Goal: Transaction & Acquisition: Purchase product/service

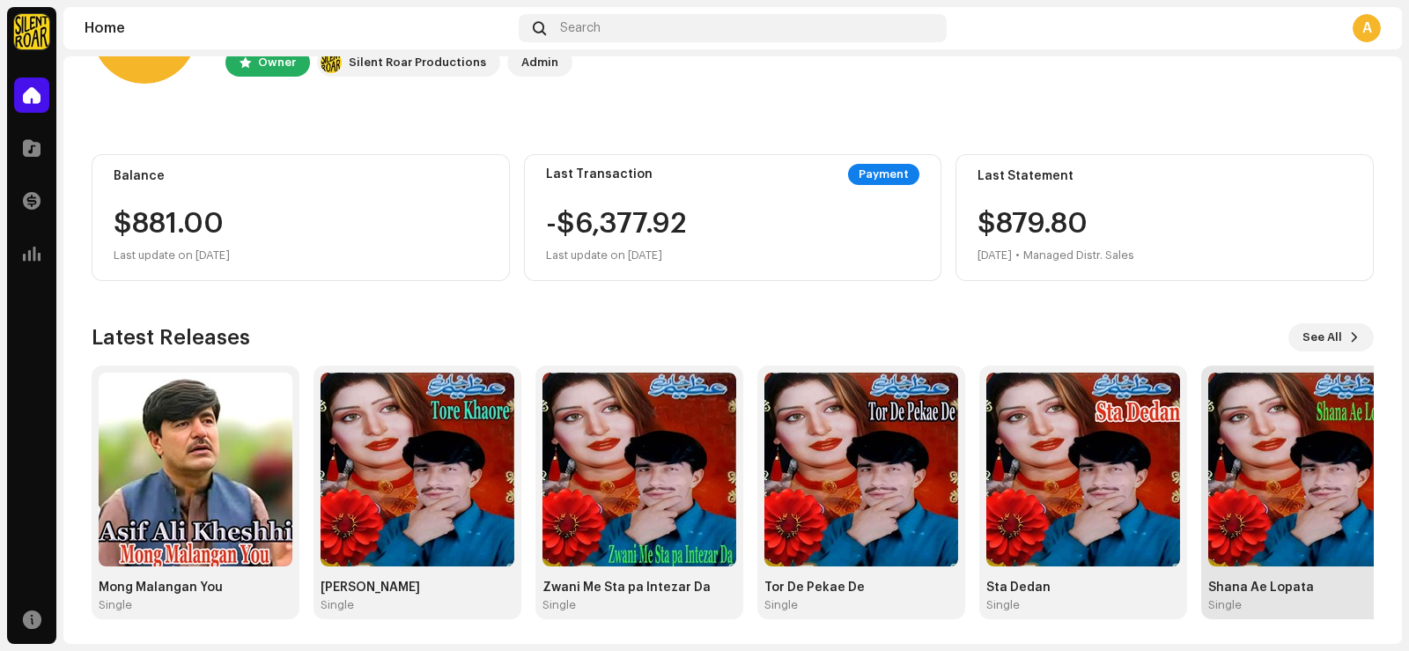
scroll to position [110, 0]
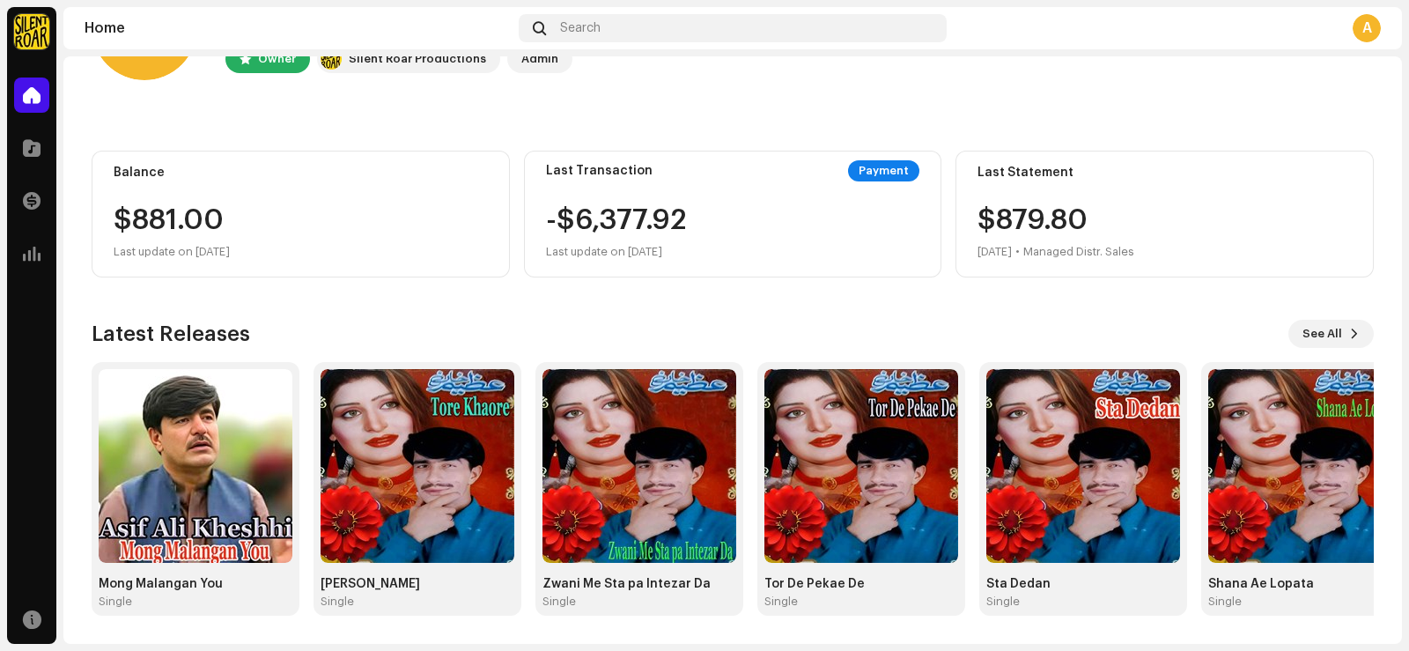
click at [1352, 349] on div "Latest Releases See All Mong Malangan You Single Tore Khaore Single Zwani Me St…" at bounding box center [733, 468] width 1282 height 296
click at [1349, 340] on span at bounding box center [1354, 334] width 11 height 14
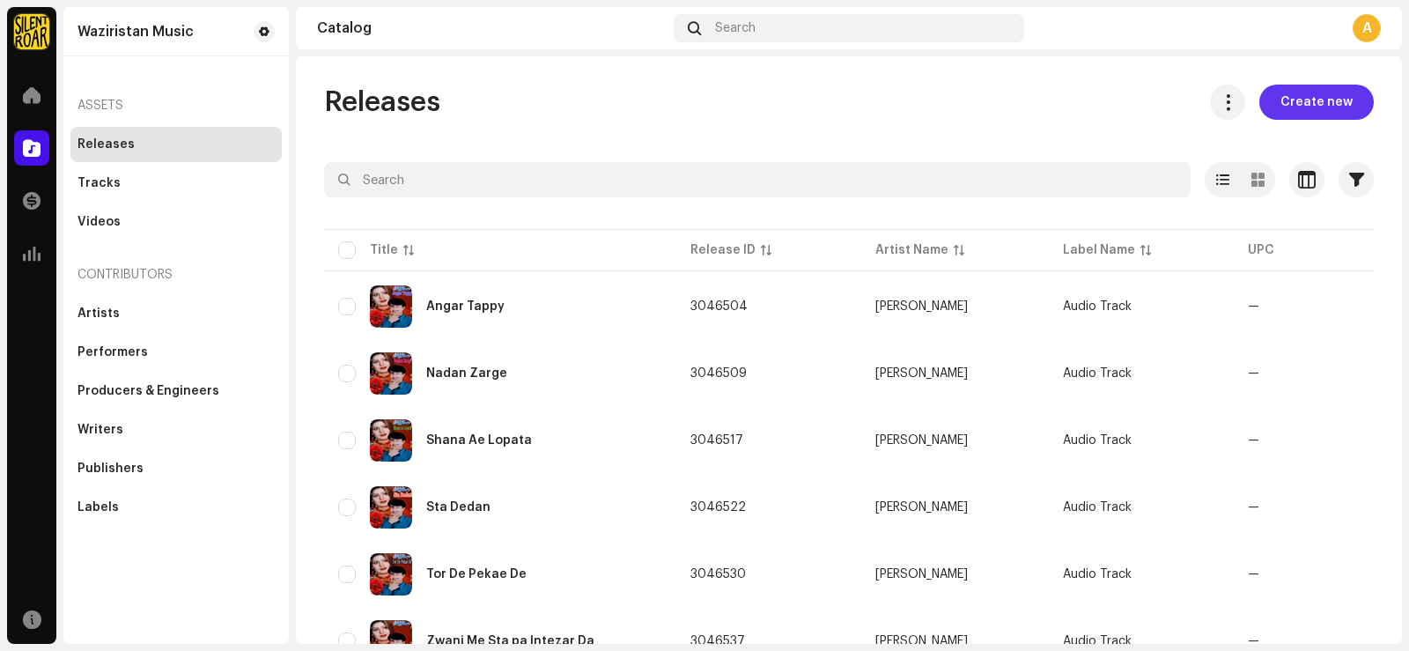
click at [1304, 102] on span "Create new" at bounding box center [1316, 102] width 72 height 35
click at [1321, 99] on span "Create new" at bounding box center [1316, 102] width 72 height 35
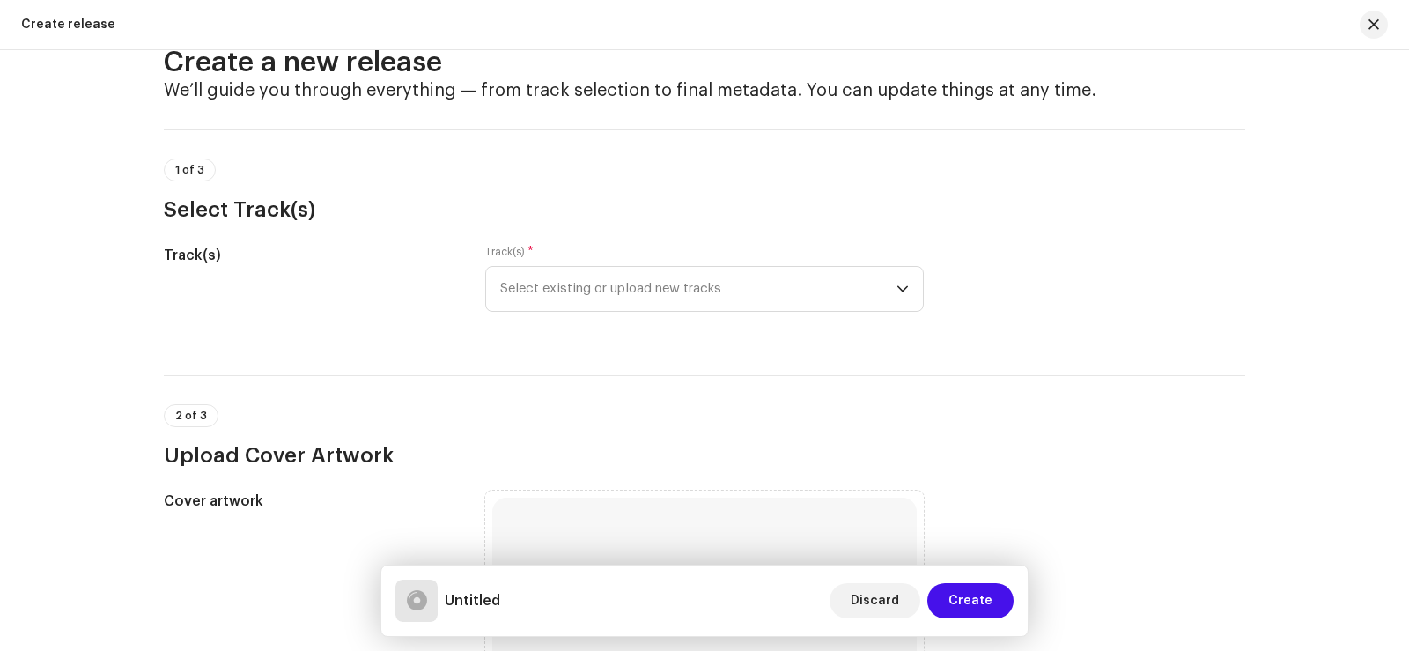
scroll to position [88, 0]
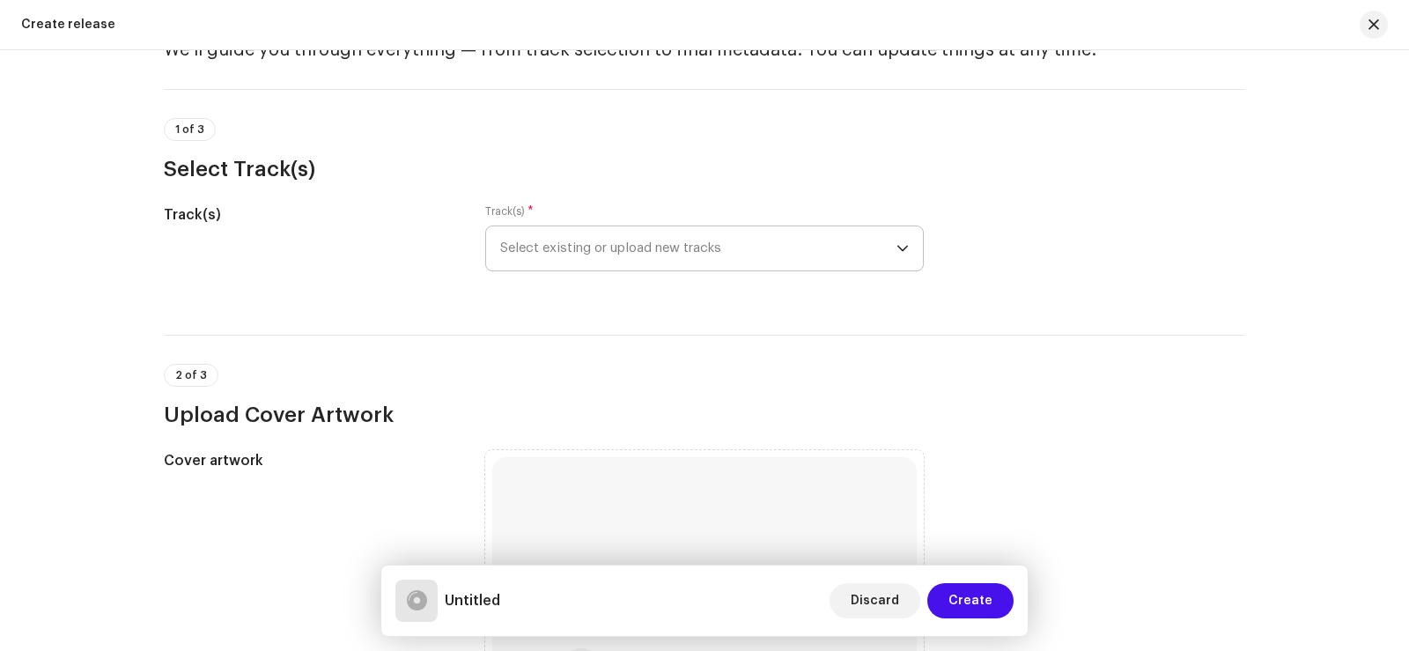
click at [897, 246] on icon "dropdown trigger" at bounding box center [902, 249] width 11 height 6
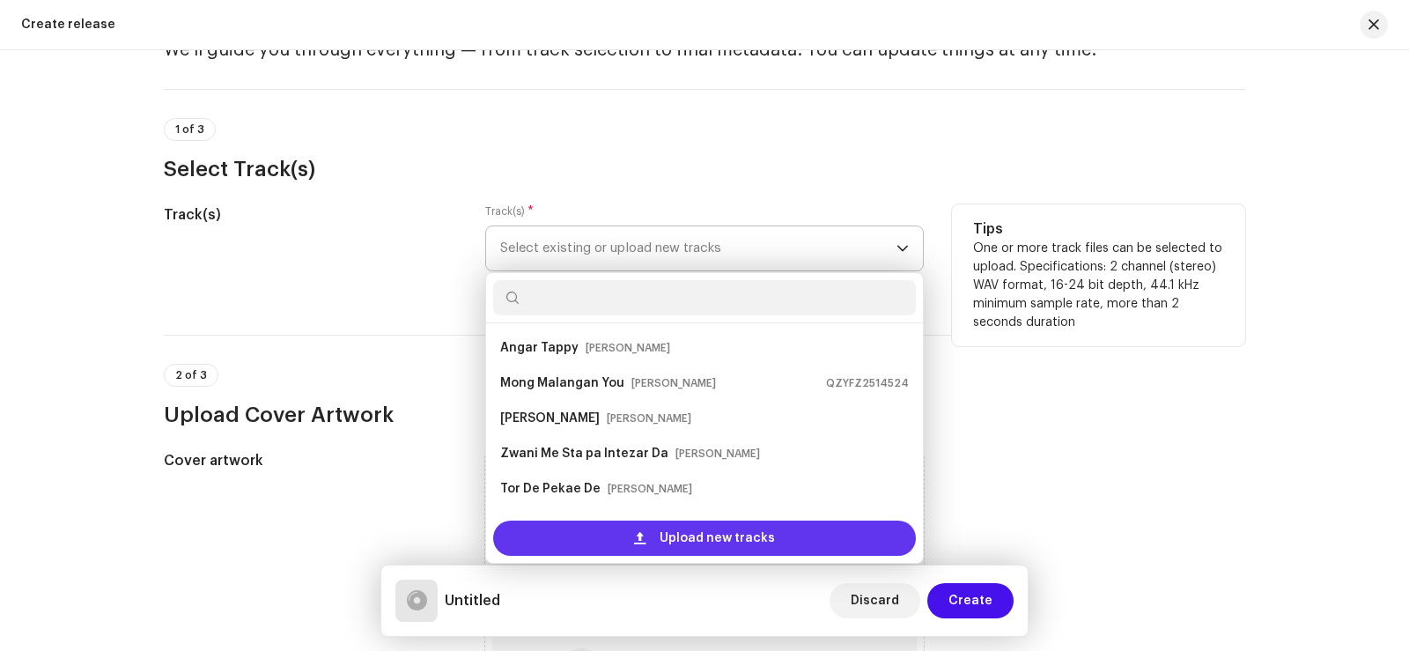
click at [717, 531] on span "Upload new tracks" at bounding box center [717, 537] width 115 height 35
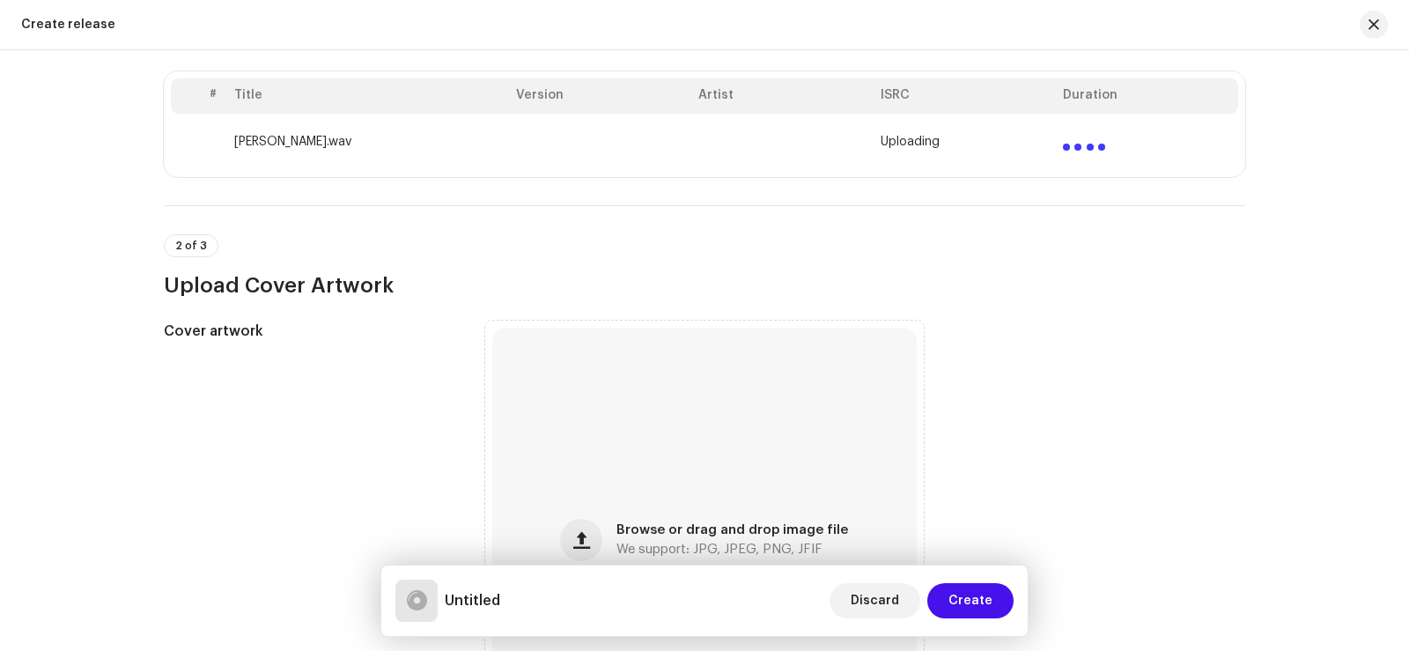
scroll to position [352, 0]
drag, startPoint x: 269, startPoint y: 145, endPoint x: 332, endPoint y: 152, distance: 62.9
click at [332, 152] on td "[PERSON_NAME].wav" at bounding box center [368, 141] width 282 height 56
copy td "[PERSON_NAME]"
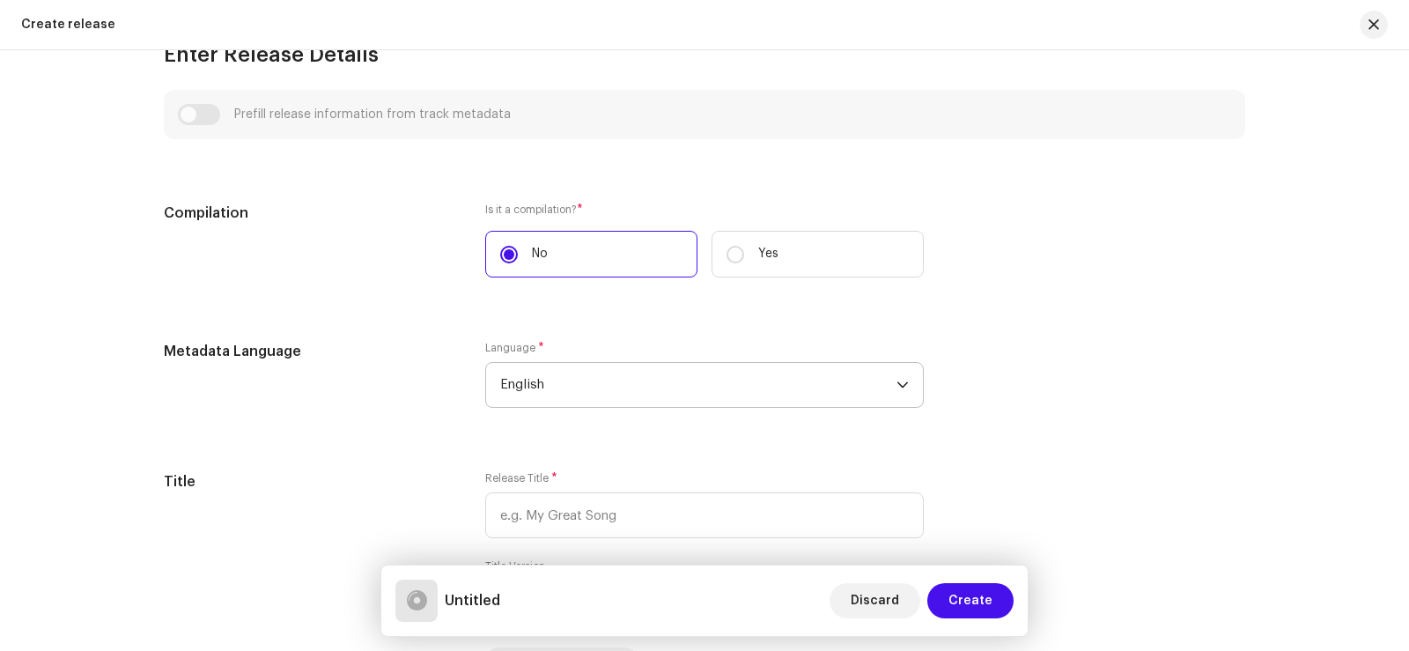
scroll to position [1233, 0]
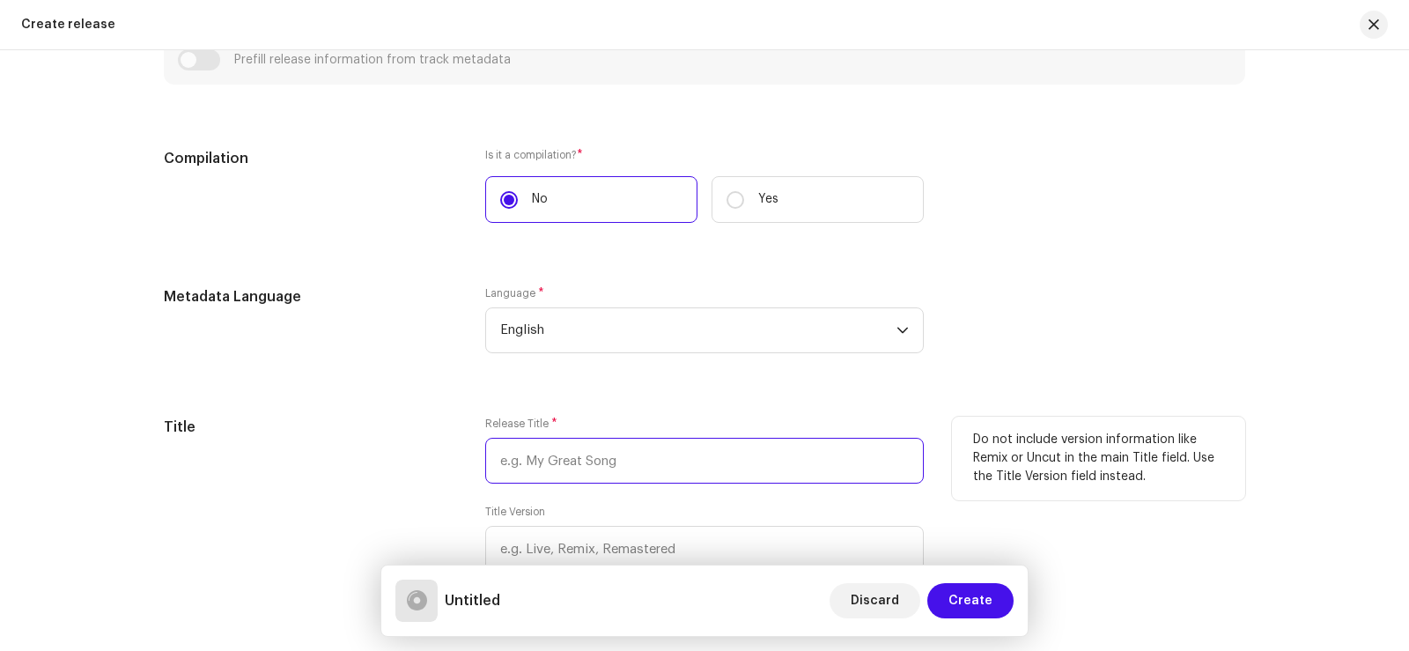
click at [539, 466] on input "text" at bounding box center [704, 461] width 438 height 46
paste input "[PERSON_NAME]"
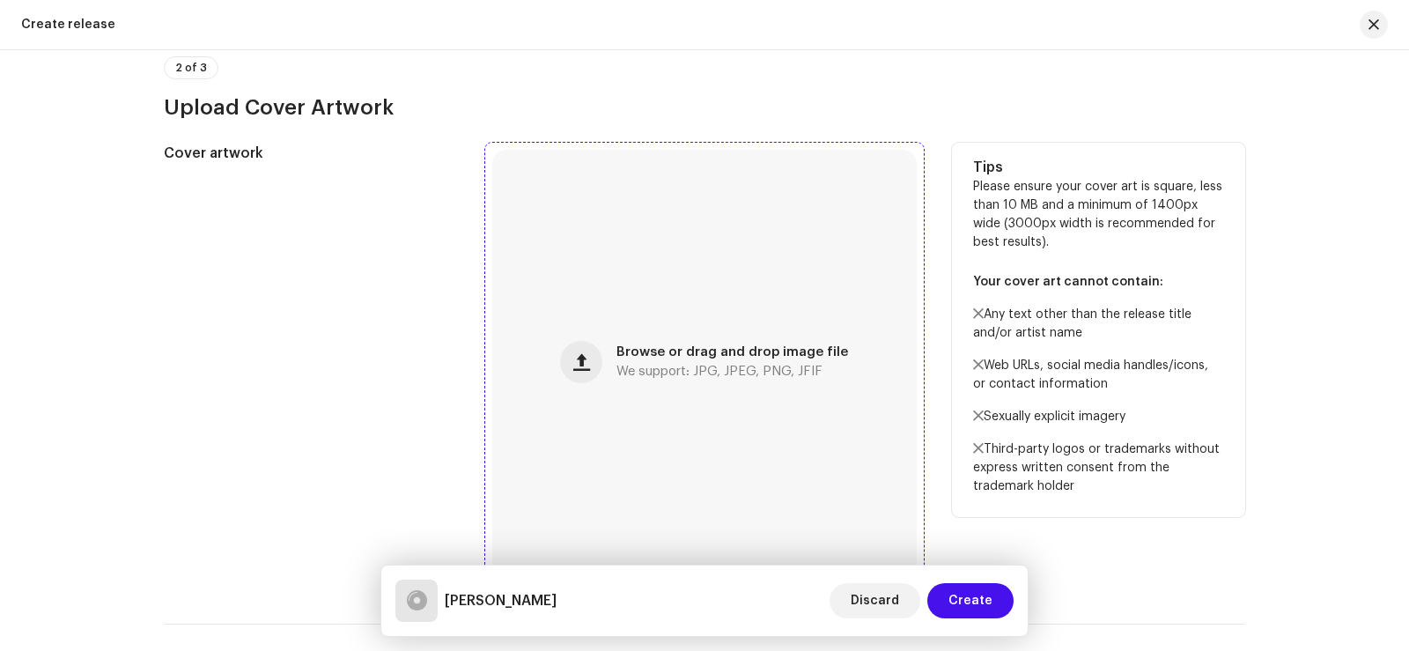
scroll to position [528, 0]
type input "[PERSON_NAME]"
click at [590, 364] on span "button" at bounding box center [581, 363] width 17 height 14
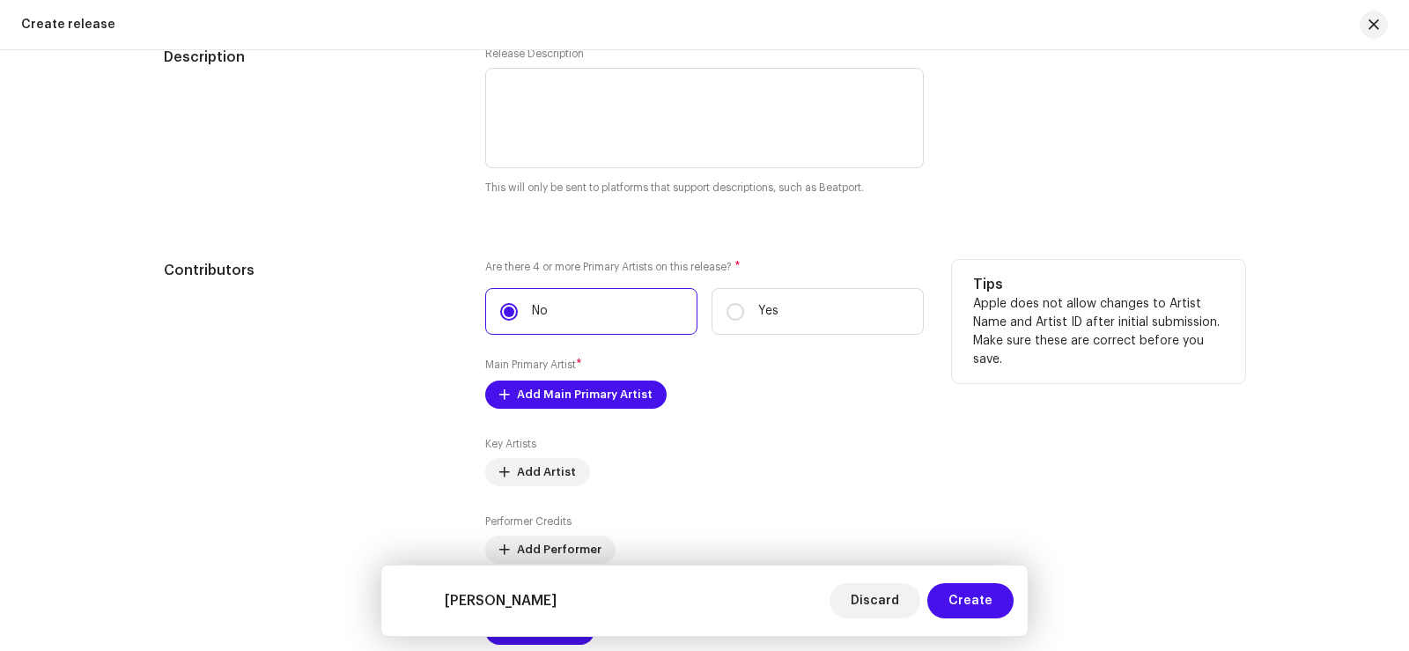
scroll to position [1937, 0]
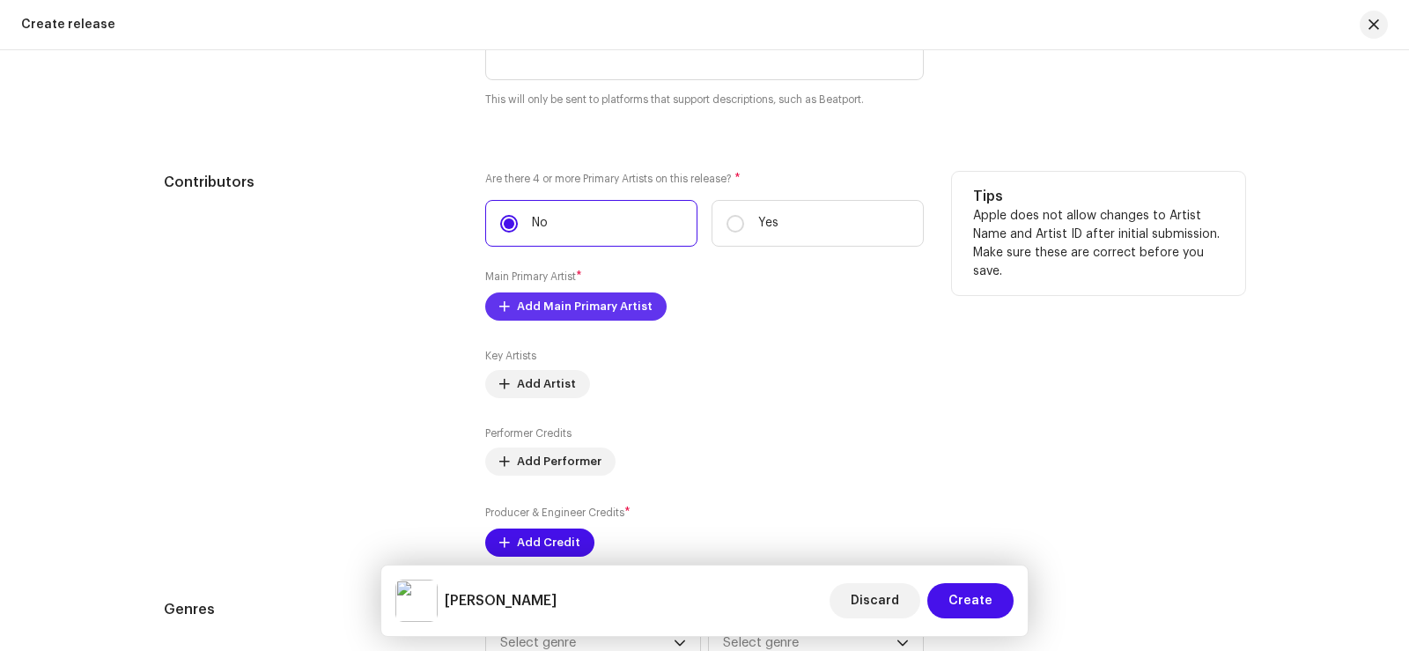
click at [520, 305] on span "Add Main Primary Artist" at bounding box center [585, 306] width 136 height 35
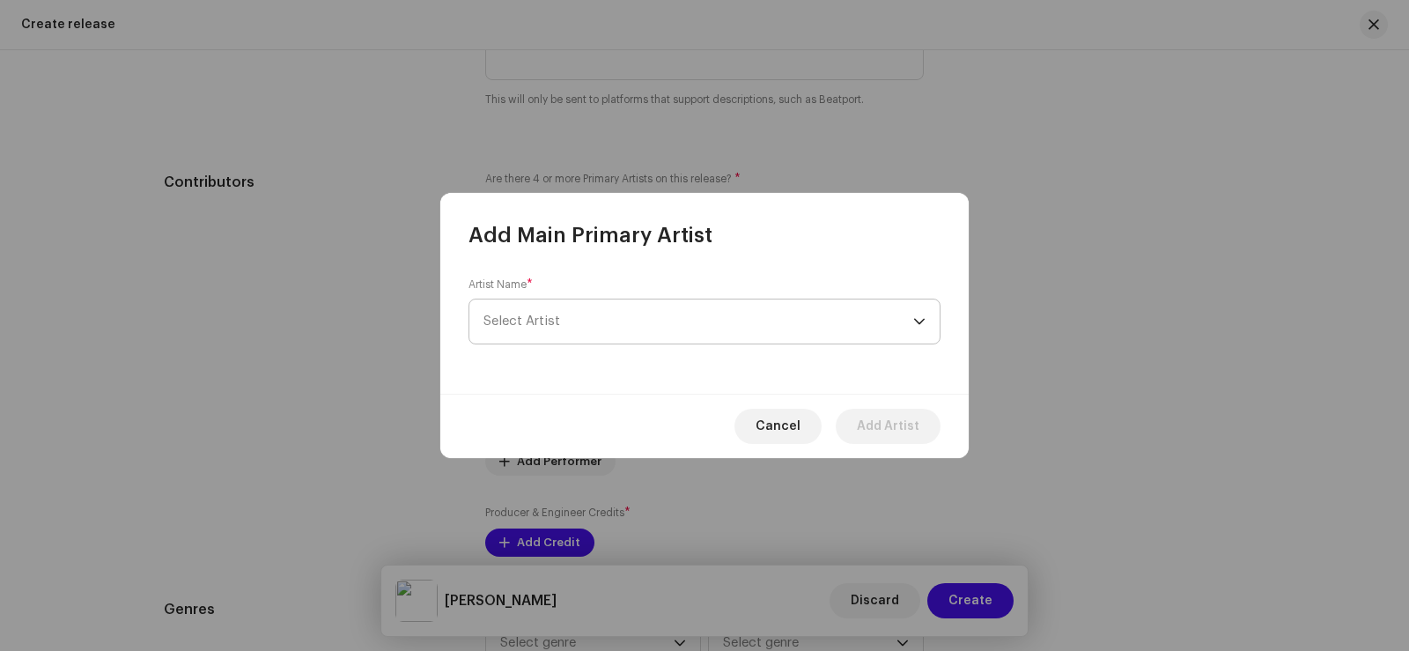
click at [512, 322] on span "Select Artist" at bounding box center [521, 320] width 77 height 13
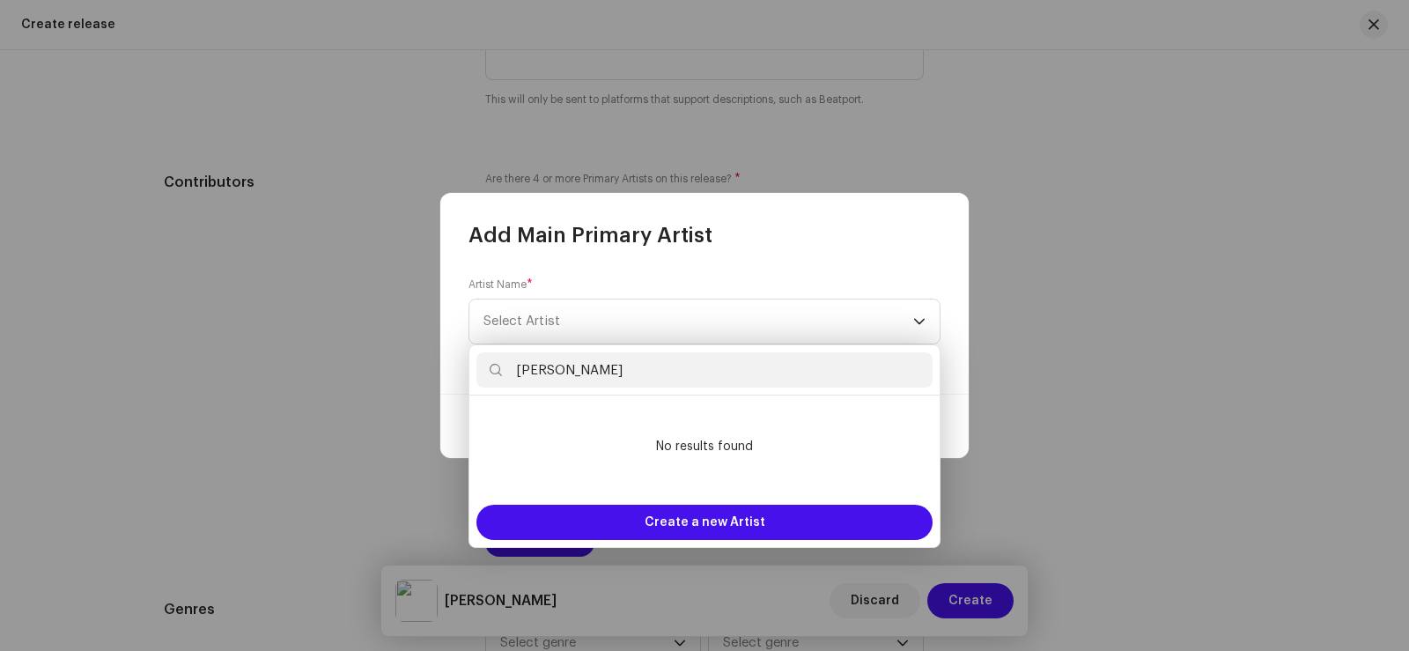
drag, startPoint x: 513, startPoint y: 368, endPoint x: 620, endPoint y: 370, distance: 106.6
click at [620, 370] on input "[PERSON_NAME]" at bounding box center [704, 369] width 456 height 35
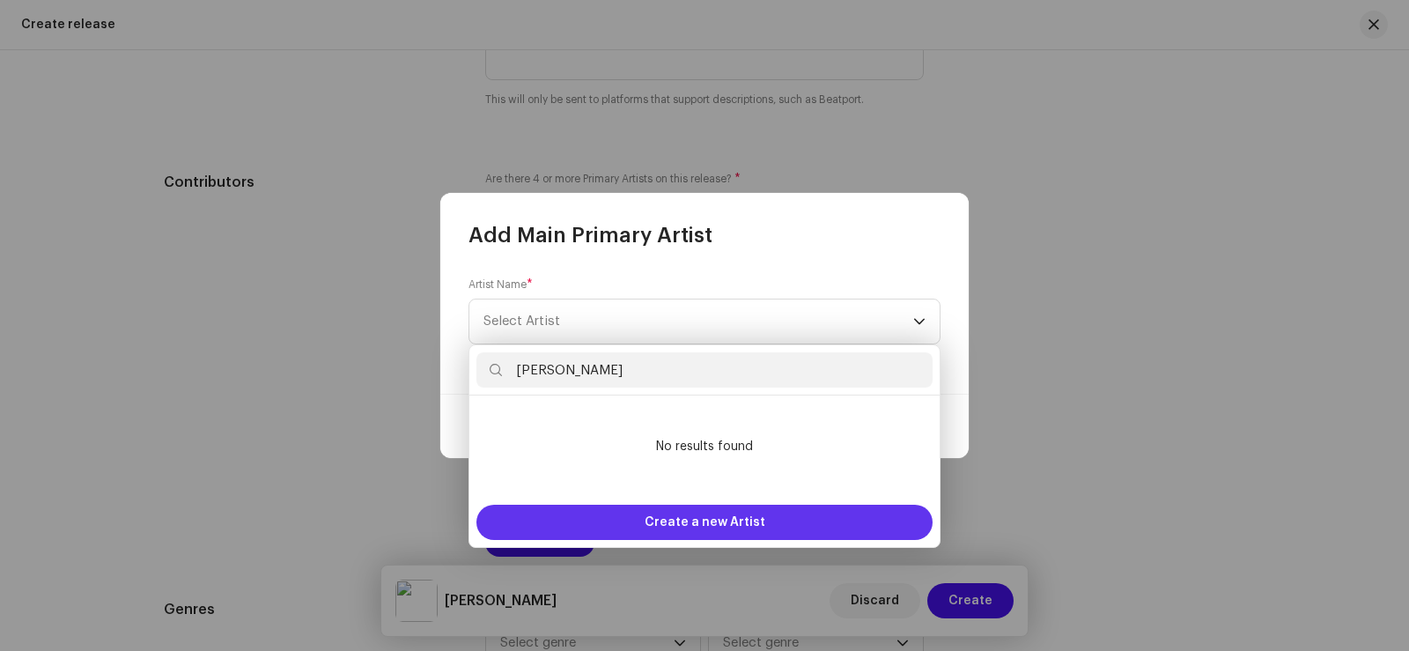
type input "[PERSON_NAME]"
click at [661, 524] on span "Create a new Artist" at bounding box center [705, 522] width 121 height 35
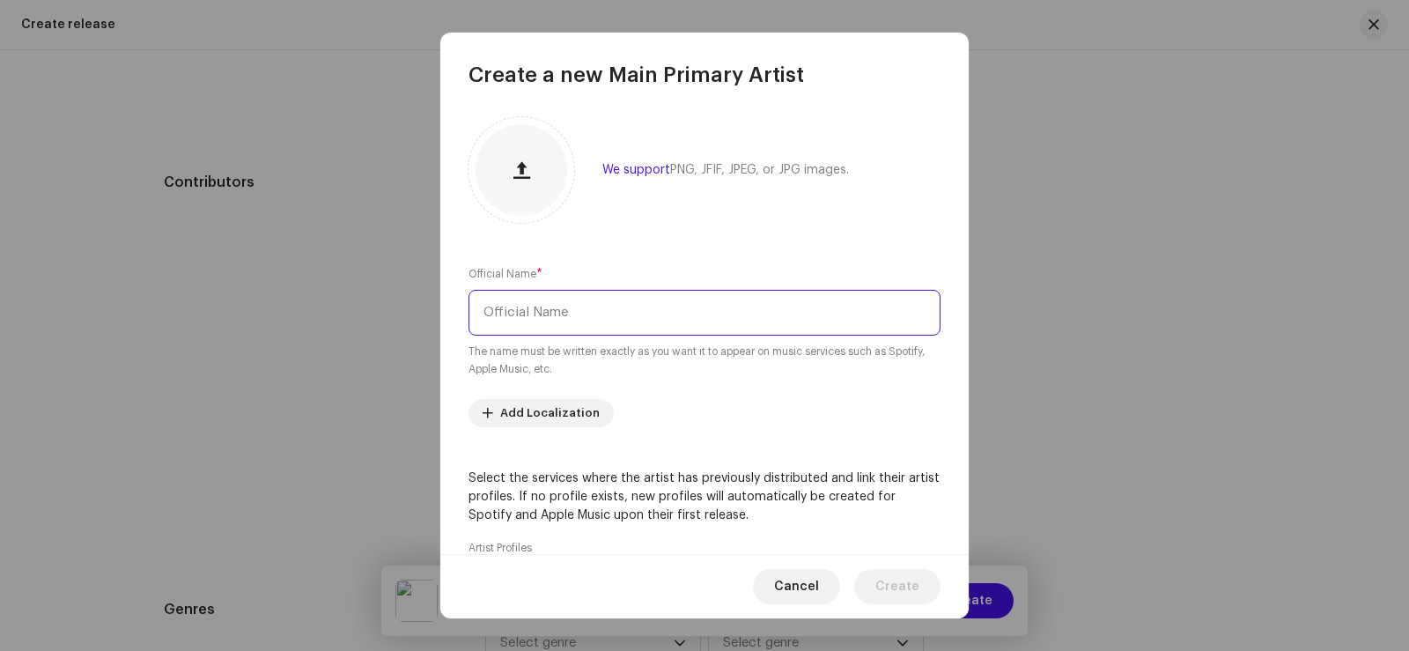
click at [546, 311] on input "text" at bounding box center [704, 313] width 472 height 46
paste input "[PERSON_NAME]"
type input "[PERSON_NAME]"
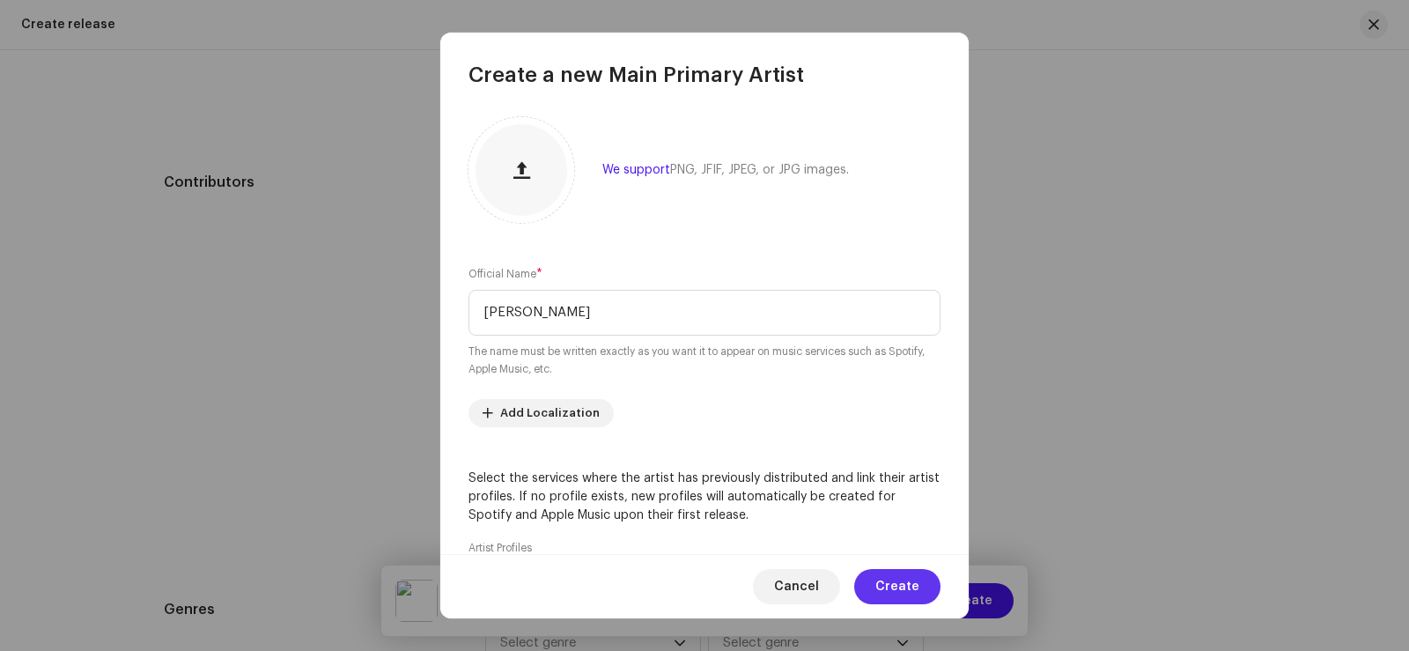
click at [903, 588] on span "Create" at bounding box center [897, 586] width 44 height 35
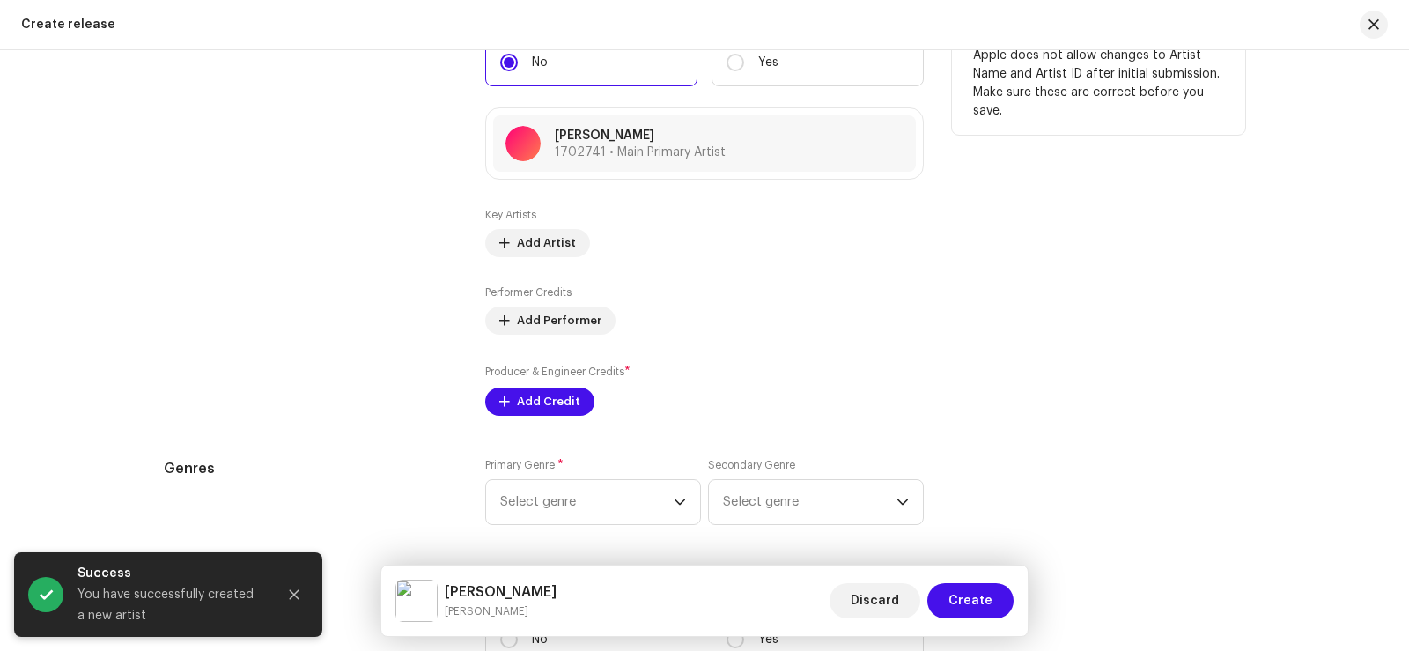
scroll to position [2206, 0]
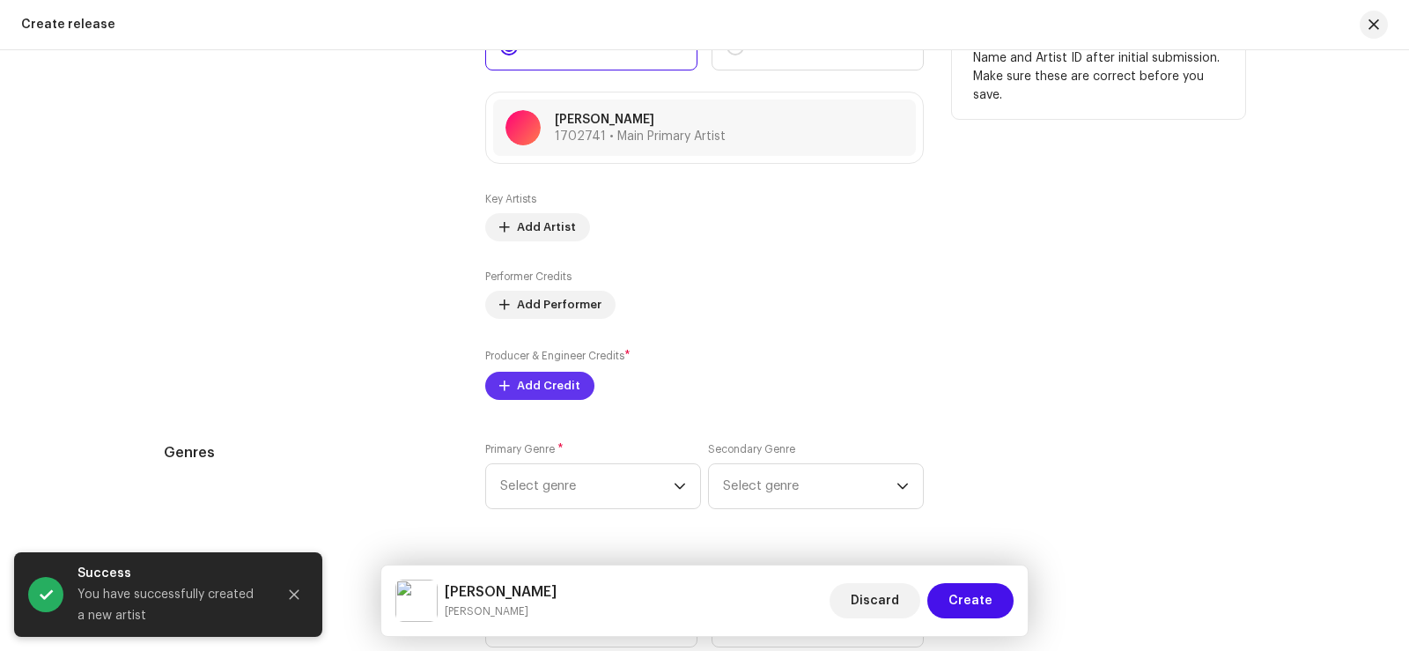
click at [520, 385] on span "Add Credit" at bounding box center [548, 385] width 63 height 35
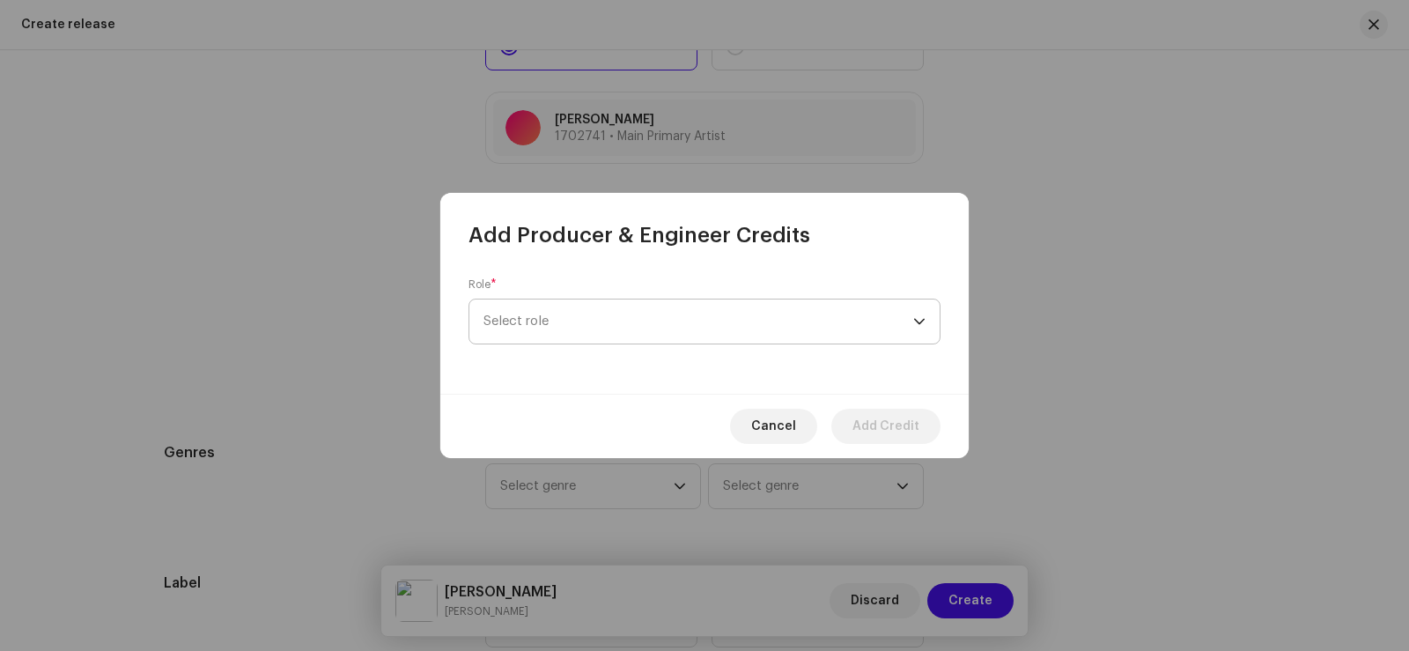
click at [562, 309] on span "Select role" at bounding box center [698, 321] width 430 height 44
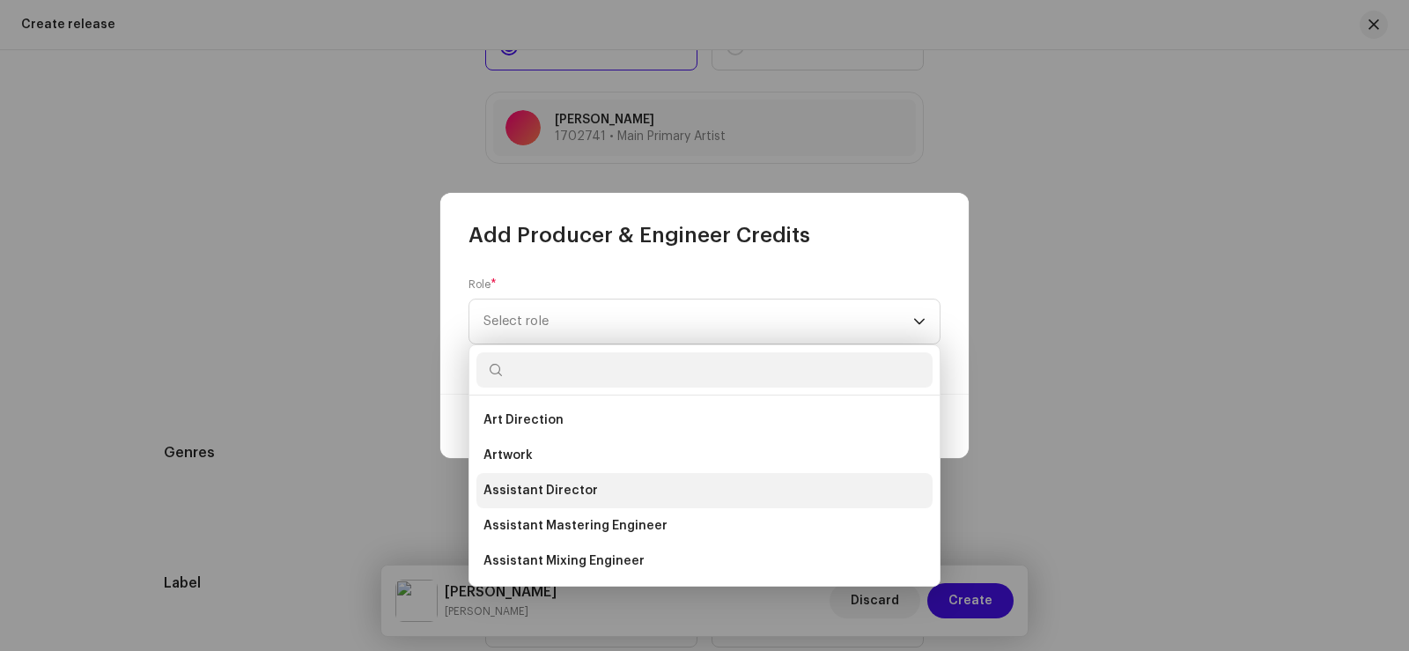
click at [592, 491] on li "Assistant Director" at bounding box center [704, 490] width 456 height 35
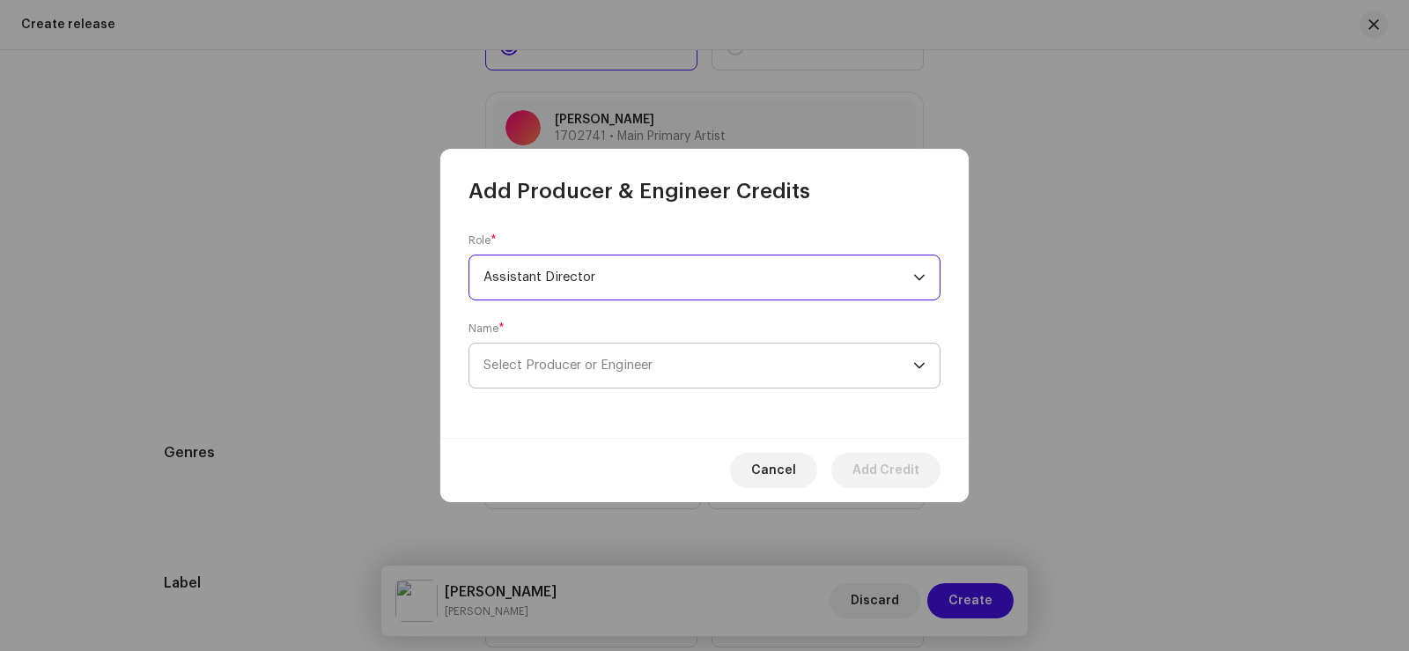
click at [532, 355] on span "Select Producer or Engineer" at bounding box center [698, 365] width 430 height 44
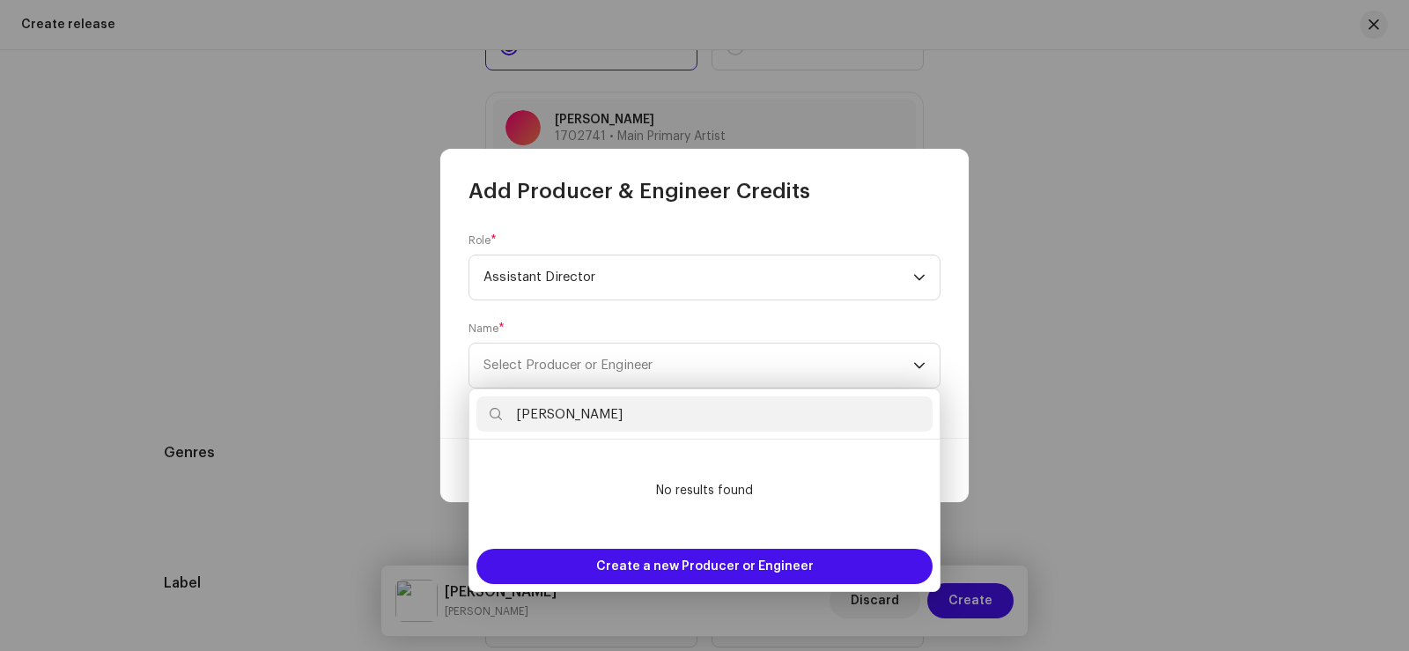
drag, startPoint x: 511, startPoint y: 412, endPoint x: 704, endPoint y: 431, distance: 193.8
click at [704, 431] on div "[PERSON_NAME]" at bounding box center [704, 414] width 470 height 50
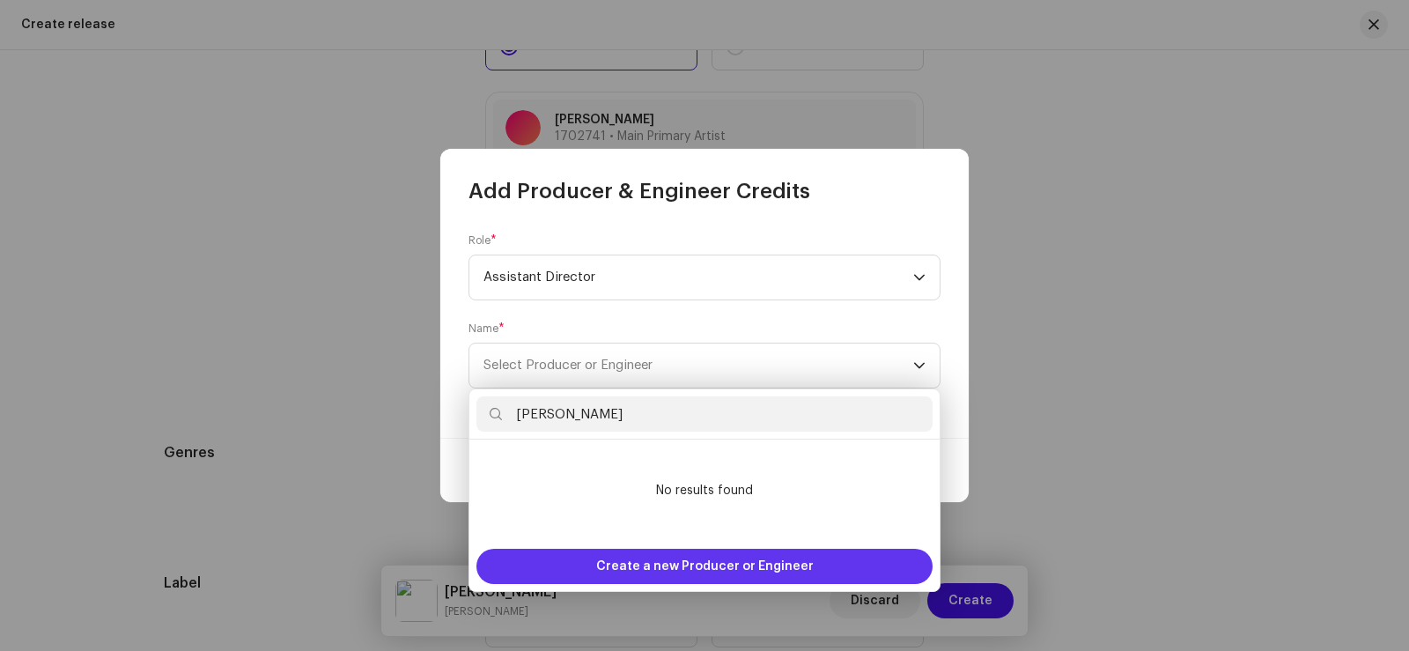
type input "[PERSON_NAME]"
click at [715, 559] on span "Create a new Producer or Engineer" at bounding box center [704, 566] width 217 height 35
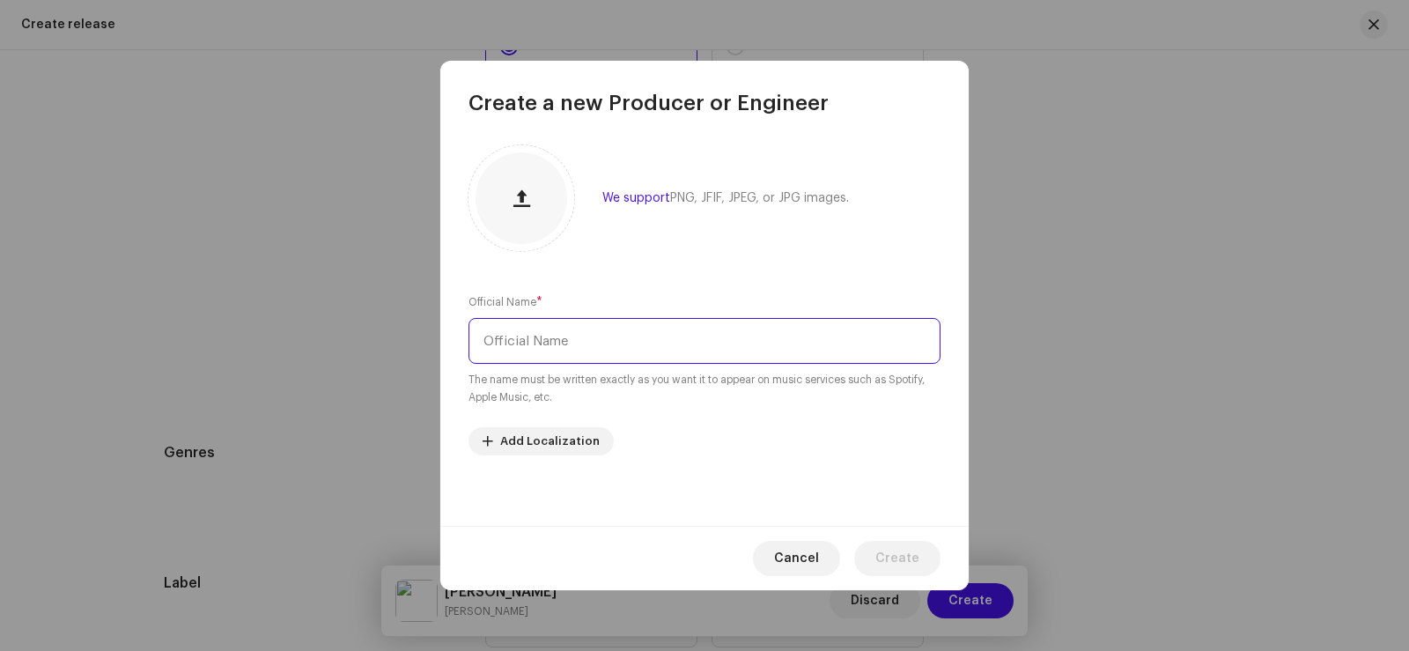
click at [569, 347] on input "text" at bounding box center [704, 341] width 472 height 46
paste input "[PERSON_NAME]"
type input "[PERSON_NAME]"
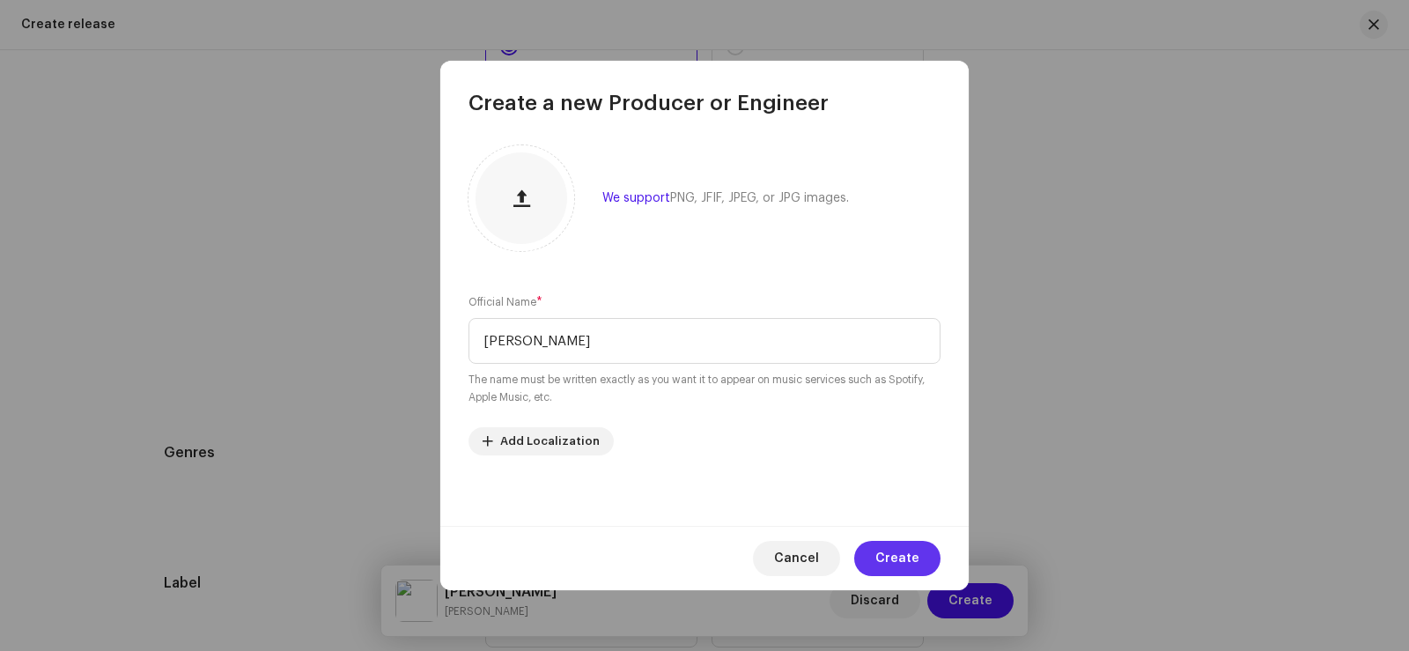
click at [896, 556] on span "Create" at bounding box center [897, 558] width 44 height 35
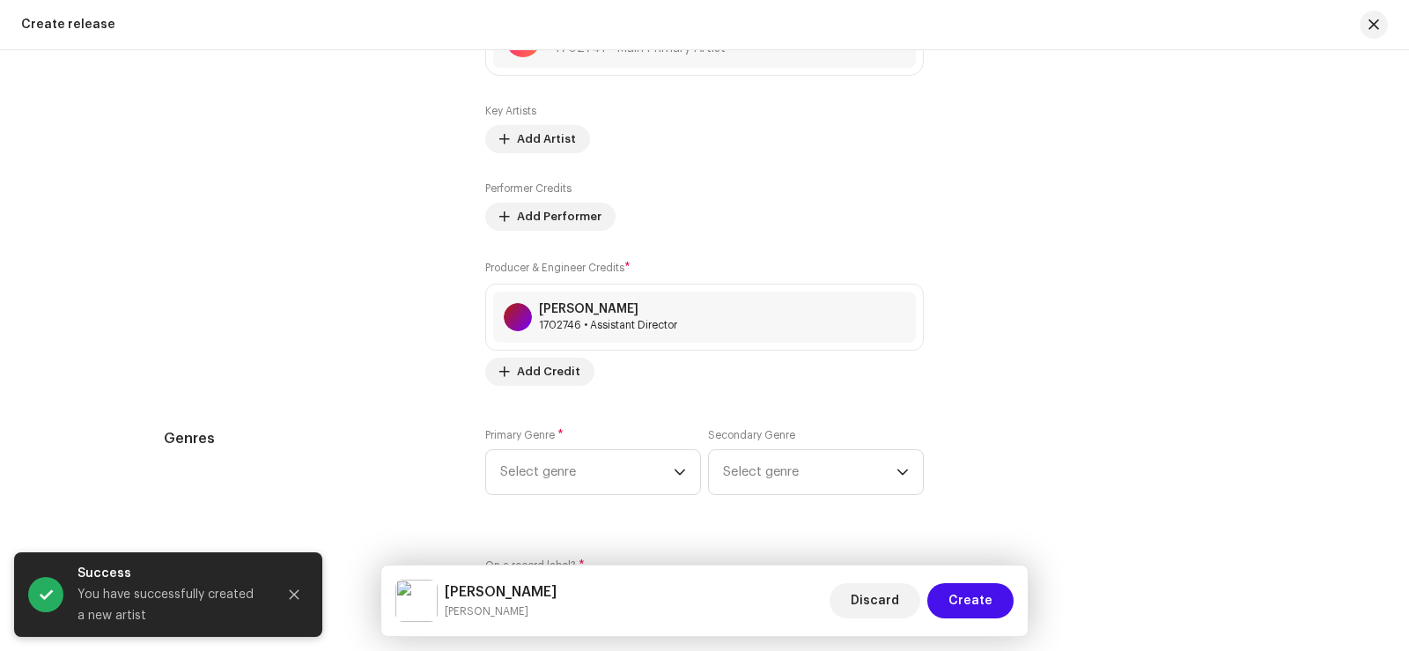
scroll to position [2382, 0]
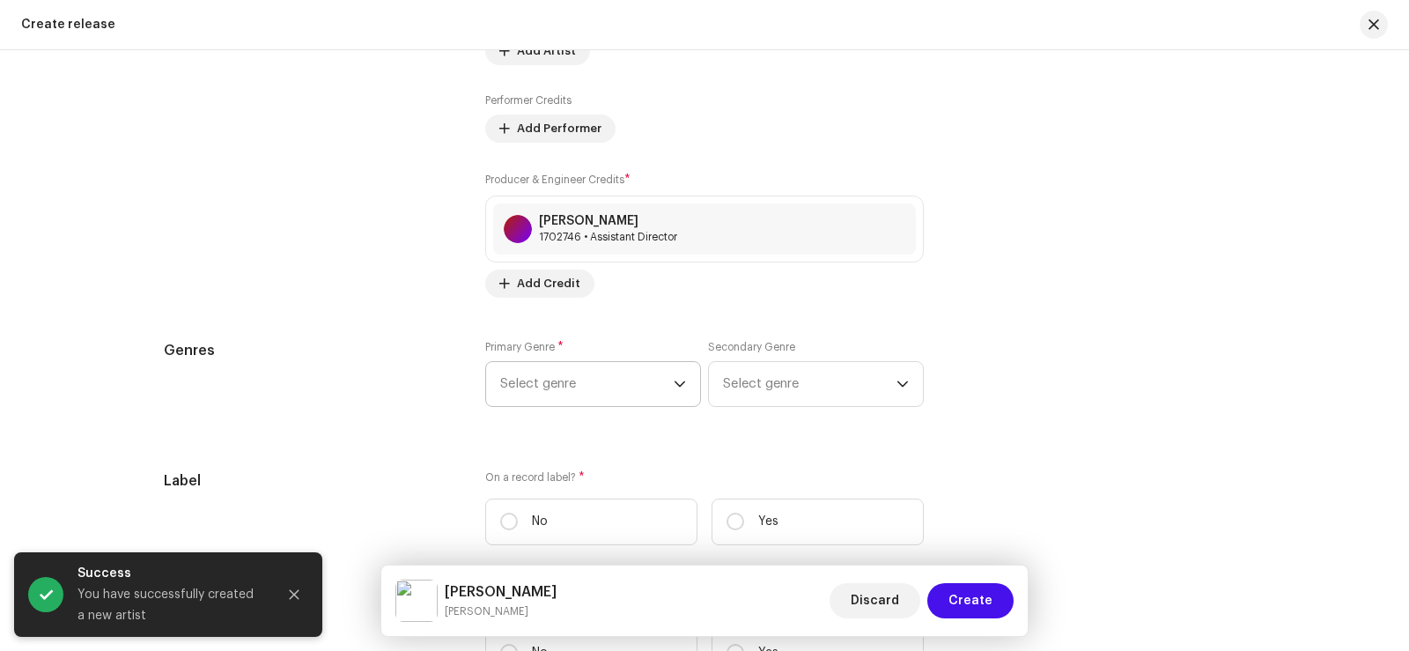
click at [556, 383] on span "Select genre" at bounding box center [586, 384] width 173 height 44
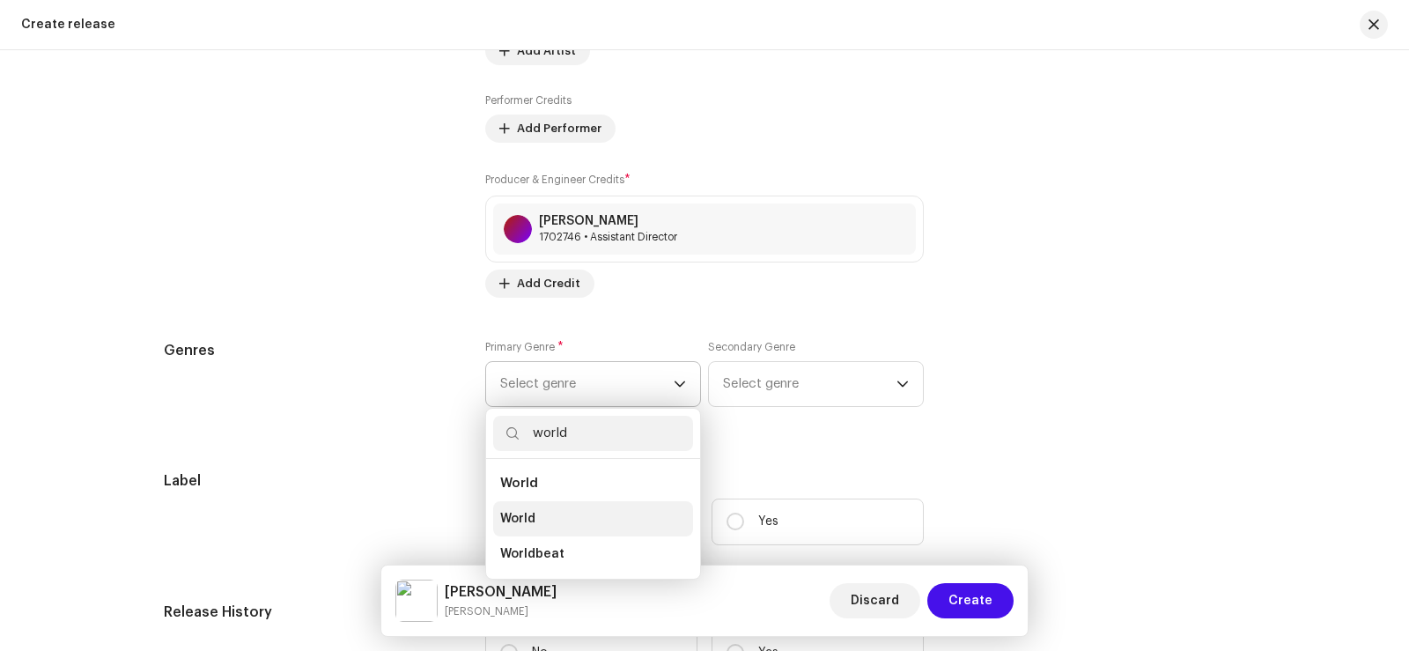
type input "world"
drag, startPoint x: 556, startPoint y: 516, endPoint x: 791, endPoint y: 350, distance: 287.3
click at [562, 516] on li "World" at bounding box center [593, 518] width 200 height 35
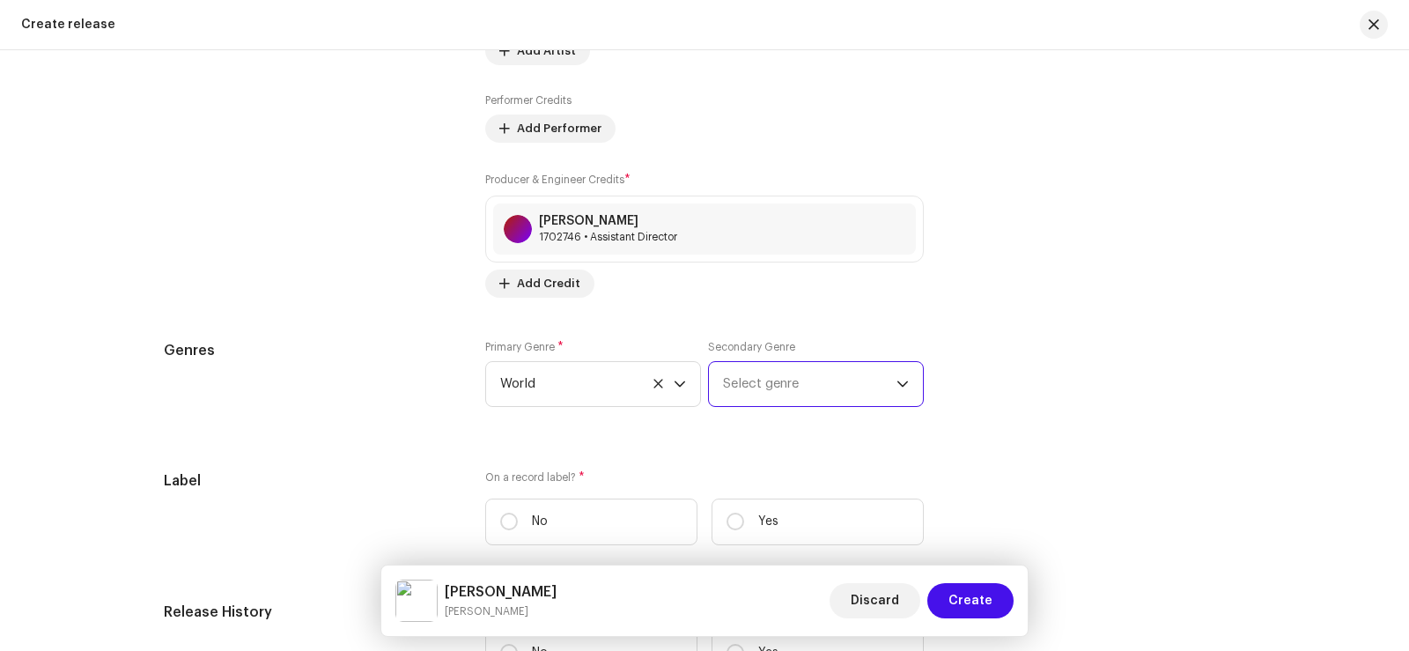
click at [758, 392] on span "Select genre" at bounding box center [809, 384] width 173 height 44
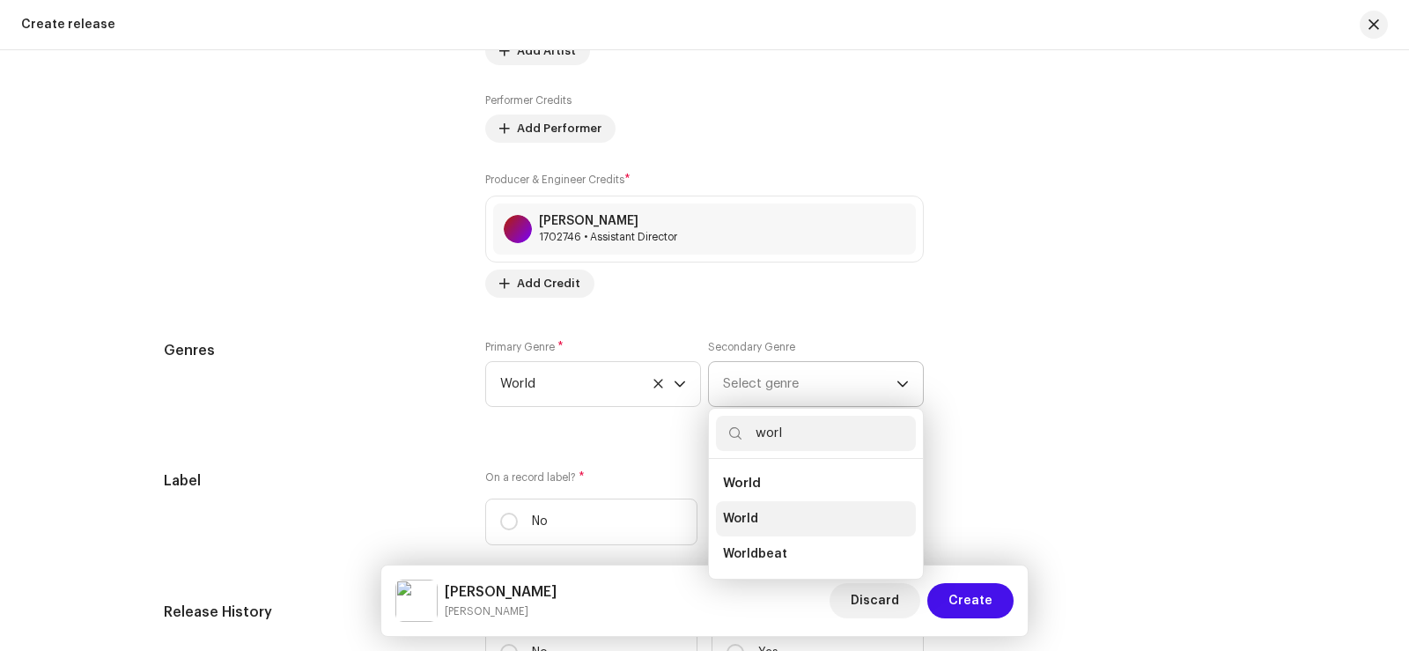
type input "worl"
click at [754, 520] on span "World" at bounding box center [740, 519] width 35 height 18
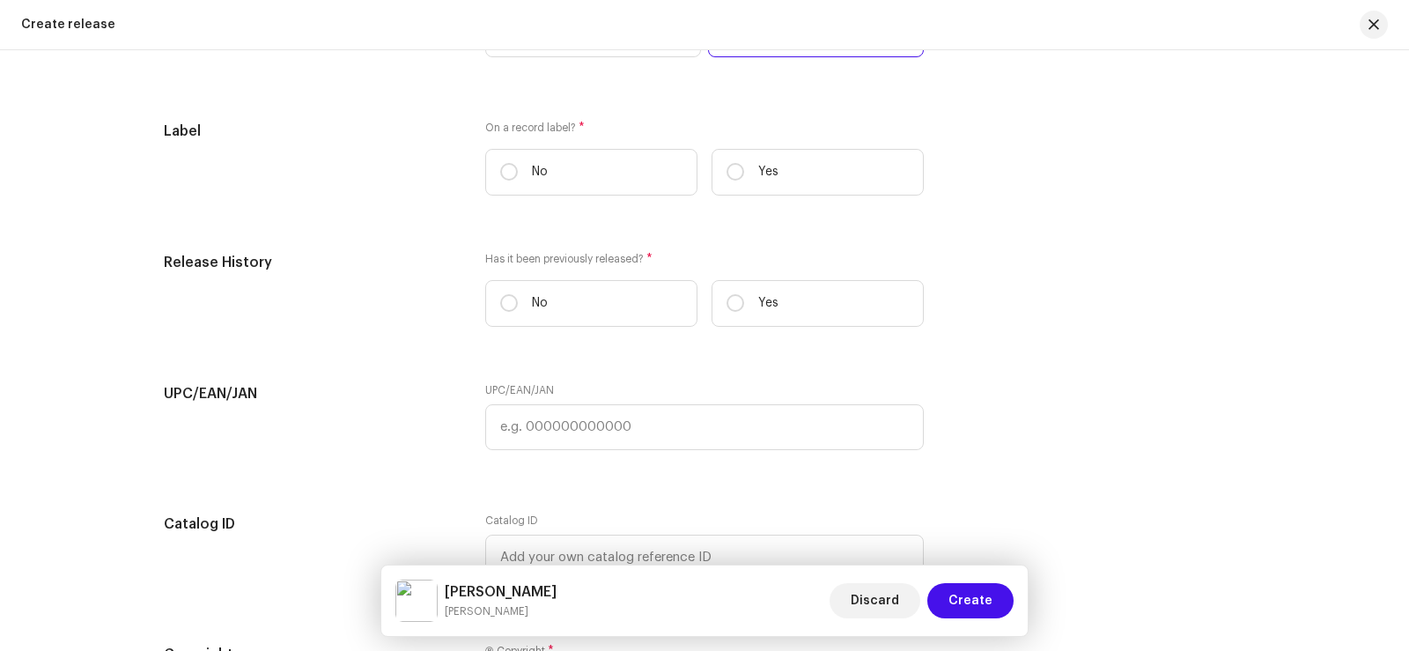
scroll to position [2734, 0]
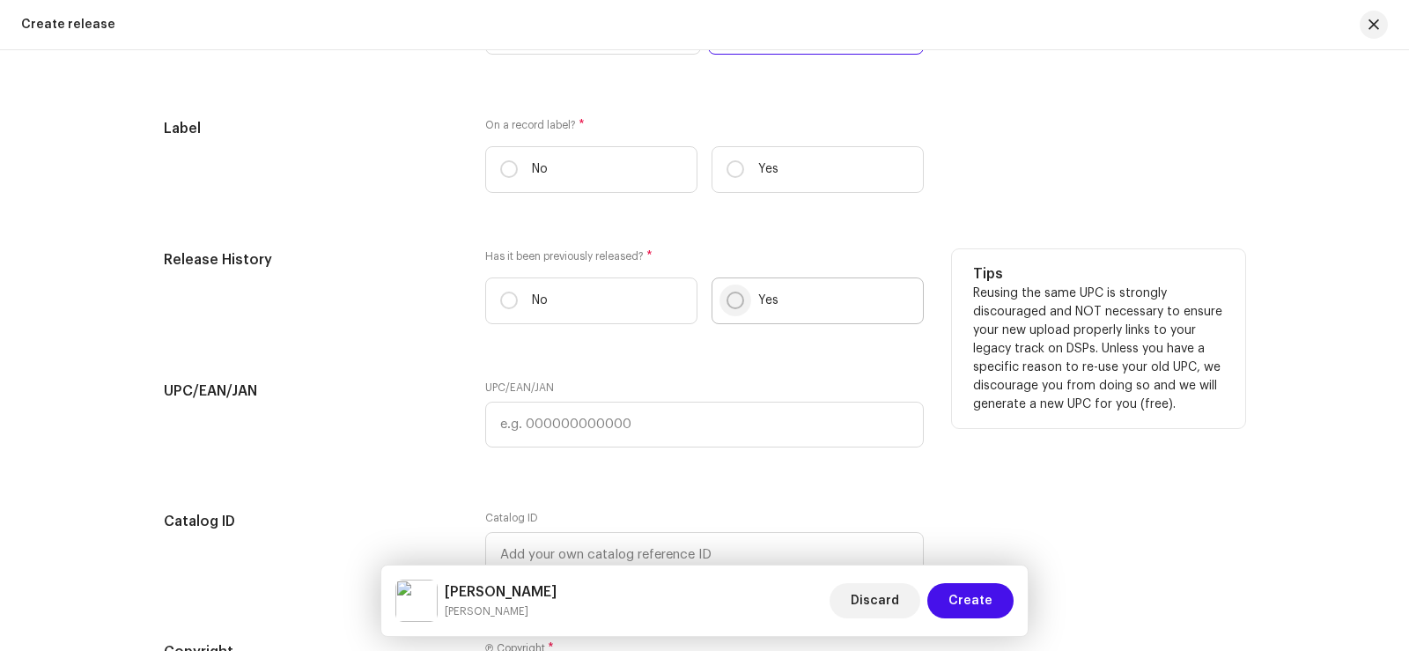
click at [729, 301] on input "Yes" at bounding box center [735, 300] width 18 height 18
radio input "true"
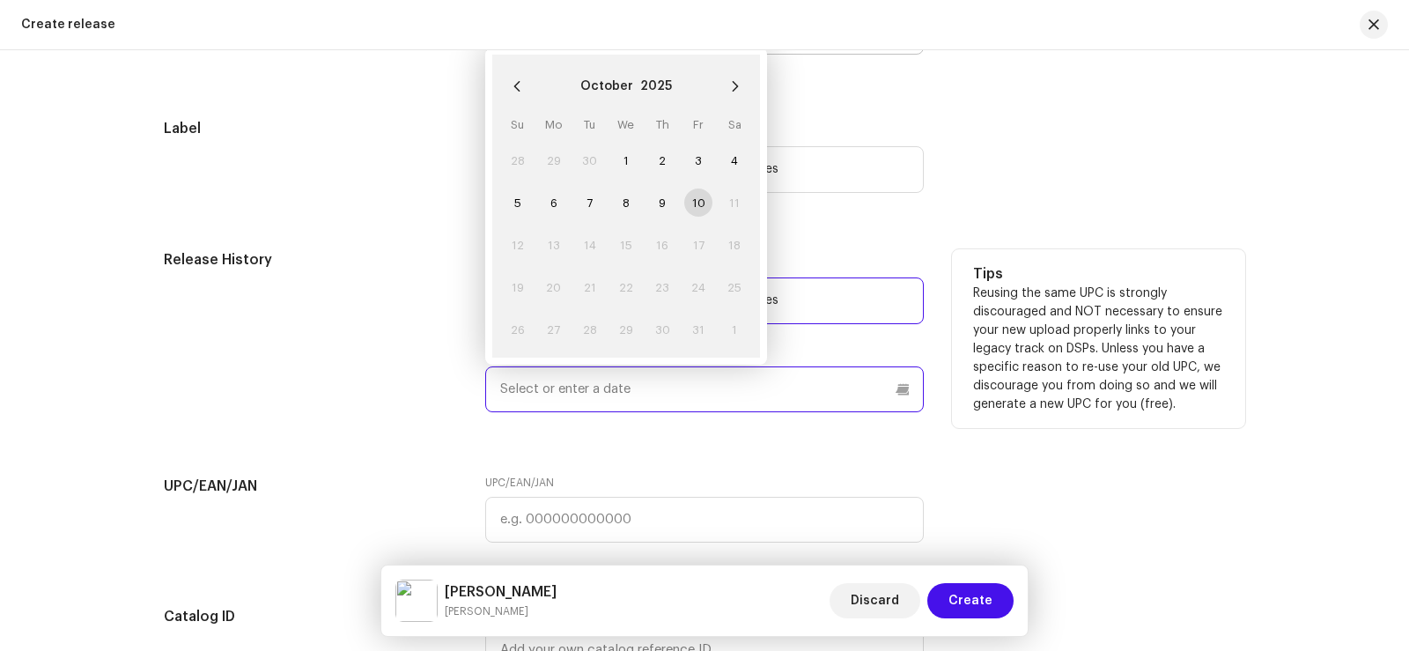
click at [542, 393] on input "text" at bounding box center [704, 389] width 438 height 46
click at [844, 372] on input "text" at bounding box center [704, 389] width 438 height 46
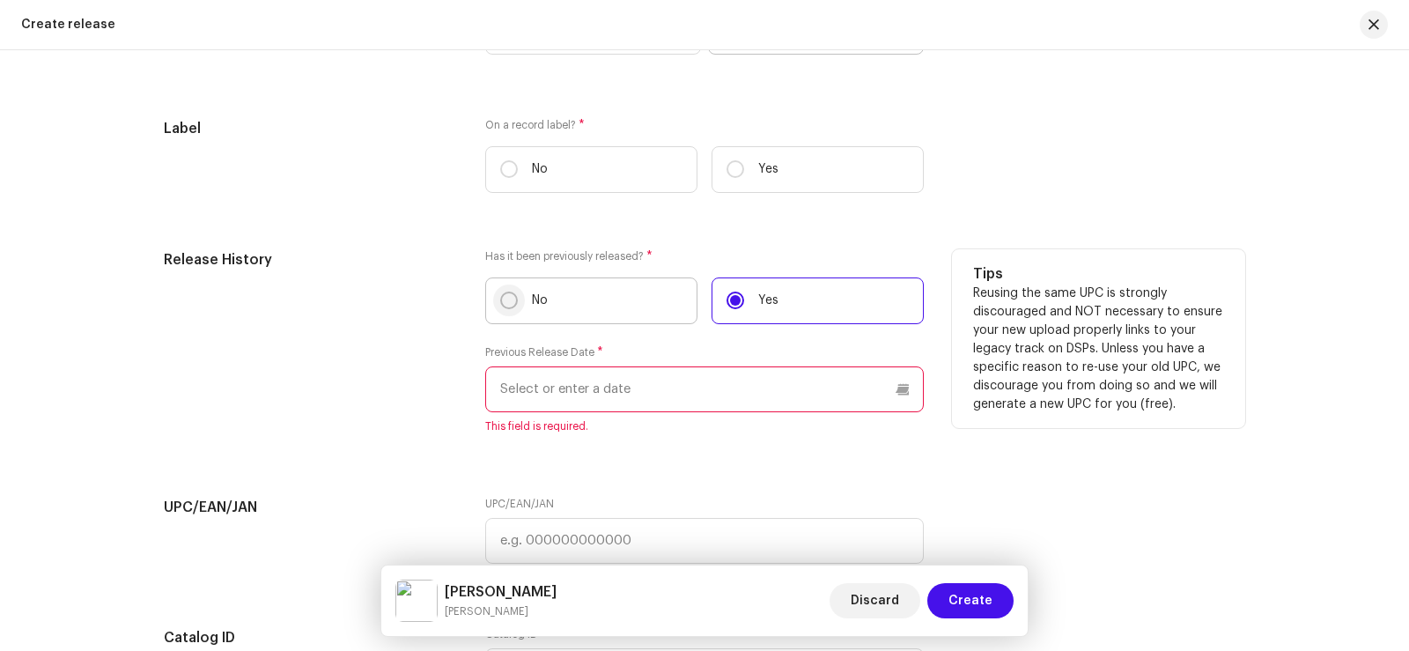
click at [512, 304] on input "No" at bounding box center [509, 300] width 18 height 18
radio input "true"
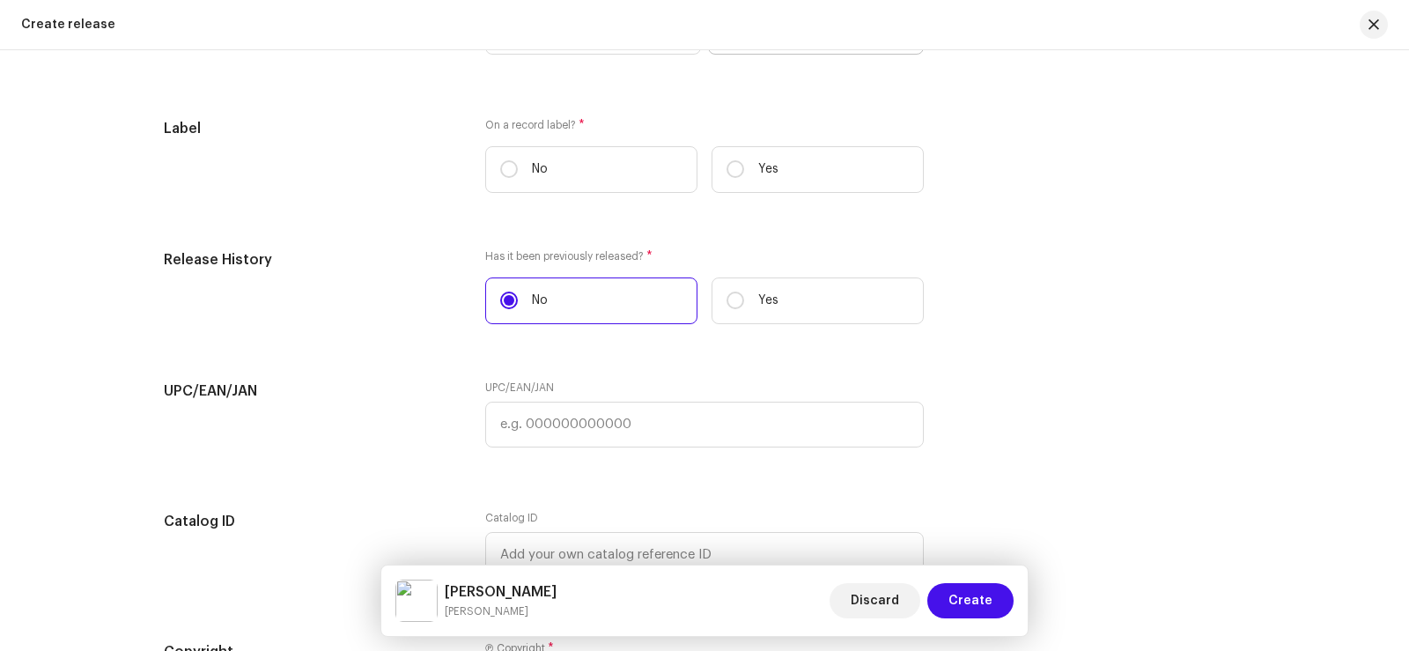
drag, startPoint x: 729, startPoint y: 172, endPoint x: 687, endPoint y: 203, distance: 52.8
click at [730, 172] on input "Yes" at bounding box center [735, 169] width 18 height 18
radio input "true"
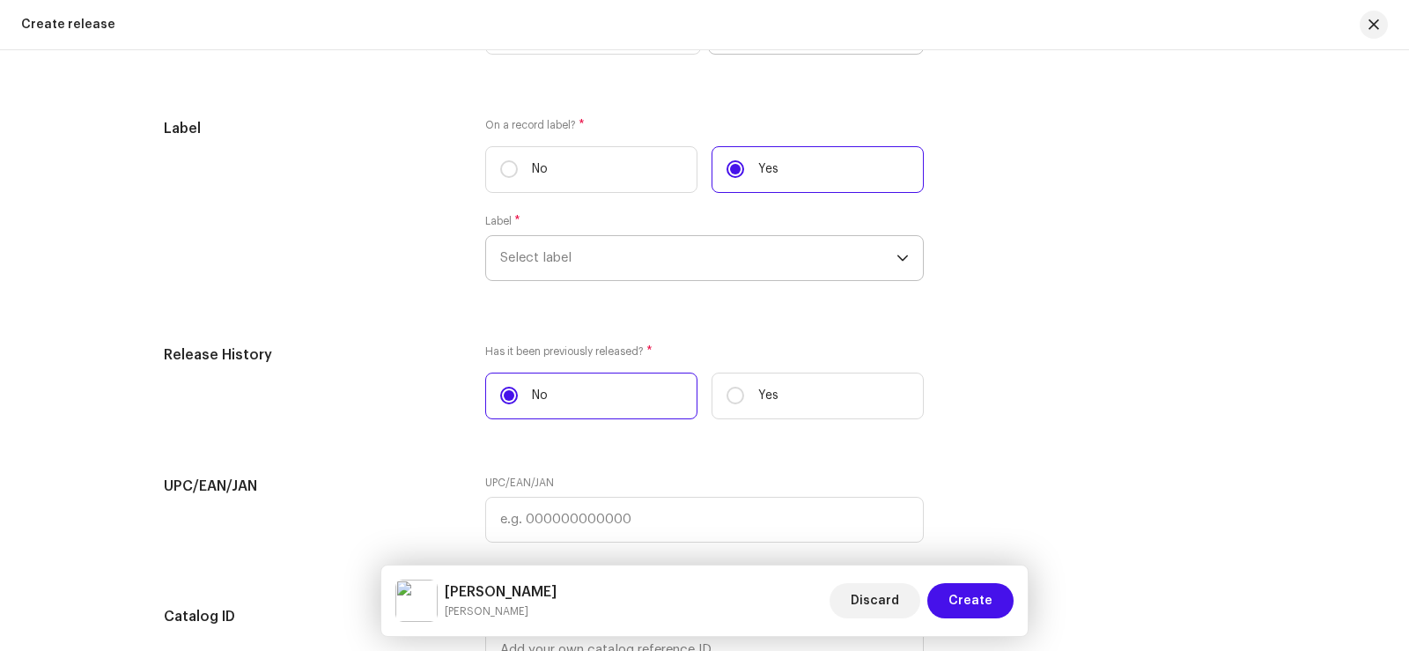
click at [567, 265] on span "Select label" at bounding box center [698, 258] width 396 height 44
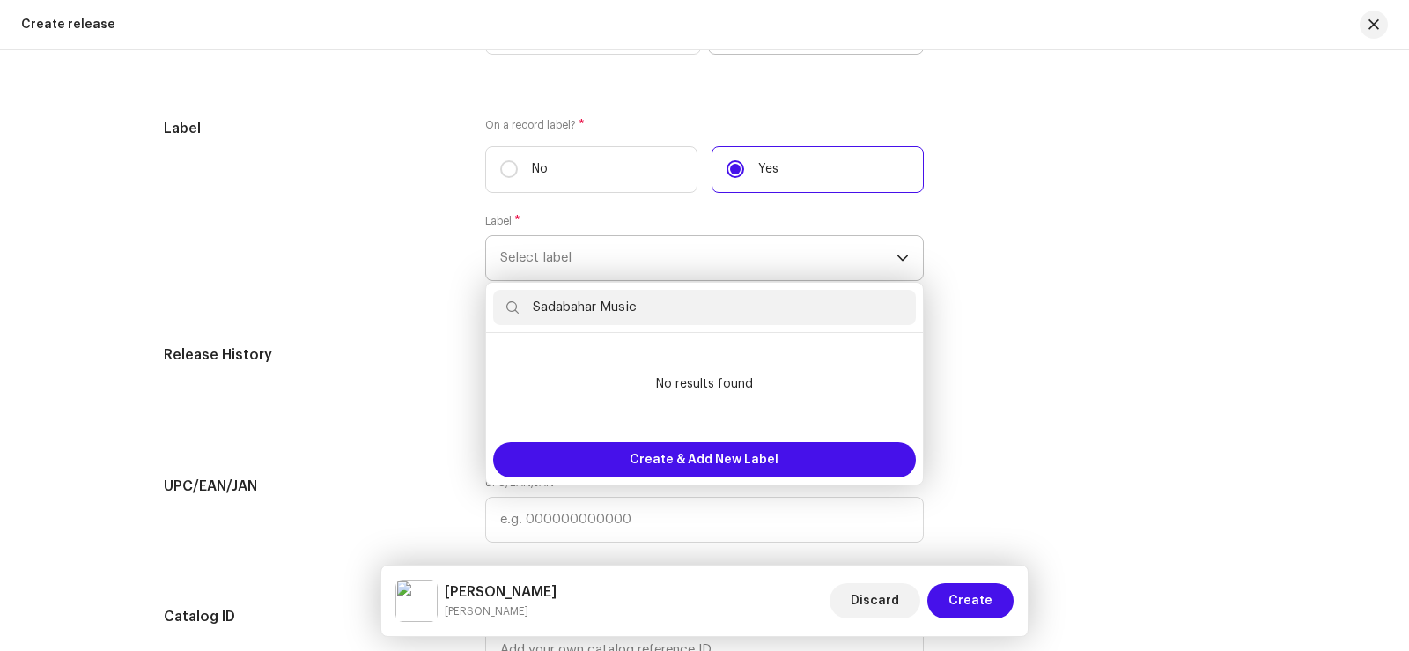
drag, startPoint x: 520, startPoint y: 308, endPoint x: 647, endPoint y: 310, distance: 126.8
click at [647, 310] on input "Sadabahar Music" at bounding box center [704, 307] width 423 height 35
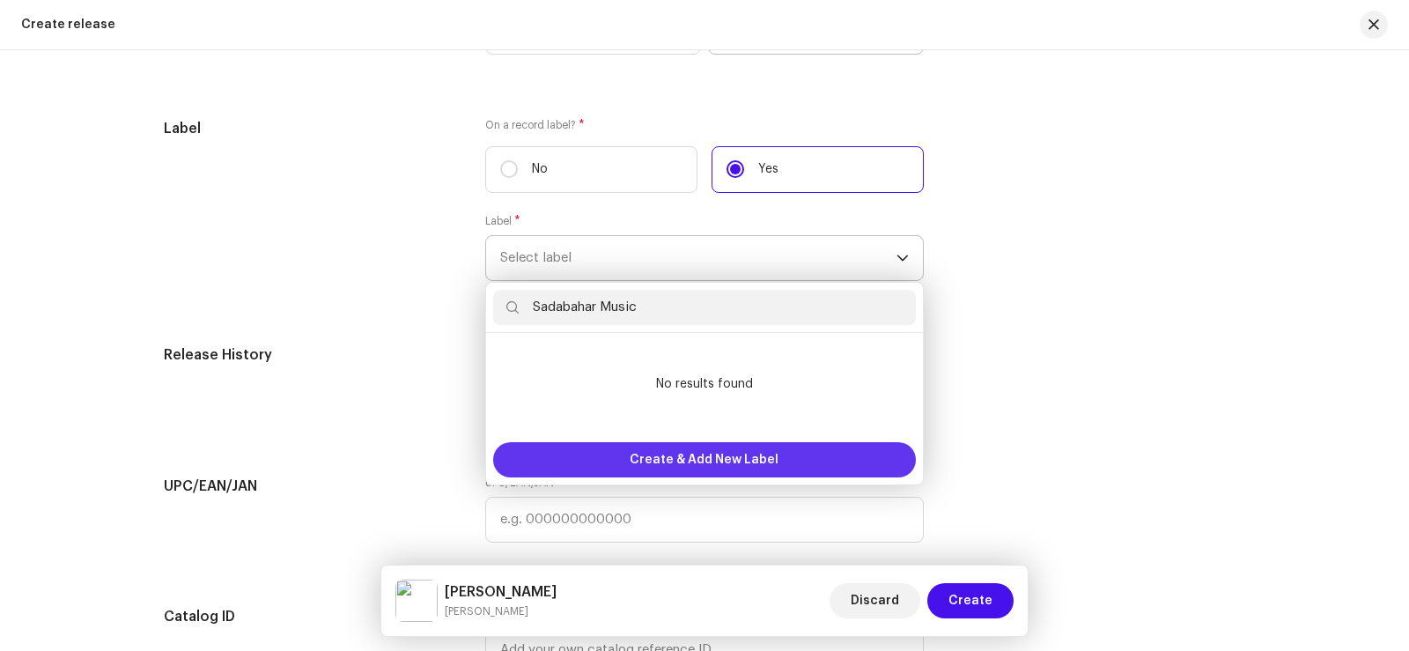
type input "Sadabahar Music"
click at [669, 451] on span "Create & Add New Label" at bounding box center [704, 459] width 149 height 35
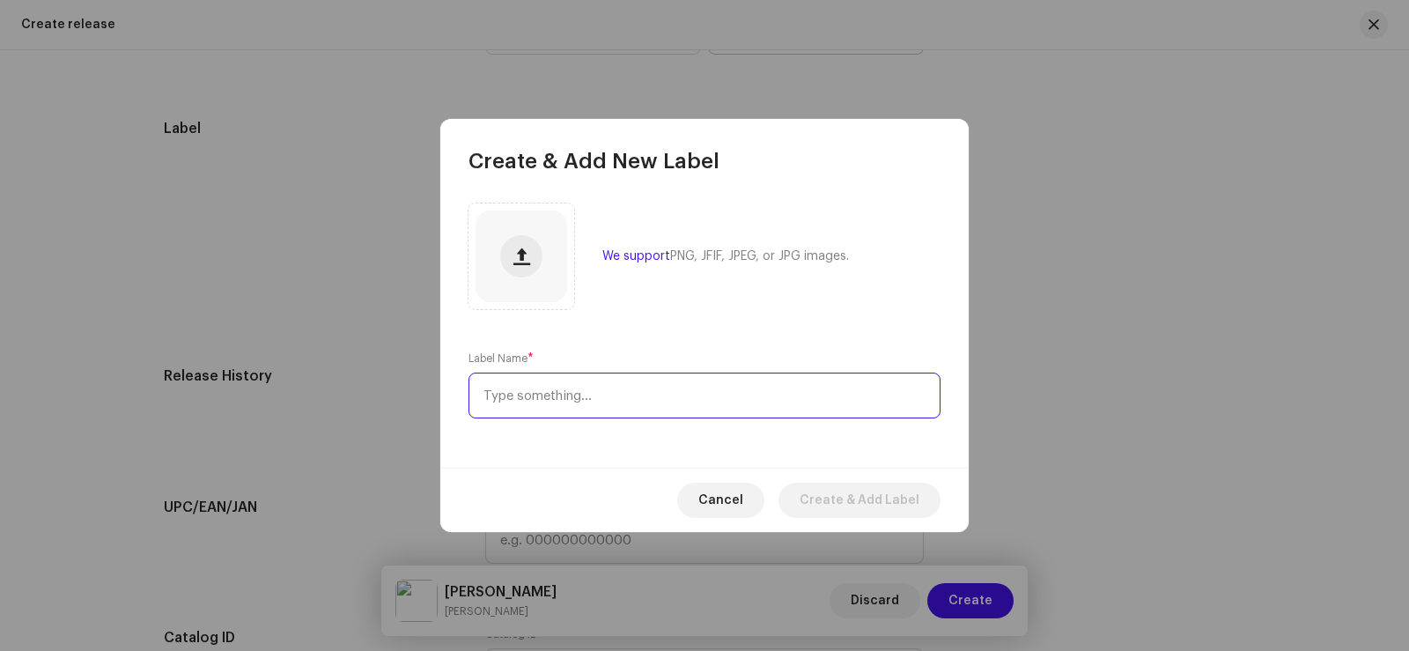
click at [551, 394] on input "text" at bounding box center [704, 395] width 472 height 46
paste input "Sadabahar Music"
type input "Sadabahar Music"
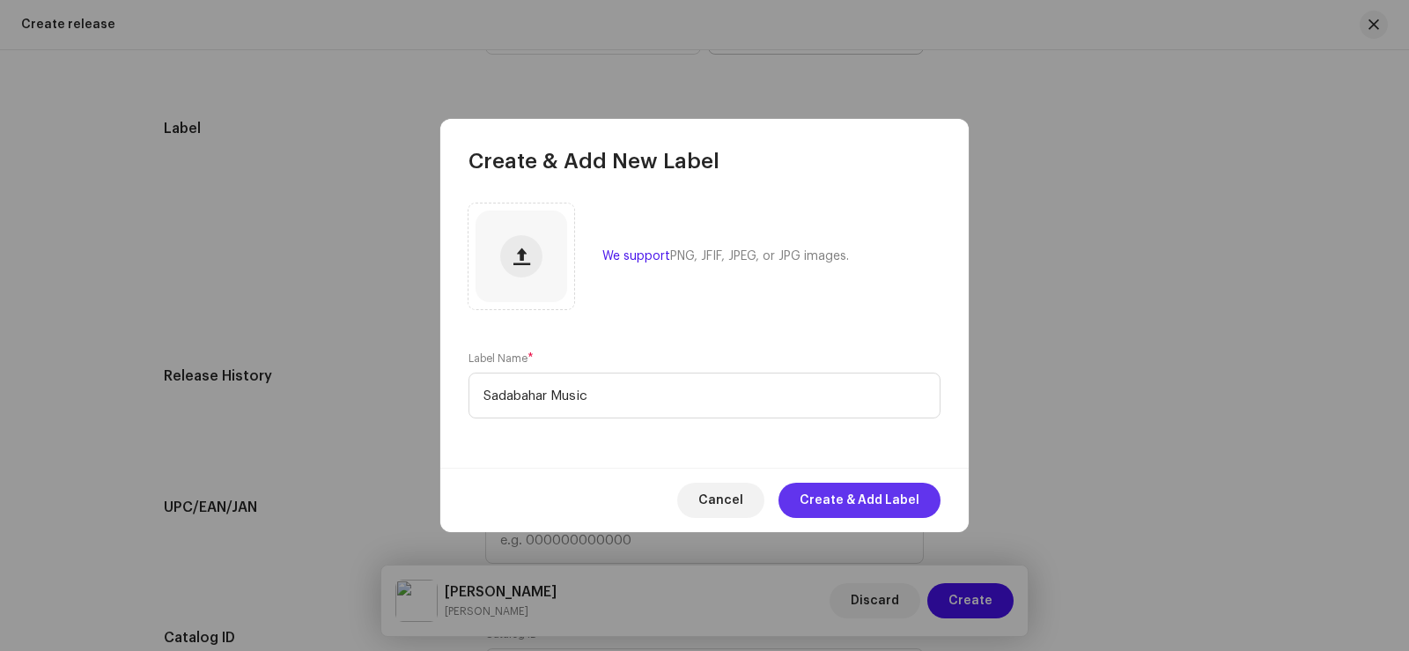
click at [842, 498] on span "Create & Add Label" at bounding box center [860, 500] width 120 height 35
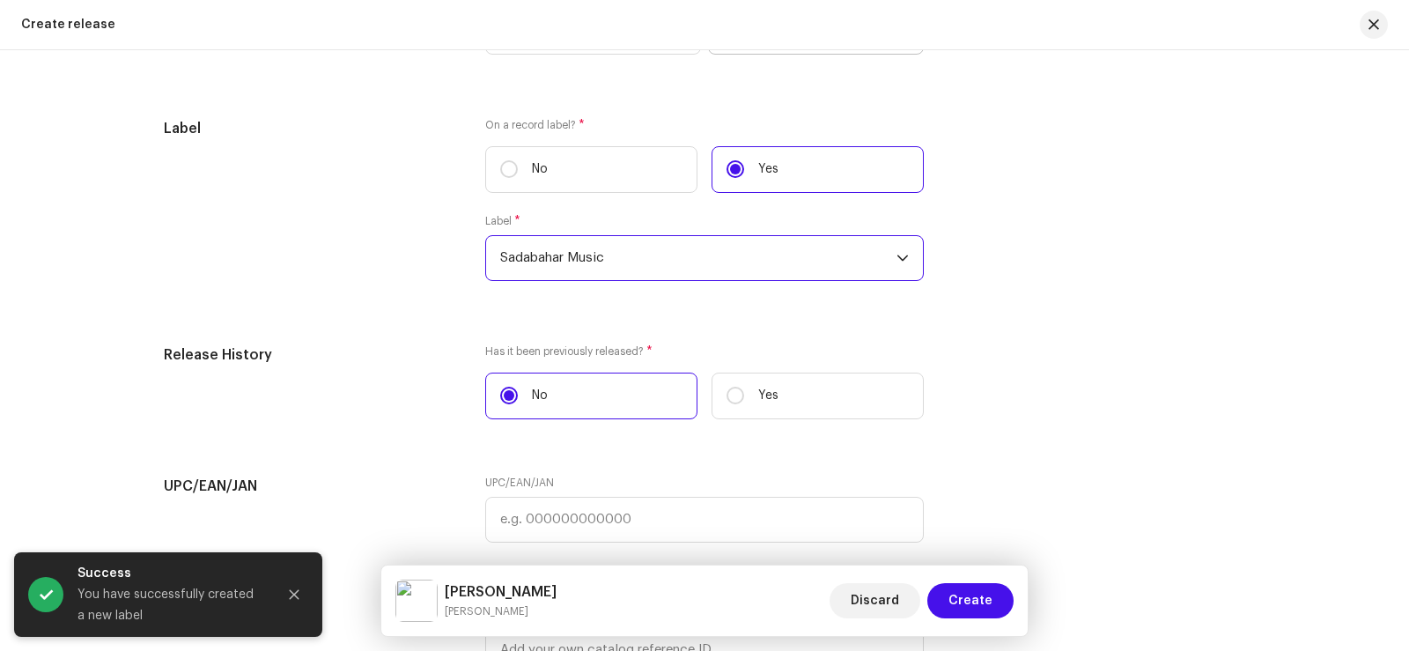
click at [589, 257] on span "Sadabahar Music" at bounding box center [698, 258] width 396 height 44
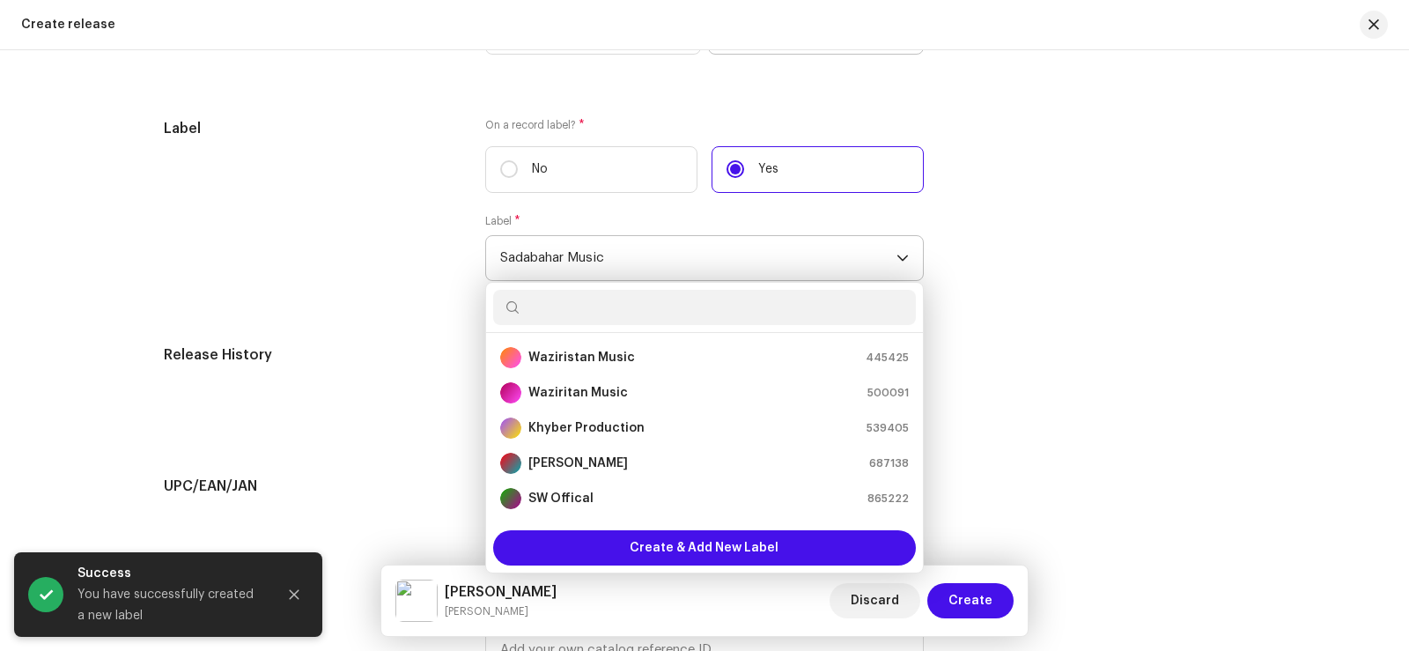
scroll to position [380, 0]
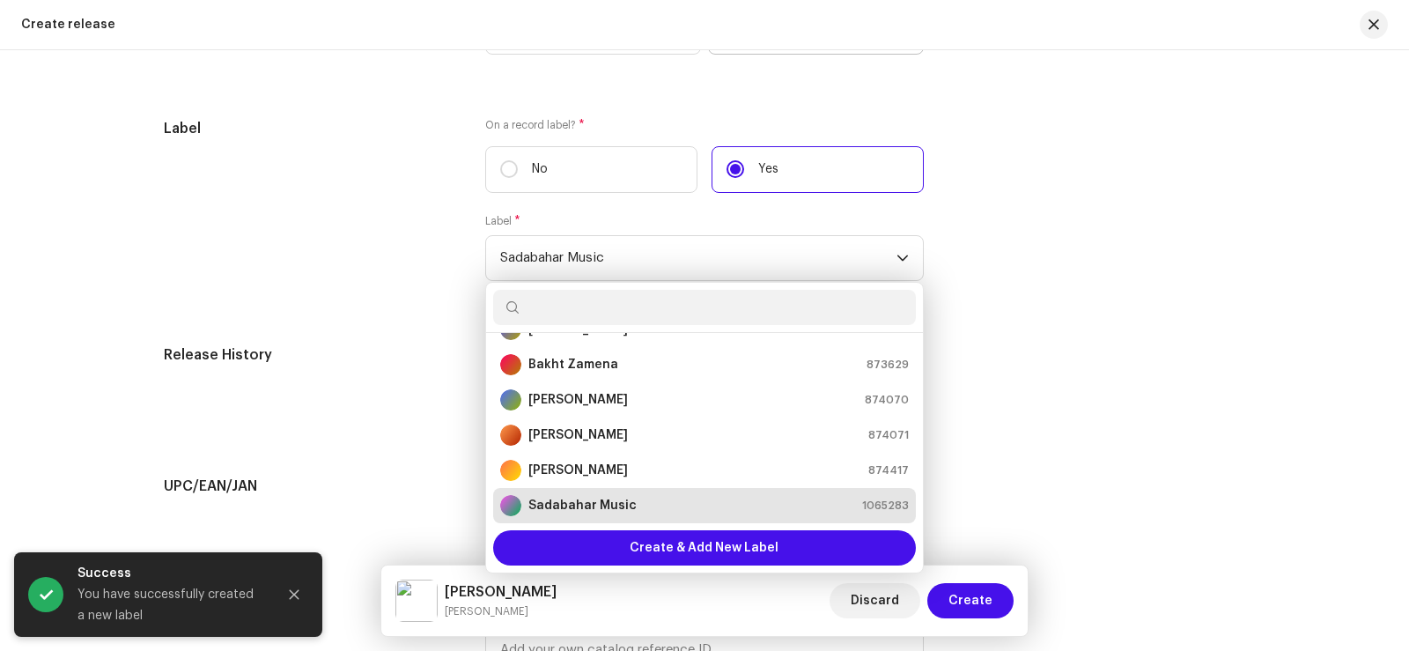
click at [1055, 298] on div "Label On a record label? * No Yes Label * Sadabahar Music Waziristan Music 4454…" at bounding box center [704, 210] width 1081 height 184
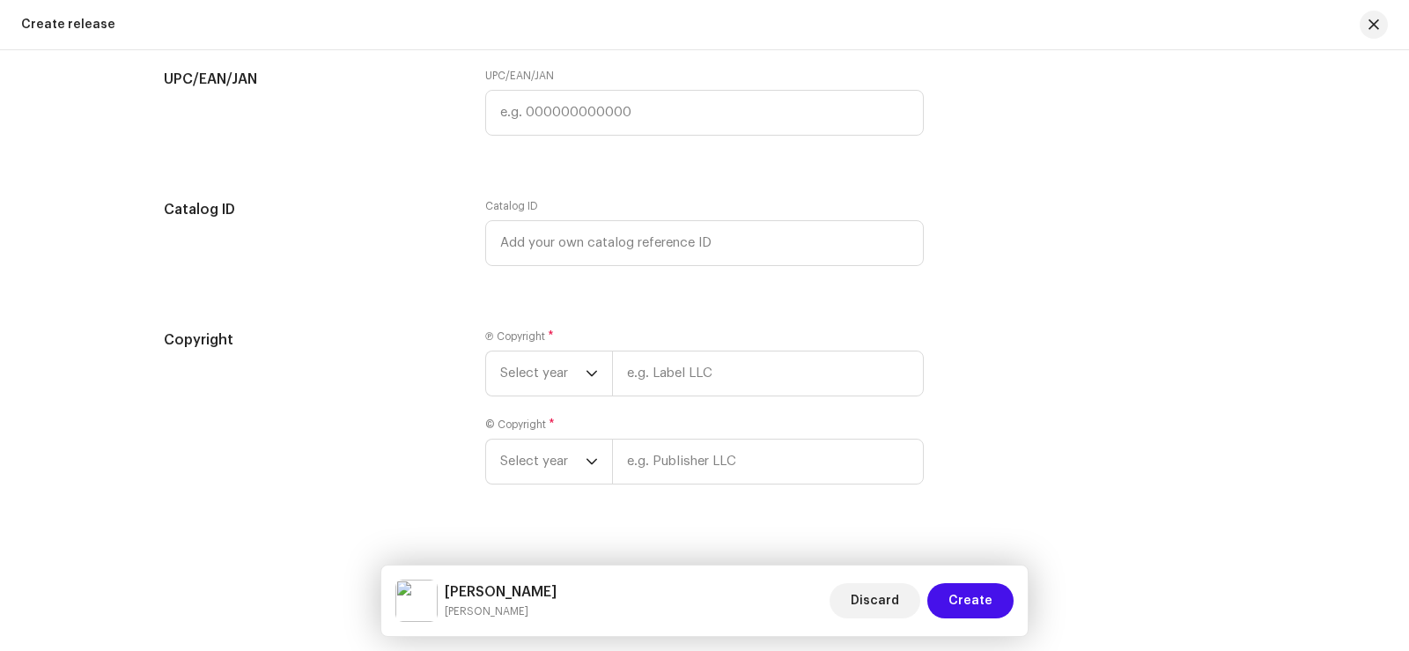
scroll to position [3165, 0]
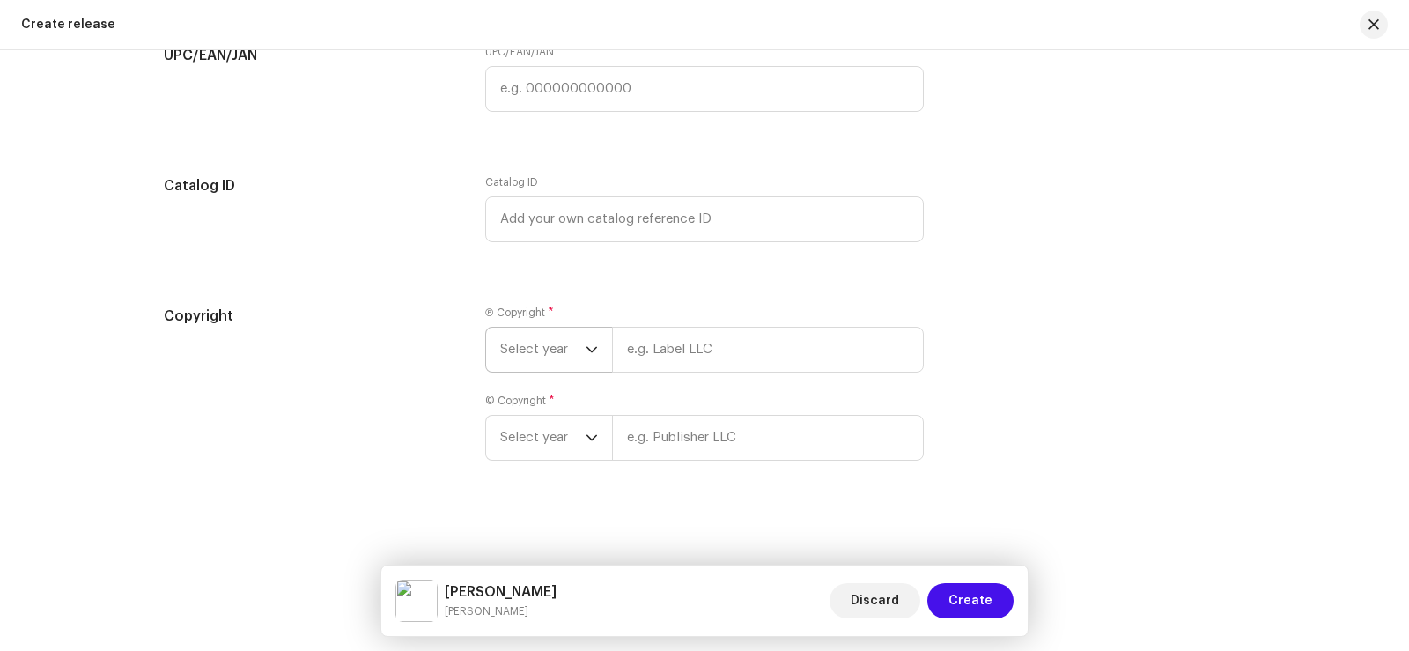
click at [520, 340] on span "Select year" at bounding box center [542, 350] width 85 height 44
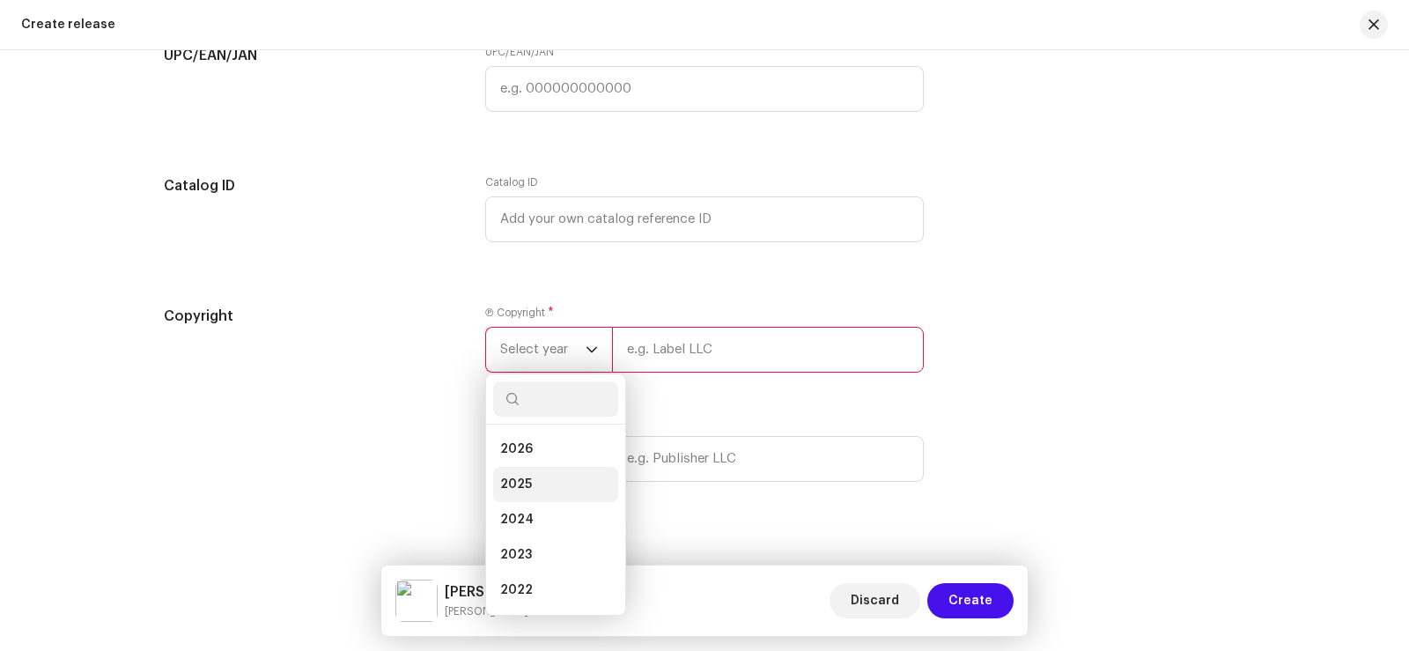
click at [534, 485] on li "2025" at bounding box center [555, 484] width 125 height 35
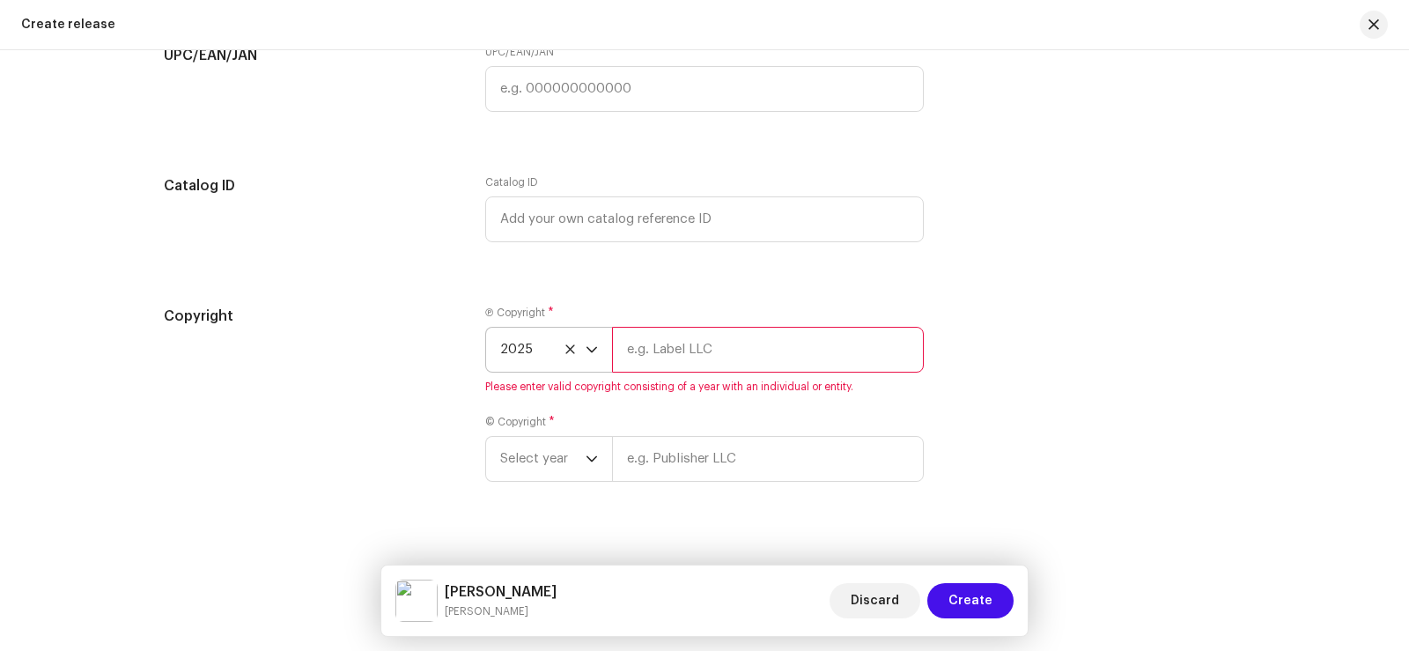
click at [649, 356] on input "text" at bounding box center [768, 350] width 312 height 46
type input "s"
type input "Sadabahar Music"
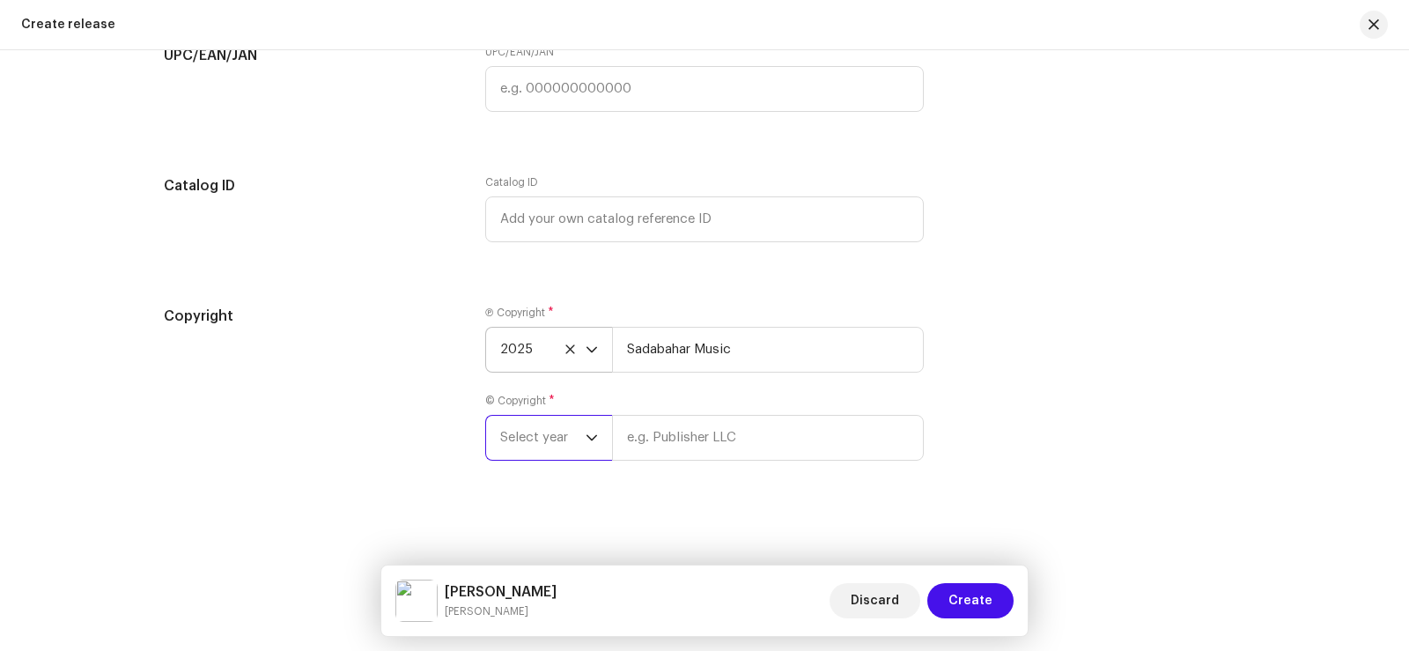
click at [523, 461] on div "Ⓟ Copyright * 2025 Sadabahar Music © Copyright * Select year" at bounding box center [704, 394] width 438 height 176
click at [525, 438] on span "Select year" at bounding box center [542, 438] width 85 height 44
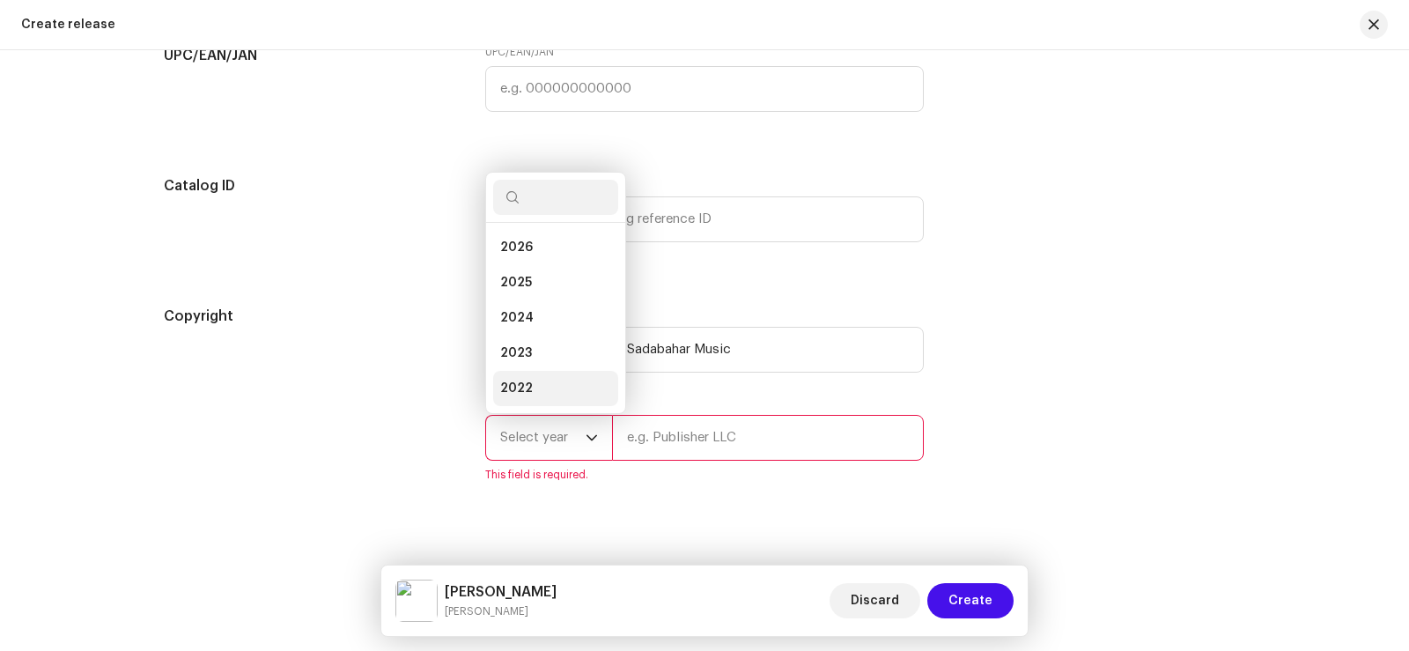
scroll to position [28, 0]
click at [526, 258] on span "2025" at bounding box center [516, 255] width 32 height 18
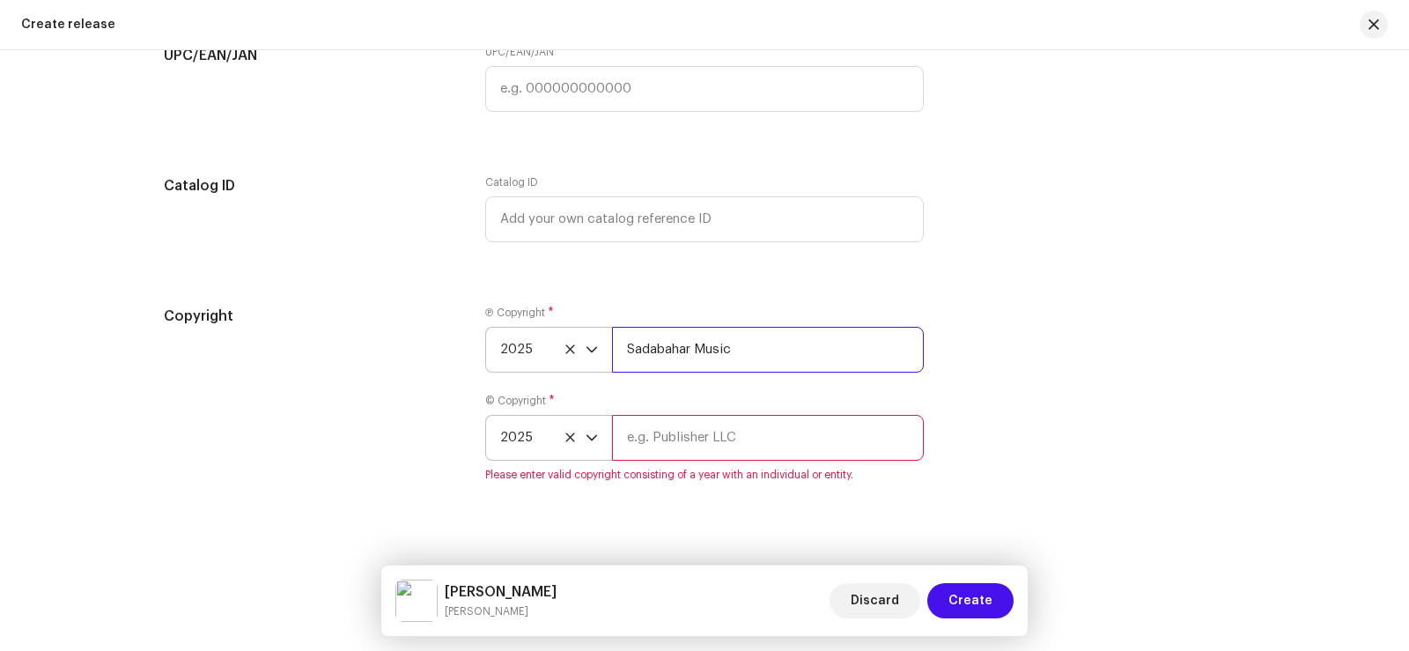
drag, startPoint x: 618, startPoint y: 347, endPoint x: 794, endPoint y: 373, distance: 178.1
click at [792, 373] on div "Ⓟ Copyright * 2025 Sadabahar Music © Copyright * 2025 Please enter valid copyri…" at bounding box center [704, 404] width 438 height 197
click at [689, 436] on input "text" at bounding box center [768, 438] width 312 height 46
paste input "Sadabahar Music"
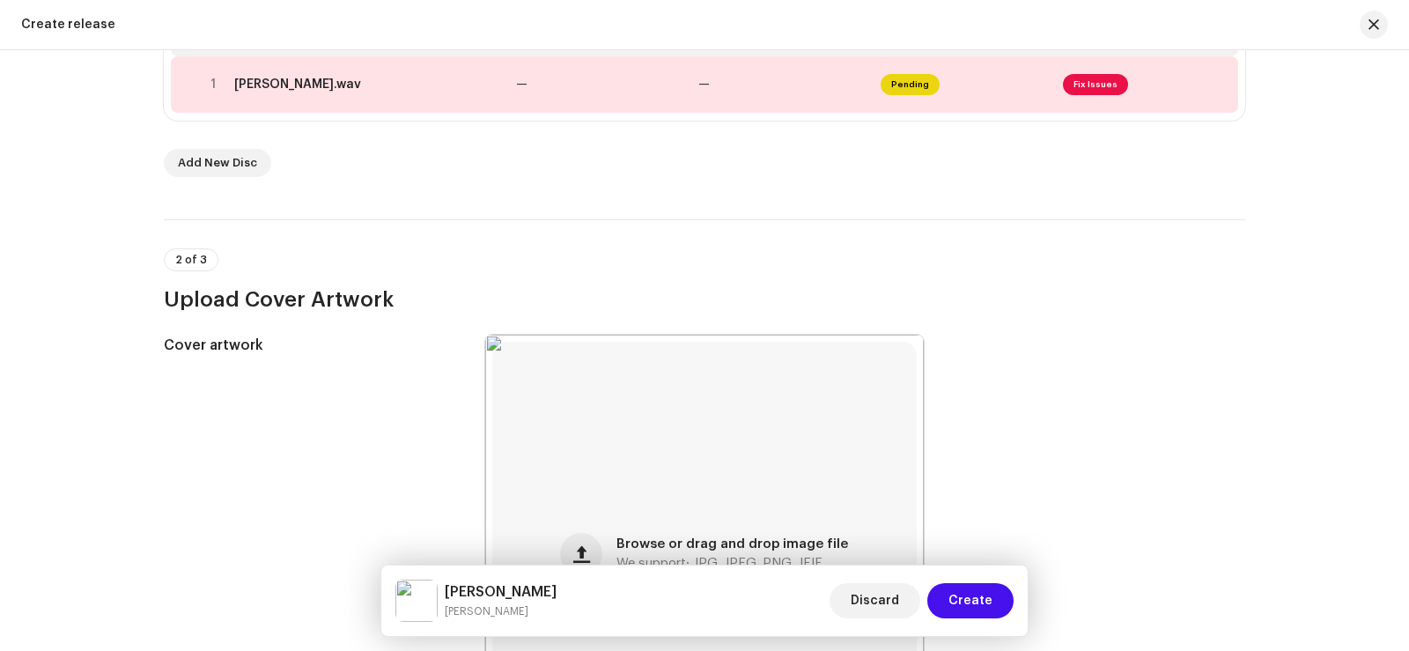
scroll to position [347, 0]
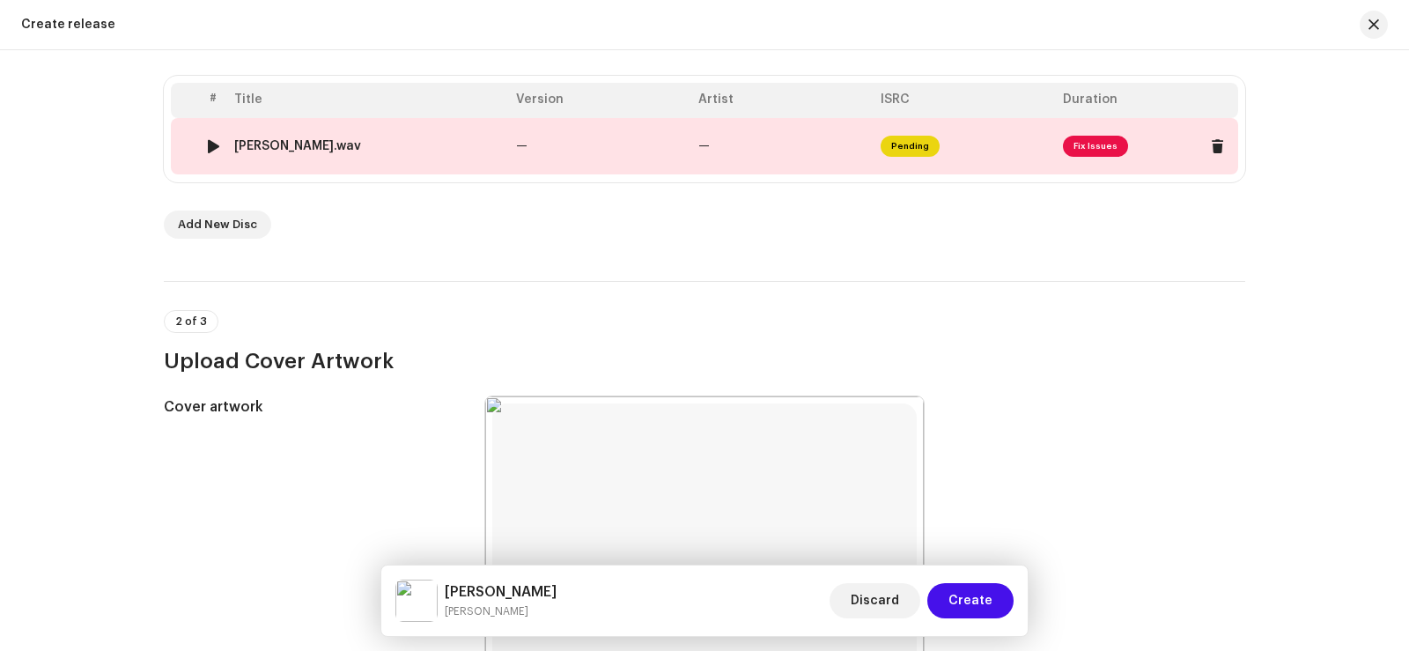
type input "Sadabahar Music"
click at [460, 151] on div "[PERSON_NAME].wav" at bounding box center [368, 146] width 268 height 14
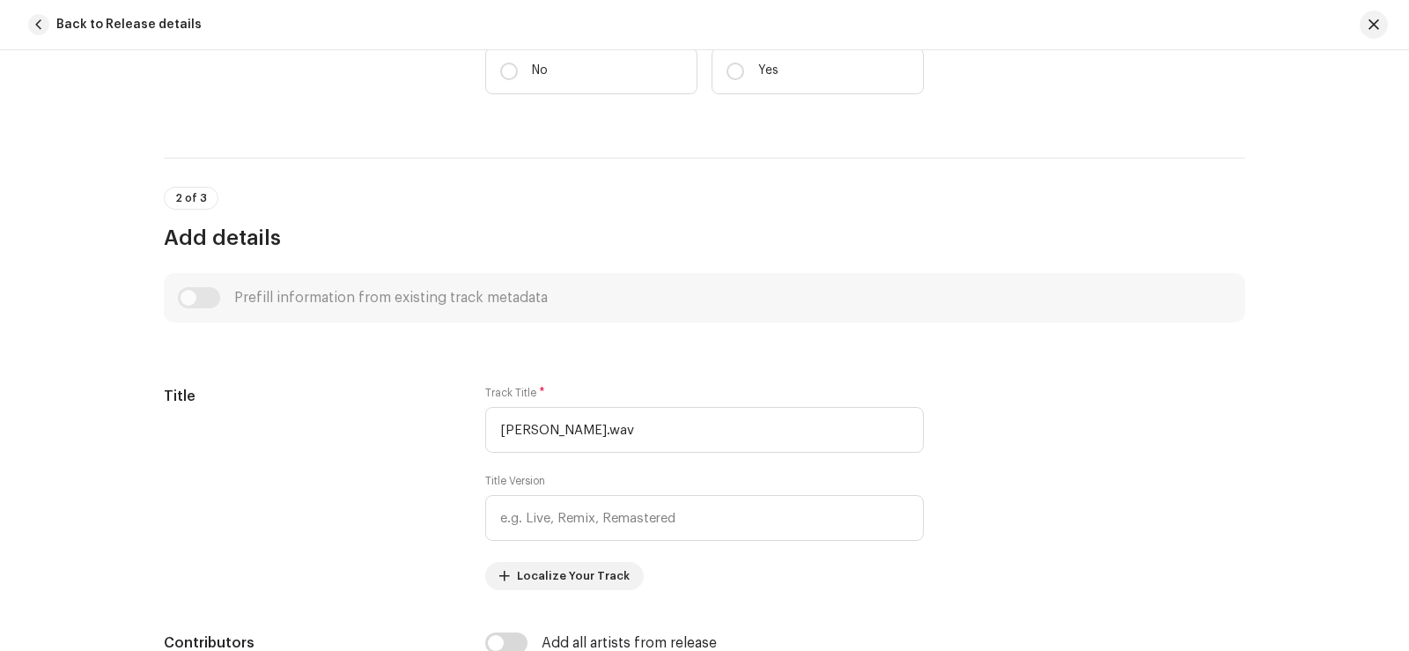
scroll to position [616, 0]
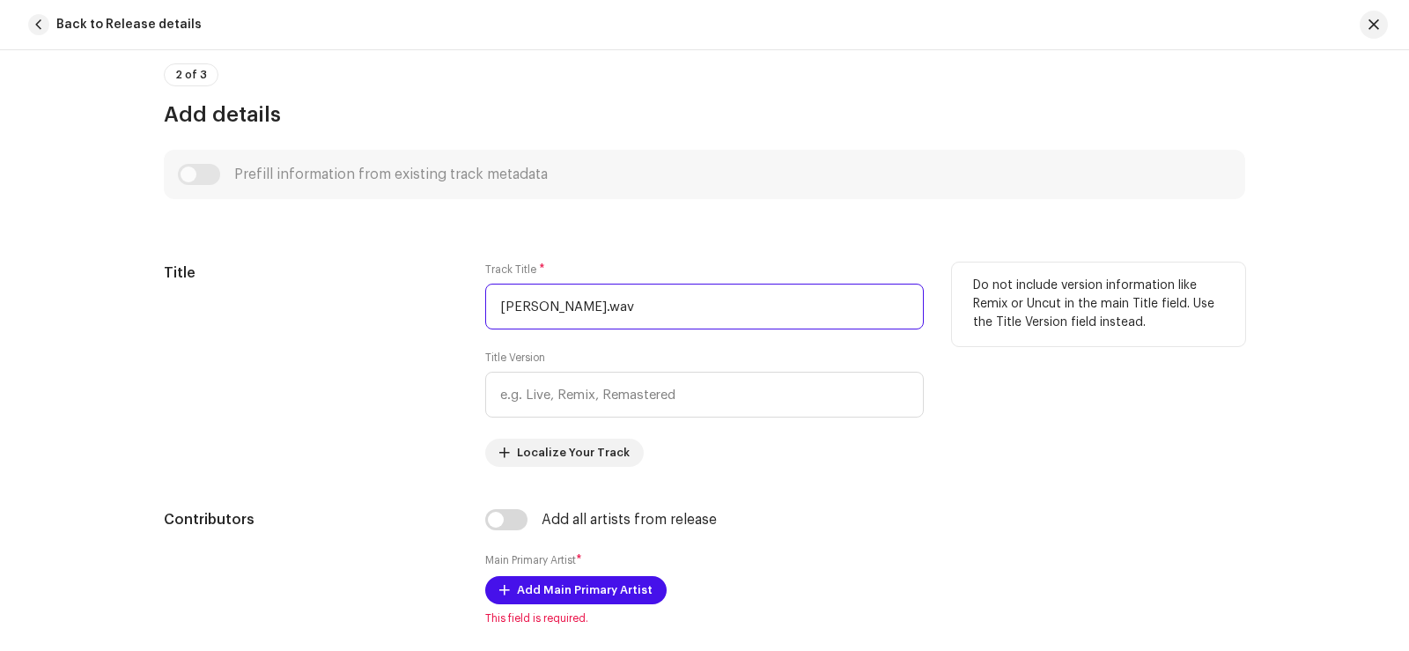
click at [659, 306] on input "[PERSON_NAME].wav" at bounding box center [704, 307] width 438 height 46
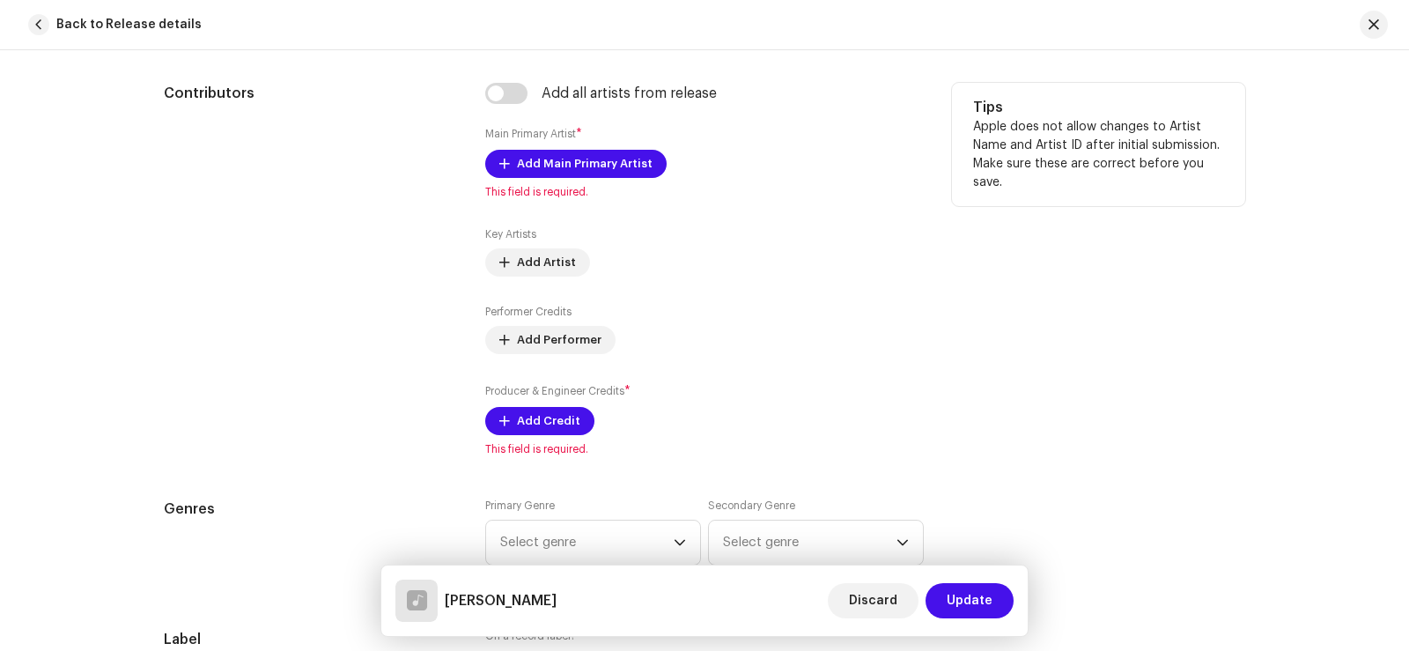
scroll to position [1057, 0]
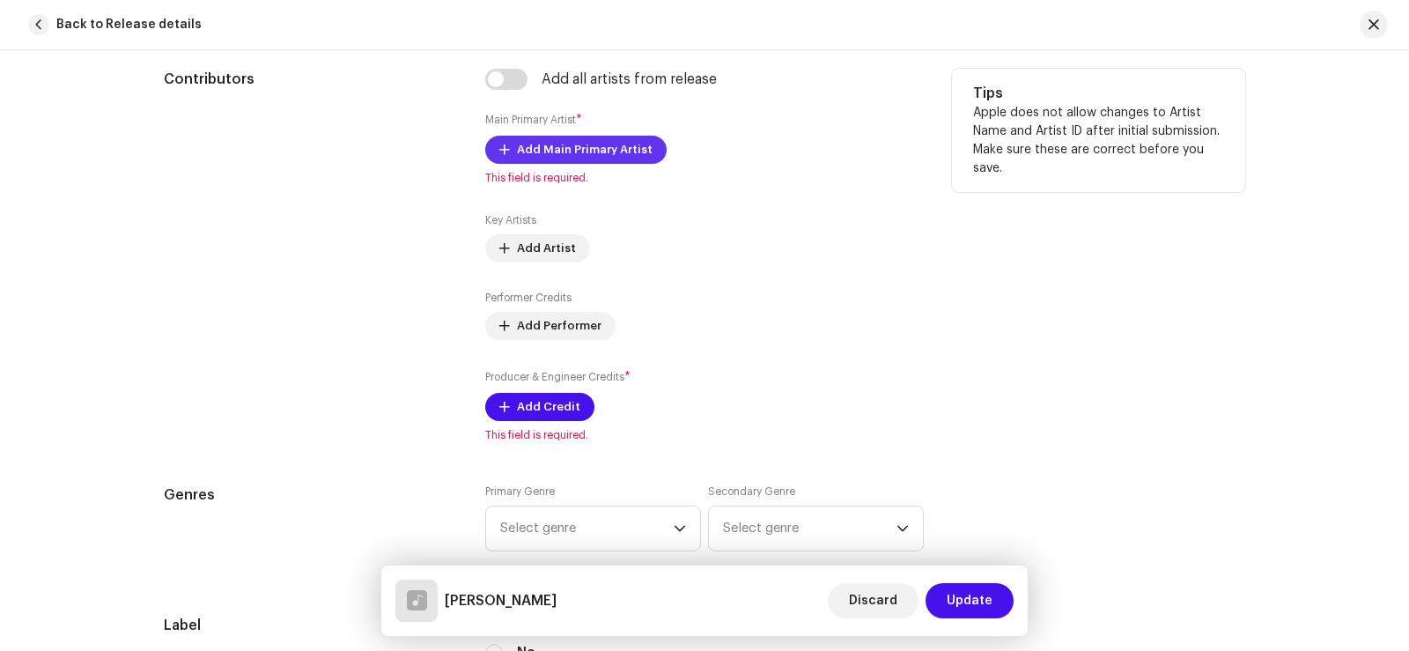
type input "[PERSON_NAME]"
click at [579, 148] on span "Add Main Primary Artist" at bounding box center [585, 149] width 136 height 35
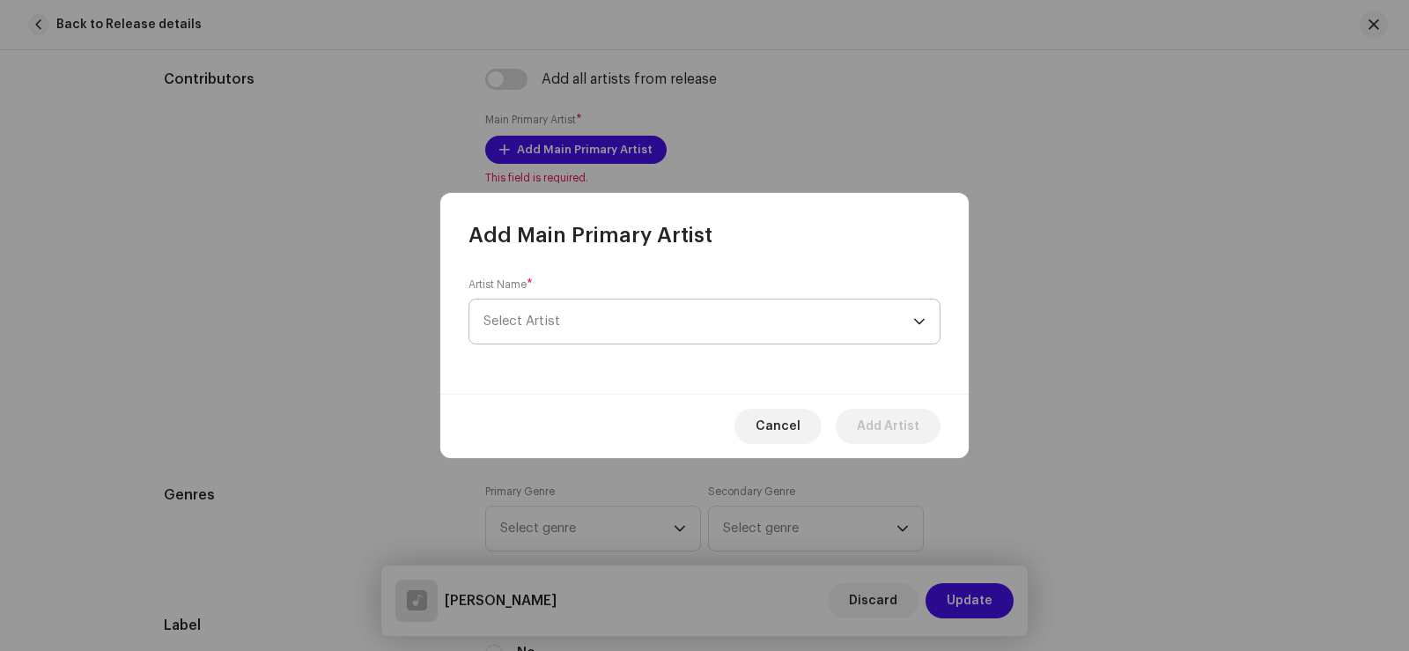
click at [527, 316] on span "Select Artist" at bounding box center [521, 320] width 77 height 13
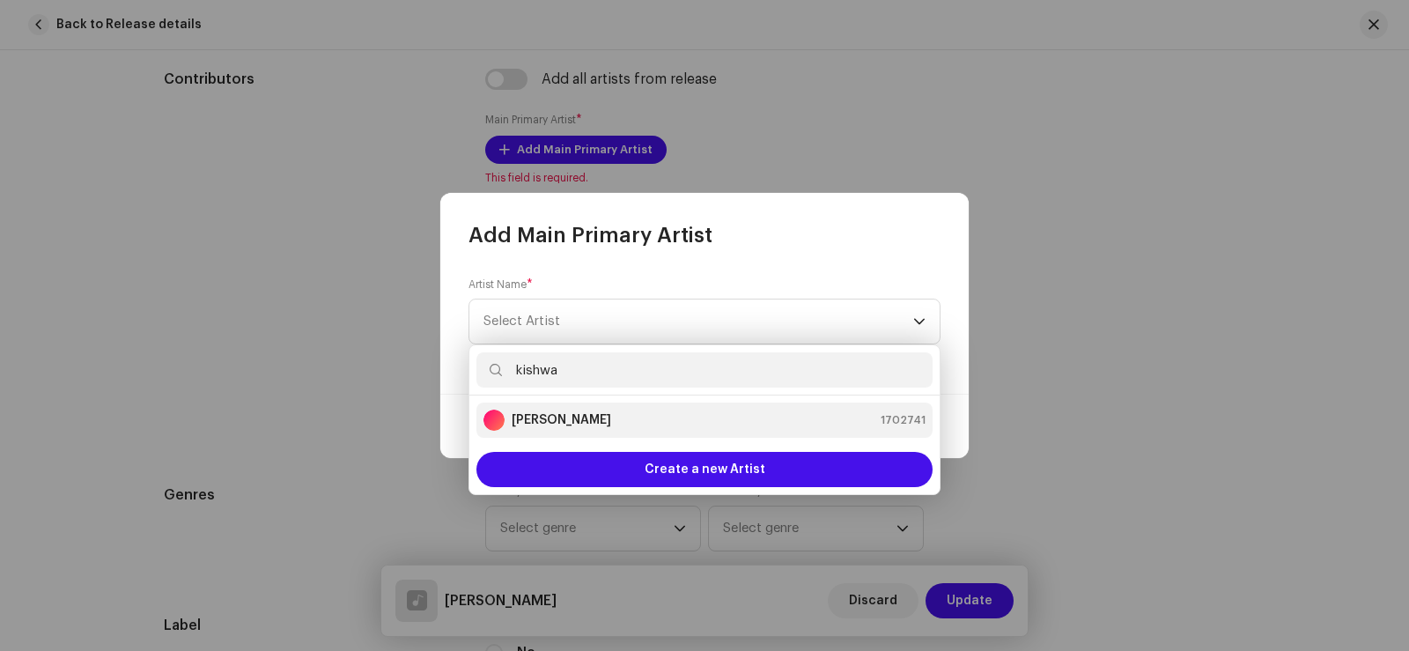
type input "kishwa"
click at [580, 419] on strong "[PERSON_NAME]" at bounding box center [561, 420] width 99 height 18
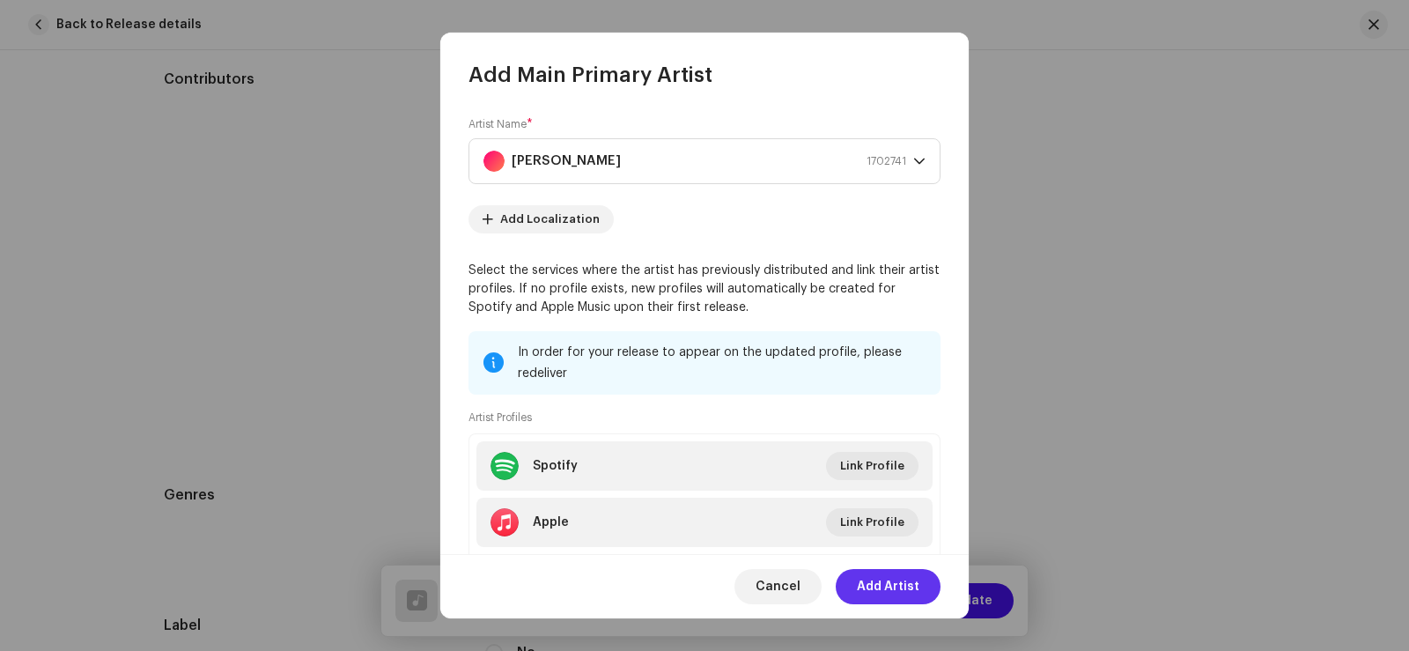
click at [902, 583] on span "Add Artist" at bounding box center [888, 586] width 63 height 35
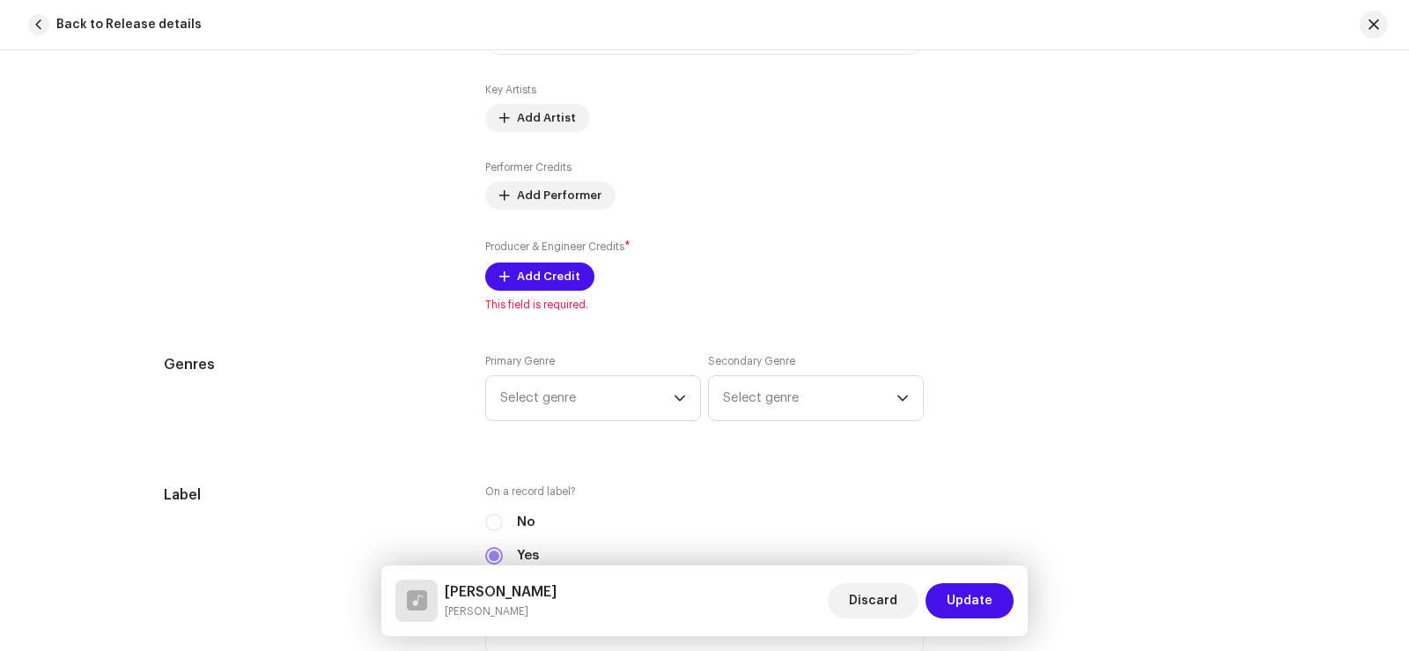
scroll to position [1233, 0]
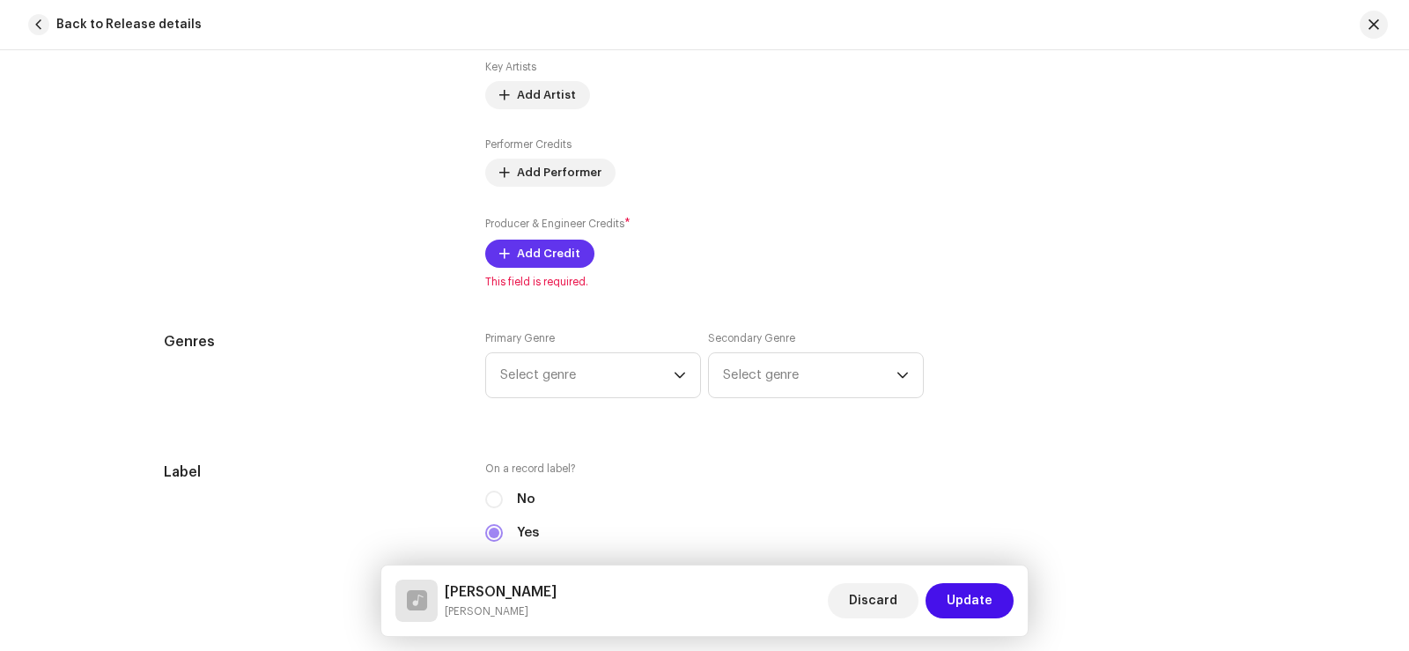
click at [532, 254] on span "Add Credit" at bounding box center [548, 253] width 63 height 35
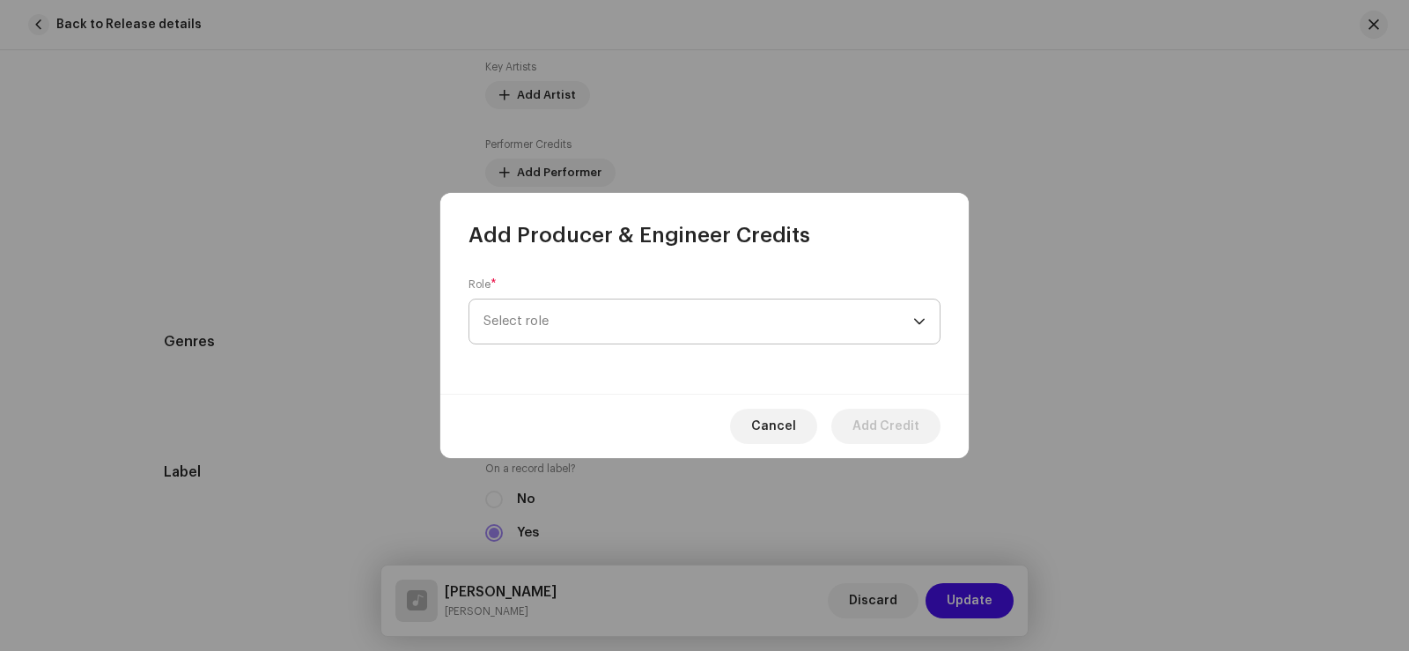
click at [565, 317] on span "Select role" at bounding box center [698, 321] width 430 height 44
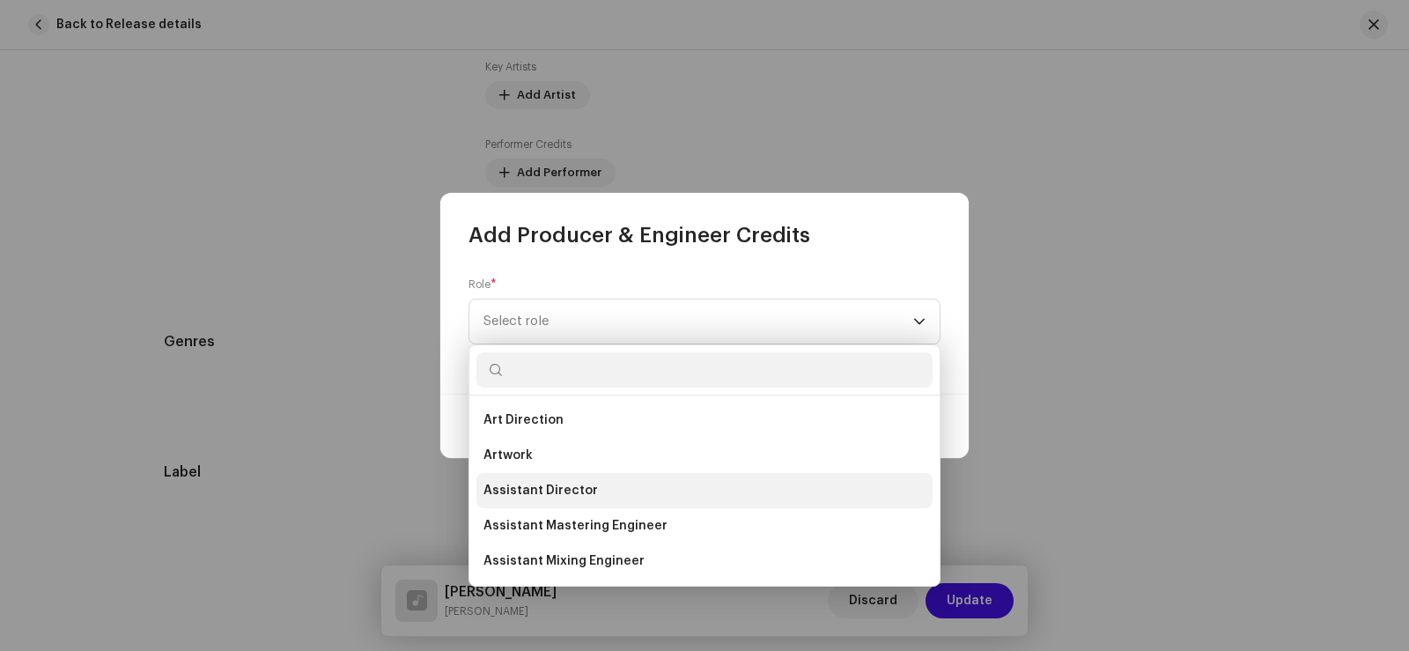
click at [578, 490] on span "Assistant Director" at bounding box center [540, 491] width 114 height 18
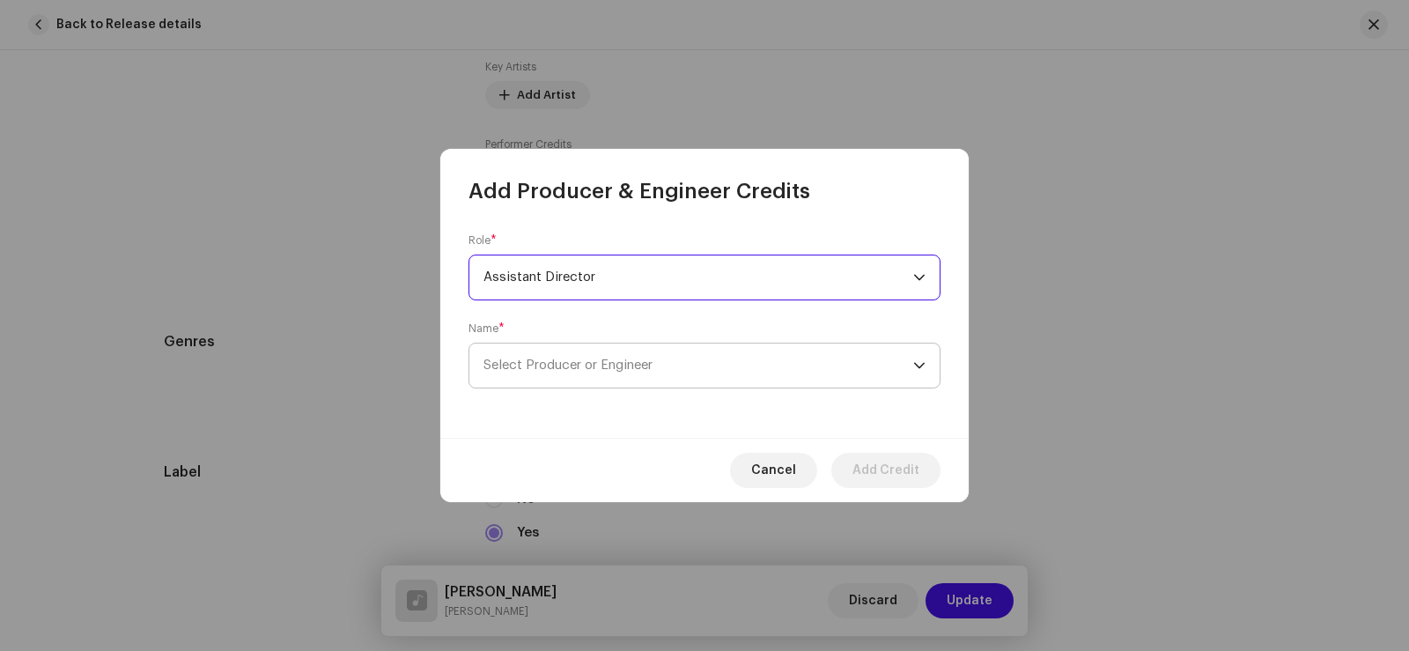
click at [552, 361] on span "Select Producer or Engineer" at bounding box center [567, 364] width 169 height 13
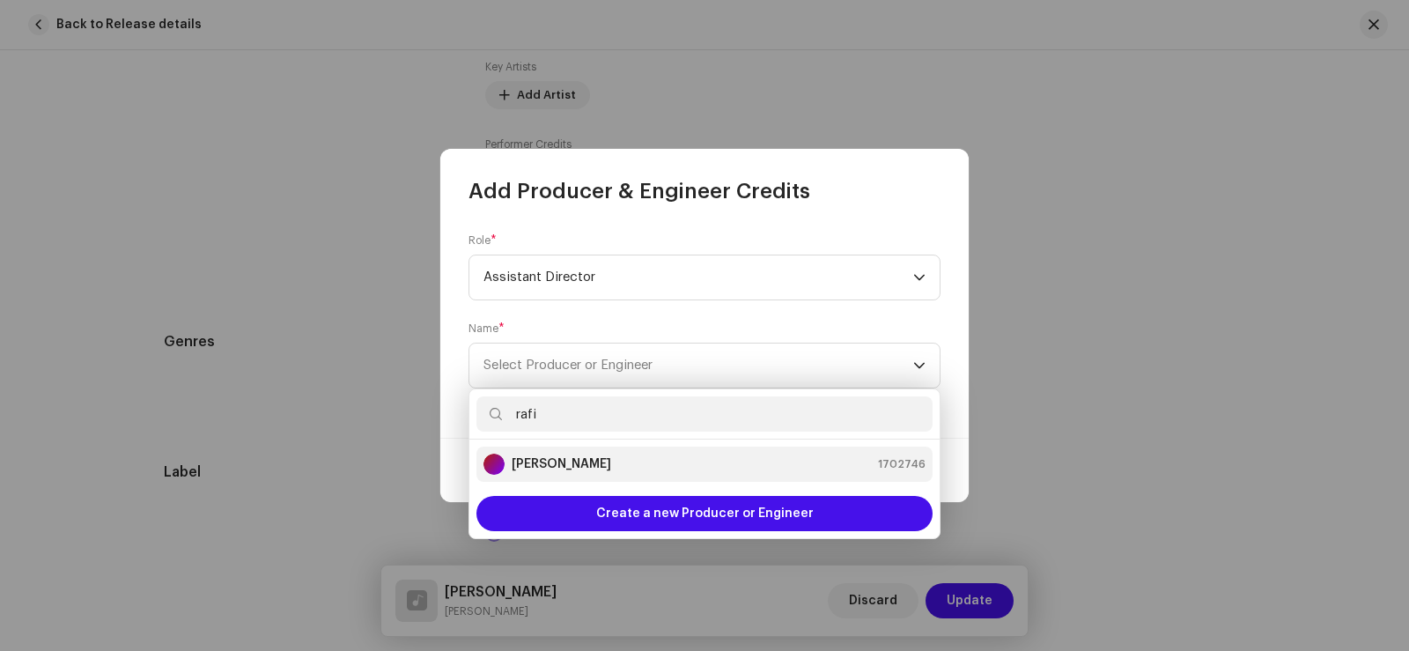
type input "rafi"
click at [606, 468] on div "[PERSON_NAME] 1702746" at bounding box center [704, 463] width 442 height 21
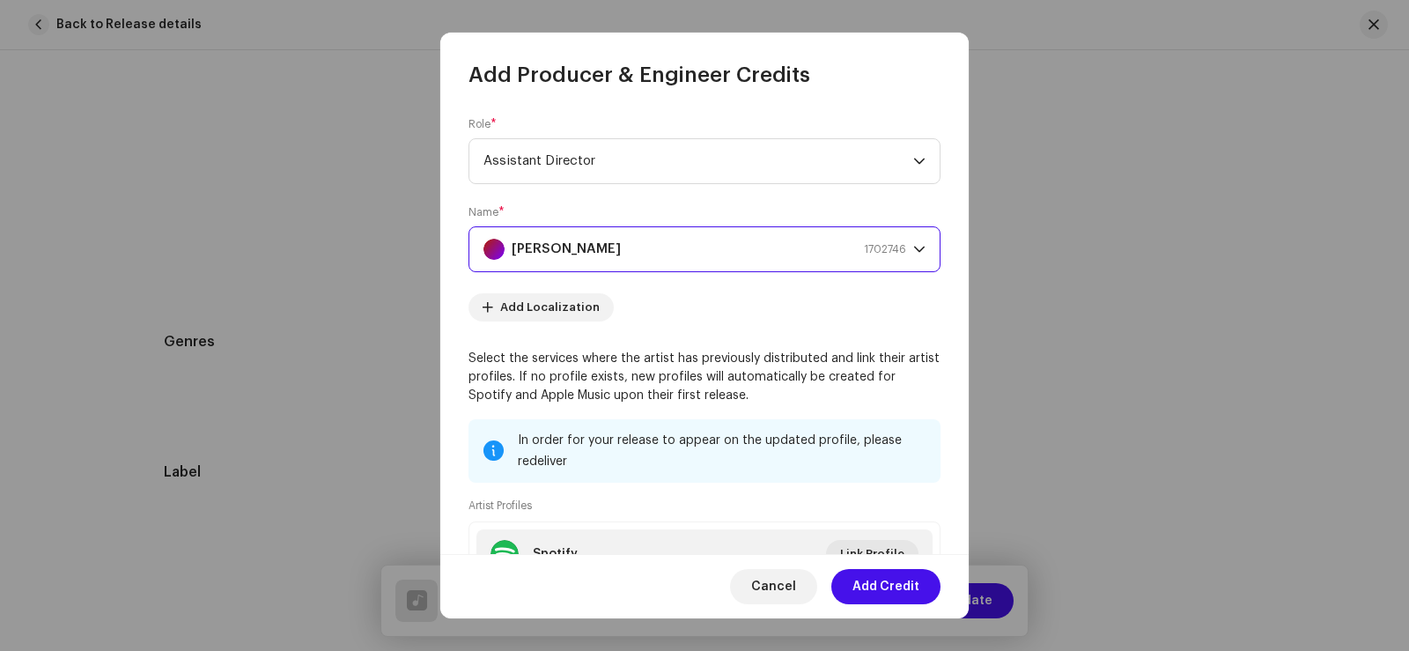
click at [891, 586] on span "Add Credit" at bounding box center [885, 586] width 67 height 35
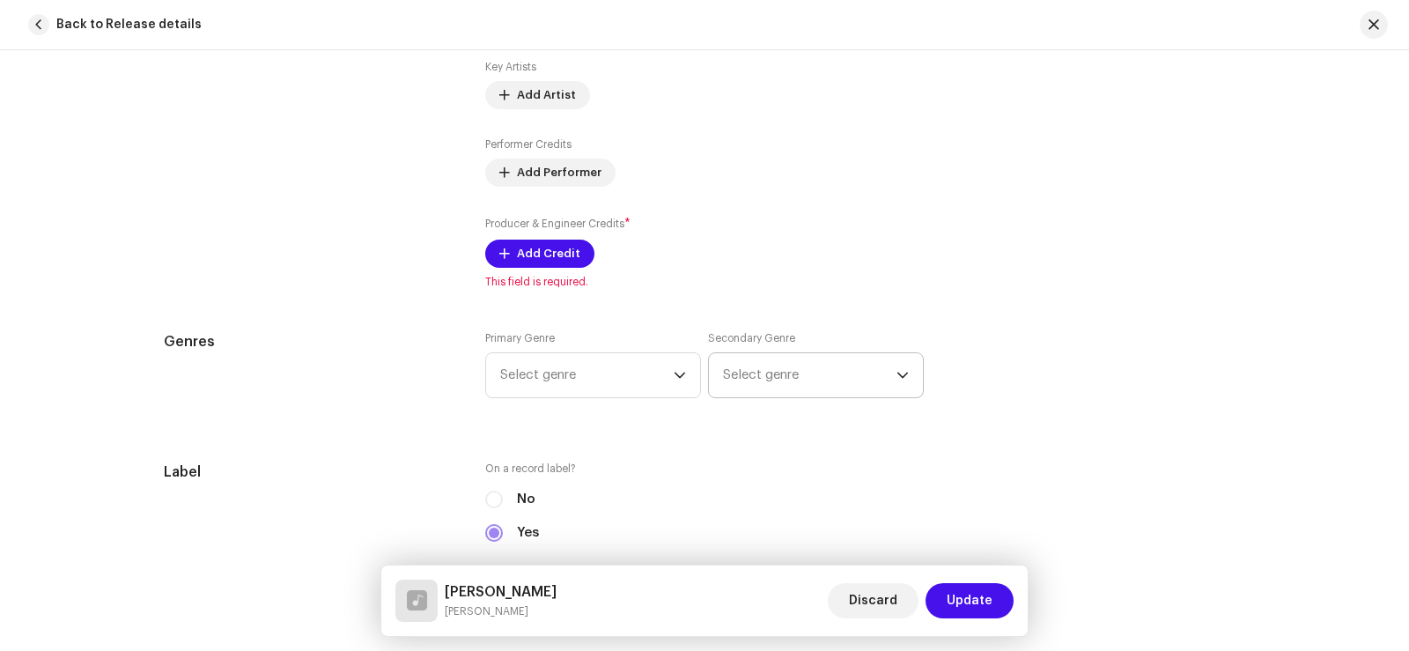
scroll to position [1321, 0]
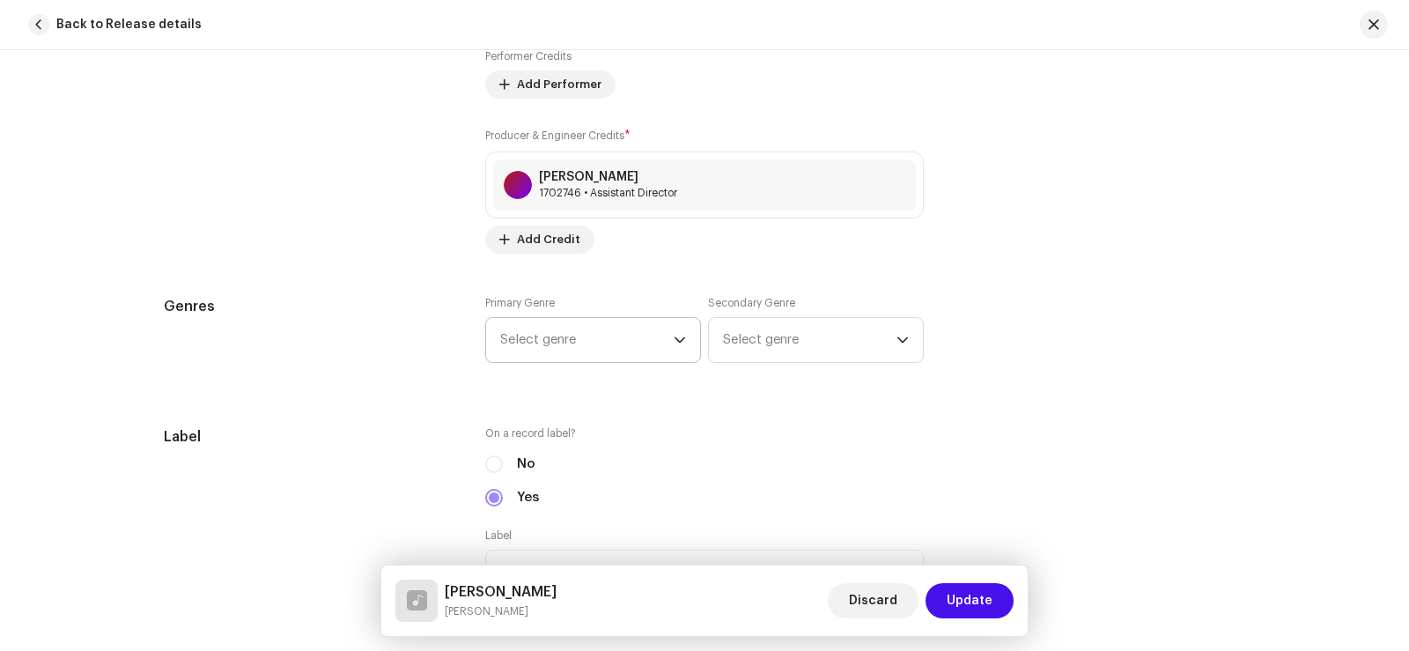
click at [554, 341] on span "Select genre" at bounding box center [586, 340] width 173 height 44
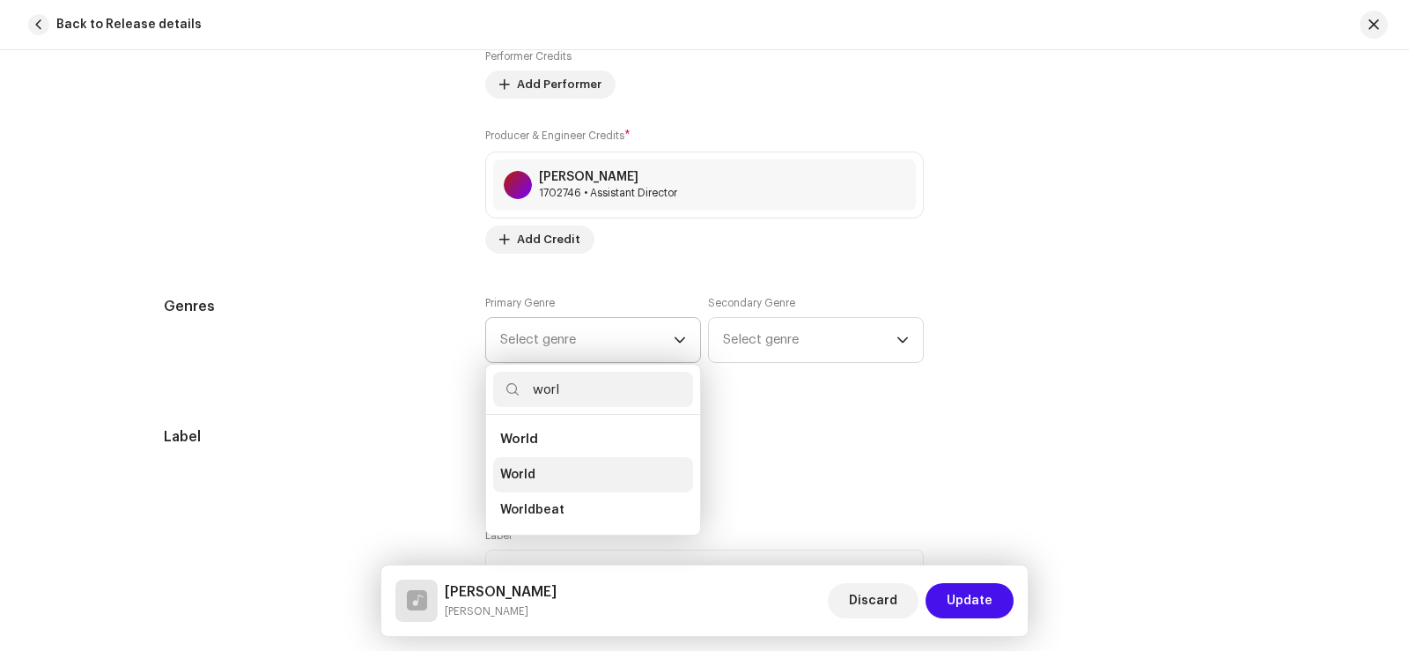
type input "worl"
click at [564, 470] on li "World" at bounding box center [593, 474] width 200 height 35
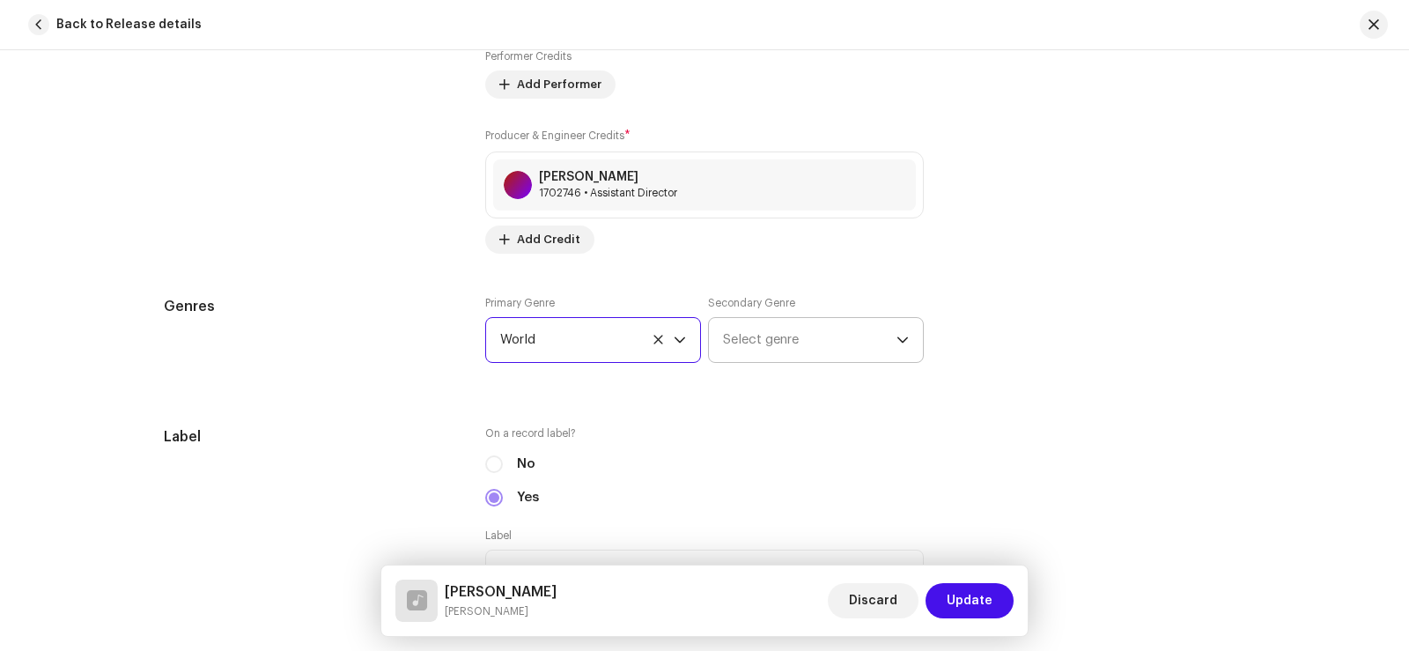
click at [757, 343] on span "Select genre" at bounding box center [809, 340] width 173 height 44
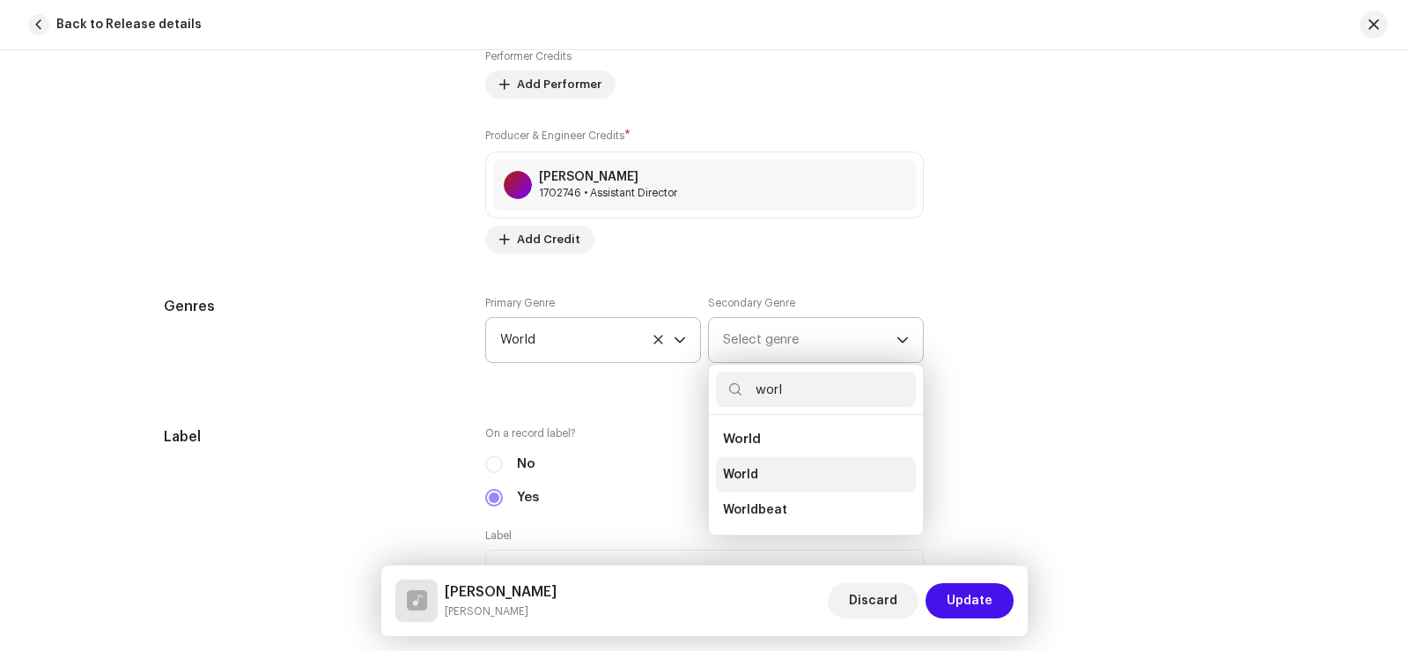
type input "worl"
click at [755, 479] on li "World" at bounding box center [816, 474] width 200 height 35
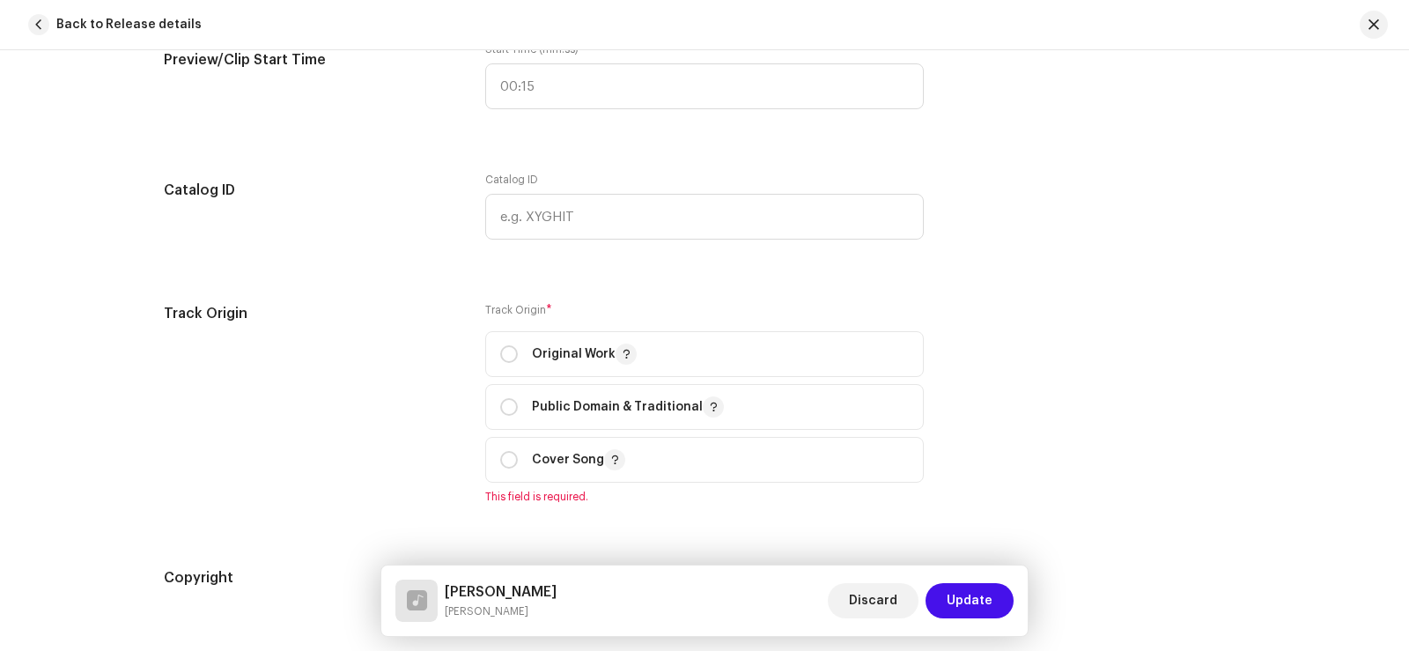
scroll to position [2113, 0]
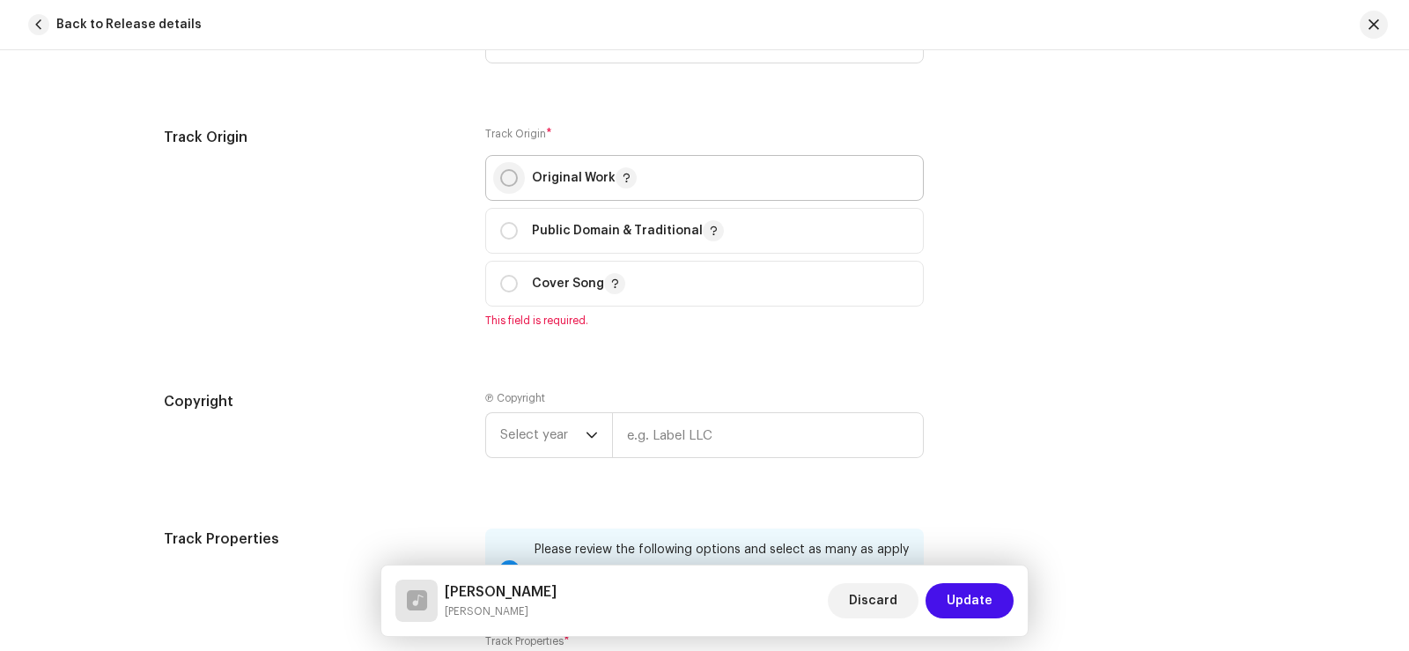
drag, startPoint x: 509, startPoint y: 177, endPoint x: 604, endPoint y: 213, distance: 101.7
click at [509, 176] on input "radio" at bounding box center [509, 178] width 18 height 18
radio input "true"
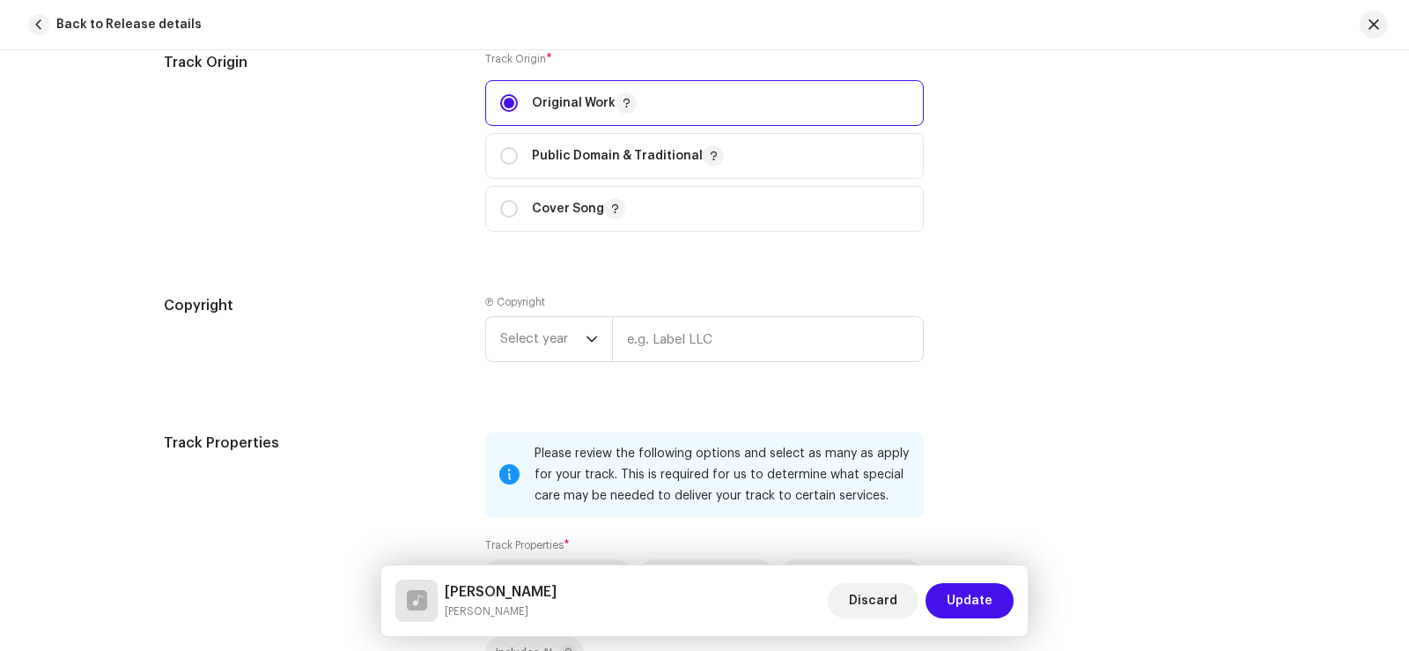
scroll to position [2289, 0]
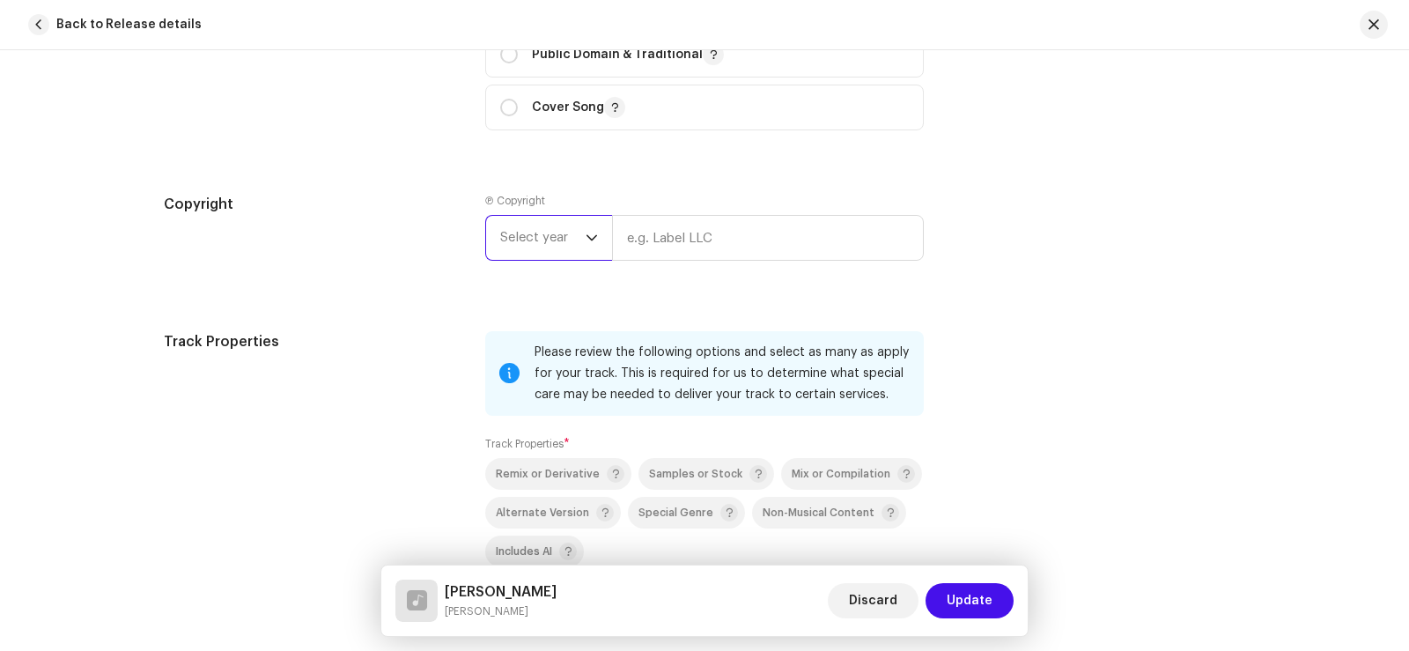
click at [537, 223] on span "Select year" at bounding box center [542, 238] width 85 height 44
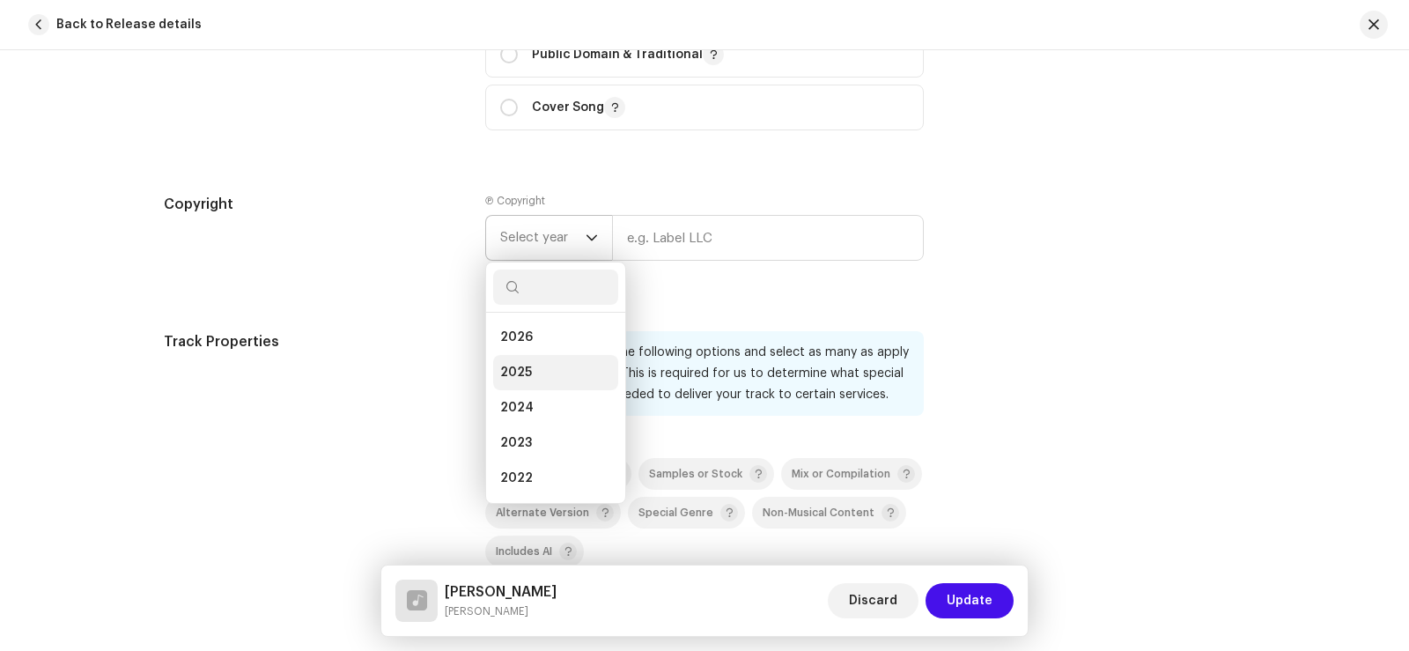
click at [553, 371] on li "2025" at bounding box center [555, 372] width 125 height 35
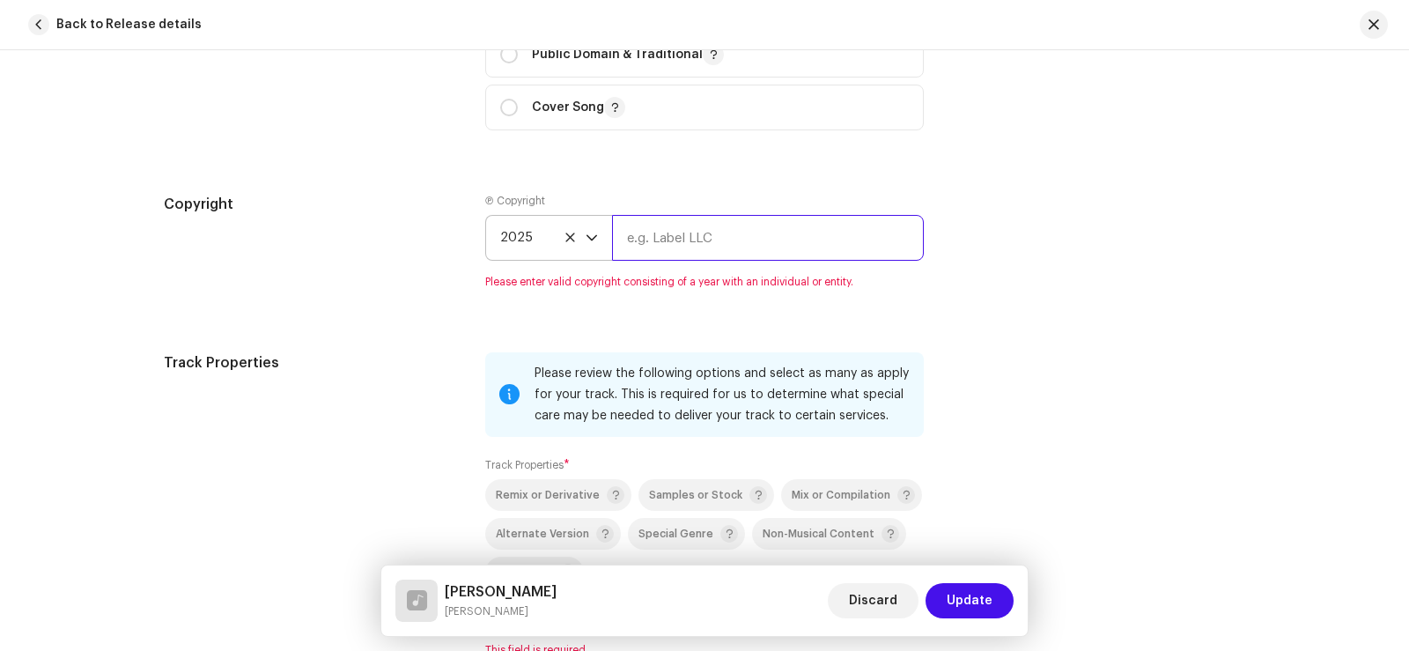
click at [670, 232] on input "text" at bounding box center [768, 238] width 312 height 46
type input "Sadabahar Music"
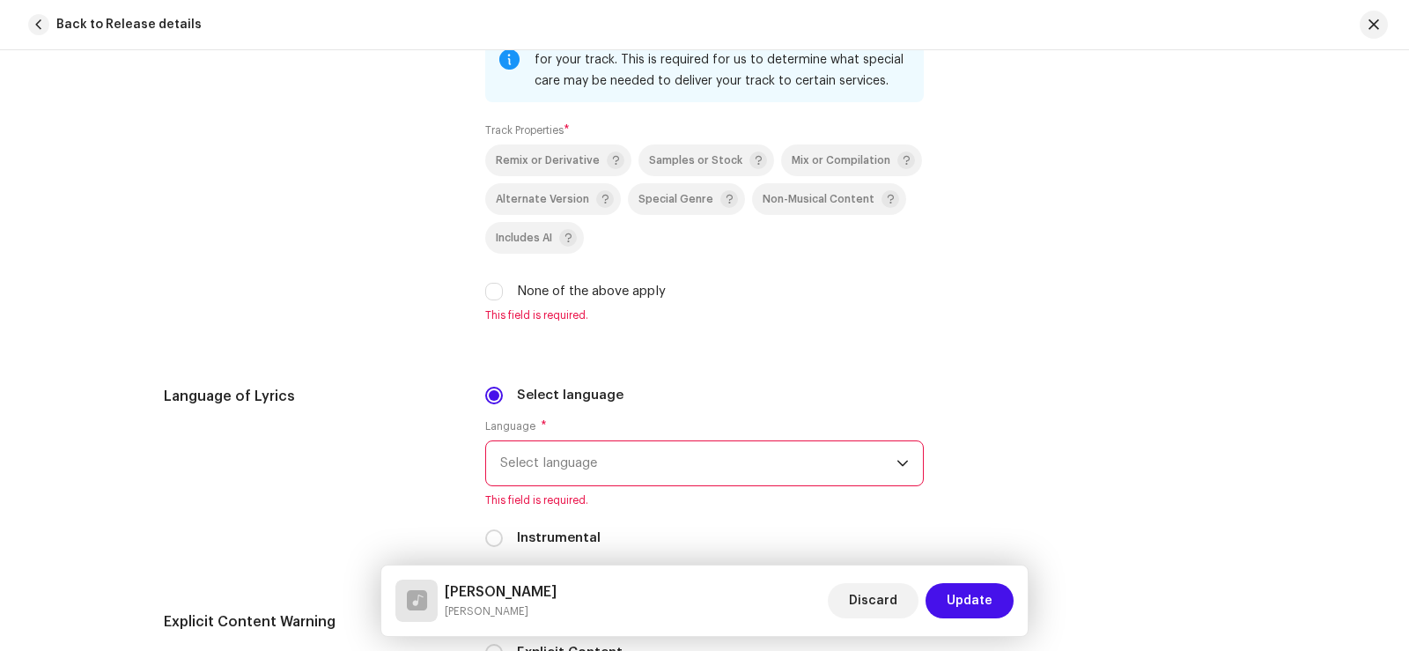
scroll to position [2642, 0]
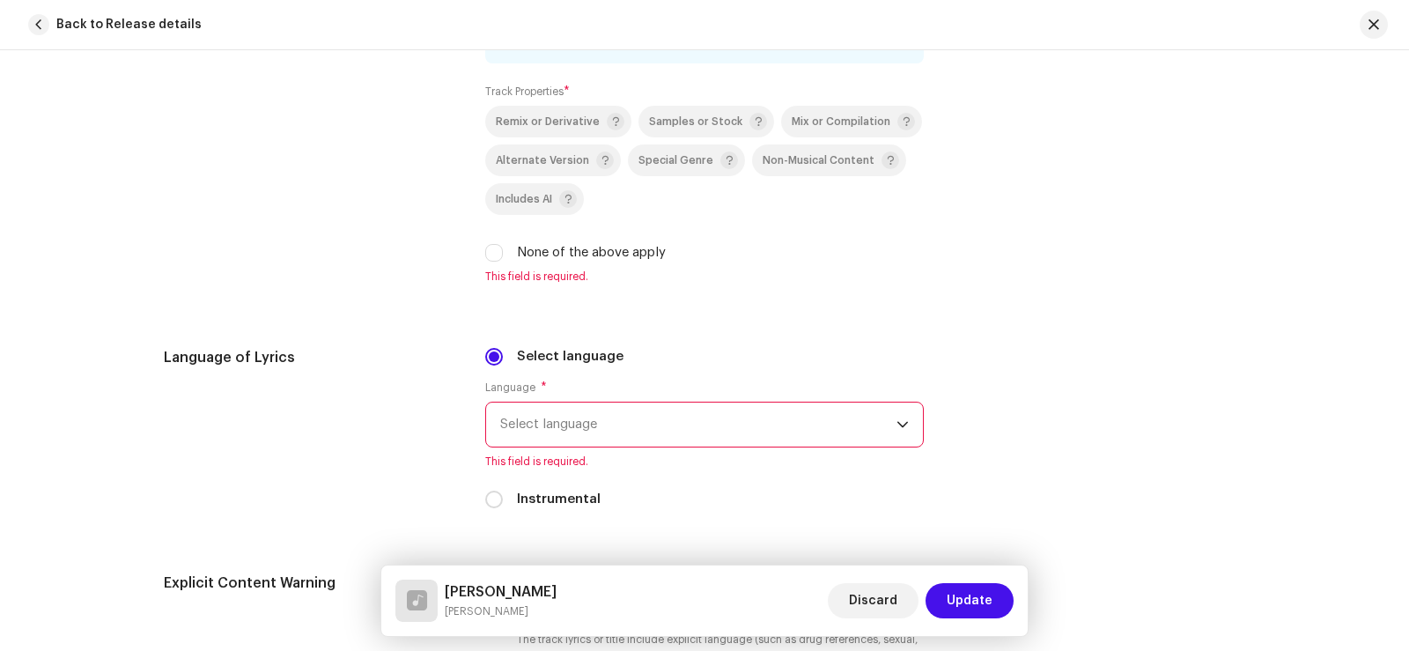
click at [487, 251] on input "None of the above apply" at bounding box center [494, 253] width 18 height 18
checkbox input "true"
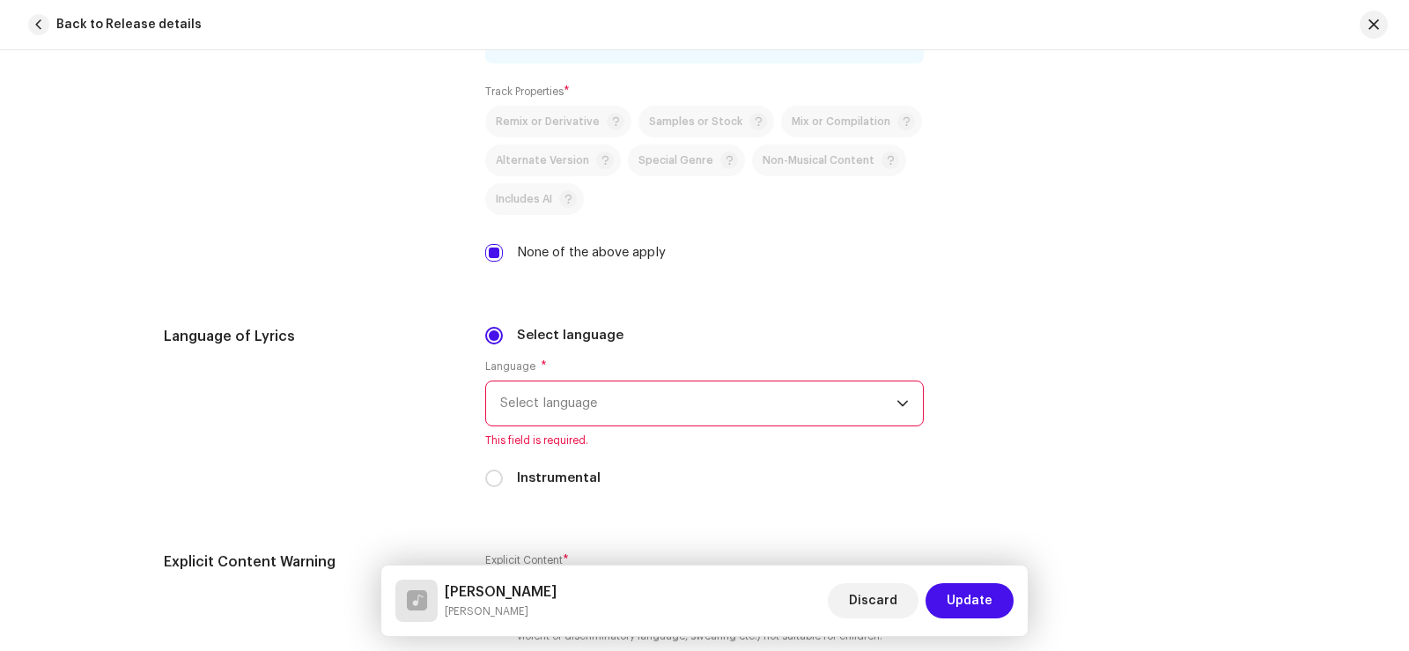
drag, startPoint x: 550, startPoint y: 400, endPoint x: 561, endPoint y: 401, distance: 10.6
click at [551, 401] on span "Select language" at bounding box center [698, 403] width 396 height 44
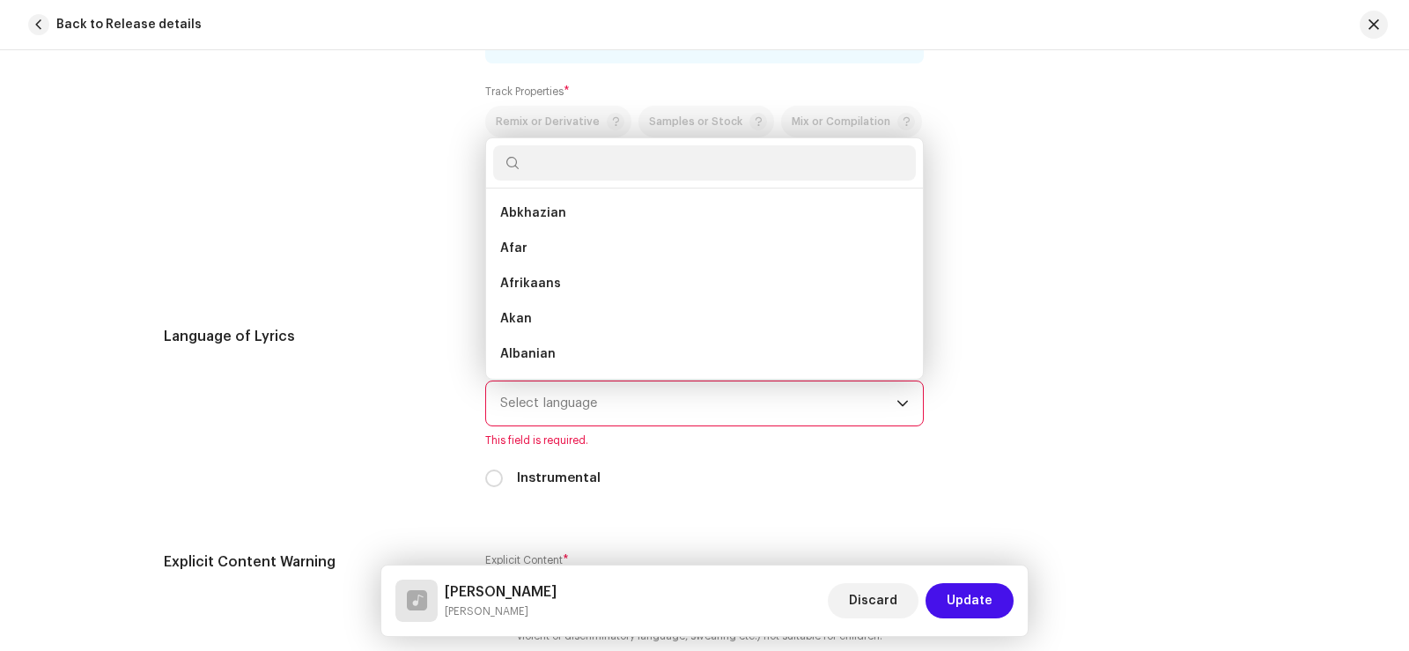
type input "o"
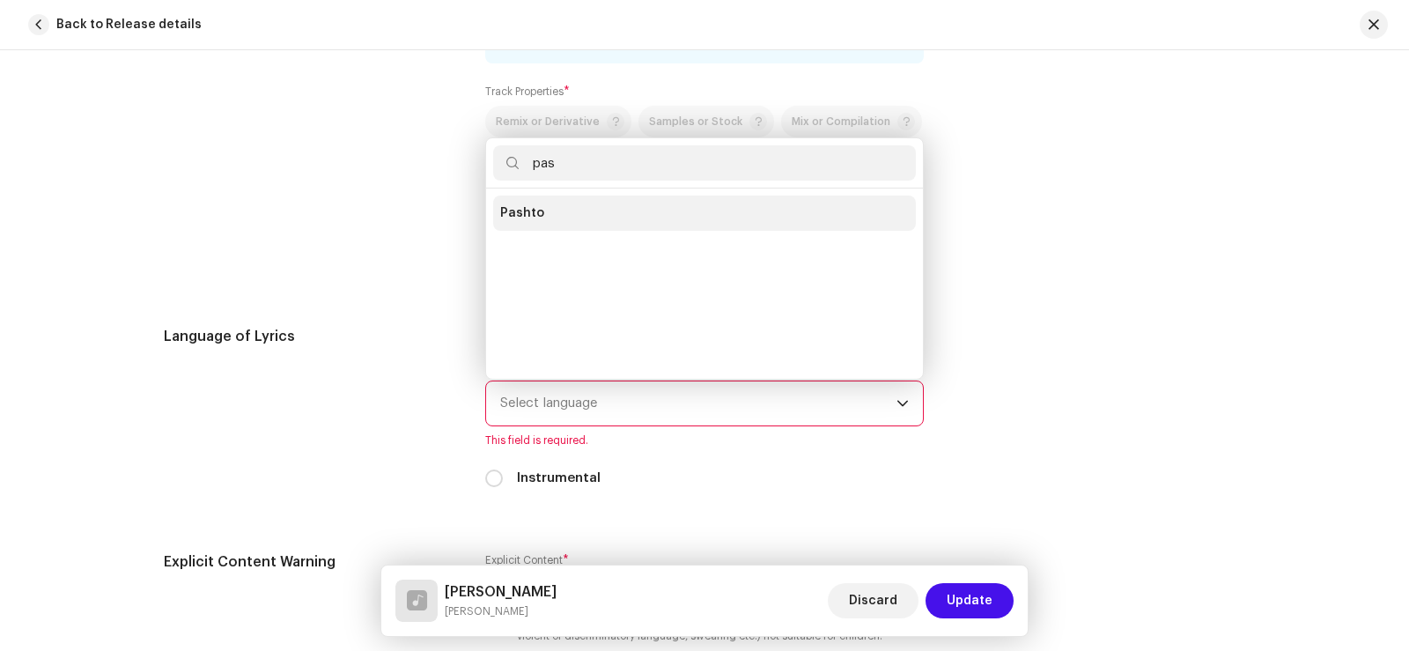
type input "pas"
click at [549, 211] on li "Pashto" at bounding box center [704, 212] width 423 height 35
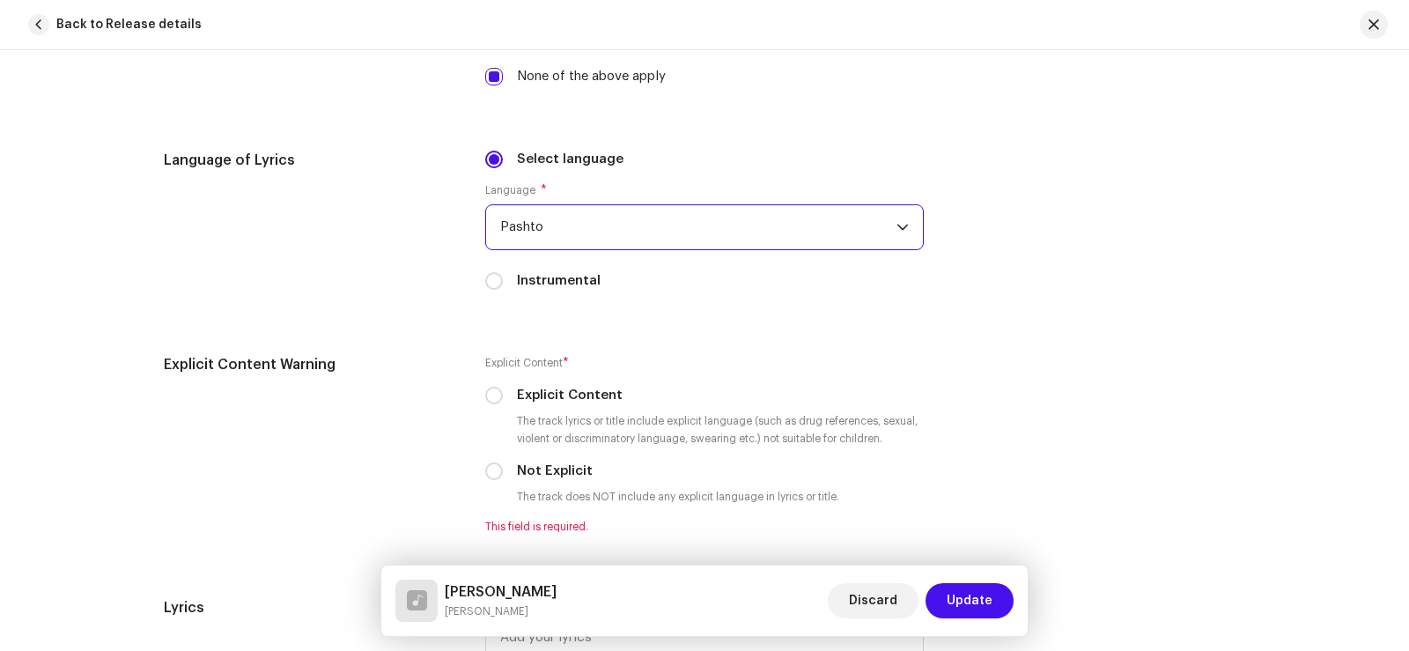
scroll to position [2994, 0]
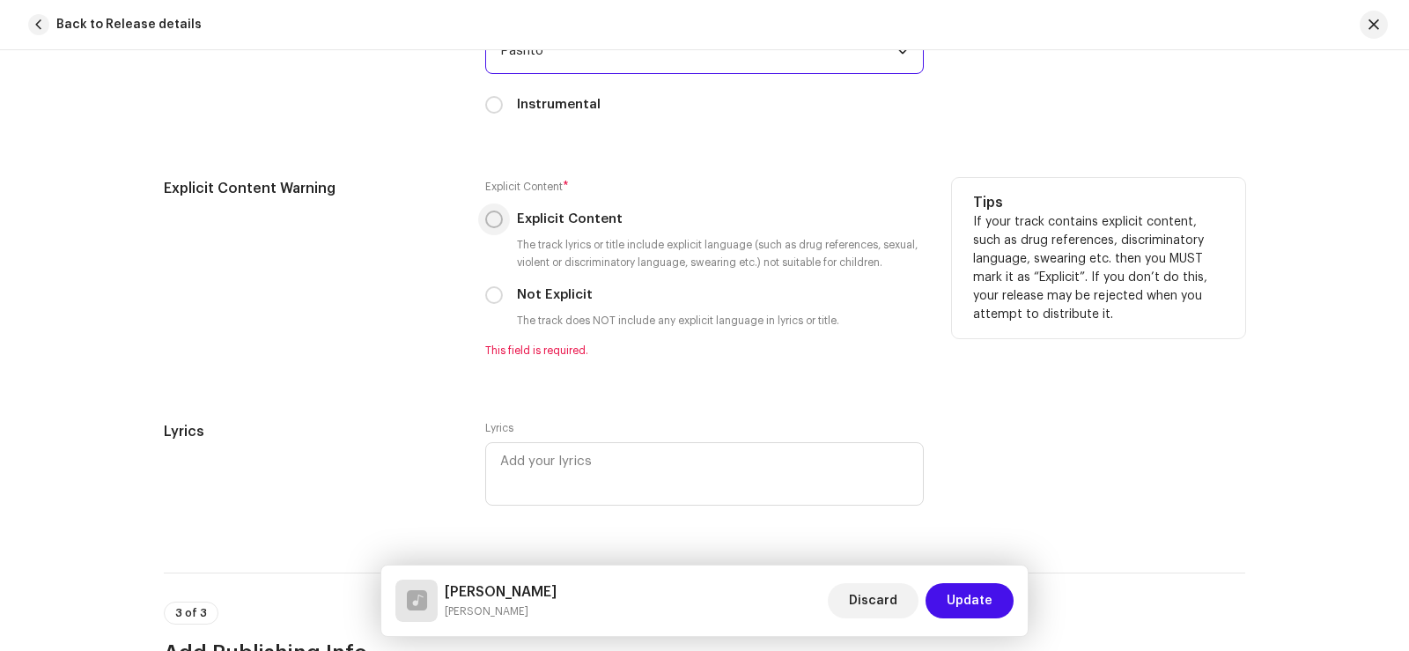
click at [493, 220] on input "Explicit Content" at bounding box center [494, 219] width 18 height 18
radio input "true"
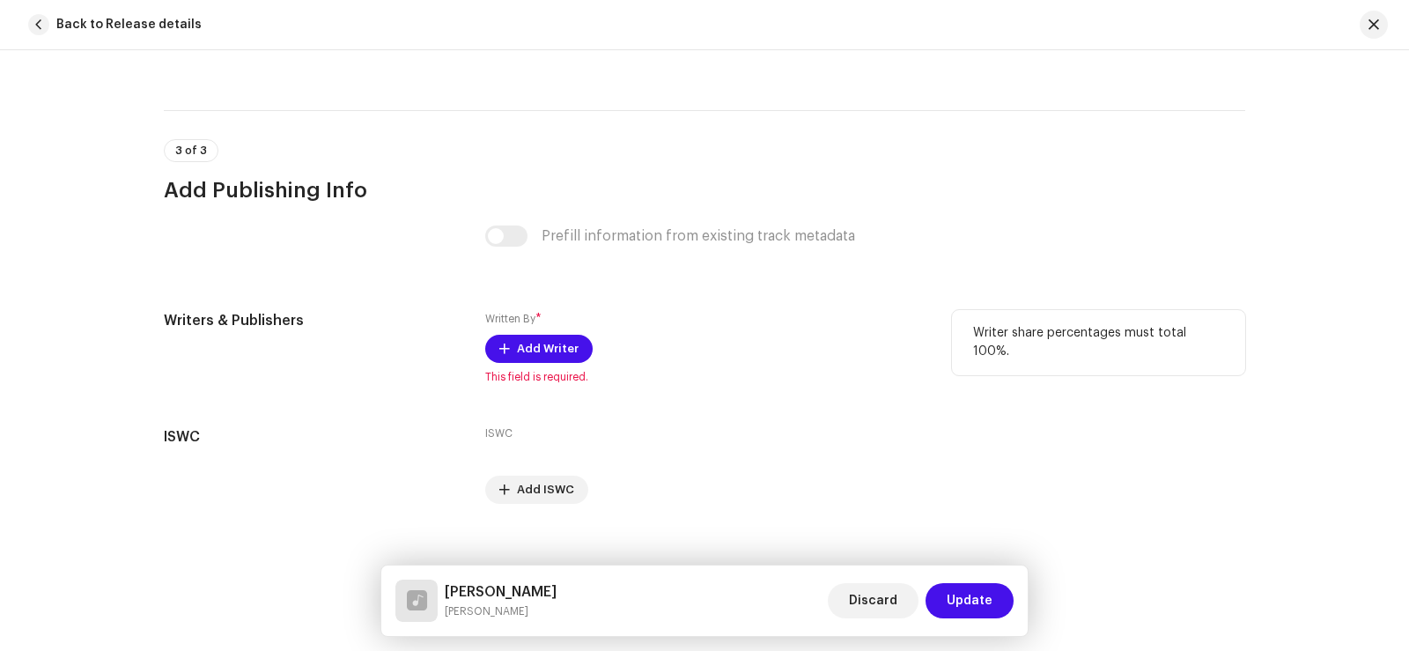
scroll to position [3457, 0]
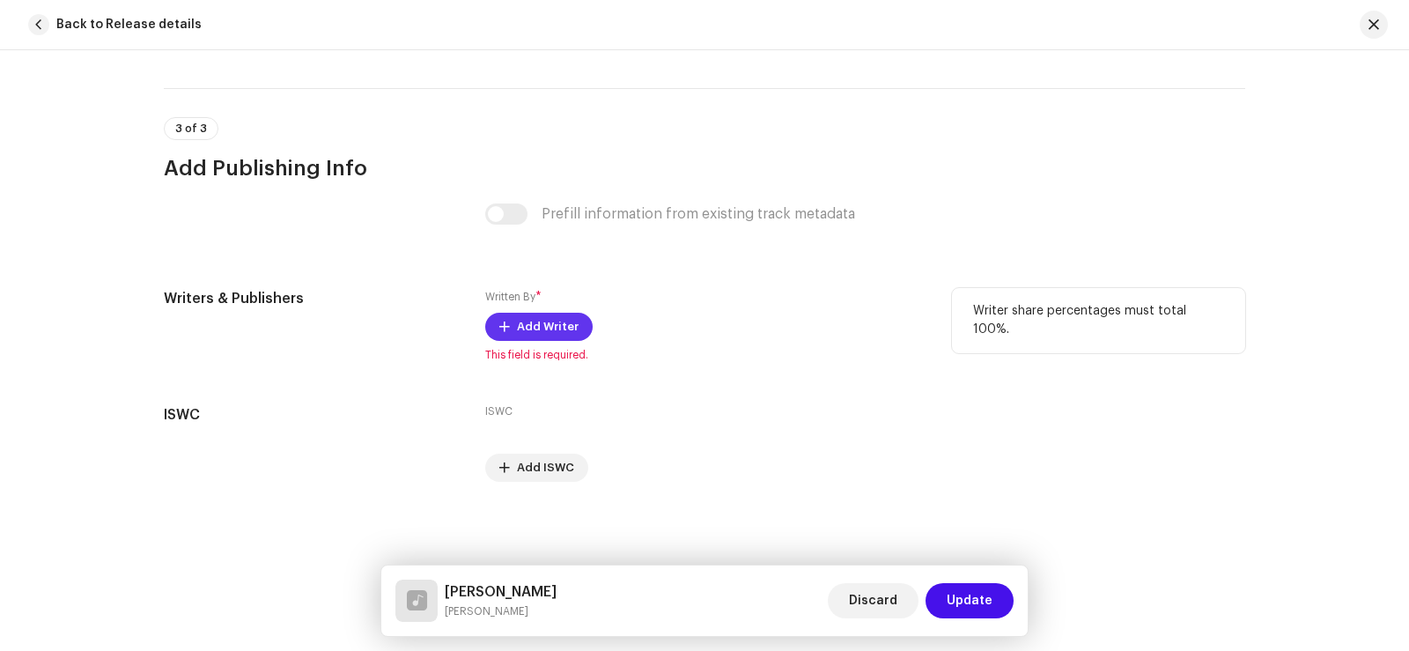
click at [524, 322] on span "Add Writer" at bounding box center [548, 326] width 62 height 35
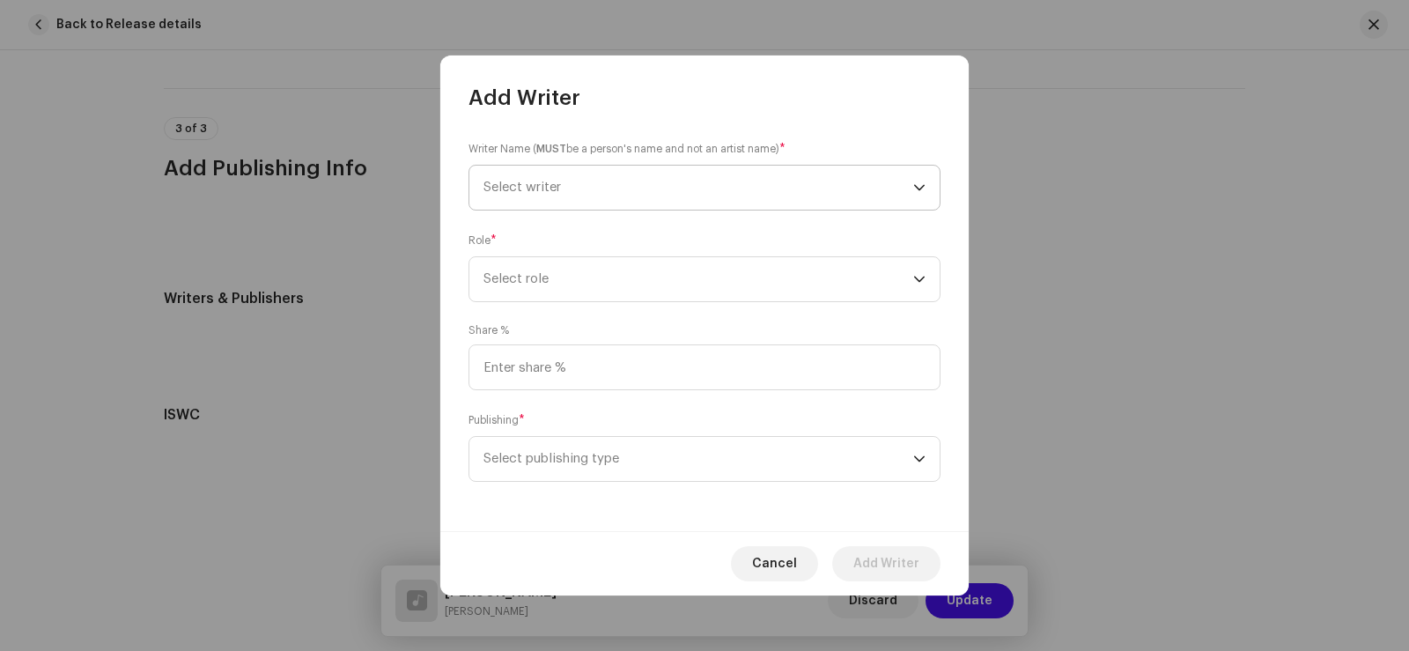
click at [555, 182] on span "Select writer" at bounding box center [521, 187] width 77 height 13
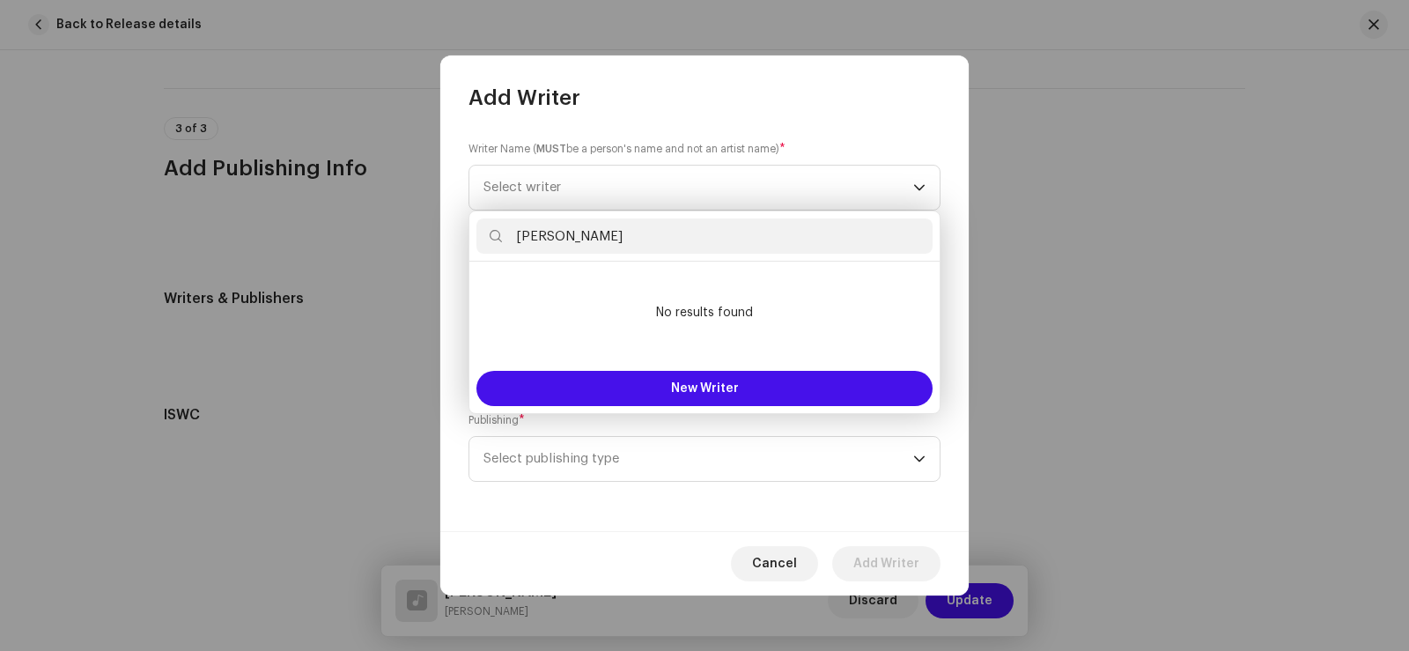
drag, startPoint x: 513, startPoint y: 234, endPoint x: 652, endPoint y: 242, distance: 138.5
click at [651, 242] on input "[PERSON_NAME]" at bounding box center [704, 235] width 456 height 35
type input "[PERSON_NAME]"
click at [652, 366] on div "New Writer" at bounding box center [704, 388] width 470 height 49
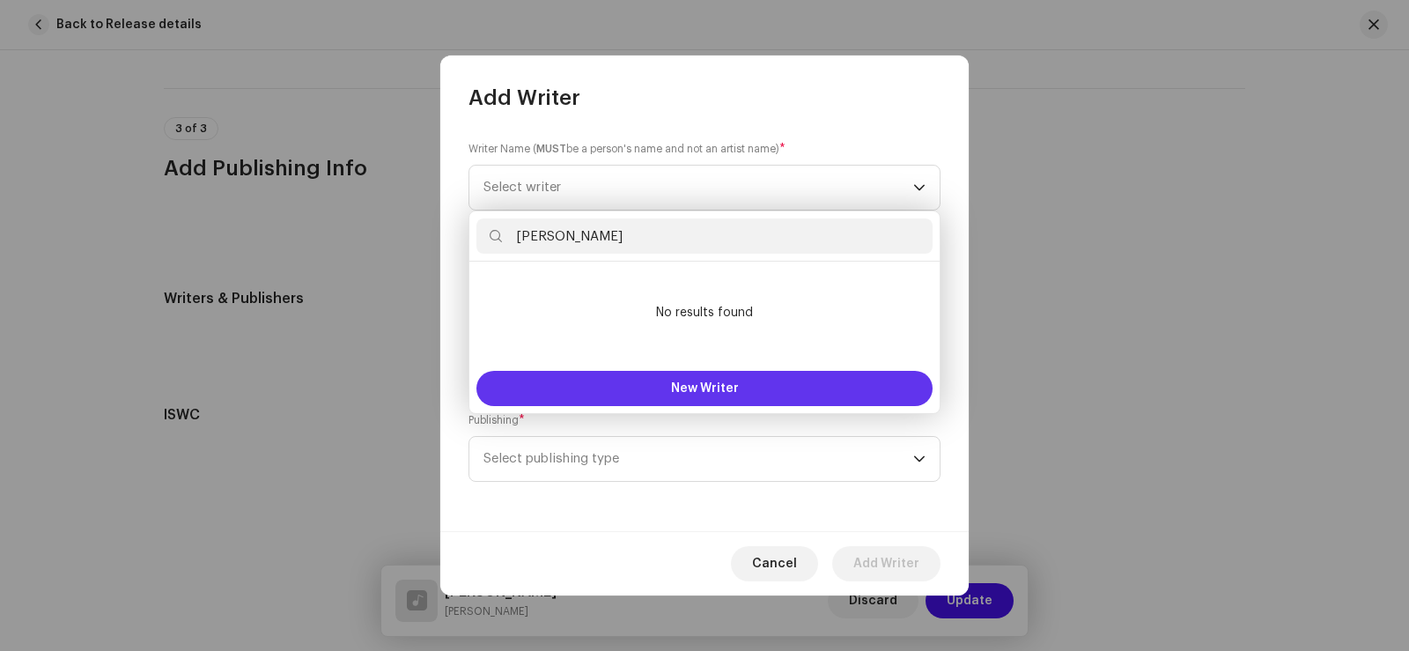
click at [664, 386] on button "New Writer" at bounding box center [704, 388] width 456 height 35
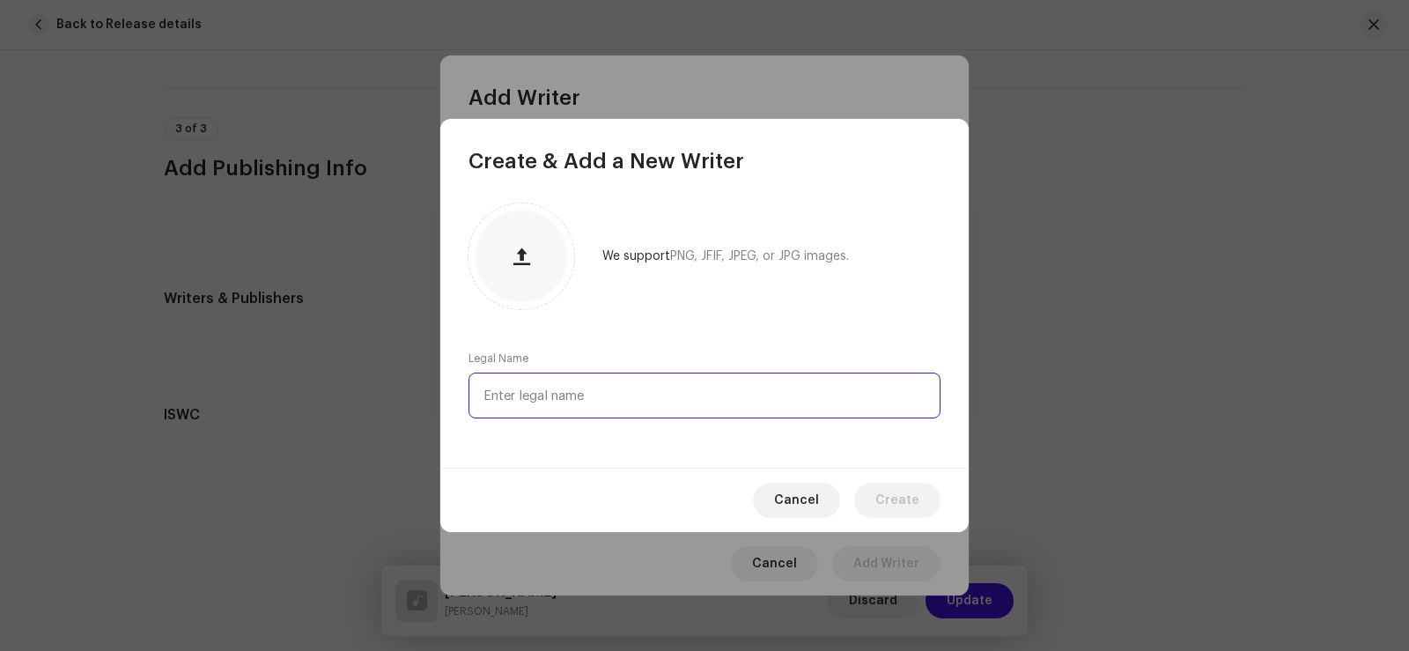
click at [553, 396] on input "text" at bounding box center [704, 395] width 472 height 46
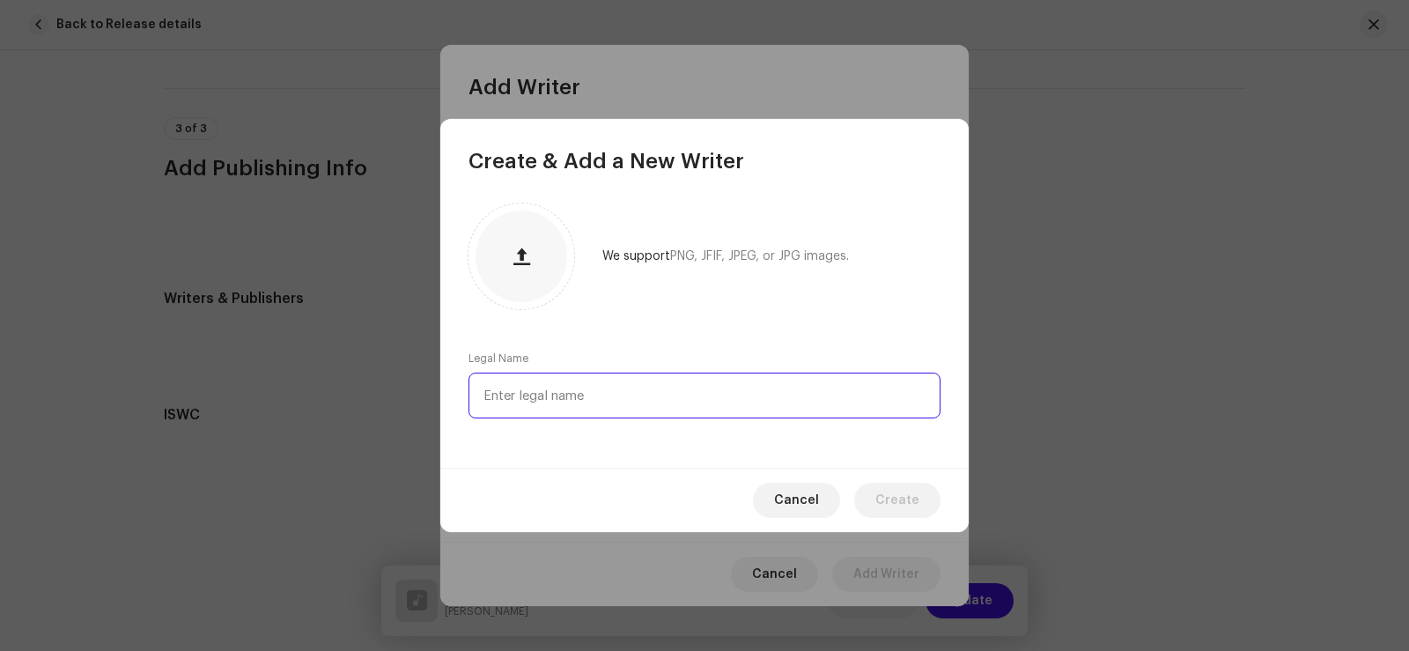
paste input "[PERSON_NAME]"
type input "[PERSON_NAME]"
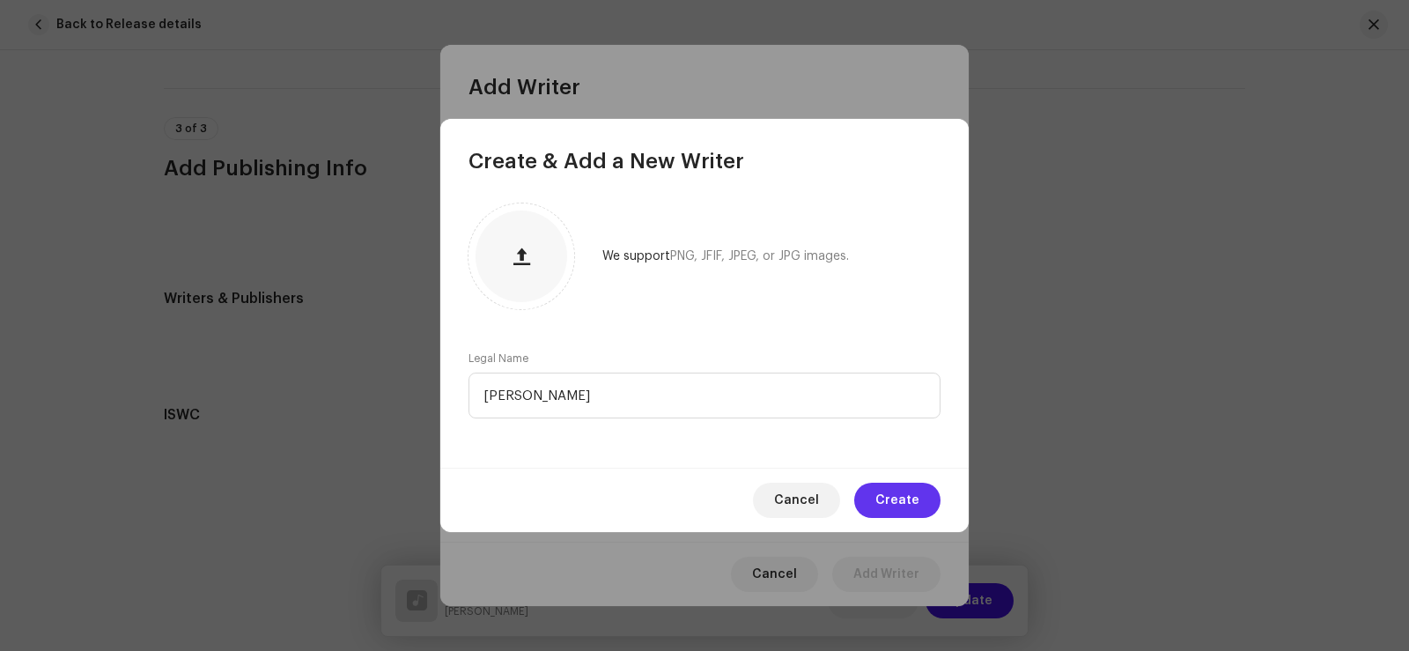
click at [893, 500] on span "Create" at bounding box center [897, 500] width 44 height 35
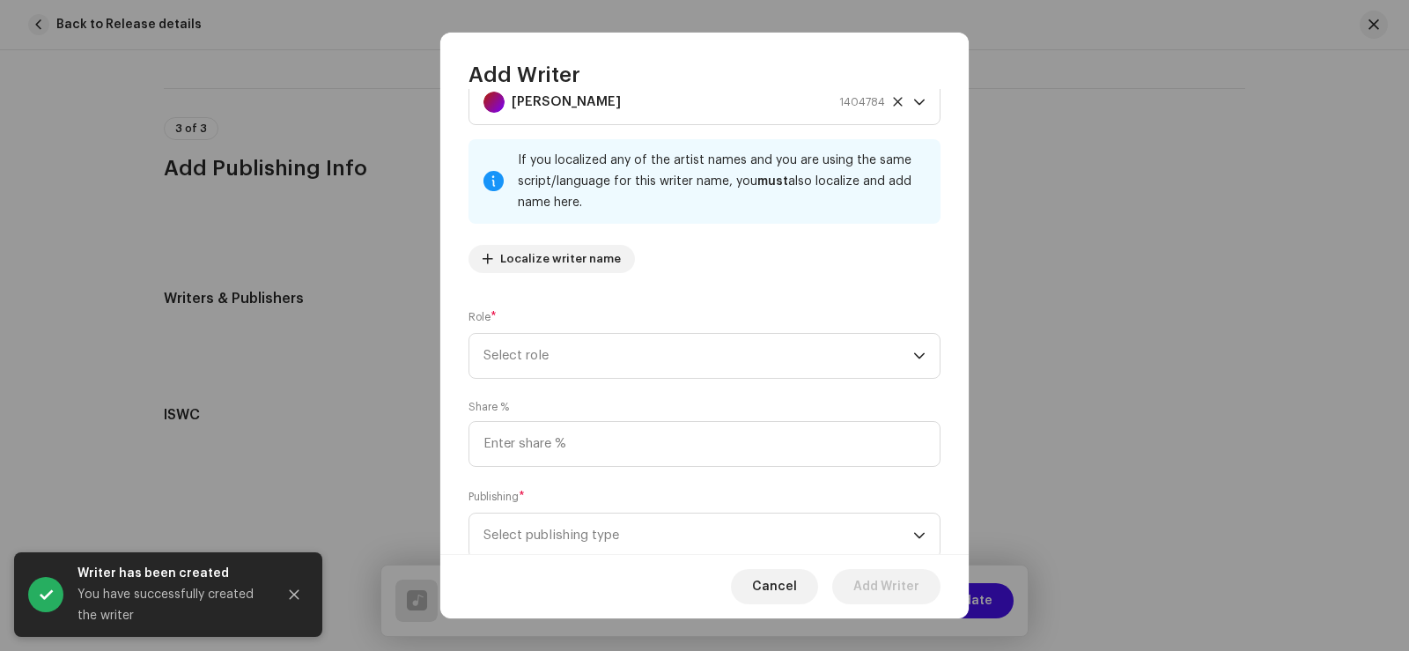
scroll to position [88, 0]
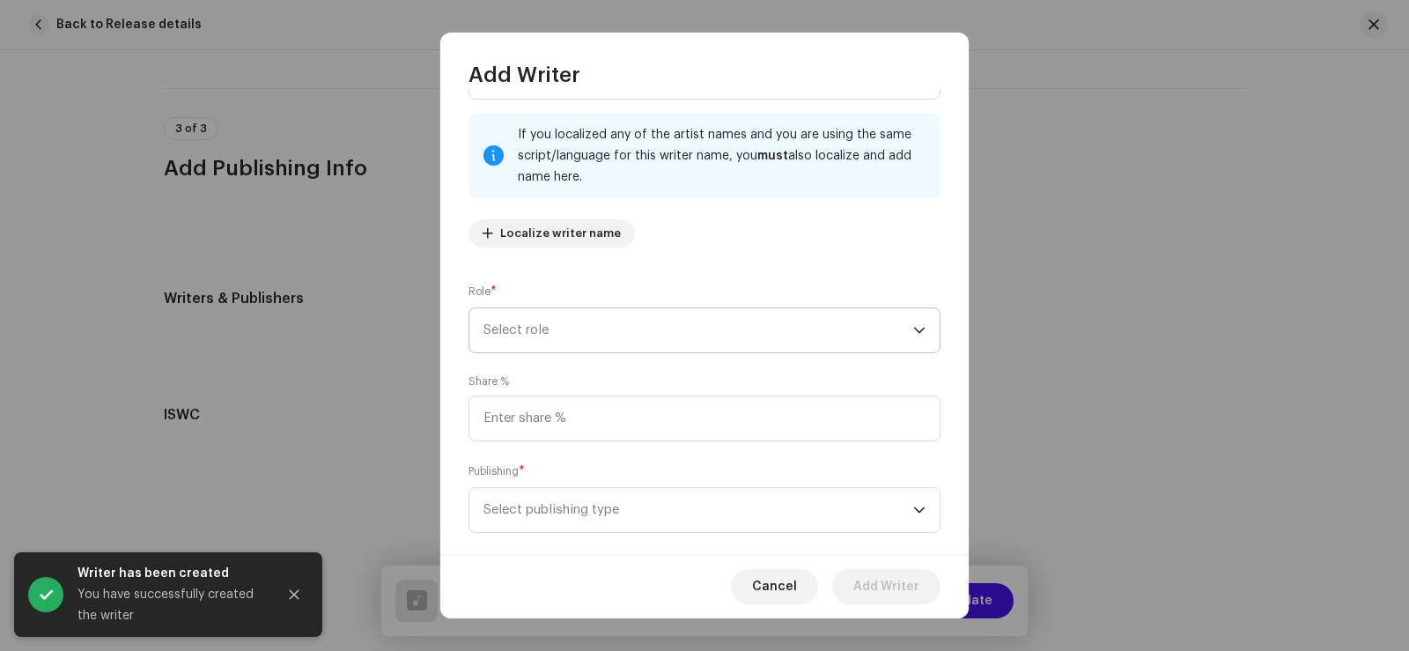
click at [555, 335] on span "Select role" at bounding box center [698, 330] width 430 height 44
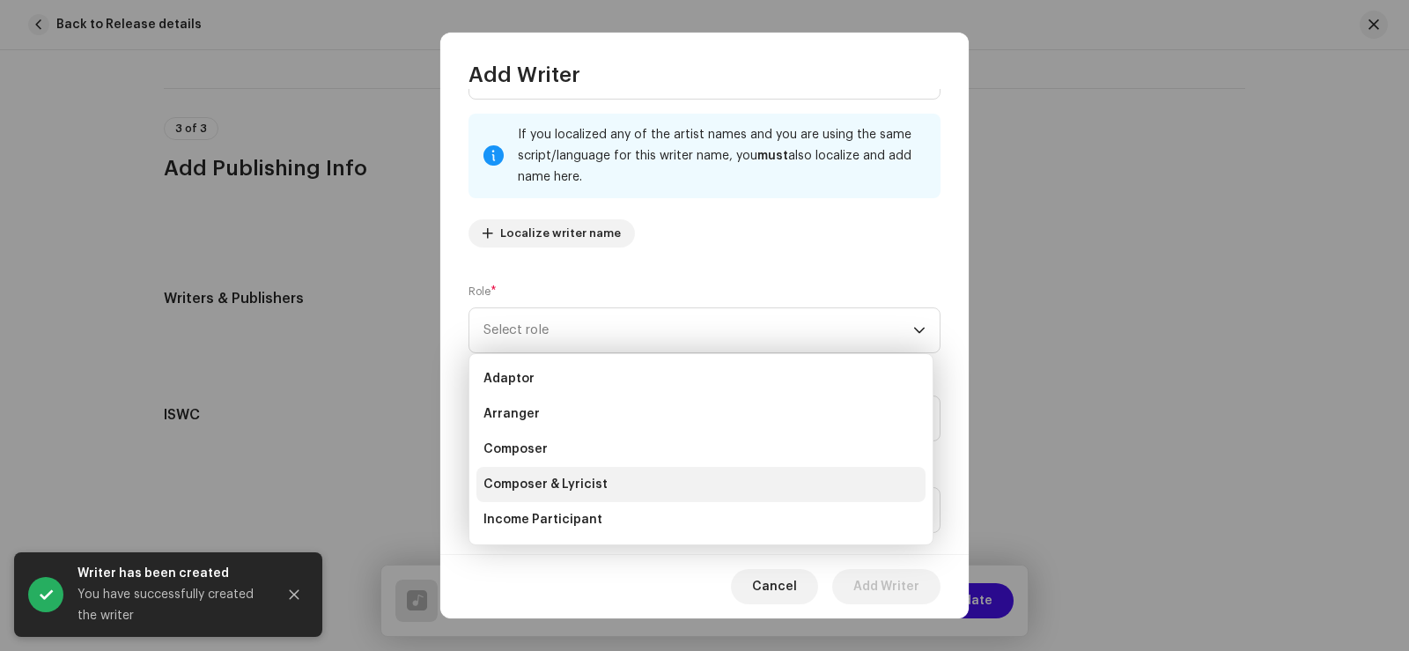
click at [581, 487] on span "Composer & Lyricist" at bounding box center [545, 484] width 124 height 18
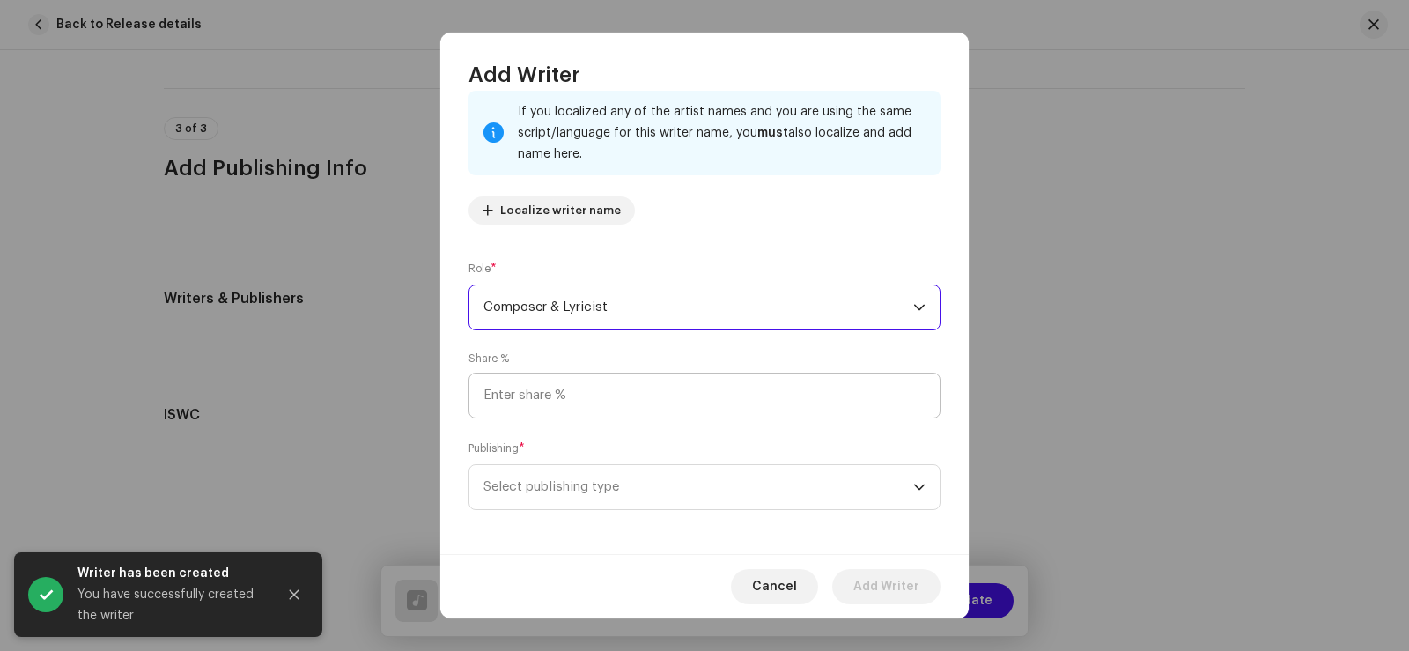
scroll to position [116, 0]
click at [553, 395] on input at bounding box center [704, 390] width 472 height 46
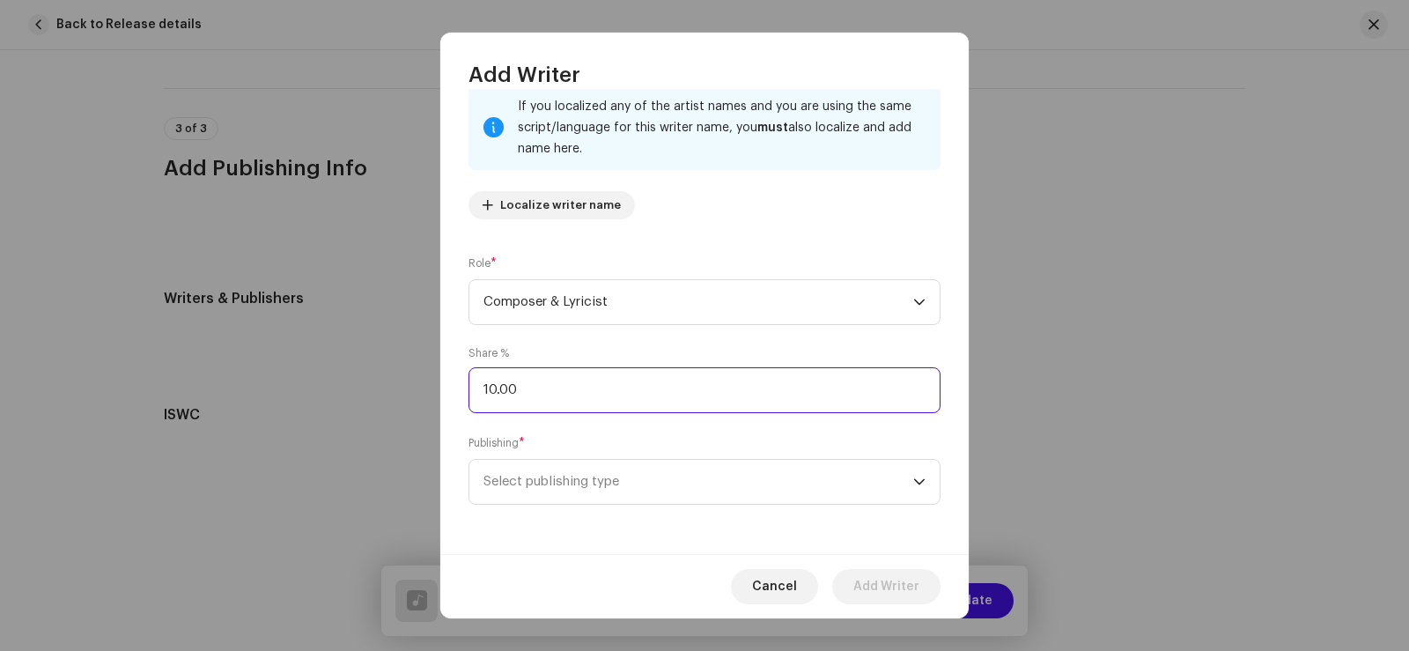
type input "100.00"
click at [570, 466] on span "Select publishing type" at bounding box center [698, 482] width 430 height 44
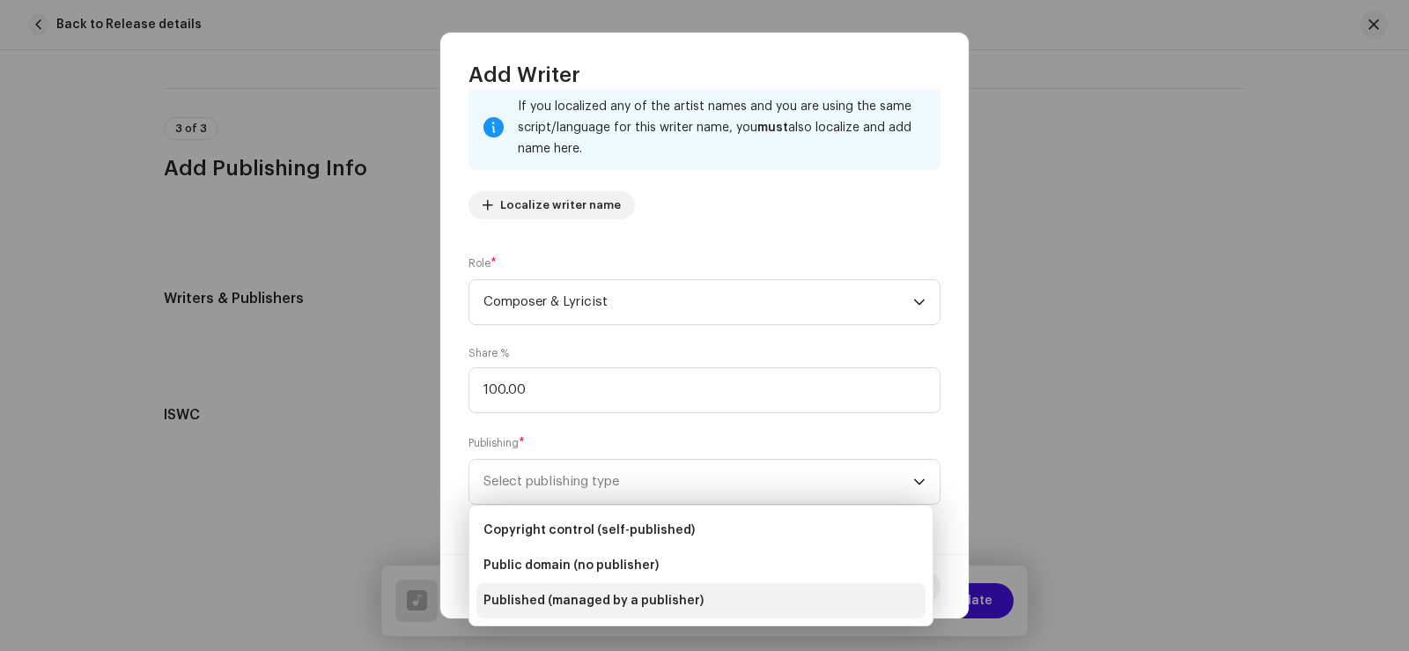
click at [553, 592] on span "Published (managed by a publisher)" at bounding box center [593, 601] width 220 height 18
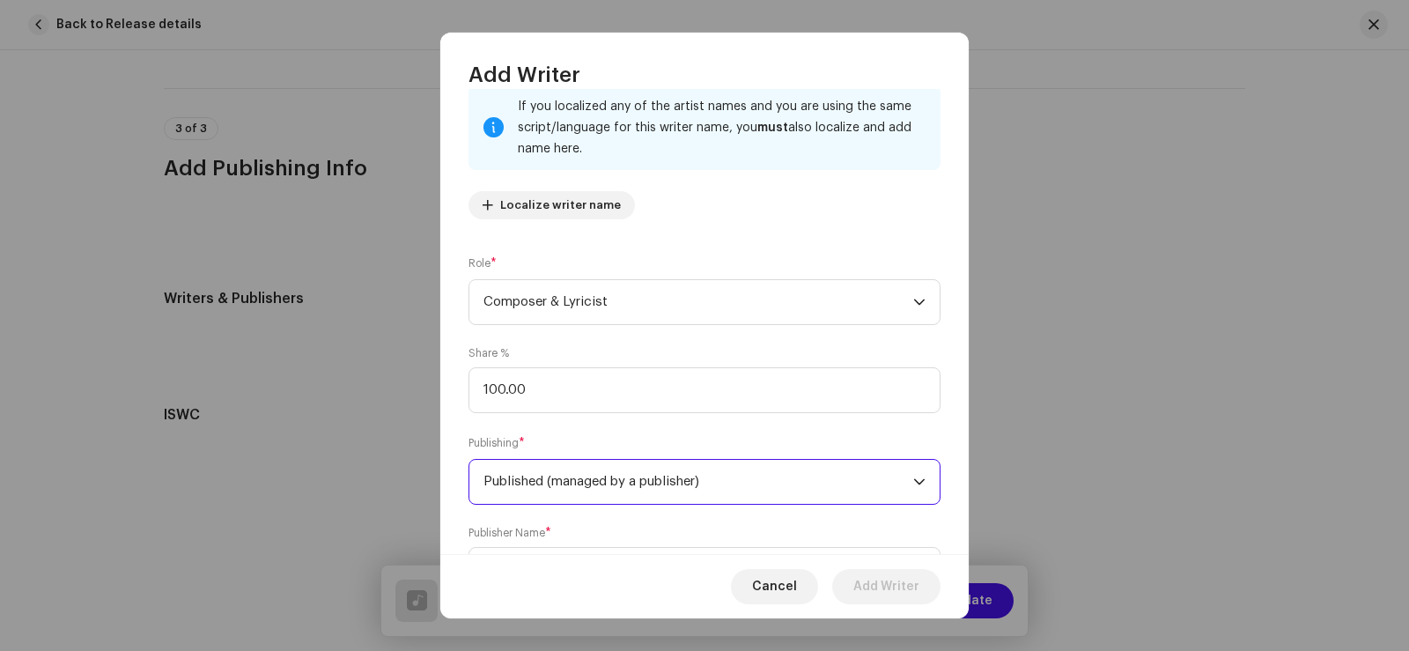
scroll to position [204, 0]
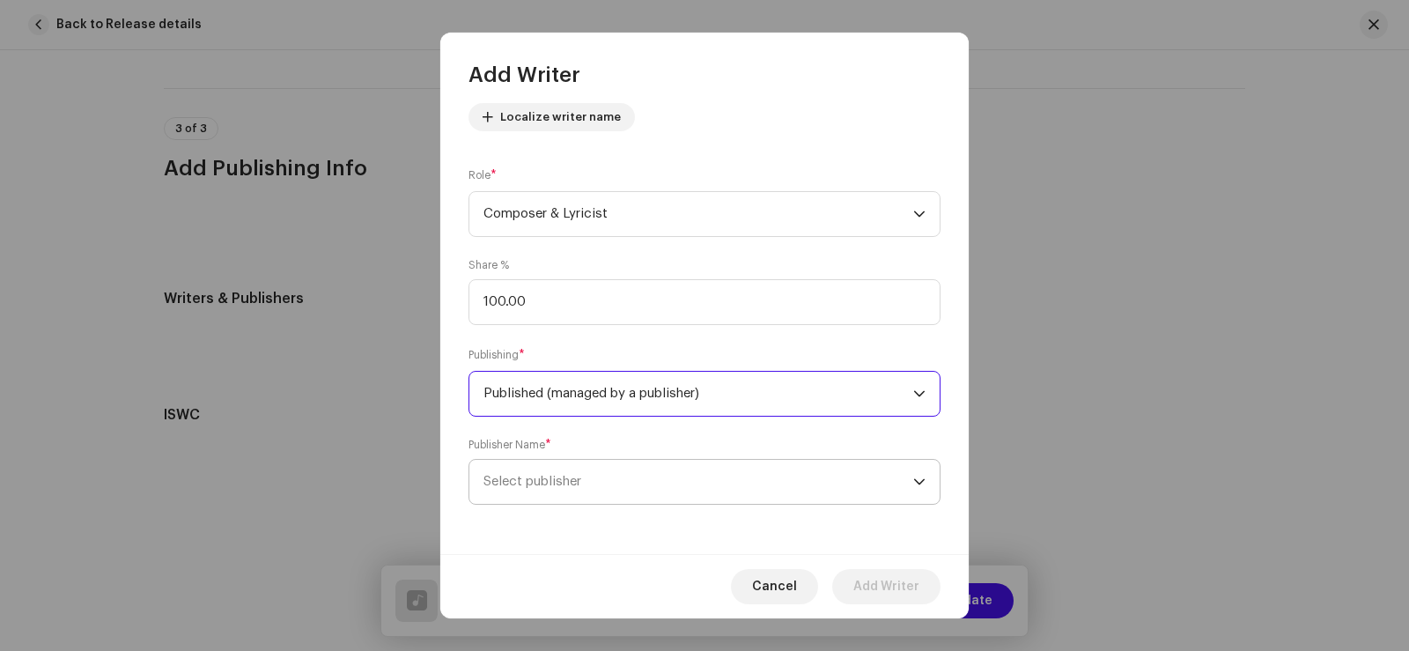
click at [552, 478] on span "Select publisher" at bounding box center [532, 481] width 98 height 13
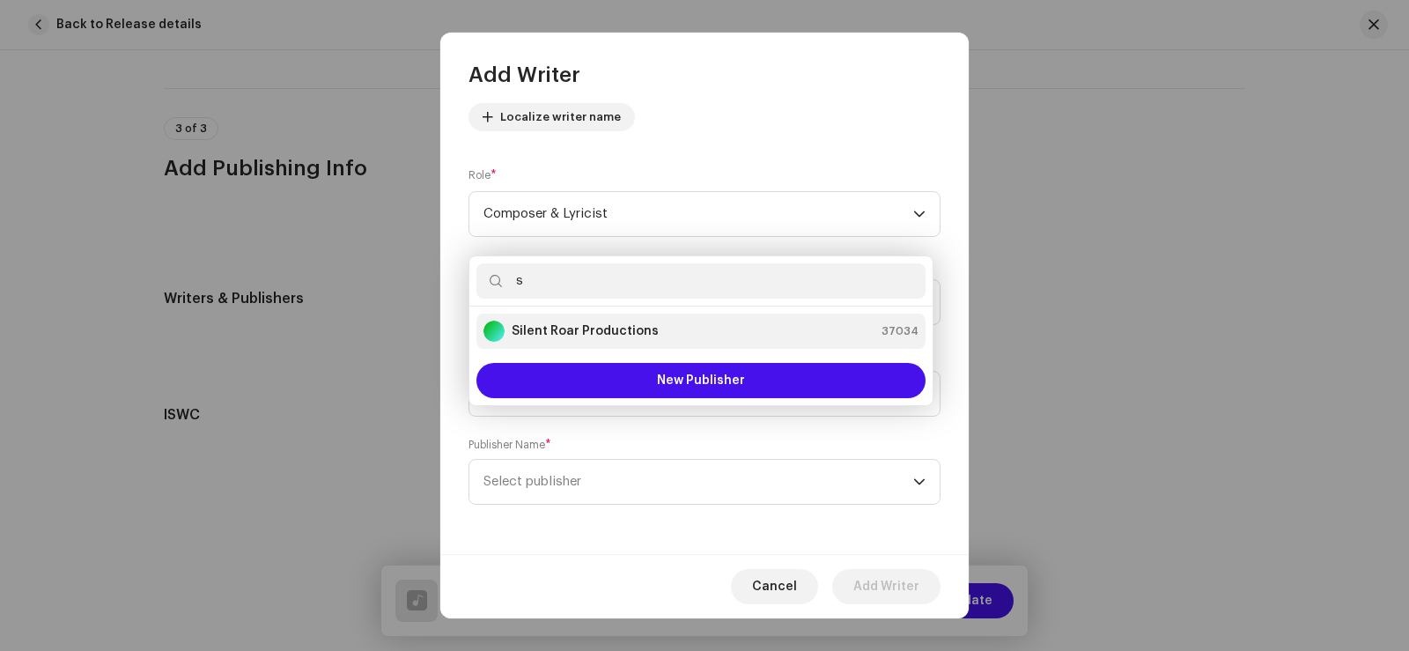
type input "s"
click at [575, 332] on strong "Silent Roar Productions" at bounding box center [585, 331] width 147 height 18
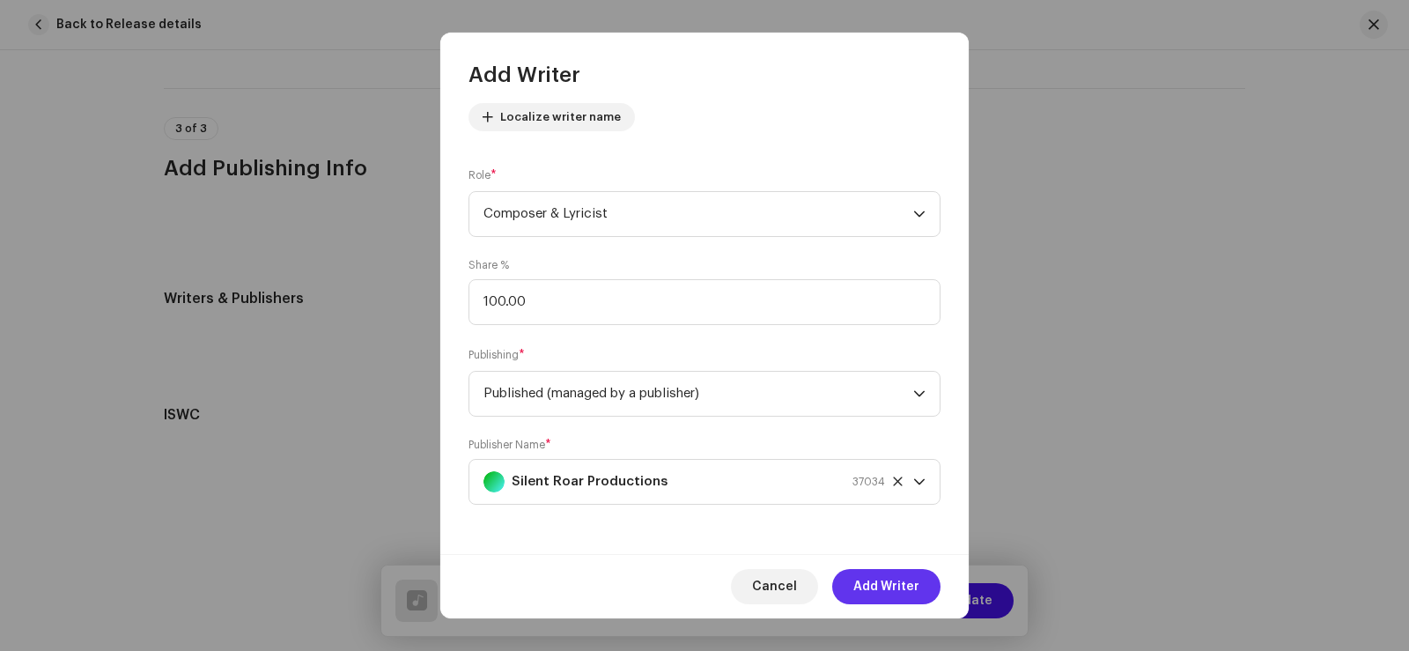
click at [874, 586] on span "Add Writer" at bounding box center [886, 586] width 66 height 35
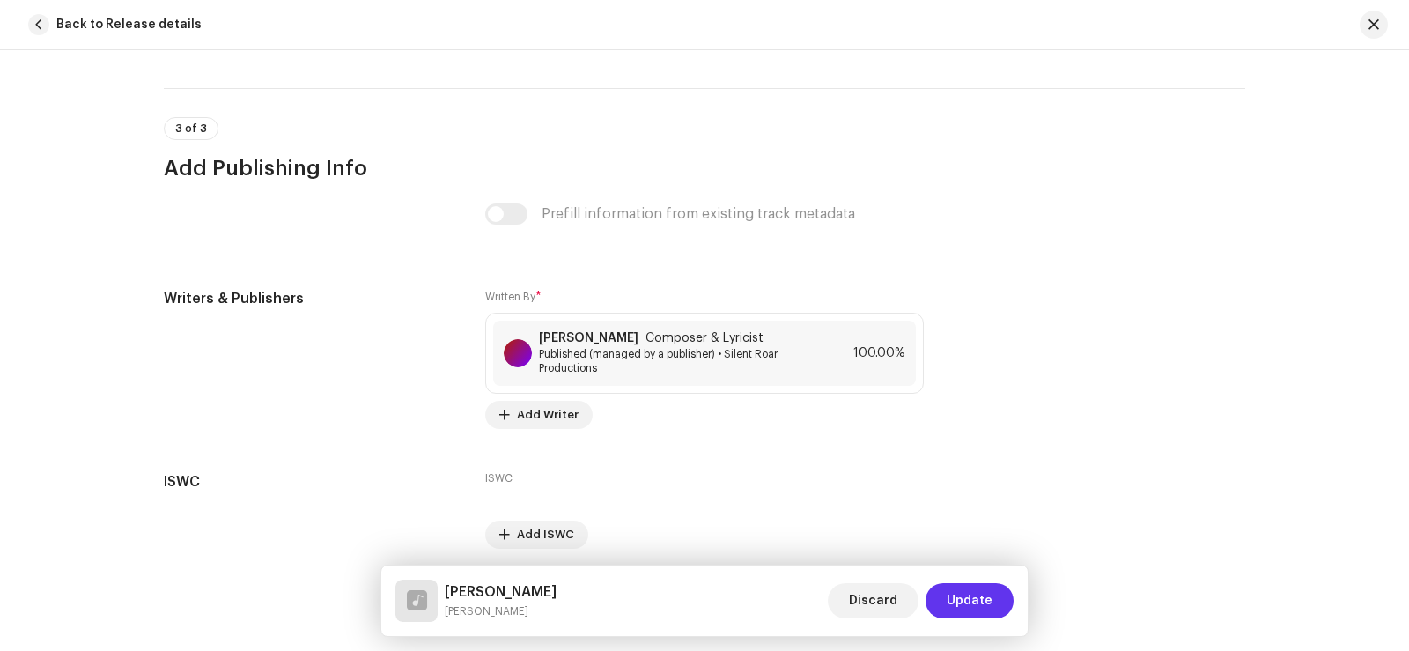
click at [958, 594] on span "Update" at bounding box center [970, 600] width 46 height 35
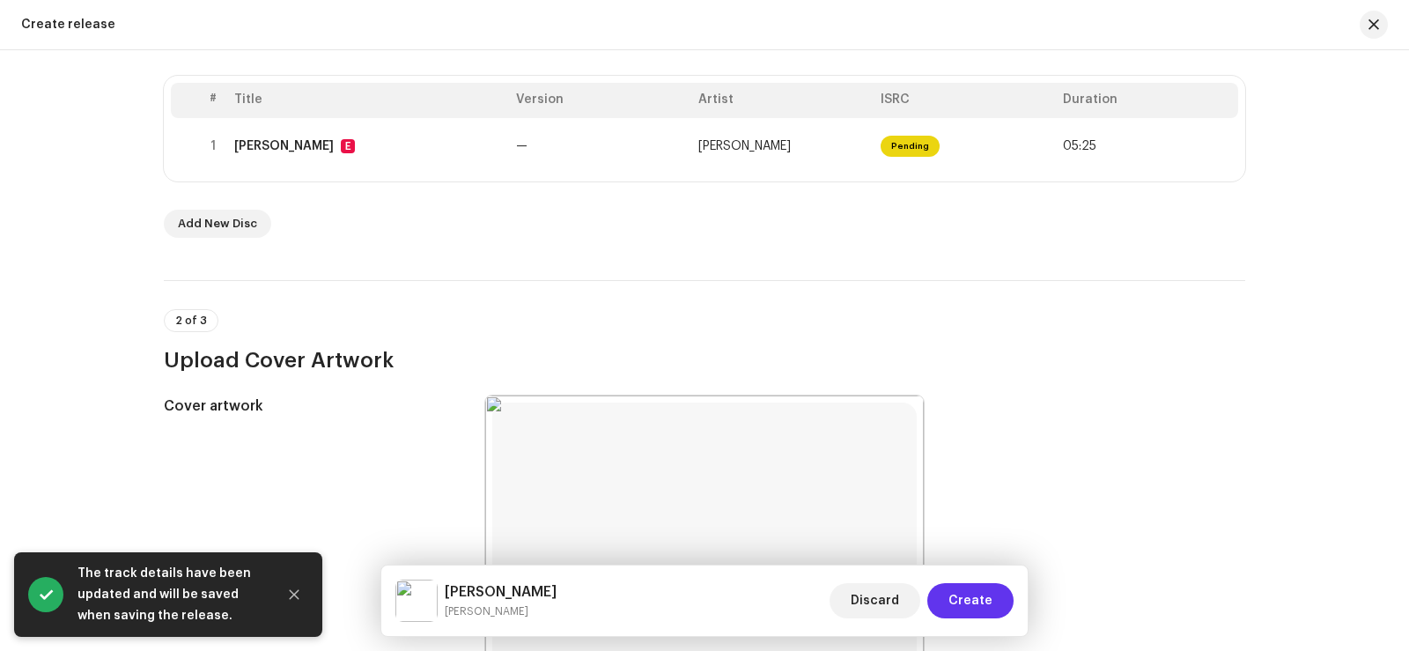
click at [977, 604] on span "Create" at bounding box center [970, 600] width 44 height 35
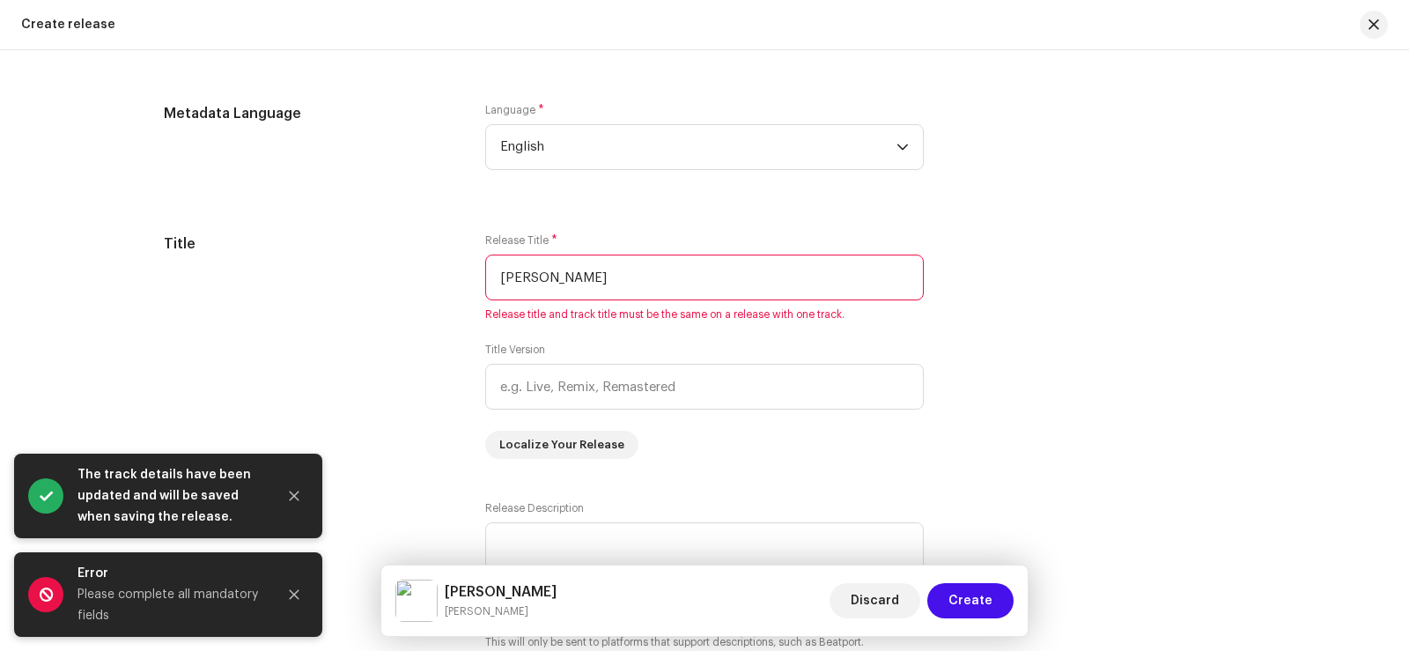
scroll to position [1492, 0]
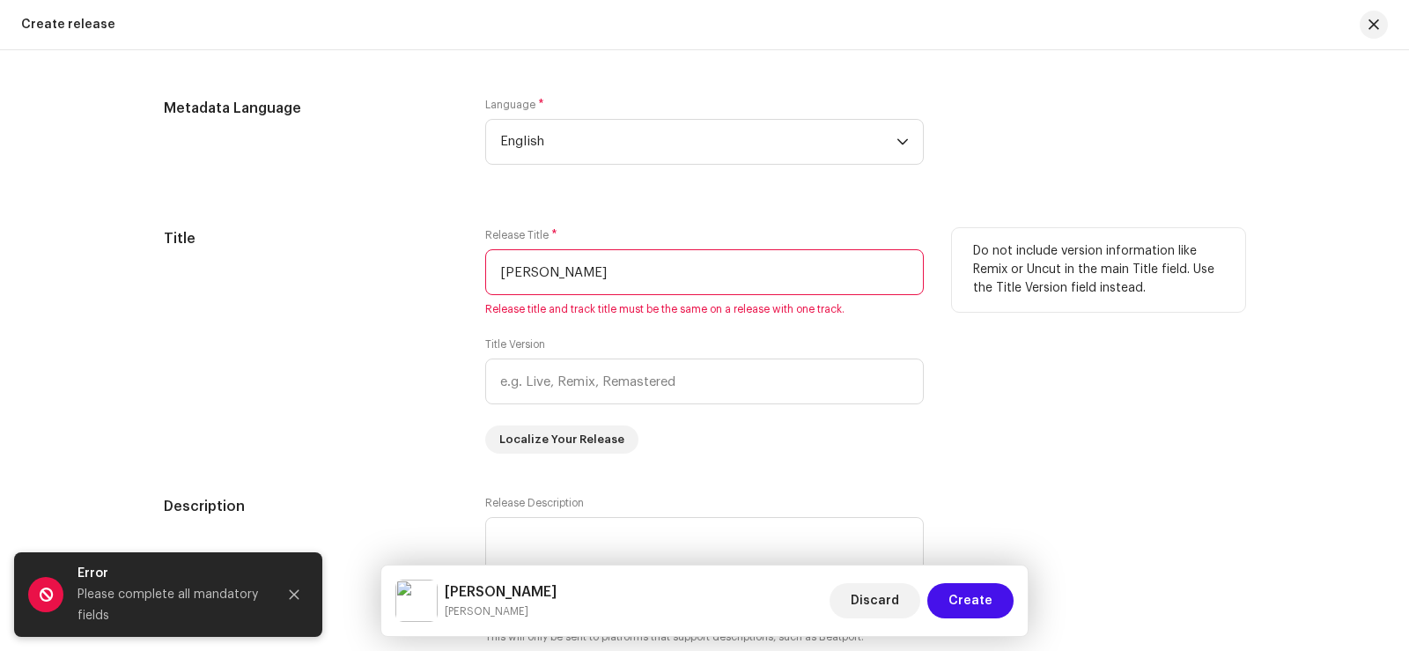
drag, startPoint x: 495, startPoint y: 270, endPoint x: 654, endPoint y: 274, distance: 159.4
click at [651, 276] on input "[PERSON_NAME]" at bounding box center [704, 272] width 438 height 46
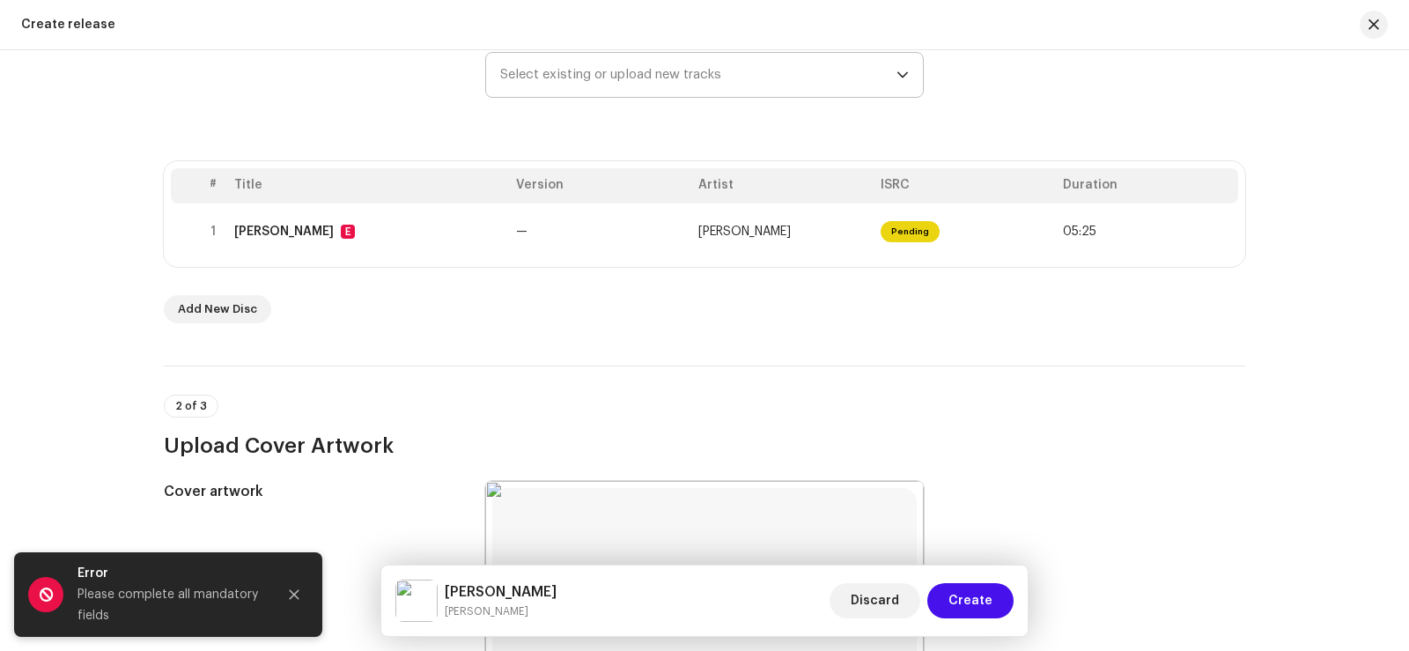
scroll to position [259, 0]
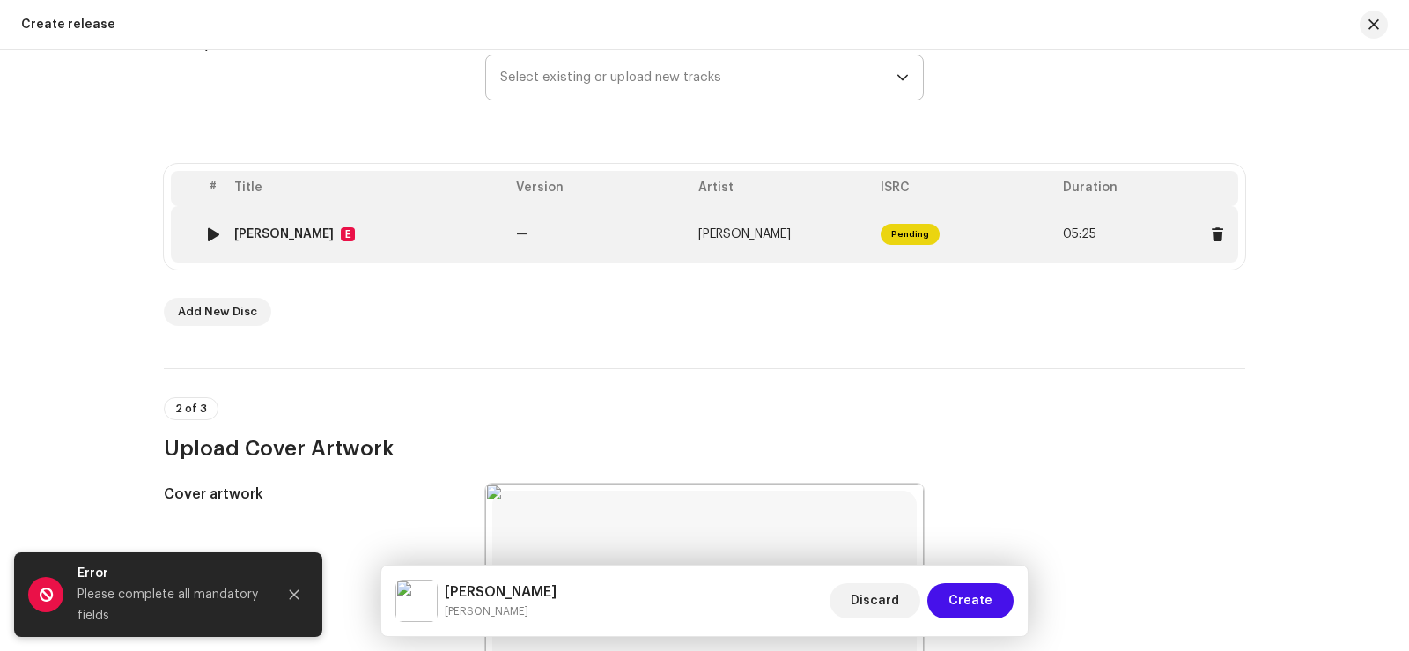
click at [425, 239] on div "BADALAA FARYAD E" at bounding box center [368, 234] width 268 height 14
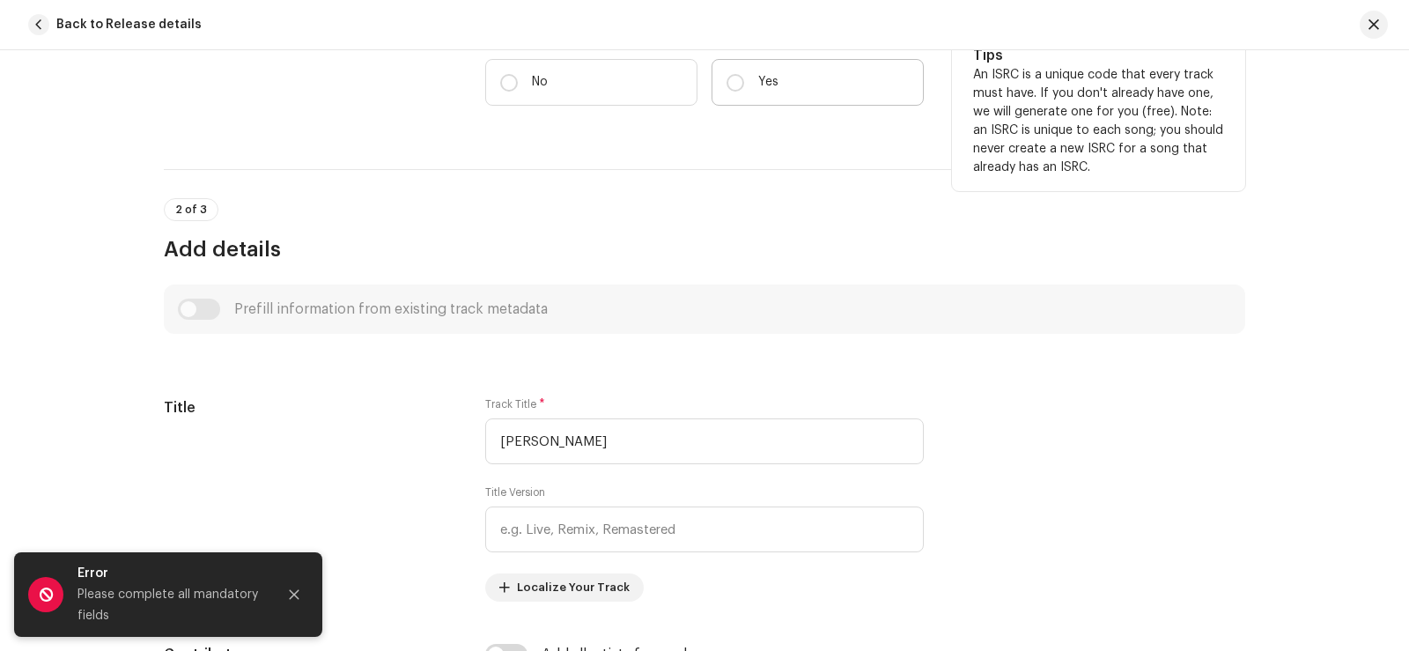
scroll to position [528, 0]
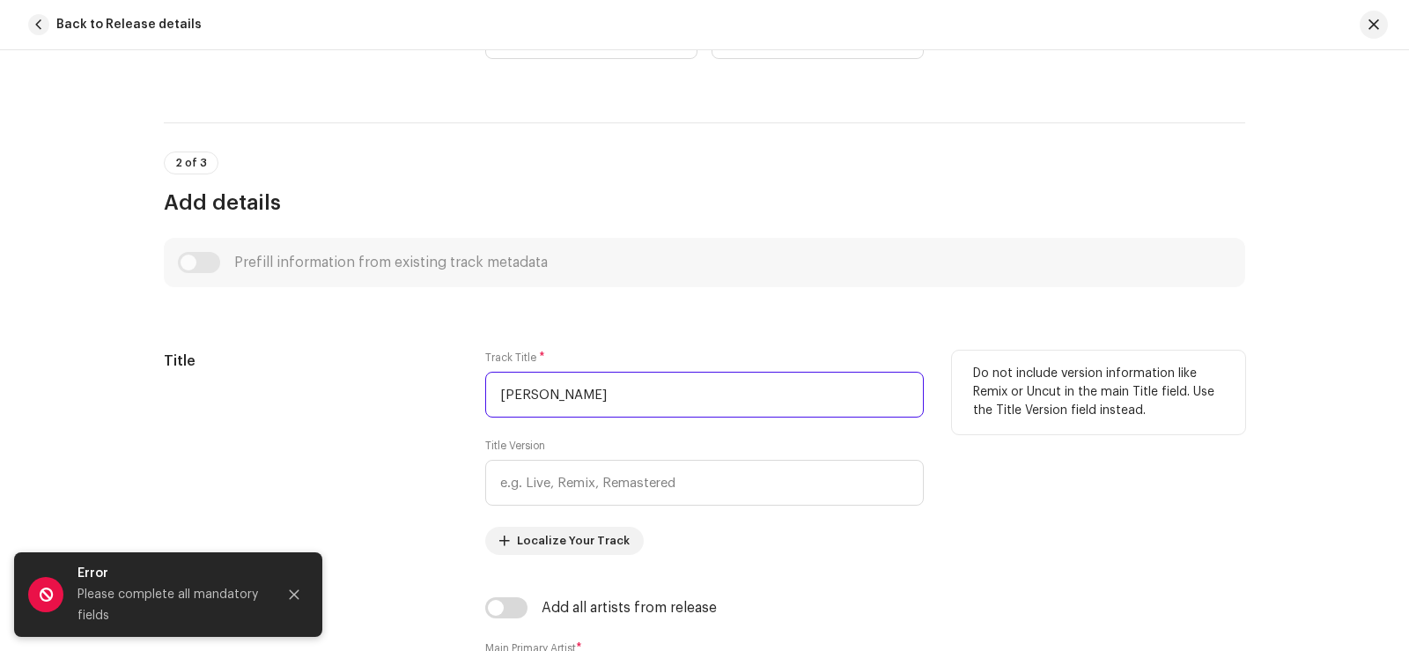
drag, startPoint x: 630, startPoint y: 394, endPoint x: 467, endPoint y: 387, distance: 163.9
click at [469, 387] on div "Title Track Title * BADALAA FARYAD Title Version Localize Your Track Do not inc…" at bounding box center [704, 452] width 1081 height 204
paste input "text"
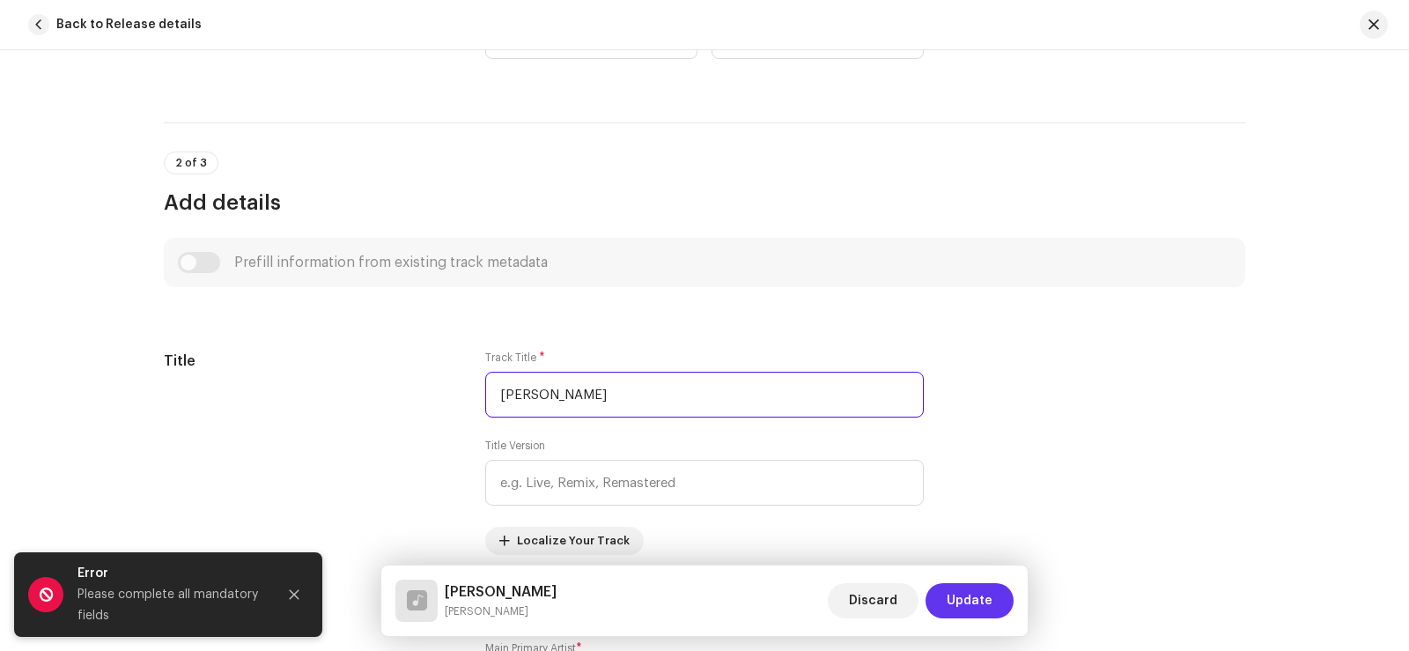
type input "[PERSON_NAME]"
click at [961, 607] on span "Update" at bounding box center [970, 600] width 46 height 35
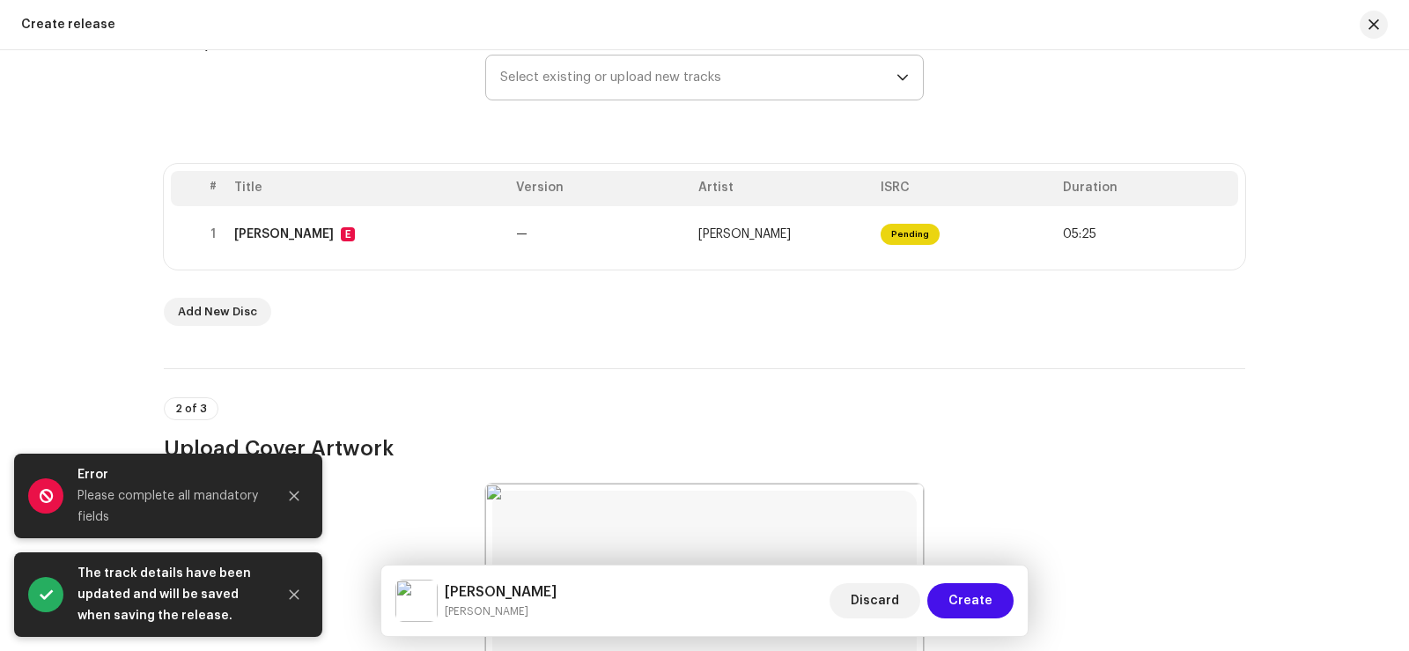
click at [961, 607] on span "Create" at bounding box center [970, 600] width 44 height 35
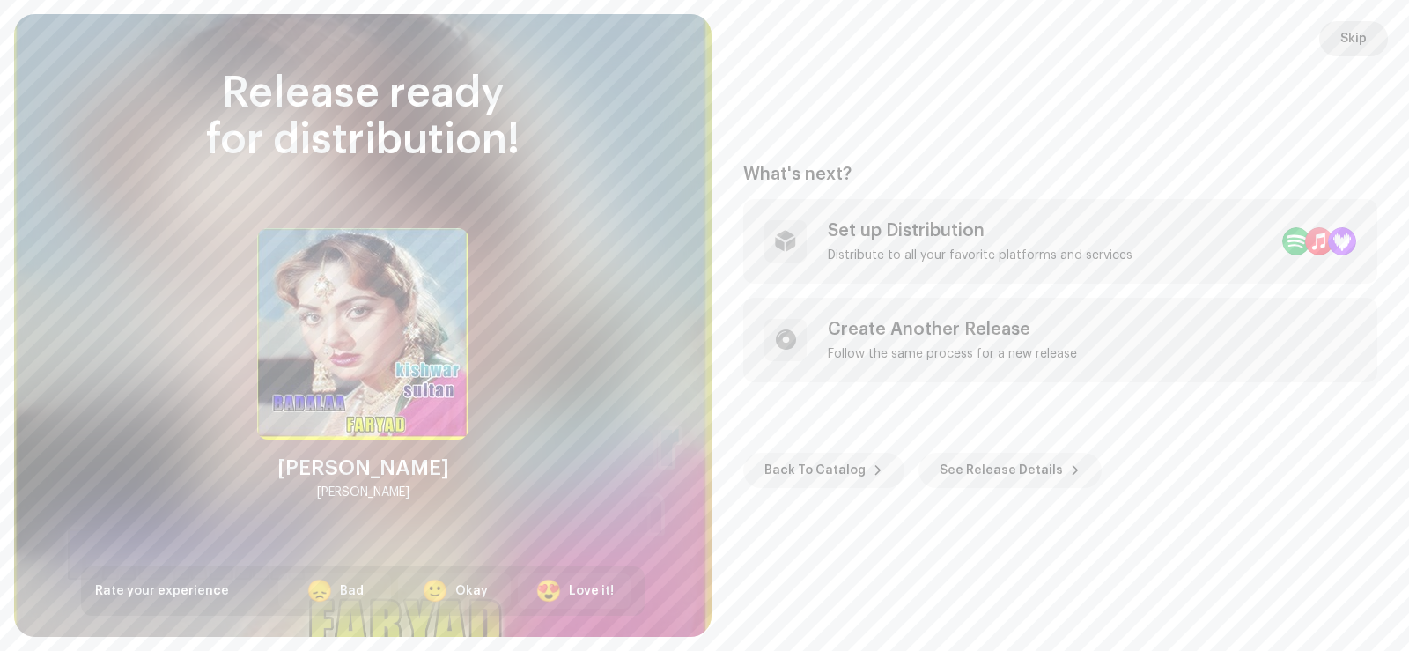
click at [1363, 41] on span "Skip" at bounding box center [1353, 38] width 26 height 35
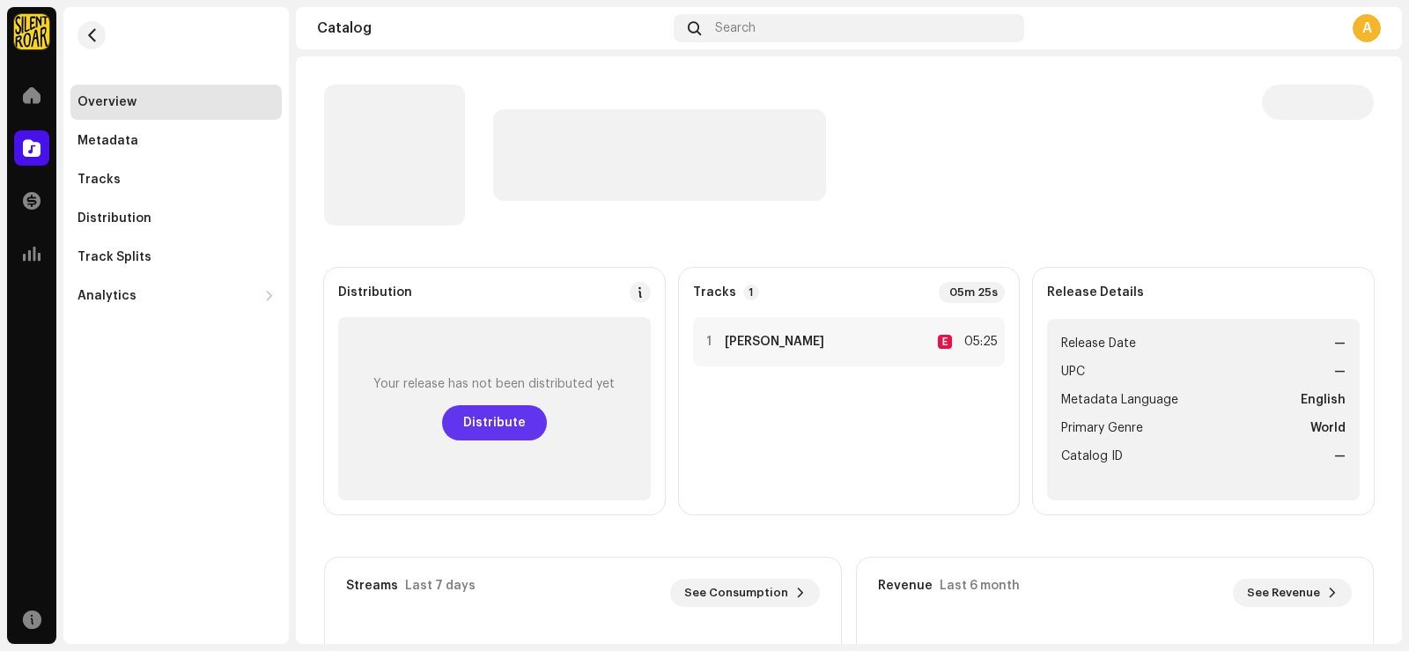
click at [478, 429] on span "Distribute" at bounding box center [494, 422] width 63 height 35
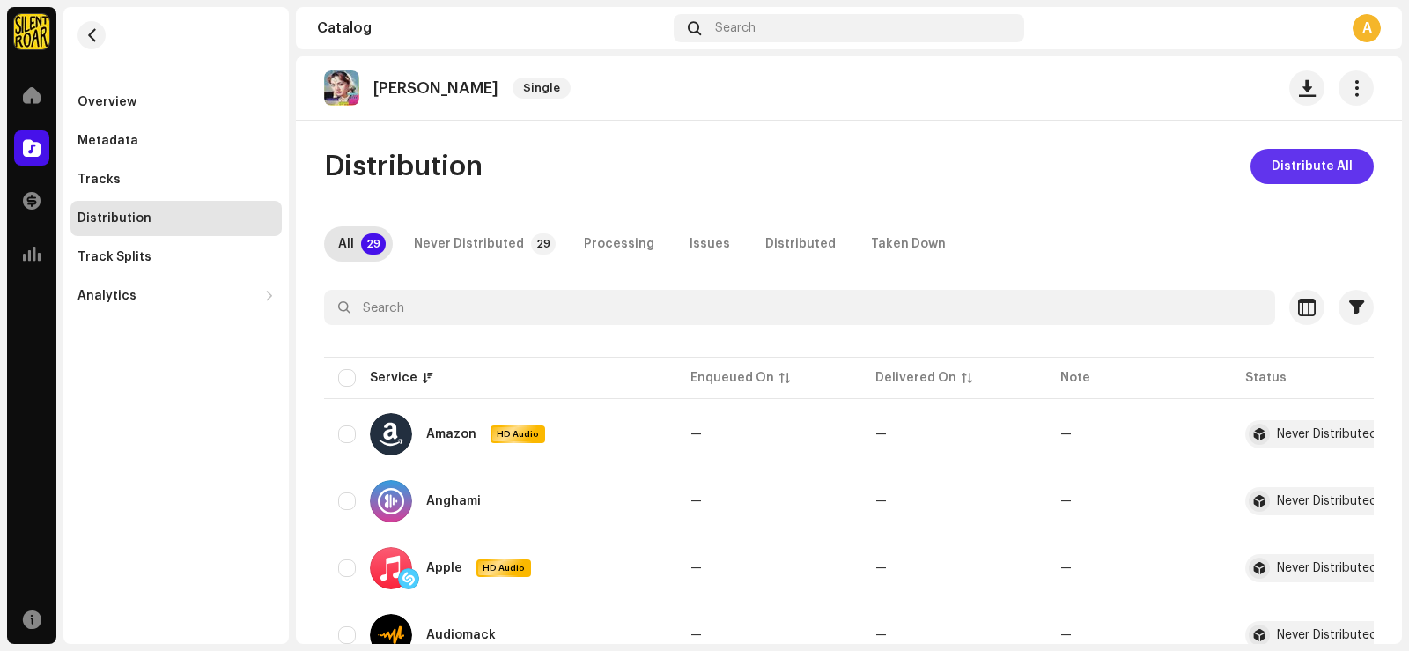
click at [1288, 176] on span "Distribute All" at bounding box center [1311, 166] width 81 height 35
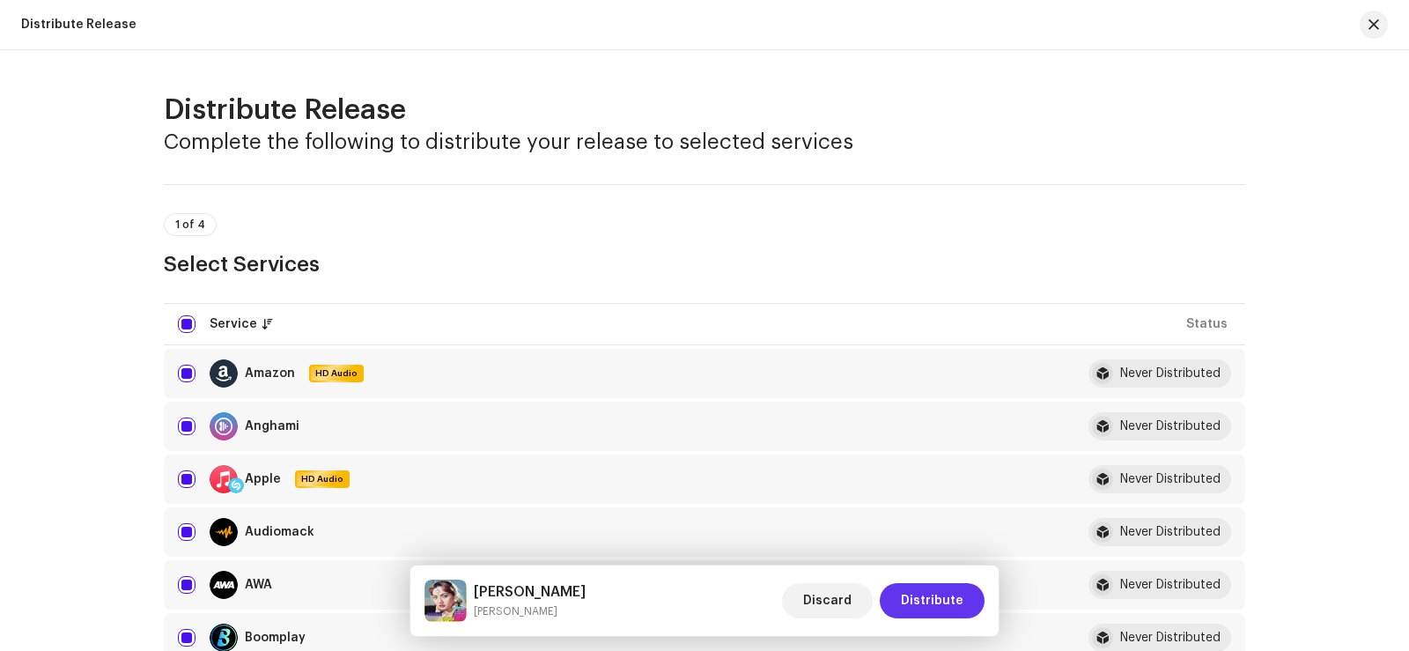
click at [918, 591] on span "Distribute" at bounding box center [932, 600] width 63 height 35
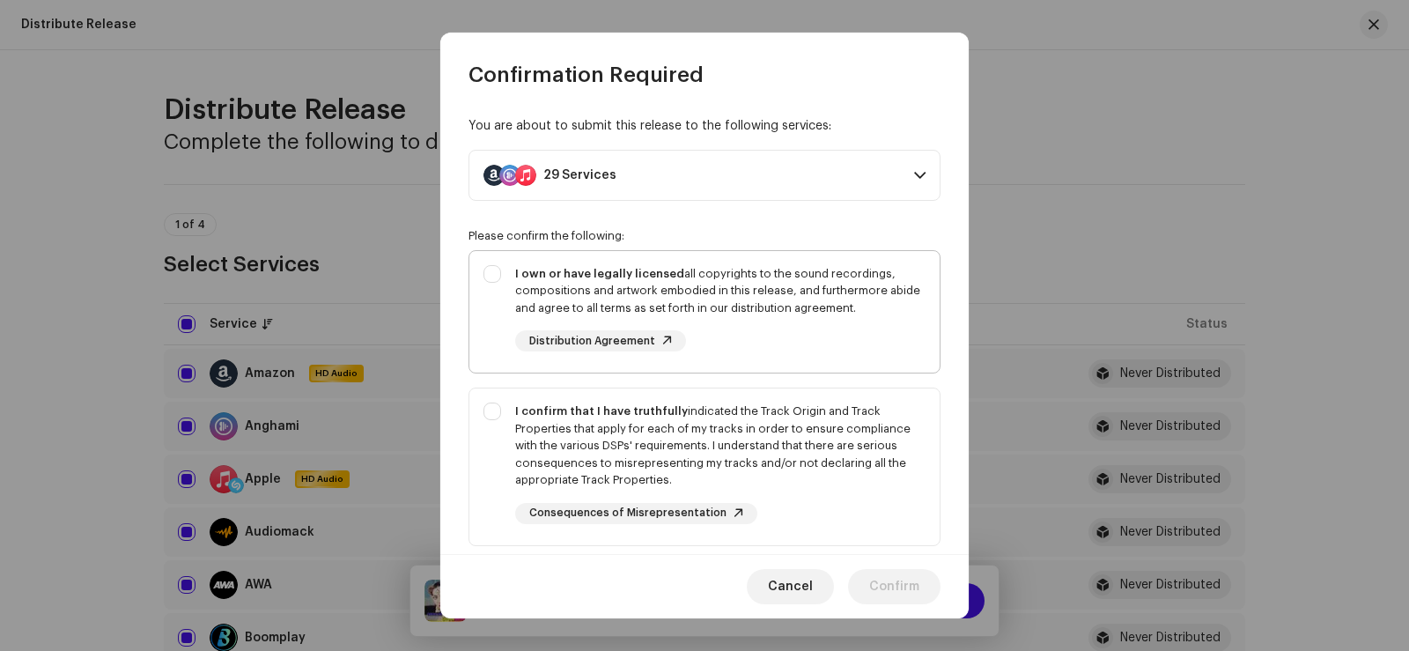
click at [493, 280] on div "I own or have legally licensed all copyrights to the sound recordings, composit…" at bounding box center [704, 308] width 470 height 115
checkbox input "true"
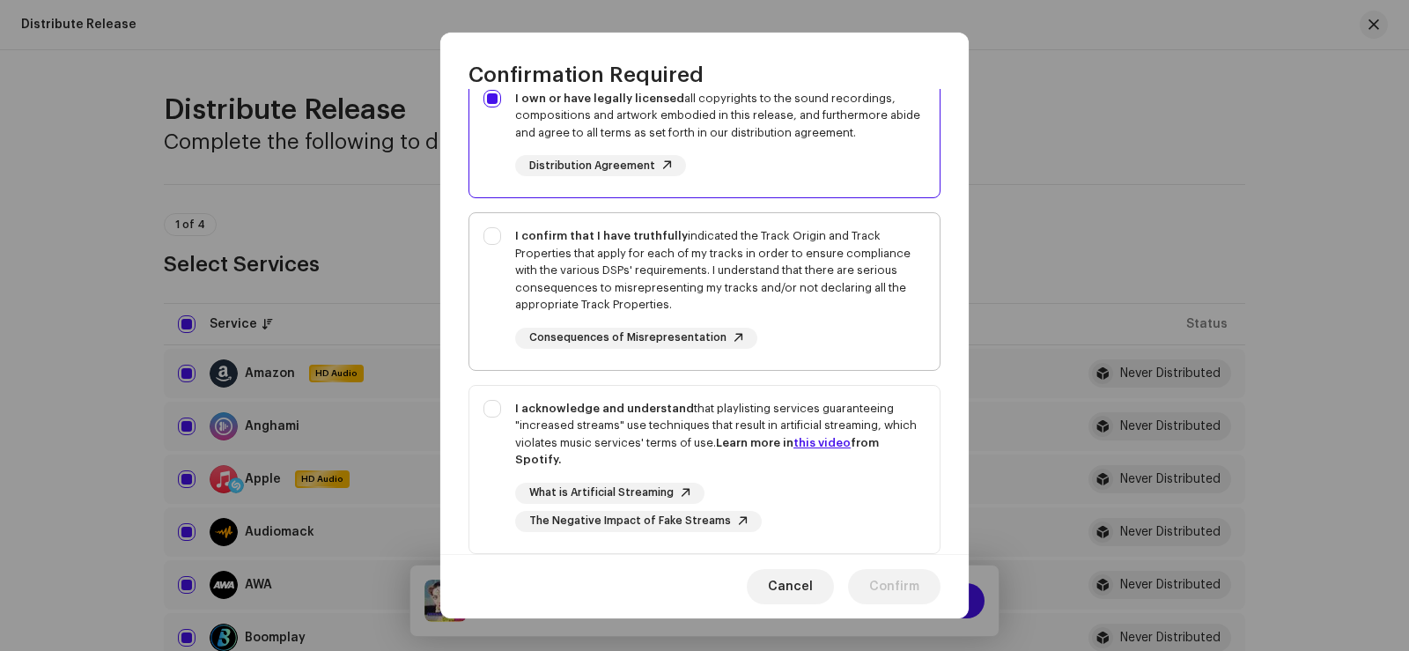
scroll to position [176, 0]
click at [492, 243] on div "I confirm that I have truthfully indicated the Track Origin and Track Propertie…" at bounding box center [704, 287] width 470 height 150
checkbox input "true"
drag, startPoint x: 495, startPoint y: 404, endPoint x: 515, endPoint y: 407, distance: 20.4
click at [495, 405] on div "I acknowledge and understand that playlisting services guaranteeing "increased …" at bounding box center [704, 465] width 470 height 160
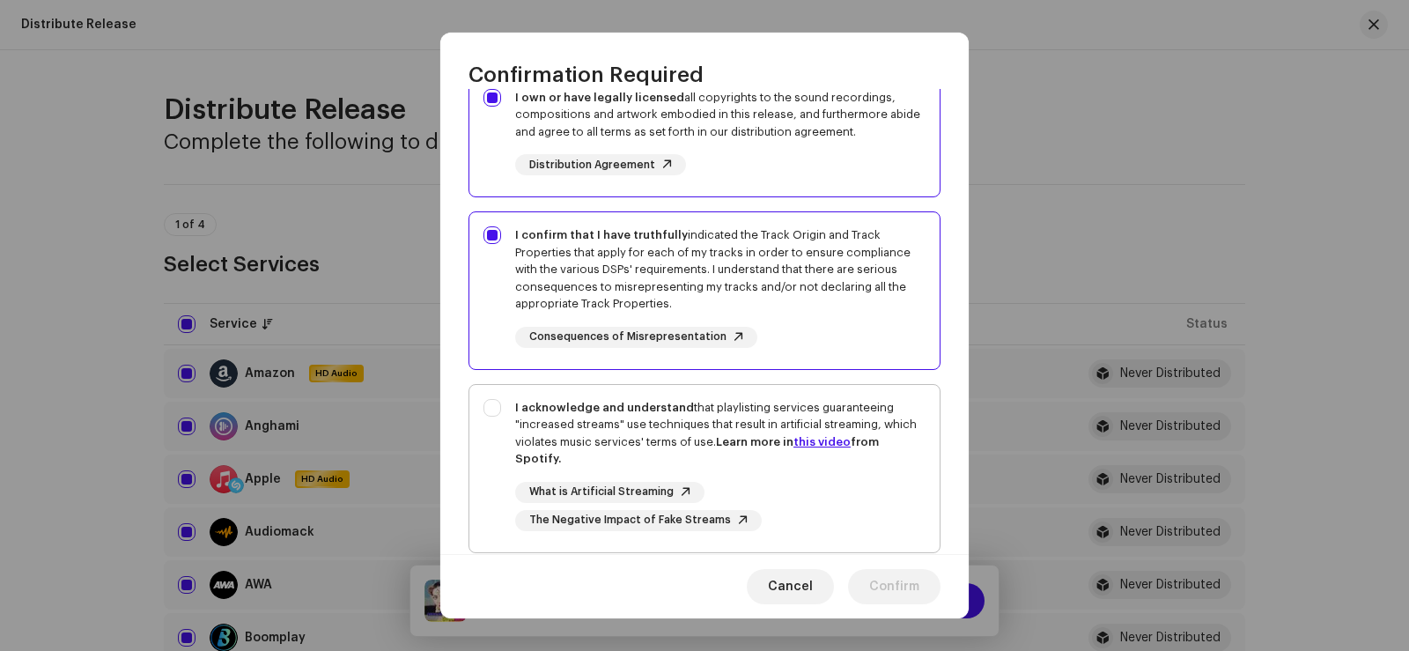
checkbox input "true"
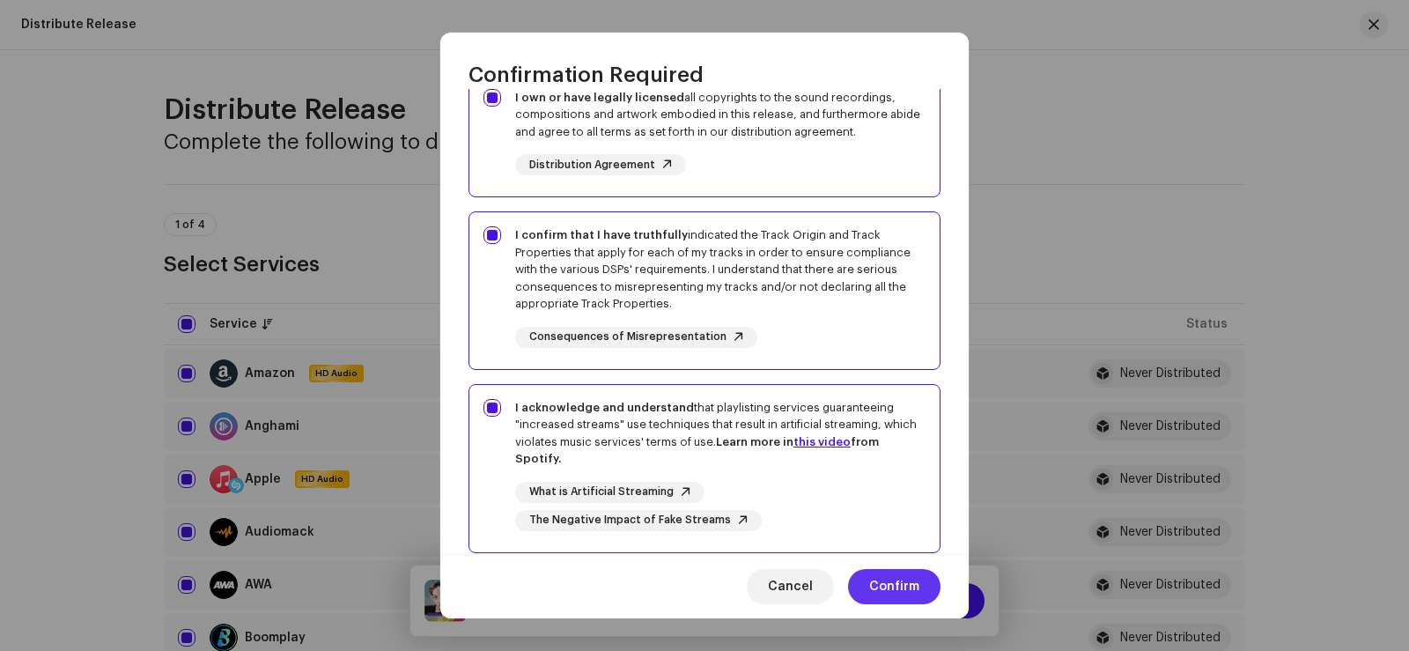
click at [899, 583] on span "Confirm" at bounding box center [894, 586] width 50 height 35
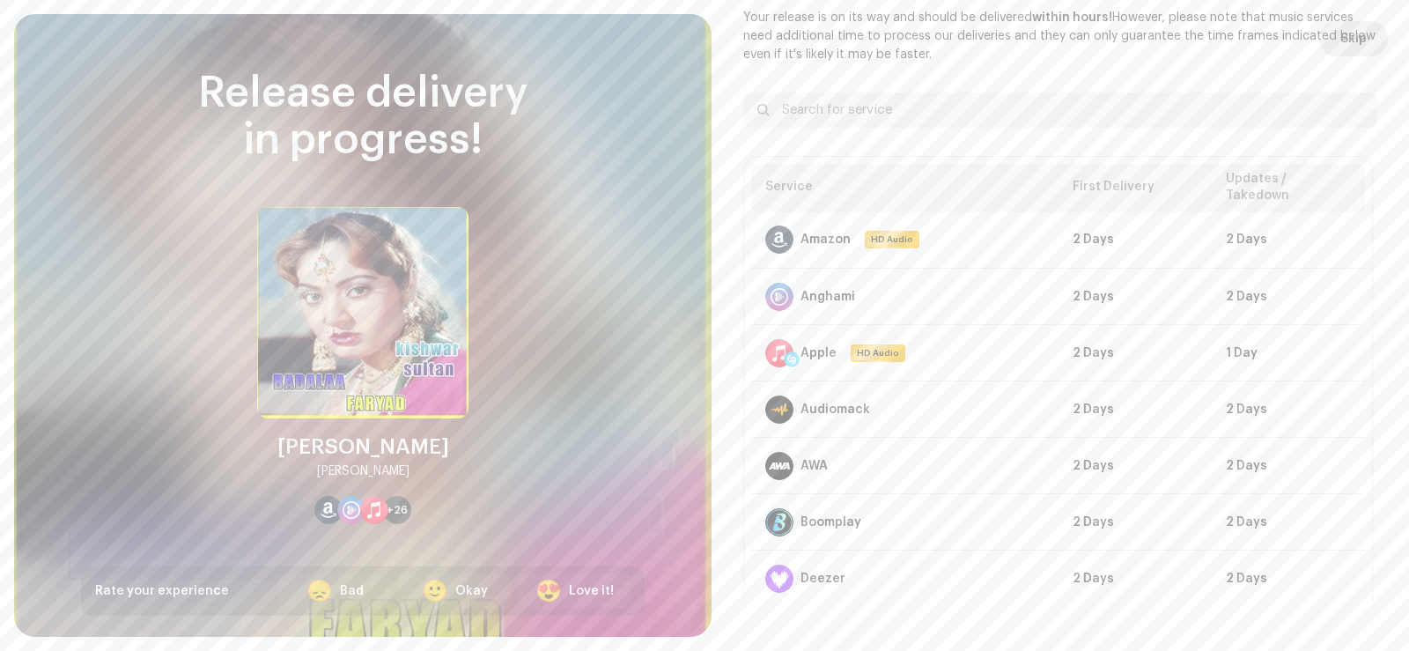
click at [1349, 35] on span "Skip" at bounding box center [1353, 38] width 26 height 35
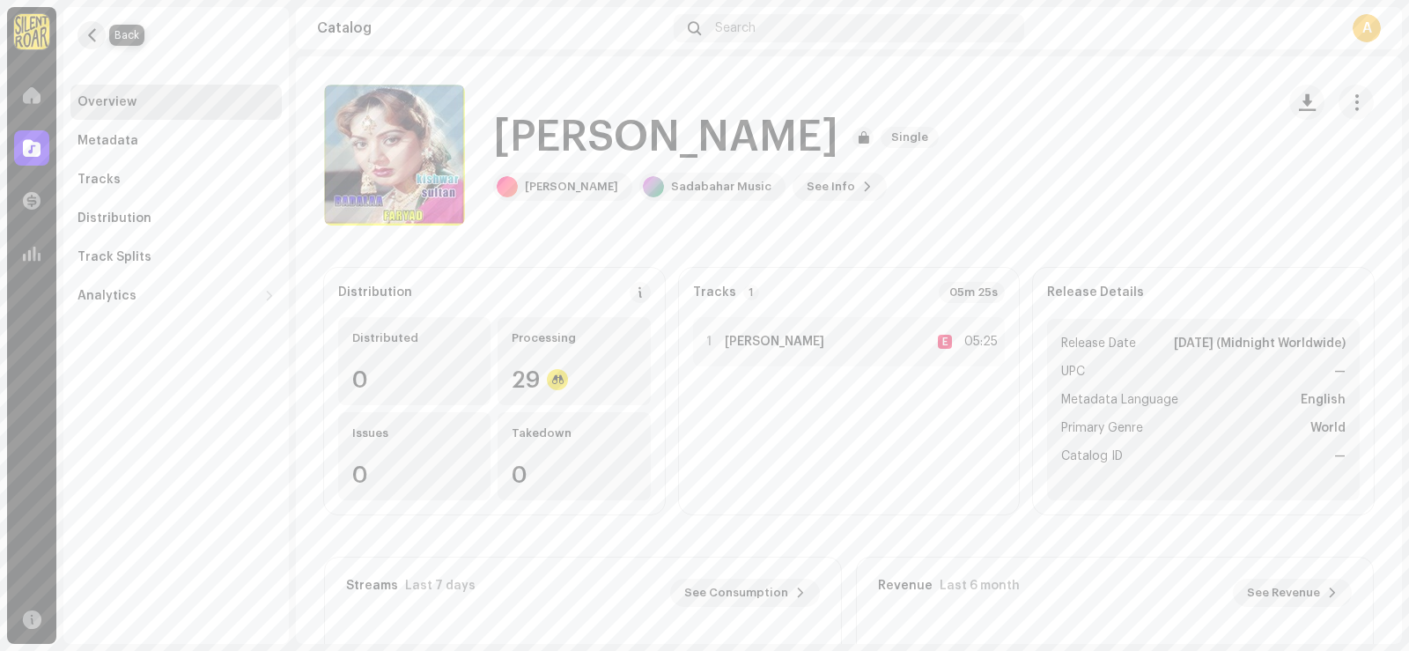
click at [92, 32] on span "button" at bounding box center [91, 35] width 13 height 14
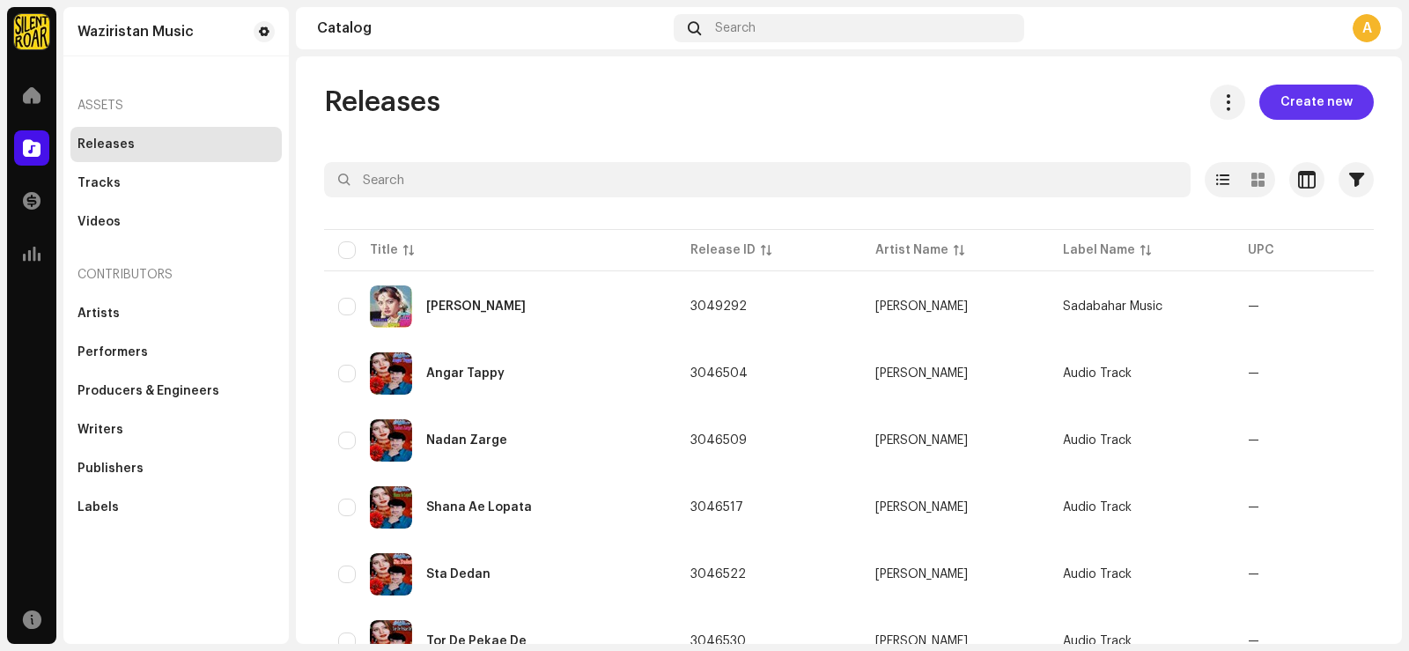
click at [1307, 99] on span "Create new" at bounding box center [1316, 102] width 72 height 35
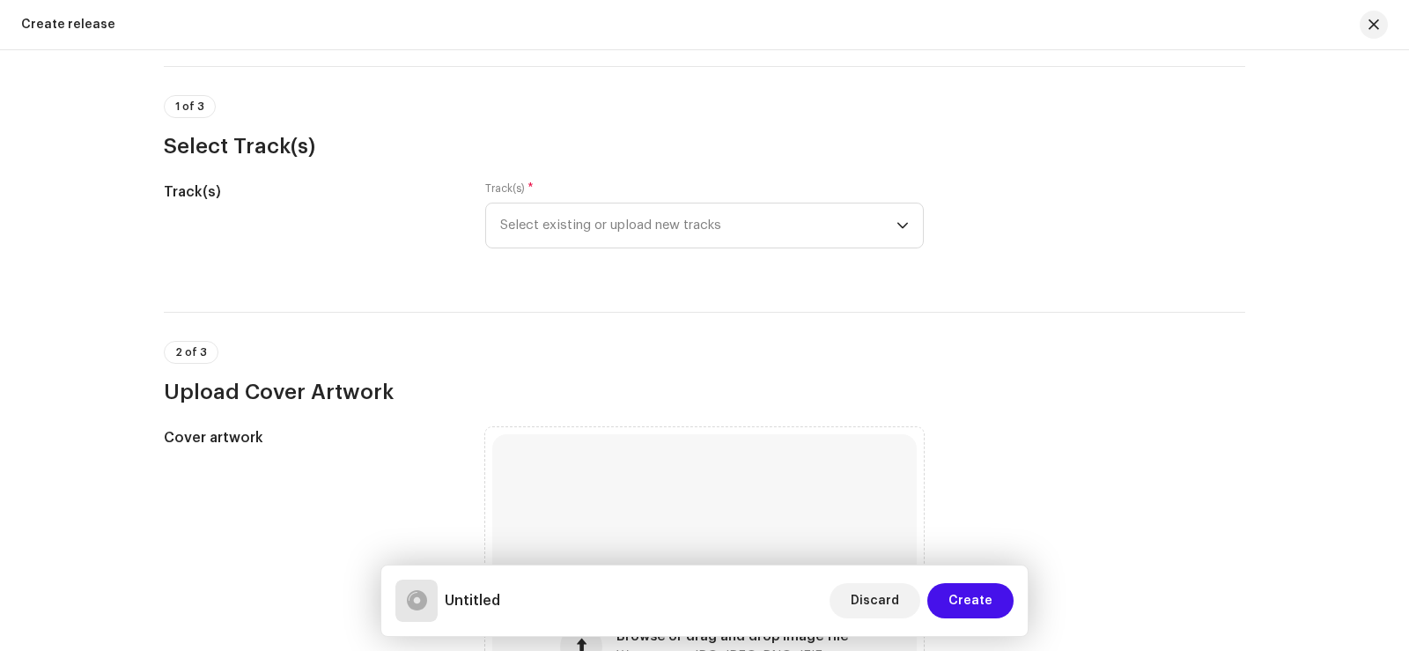
scroll to position [176, 0]
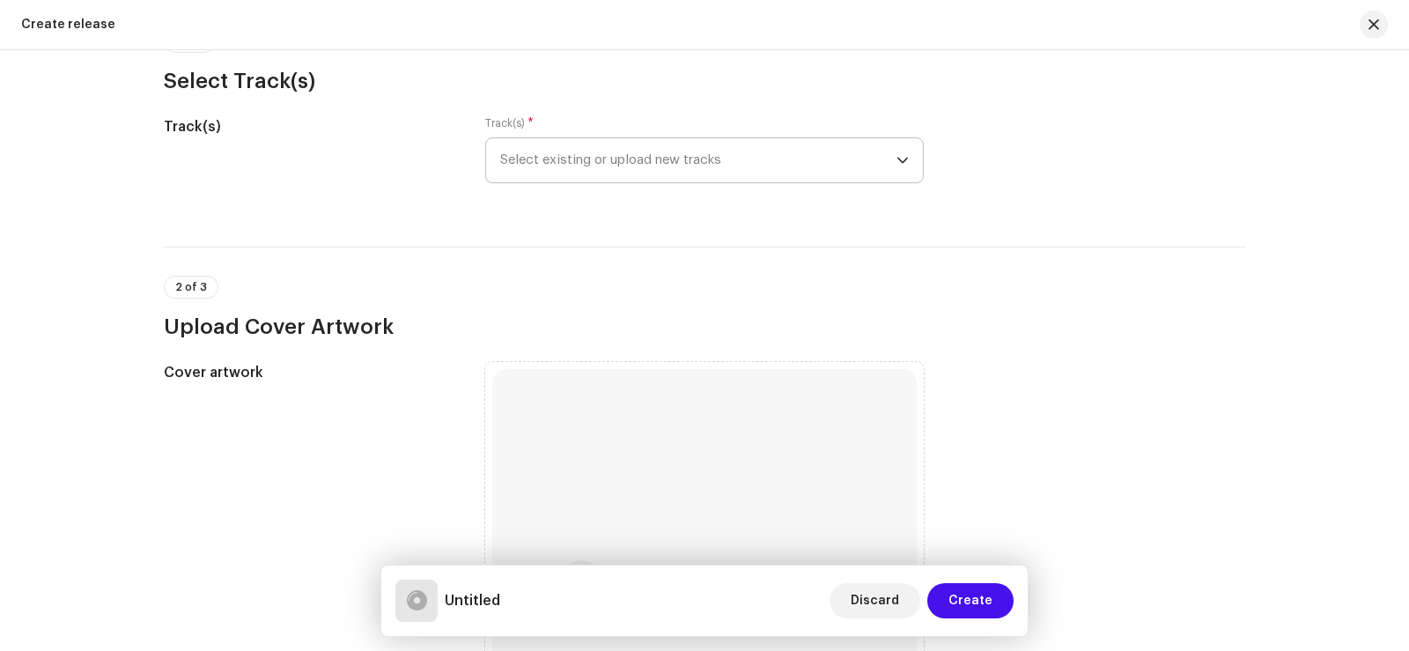
click at [896, 163] on icon "dropdown trigger" at bounding box center [902, 160] width 12 height 12
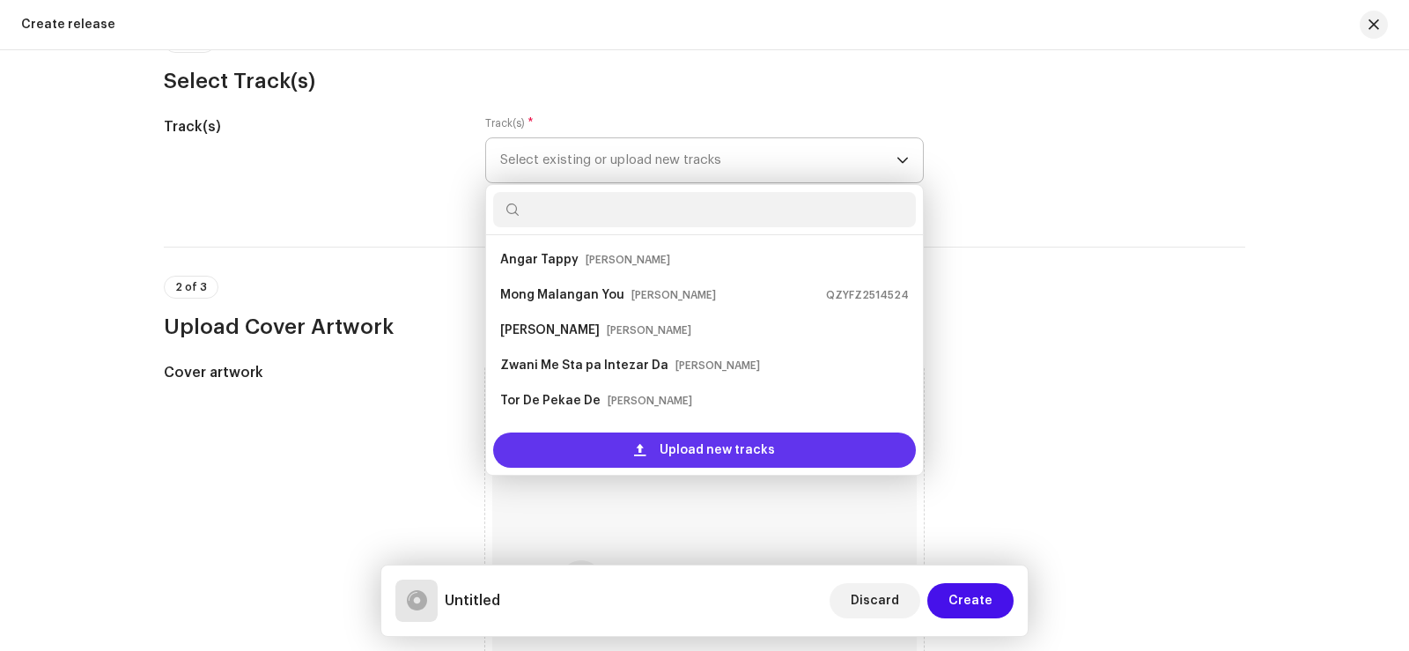
scroll to position [28, 0]
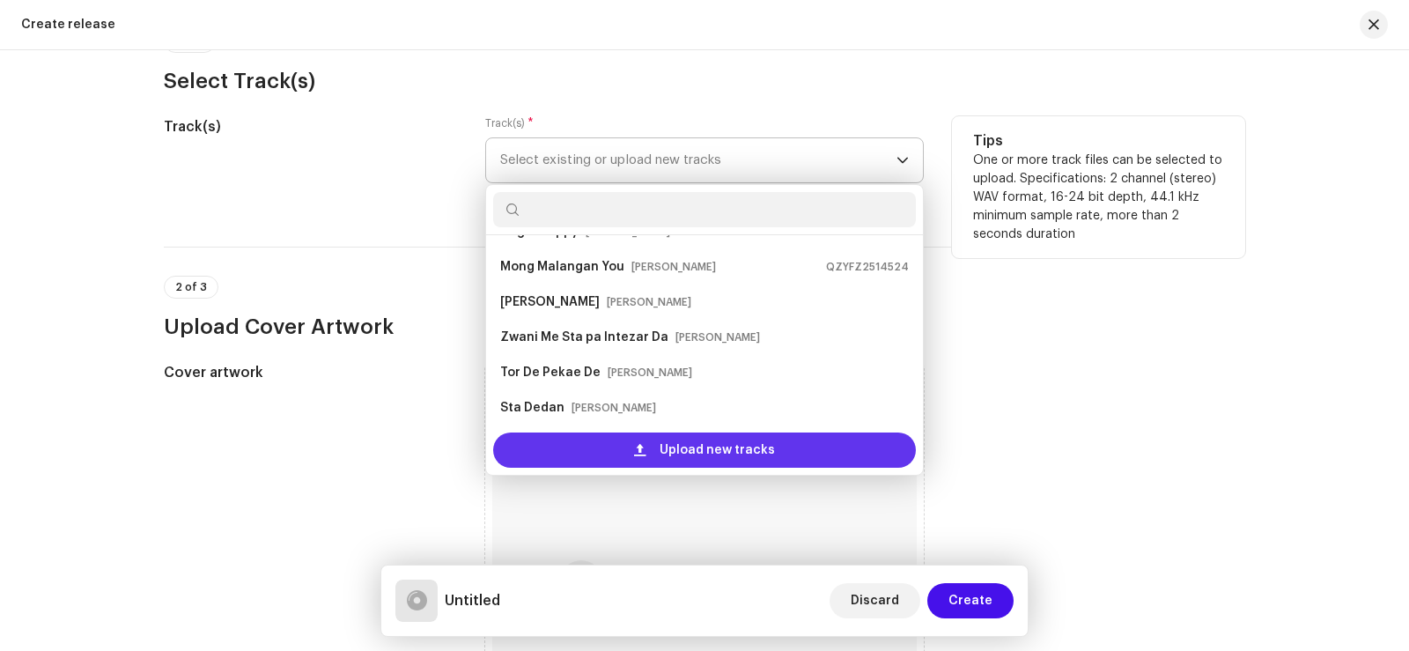
click at [692, 444] on span "Upload new tracks" at bounding box center [717, 449] width 115 height 35
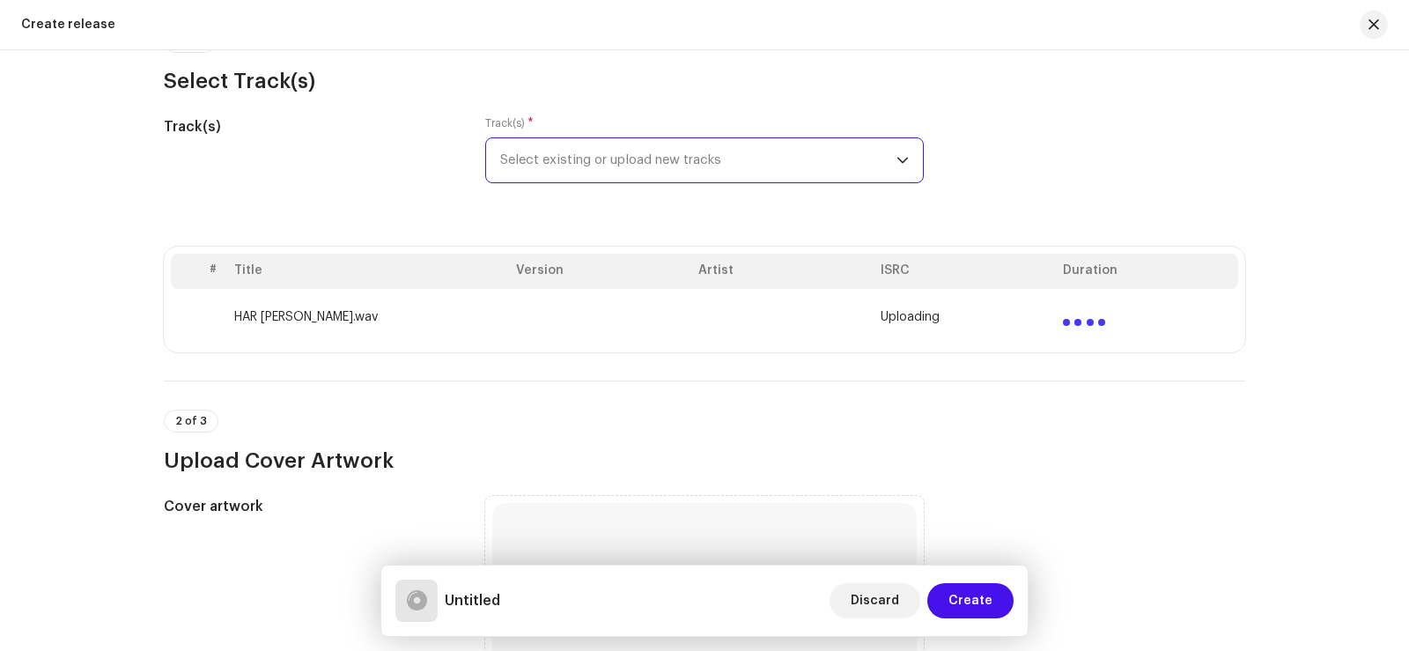
scroll to position [264, 0]
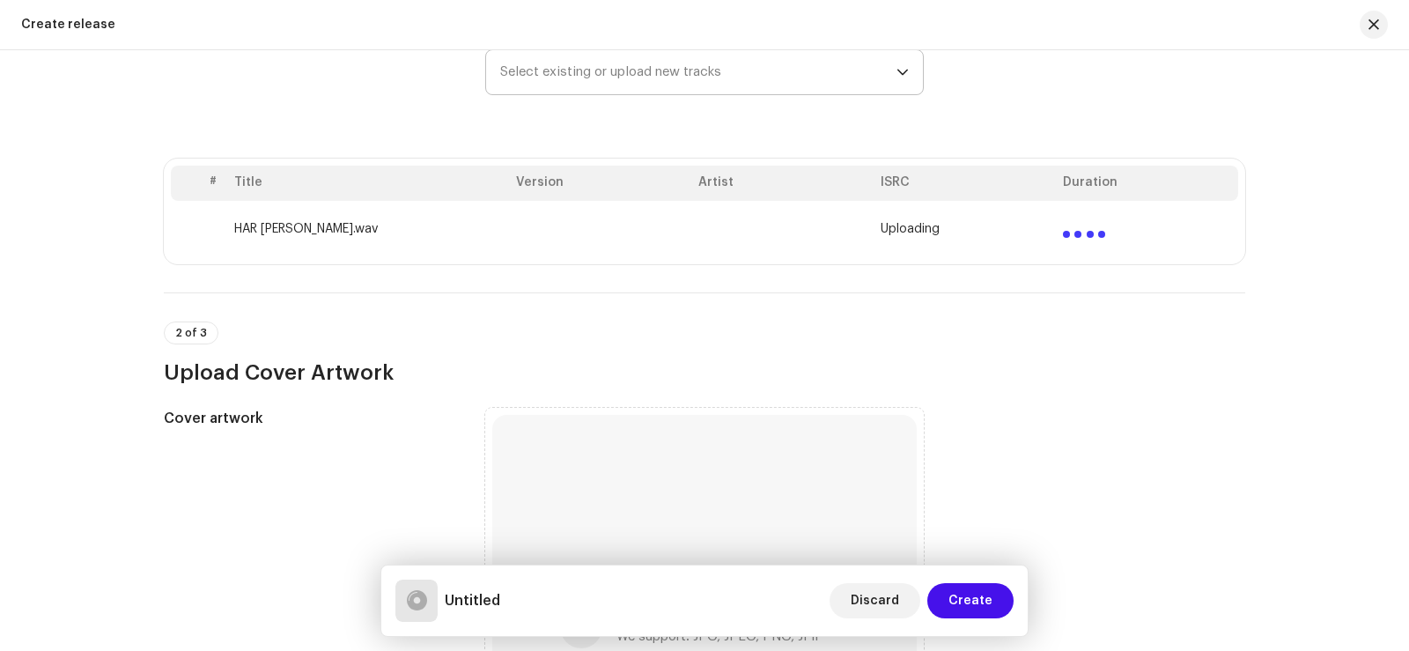
drag, startPoint x: 225, startPoint y: 225, endPoint x: 378, endPoint y: 237, distance: 152.8
click at [378, 237] on td "HAR [PERSON_NAME].wav" at bounding box center [368, 229] width 282 height 56
copy td "HAR [PERSON_NAME]"
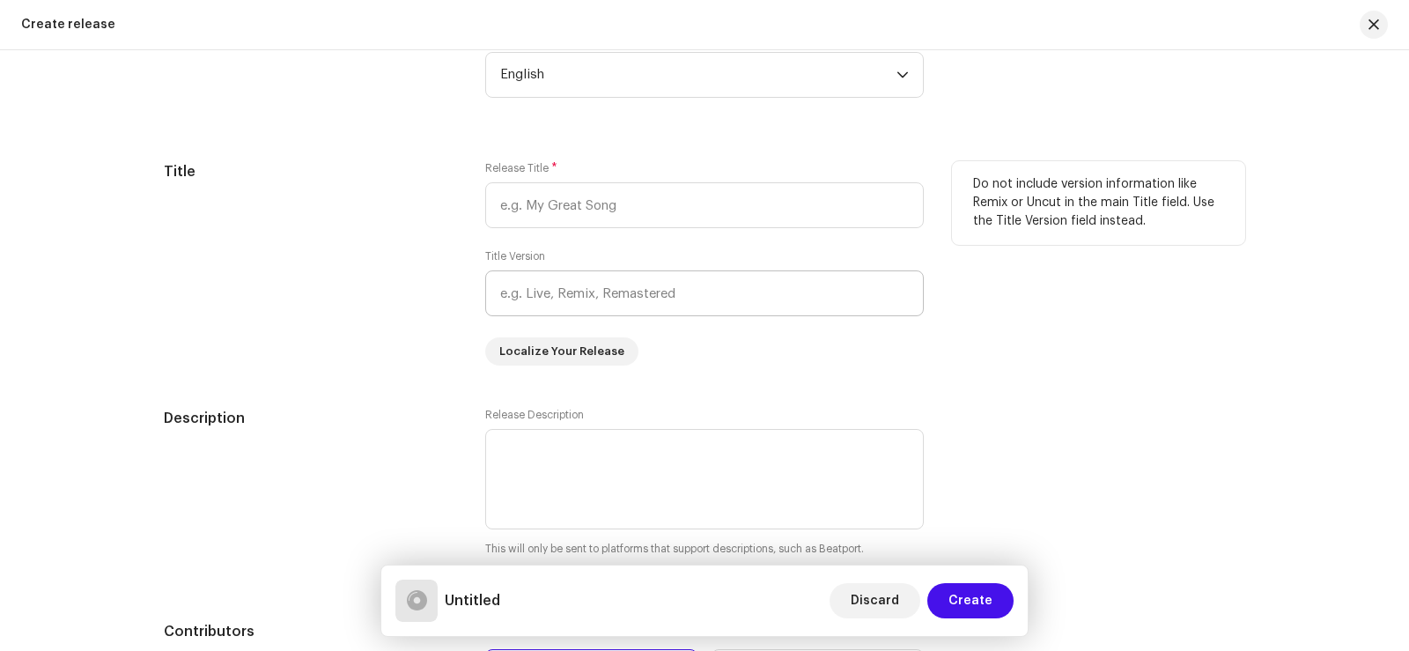
scroll to position [1497, 0]
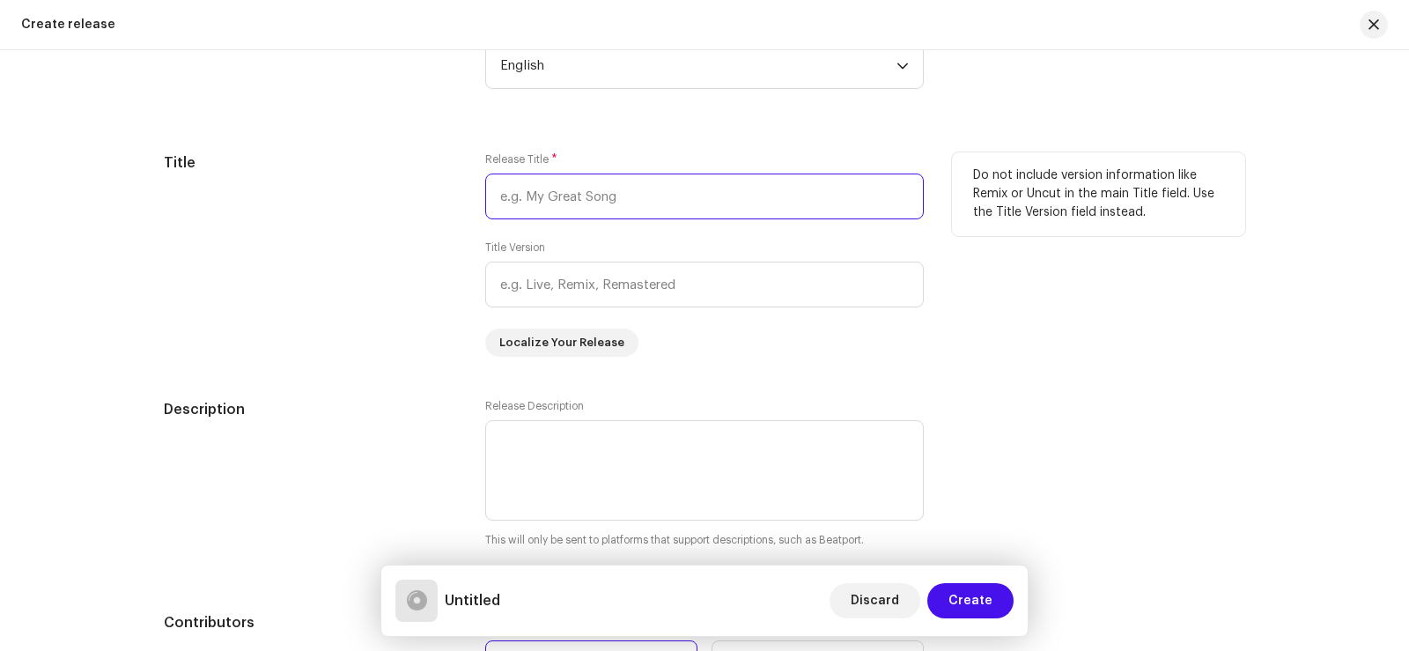
click at [551, 195] on input "text" at bounding box center [704, 196] width 438 height 46
paste input "HAR [PERSON_NAME]"
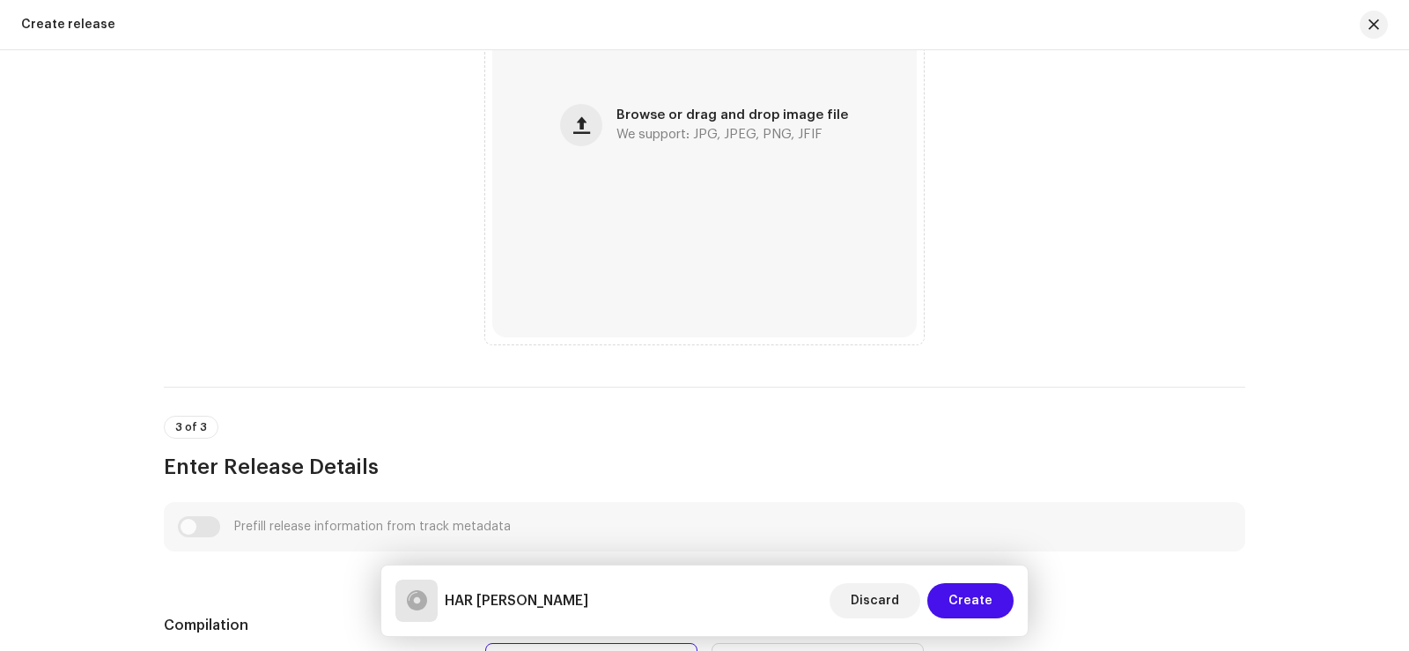
scroll to position [616, 0]
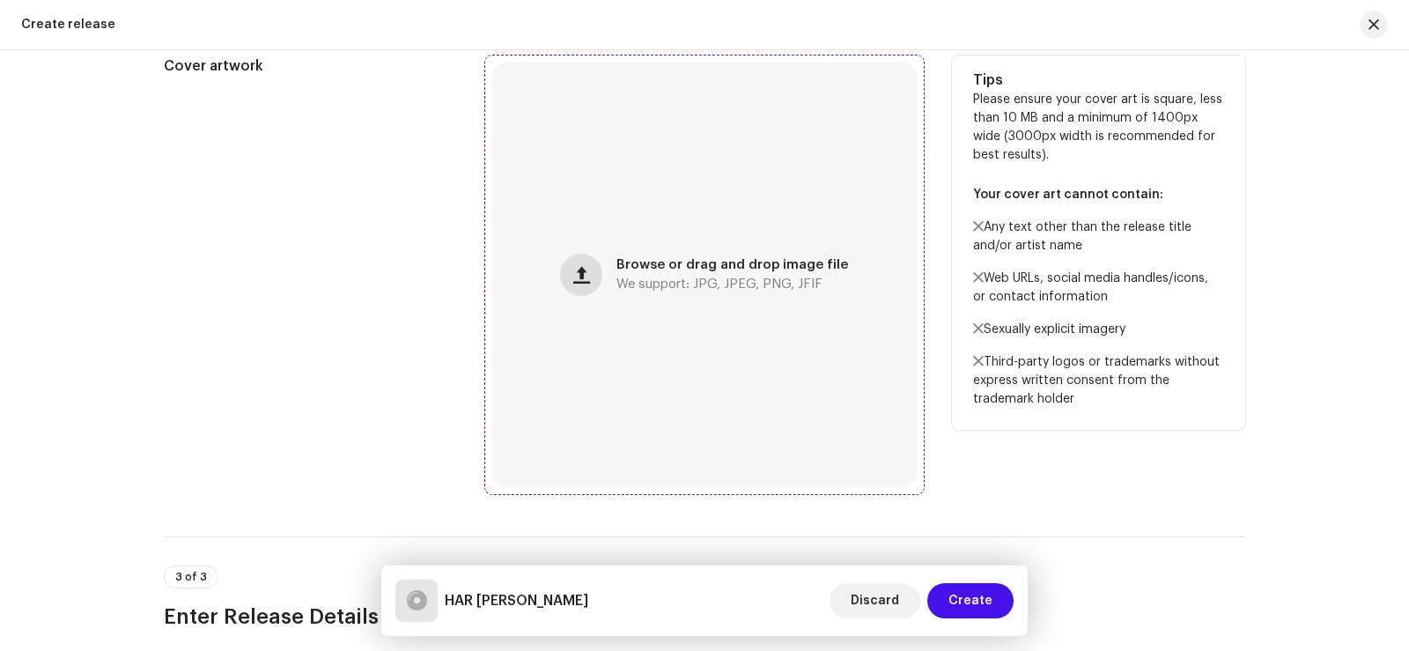
type input "HAR [PERSON_NAME]"
click at [581, 275] on span "button" at bounding box center [581, 275] width 17 height 14
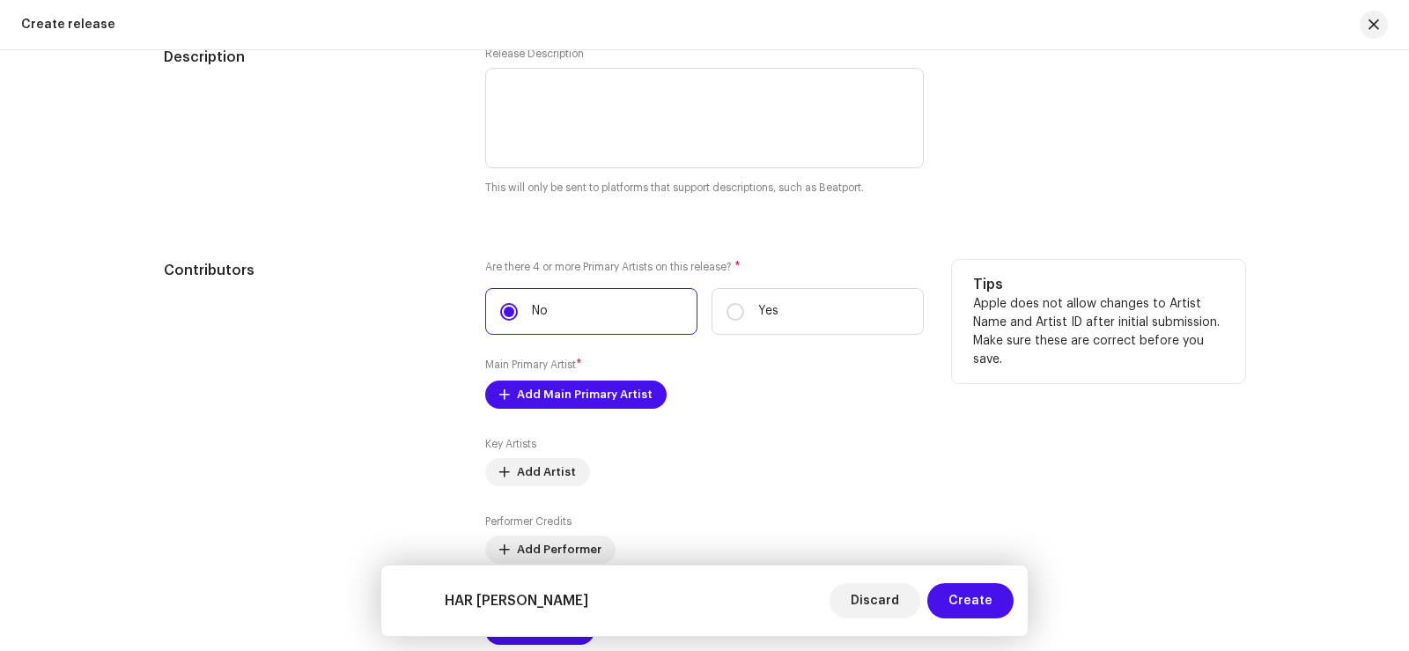
scroll to position [1937, 0]
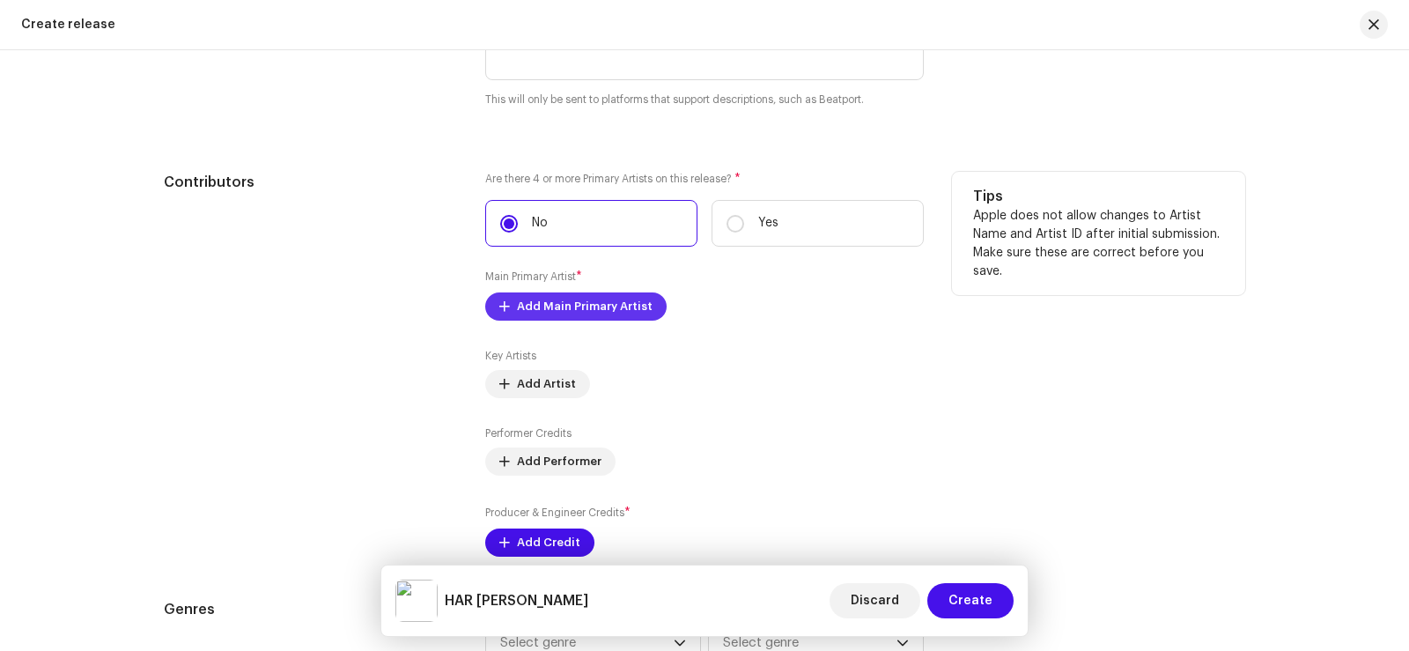
click at [557, 307] on span "Add Main Primary Artist" at bounding box center [585, 306] width 136 height 35
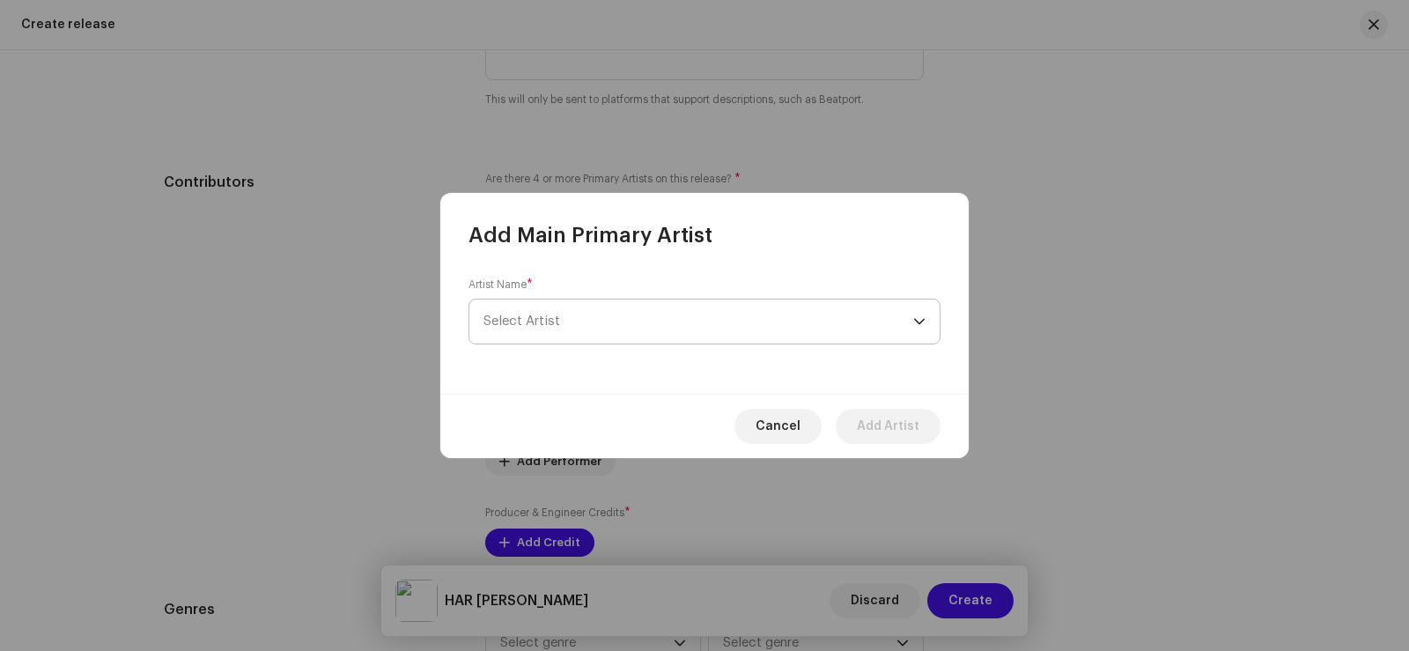
click at [549, 310] on span "Select Artist" at bounding box center [698, 321] width 430 height 44
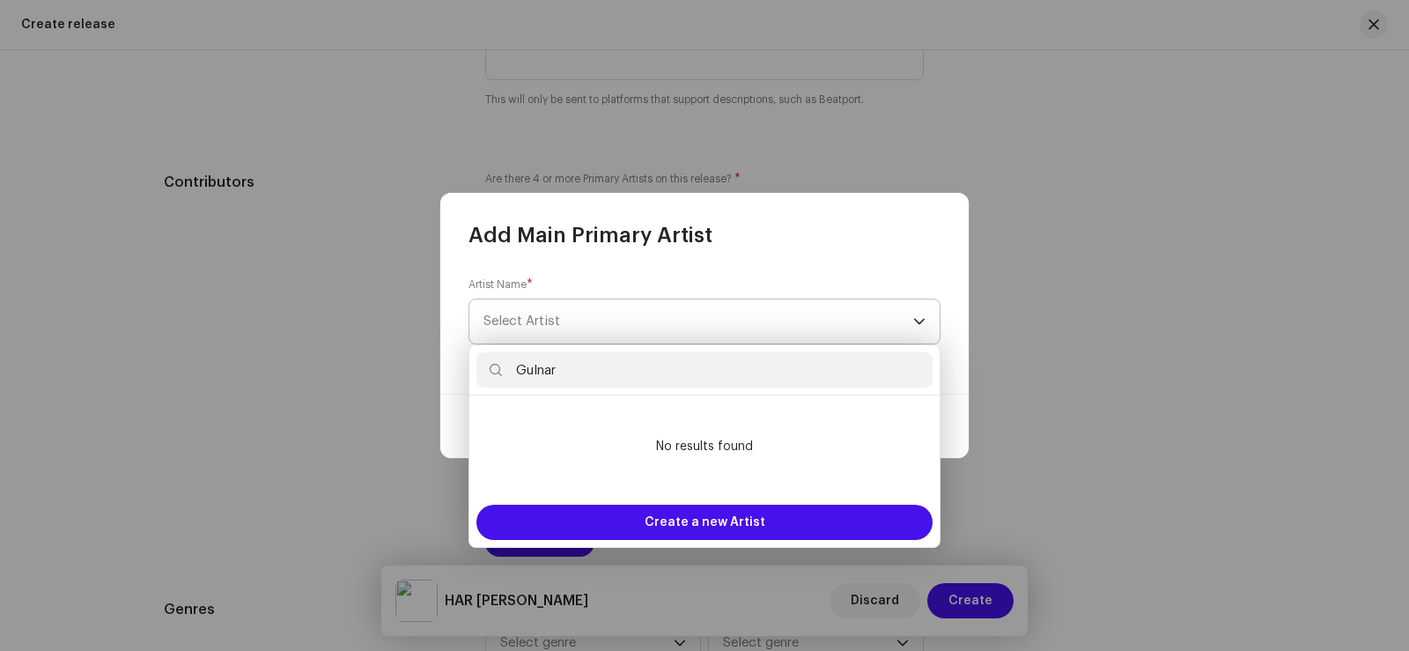
type input "Gulnar"
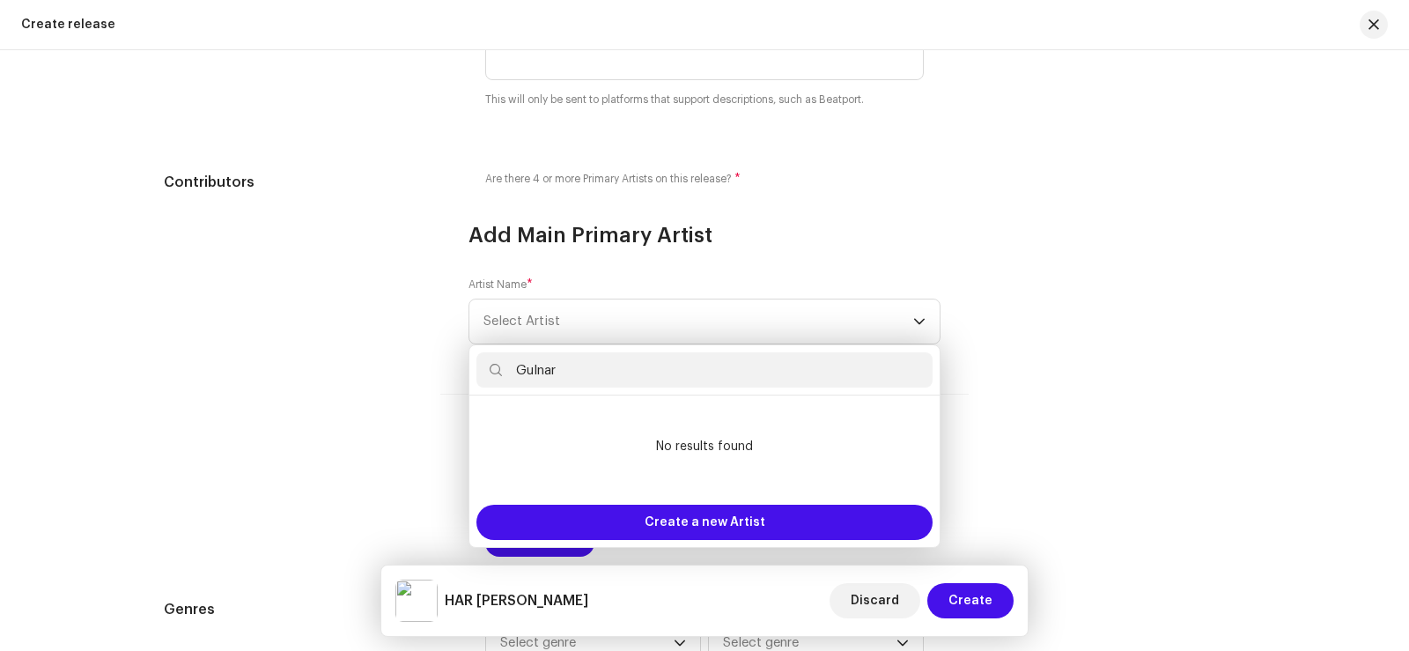
click at [1057, 213] on div "Add Main Primary Artist Artist Name * [PERSON_NAME] Cancel Add Artist" at bounding box center [704, 325] width 1409 height 651
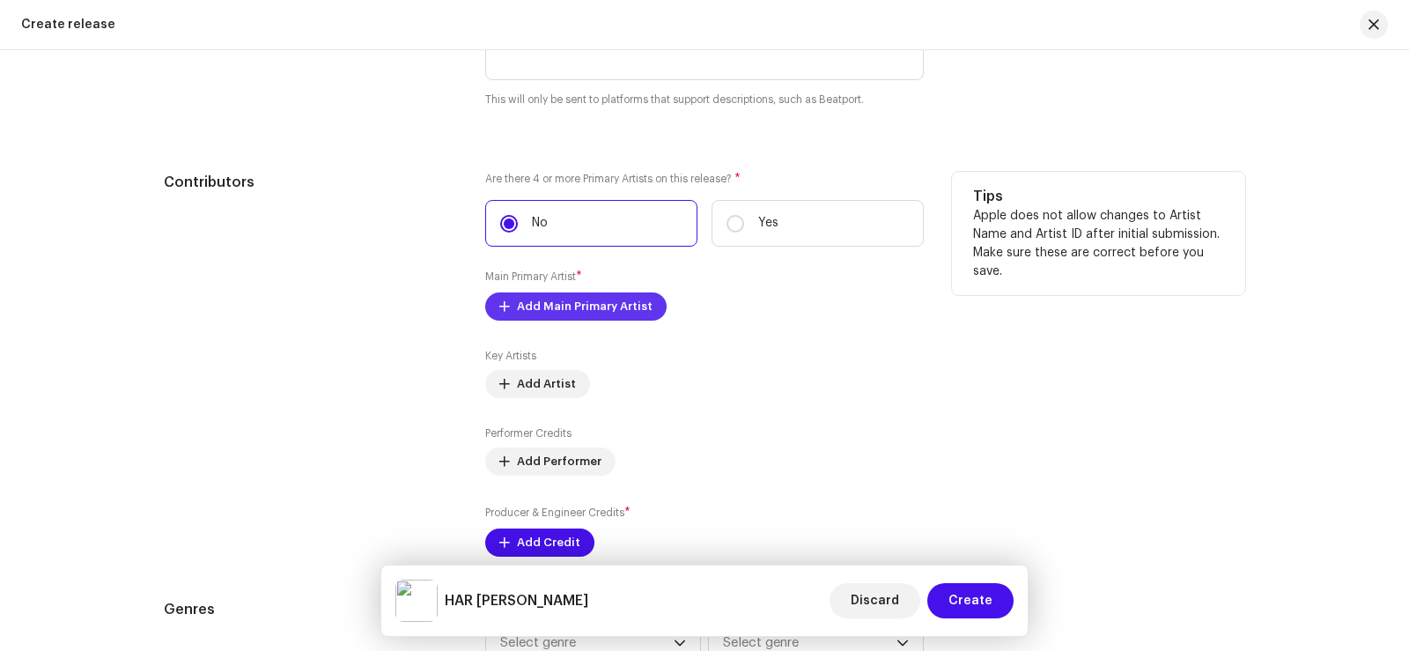
click at [549, 302] on span "Add Main Primary Artist" at bounding box center [585, 306] width 136 height 35
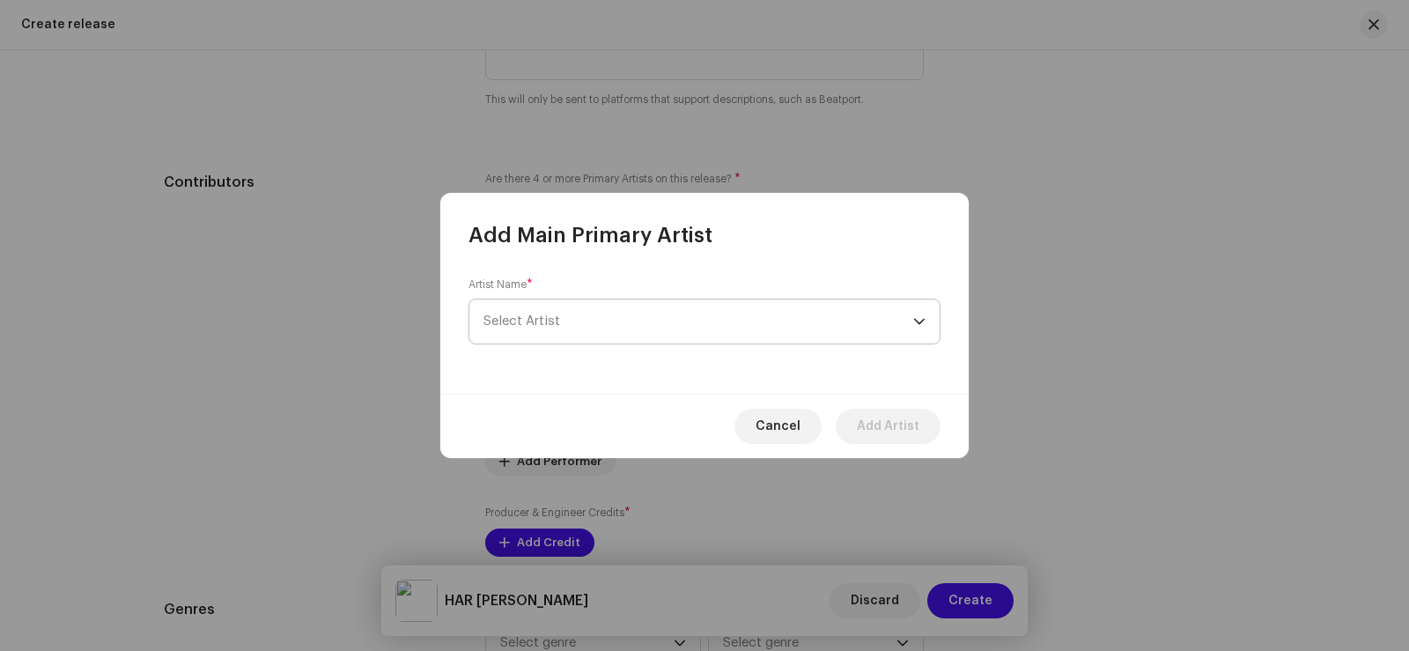
click at [574, 313] on span "Select Artist" at bounding box center [698, 321] width 430 height 44
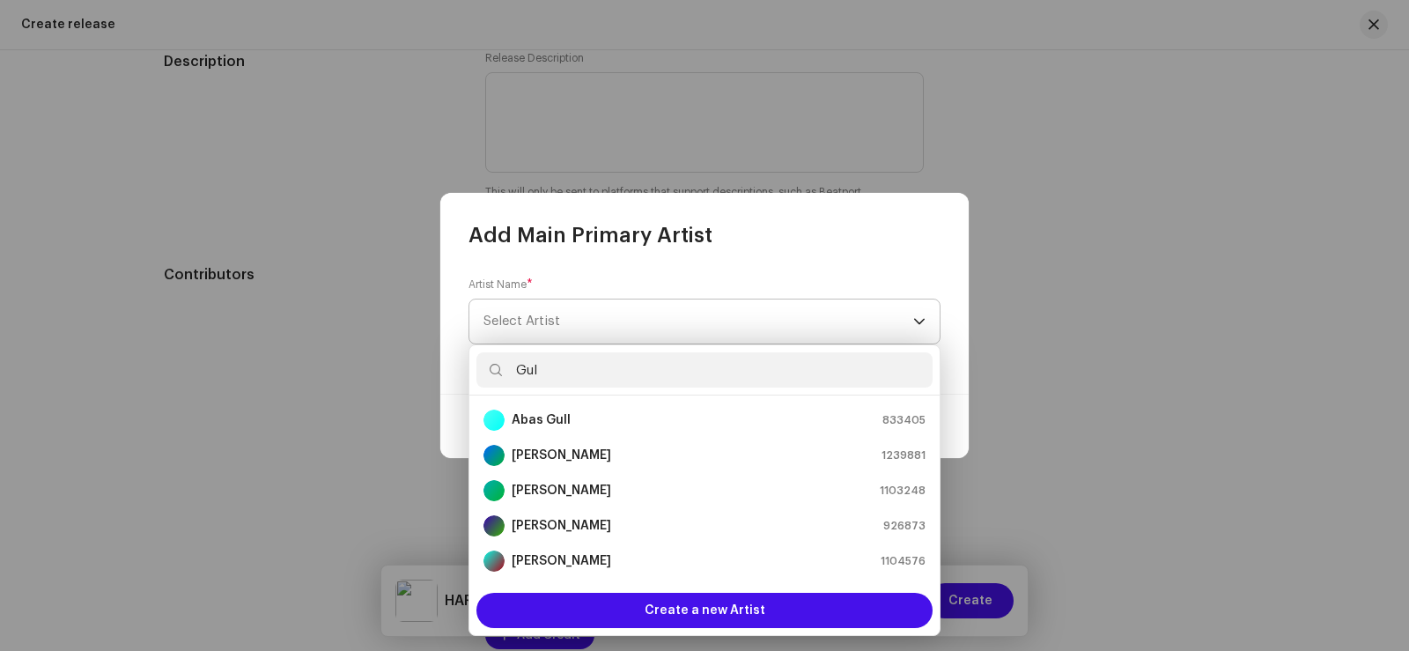
scroll to position [2030, 0]
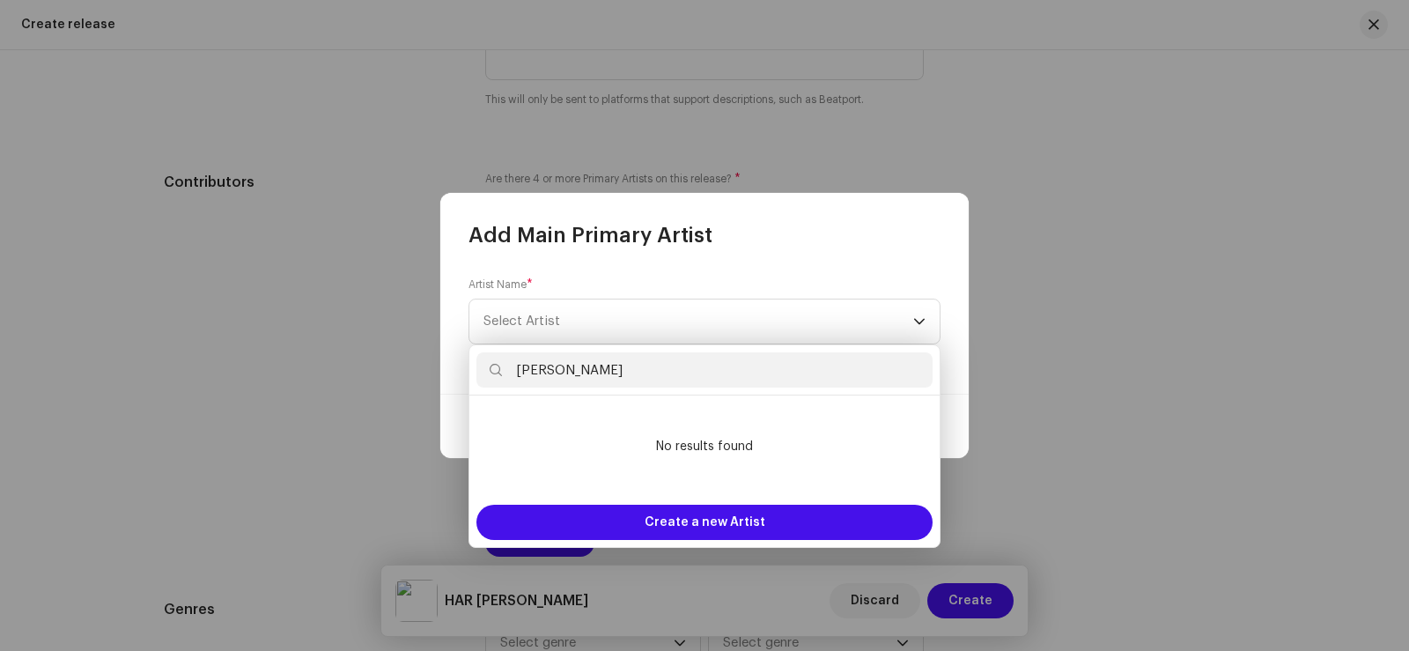
drag, startPoint x: 512, startPoint y: 368, endPoint x: 667, endPoint y: 375, distance: 156.0
click at [662, 377] on input "[PERSON_NAME]" at bounding box center [704, 369] width 456 height 35
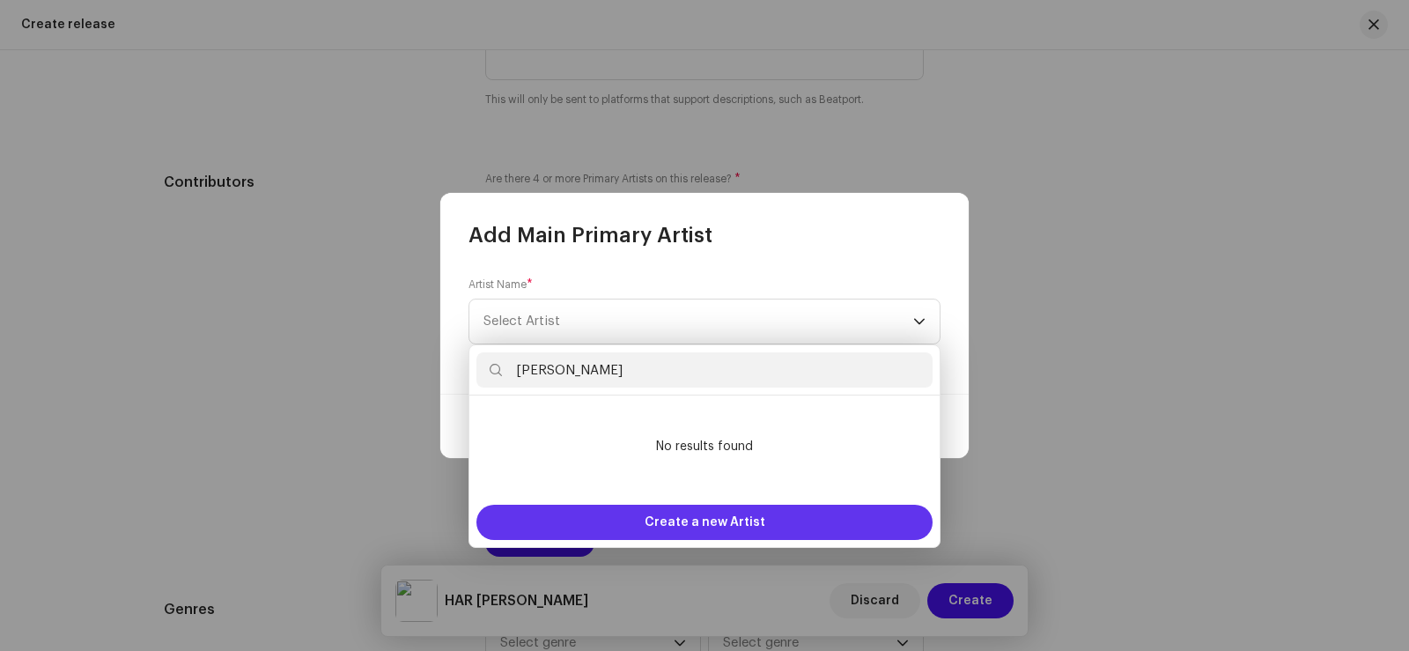
type input "[PERSON_NAME]"
click at [670, 517] on span "Create a new Artist" at bounding box center [705, 522] width 121 height 35
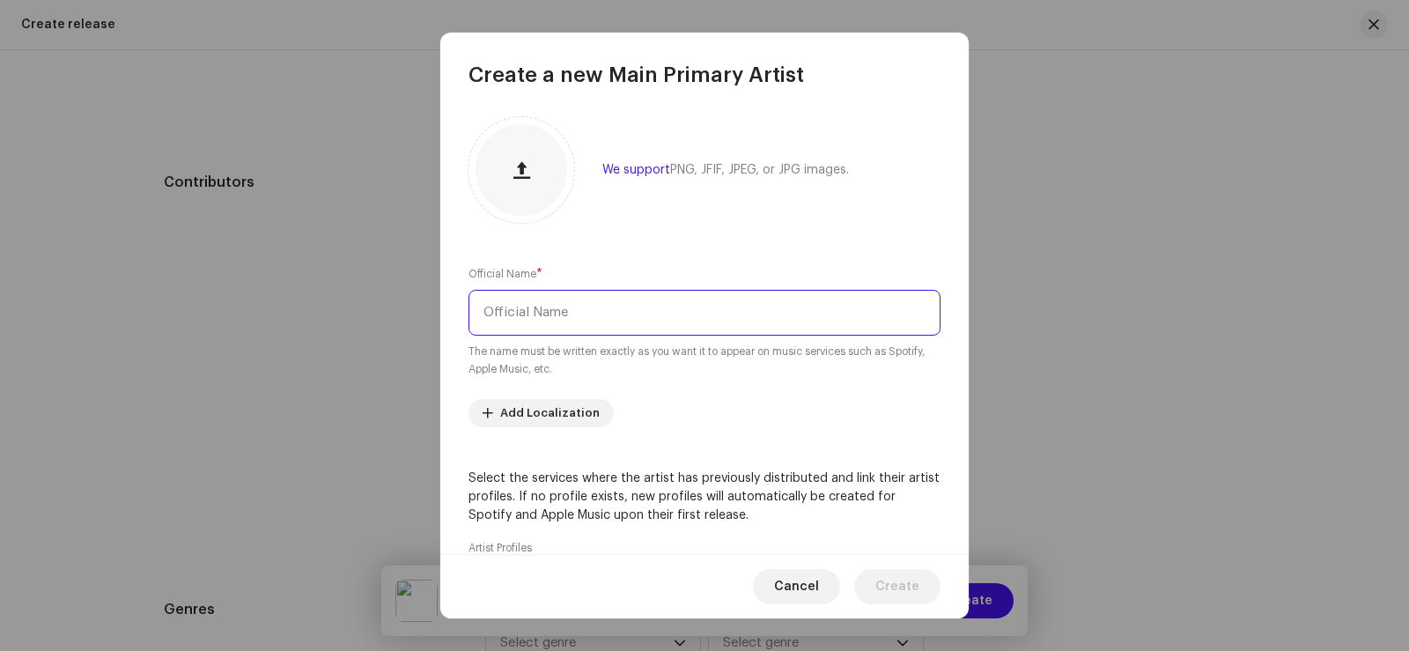
click at [542, 321] on input "text" at bounding box center [704, 313] width 472 height 46
paste input "[PERSON_NAME]"
type input "[PERSON_NAME]"
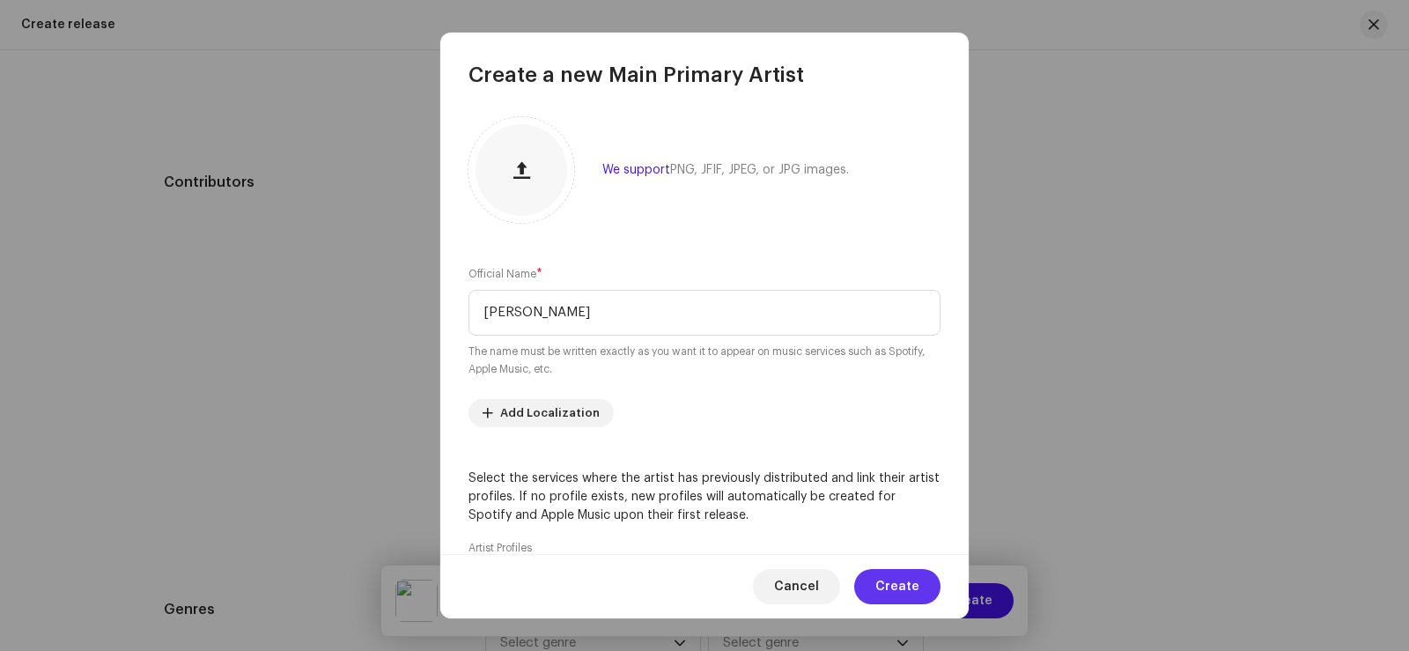
click at [905, 588] on span "Create" at bounding box center [897, 586] width 44 height 35
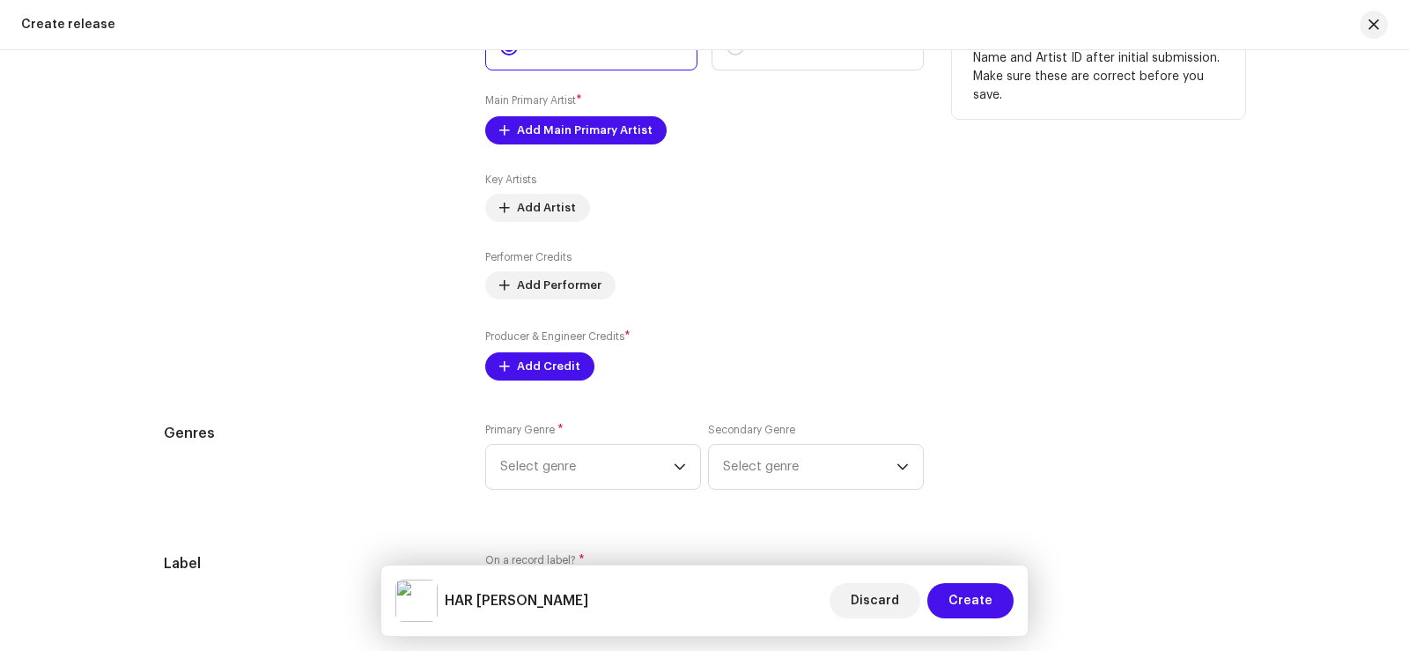
scroll to position [2294, 0]
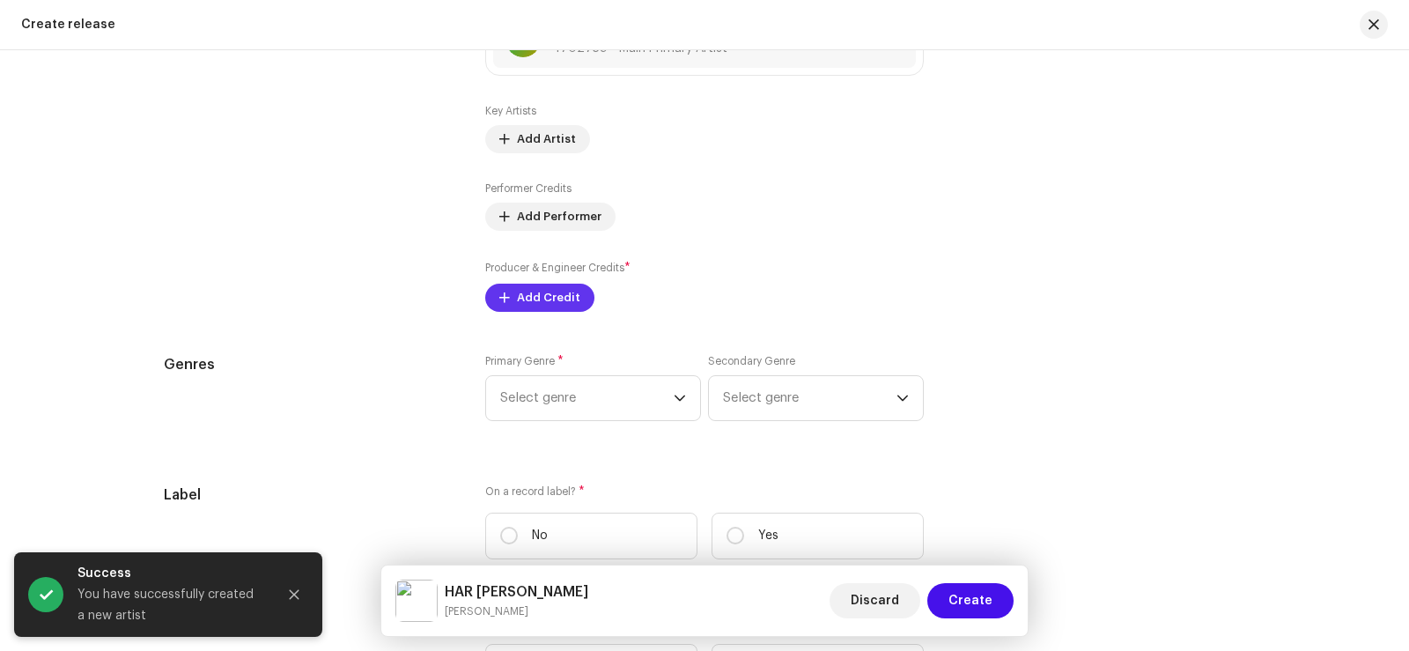
click at [520, 293] on span "Add Credit" at bounding box center [548, 297] width 63 height 35
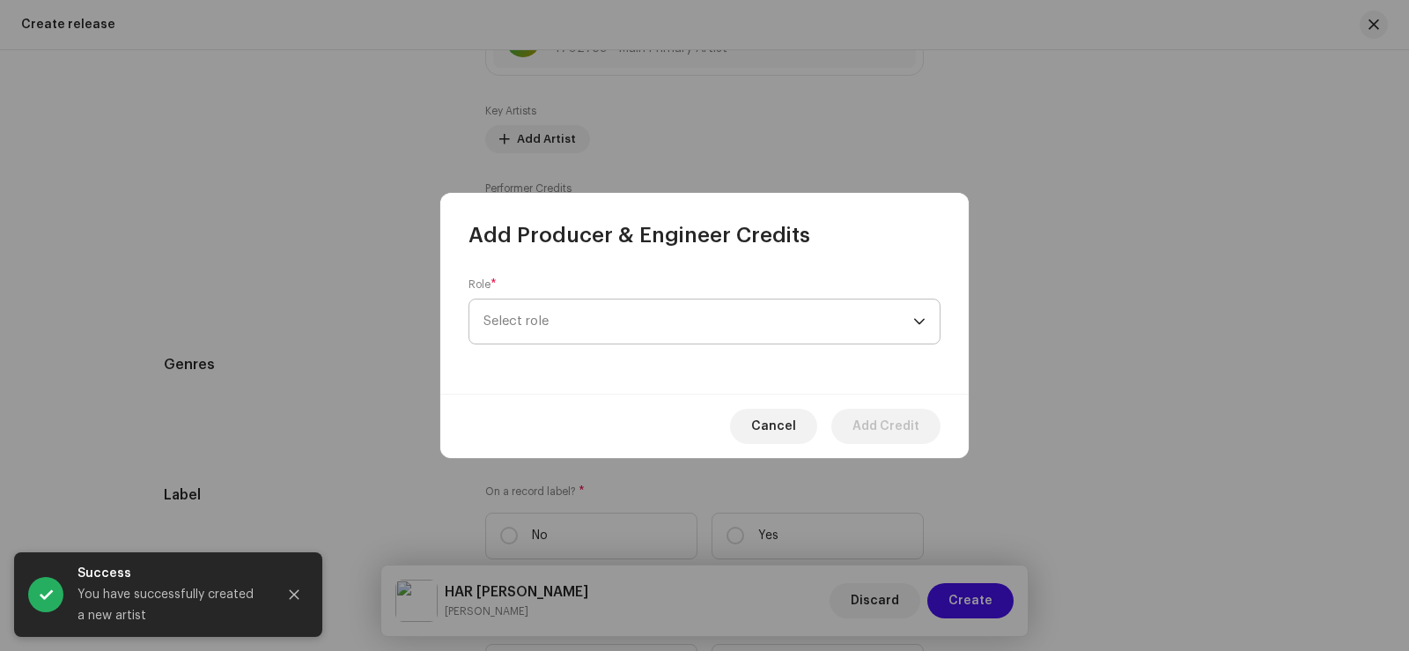
click at [526, 310] on span "Select role" at bounding box center [698, 321] width 430 height 44
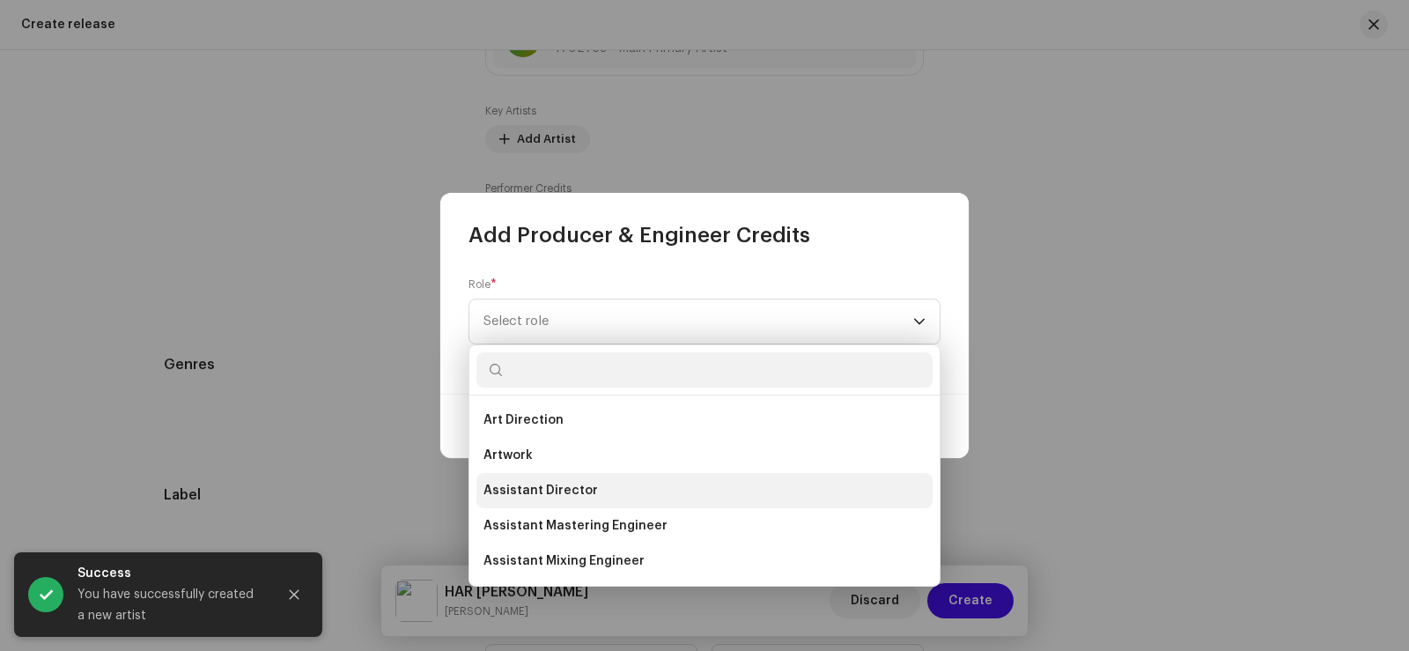
click at [564, 488] on span "Assistant Director" at bounding box center [540, 491] width 114 height 18
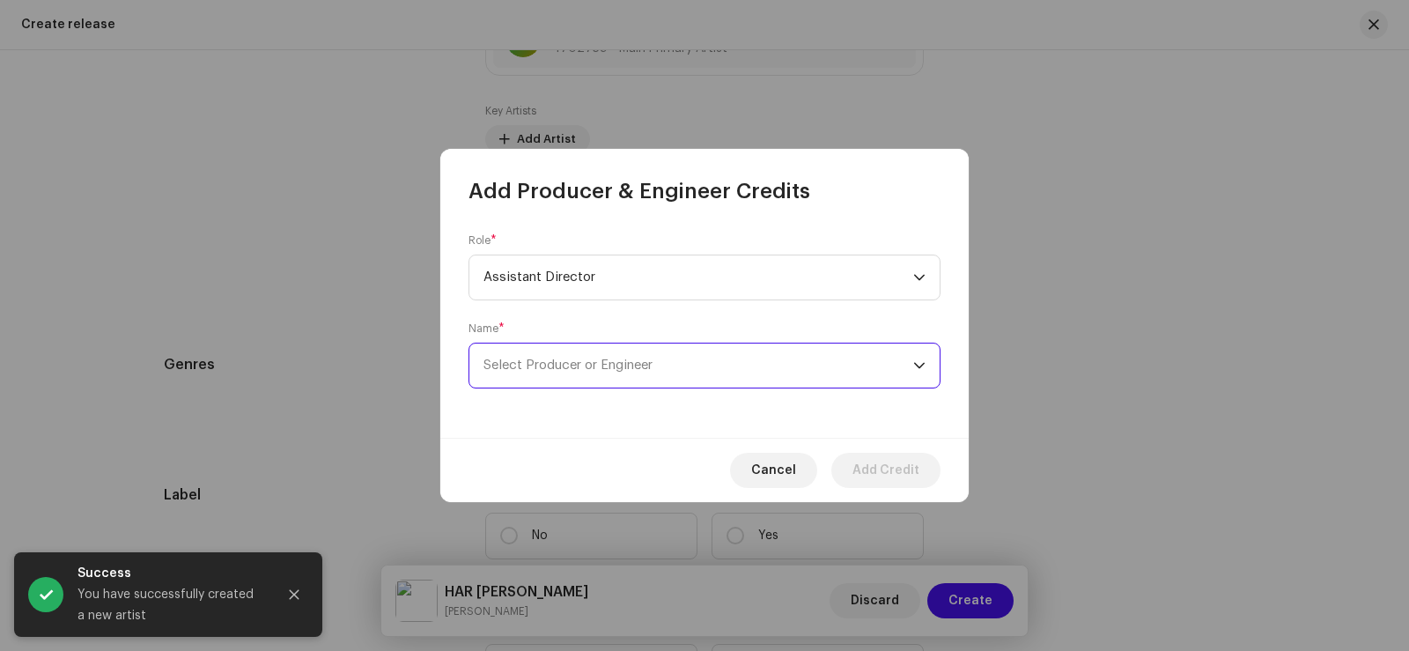
click at [539, 357] on span "Select Producer or Engineer" at bounding box center [698, 365] width 430 height 44
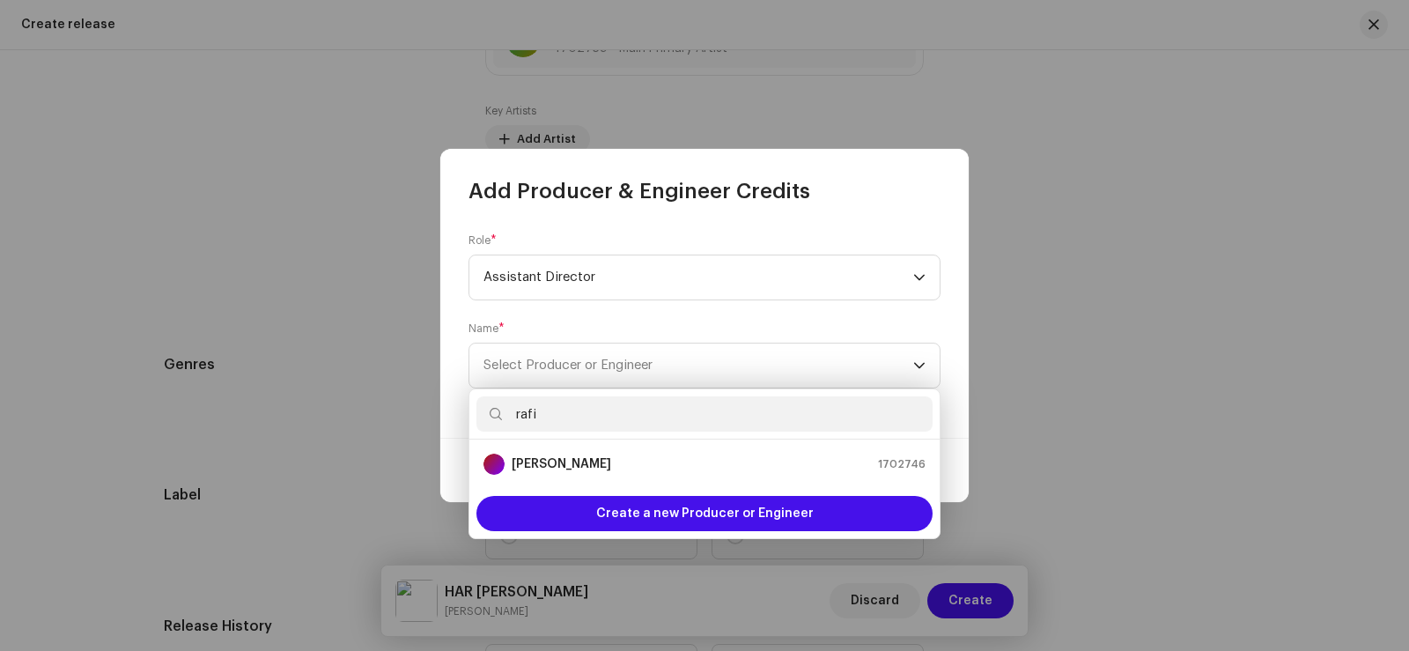
type input "rafi"
click at [594, 466] on strong "[PERSON_NAME]" at bounding box center [561, 464] width 99 height 18
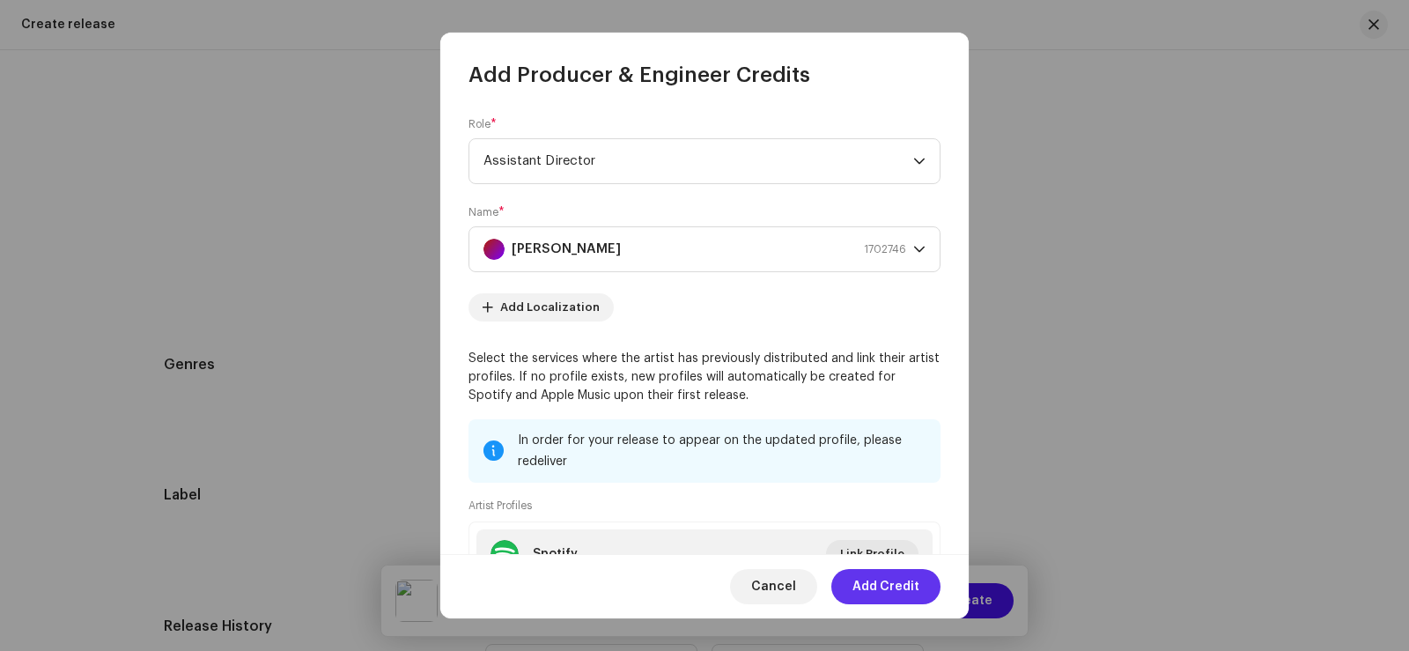
click at [891, 582] on span "Add Credit" at bounding box center [885, 586] width 67 height 35
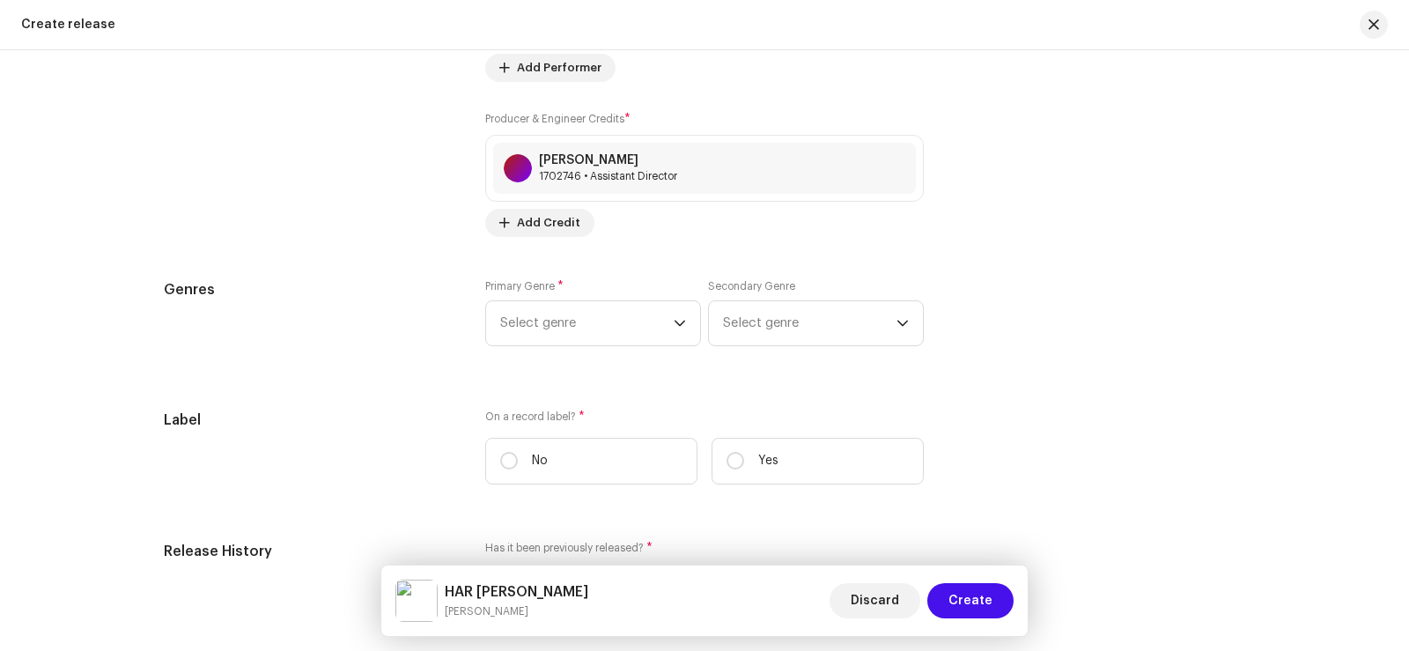
scroll to position [2470, 0]
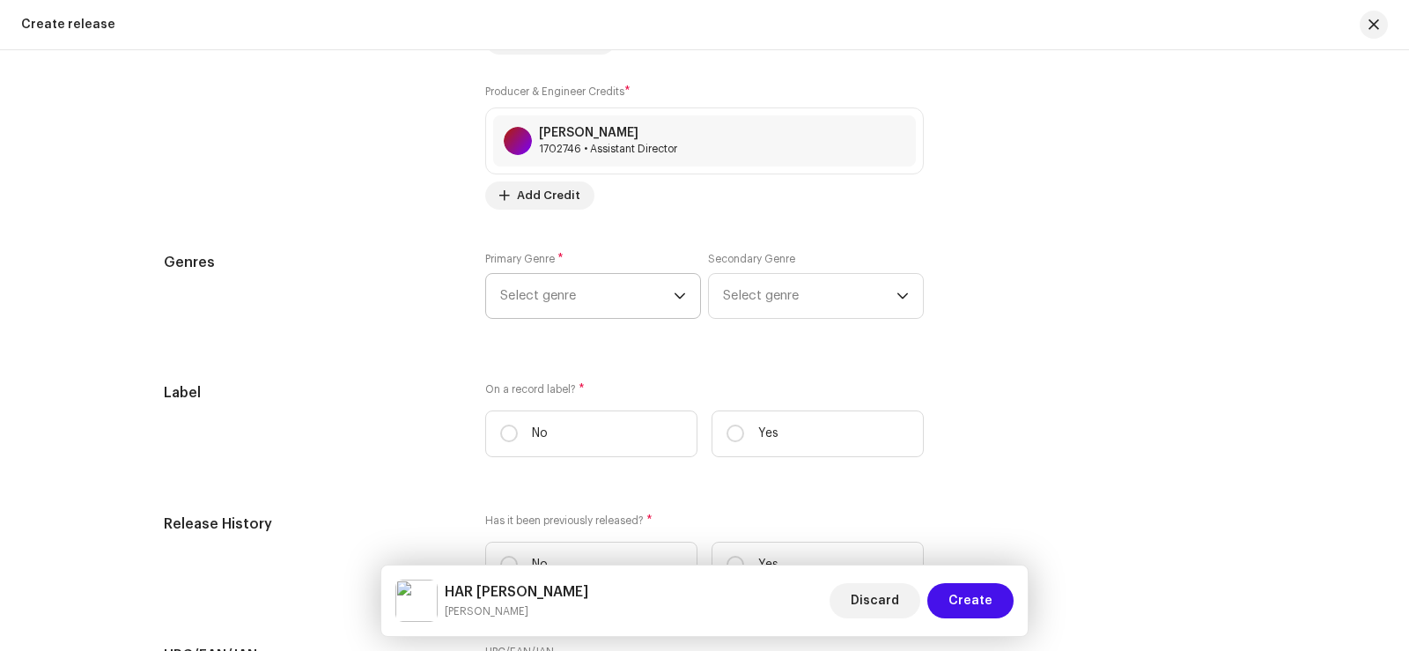
click at [538, 290] on span "Select genre" at bounding box center [586, 296] width 173 height 44
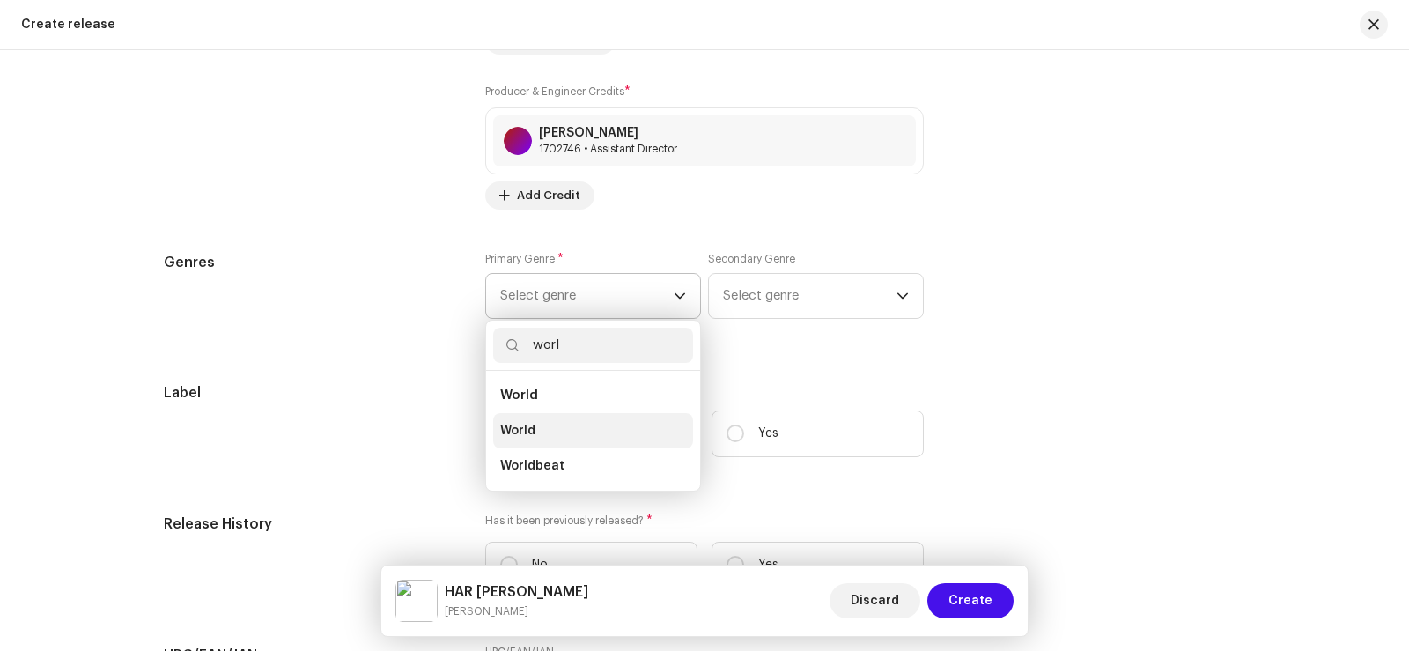
type input "worl"
click at [550, 427] on li "World" at bounding box center [593, 430] width 200 height 35
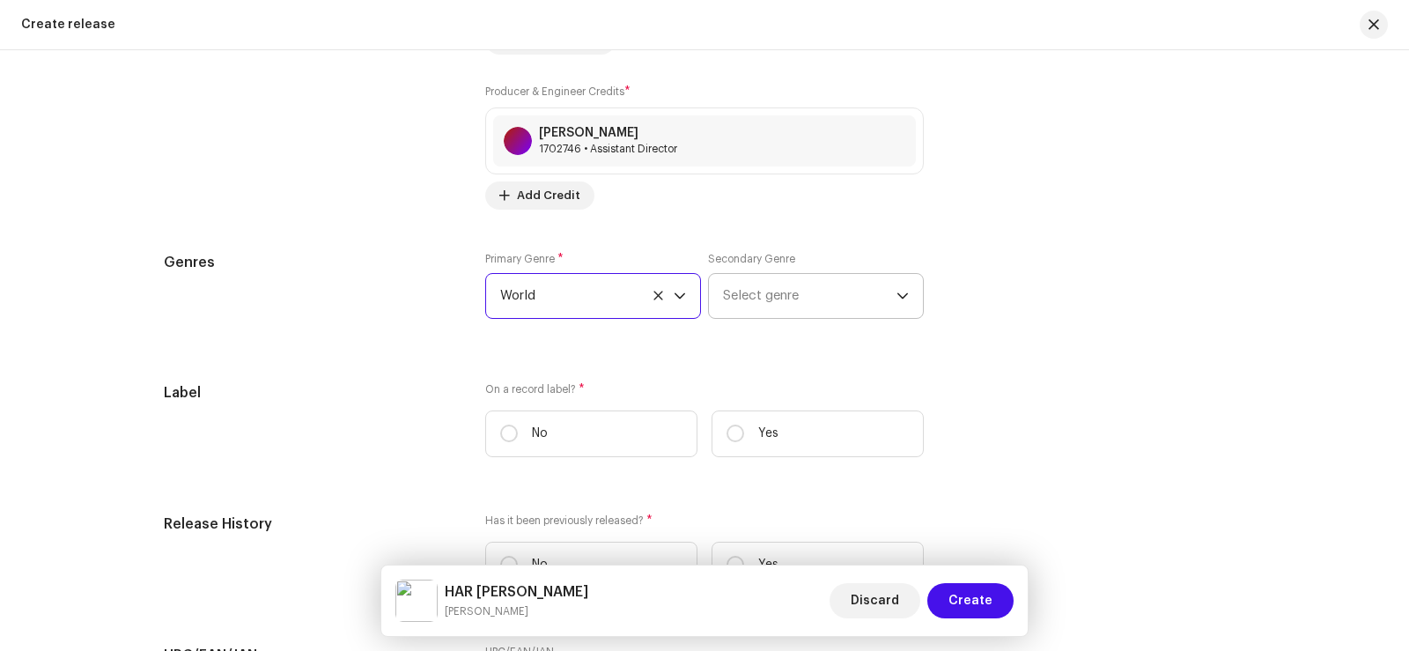
click at [752, 291] on span "Select genre" at bounding box center [809, 296] width 173 height 44
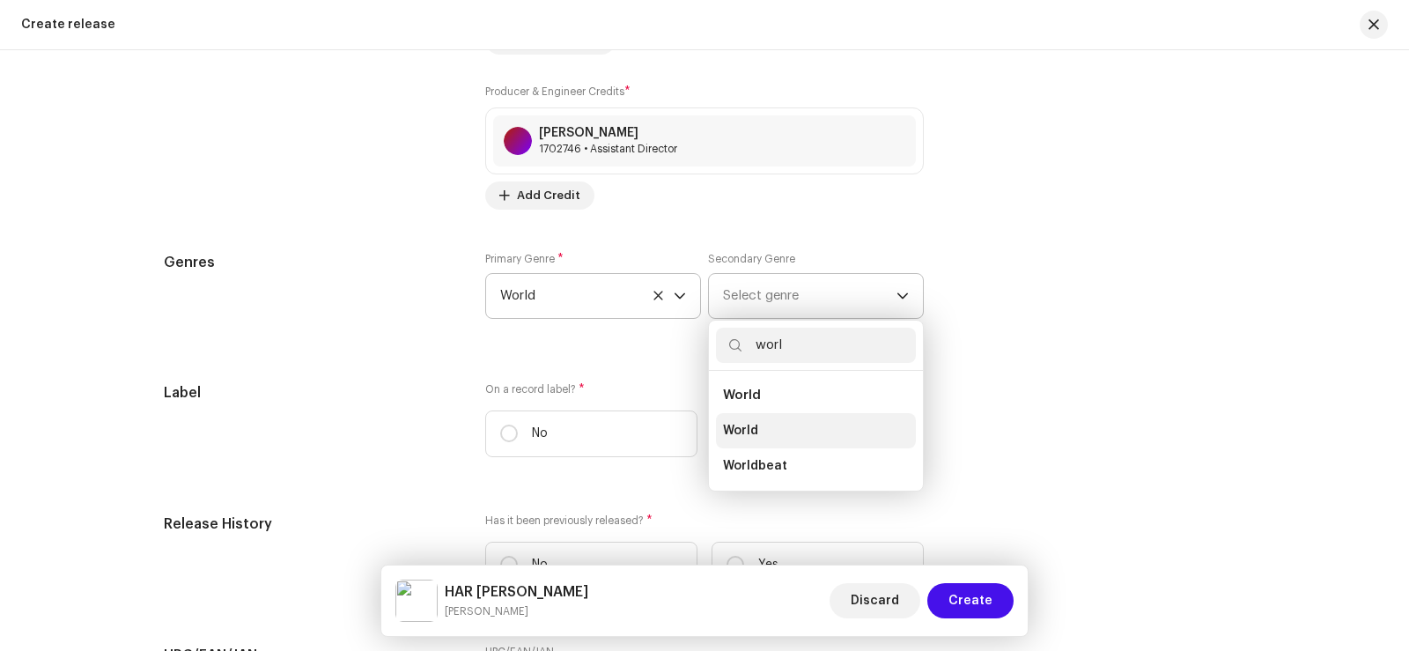
type input "worl"
click at [770, 423] on li "World" at bounding box center [816, 430] width 200 height 35
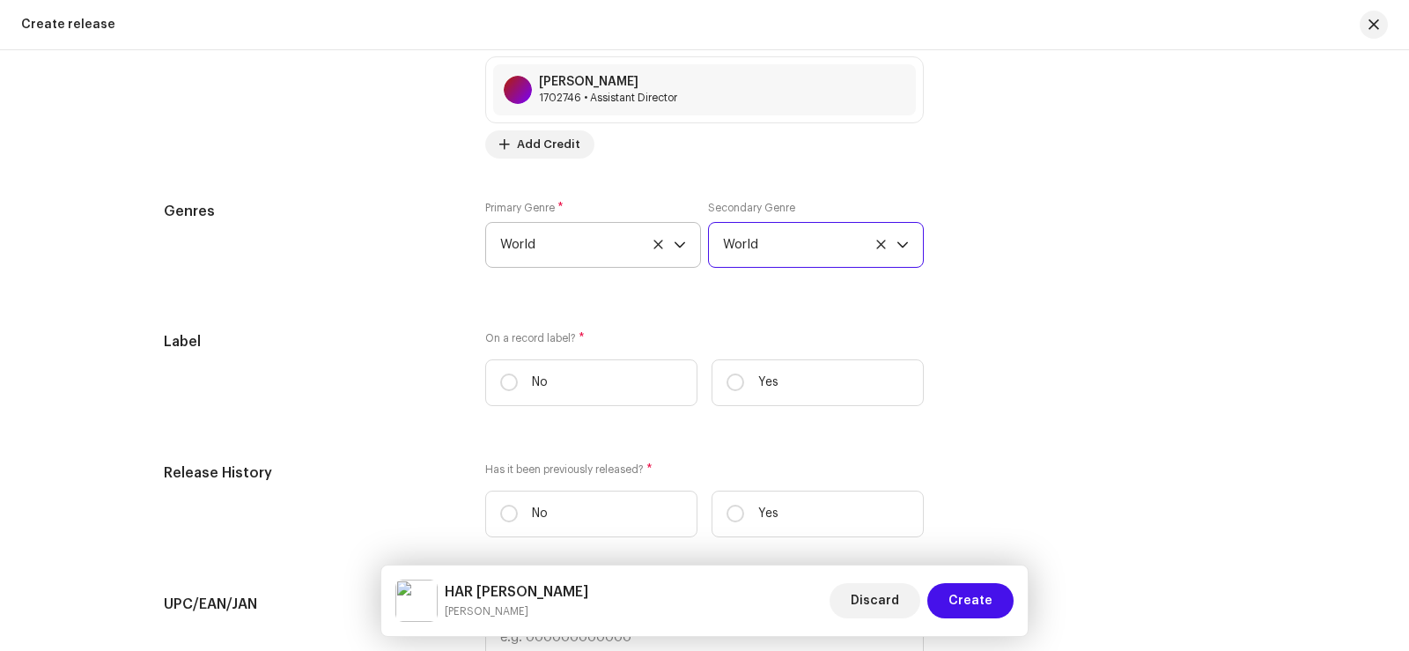
scroll to position [2646, 0]
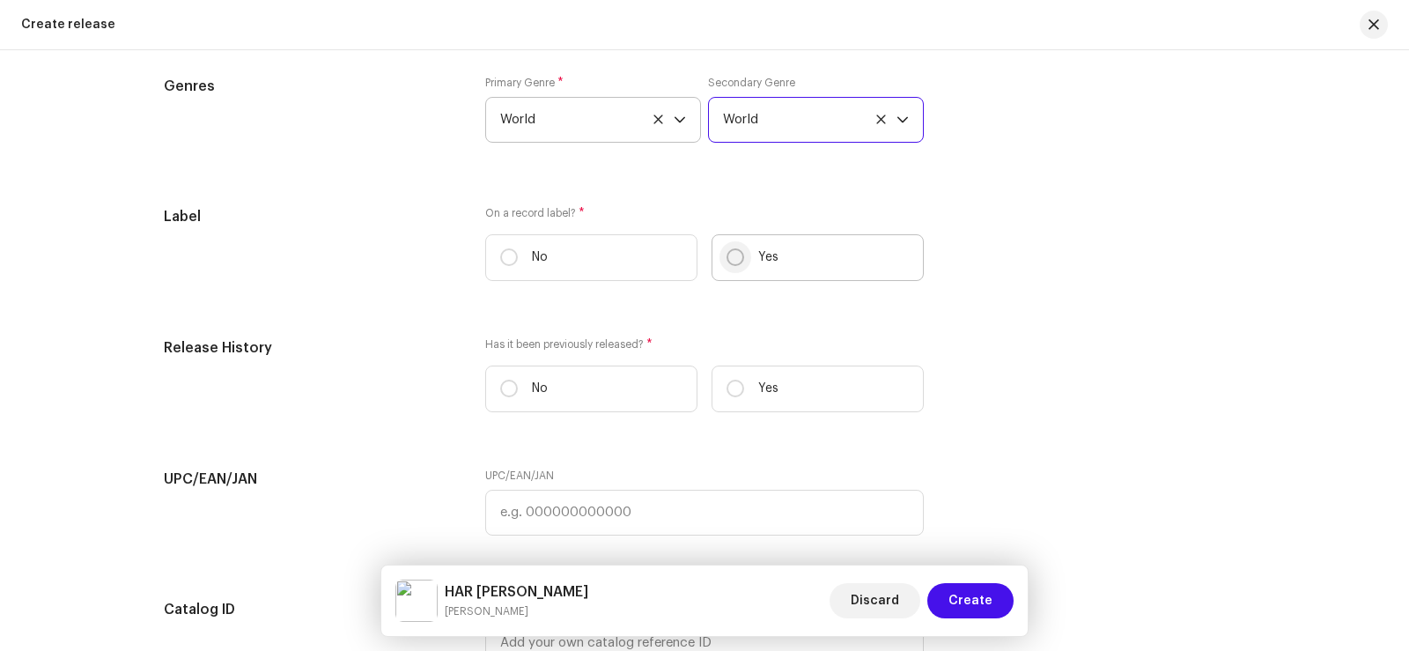
click at [726, 256] on input "Yes" at bounding box center [735, 257] width 18 height 18
radio input "true"
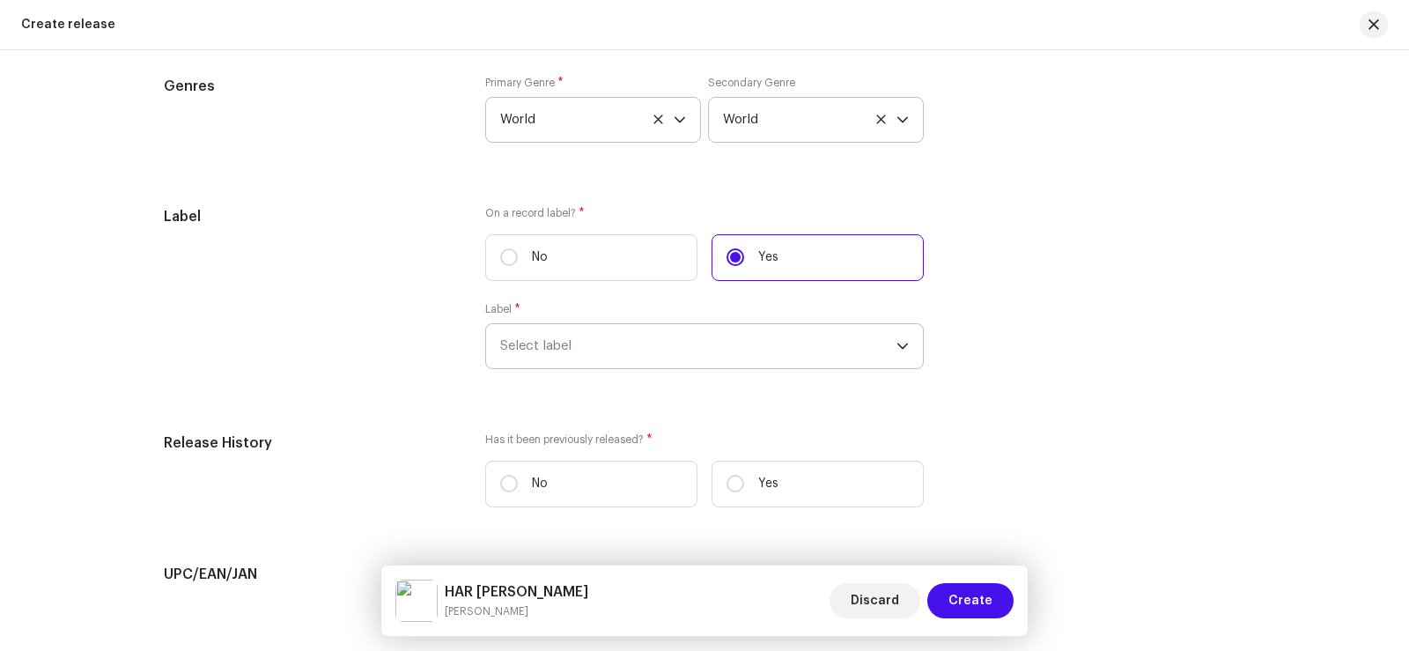
click at [545, 343] on span "Select label" at bounding box center [698, 346] width 396 height 44
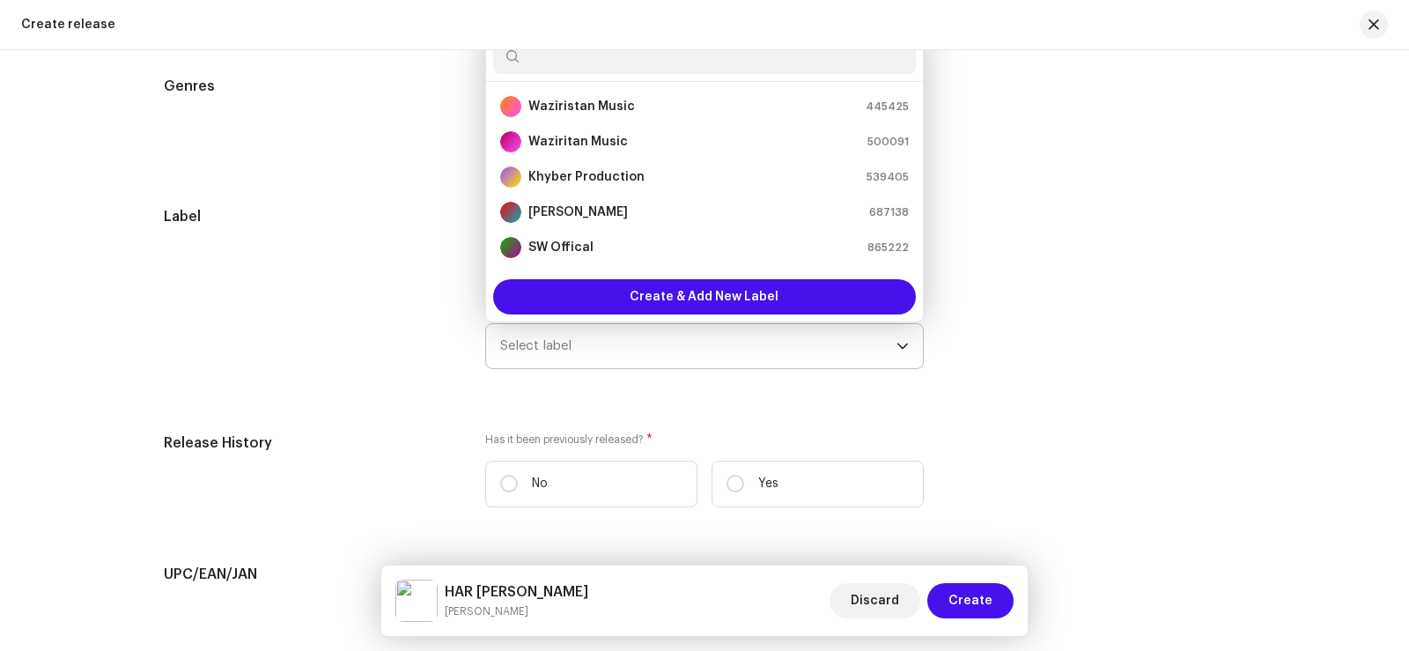
type input "s"
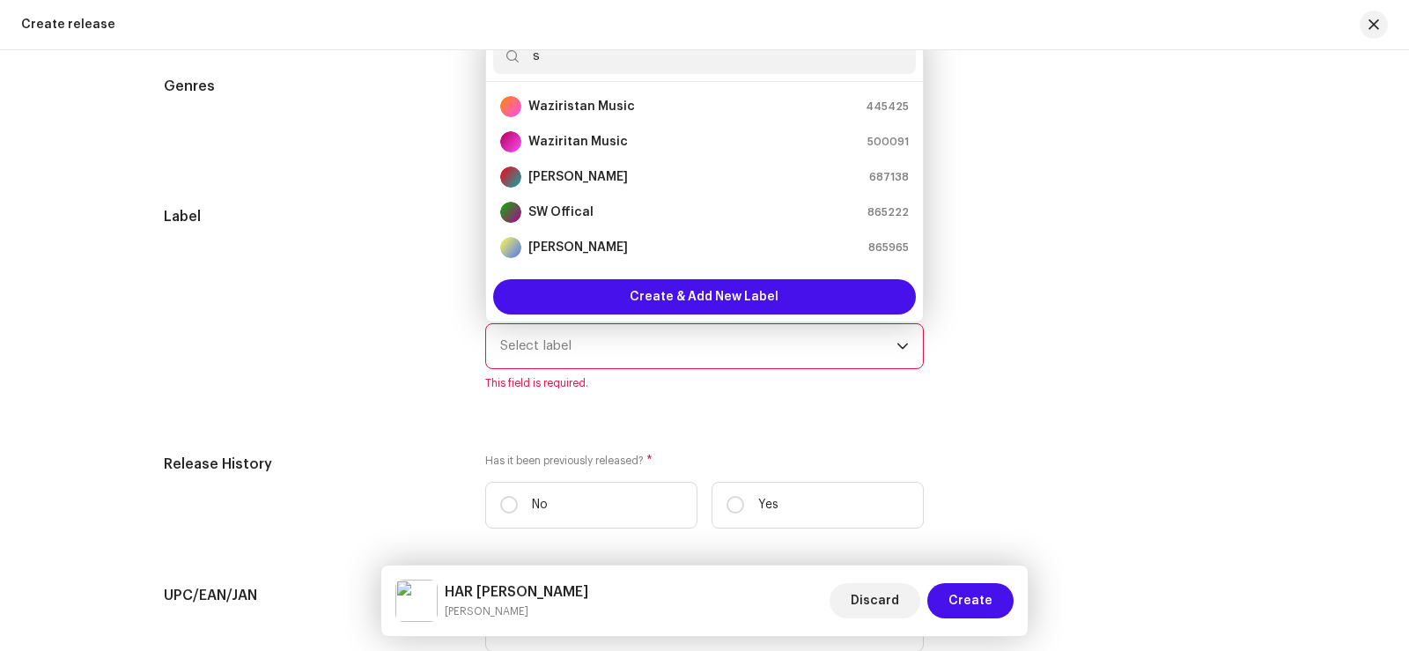
scroll to position [2645, 0]
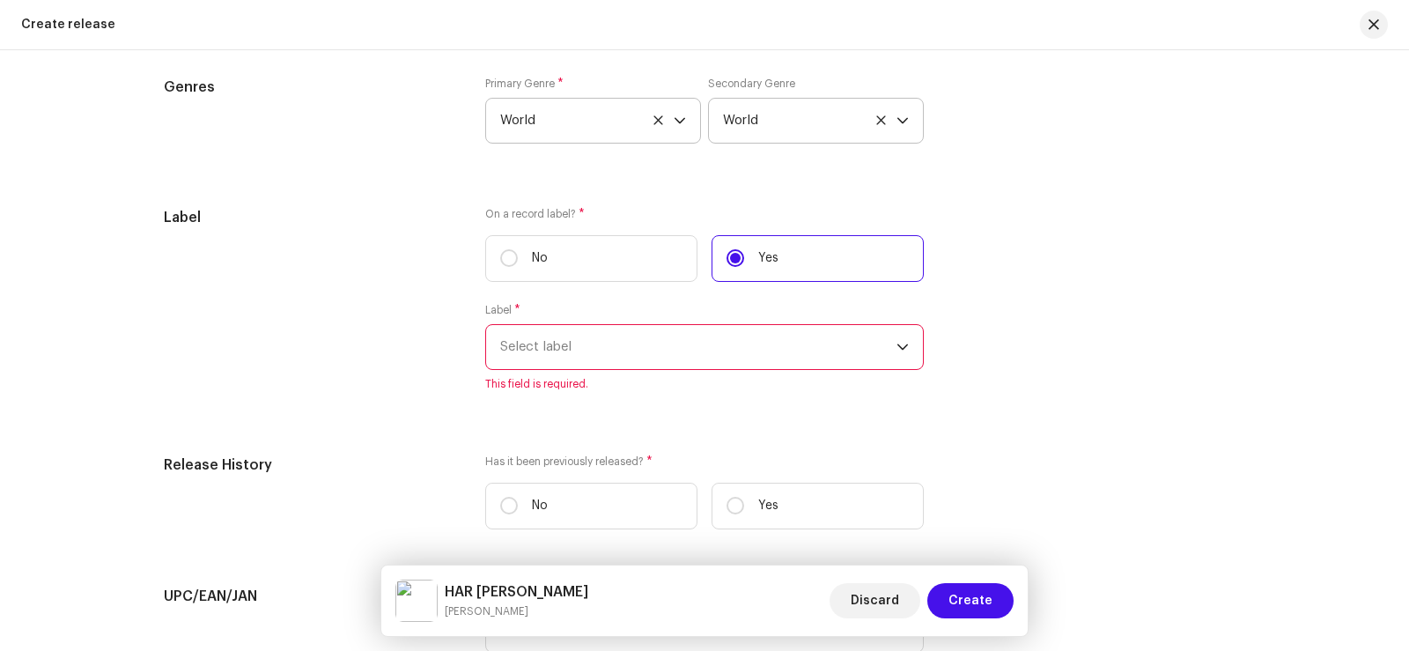
click at [550, 349] on span "Select label" at bounding box center [698, 347] width 396 height 44
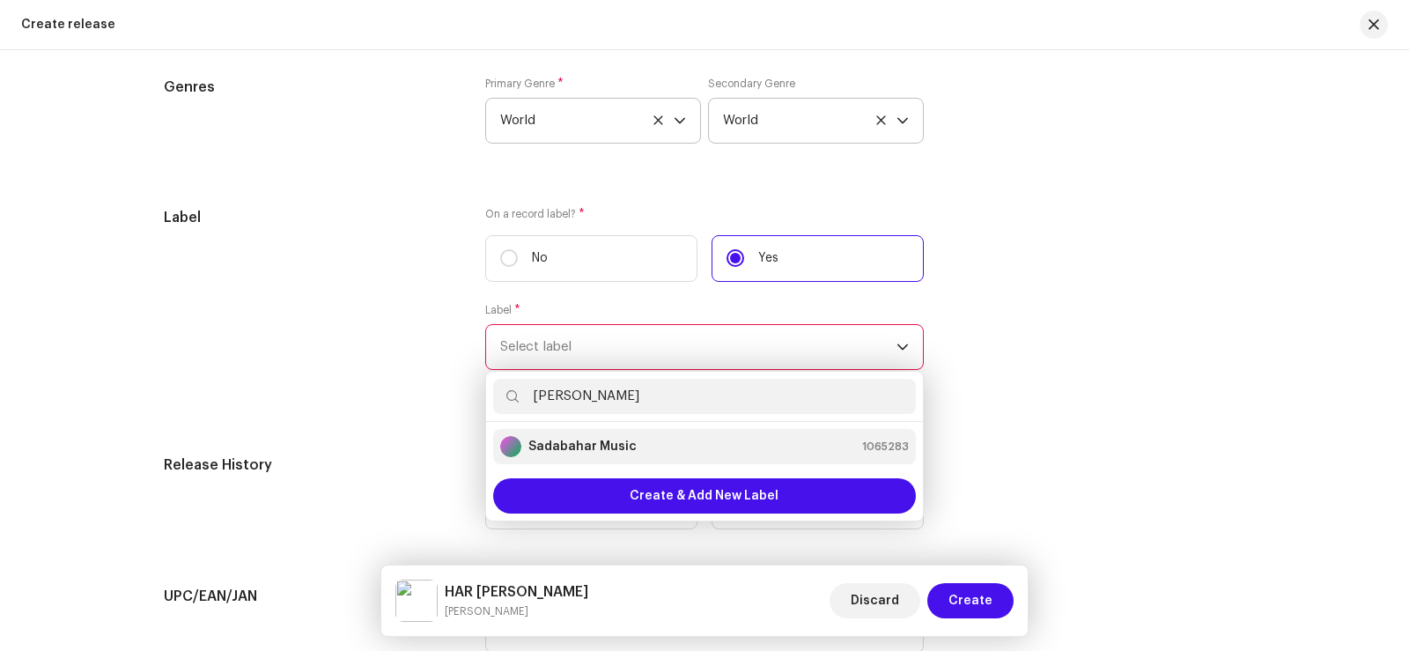
type input "[PERSON_NAME]"
click at [611, 447] on strong "Sadabahar Music" at bounding box center [582, 447] width 108 height 18
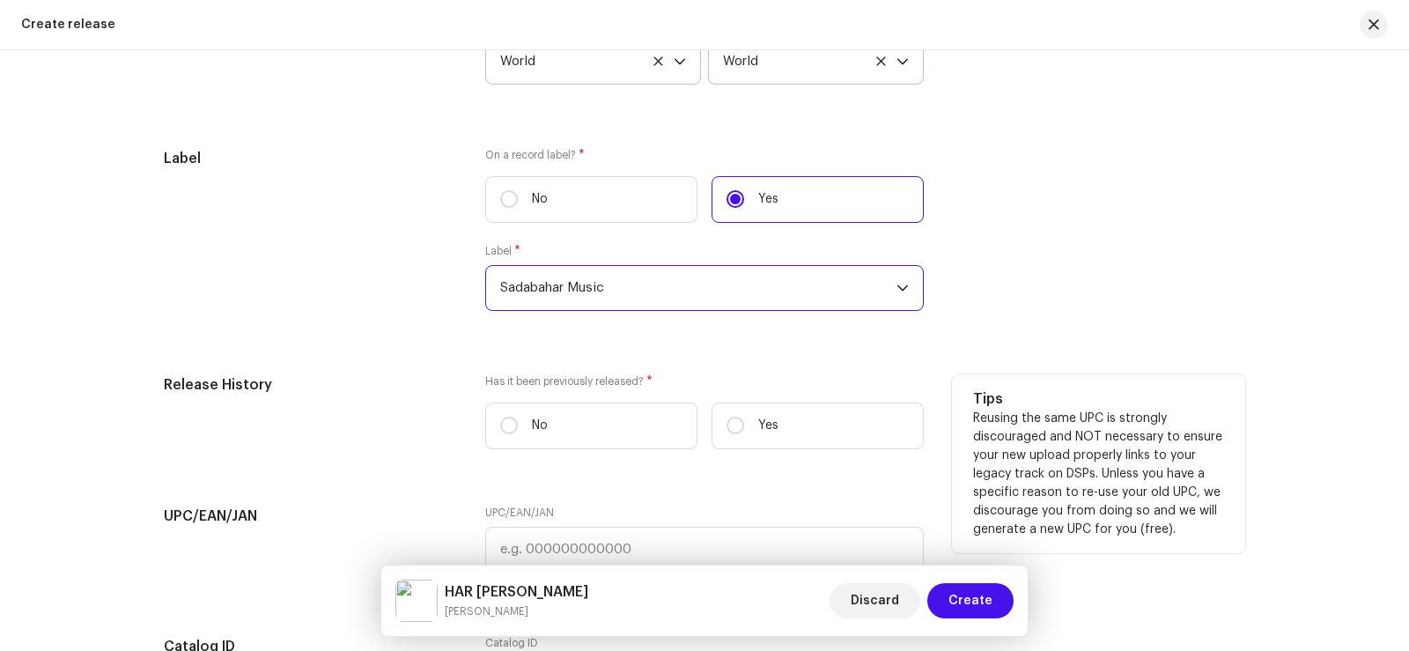
scroll to position [2821, 0]
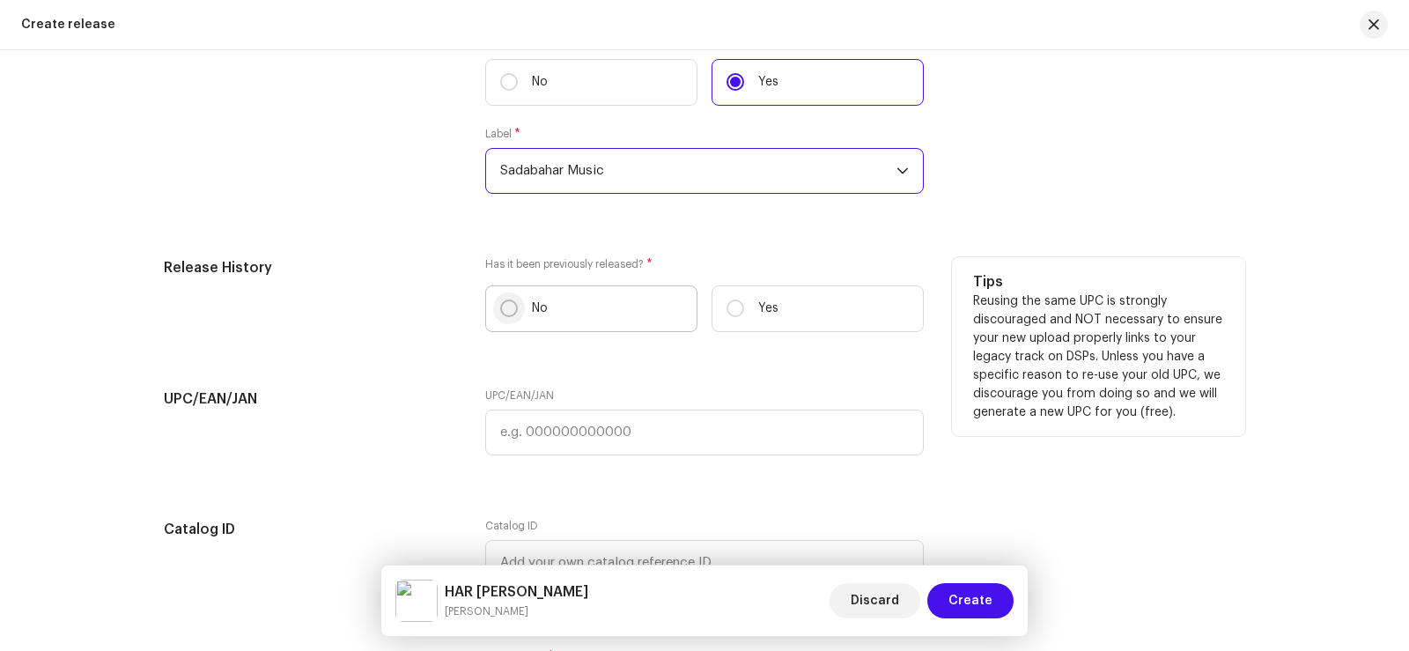
drag, startPoint x: 497, startPoint y: 310, endPoint x: 637, endPoint y: 315, distance: 140.1
click at [500, 310] on input "No" at bounding box center [509, 308] width 18 height 18
radio input "true"
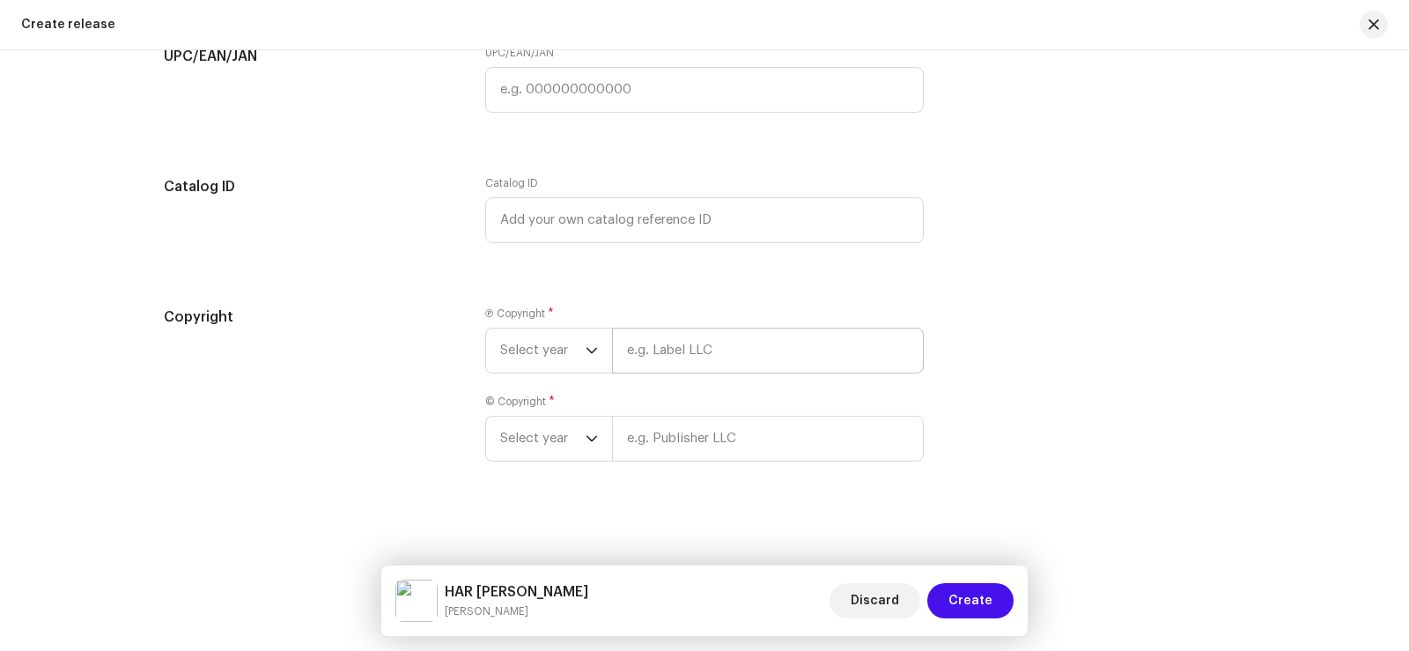
scroll to position [3165, 0]
click at [518, 349] on span "Select year" at bounding box center [542, 350] width 85 height 44
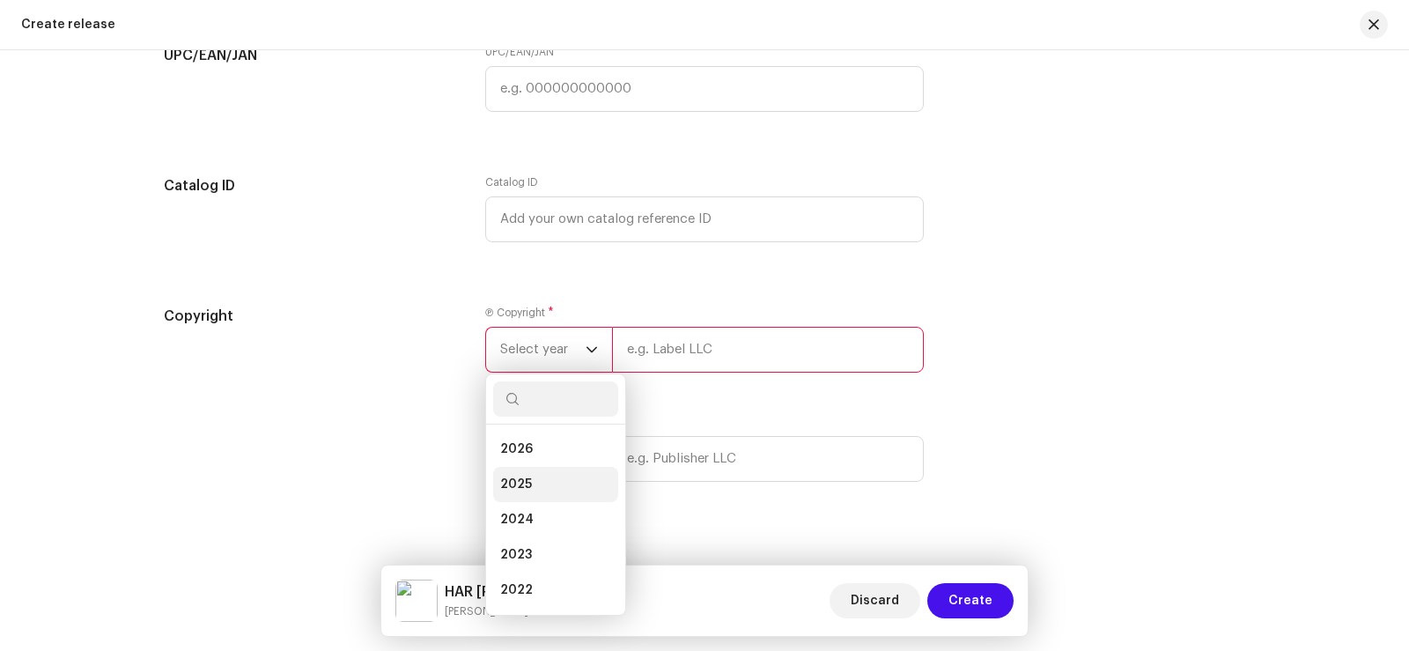
click at [525, 483] on span "2025" at bounding box center [516, 484] width 32 height 18
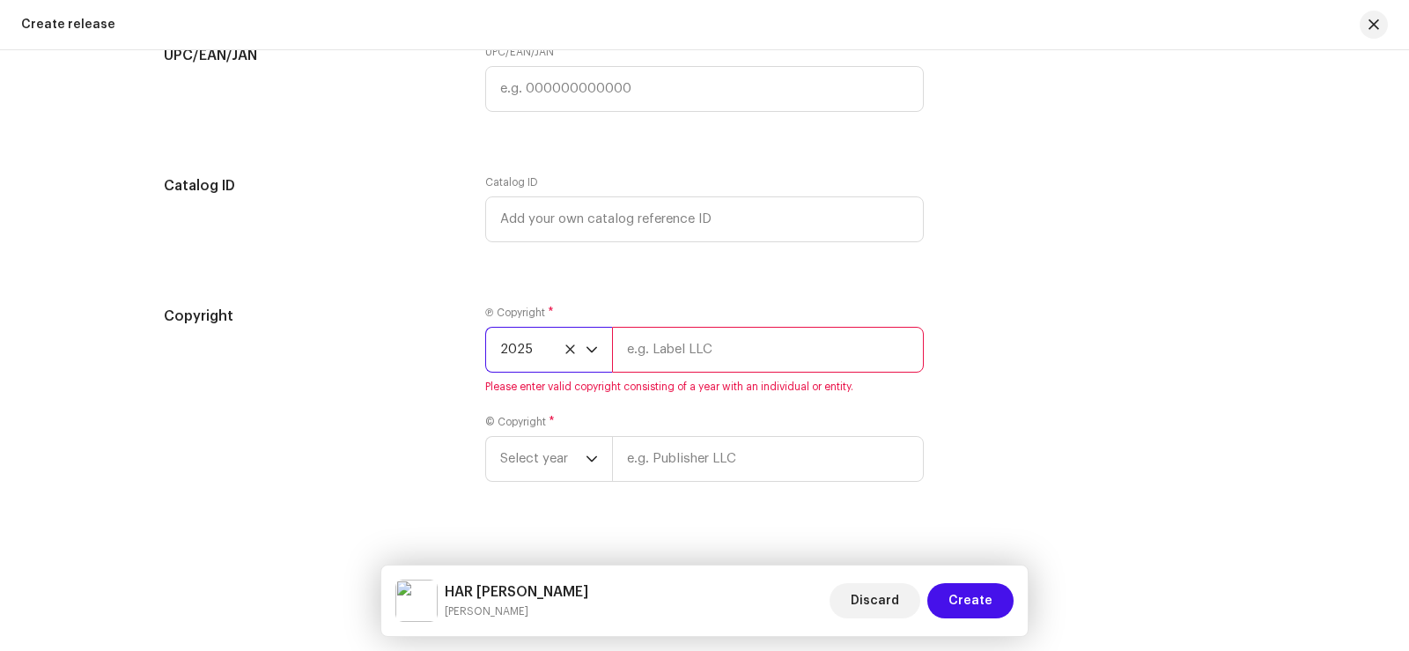
drag, startPoint x: 645, startPoint y: 358, endPoint x: 674, endPoint y: 350, distance: 30.4
click at [646, 358] on input "text" at bounding box center [768, 350] width 312 height 46
type input "Sadabahar Music"
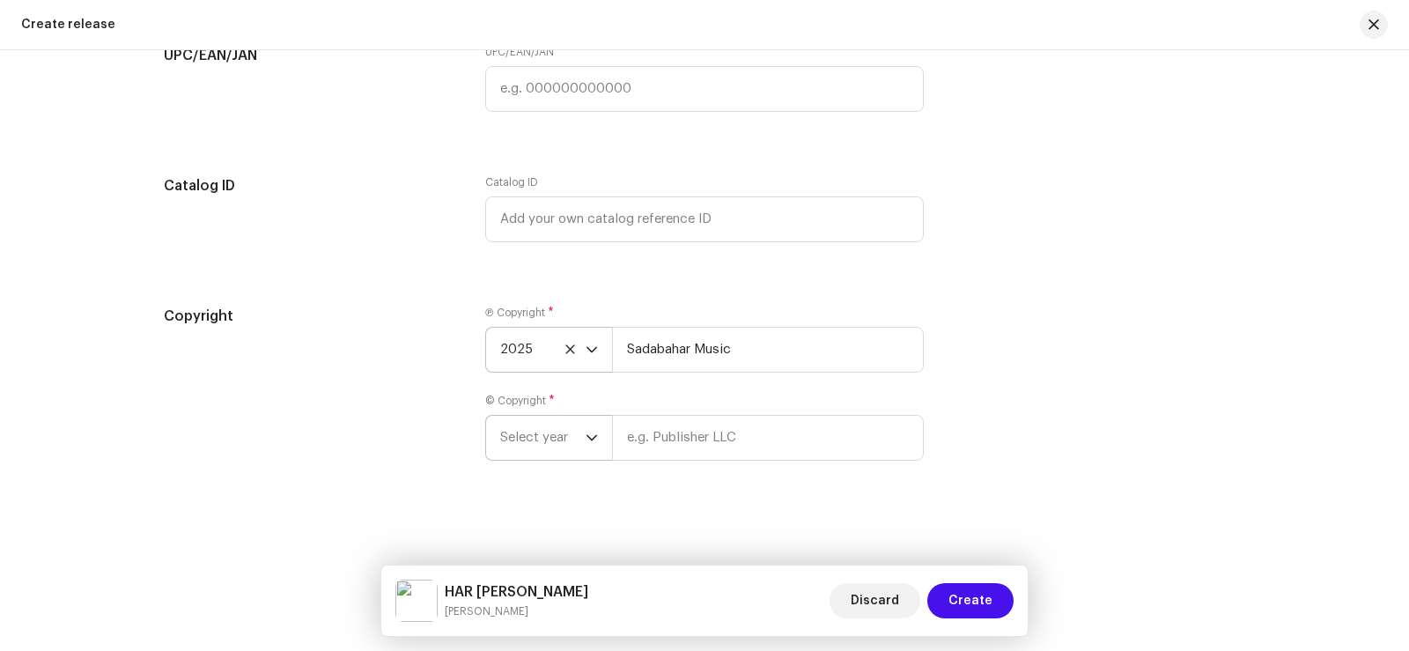
click at [530, 432] on span "Select year" at bounding box center [542, 438] width 85 height 44
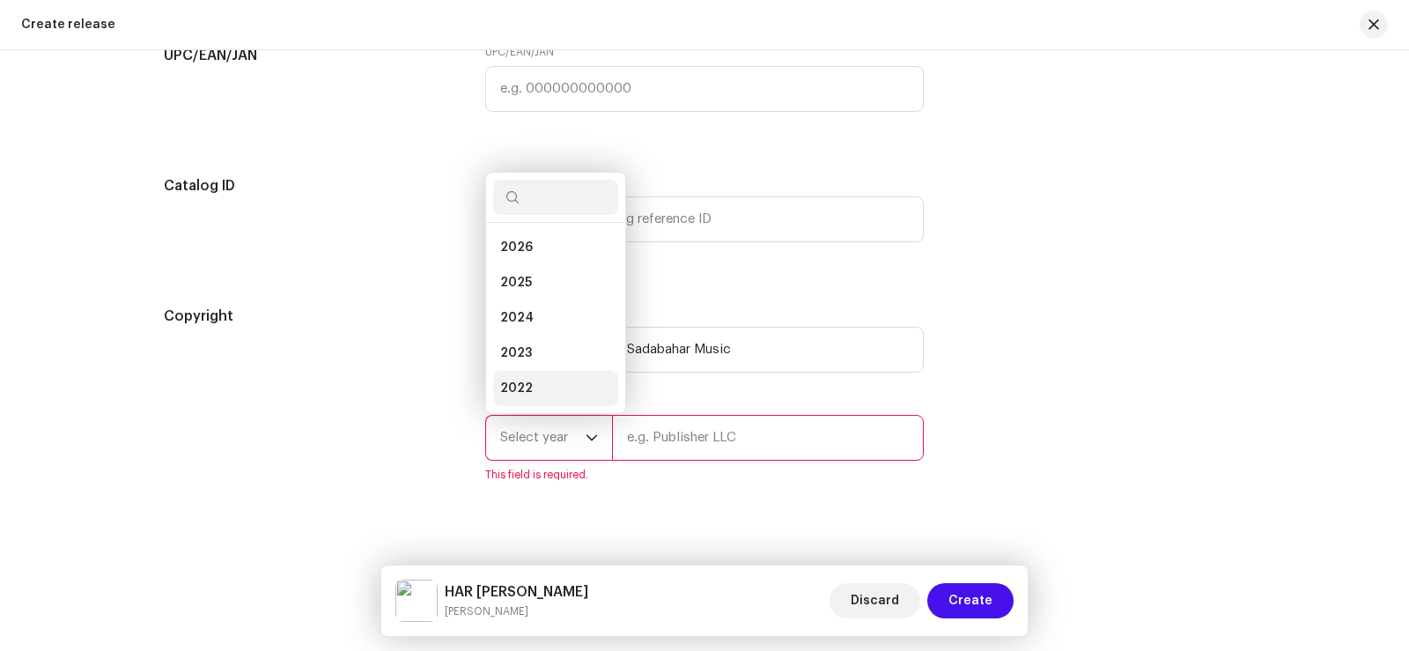
scroll to position [28, 0]
click at [527, 250] on span "2025" at bounding box center [516, 255] width 32 height 18
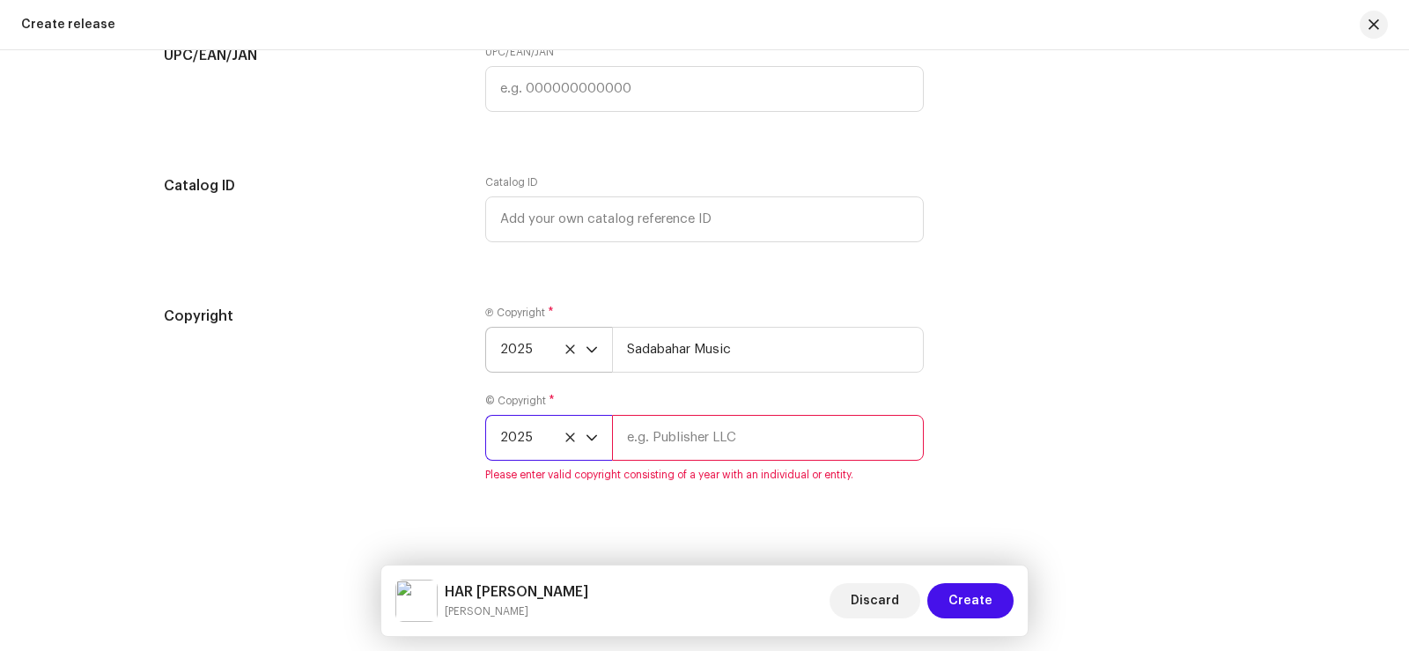
click at [682, 442] on input "text" at bounding box center [768, 438] width 312 height 46
type input "Sadabahar Music"
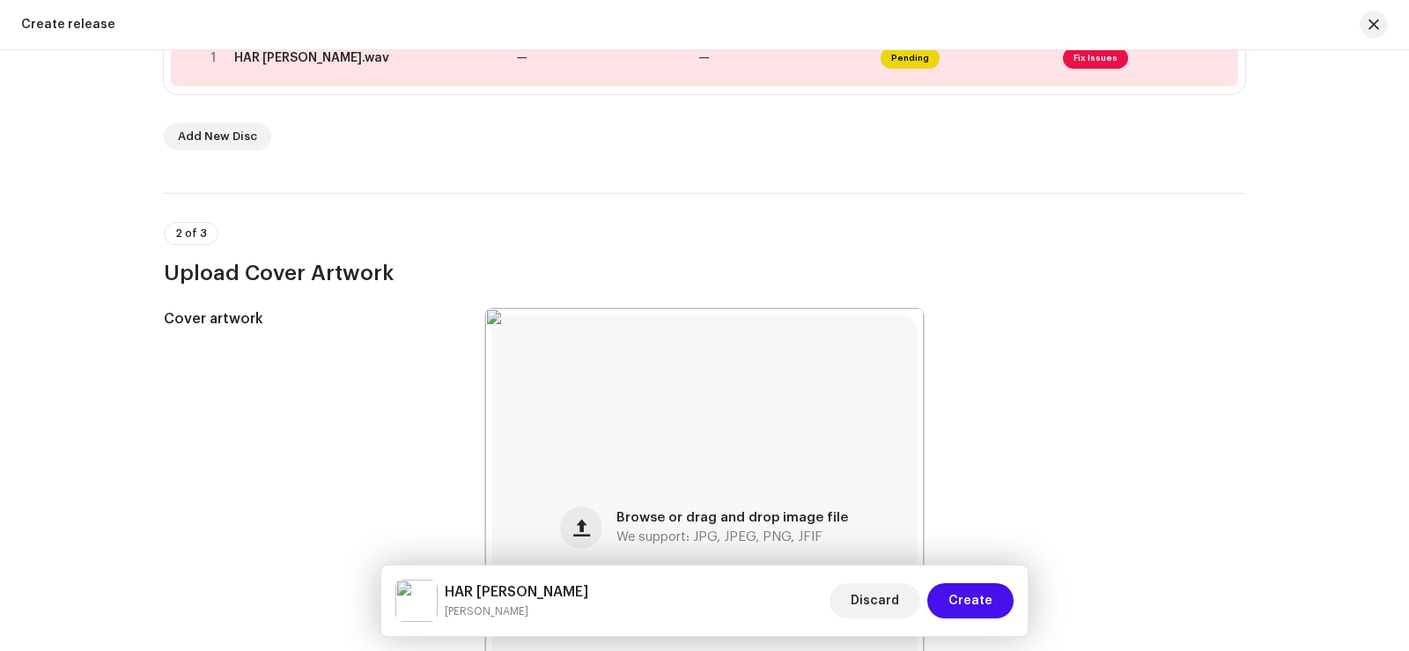
scroll to position [259, 0]
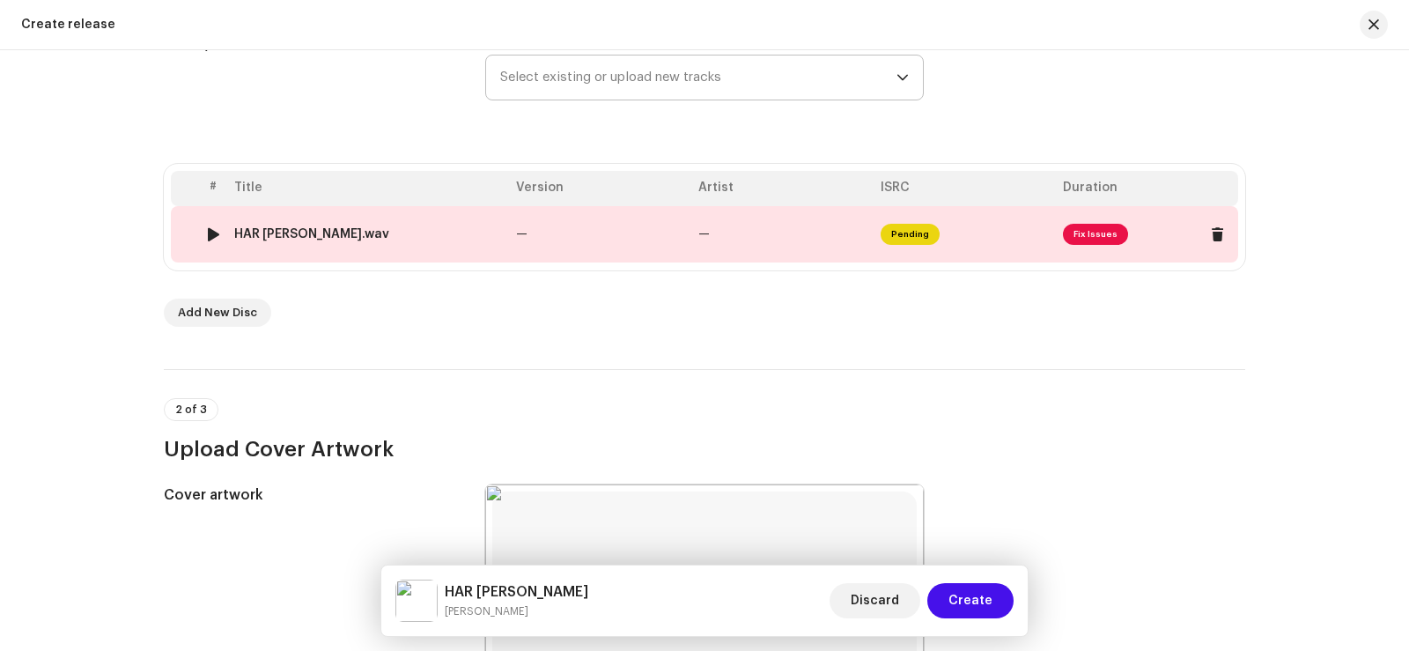
click at [574, 236] on td "—" at bounding box center [600, 234] width 182 height 56
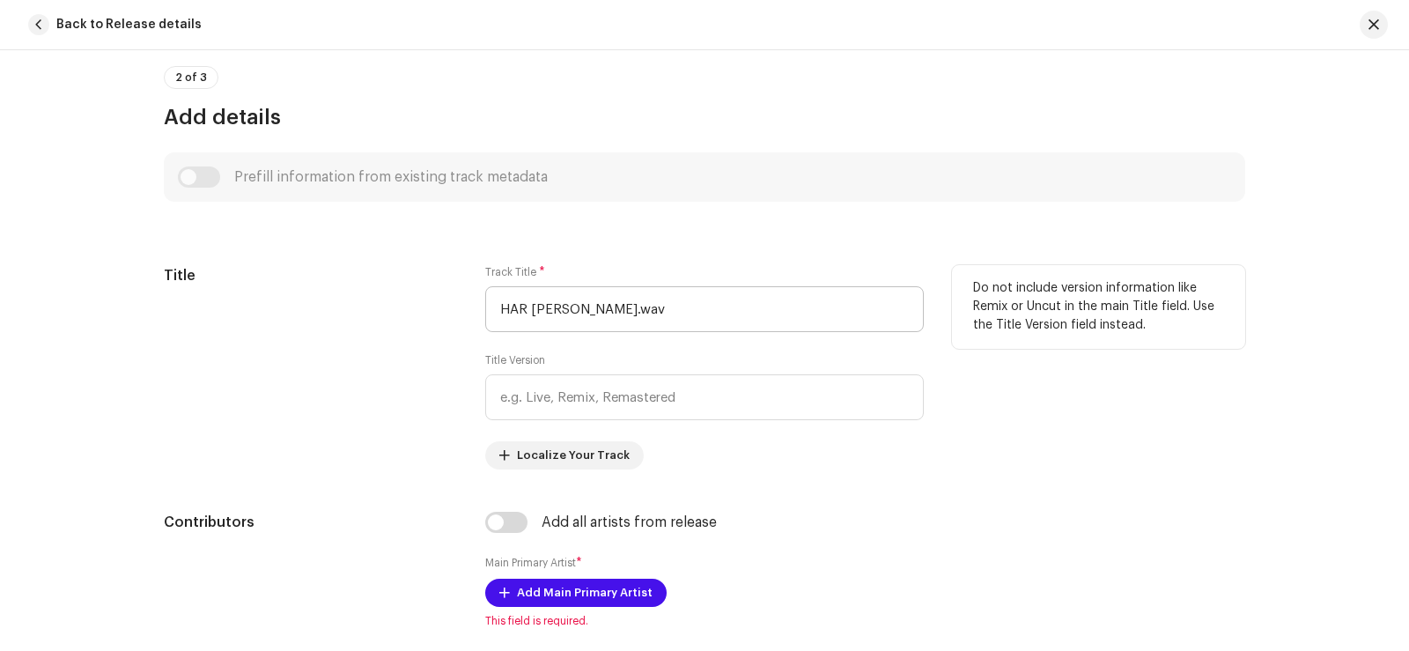
scroll to position [792, 0]
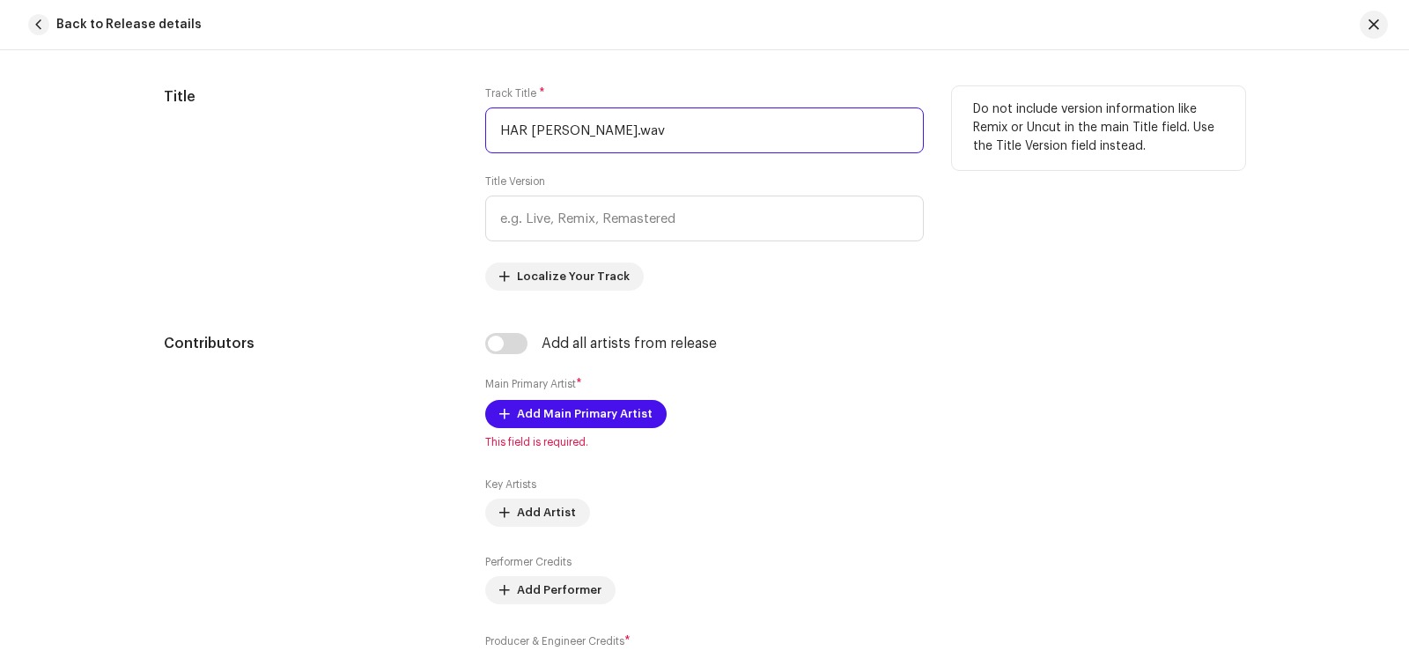
click at [704, 126] on input "HAR [PERSON_NAME].wav" at bounding box center [704, 130] width 438 height 46
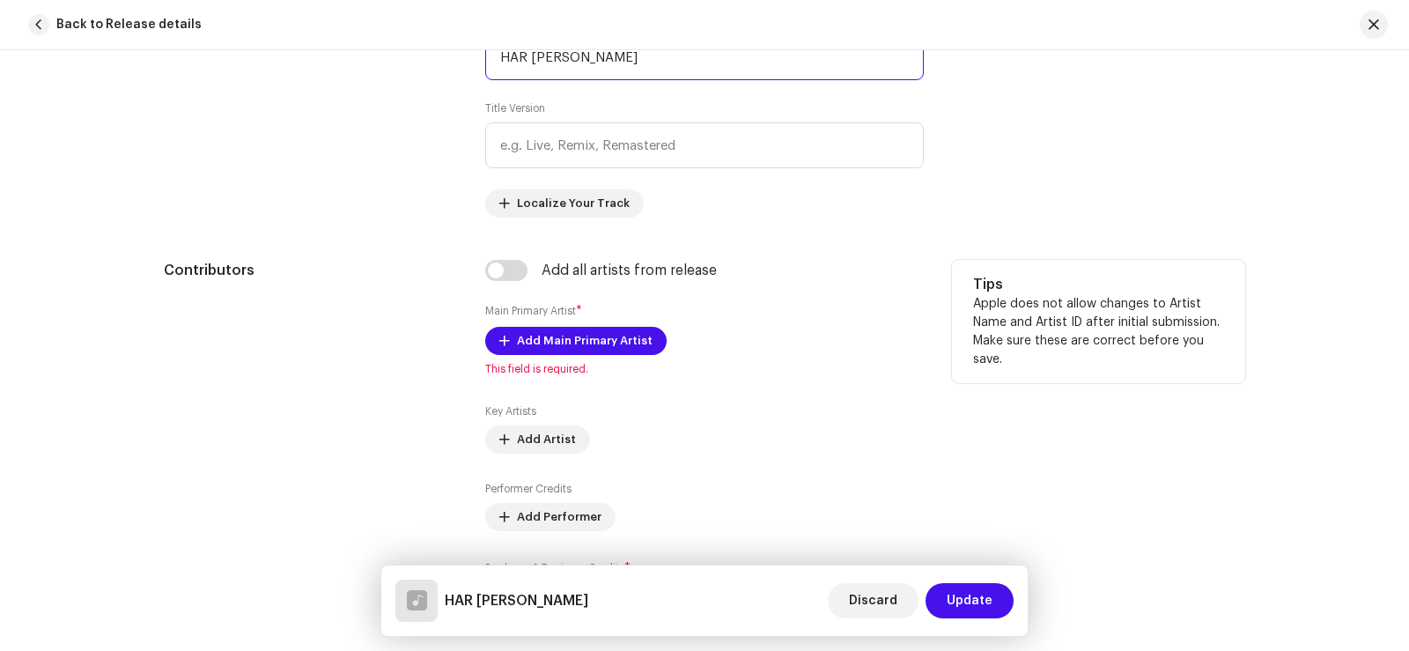
scroll to position [969, 0]
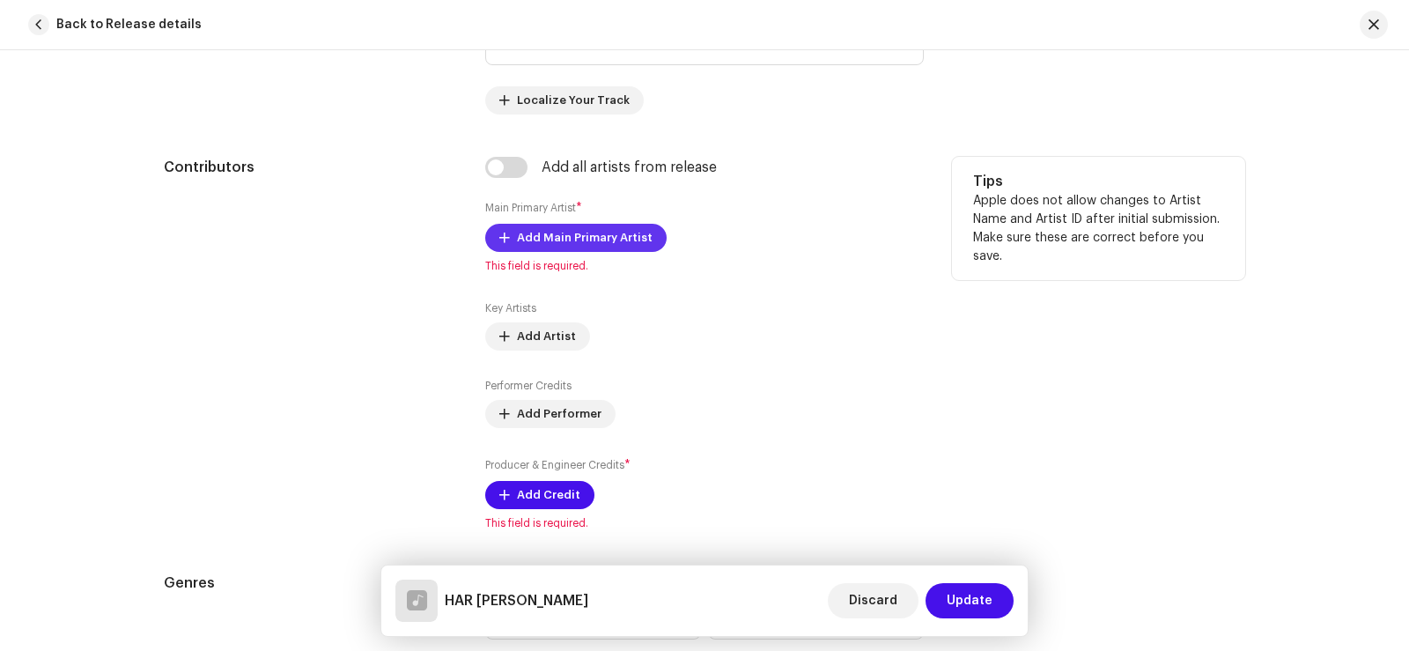
type input "HAR [PERSON_NAME]"
click at [552, 239] on span "Add Main Primary Artist" at bounding box center [585, 237] width 136 height 35
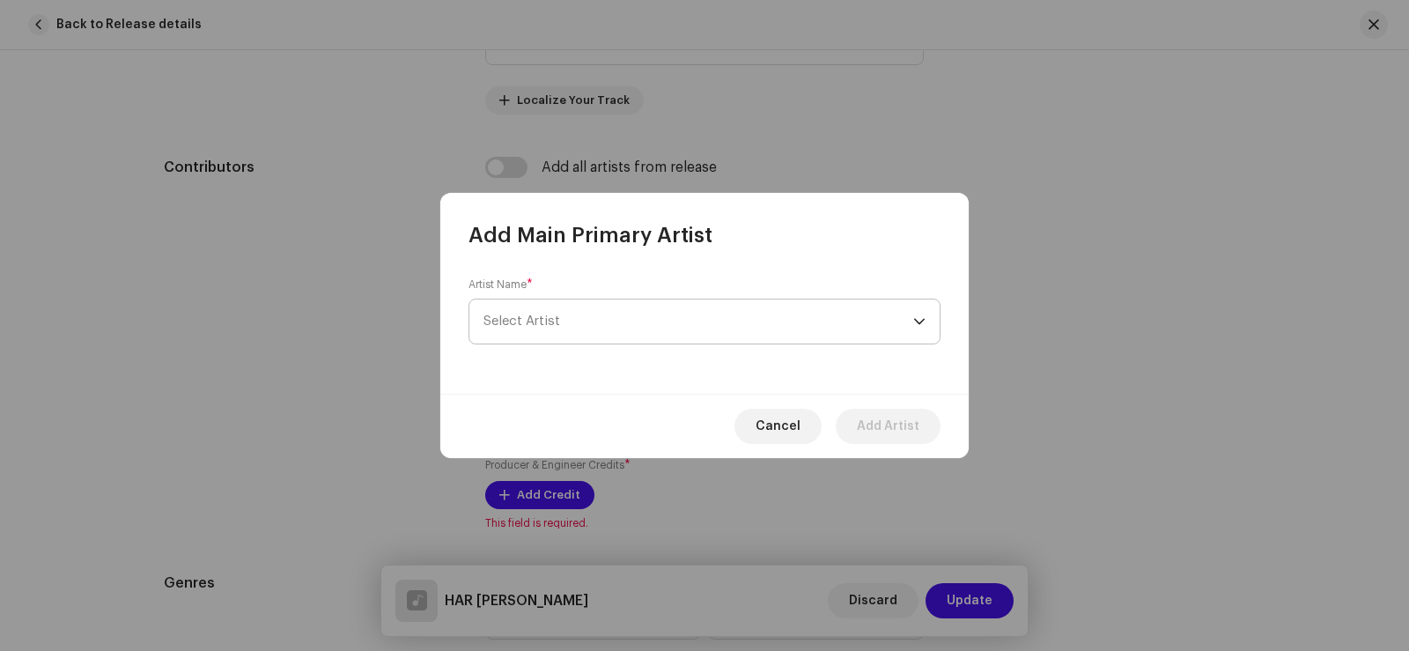
click at [564, 318] on span "Select Artist" at bounding box center [698, 321] width 430 height 44
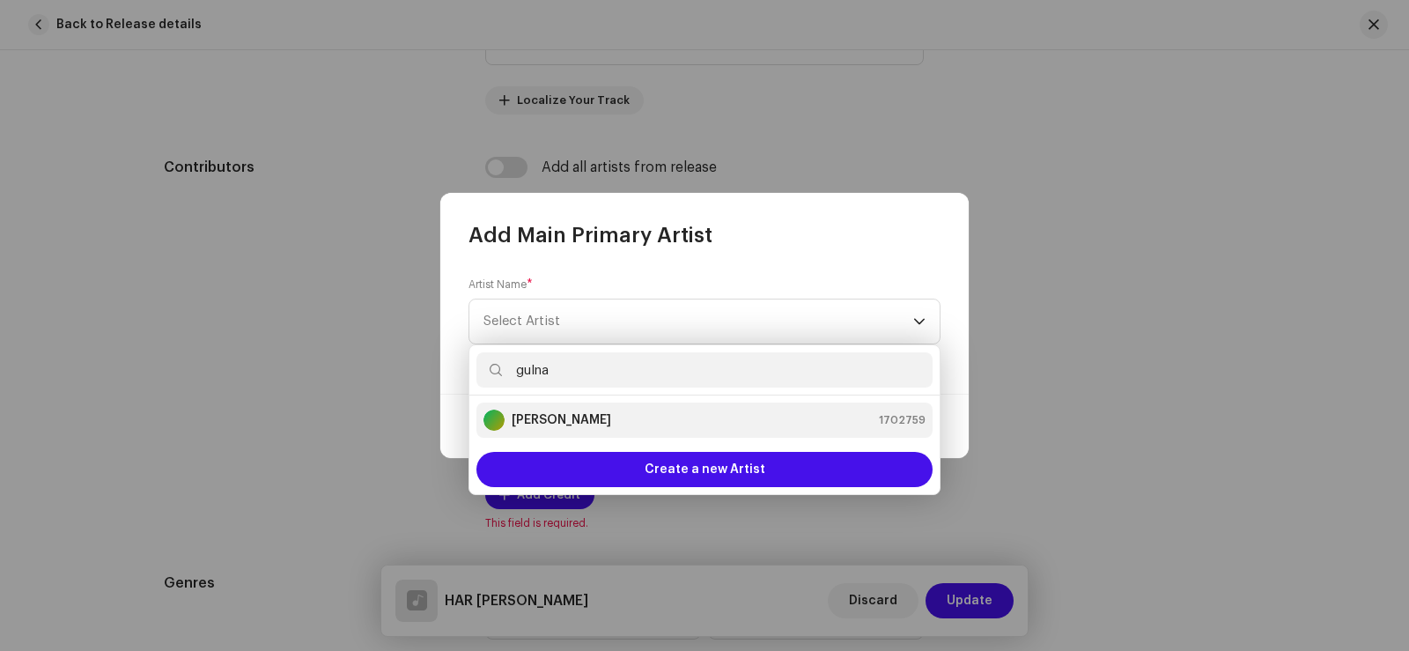
type input "gulna"
click at [590, 416] on strong "[PERSON_NAME]" at bounding box center [561, 420] width 99 height 18
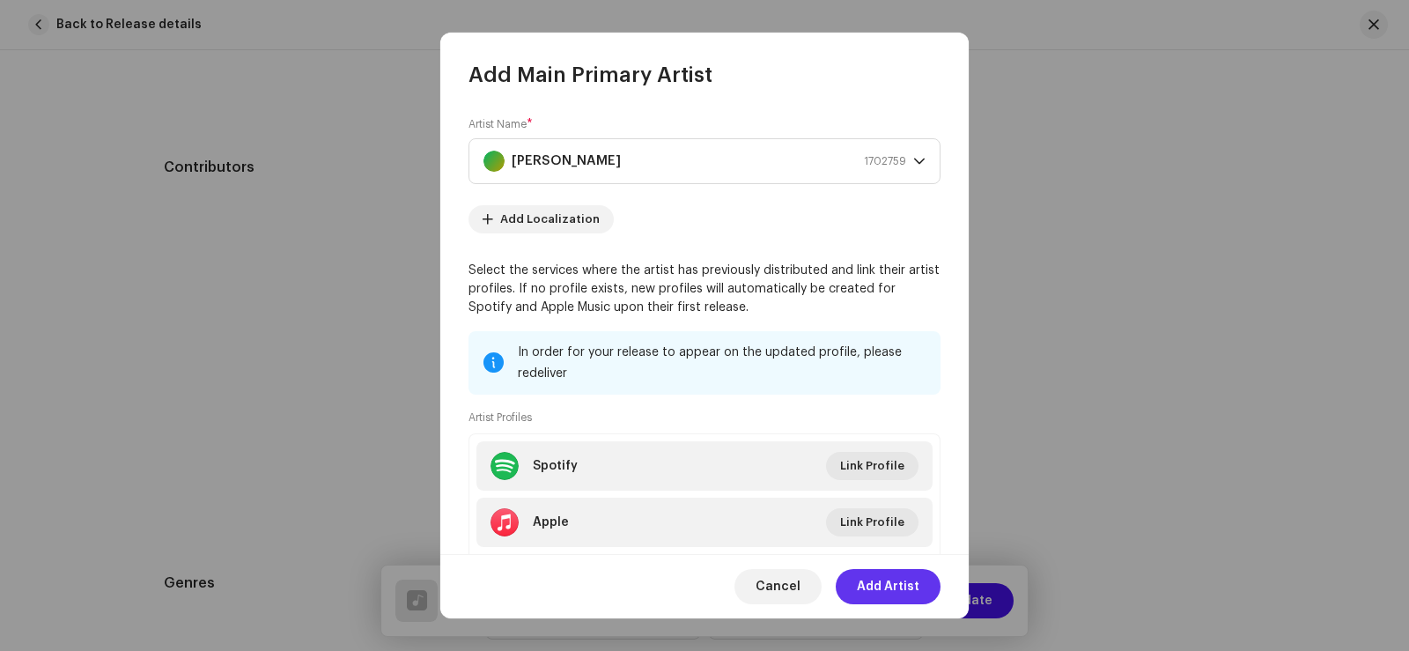
click at [905, 586] on span "Add Artist" at bounding box center [888, 586] width 63 height 35
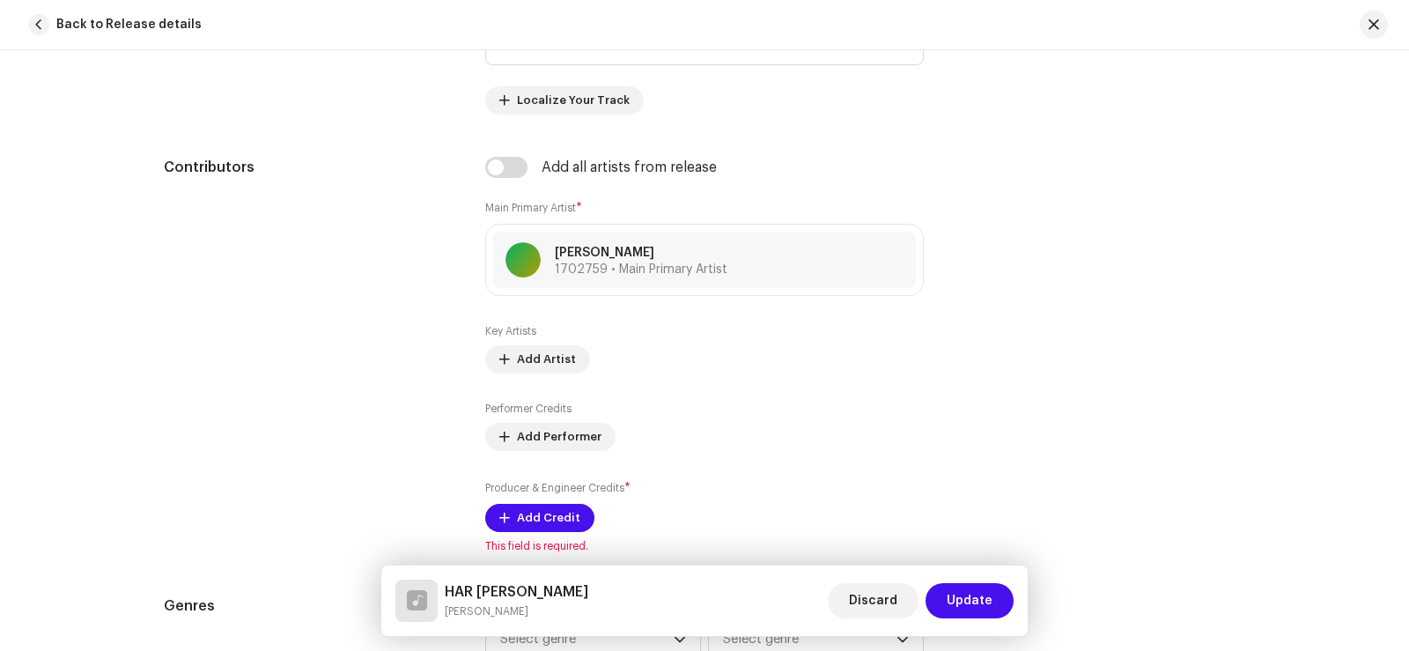
scroll to position [1145, 0]
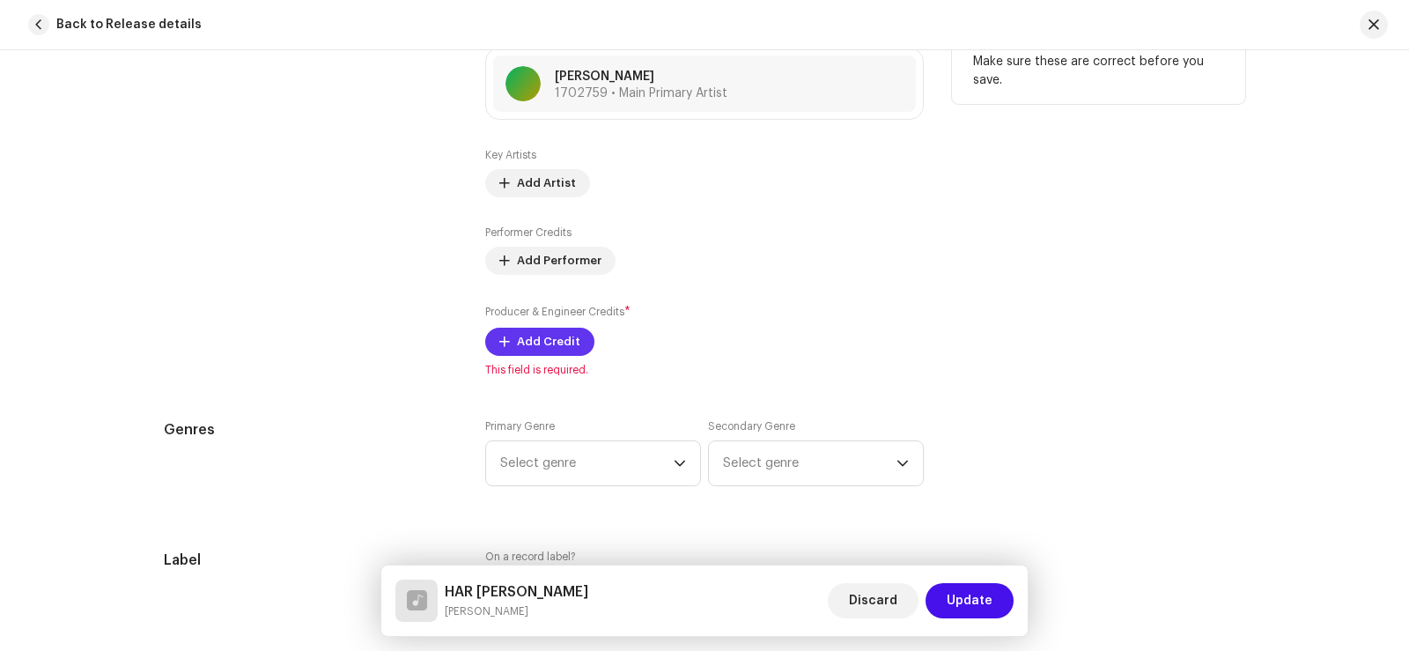
click at [530, 344] on span "Add Credit" at bounding box center [548, 341] width 63 height 35
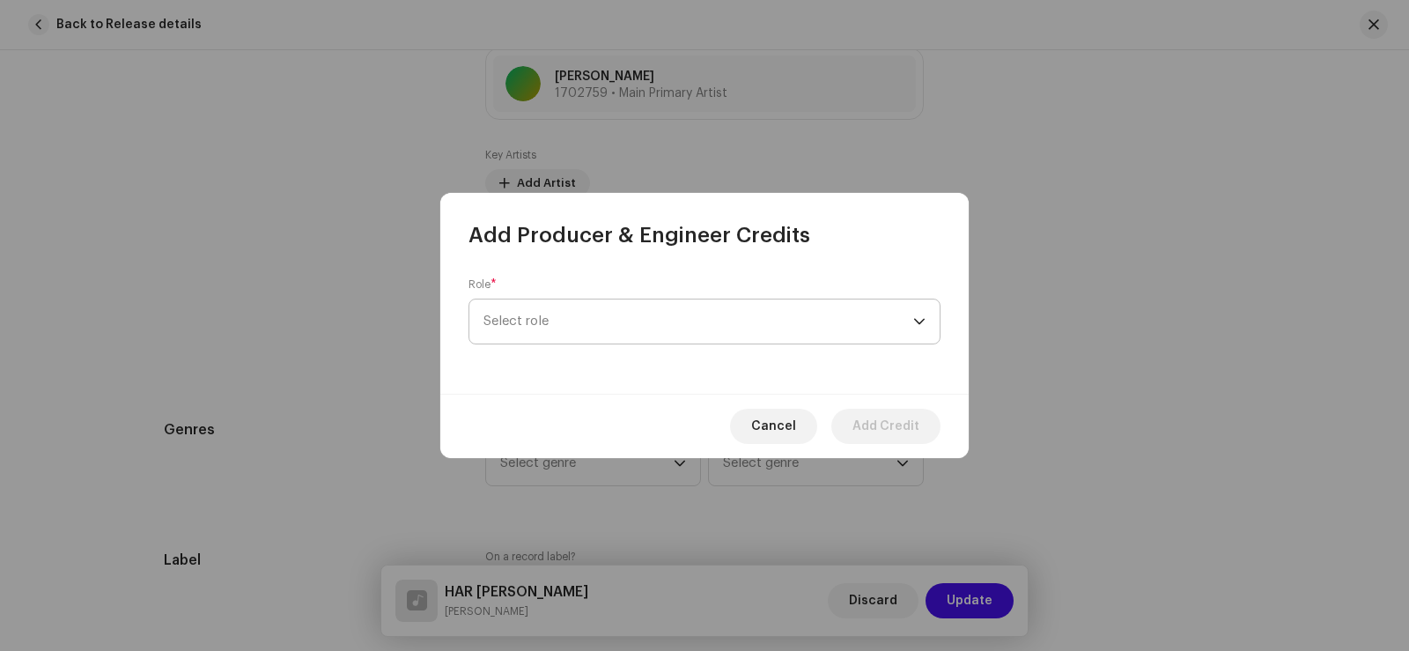
click at [549, 319] on span "Select role" at bounding box center [698, 321] width 430 height 44
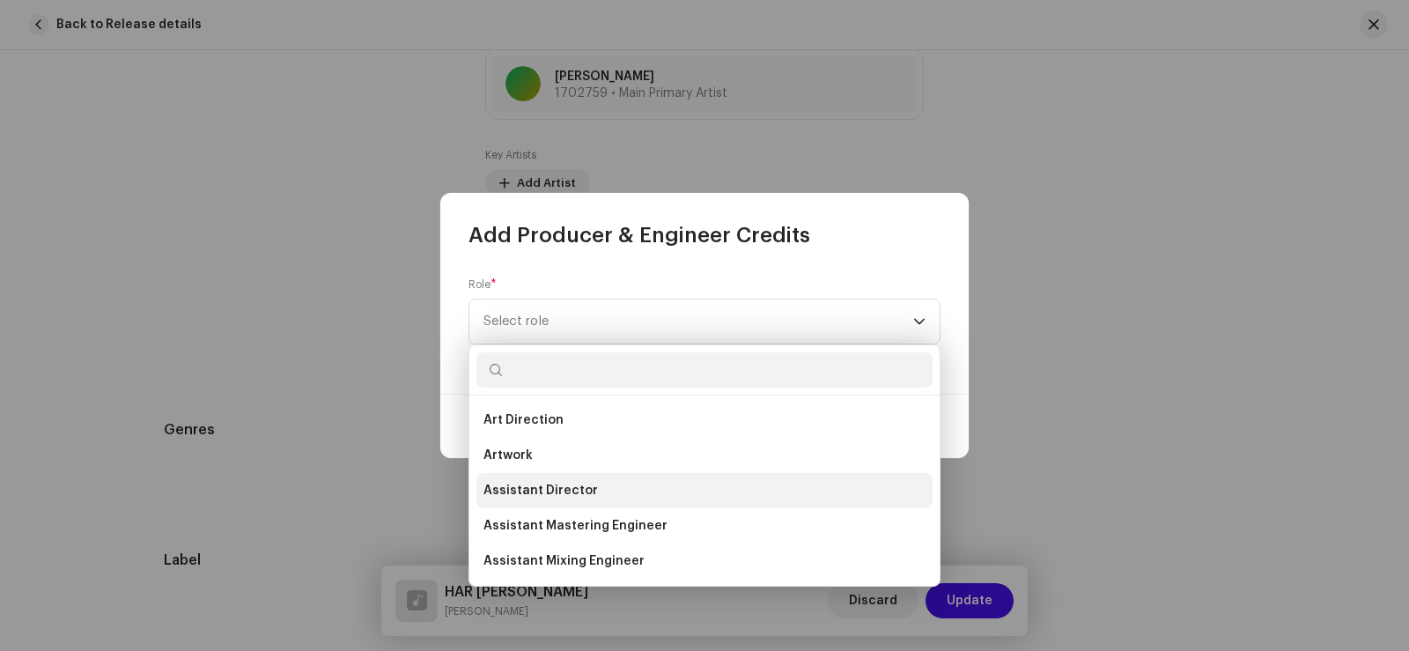
click at [576, 490] on span "Assistant Director" at bounding box center [540, 491] width 114 height 18
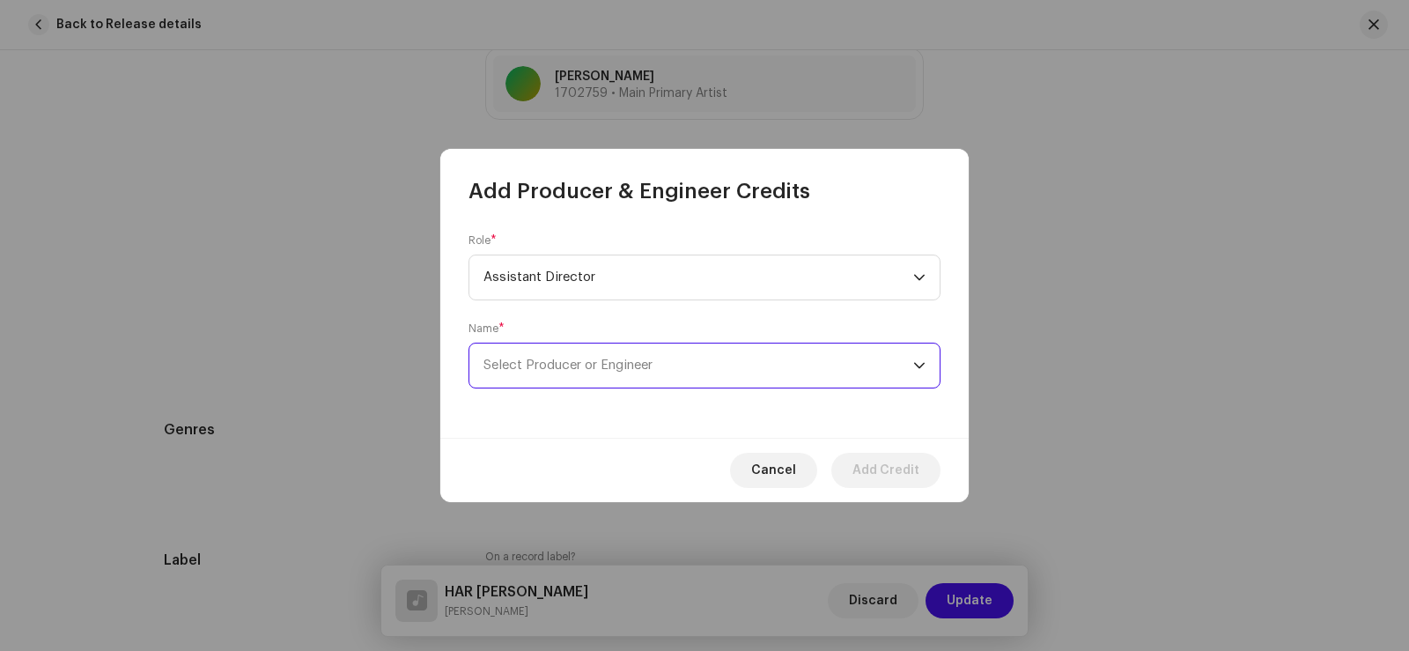
click at [556, 356] on span "Select Producer or Engineer" at bounding box center [698, 365] width 430 height 44
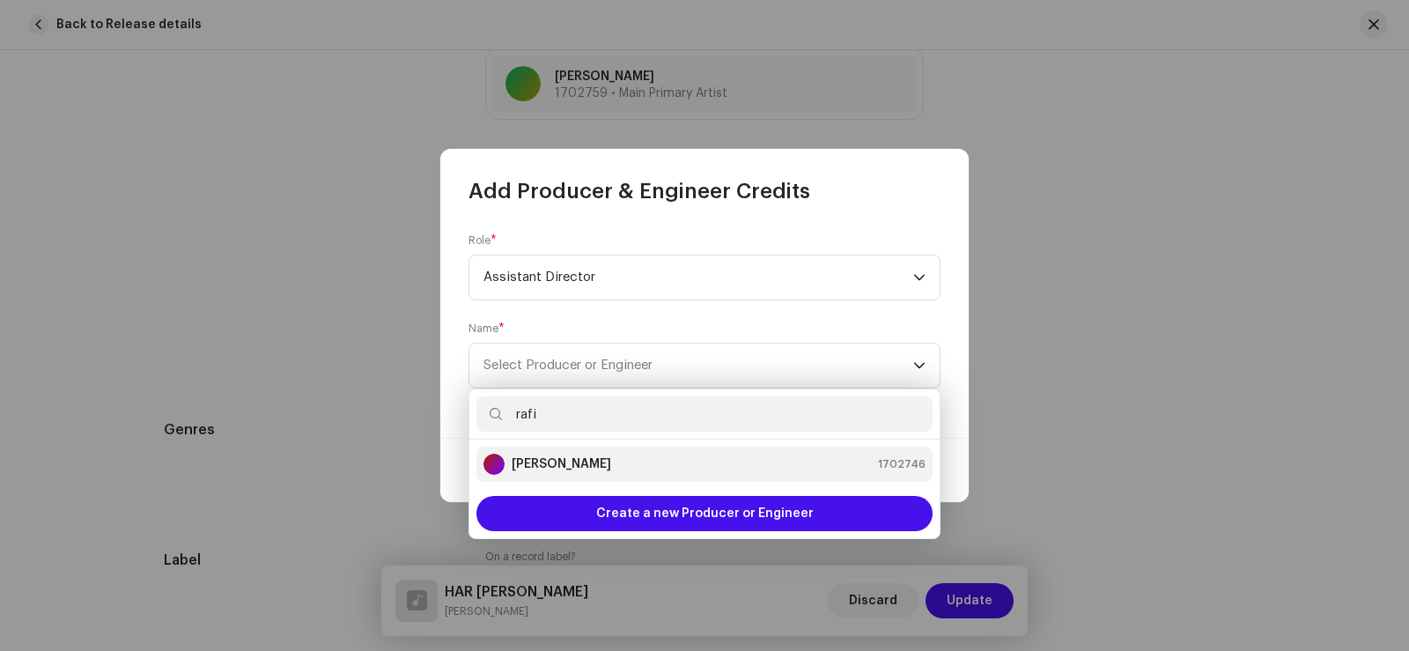
type input "rafi"
click at [579, 466] on strong "[PERSON_NAME]" at bounding box center [561, 464] width 99 height 18
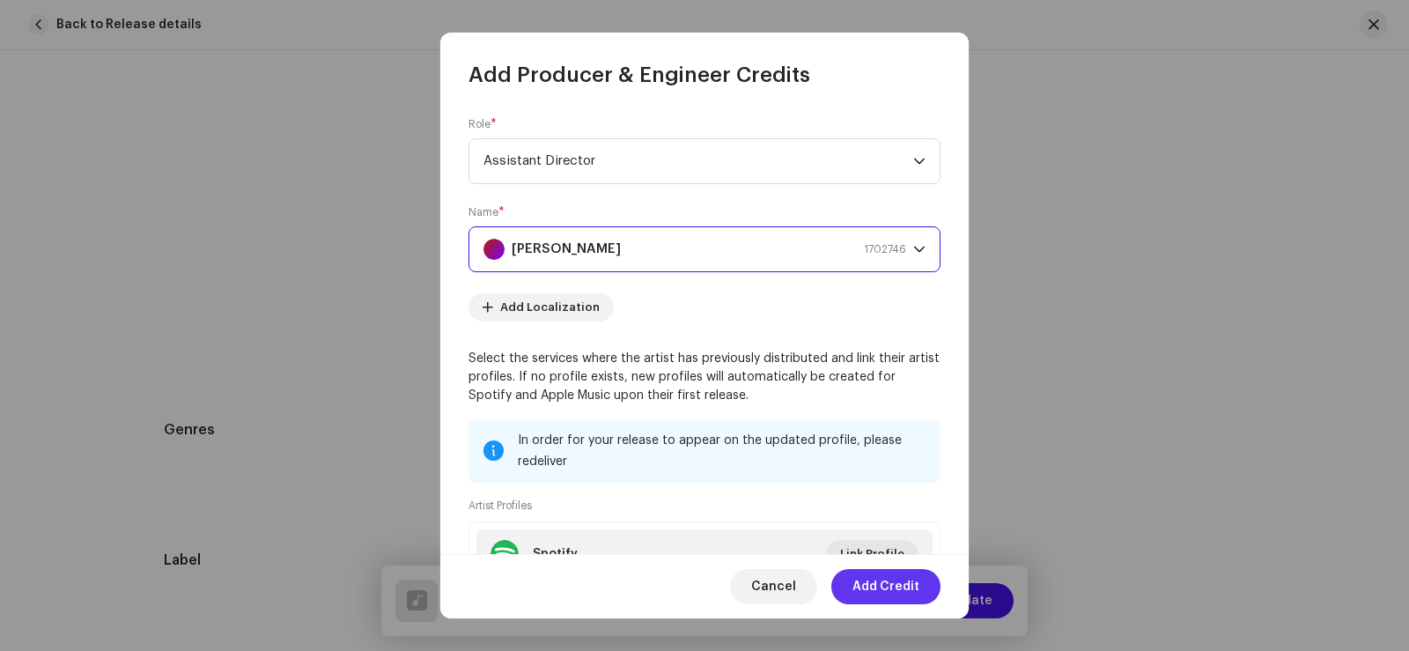
click at [891, 590] on span "Add Credit" at bounding box center [885, 586] width 67 height 35
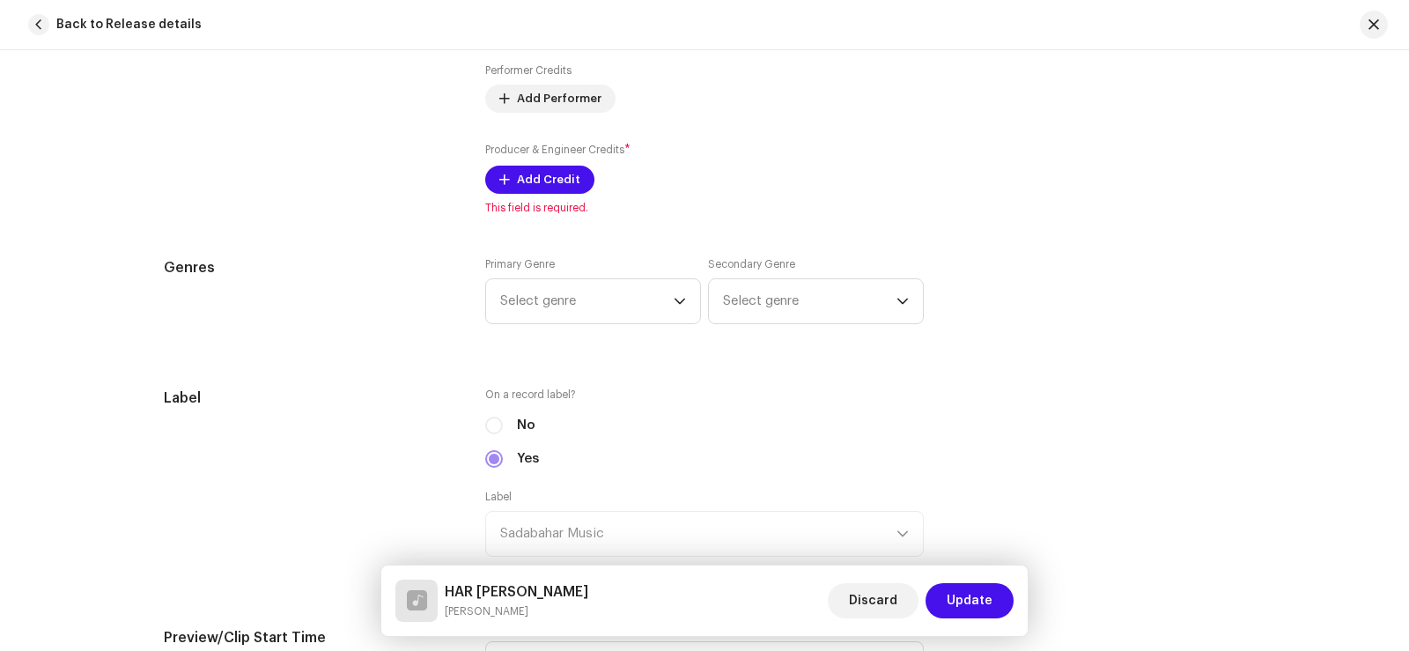
scroll to position [1321, 0]
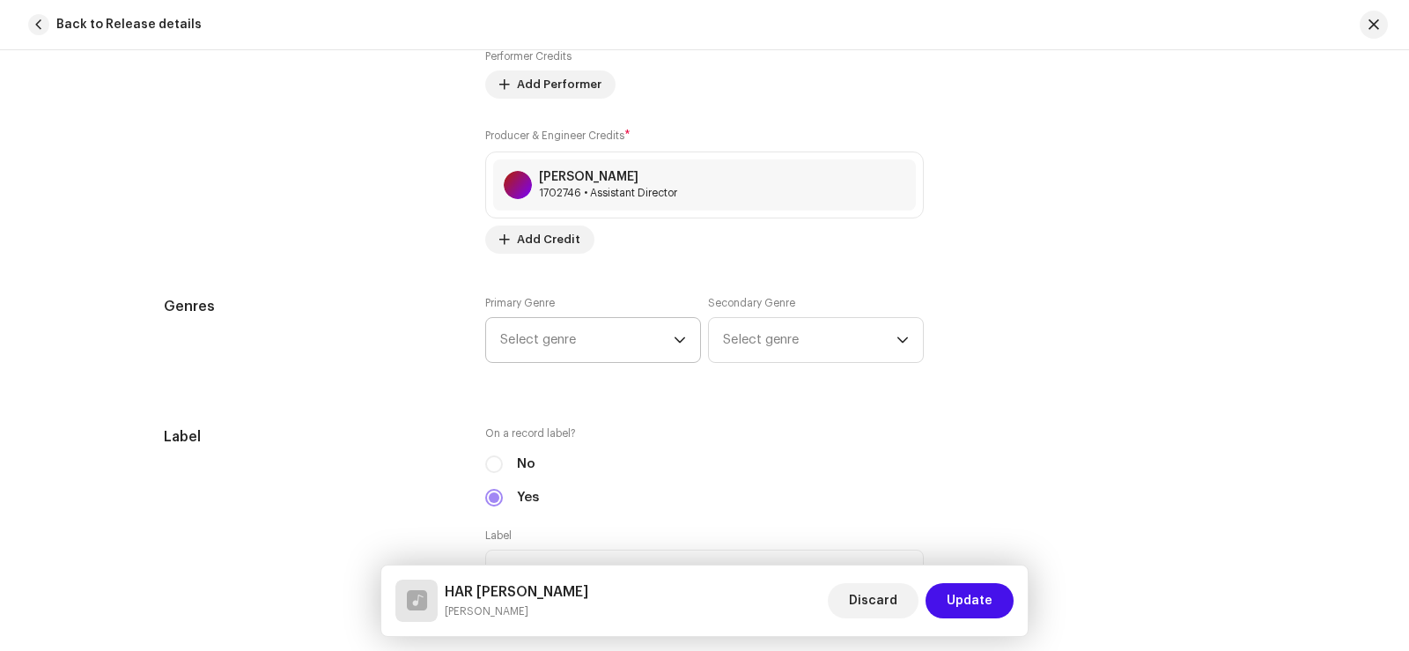
click at [564, 343] on span "Select genre" at bounding box center [586, 340] width 173 height 44
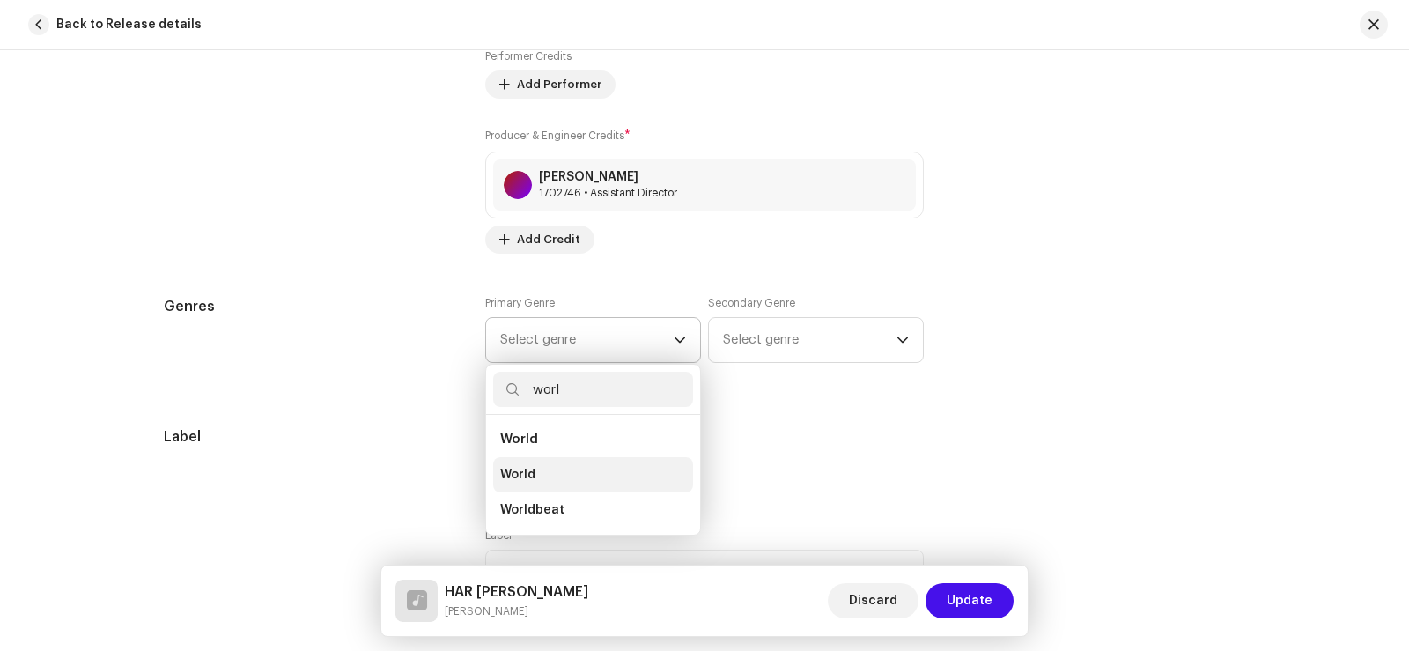
type input "worl"
click at [564, 478] on li "World" at bounding box center [593, 474] width 200 height 35
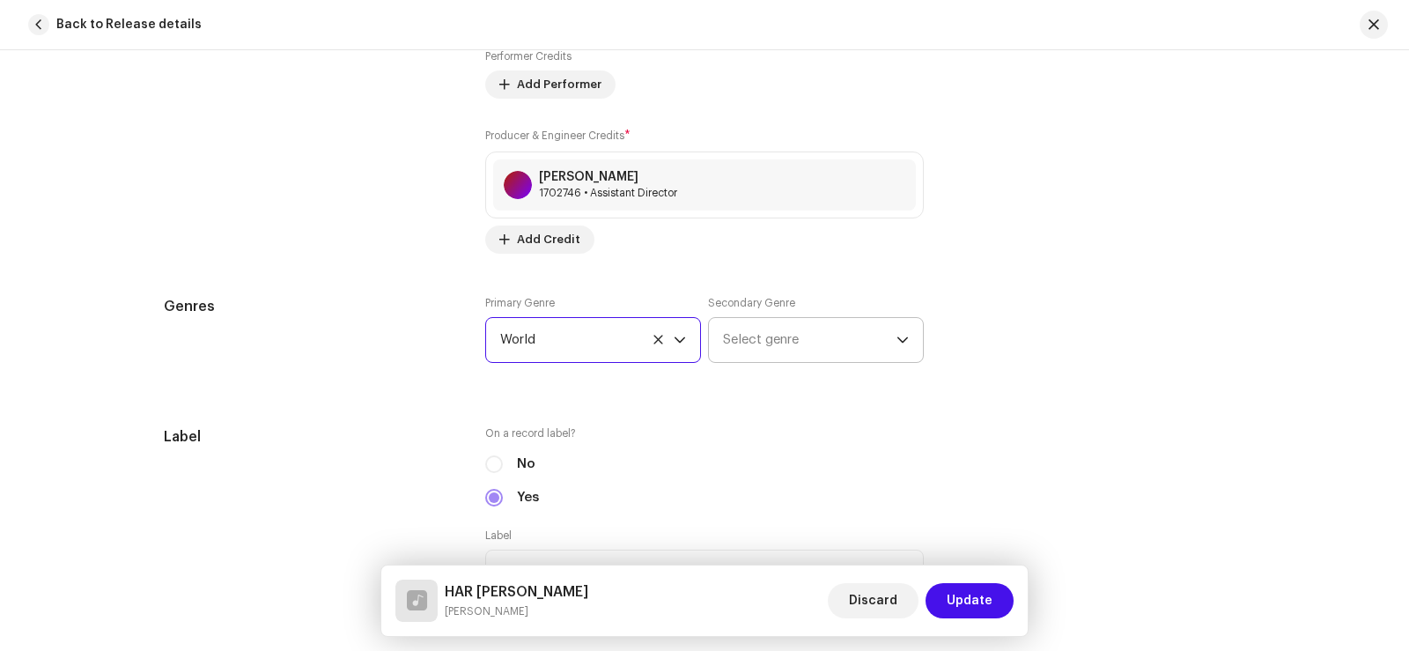
click at [766, 346] on span "Select genre" at bounding box center [809, 340] width 173 height 44
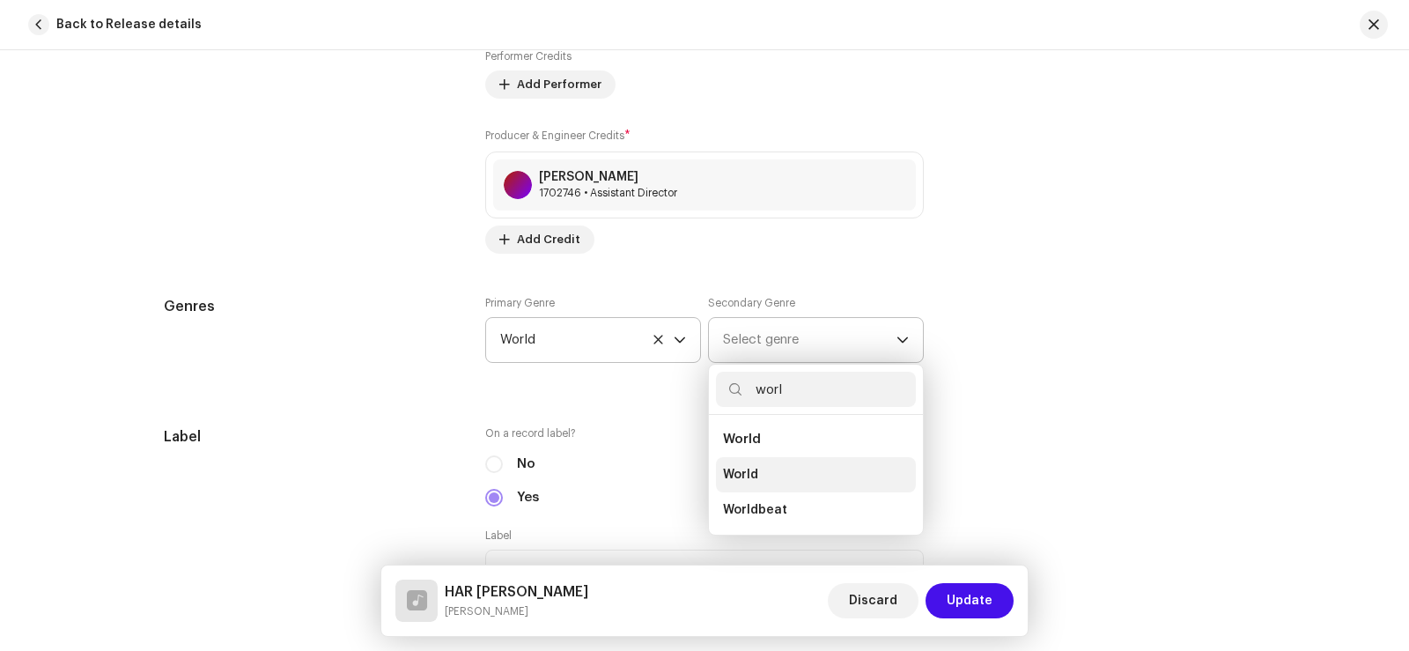
type input "worl"
click at [753, 465] on li "World" at bounding box center [816, 474] width 200 height 35
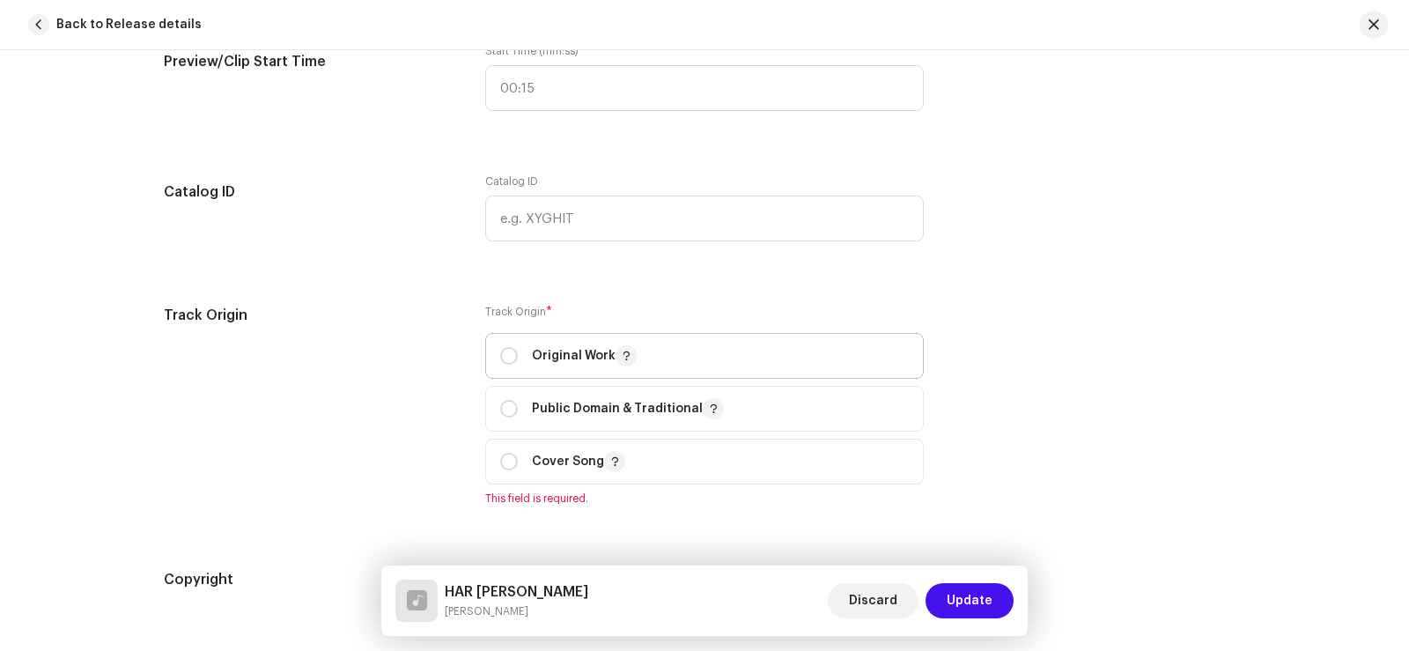
scroll to position [1937, 0]
click at [507, 357] on input "radio" at bounding box center [509, 354] width 18 height 18
radio input "true"
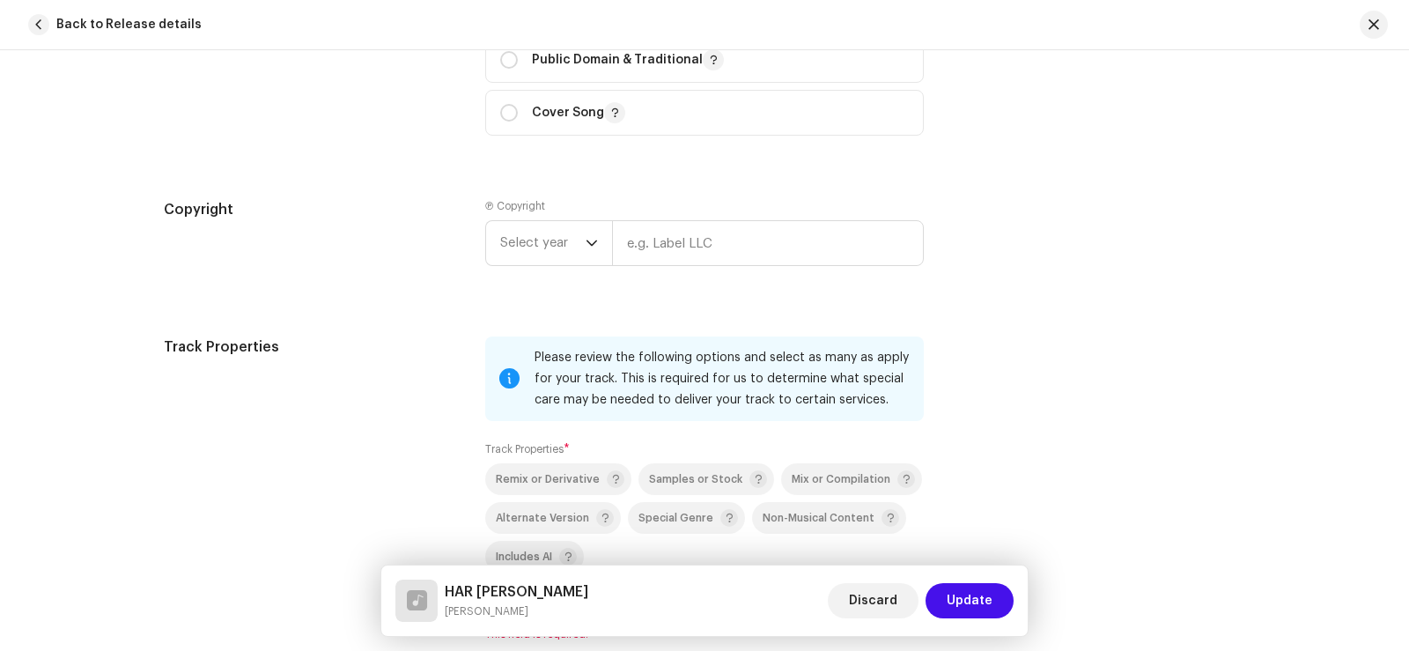
scroll to position [2377, 0]
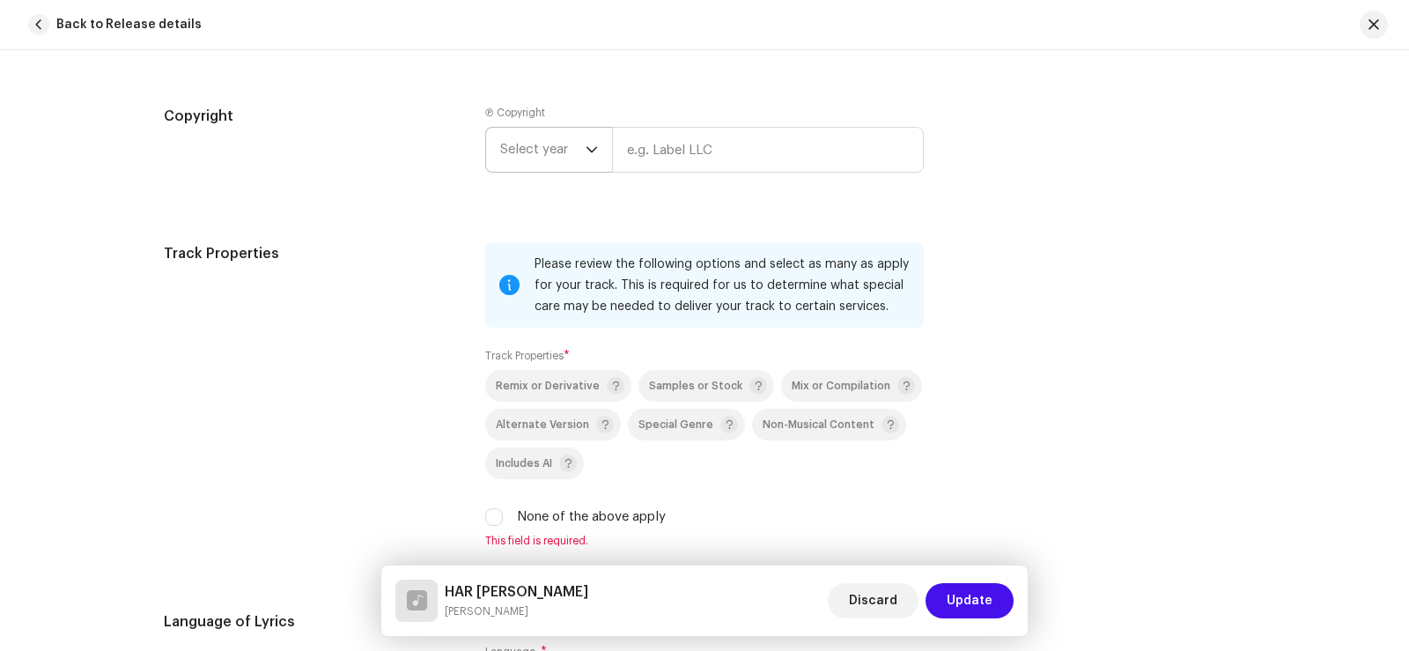
click at [542, 146] on span "Select year" at bounding box center [542, 150] width 85 height 44
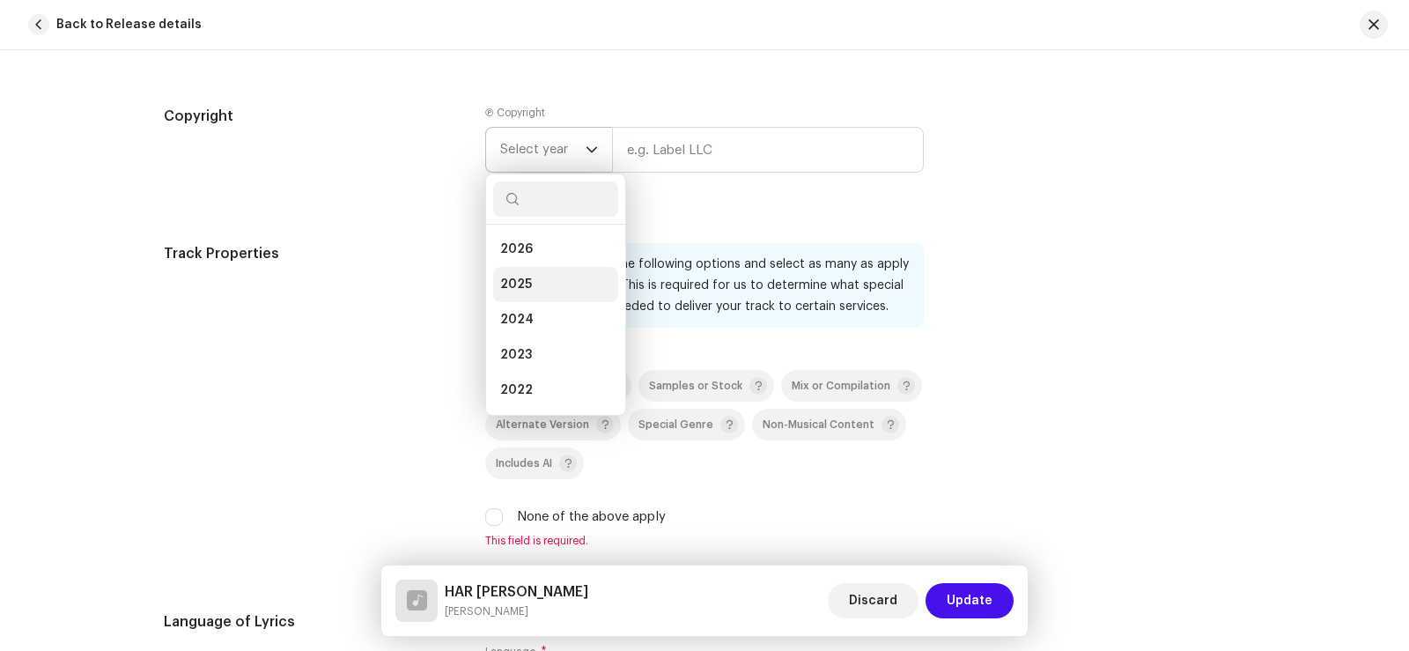
click at [534, 284] on li "2025" at bounding box center [555, 284] width 125 height 35
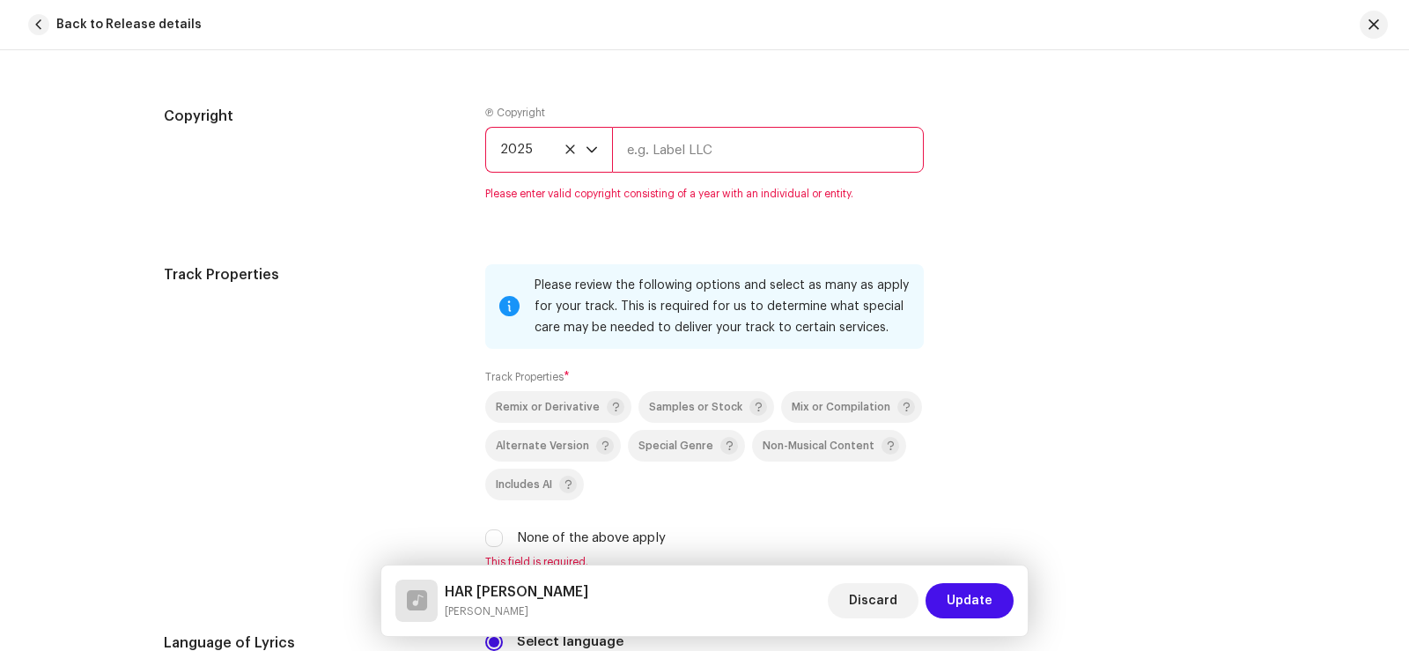
click at [695, 127] on input "text" at bounding box center [768, 150] width 312 height 46
type input "Sadabahar Music"
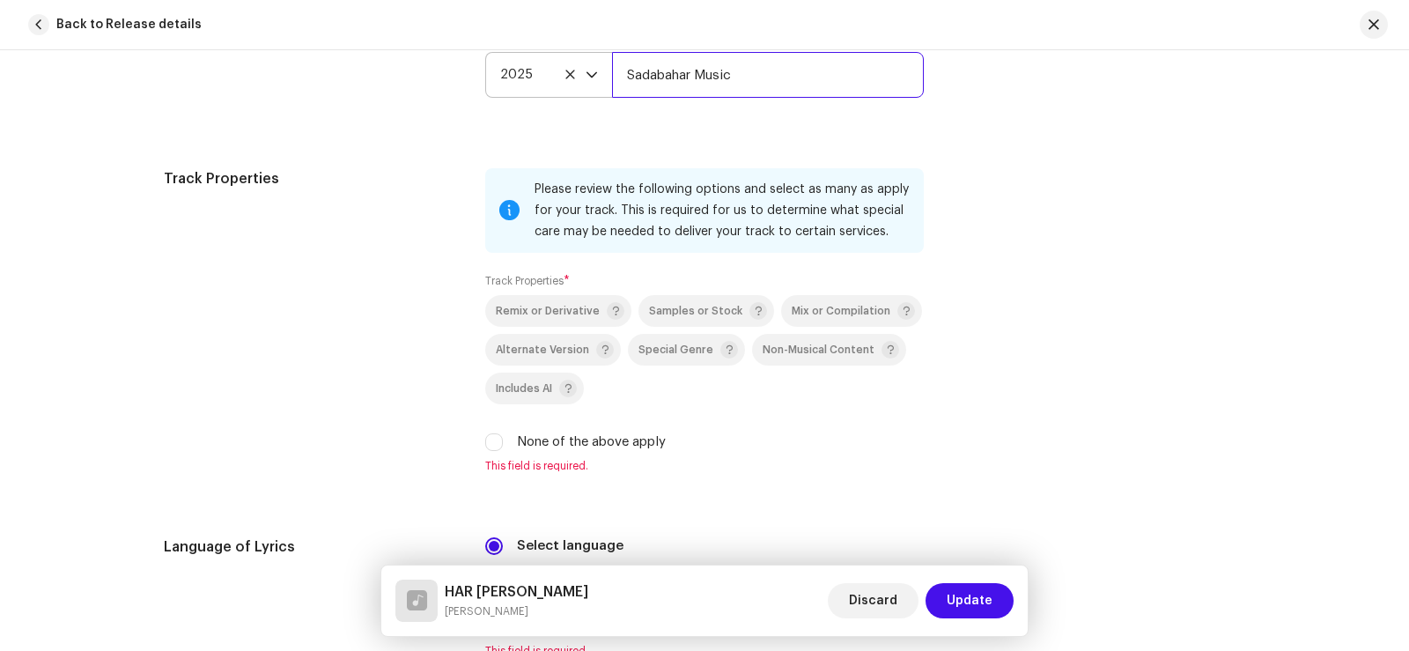
scroll to position [2553, 0]
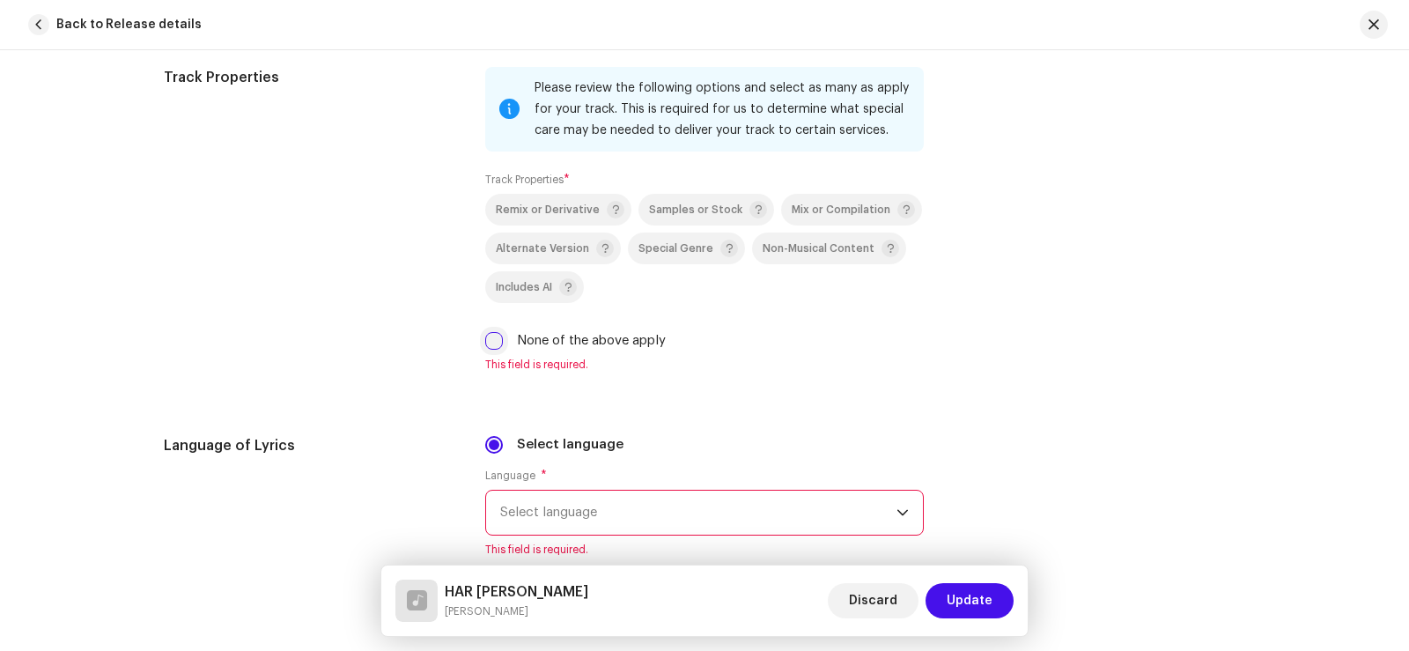
click at [491, 343] on input "None of the above apply" at bounding box center [494, 341] width 18 height 18
checkbox input "true"
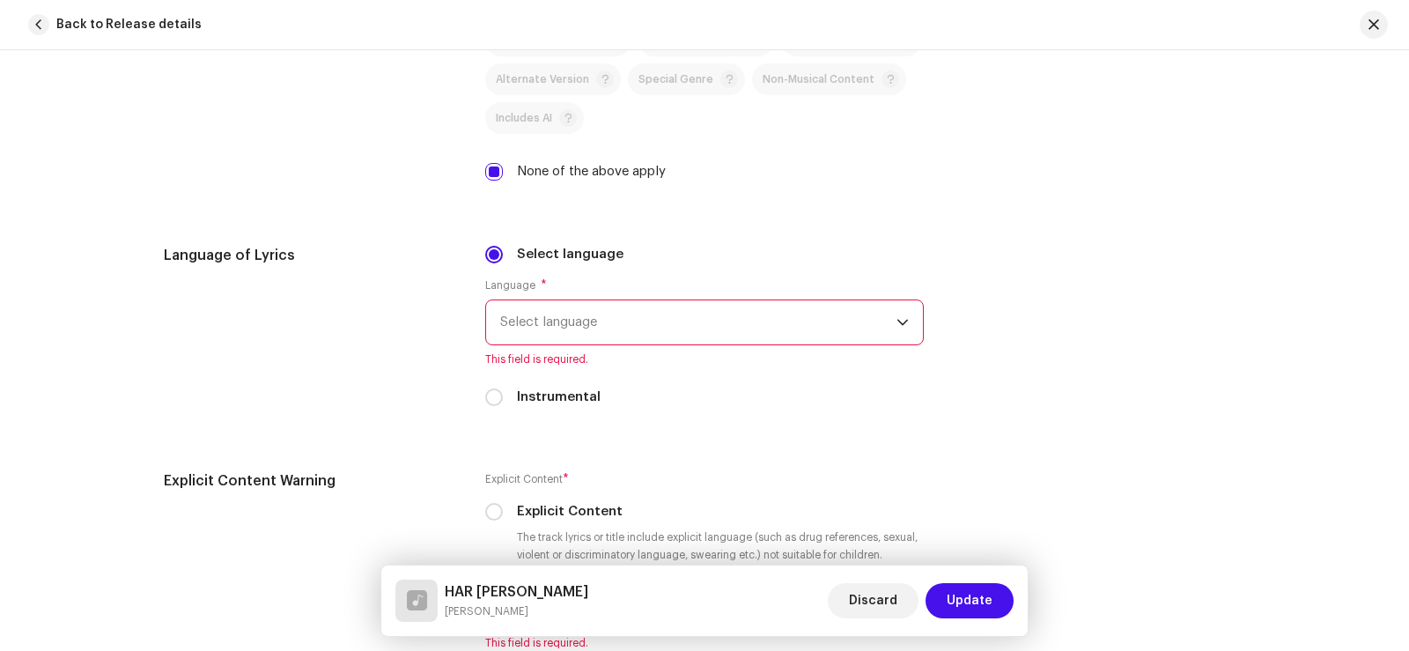
scroll to position [2730, 0]
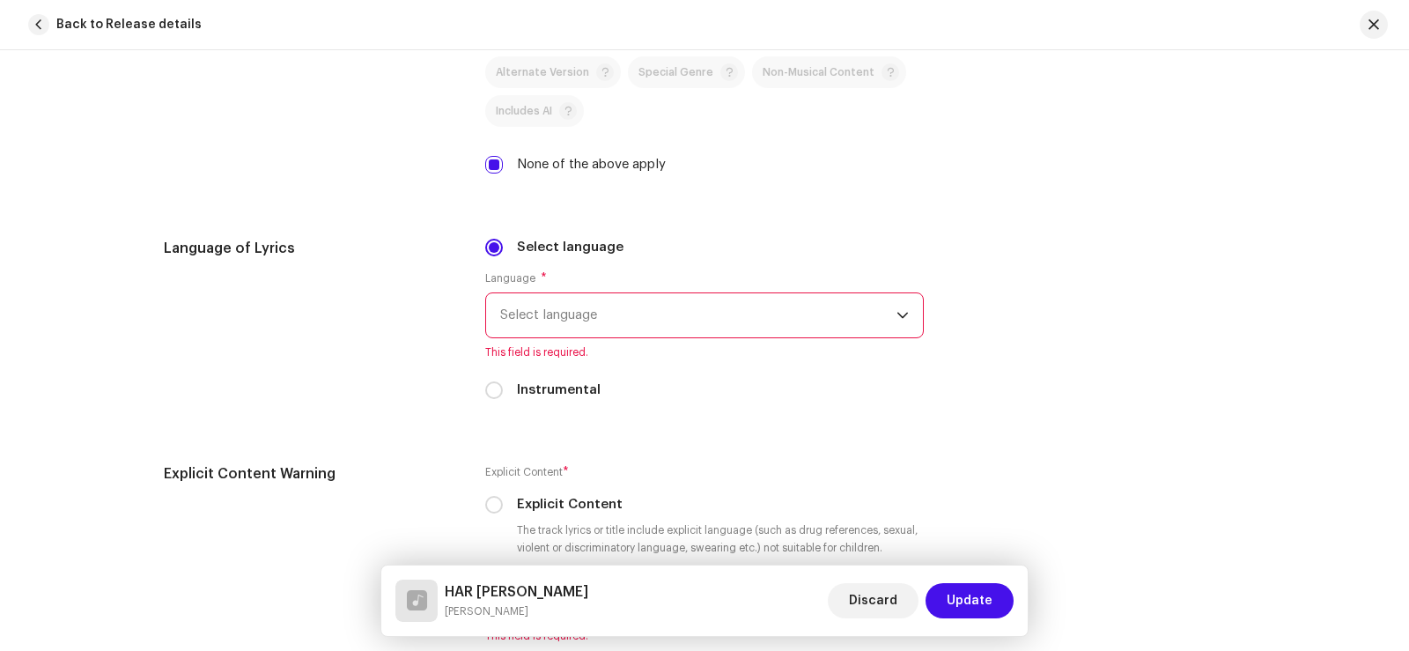
click at [603, 319] on span "Select language" at bounding box center [698, 315] width 396 height 44
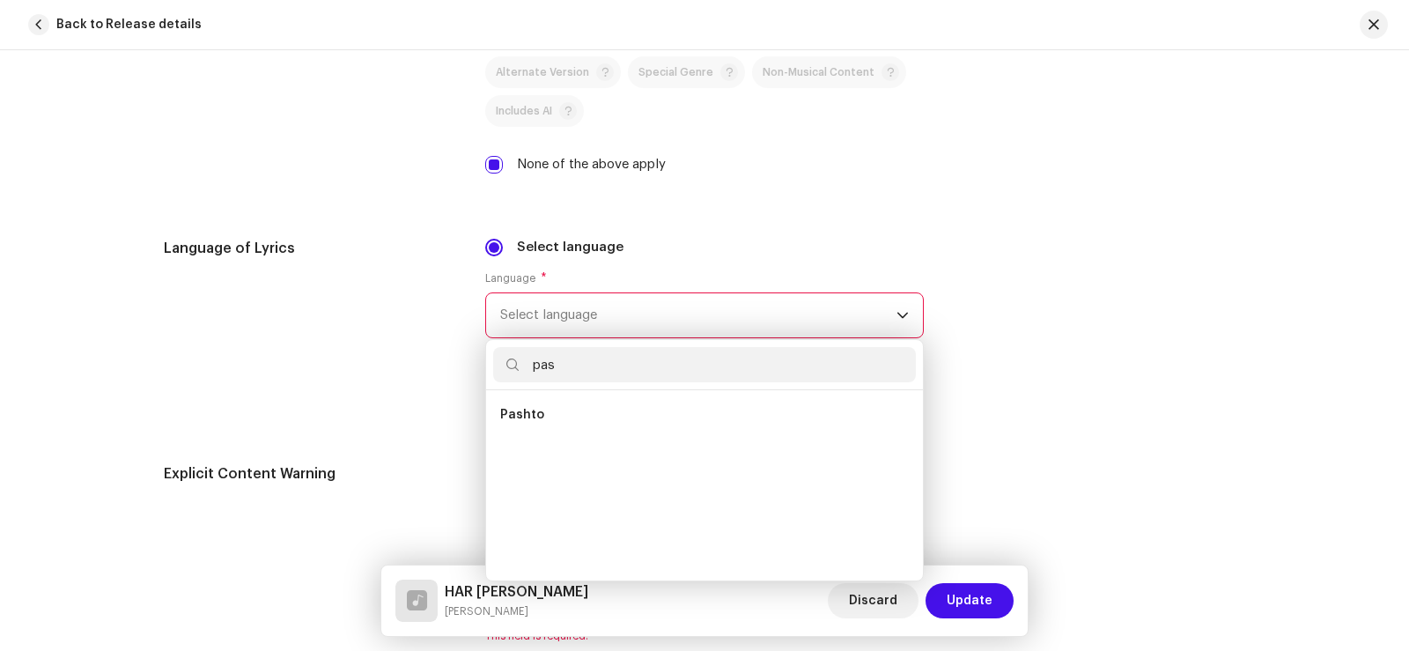
scroll to position [0, 0]
type input "pas"
drag, startPoint x: 563, startPoint y: 410, endPoint x: 578, endPoint y: 381, distance: 33.1
click at [563, 412] on li "Pashto" at bounding box center [704, 414] width 423 height 35
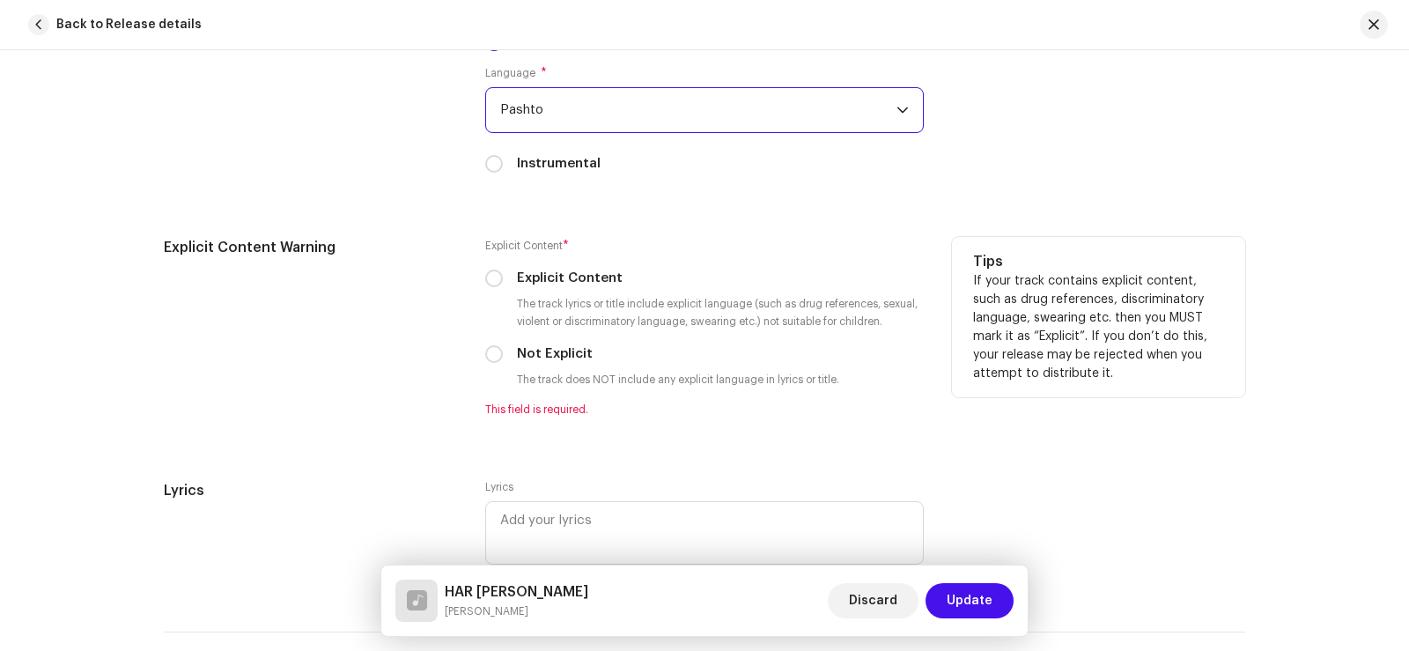
scroll to position [2994, 0]
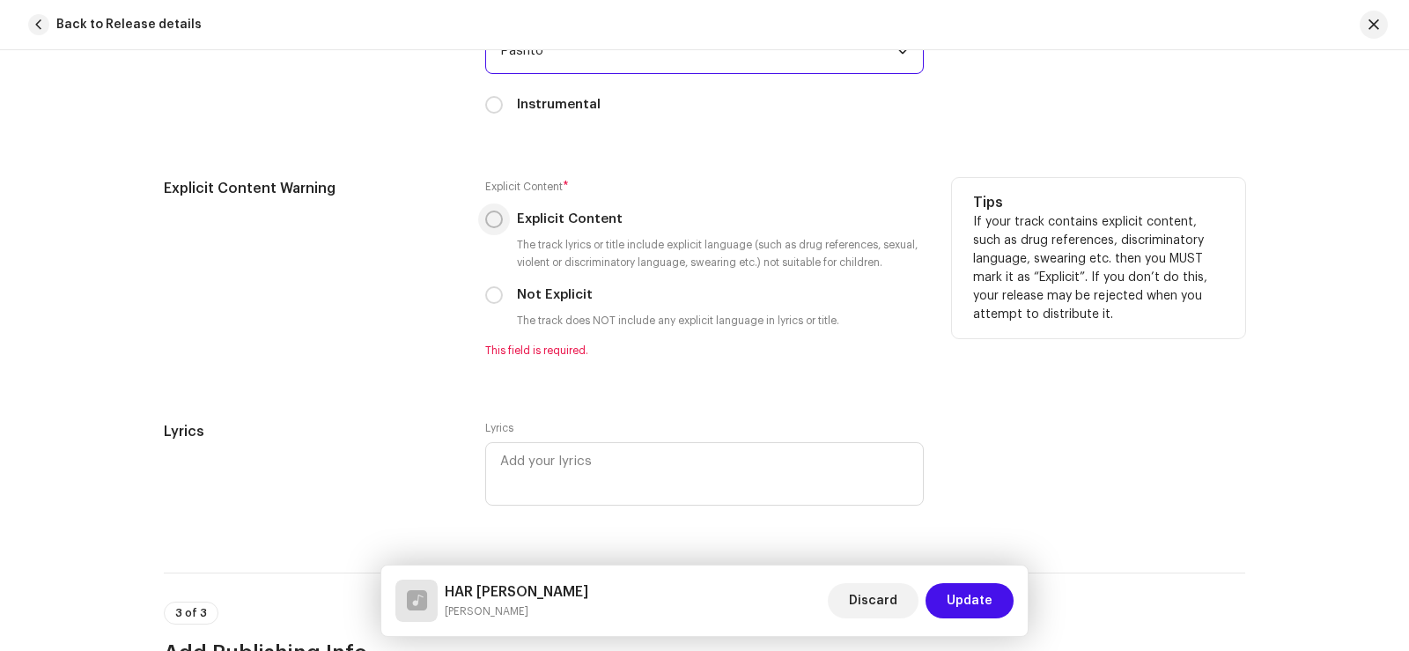
click at [491, 217] on input "Explicit Content" at bounding box center [494, 219] width 18 height 18
radio input "true"
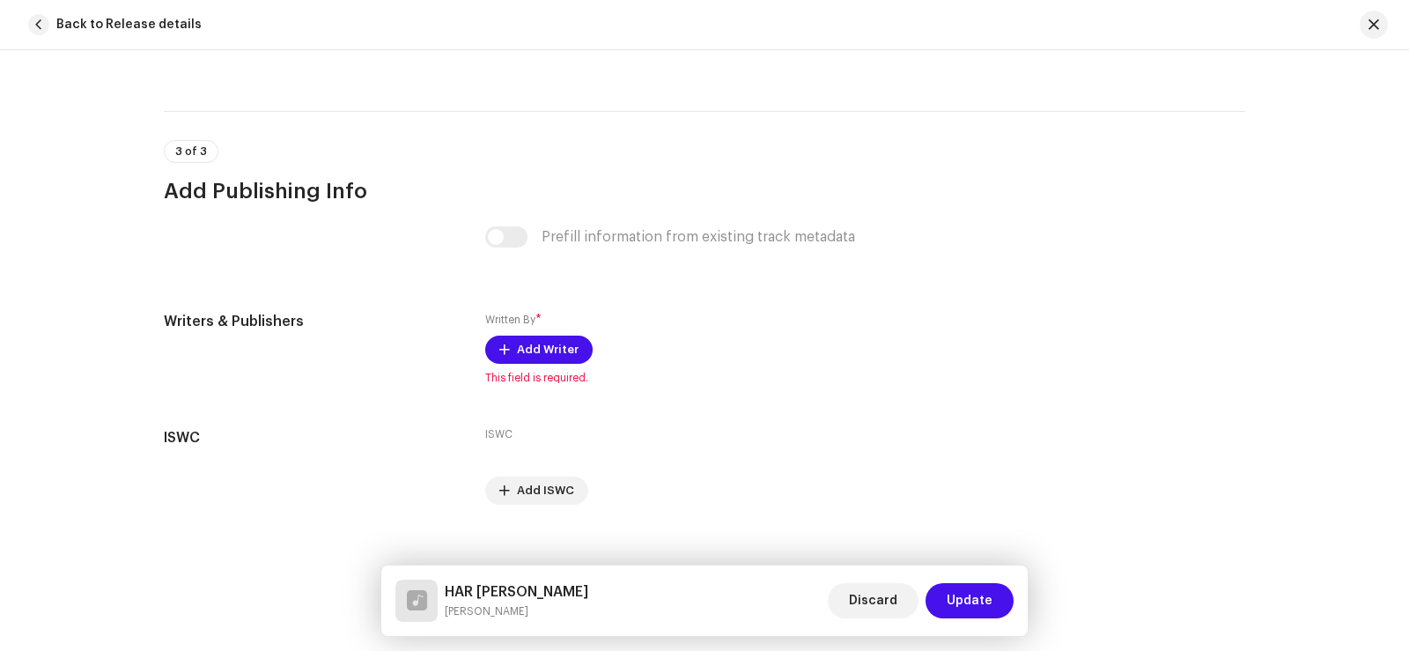
scroll to position [3457, 0]
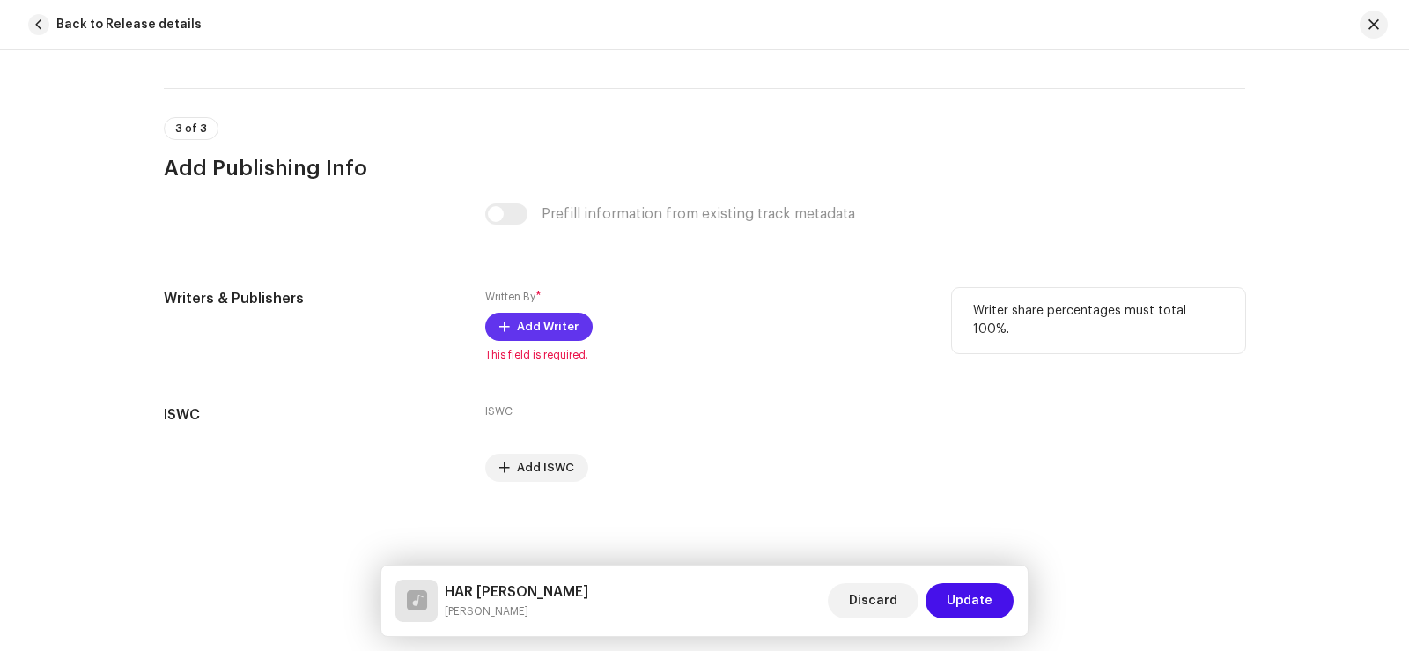
click at [536, 321] on span "Add Writer" at bounding box center [548, 326] width 62 height 35
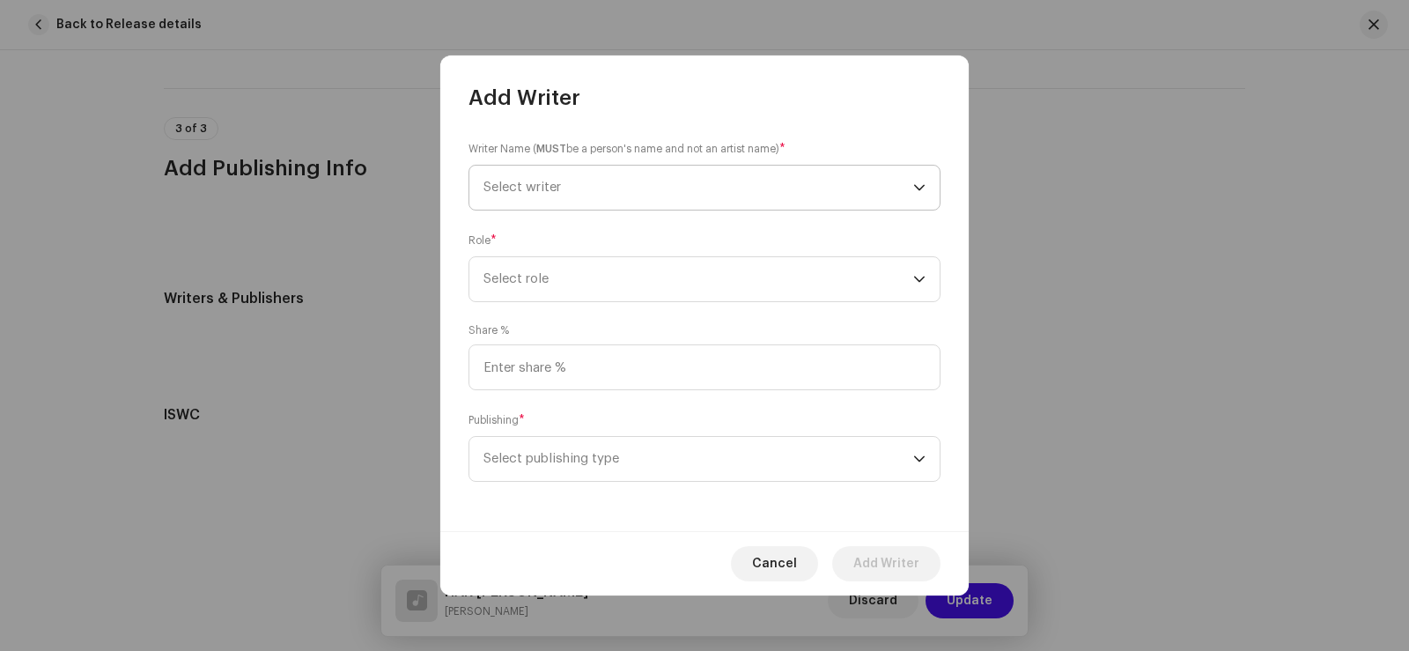
click at [573, 175] on span "Select writer" at bounding box center [698, 188] width 430 height 44
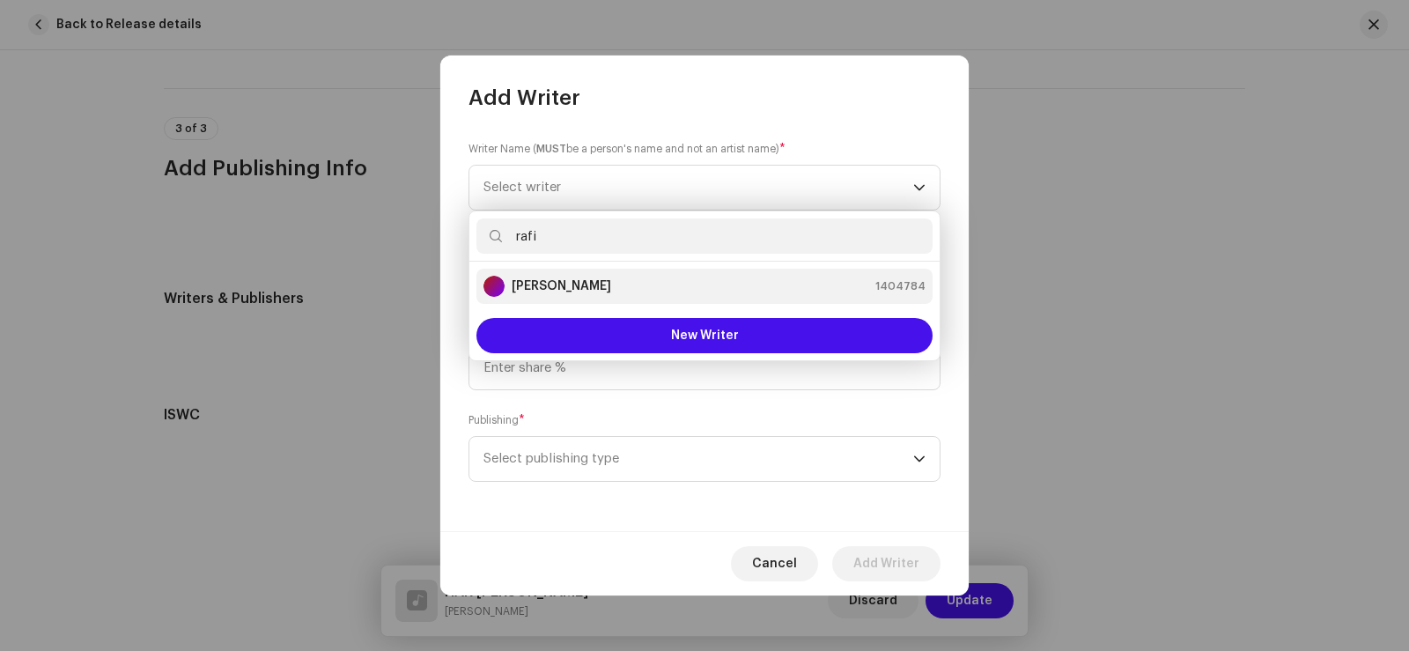
type input "rafi"
click at [606, 291] on div "[PERSON_NAME] 1404784" at bounding box center [704, 286] width 442 height 21
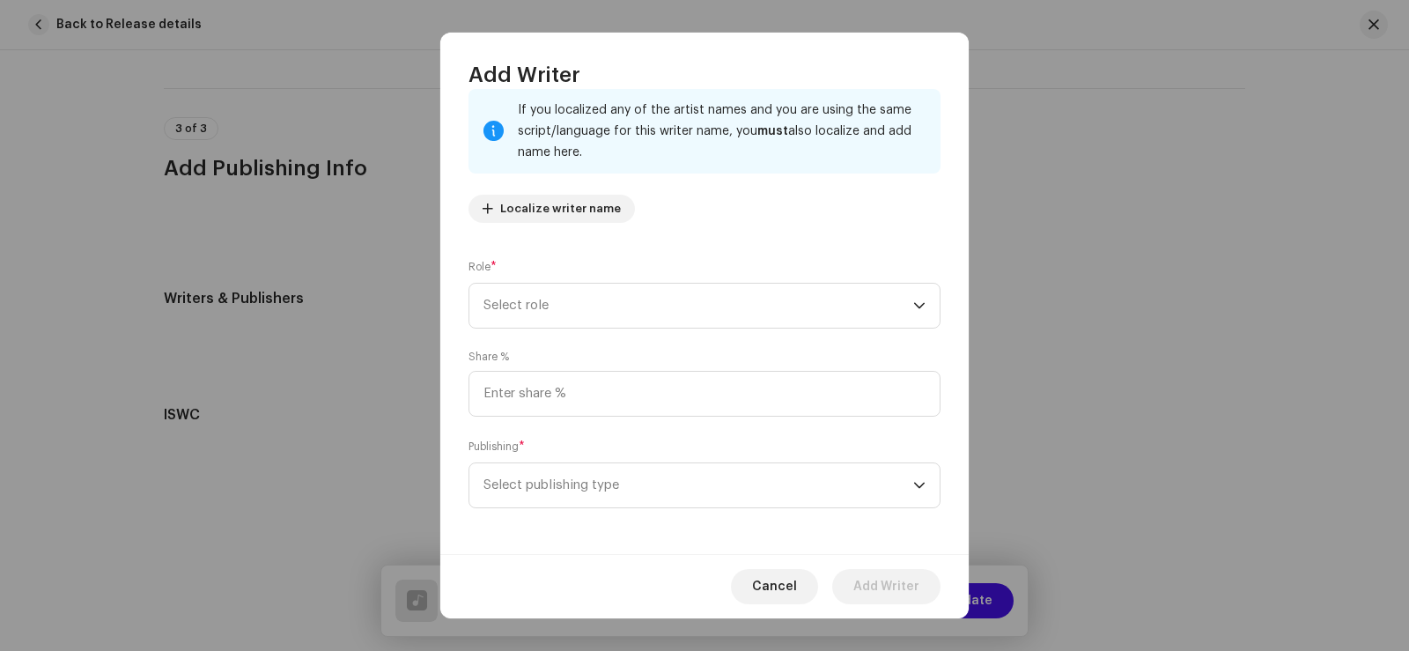
scroll to position [116, 0]
click at [589, 302] on span "Select role" at bounding box center [698, 302] width 430 height 44
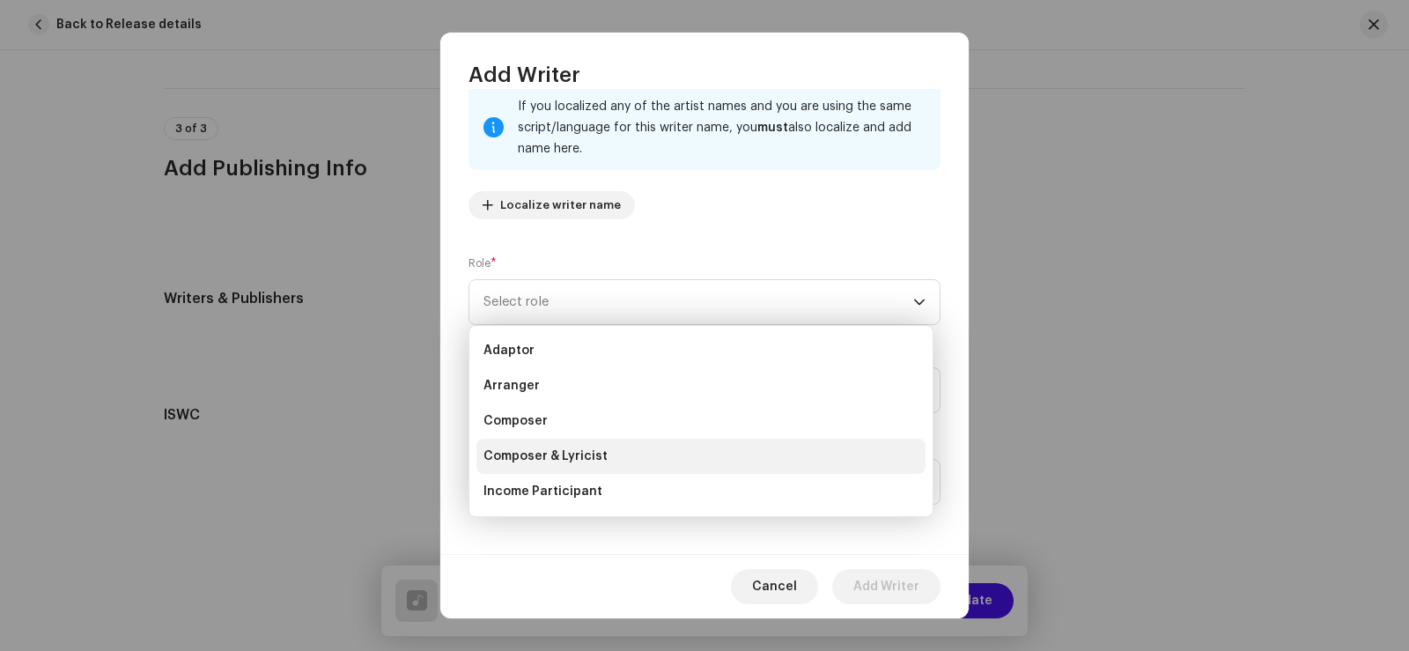
click at [592, 453] on span "Composer & Lyricist" at bounding box center [545, 456] width 124 height 18
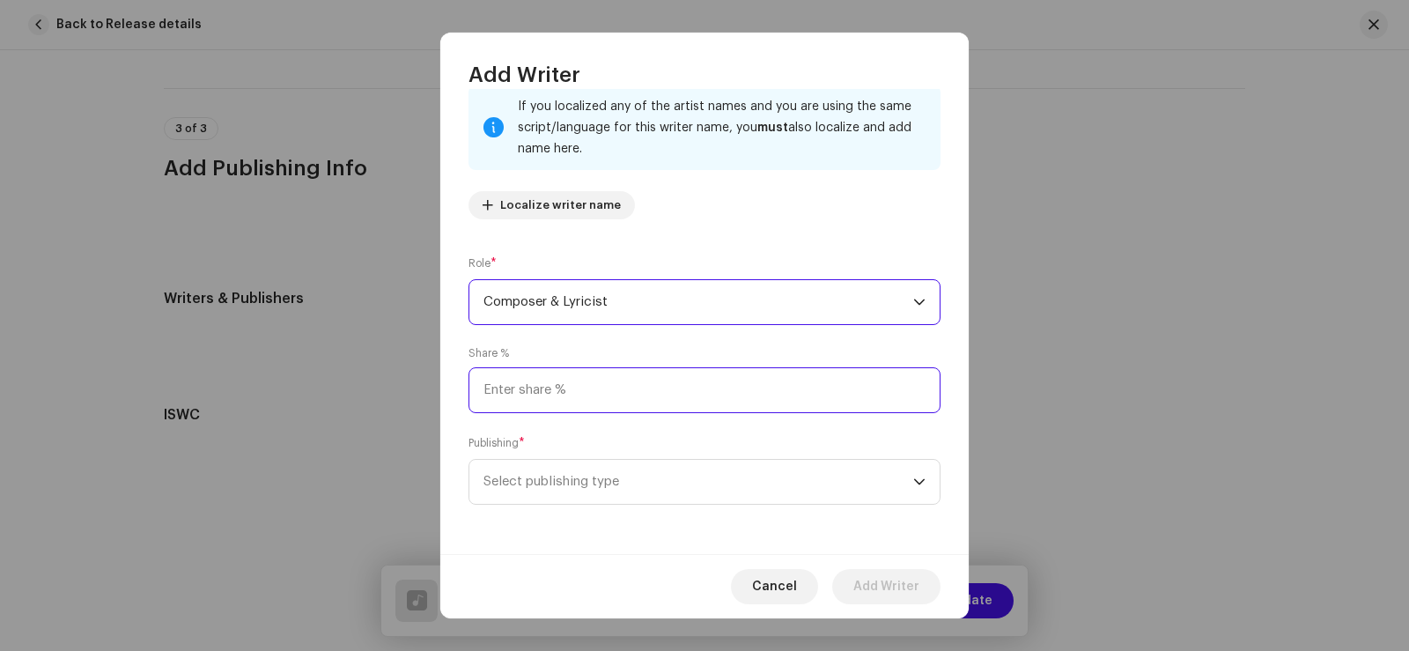
click at [570, 393] on input at bounding box center [704, 390] width 472 height 46
type input "100.00"
click at [548, 465] on span "Select publishing type" at bounding box center [698, 482] width 430 height 44
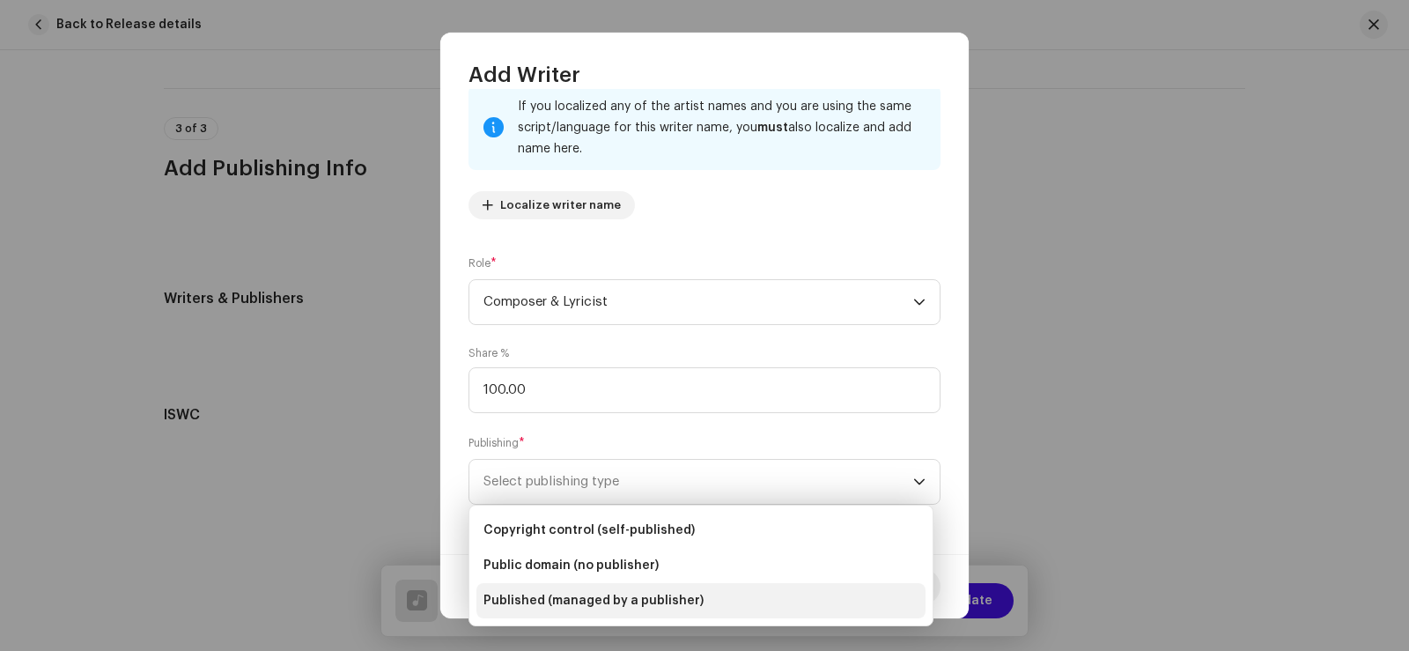
click at [524, 601] on span "Published (managed by a publisher)" at bounding box center [593, 601] width 220 height 18
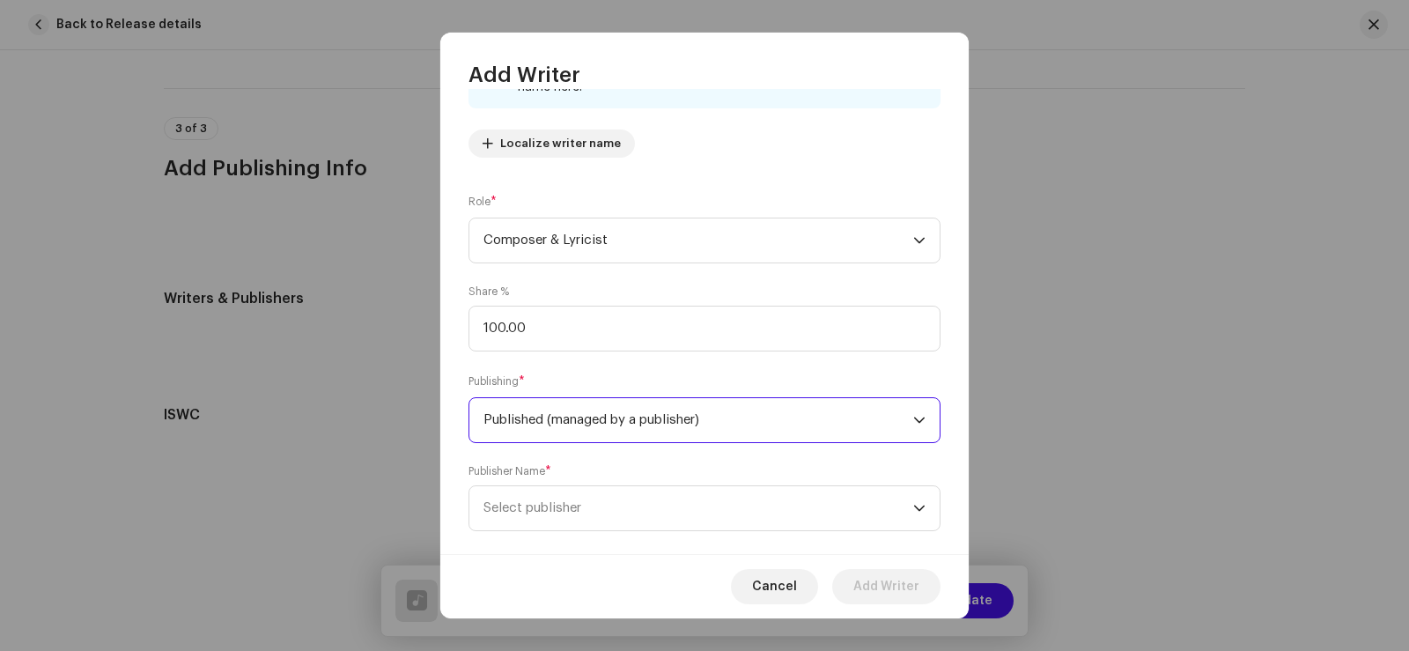
scroll to position [204, 0]
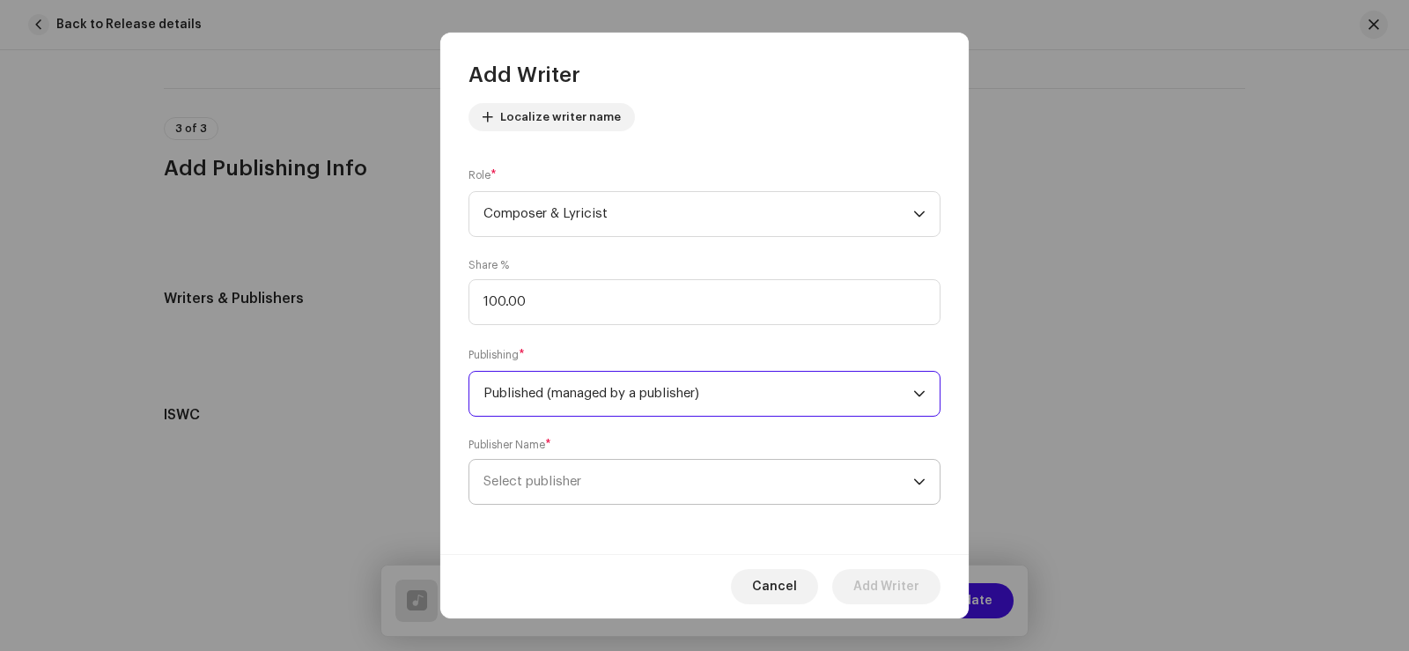
click at [522, 475] on span "Select publisher" at bounding box center [532, 481] width 98 height 13
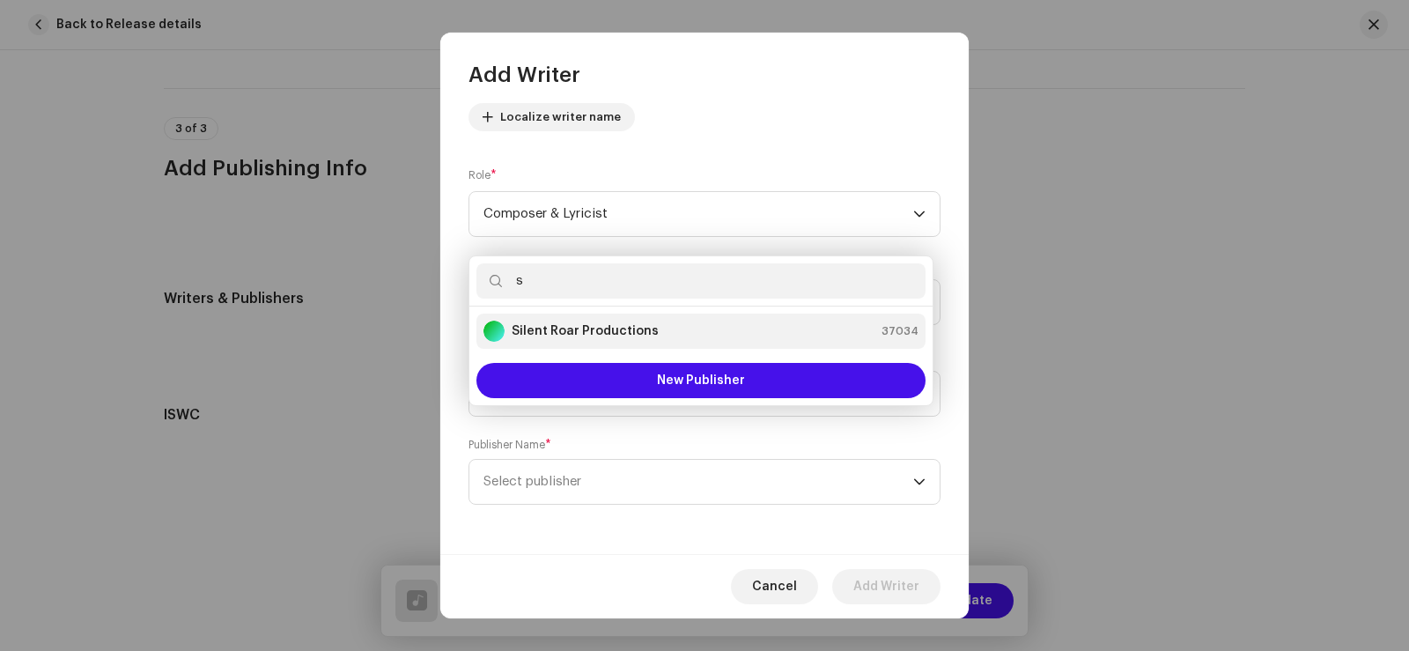
type input "s"
click at [602, 322] on strong "Silent Roar Productions" at bounding box center [585, 331] width 147 height 18
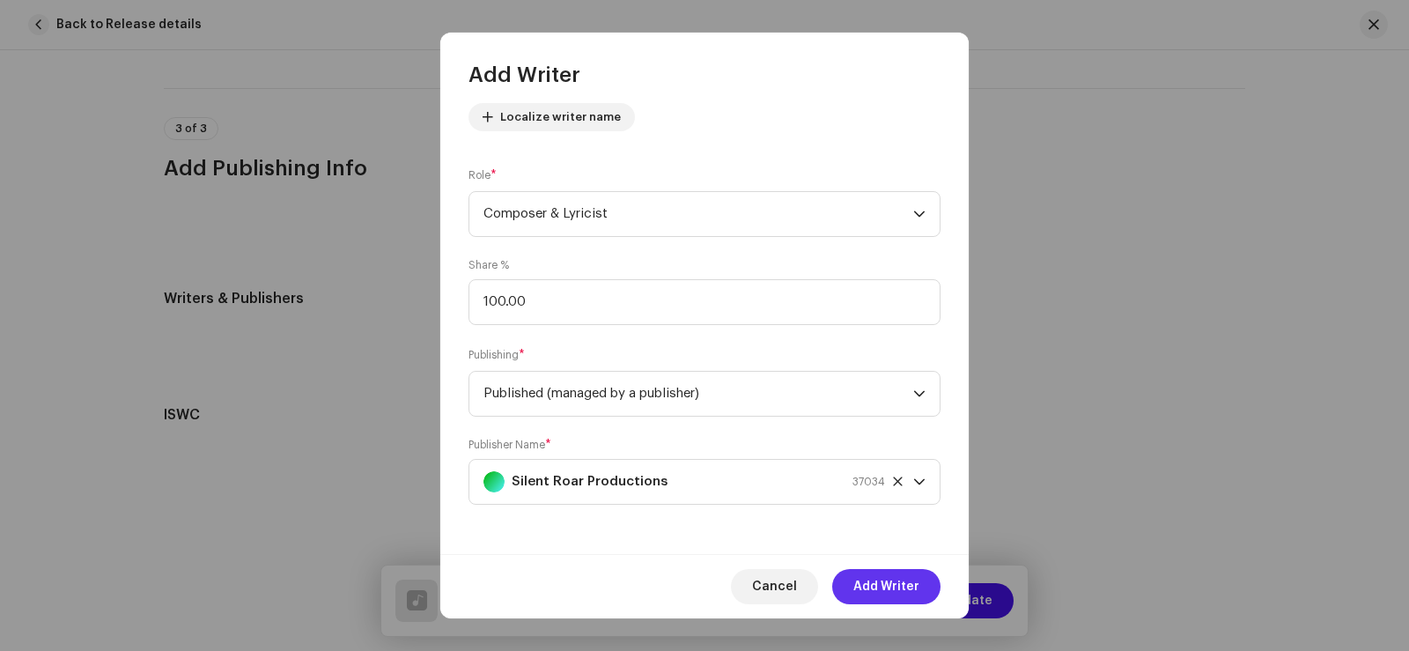
click at [884, 584] on span "Add Writer" at bounding box center [886, 586] width 66 height 35
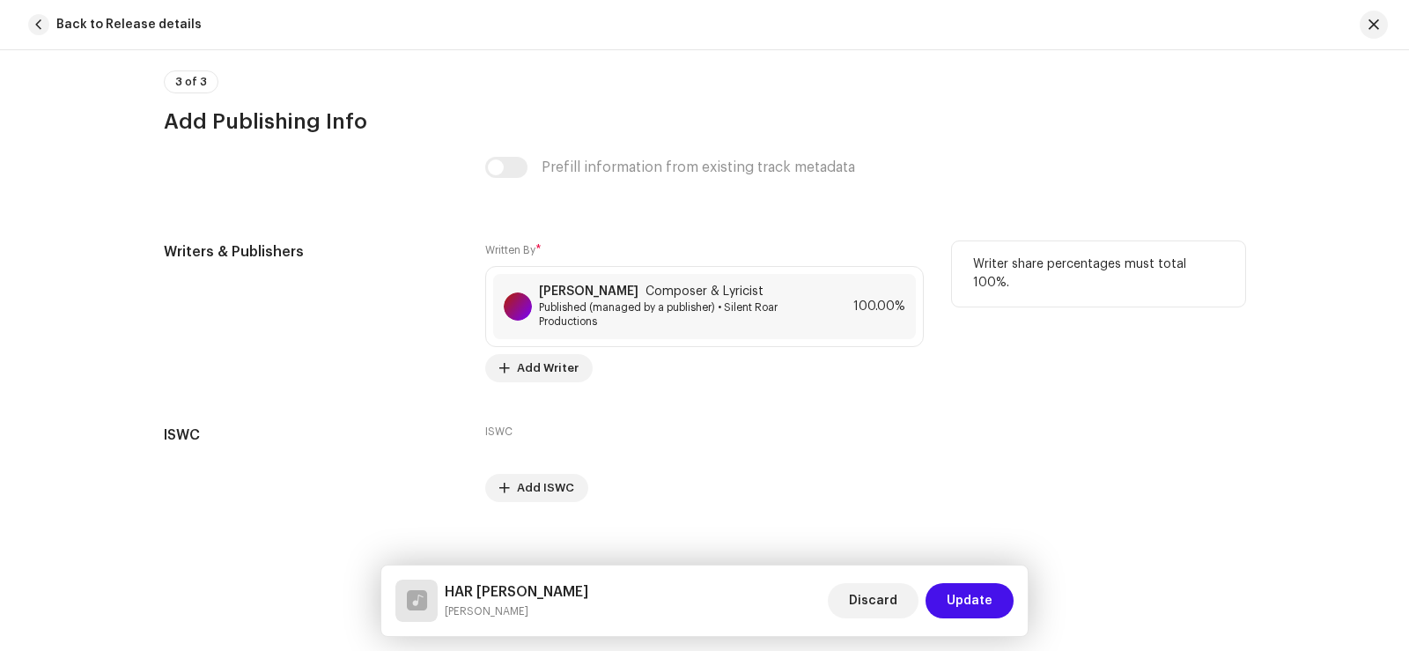
scroll to position [3524, 0]
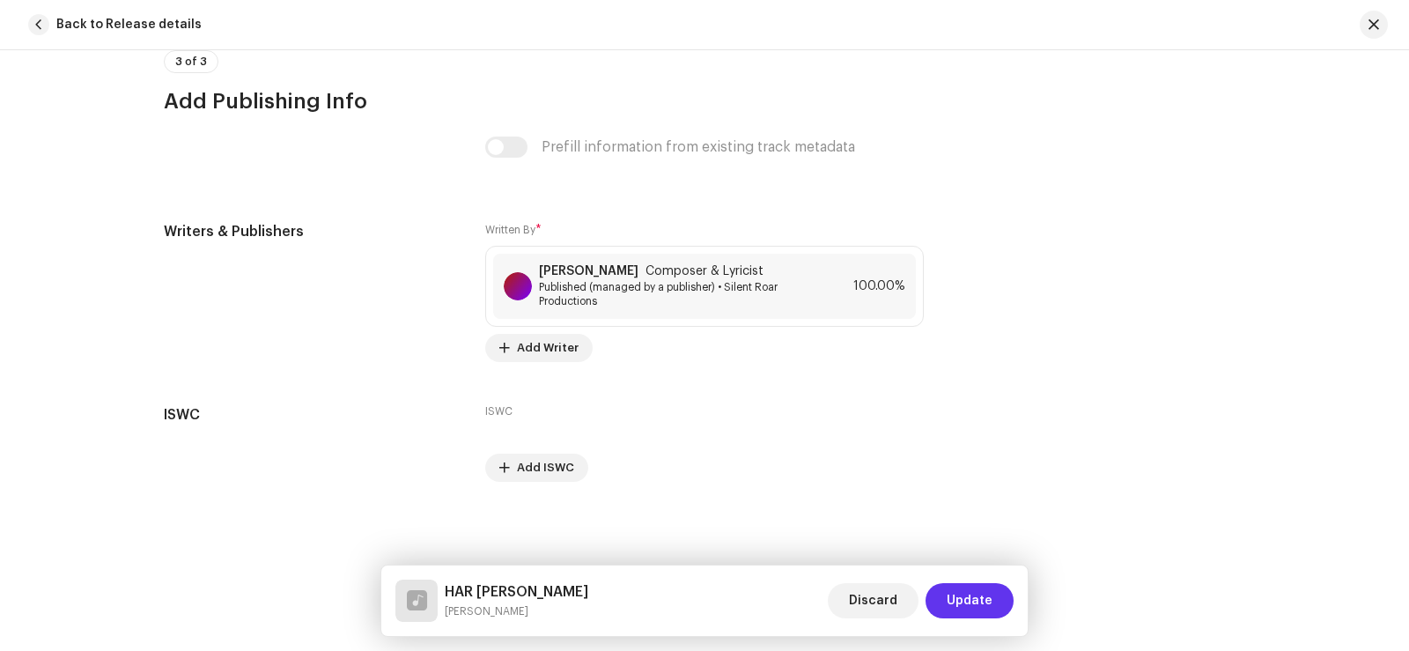
click at [975, 601] on span "Update" at bounding box center [970, 600] width 46 height 35
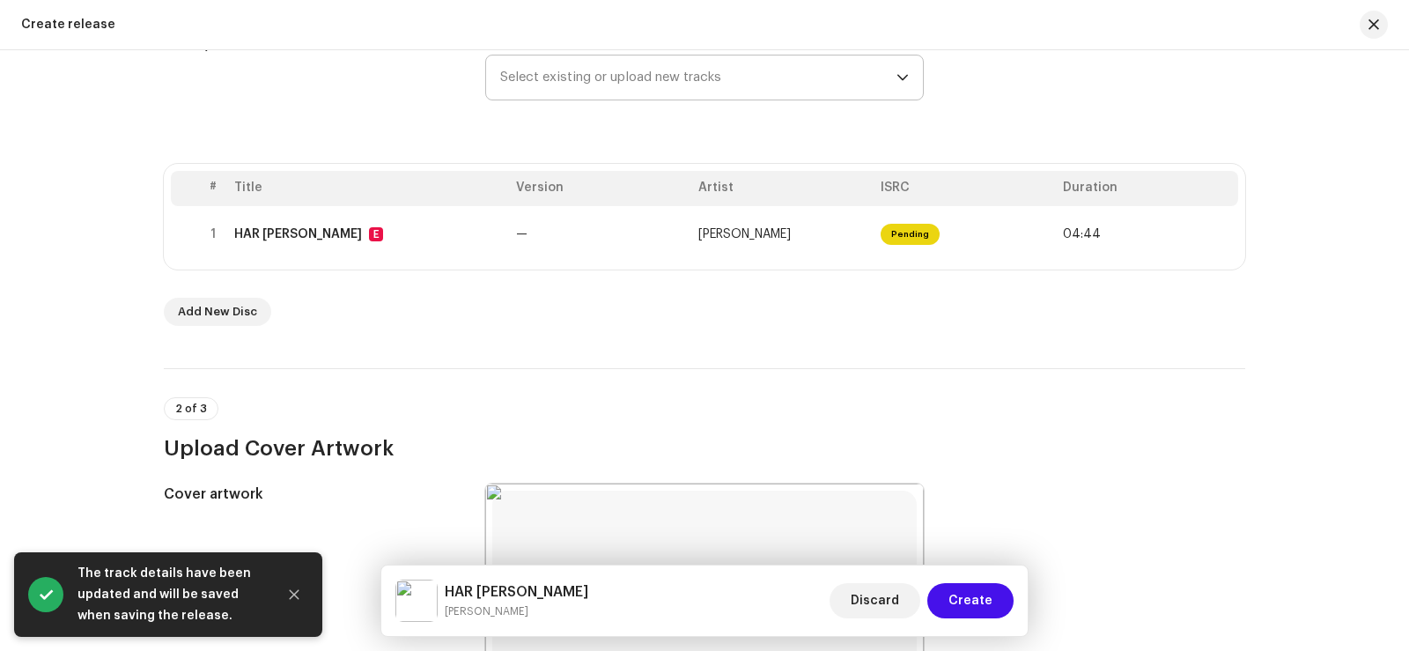
click at [975, 601] on span "Create" at bounding box center [970, 600] width 44 height 35
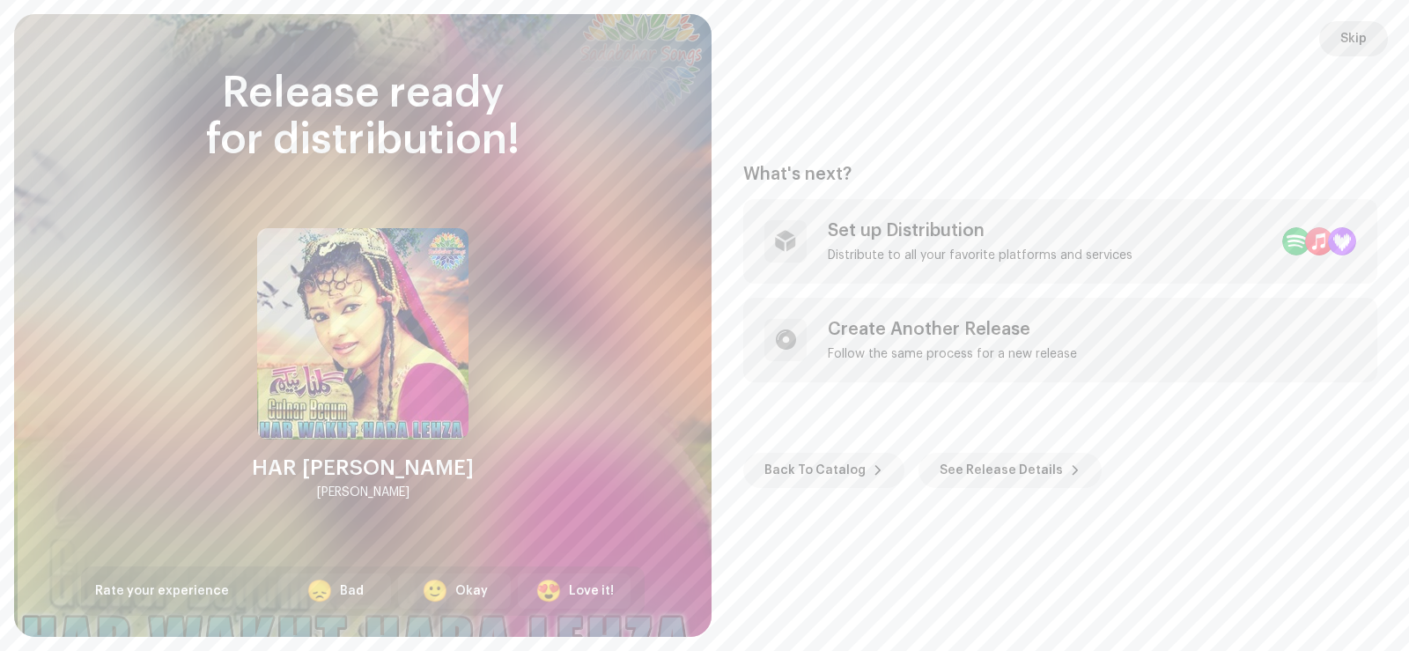
click at [1345, 40] on span "Skip" at bounding box center [1353, 38] width 26 height 35
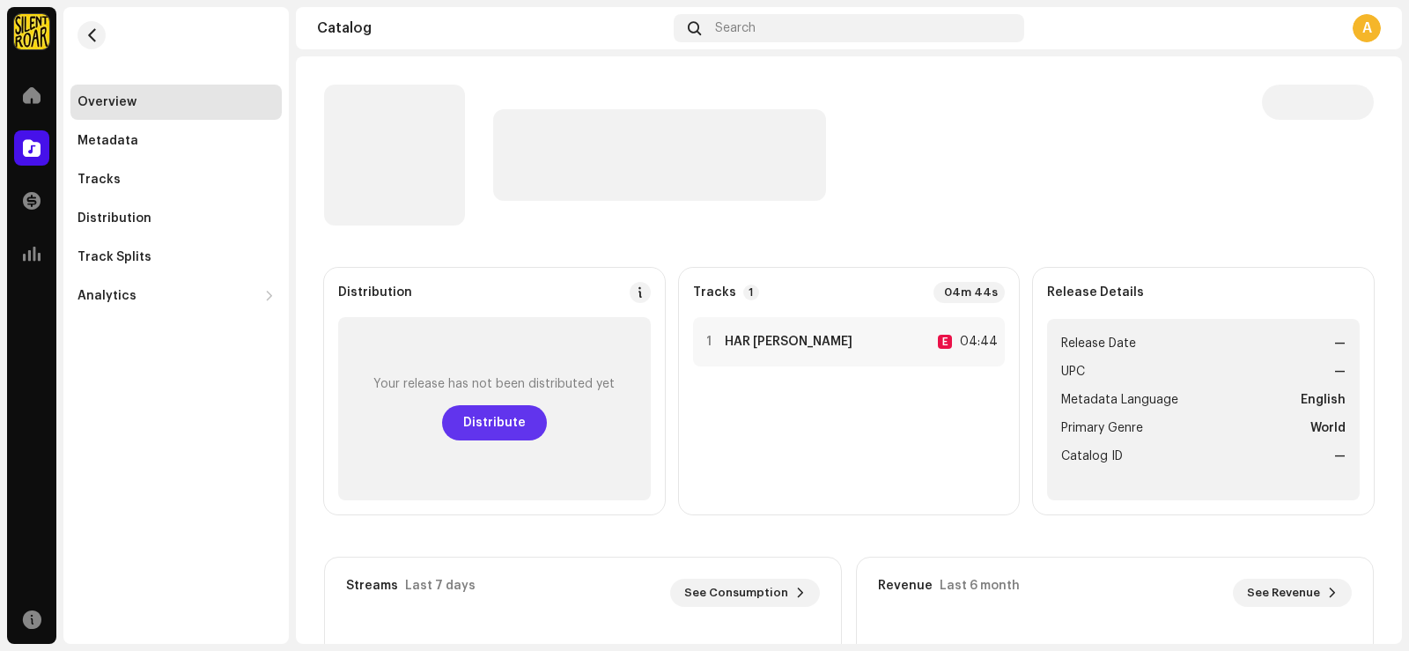
click at [481, 426] on span "Distribute" at bounding box center [494, 422] width 63 height 35
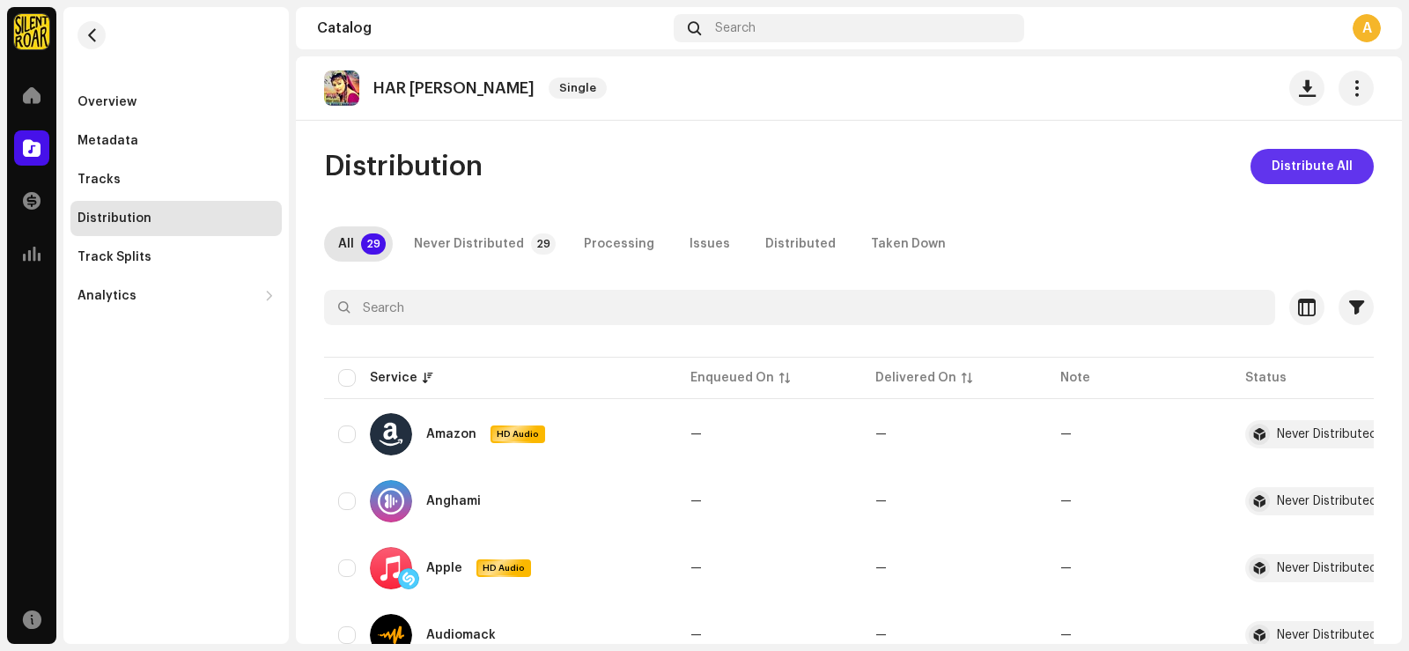
click at [1296, 167] on span "Distribute All" at bounding box center [1311, 166] width 81 height 35
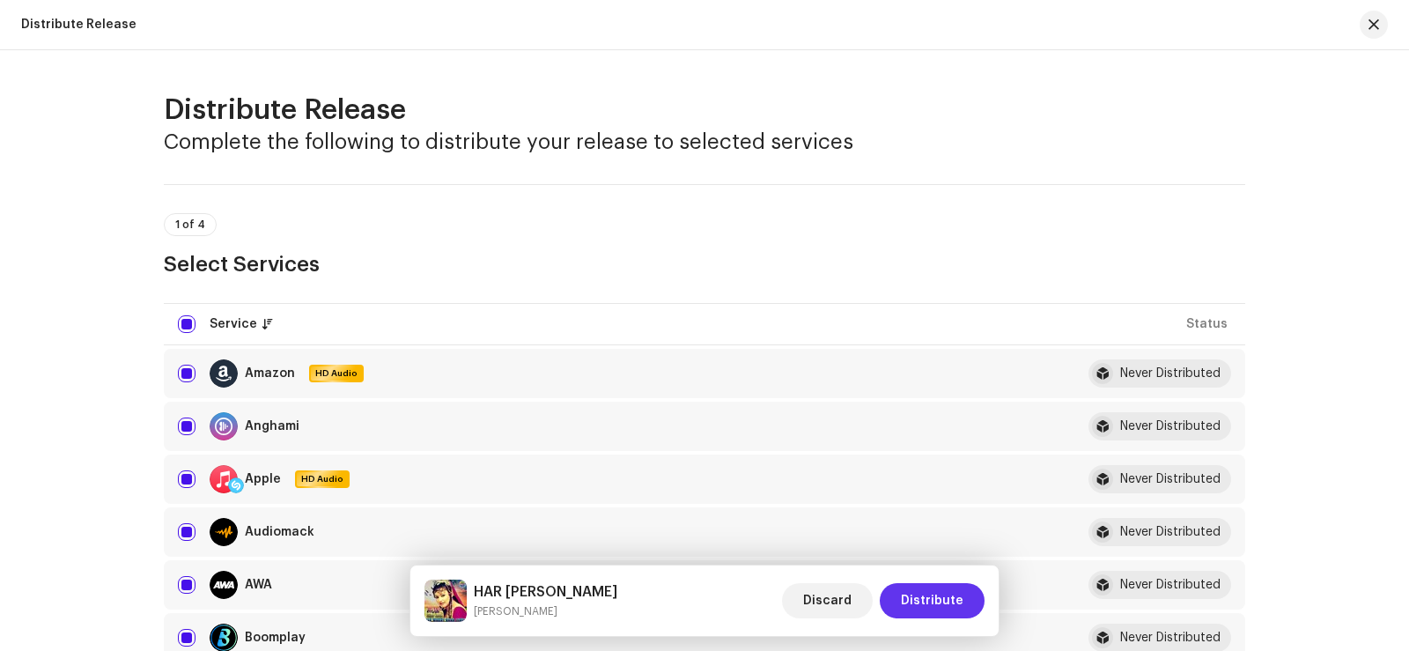
click at [942, 598] on span "Distribute" at bounding box center [932, 600] width 63 height 35
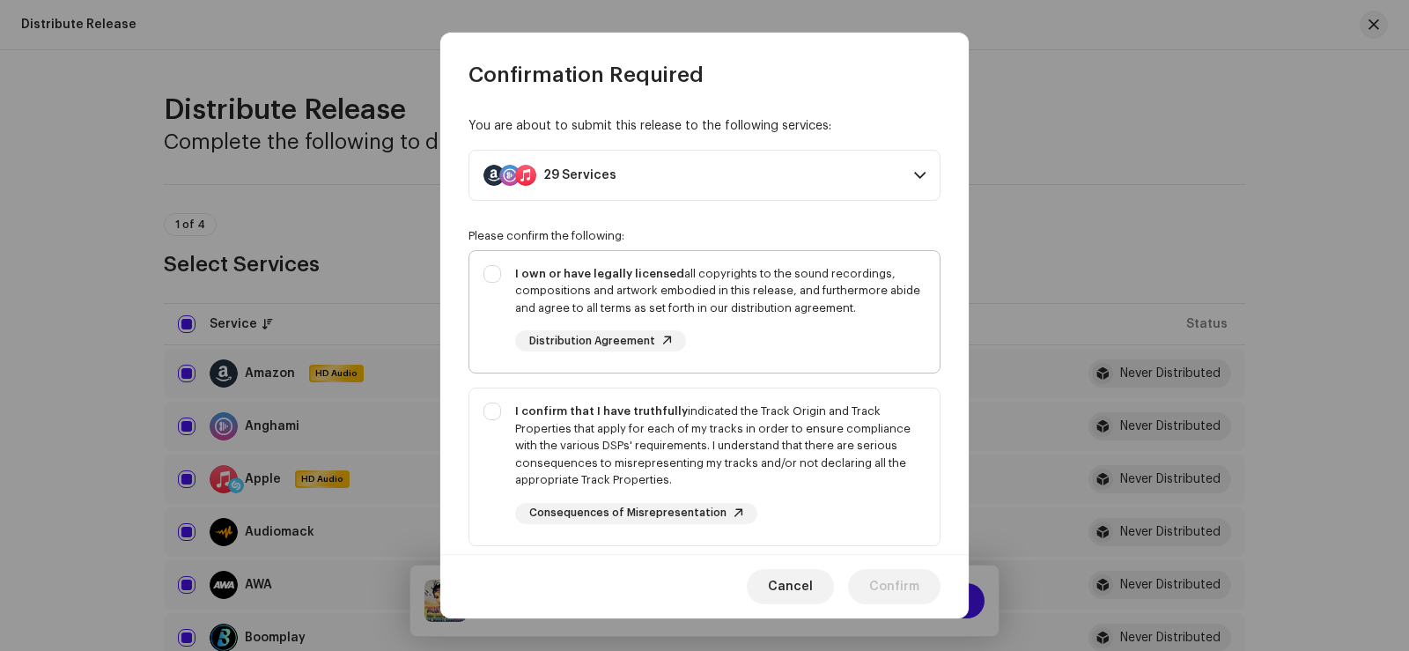
click at [484, 275] on div "I own or have legally licensed all copyrights to the sound recordings, composit…" at bounding box center [704, 308] width 470 height 115
checkbox input "true"
click at [490, 416] on div "I confirm that I have truthfully indicated the Track Origin and Track Propertie…" at bounding box center [704, 463] width 470 height 150
checkbox input "true"
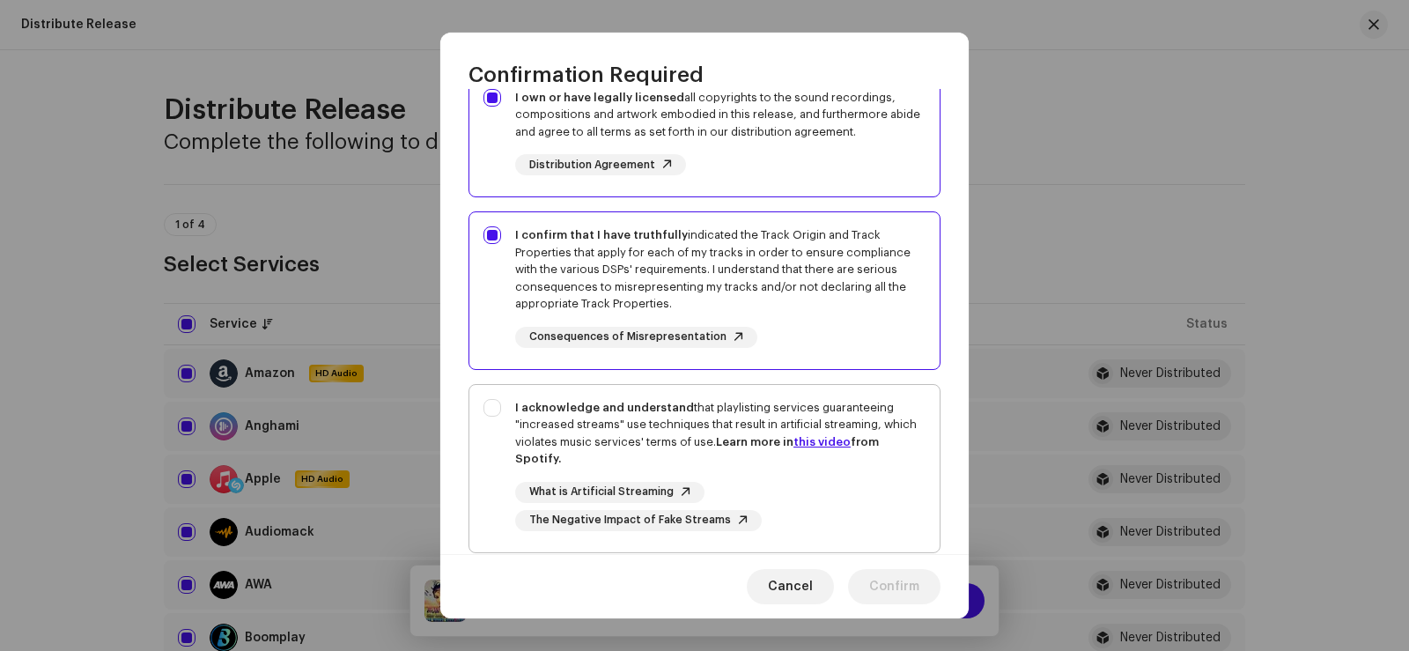
drag, startPoint x: 489, startPoint y: 411, endPoint x: 721, endPoint y: 485, distance: 243.9
click at [490, 410] on div "I acknowledge and understand that playlisting services guaranteeing "increased …" at bounding box center [704, 465] width 470 height 160
checkbox input "true"
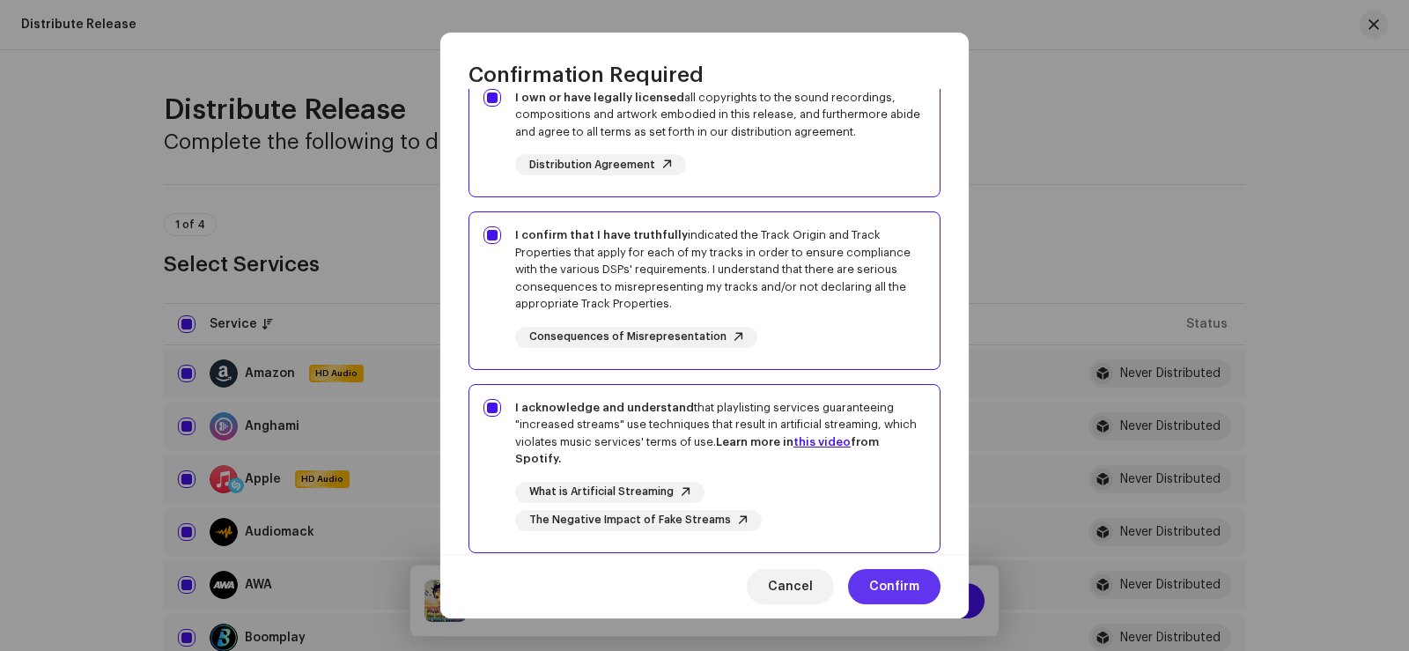
click at [877, 585] on span "Confirm" at bounding box center [894, 586] width 50 height 35
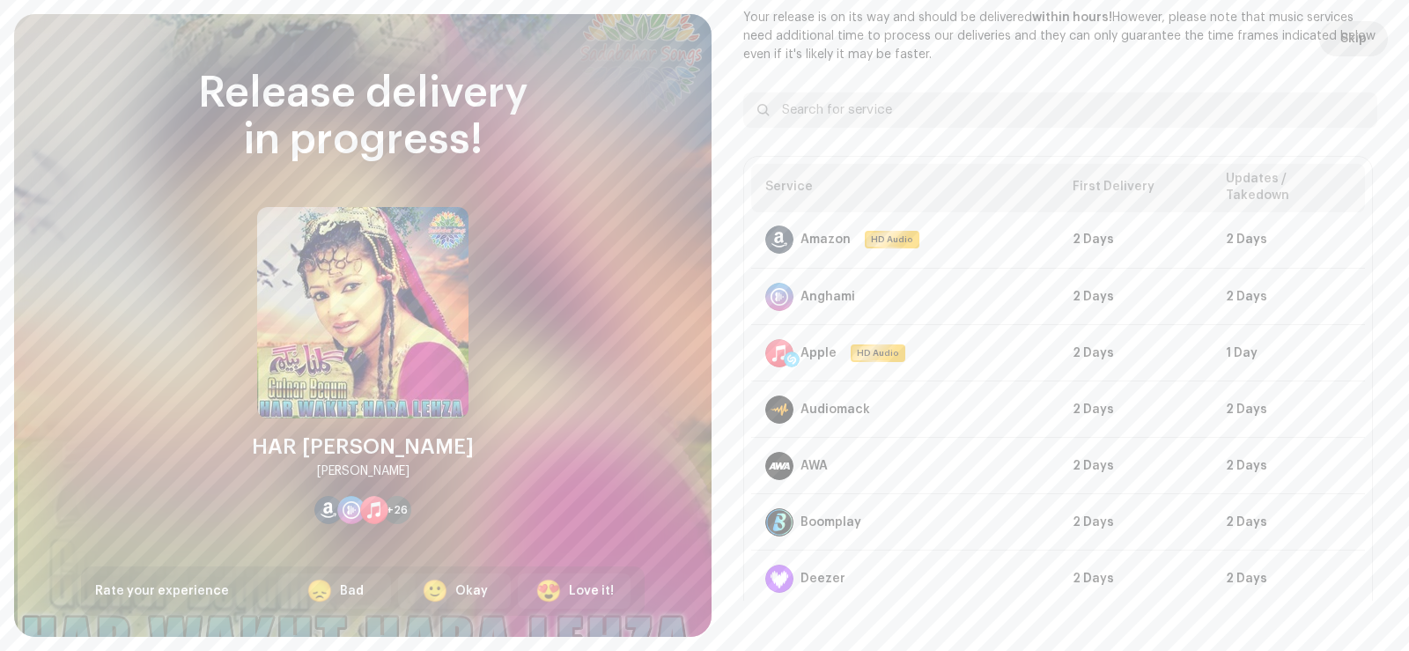
click at [1346, 30] on span "Skip" at bounding box center [1353, 38] width 26 height 35
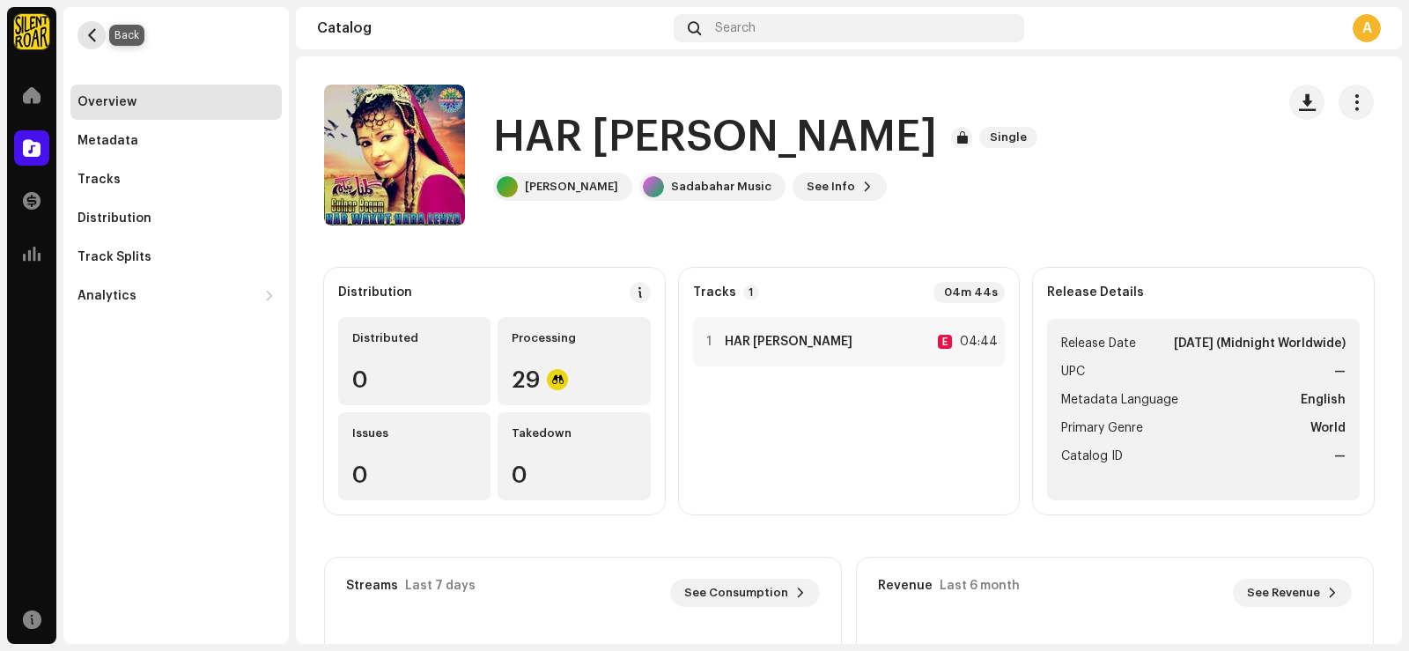
click at [86, 37] on span "button" at bounding box center [91, 35] width 13 height 14
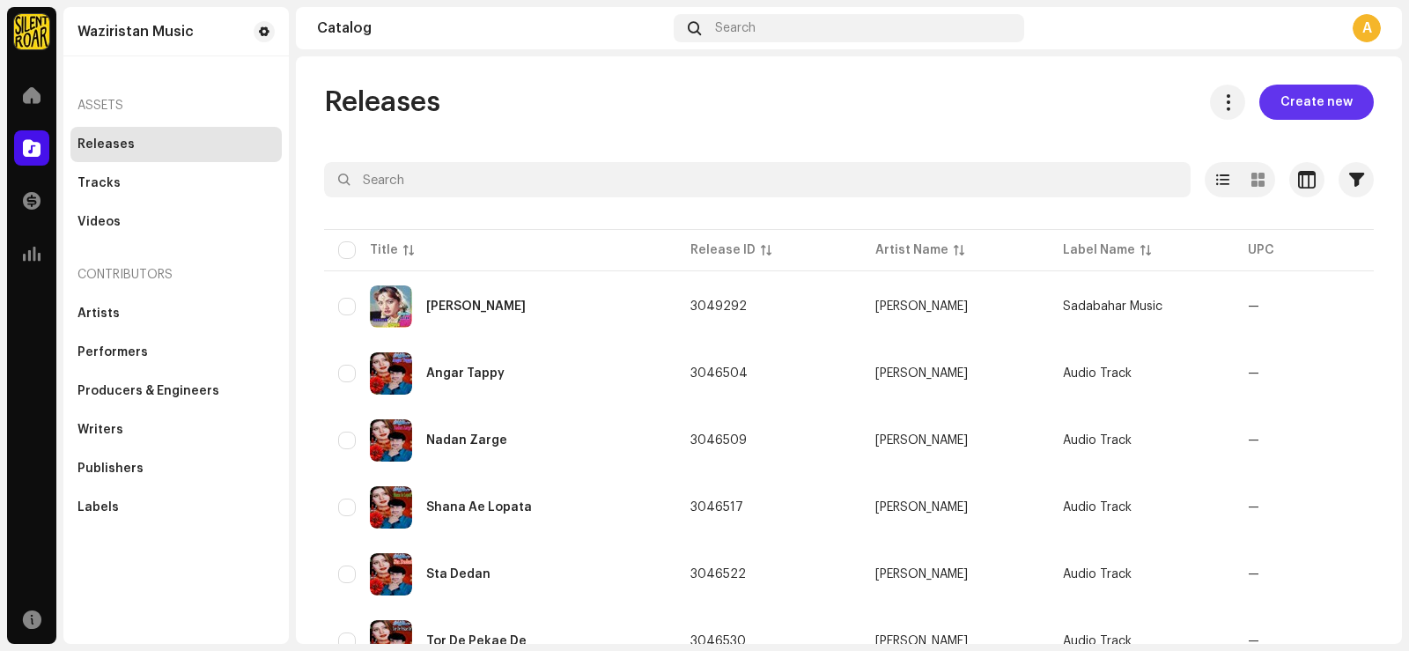
click at [1308, 104] on span "Create new" at bounding box center [1316, 102] width 72 height 35
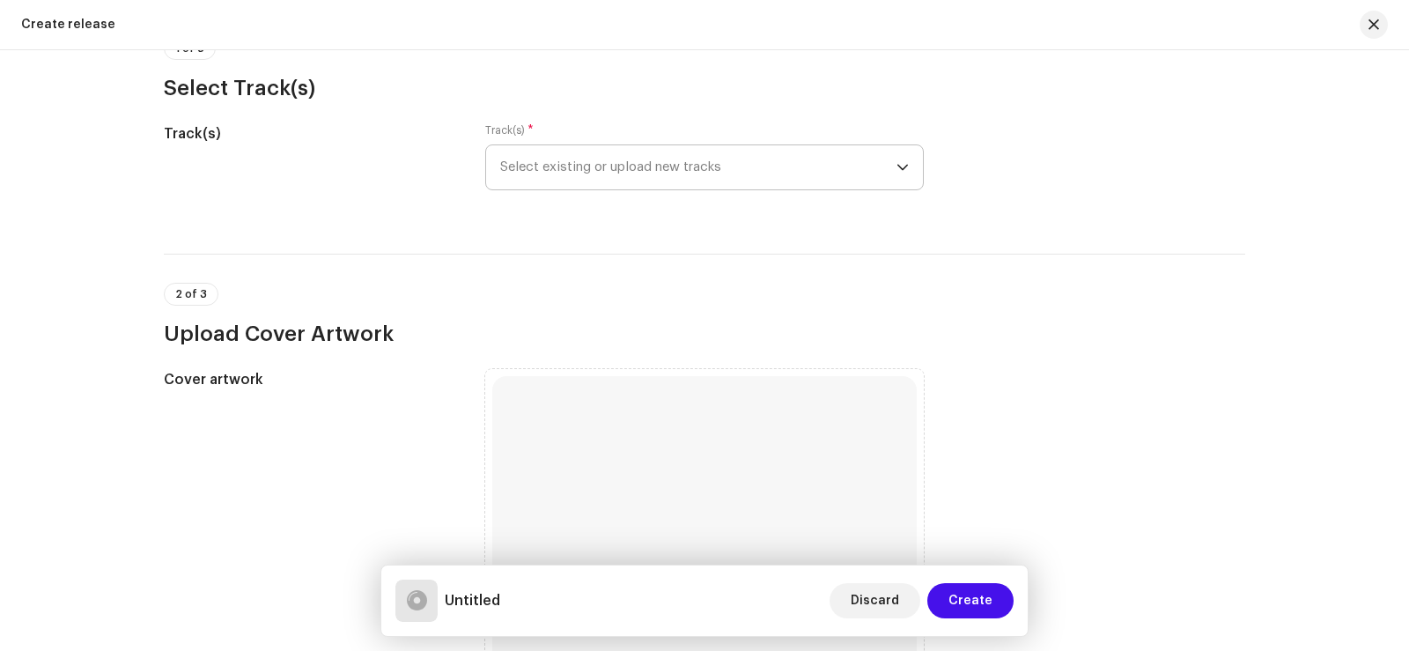
scroll to position [176, 0]
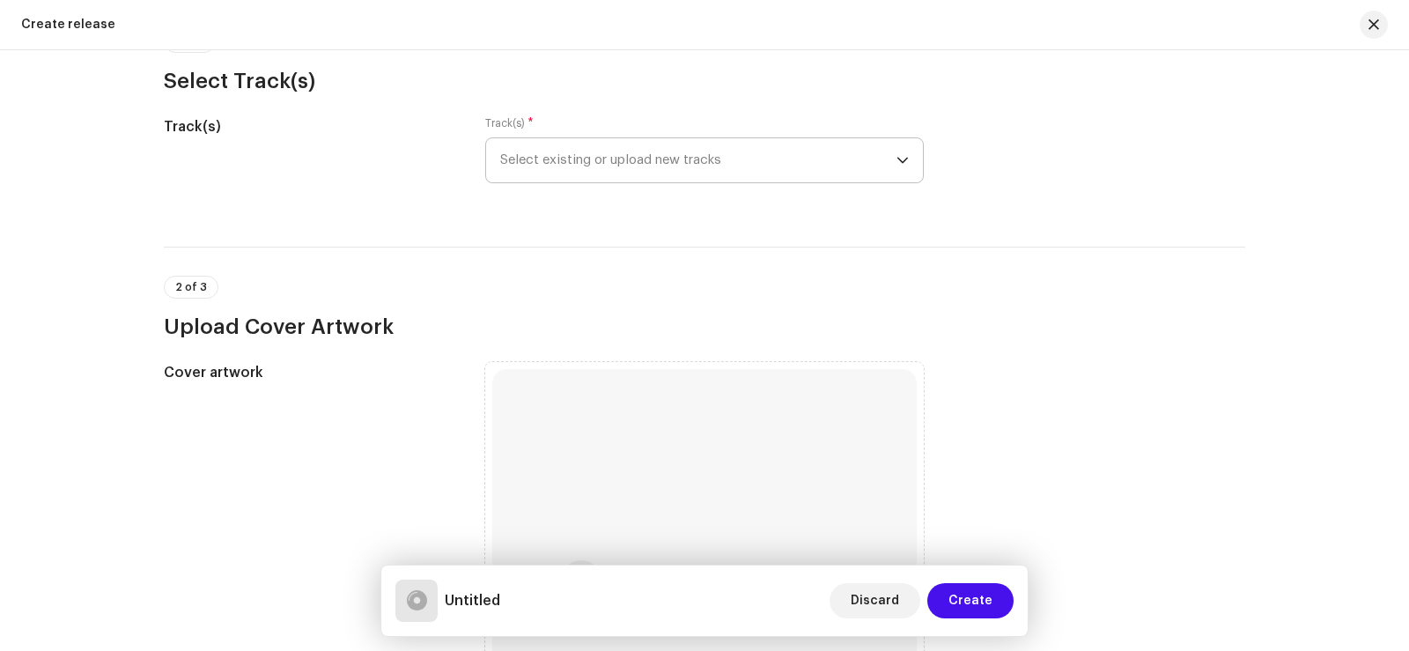
click at [896, 161] on icon "dropdown trigger" at bounding box center [902, 160] width 12 height 12
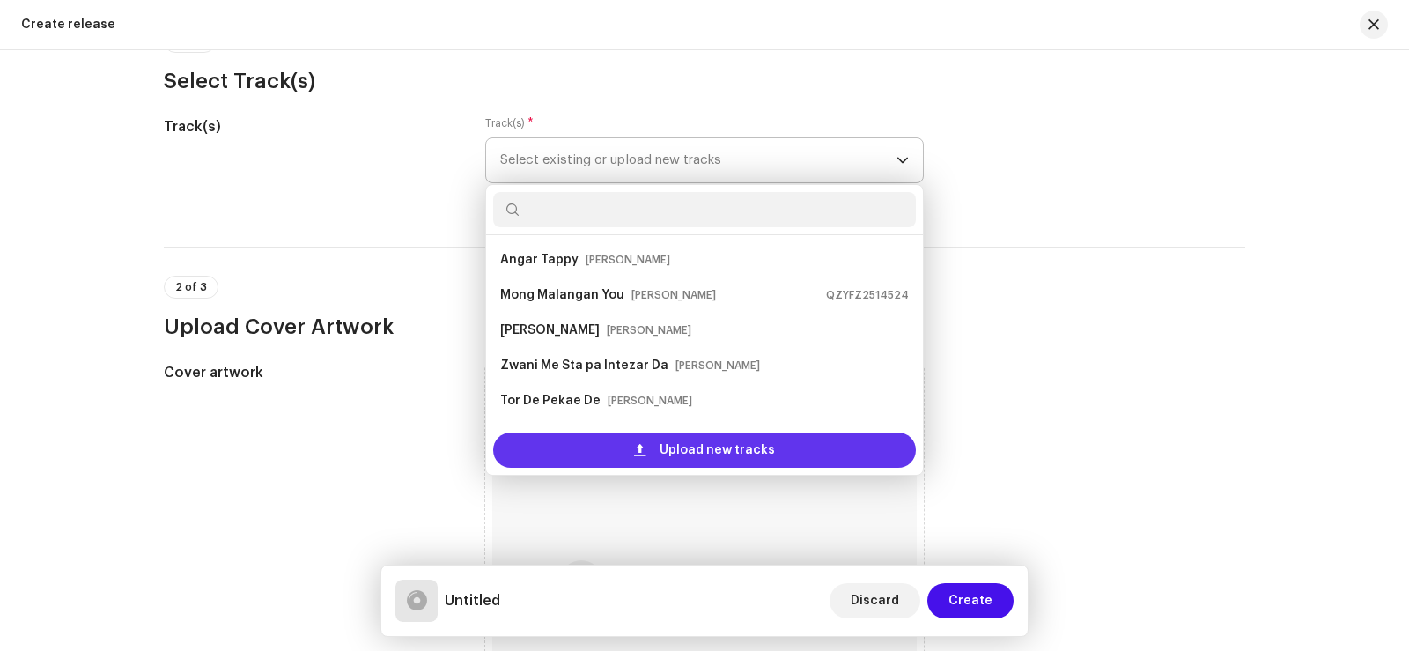
scroll to position [28, 0]
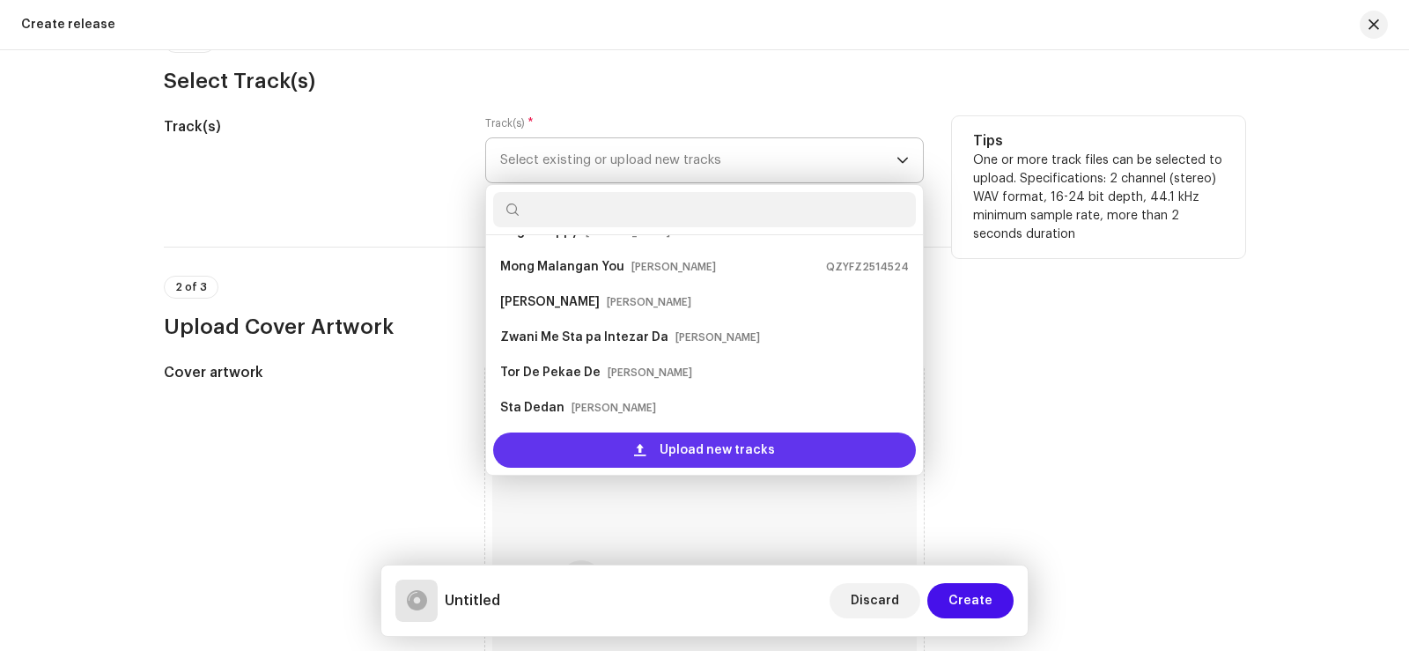
click at [683, 446] on span "Upload new tracks" at bounding box center [717, 449] width 115 height 35
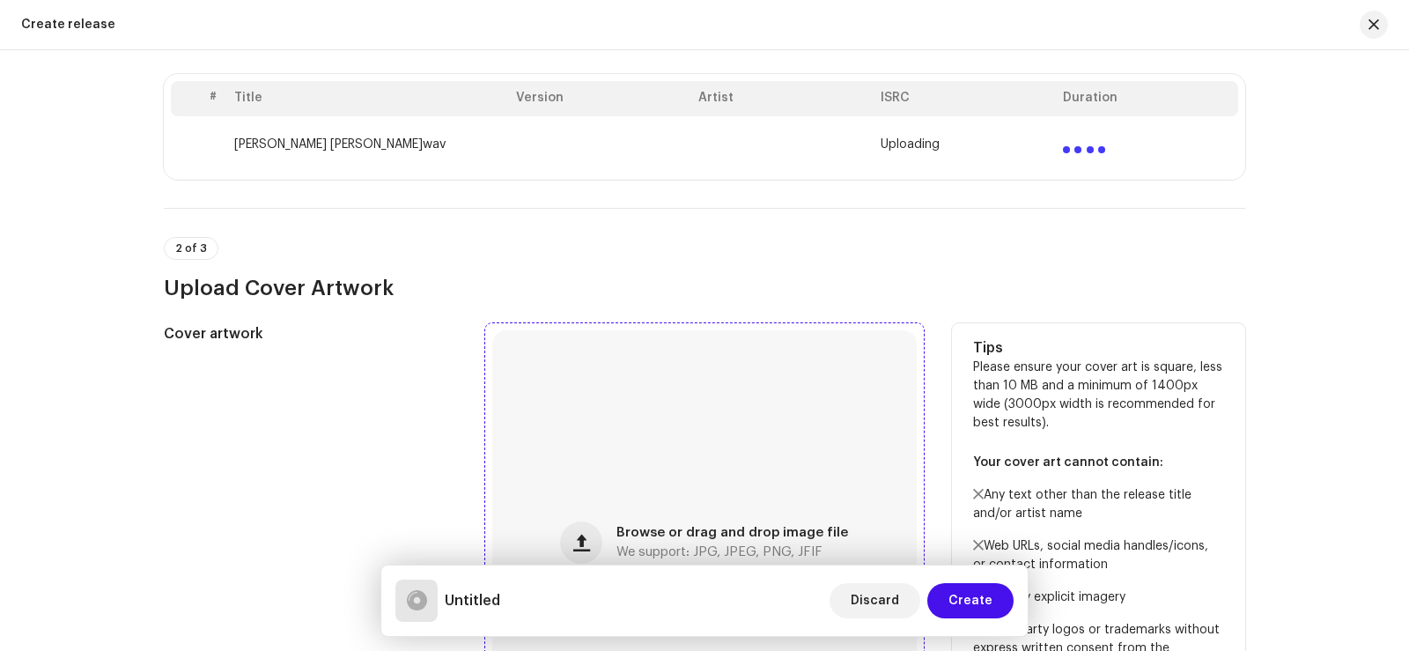
scroll to position [352, 0]
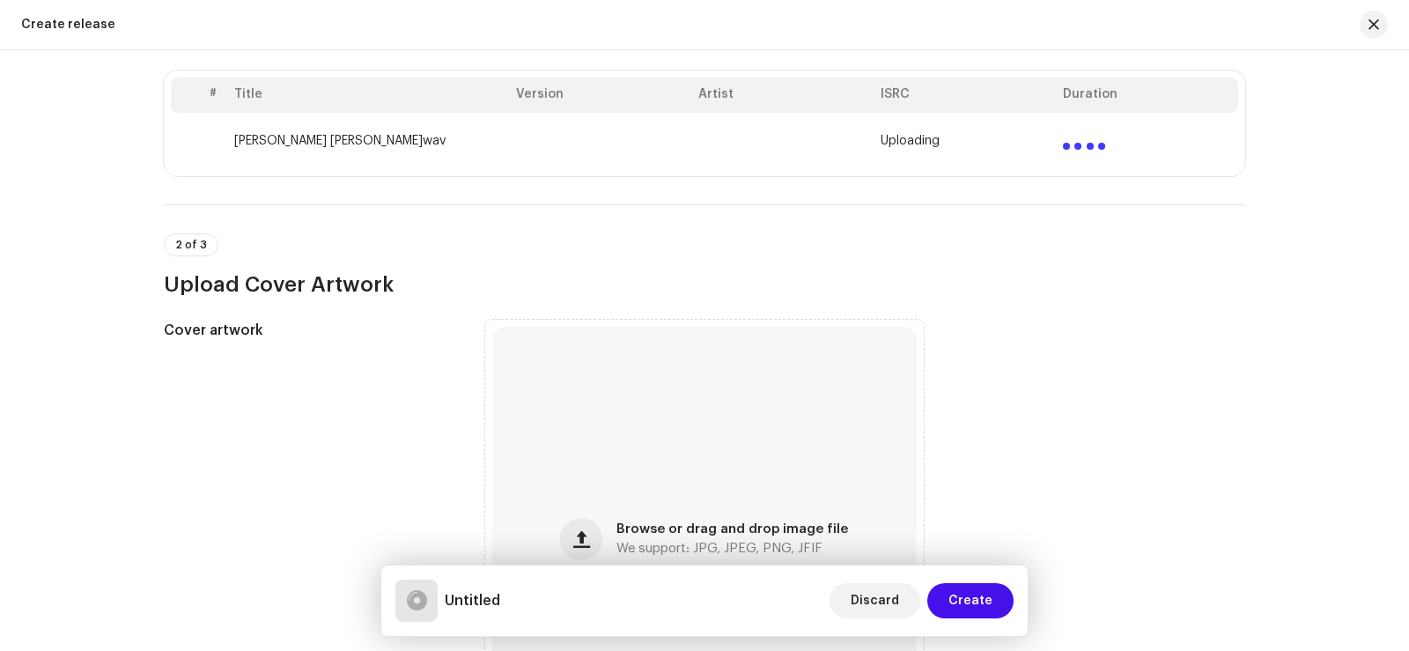
drag, startPoint x: 227, startPoint y: 142, endPoint x: 365, endPoint y: 151, distance: 137.6
click at [365, 151] on td "[PERSON_NAME] [PERSON_NAME]wav" at bounding box center [368, 141] width 282 height 56
copy td "[PERSON_NAME] Khushala Ye"
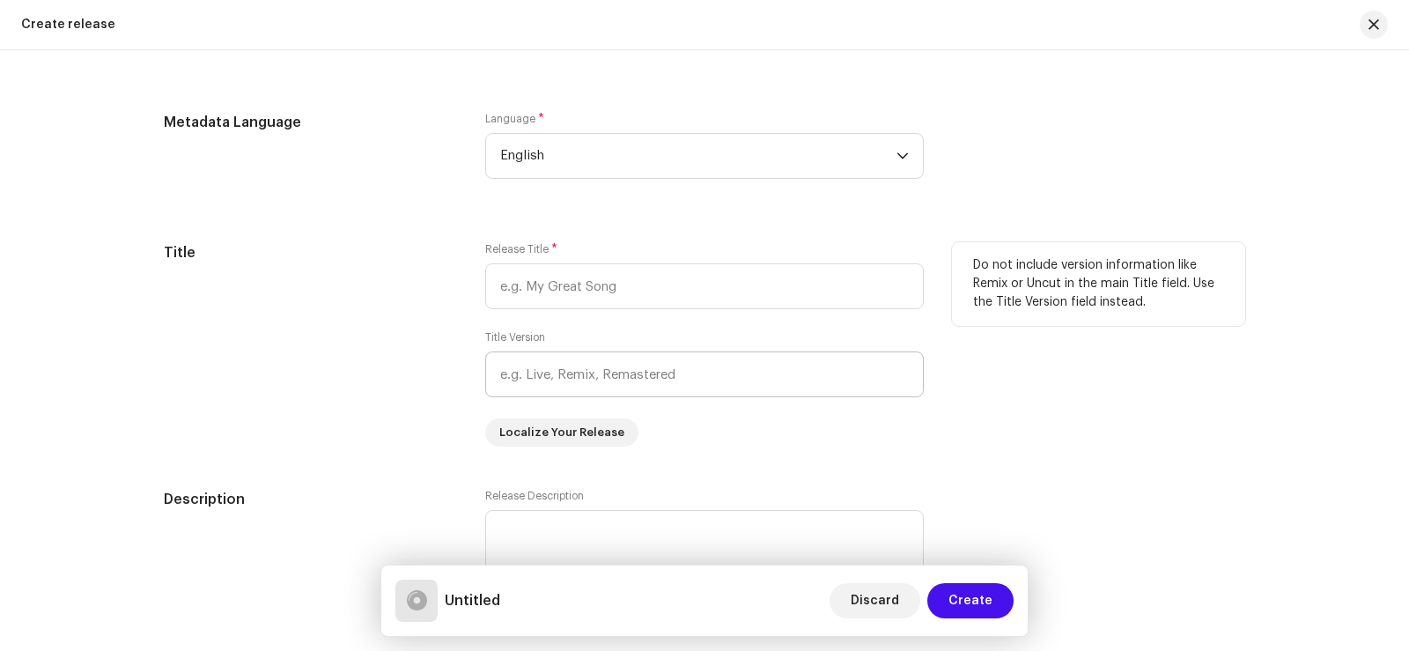
scroll to position [1409, 0]
click at [553, 287] on input "text" at bounding box center [704, 285] width 438 height 46
paste input "[PERSON_NAME] Khushala Ye"
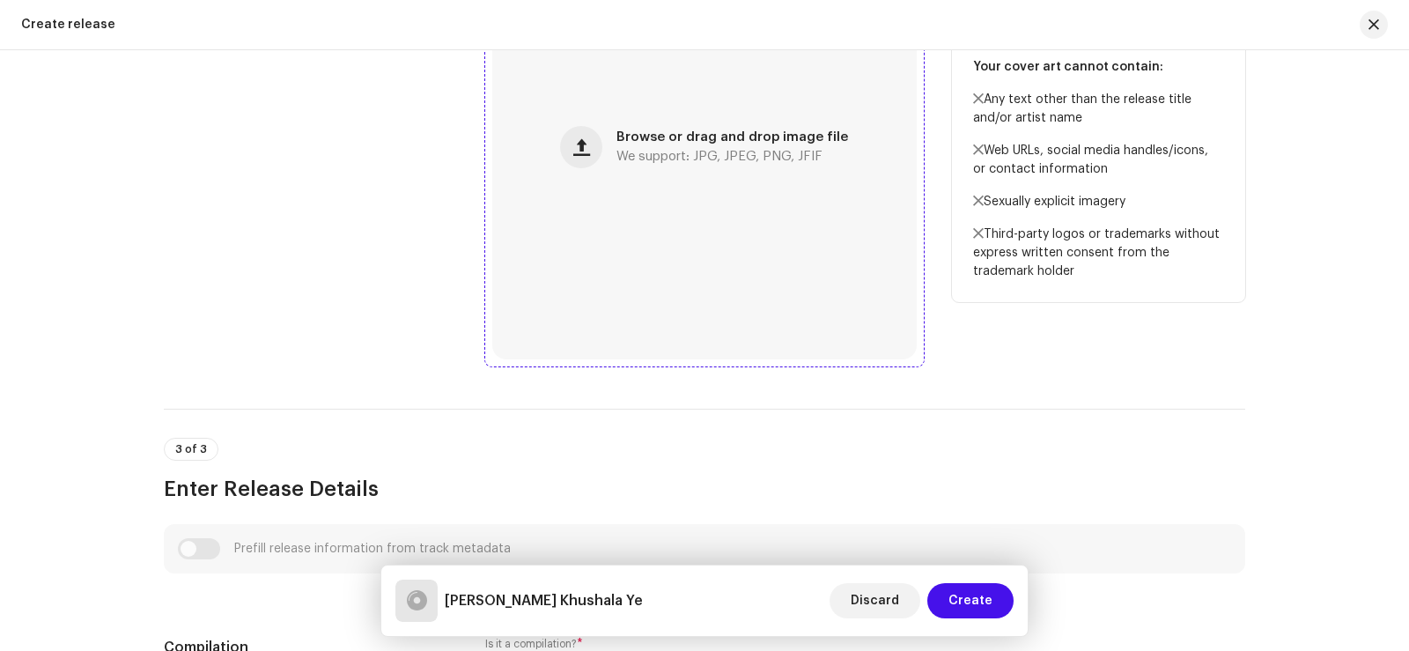
scroll to position [704, 0]
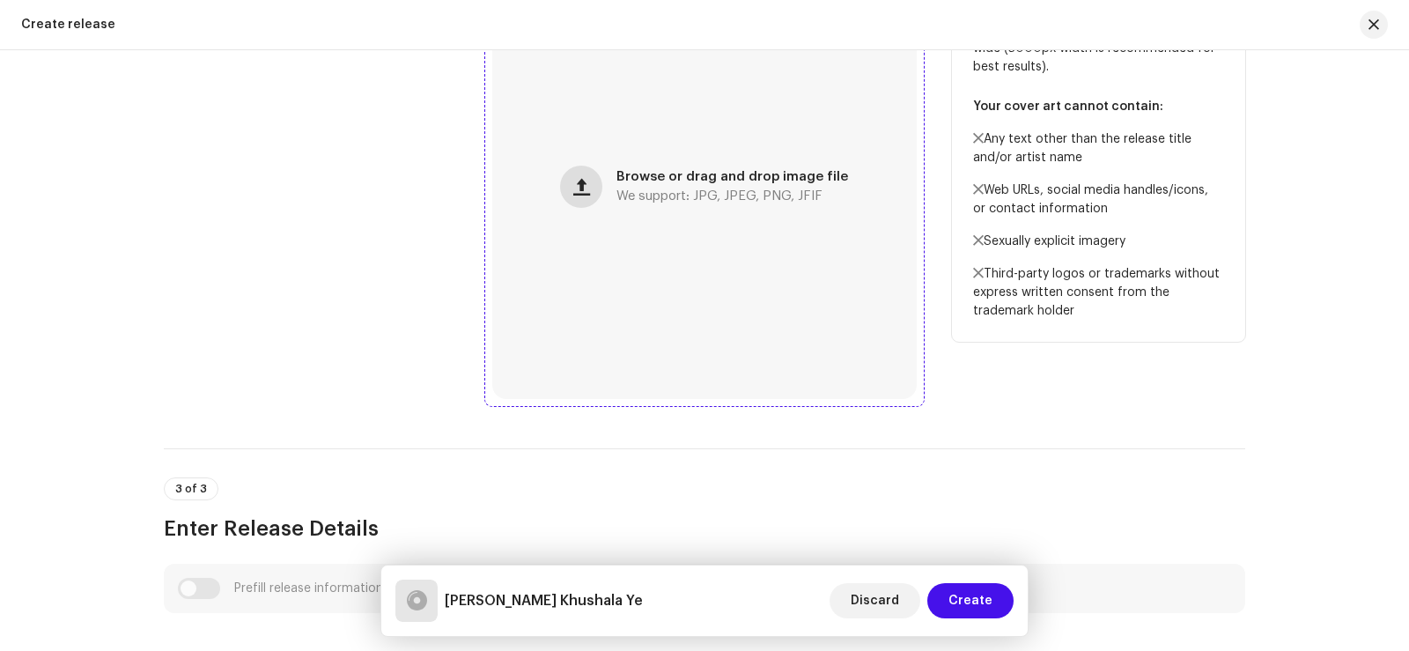
type input "[PERSON_NAME] Khushala Ye"
click at [583, 192] on span "button" at bounding box center [581, 187] width 17 height 14
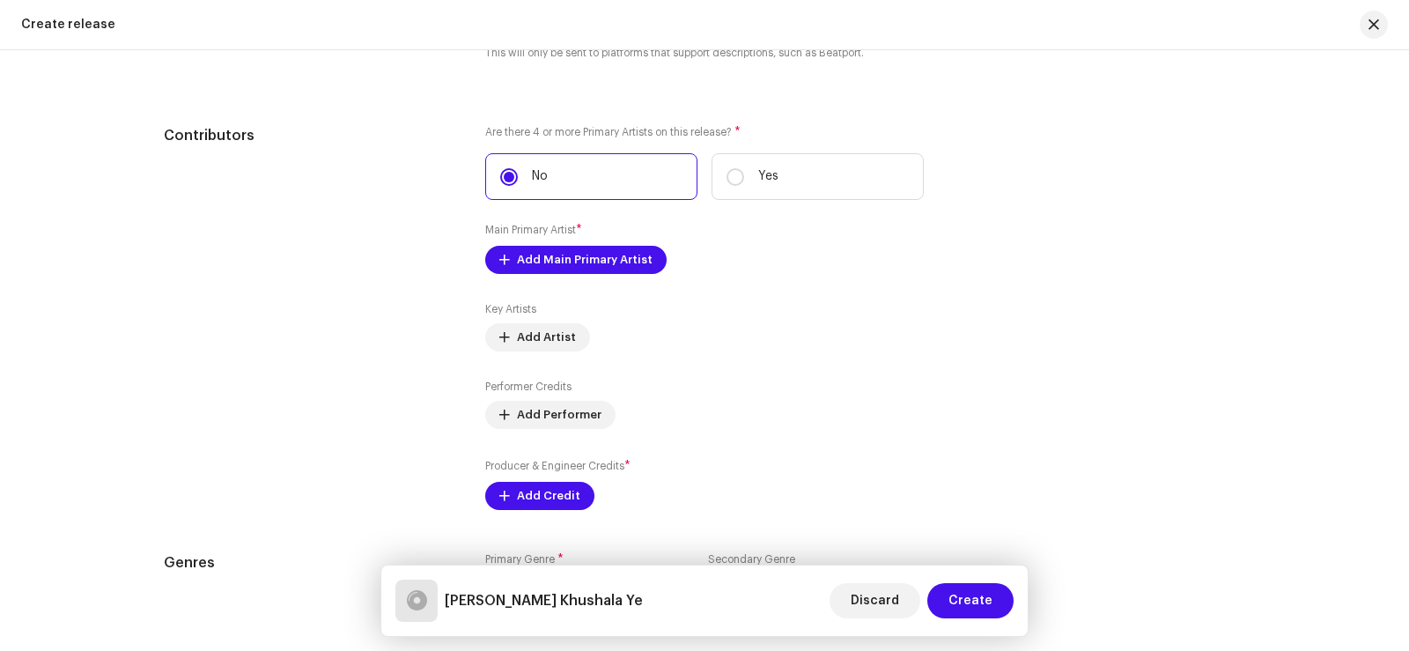
scroll to position [2025, 0]
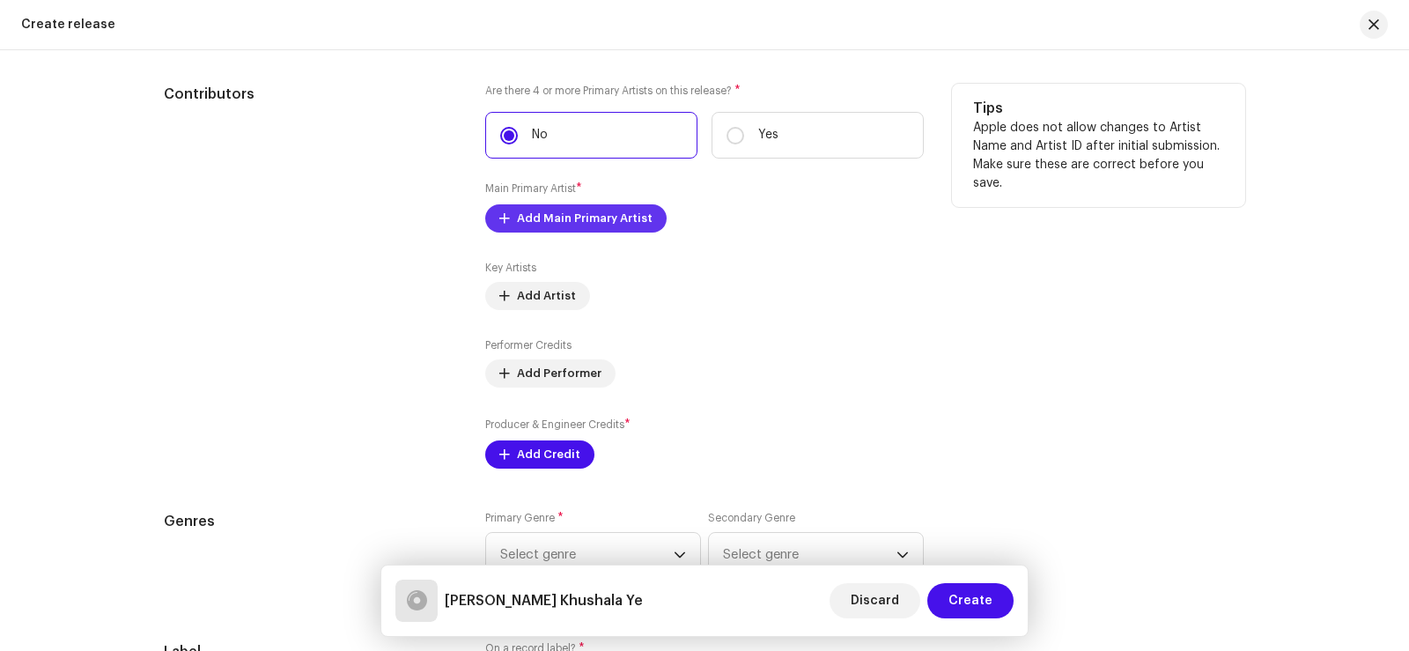
click at [585, 216] on span "Add Main Primary Artist" at bounding box center [585, 218] width 136 height 35
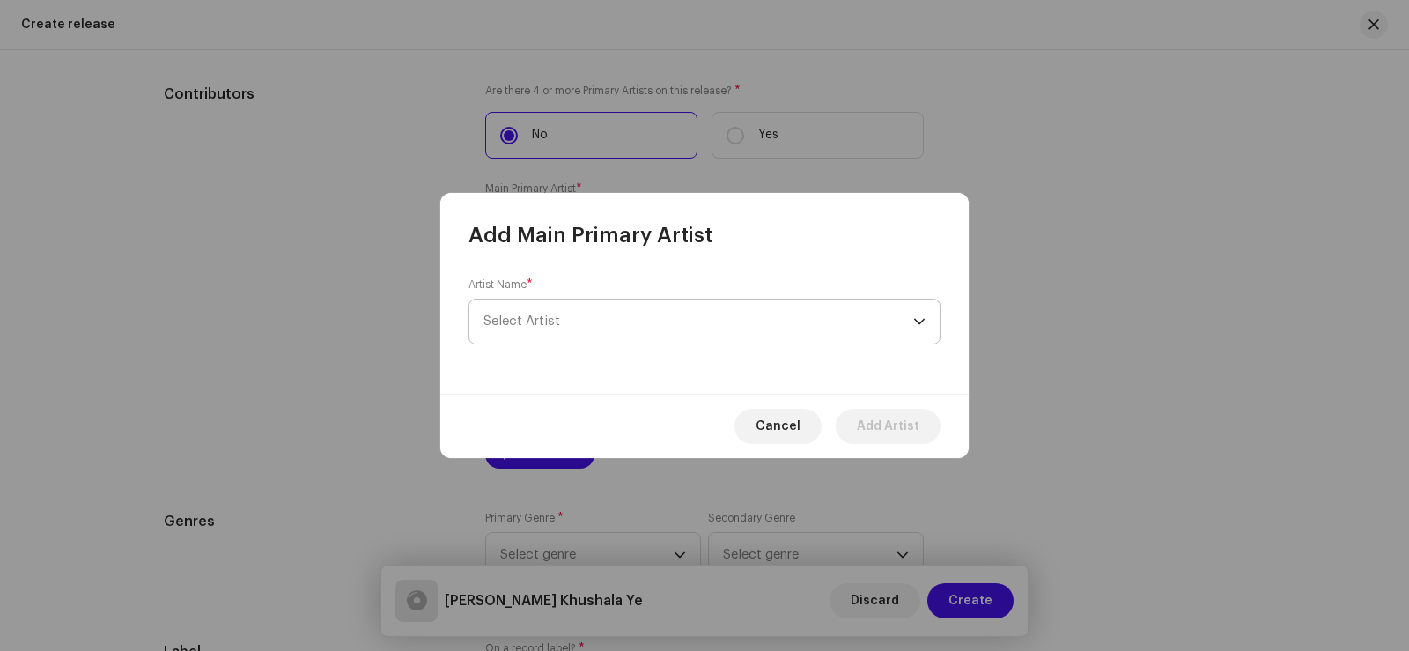
click at [563, 317] on span "Select Artist" at bounding box center [698, 321] width 430 height 44
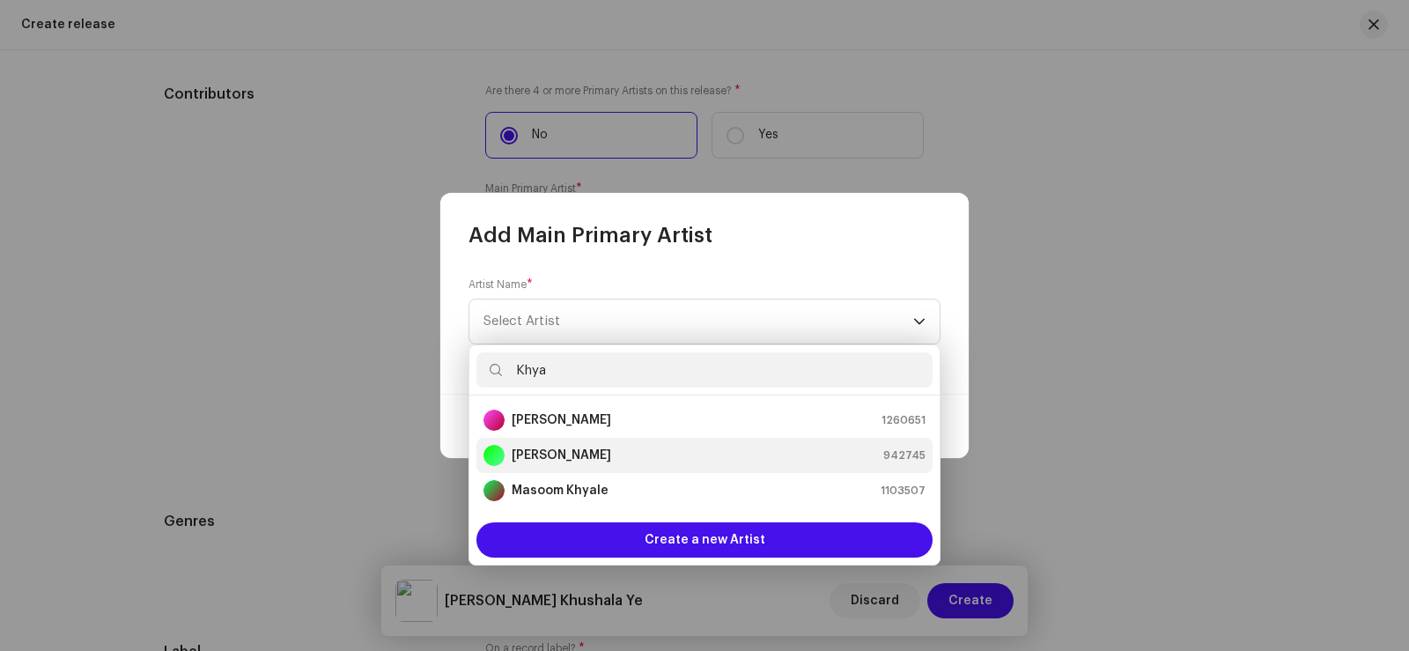
type input "Khya"
click at [610, 453] on strong "[PERSON_NAME]" at bounding box center [561, 455] width 99 height 18
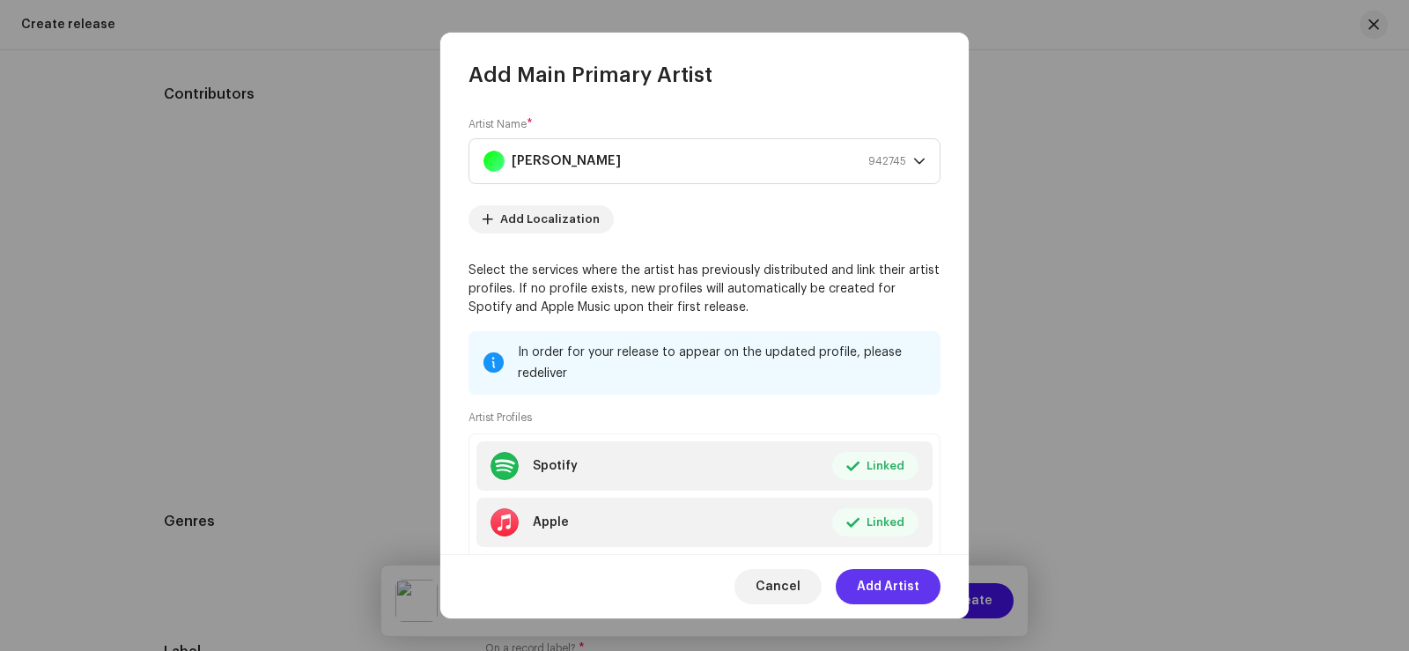
click at [891, 588] on span "Add Artist" at bounding box center [888, 586] width 63 height 35
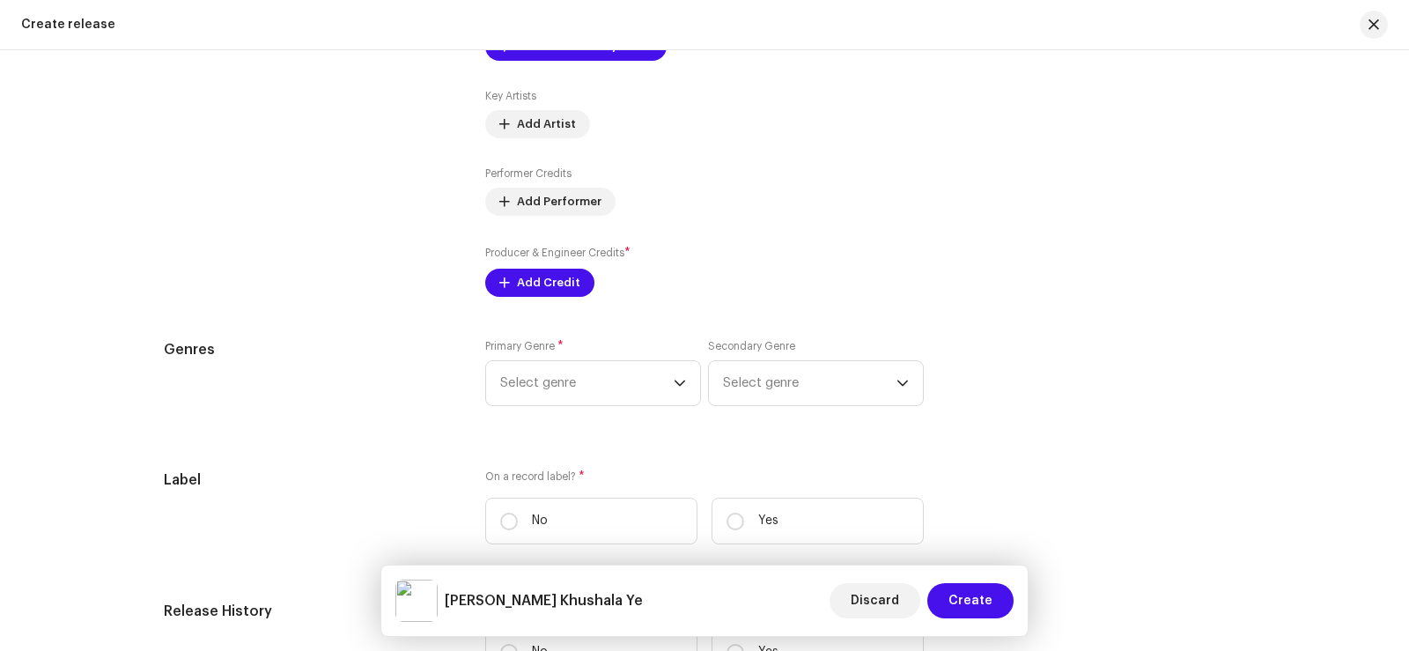
scroll to position [2201, 0]
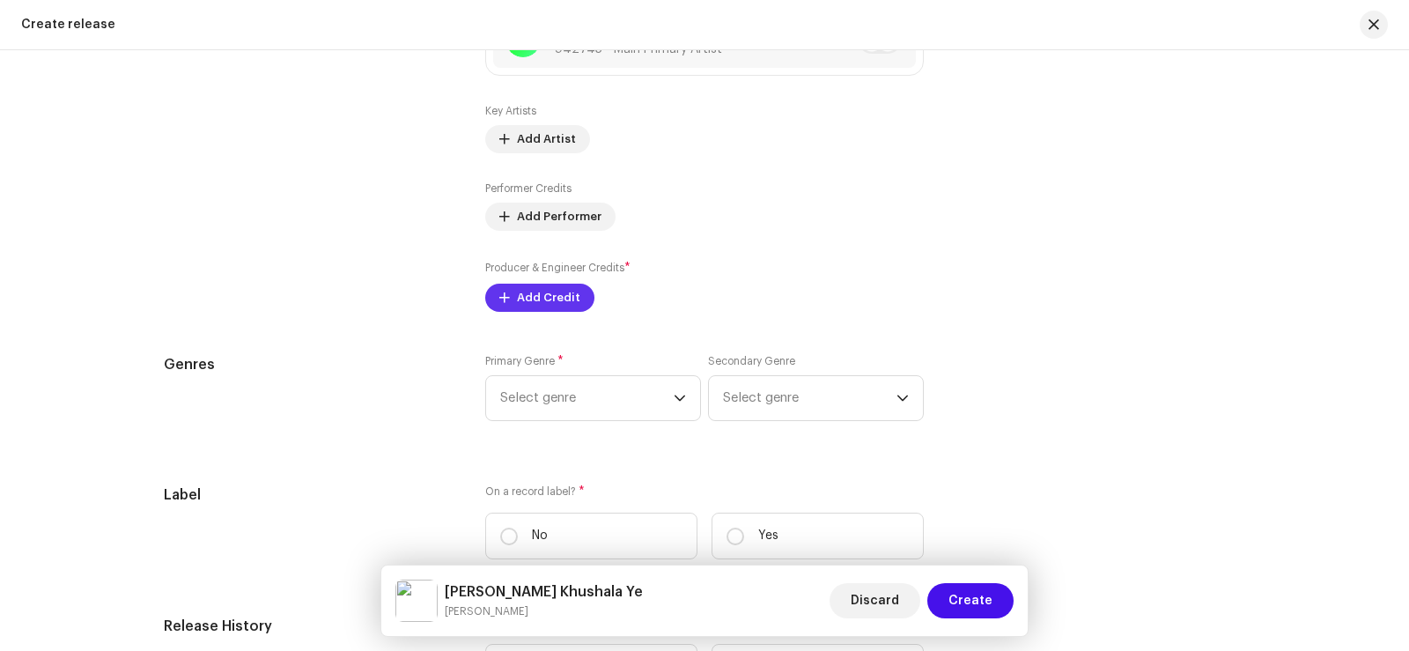
click at [535, 291] on span "Add Credit" at bounding box center [548, 297] width 63 height 35
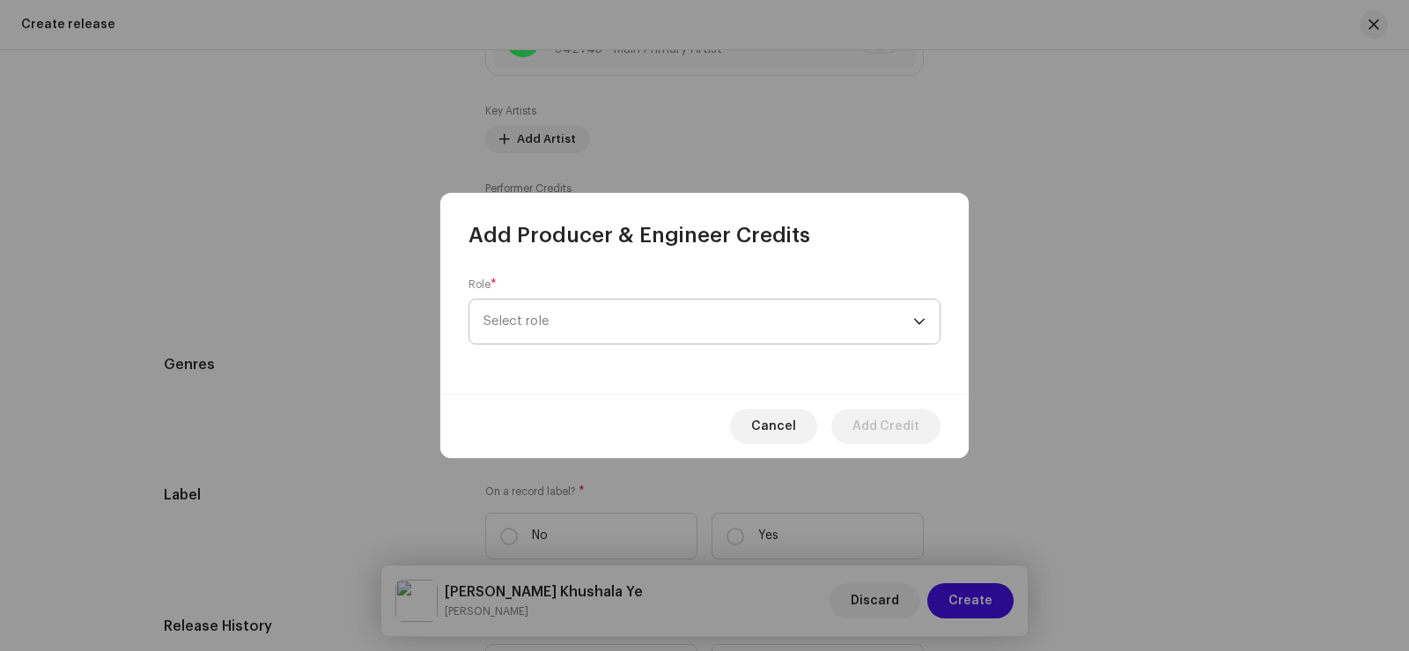
click at [542, 313] on span "Select role" at bounding box center [698, 321] width 430 height 44
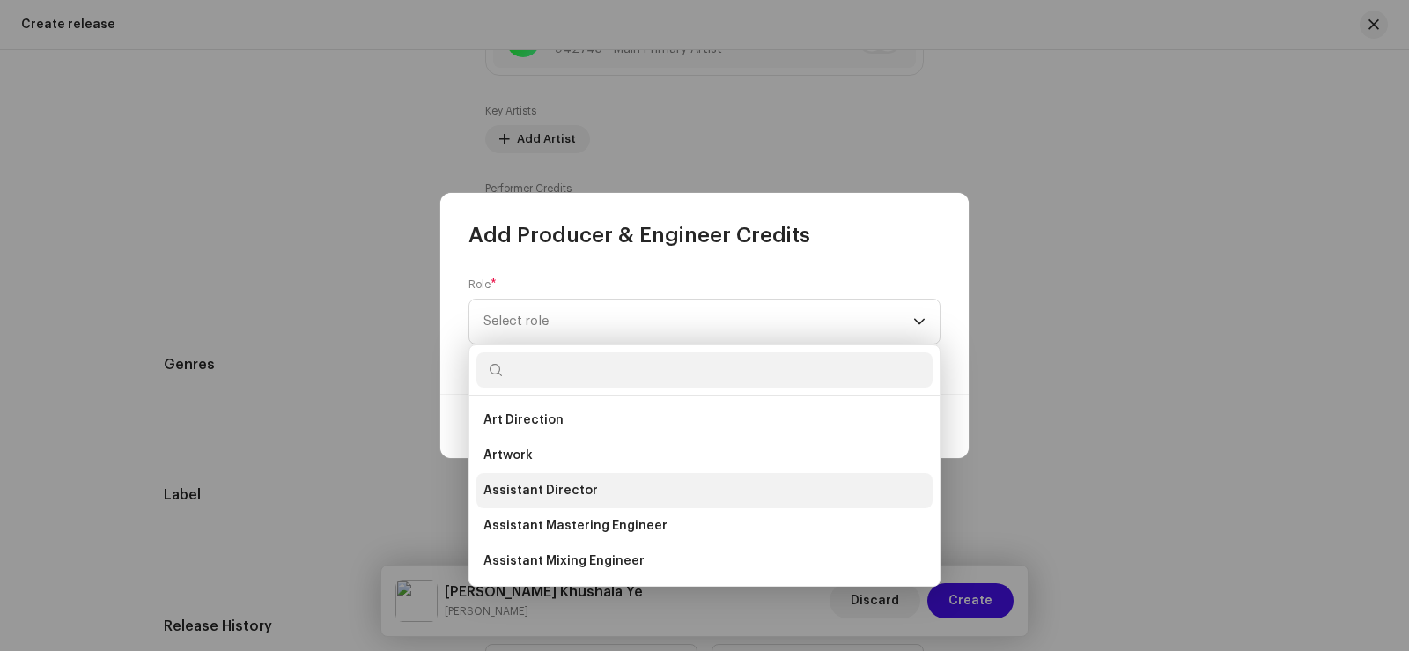
click at [592, 486] on li "Assistant Director" at bounding box center [704, 490] width 456 height 35
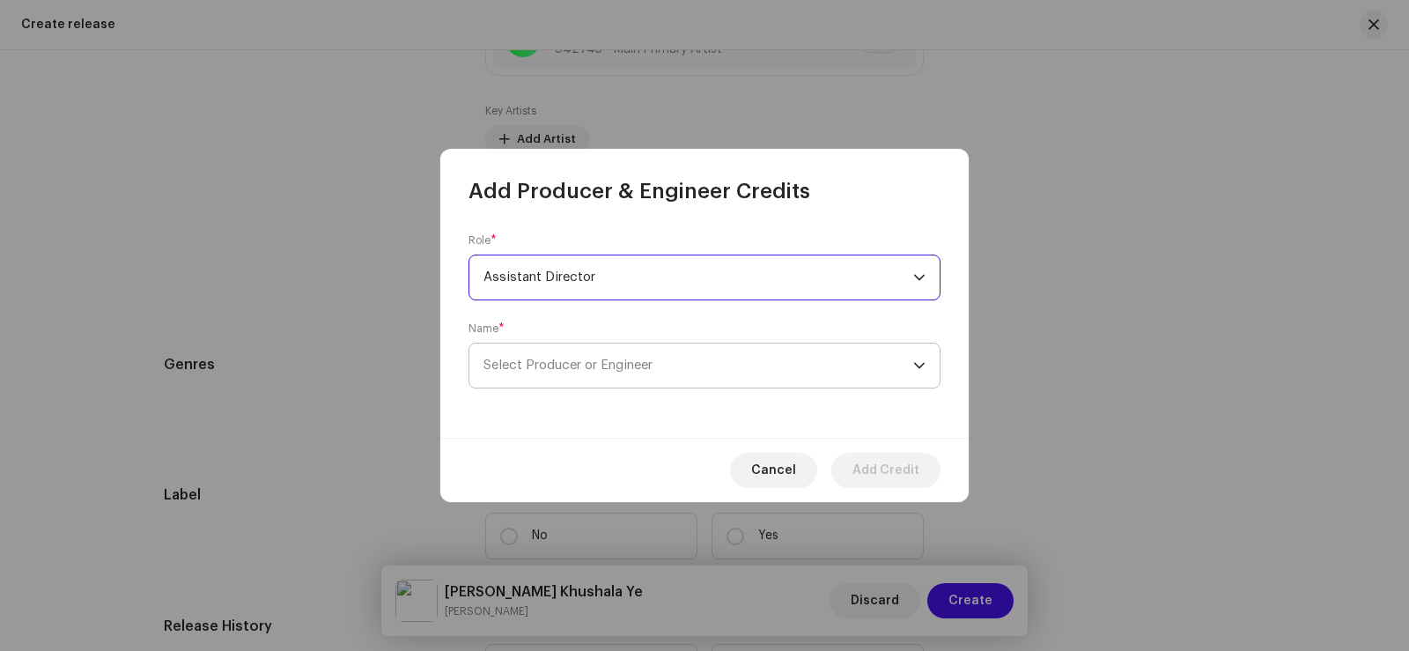
click at [563, 357] on span "Select Producer or Engineer" at bounding box center [698, 365] width 430 height 44
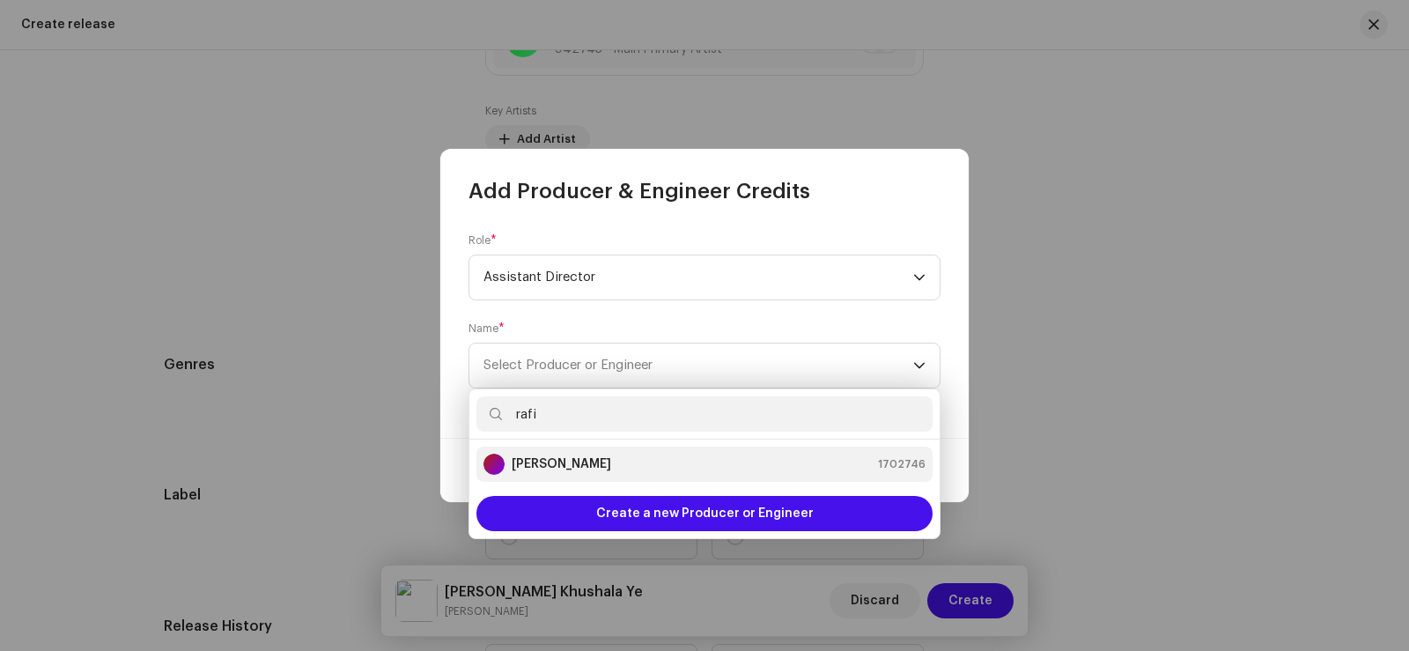
type input "rafi"
click at [565, 464] on strong "[PERSON_NAME]" at bounding box center [561, 464] width 99 height 18
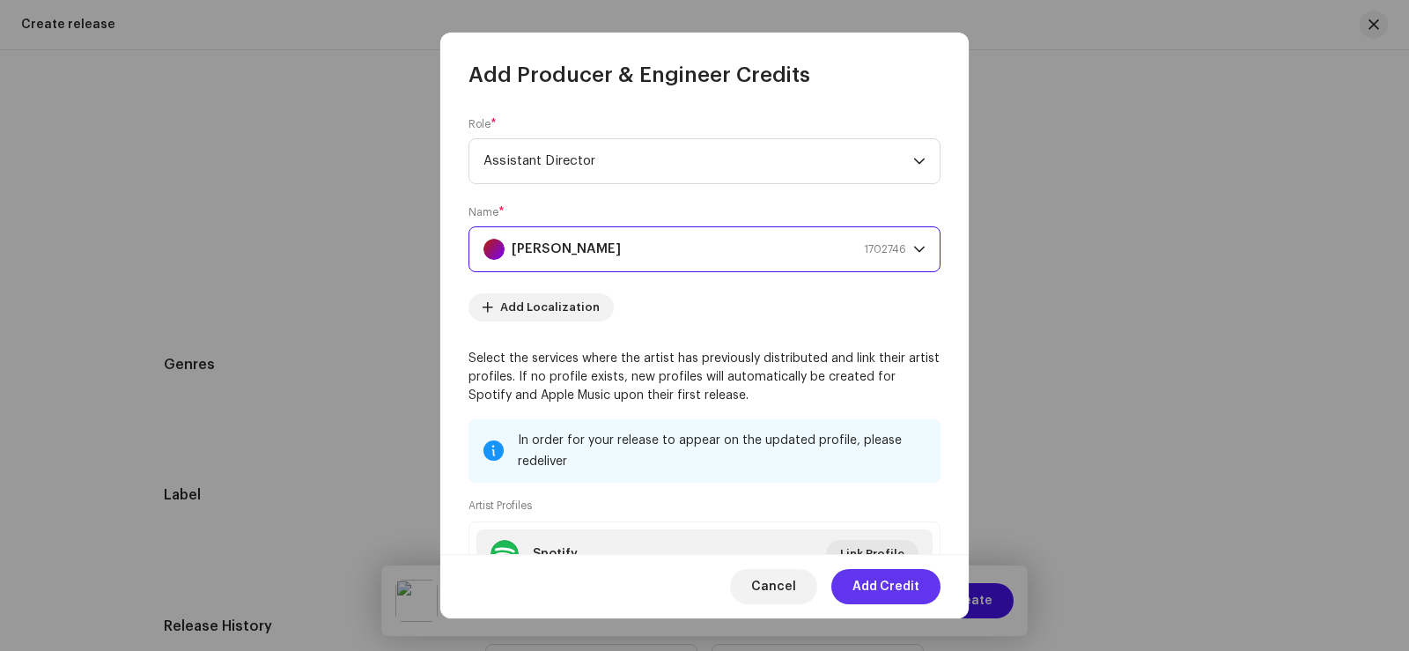
click at [903, 586] on span "Add Credit" at bounding box center [885, 586] width 67 height 35
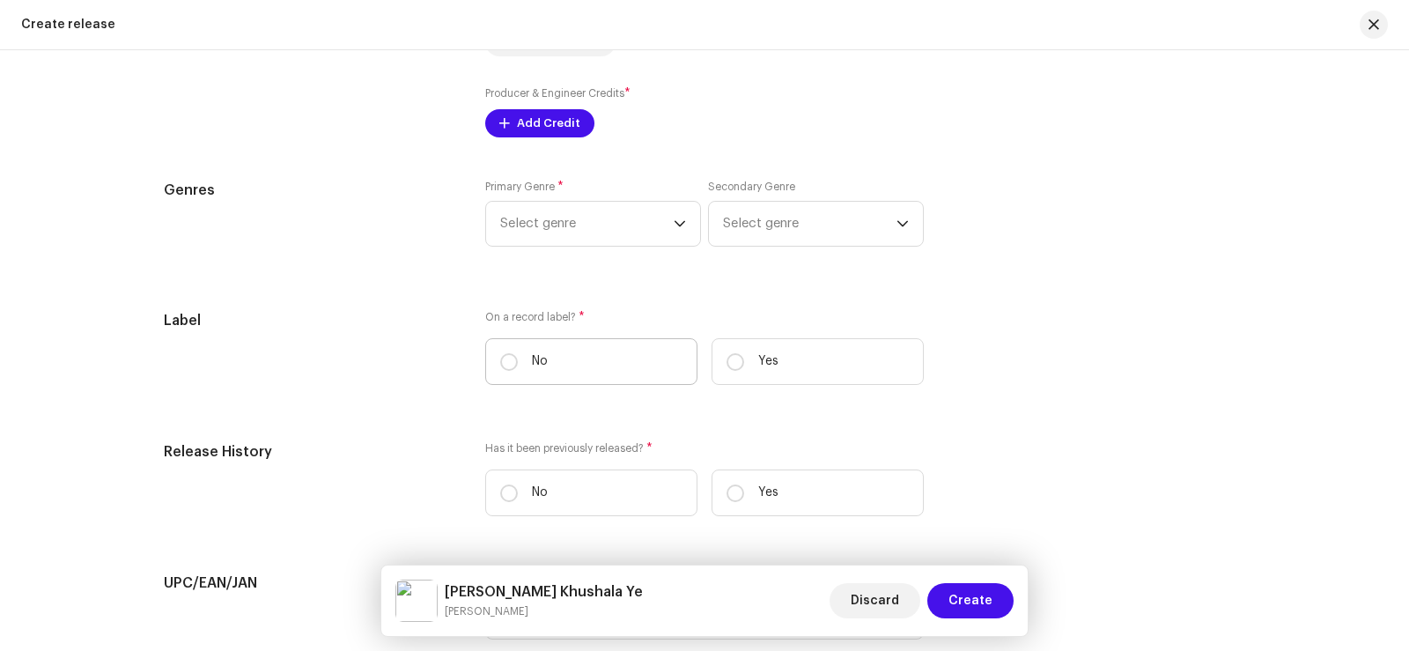
scroll to position [2377, 0]
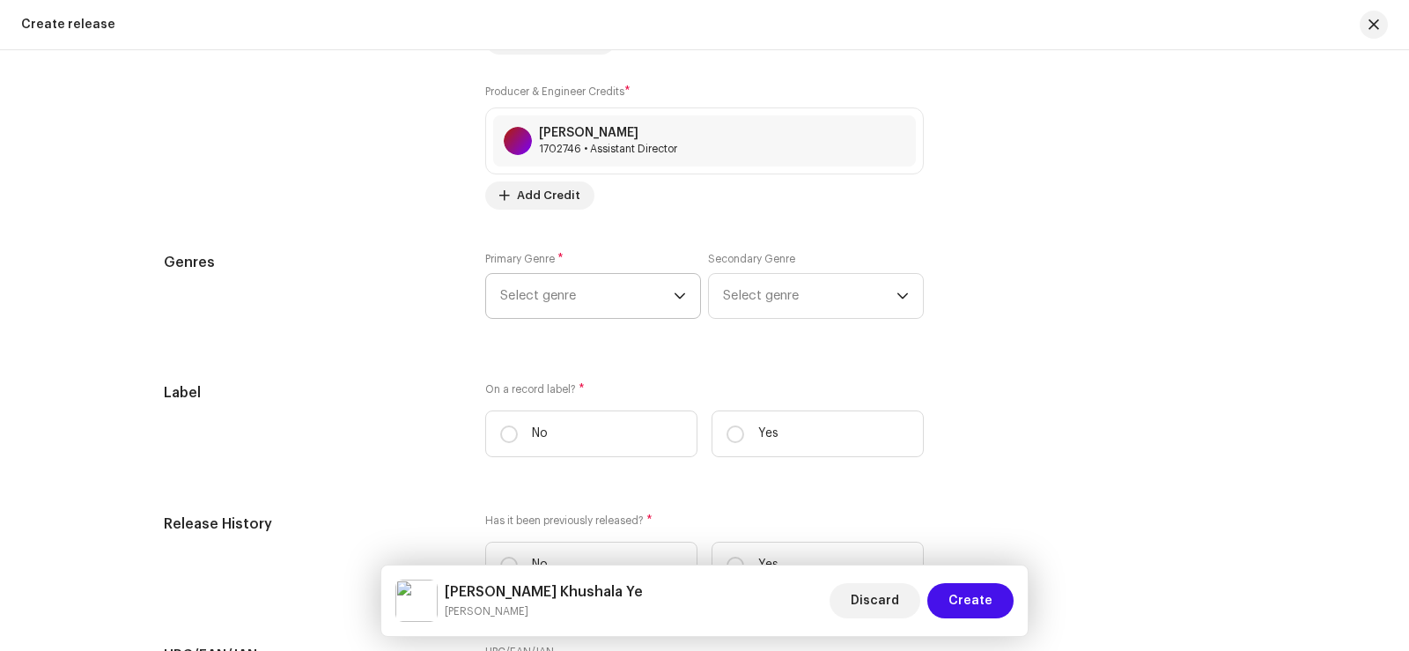
click at [594, 289] on span "Select genre" at bounding box center [586, 296] width 173 height 44
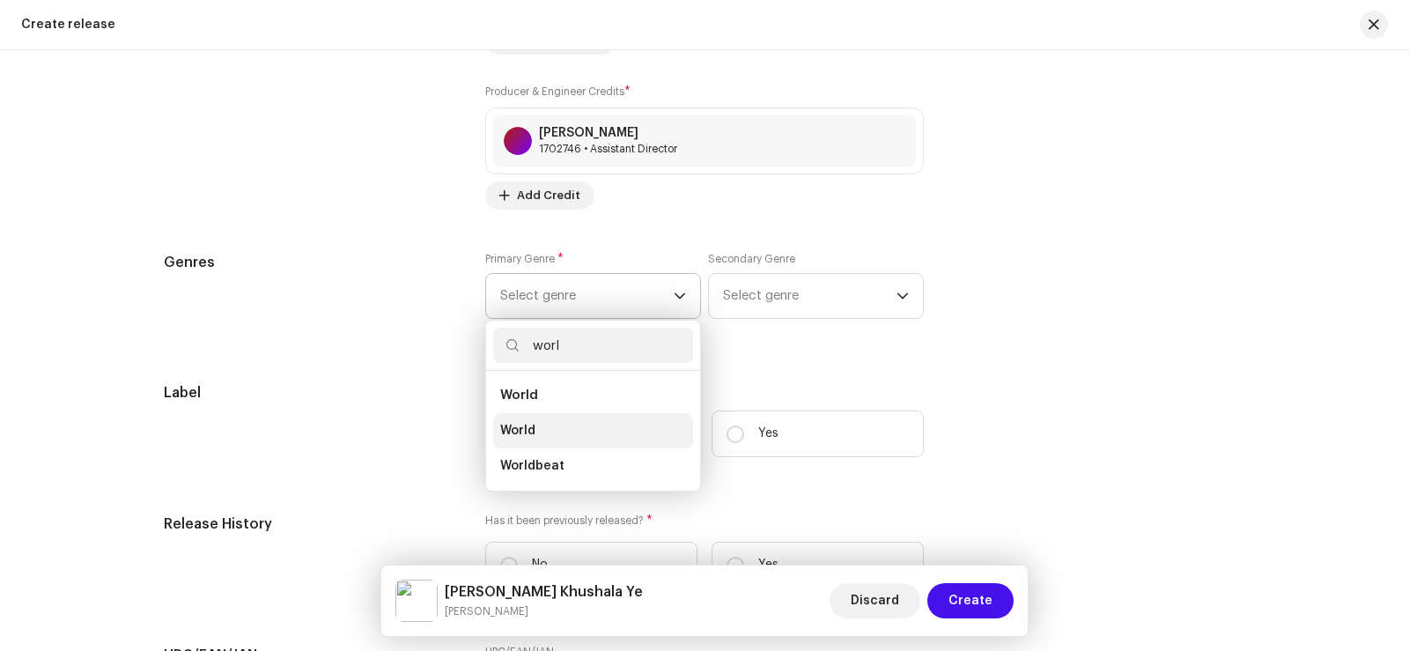
type input "worl"
click at [549, 431] on li "World" at bounding box center [593, 430] width 200 height 35
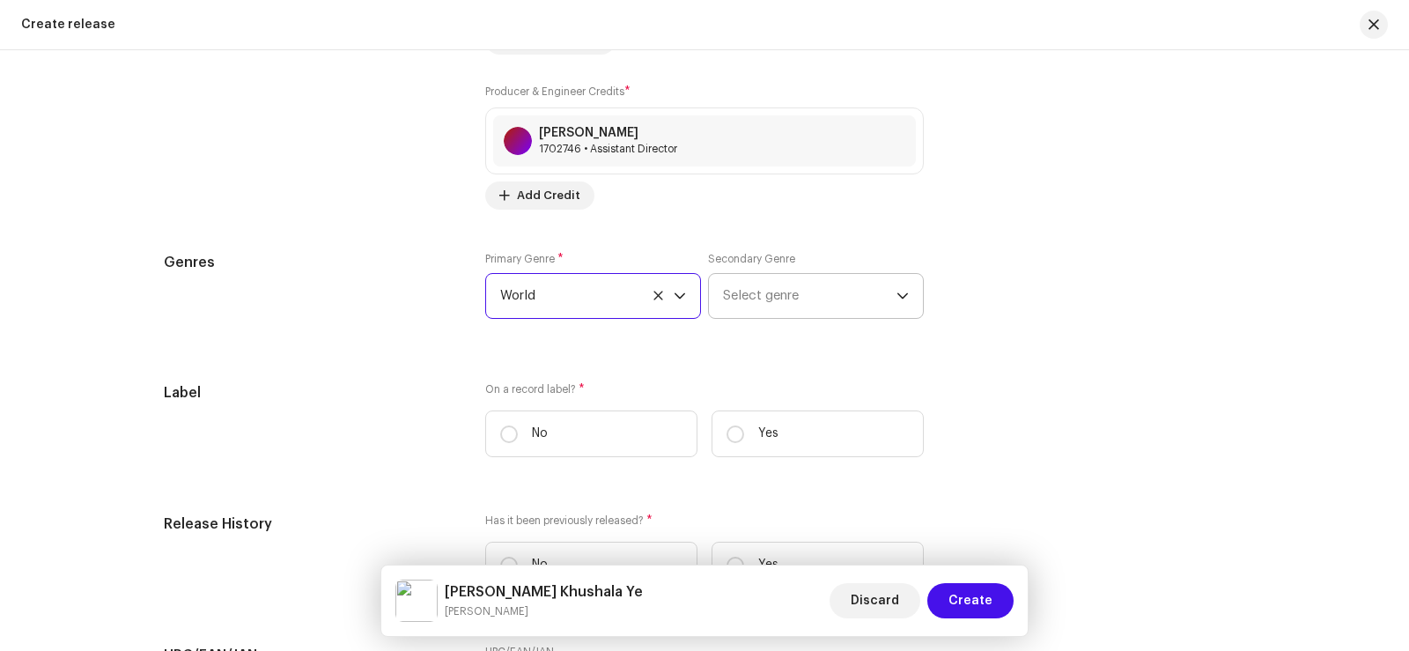
click at [736, 303] on span "Select genre" at bounding box center [809, 296] width 173 height 44
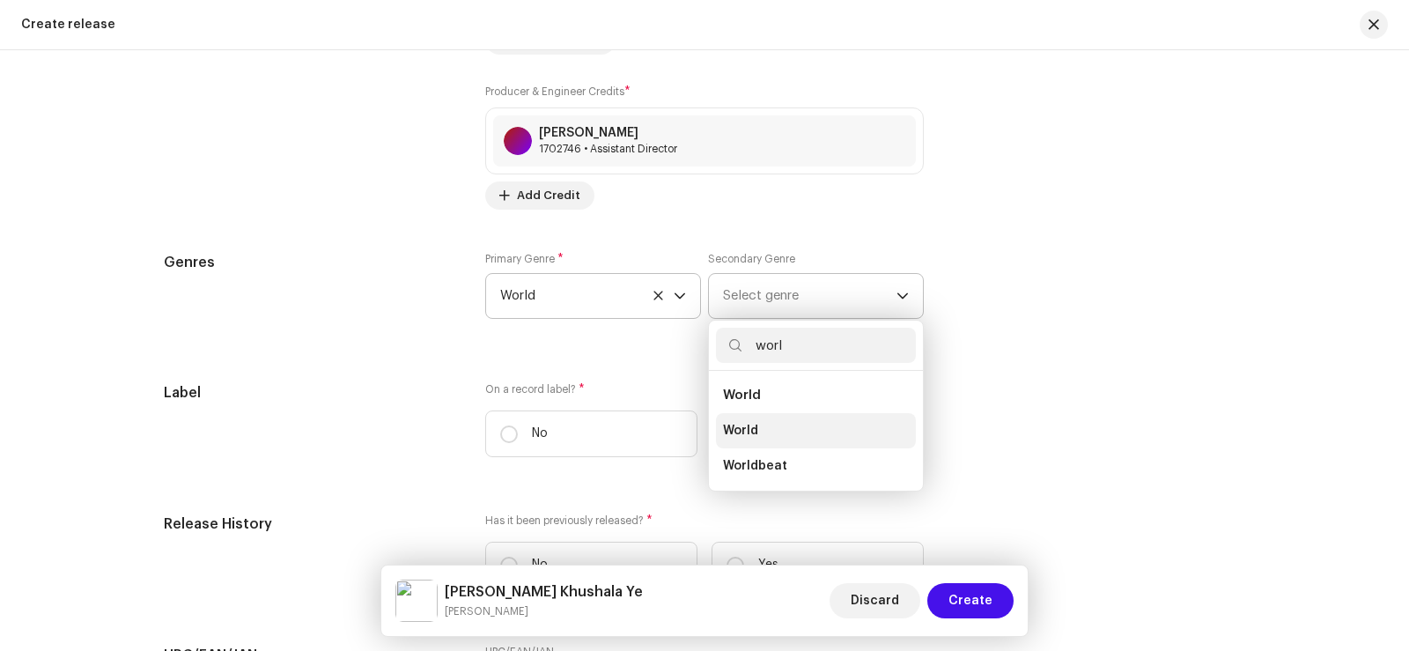
type input "worl"
click at [773, 421] on li "World" at bounding box center [816, 430] width 200 height 35
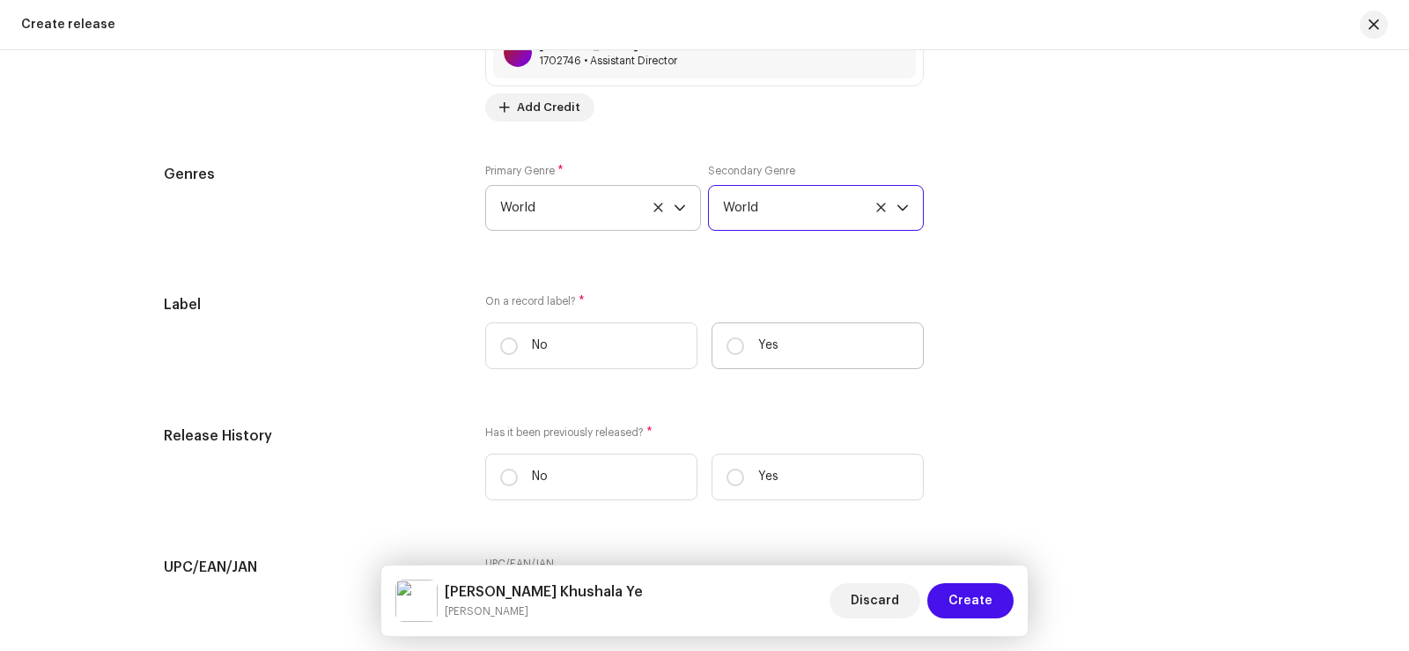
scroll to position [2537, 0]
click at [726, 343] on input "Yes" at bounding box center [735, 345] width 18 height 18
radio input "true"
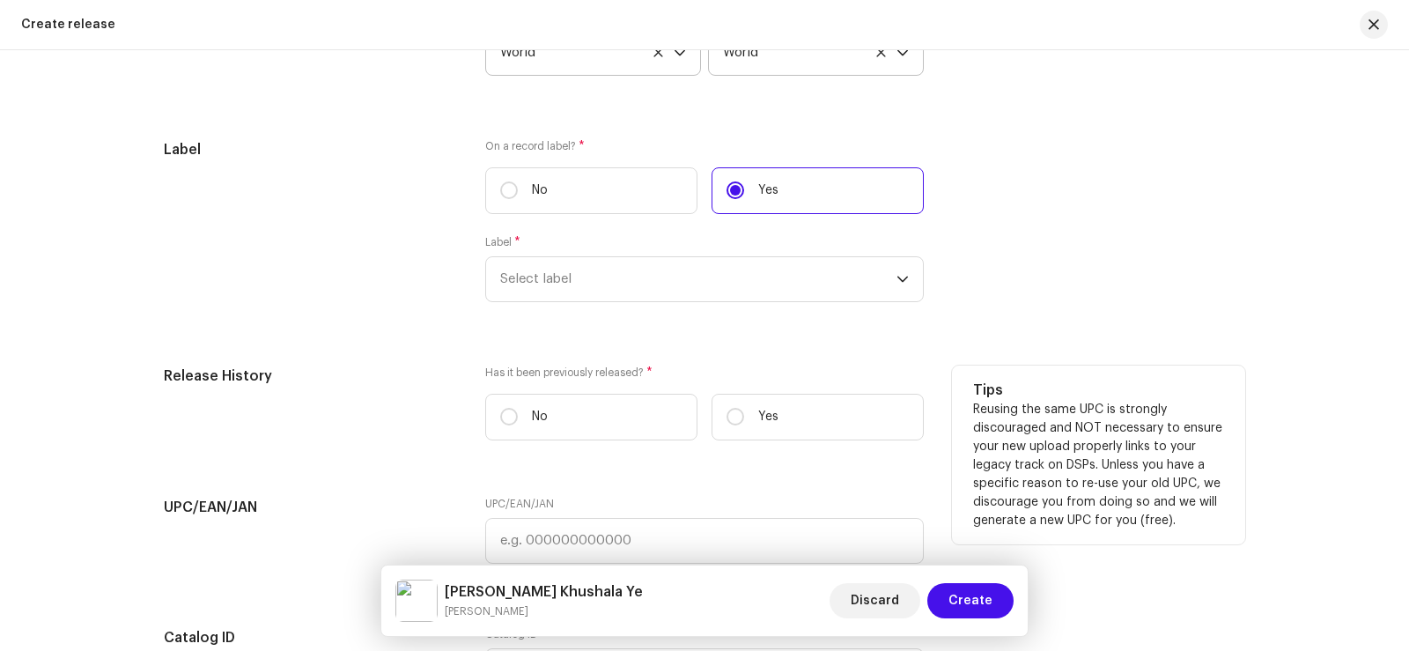
scroll to position [2713, 0]
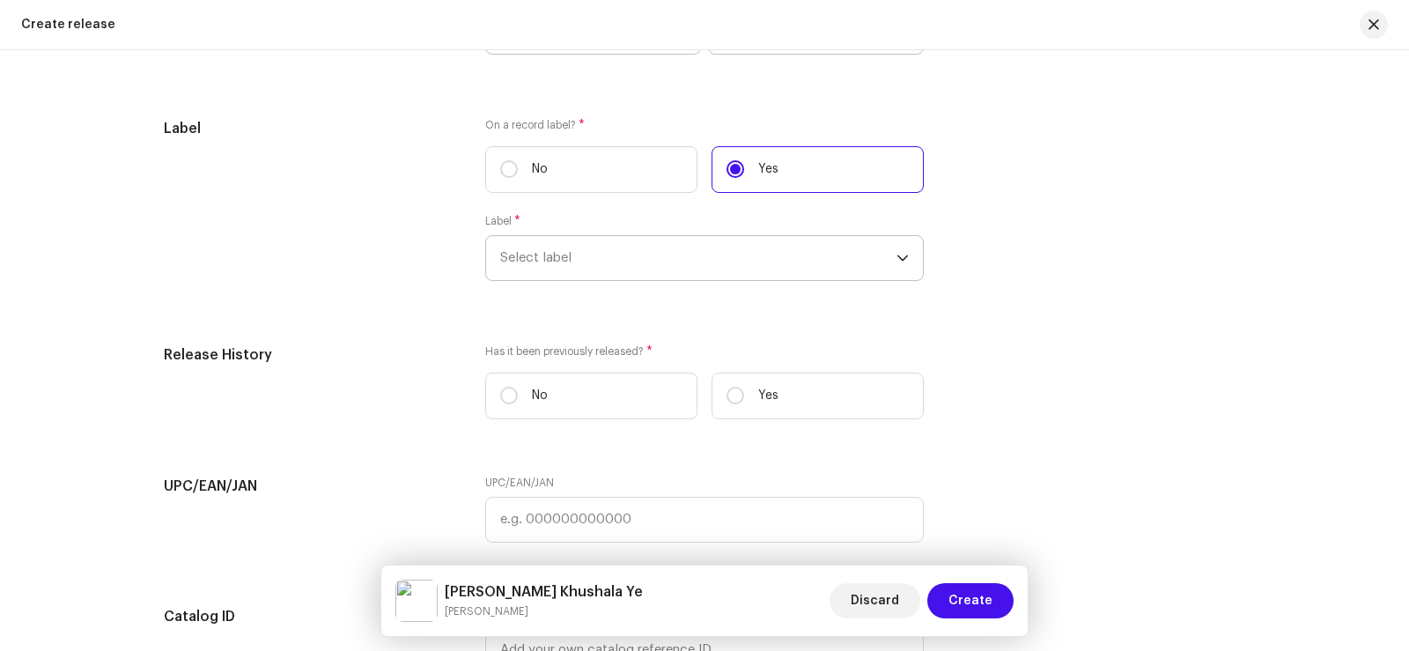
click at [572, 261] on span "Select label" at bounding box center [698, 258] width 396 height 44
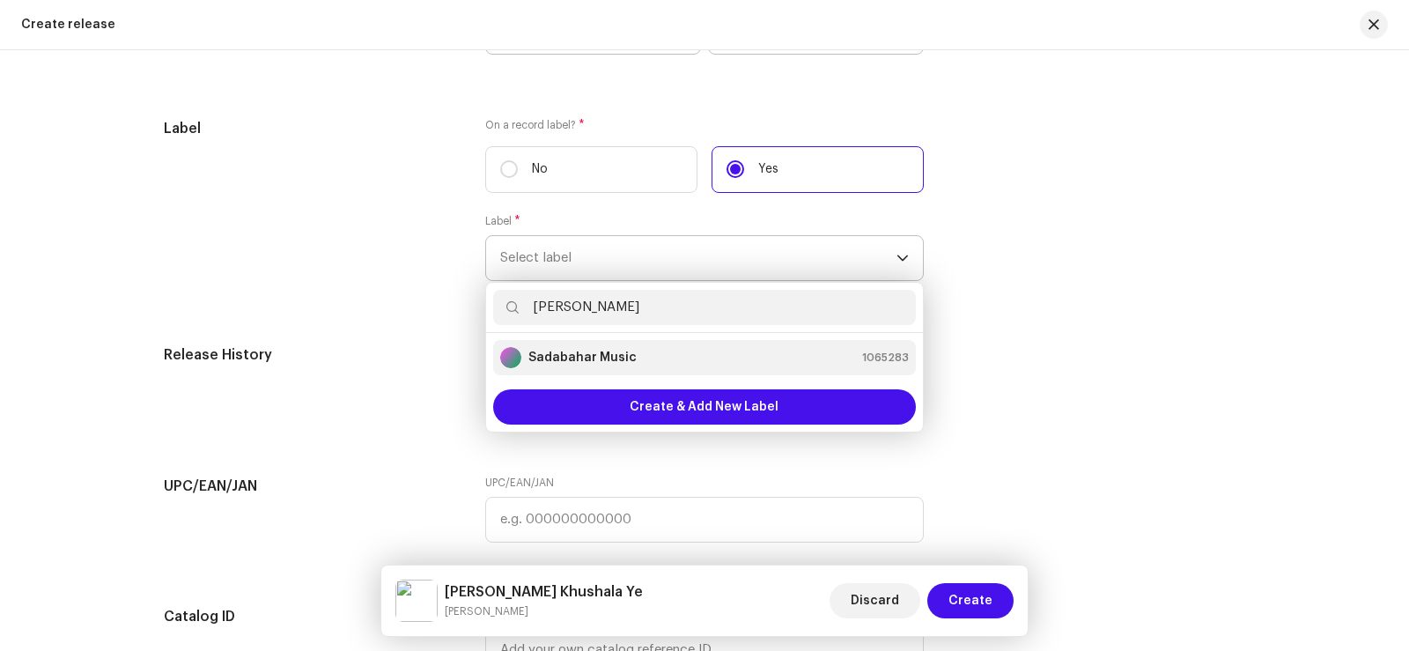
type input "[PERSON_NAME]"
click at [632, 355] on div "Sadabahar Music 1065283" at bounding box center [704, 357] width 409 height 21
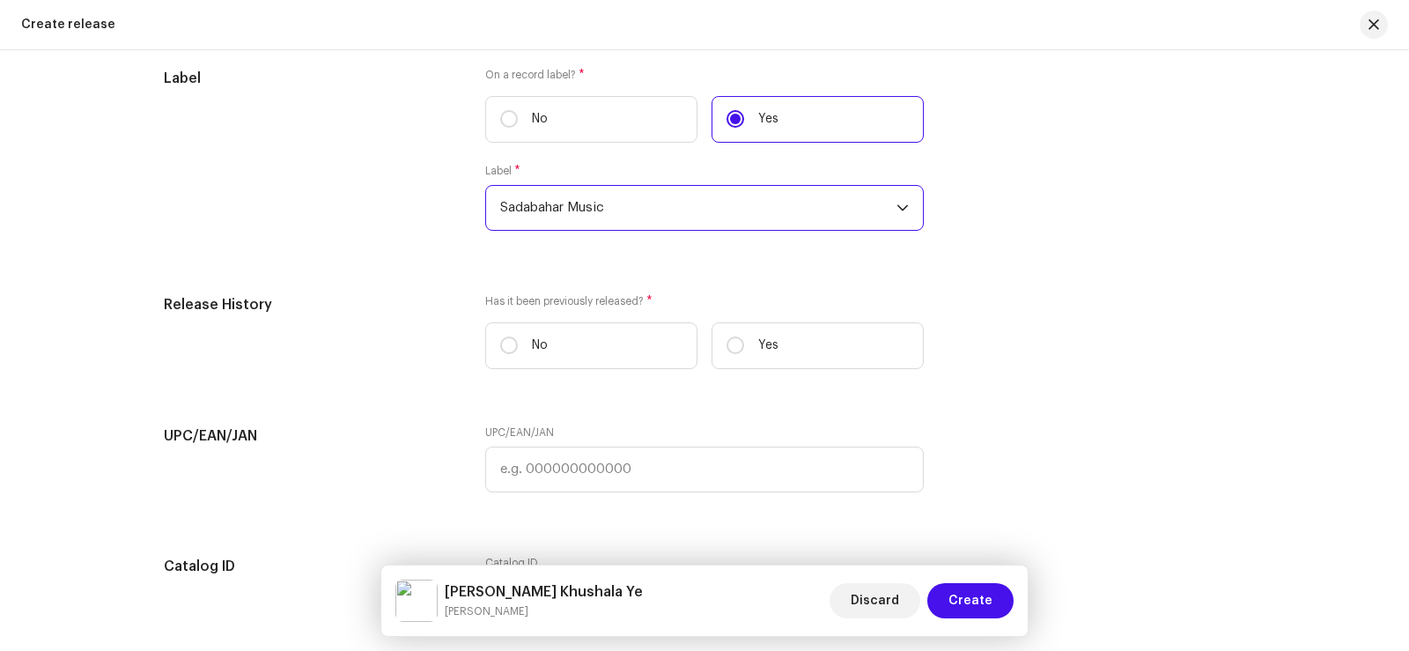
scroll to position [2801, 0]
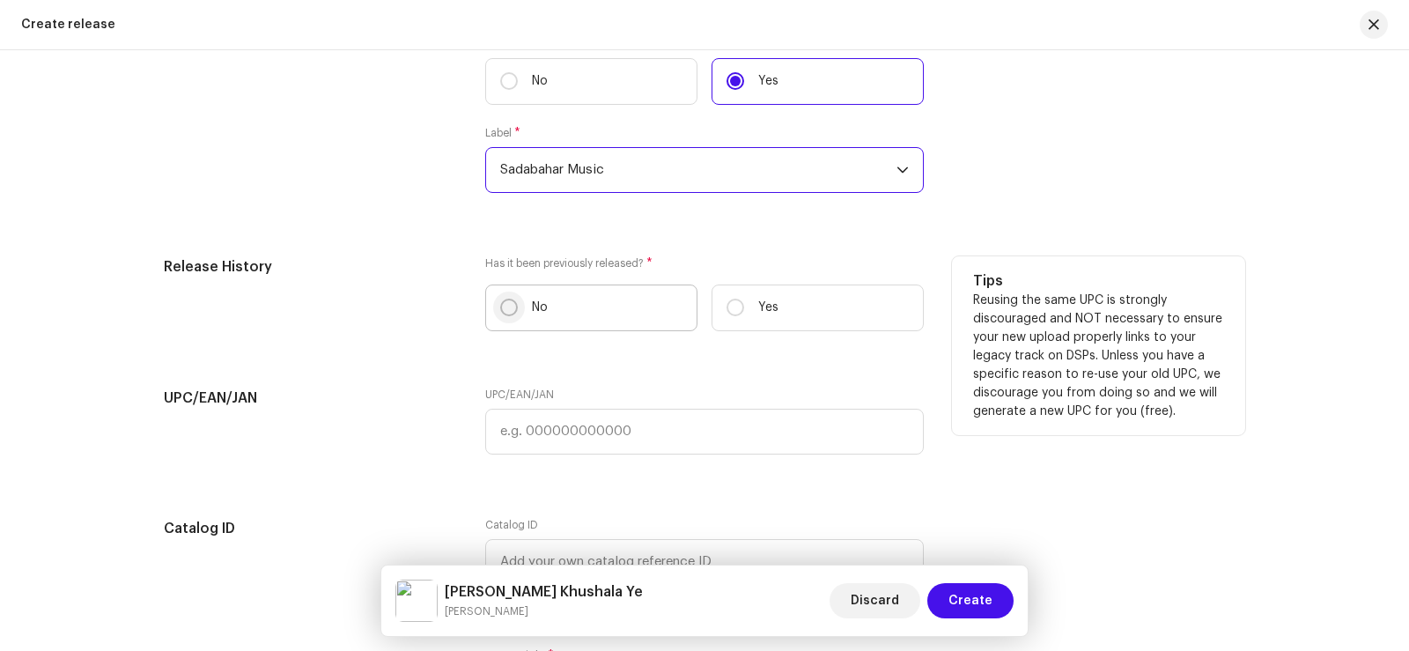
click at [500, 309] on p-radiobutton at bounding box center [509, 307] width 18 height 18
click at [500, 309] on input "No" at bounding box center [509, 307] width 18 height 18
radio input "true"
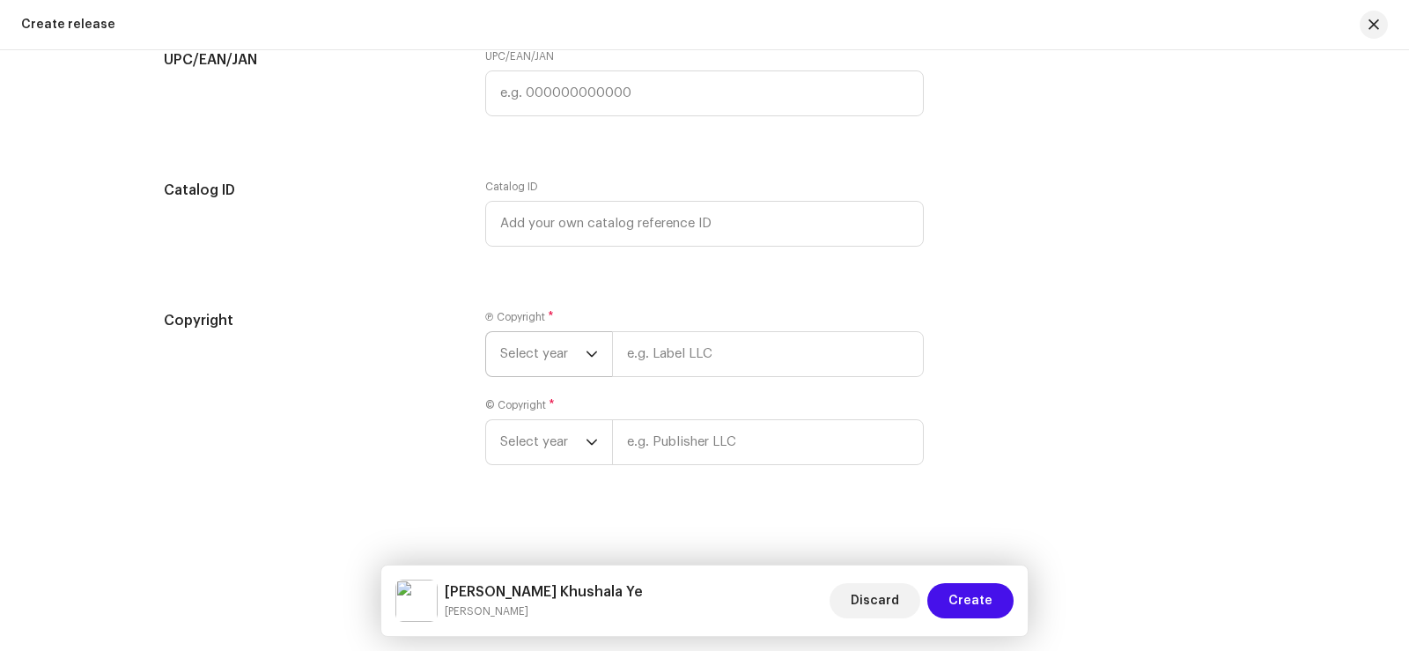
scroll to position [3143, 0]
click at [512, 350] on span "Select year" at bounding box center [542, 350] width 85 height 44
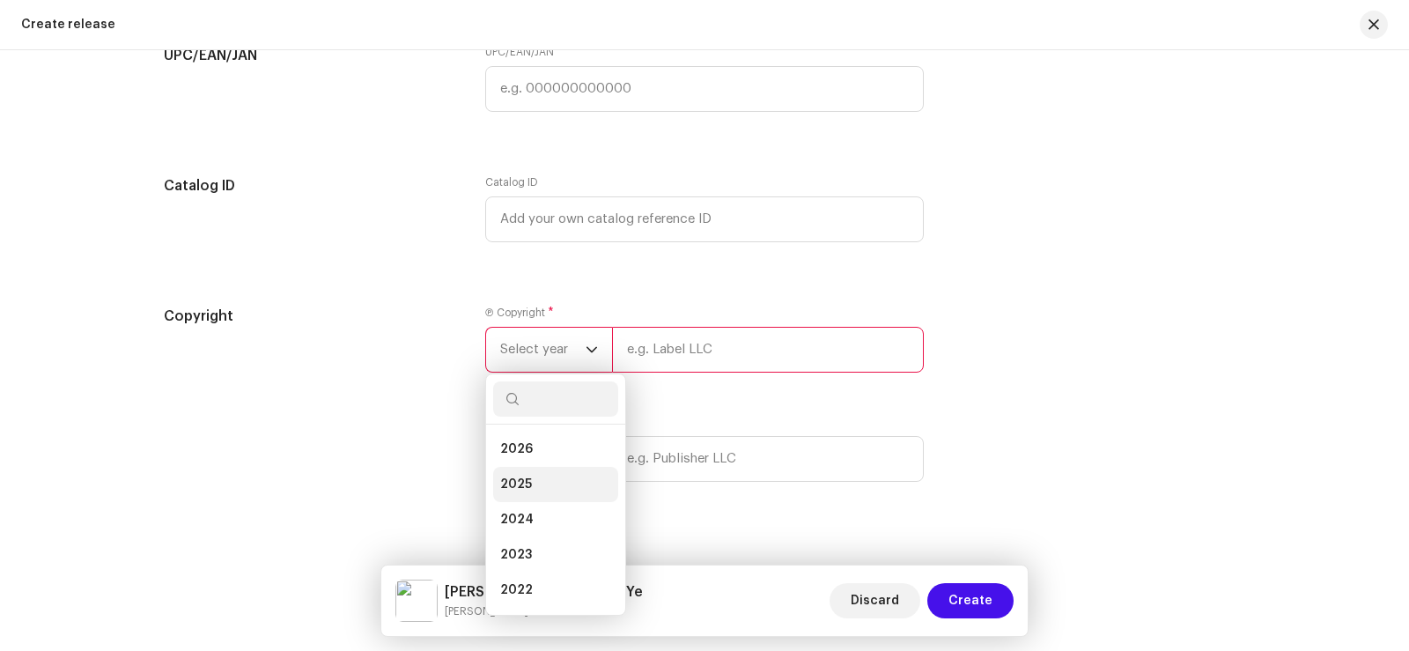
click at [542, 479] on li "2025" at bounding box center [555, 484] width 125 height 35
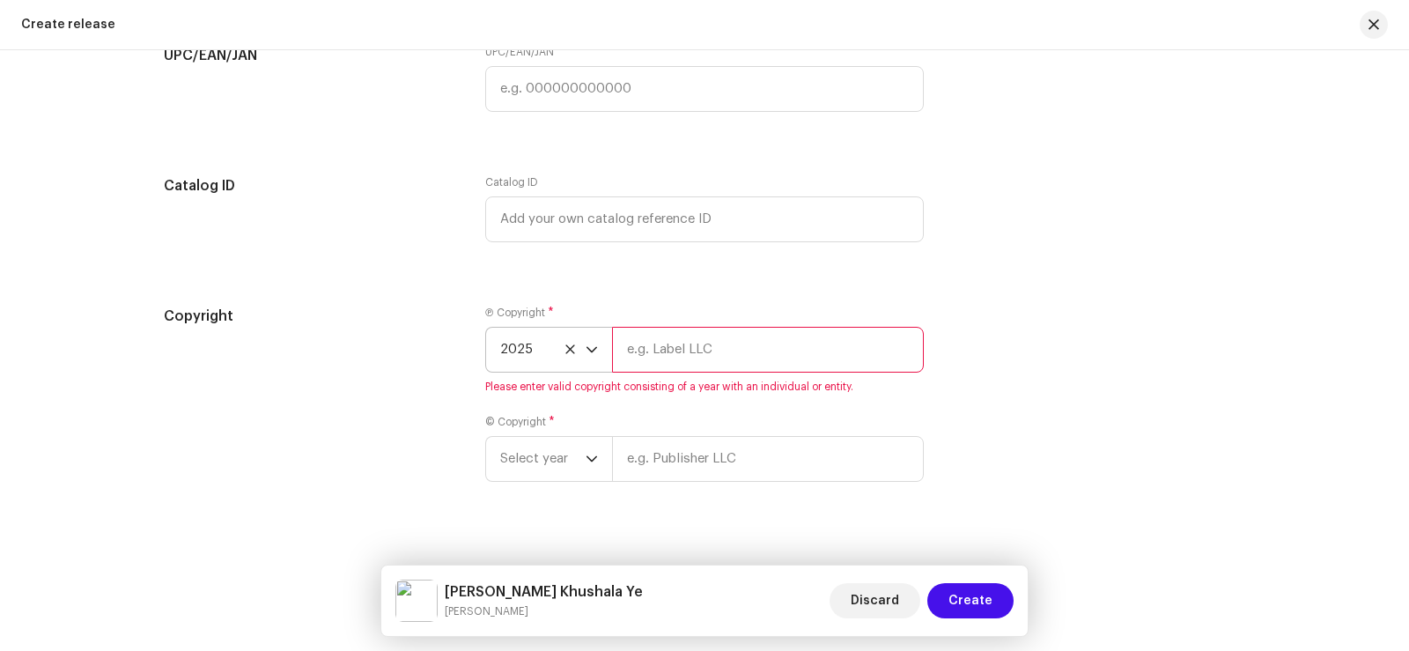
click at [691, 356] on input "text" at bounding box center [768, 350] width 312 height 46
type input "Sadabahar Music"
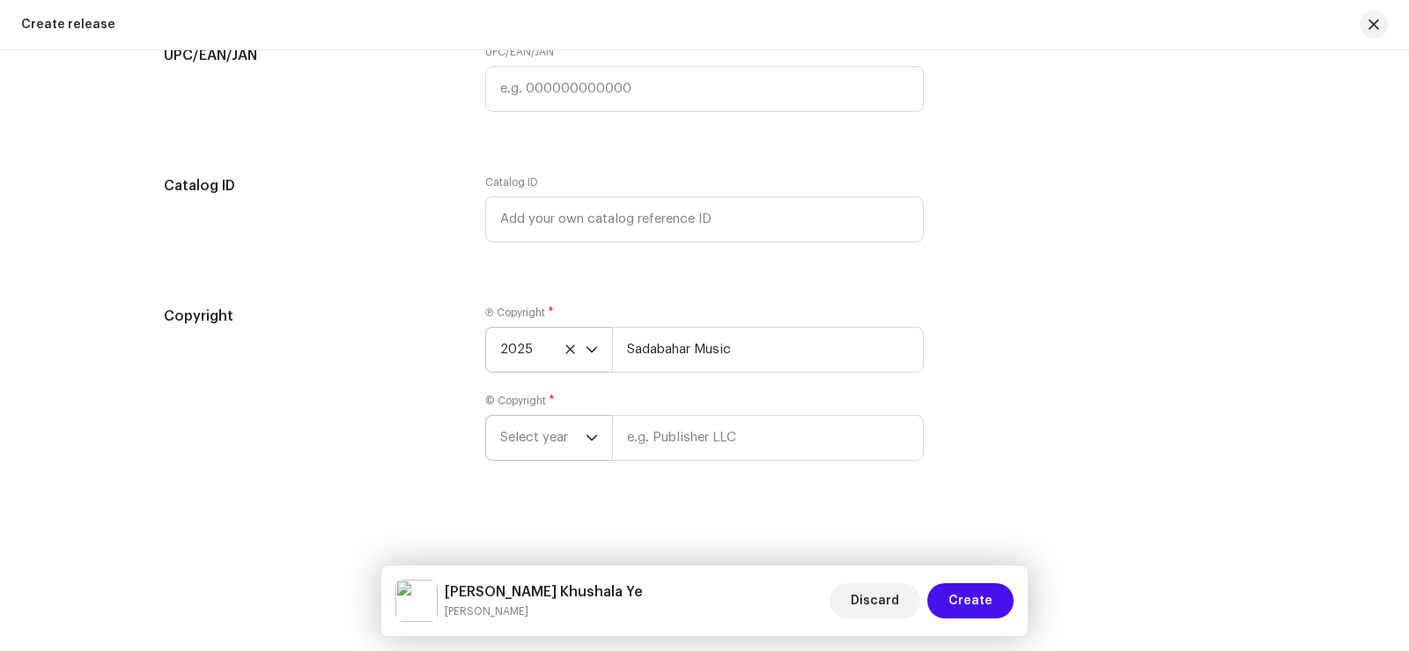
click at [545, 446] on span "Select year" at bounding box center [542, 438] width 85 height 44
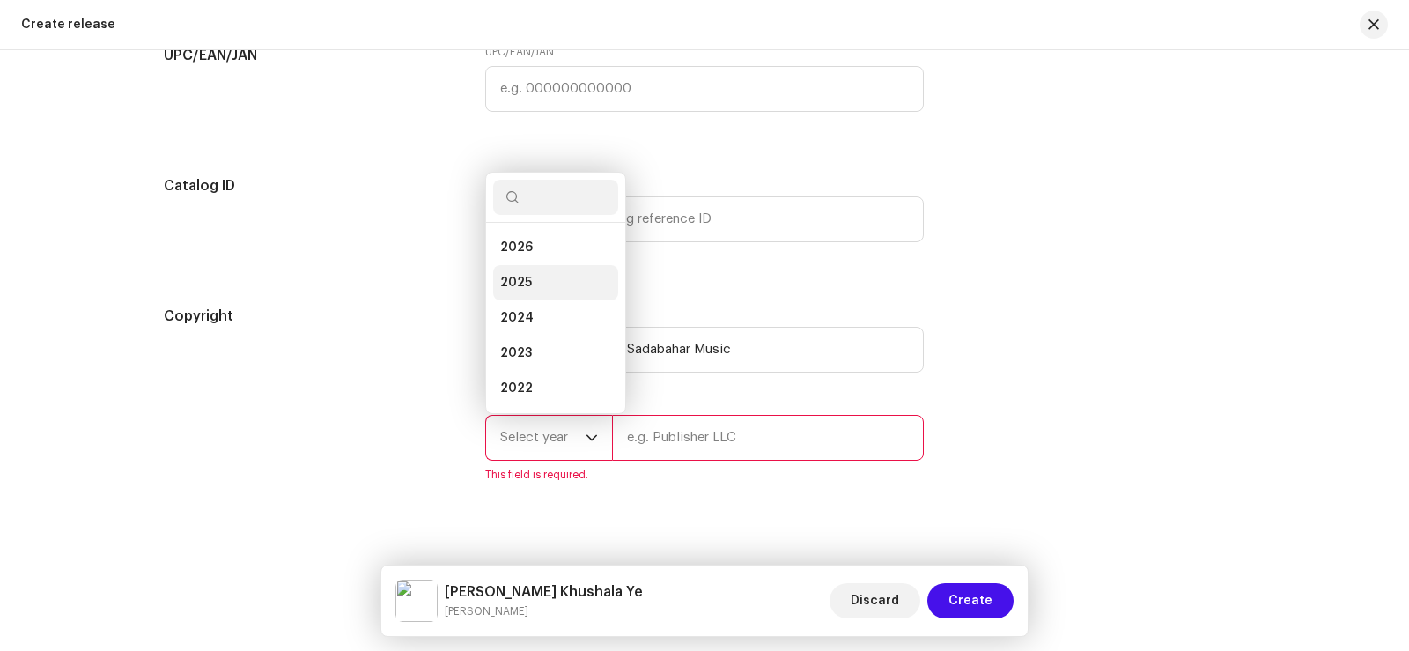
click at [525, 276] on span "2025" at bounding box center [516, 283] width 32 height 18
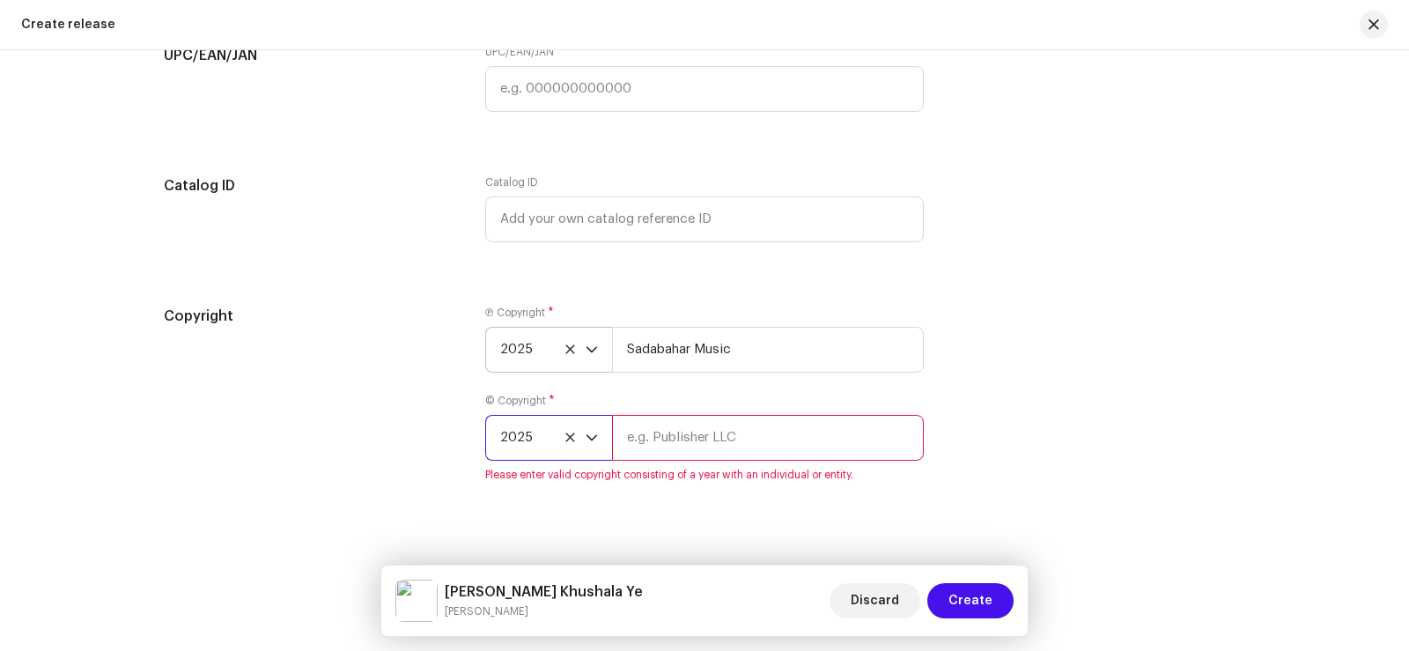
click at [664, 442] on input "text" at bounding box center [768, 438] width 312 height 46
type input "Sadabahar Music"
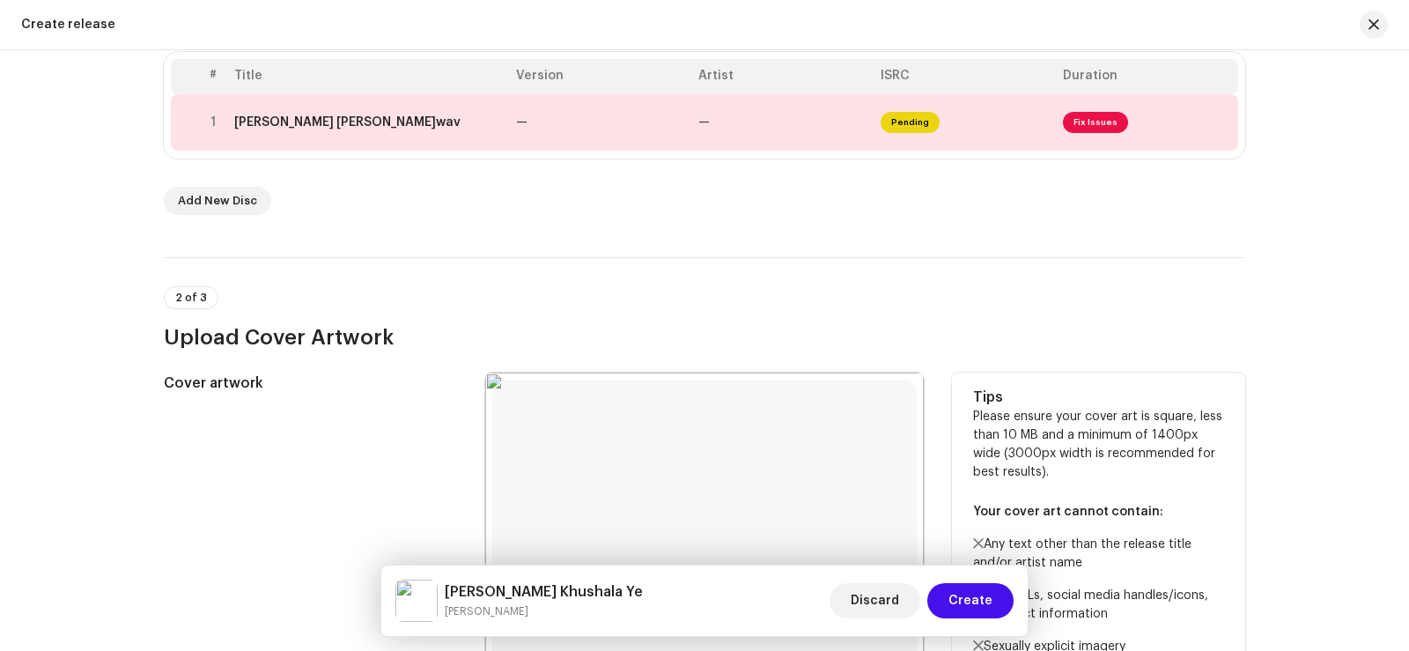
scroll to position [238, 0]
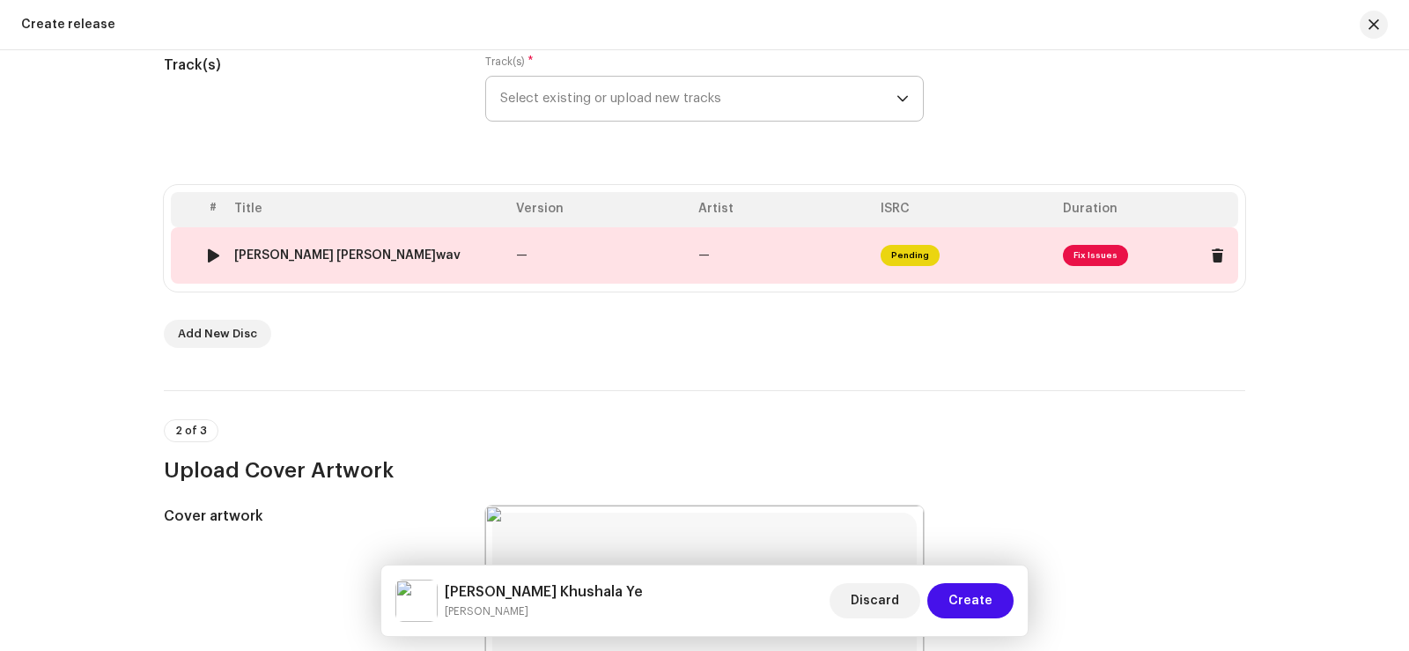
click at [594, 262] on td "—" at bounding box center [600, 255] width 182 height 56
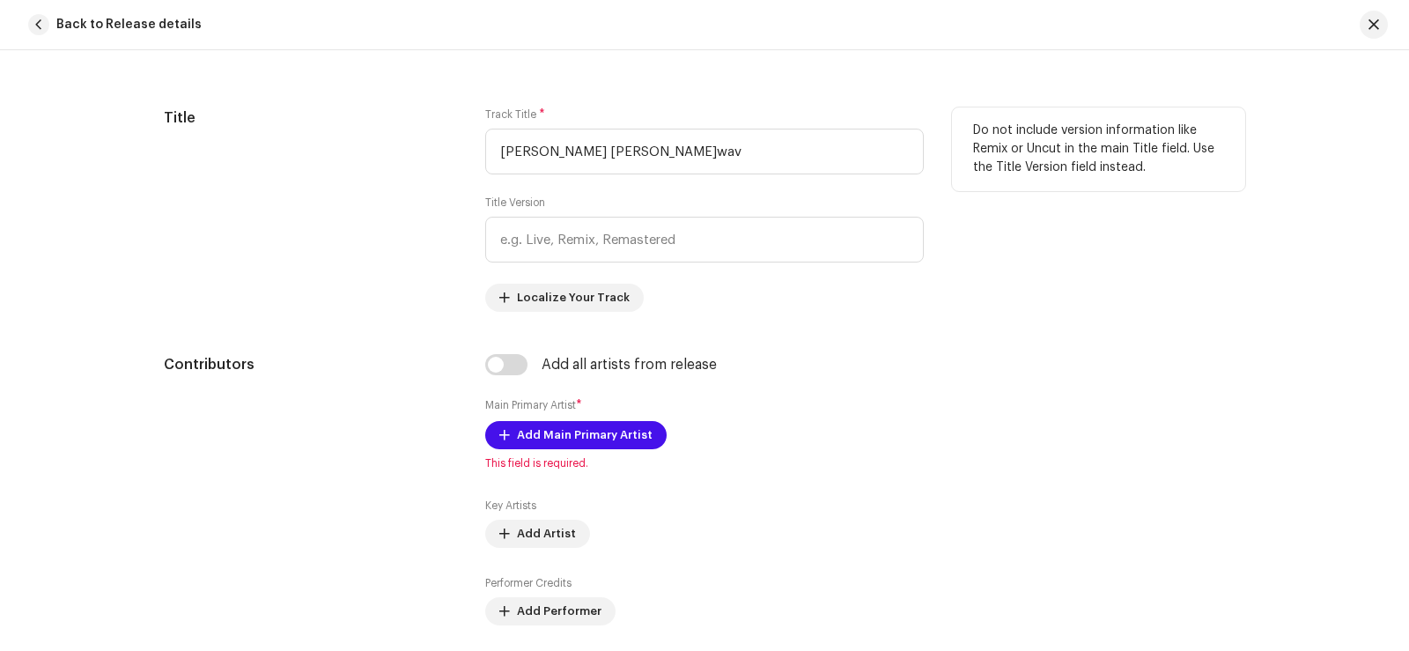
scroll to position [792, 0]
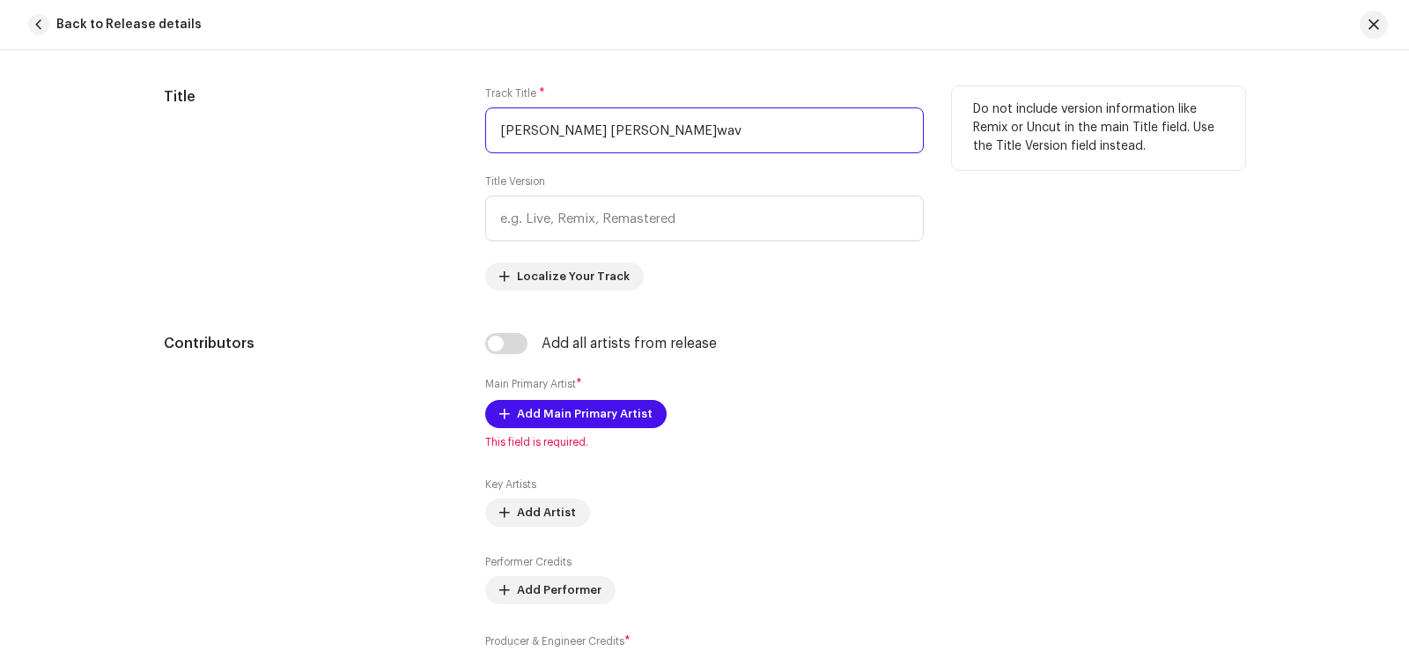
click at [668, 131] on input "[PERSON_NAME] [PERSON_NAME]wav" at bounding box center [704, 130] width 438 height 46
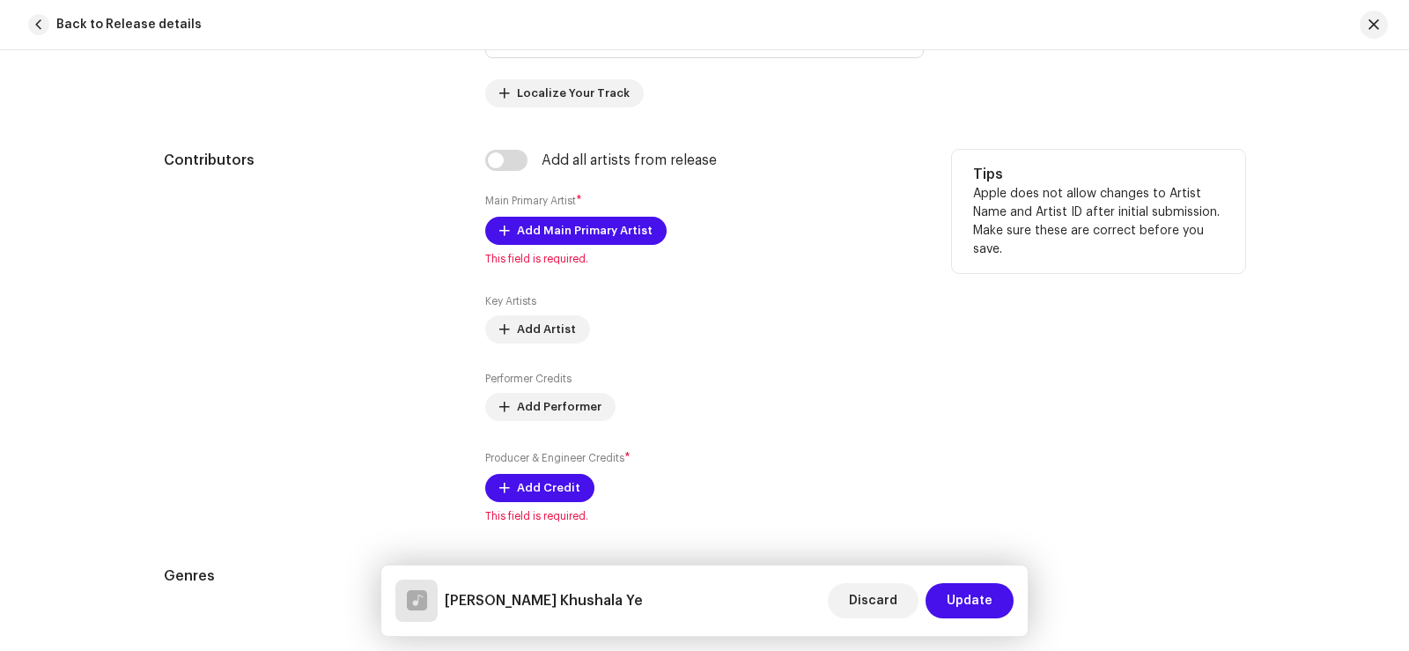
scroll to position [969, 0]
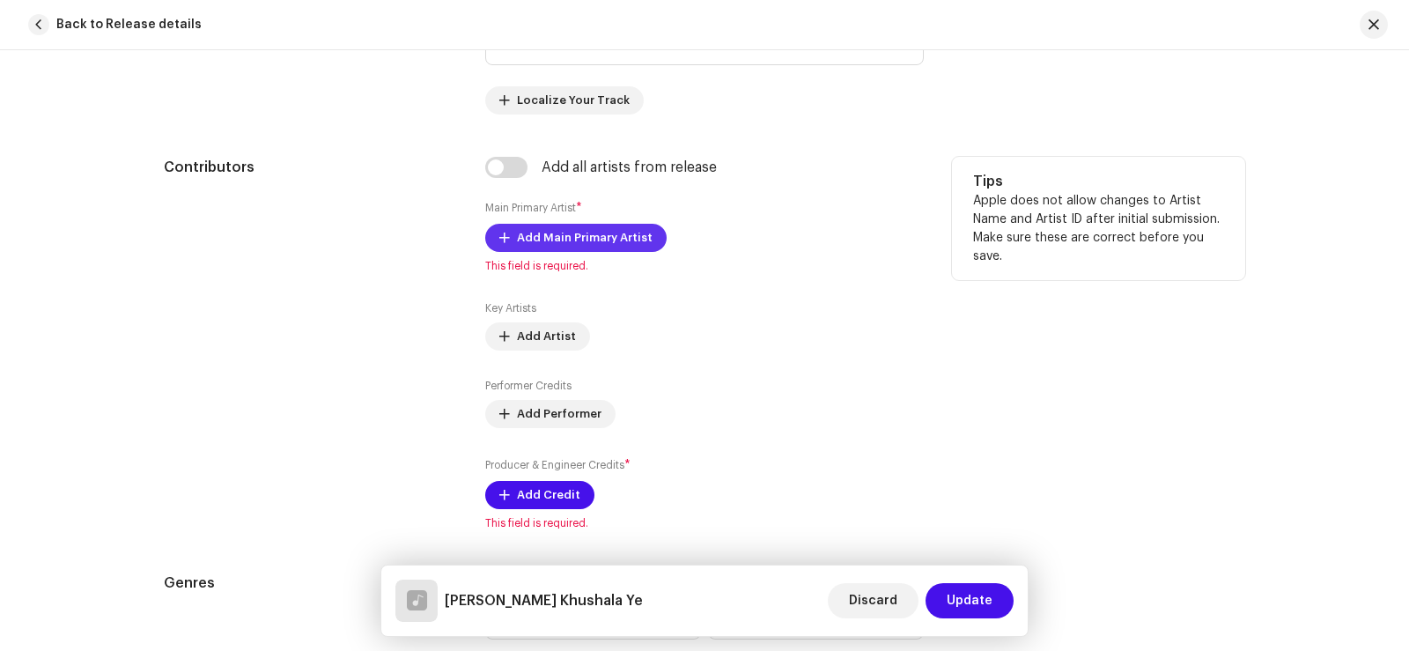
type input "[PERSON_NAME] Khushala Ye"
click at [564, 232] on span "Add Main Primary Artist" at bounding box center [585, 237] width 136 height 35
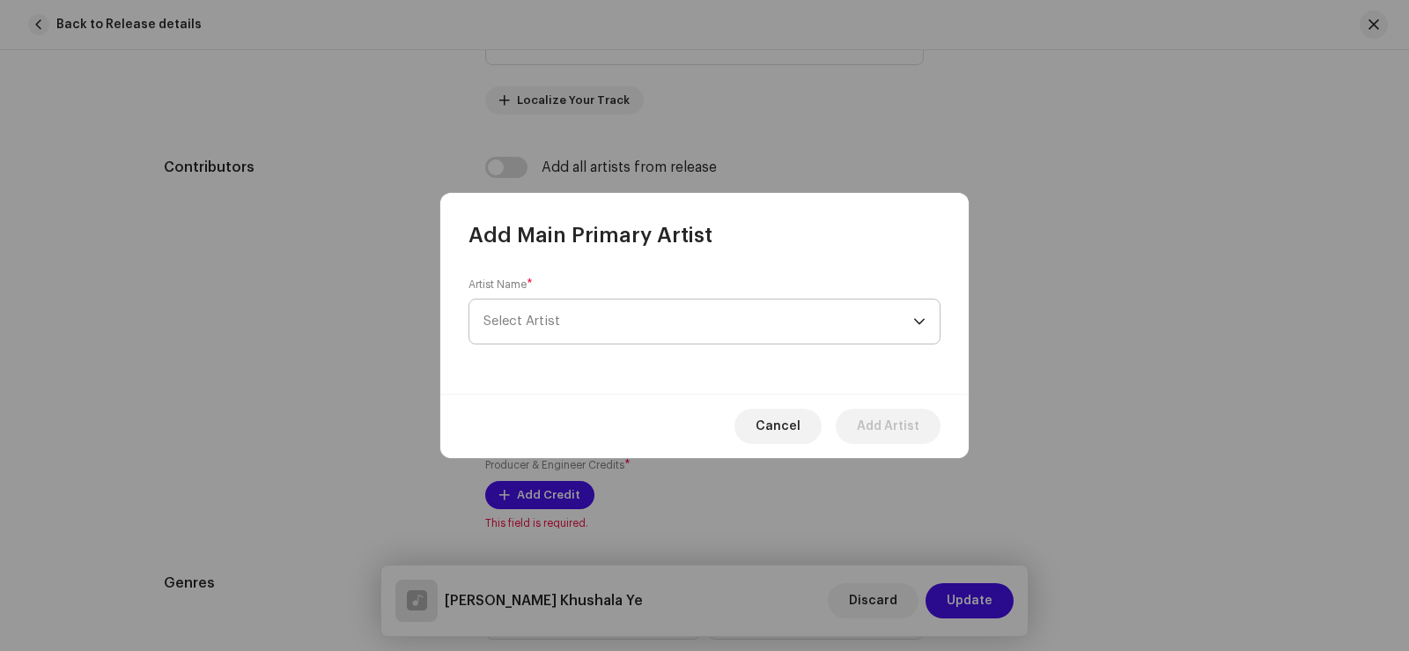
click at [514, 316] on span "Select Artist" at bounding box center [521, 320] width 77 height 13
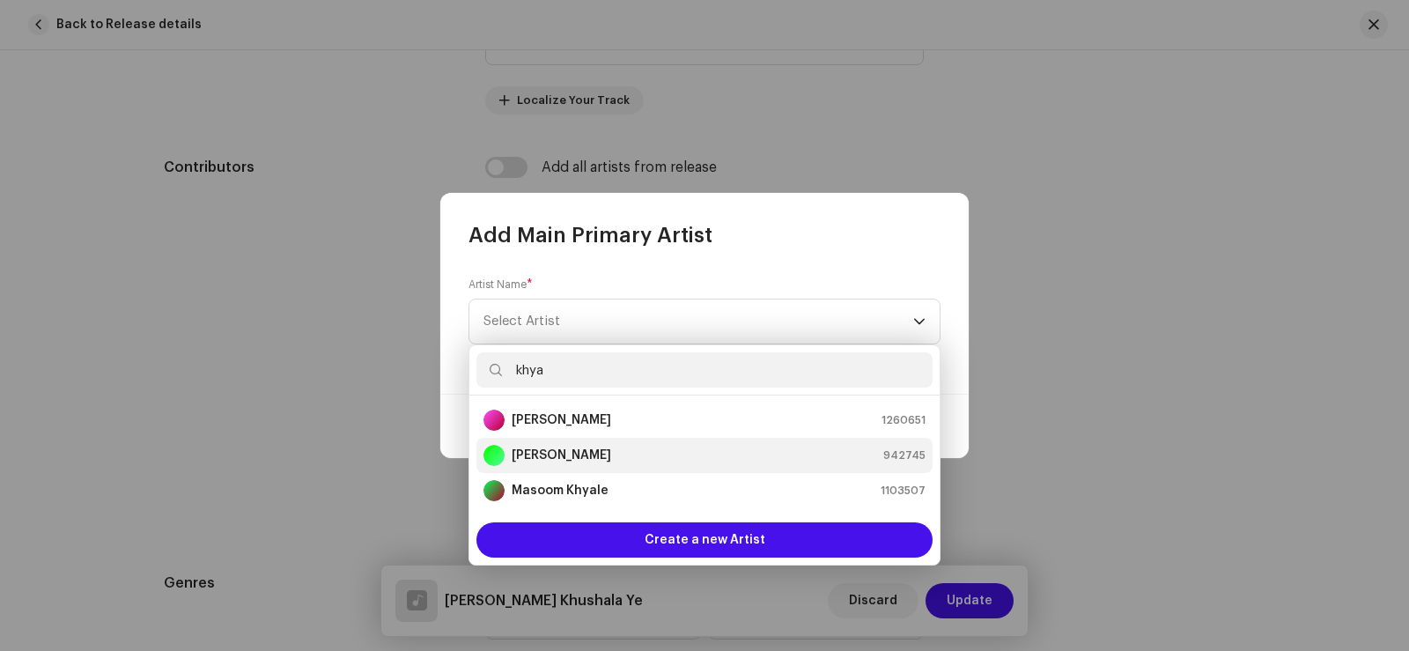
type input "khya"
click at [619, 457] on div "[PERSON_NAME] 942745" at bounding box center [704, 455] width 442 height 21
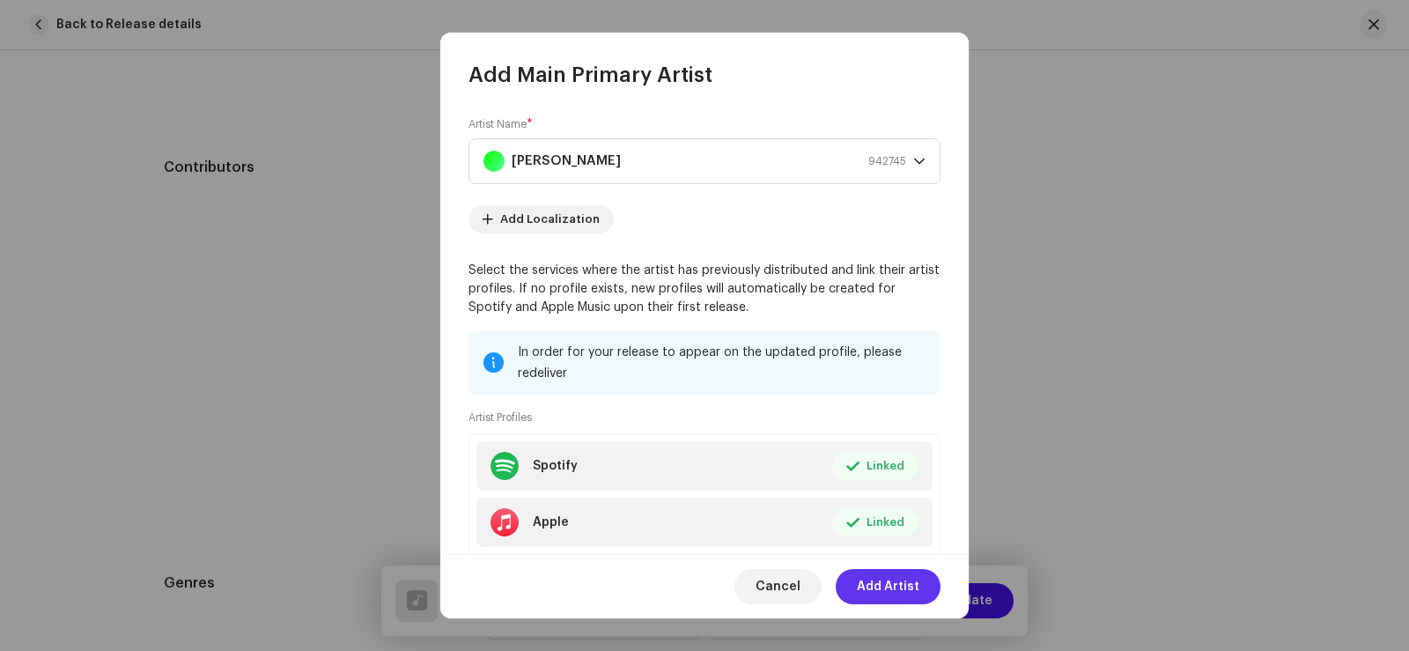
click at [905, 588] on span "Add Artist" at bounding box center [888, 586] width 63 height 35
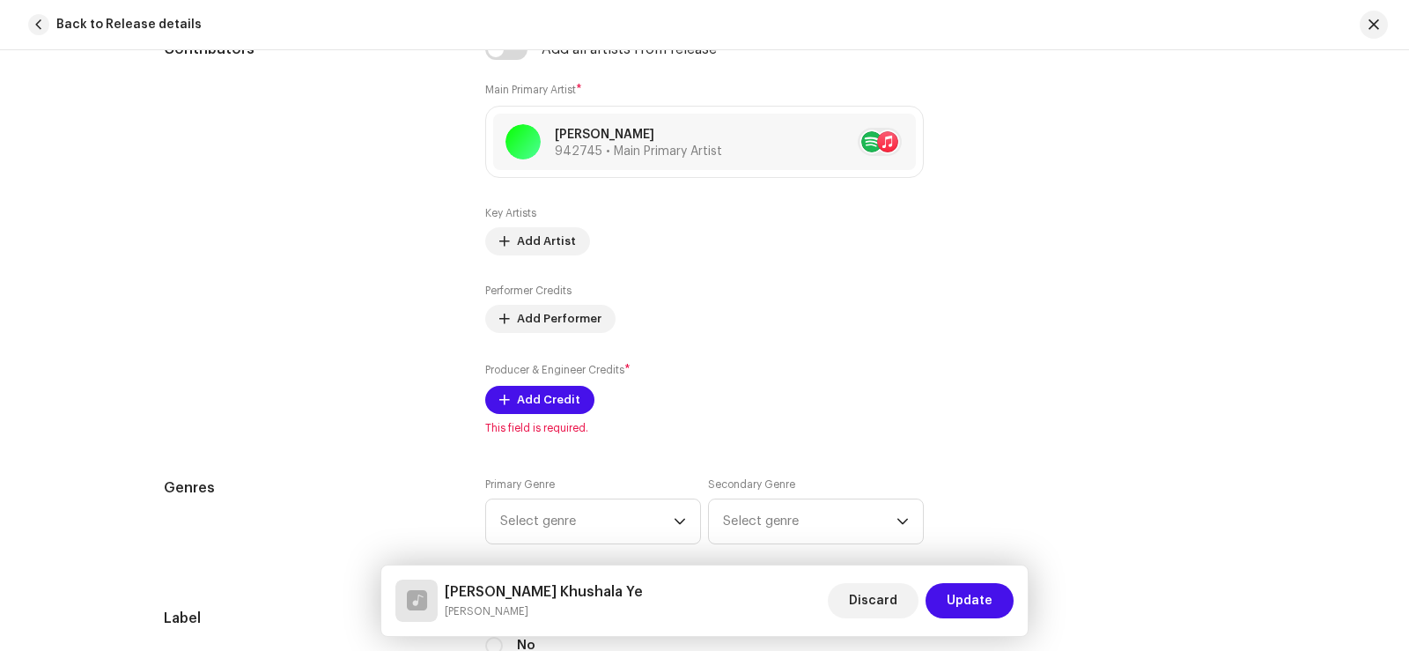
scroll to position [1145, 0]
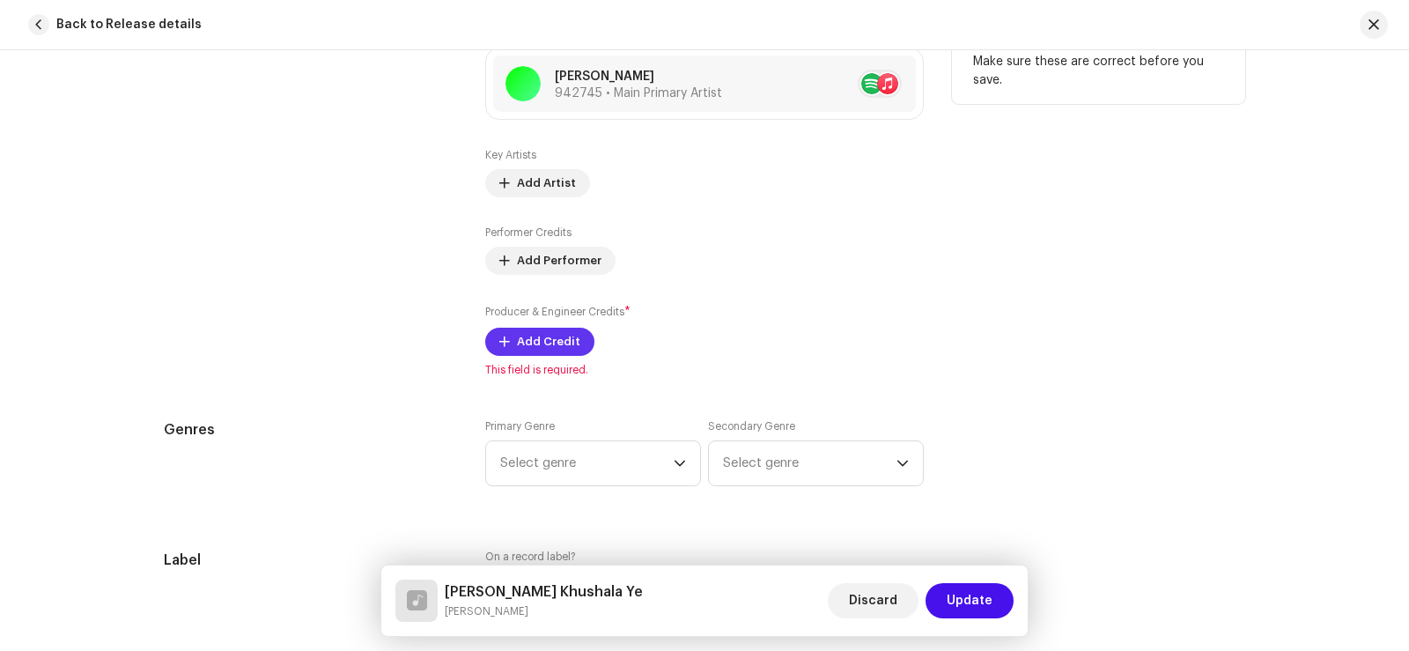
click at [520, 333] on span "Add Credit" at bounding box center [548, 341] width 63 height 35
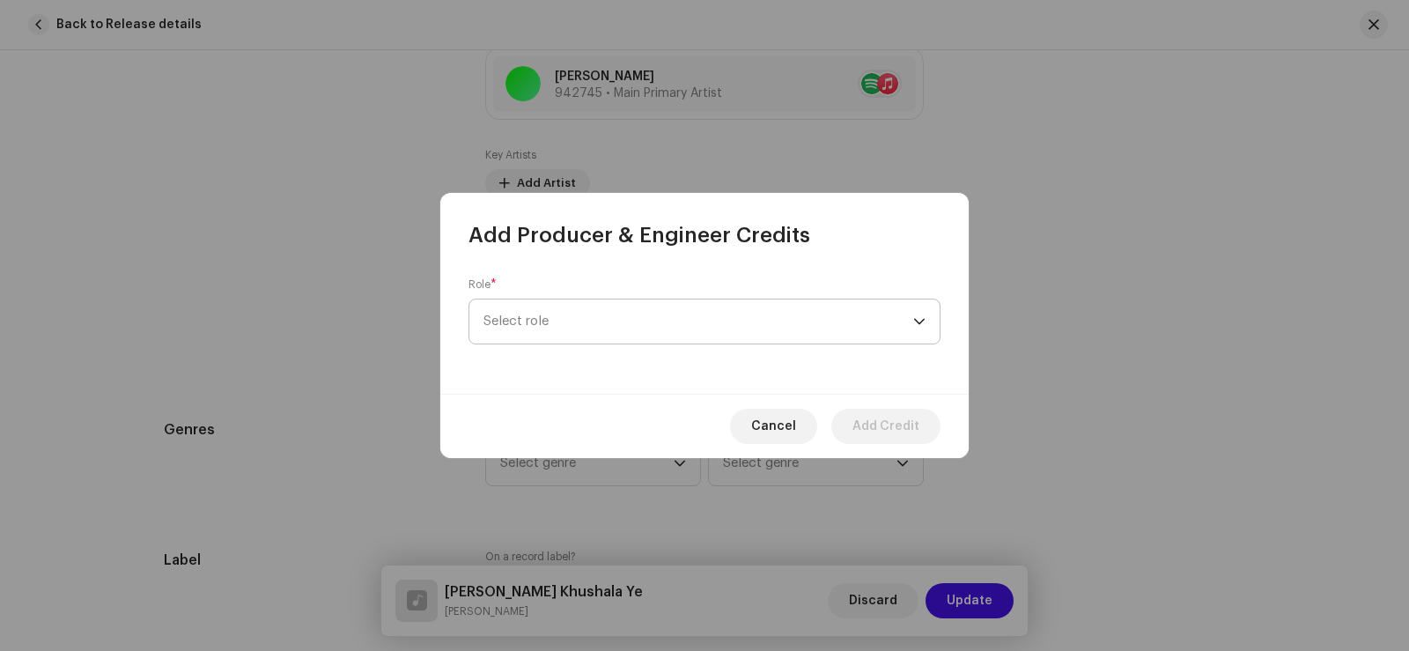
click at [554, 319] on span "Select role" at bounding box center [698, 321] width 430 height 44
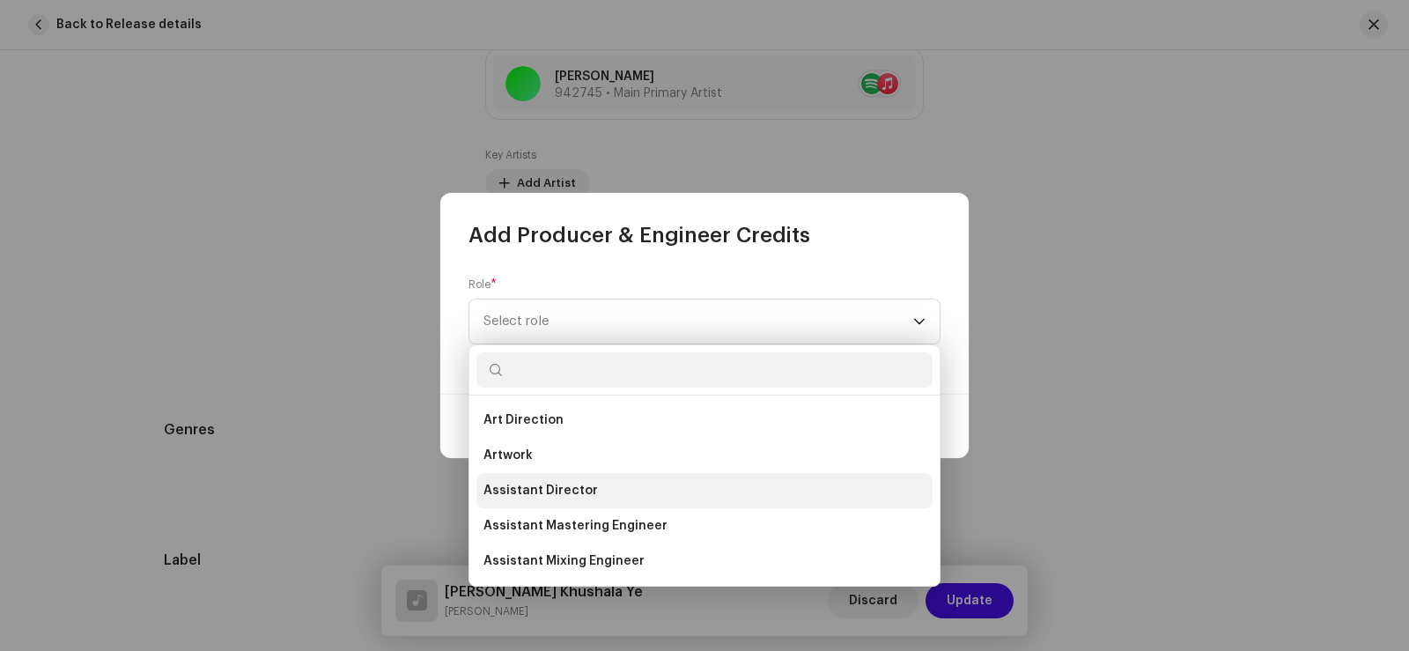
click at [586, 489] on span "Assistant Director" at bounding box center [540, 491] width 114 height 18
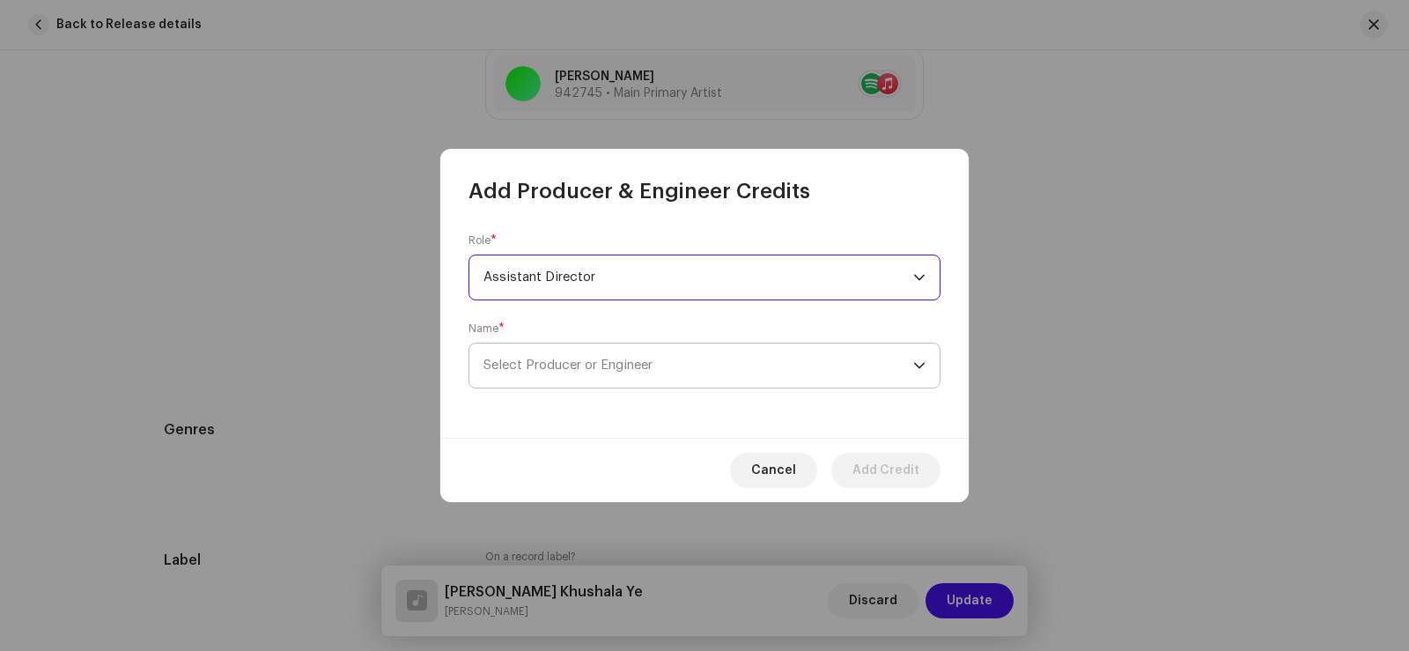
click at [527, 367] on span "Select Producer or Engineer" at bounding box center [567, 364] width 169 height 13
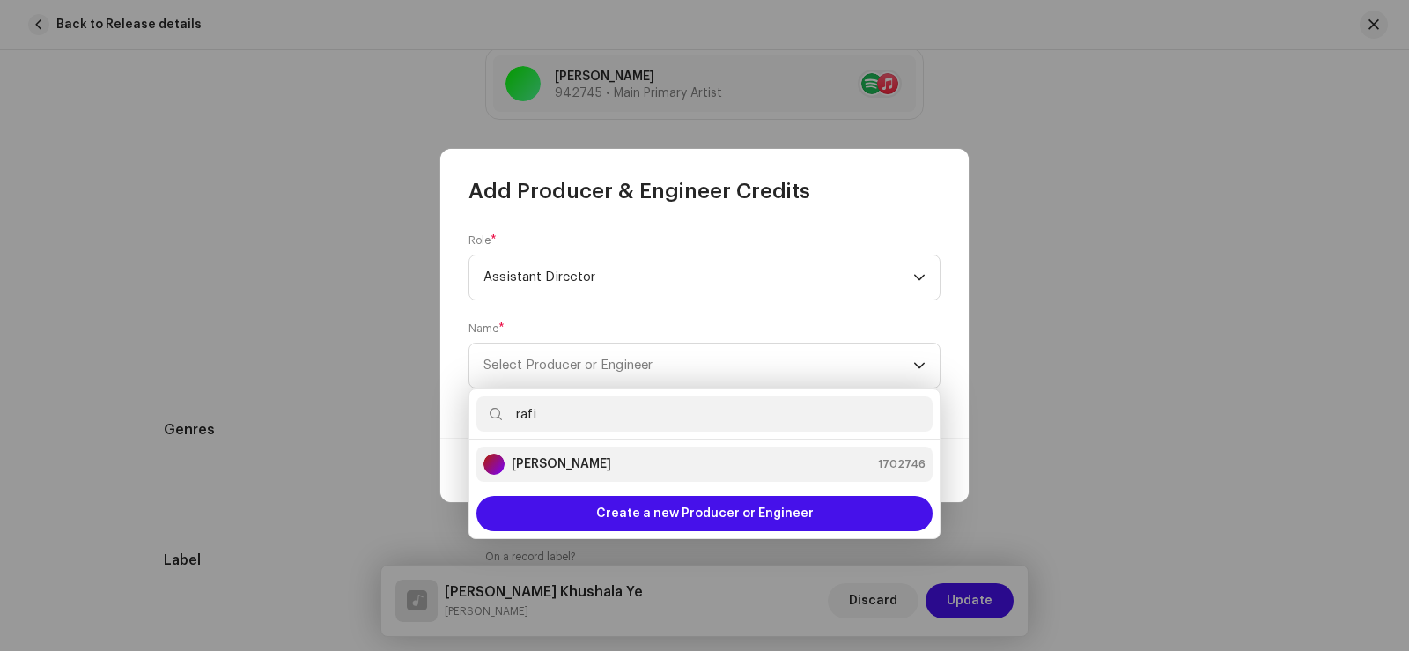
type input "rafi"
click at [609, 466] on div "[PERSON_NAME] 1702746" at bounding box center [704, 463] width 442 height 21
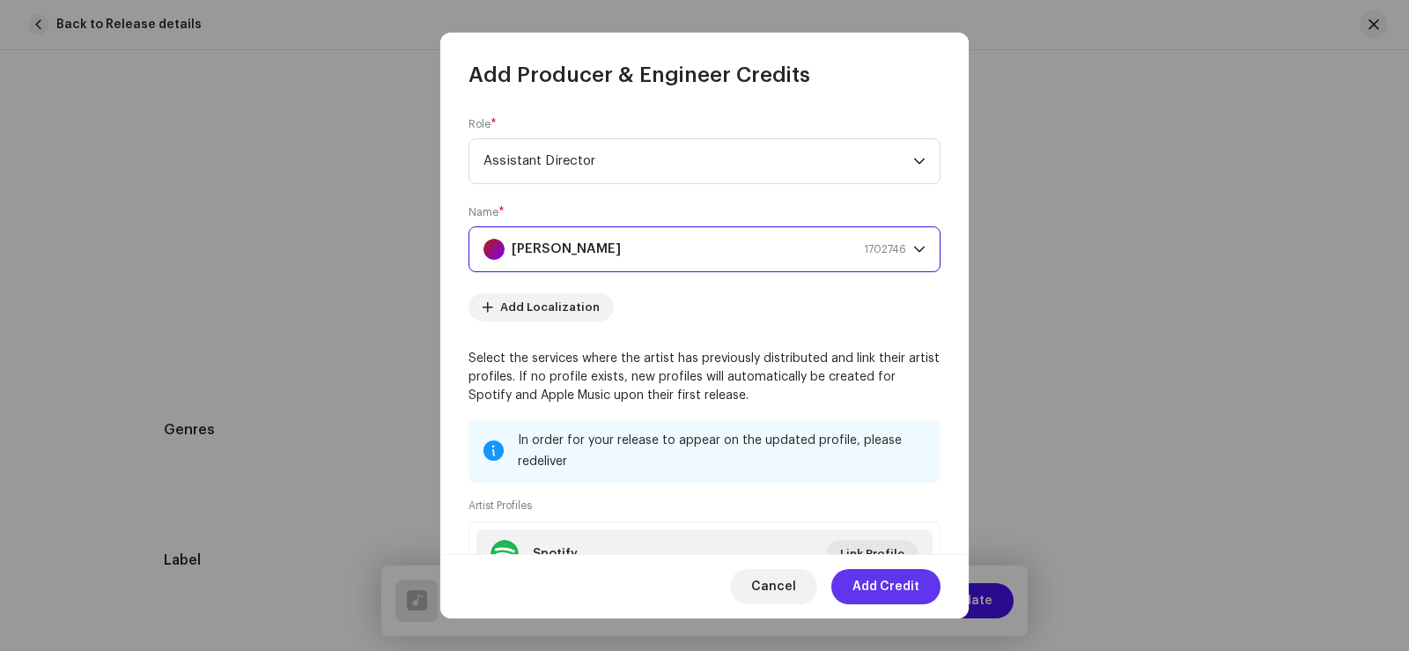
click at [906, 585] on span "Add Credit" at bounding box center [885, 586] width 67 height 35
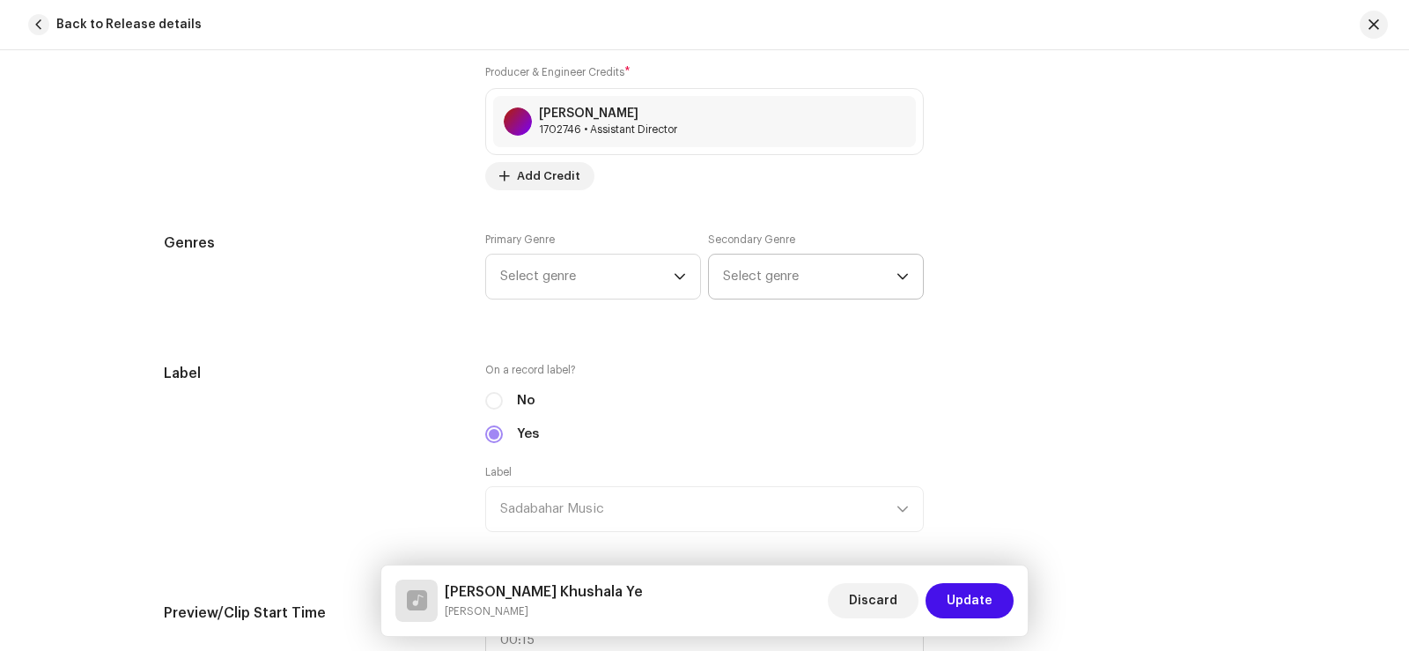
scroll to position [1409, 0]
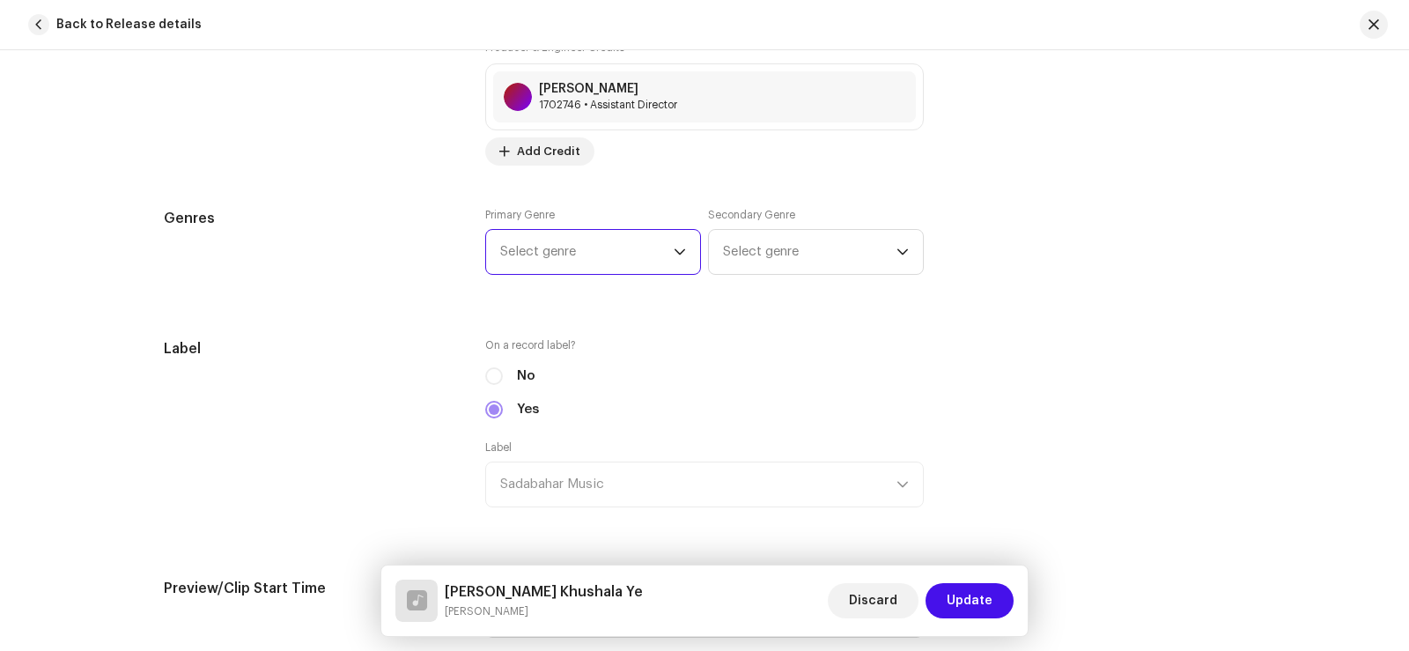
click at [557, 250] on span "Select genre" at bounding box center [586, 252] width 173 height 44
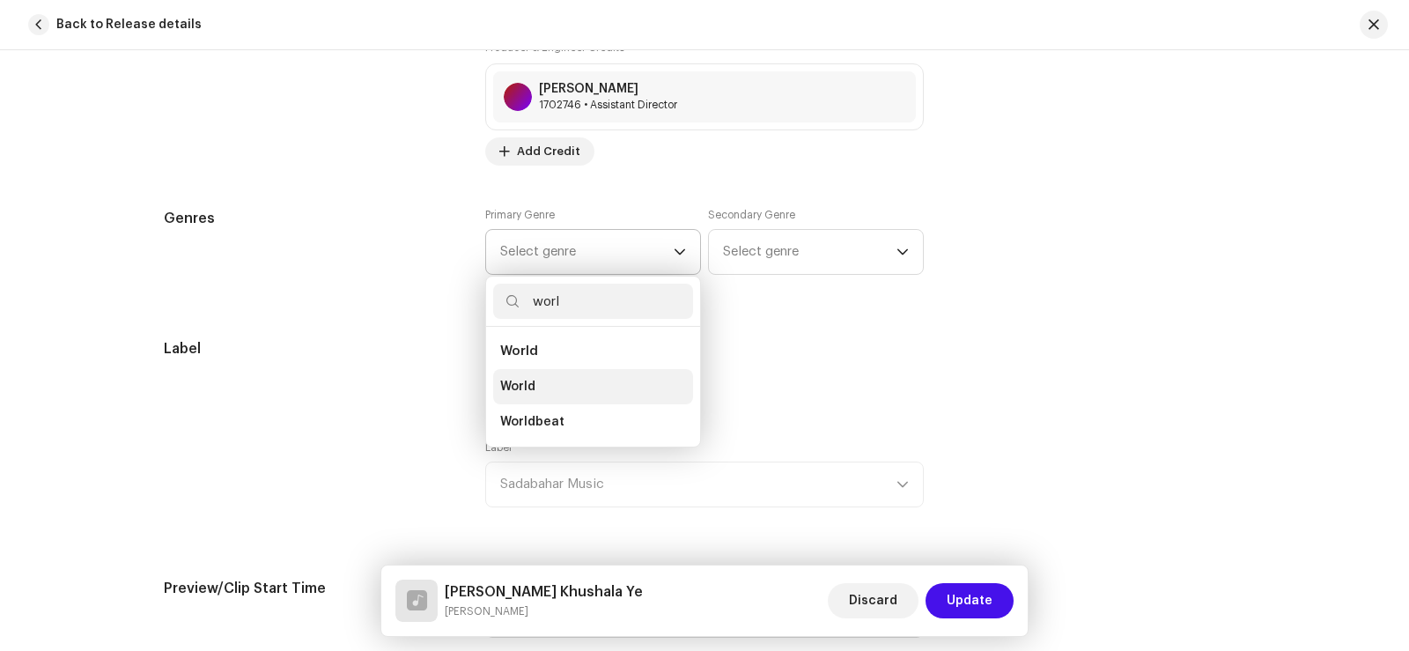
type input "worl"
drag, startPoint x: 547, startPoint y: 392, endPoint x: 645, endPoint y: 310, distance: 127.5
click at [554, 388] on li "World" at bounding box center [593, 386] width 200 height 35
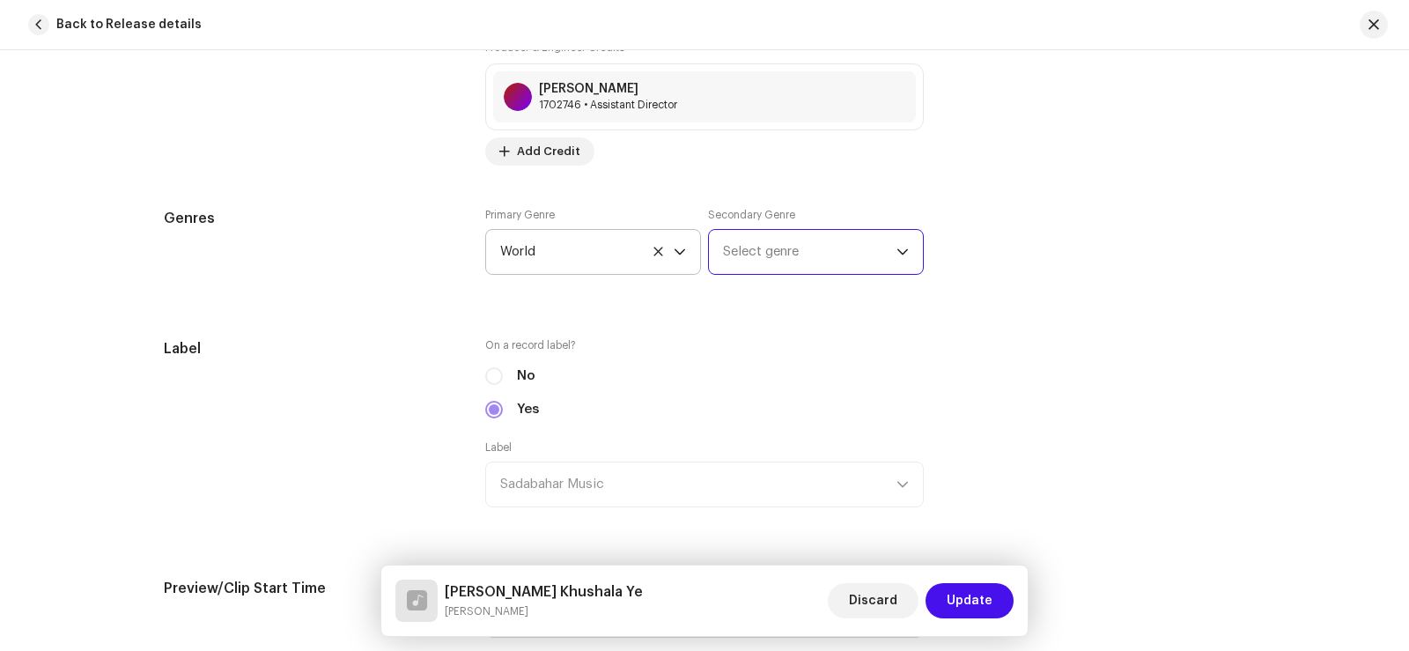
click at [747, 262] on span "Select genre" at bounding box center [809, 252] width 173 height 44
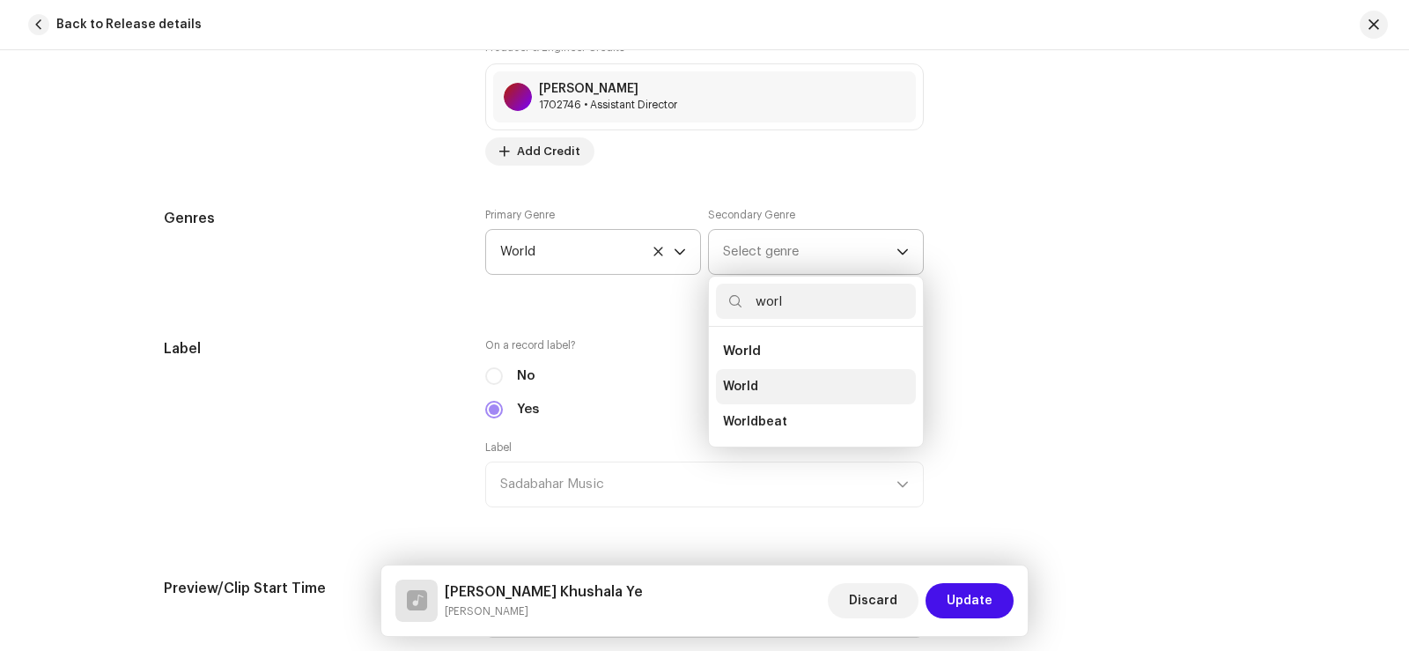
type input "worl"
click at [771, 382] on li "World" at bounding box center [816, 386] width 200 height 35
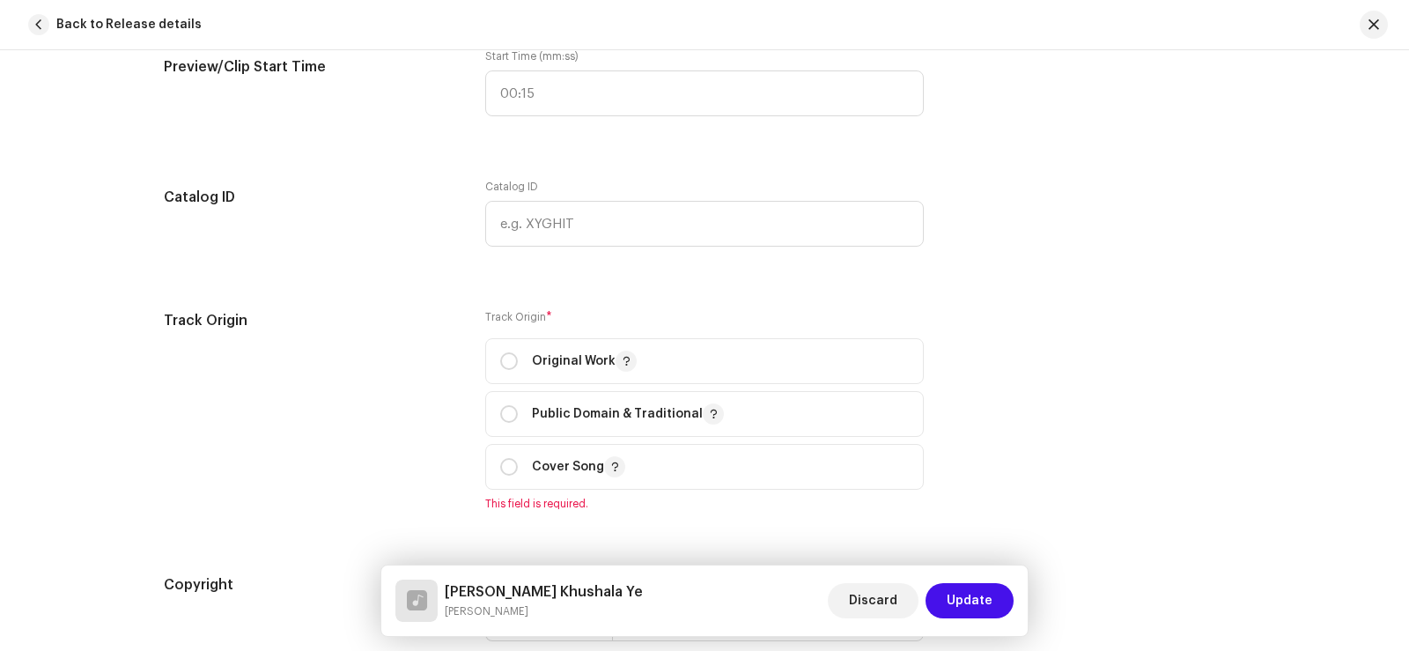
scroll to position [1937, 0]
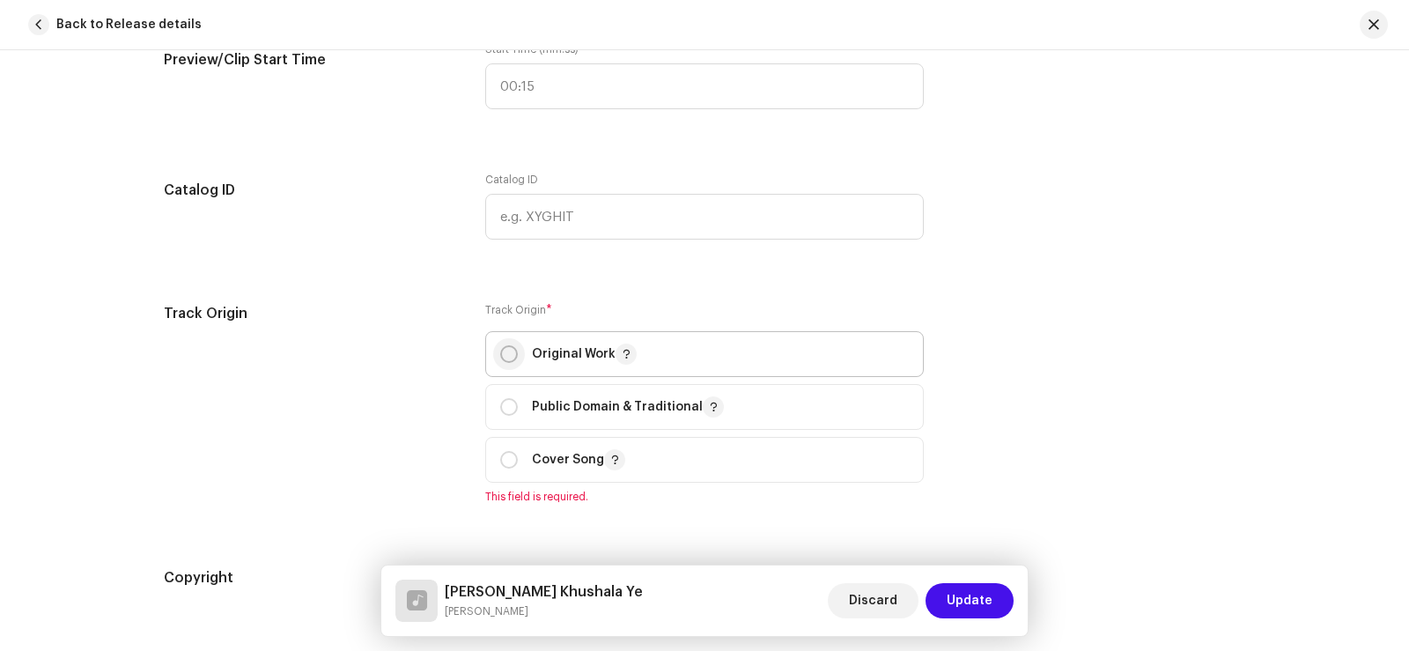
click at [512, 355] on input "radio" at bounding box center [509, 354] width 18 height 18
radio input "true"
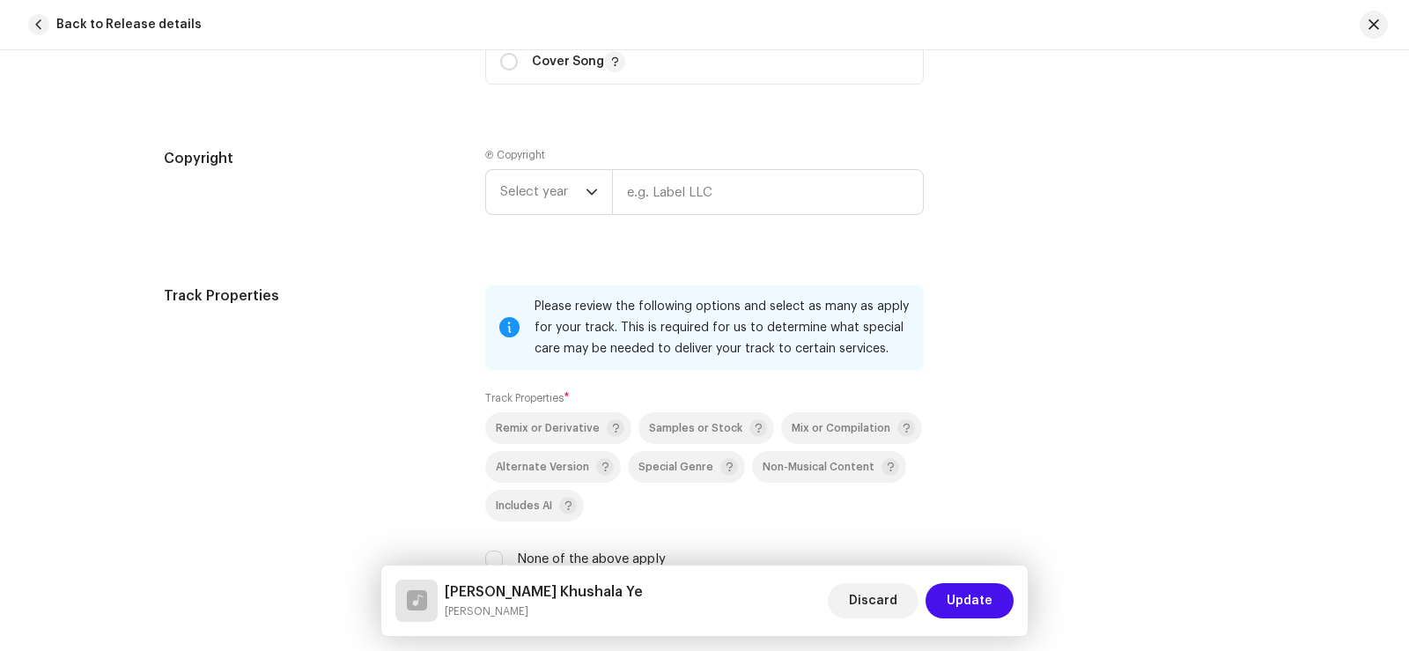
scroll to position [2377, 0]
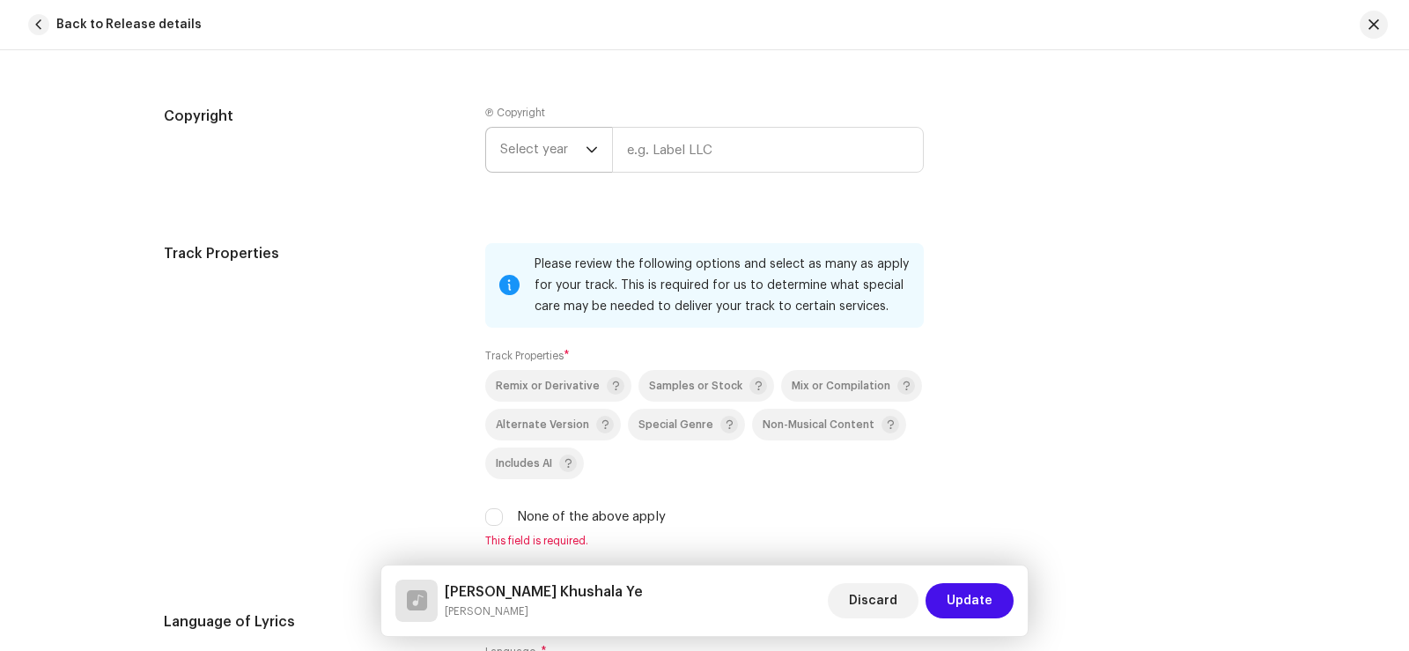
click at [525, 144] on span "Select year" at bounding box center [542, 150] width 85 height 44
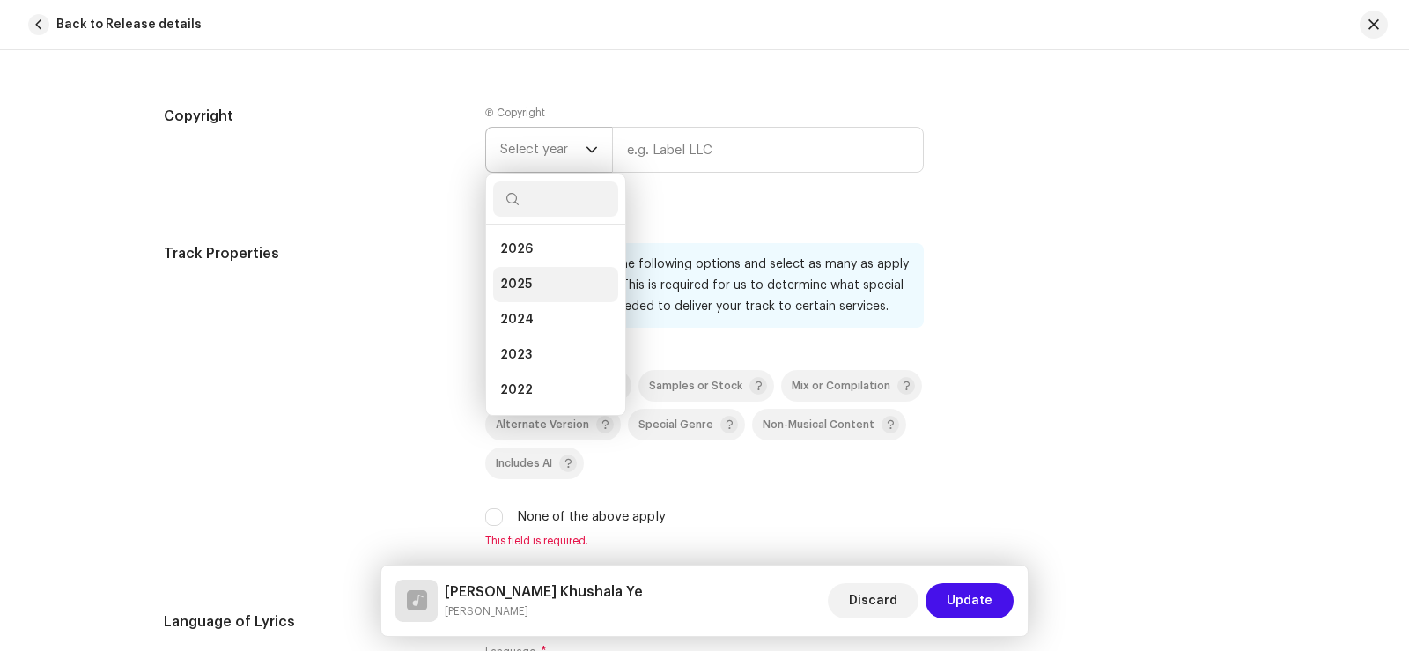
click at [529, 284] on li "2025" at bounding box center [555, 284] width 125 height 35
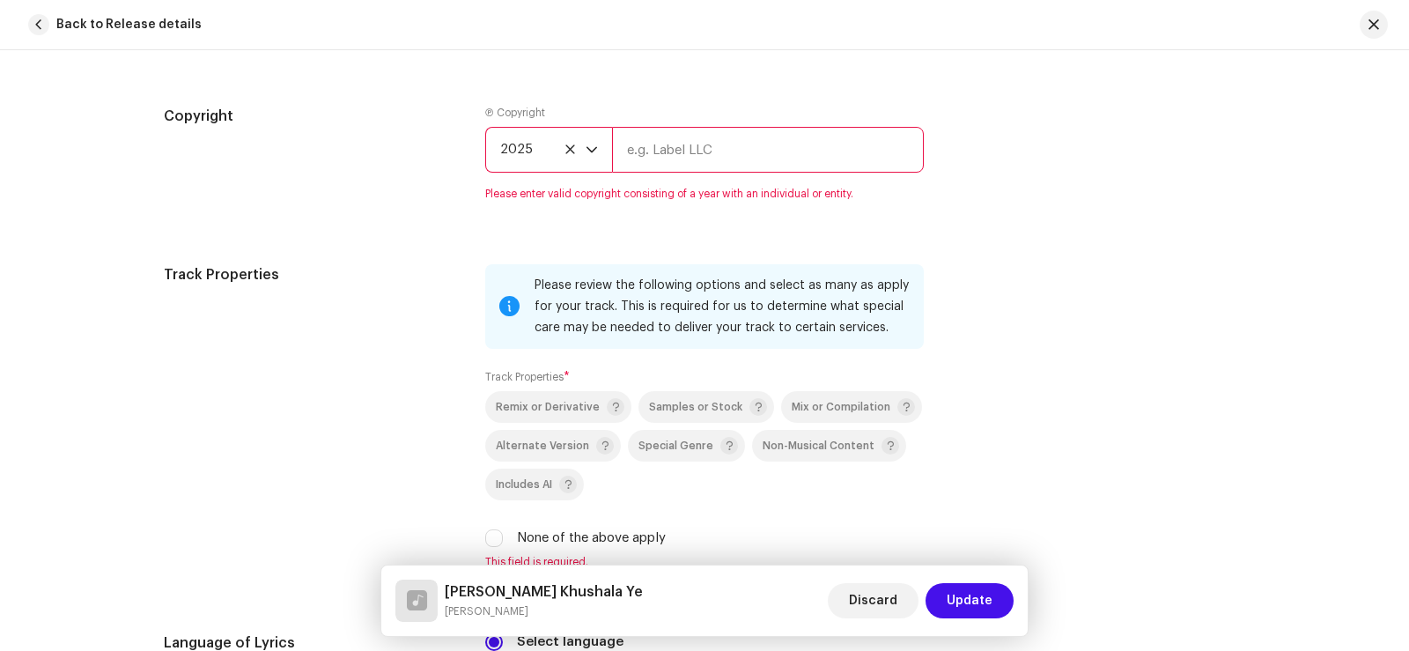
click at [667, 151] on input "text" at bounding box center [768, 150] width 312 height 46
type input "Sadabahar Music"
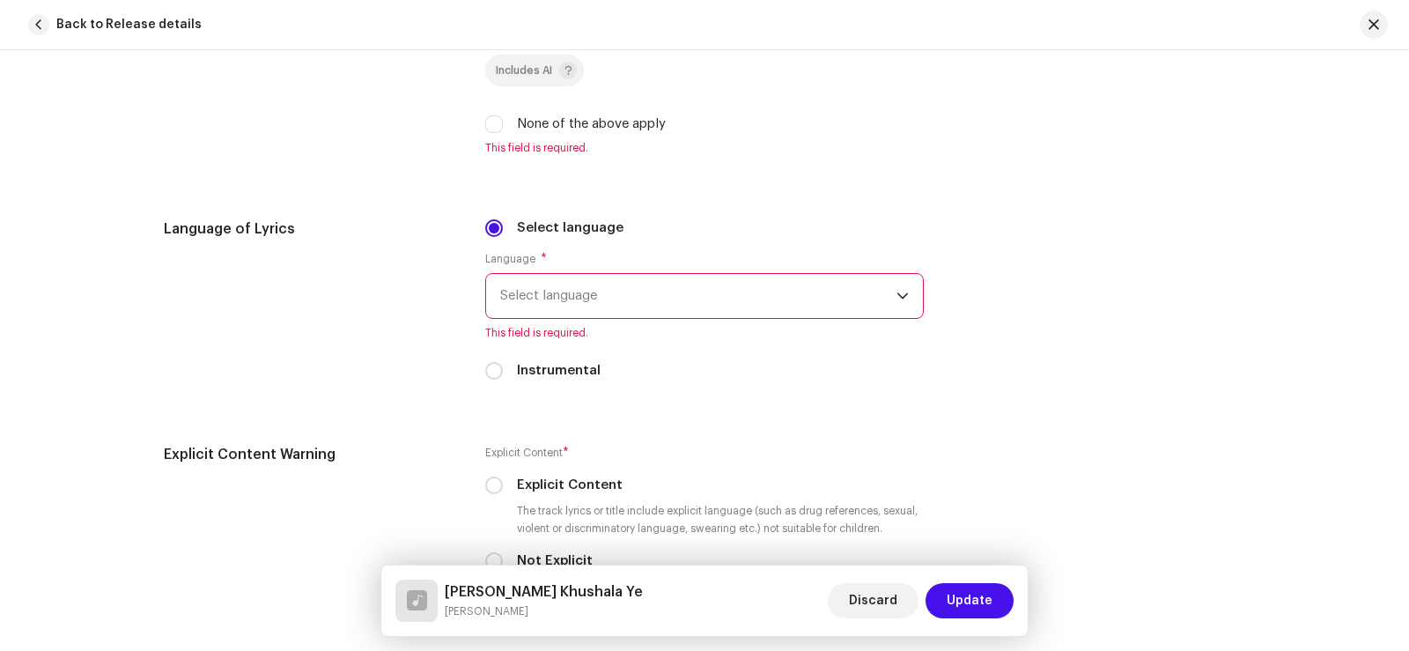
scroll to position [2730, 0]
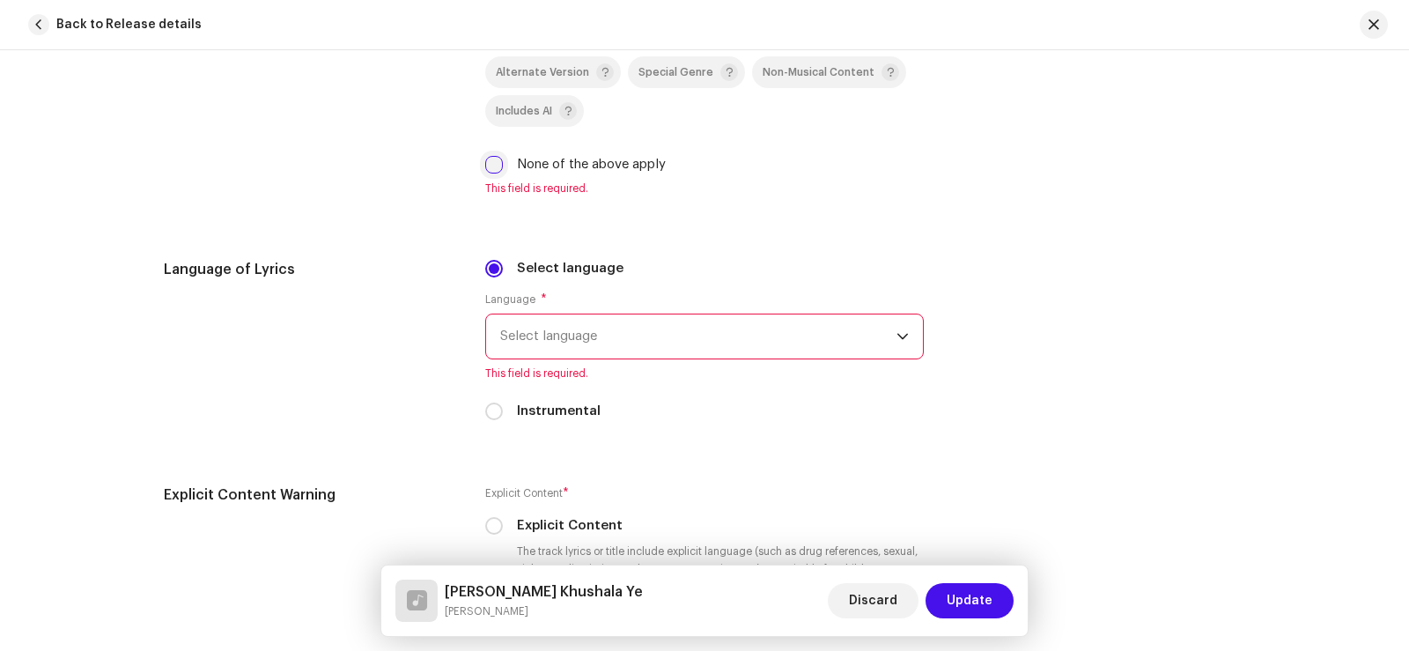
click at [490, 169] on input "None of the above apply" at bounding box center [494, 165] width 18 height 18
checkbox input "true"
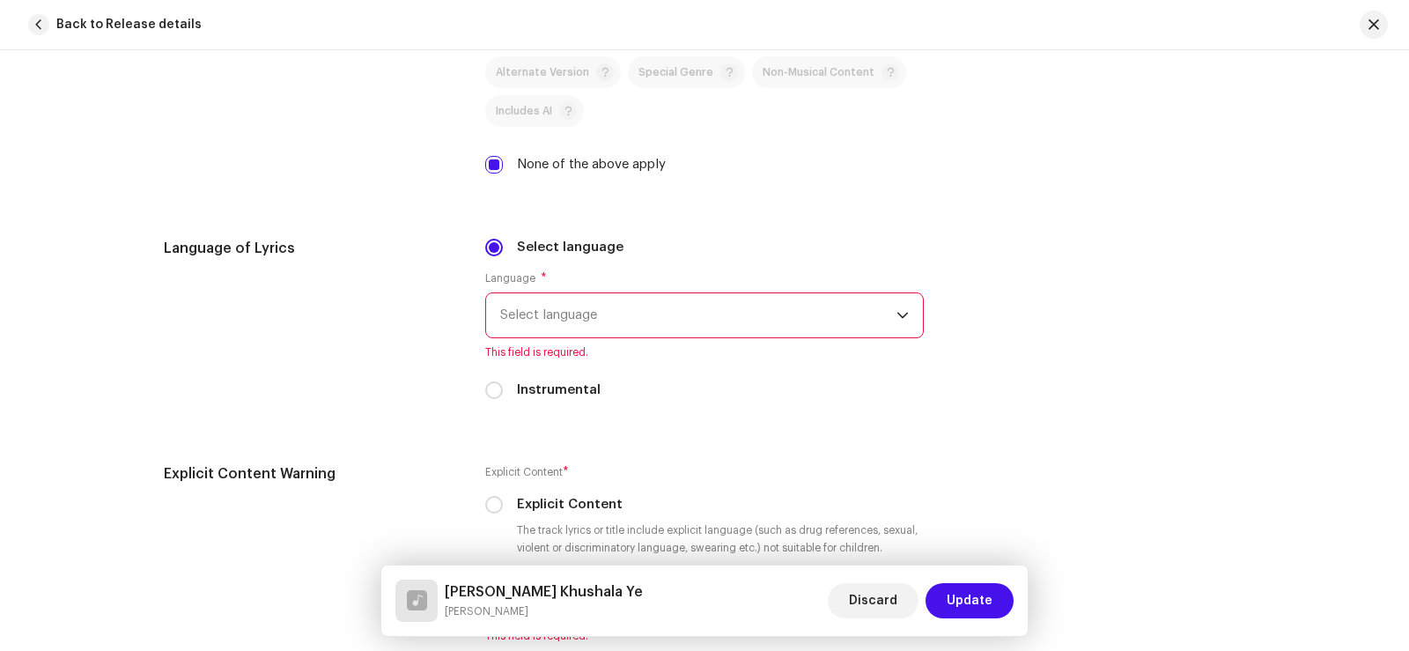
click at [533, 314] on span "Select language" at bounding box center [698, 315] width 396 height 44
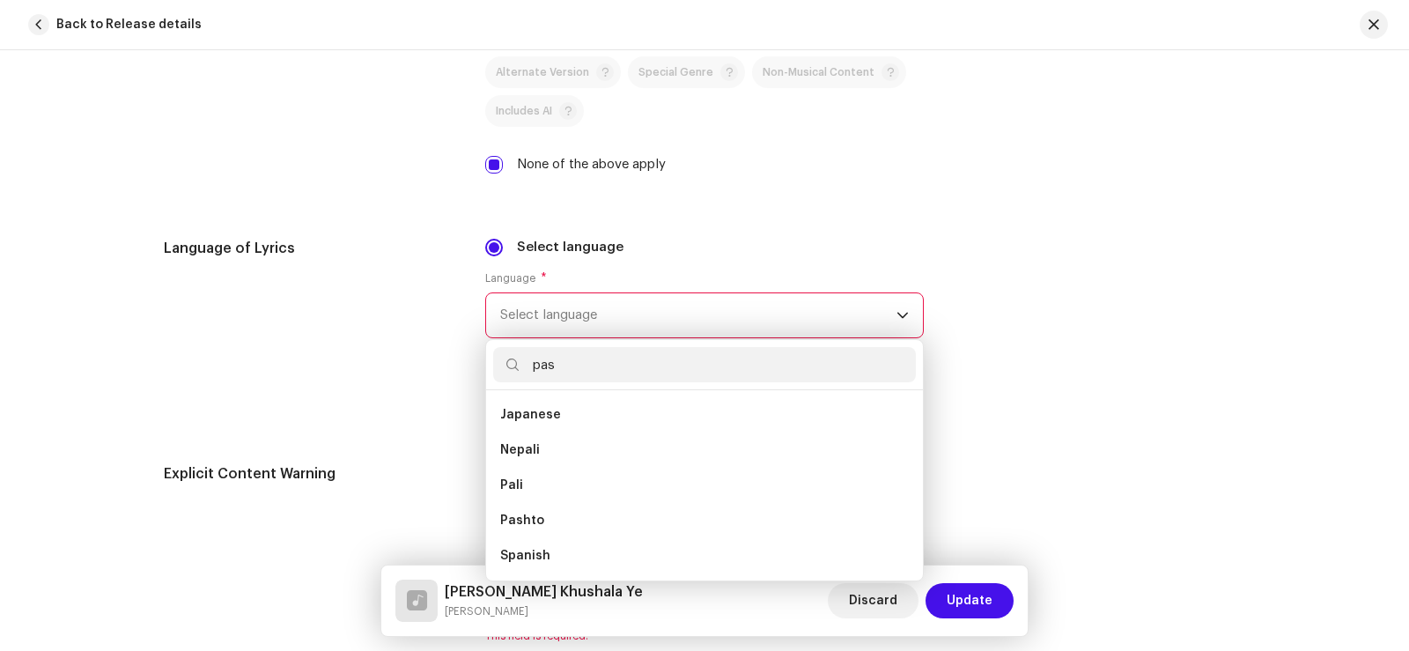
scroll to position [0, 0]
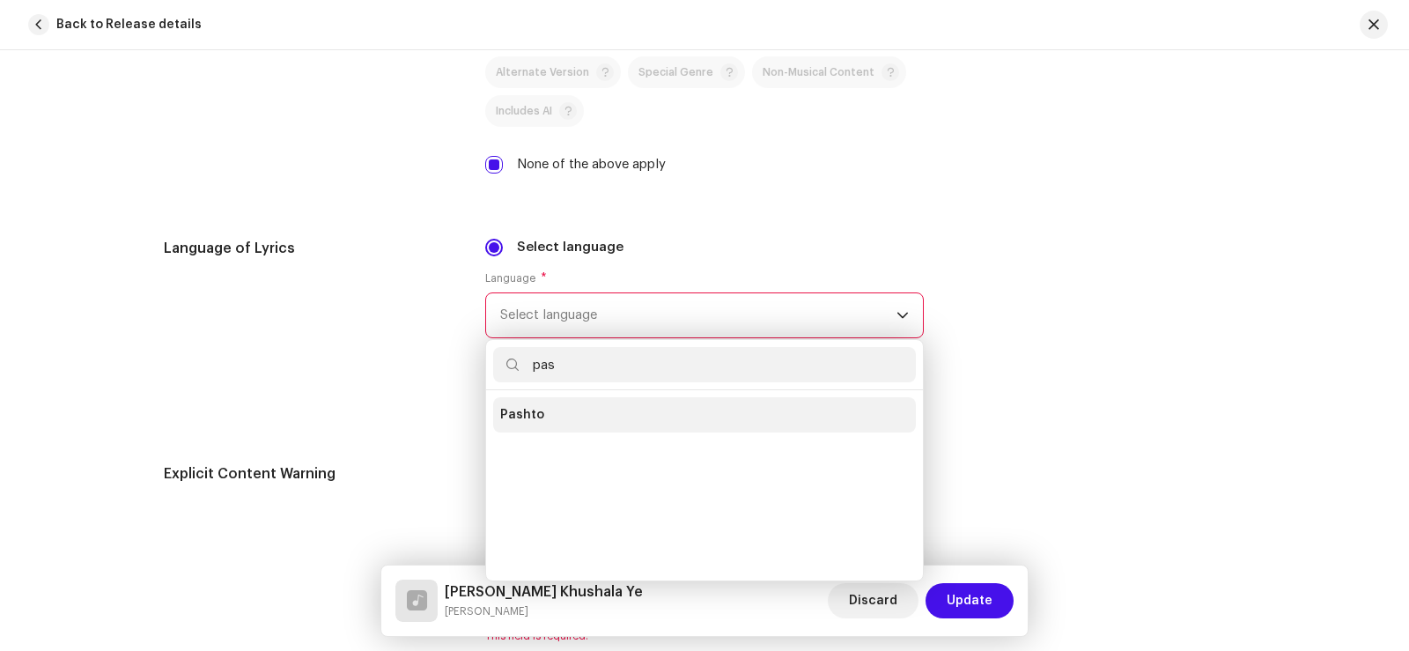
type input "pas"
click at [555, 416] on li "Pashto" at bounding box center [704, 414] width 423 height 35
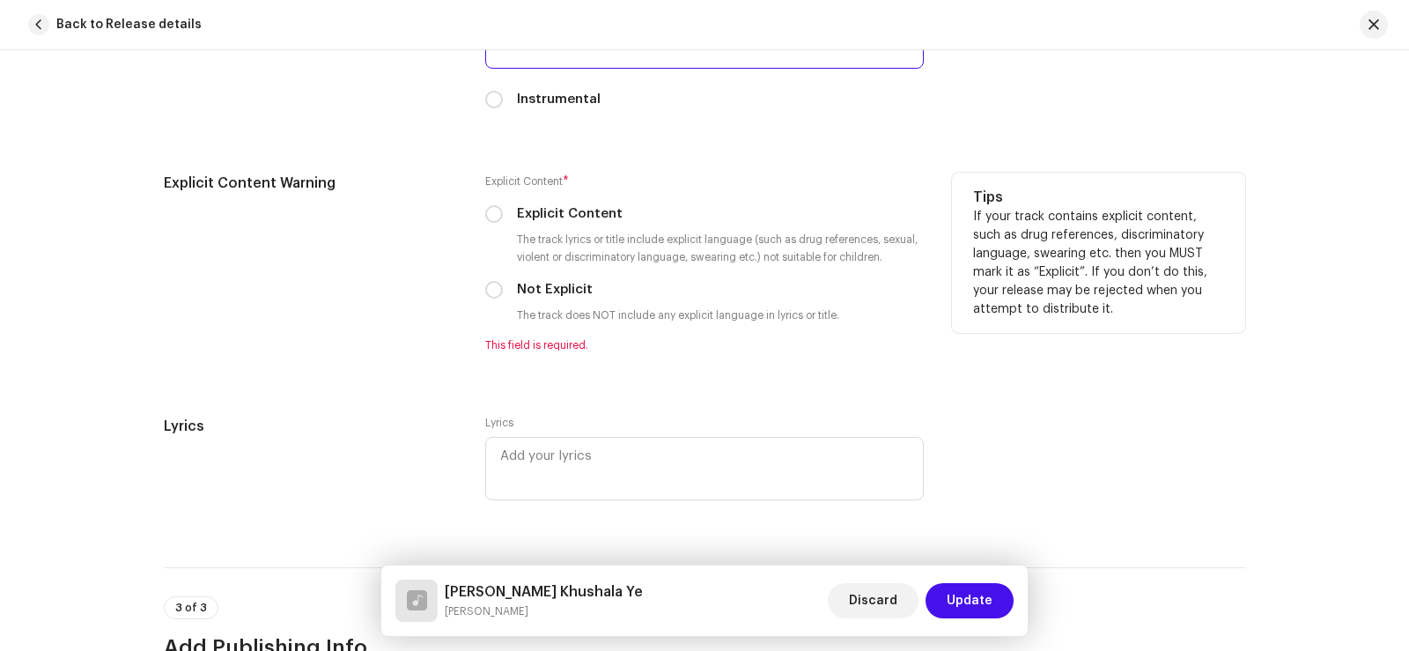
scroll to position [2994, 0]
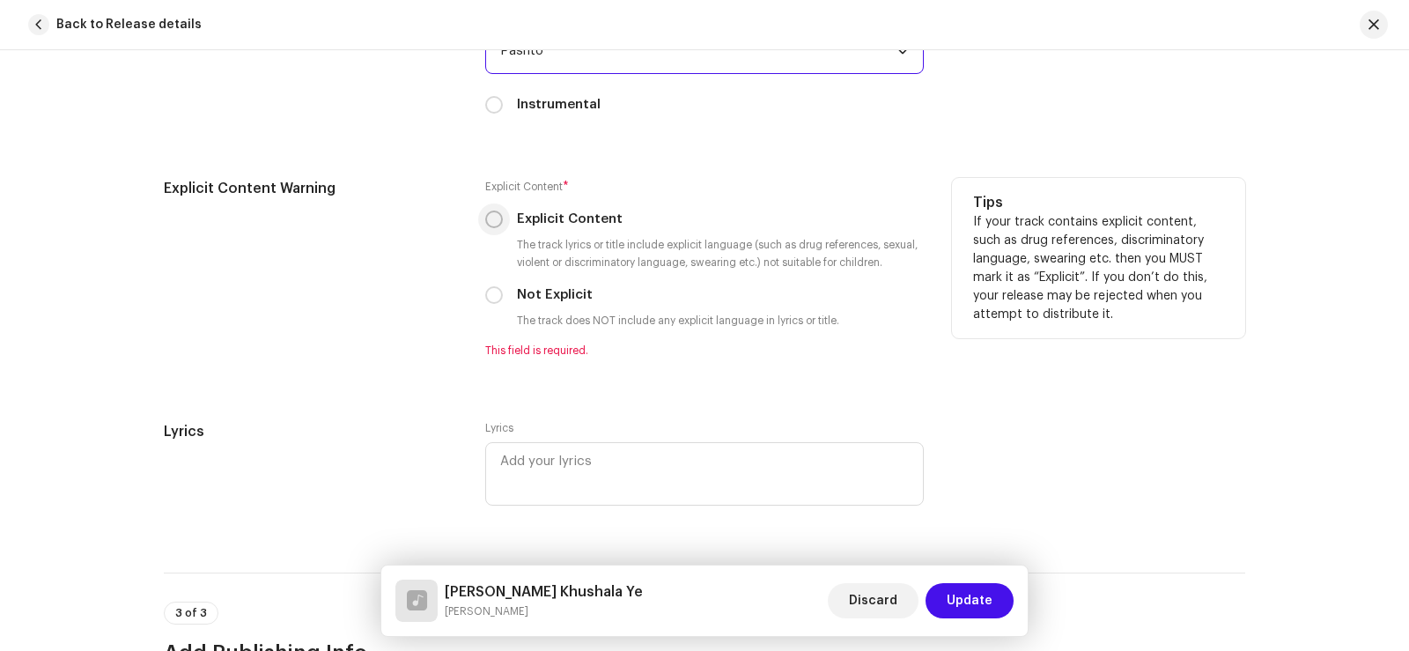
click at [492, 219] on input "Explicit Content" at bounding box center [494, 219] width 18 height 18
radio input "true"
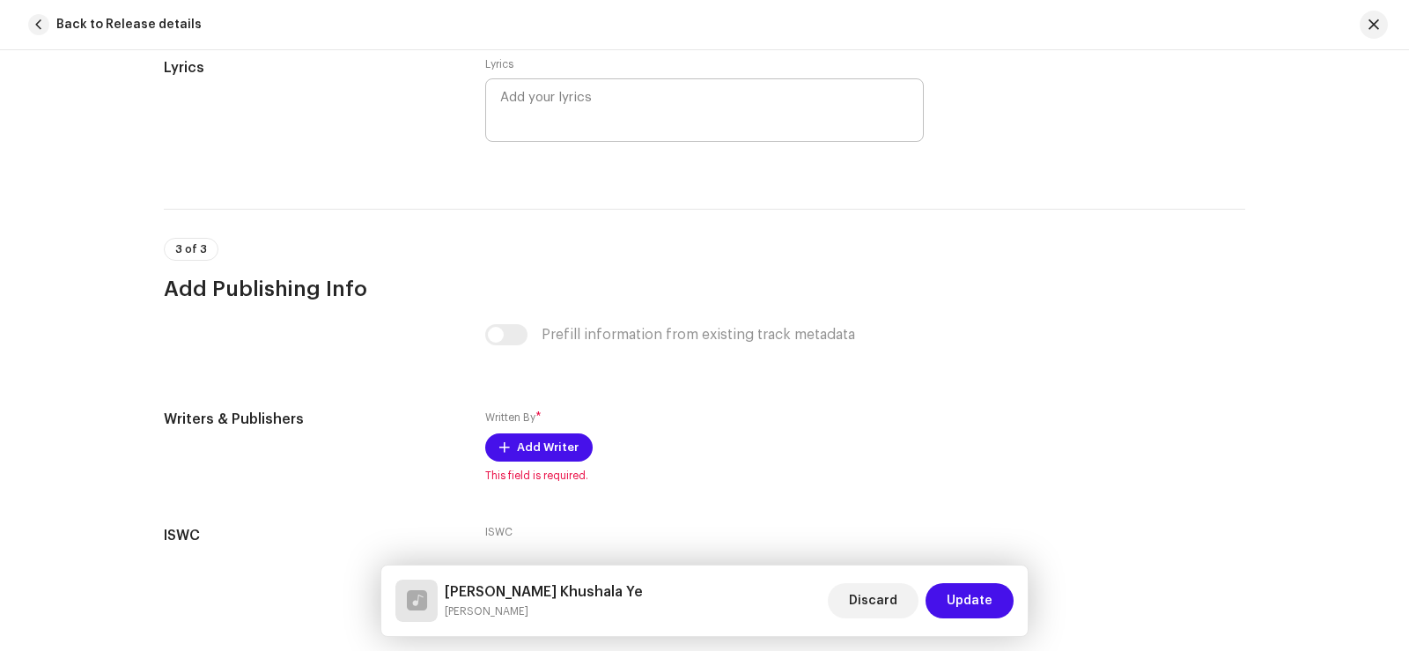
scroll to position [3434, 0]
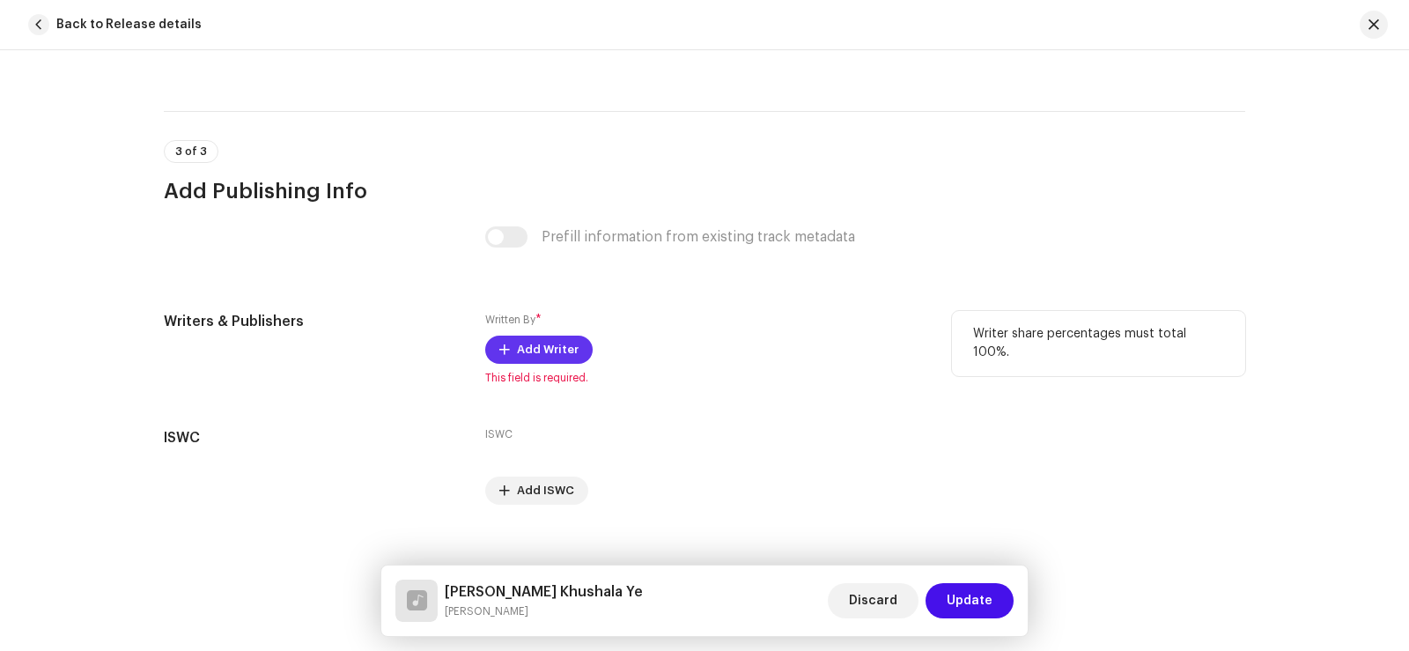
click at [534, 352] on span "Add Writer" at bounding box center [548, 349] width 62 height 35
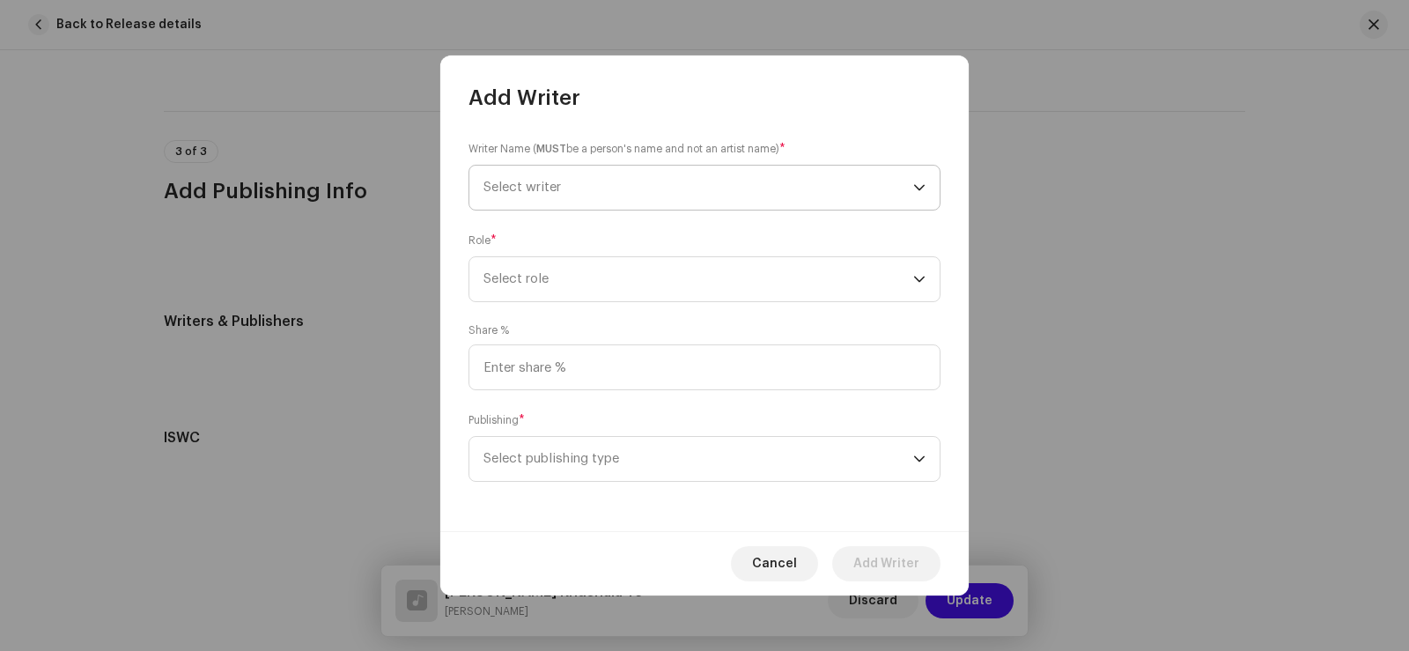
click at [576, 177] on span "Select writer" at bounding box center [698, 188] width 430 height 44
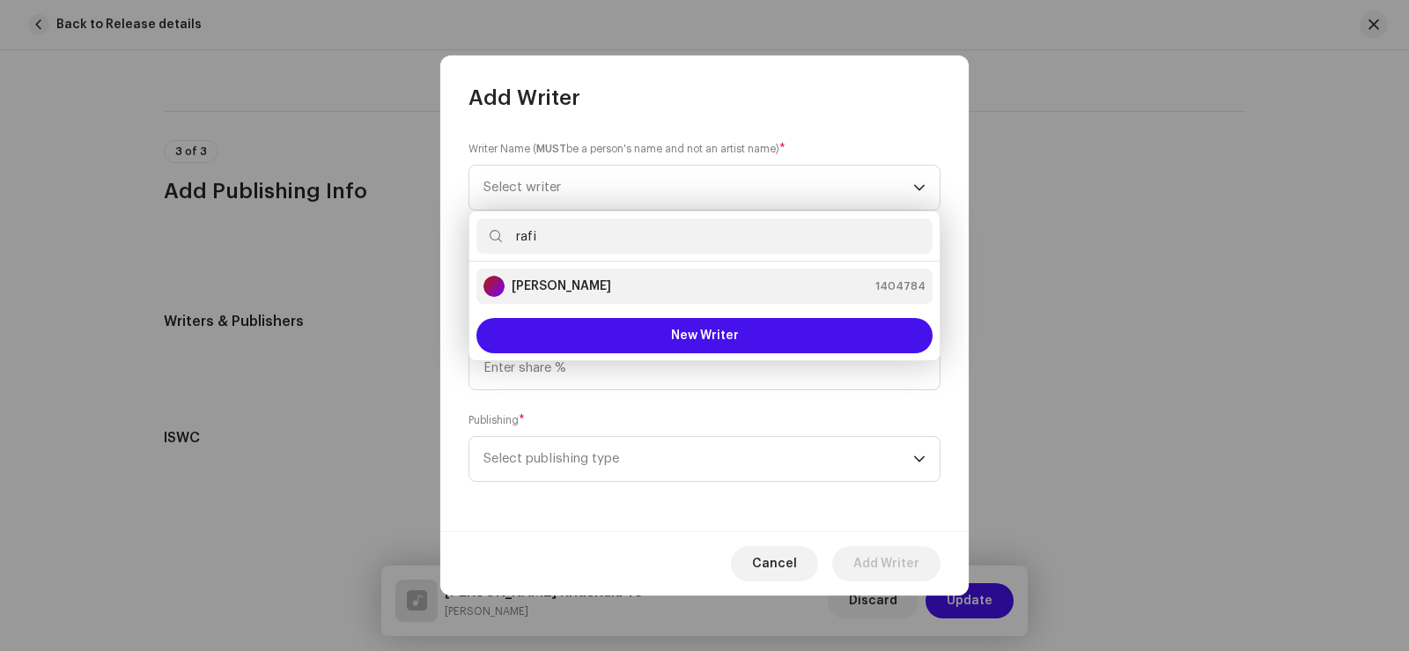
type input "rafi"
click at [612, 290] on div "[PERSON_NAME] 1404784" at bounding box center [704, 286] width 442 height 21
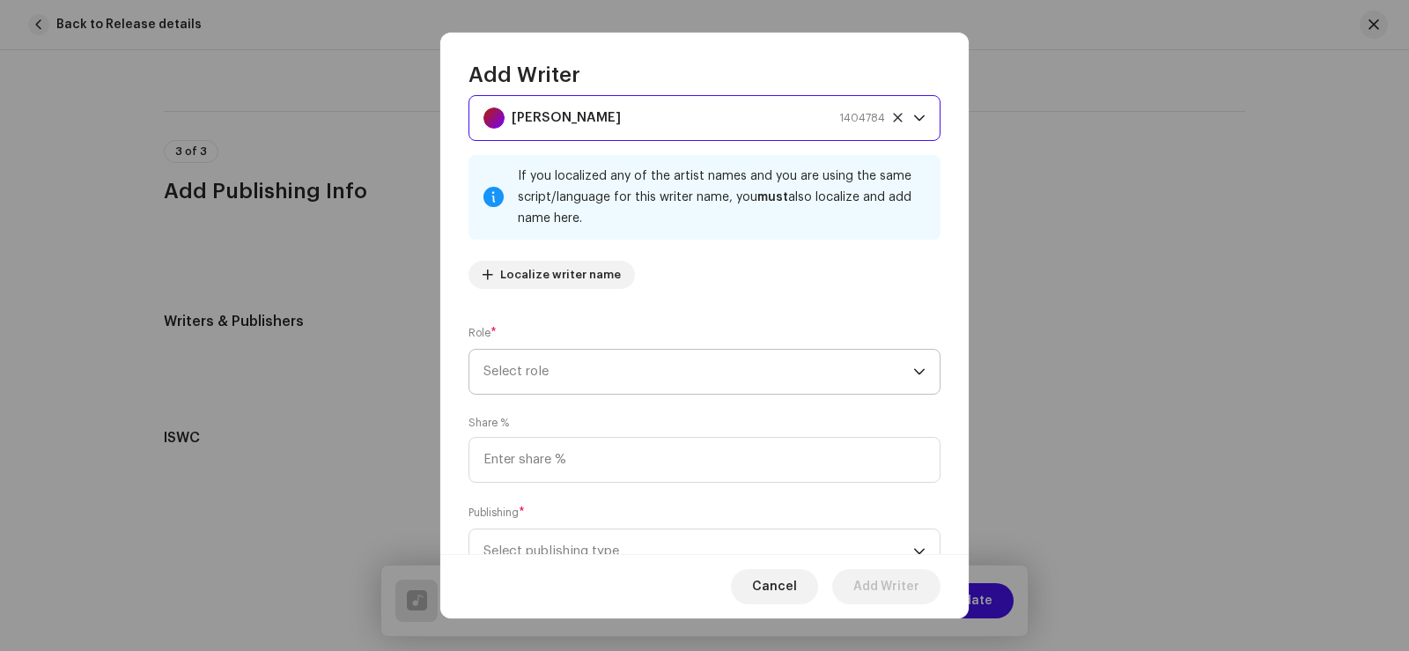
scroll to position [88, 0]
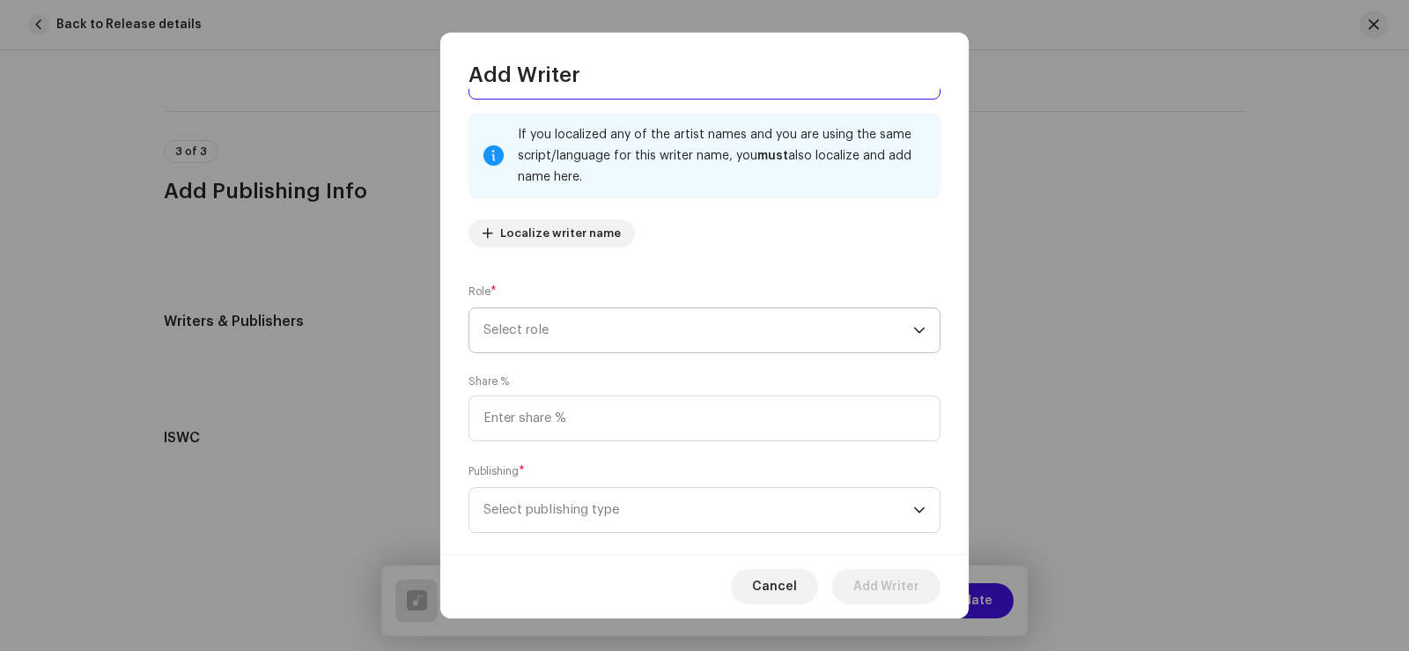
click at [542, 326] on span "Select role" at bounding box center [698, 330] width 430 height 44
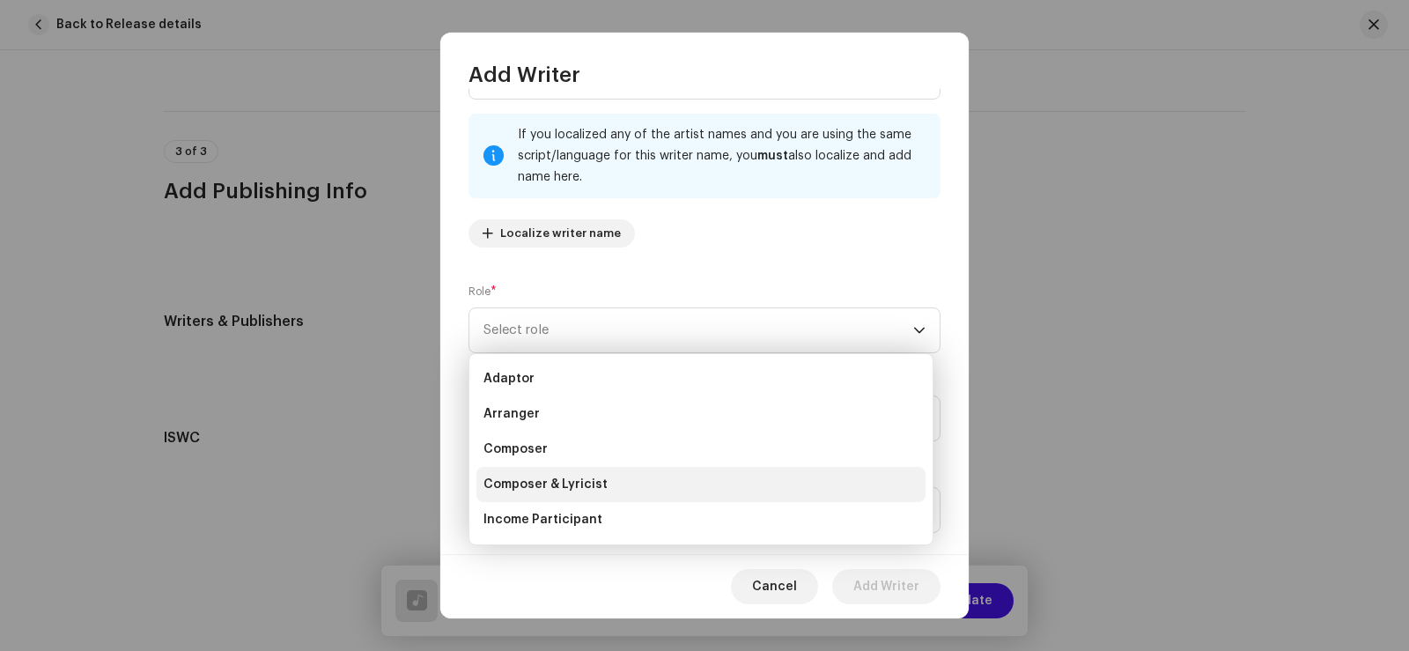
click at [559, 481] on span "Composer & Lyricist" at bounding box center [545, 484] width 124 height 18
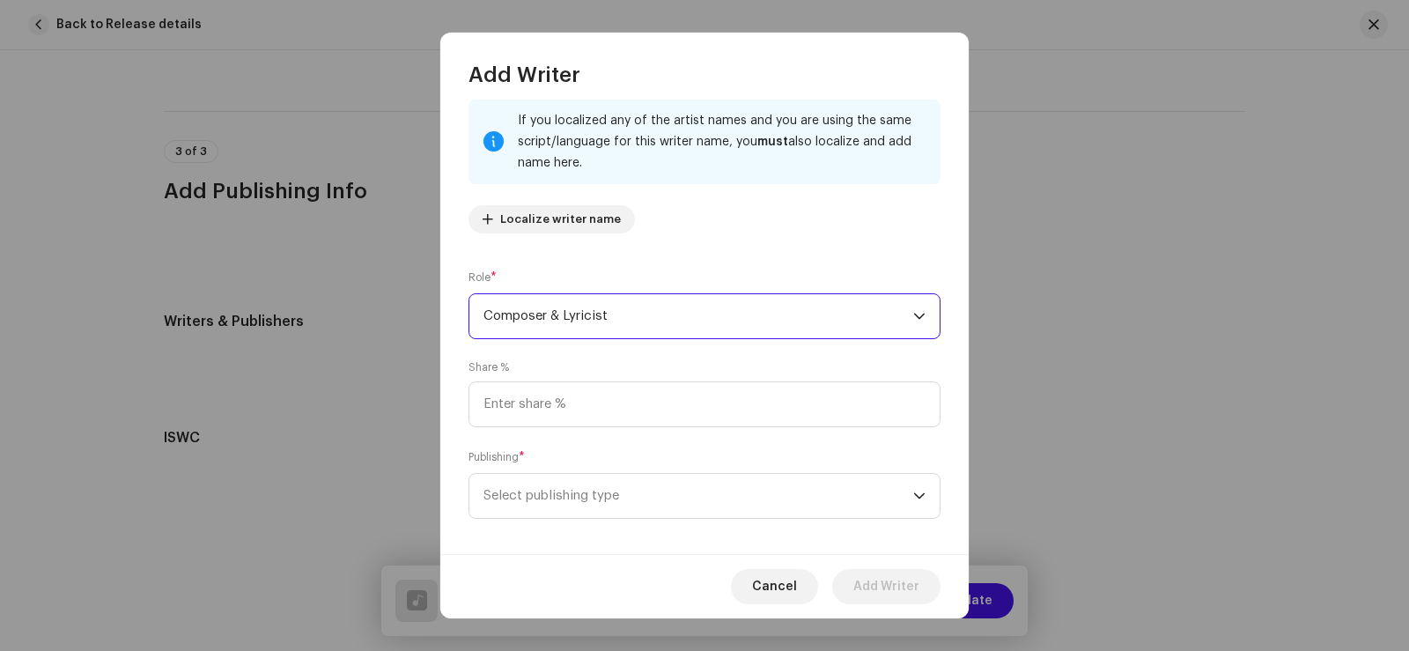
scroll to position [116, 0]
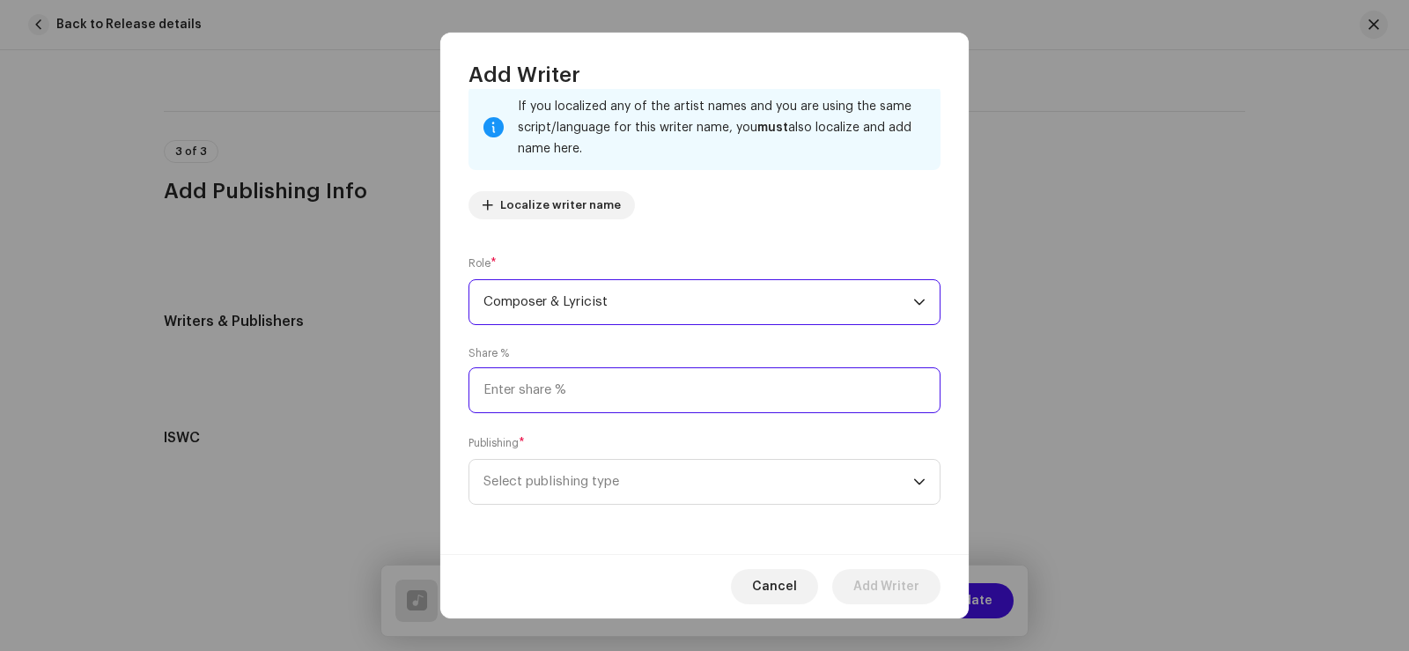
click at [526, 386] on input at bounding box center [704, 390] width 472 height 46
type input "100.00"
click at [534, 479] on span "Select publishing type" at bounding box center [698, 482] width 430 height 44
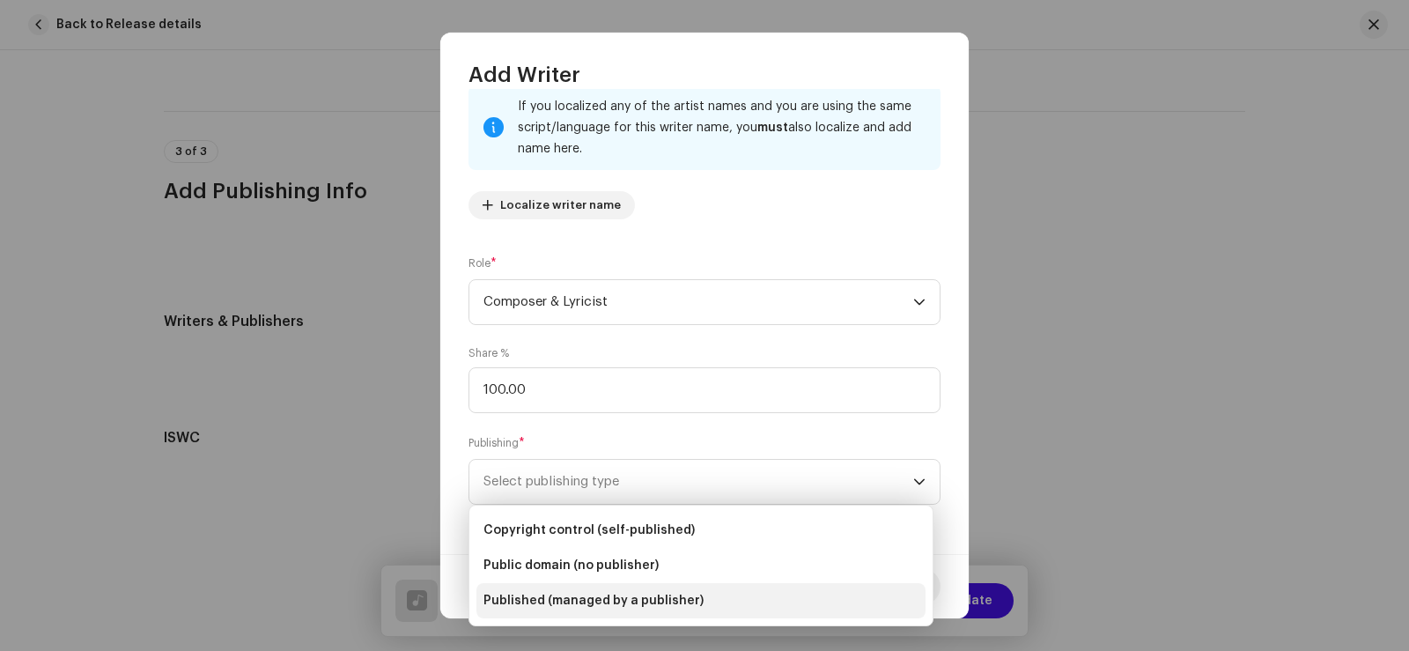
click at [549, 596] on span "Published (managed by a publisher)" at bounding box center [593, 601] width 220 height 18
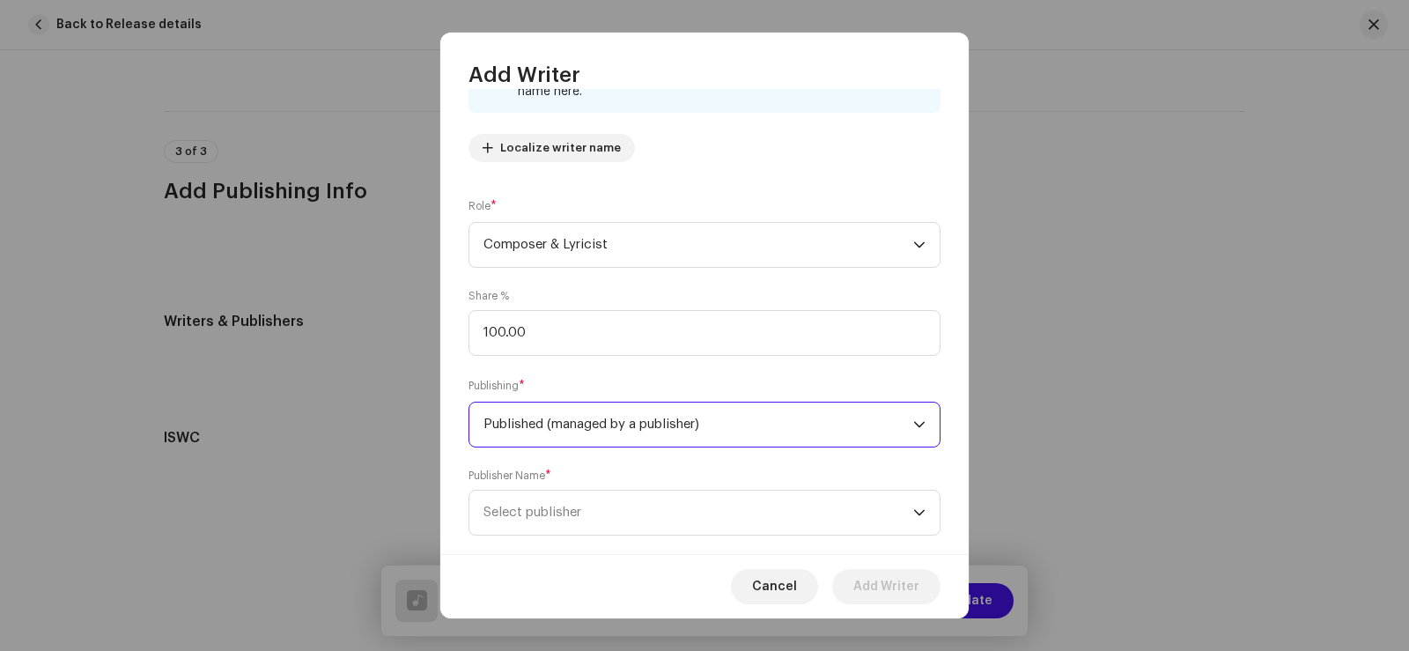
scroll to position [204, 0]
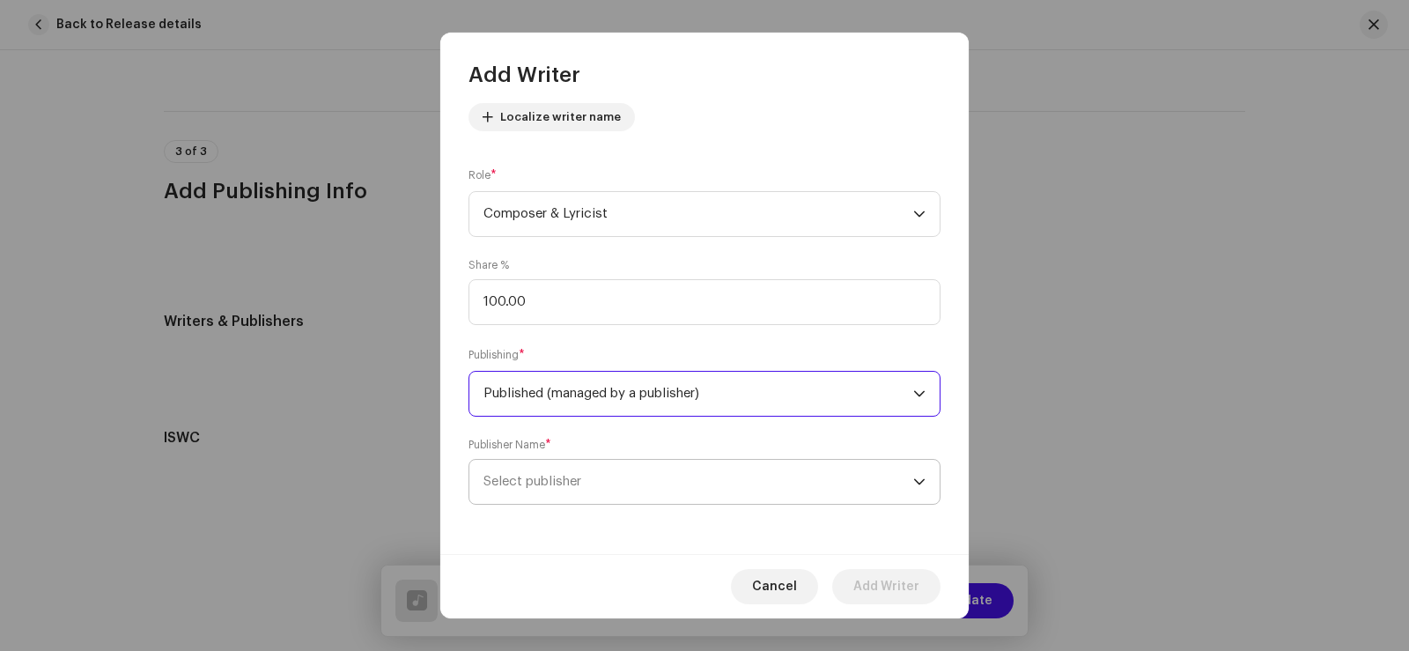
click at [516, 481] on span "Select publisher" at bounding box center [532, 481] width 98 height 13
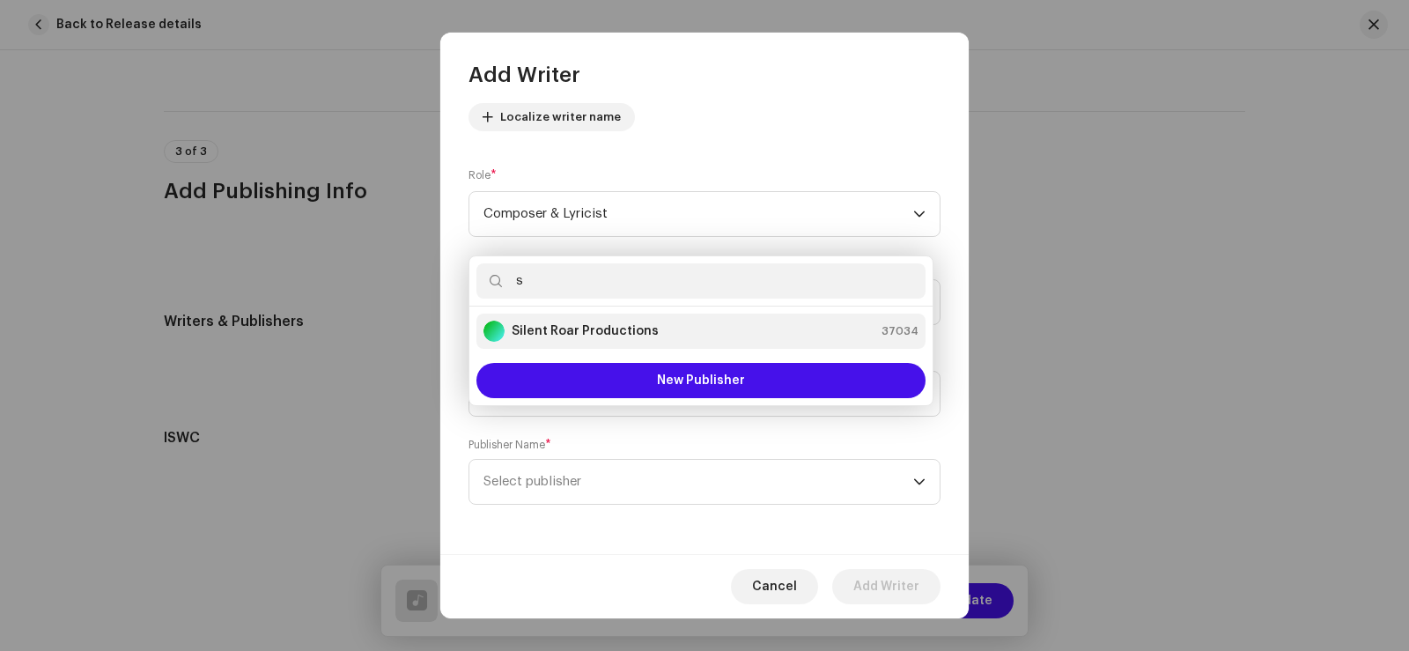
type input "s"
click at [571, 327] on strong "Silent Roar Productions" at bounding box center [585, 331] width 147 height 18
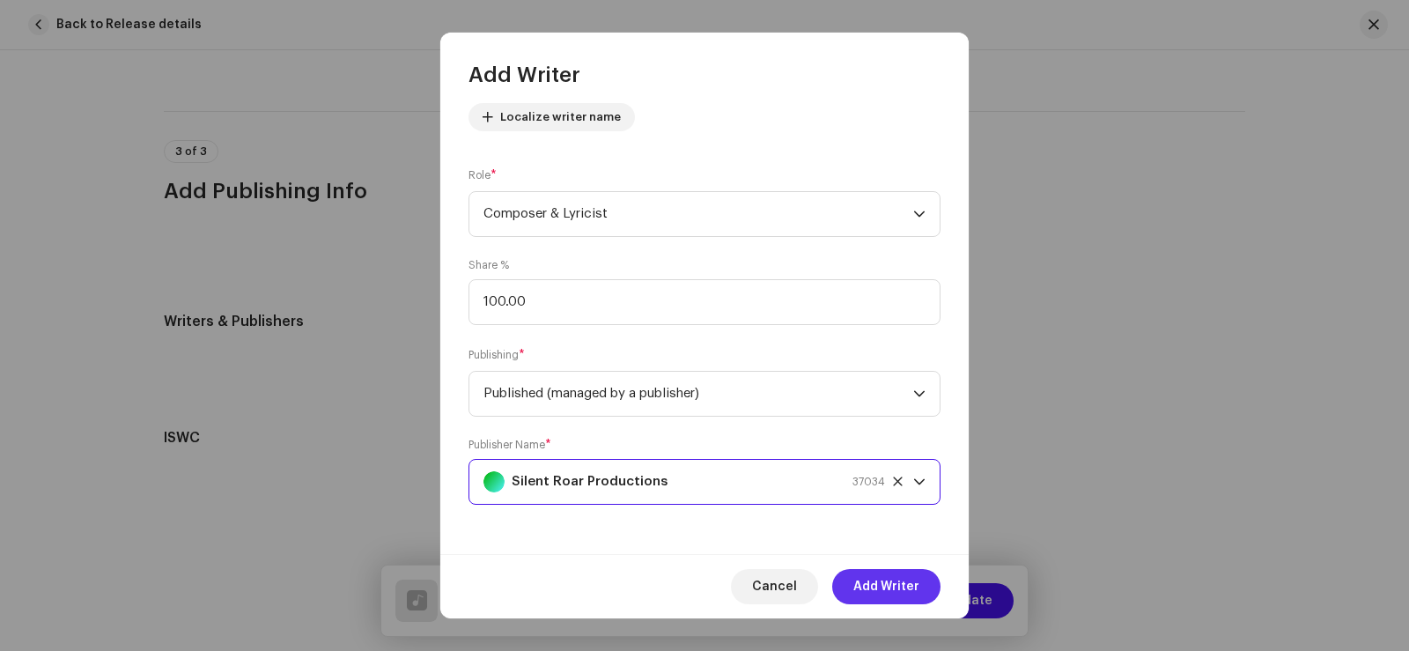
click at [875, 584] on span "Add Writer" at bounding box center [886, 586] width 66 height 35
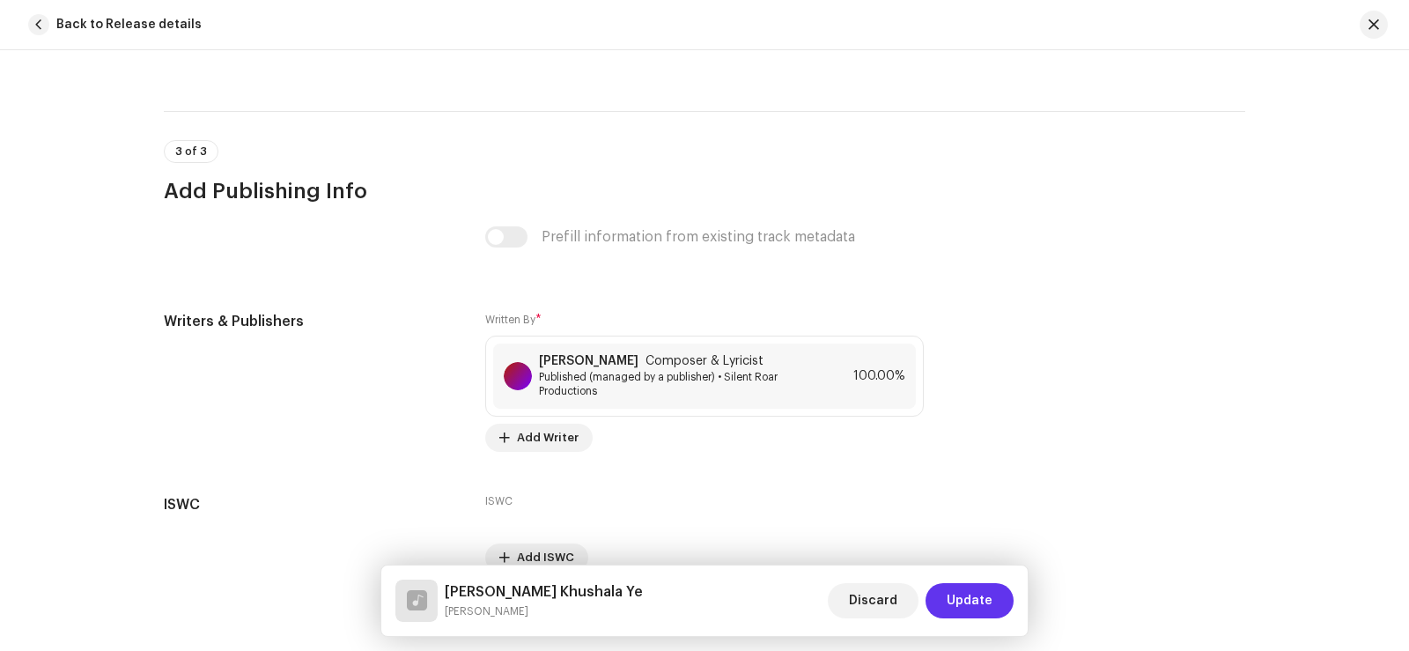
click at [971, 603] on span "Update" at bounding box center [970, 600] width 46 height 35
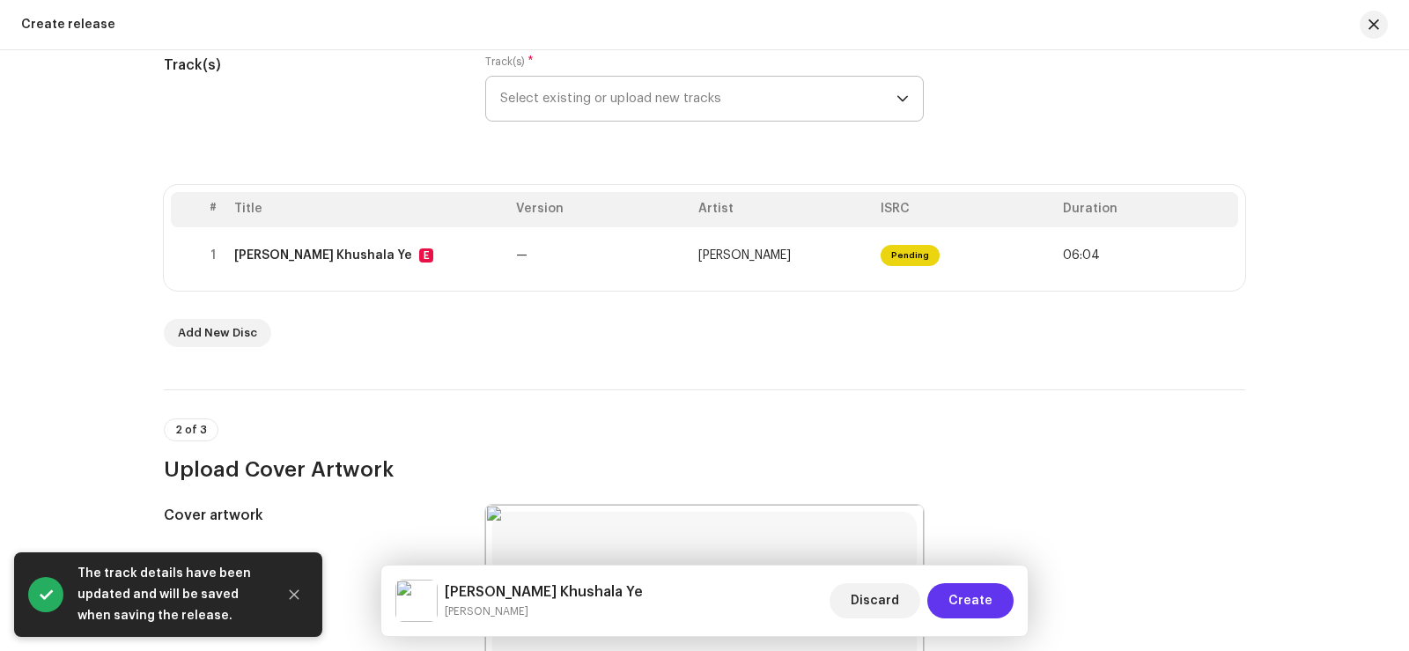
click at [978, 596] on span "Create" at bounding box center [970, 600] width 44 height 35
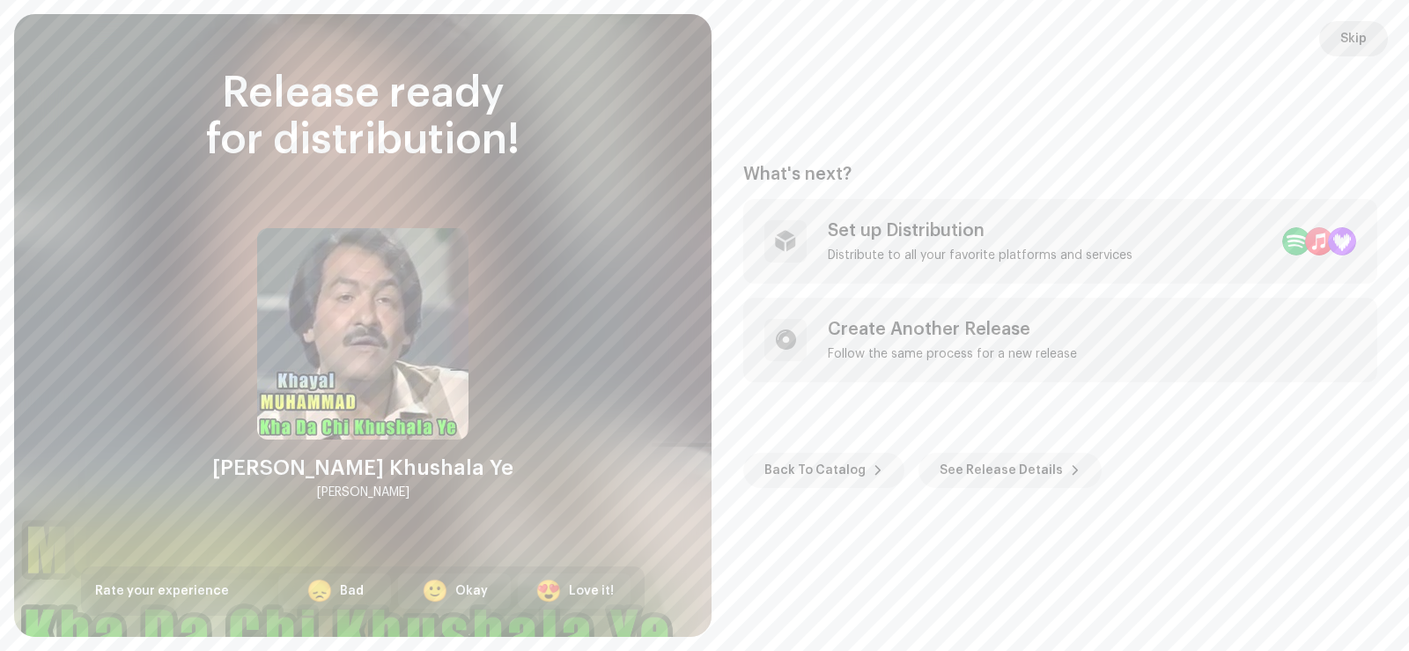
click at [1348, 41] on span "Skip" at bounding box center [1353, 38] width 26 height 35
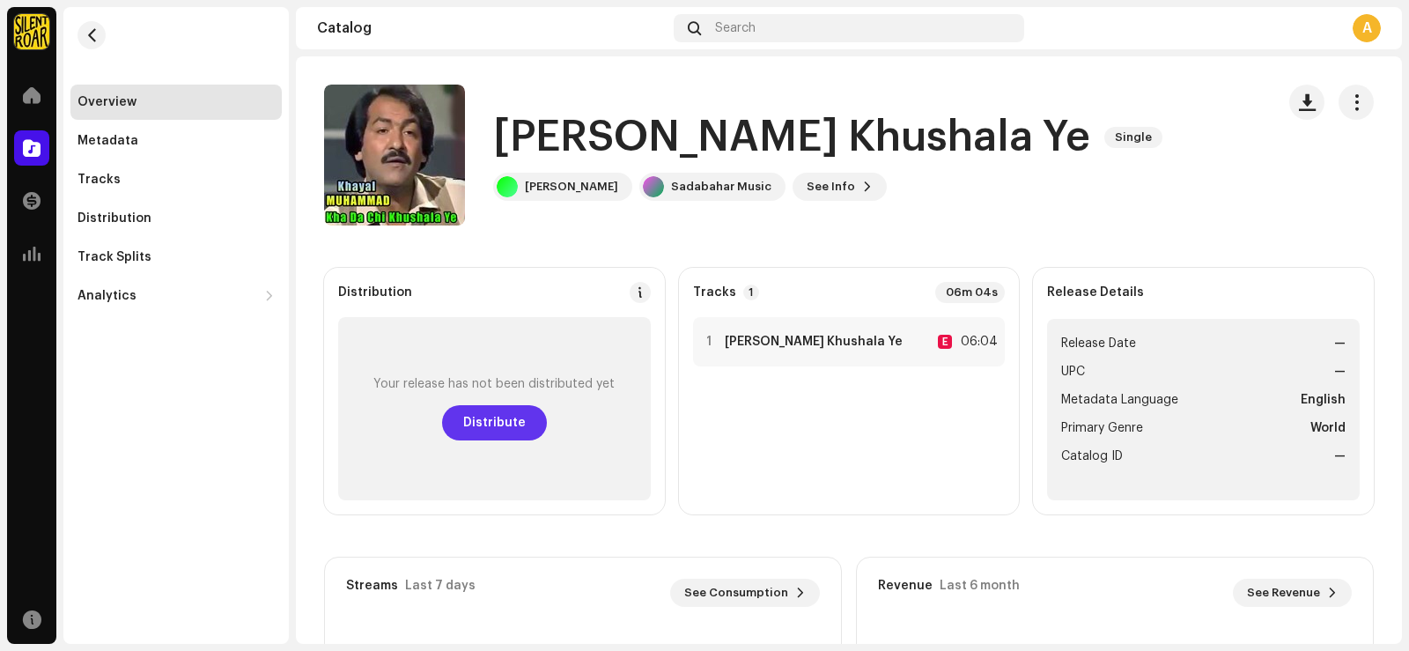
click at [483, 422] on span "Distribute" at bounding box center [494, 422] width 63 height 35
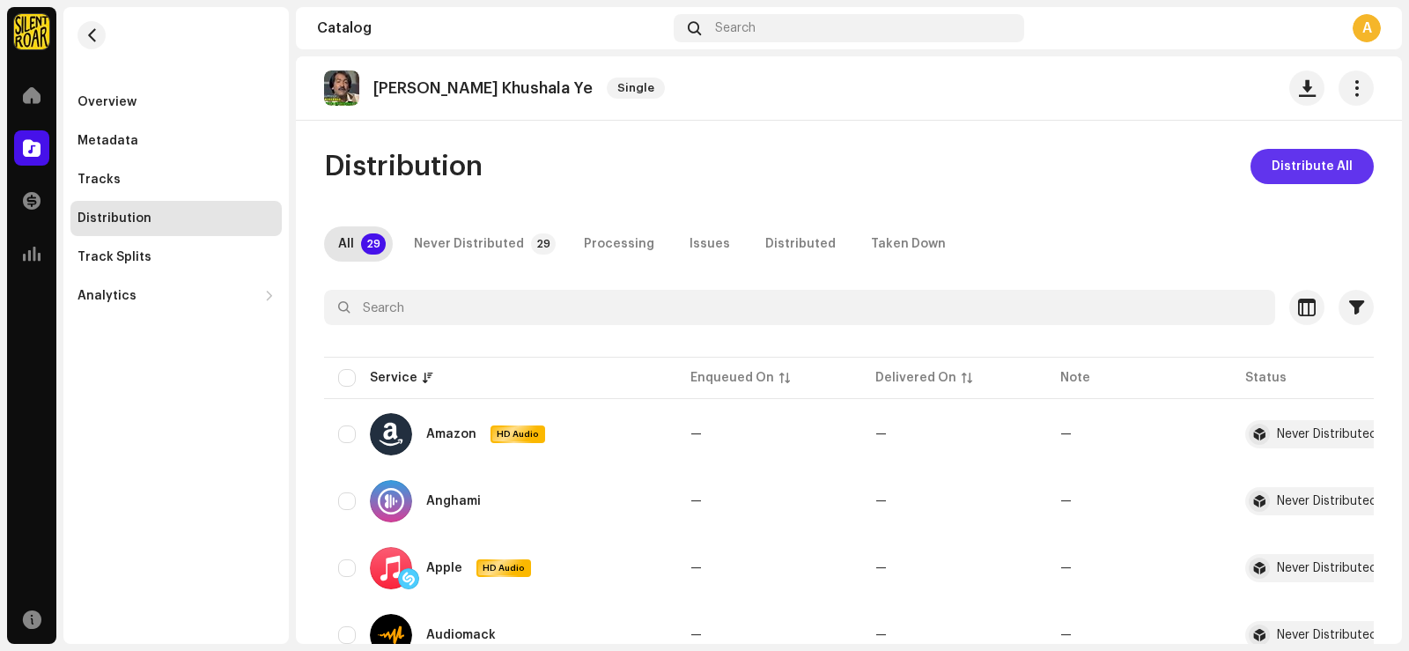
click at [1307, 160] on span "Distribute All" at bounding box center [1311, 166] width 81 height 35
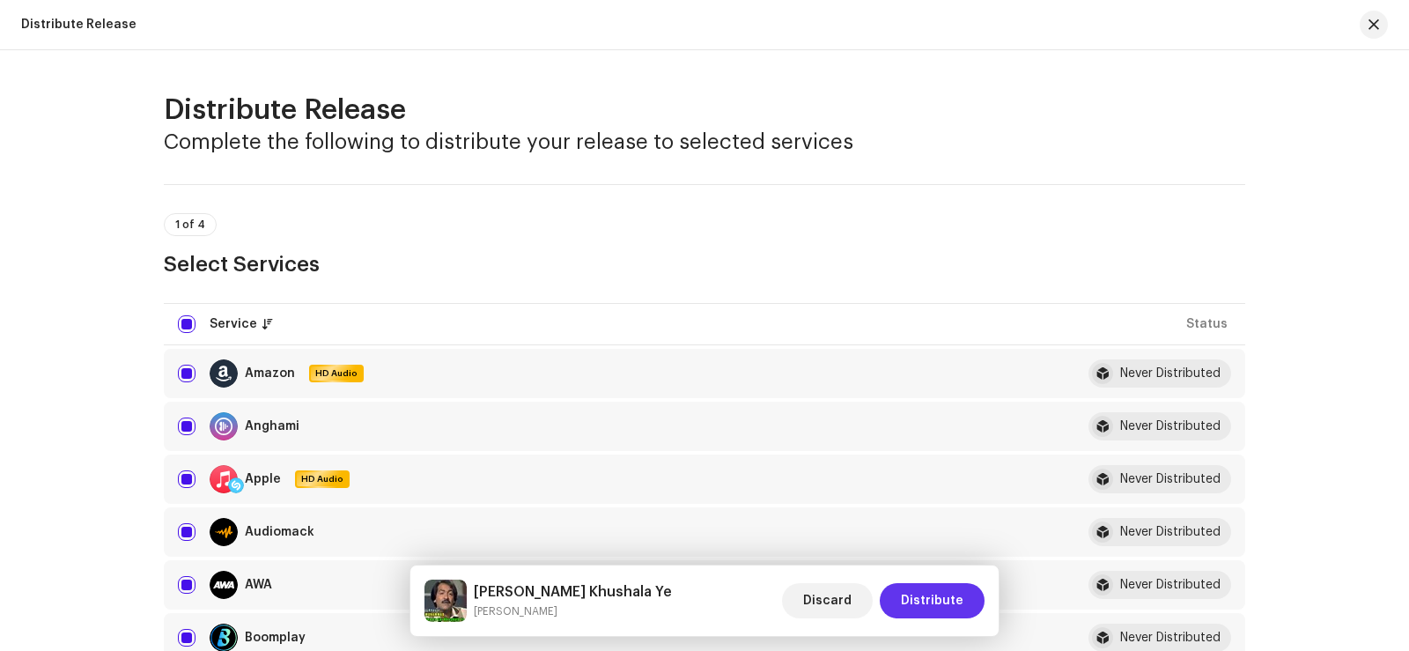
click at [936, 593] on span "Distribute" at bounding box center [932, 600] width 63 height 35
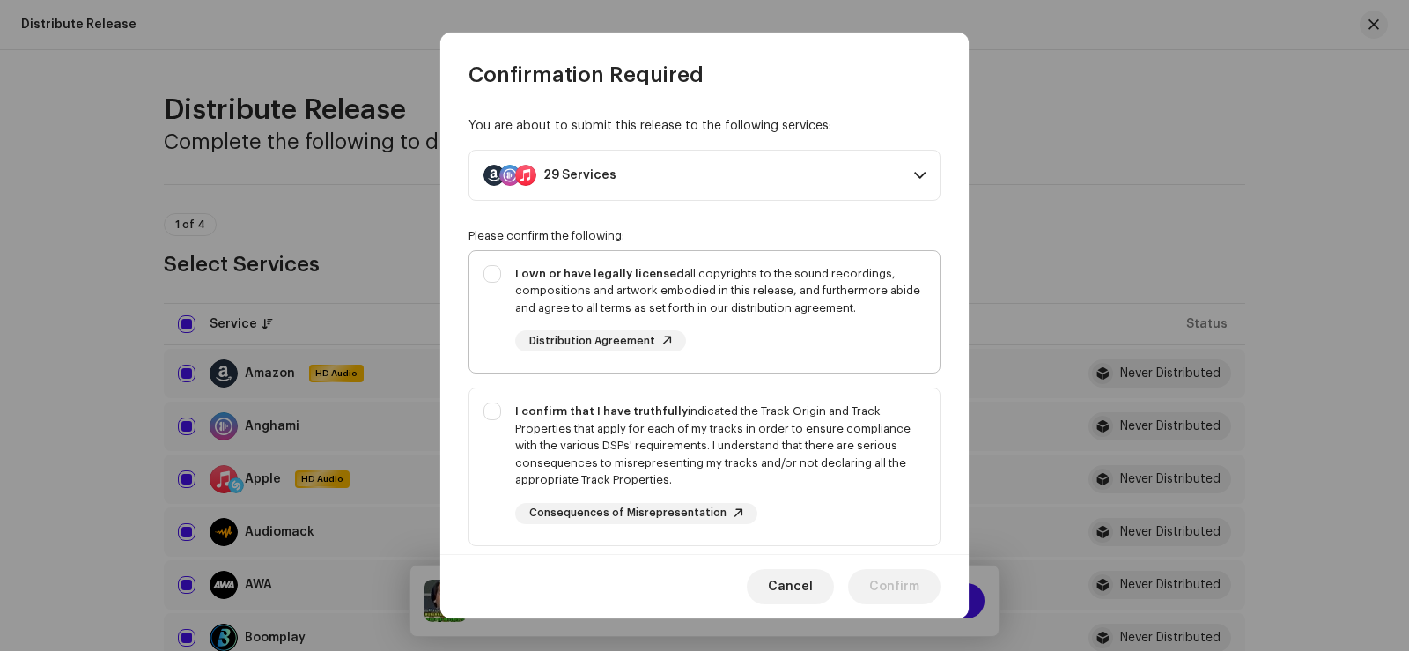
click at [487, 276] on div "I own or have legally licensed all copyrights to the sound recordings, composit…" at bounding box center [704, 308] width 470 height 115
checkbox input "true"
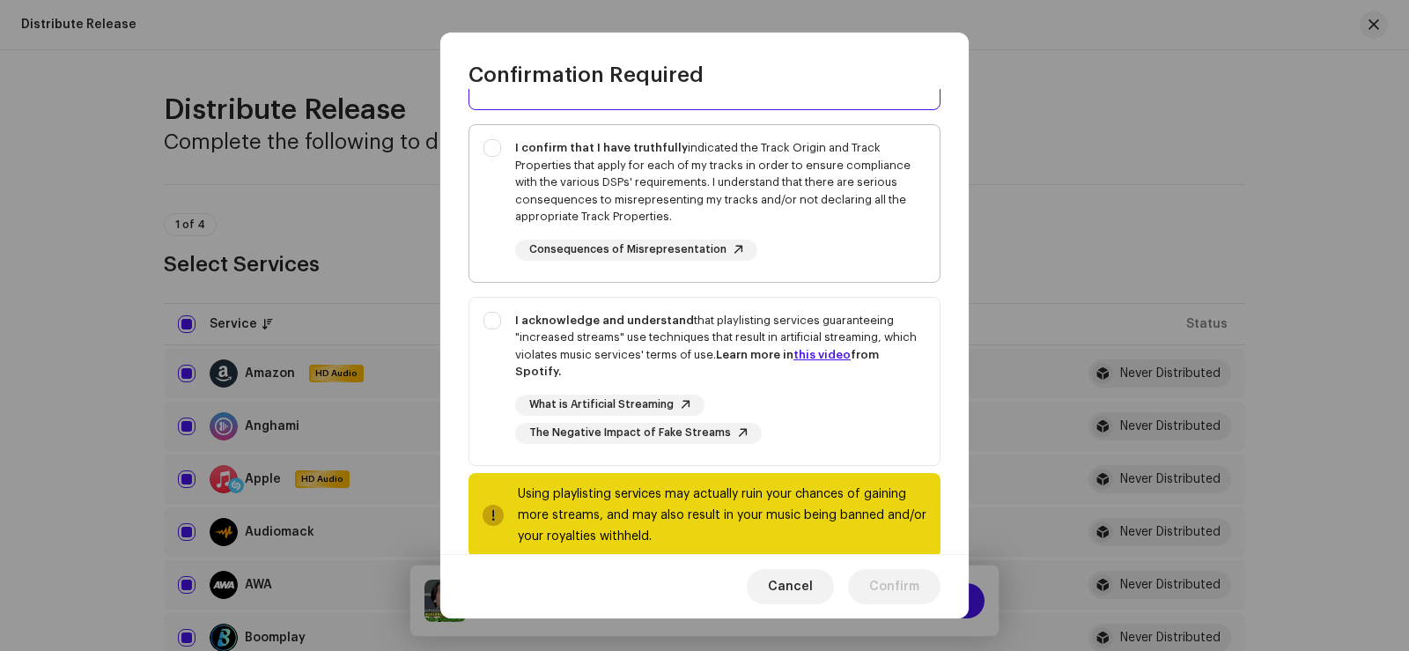
scroll to position [264, 0]
click at [488, 143] on div "I confirm that I have truthfully indicated the Track Origin and Track Propertie…" at bounding box center [704, 199] width 470 height 150
checkbox input "true"
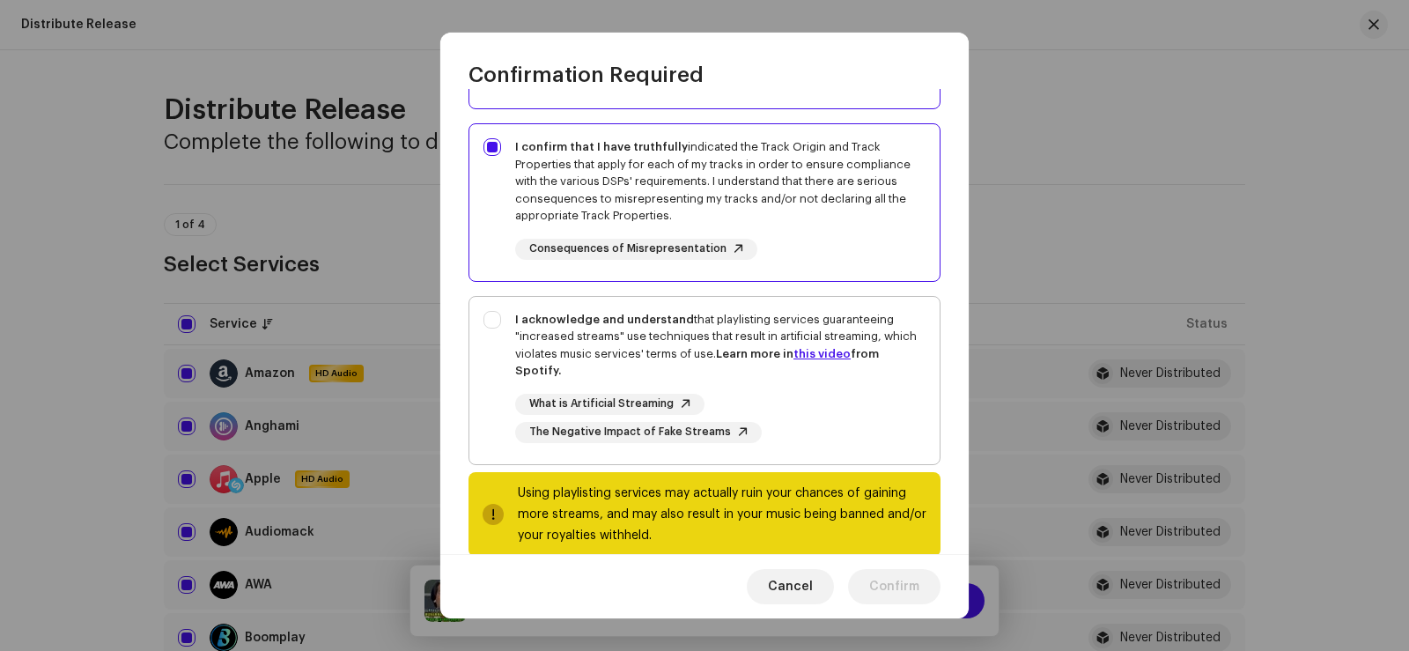
click at [493, 326] on div "I acknowledge and understand that playlisting services guaranteeing "increased …" at bounding box center [704, 377] width 470 height 160
checkbox input "true"
click at [891, 589] on span "Confirm" at bounding box center [894, 586] width 50 height 35
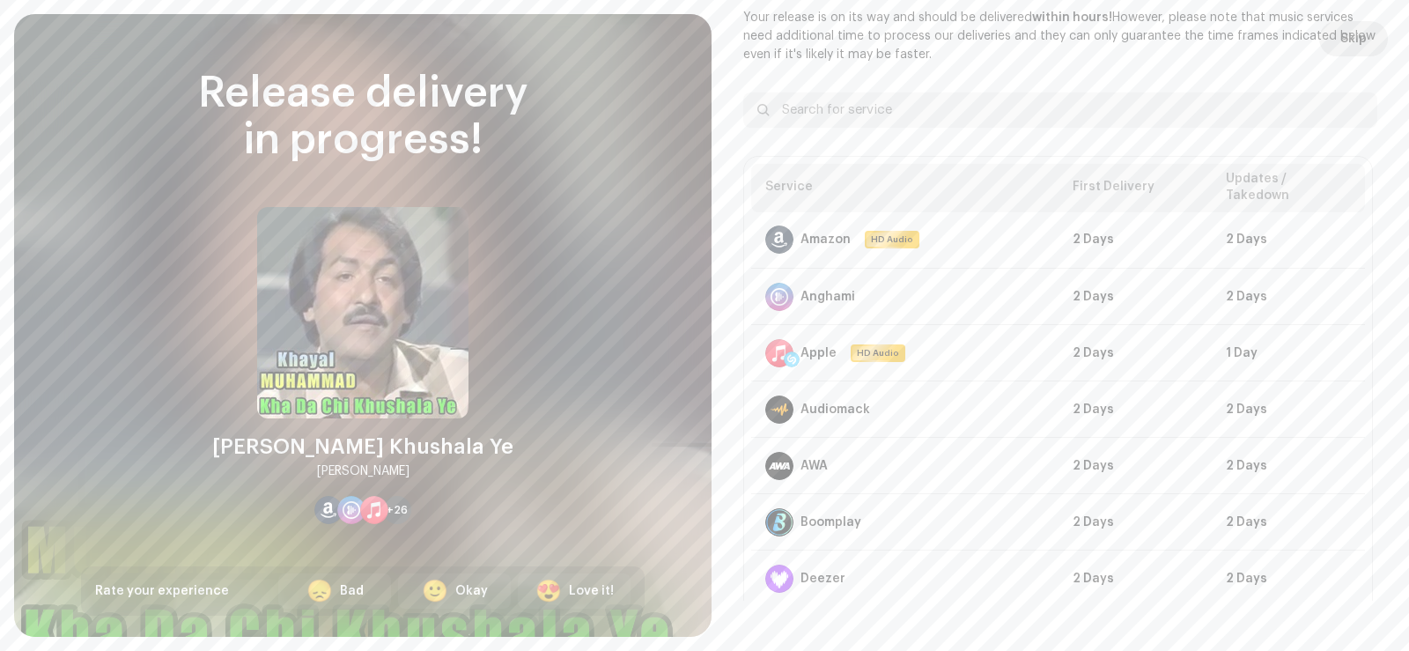
click at [1349, 36] on span "Skip" at bounding box center [1353, 38] width 26 height 35
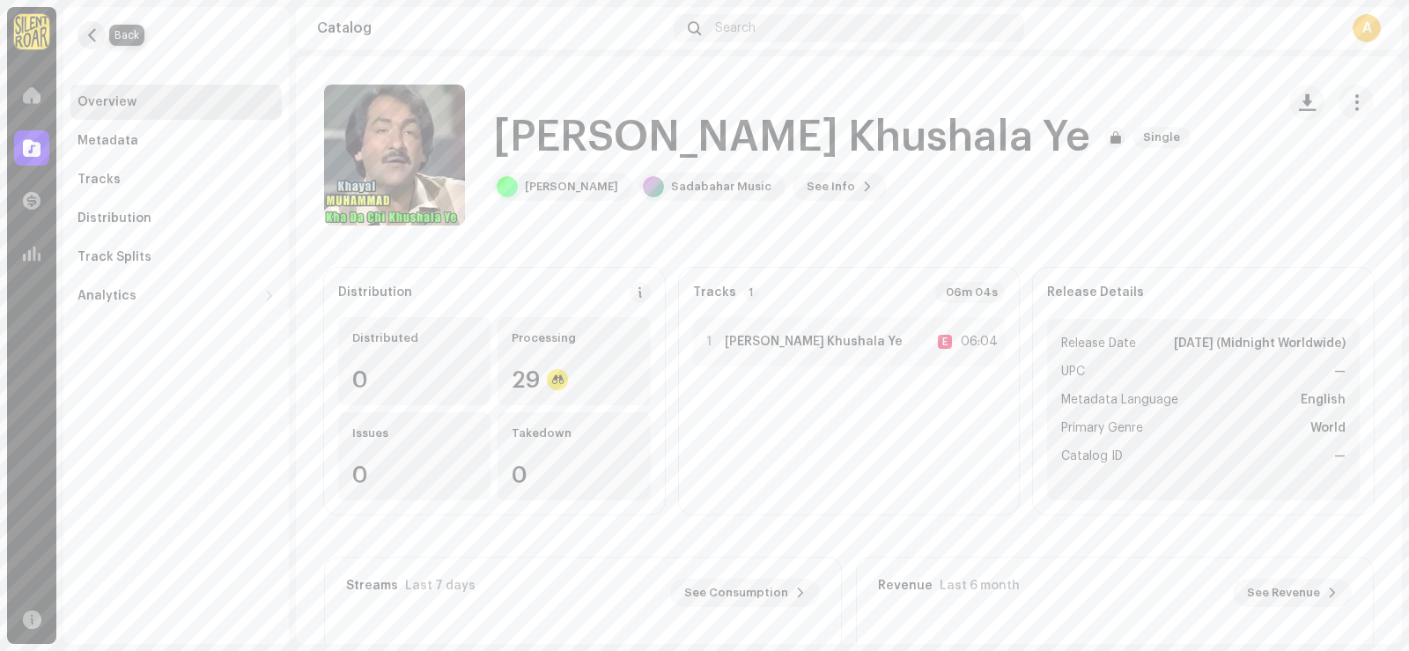
click at [87, 36] on span "button" at bounding box center [91, 35] width 13 height 14
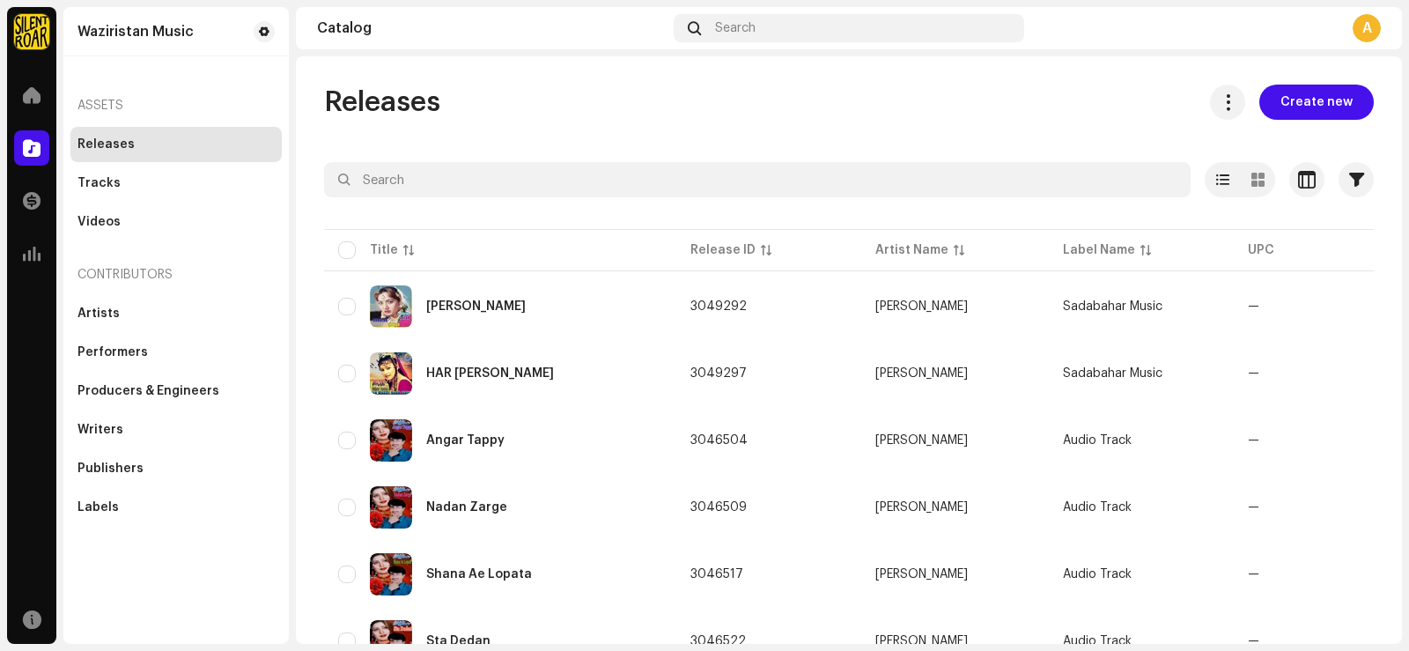
click at [1300, 103] on span "Create new" at bounding box center [1316, 102] width 72 height 35
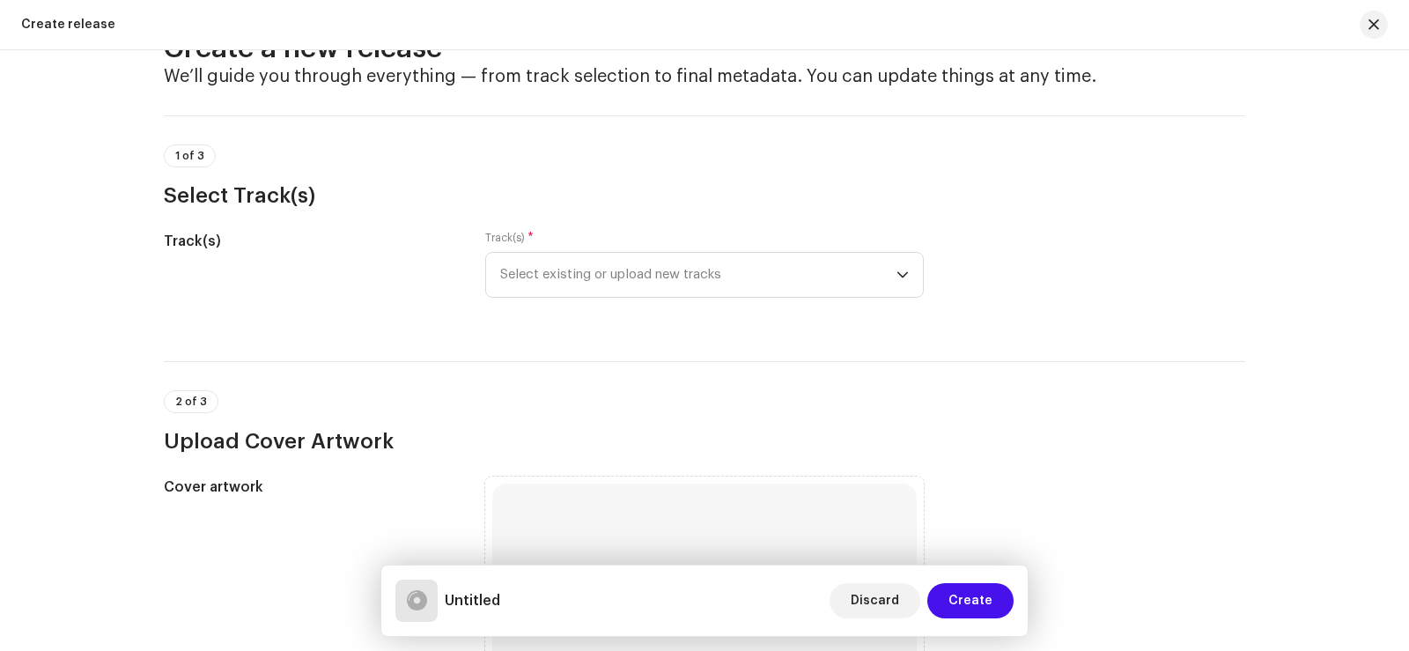
scroll to position [176, 0]
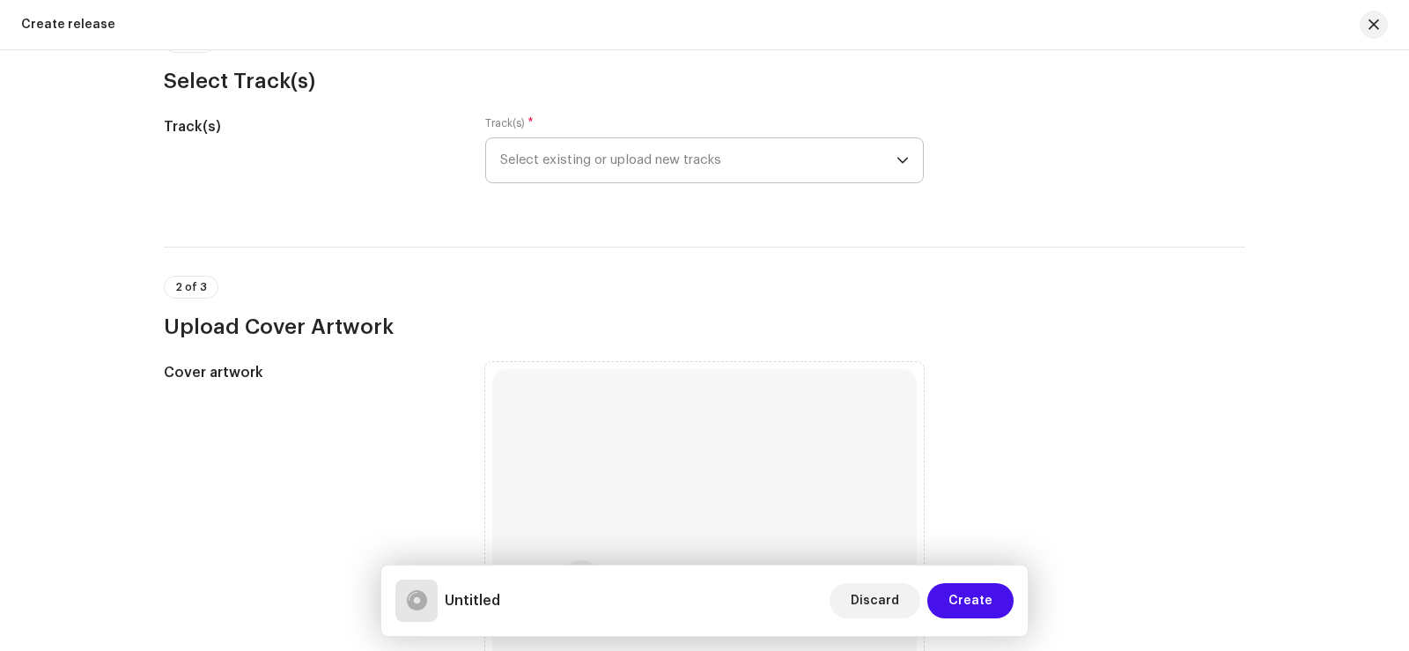
click at [896, 154] on icon "dropdown trigger" at bounding box center [902, 160] width 12 height 12
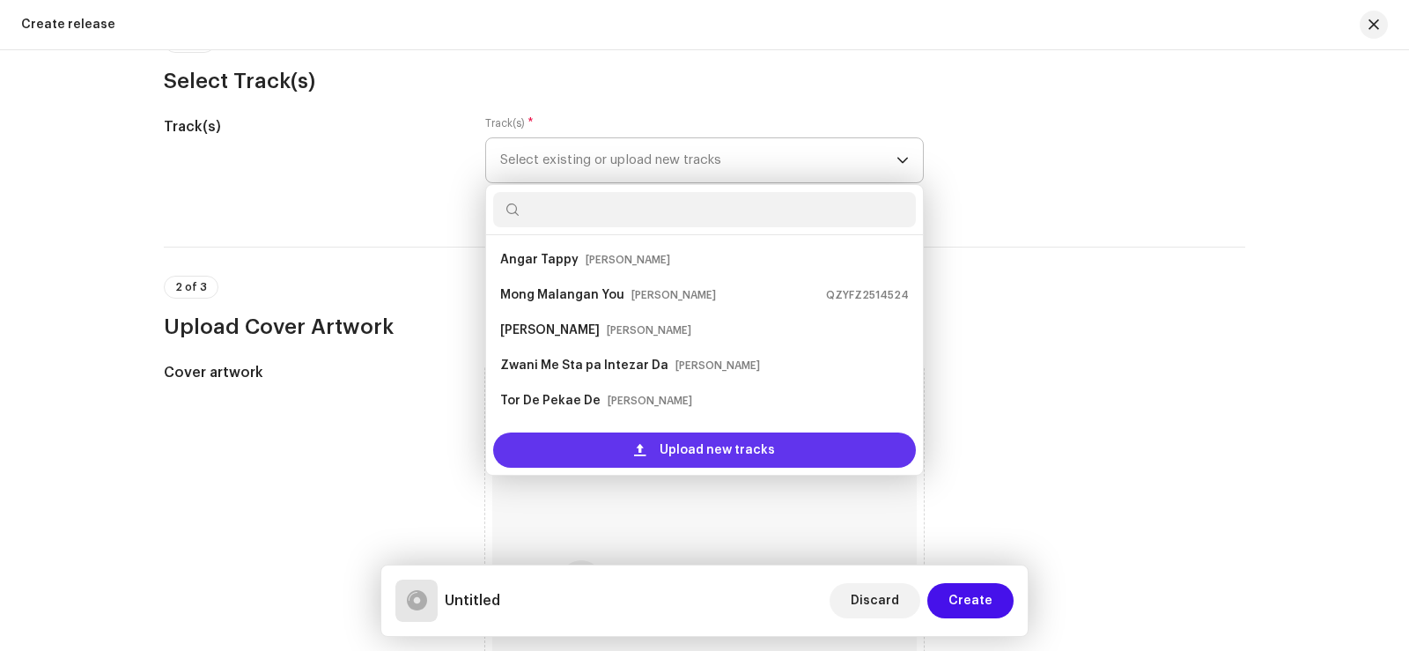
scroll to position [28, 0]
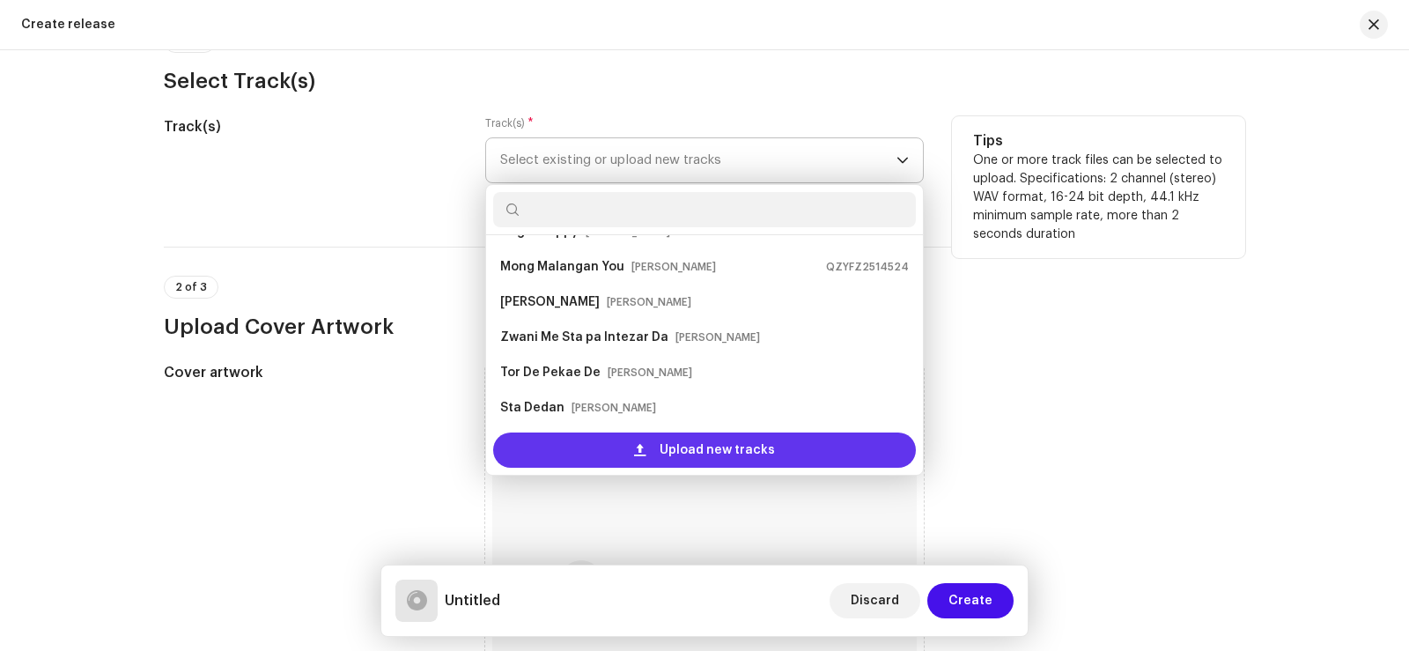
click at [687, 447] on span "Upload new tracks" at bounding box center [717, 449] width 115 height 35
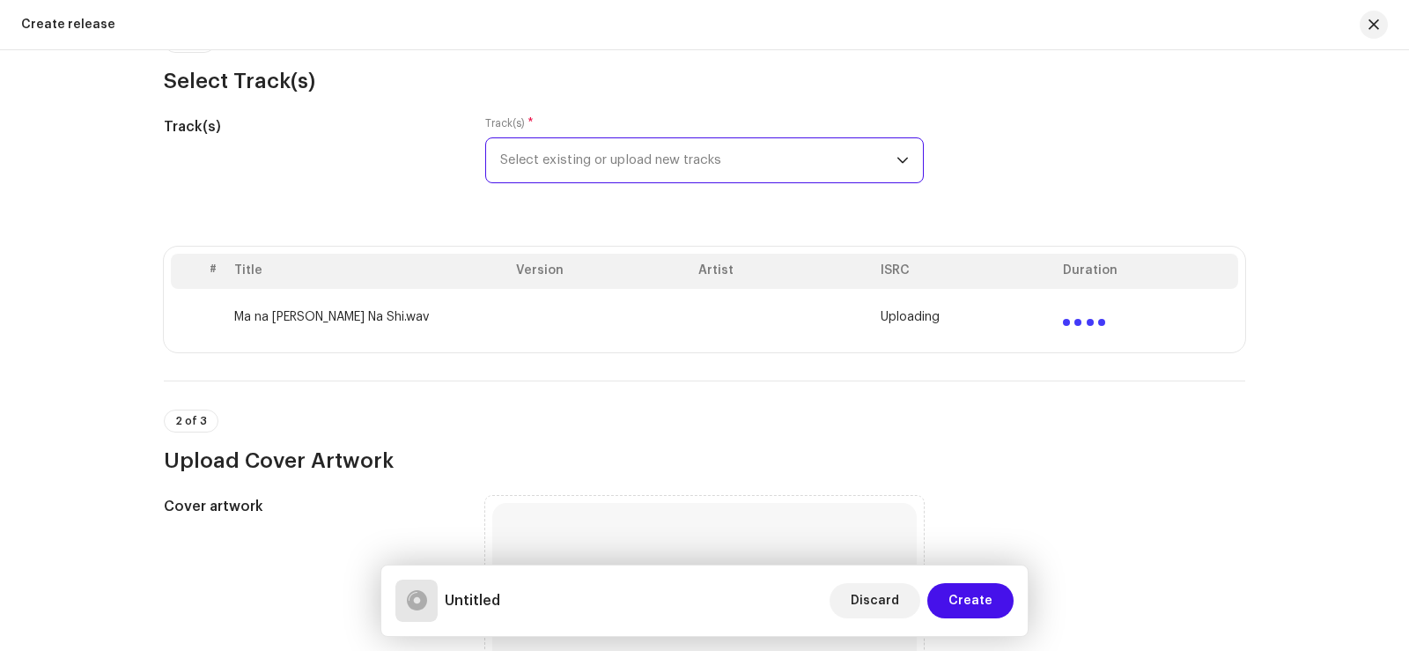
scroll to position [264, 0]
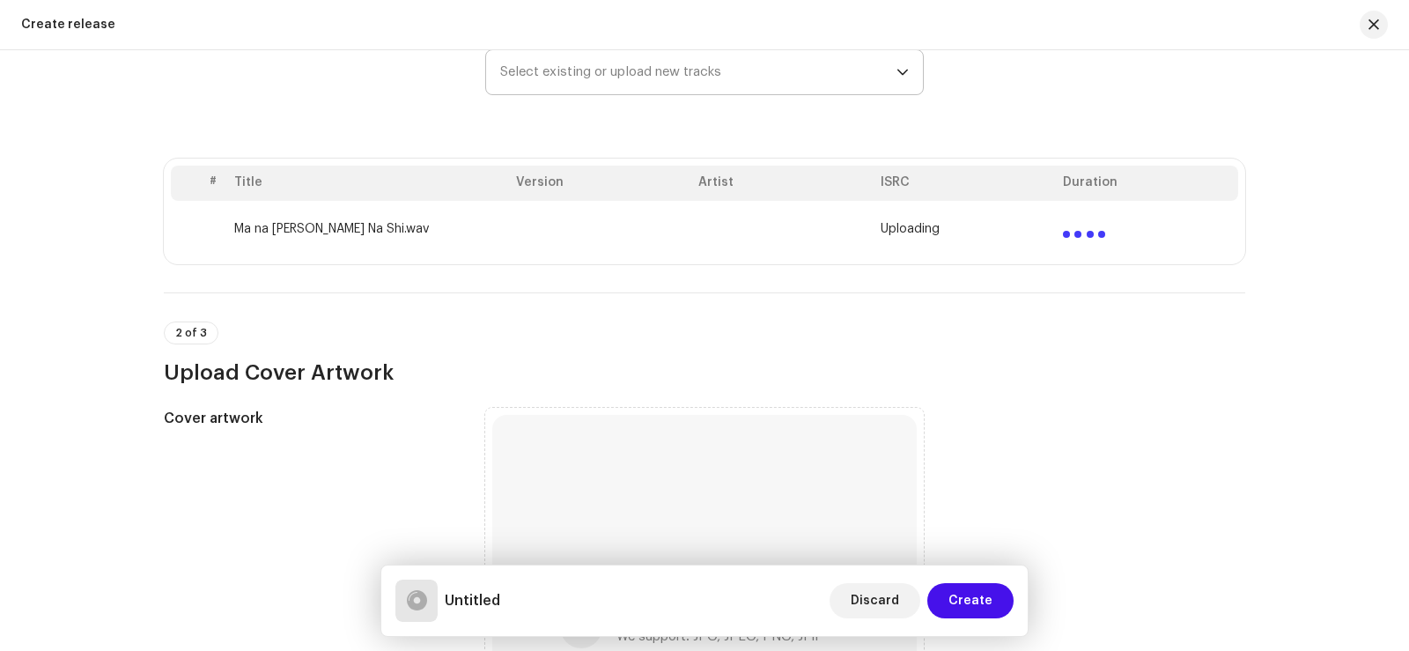
drag, startPoint x: 228, startPoint y: 230, endPoint x: 357, endPoint y: 230, distance: 129.4
click at [357, 230] on td "Ma na [PERSON_NAME] Na Shi.wav" at bounding box center [368, 229] width 282 height 56
copy td "Ma na [PERSON_NAME] Na Shi"
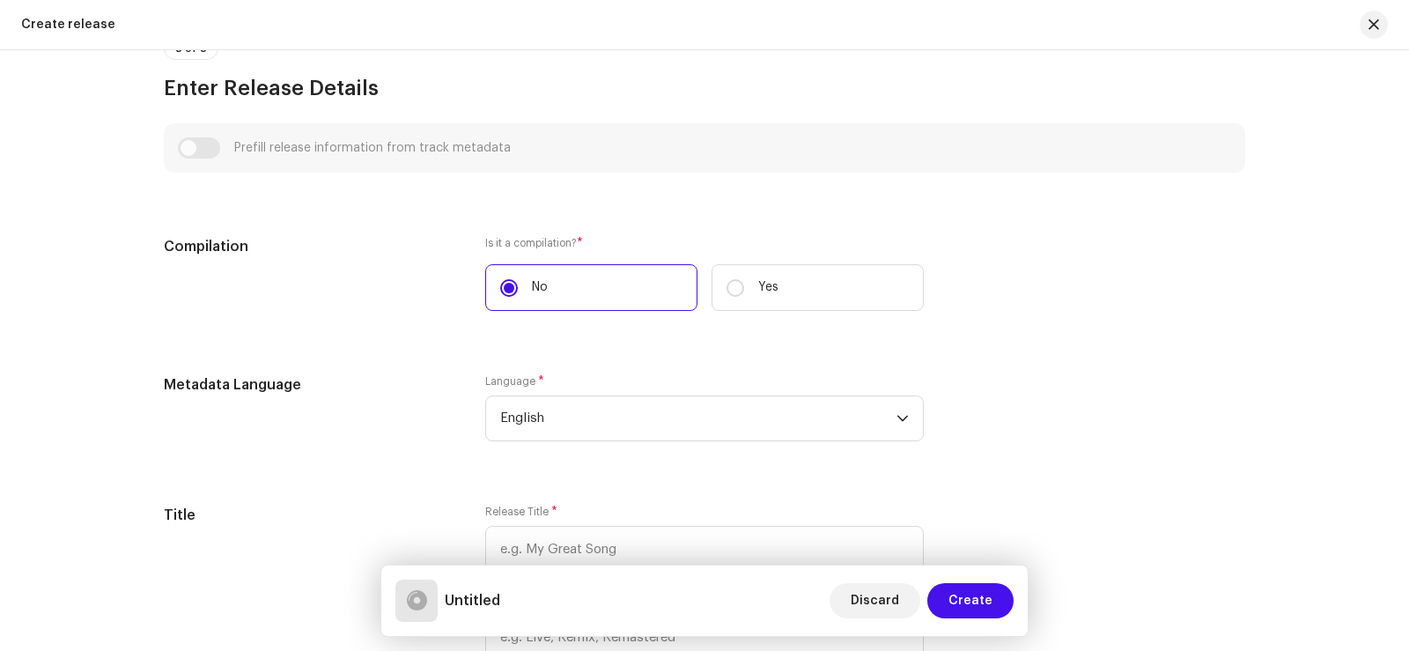
scroll to position [1321, 0]
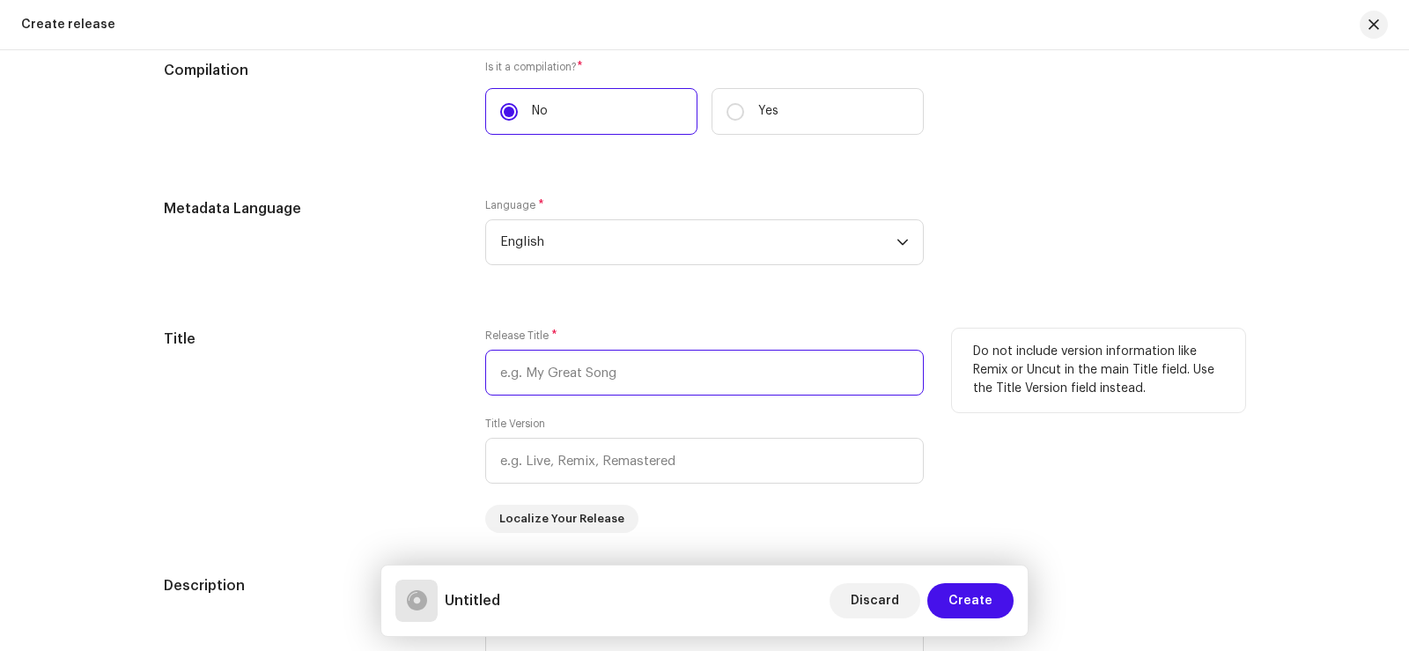
click at [558, 374] on input "text" at bounding box center [704, 373] width 438 height 46
paste input "Ma na [PERSON_NAME] Na Shi"
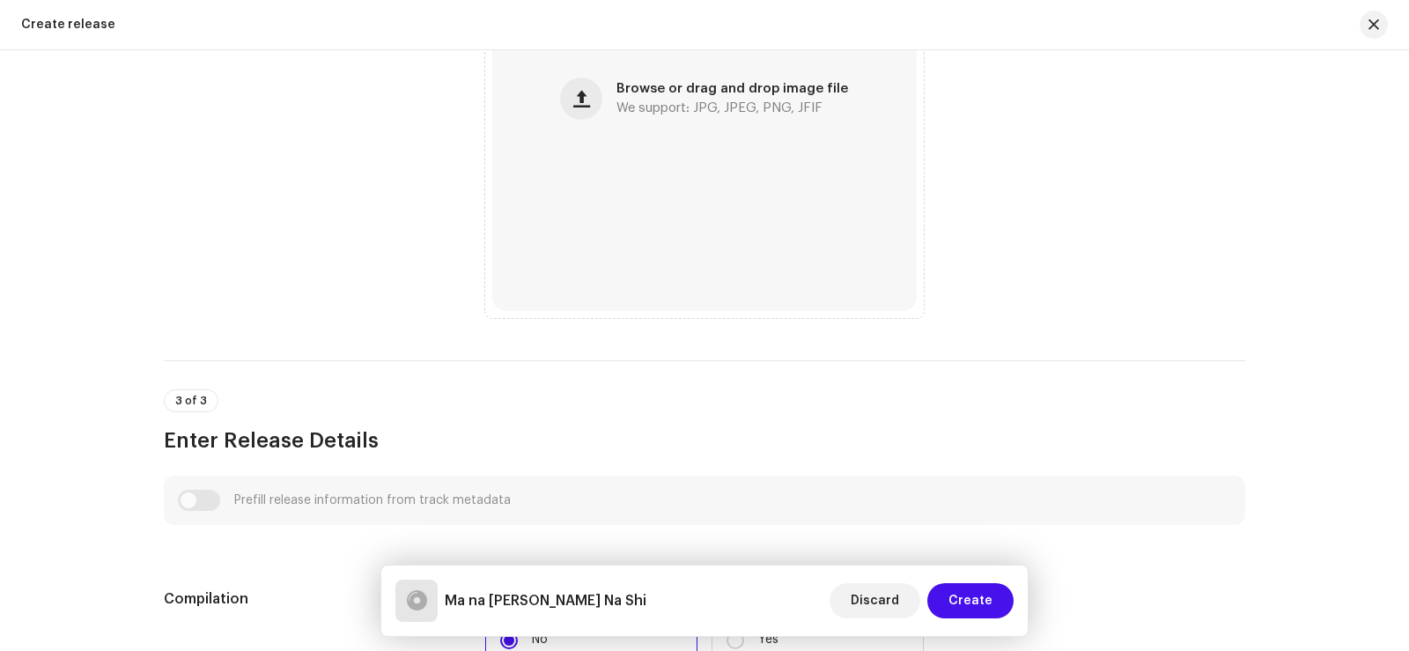
scroll to position [616, 0]
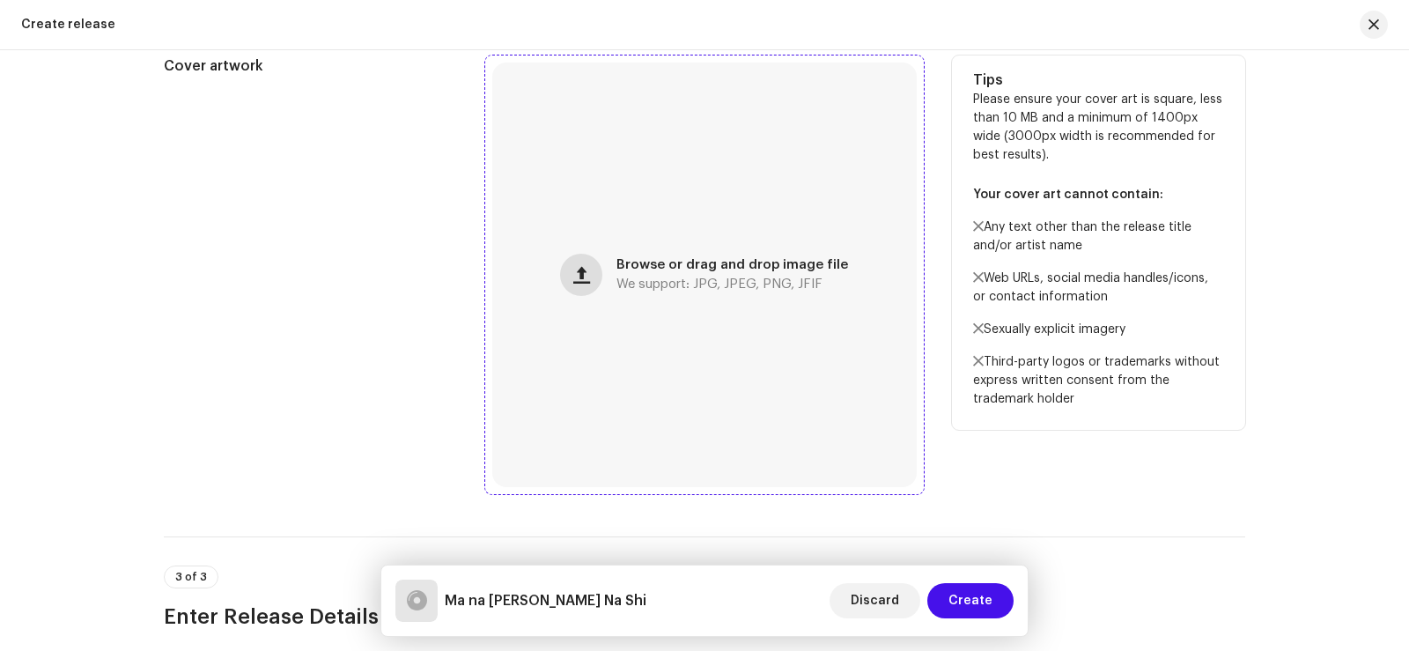
type input "Ma na [PERSON_NAME] Na Shi"
click at [593, 269] on button "button" at bounding box center [581, 275] width 42 height 42
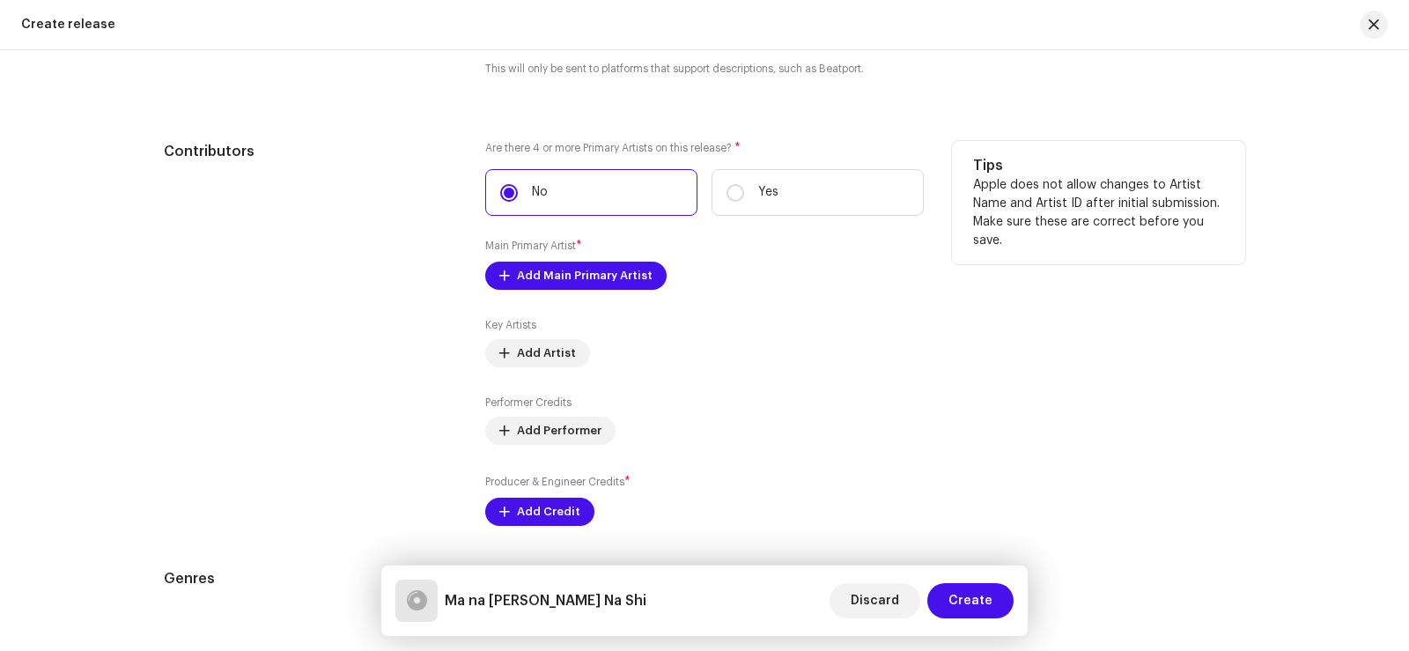
scroll to position [2025, 0]
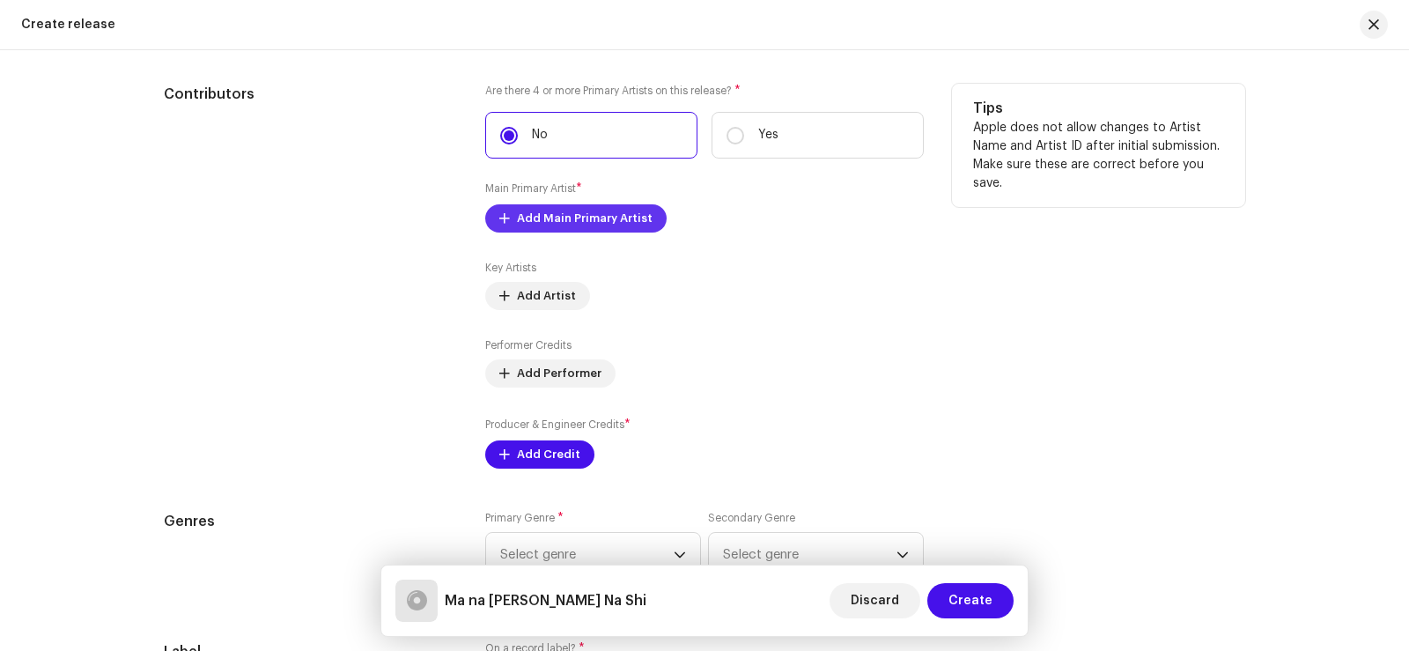
click at [548, 216] on span "Add Main Primary Artist" at bounding box center [585, 218] width 136 height 35
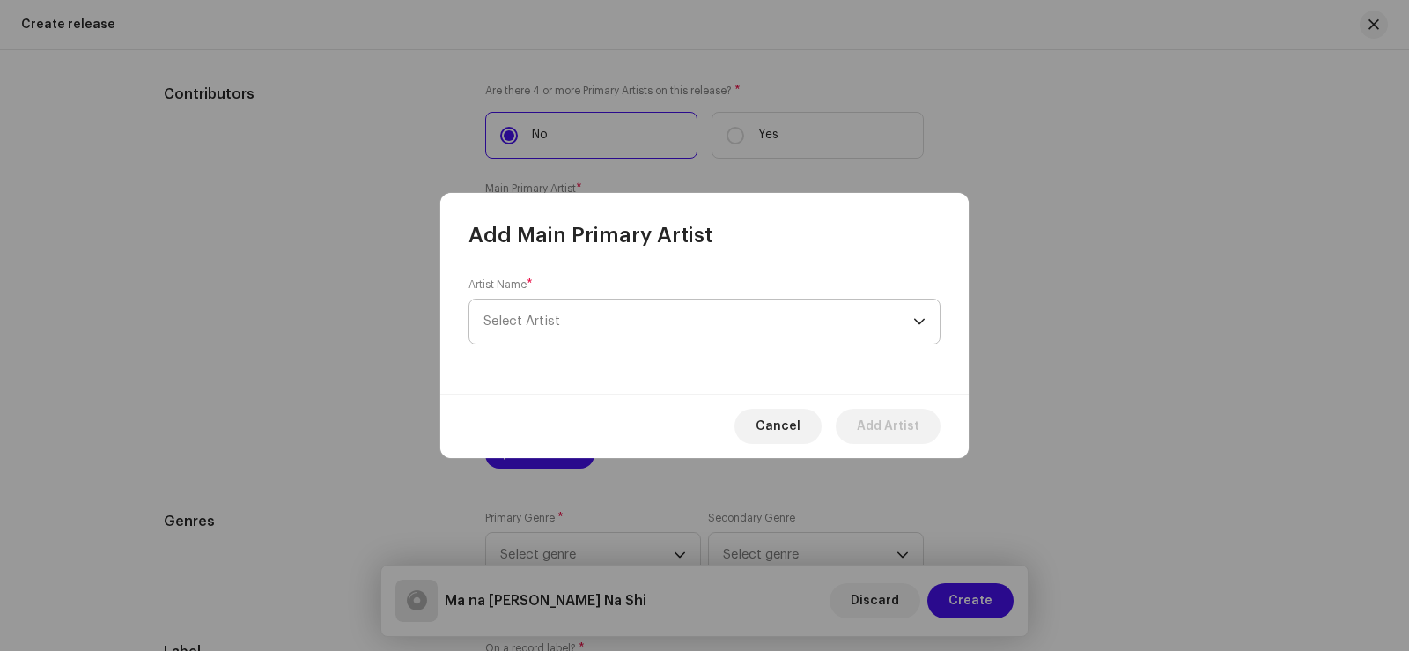
click at [529, 323] on span "Select Artist" at bounding box center [521, 320] width 77 height 13
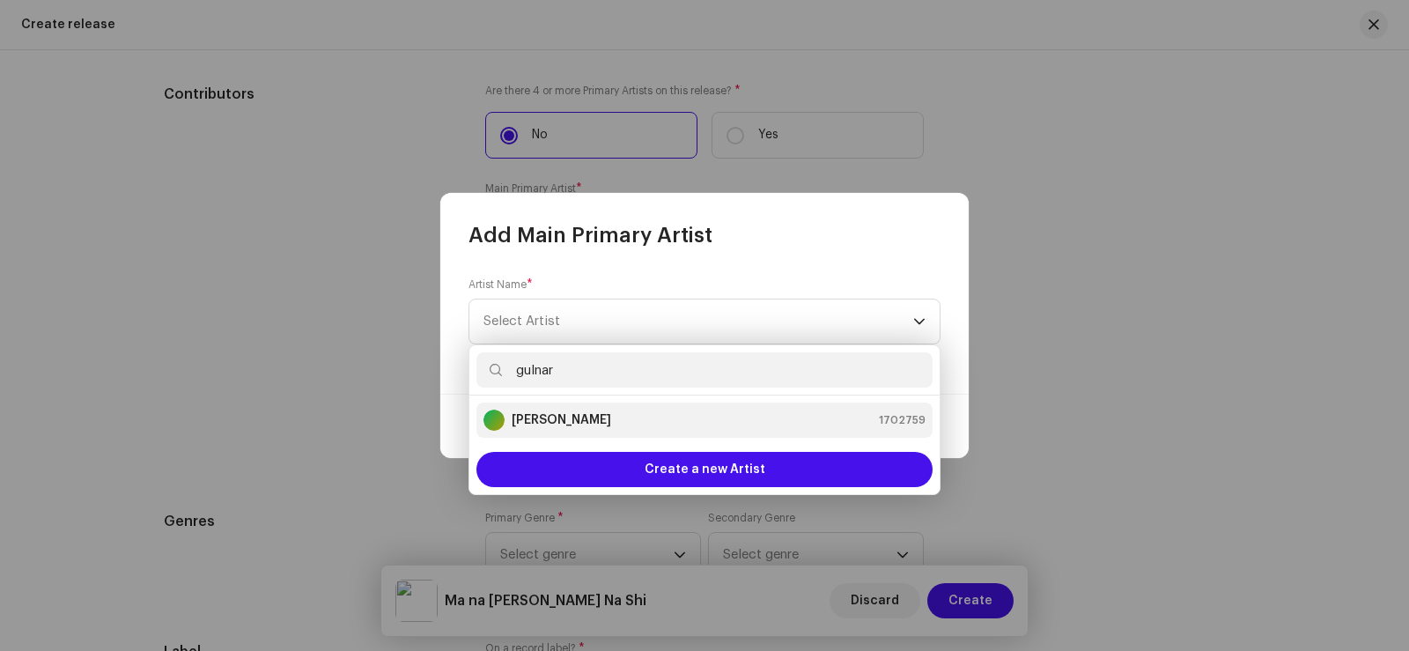
type input "gulnar"
click at [589, 426] on strong "[PERSON_NAME]" at bounding box center [561, 420] width 99 height 18
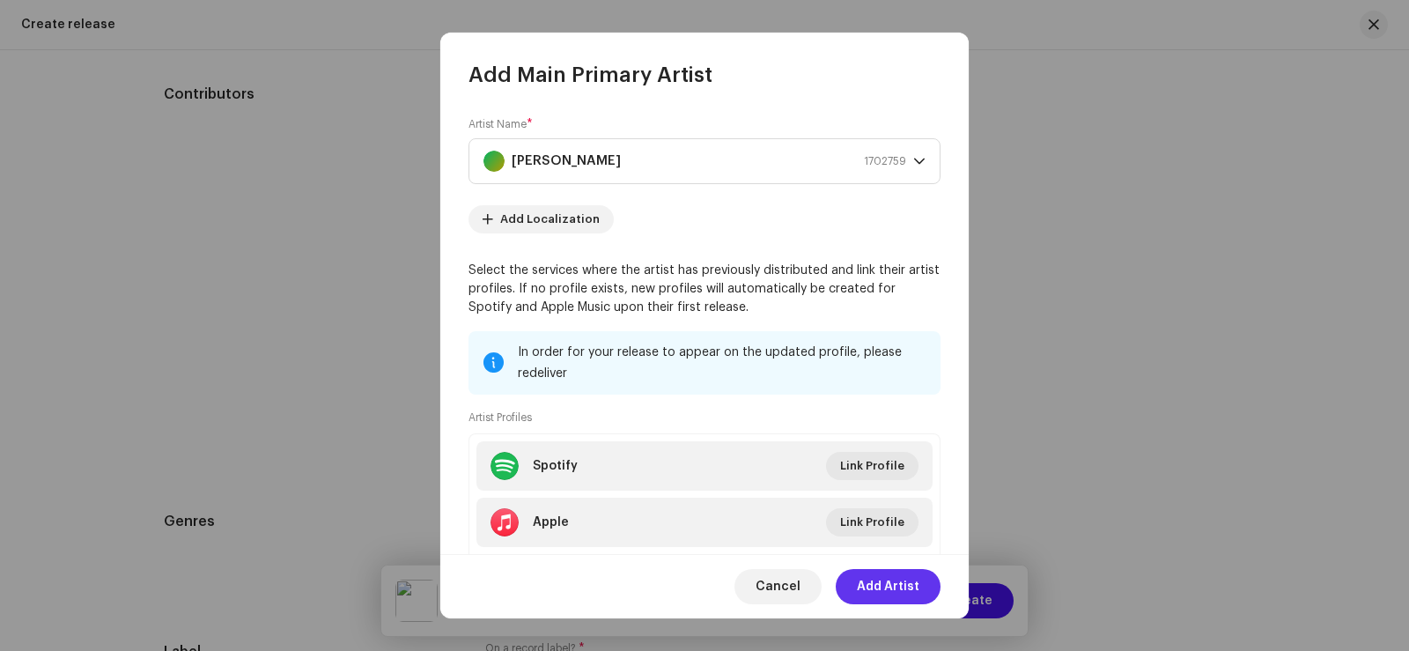
click at [894, 589] on span "Add Artist" at bounding box center [888, 586] width 63 height 35
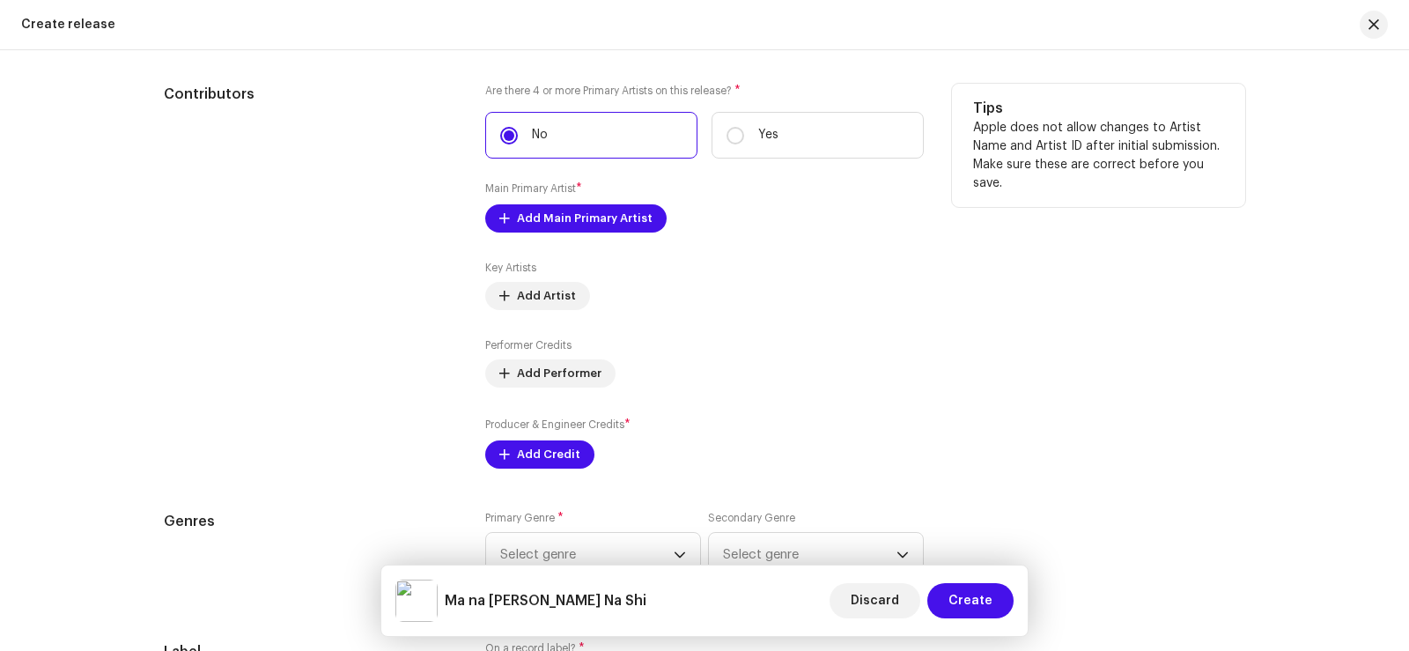
scroll to position [2113, 0]
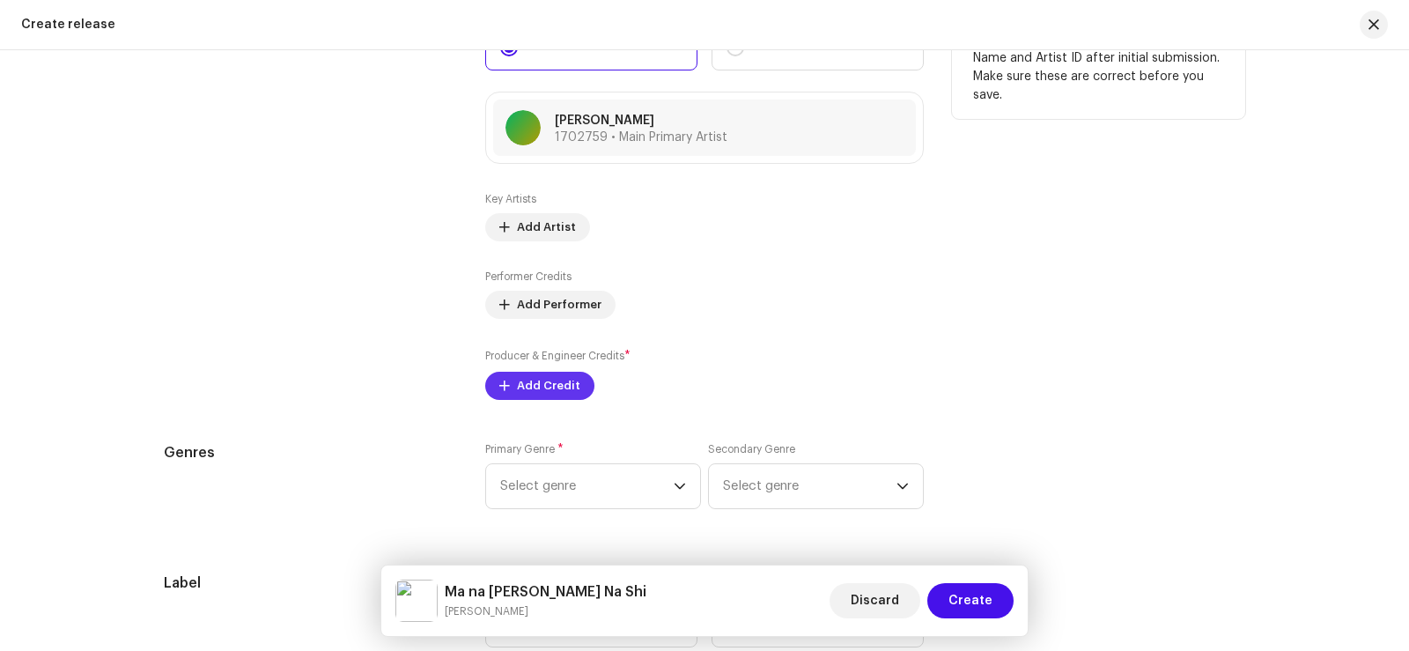
click at [530, 389] on span "Add Credit" at bounding box center [548, 385] width 63 height 35
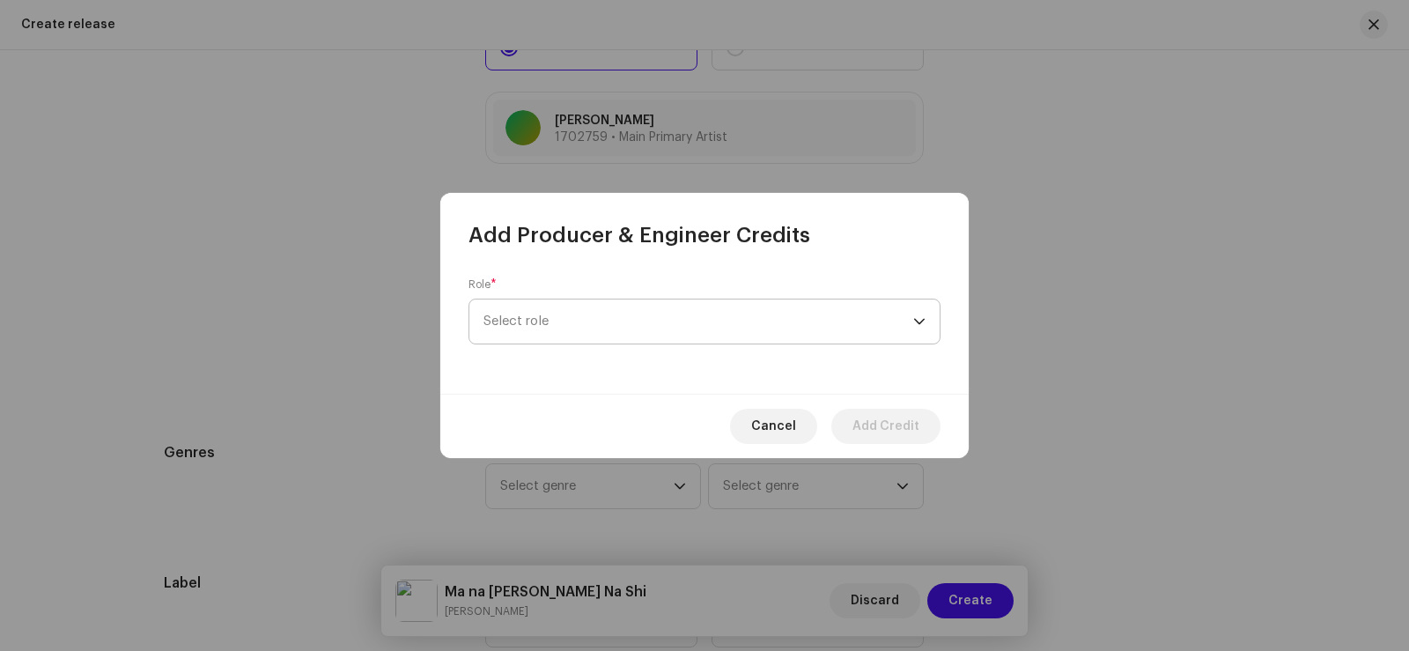
click at [558, 314] on span "Select role" at bounding box center [698, 321] width 430 height 44
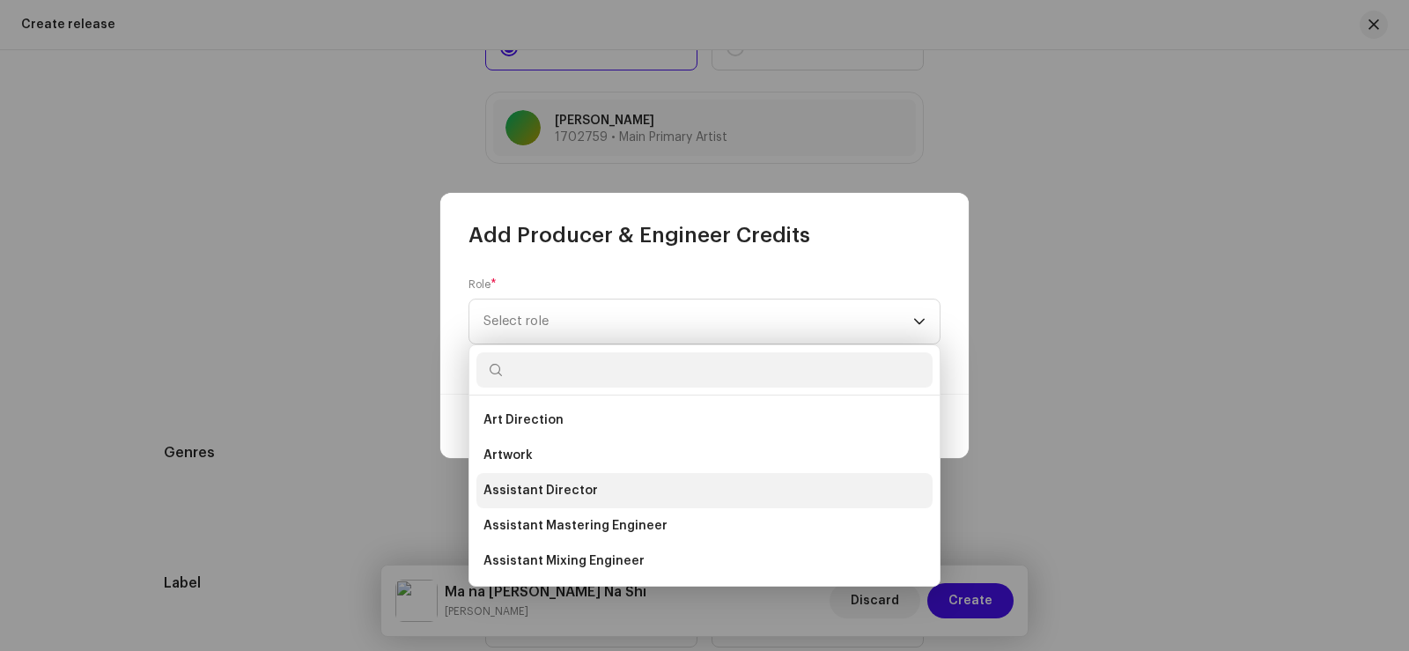
click at [587, 488] on span "Assistant Director" at bounding box center [540, 491] width 114 height 18
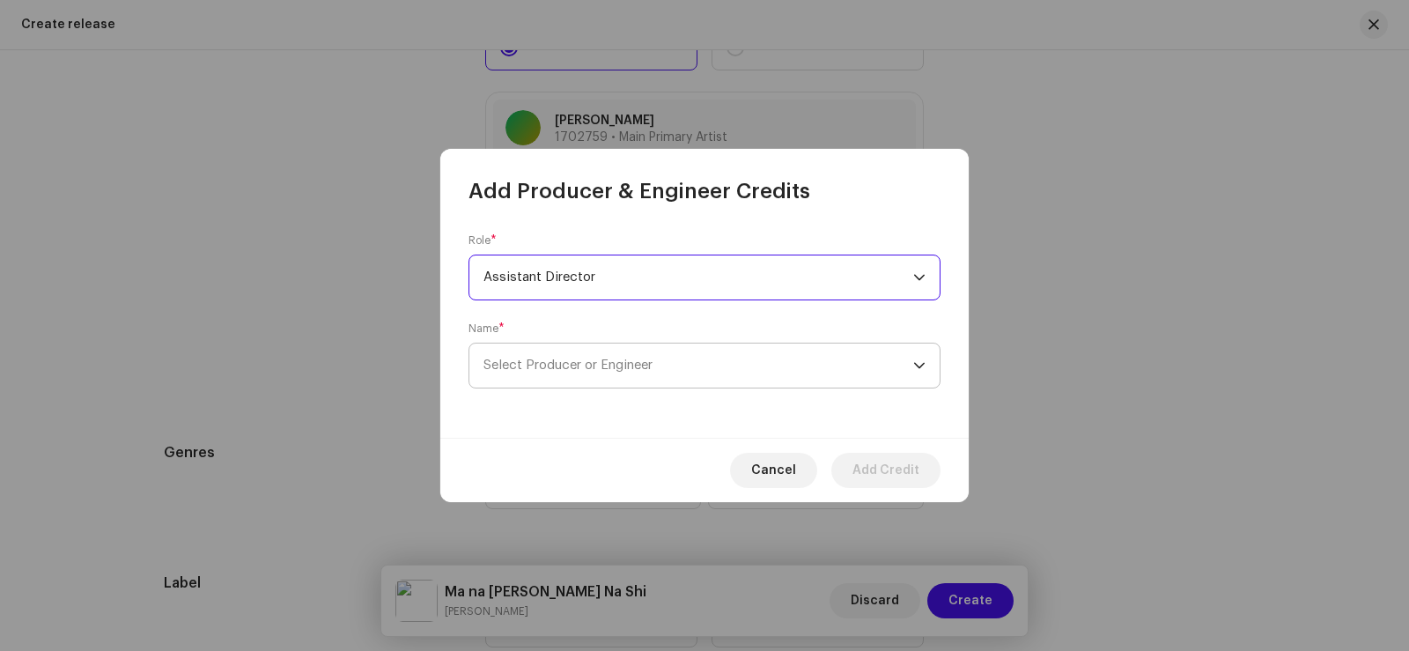
click at [553, 359] on span "Select Producer or Engineer" at bounding box center [567, 364] width 169 height 13
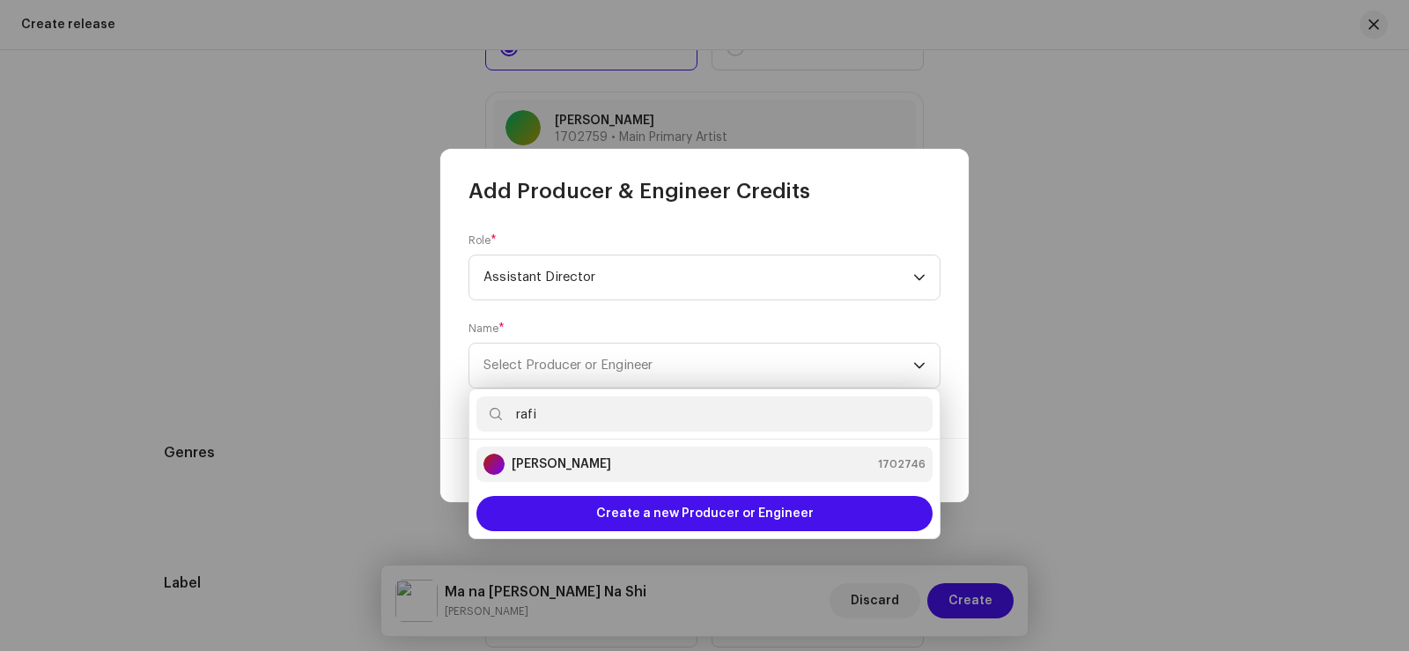
type input "rafi"
click at [580, 468] on strong "[PERSON_NAME]" at bounding box center [561, 464] width 99 height 18
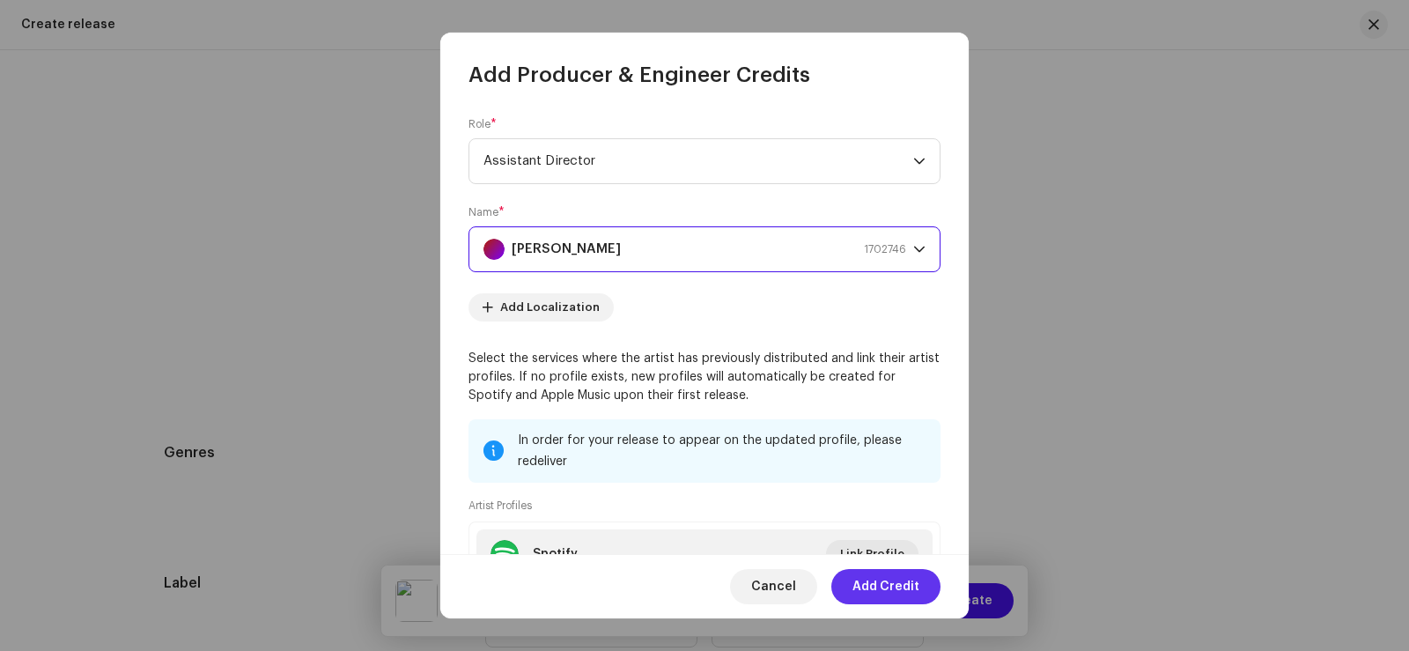
click at [889, 590] on span "Add Credit" at bounding box center [885, 586] width 67 height 35
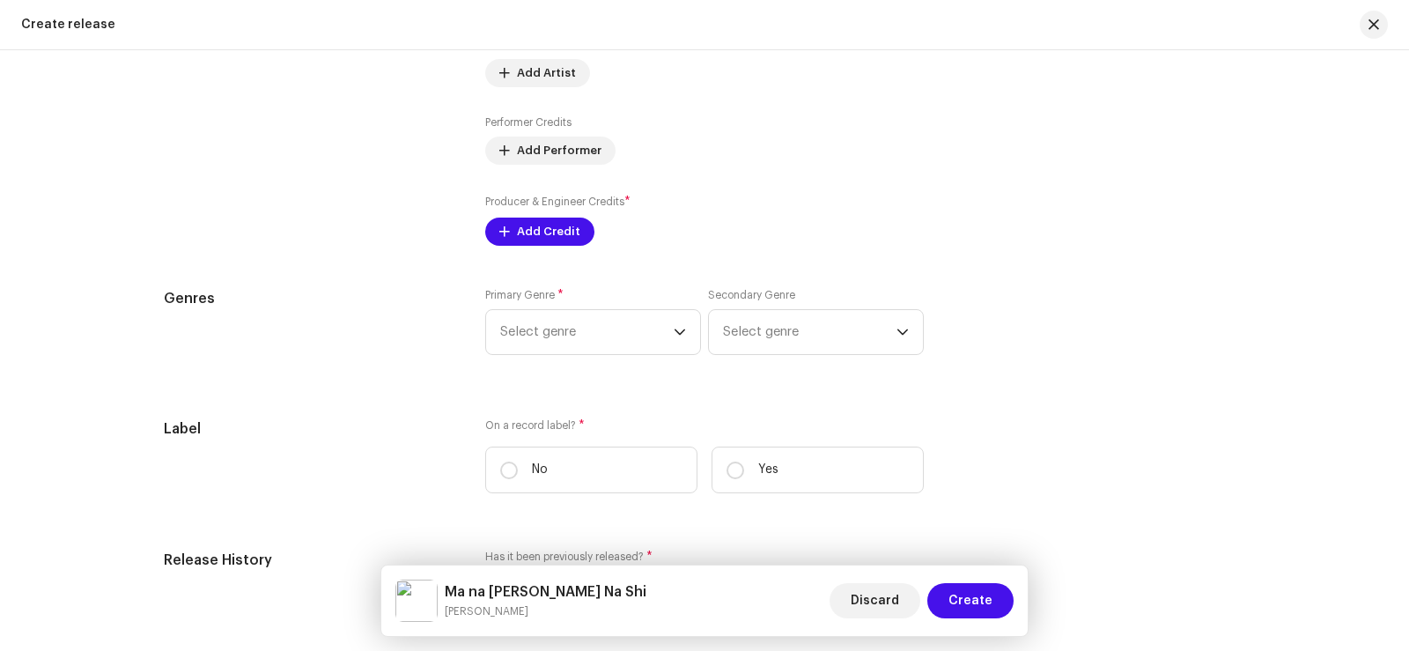
scroll to position [2361, 0]
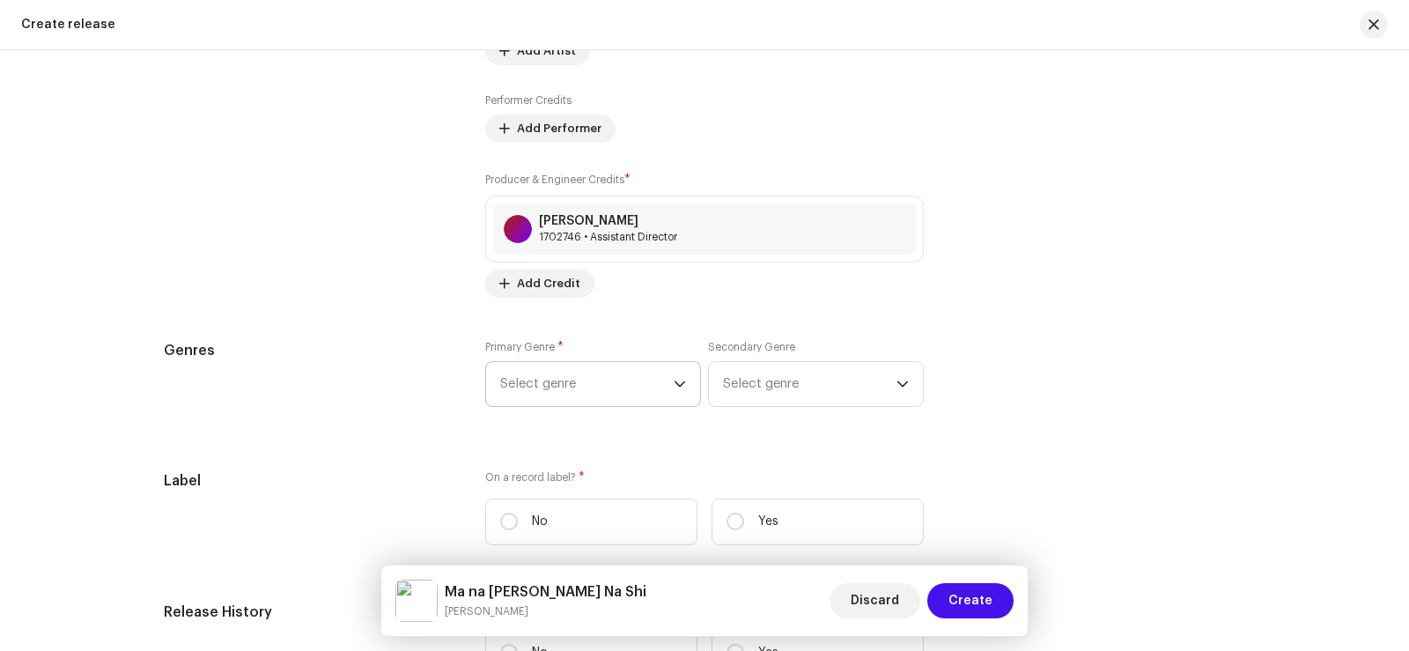
click at [534, 387] on span "Select genre" at bounding box center [586, 384] width 173 height 44
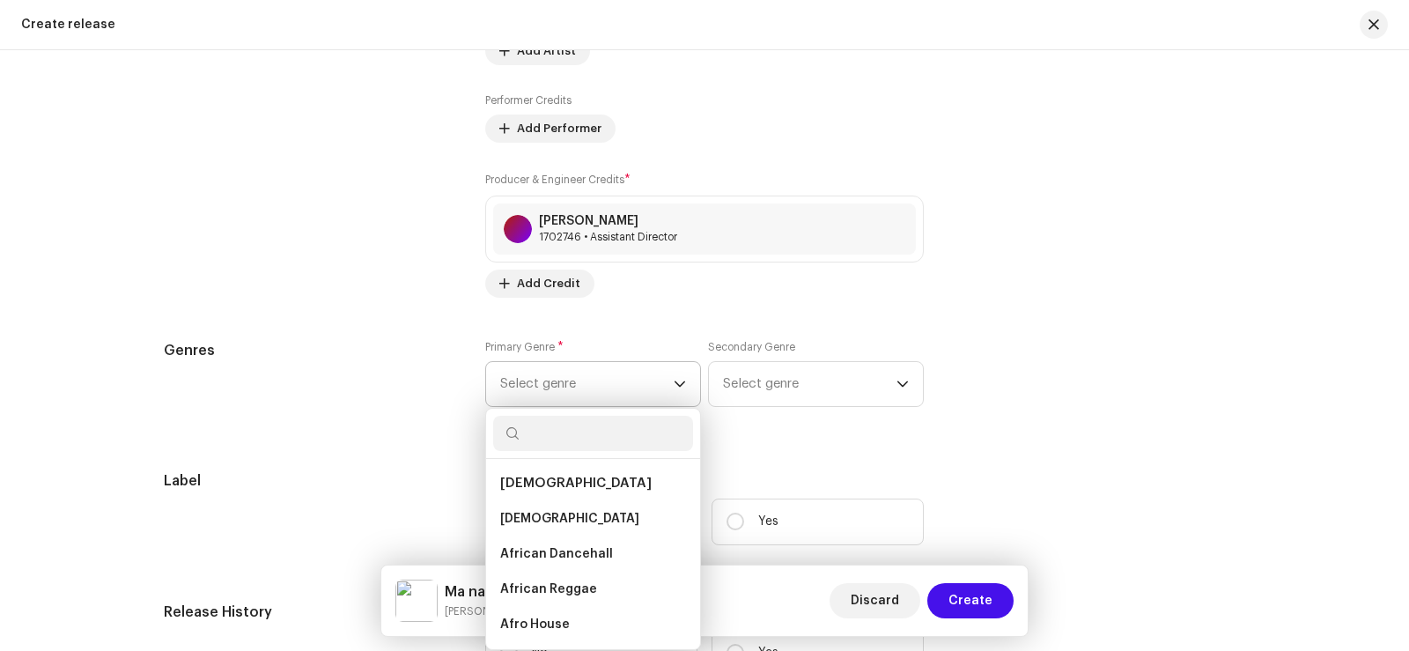
type input "w"
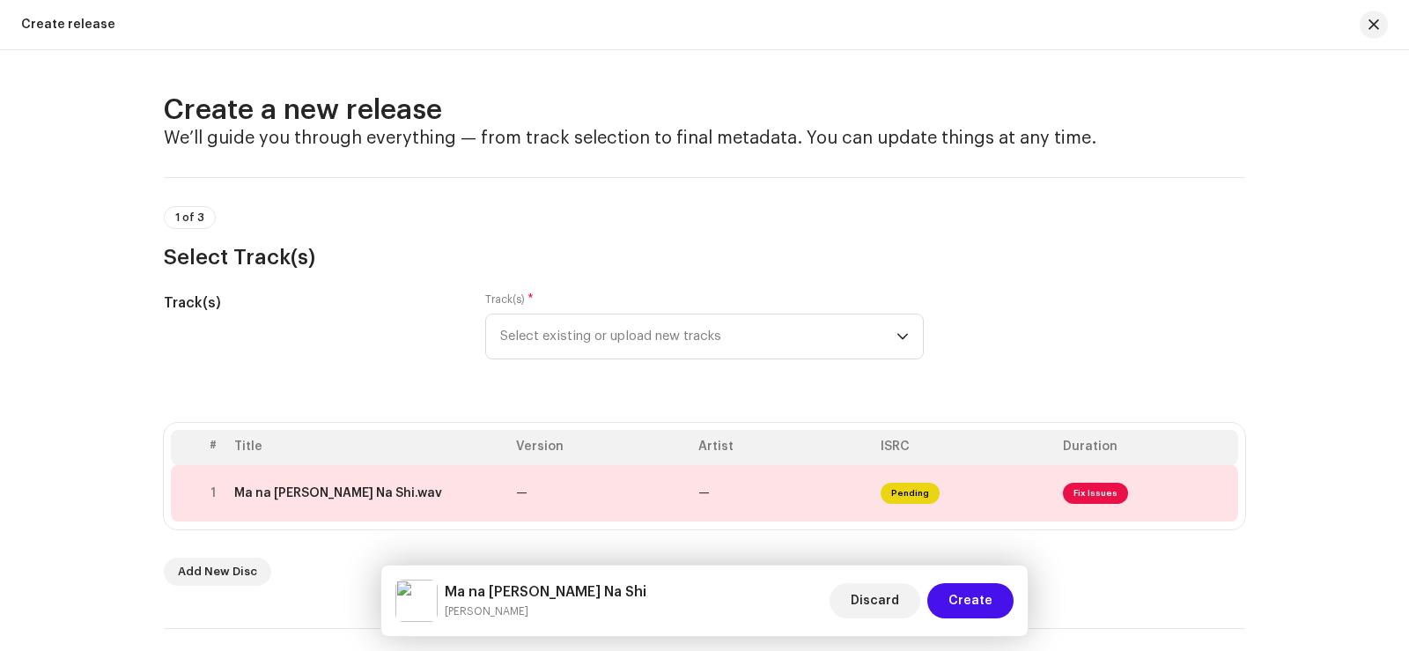
scroll to position [2361, 0]
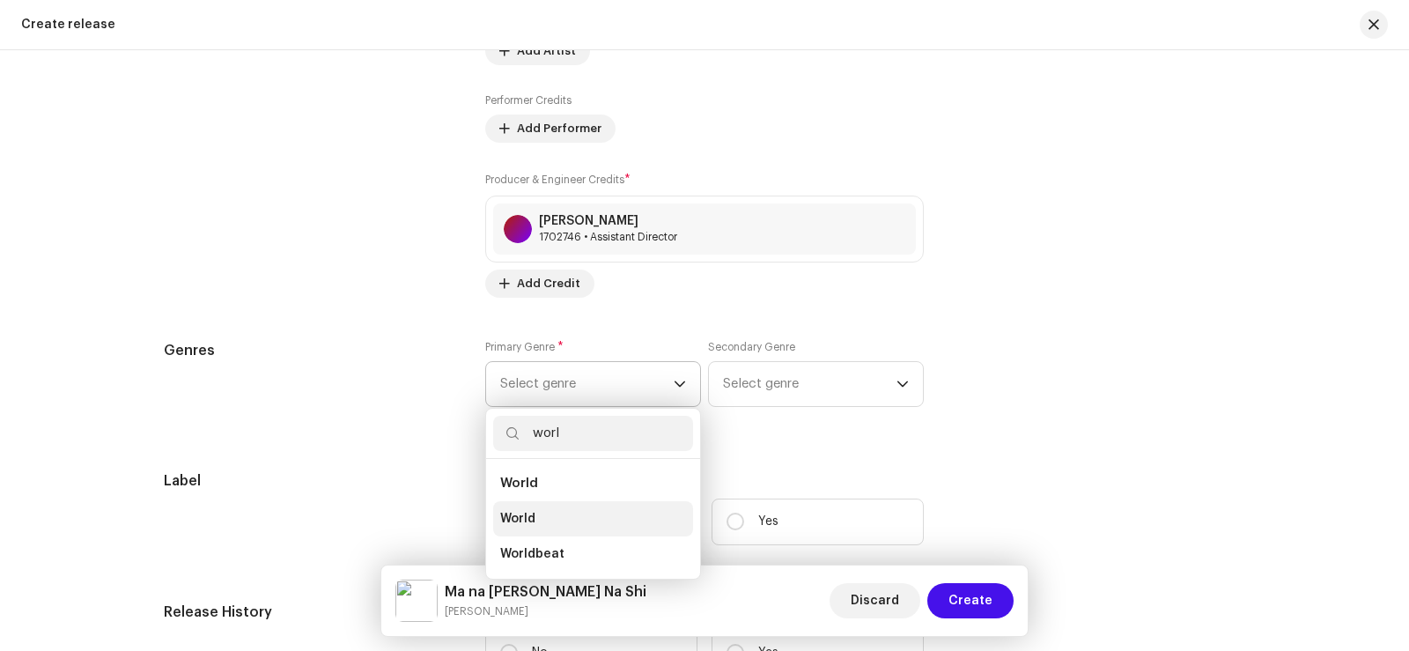
type input "worl"
drag, startPoint x: 562, startPoint y: 520, endPoint x: 664, endPoint y: 438, distance: 130.4
click at [562, 520] on li "World" at bounding box center [593, 518] width 200 height 35
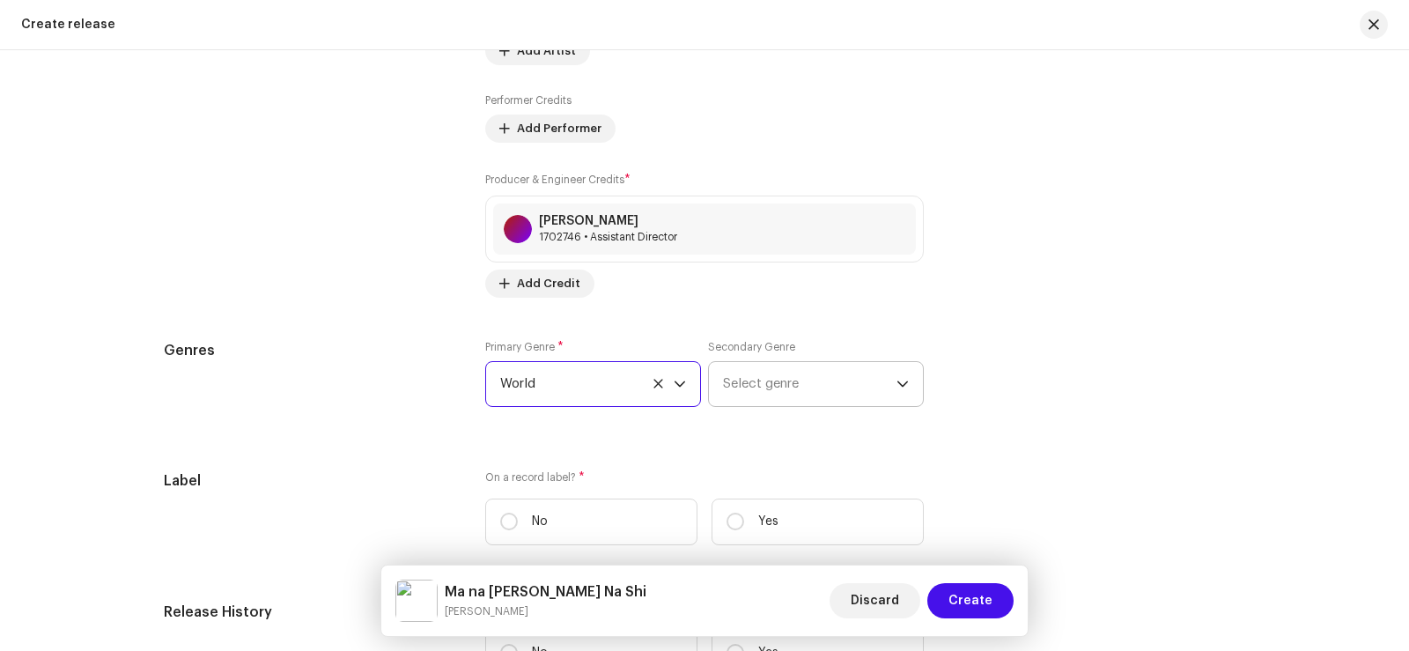
click at [750, 382] on span "Select genre" at bounding box center [809, 384] width 173 height 44
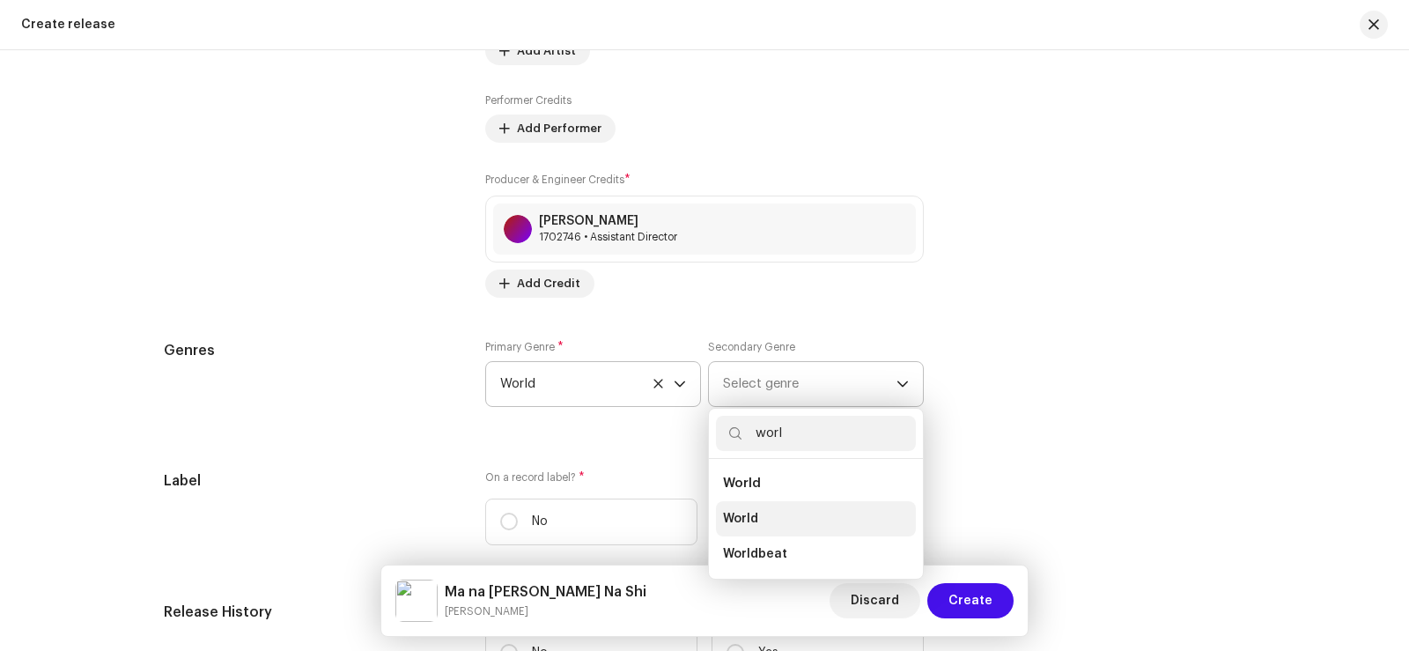
type input "worl"
click at [755, 515] on li "World" at bounding box center [816, 518] width 200 height 35
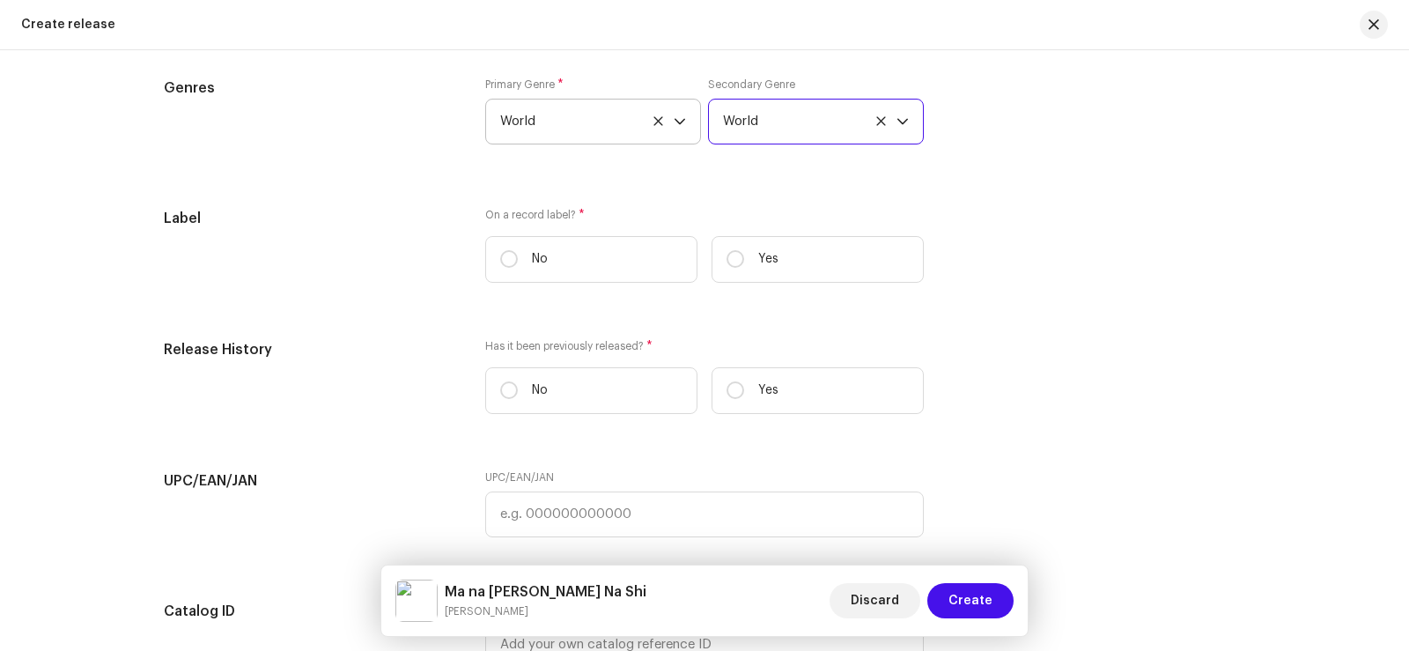
scroll to position [2625, 0]
click at [727, 254] on input "Yes" at bounding box center [735, 257] width 18 height 18
radio input "true"
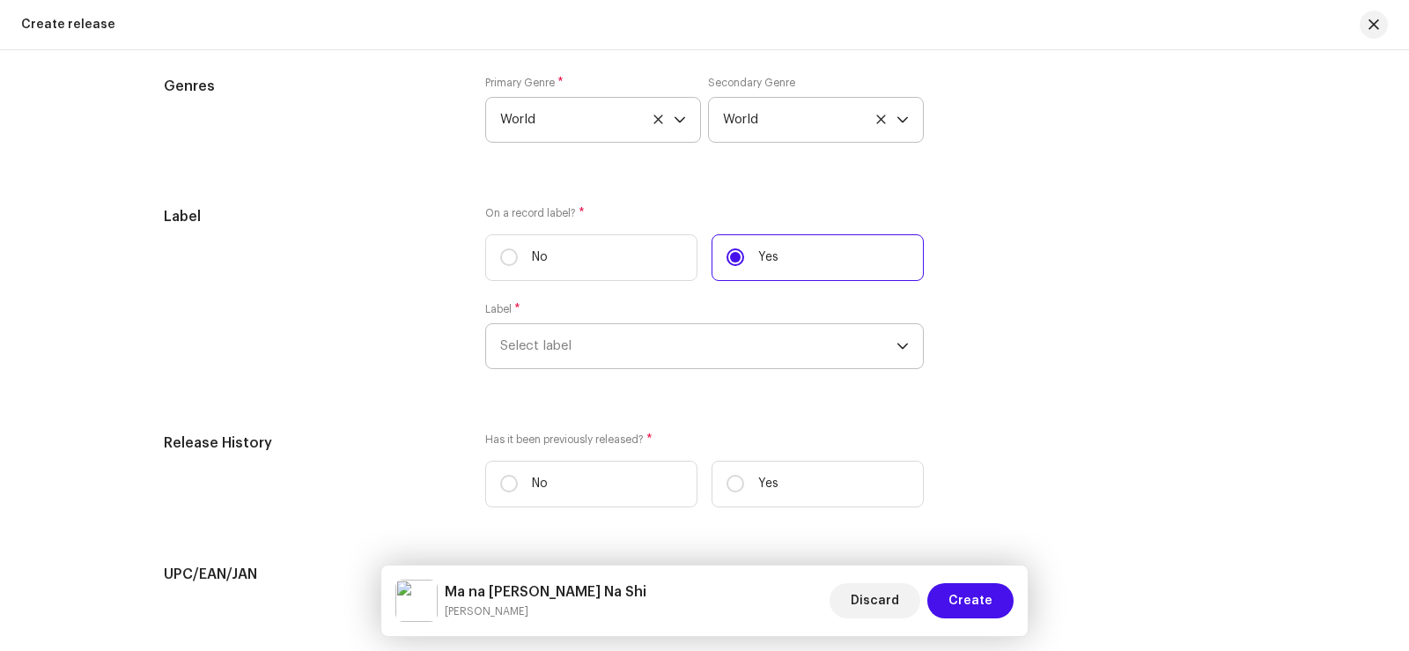
click at [573, 345] on span "Select label" at bounding box center [698, 346] width 396 height 44
type input "s"
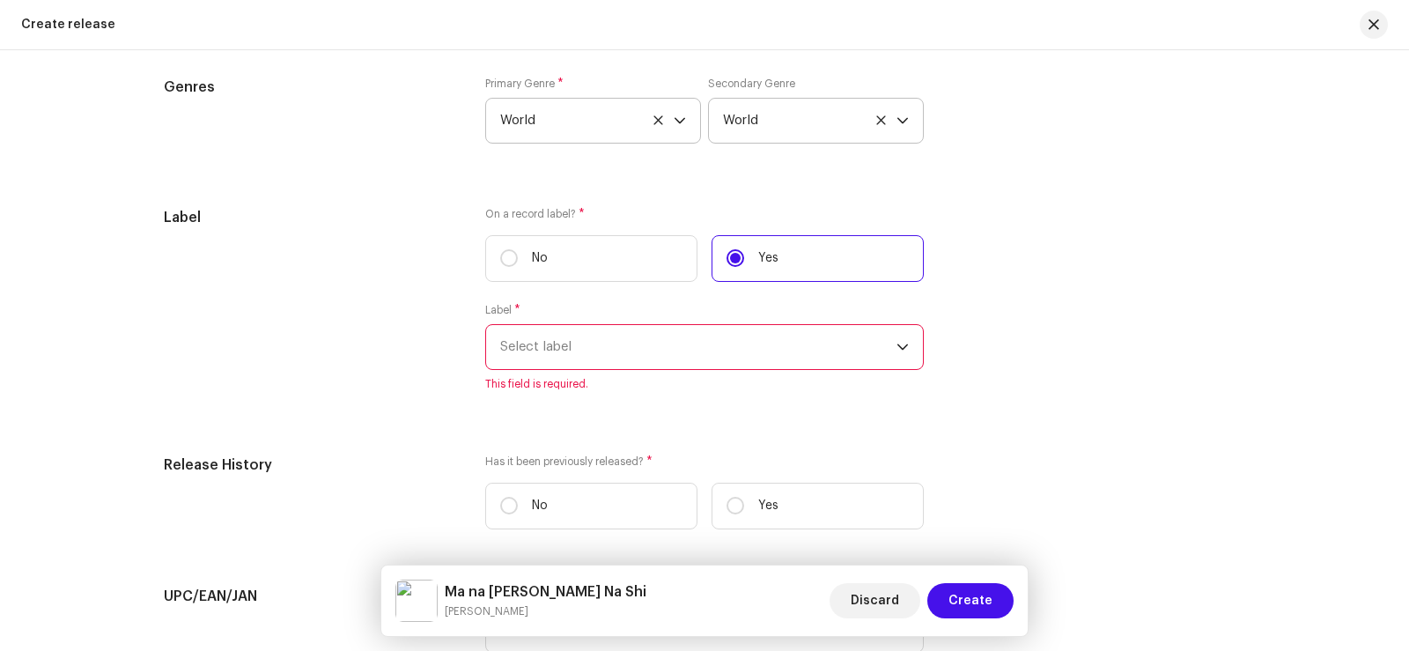
click at [603, 356] on span "Select label" at bounding box center [698, 347] width 396 height 44
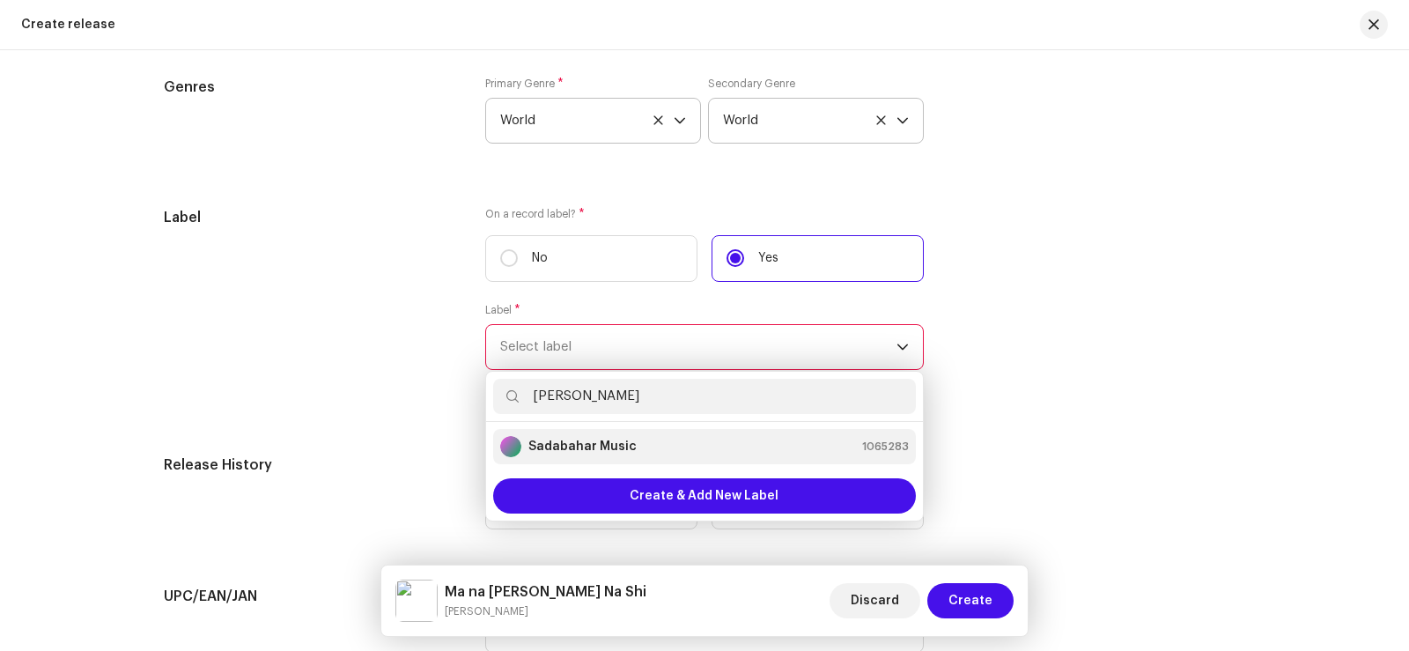
type input "[PERSON_NAME]"
click at [608, 452] on strong "Sadabahar Music" at bounding box center [582, 447] width 108 height 18
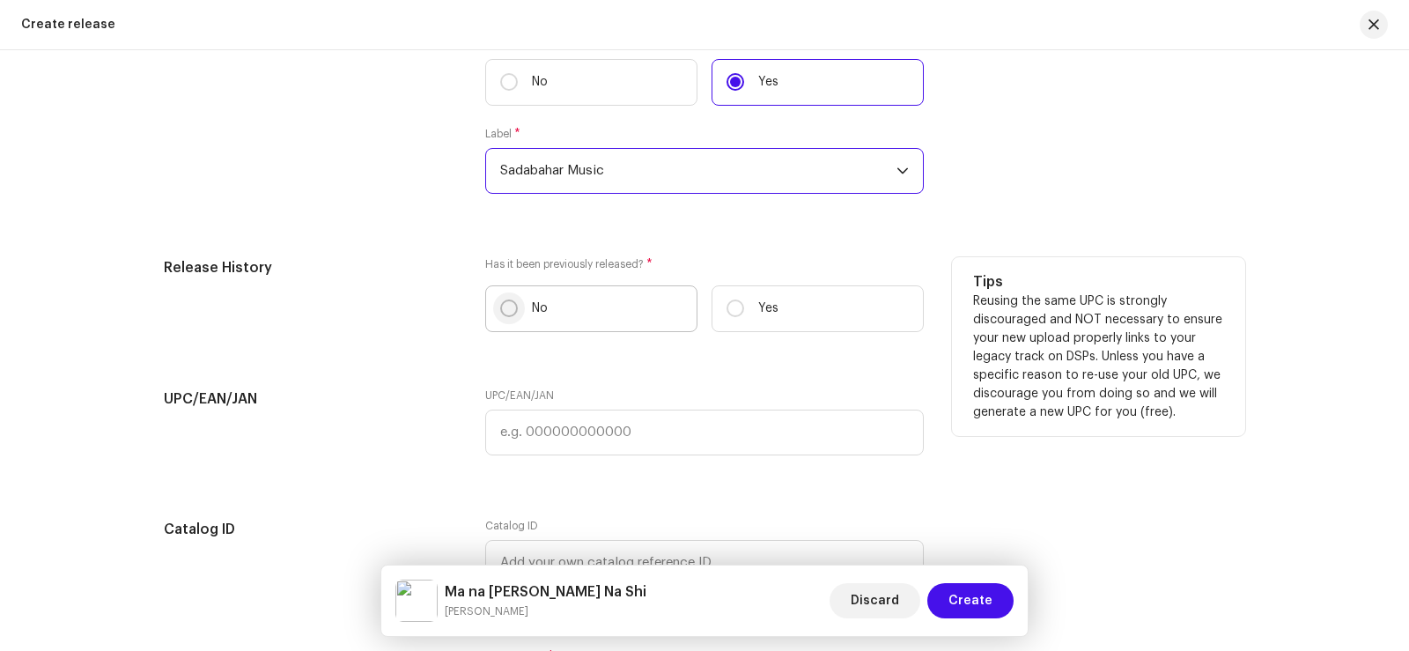
click at [500, 306] on input "No" at bounding box center [509, 308] width 18 height 18
radio input "true"
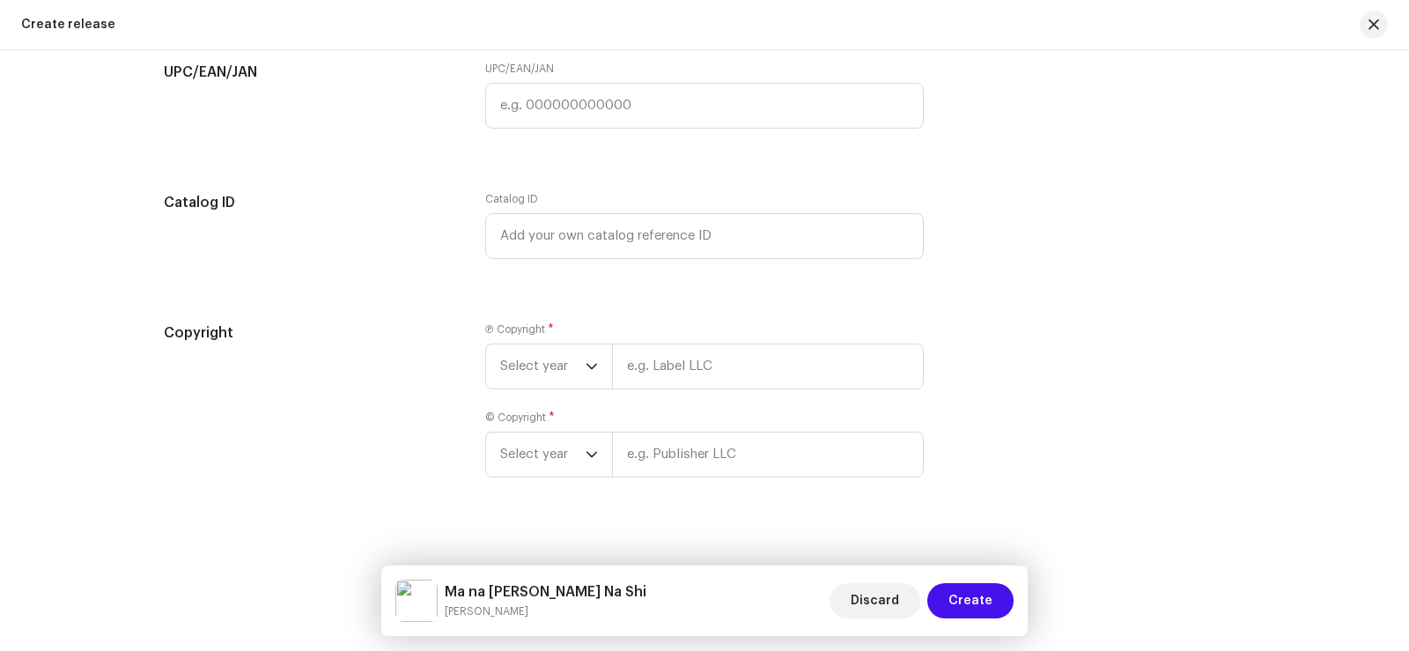
scroll to position [3143, 0]
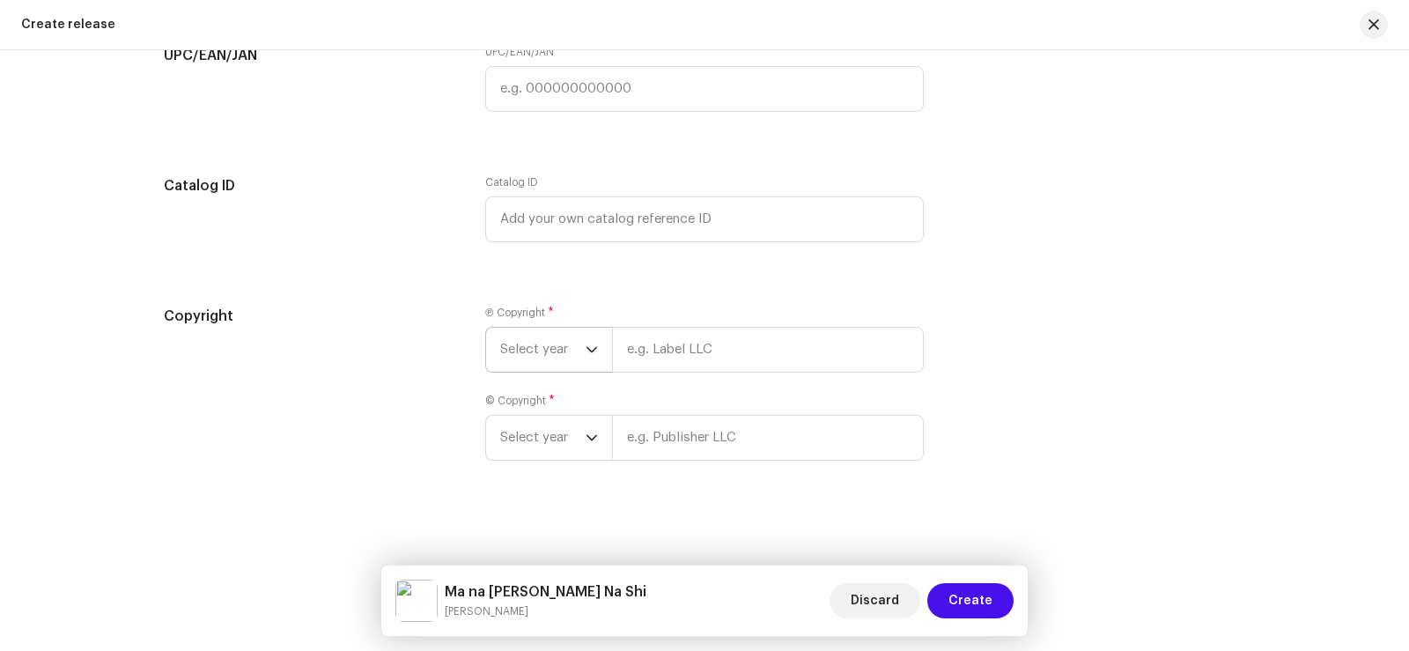
click at [556, 352] on span "Select year" at bounding box center [542, 350] width 85 height 44
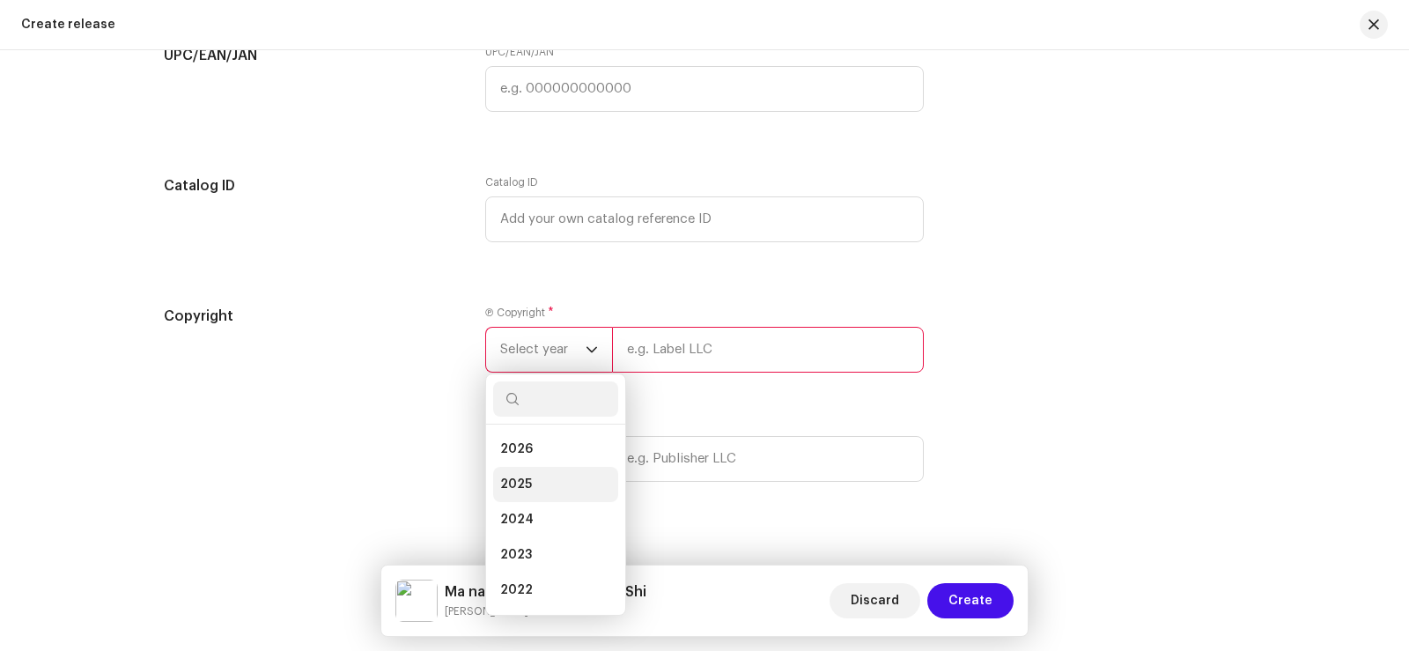
click at [525, 483] on span "2025" at bounding box center [516, 484] width 32 height 18
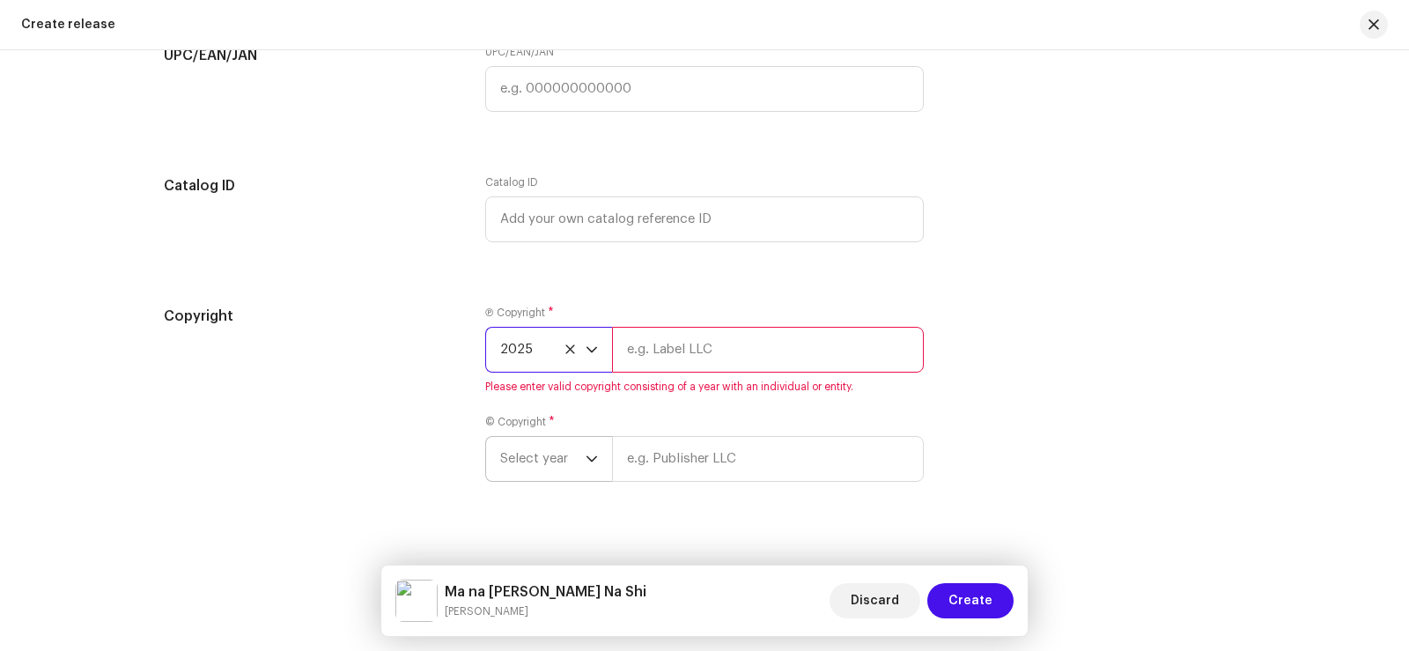
click at [533, 461] on span "Select year" at bounding box center [542, 459] width 85 height 44
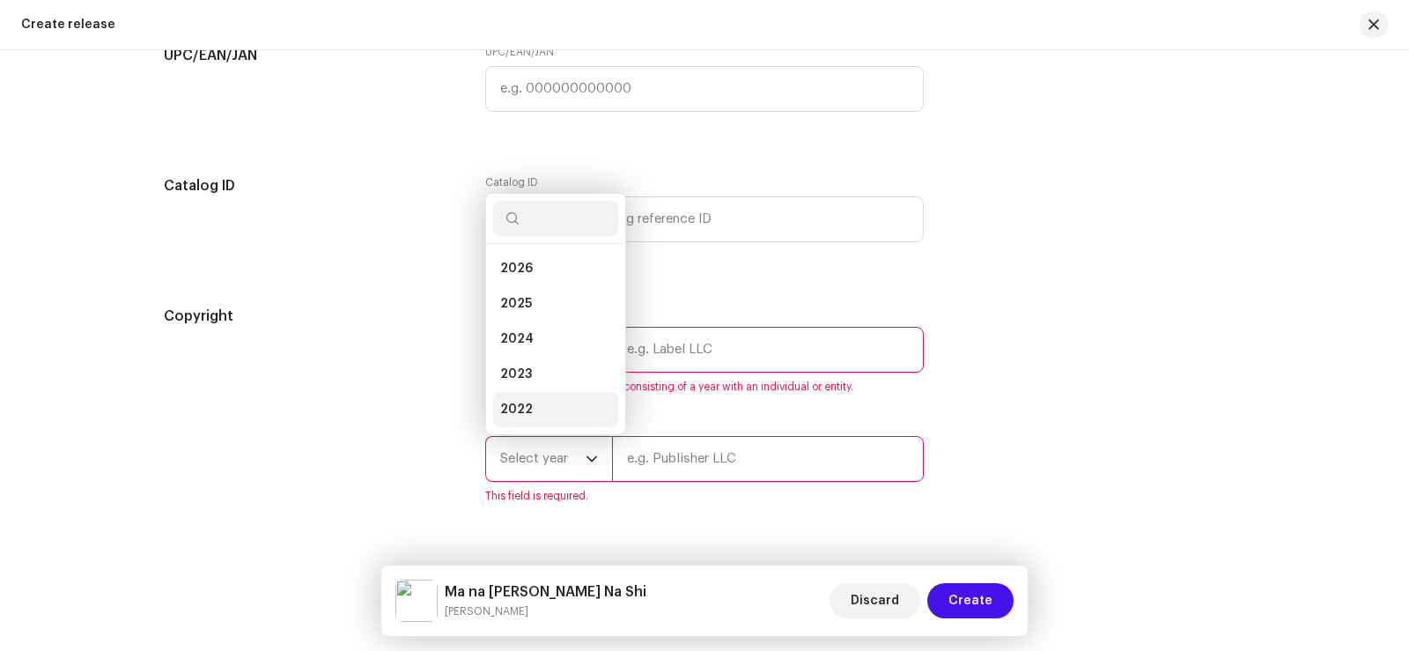
scroll to position [28, 0]
click at [534, 270] on li "2025" at bounding box center [555, 275] width 125 height 35
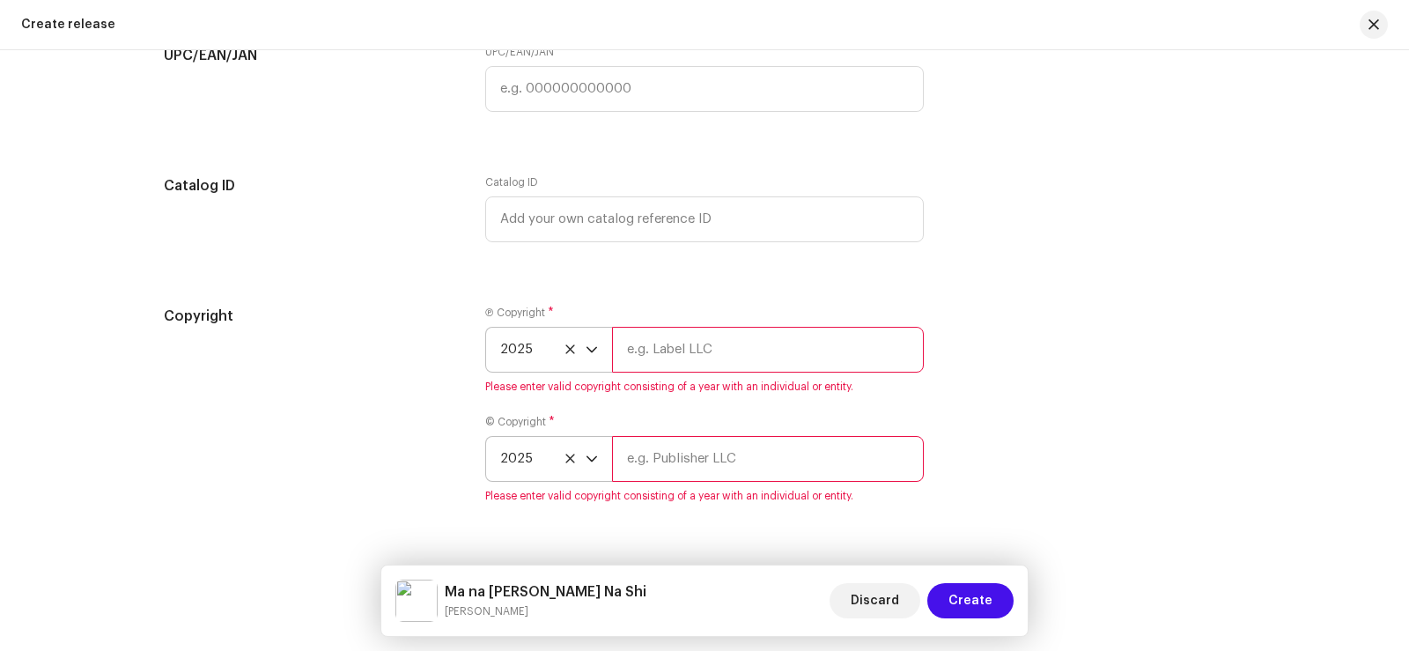
click at [685, 343] on input "text" at bounding box center [768, 350] width 312 height 46
type input "Sadabahar Music"
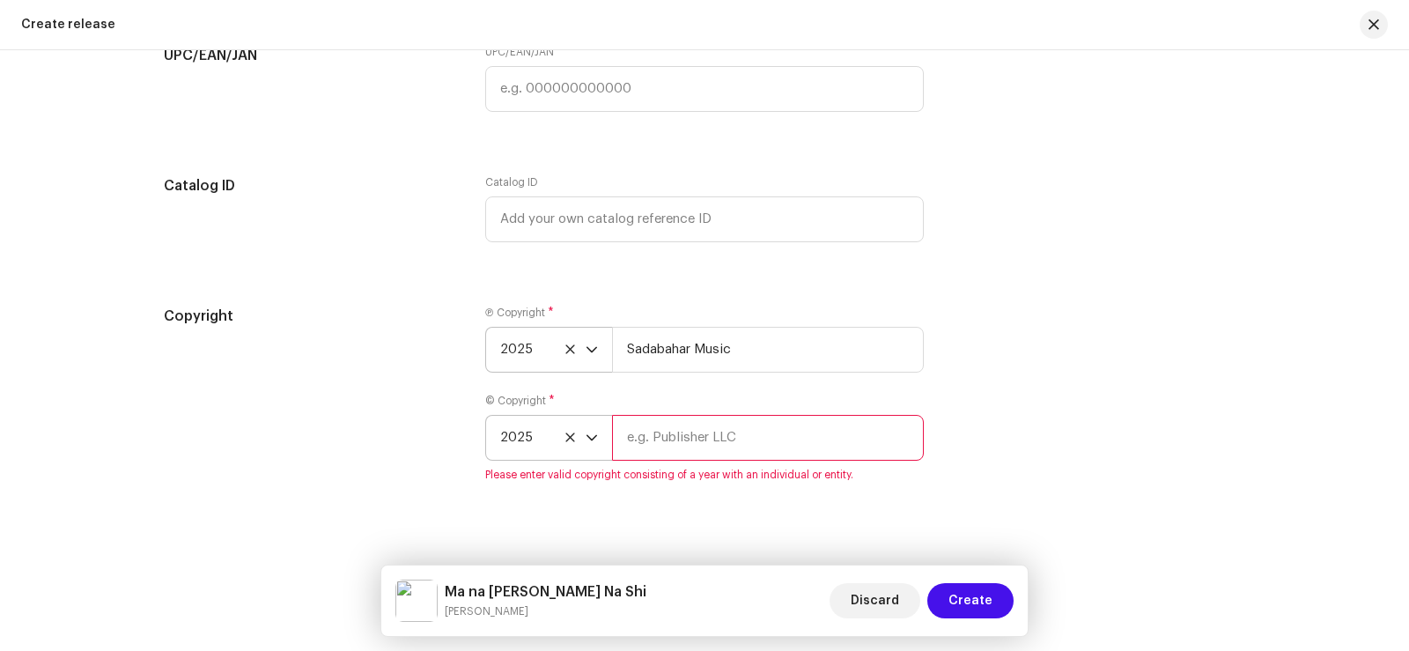
click at [665, 437] on input "text" at bounding box center [768, 438] width 312 height 46
type input "Sadabahar Music"
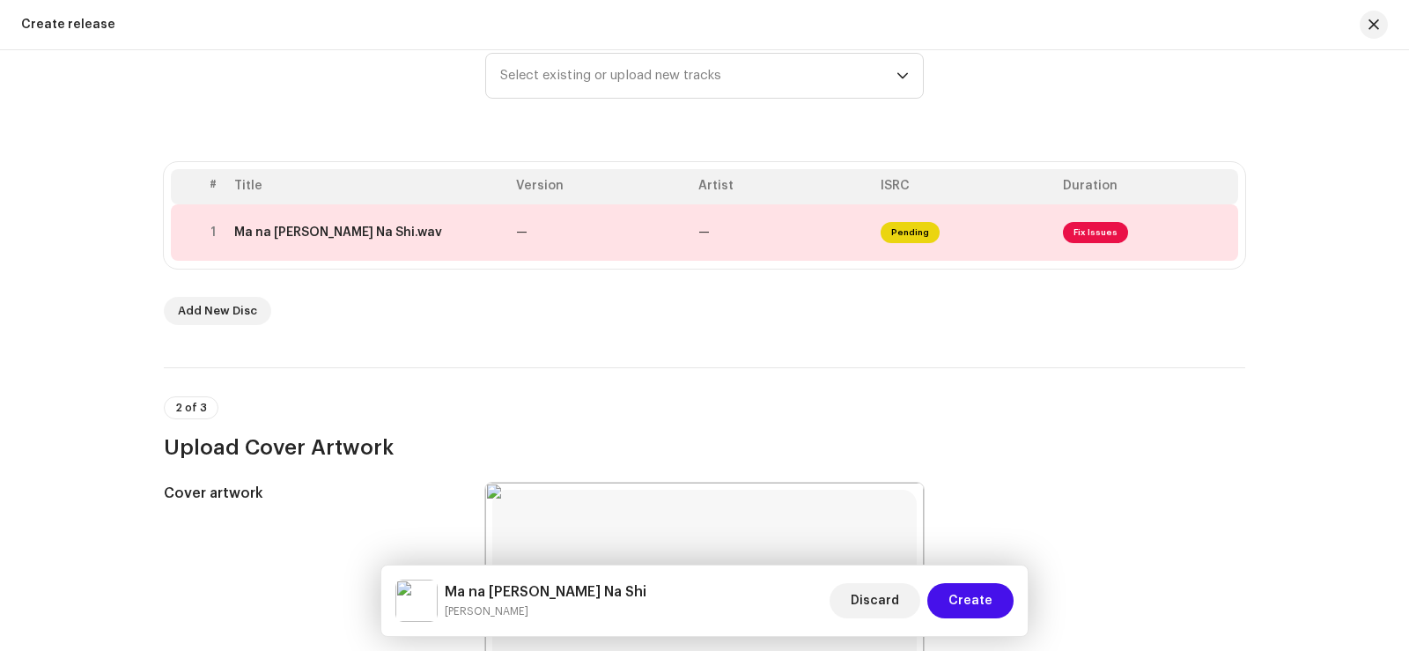
scroll to position [238, 0]
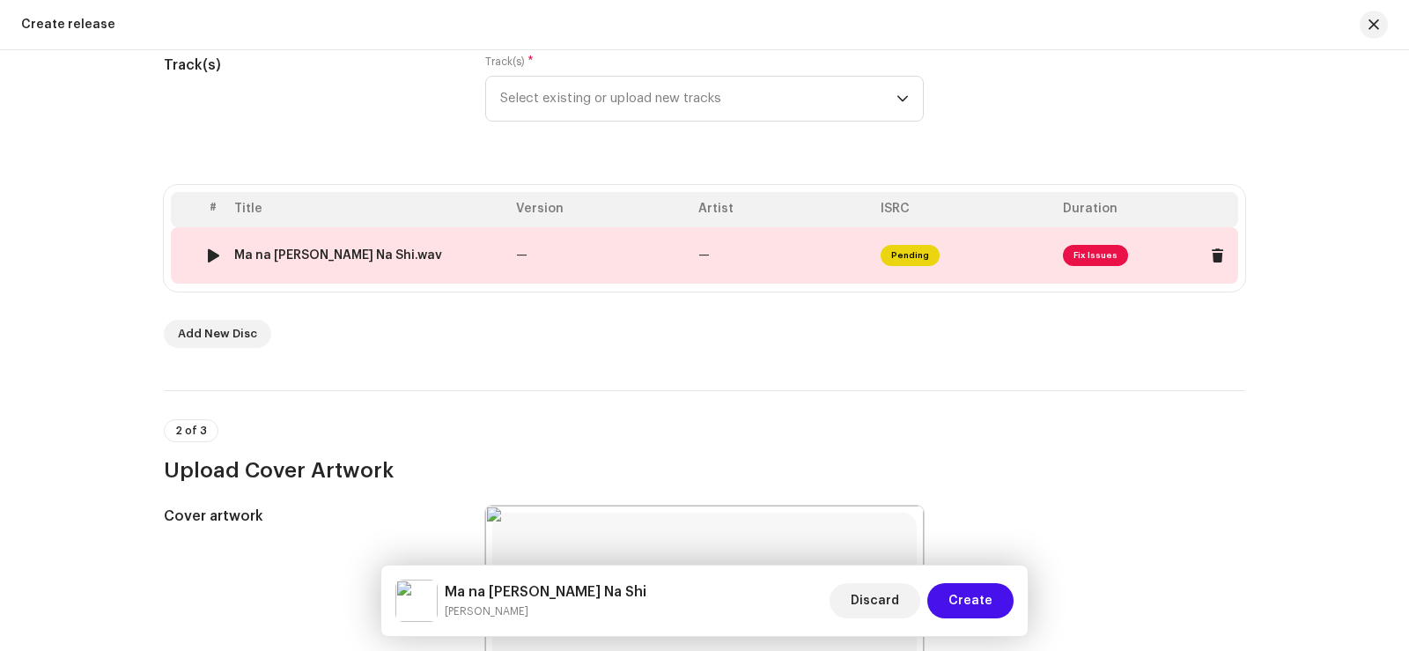
click at [608, 260] on td "—" at bounding box center [600, 255] width 182 height 56
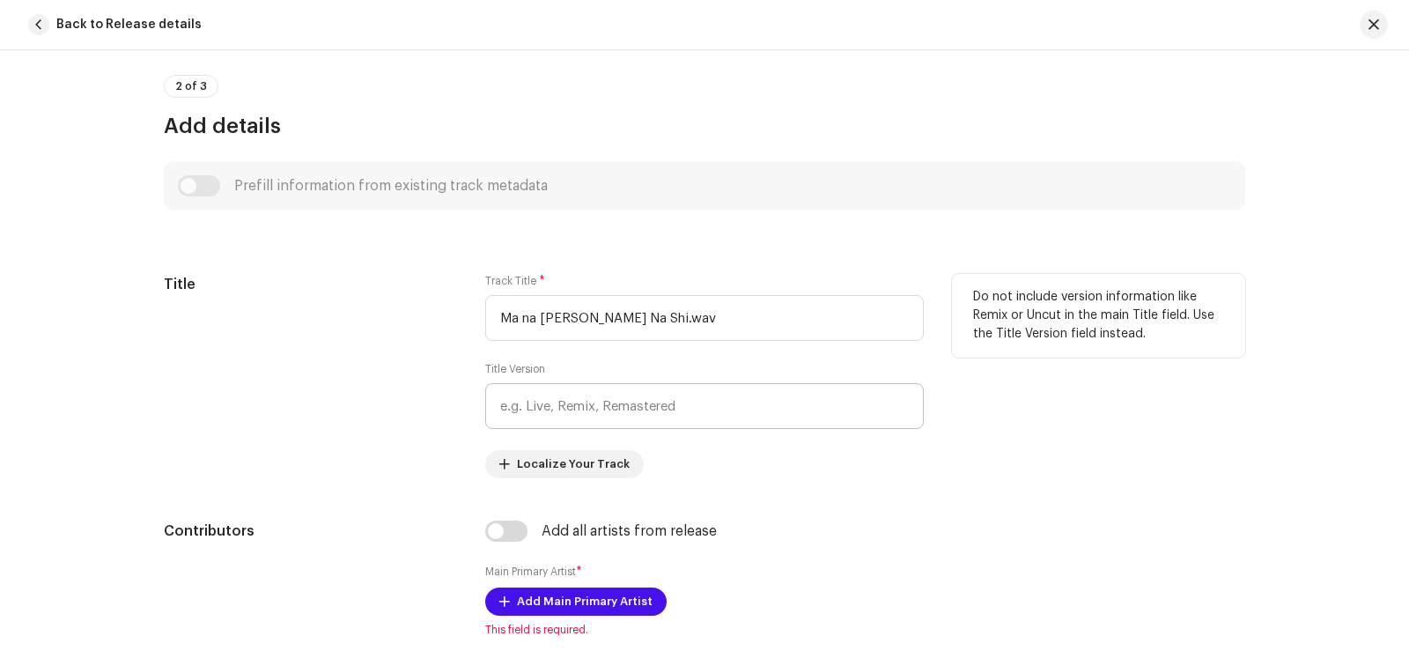
scroll to position [704, 0]
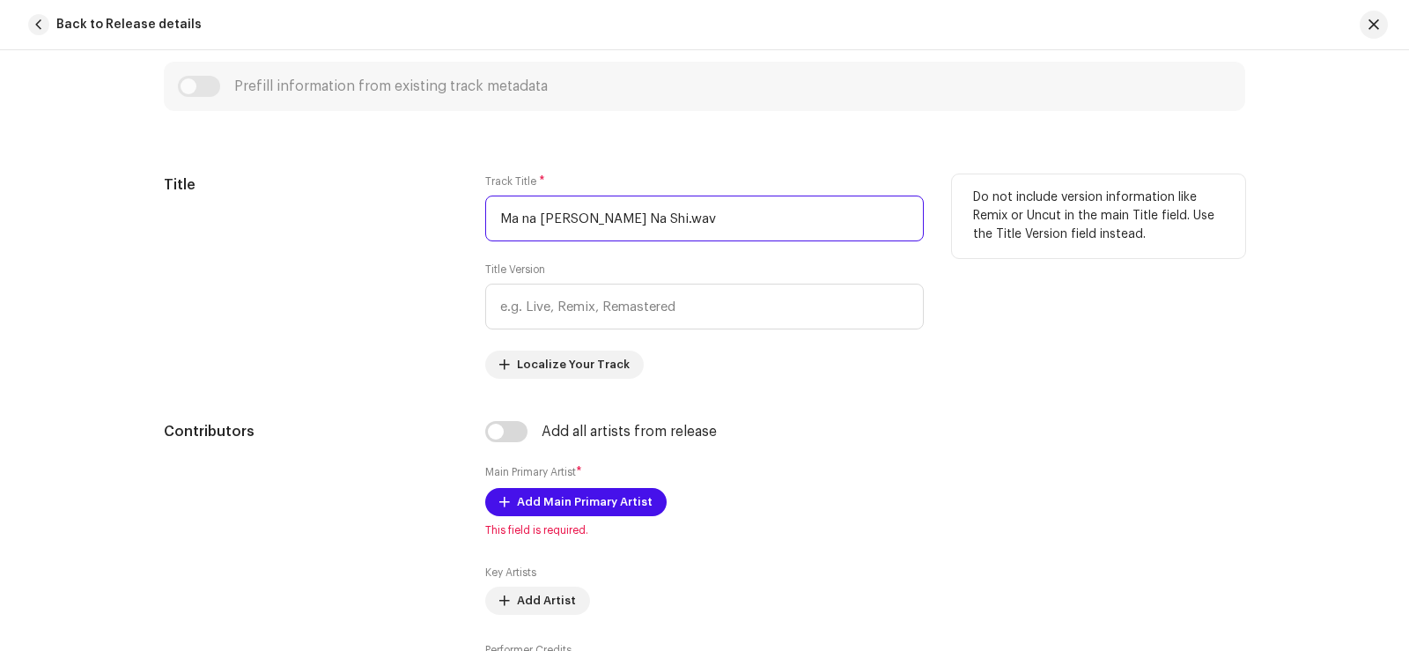
click at [685, 215] on input "Ma na [PERSON_NAME] Na Shi.wav" at bounding box center [704, 218] width 438 height 46
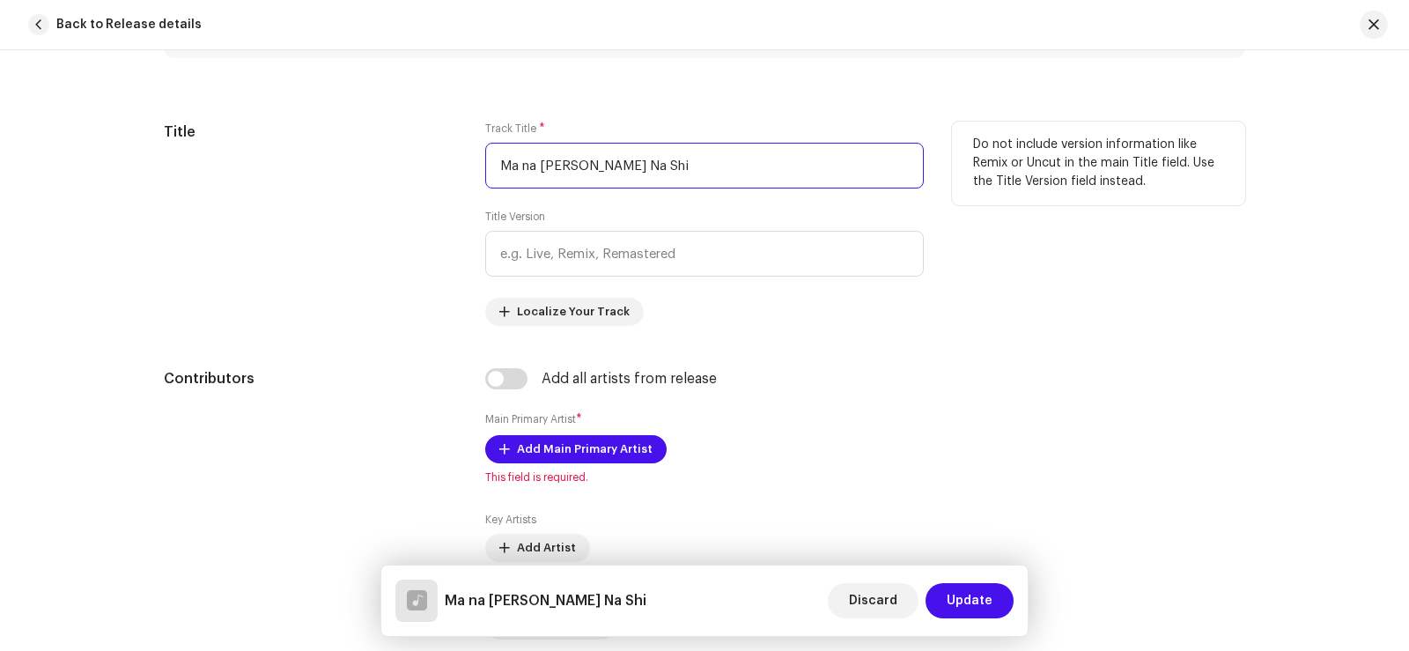
scroll to position [881, 0]
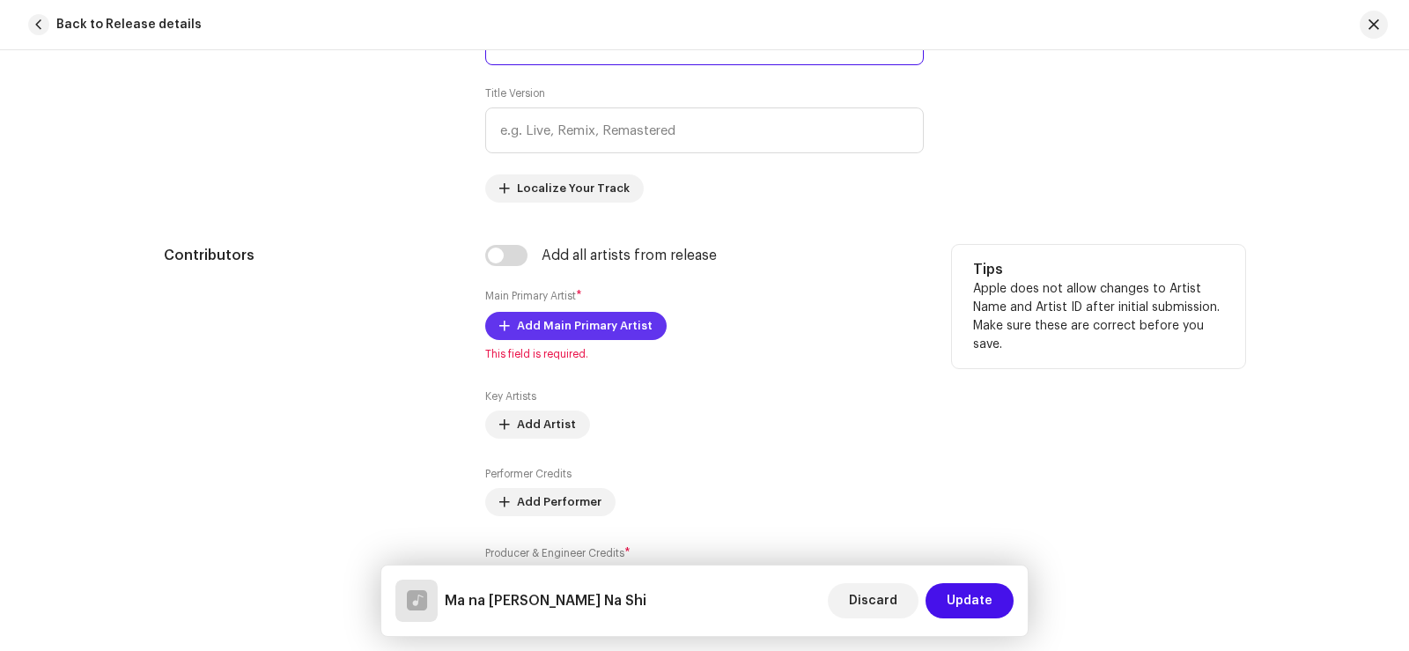
type input "Ma na [PERSON_NAME] Na Shi"
click at [609, 326] on span "Add Main Primary Artist" at bounding box center [585, 325] width 136 height 35
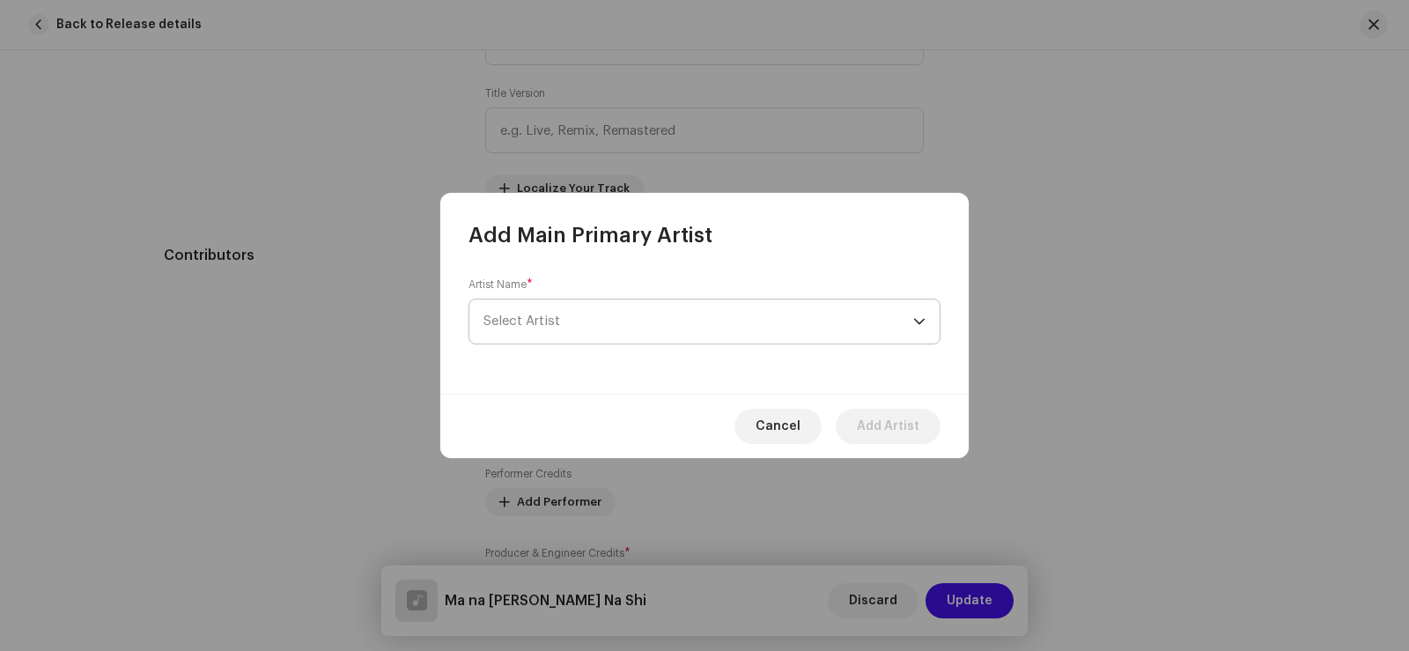
click at [600, 325] on span "Select Artist" at bounding box center [698, 321] width 430 height 44
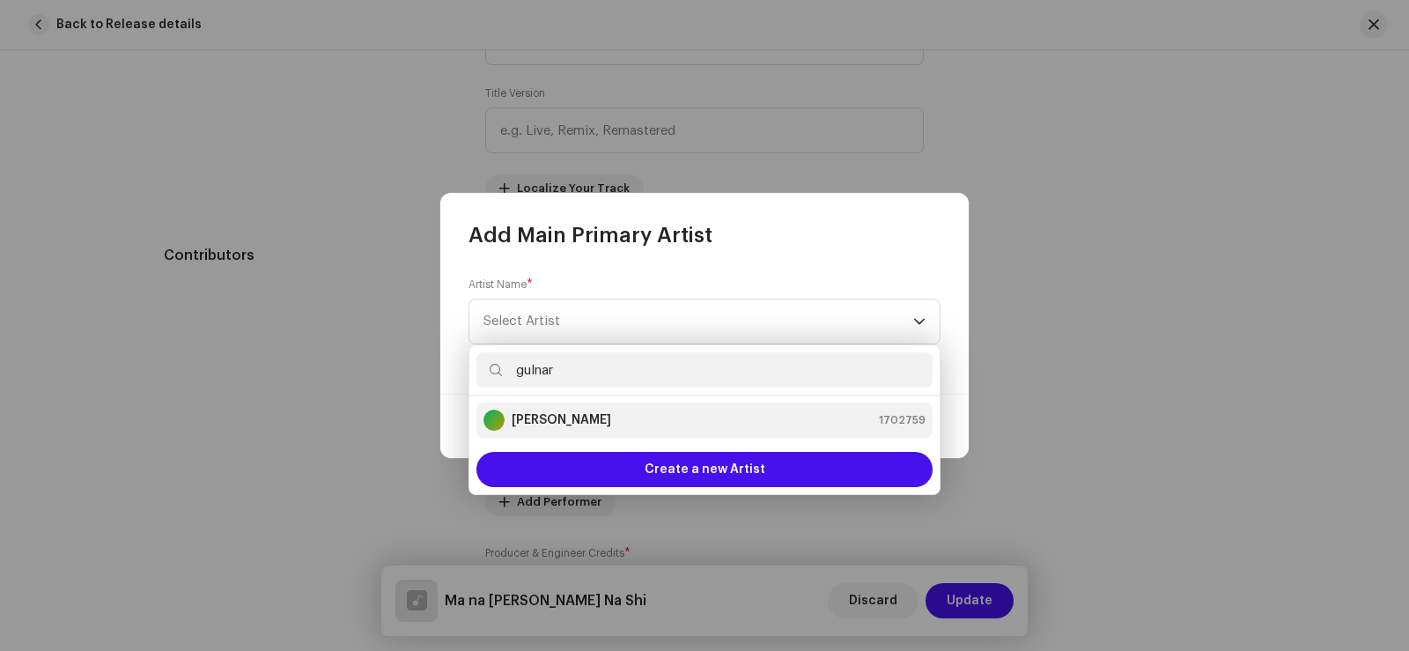
type input "gulnar"
click at [625, 425] on div "Gulnar Begum 1702759" at bounding box center [704, 419] width 442 height 21
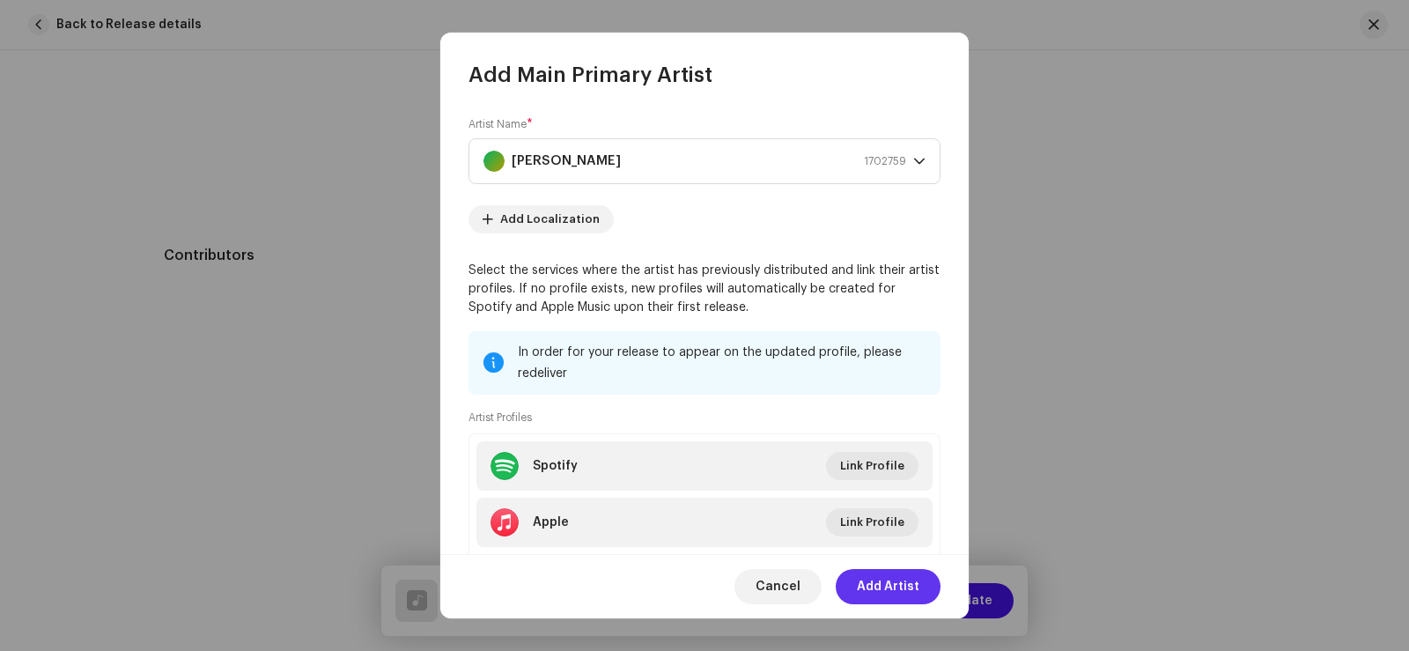
click at [897, 580] on span "Add Artist" at bounding box center [888, 586] width 63 height 35
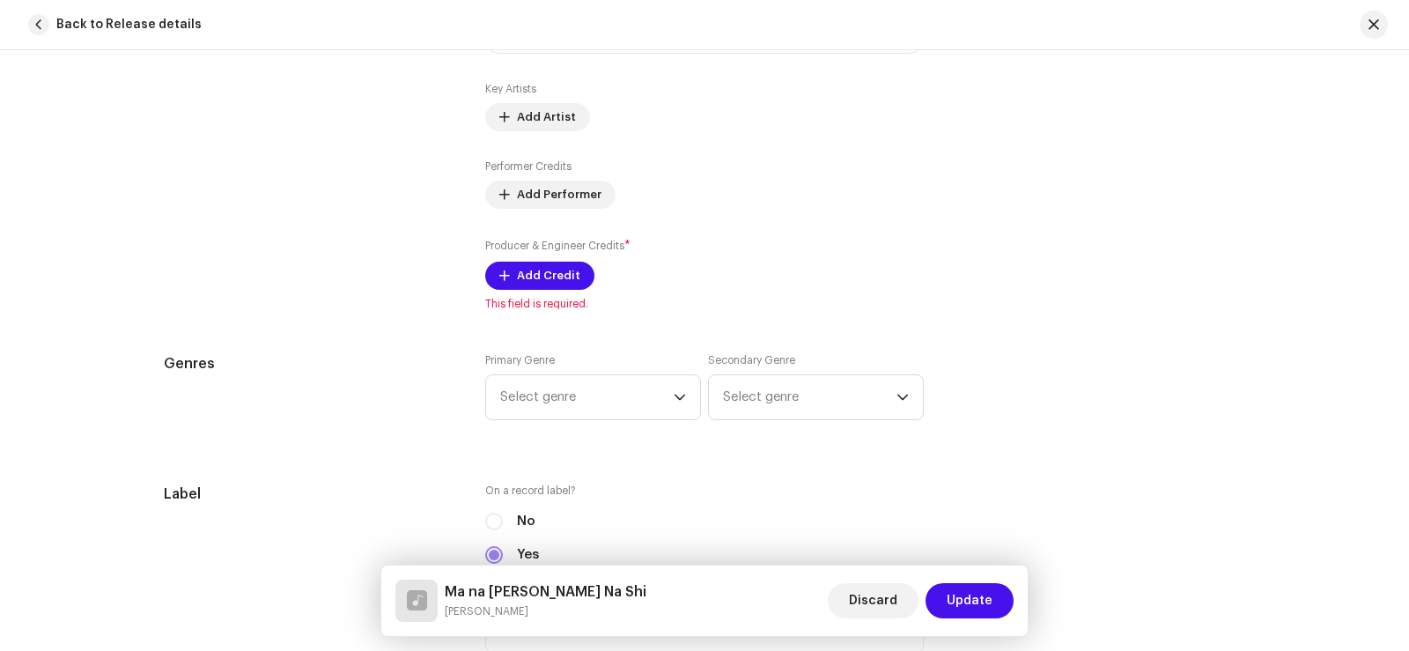
scroll to position [1233, 0]
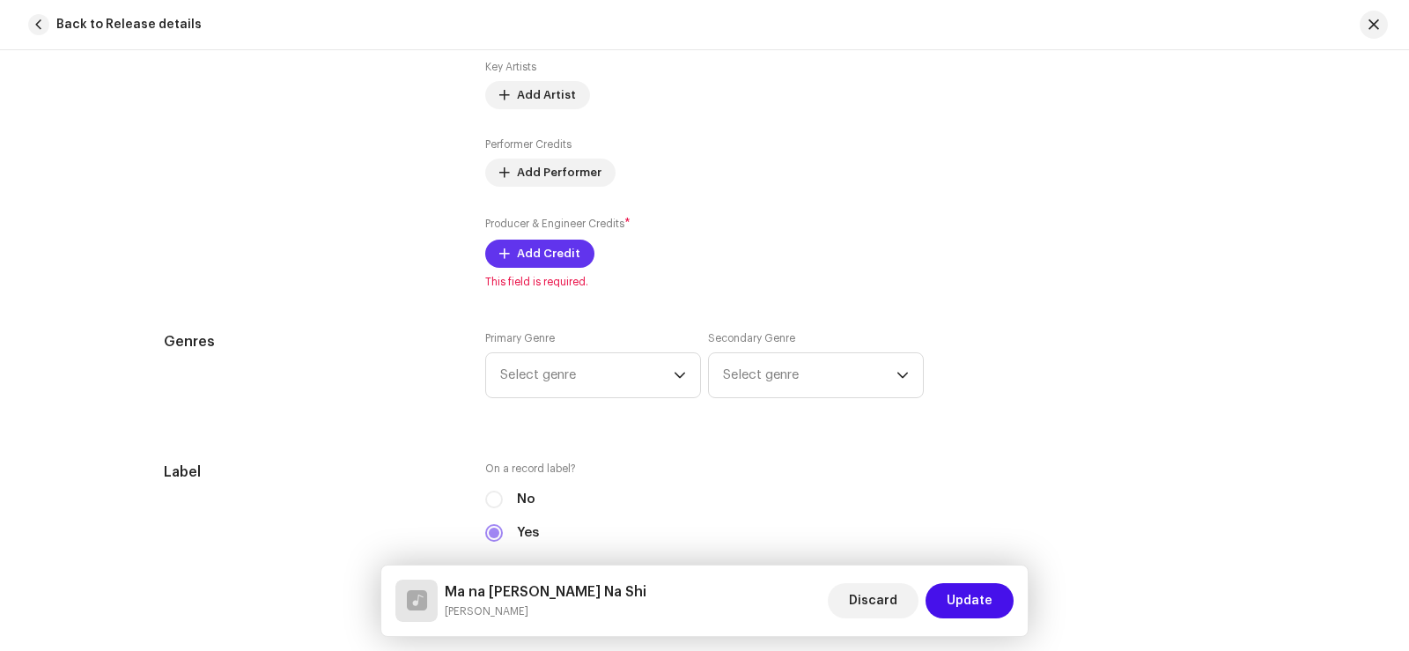
click at [539, 246] on span "Add Credit" at bounding box center [548, 253] width 63 height 35
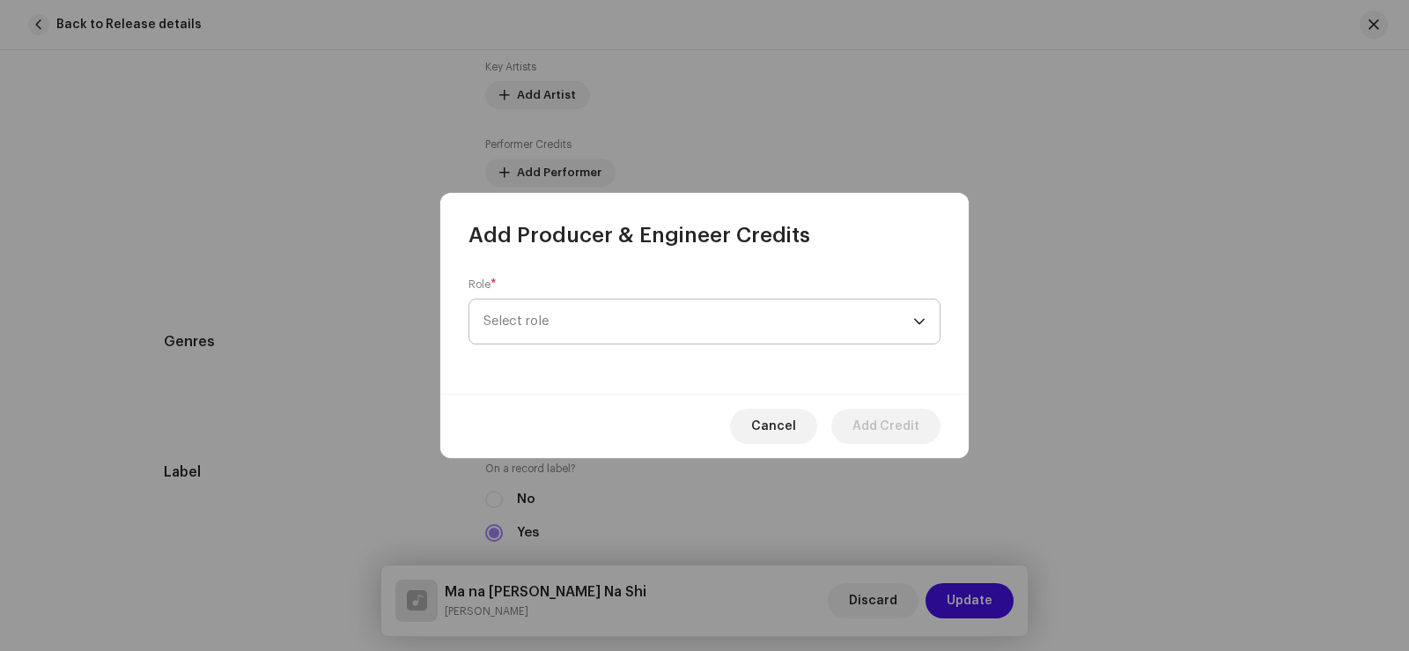
click at [566, 321] on span "Select role" at bounding box center [698, 321] width 430 height 44
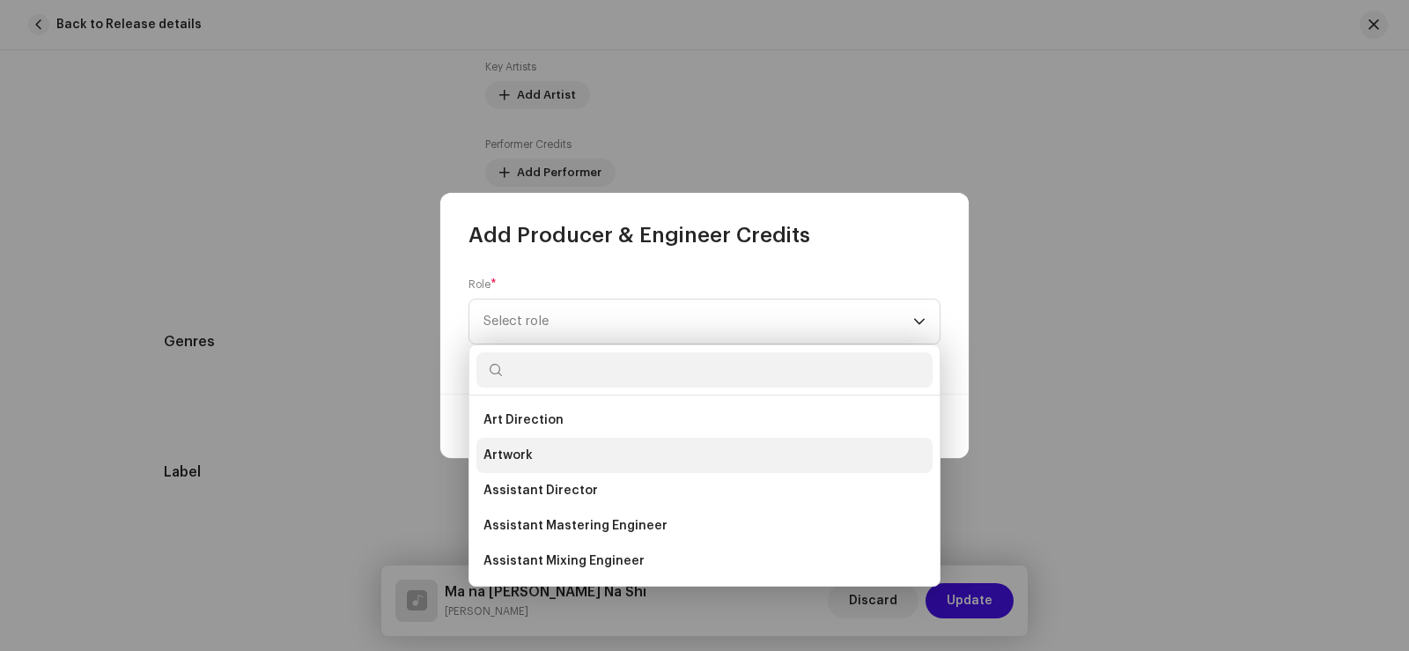
drag, startPoint x: 593, startPoint y: 490, endPoint x: 585, endPoint y: 465, distance: 26.2
click at [593, 490] on li "Assistant Director" at bounding box center [704, 490] width 456 height 35
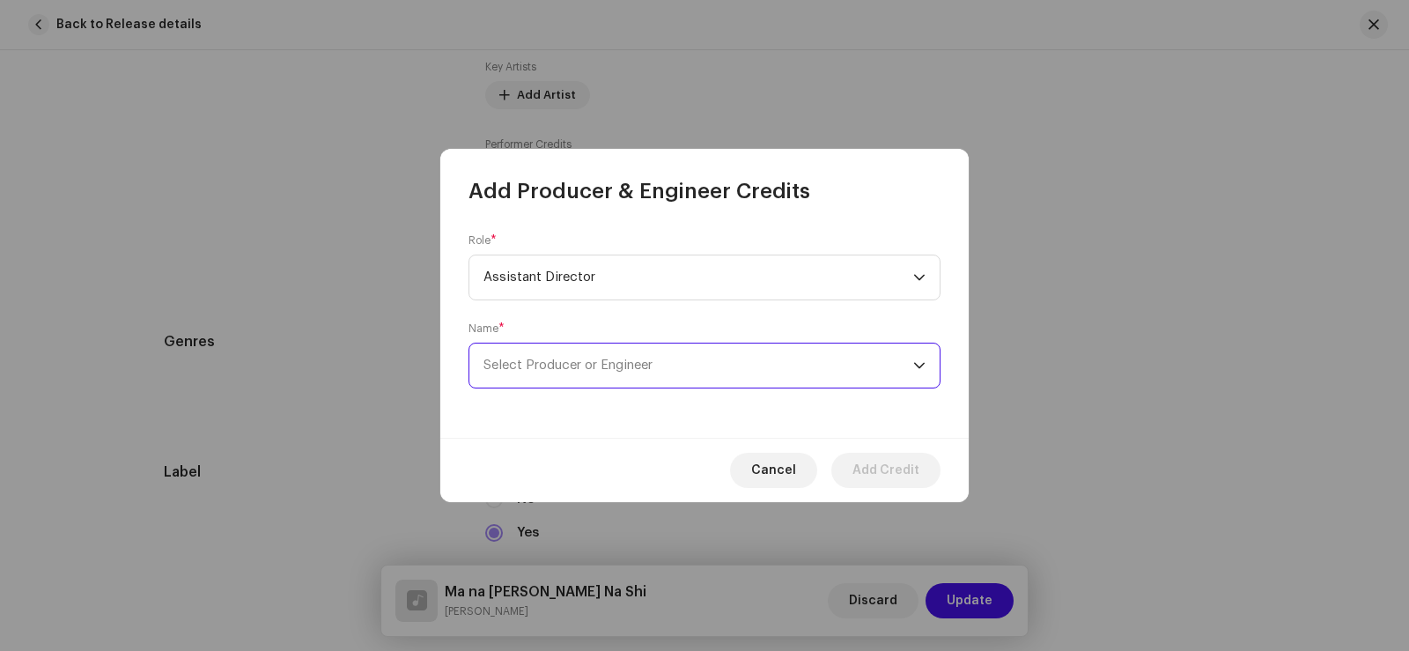
click at [549, 365] on span "Select Producer or Engineer" at bounding box center [567, 364] width 169 height 13
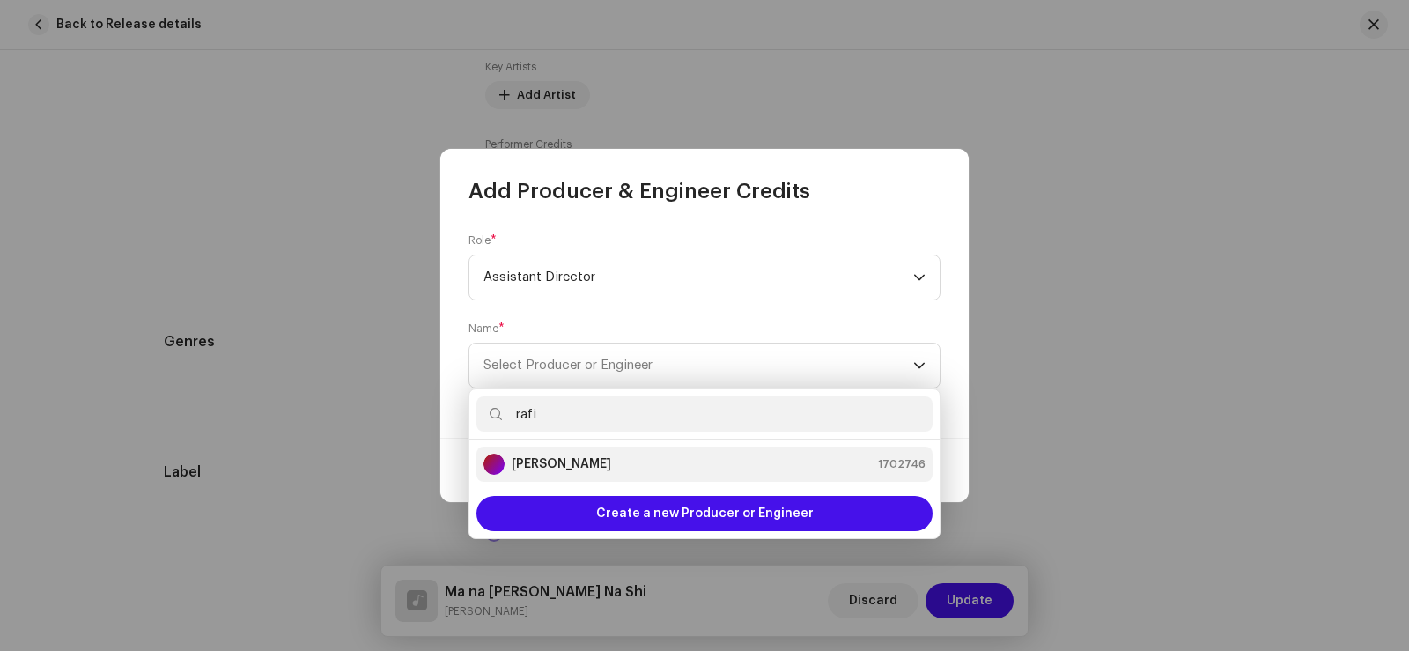
type input "rafi"
click at [599, 460] on div "[PERSON_NAME] 1702746" at bounding box center [704, 463] width 442 height 21
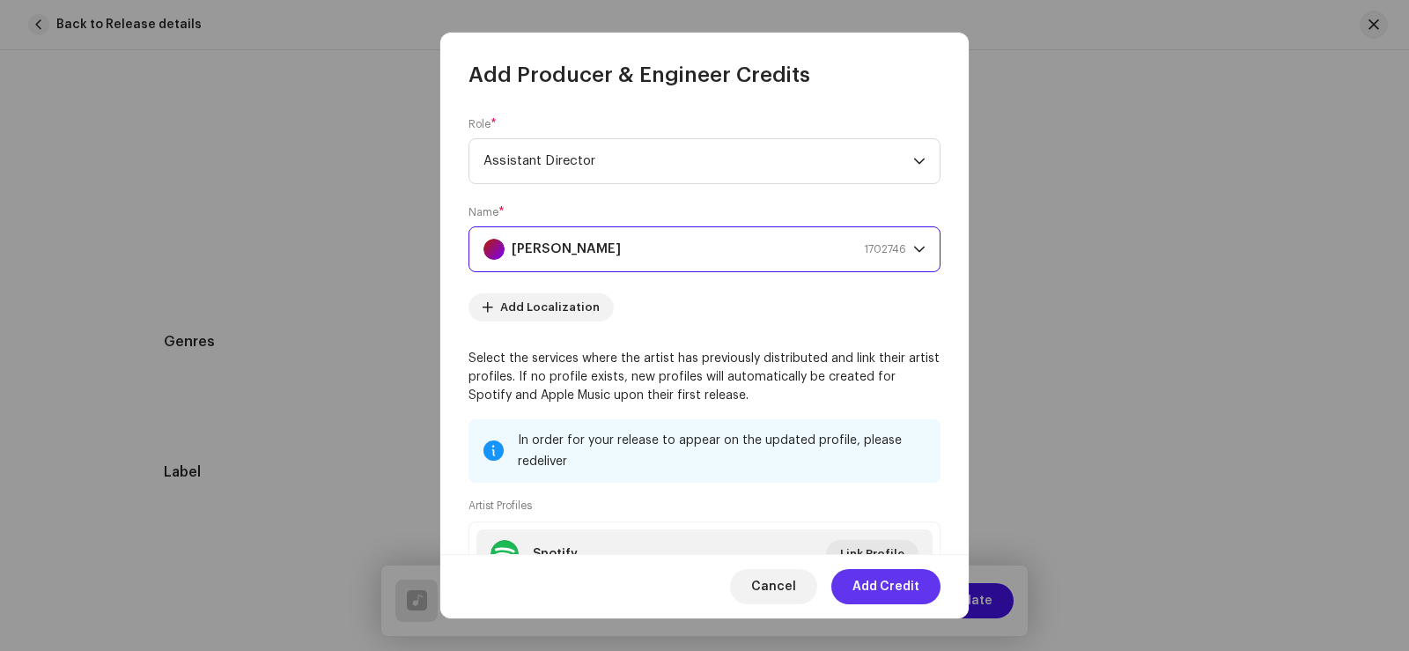
click at [886, 578] on span "Add Credit" at bounding box center [885, 586] width 67 height 35
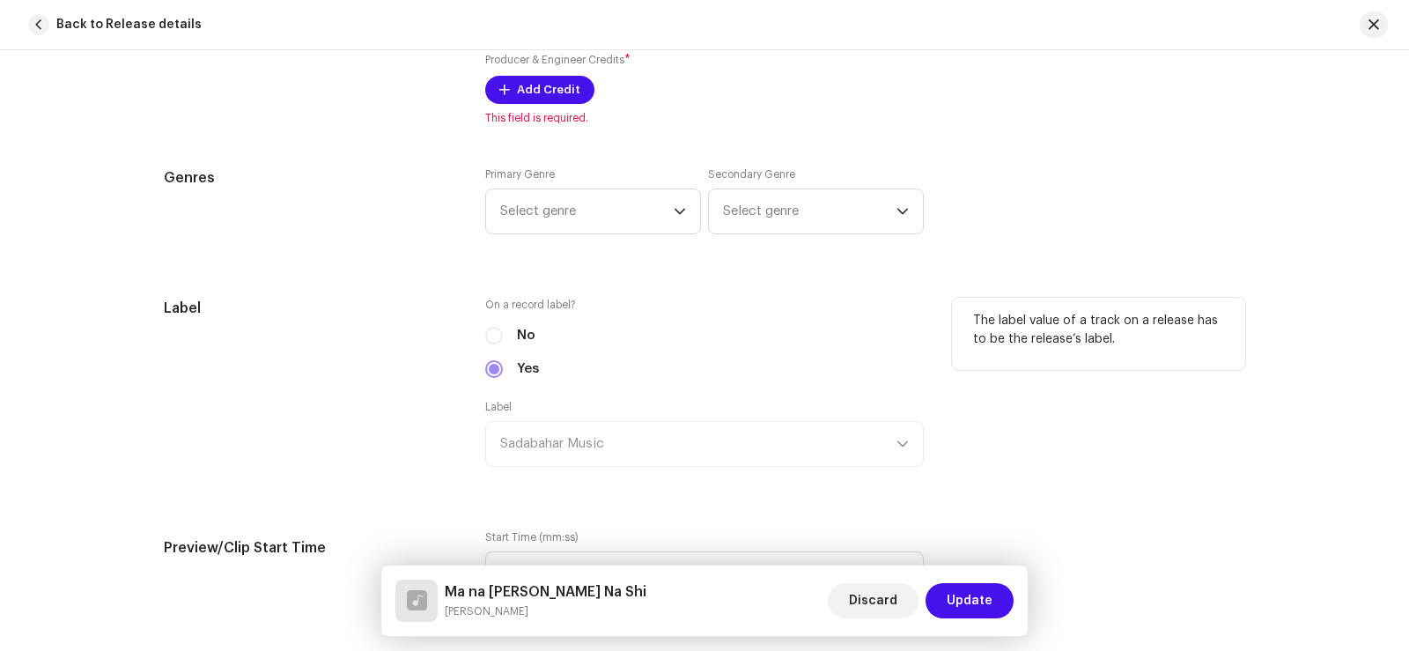
scroll to position [1409, 0]
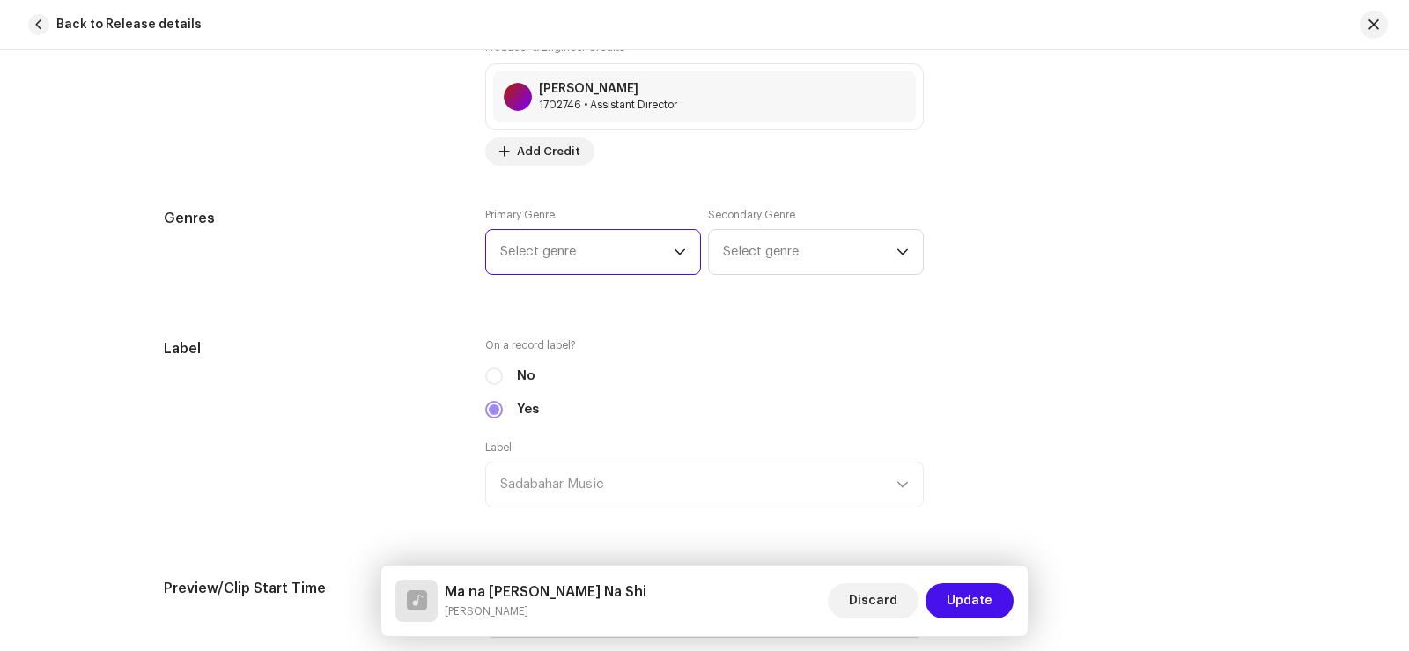
click at [585, 249] on span "Select genre" at bounding box center [586, 252] width 173 height 44
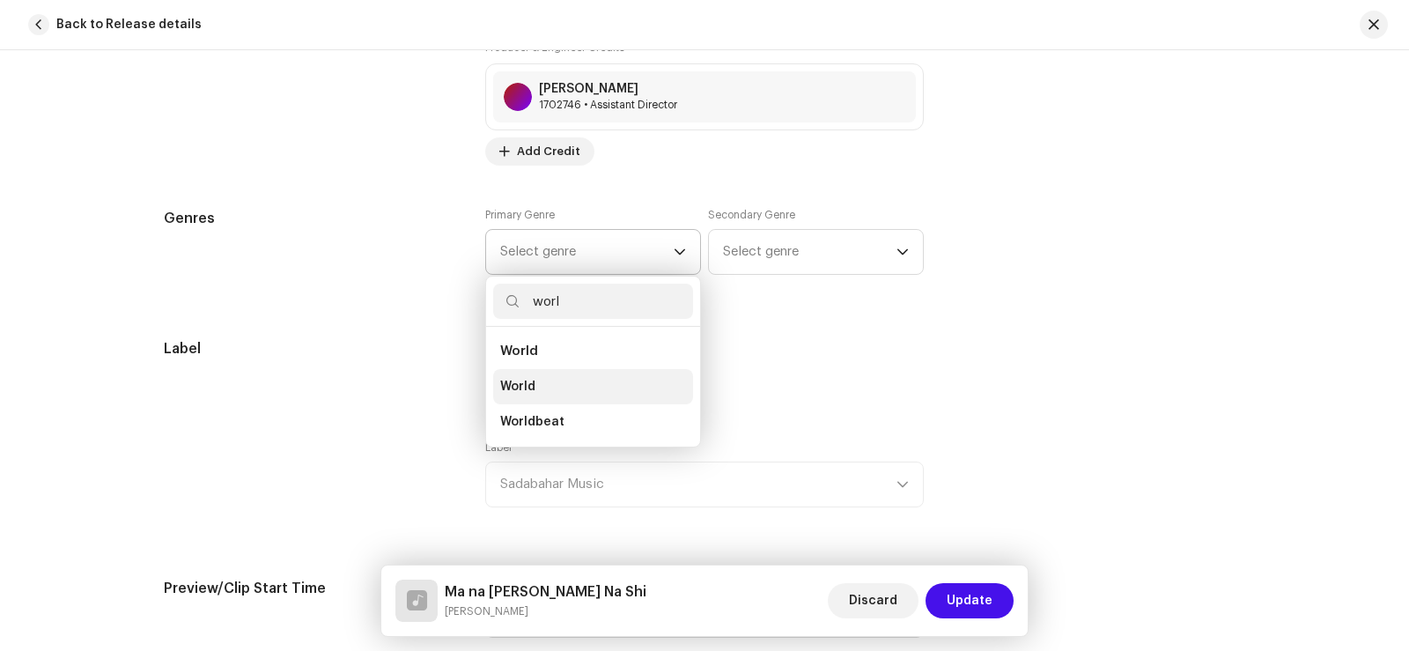
type input "worl"
click at [566, 380] on li "World" at bounding box center [593, 386] width 200 height 35
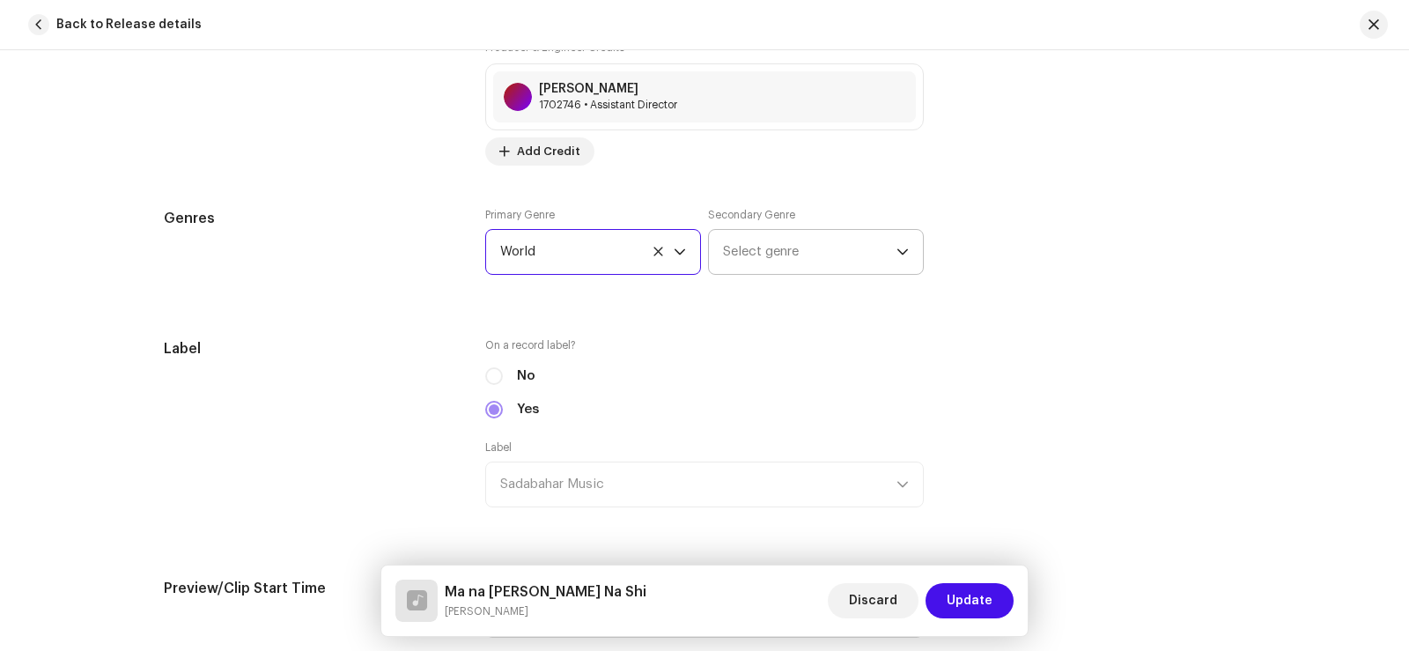
click at [740, 252] on span "Select genre" at bounding box center [809, 252] width 173 height 44
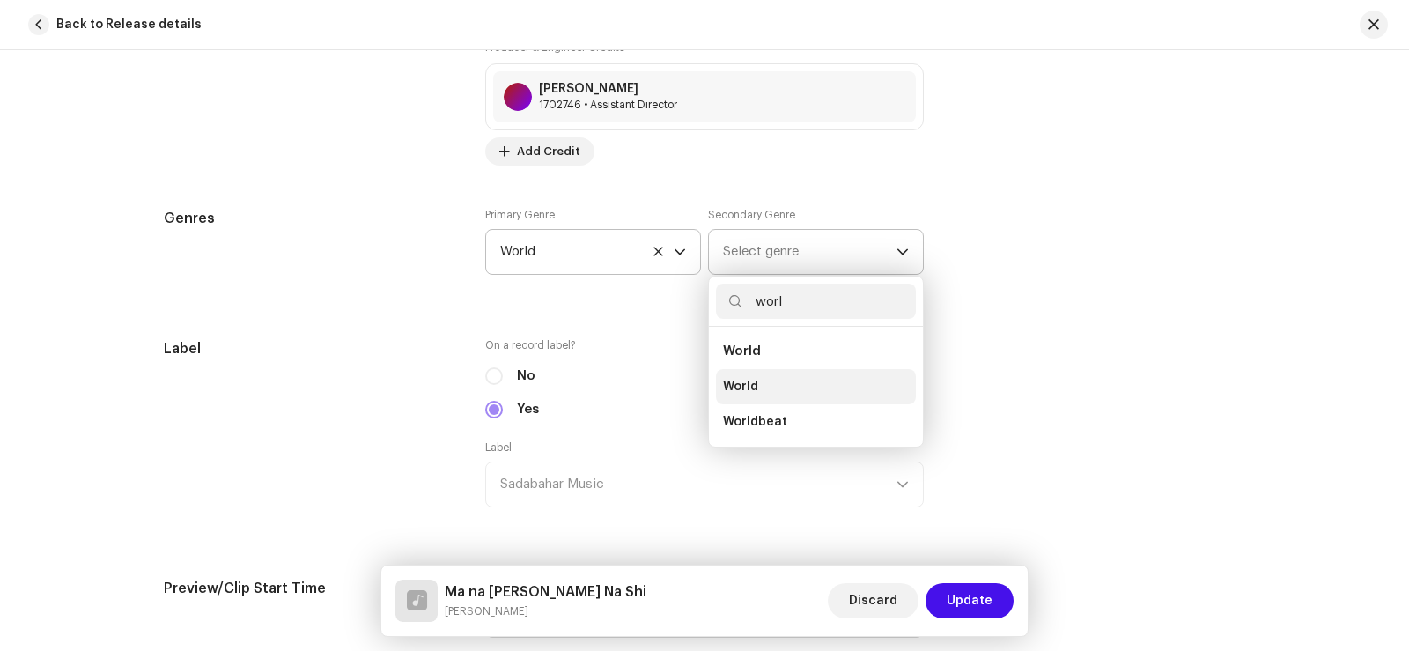
type input "worl"
click at [762, 384] on li "World" at bounding box center [816, 386] width 200 height 35
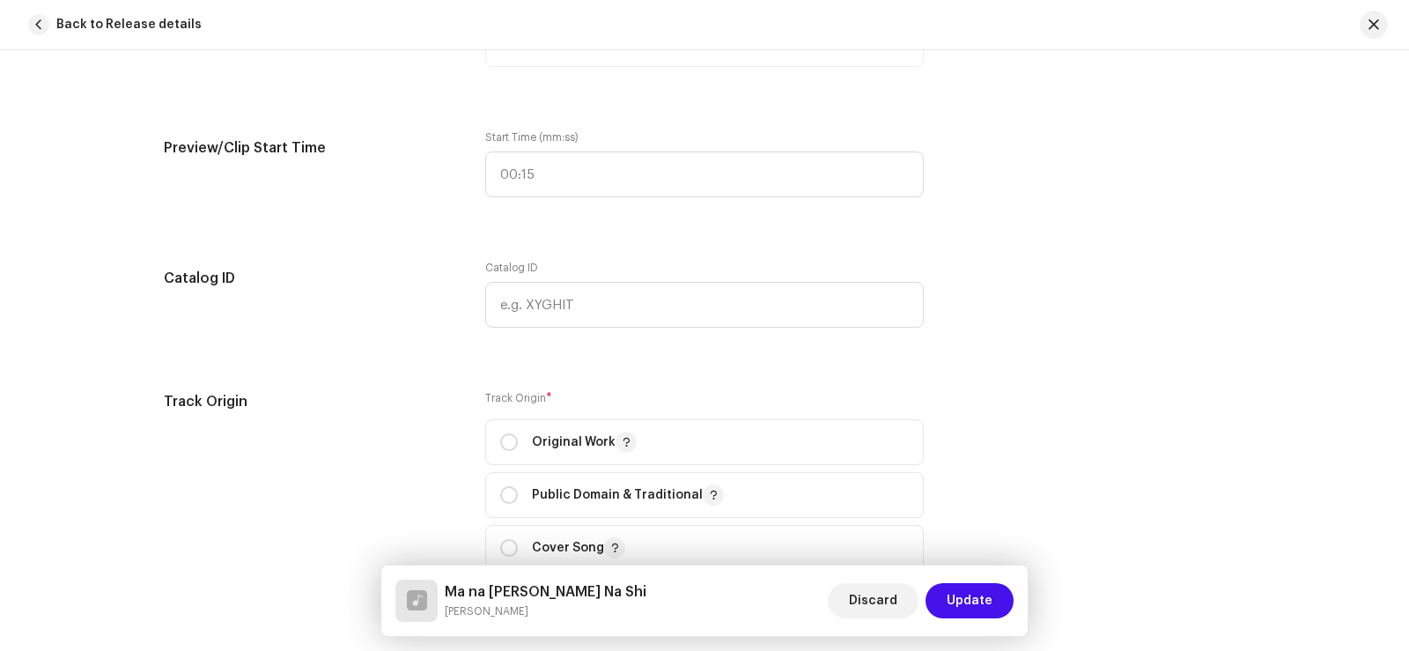
scroll to position [2025, 0]
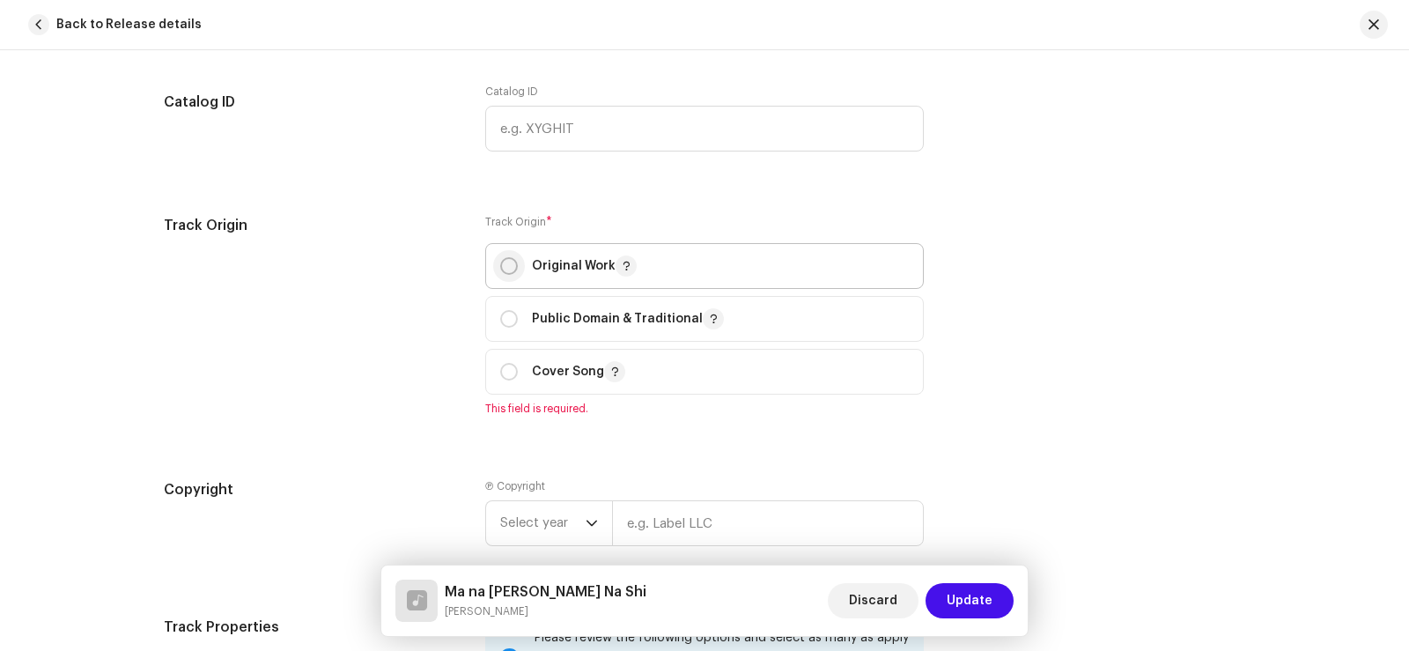
click at [501, 271] on input "radio" at bounding box center [509, 266] width 18 height 18
radio input "true"
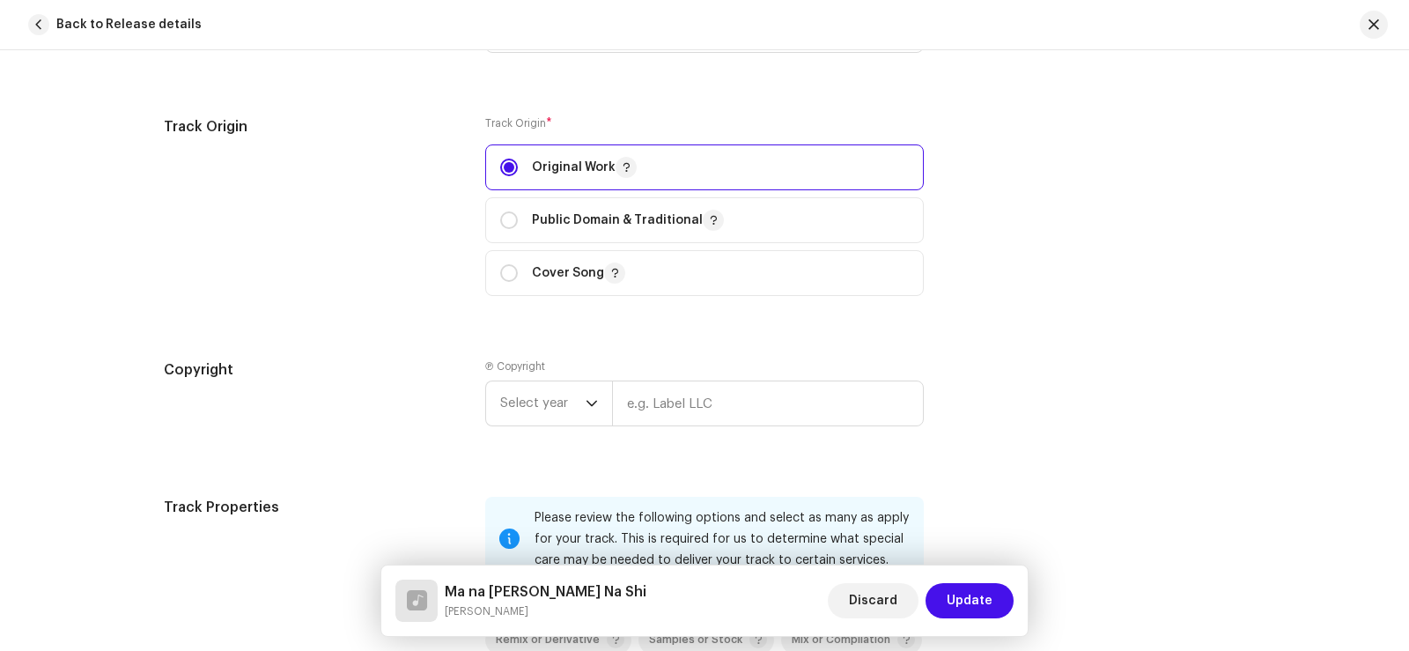
scroll to position [2289, 0]
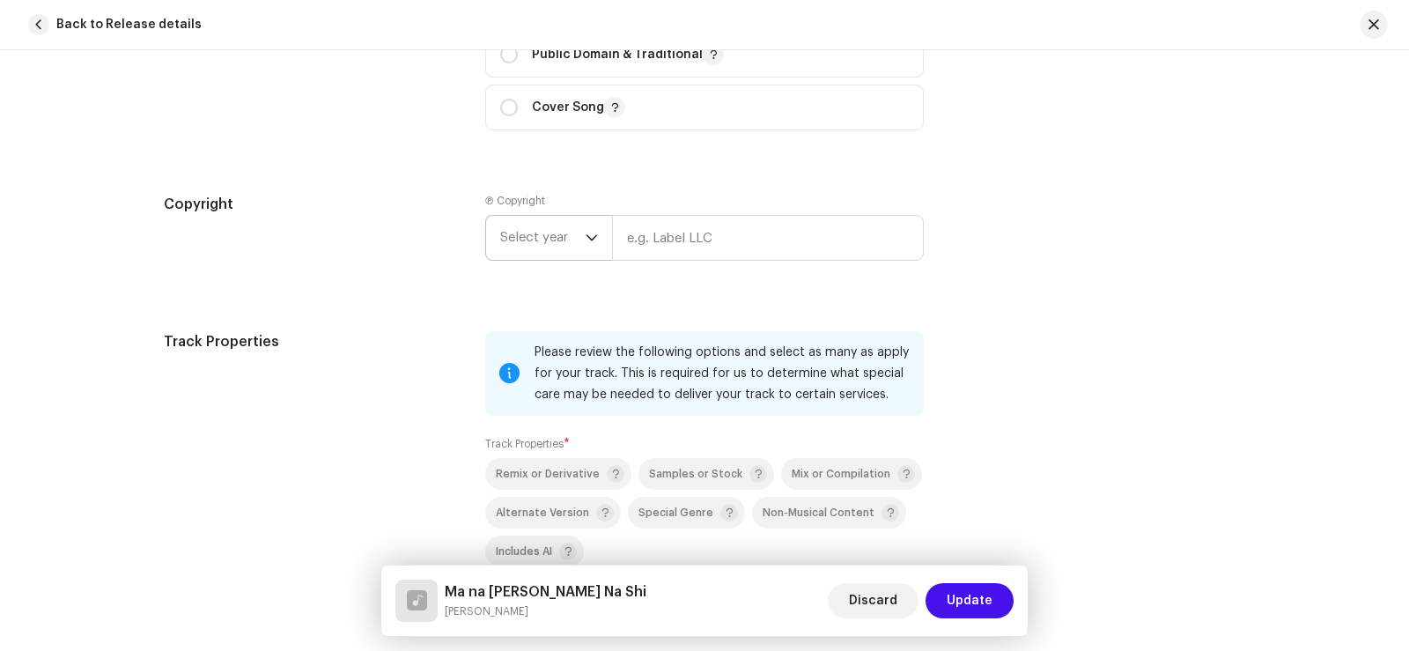
click at [532, 234] on span "Select year" at bounding box center [542, 238] width 85 height 44
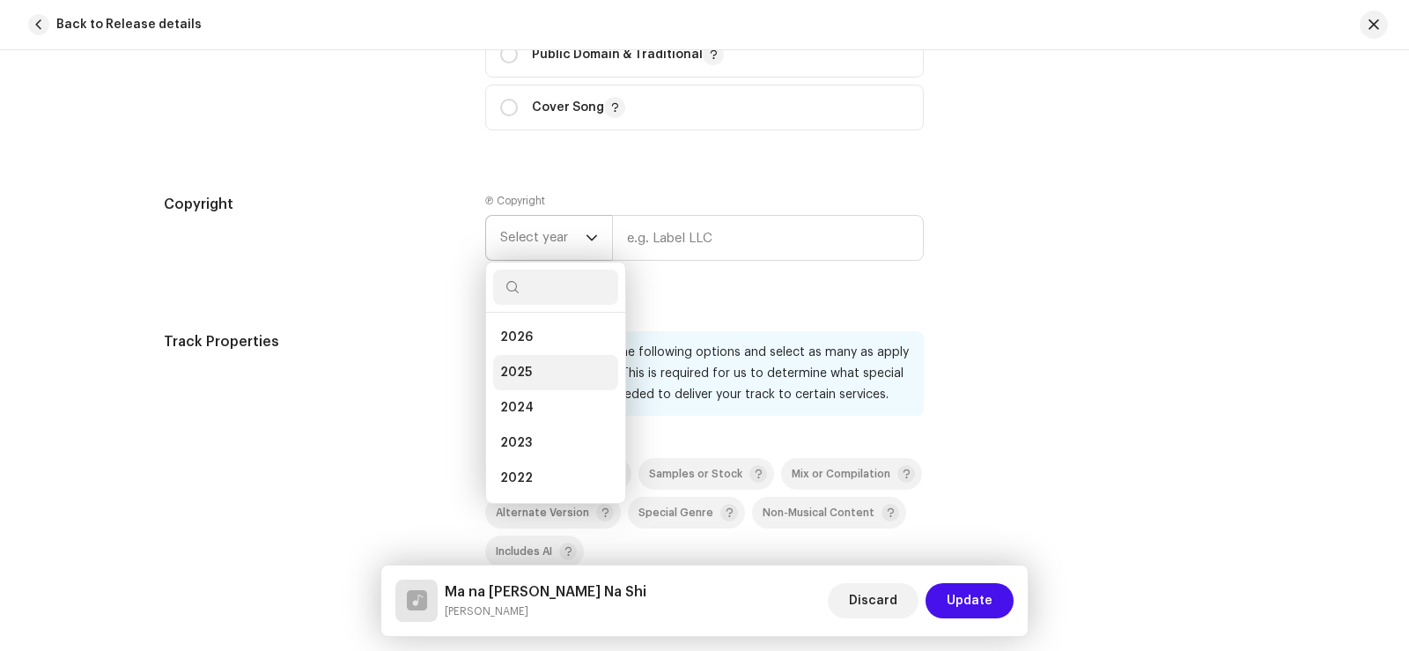
click at [538, 369] on li "2025" at bounding box center [555, 372] width 125 height 35
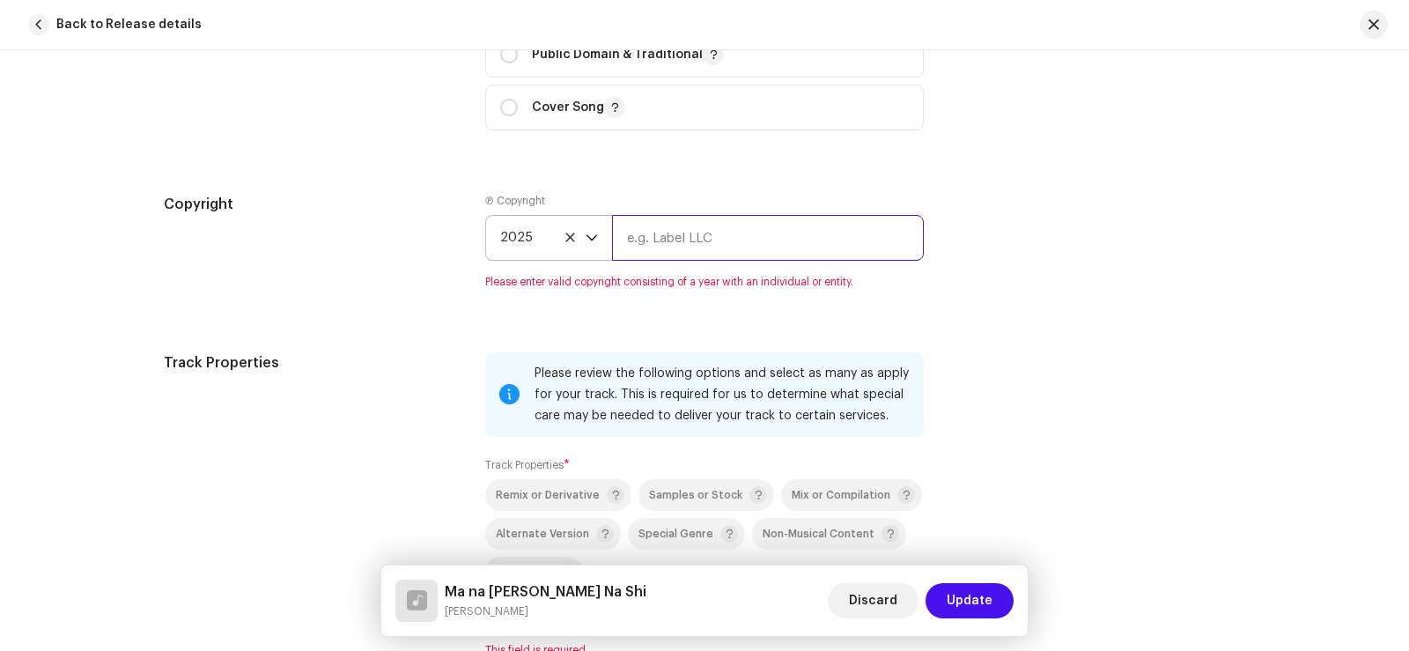
click at [689, 228] on input "text" at bounding box center [768, 238] width 312 height 46
type input "Sadabahar Music"
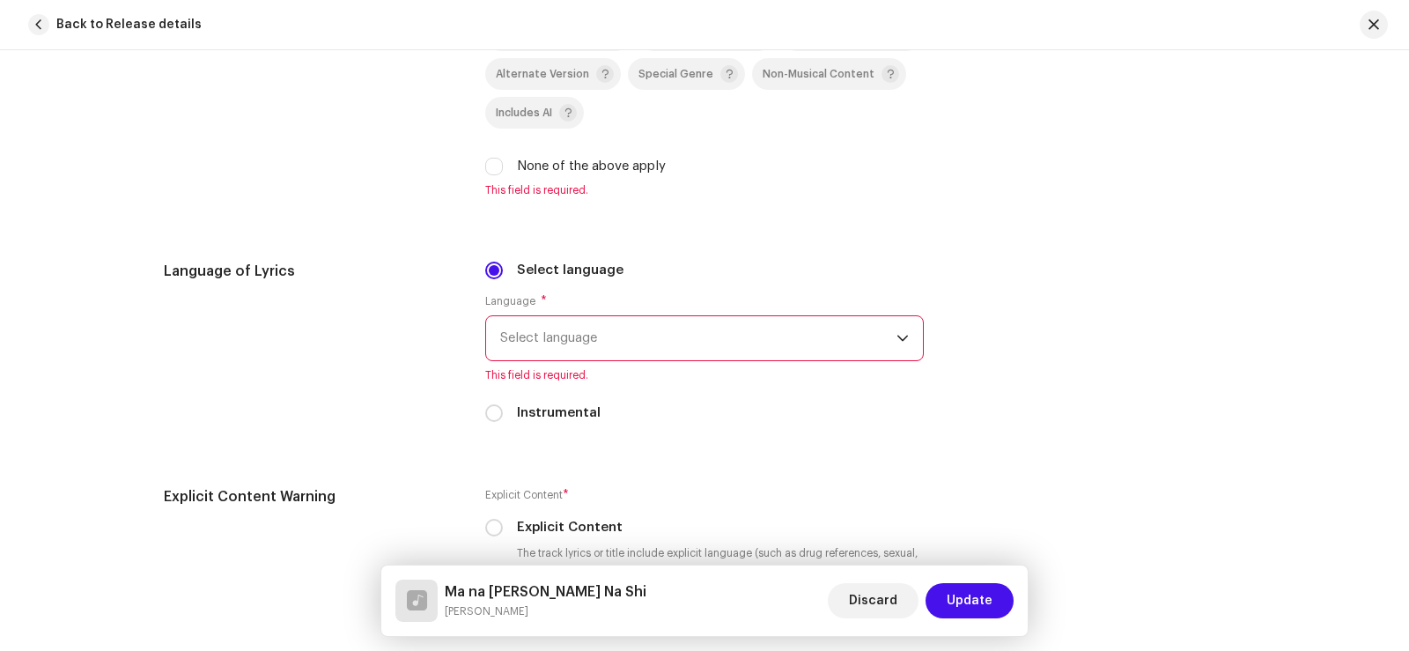
scroll to position [2730, 0]
click at [490, 165] on input "None of the above apply" at bounding box center [494, 165] width 18 height 18
checkbox input "true"
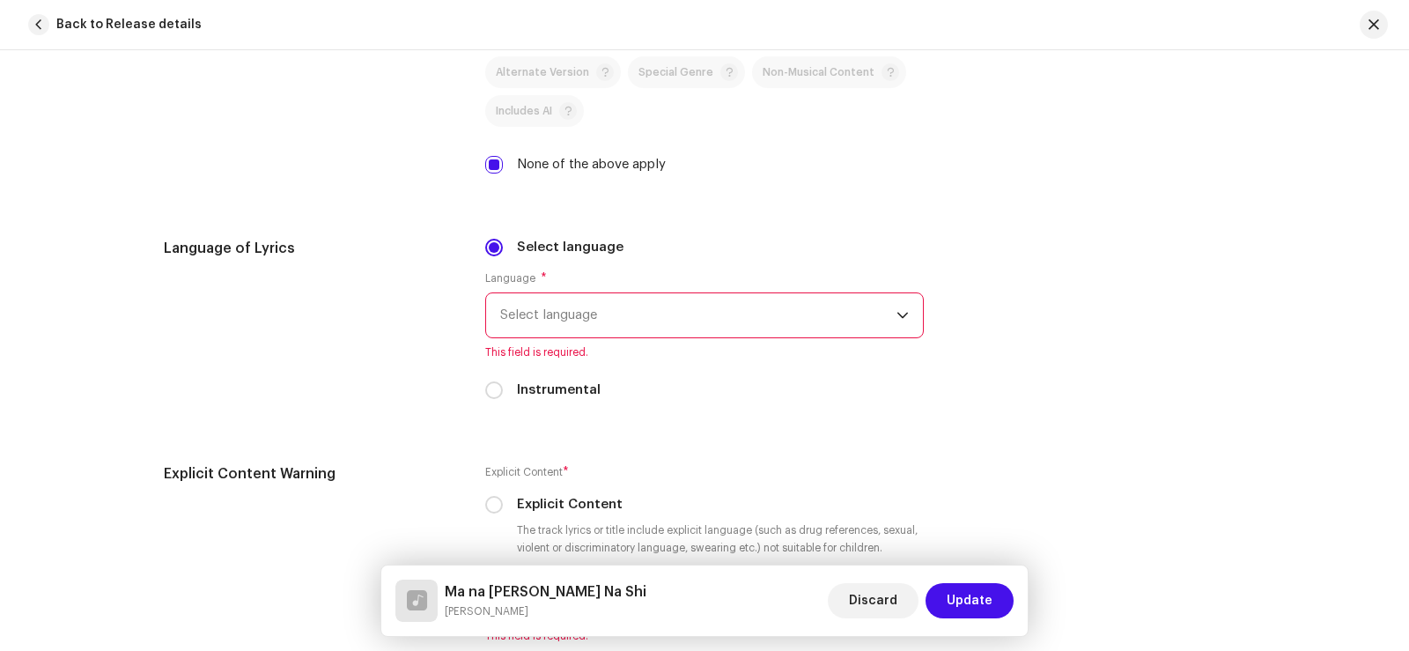
click at [605, 319] on span "Select language" at bounding box center [698, 315] width 396 height 44
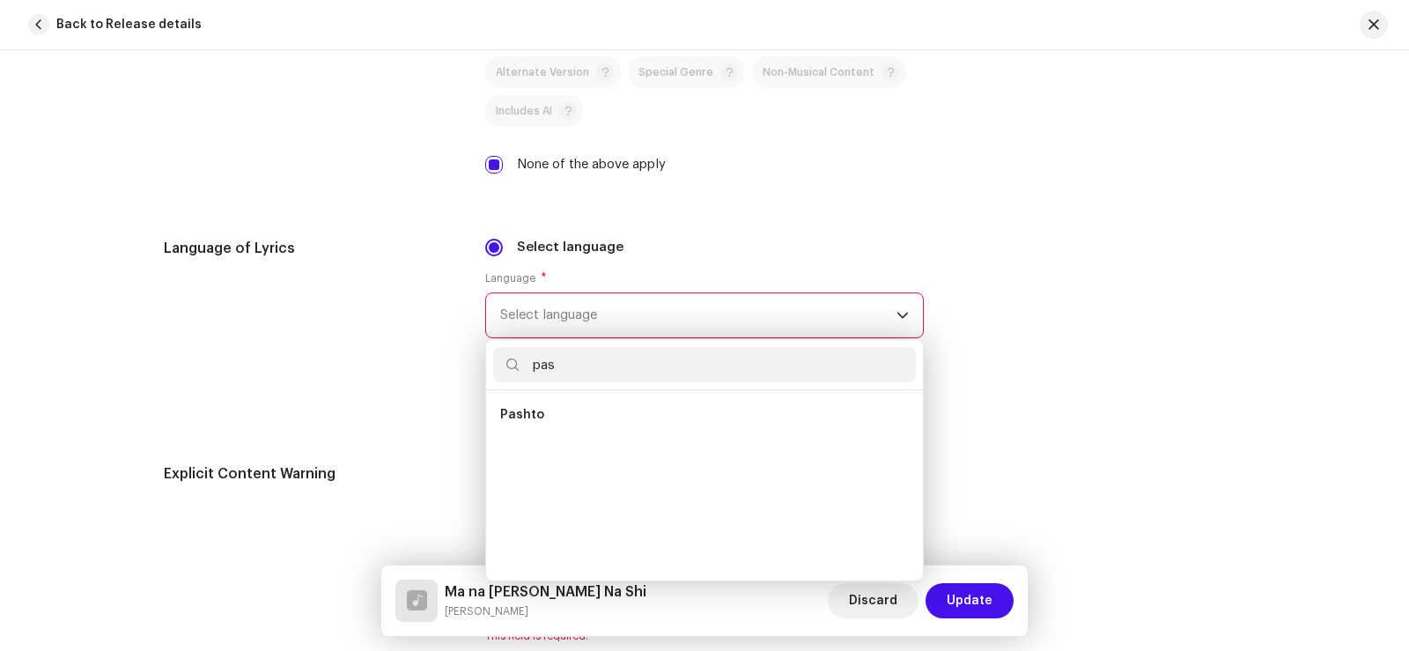
scroll to position [0, 0]
type input "pas"
click at [584, 419] on li "Pashto" at bounding box center [704, 414] width 423 height 35
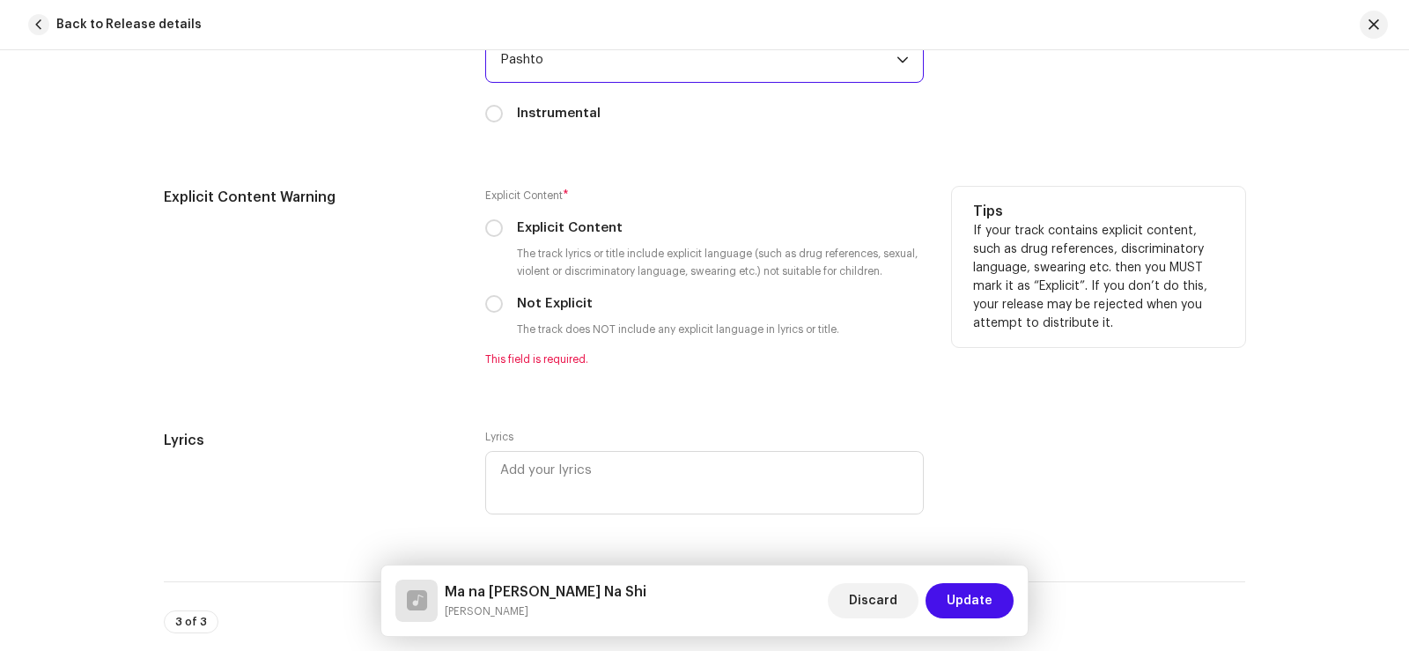
scroll to position [2994, 0]
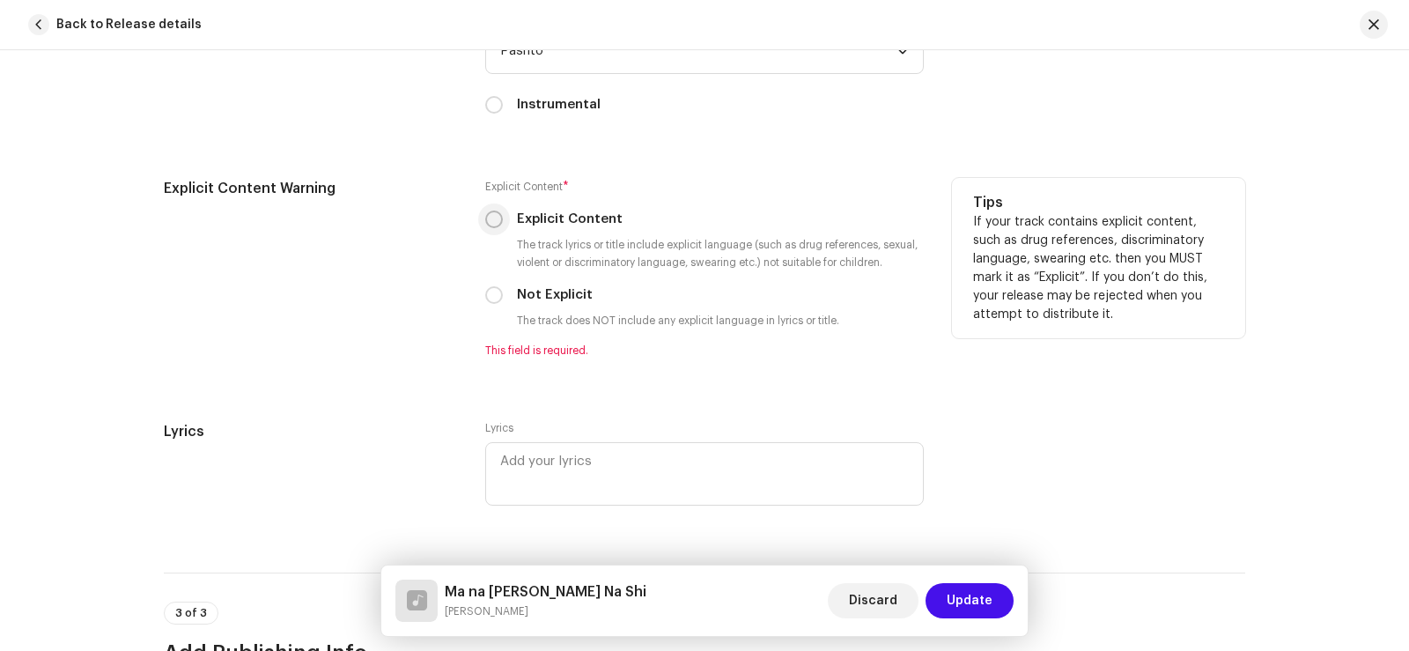
click at [485, 223] on p-radiobutton at bounding box center [494, 219] width 18 height 18
click at [489, 214] on input "Explicit Content" at bounding box center [494, 219] width 18 height 18
radio input "true"
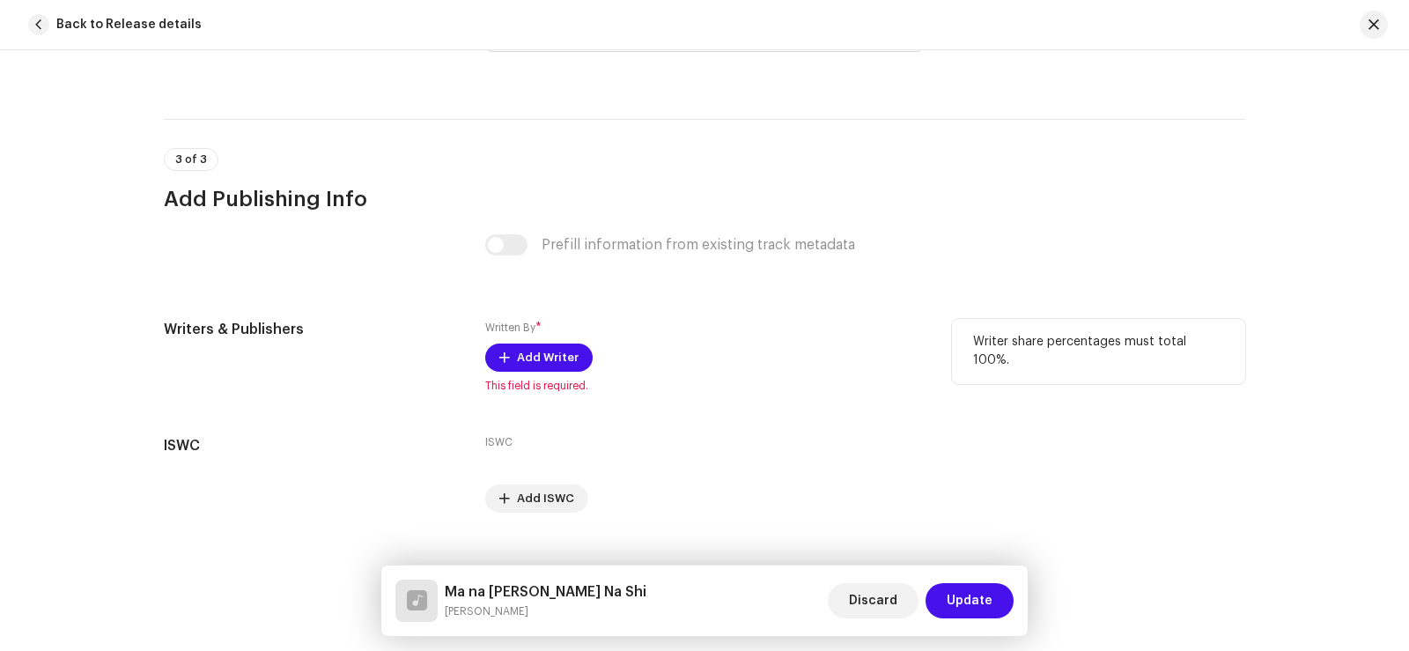
scroll to position [3434, 0]
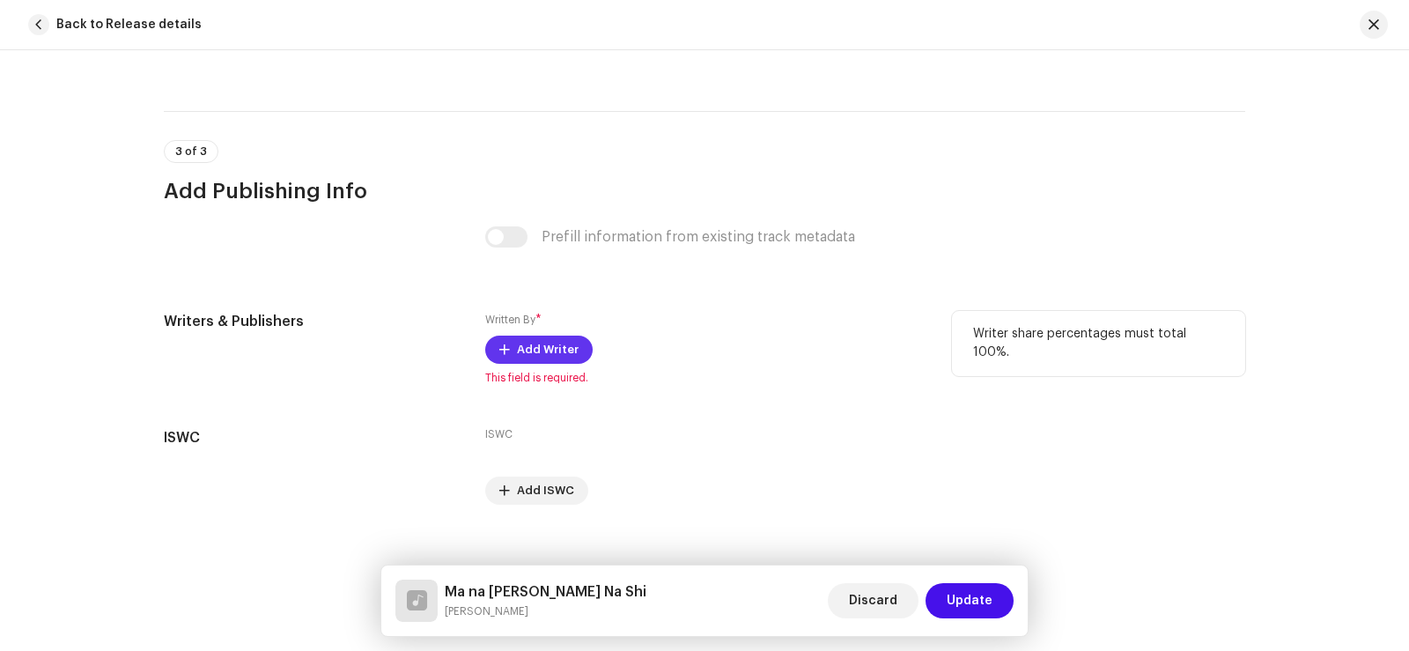
click at [540, 350] on span "Add Writer" at bounding box center [548, 349] width 62 height 35
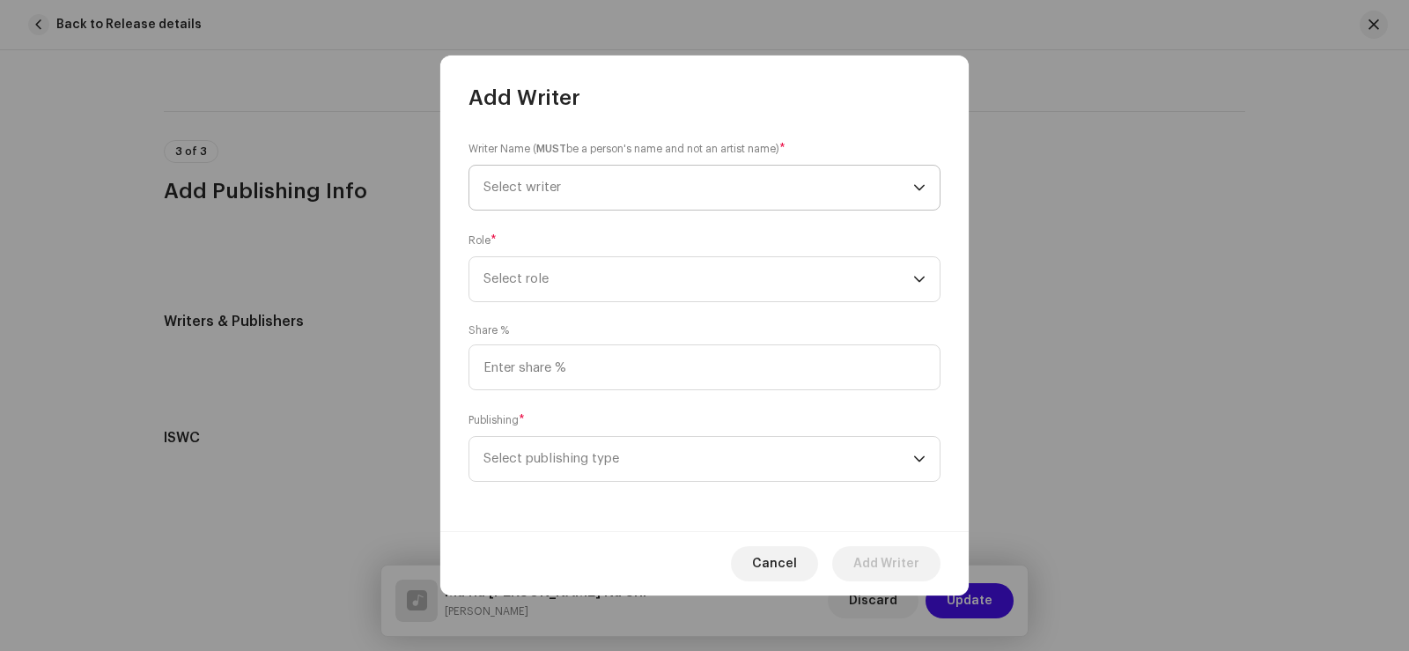
click at [576, 175] on span "Select writer" at bounding box center [698, 188] width 430 height 44
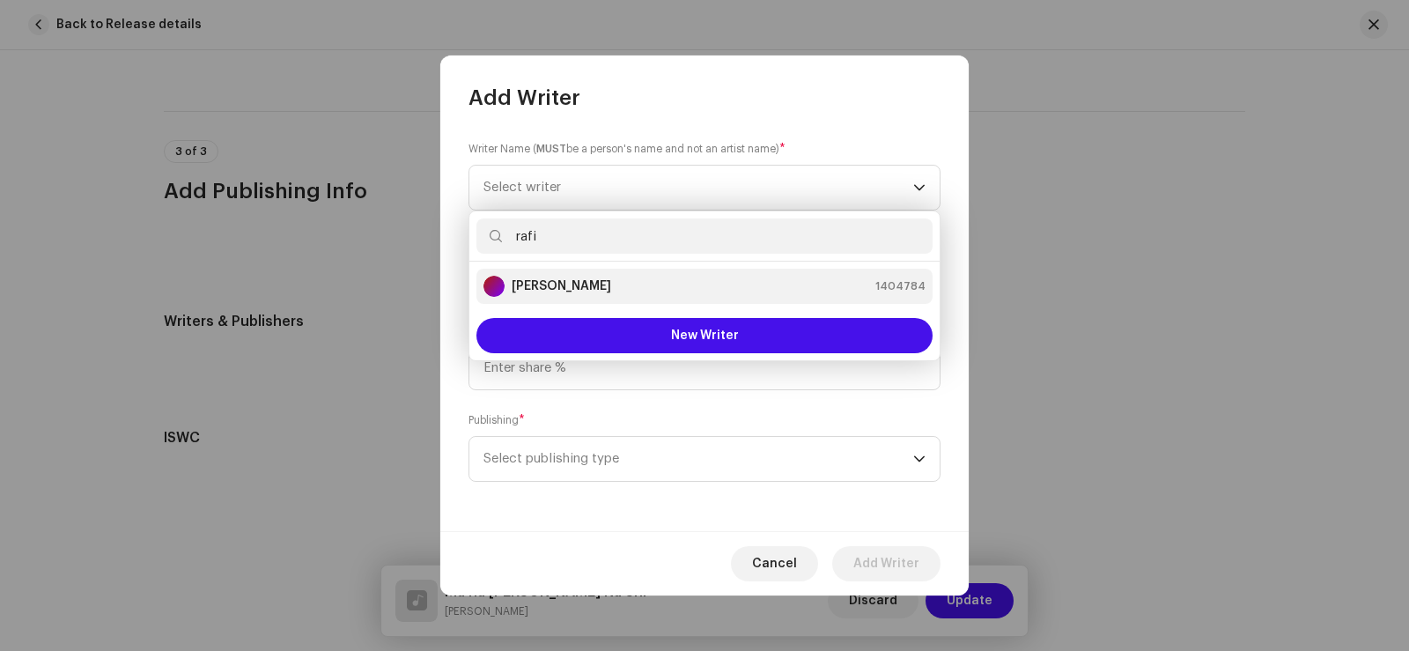
type input "rafi"
click at [586, 287] on strong "[PERSON_NAME]" at bounding box center [561, 286] width 99 height 18
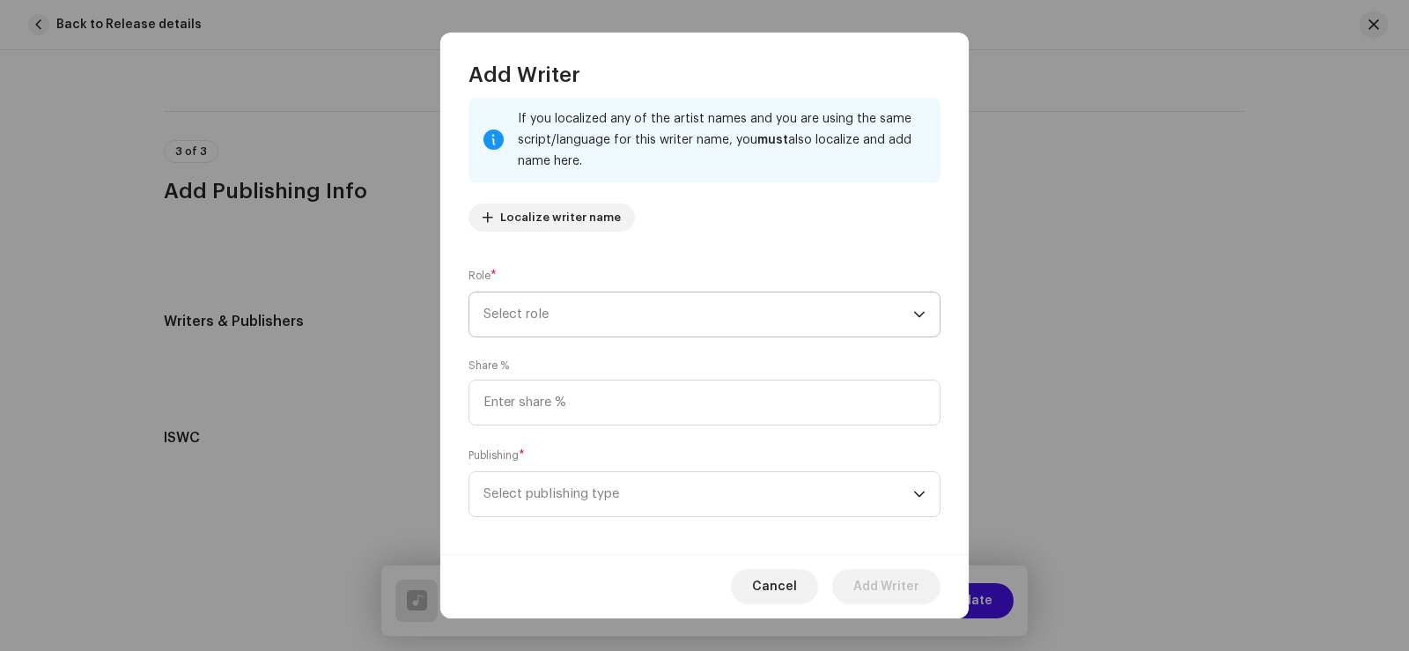
scroll to position [116, 0]
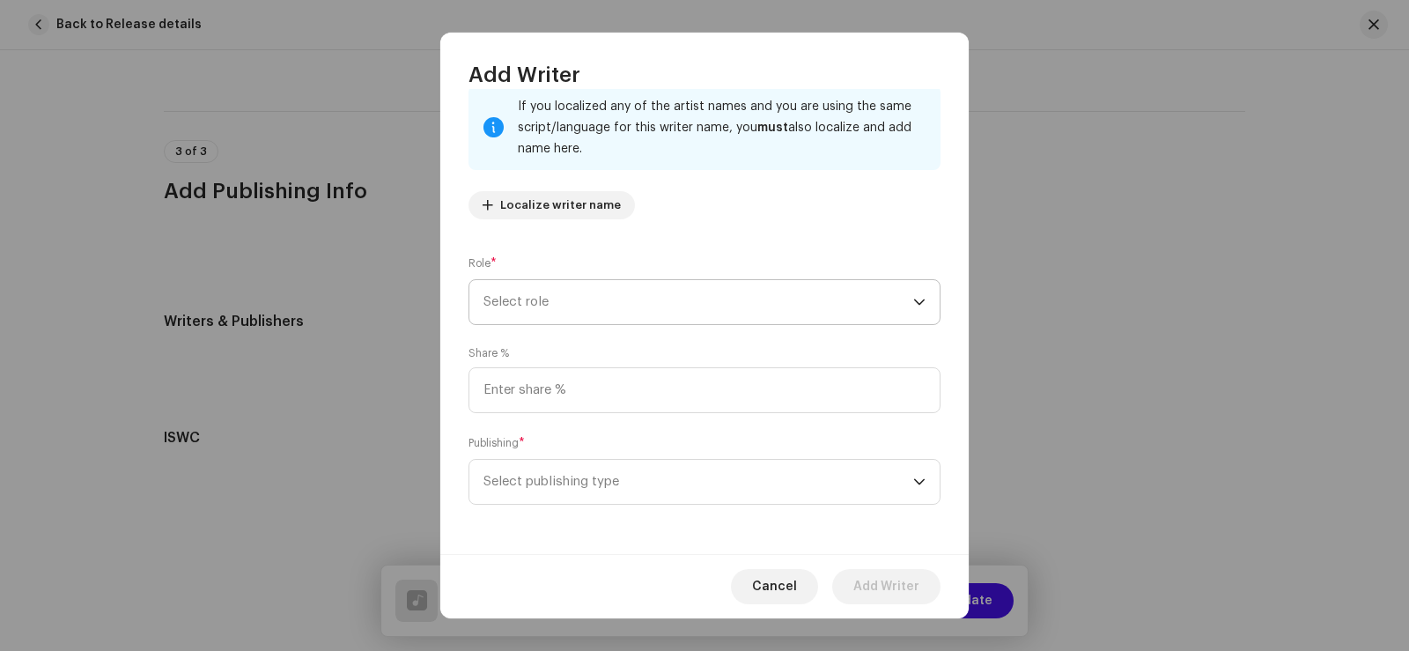
click at [555, 304] on span "Select role" at bounding box center [698, 302] width 430 height 44
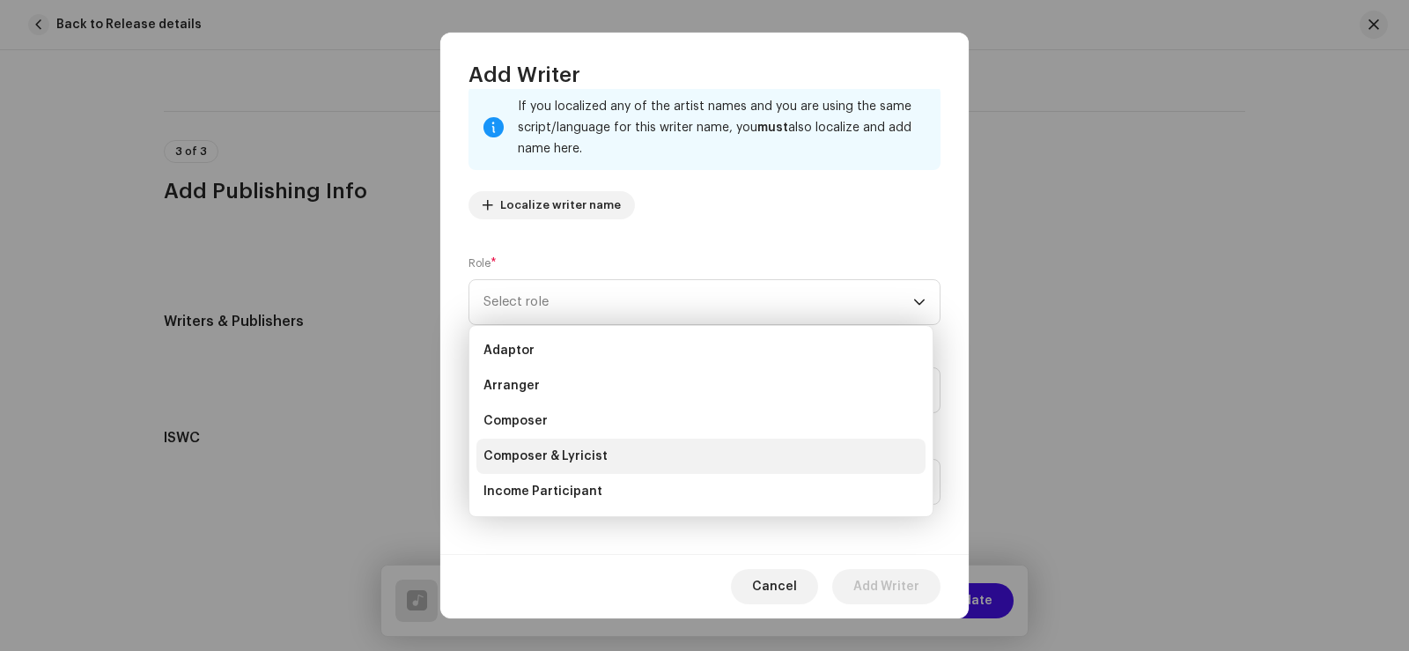
click at [598, 450] on span "Composer & Lyricist" at bounding box center [545, 456] width 124 height 18
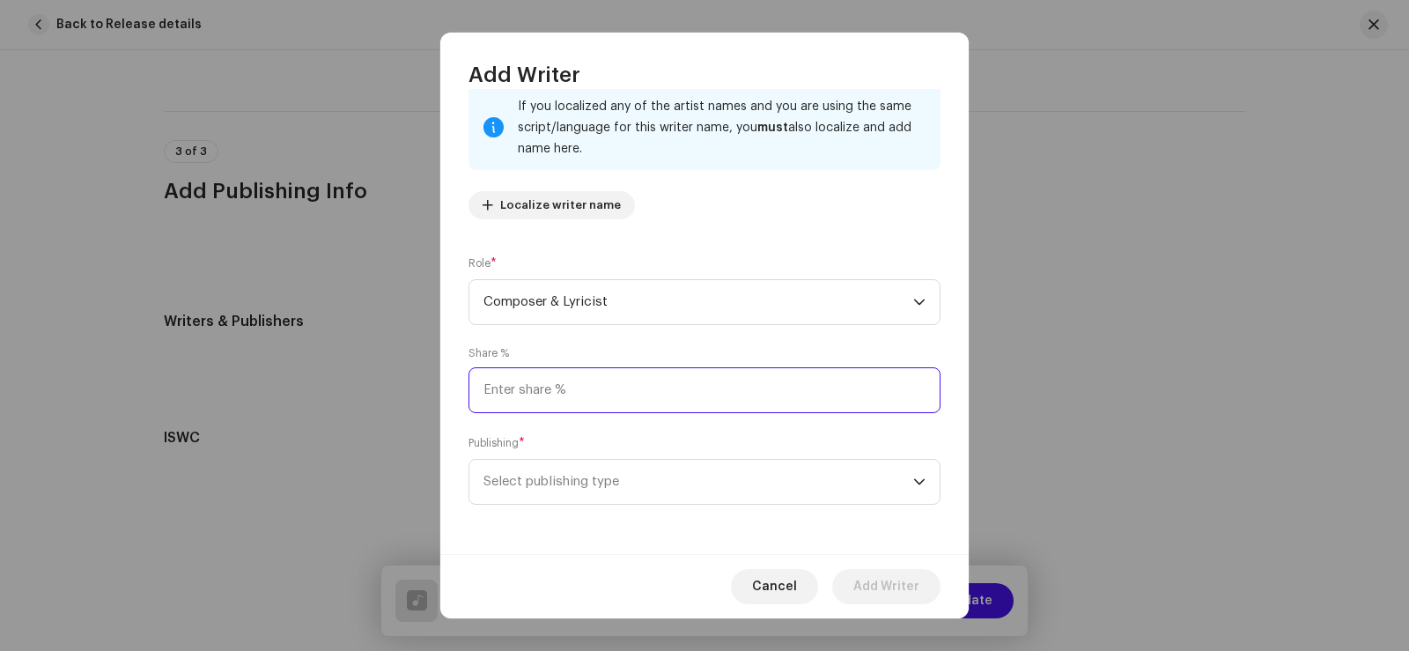
click at [521, 391] on input at bounding box center [704, 390] width 472 height 46
type input "100.00"
click at [554, 474] on span "Select publishing type" at bounding box center [698, 482] width 430 height 44
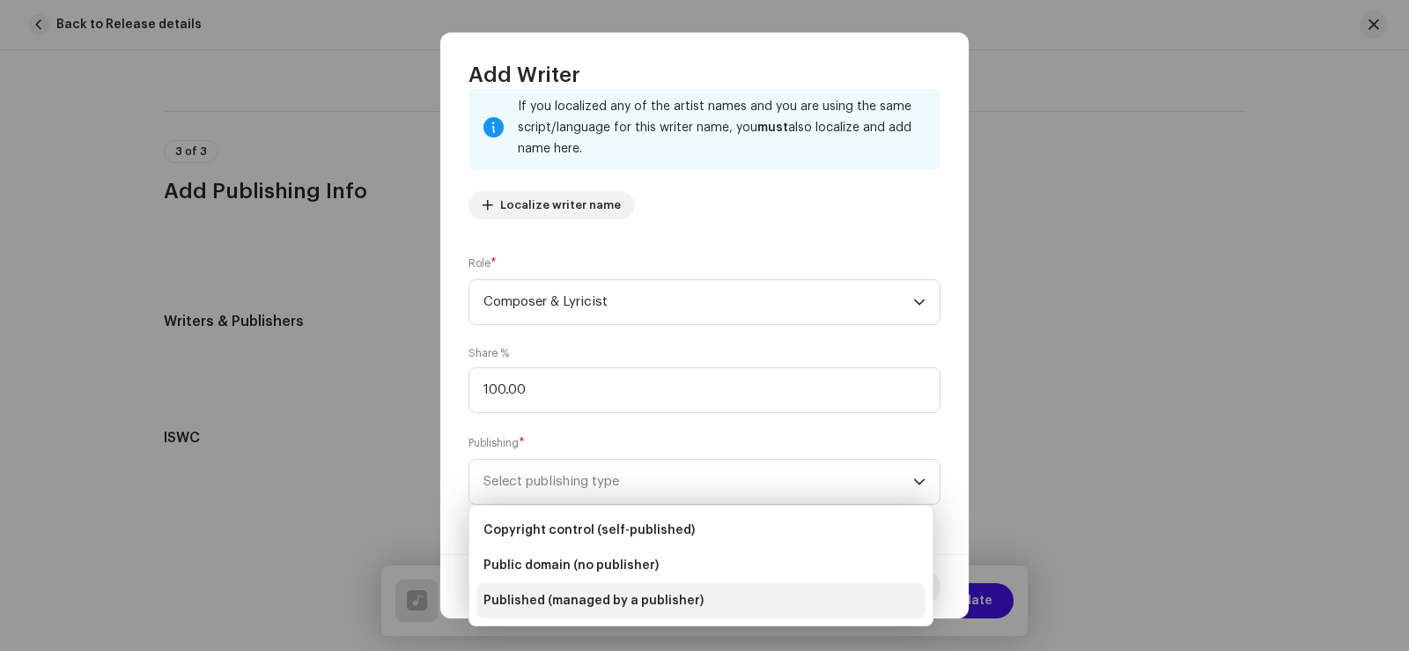
click at [547, 598] on span "Published (managed by a publisher)" at bounding box center [593, 601] width 220 height 18
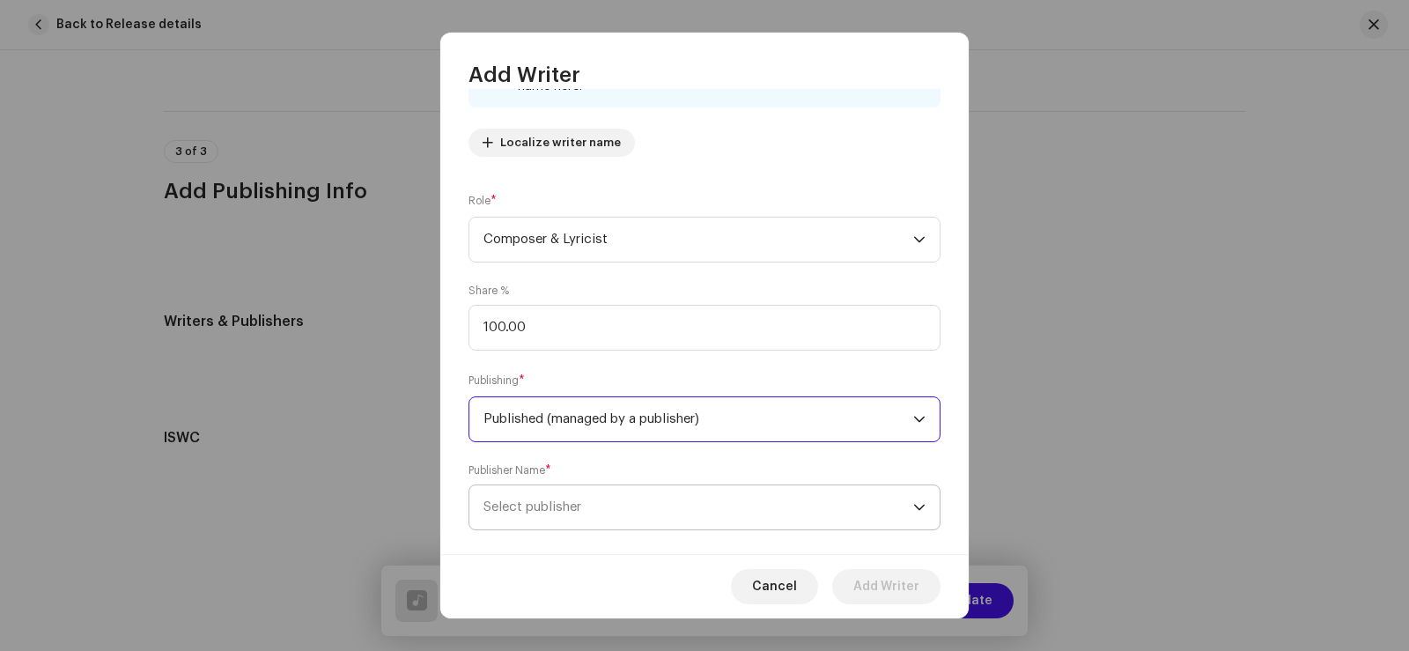
scroll to position [204, 0]
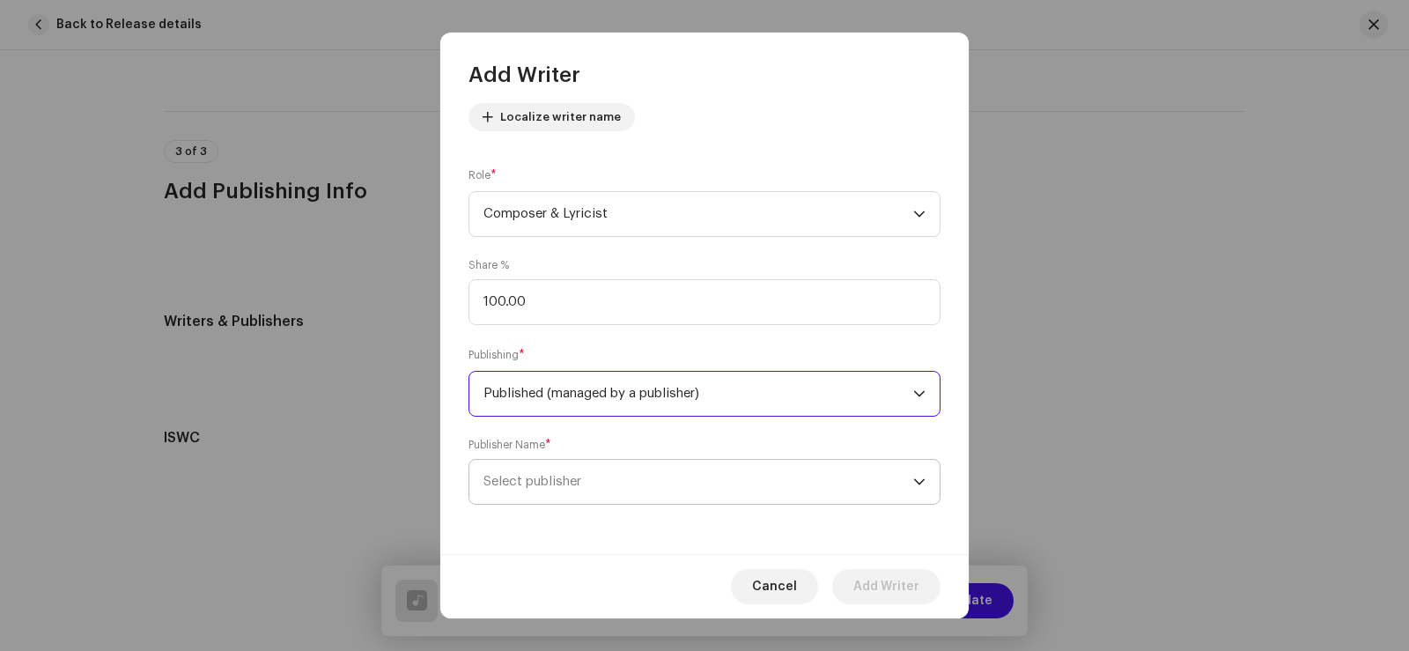
click at [548, 480] on span "Select publisher" at bounding box center [532, 481] width 98 height 13
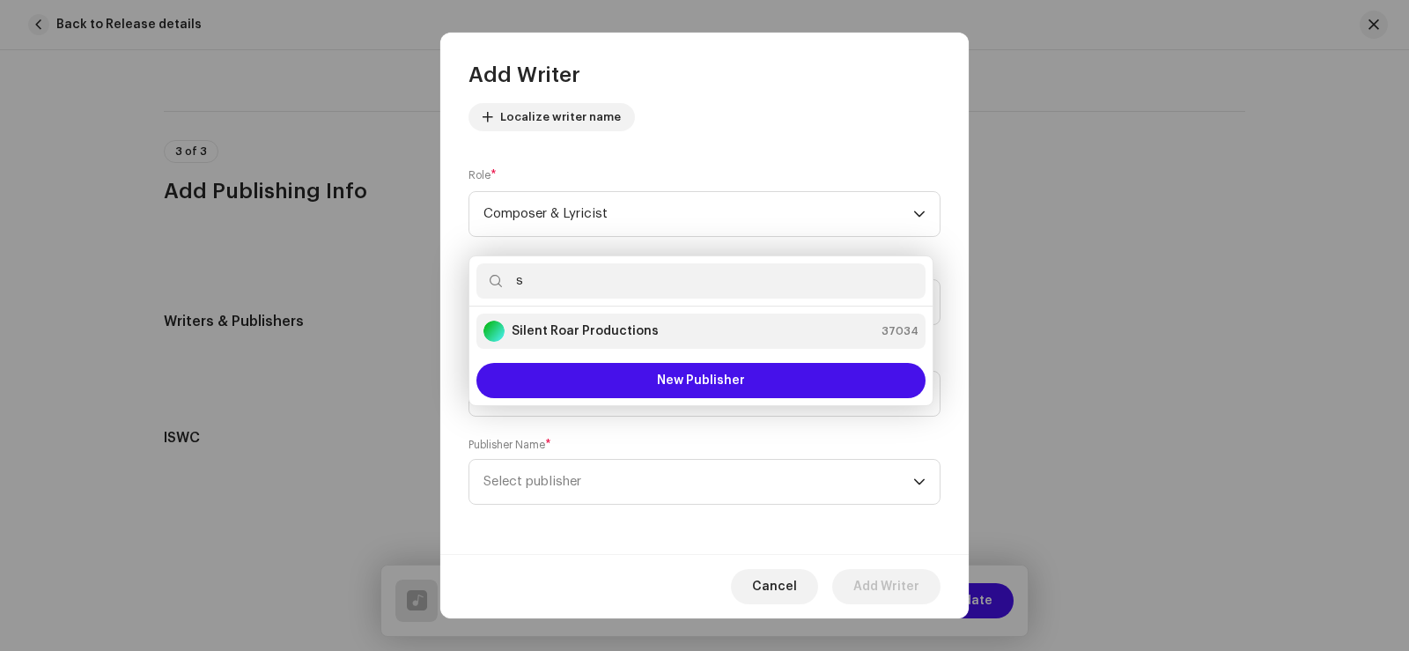
type input "s"
click at [581, 330] on strong "Silent Roar Productions" at bounding box center [585, 331] width 147 height 18
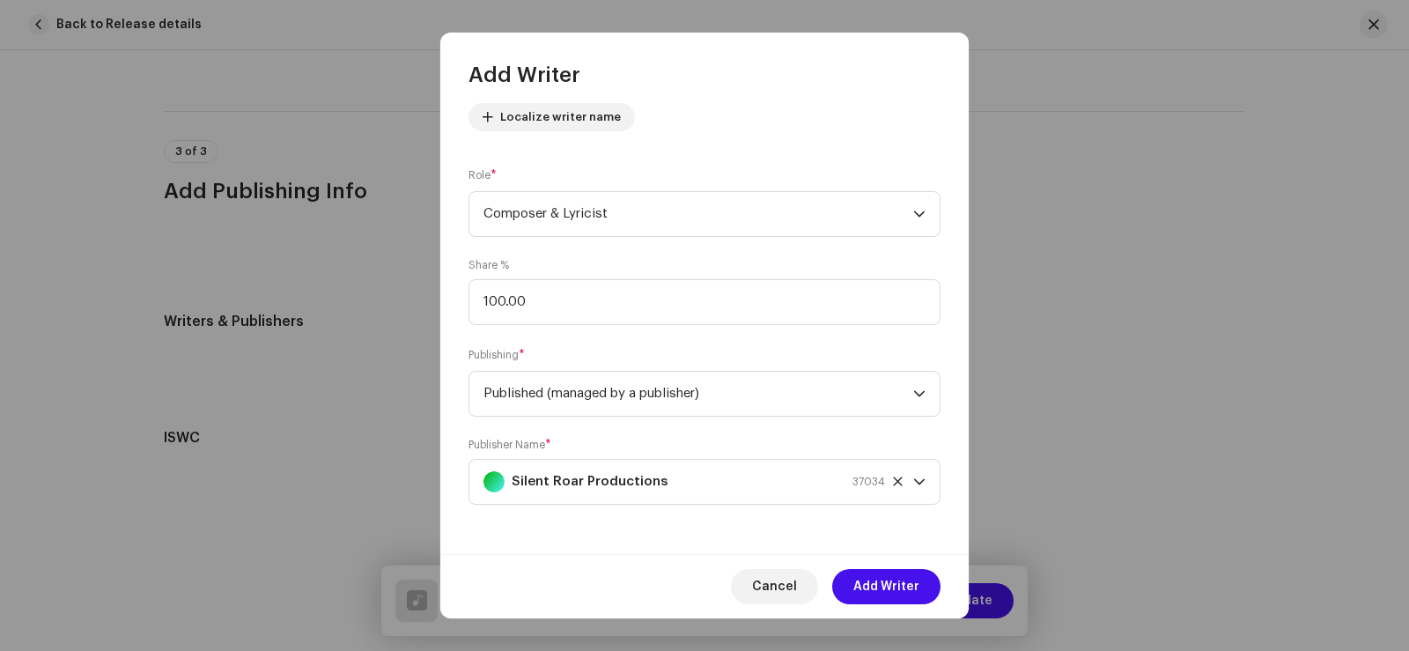
click at [889, 583] on span "Add Writer" at bounding box center [886, 586] width 66 height 35
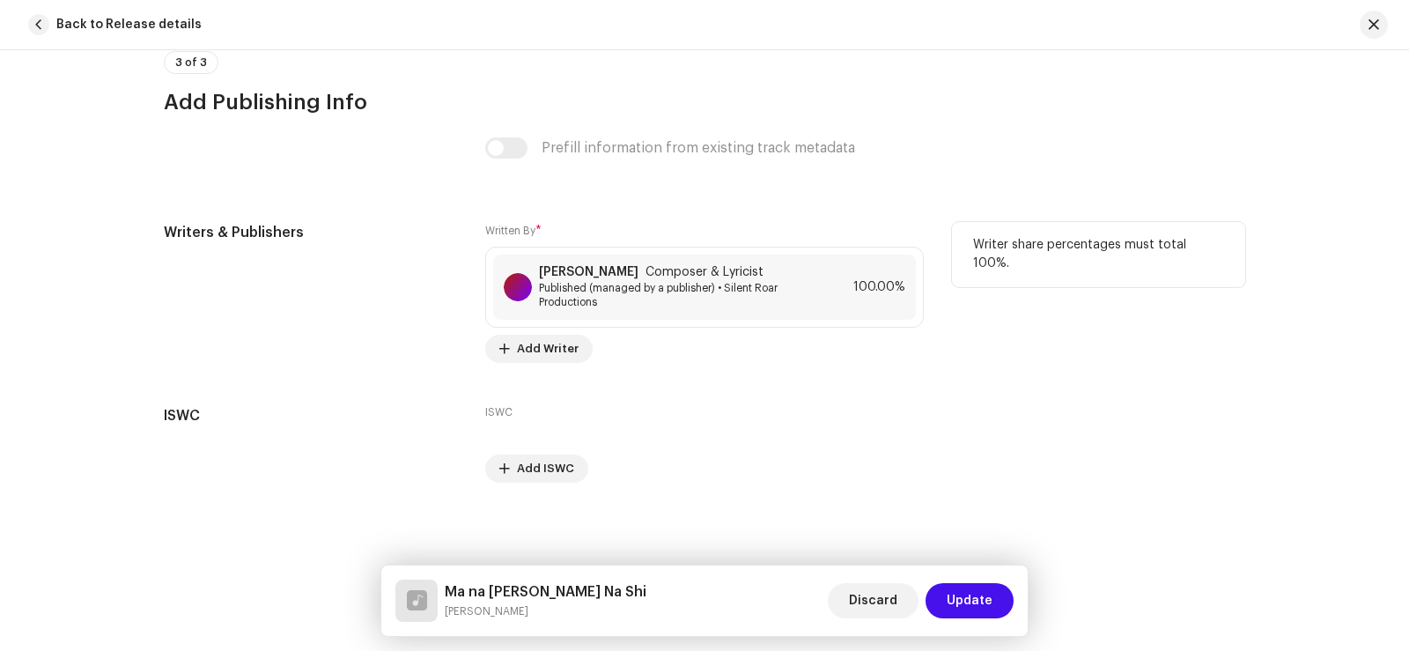
scroll to position [3524, 0]
drag, startPoint x: 958, startPoint y: 600, endPoint x: 968, endPoint y: 593, distance: 12.0
click at [960, 600] on span "Update" at bounding box center [970, 600] width 46 height 35
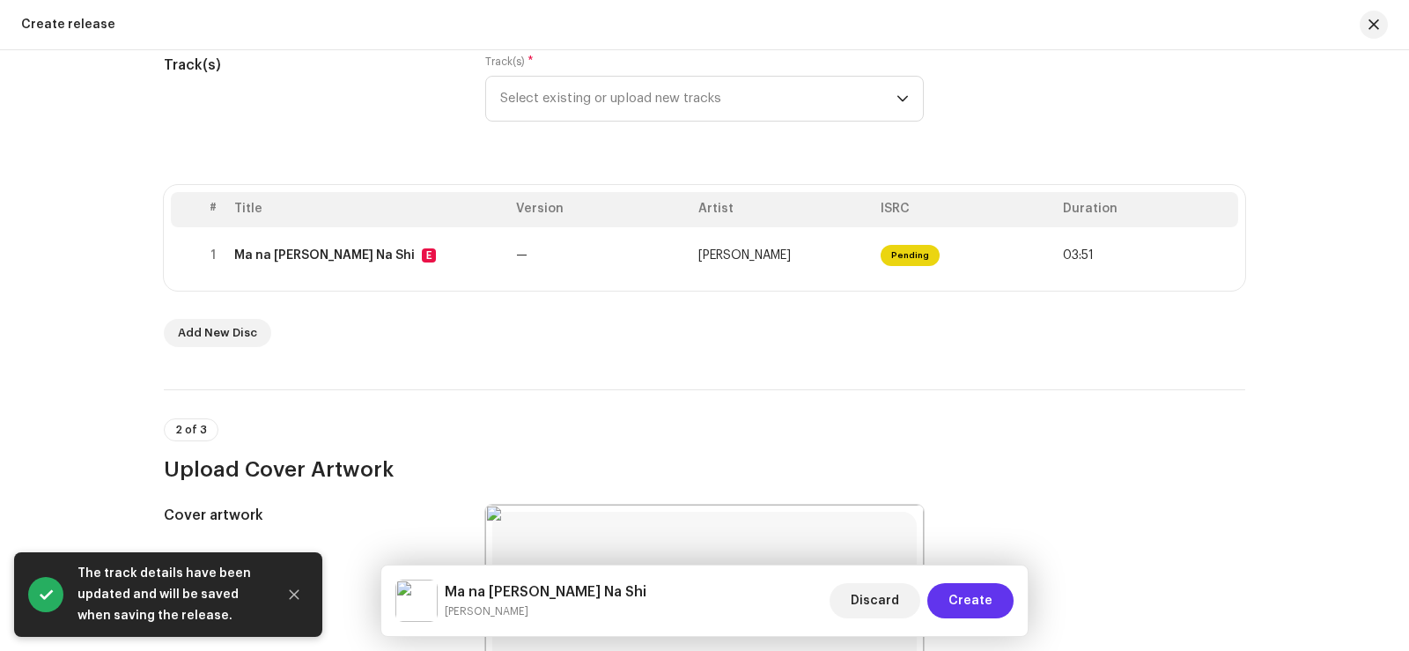
click at [962, 599] on span "Create" at bounding box center [970, 600] width 44 height 35
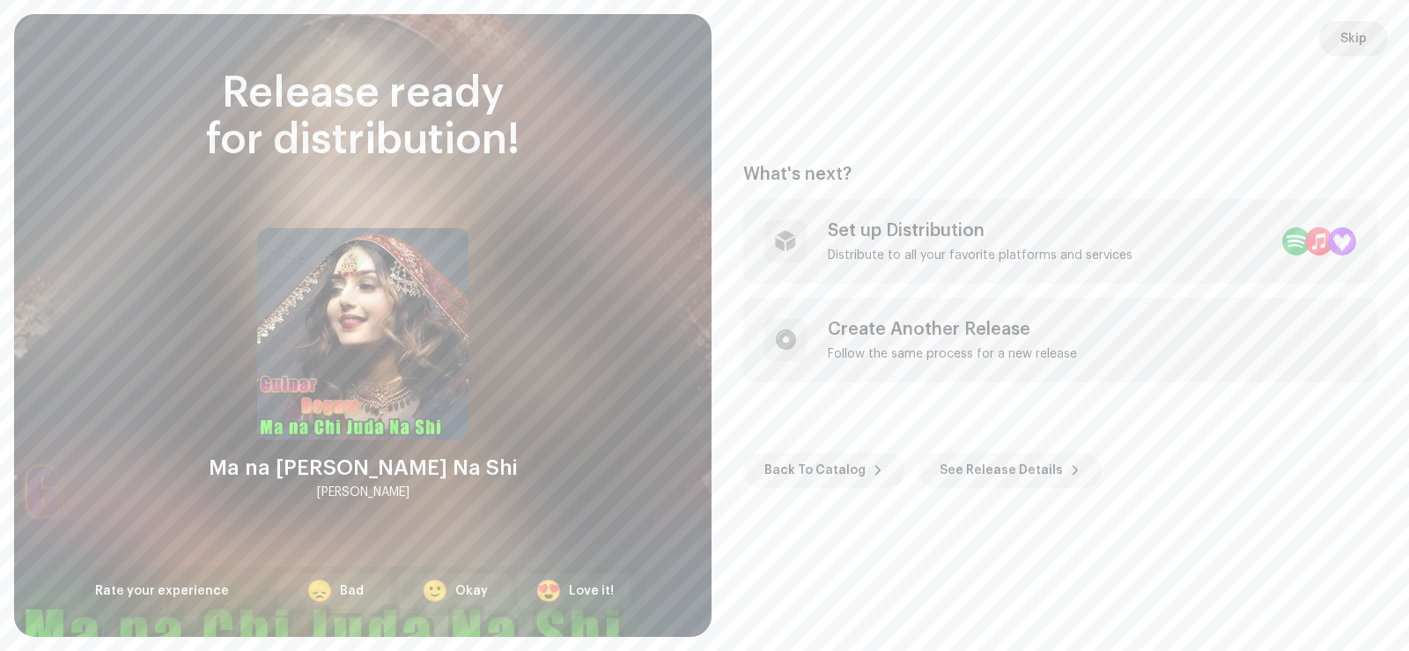
click at [1346, 36] on span "Skip" at bounding box center [1353, 38] width 26 height 35
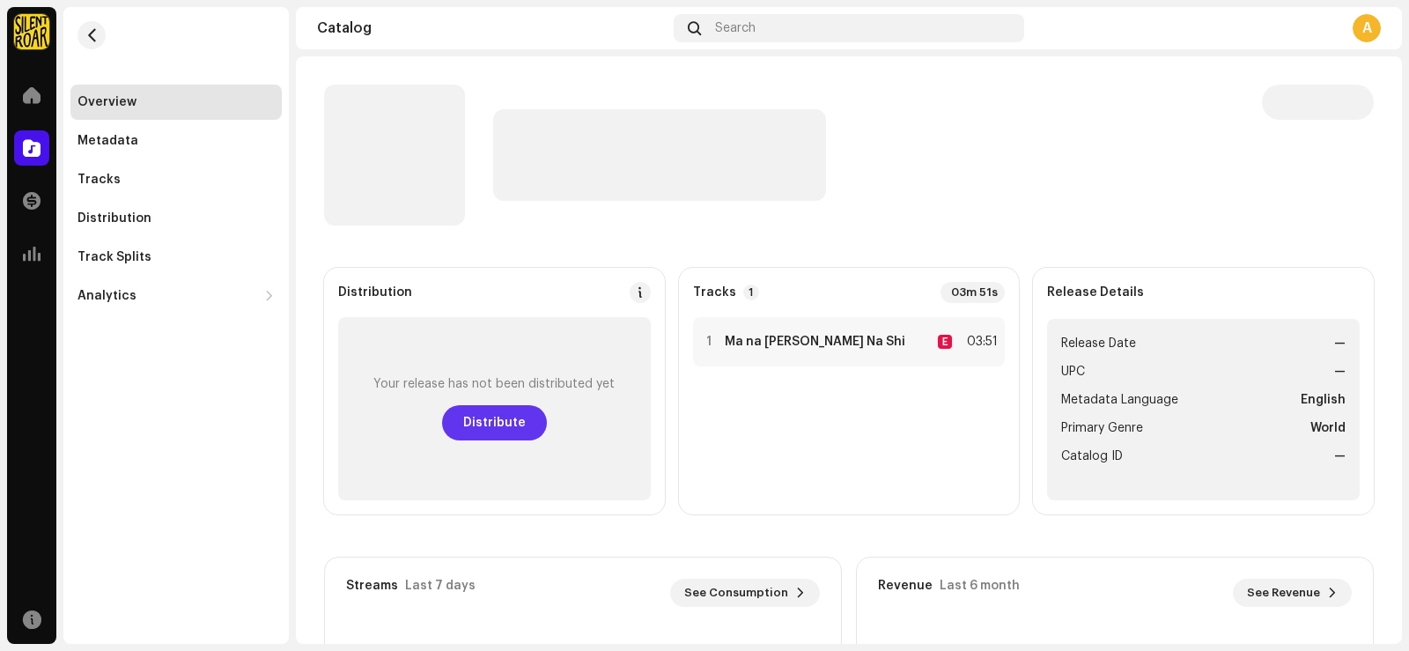
click at [505, 426] on span "Distribute" at bounding box center [494, 422] width 63 height 35
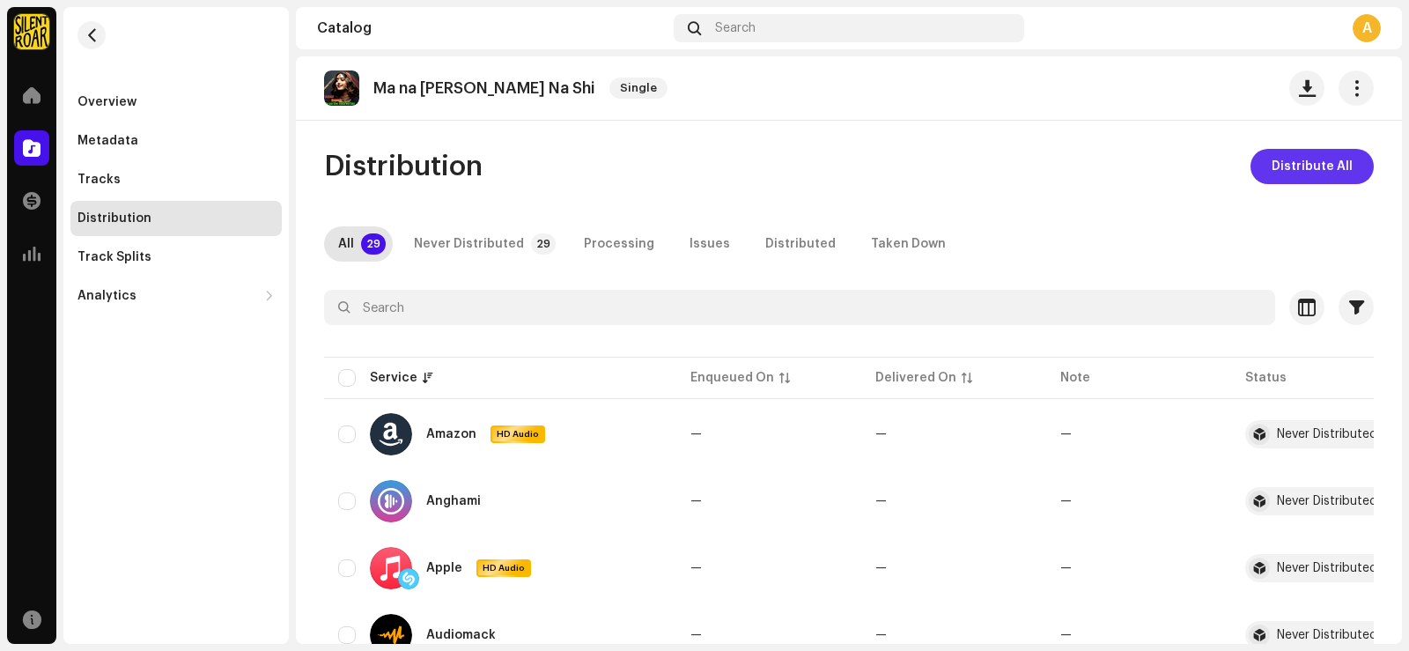
click at [1315, 168] on span "Distribute All" at bounding box center [1311, 166] width 81 height 35
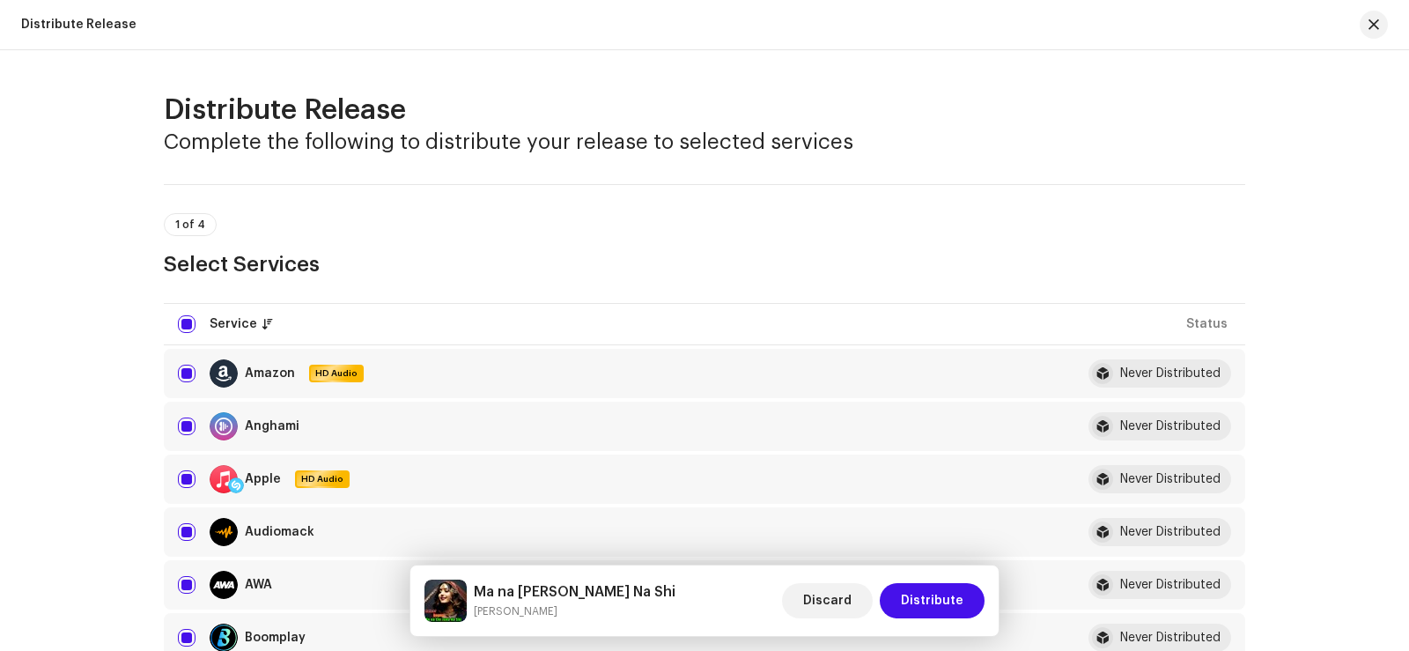
scroll to position [88, 0]
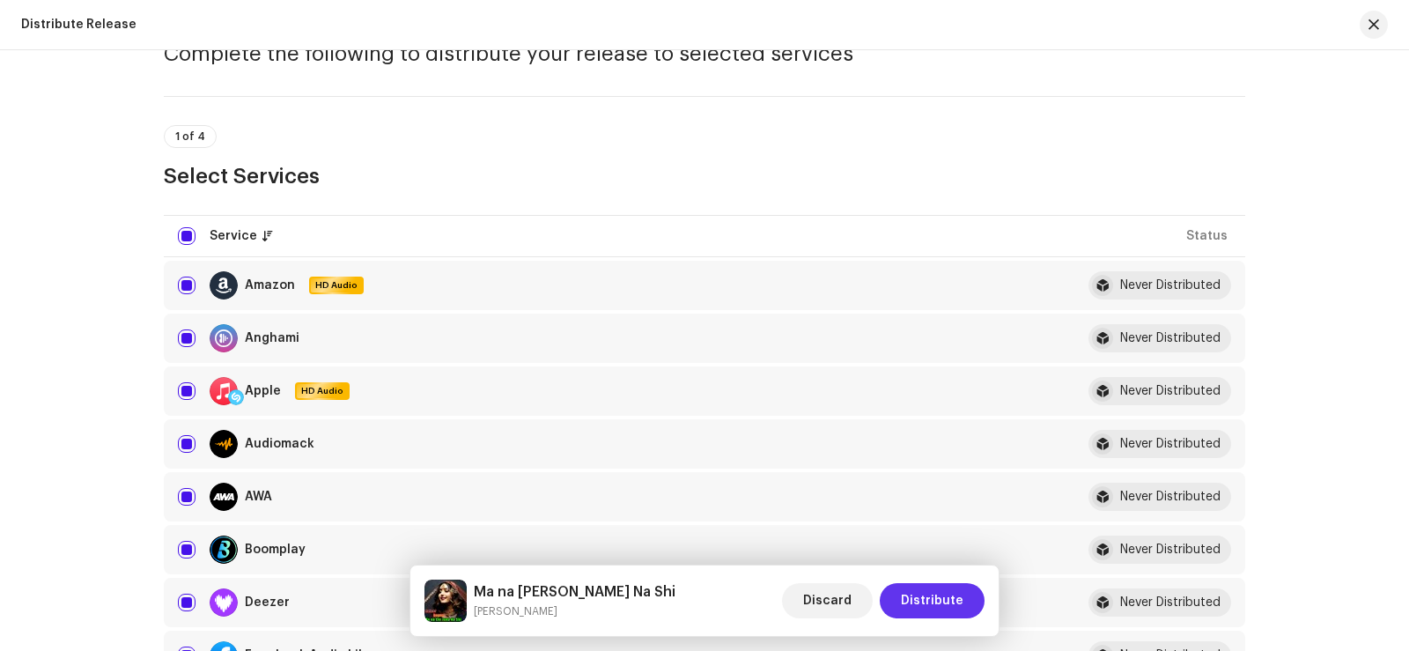
click at [940, 605] on span "Distribute" at bounding box center [932, 600] width 63 height 35
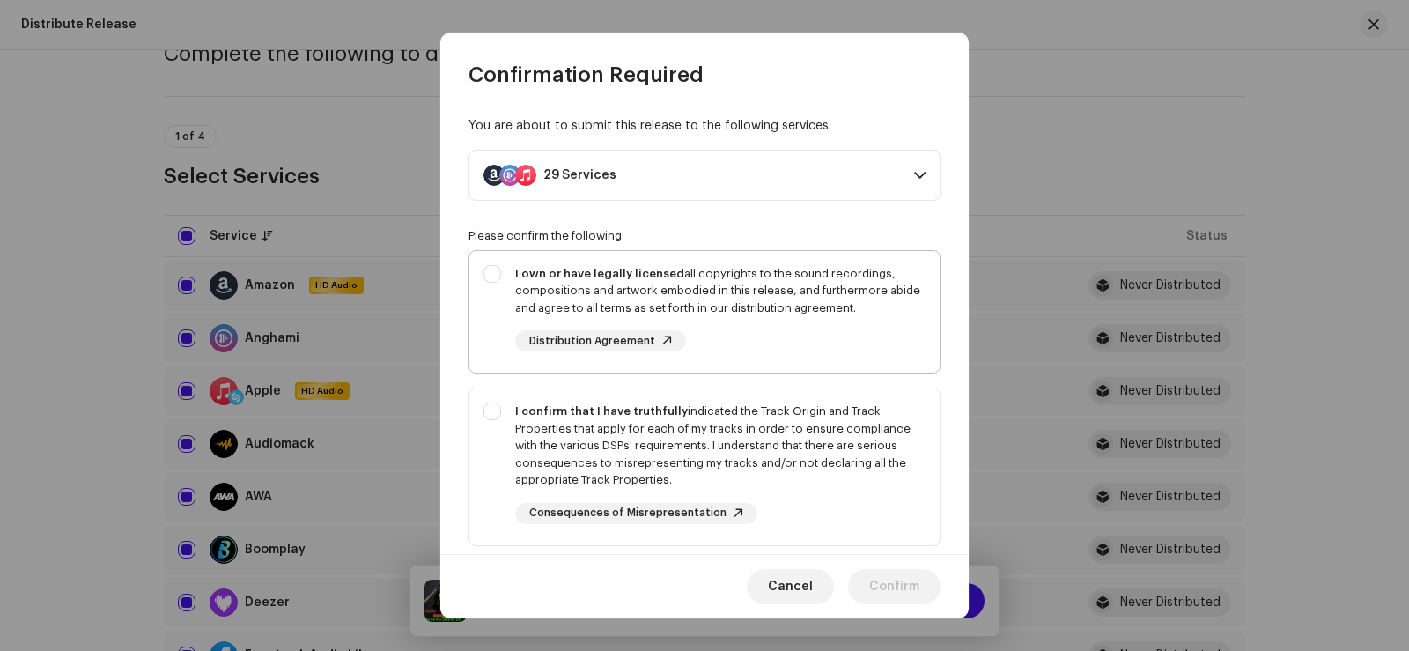
click at [492, 273] on div "I own or have legally licensed all copyrights to the sound recordings, composit…" at bounding box center [704, 308] width 470 height 115
checkbox input "true"
click at [494, 422] on div "I confirm that I have truthfully indicated the Track Origin and Track Propertie…" at bounding box center [704, 463] width 470 height 150
checkbox input "true"
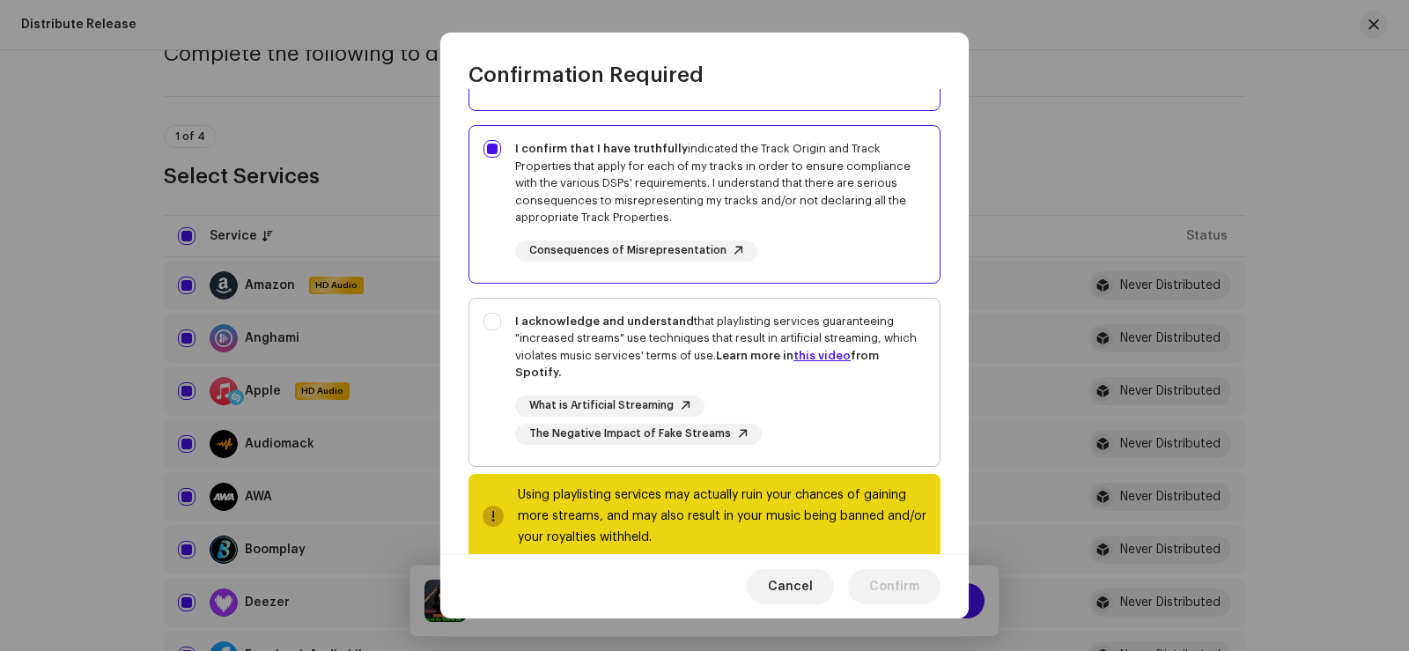
scroll to position [264, 0]
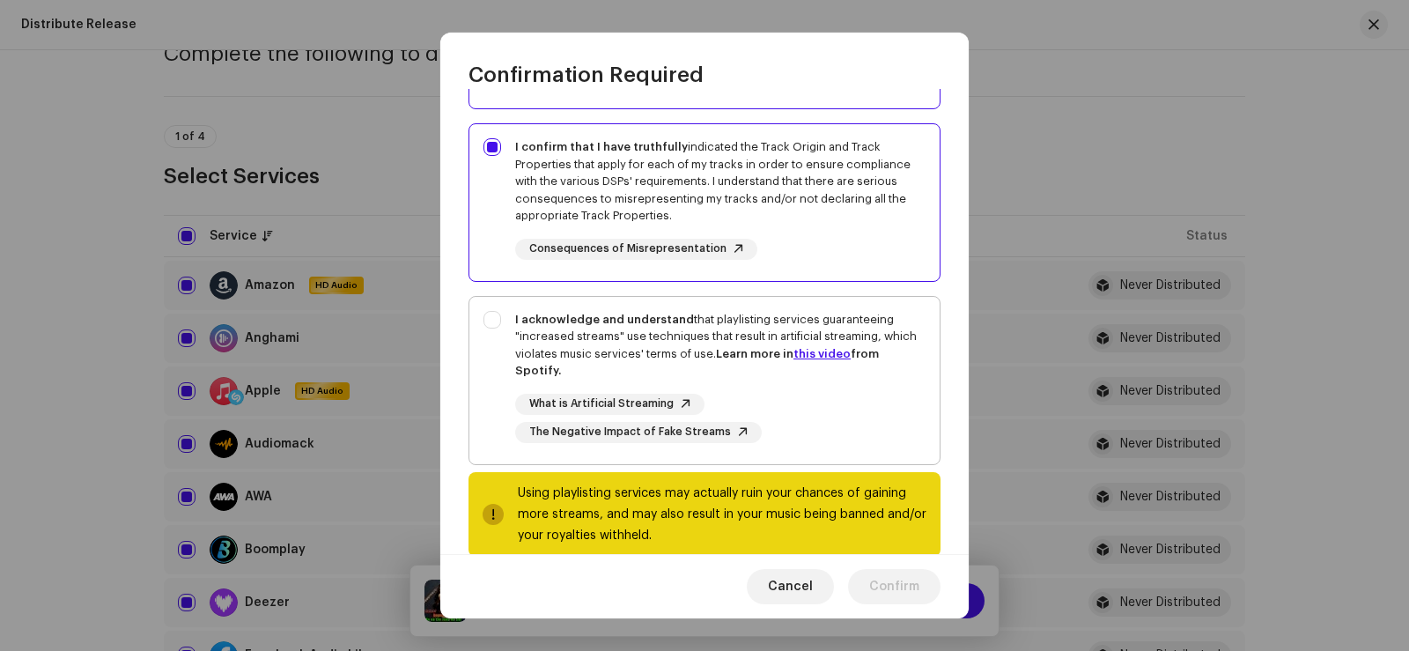
click at [490, 316] on div "I acknowledge and understand that playlisting services guaranteeing "increased …" at bounding box center [704, 377] width 470 height 160
checkbox input "true"
click at [901, 584] on span "Confirm" at bounding box center [894, 586] width 50 height 35
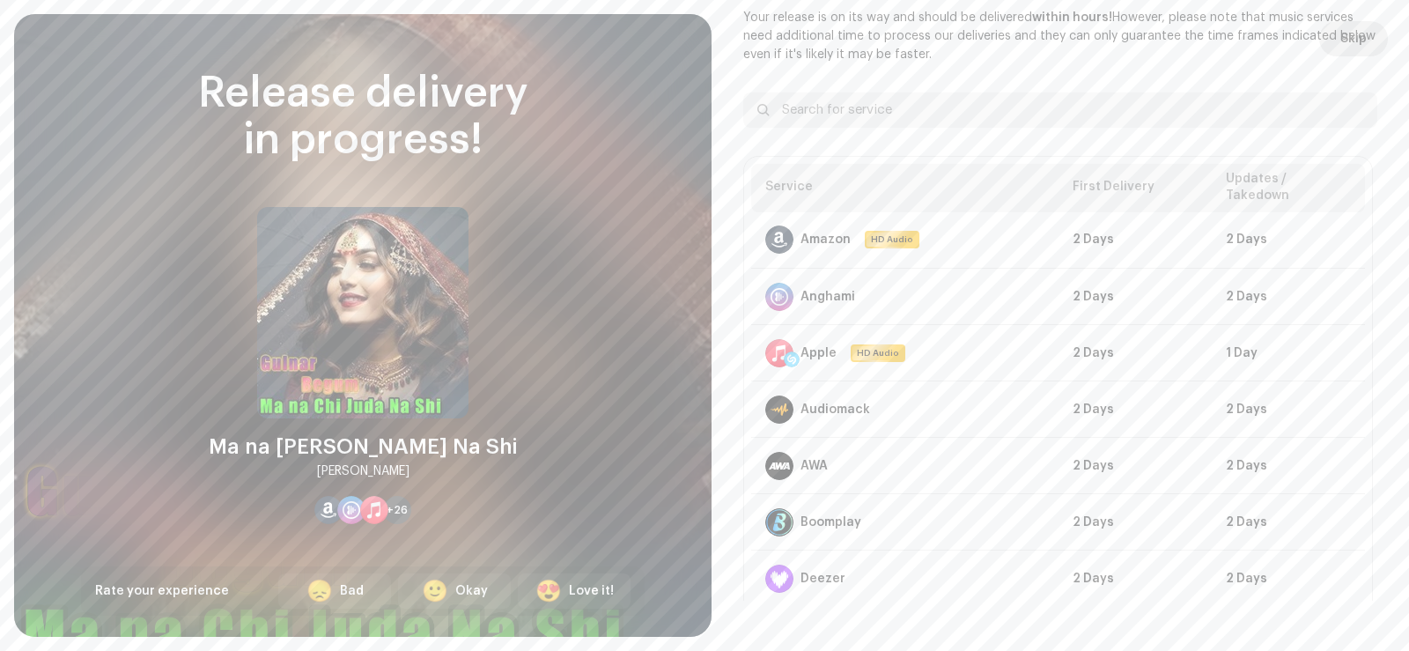
click at [1341, 36] on span "Skip" at bounding box center [1353, 38] width 26 height 35
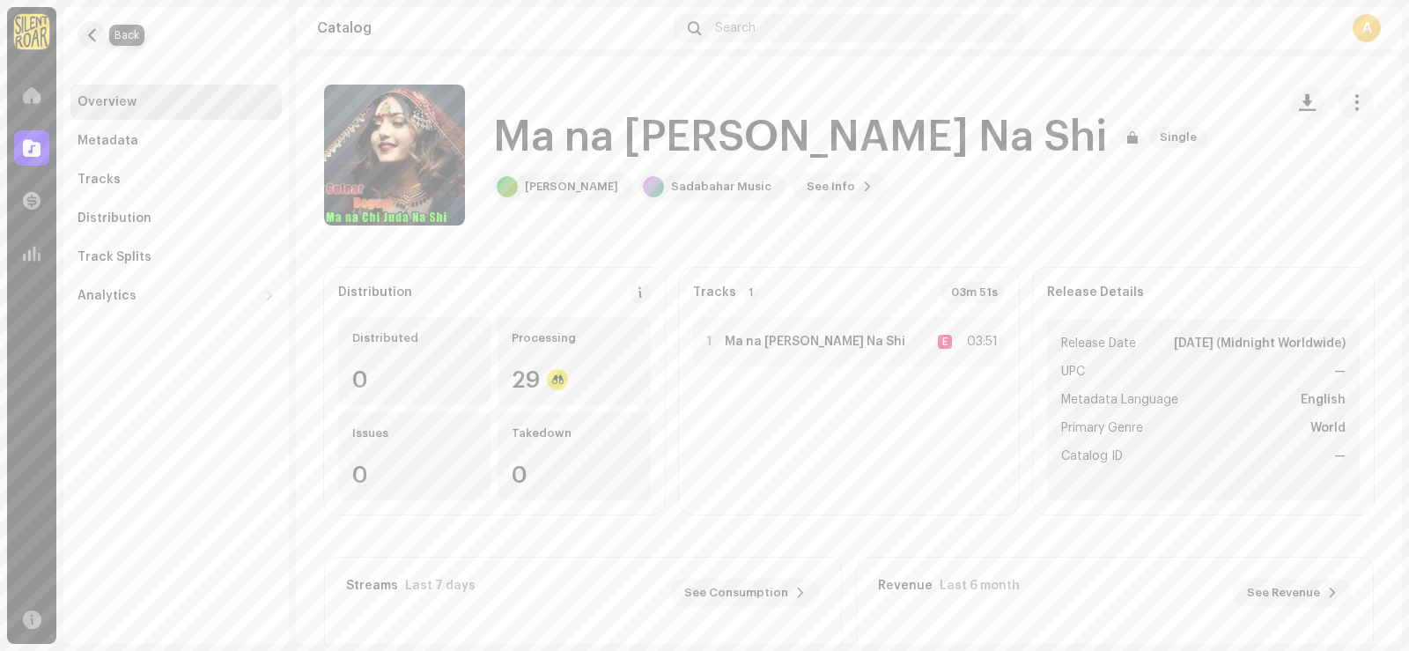
click at [91, 29] on span "button" at bounding box center [91, 35] width 13 height 14
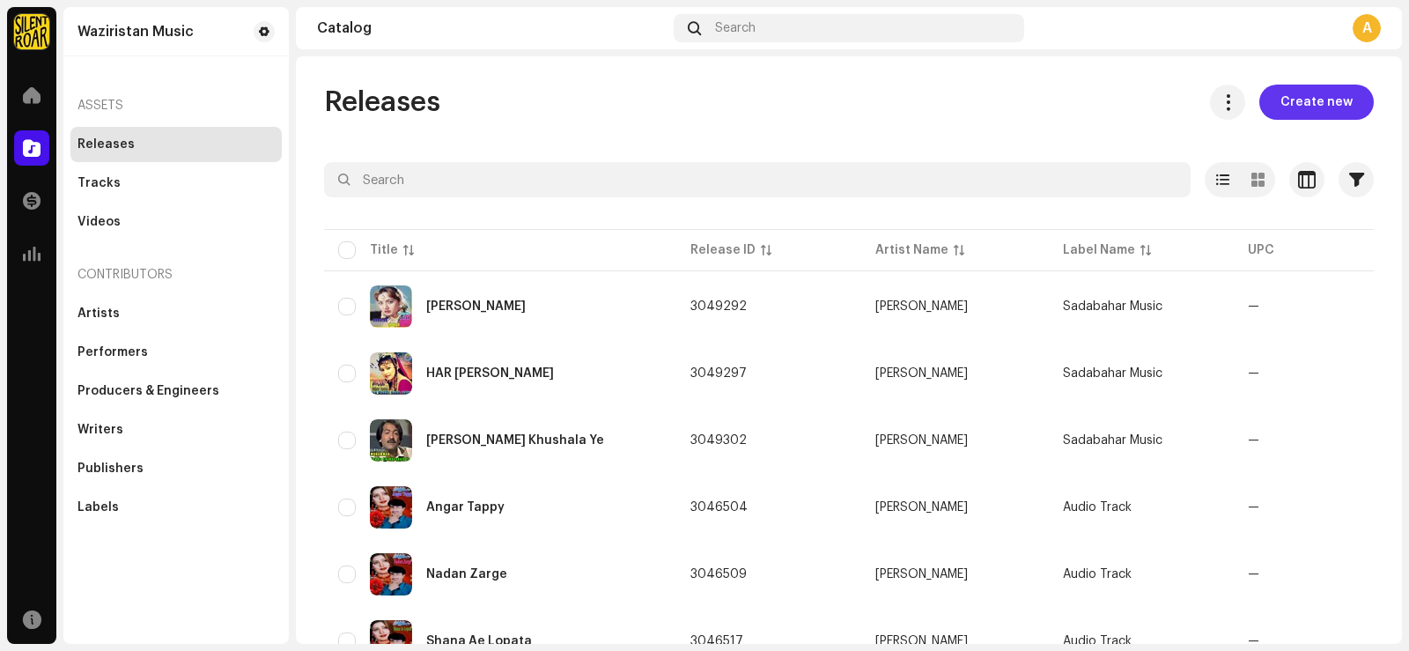
click at [1295, 96] on span "Create new" at bounding box center [1316, 102] width 72 height 35
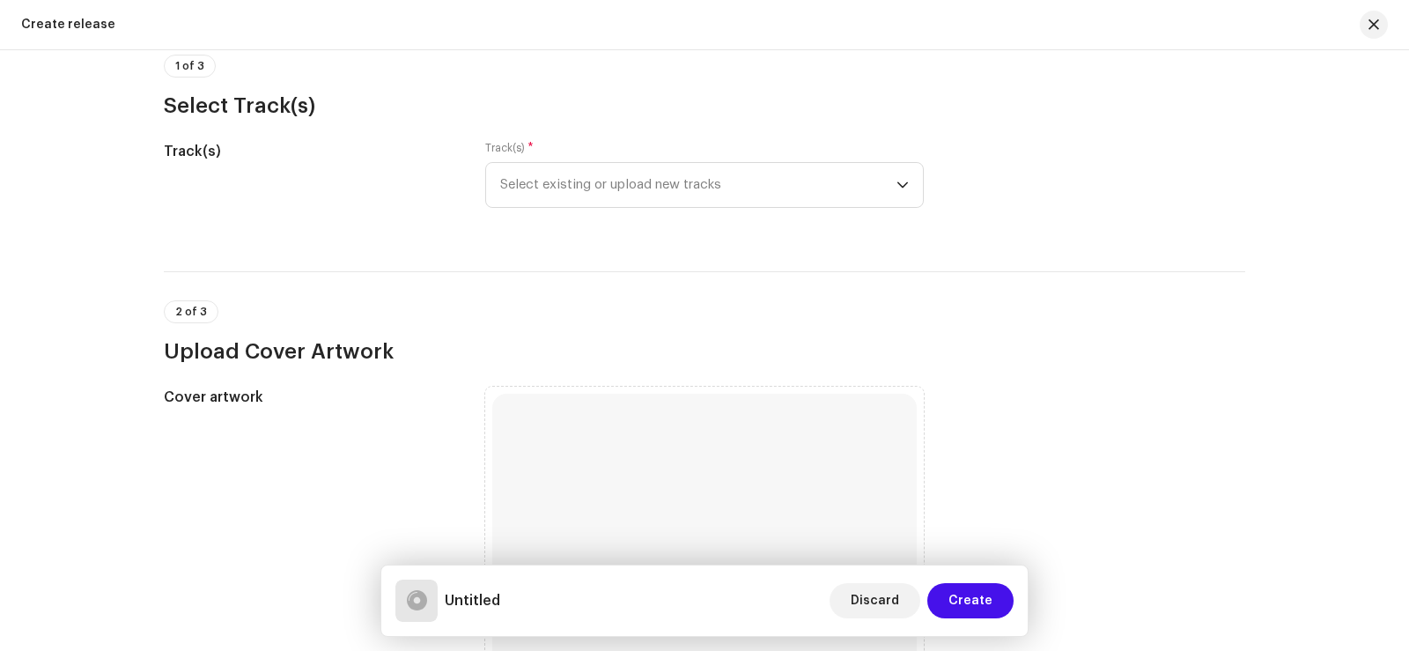
scroll to position [176, 0]
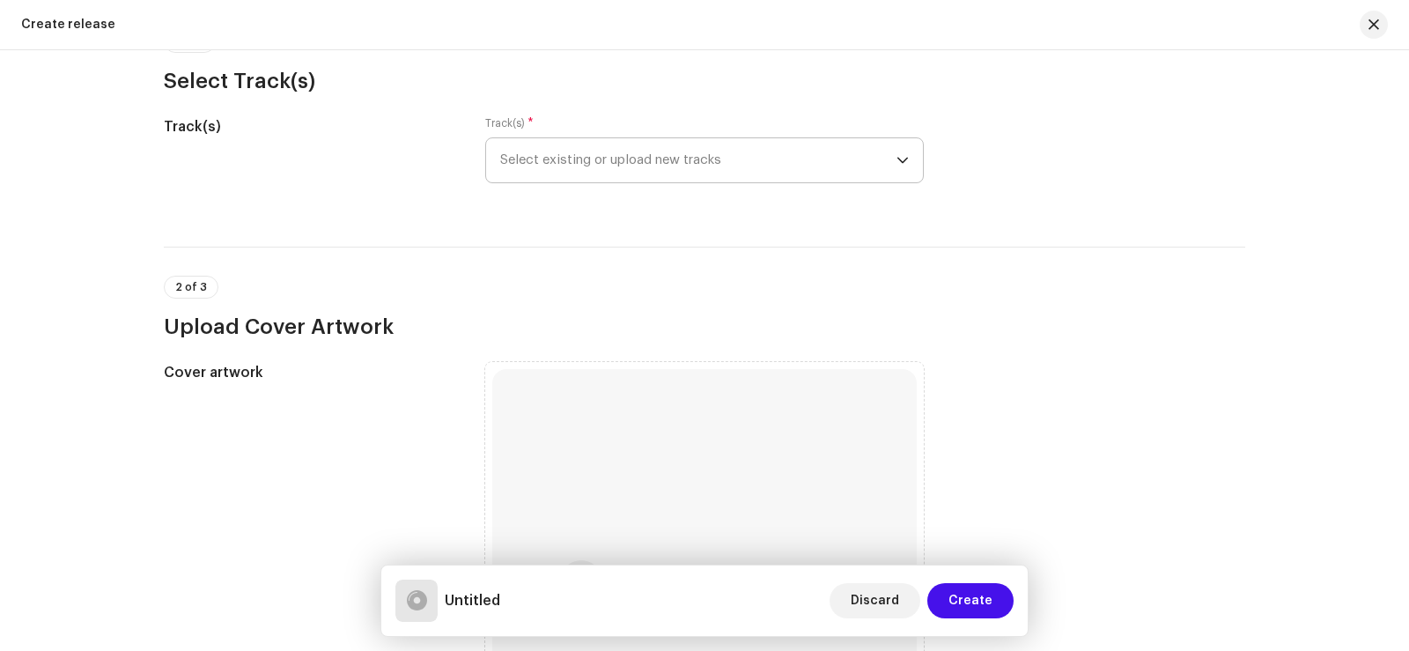
click at [889, 160] on span "Select existing or upload new tracks" at bounding box center [698, 160] width 396 height 44
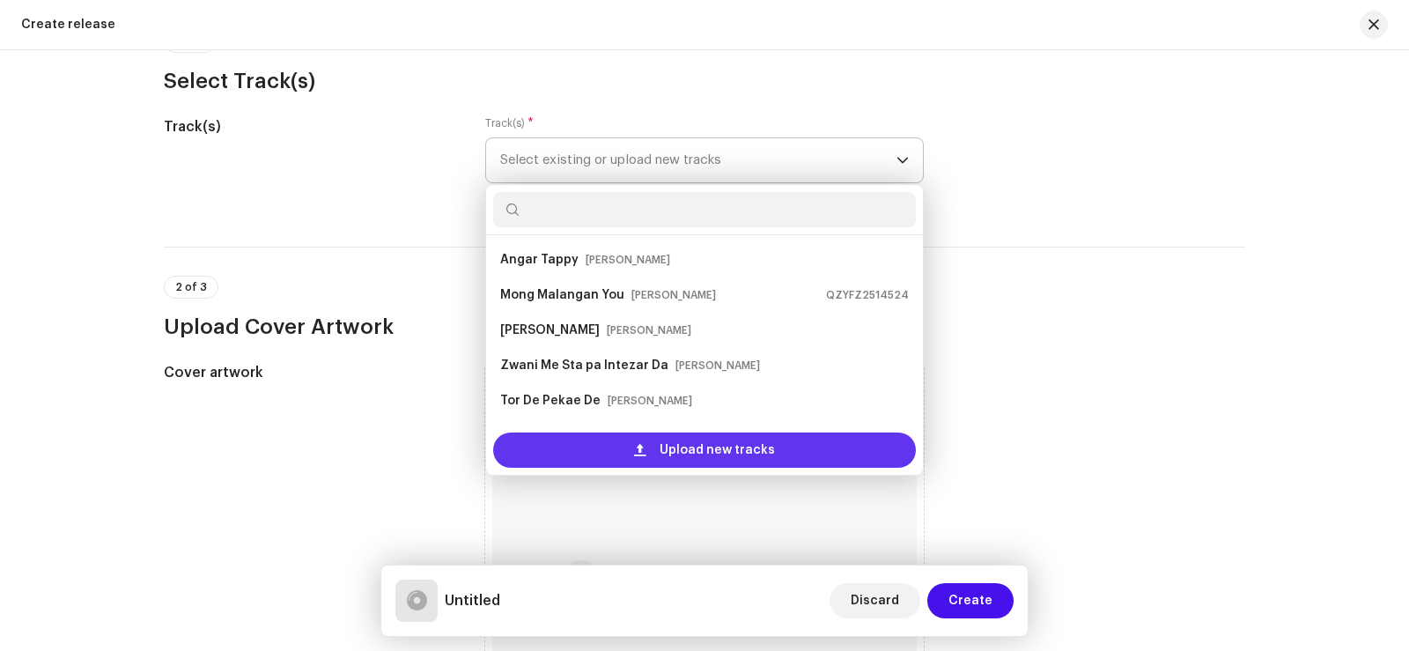
scroll to position [28, 0]
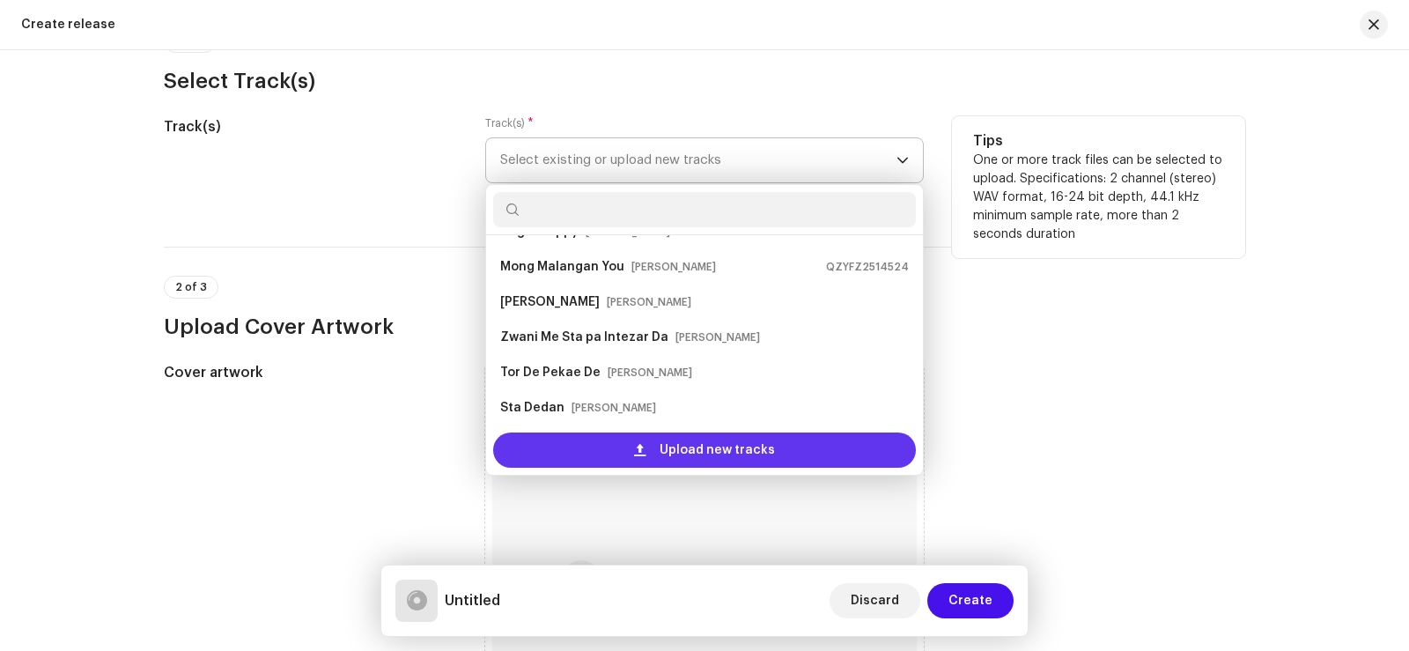
click at [670, 441] on span "Upload new tracks" at bounding box center [717, 449] width 115 height 35
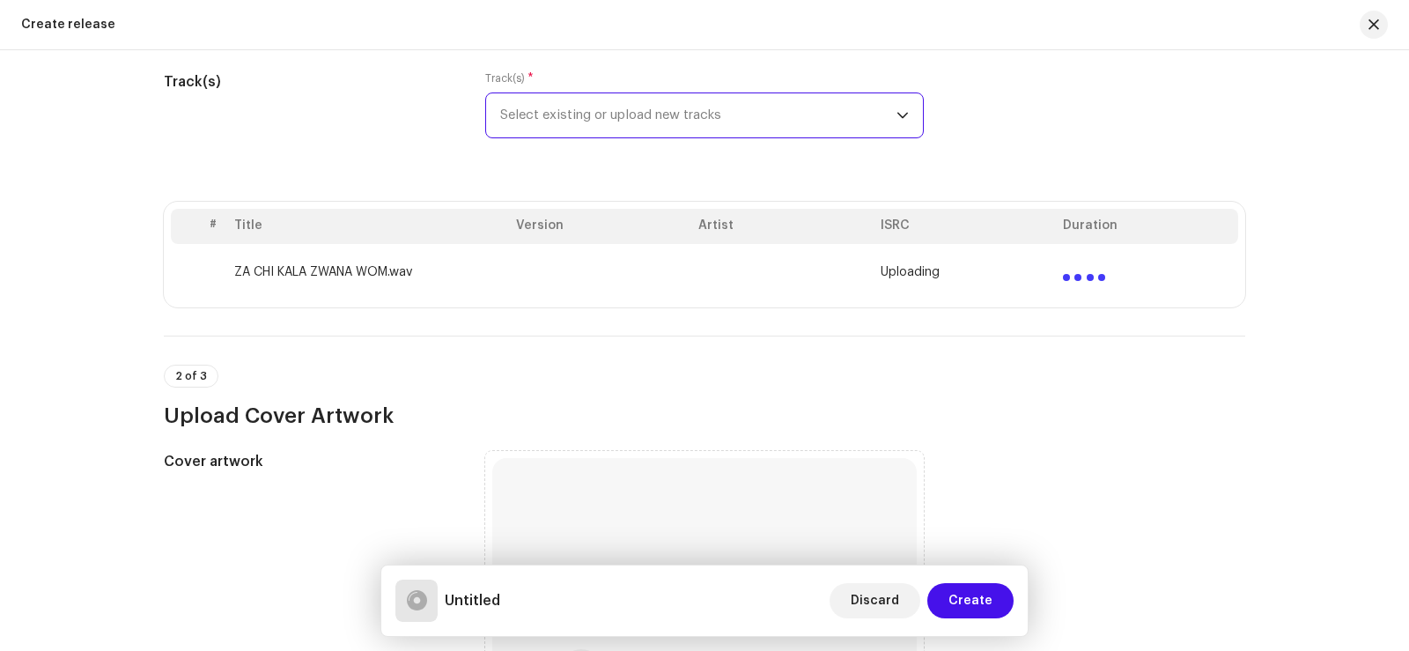
scroll to position [352, 0]
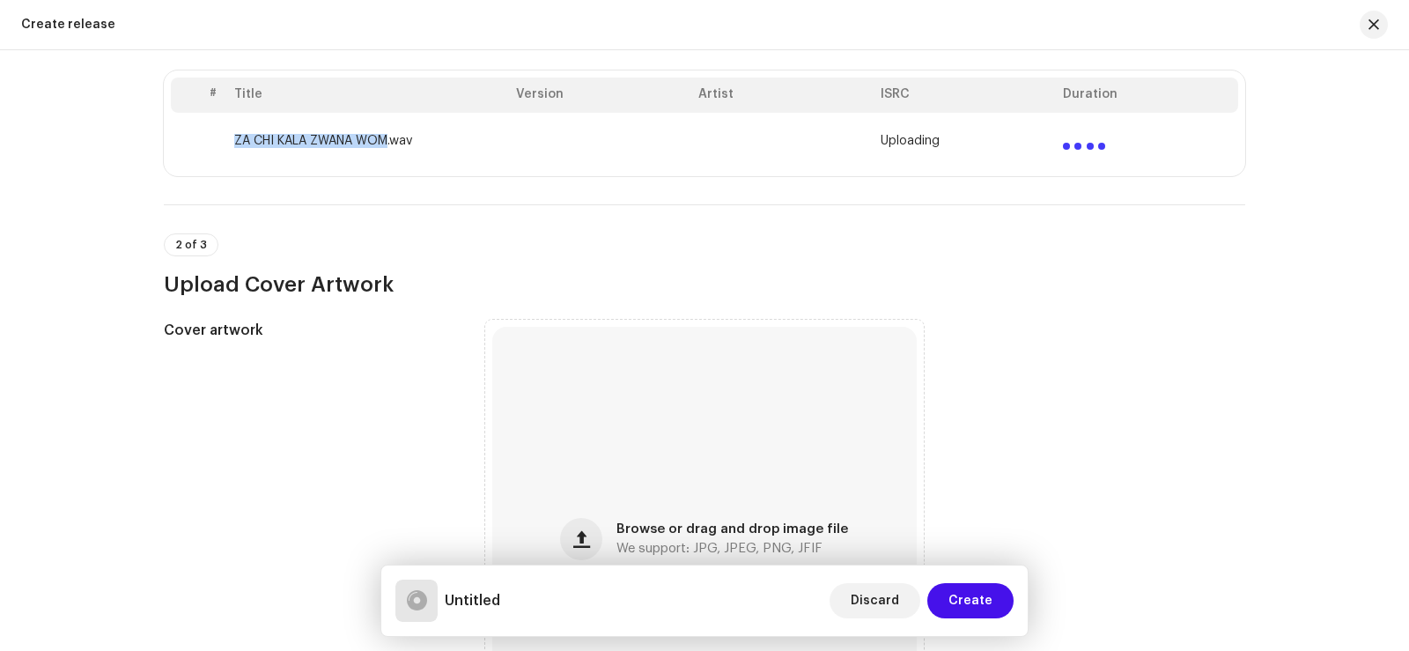
drag, startPoint x: 228, startPoint y: 144, endPoint x: 384, endPoint y: 154, distance: 156.2
click at [384, 154] on td "ZA CHI KALA ZWANA WOM.wav" at bounding box center [368, 141] width 282 height 56
copy td "ZA CHI KALA ZWANA WOM"
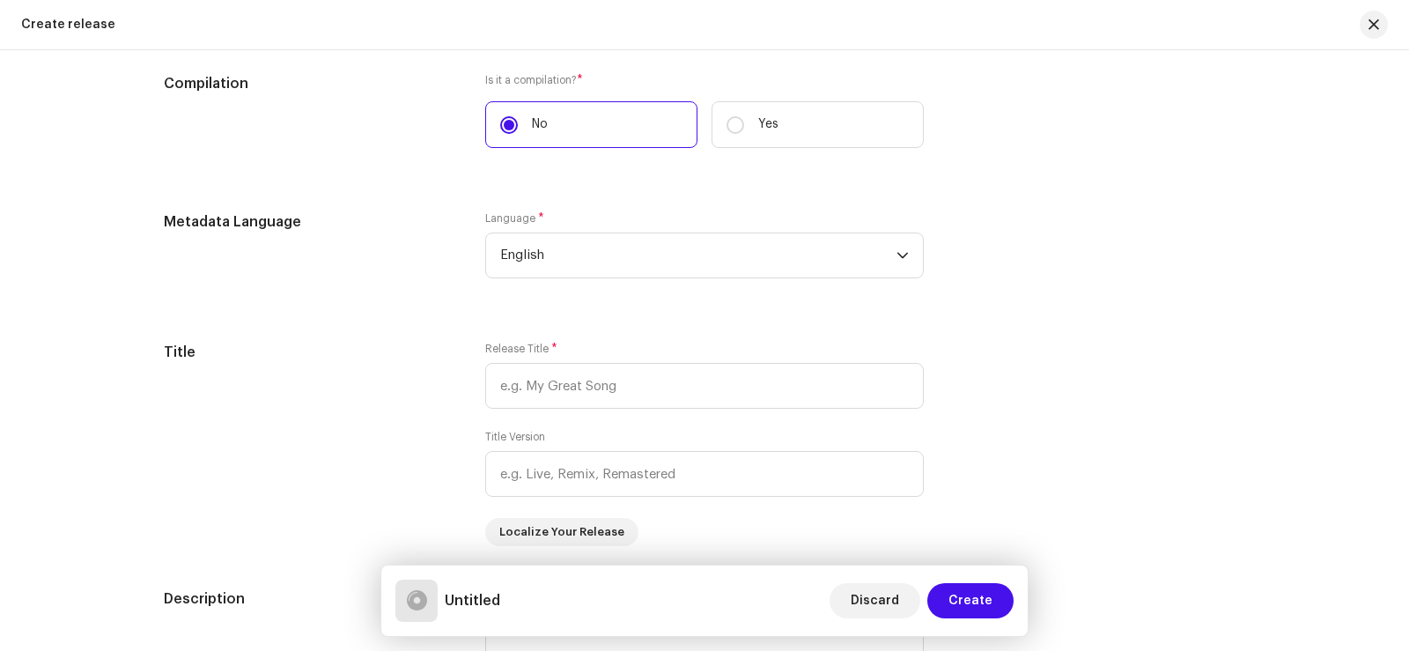
scroll to position [1321, 0]
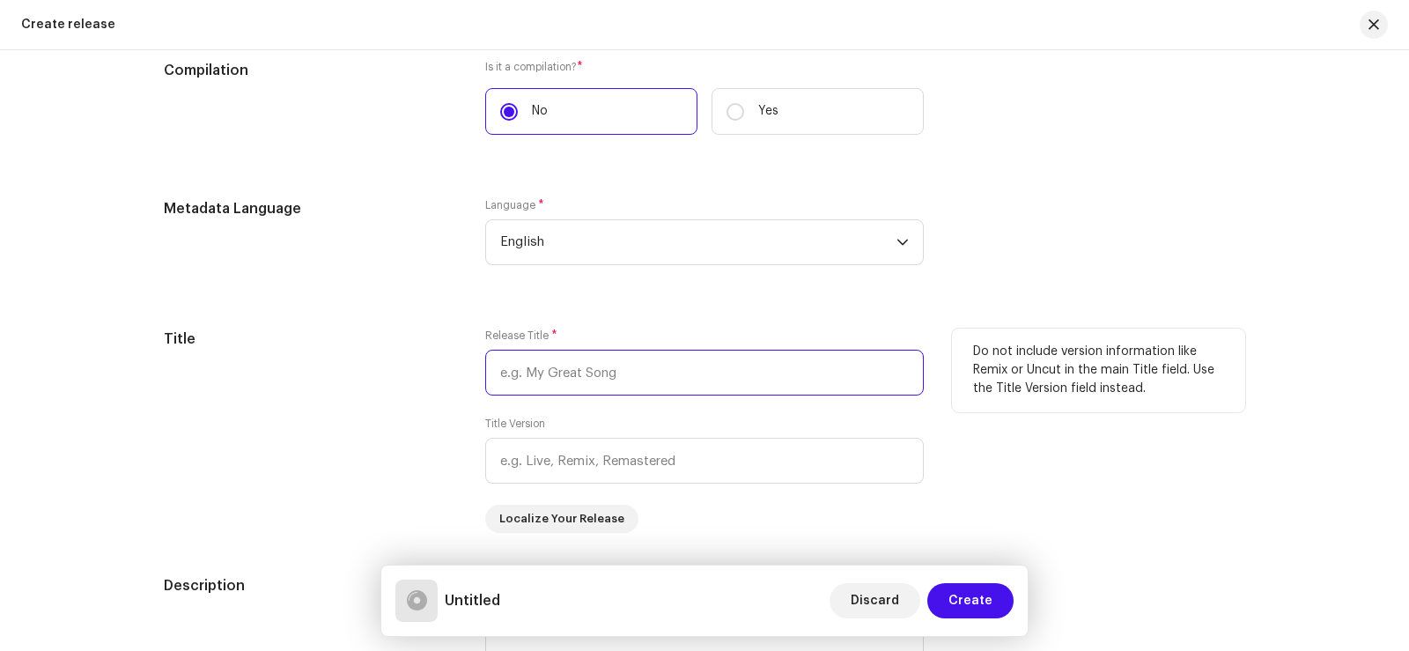
click at [544, 373] on input "text" at bounding box center [704, 373] width 438 height 46
paste input "ZA CHI KALA ZWANA WOM"
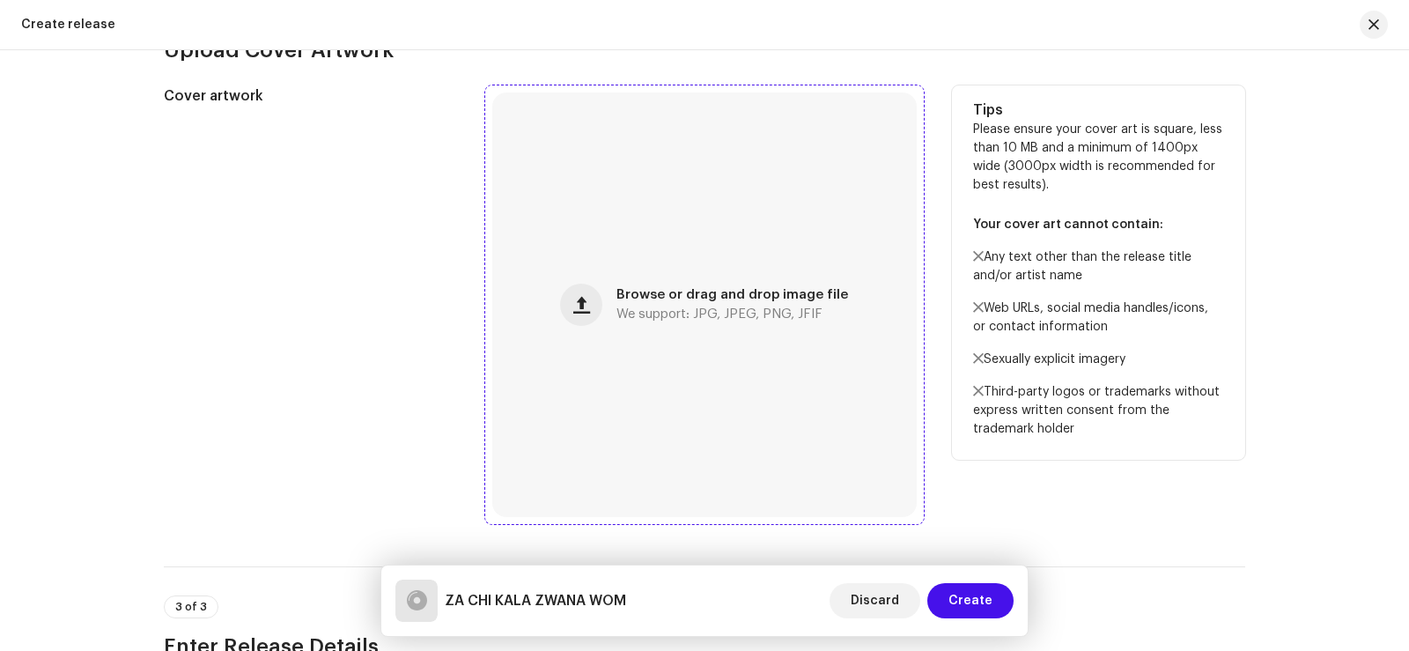
scroll to position [616, 0]
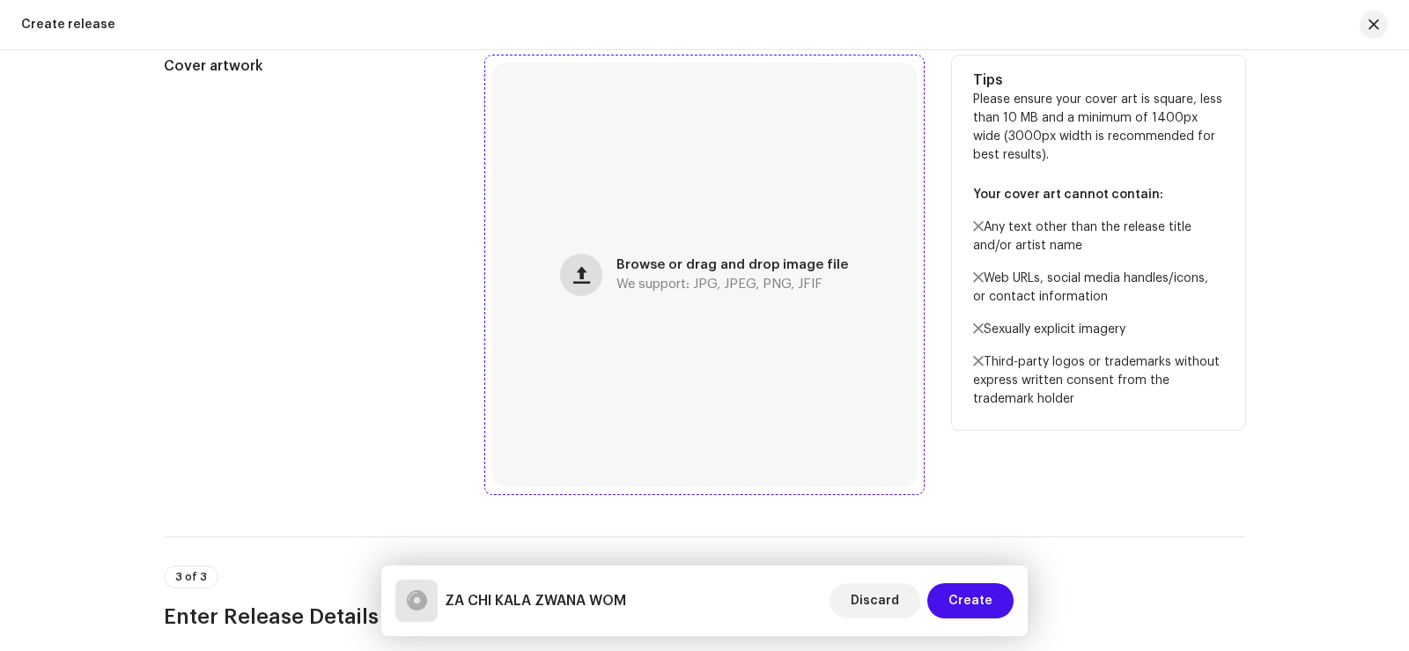
type input "ZA CHI KALA ZWANA WOM"
click at [590, 276] on span "button" at bounding box center [581, 275] width 17 height 14
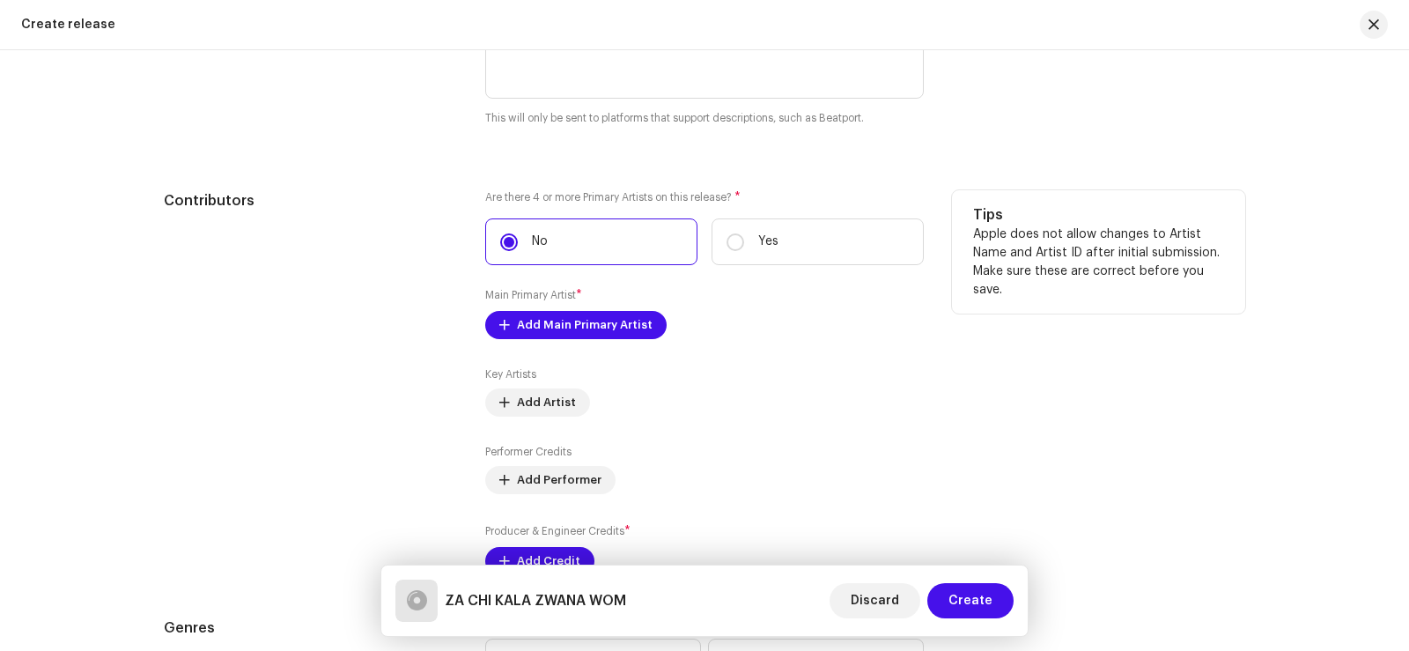
scroll to position [2025, 0]
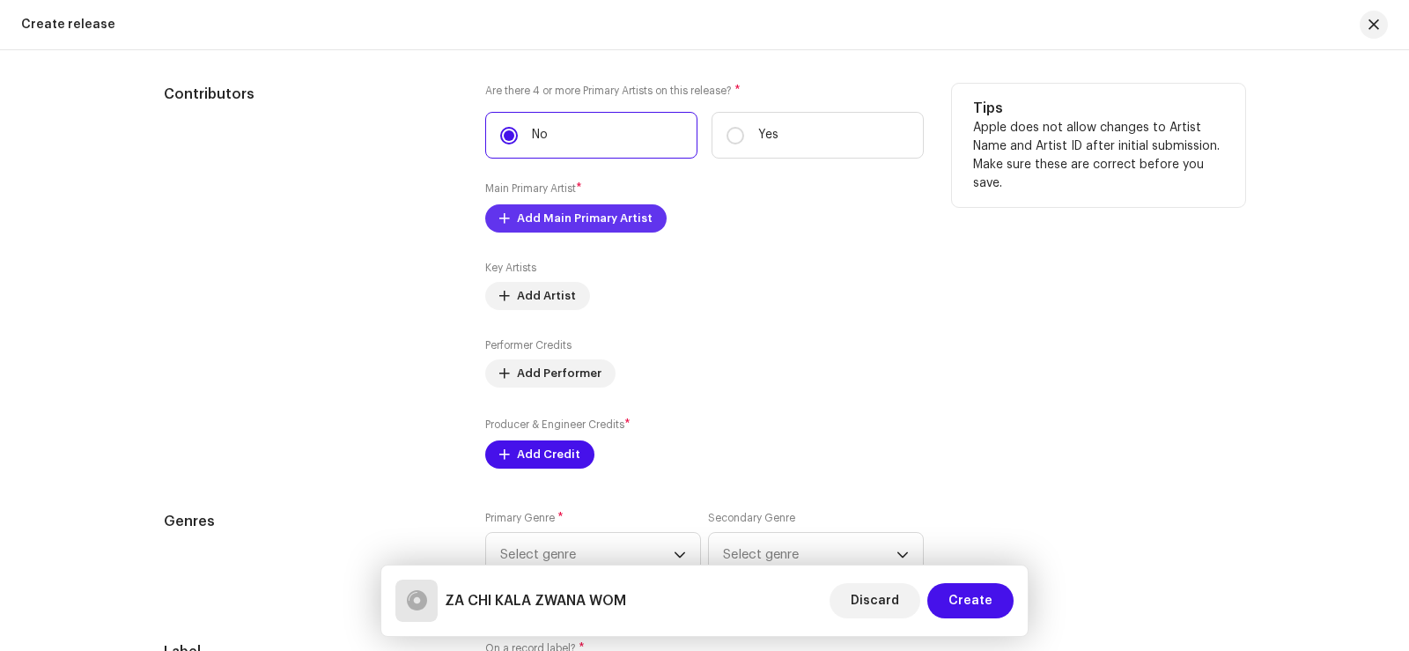
click at [556, 217] on span "Add Main Primary Artist" at bounding box center [585, 218] width 136 height 35
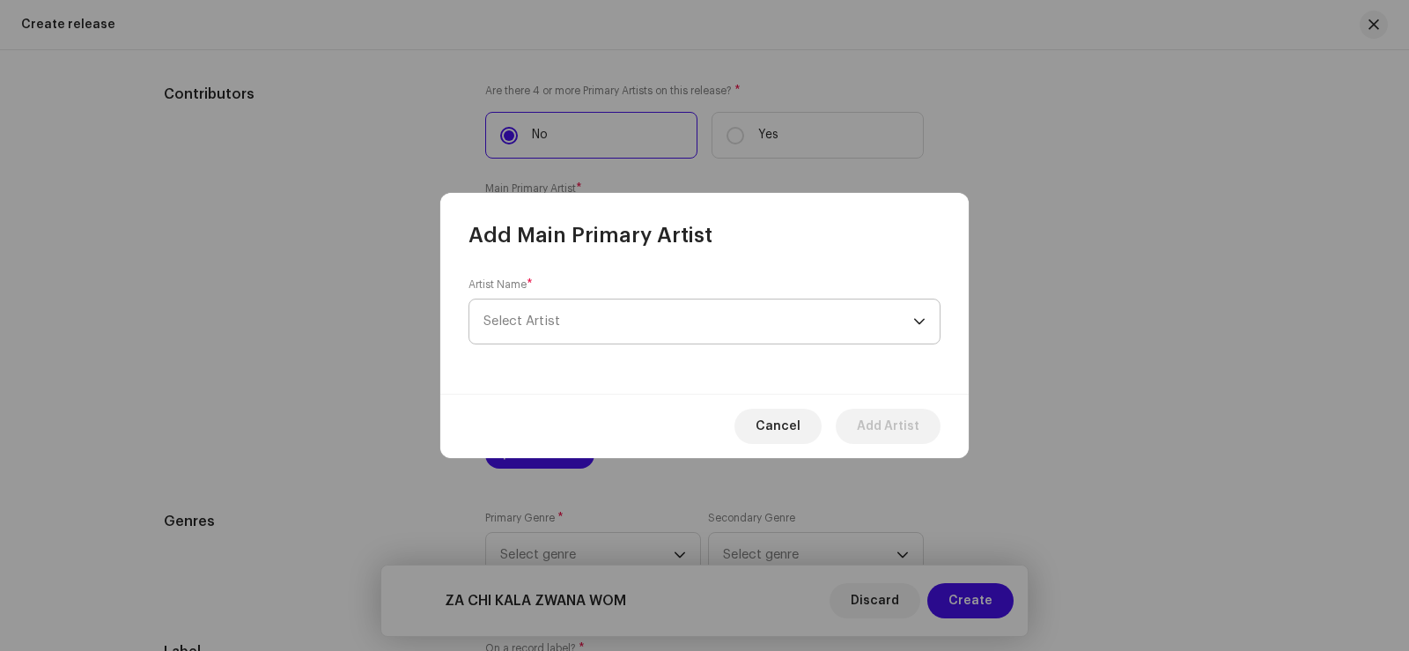
click at [518, 317] on span "Select Artist" at bounding box center [521, 320] width 77 height 13
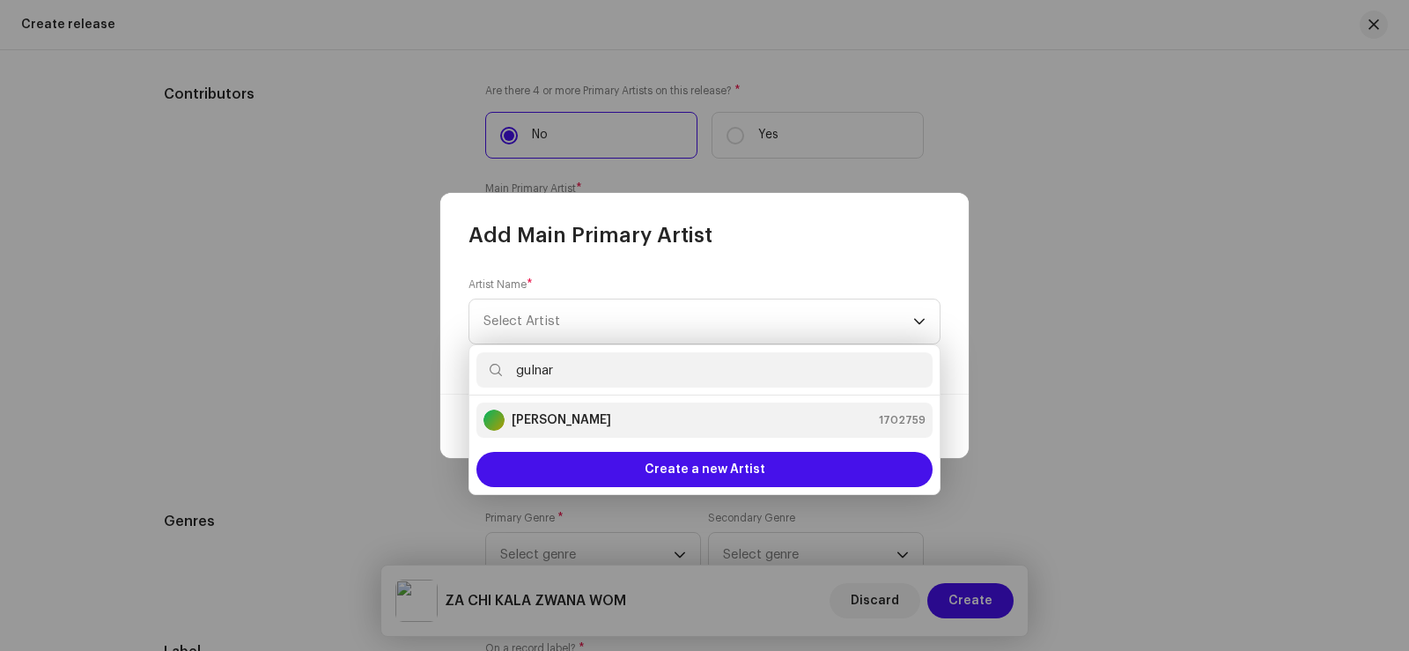
type input "gulnar"
click at [587, 412] on strong "[PERSON_NAME]" at bounding box center [561, 420] width 99 height 18
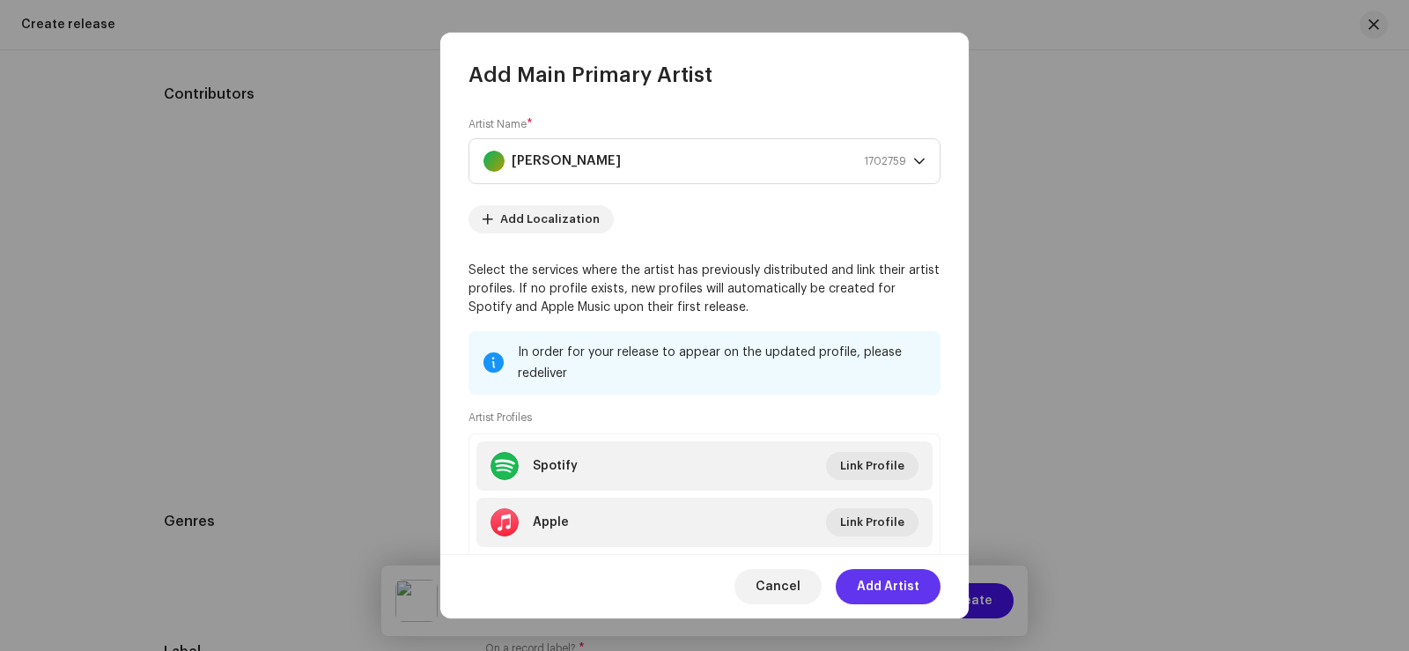
click at [904, 586] on span "Add Artist" at bounding box center [888, 586] width 63 height 35
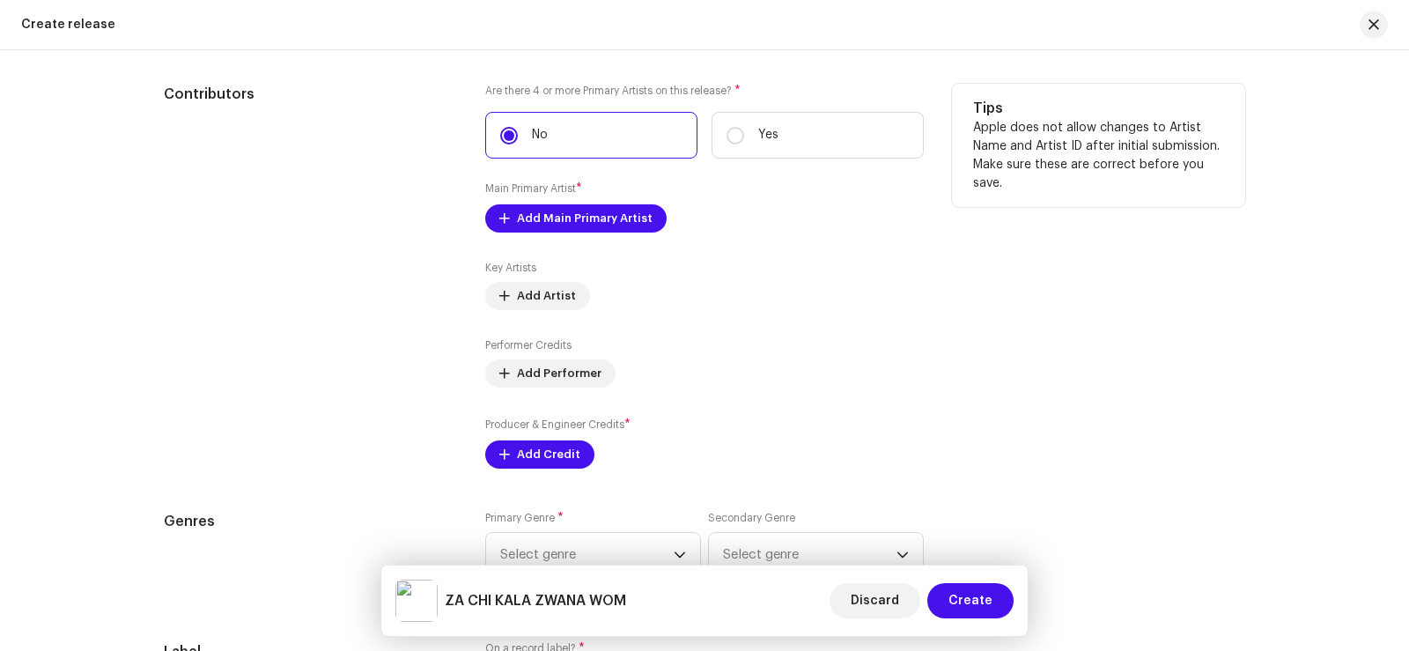
scroll to position [2113, 0]
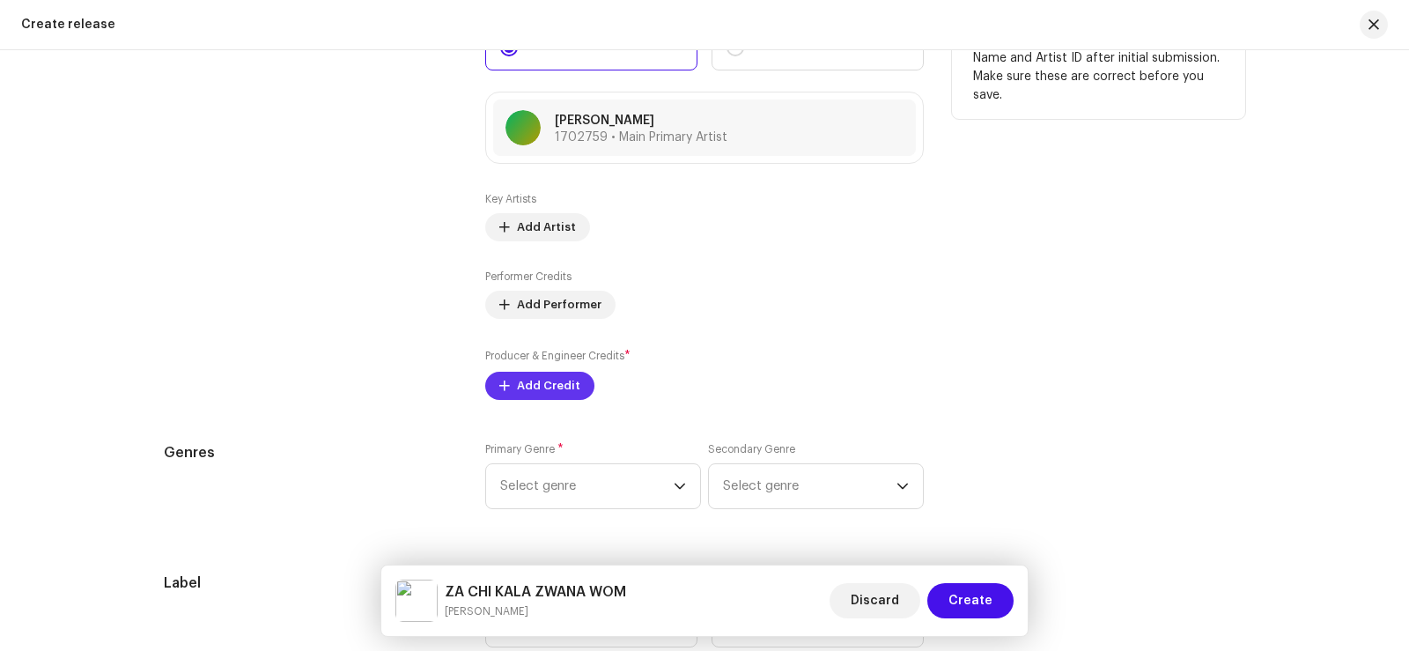
click at [521, 383] on span "Add Credit" at bounding box center [548, 385] width 63 height 35
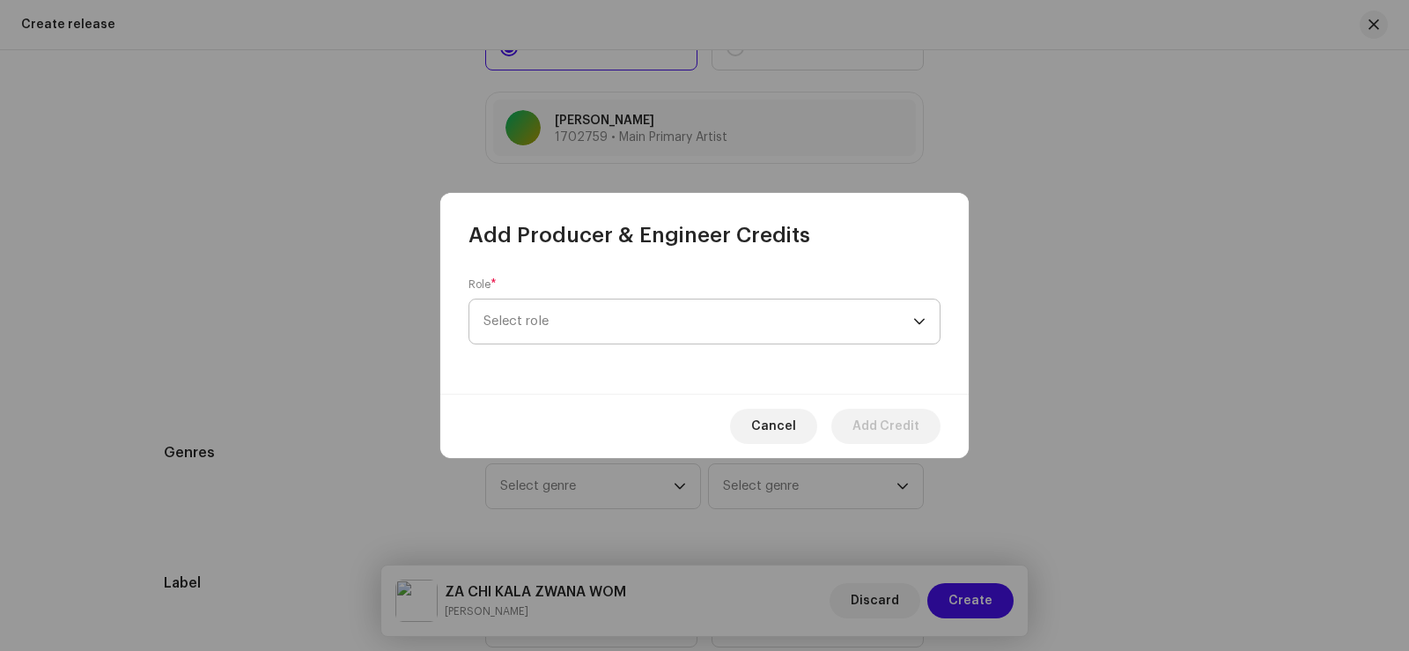
click at [508, 313] on span "Select role" at bounding box center [698, 321] width 430 height 44
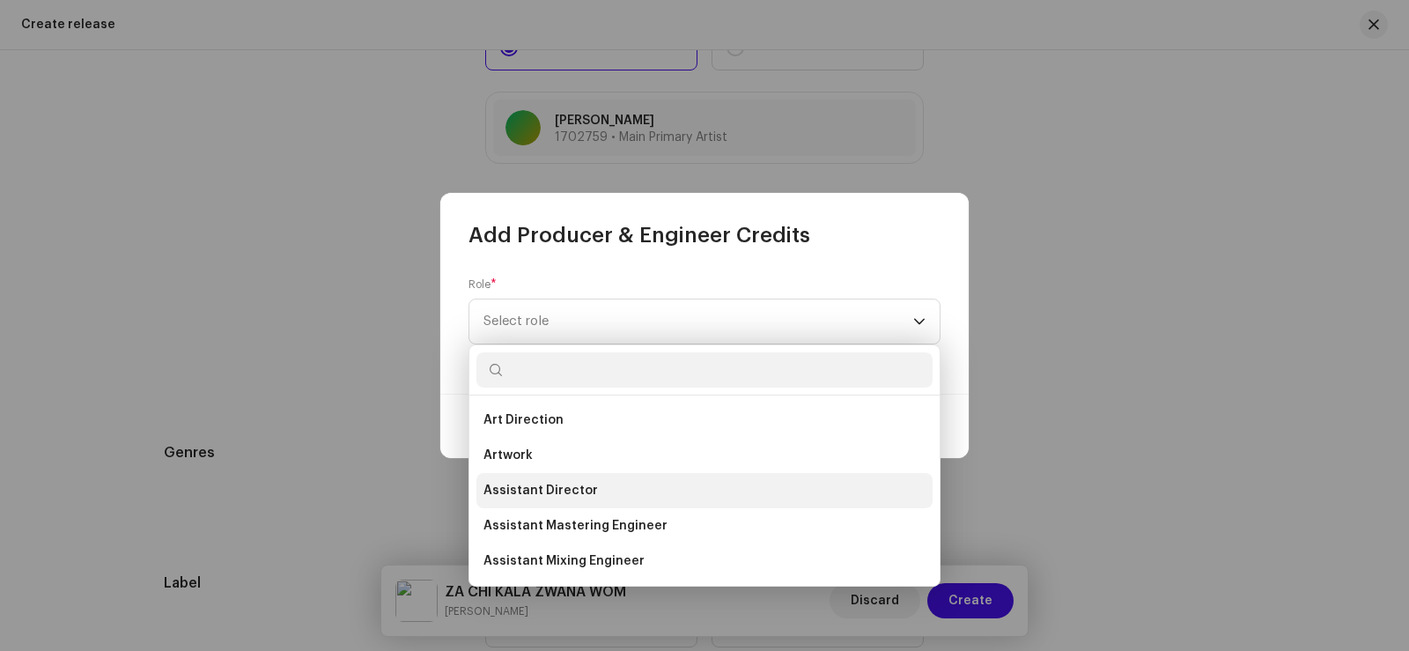
click at [561, 488] on span "Assistant Director" at bounding box center [540, 491] width 114 height 18
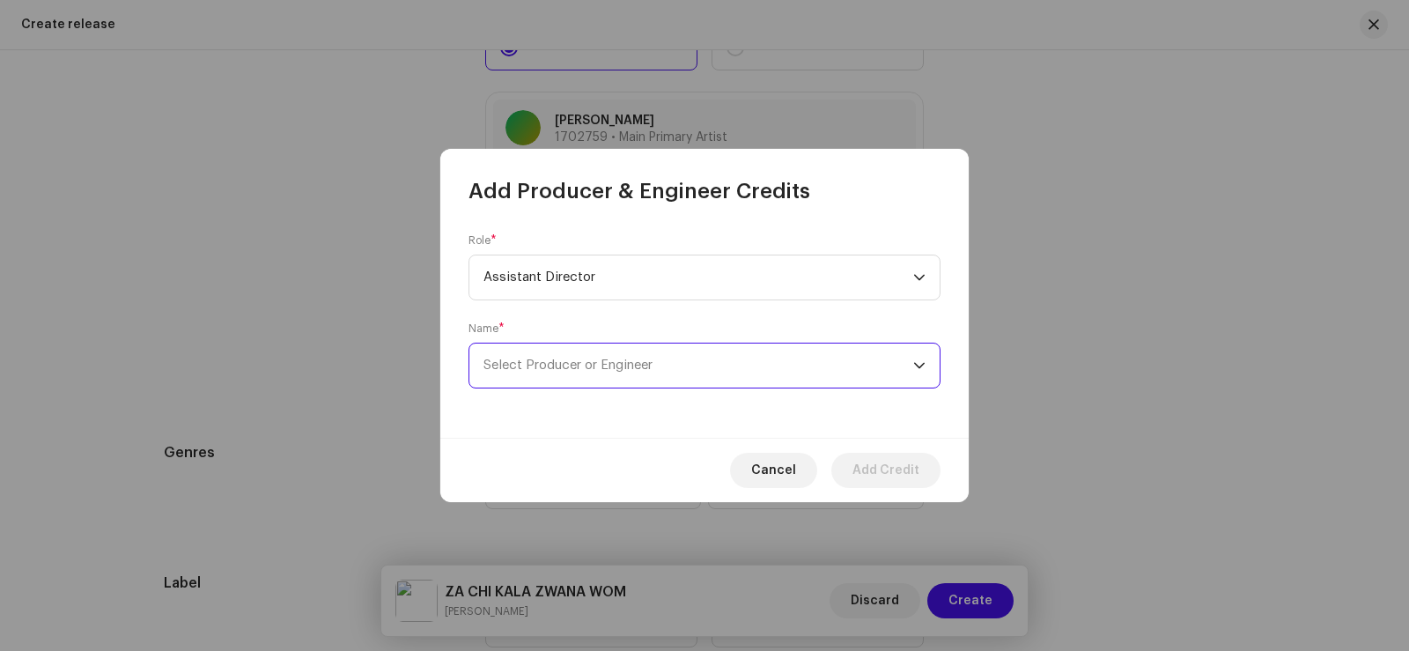
click at [546, 364] on span "Select Producer or Engineer" at bounding box center [567, 364] width 169 height 13
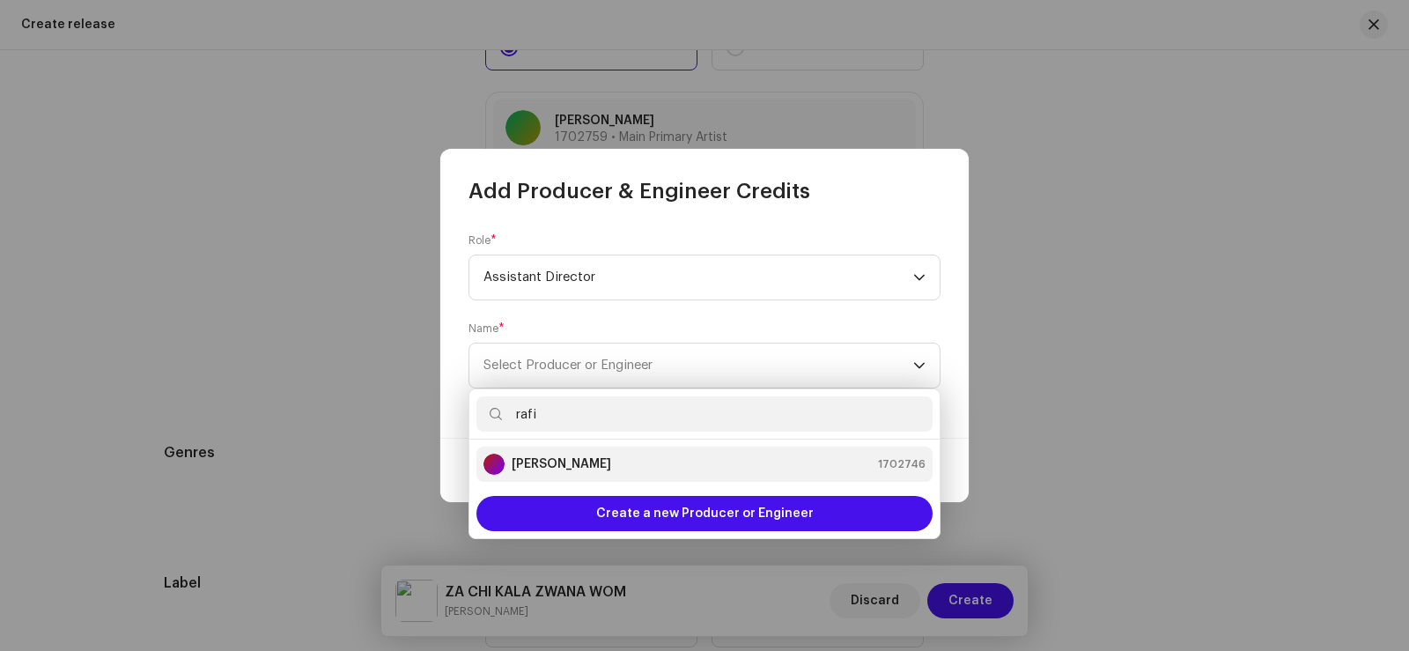
type input "rafi"
click at [583, 469] on strong "[PERSON_NAME]" at bounding box center [561, 464] width 99 height 18
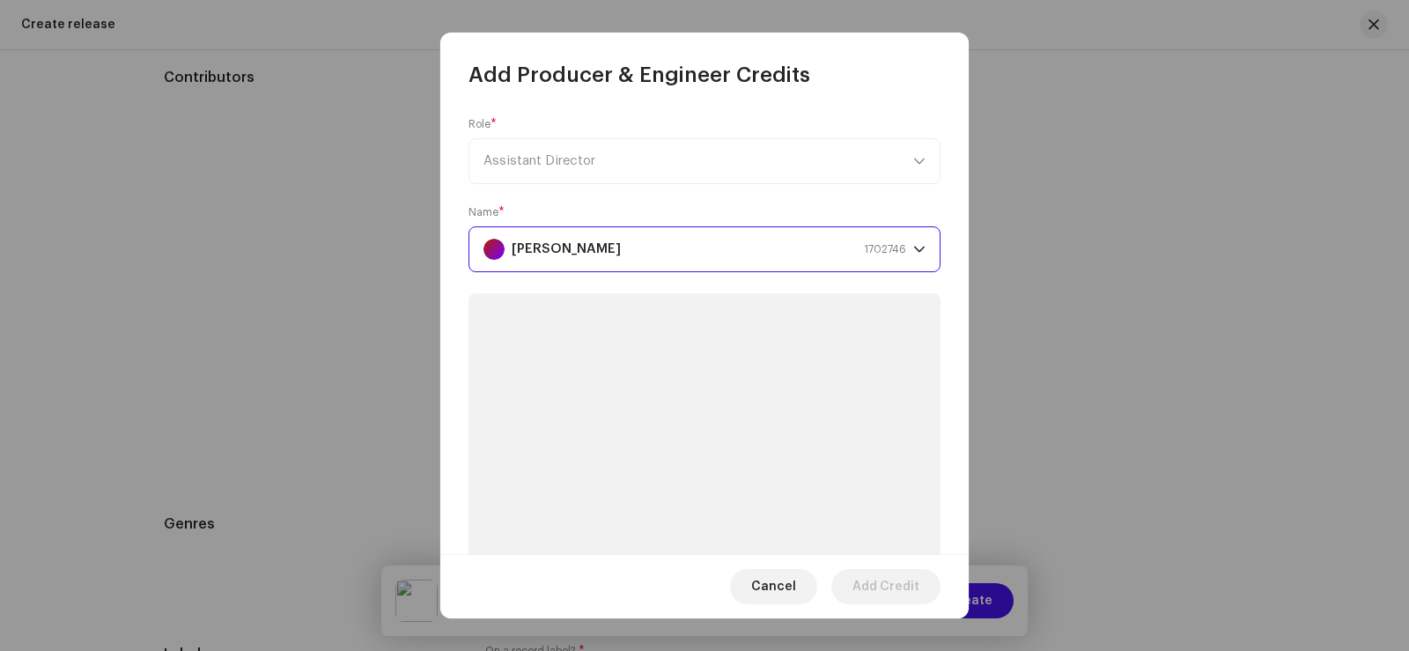
scroll to position [2185, 0]
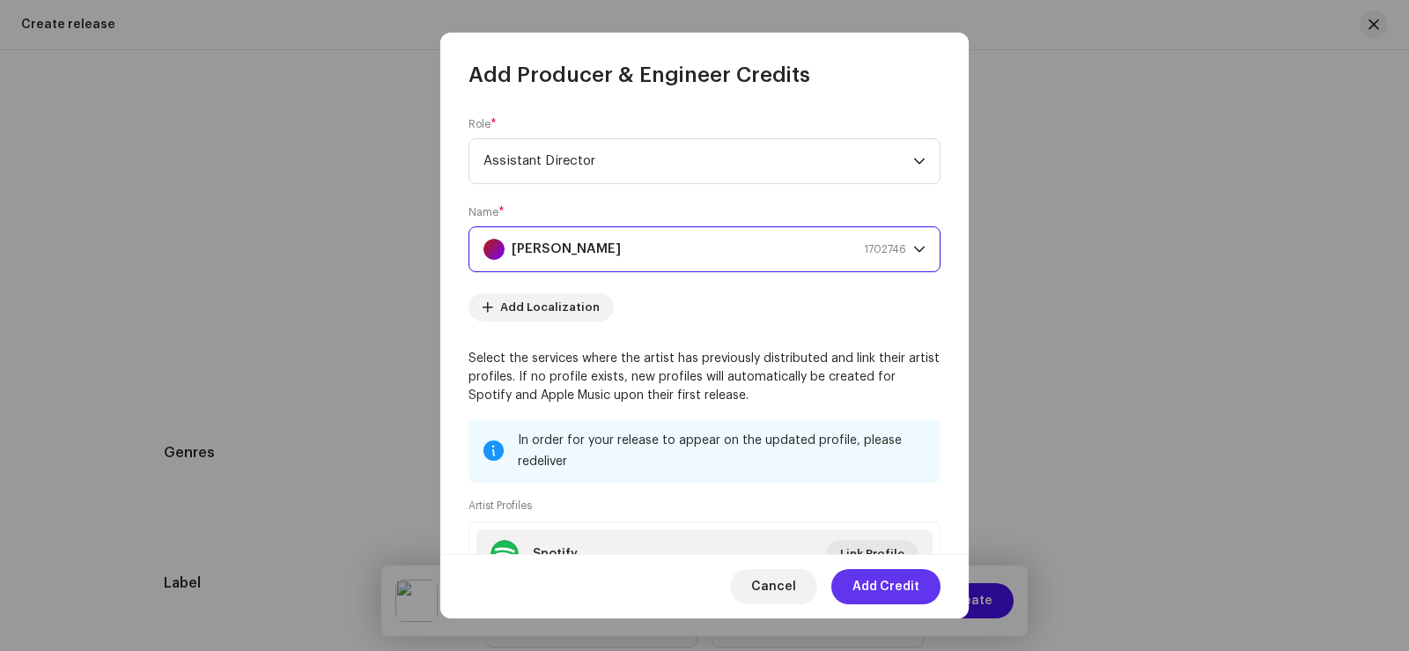
click at [894, 585] on span "Add Credit" at bounding box center [885, 586] width 67 height 35
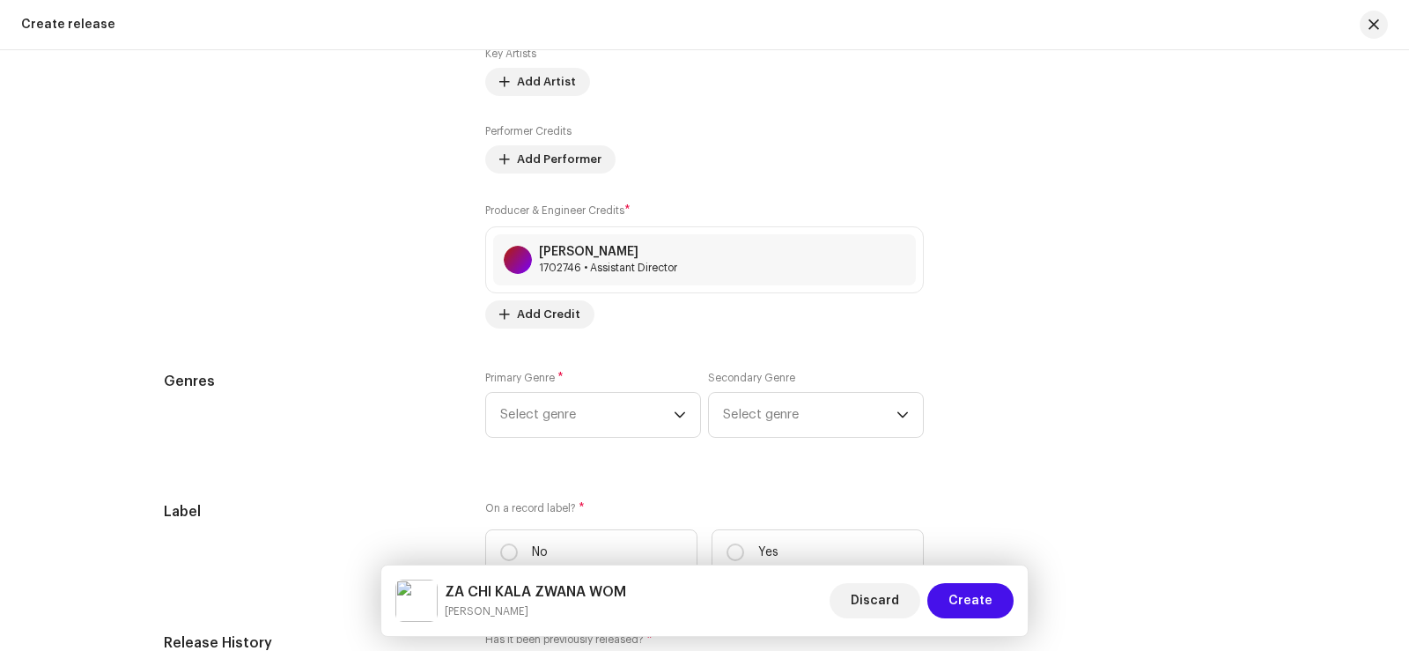
scroll to position [2361, 0]
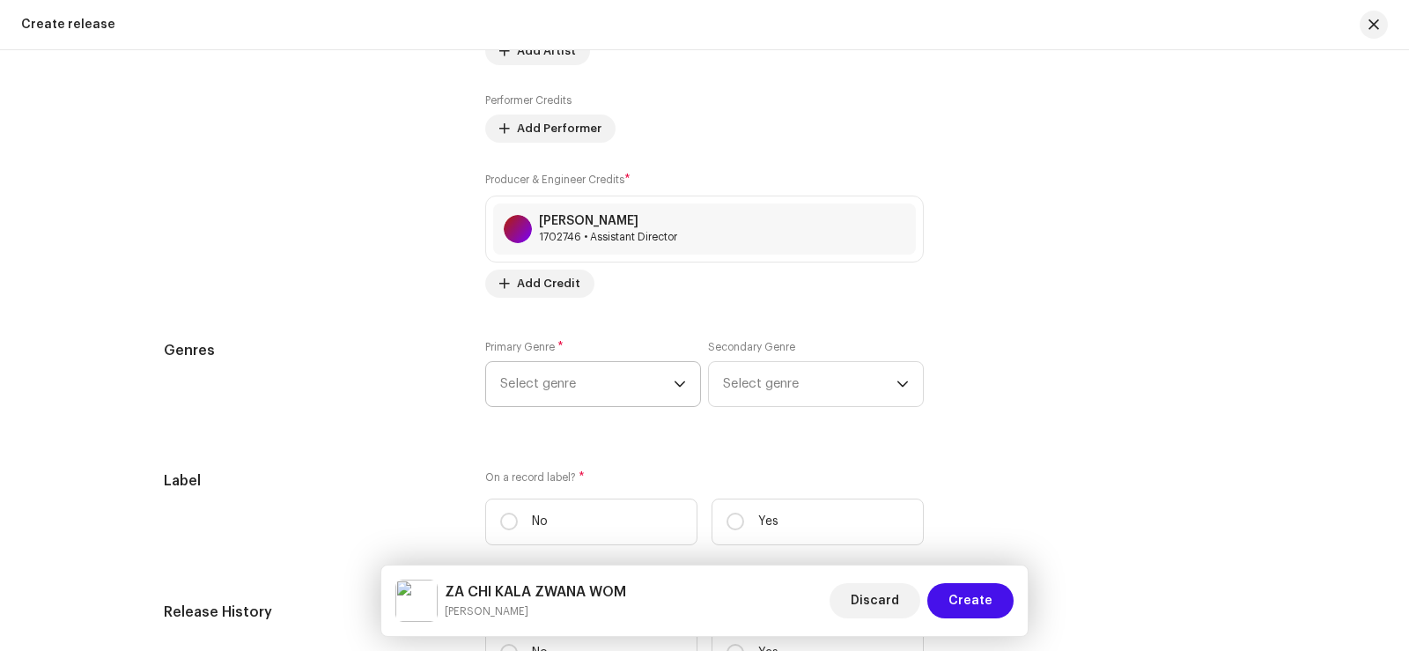
click at [552, 389] on span "Select genre" at bounding box center [586, 384] width 173 height 44
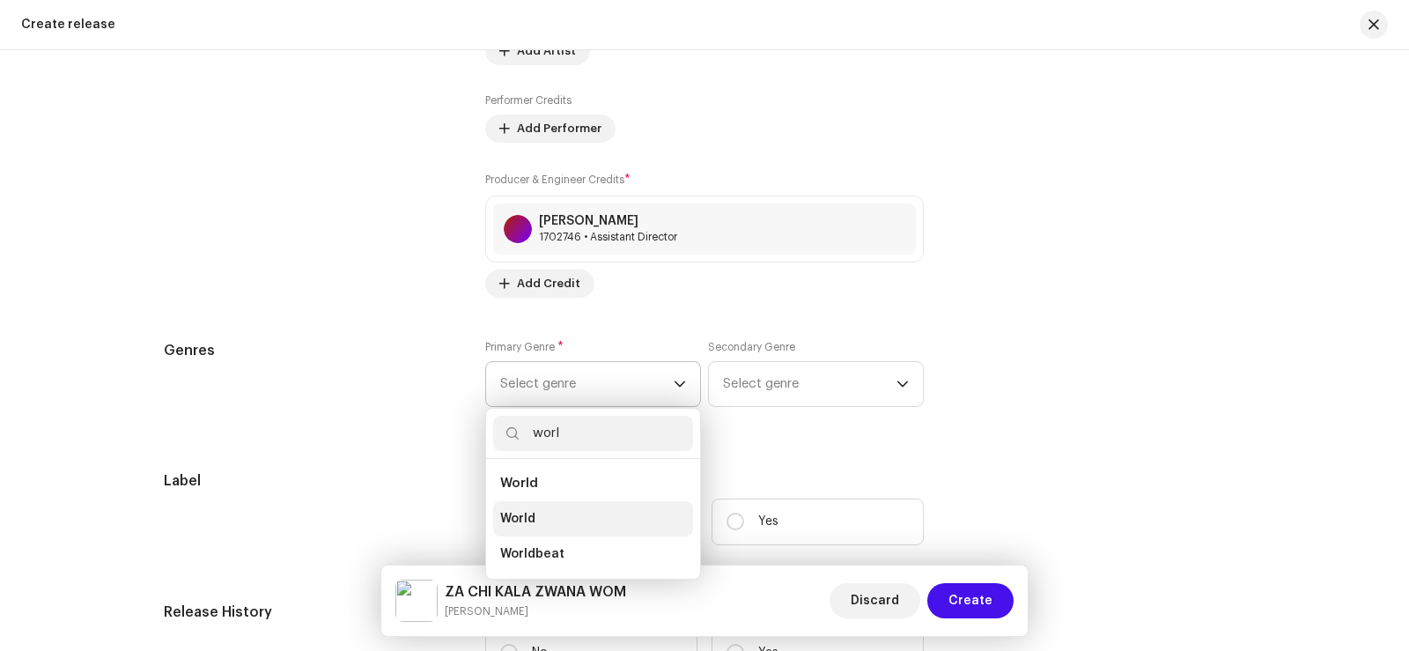
type input "worl"
click at [563, 513] on li "World" at bounding box center [593, 518] width 200 height 35
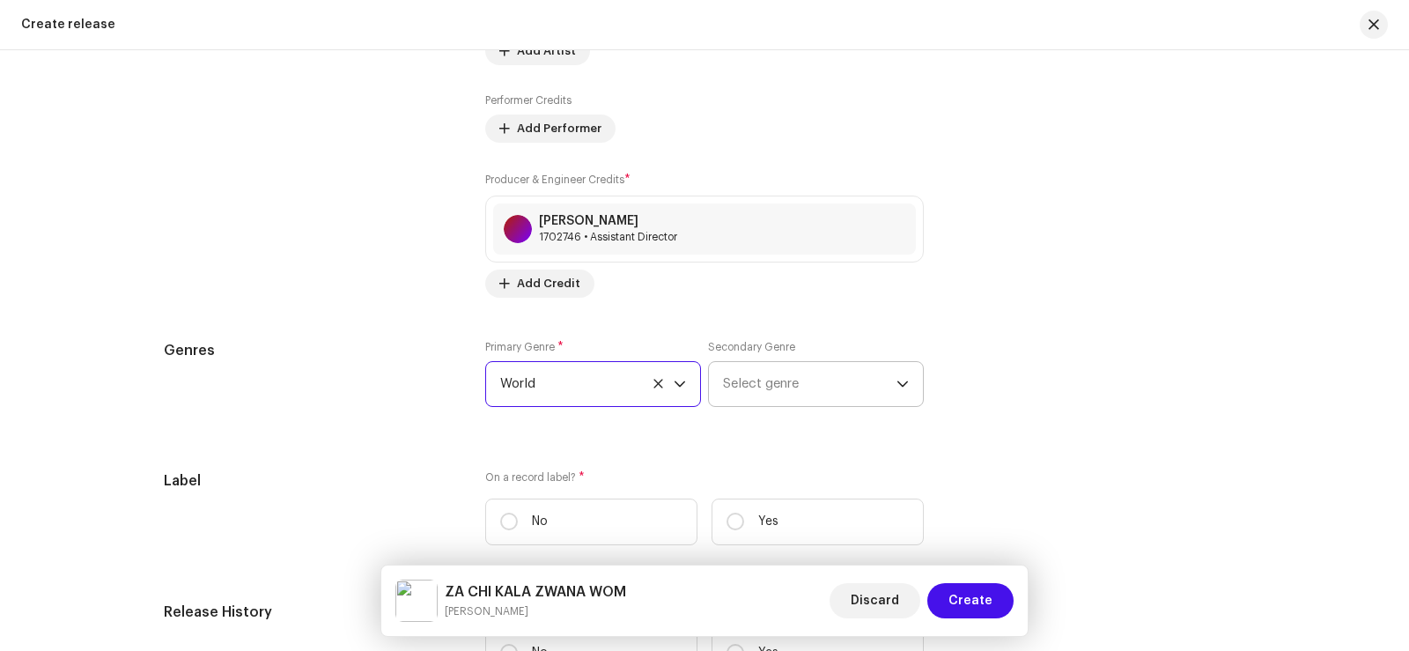
click at [770, 388] on span "Select genre" at bounding box center [809, 384] width 173 height 44
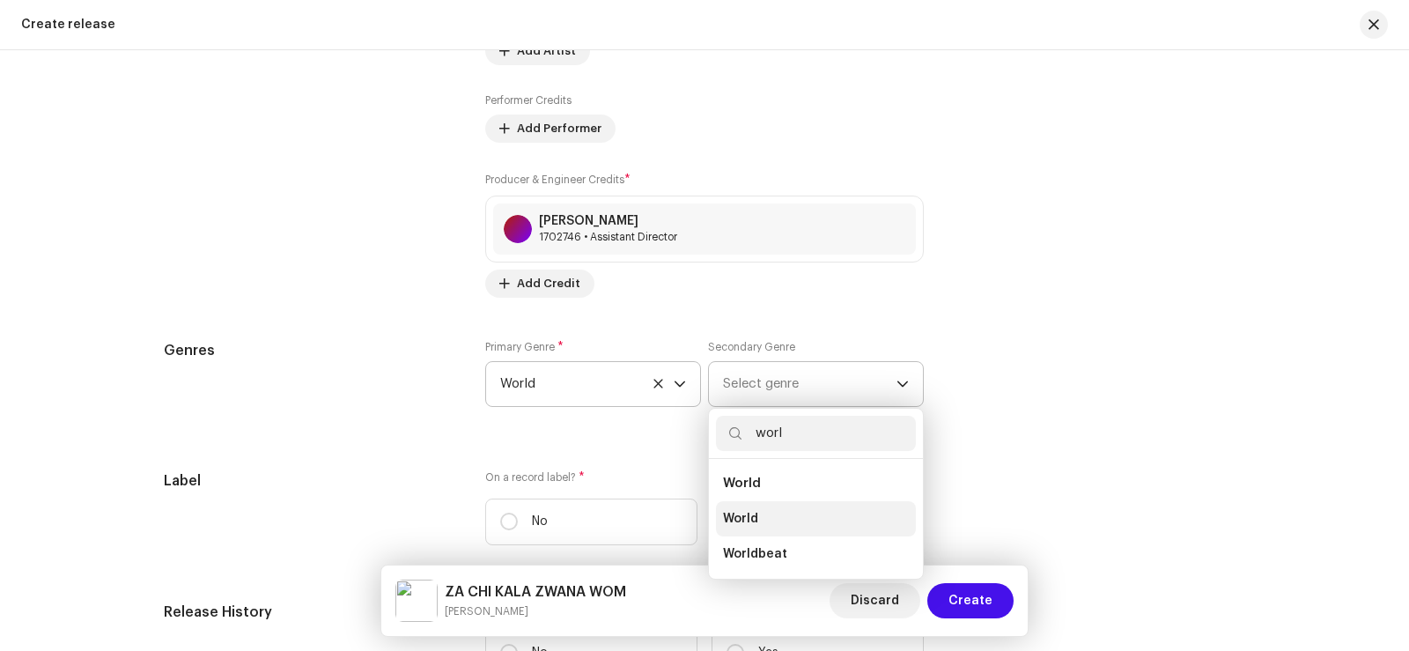
type input "worl"
click at [755, 520] on li "World" at bounding box center [816, 518] width 200 height 35
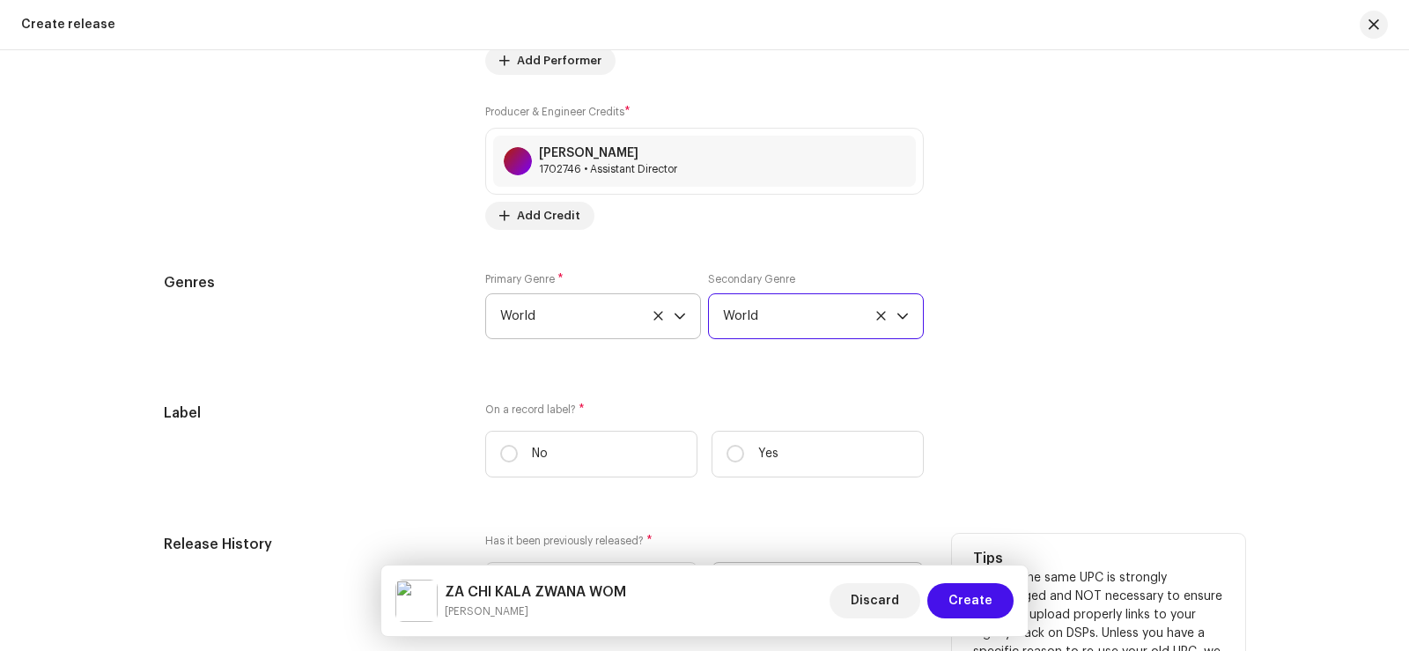
scroll to position [2625, 0]
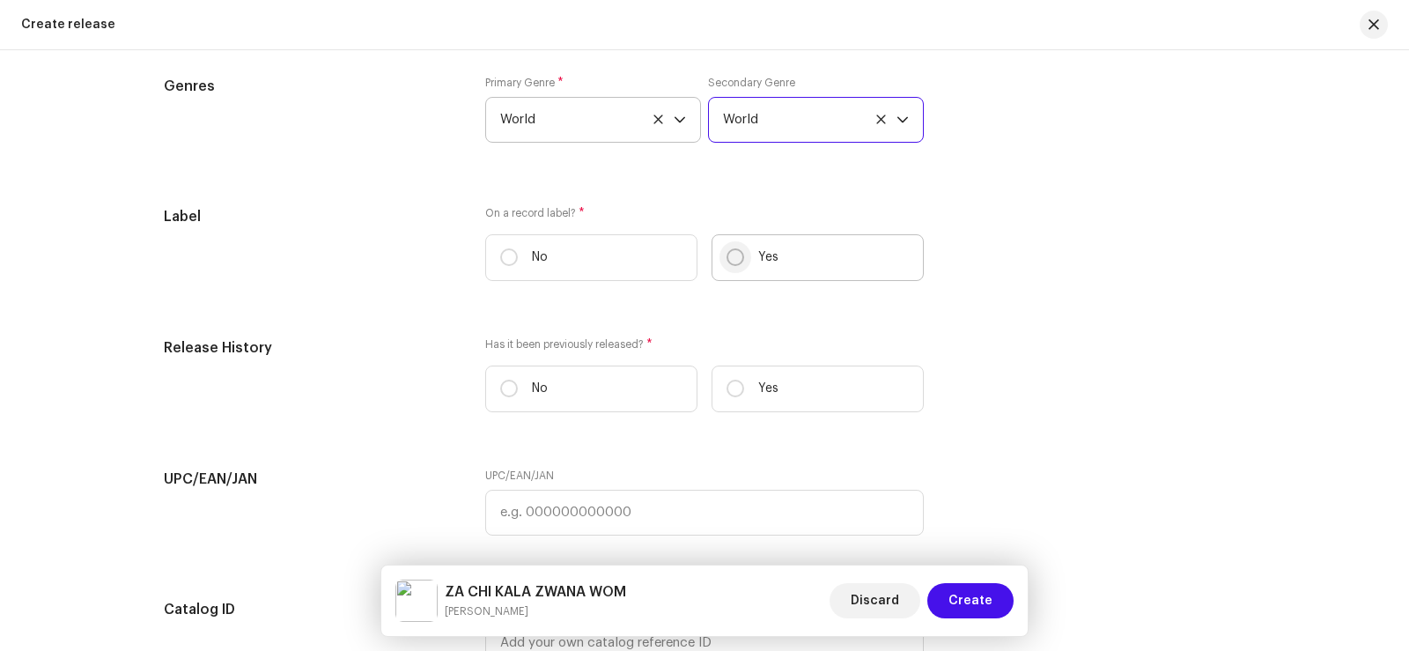
click at [733, 262] on input "Yes" at bounding box center [735, 257] width 18 height 18
radio input "true"
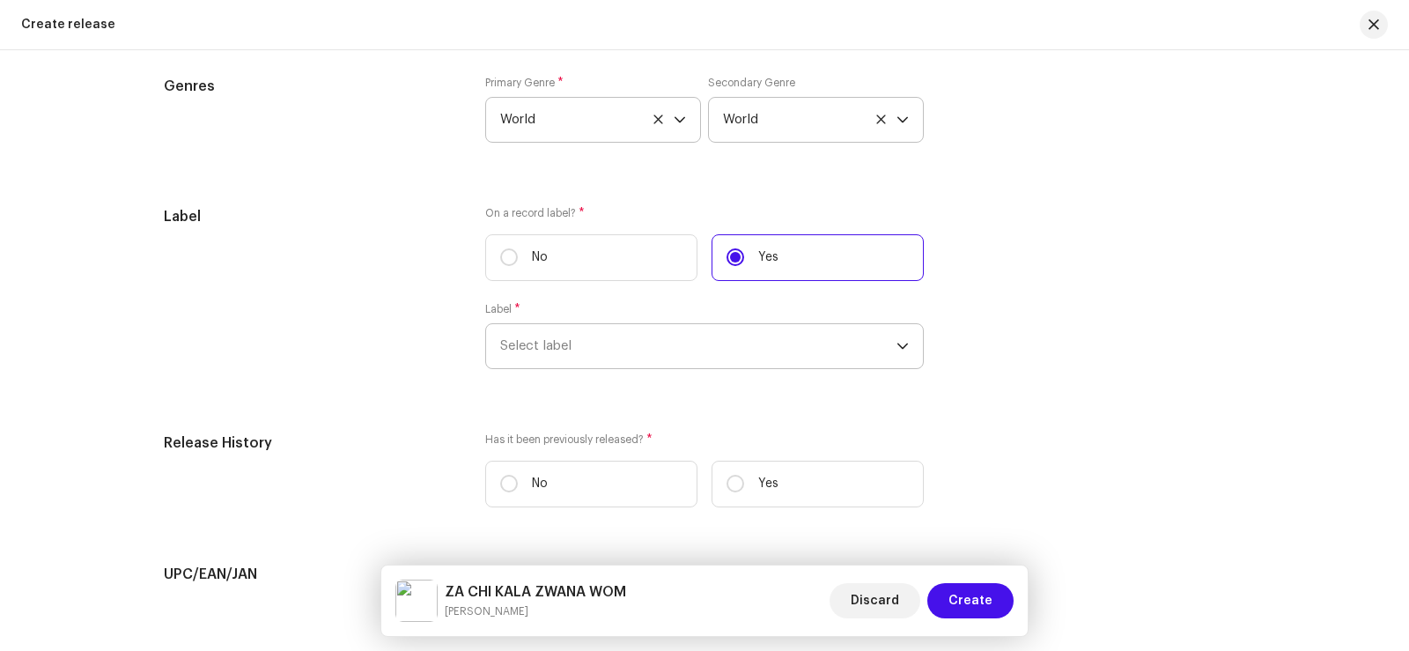
click at [553, 350] on span "Select label" at bounding box center [698, 346] width 396 height 44
type input "s"
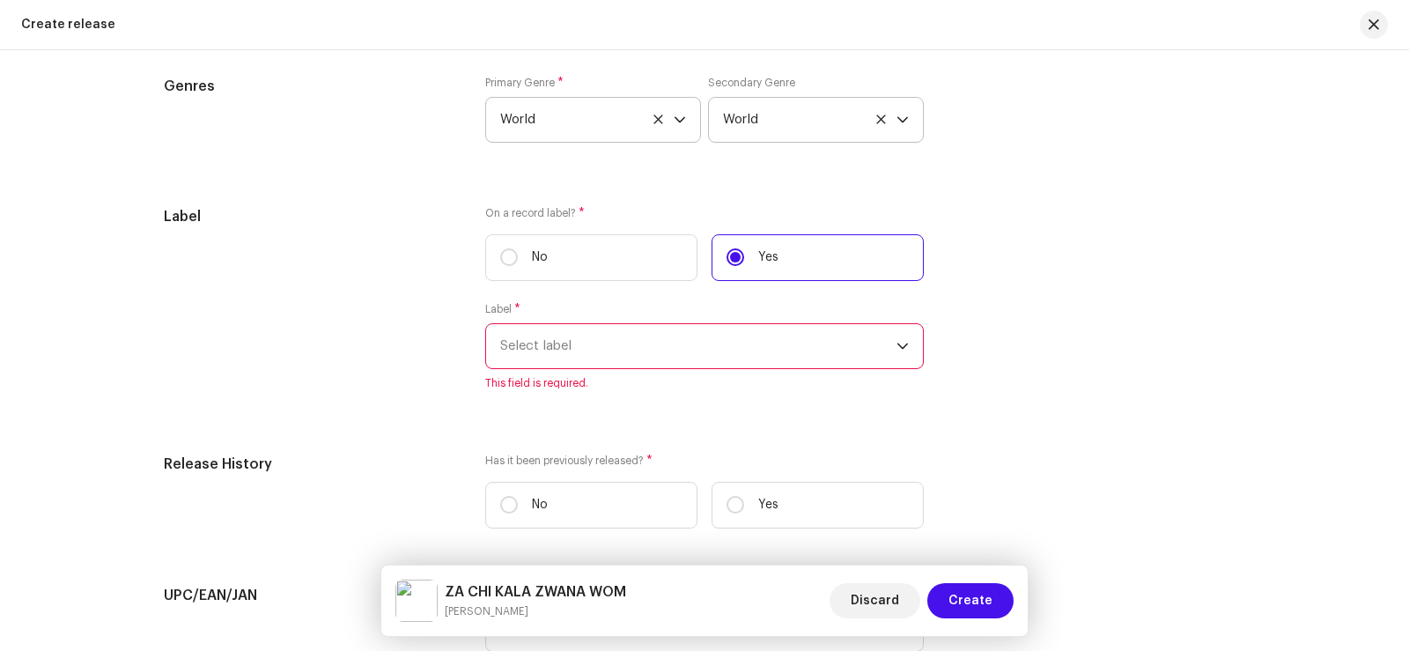
scroll to position [2624, 0]
click at [625, 352] on span "Select label" at bounding box center [698, 347] width 396 height 44
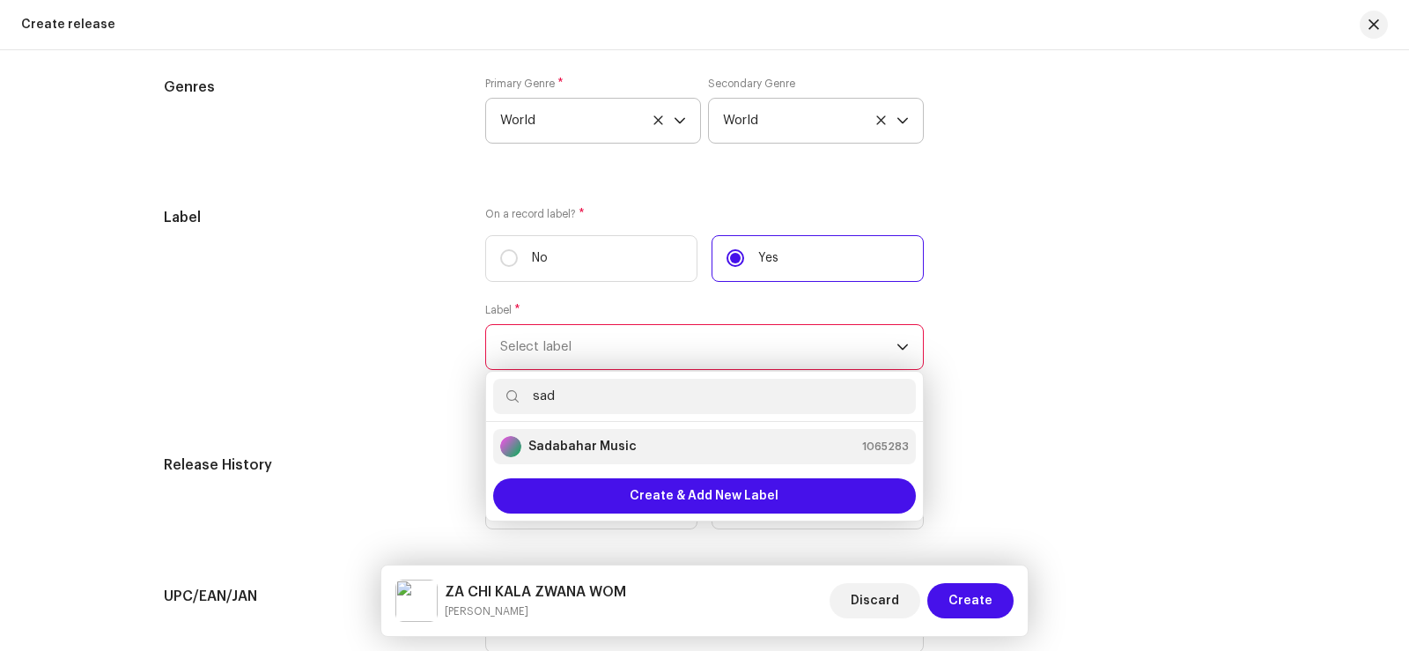
type input "sad"
click at [611, 440] on strong "Sadabahar Music" at bounding box center [582, 447] width 108 height 18
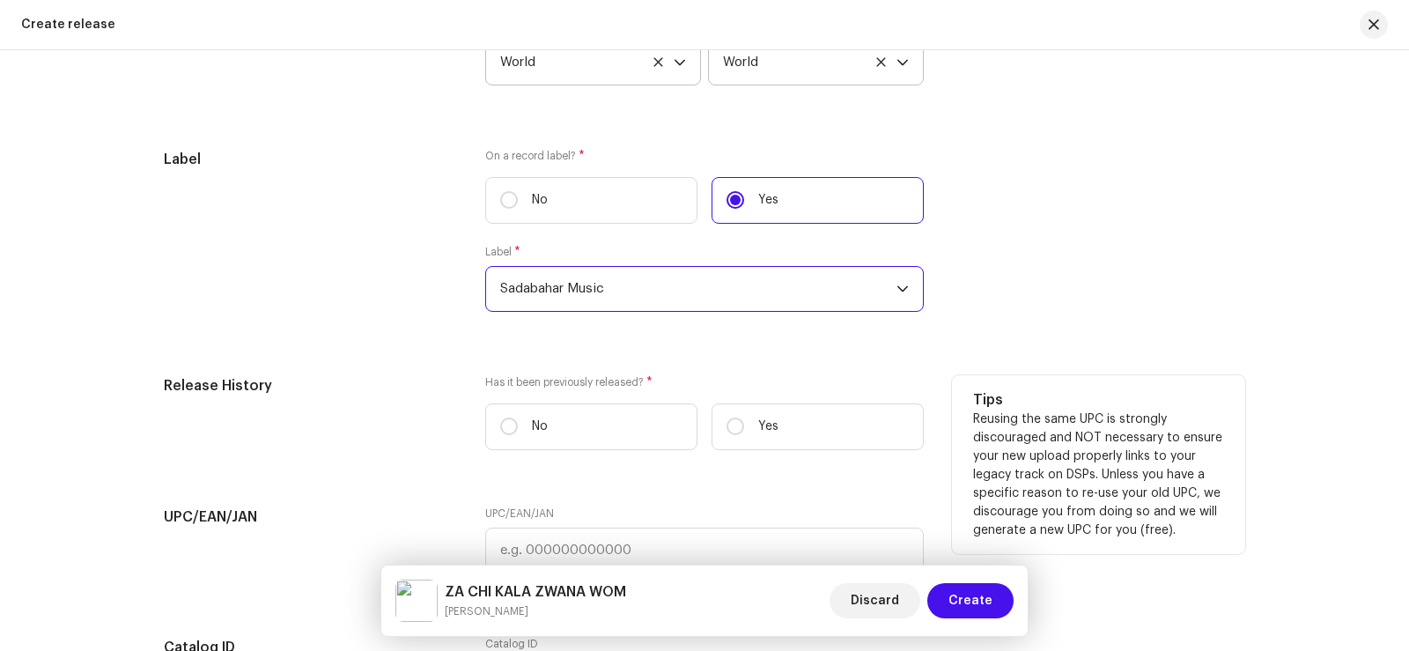
scroll to position [2712, 0]
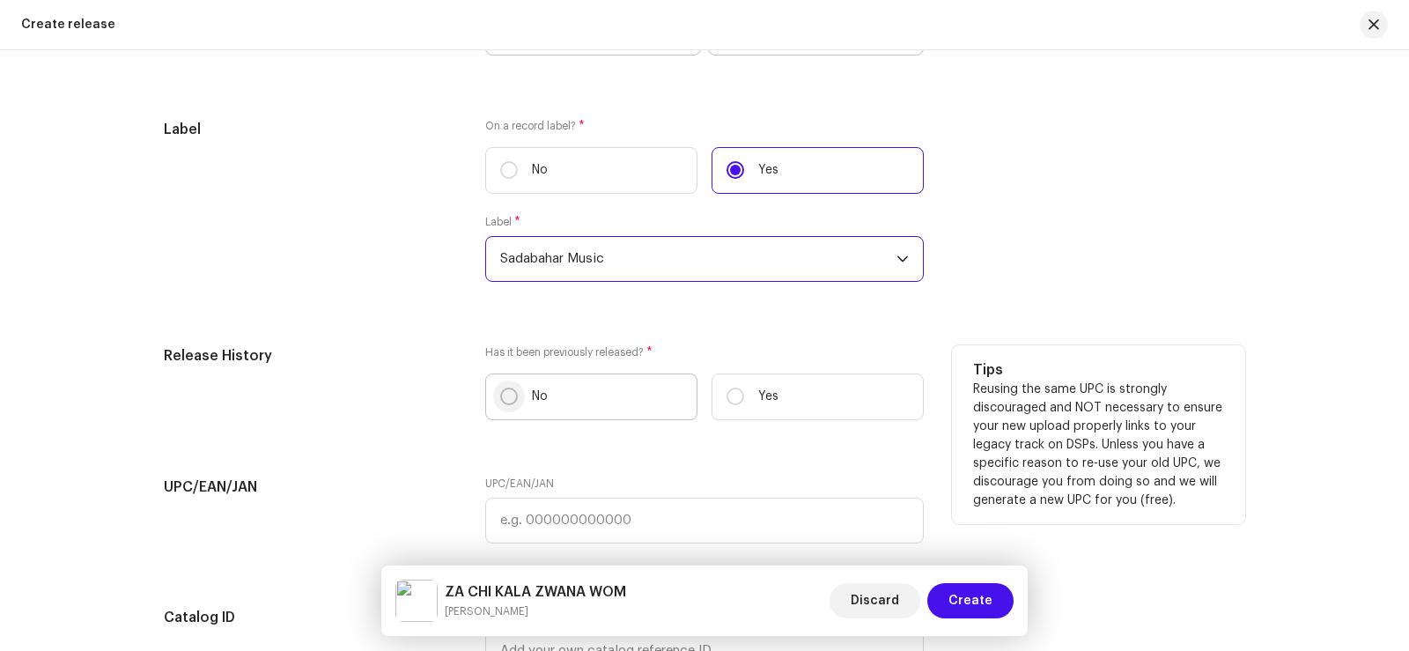
click at [500, 403] on input "No" at bounding box center [509, 396] width 18 height 18
radio input "true"
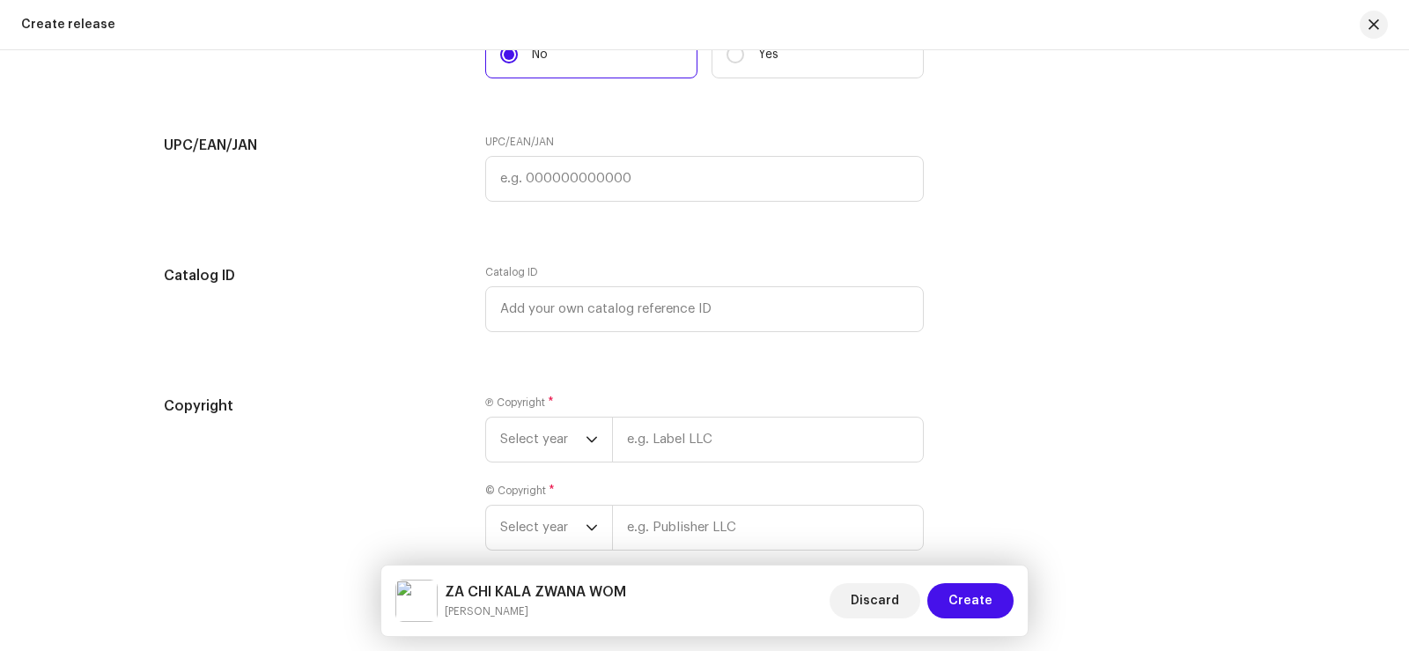
scroll to position [3143, 0]
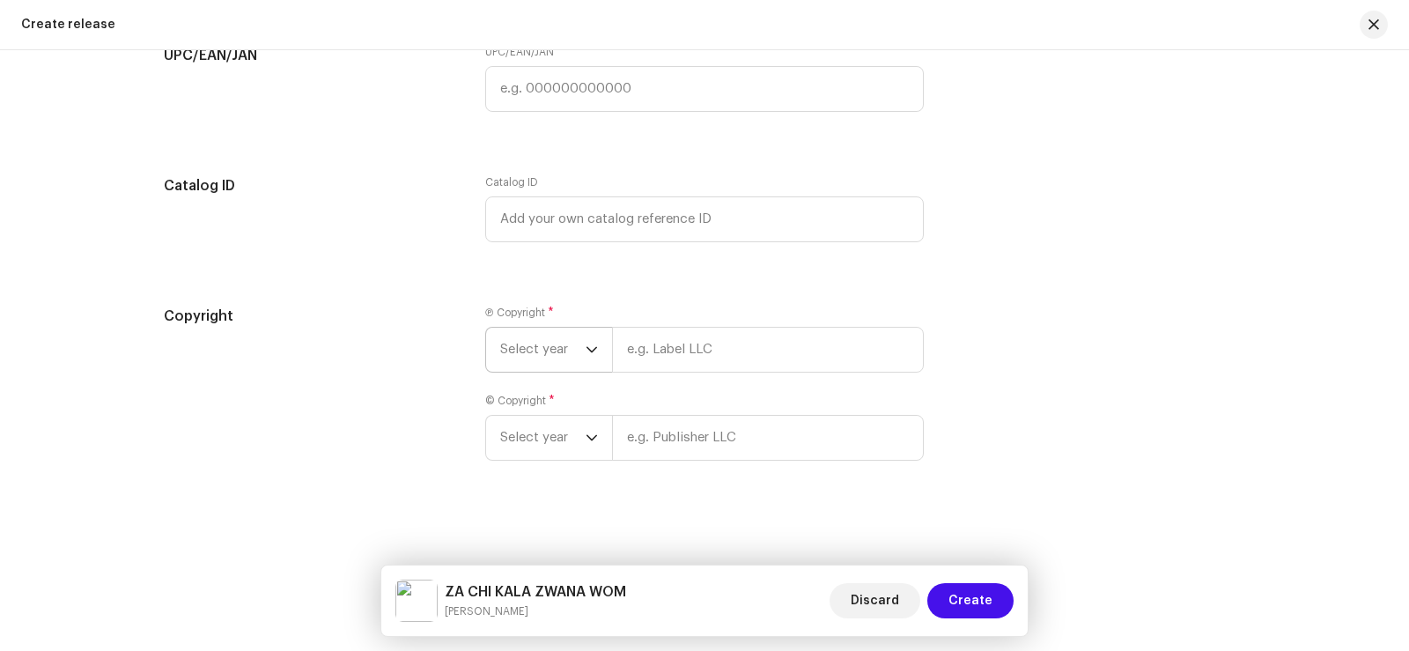
click at [539, 350] on span "Select year" at bounding box center [542, 350] width 85 height 44
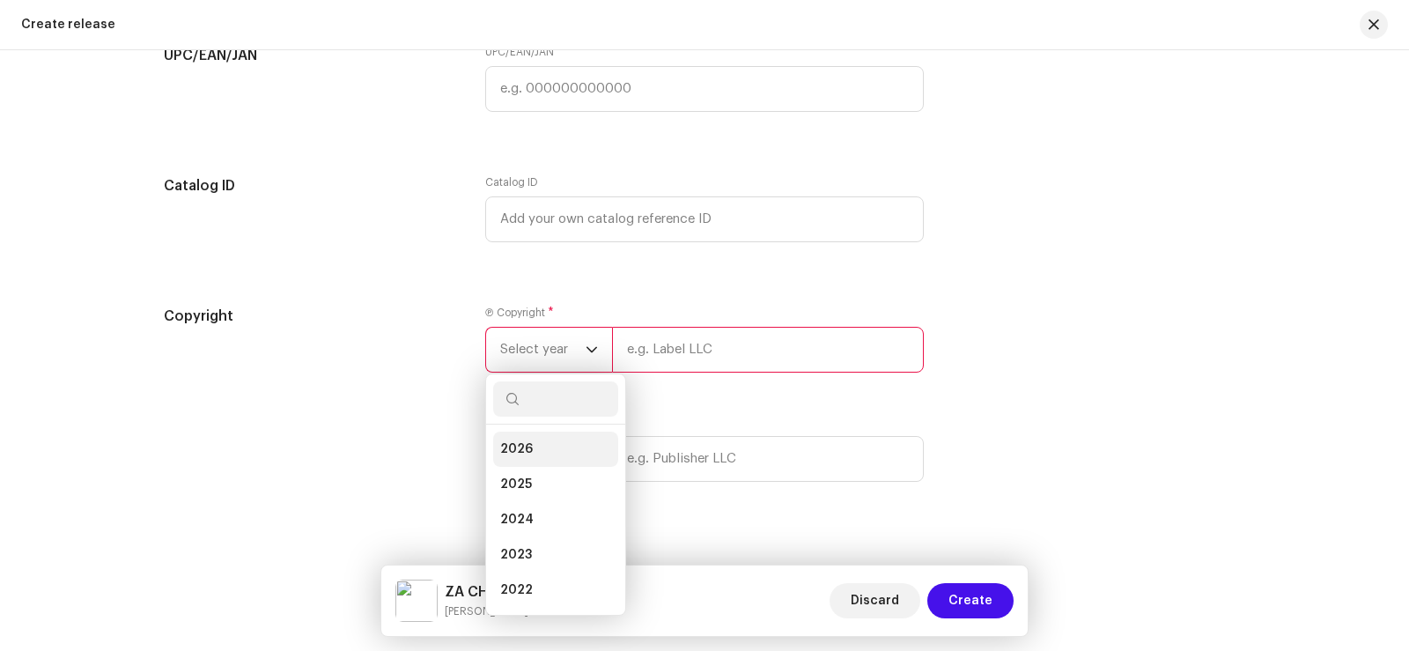
drag, startPoint x: 527, startPoint y: 480, endPoint x: 578, endPoint y: 425, distance: 74.8
click at [528, 480] on li "2025" at bounding box center [555, 484] width 125 height 35
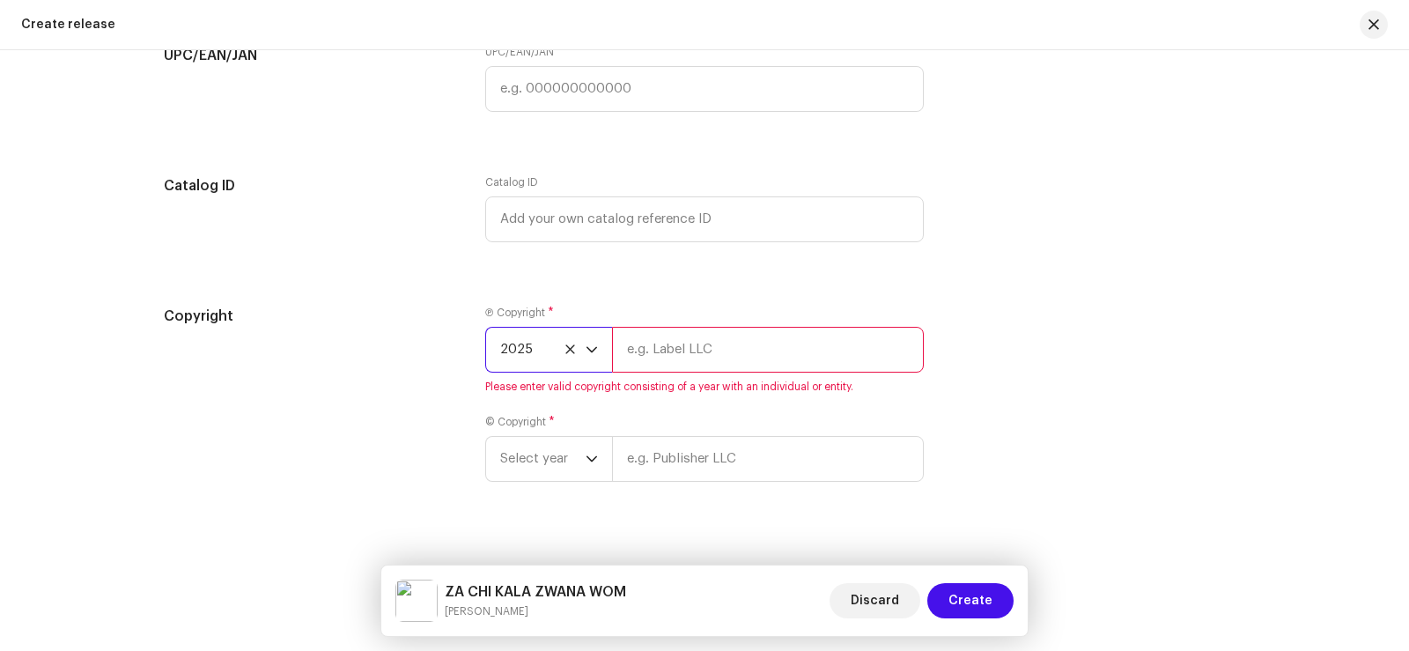
click at [686, 352] on input "text" at bounding box center [768, 350] width 312 height 46
type input "Sadabahar Music"
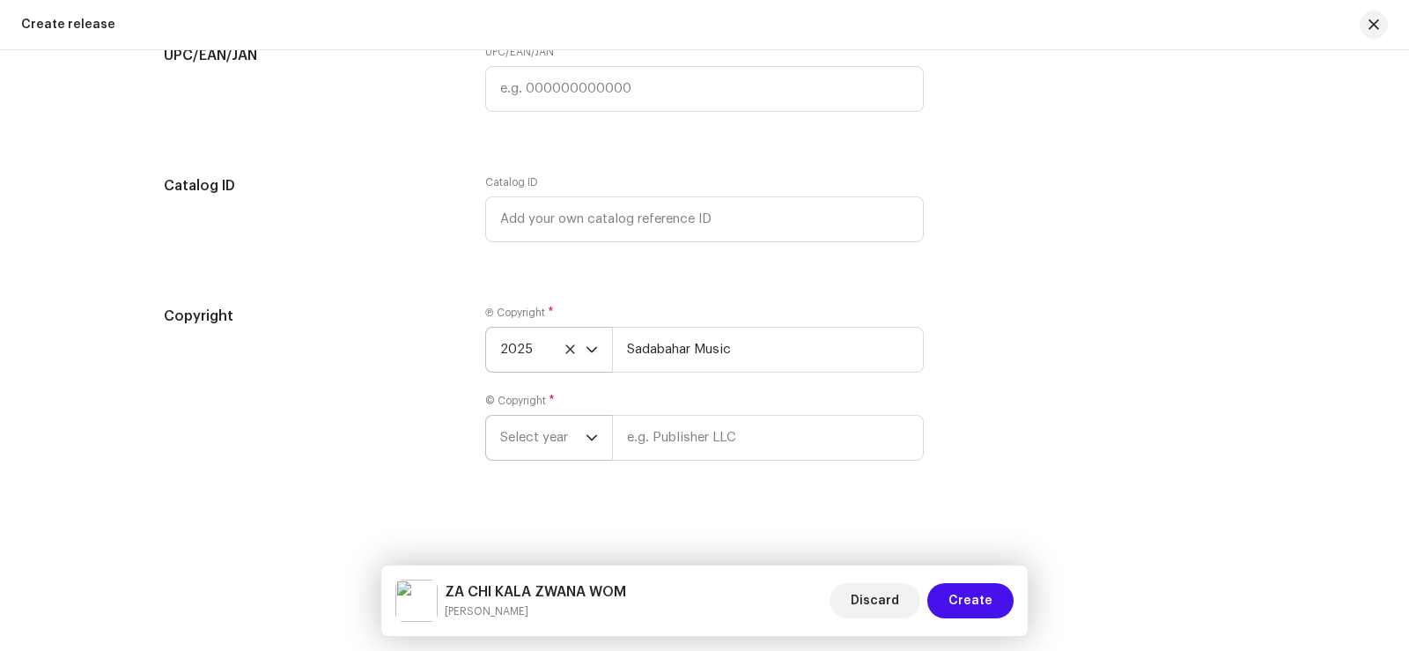
click at [543, 436] on span "Select year" at bounding box center [542, 438] width 85 height 44
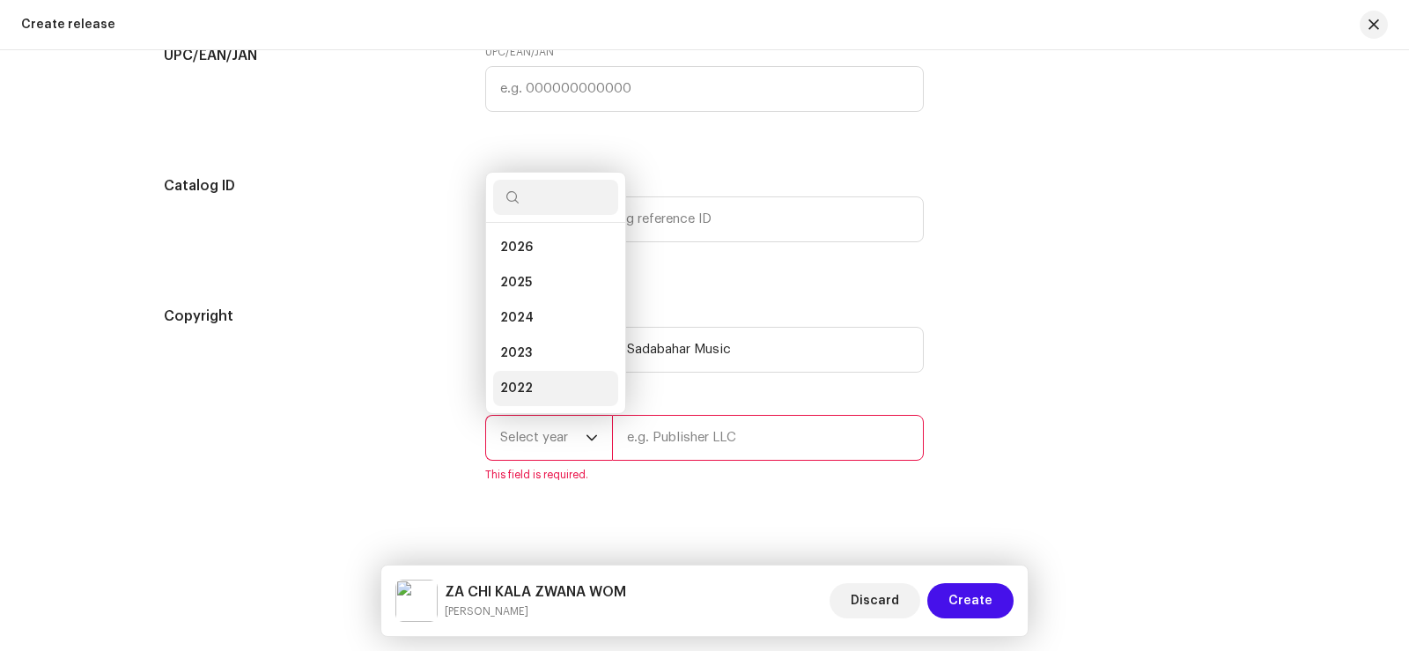
scroll to position [28, 0]
click at [538, 254] on li "2025" at bounding box center [555, 254] width 125 height 35
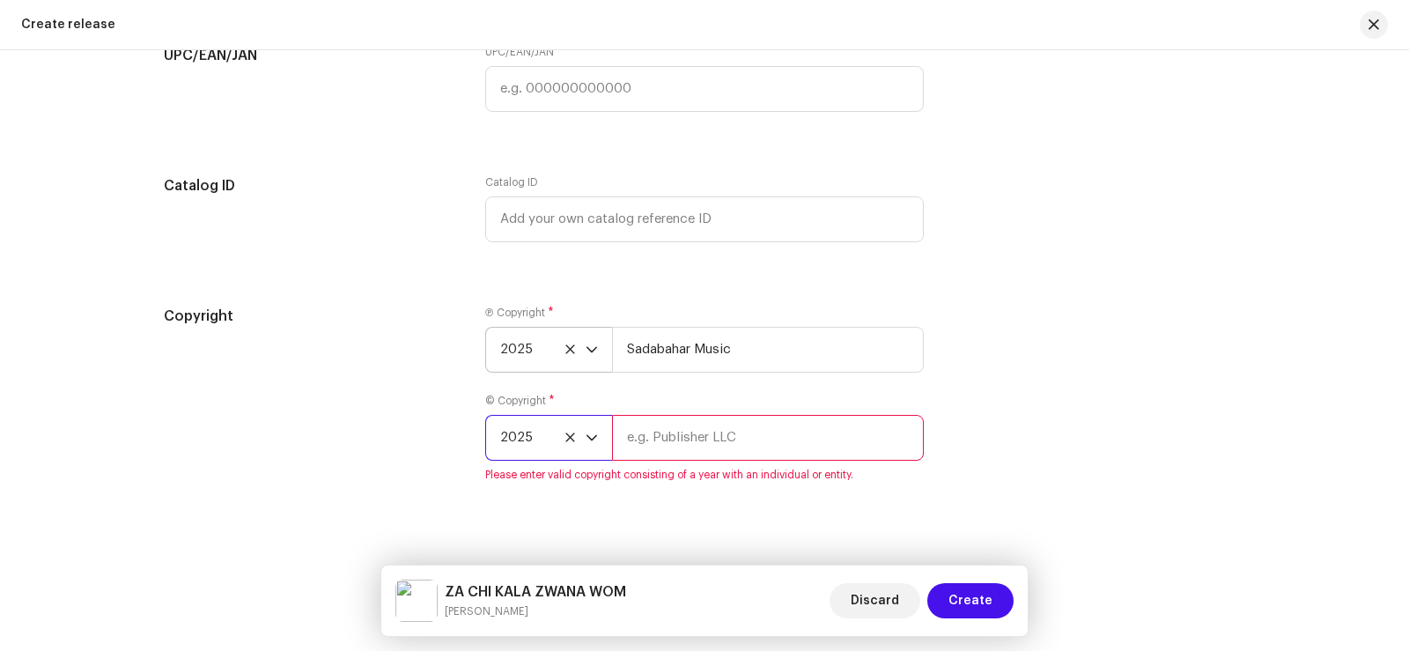
click at [658, 440] on input "text" at bounding box center [768, 438] width 312 height 46
type input "Sadabahar Music"
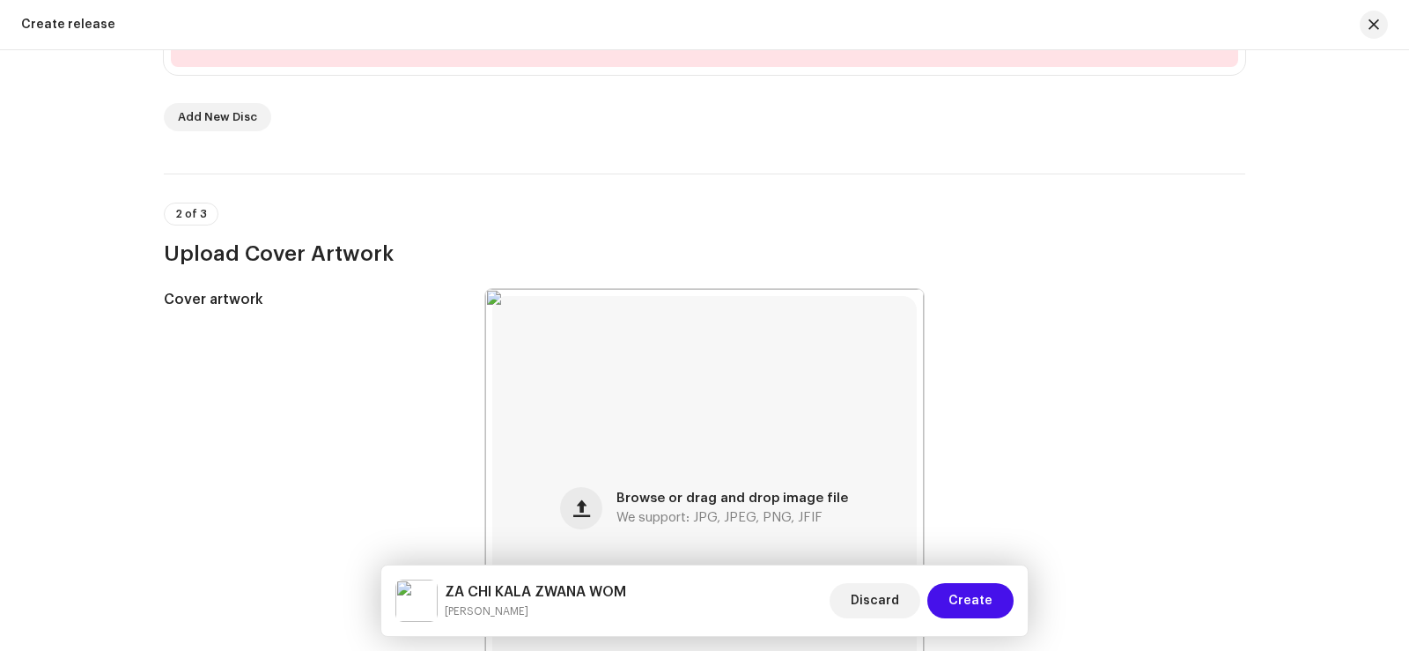
scroll to position [414, 0]
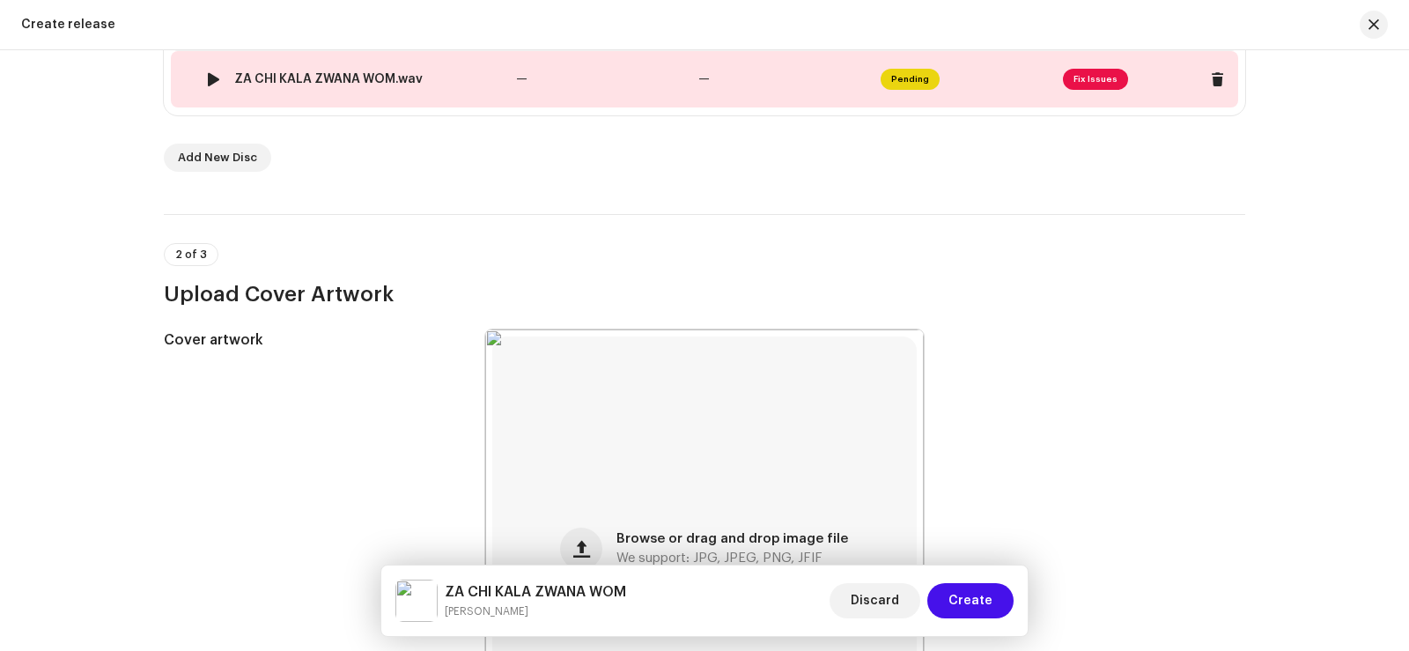
click at [620, 75] on td "—" at bounding box center [600, 79] width 182 height 56
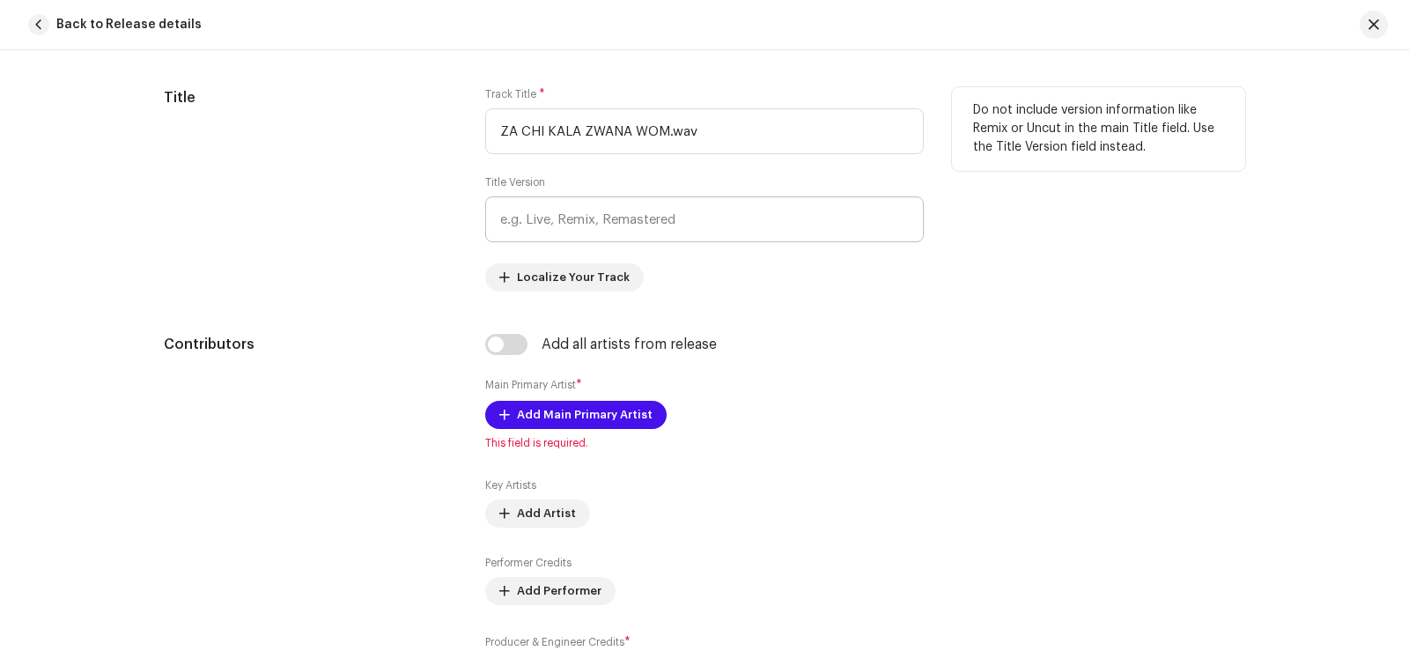
scroll to position [792, 0]
click at [696, 127] on input "ZA CHI KALA ZWANA WOM.wav" at bounding box center [704, 130] width 438 height 46
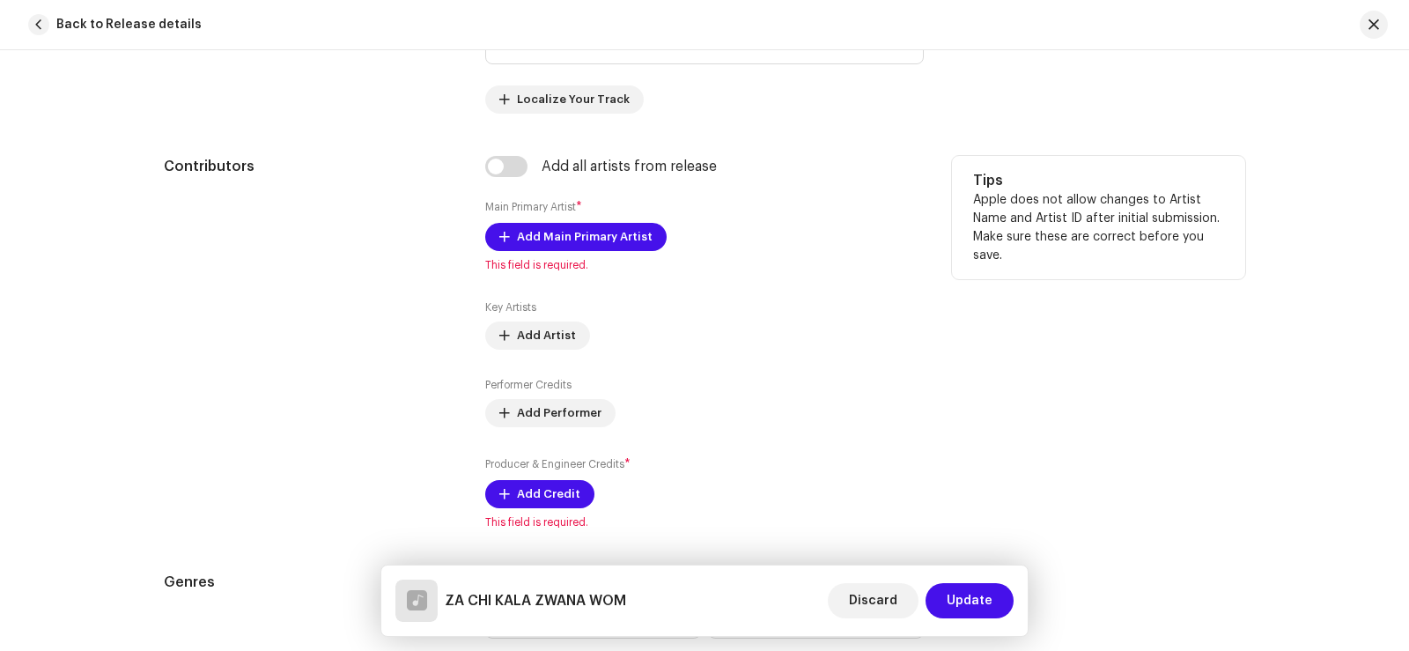
scroll to position [969, 0]
type input "ZA CHI KALA ZWANA WOM"
click at [534, 237] on span "Add Main Primary Artist" at bounding box center [585, 237] width 136 height 35
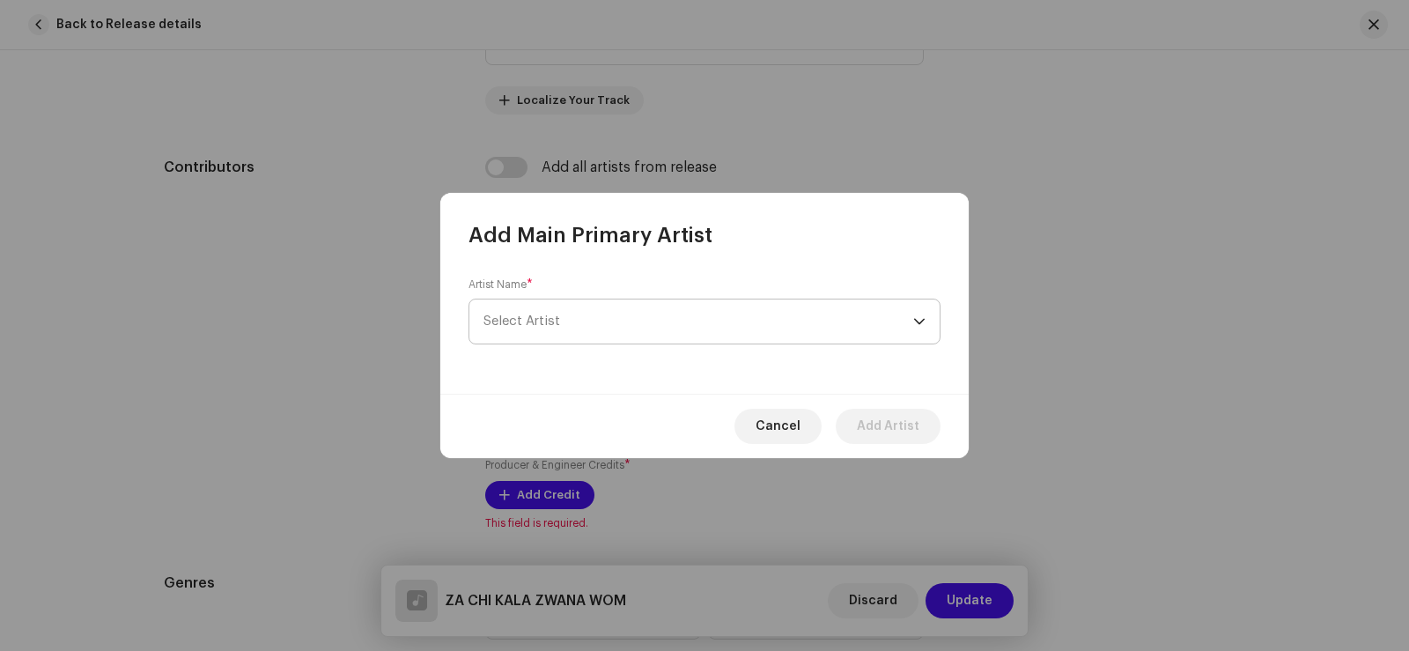
click at [555, 323] on span "Select Artist" at bounding box center [521, 320] width 77 height 13
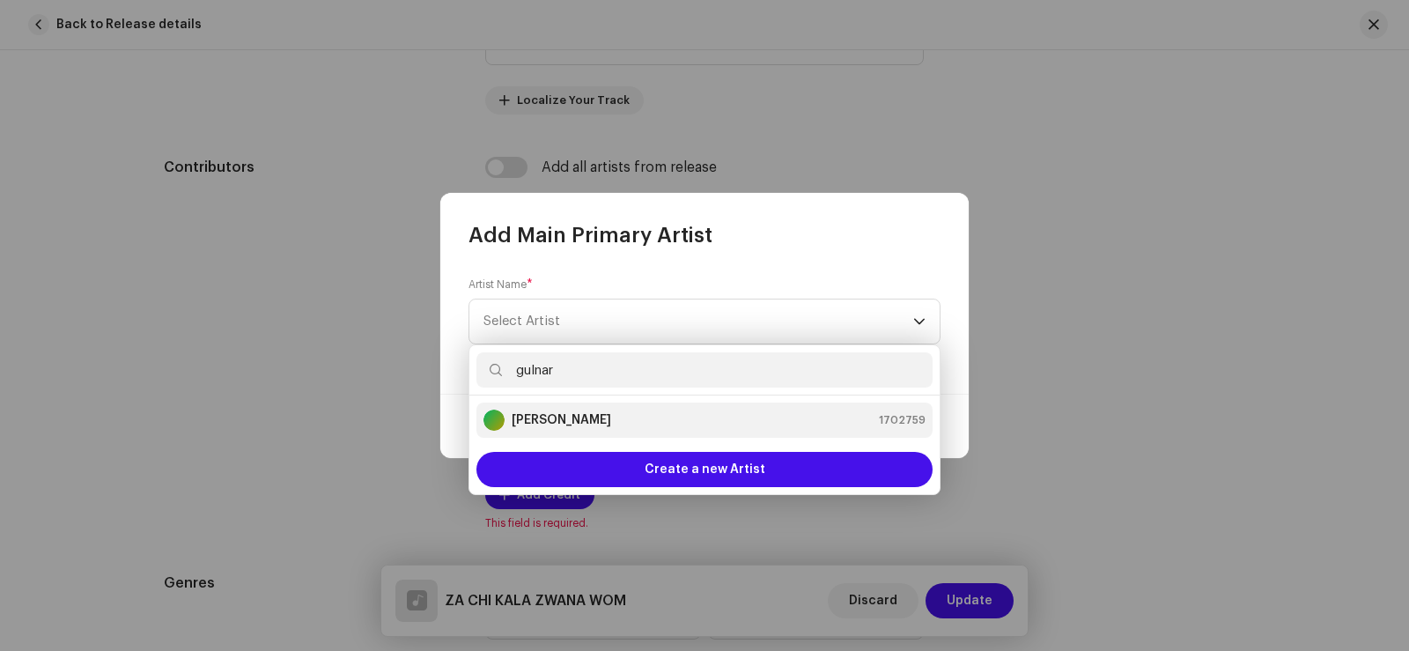
type input "gulnar"
click at [593, 414] on strong "[PERSON_NAME]" at bounding box center [561, 420] width 99 height 18
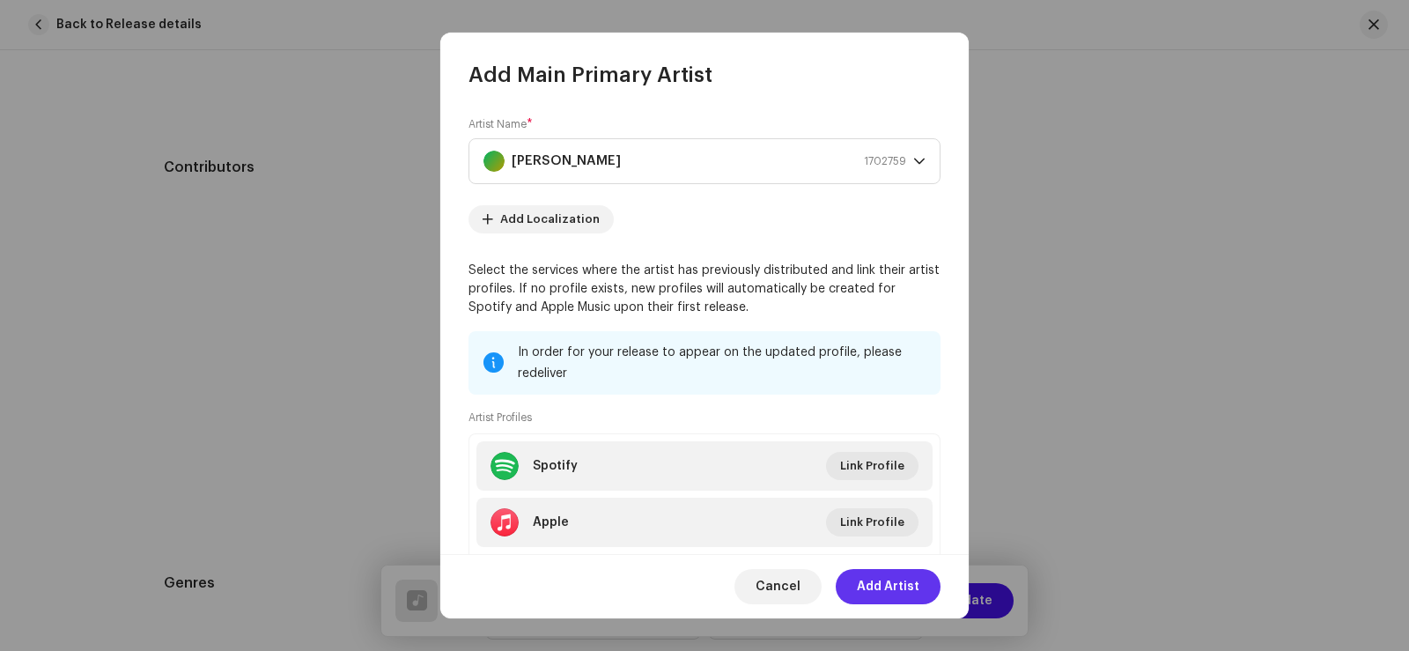
click at [895, 585] on span "Add Artist" at bounding box center [888, 586] width 63 height 35
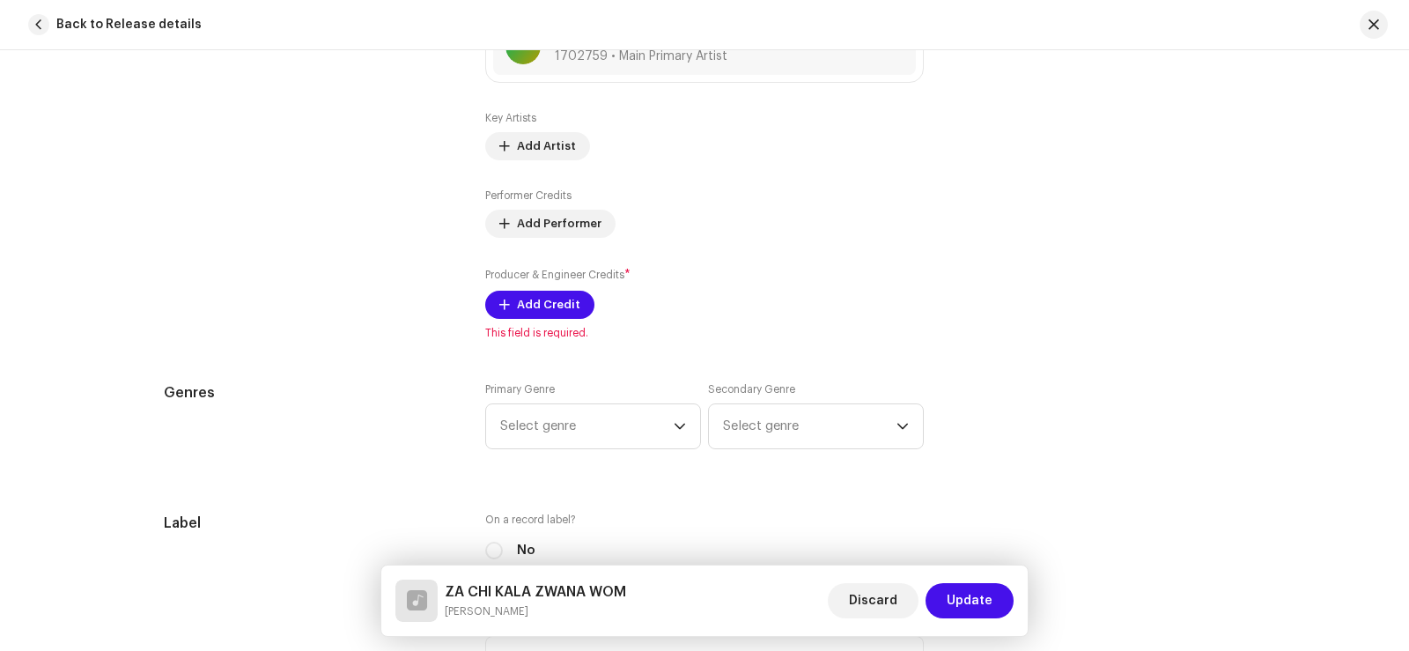
scroll to position [1233, 0]
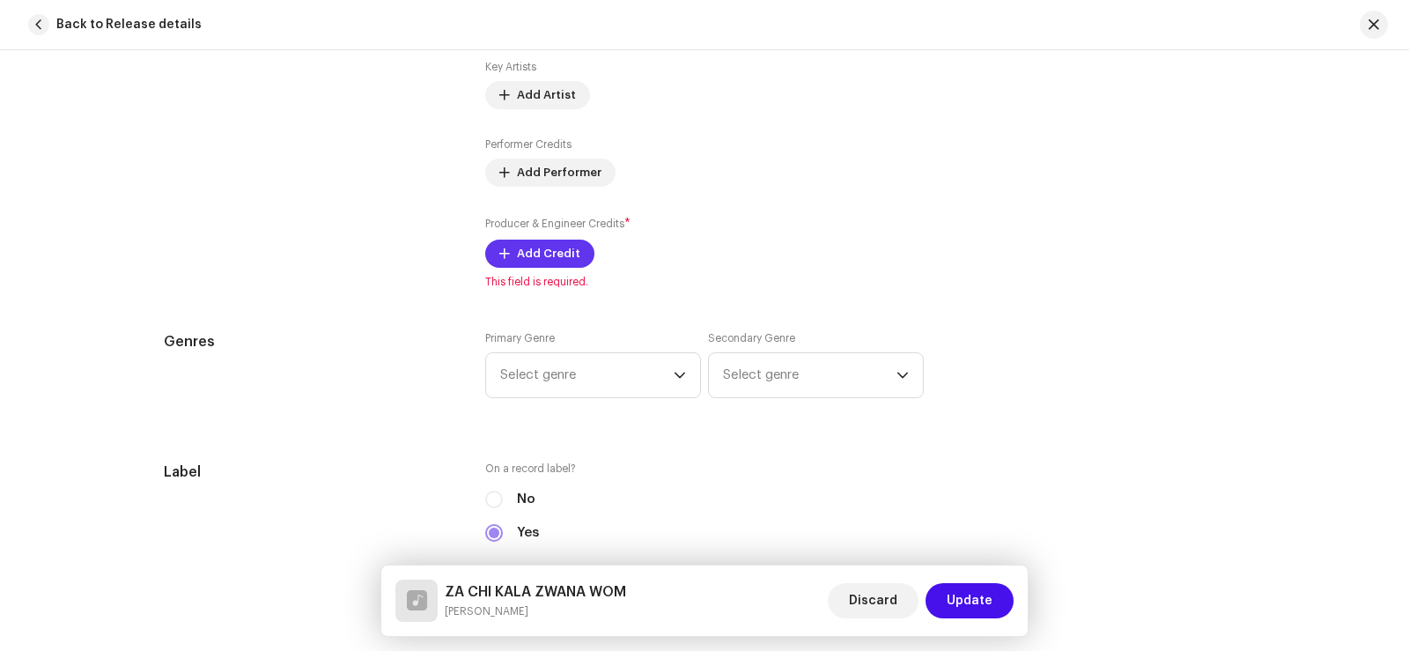
click at [518, 254] on span "Add Credit" at bounding box center [548, 253] width 63 height 35
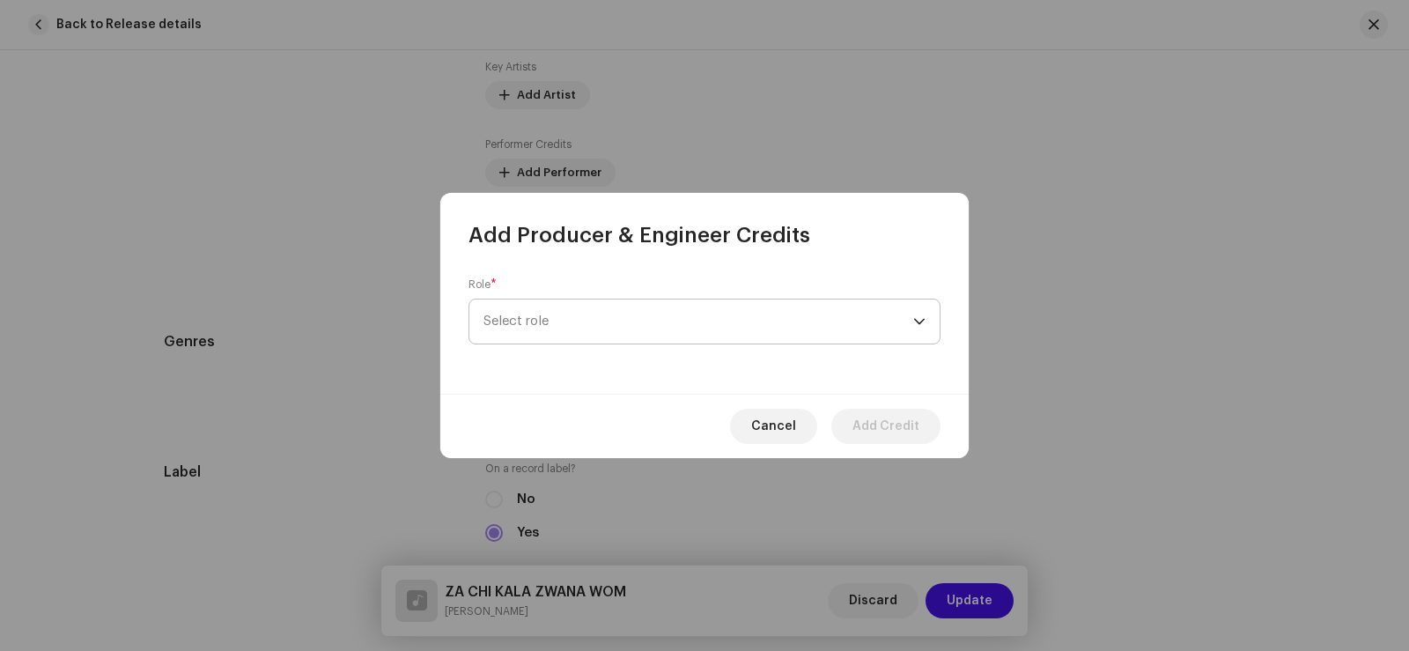
click at [558, 312] on span "Select role" at bounding box center [698, 321] width 430 height 44
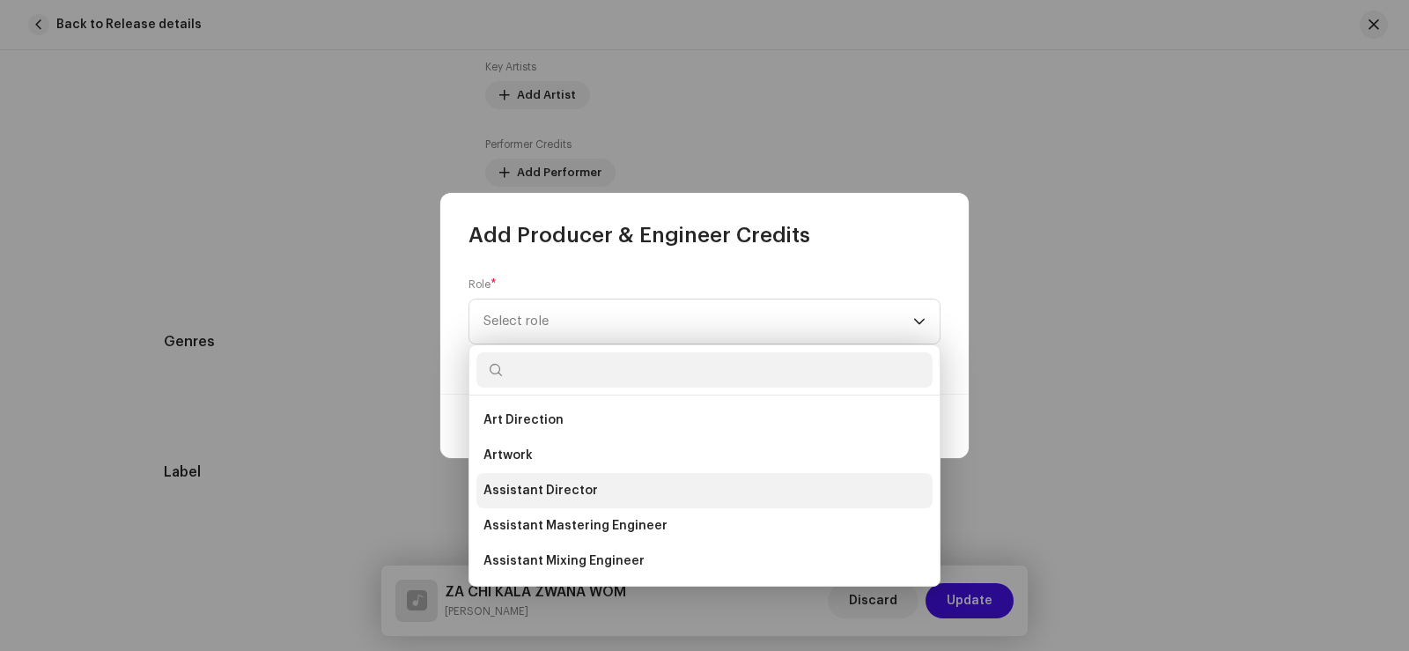
click at [593, 492] on li "Assistant Director" at bounding box center [704, 490] width 456 height 35
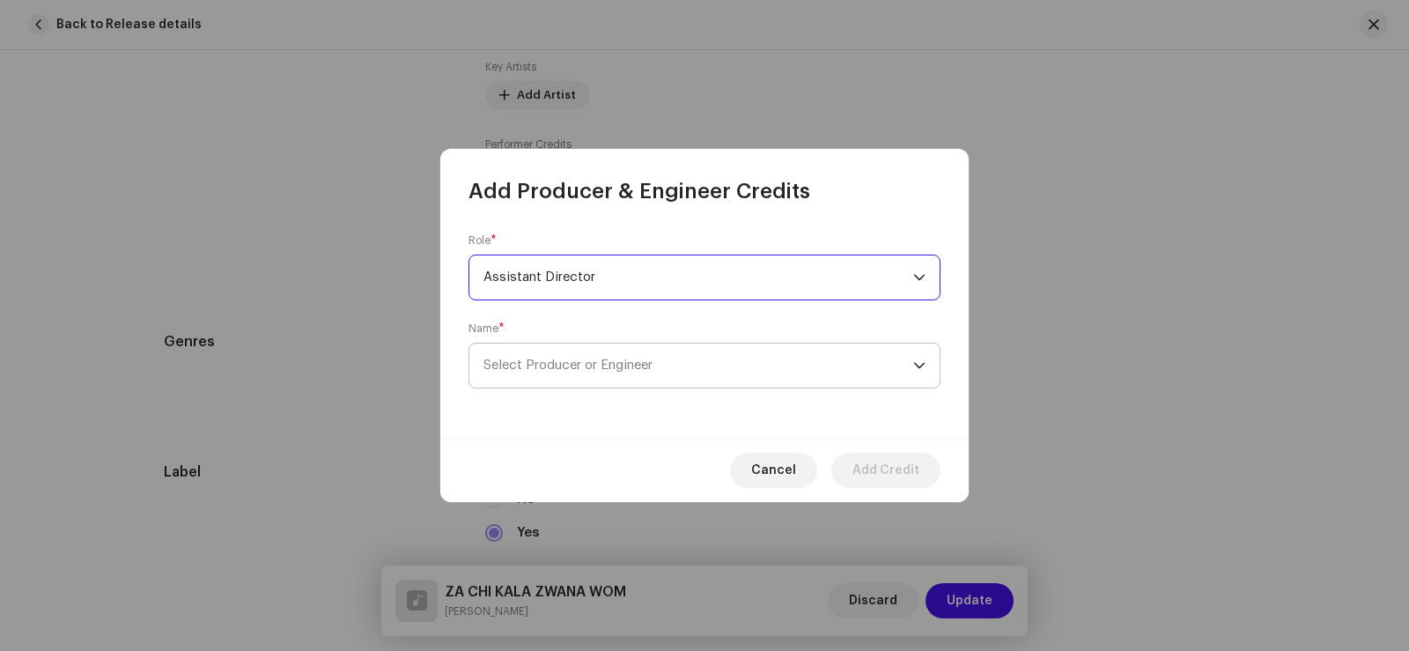
click at [558, 357] on span "Select Producer or Engineer" at bounding box center [698, 365] width 430 height 44
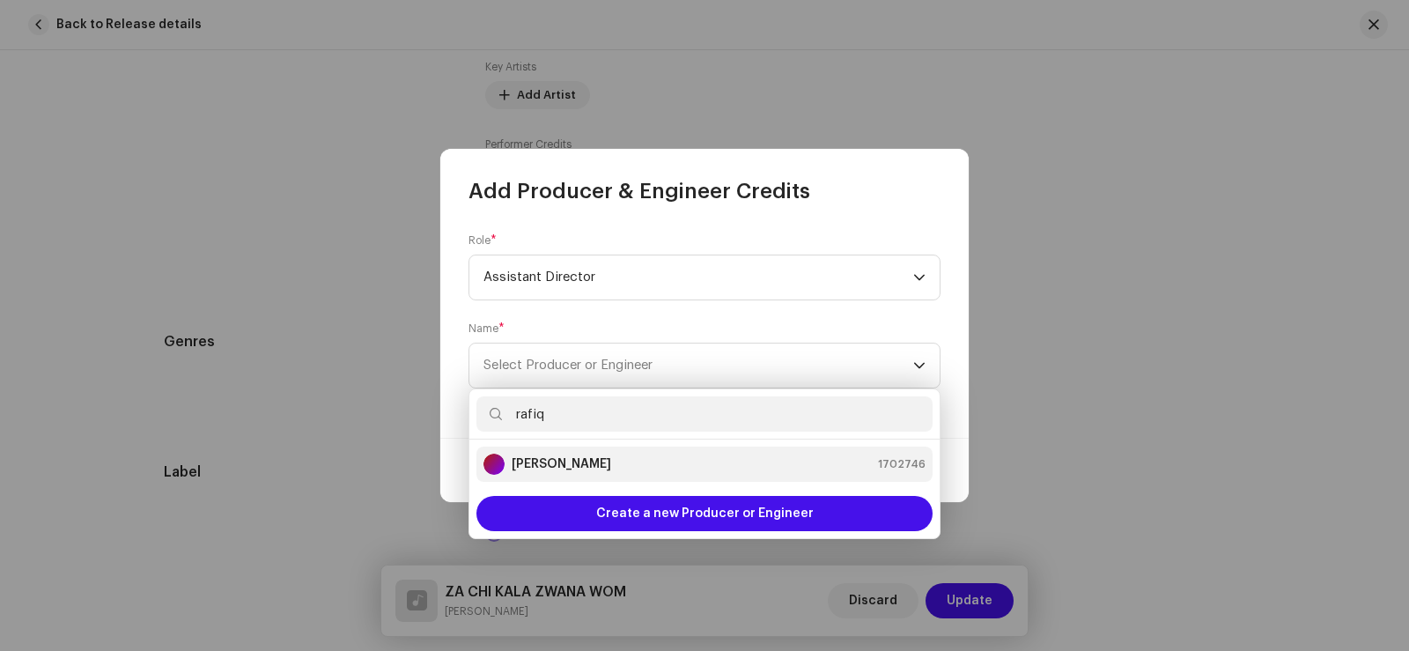
type input "rafiq"
click at [612, 475] on li "[PERSON_NAME] 1702746" at bounding box center [704, 463] width 456 height 35
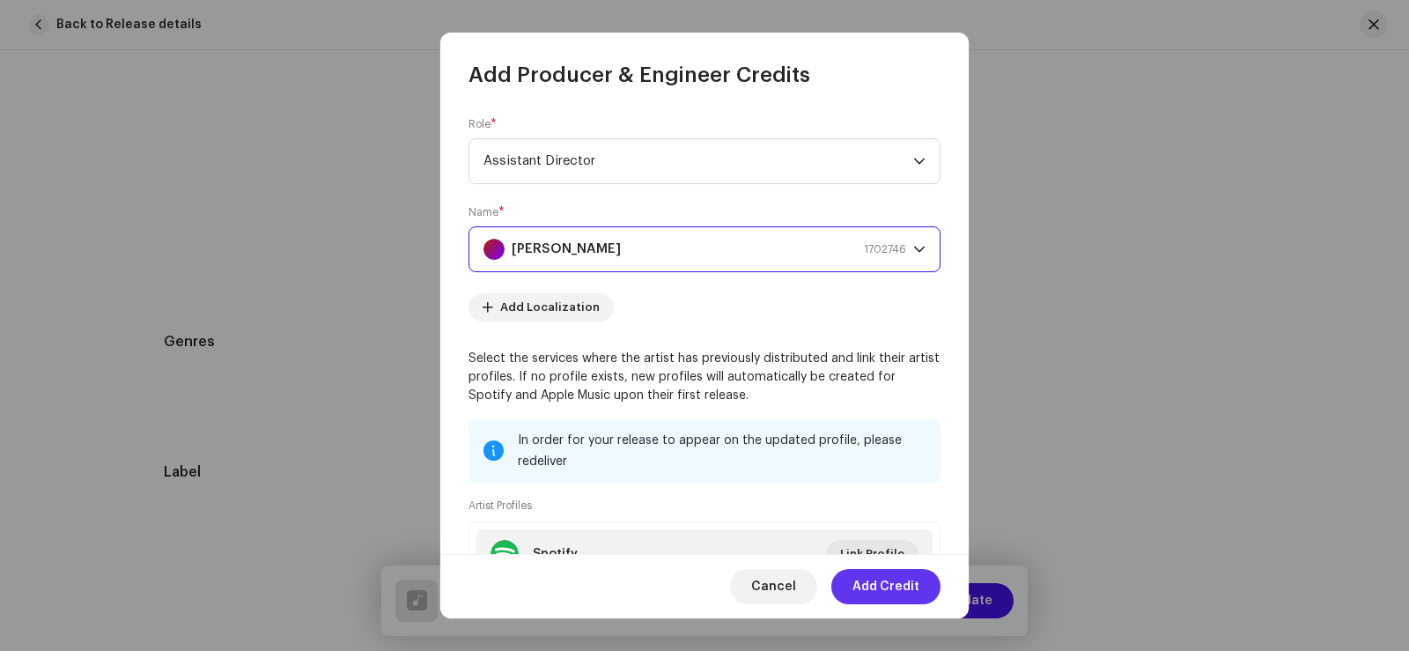
click at [901, 580] on span "Add Credit" at bounding box center [885, 586] width 67 height 35
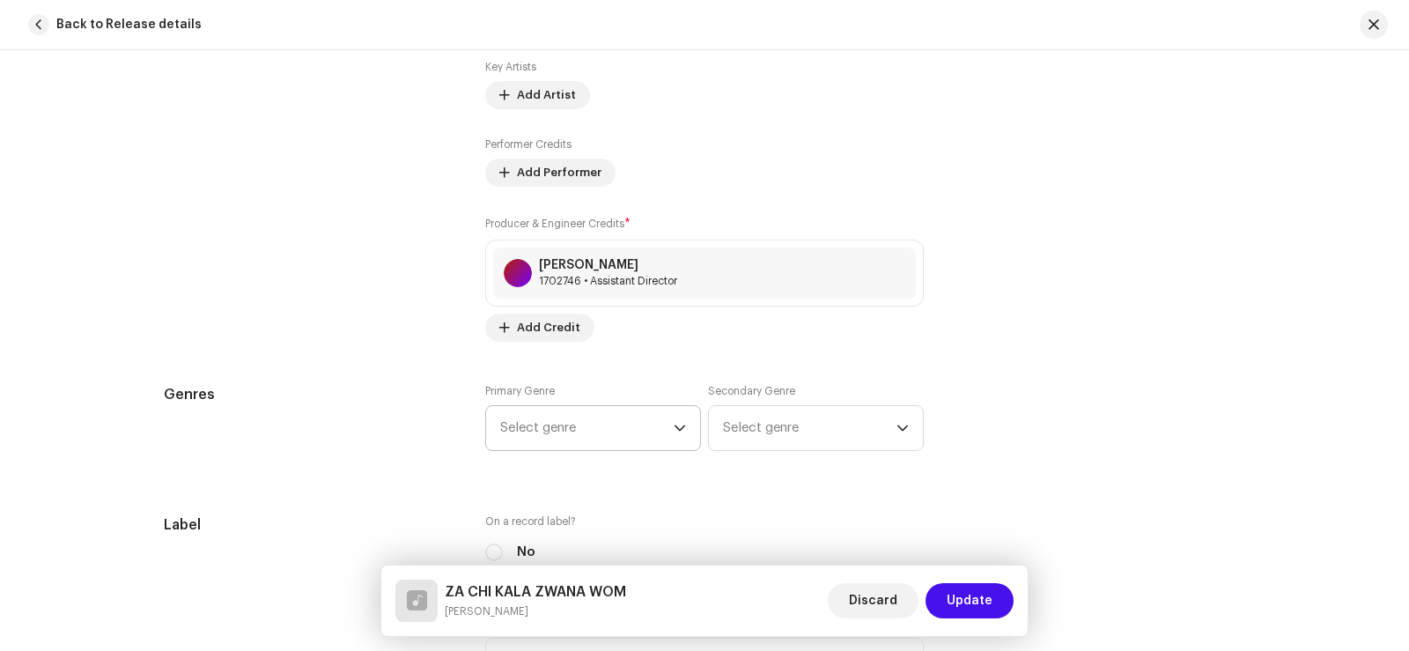
click at [529, 432] on span "Select genre" at bounding box center [586, 428] width 173 height 44
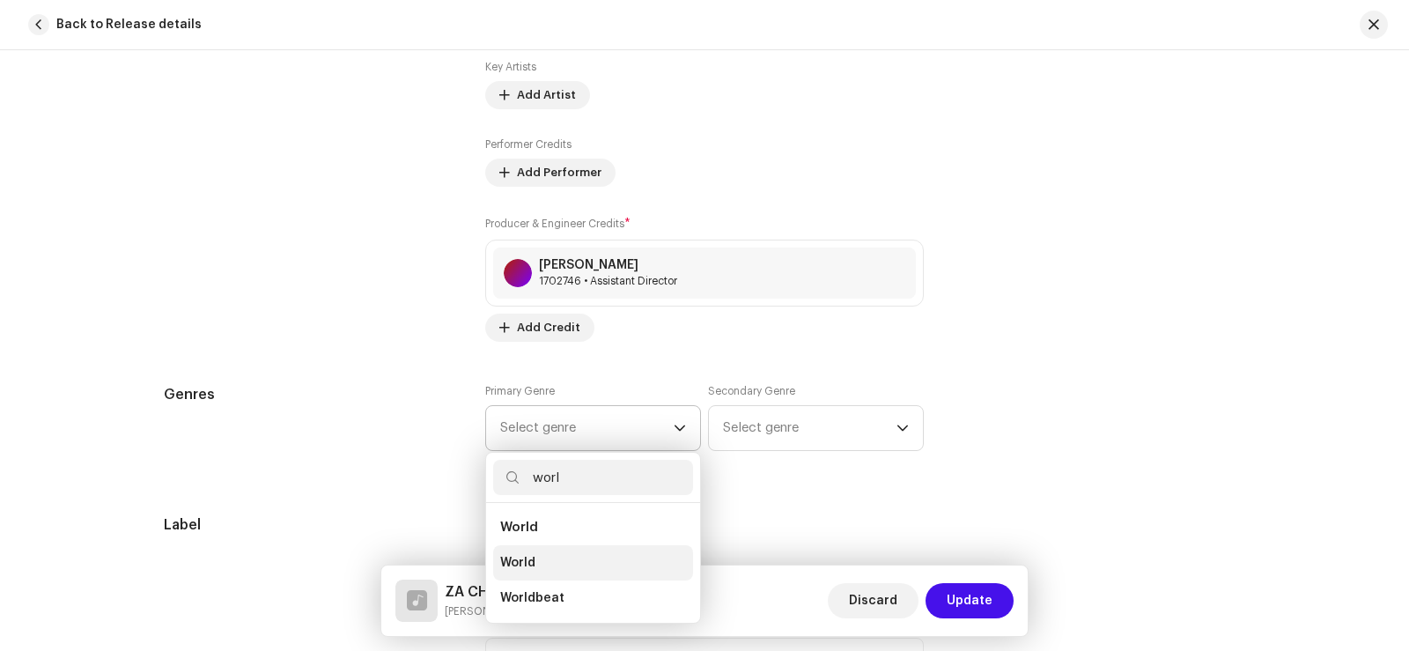
type input "worl"
click at [565, 562] on li "World" at bounding box center [593, 562] width 200 height 35
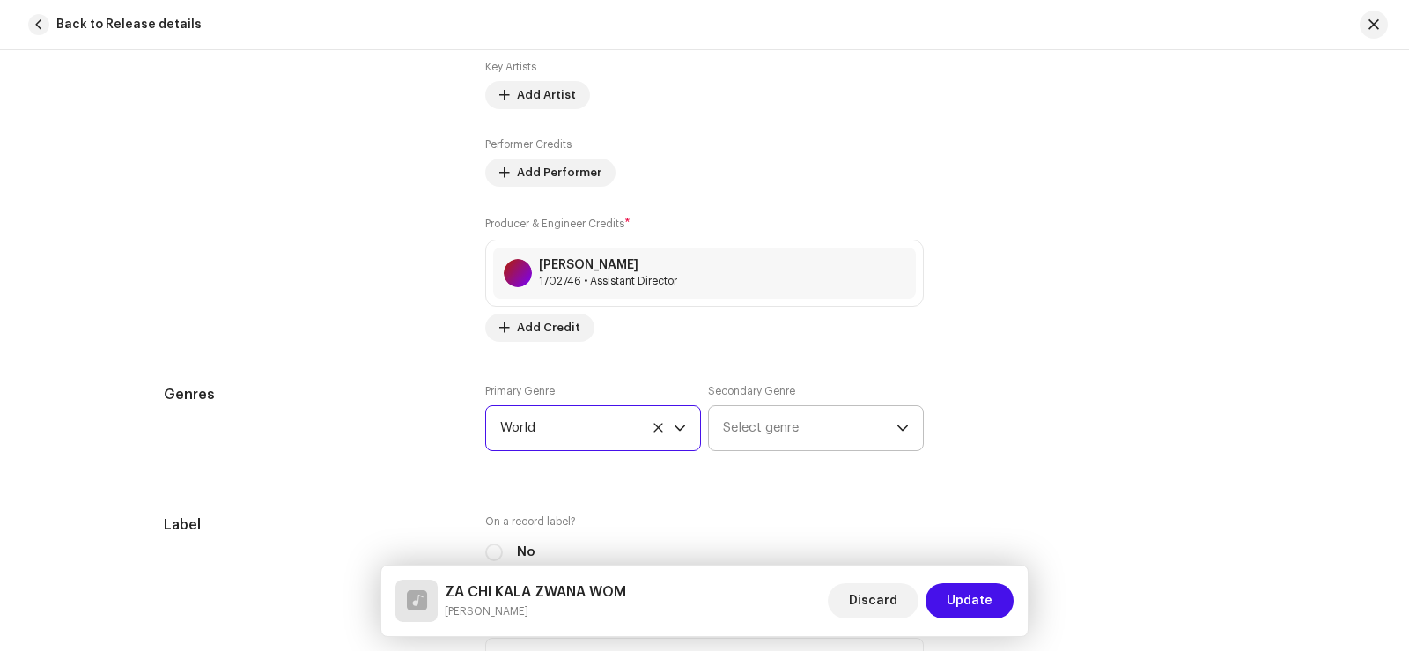
click at [784, 424] on span "Select genre" at bounding box center [809, 428] width 173 height 44
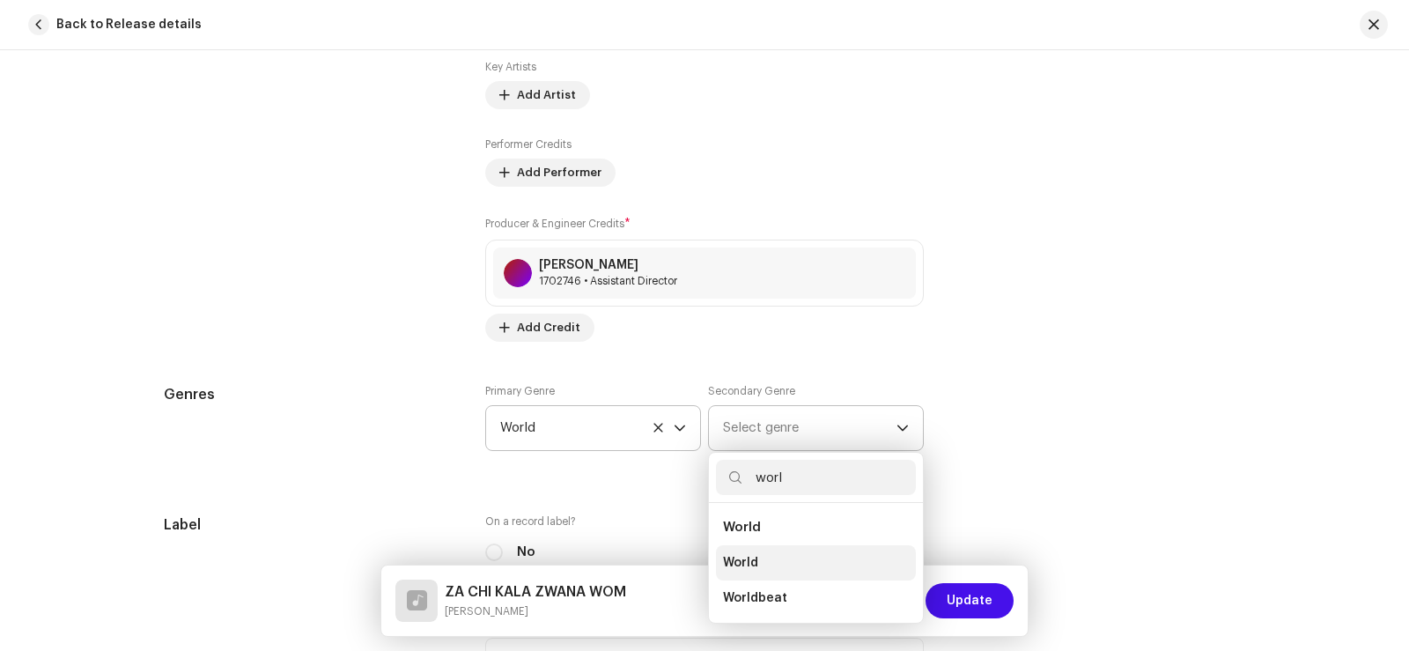
type input "worl"
click at [775, 561] on li "World" at bounding box center [816, 562] width 200 height 35
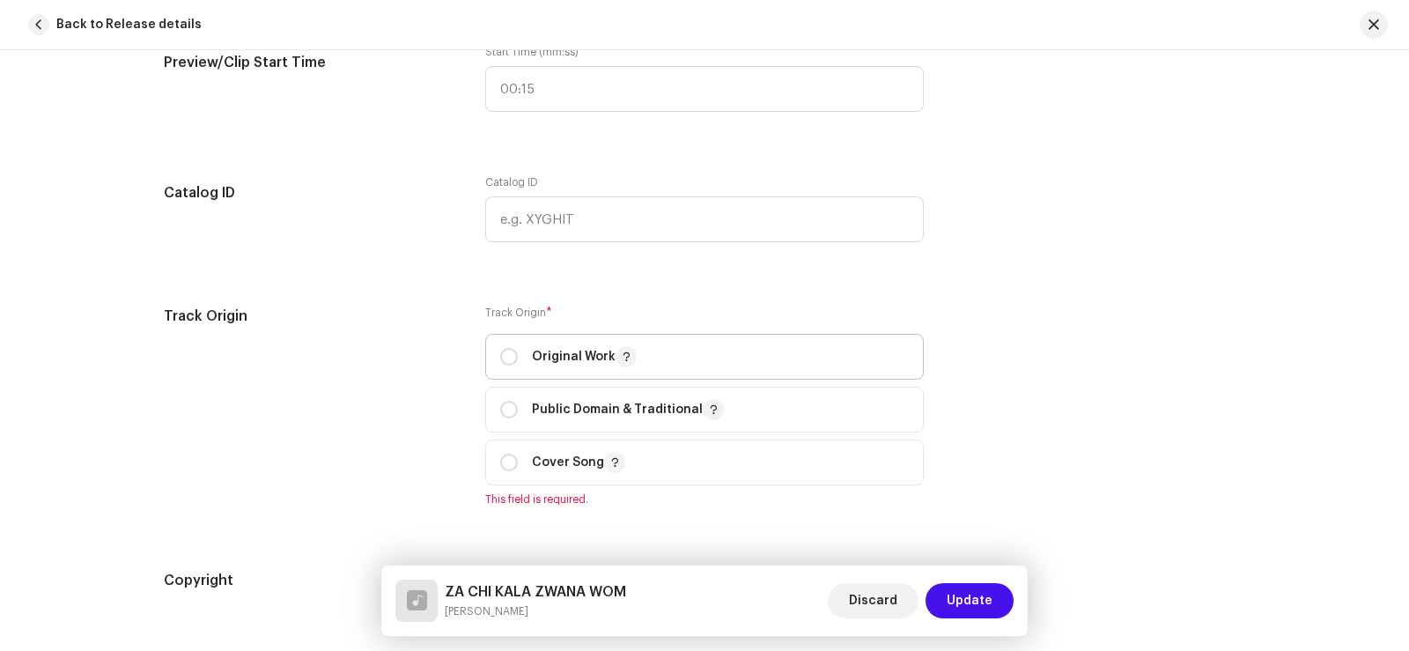
scroll to position [2025, 0]
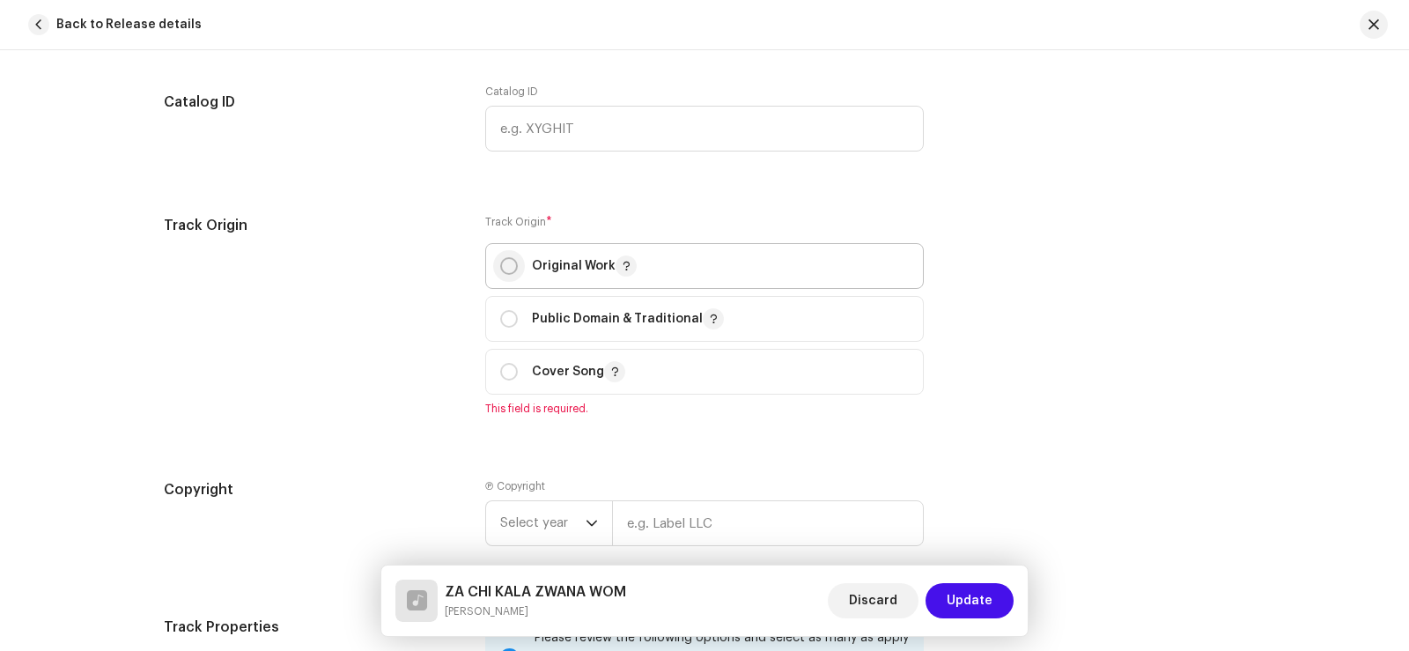
click at [510, 261] on input "radio" at bounding box center [509, 266] width 18 height 18
radio input "true"
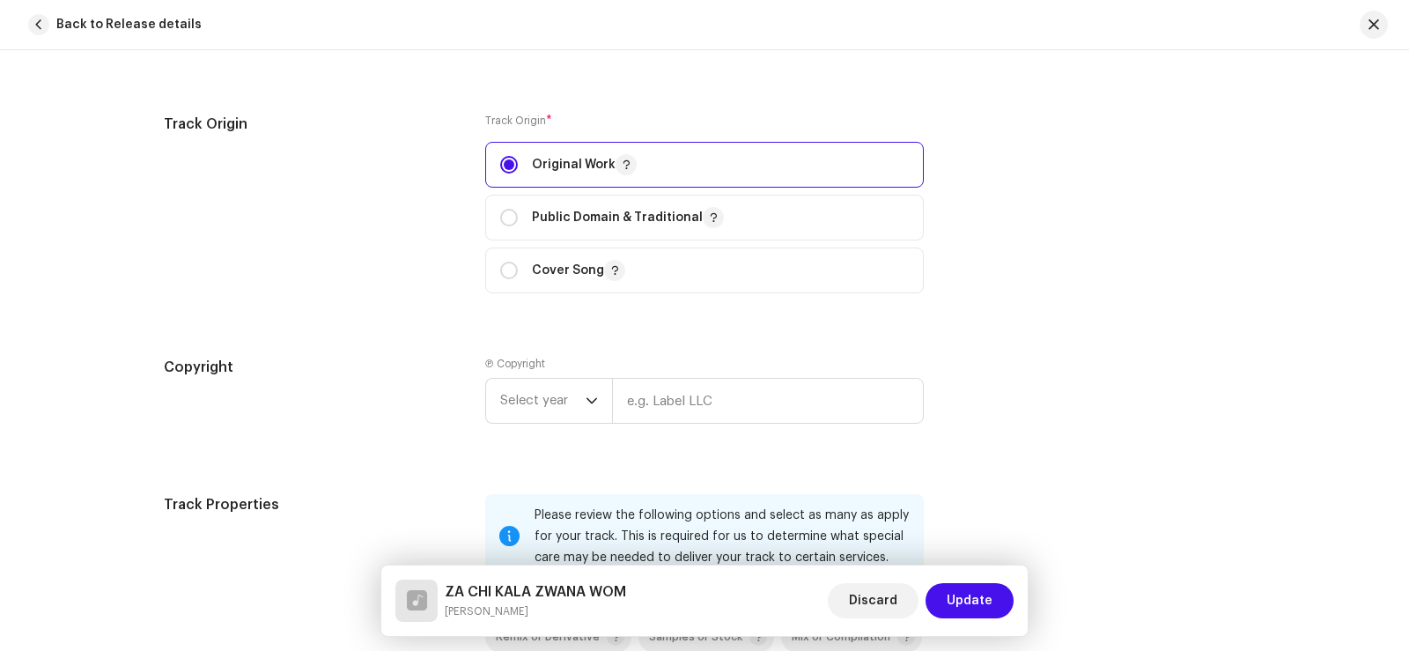
scroll to position [2289, 0]
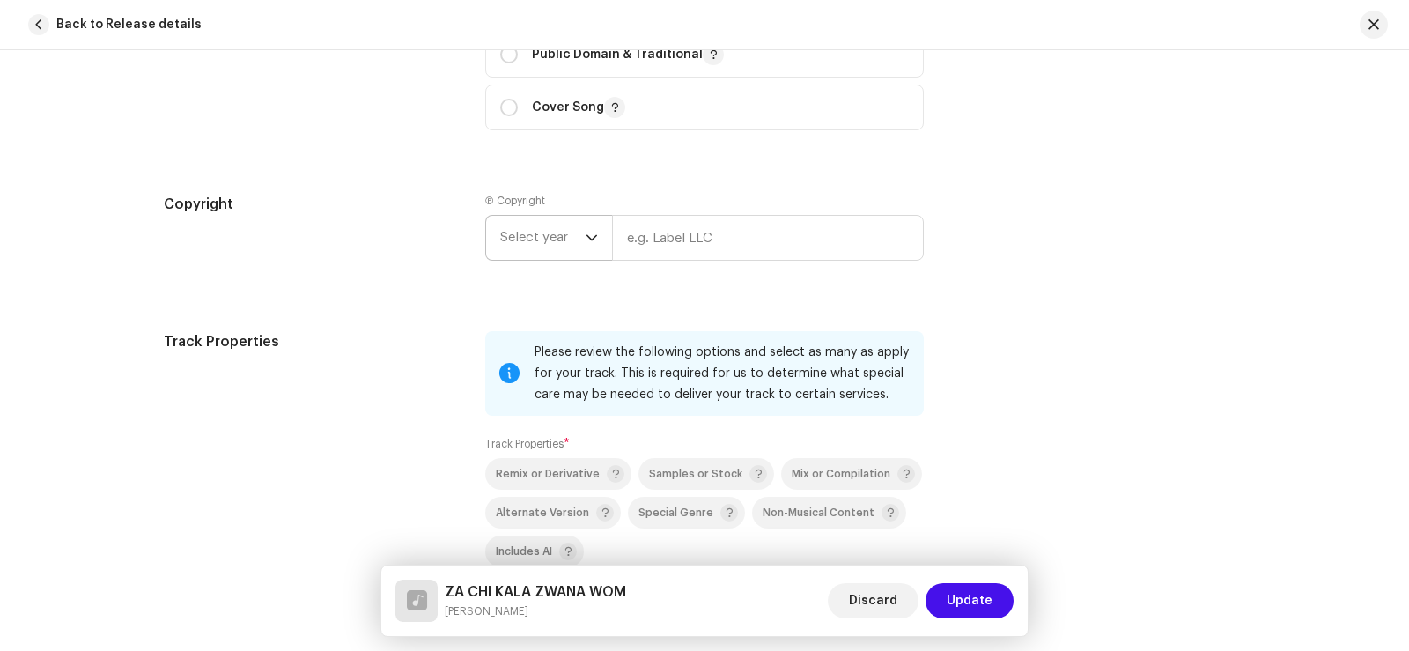
click at [549, 227] on span "Select year" at bounding box center [542, 238] width 85 height 44
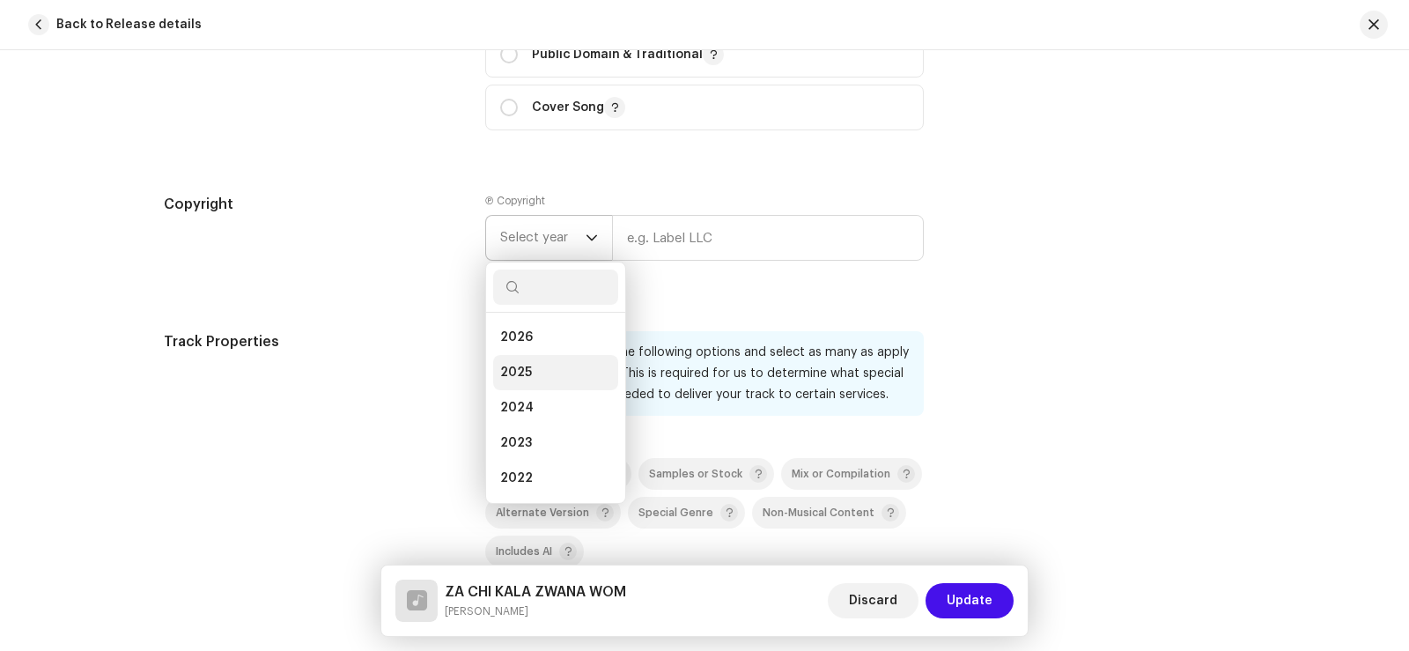
click at [534, 370] on li "2025" at bounding box center [555, 372] width 125 height 35
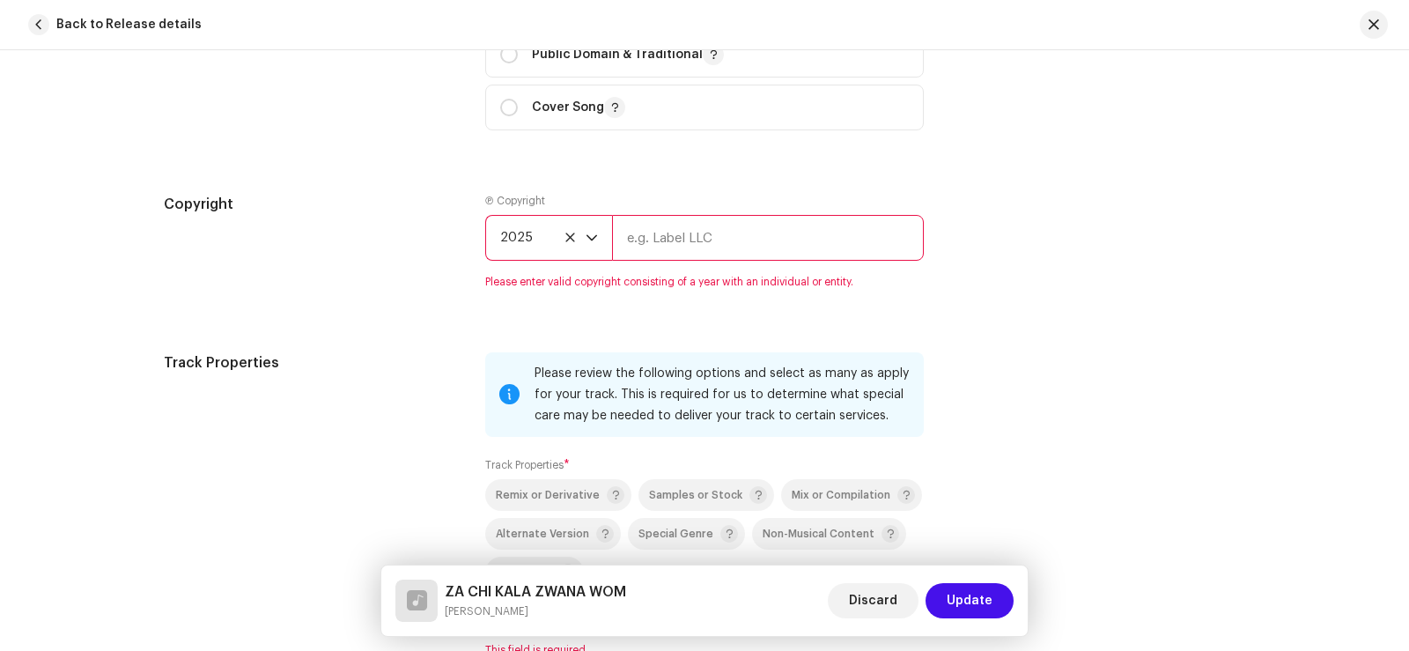
click at [676, 242] on input "text" at bounding box center [768, 238] width 312 height 46
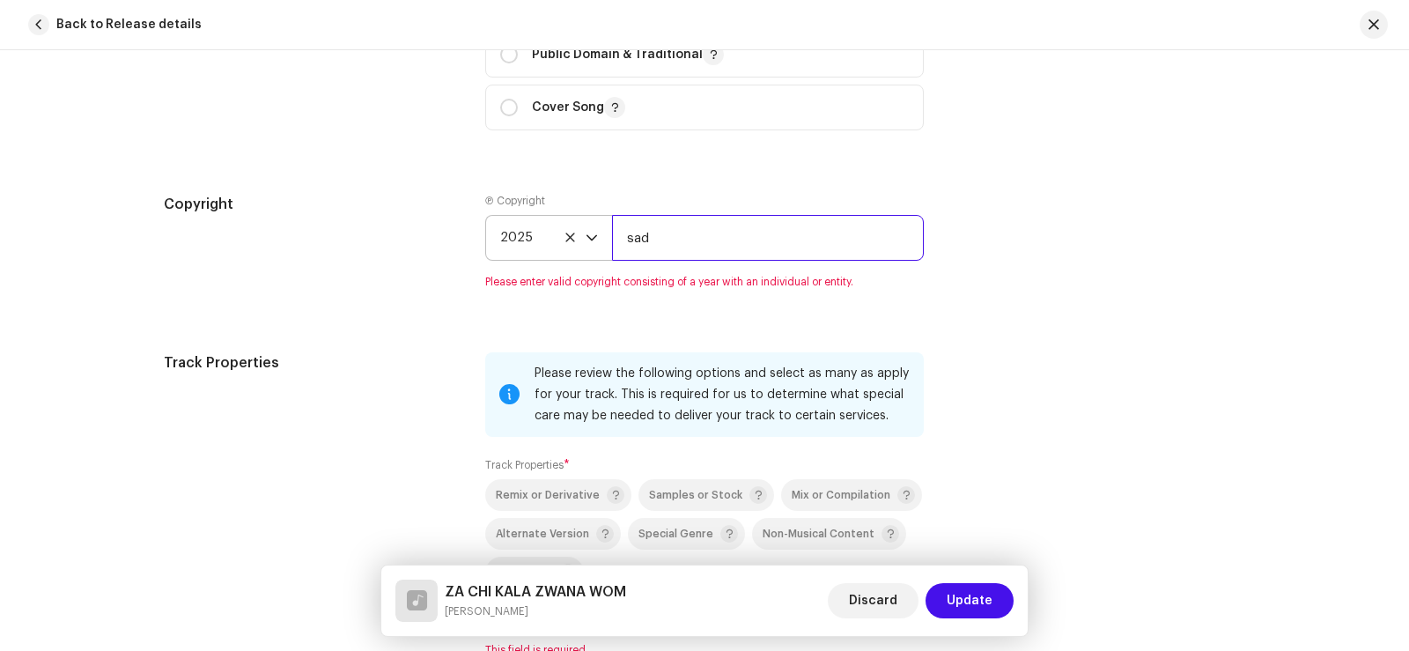
type input "Sadabahar Music"
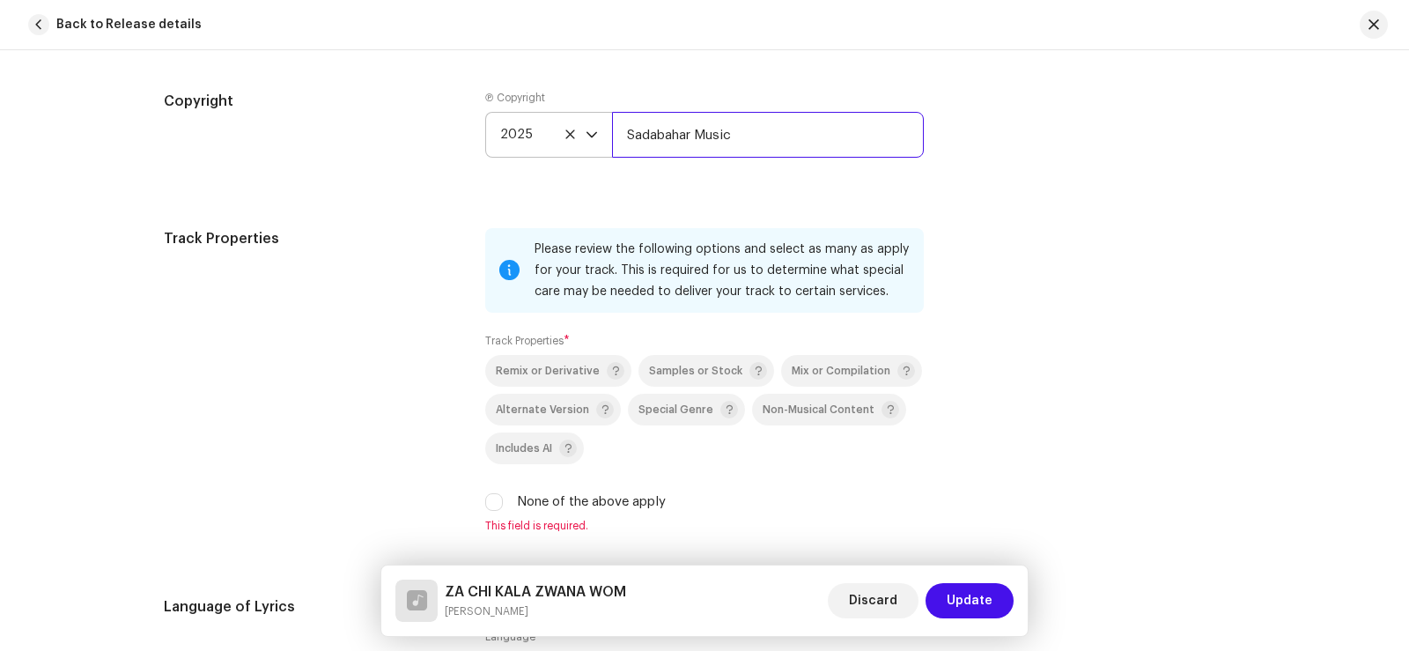
scroll to position [2553, 0]
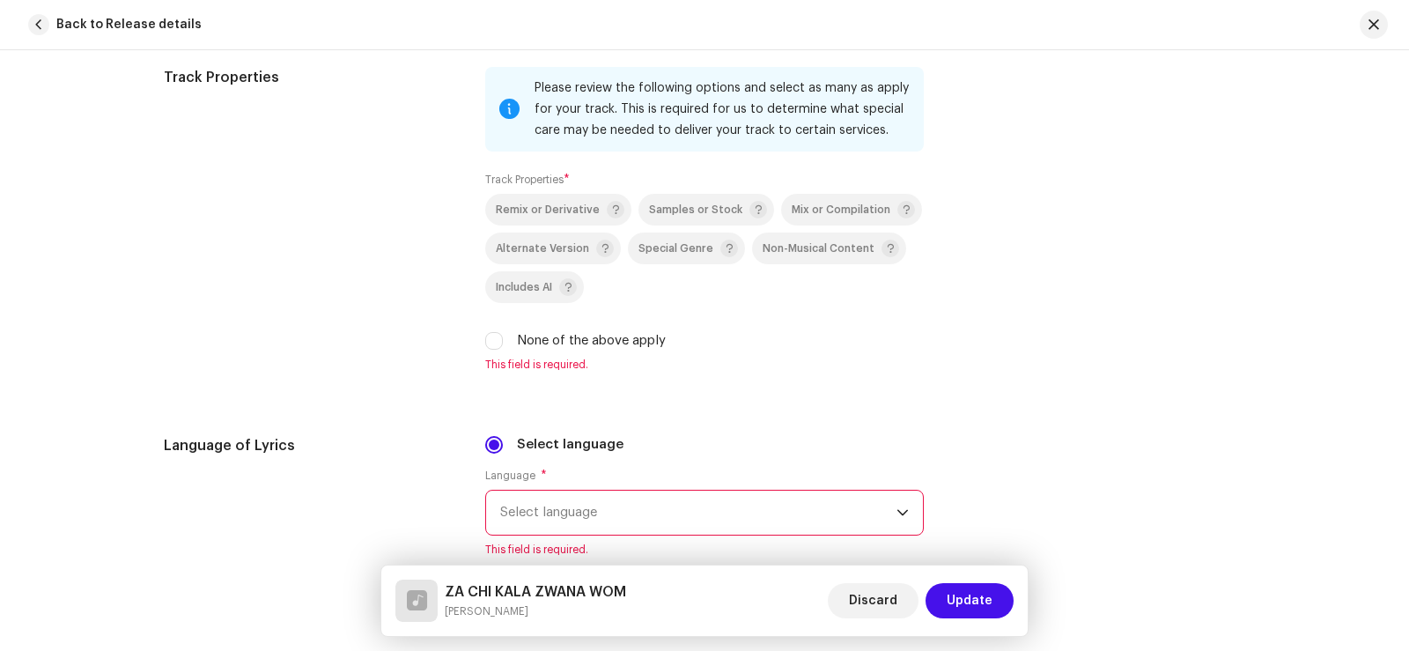
click at [489, 350] on div "None of the above apply" at bounding box center [704, 340] width 438 height 19
click at [489, 339] on input "None of the above apply" at bounding box center [494, 341] width 18 height 18
checkbox input "true"
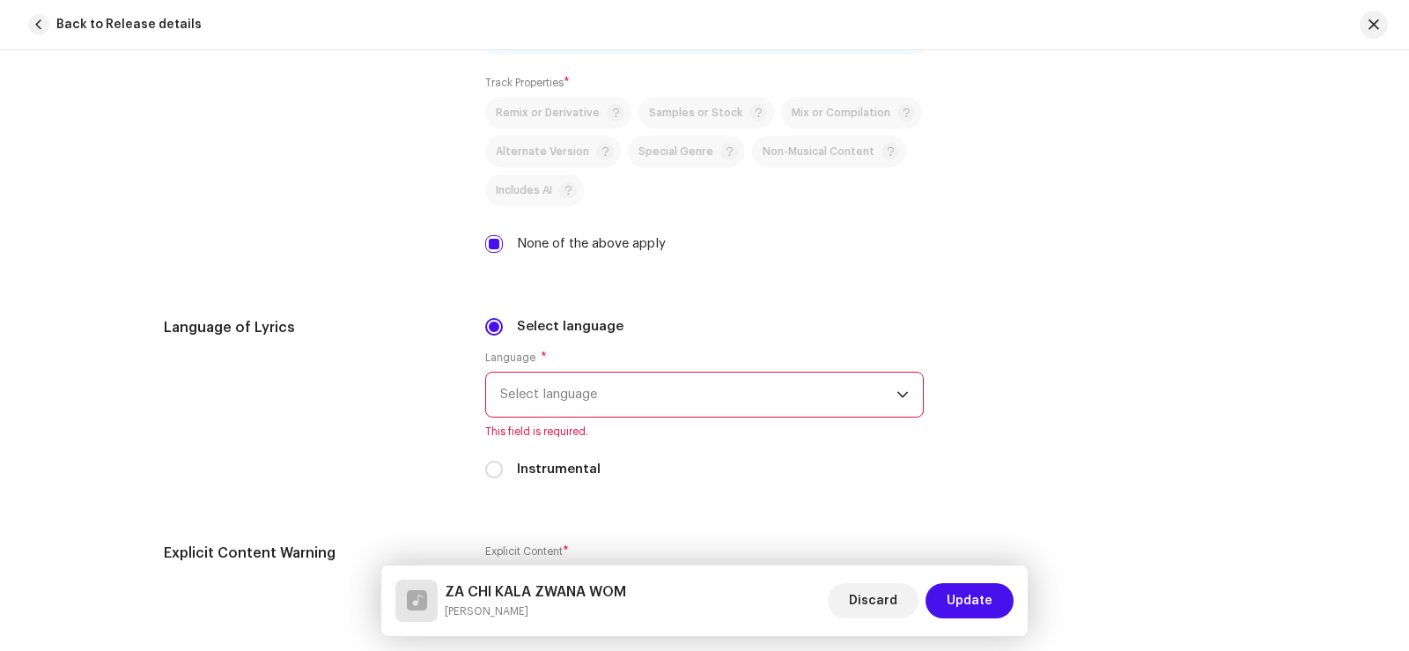
scroll to position [2818, 0]
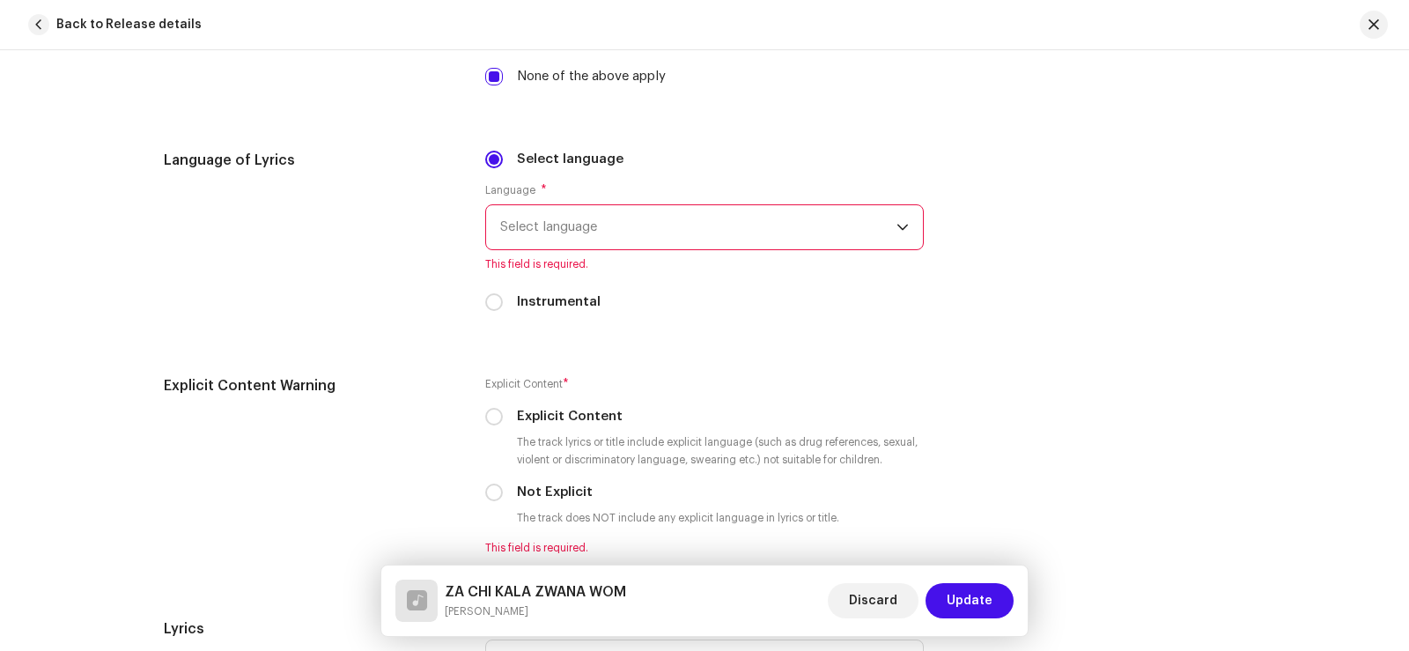
click at [559, 228] on span "Select language" at bounding box center [698, 227] width 396 height 44
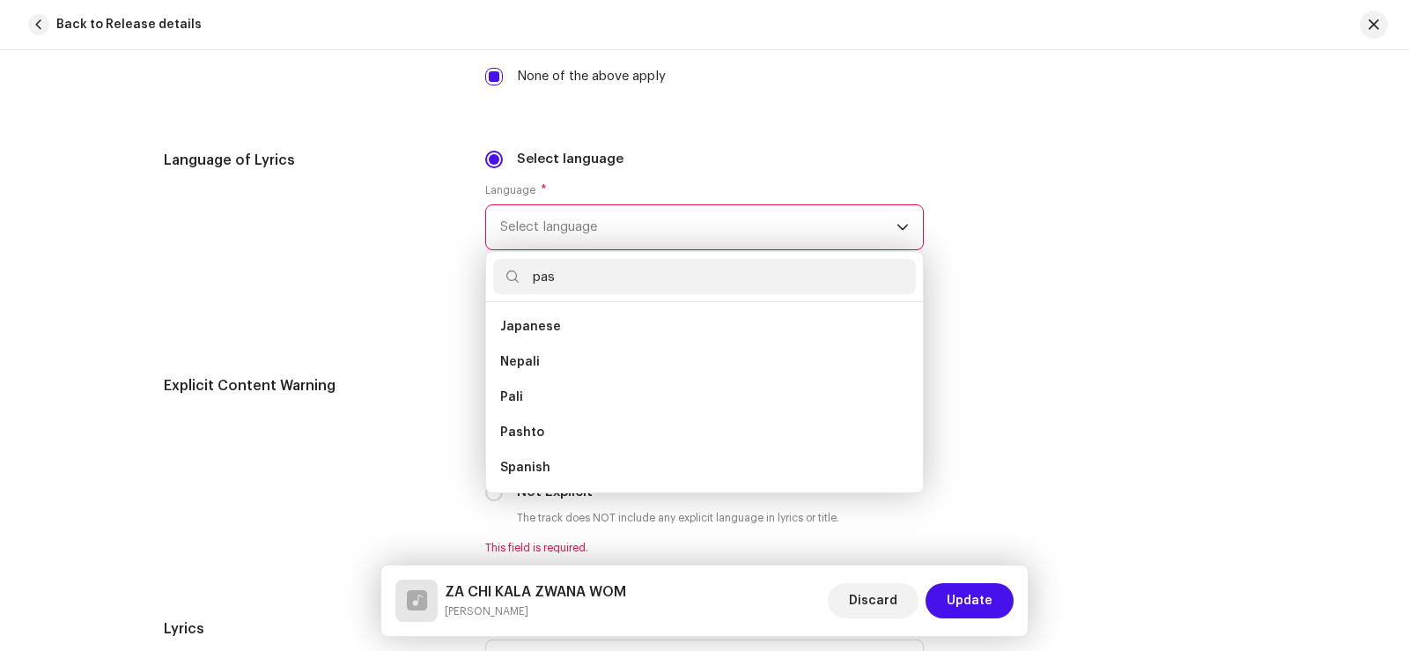
scroll to position [0, 0]
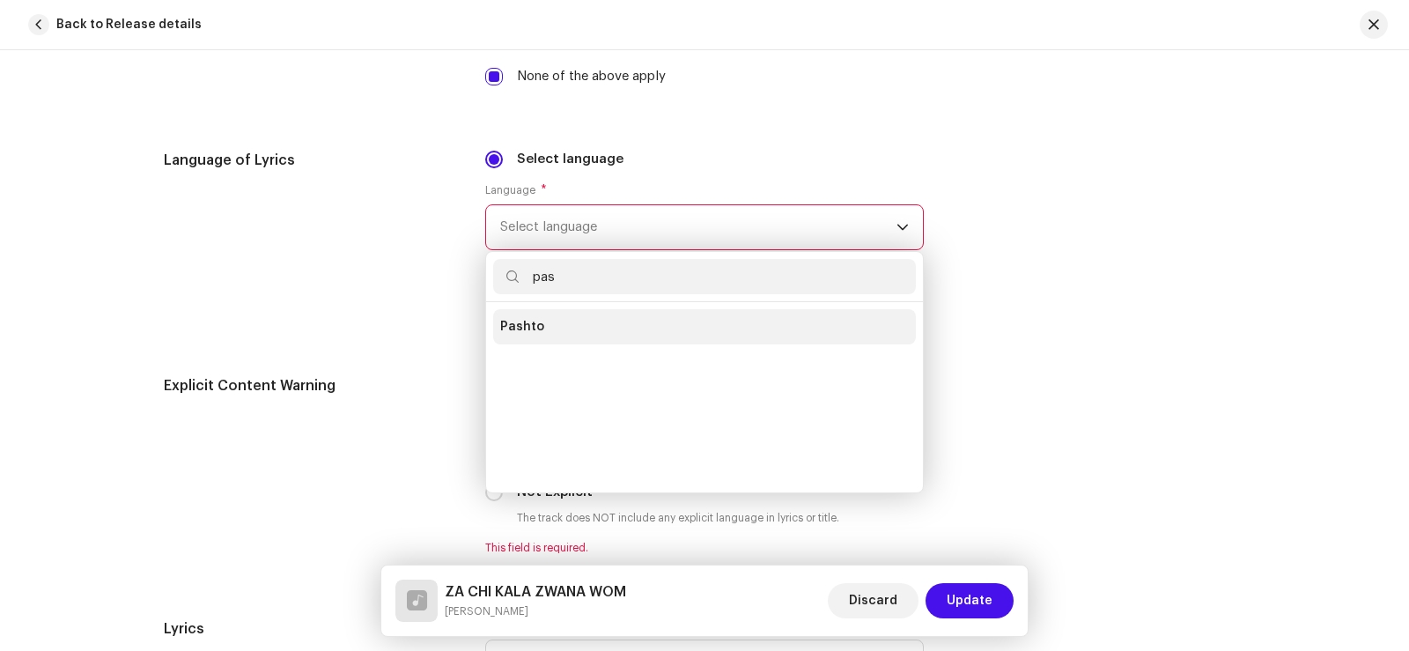
type input "pas"
click at [571, 331] on li "Pashto" at bounding box center [704, 326] width 423 height 35
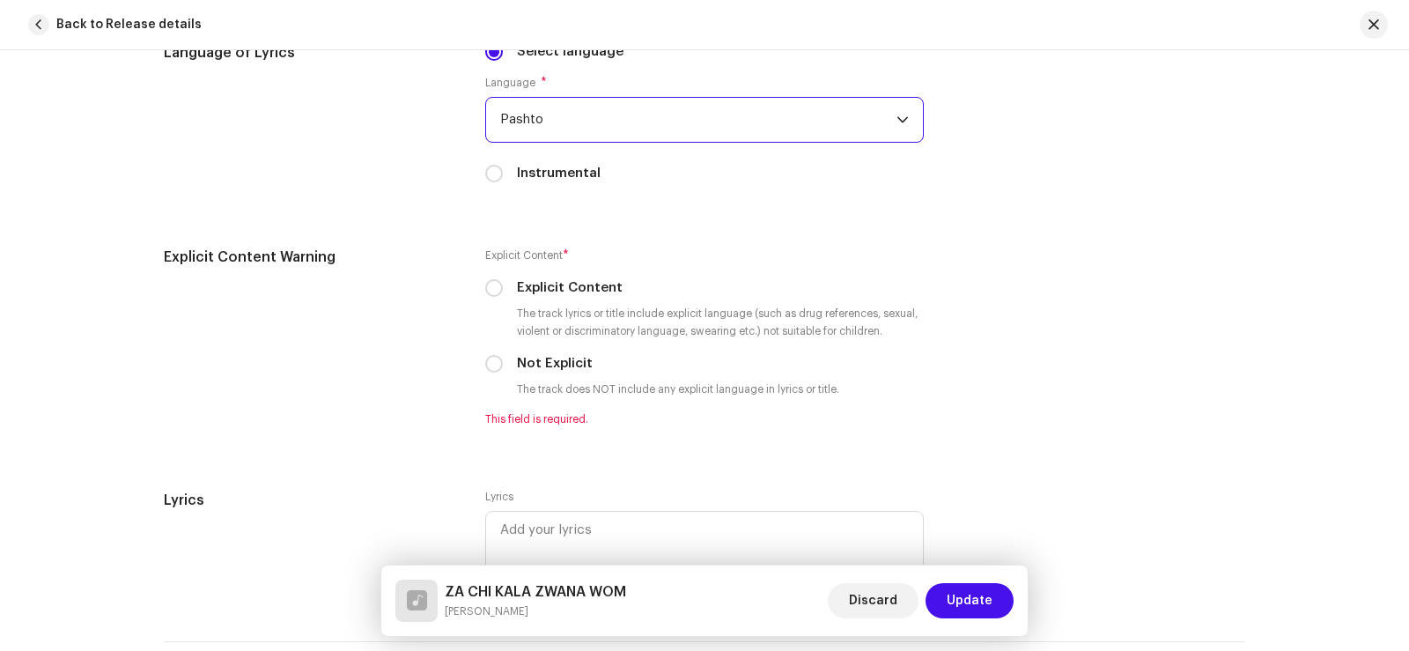
scroll to position [3082, 0]
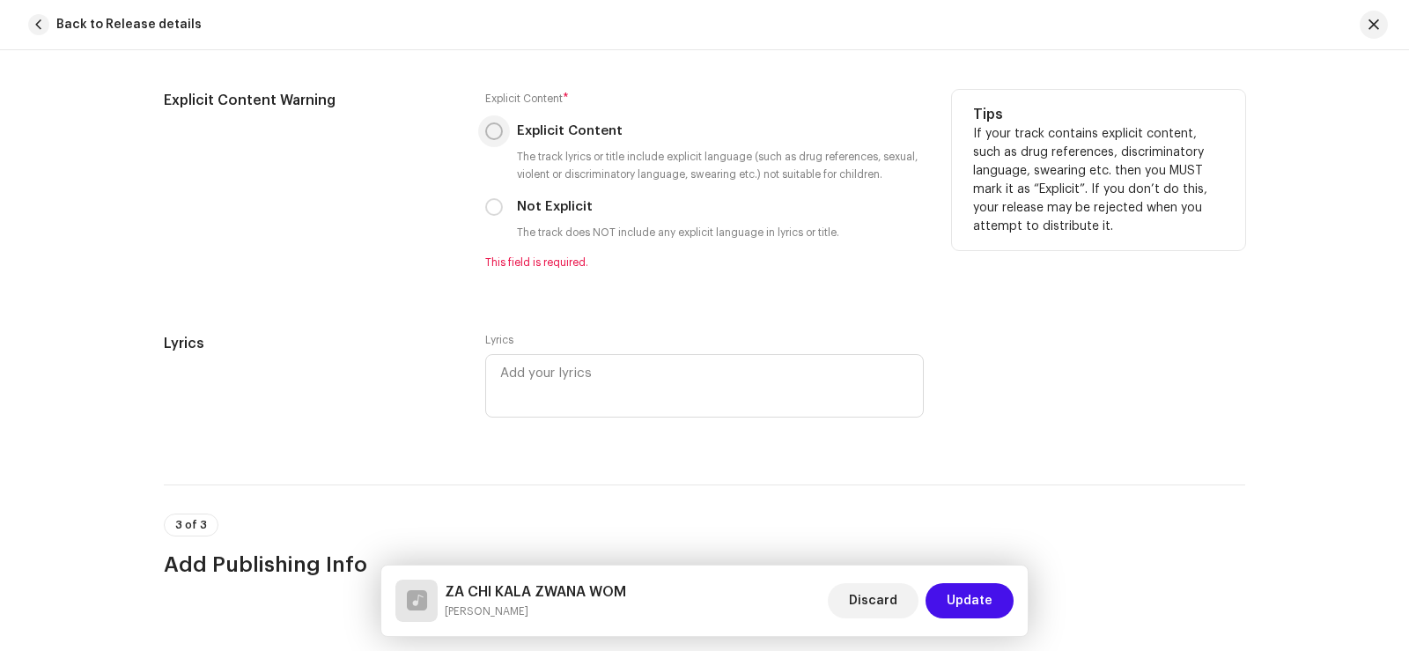
click at [485, 132] on input "Explicit Content" at bounding box center [494, 131] width 18 height 18
radio input "true"
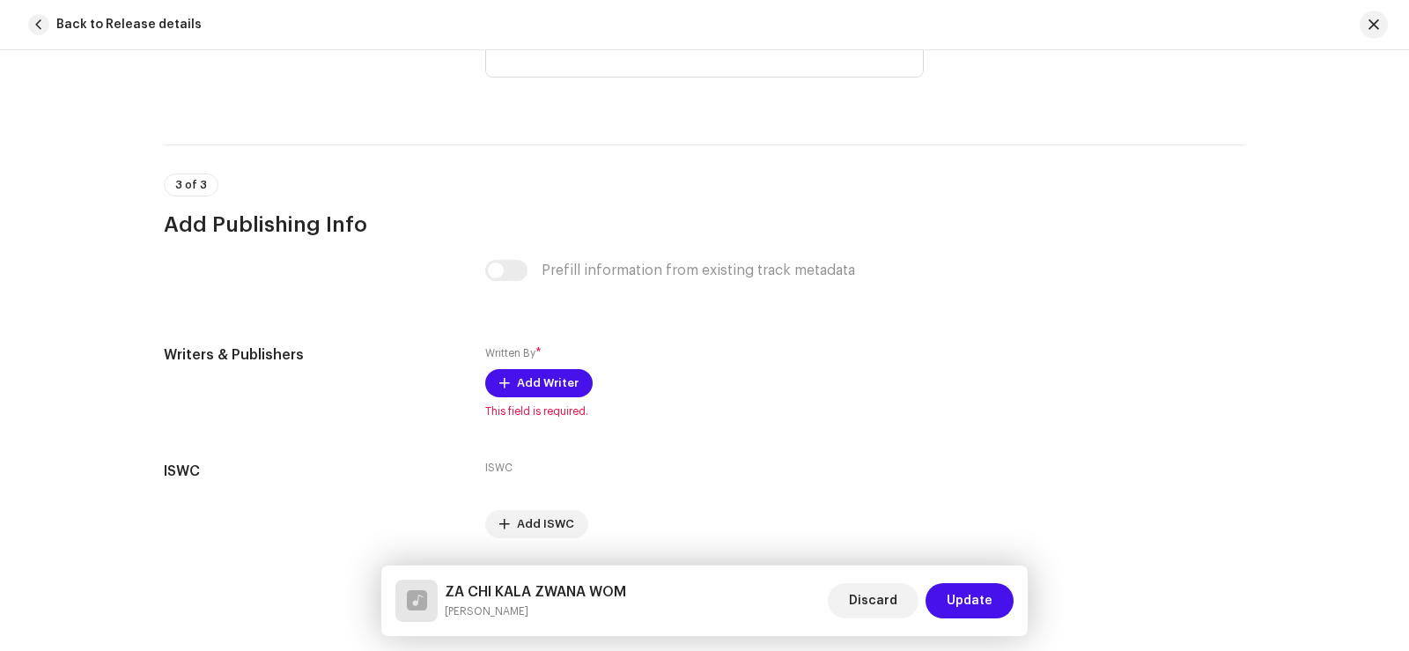
scroll to position [3457, 0]
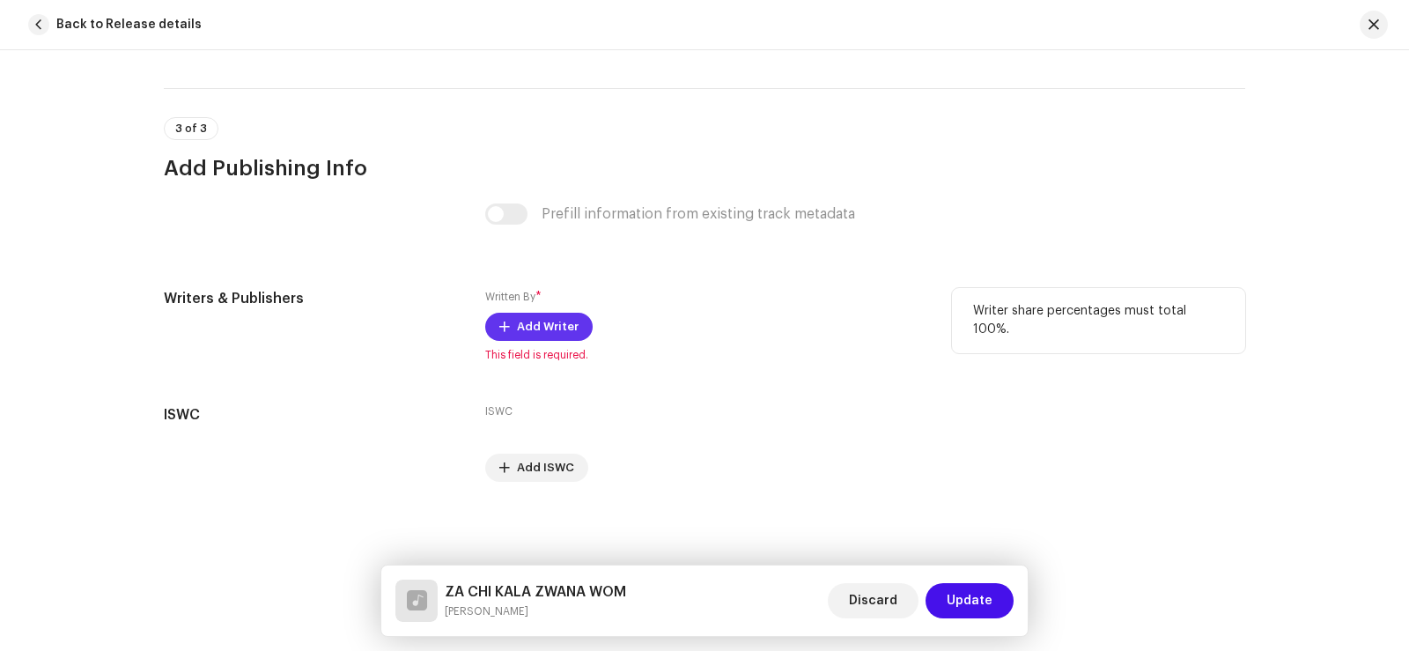
click at [520, 323] on span "Add Writer" at bounding box center [548, 326] width 62 height 35
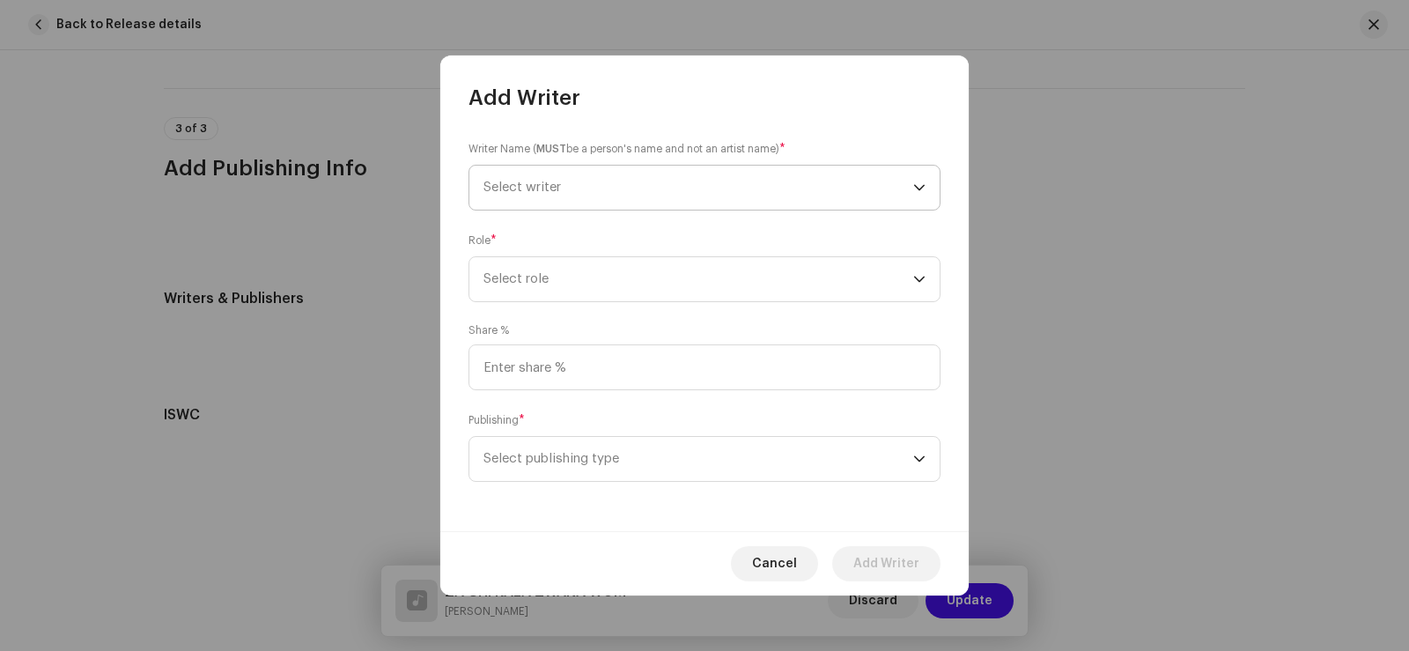
click at [566, 181] on span "Select writer" at bounding box center [698, 188] width 430 height 44
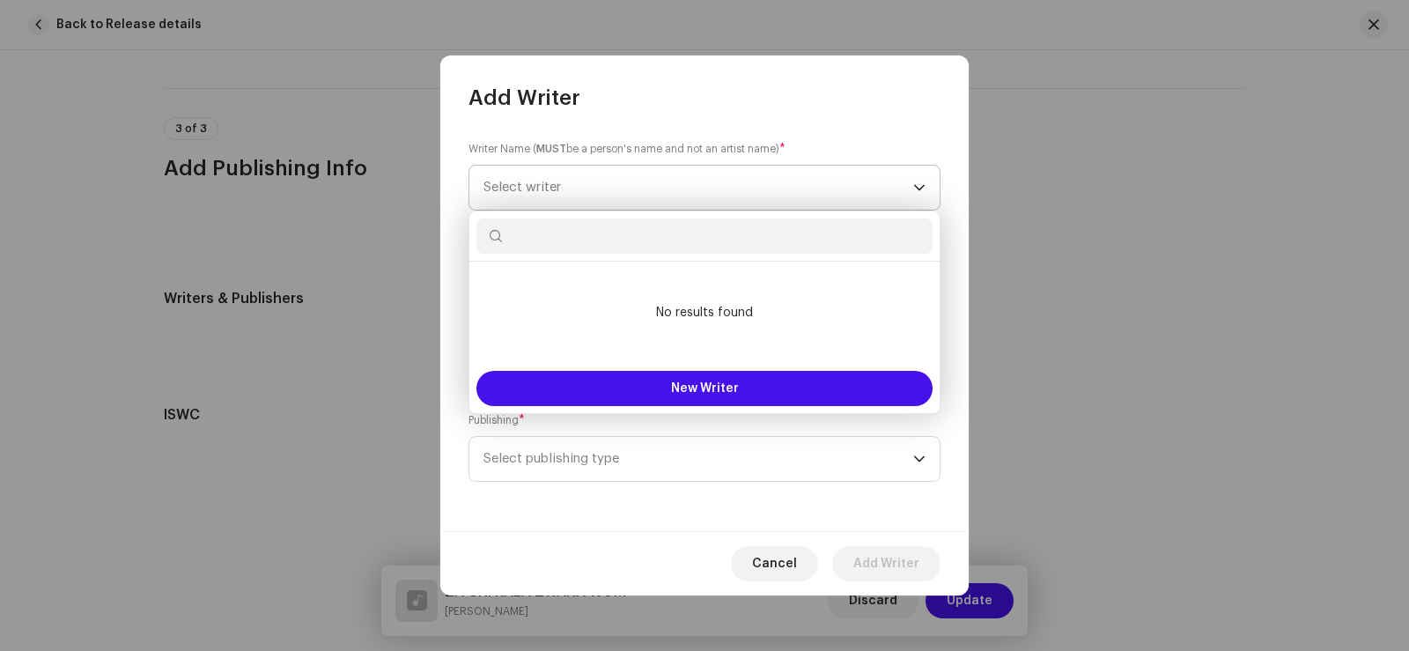
type input "s"
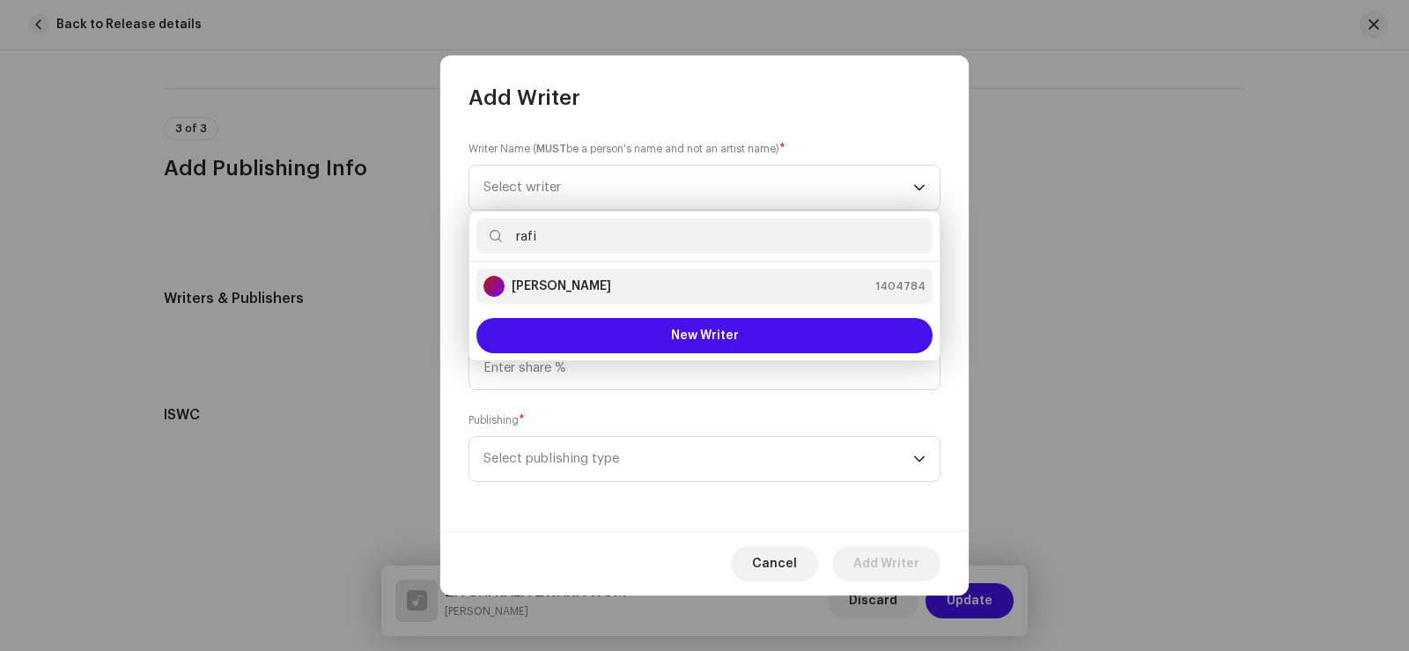
type input "rafi"
click at [595, 293] on strong "[PERSON_NAME]" at bounding box center [561, 286] width 99 height 18
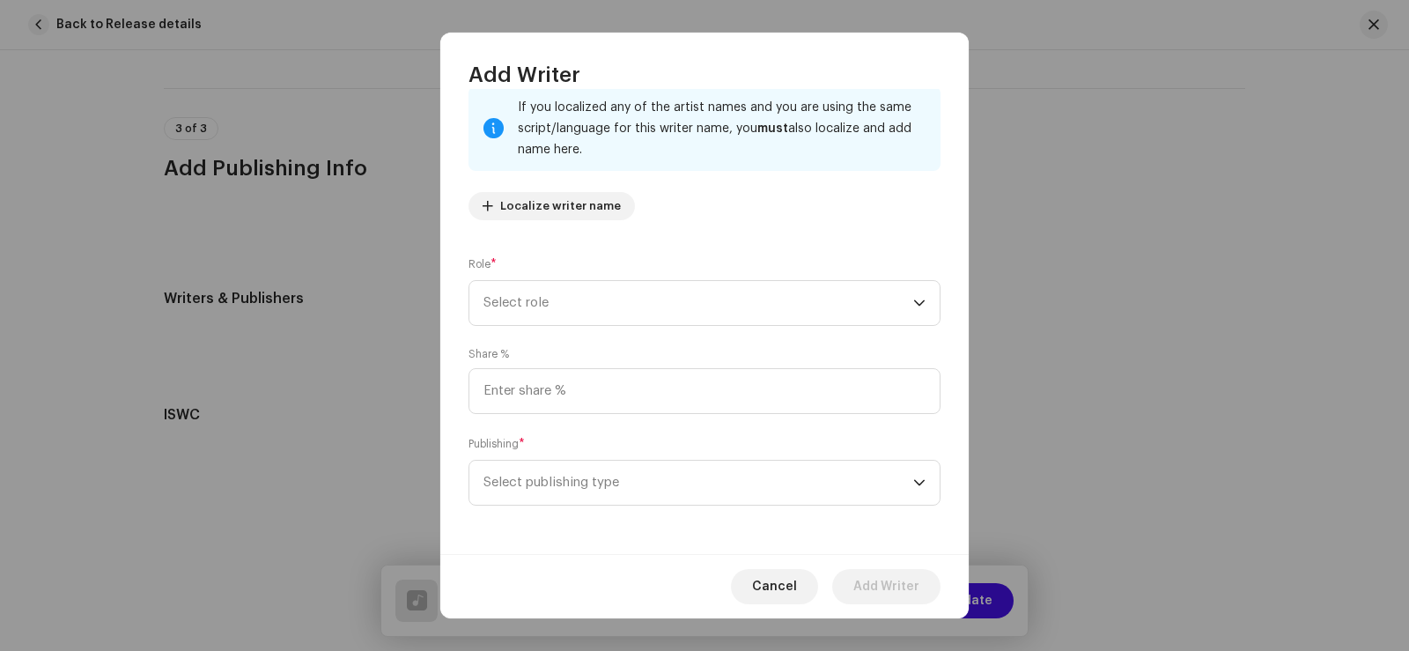
scroll to position [116, 0]
click at [556, 304] on span "Select role" at bounding box center [698, 302] width 430 height 44
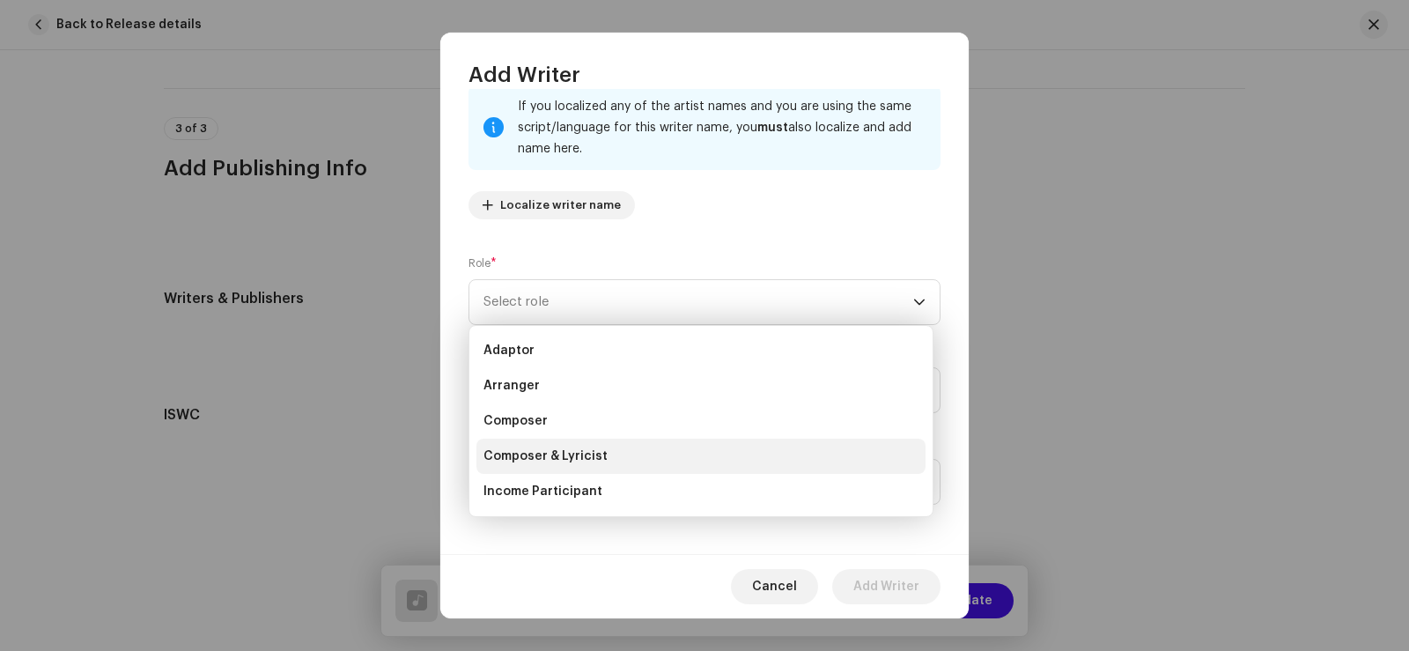
click at [591, 461] on span "Composer & Lyricist" at bounding box center [545, 456] width 124 height 18
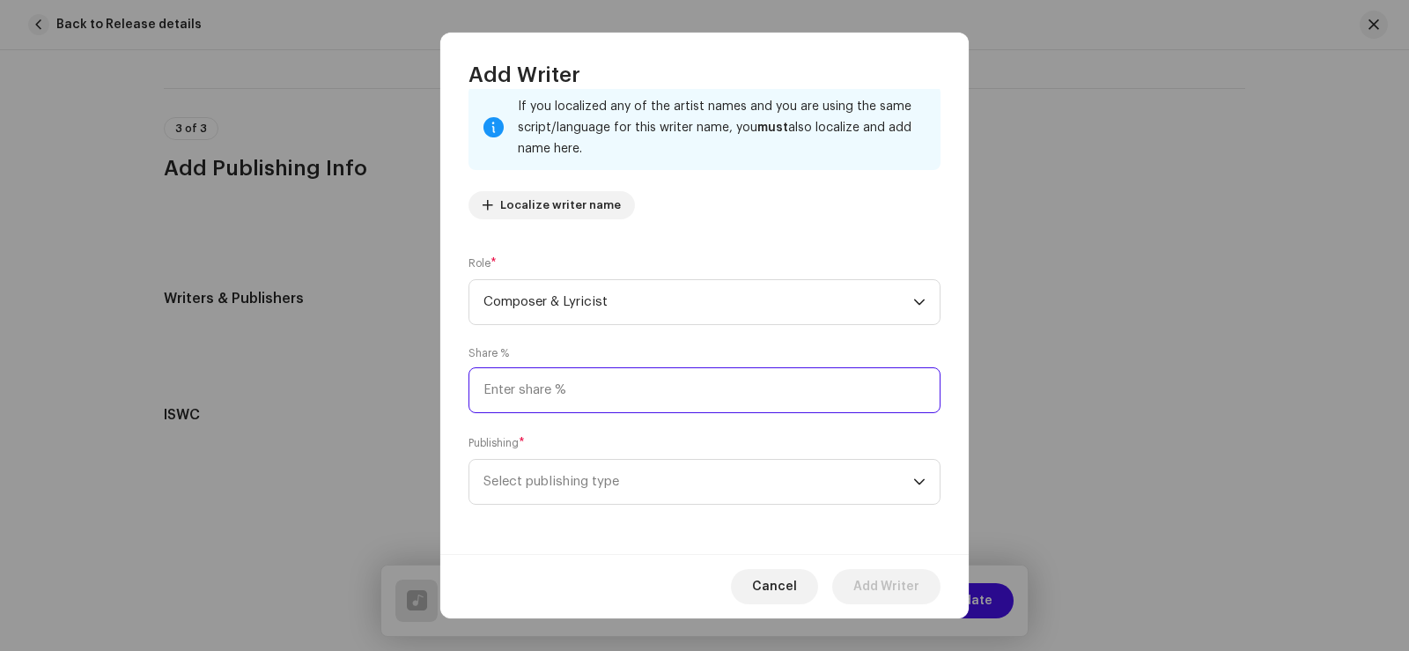
click at [564, 394] on input at bounding box center [704, 390] width 472 height 46
type input "2.00"
type input "100.00"
click at [554, 473] on span "Select publishing type" at bounding box center [698, 482] width 430 height 44
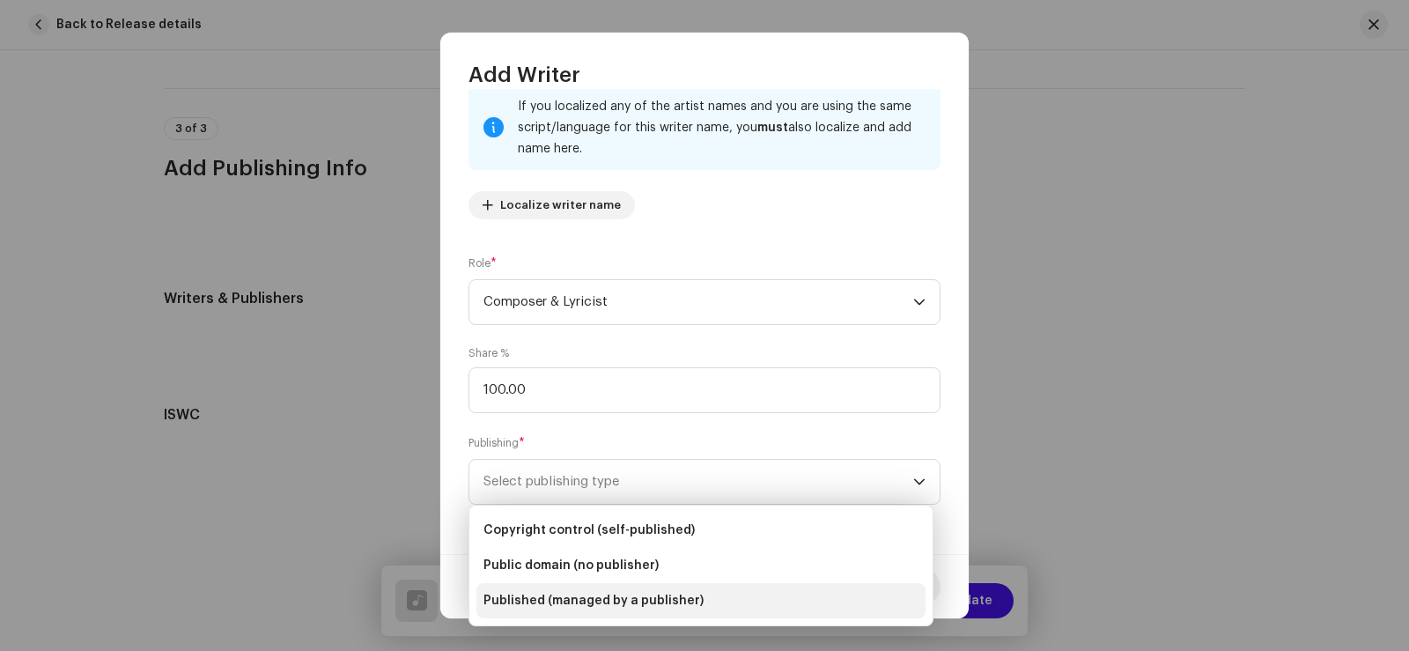
click at [515, 605] on span "Published (managed by a publisher)" at bounding box center [593, 601] width 220 height 18
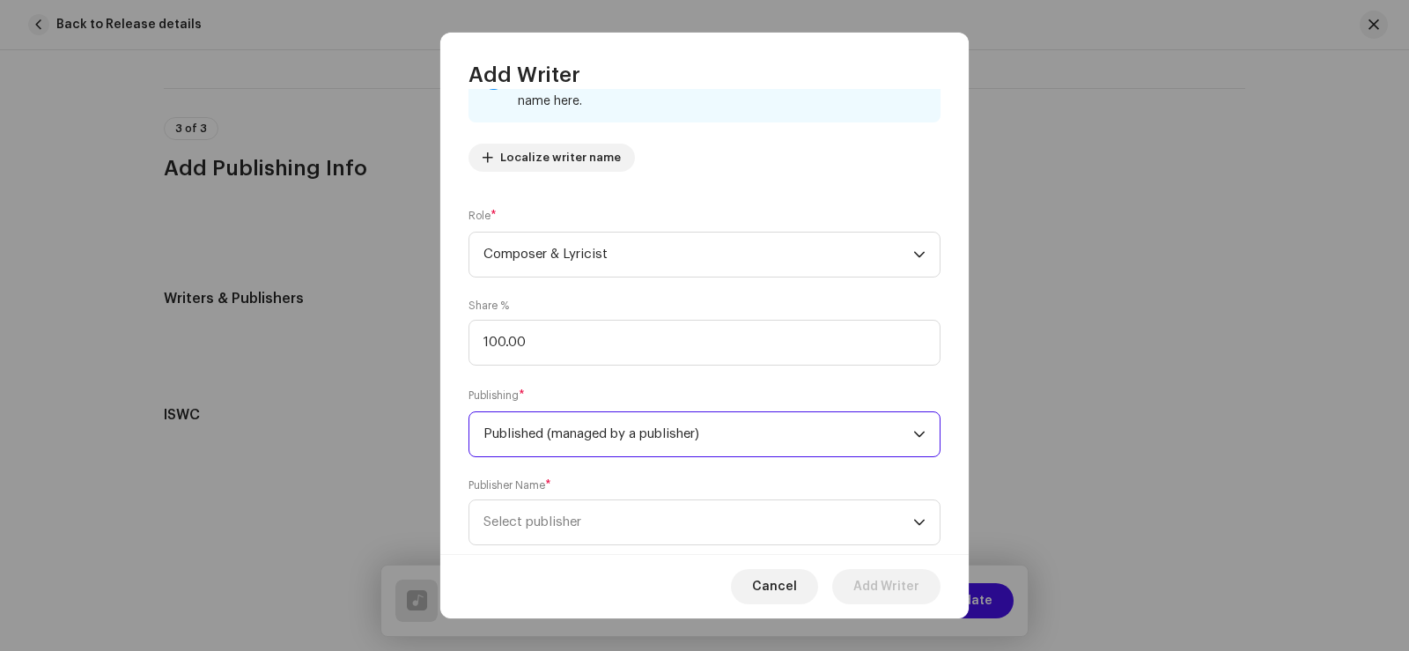
scroll to position [204, 0]
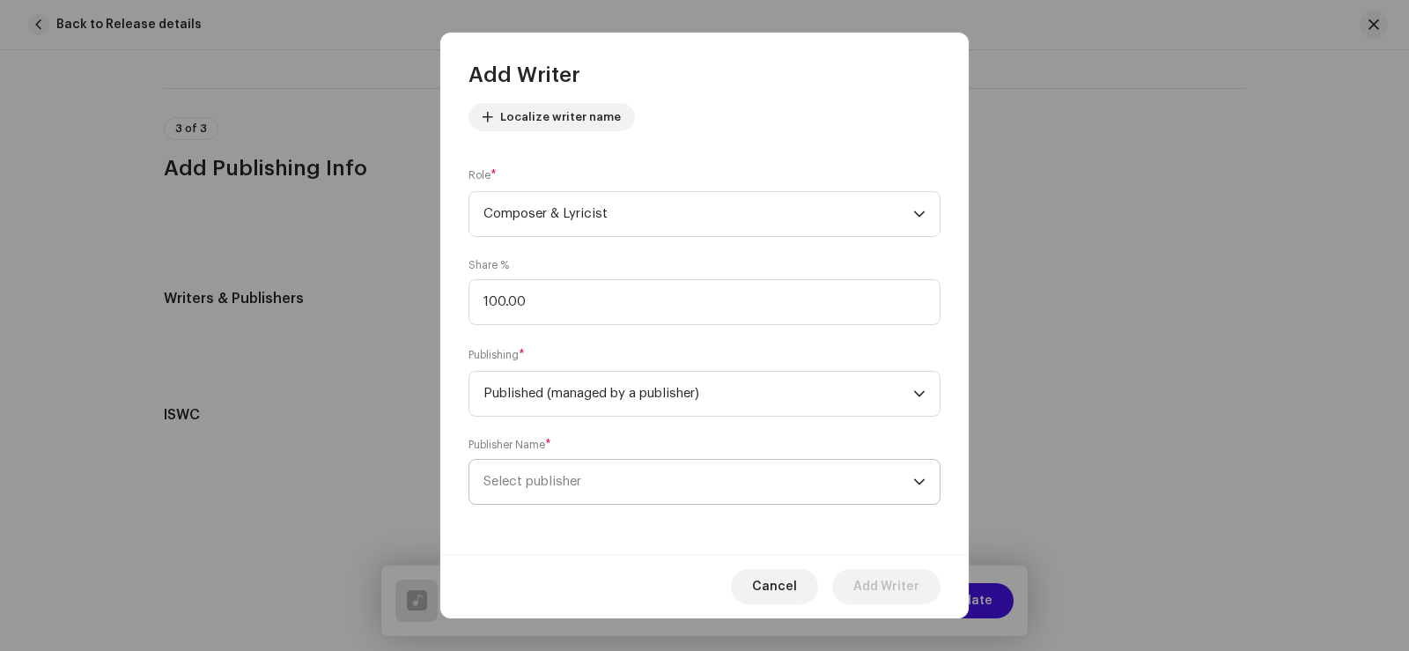
click at [492, 483] on span "Select publisher" at bounding box center [532, 481] width 98 height 13
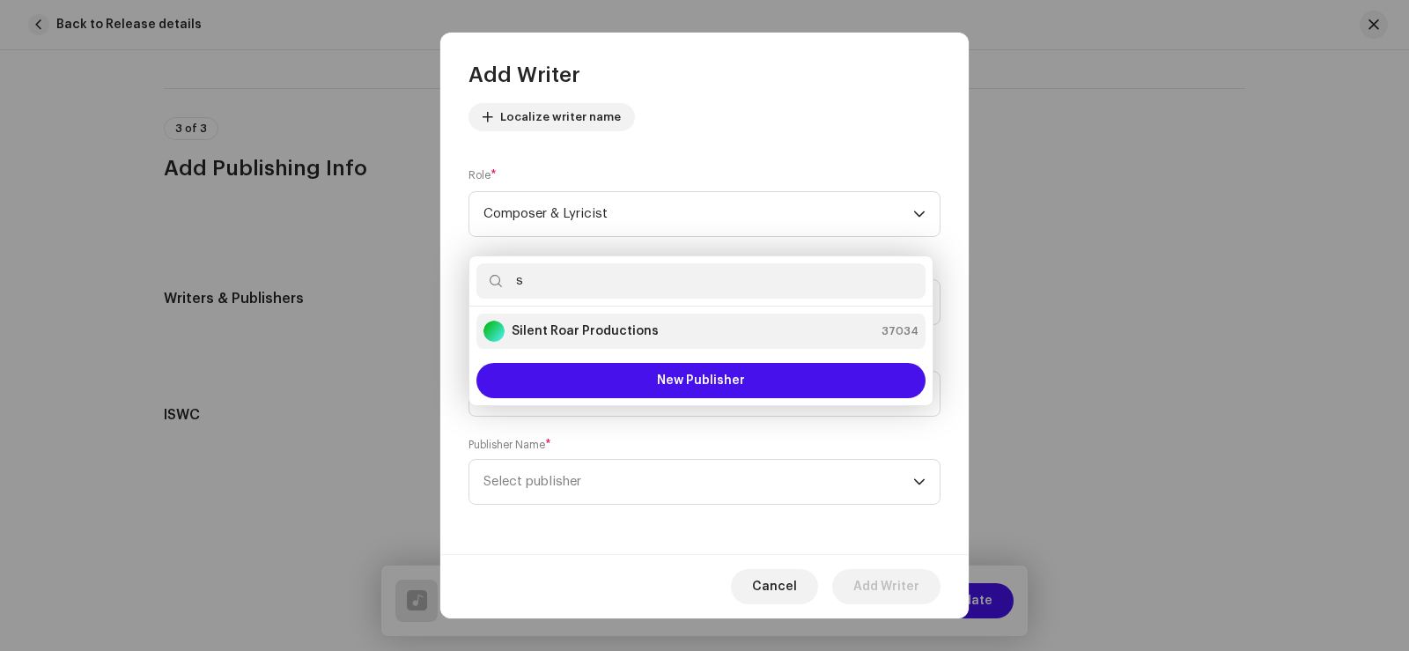
type input "s"
click at [555, 335] on strong "Silent Roar Productions" at bounding box center [585, 331] width 147 height 18
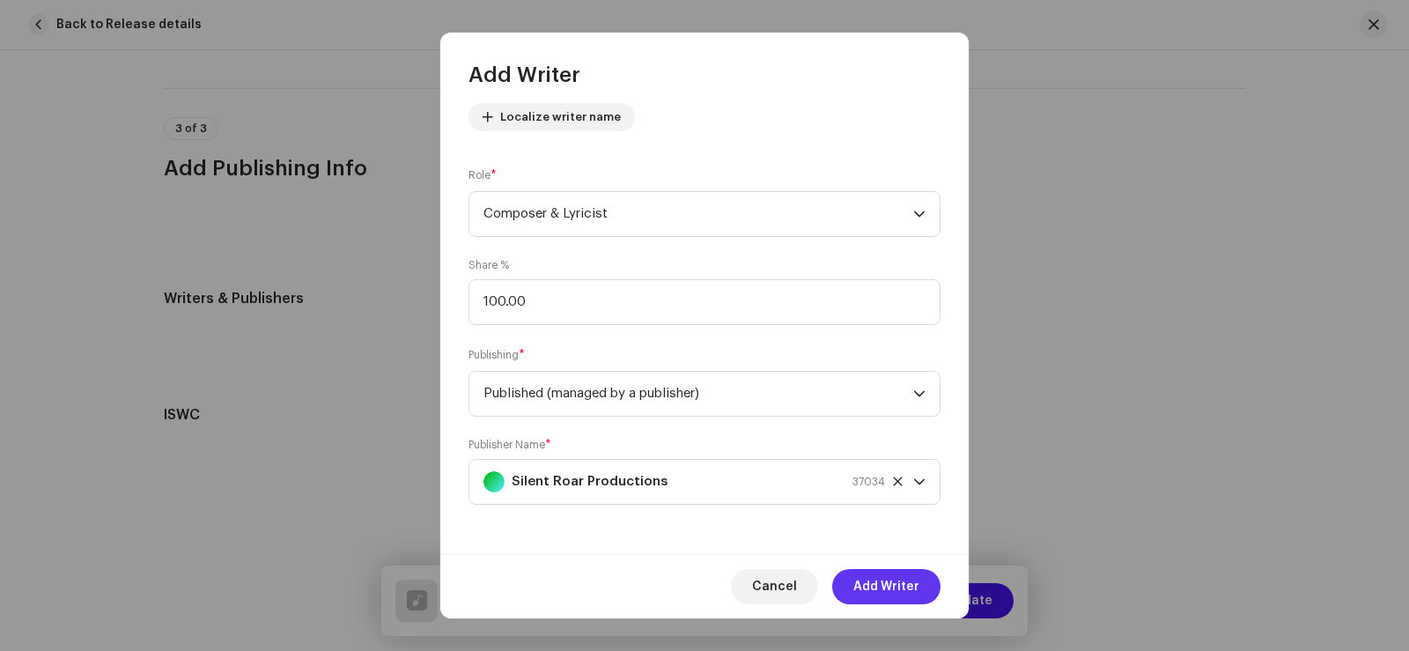
click at [876, 592] on span "Add Writer" at bounding box center [886, 586] width 66 height 35
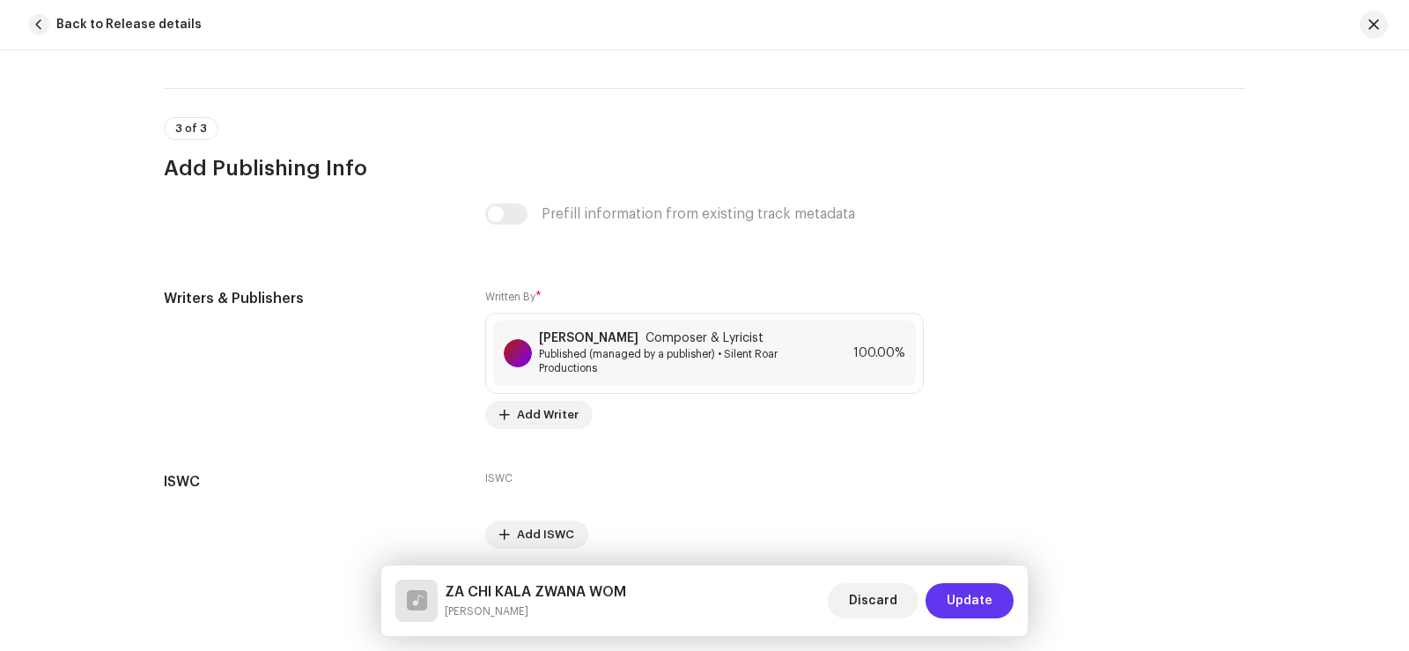
click at [981, 609] on span "Update" at bounding box center [970, 600] width 46 height 35
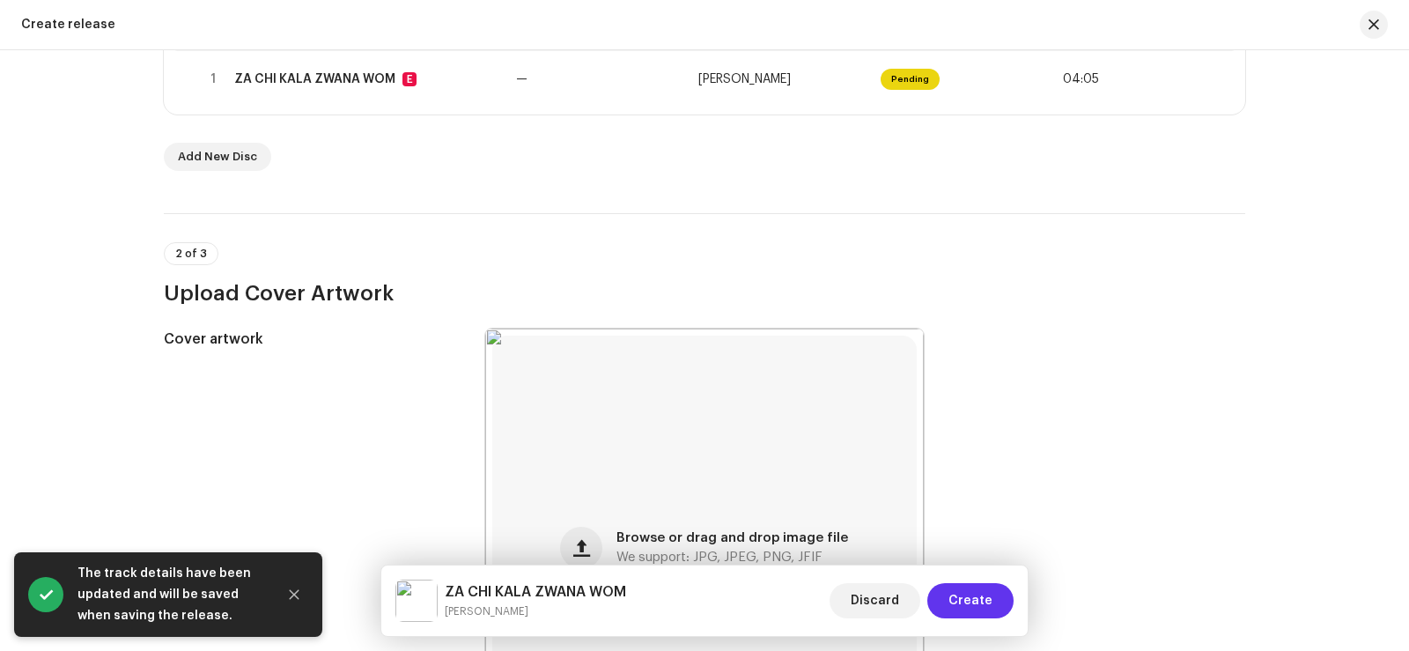
click at [976, 596] on span "Create" at bounding box center [970, 600] width 44 height 35
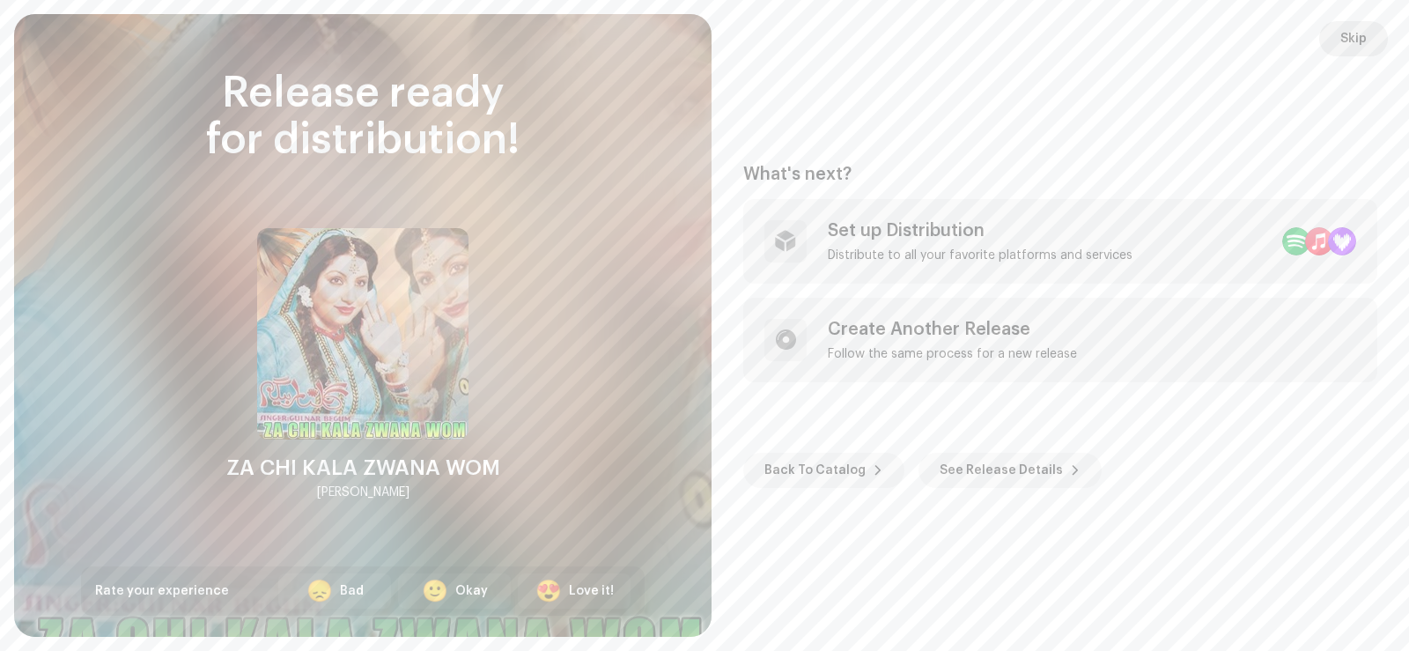
click at [1341, 34] on span "Skip" at bounding box center [1353, 38] width 26 height 35
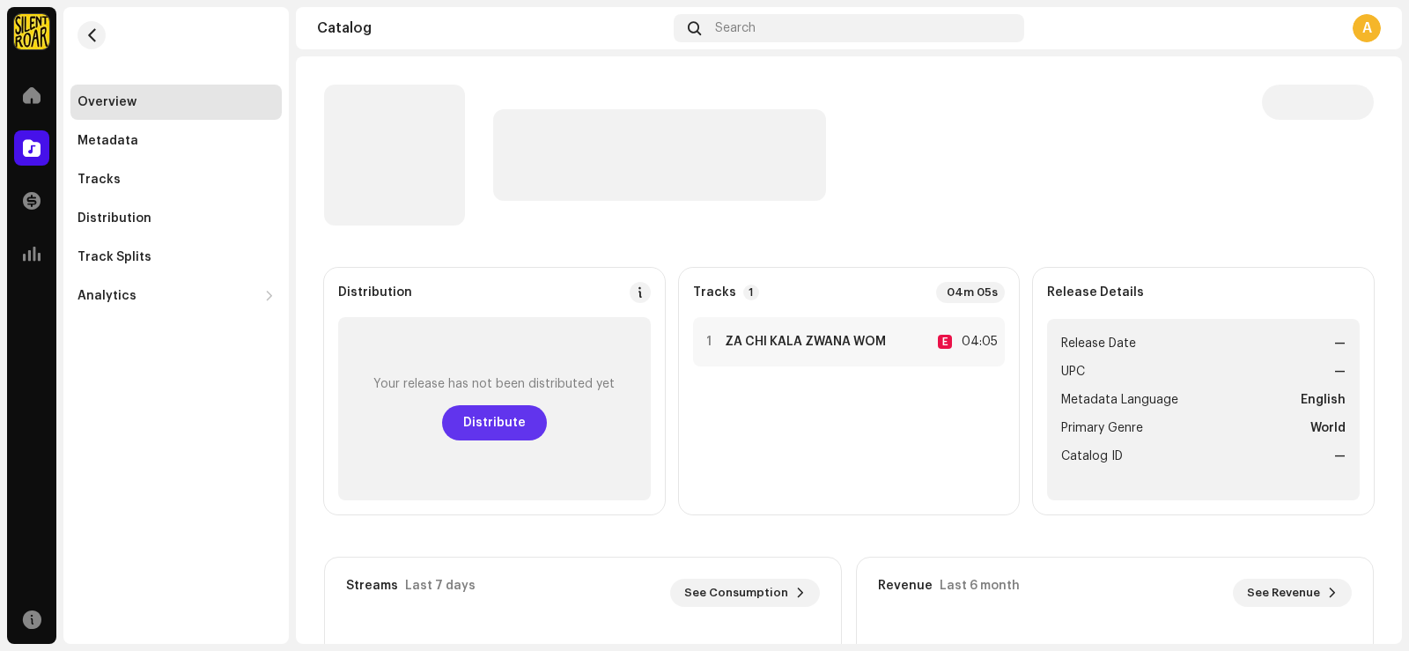
click at [495, 416] on span "Distribute" at bounding box center [494, 422] width 63 height 35
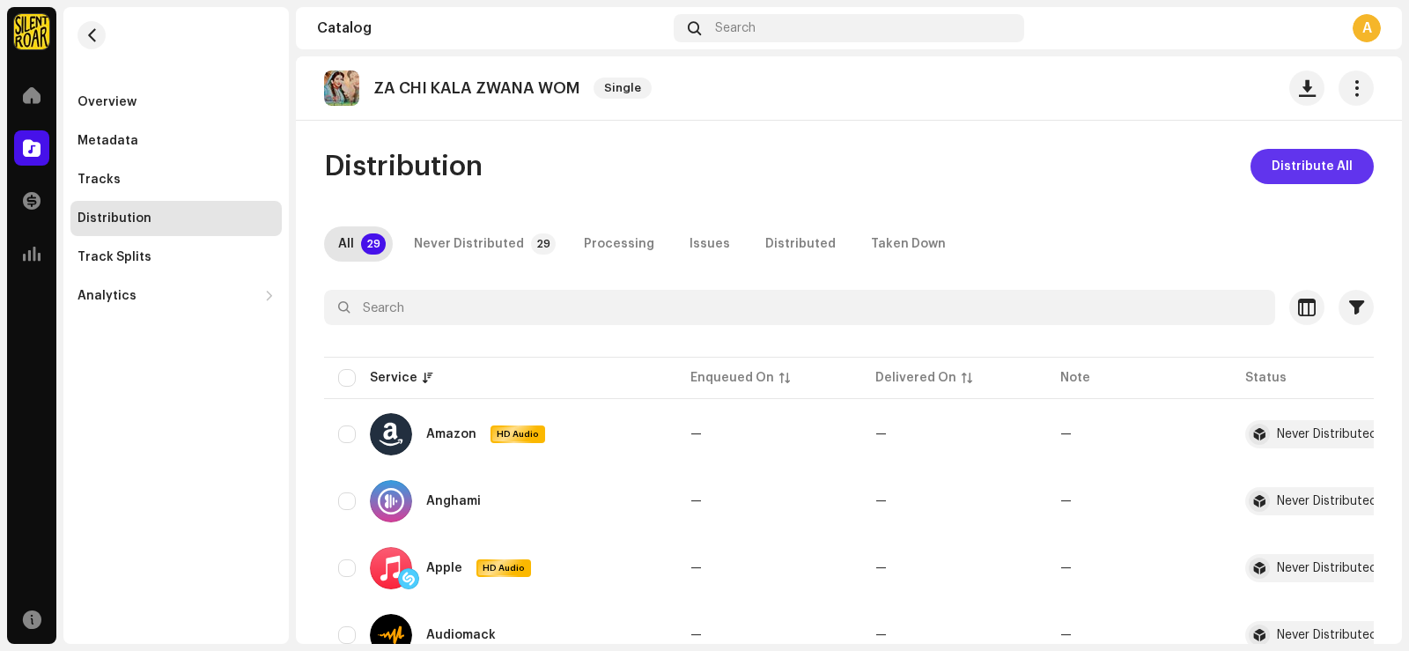
click at [1288, 171] on span "Distribute All" at bounding box center [1311, 166] width 81 height 35
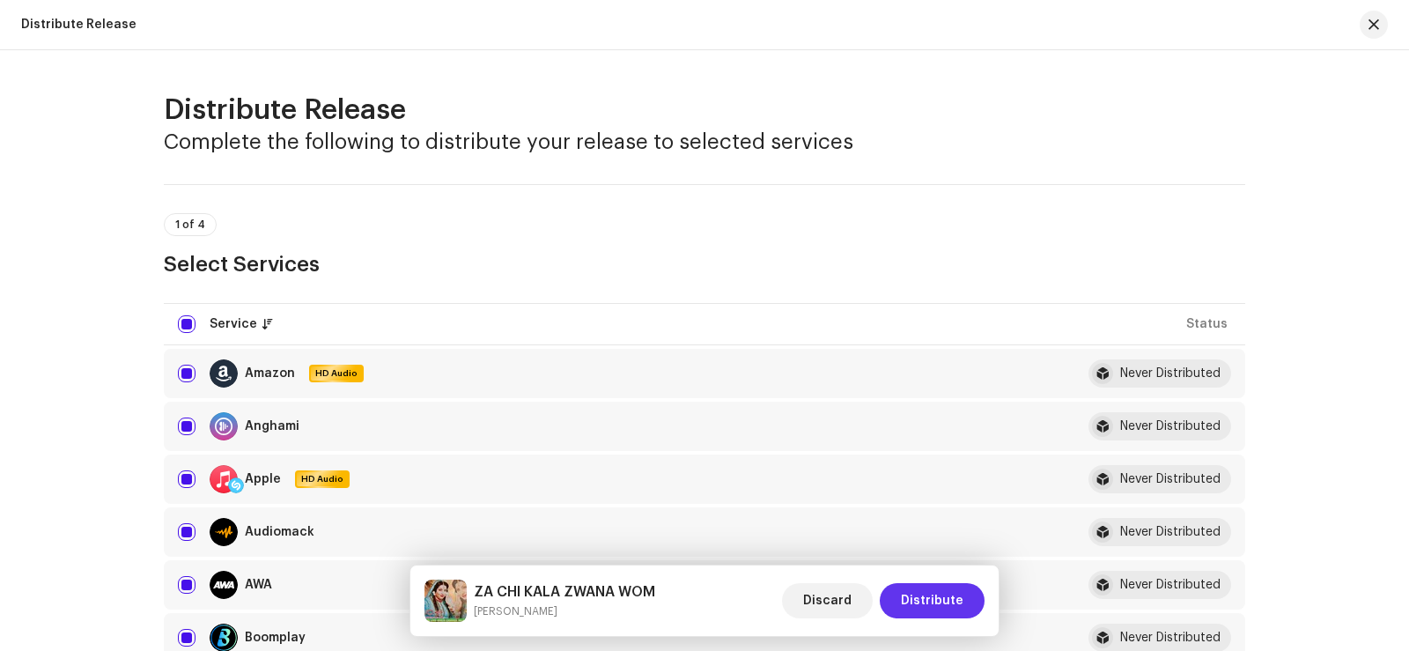
click at [932, 606] on span "Distribute" at bounding box center [932, 600] width 63 height 35
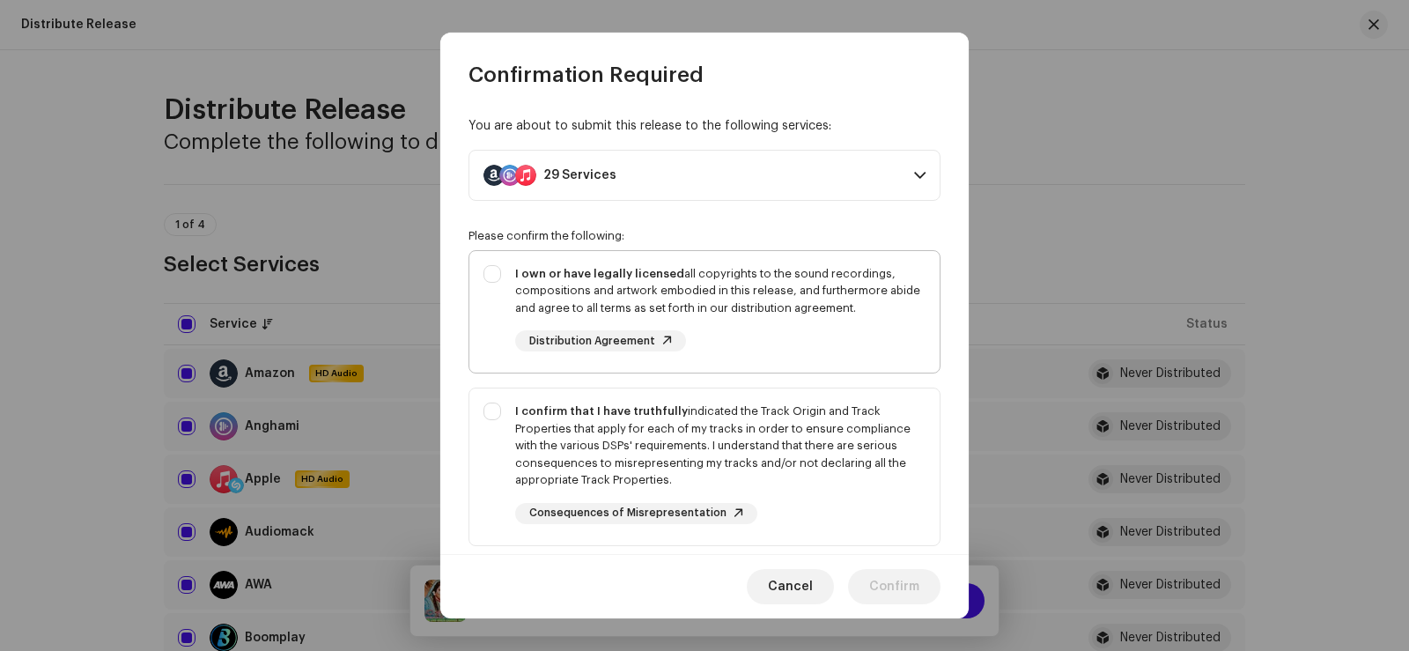
click at [491, 274] on div "I own or have legally licensed all copyrights to the sound recordings, composit…" at bounding box center [704, 308] width 470 height 115
checkbox input "true"
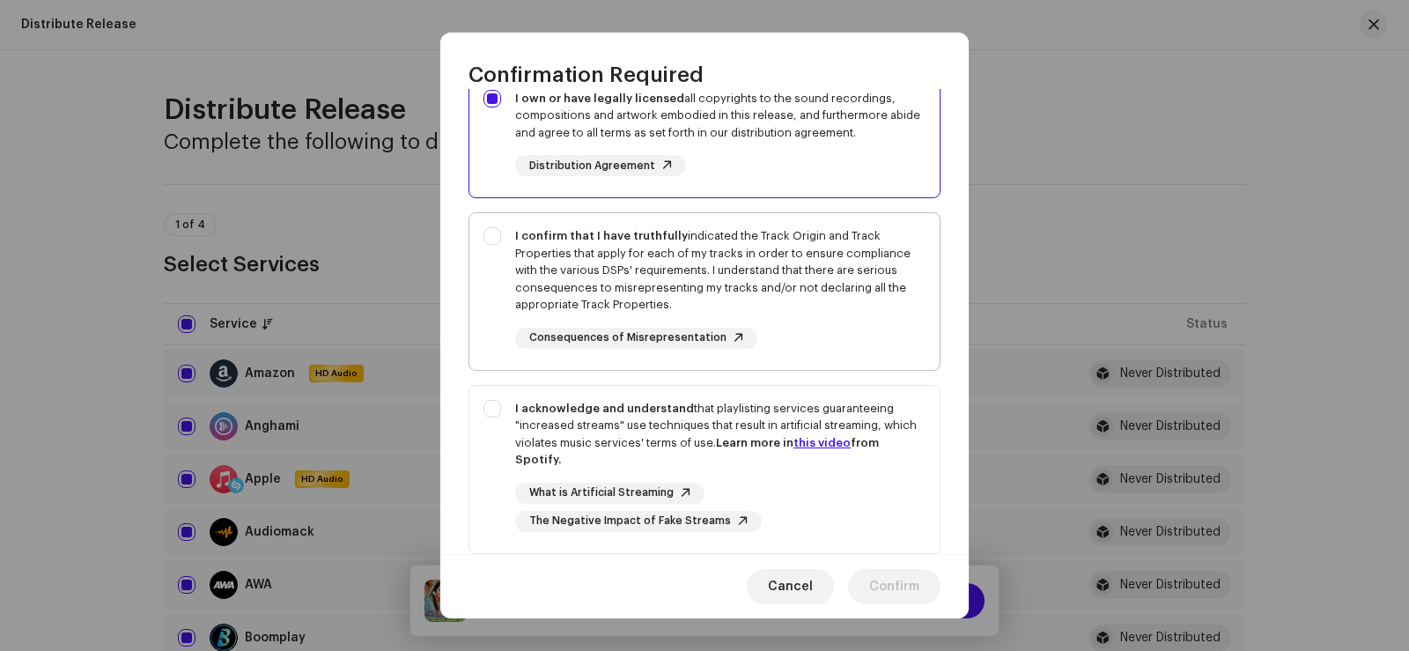
scroll to position [176, 0]
drag, startPoint x: 485, startPoint y: 237, endPoint x: 511, endPoint y: 327, distance: 93.4
click at [486, 237] on div "I confirm that I have truthfully indicated the Track Origin and Track Propertie…" at bounding box center [704, 287] width 470 height 150
checkbox input "true"
drag, startPoint x: 496, startPoint y: 410, endPoint x: 716, endPoint y: 478, distance: 230.3
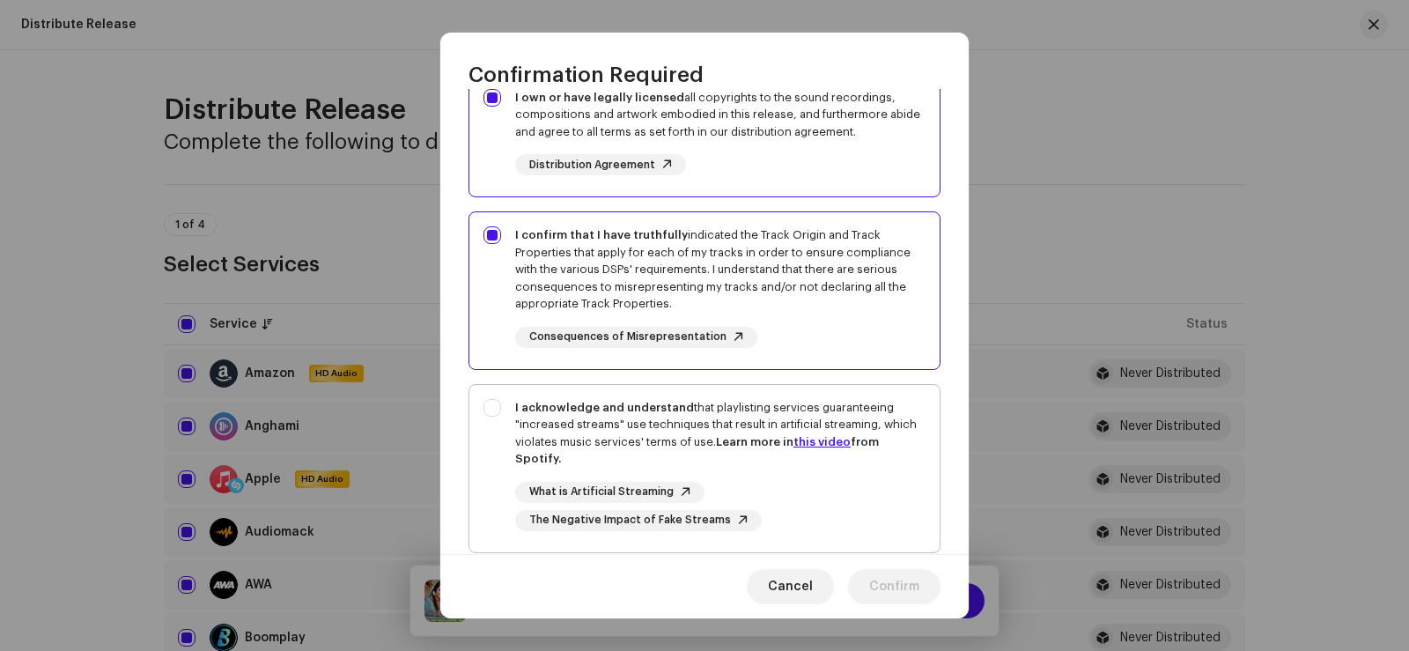
click at [497, 409] on div "I acknowledge and understand that playlisting services guaranteeing "increased …" at bounding box center [704, 465] width 470 height 160
checkbox input "true"
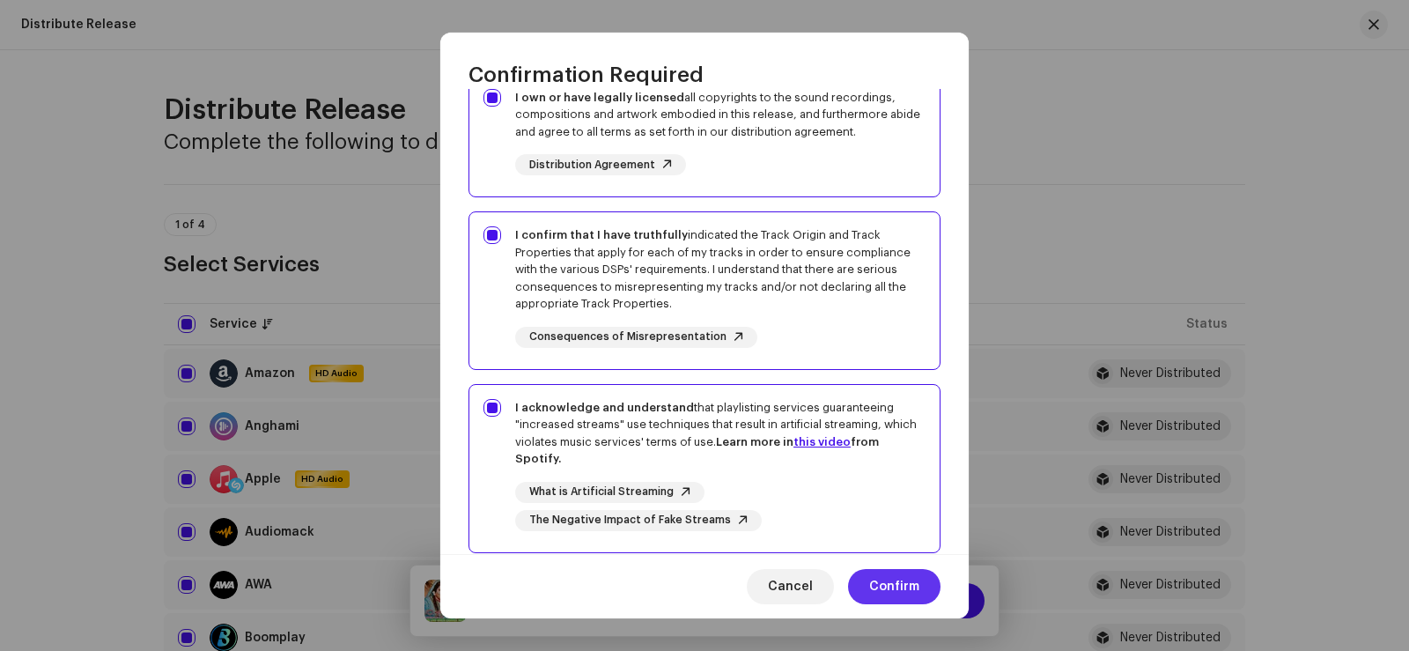
click at [876, 576] on span "Confirm" at bounding box center [894, 586] width 50 height 35
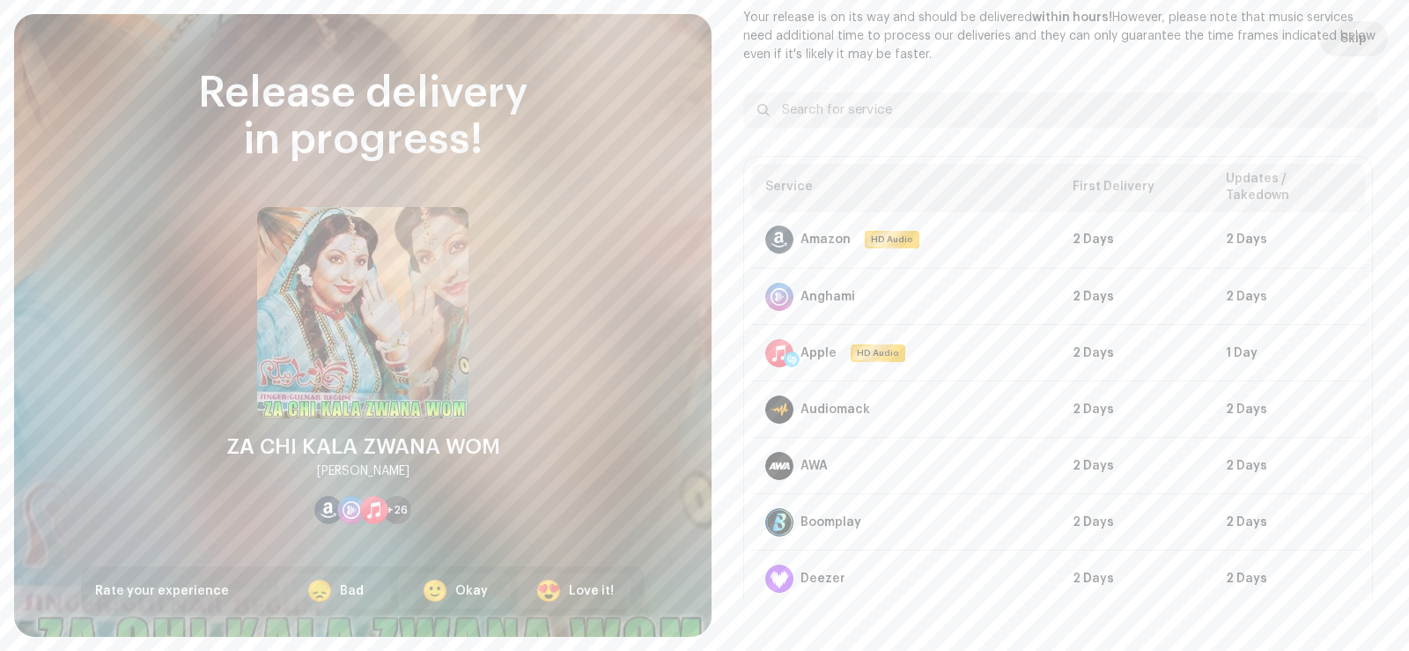
click at [1343, 34] on span "Skip" at bounding box center [1353, 38] width 26 height 35
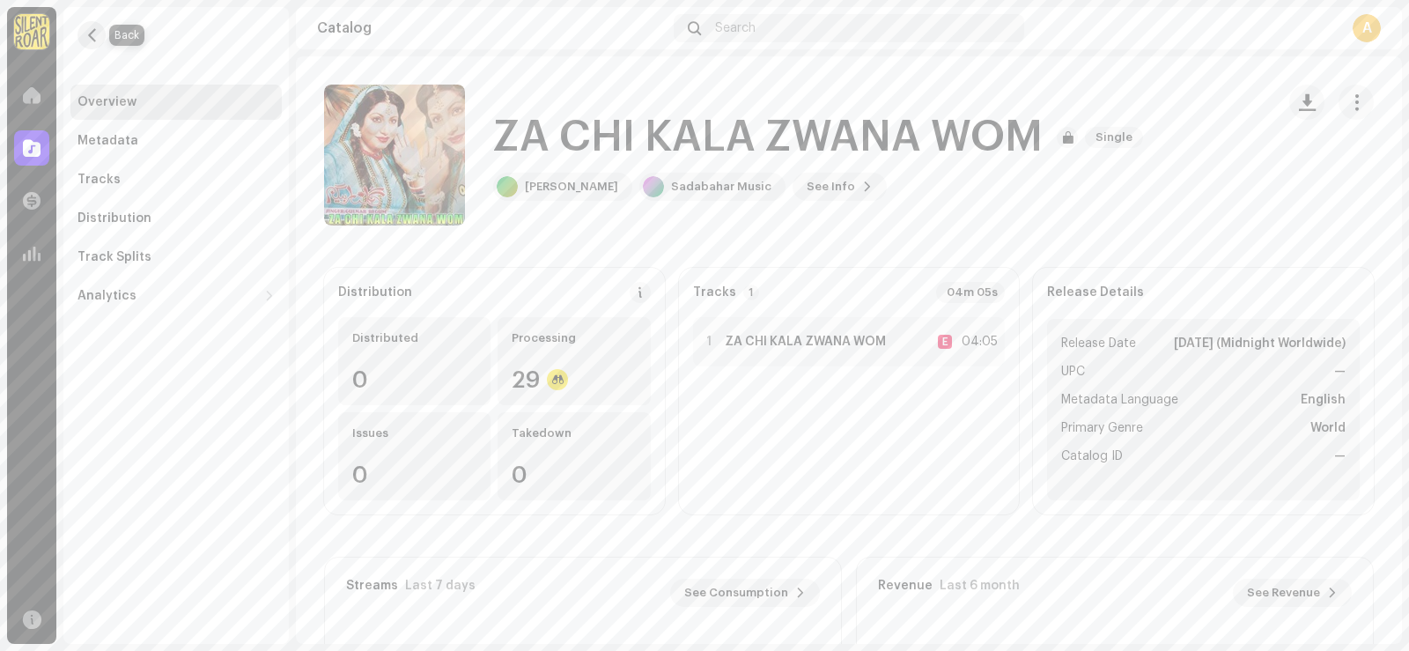
click at [91, 39] on span "button" at bounding box center [91, 35] width 13 height 14
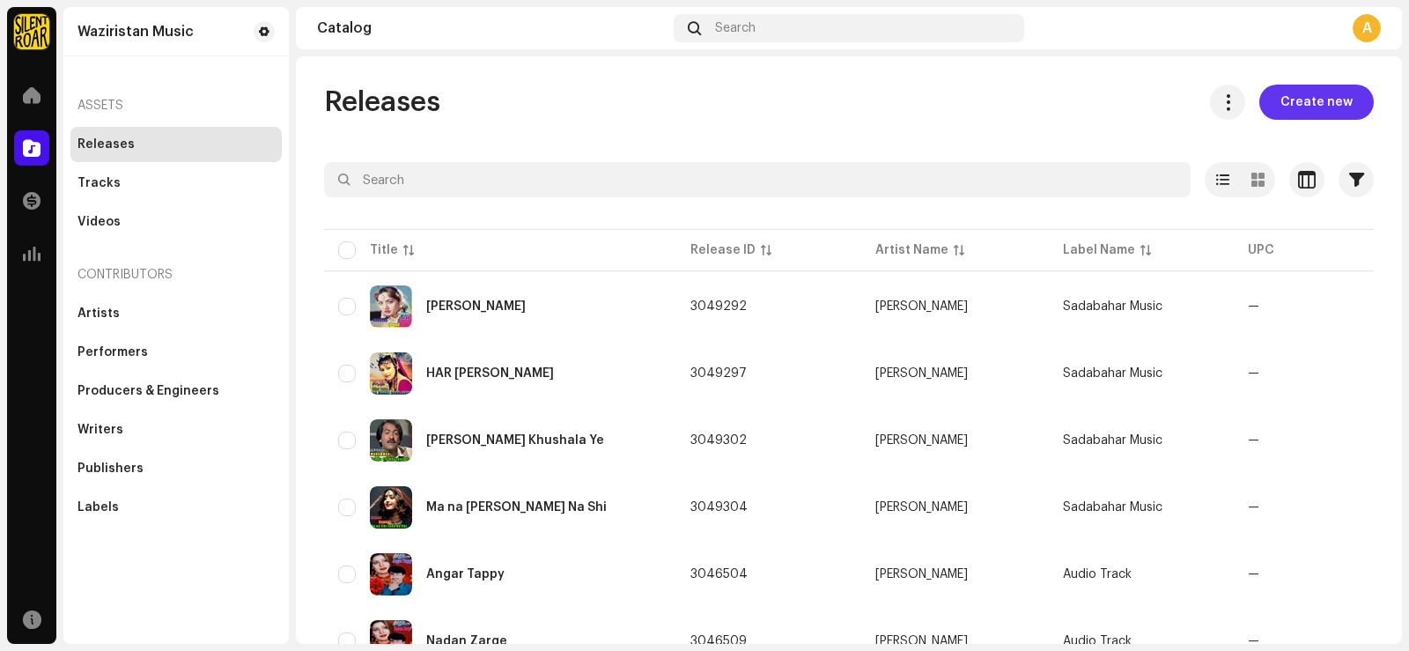
click at [1300, 104] on span "Create new" at bounding box center [1316, 102] width 72 height 35
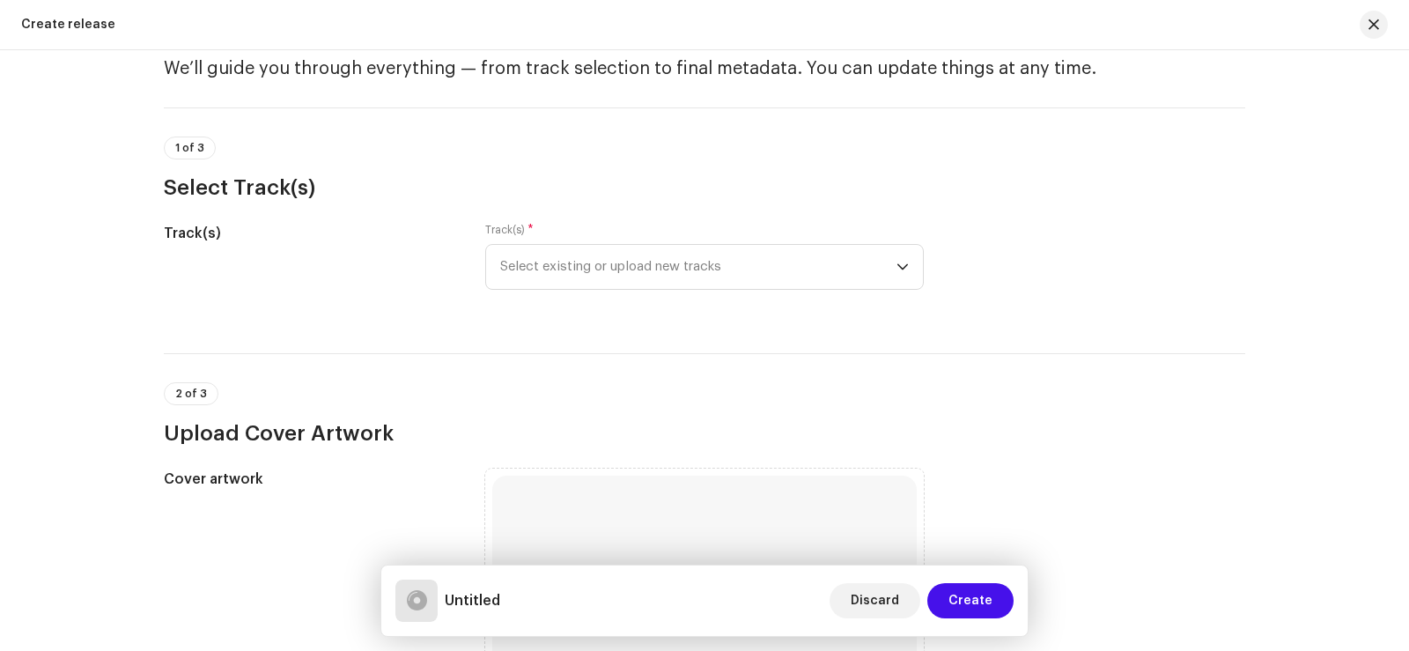
scroll to position [176, 0]
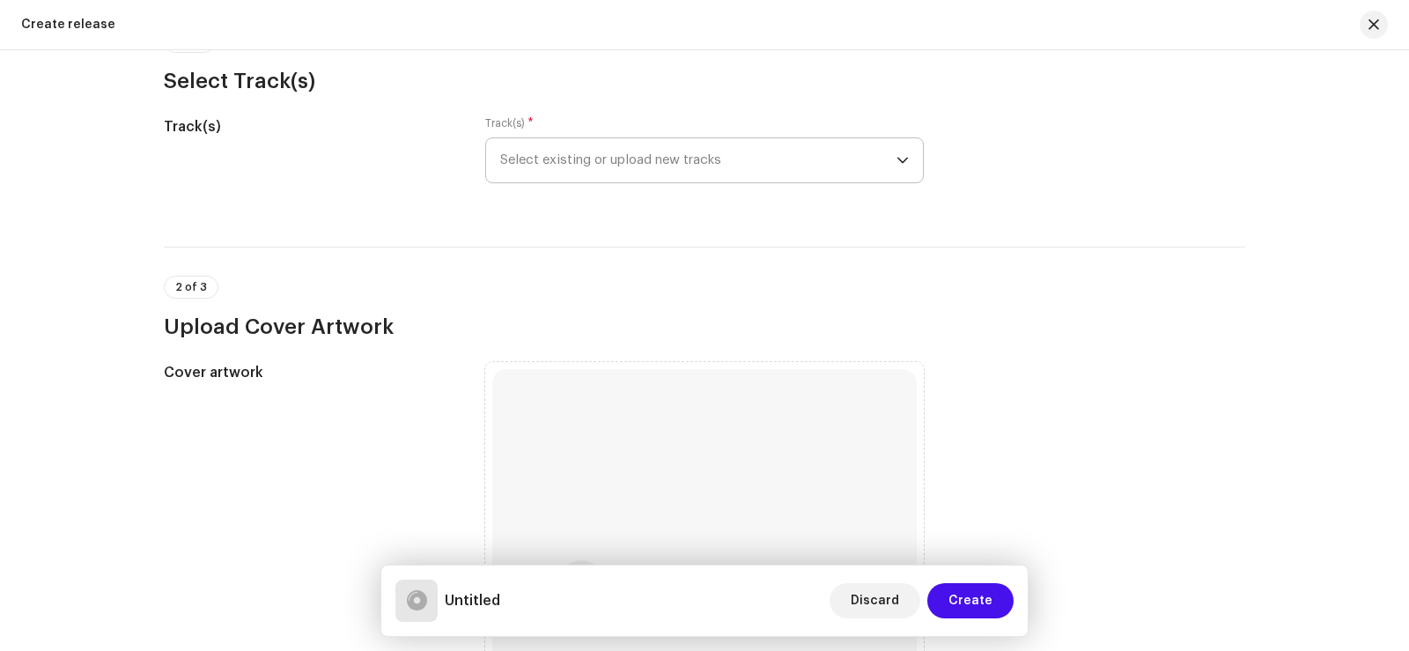
click at [907, 164] on p-select "Select existing or upload new tracks" at bounding box center [704, 160] width 438 height 46
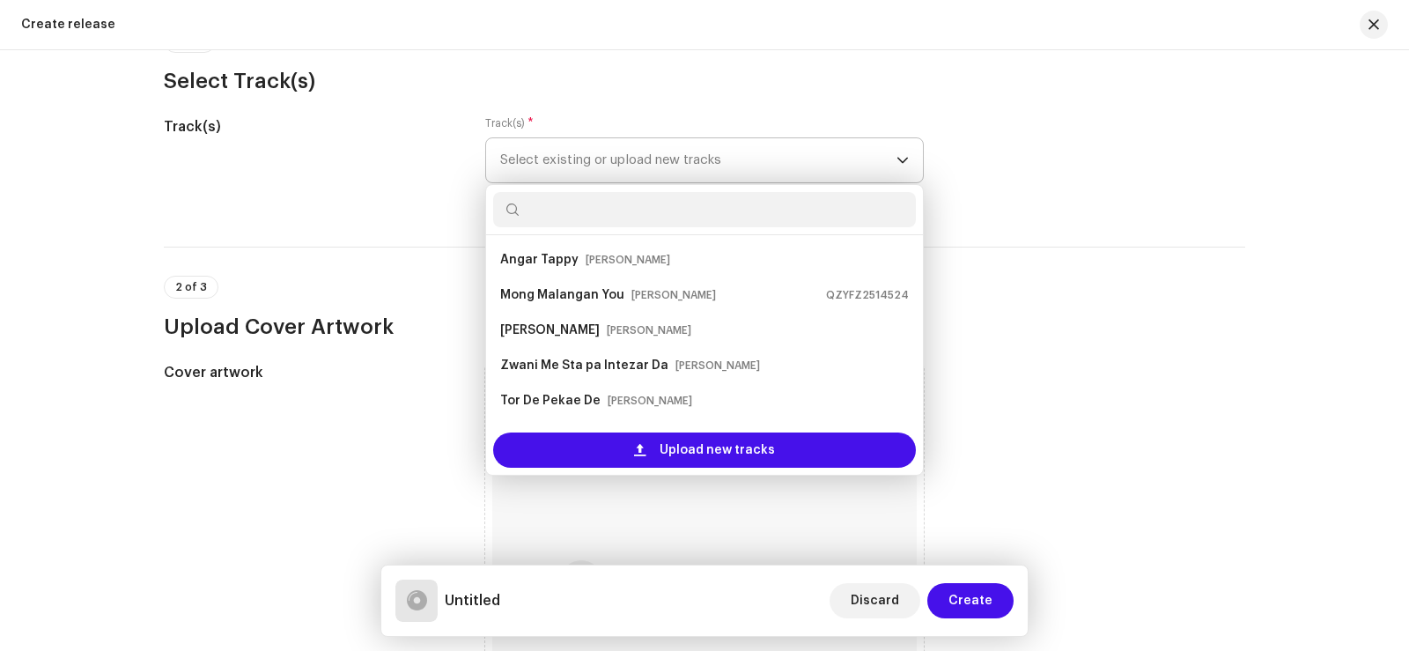
scroll to position [28, 0]
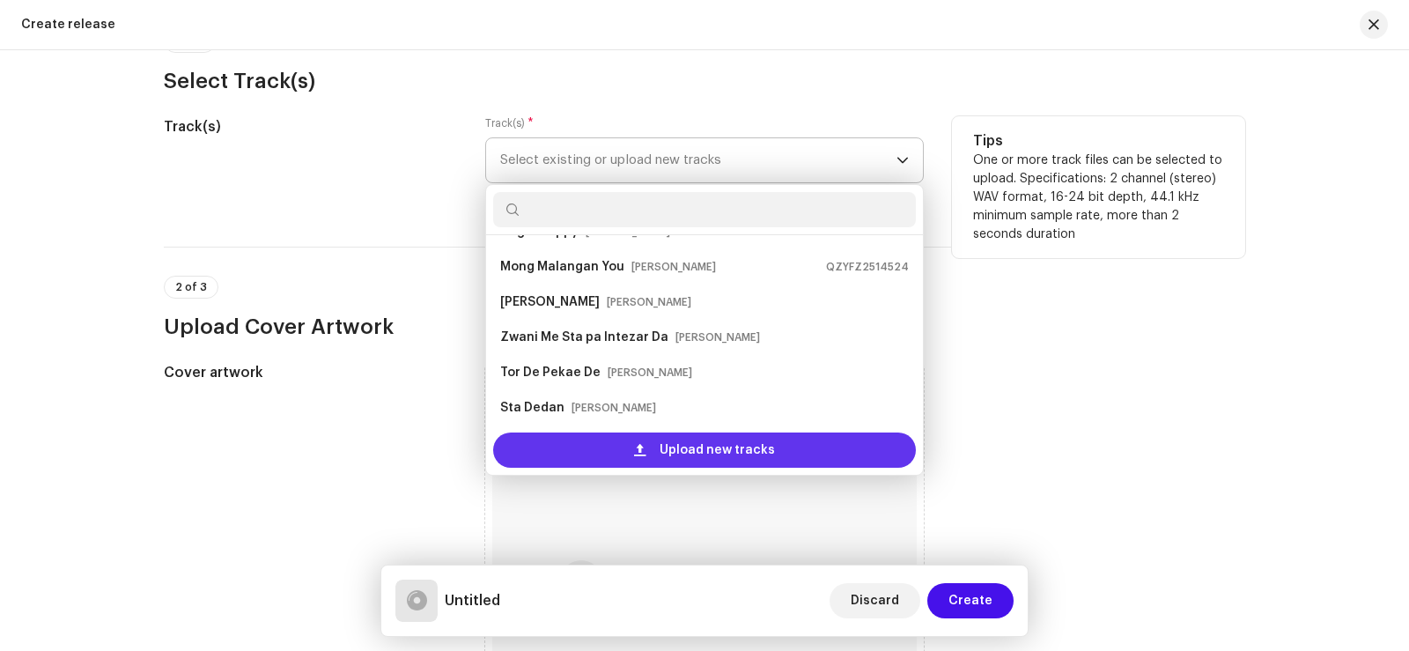
click at [748, 447] on span "Upload new tracks" at bounding box center [717, 449] width 115 height 35
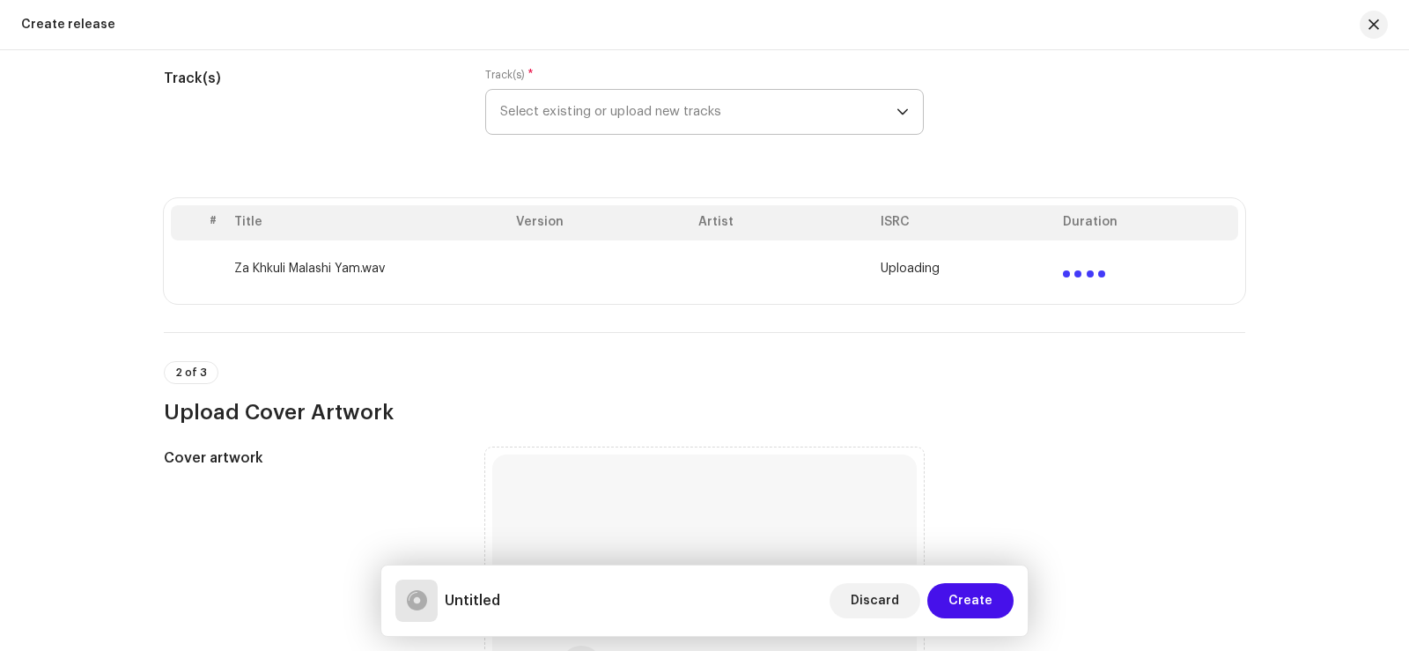
scroll to position [352, 0]
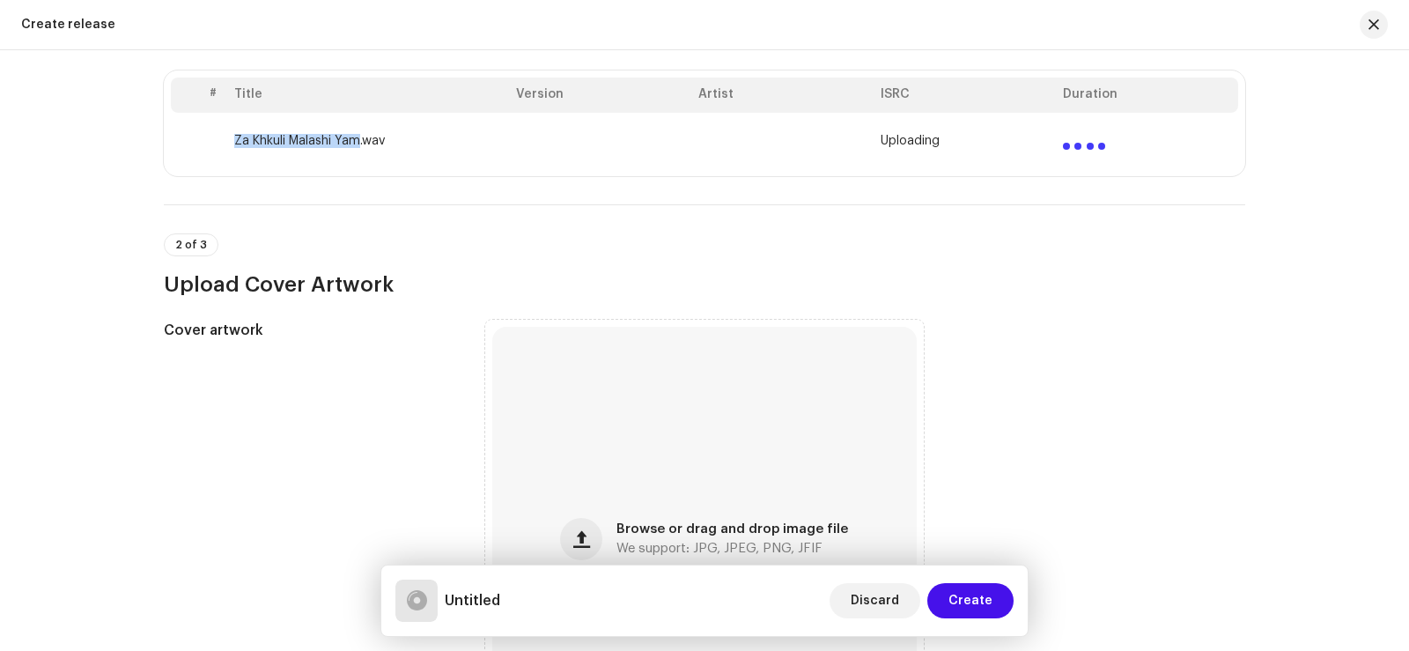
drag, startPoint x: 229, startPoint y: 143, endPoint x: 350, endPoint y: 157, distance: 122.3
click at [352, 157] on td "Za Khkuli Malashi Yam.wav" at bounding box center [368, 141] width 282 height 56
copy td "Za Khkuli Malashi Yam"
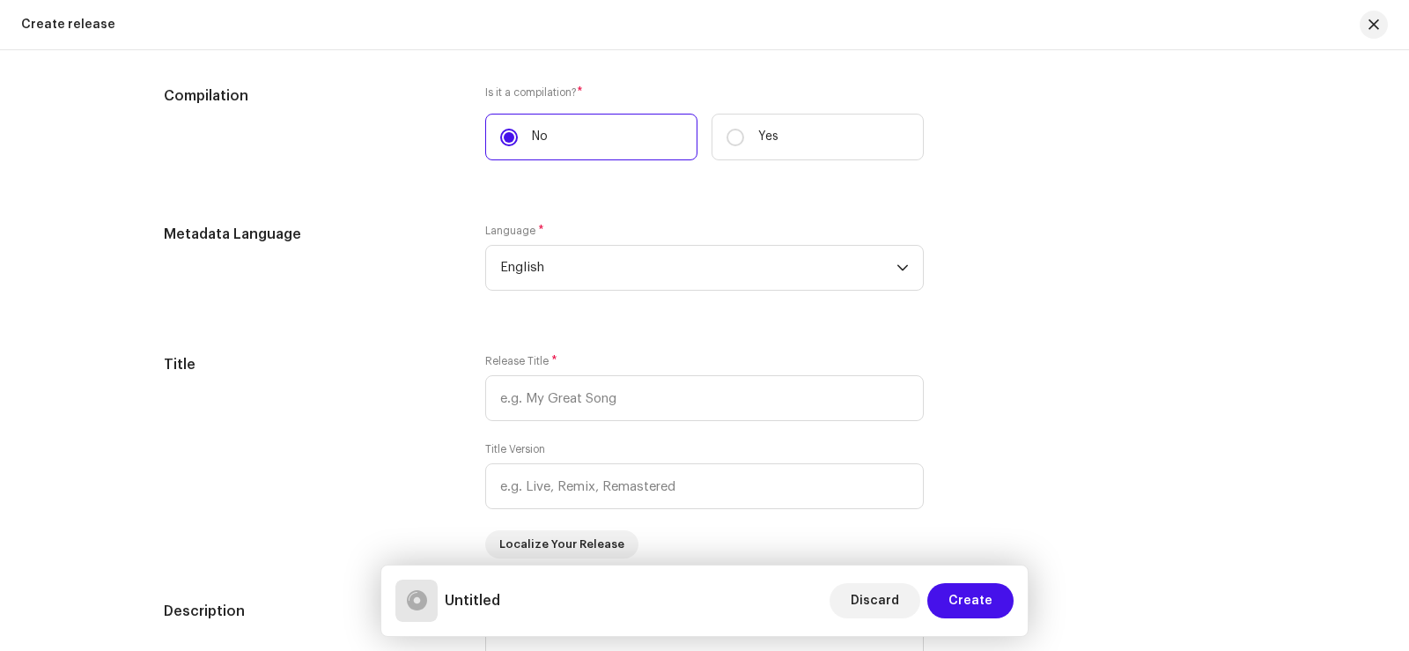
scroll to position [1321, 0]
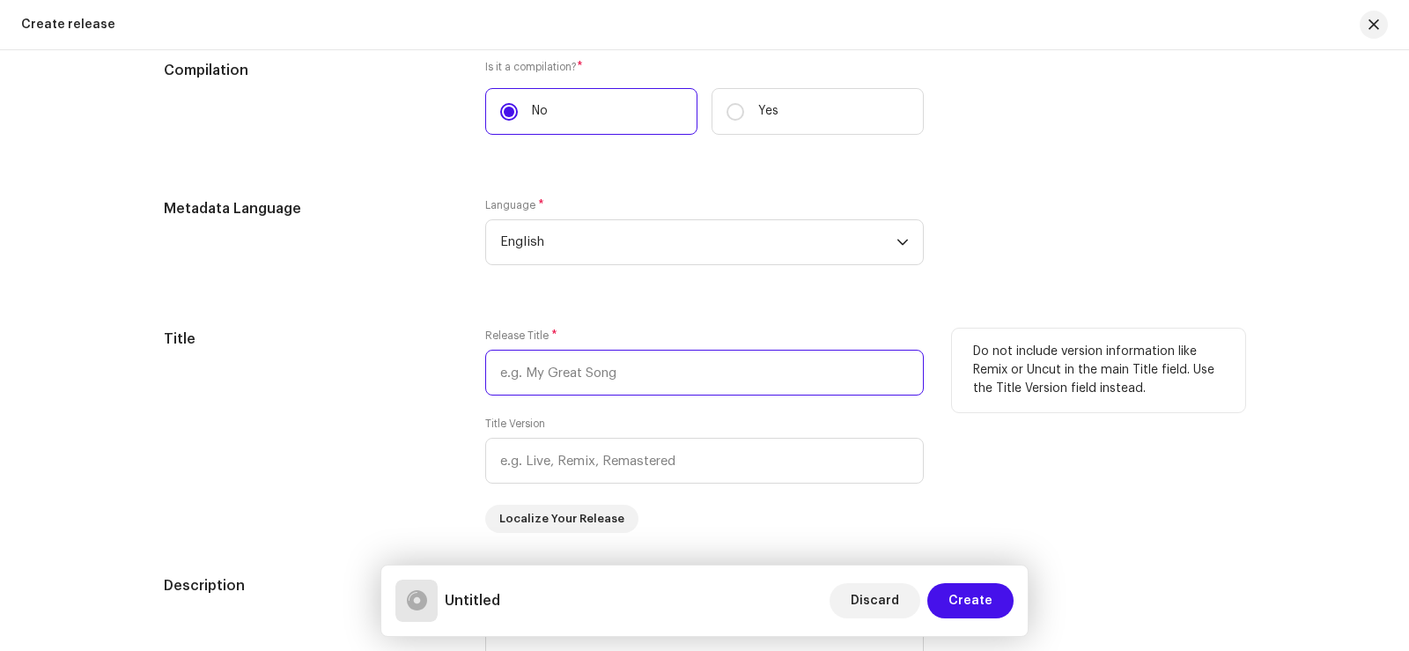
click at [554, 372] on input "text" at bounding box center [704, 373] width 438 height 46
paste input "Za Khkuli Malashi Yam"
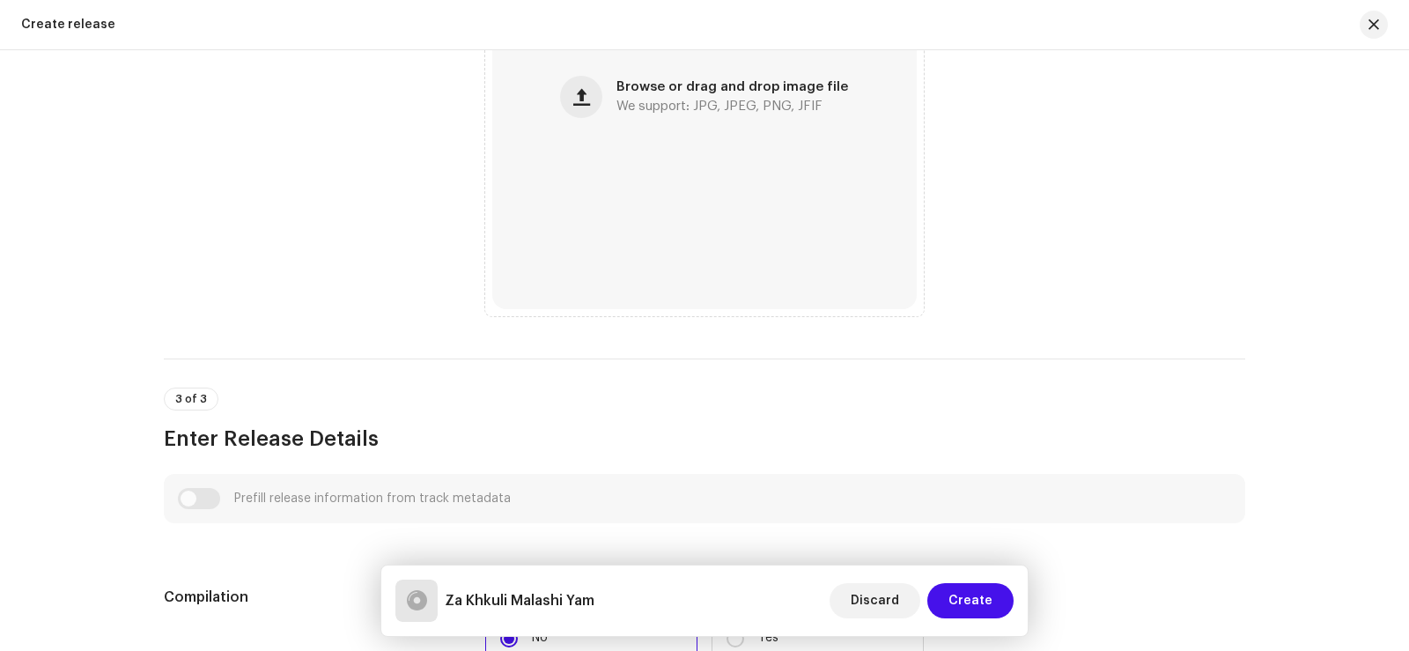
scroll to position [704, 0]
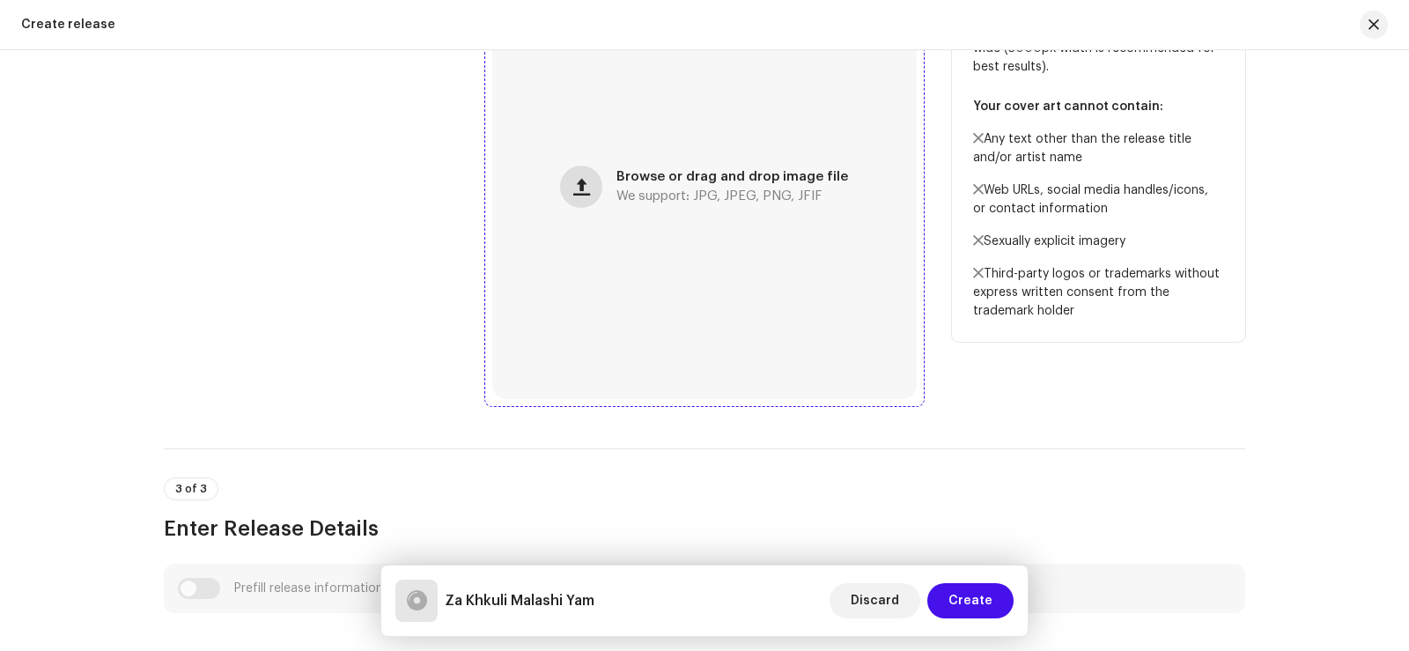
type input "Za Khkuli Malashi Yam"
click at [599, 187] on button "button" at bounding box center [581, 187] width 42 height 42
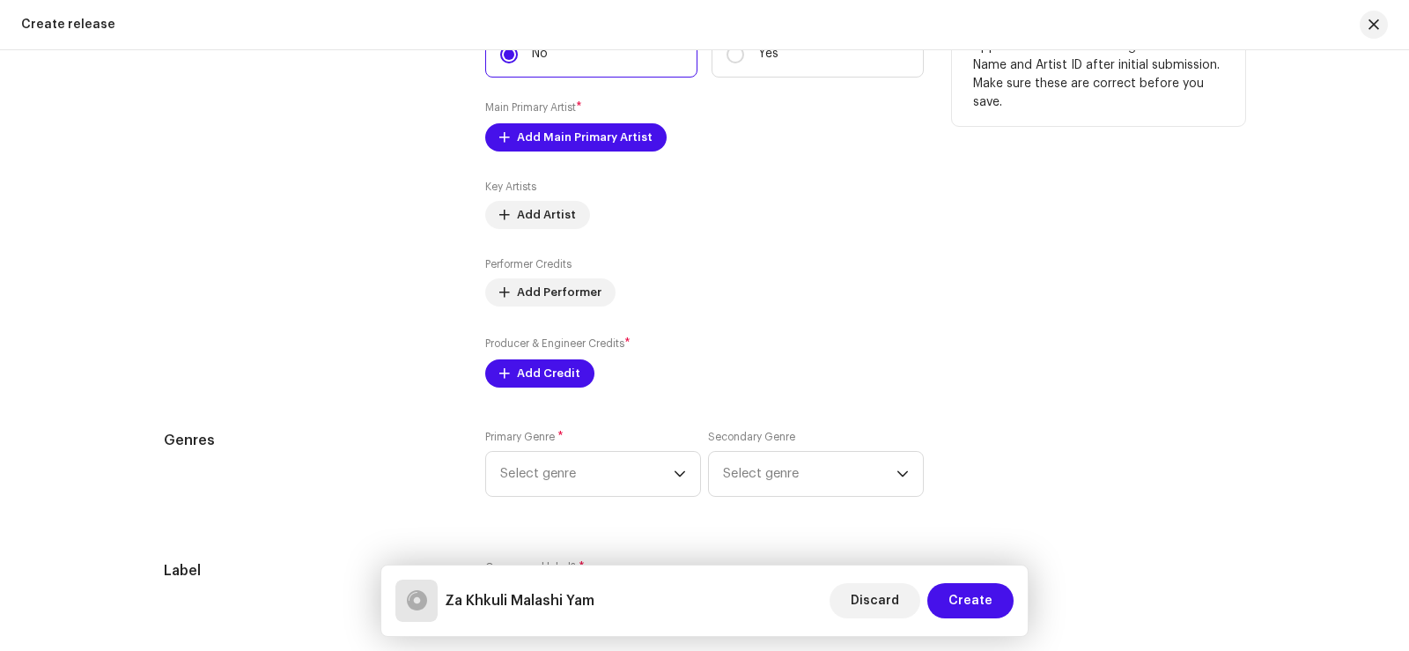
scroll to position [2113, 0]
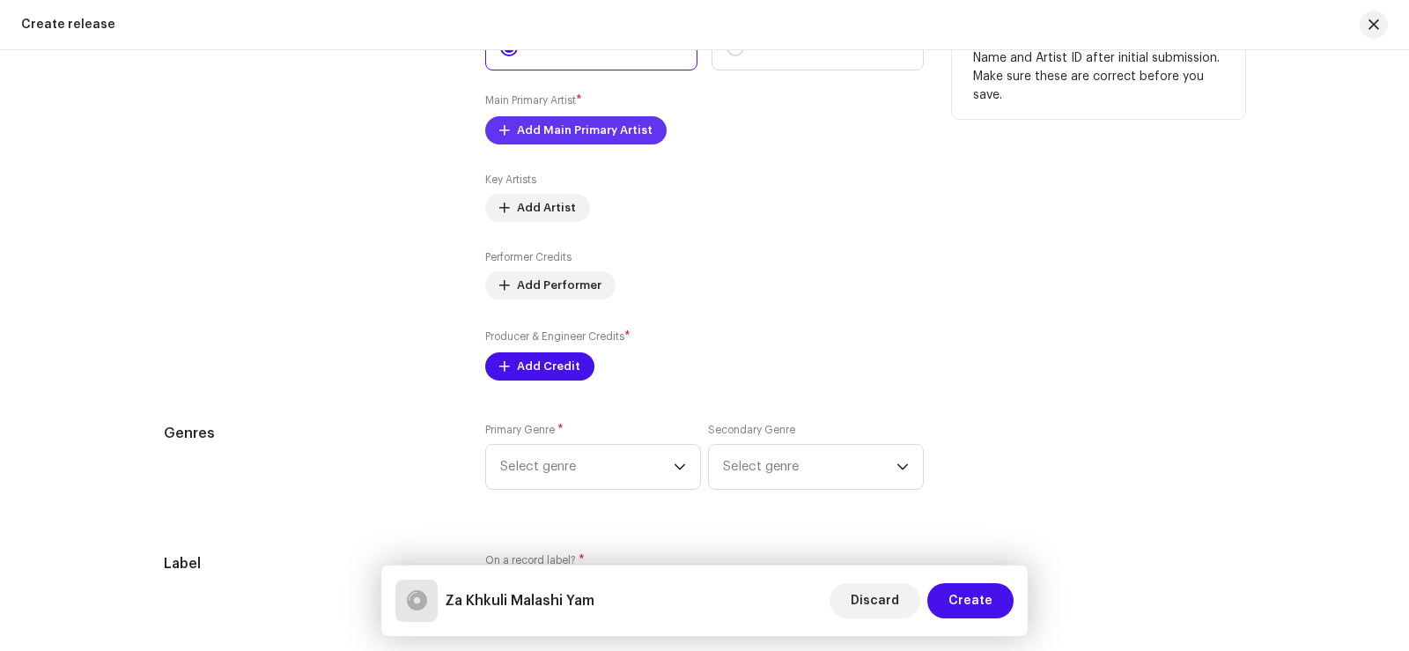
click at [577, 124] on span "Add Main Primary Artist" at bounding box center [585, 130] width 136 height 35
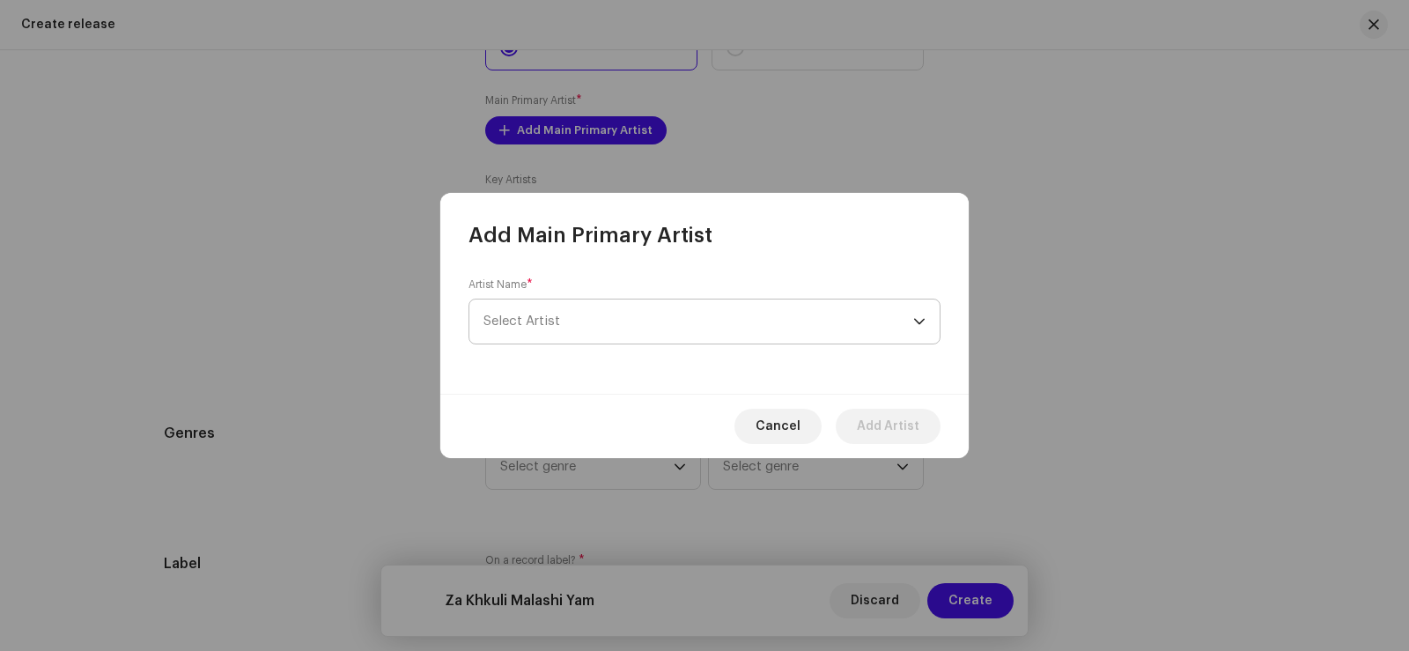
click at [543, 317] on span "Select Artist" at bounding box center [521, 320] width 77 height 13
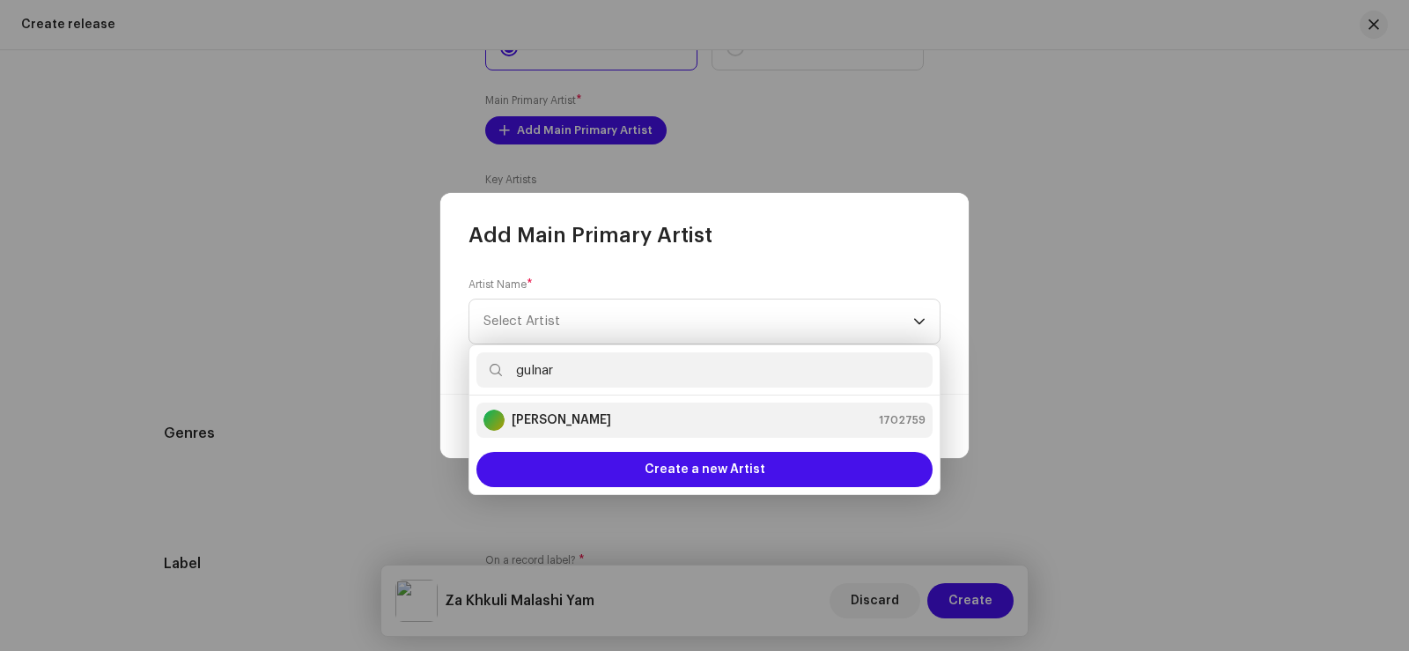
type input "gulnar"
click at [575, 427] on strong "[PERSON_NAME]" at bounding box center [561, 420] width 99 height 18
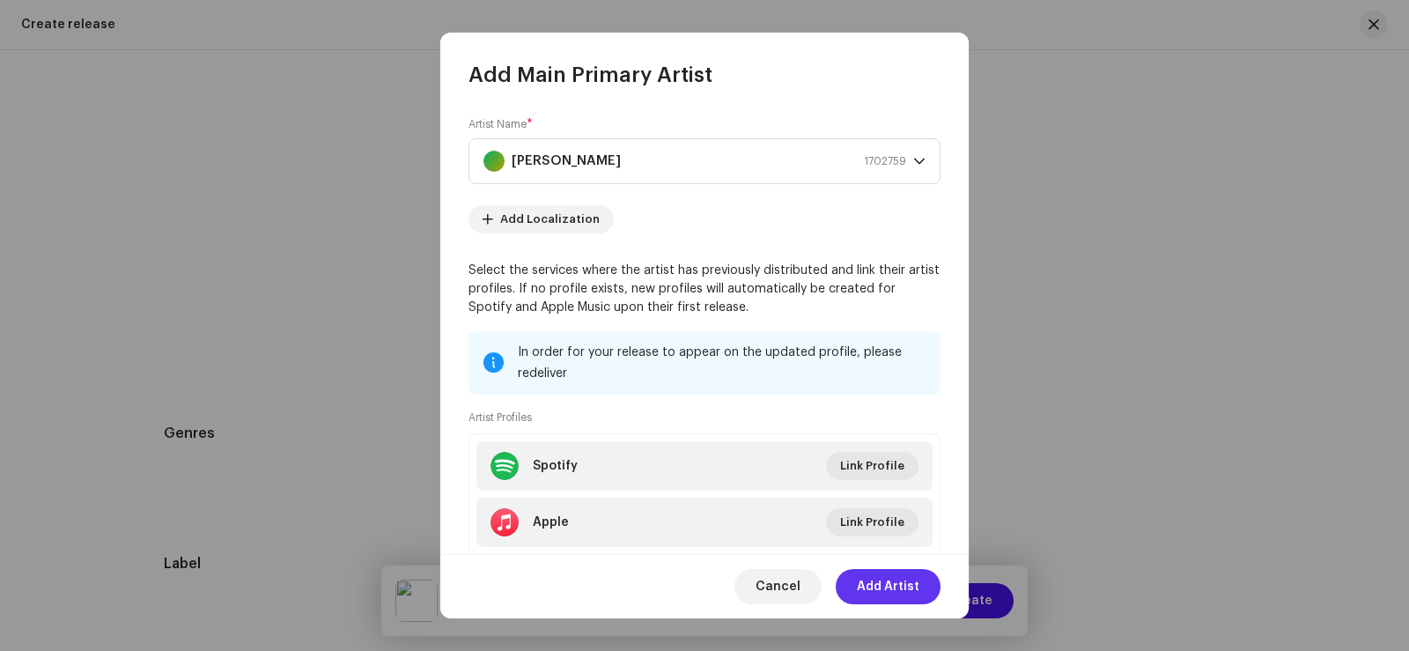
click at [903, 586] on span "Add Artist" at bounding box center [888, 586] width 63 height 35
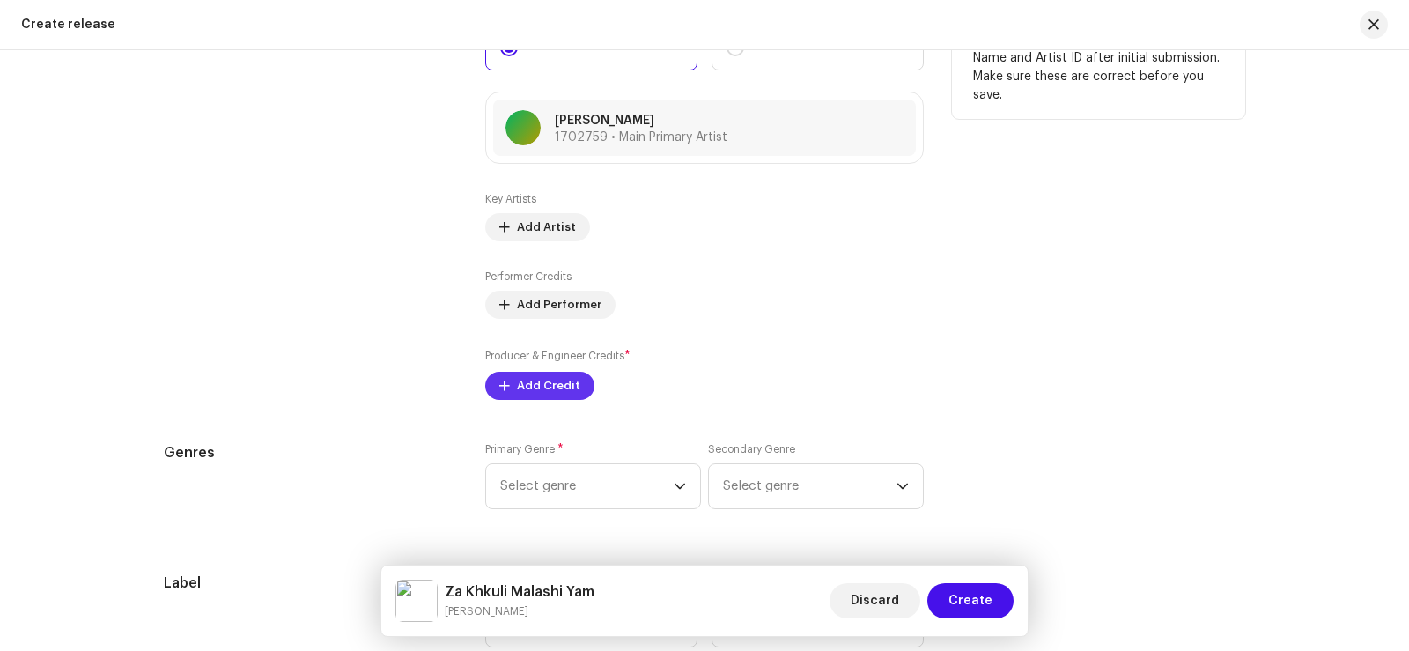
click at [539, 382] on span "Add Credit" at bounding box center [548, 385] width 63 height 35
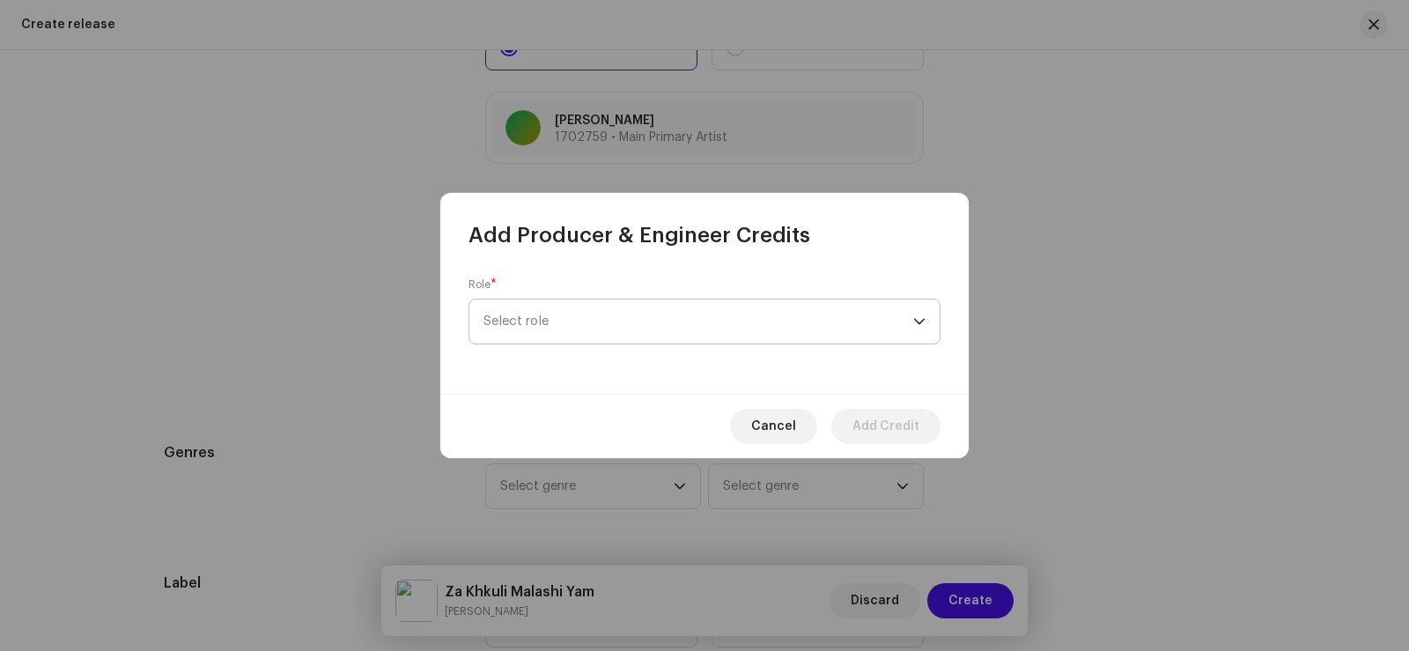
click at [555, 319] on span "Select role" at bounding box center [698, 321] width 430 height 44
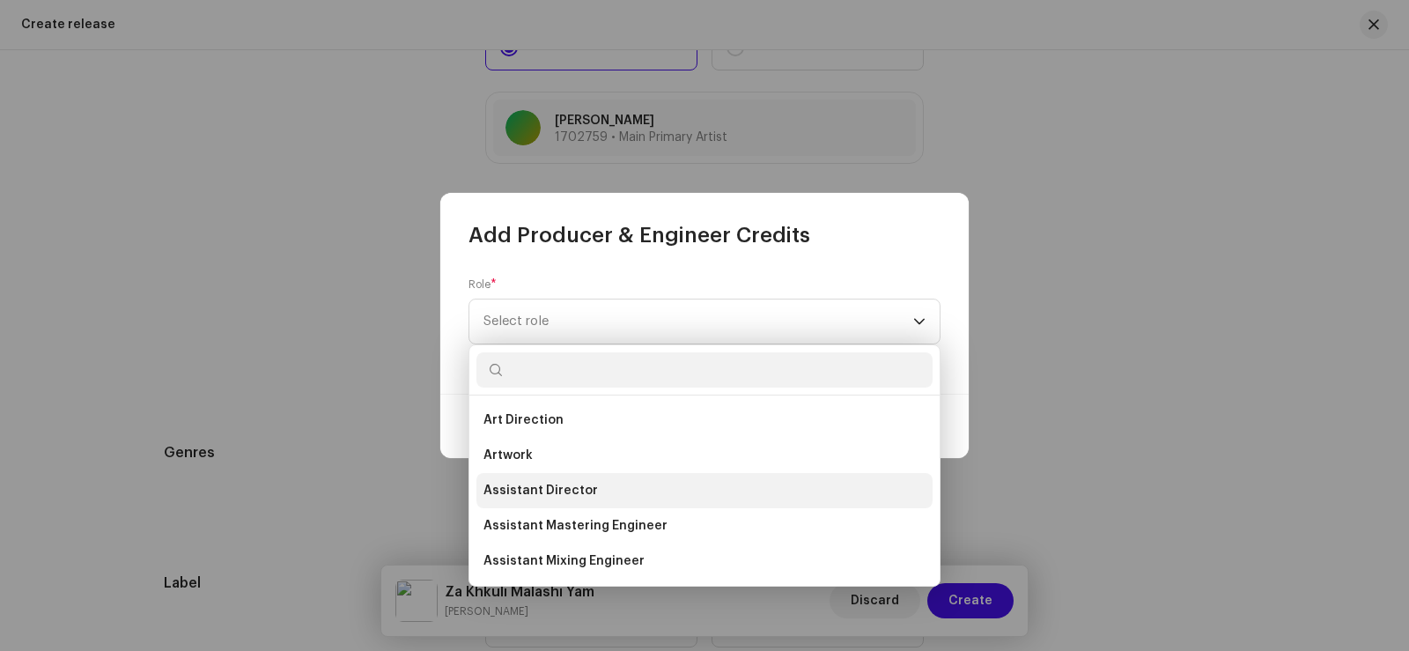
click at [608, 491] on li "Assistant Director" at bounding box center [704, 490] width 456 height 35
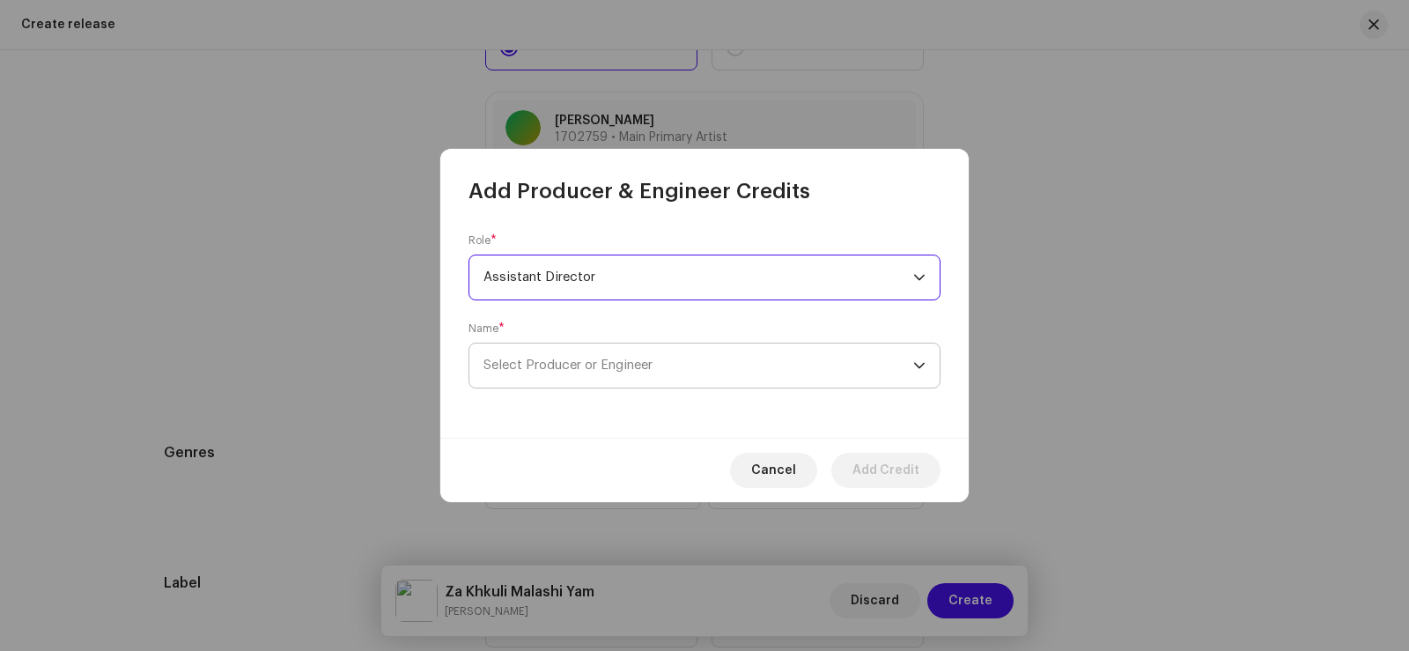
click at [574, 372] on span "Select Producer or Engineer" at bounding box center [698, 365] width 430 height 44
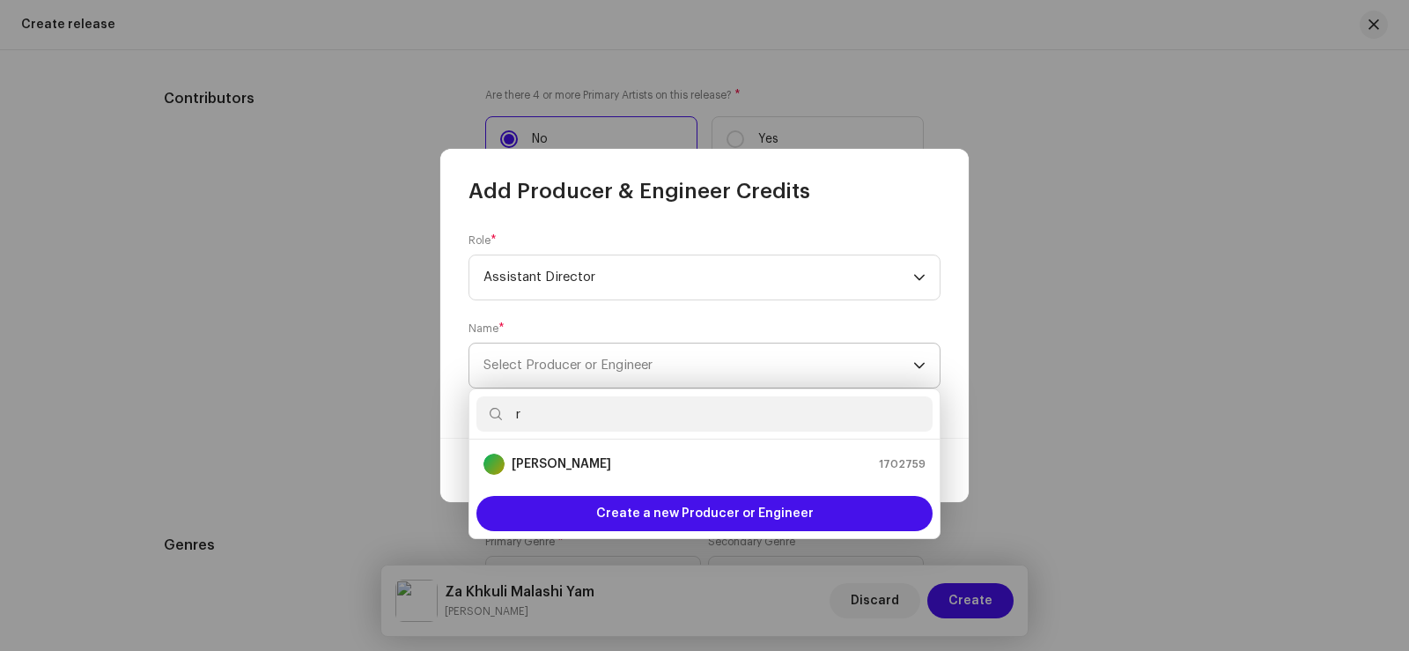
scroll to position [2206, 0]
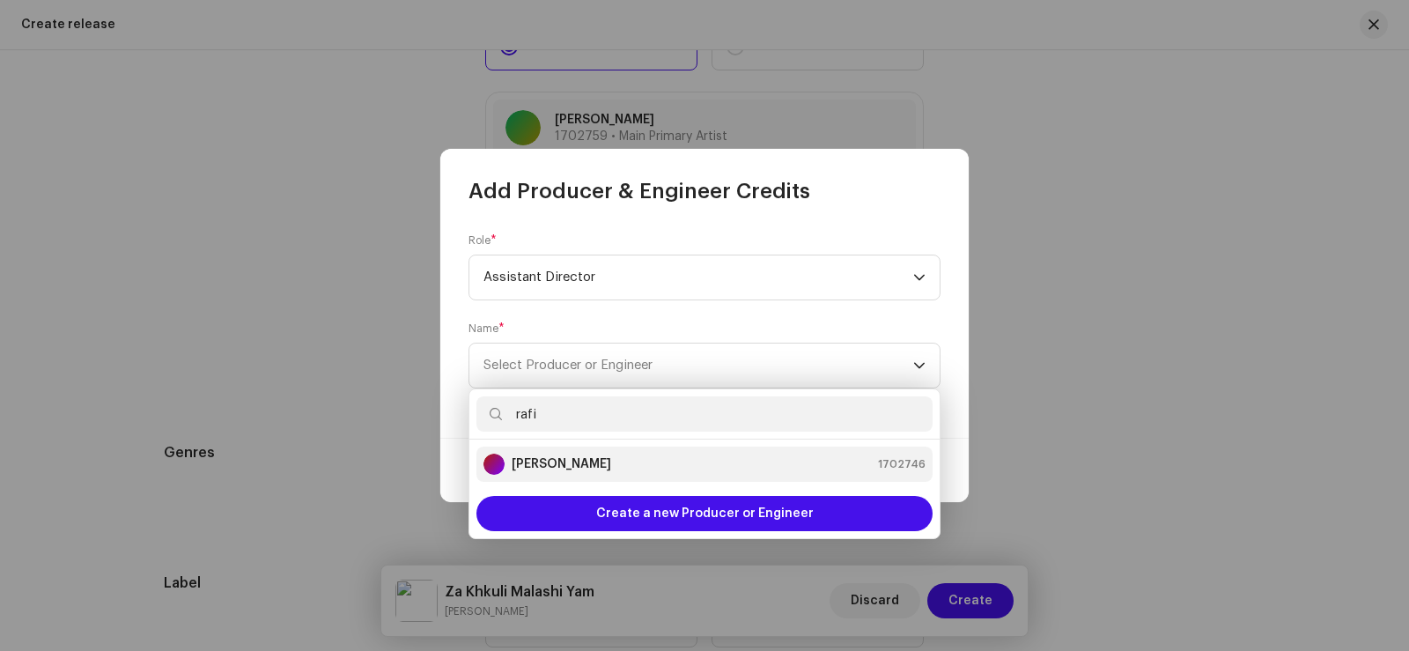
type input "rafi"
click at [597, 467] on div "[PERSON_NAME] 1702746" at bounding box center [704, 463] width 442 height 21
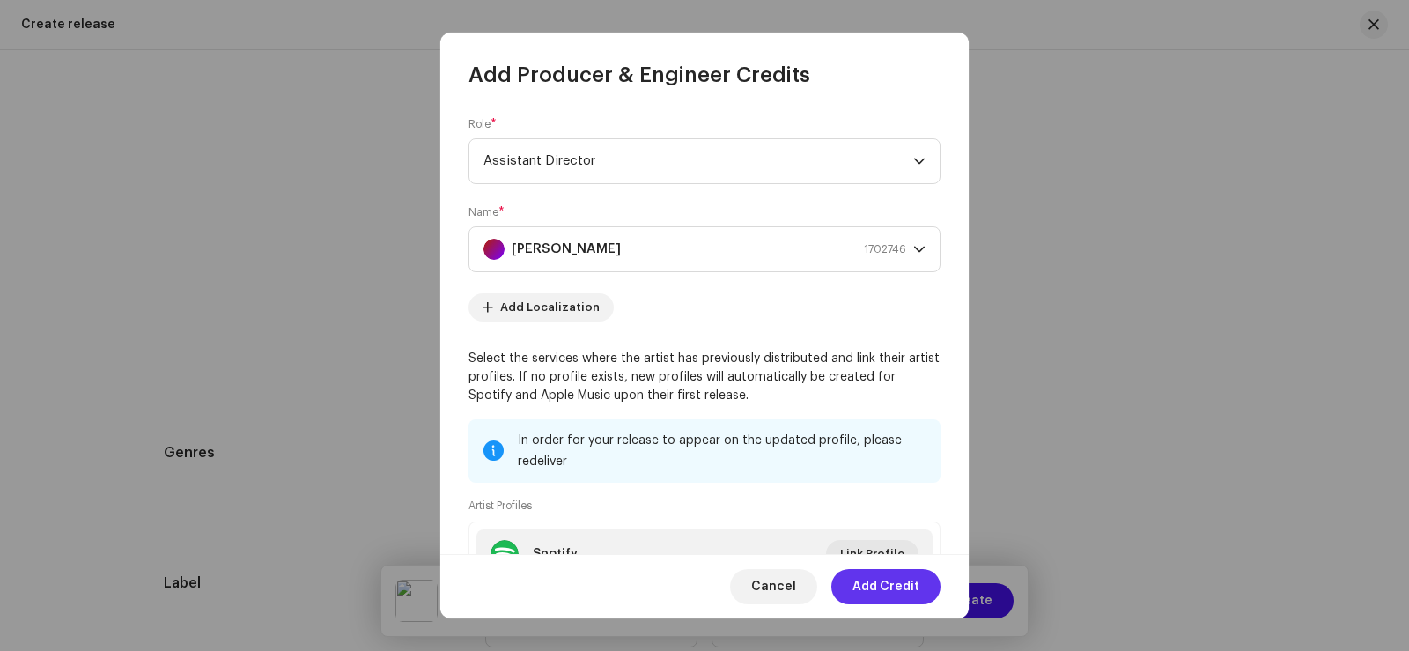
click at [885, 592] on span "Add Credit" at bounding box center [885, 586] width 67 height 35
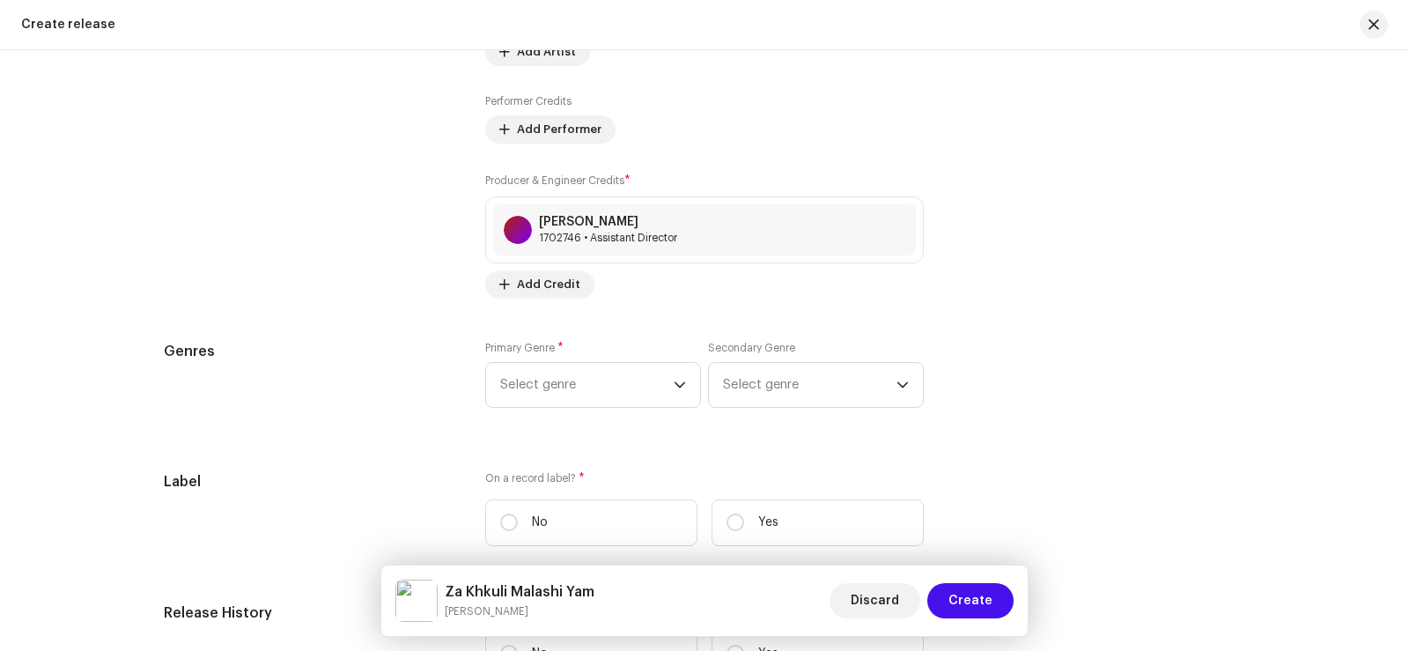
scroll to position [2382, 0]
click at [547, 380] on span "Select genre" at bounding box center [586, 384] width 173 height 44
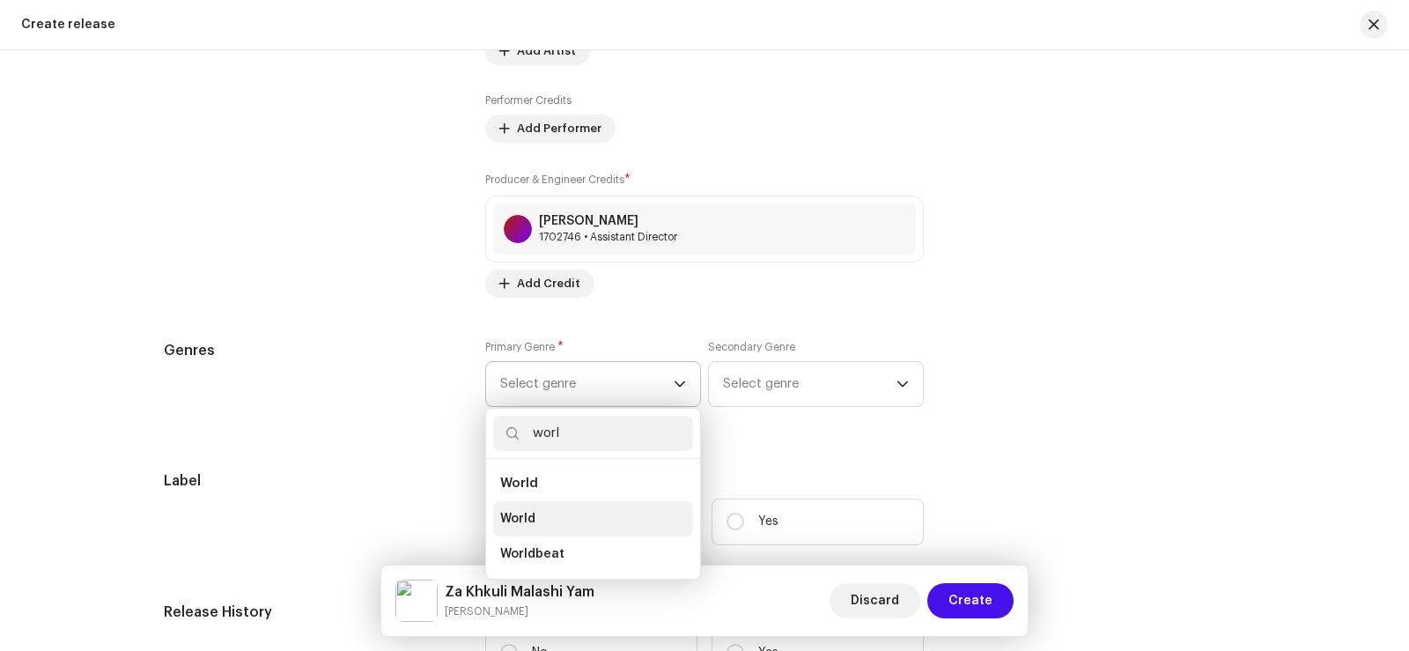
type input "worl"
click at [565, 520] on li "World" at bounding box center [593, 518] width 200 height 35
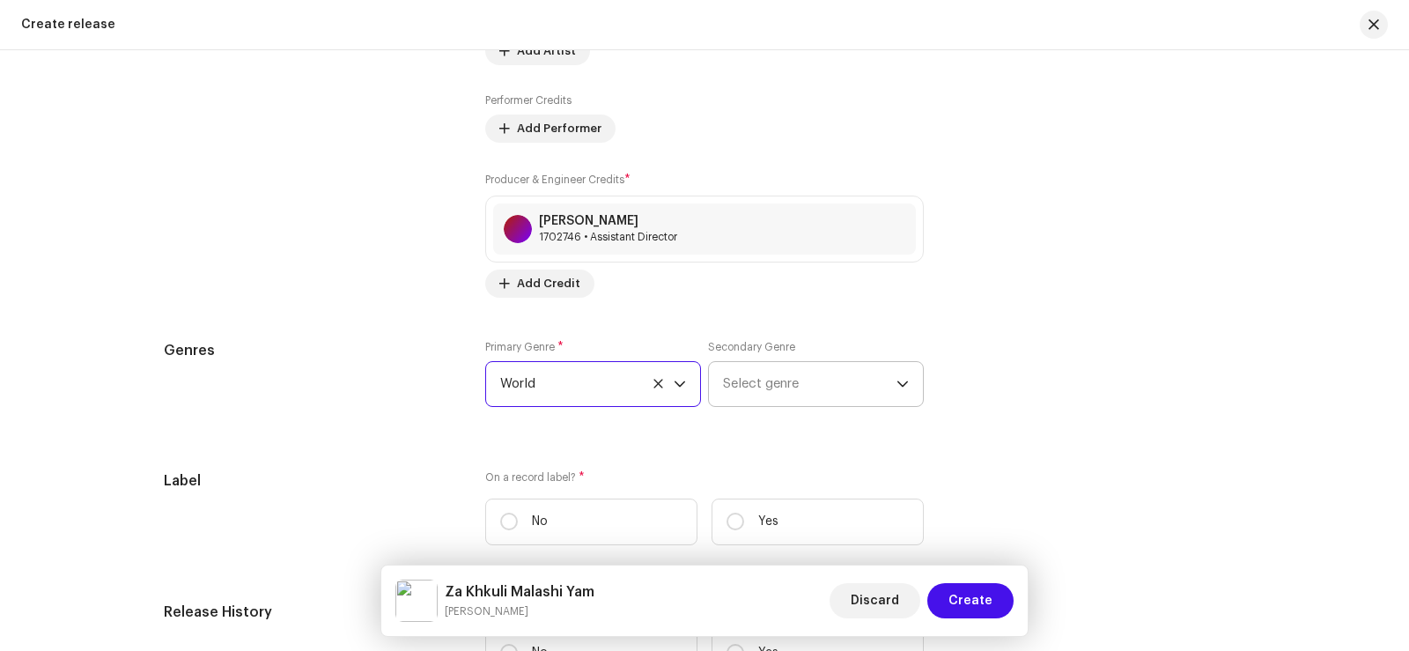
click at [758, 374] on span "Select genre" at bounding box center [809, 384] width 173 height 44
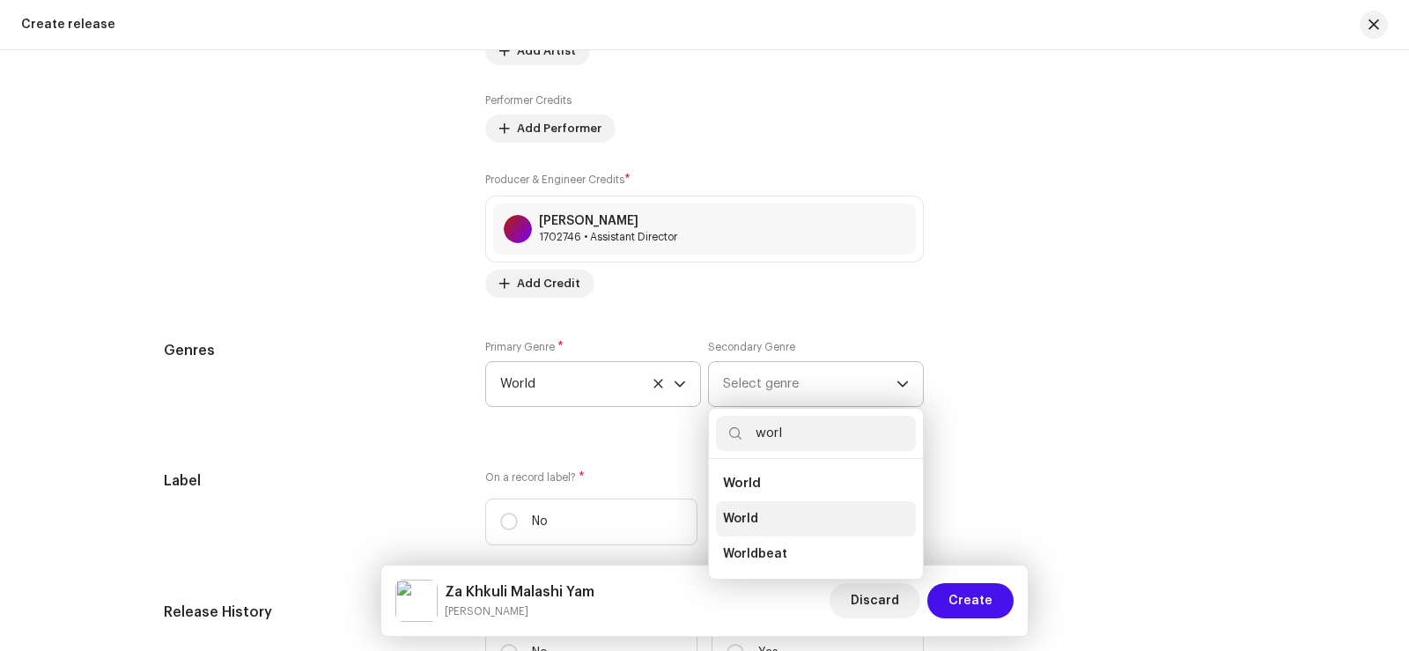
type input "worl"
click at [777, 515] on li "World" at bounding box center [816, 518] width 200 height 35
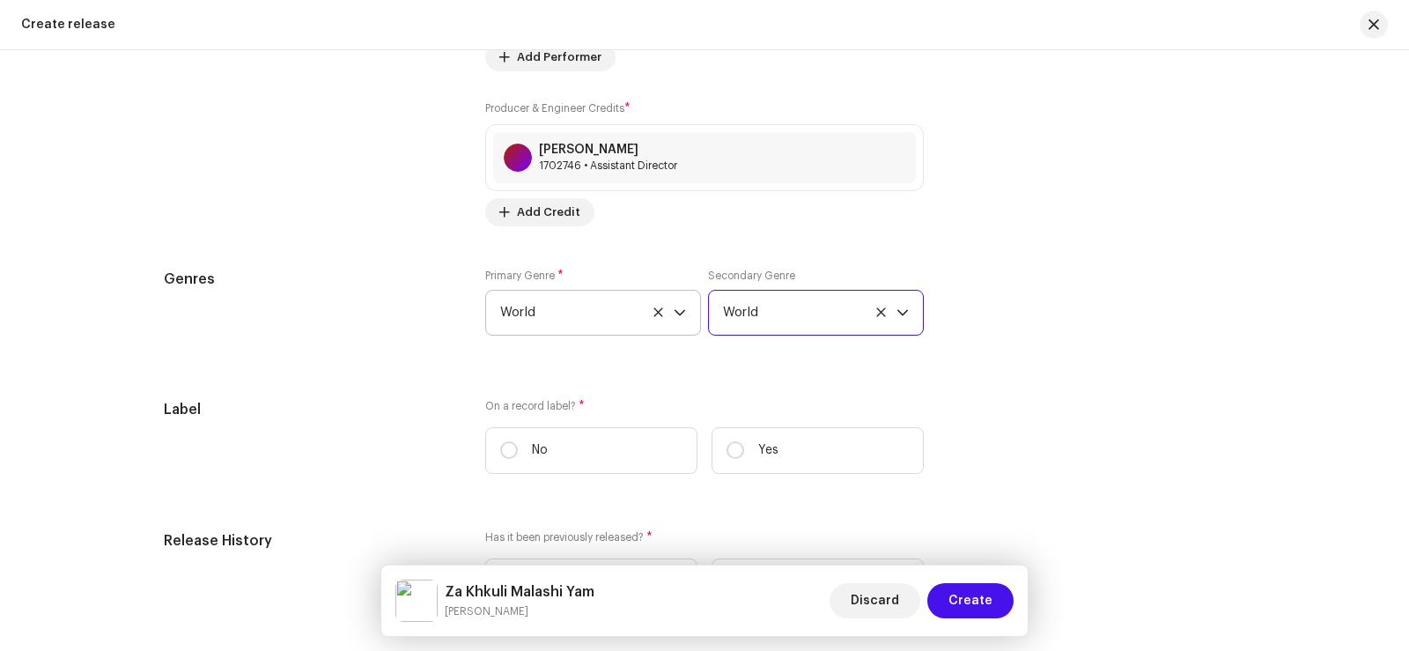
scroll to position [2558, 0]
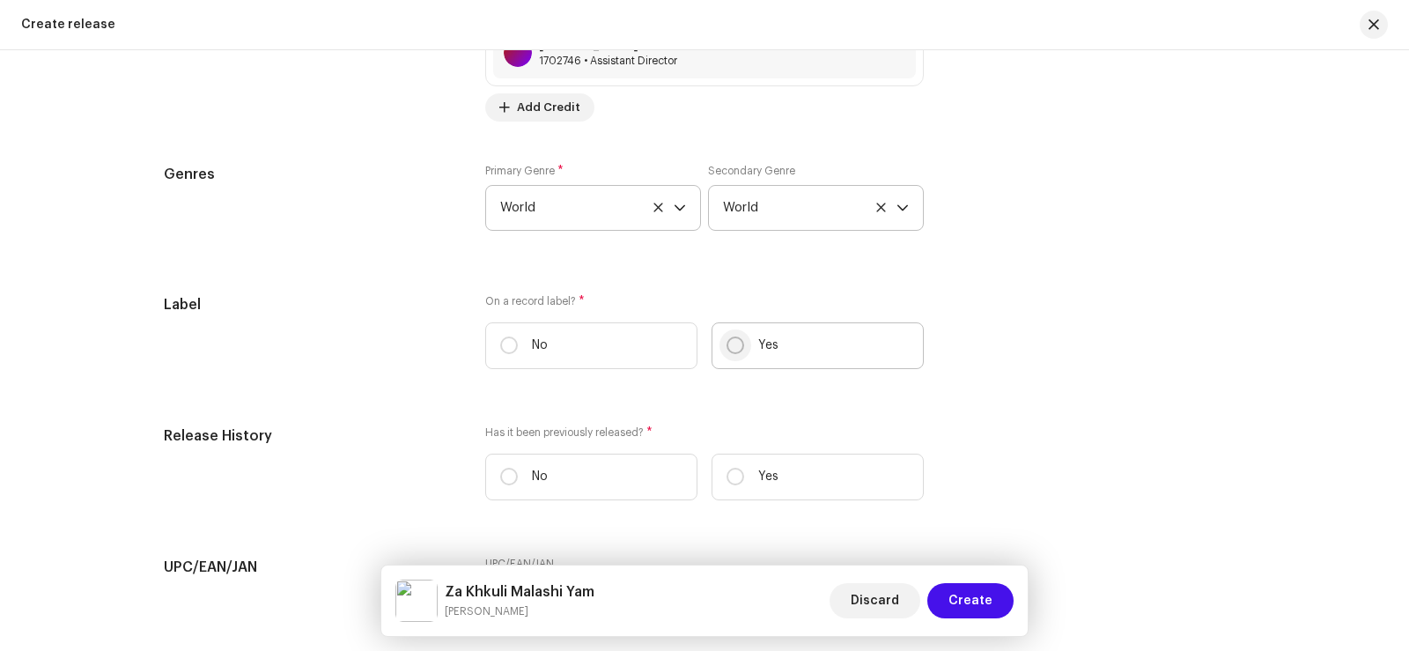
click at [727, 337] on input "Yes" at bounding box center [735, 345] width 18 height 18
radio input "true"
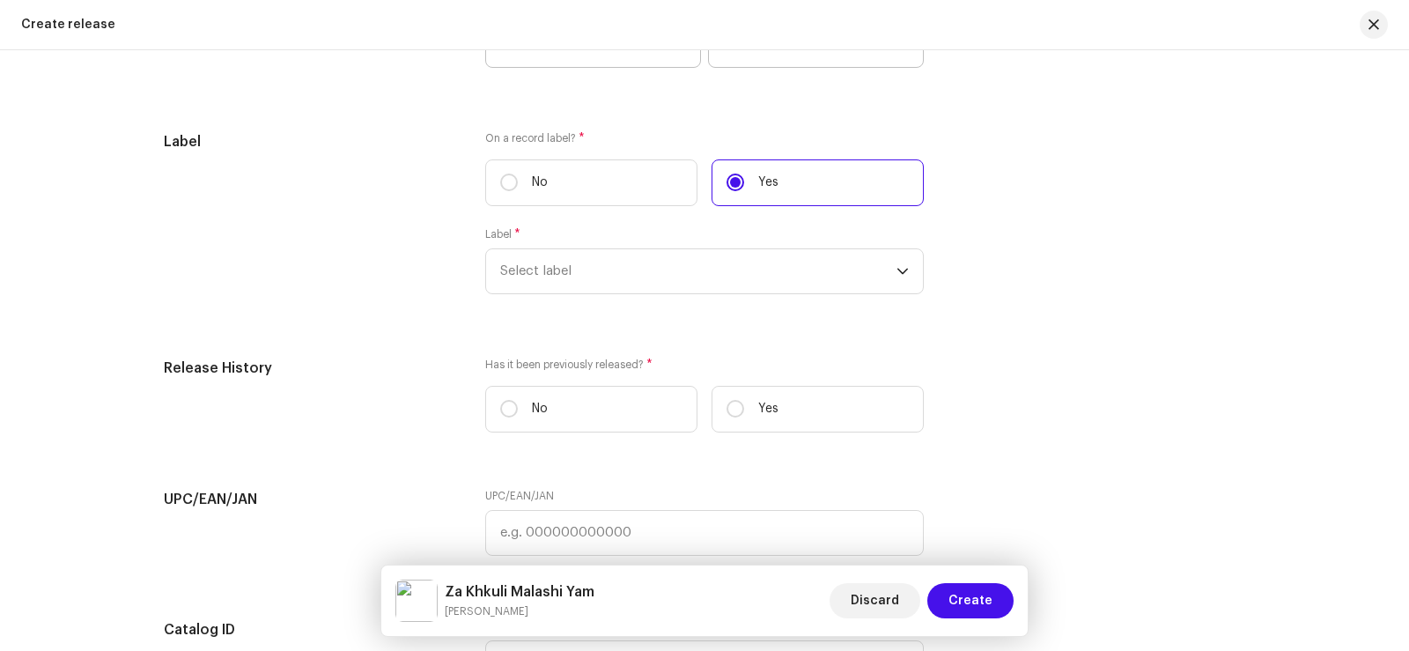
scroll to position [2734, 0]
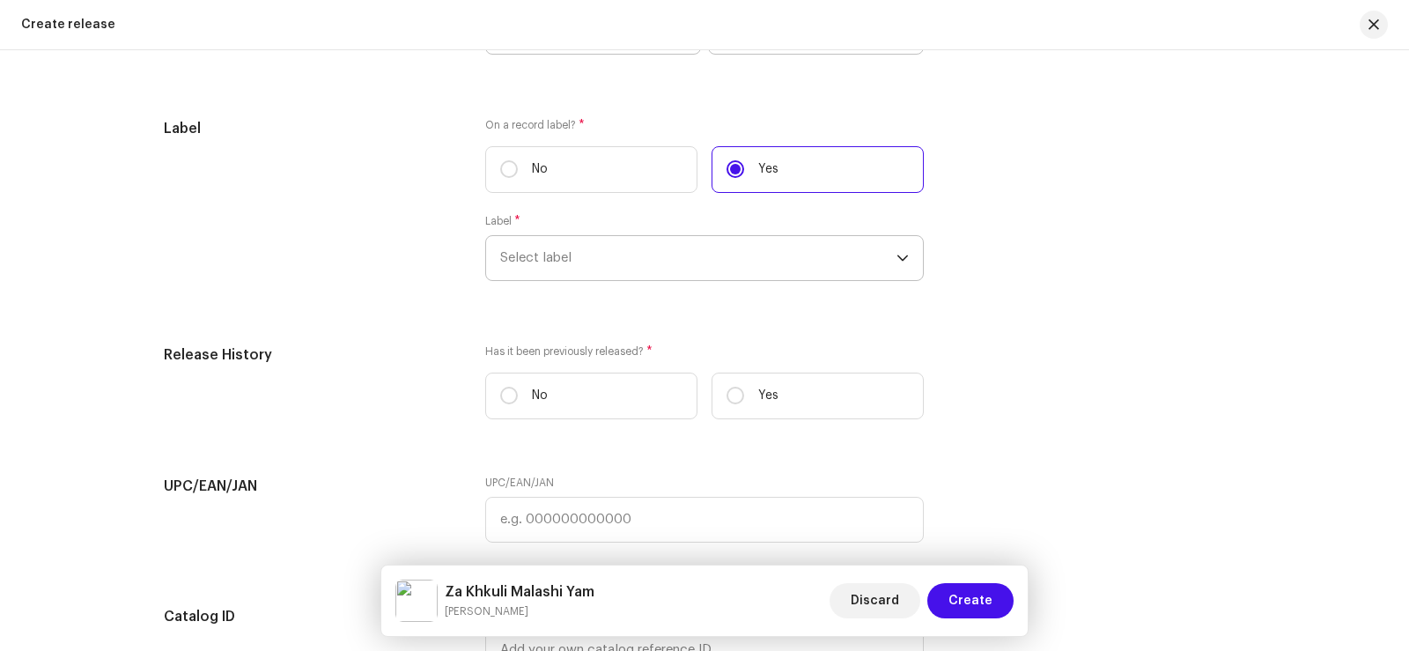
click at [521, 254] on span "Select label" at bounding box center [698, 258] width 396 height 44
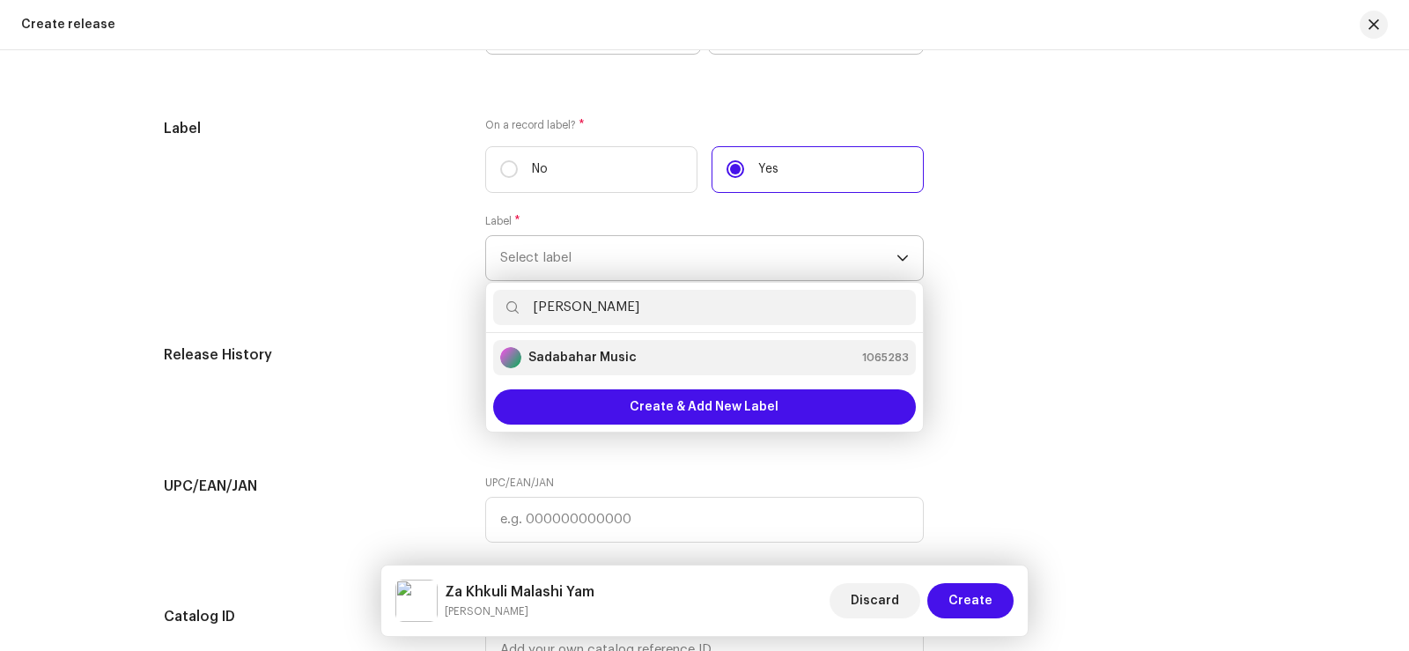
type input "[PERSON_NAME]"
click at [624, 350] on strong "Sadabahar Music" at bounding box center [582, 358] width 108 height 18
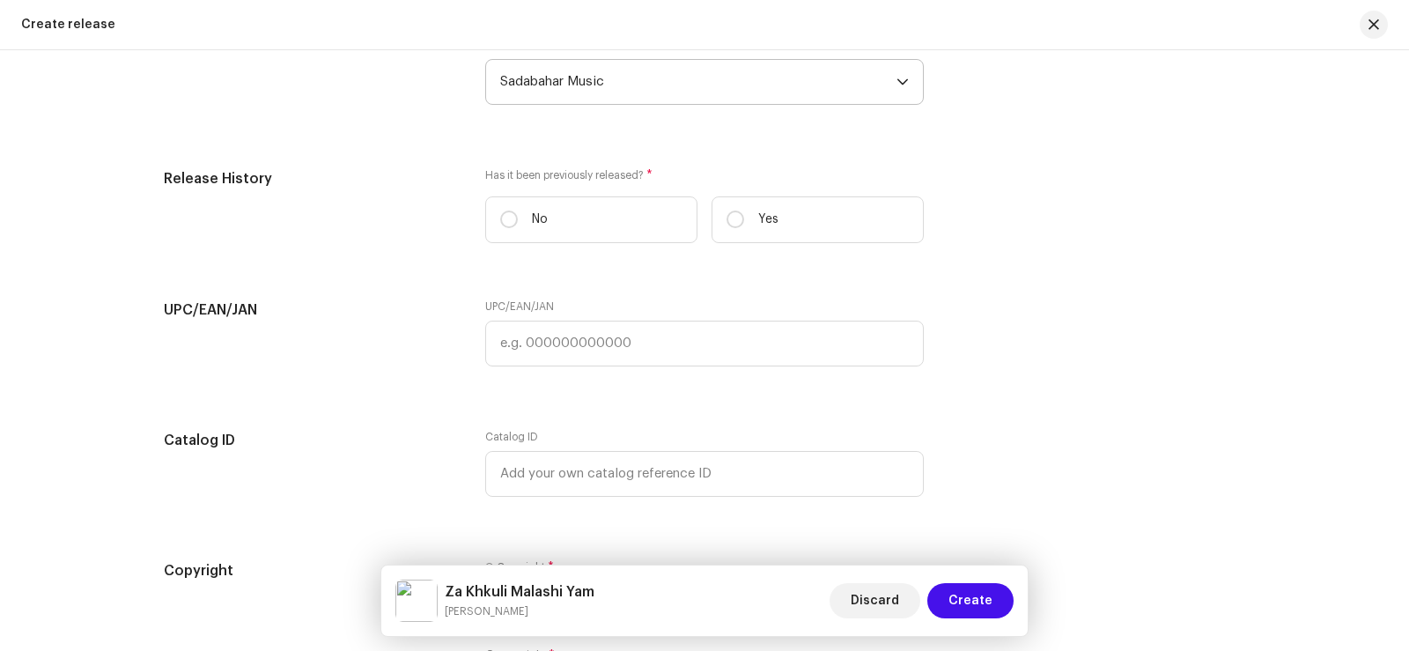
drag, startPoint x: 502, startPoint y: 226, endPoint x: 903, endPoint y: 272, distance: 404.1
click at [505, 226] on input "No" at bounding box center [509, 219] width 18 height 18
radio input "true"
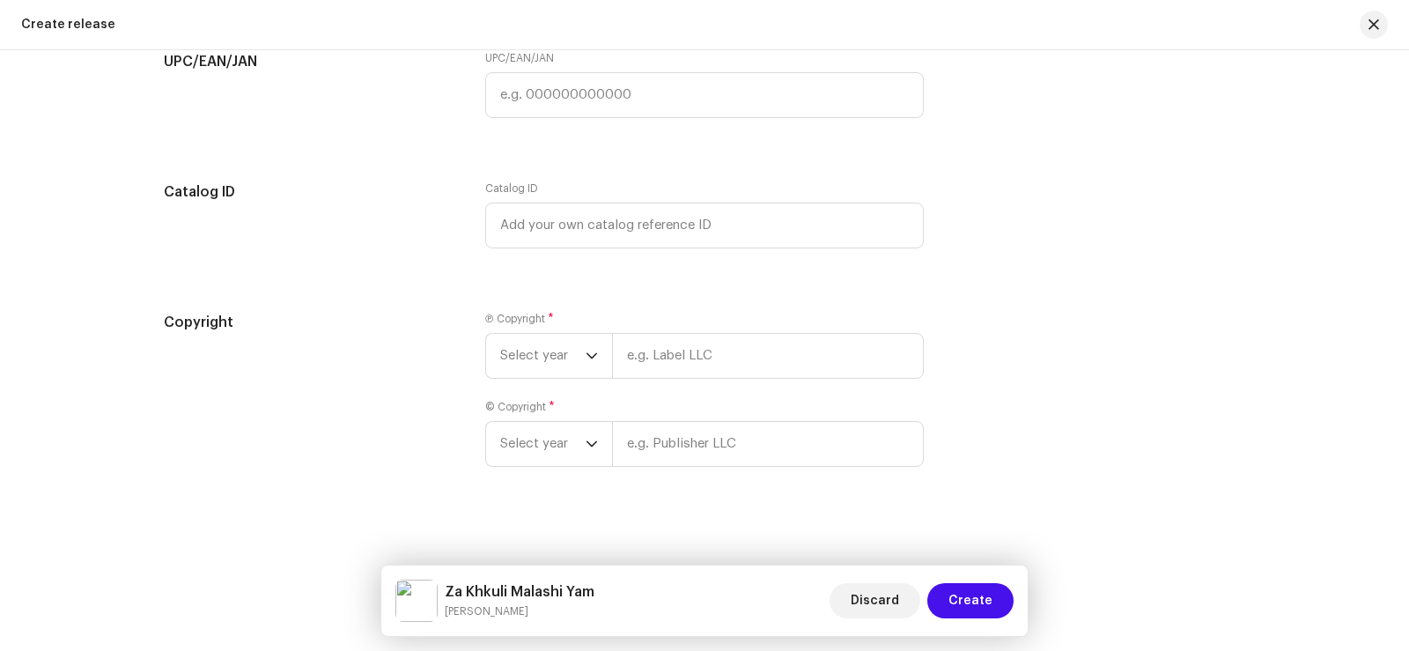
scroll to position [3165, 0]
click at [544, 349] on span "Select year" at bounding box center [542, 350] width 85 height 44
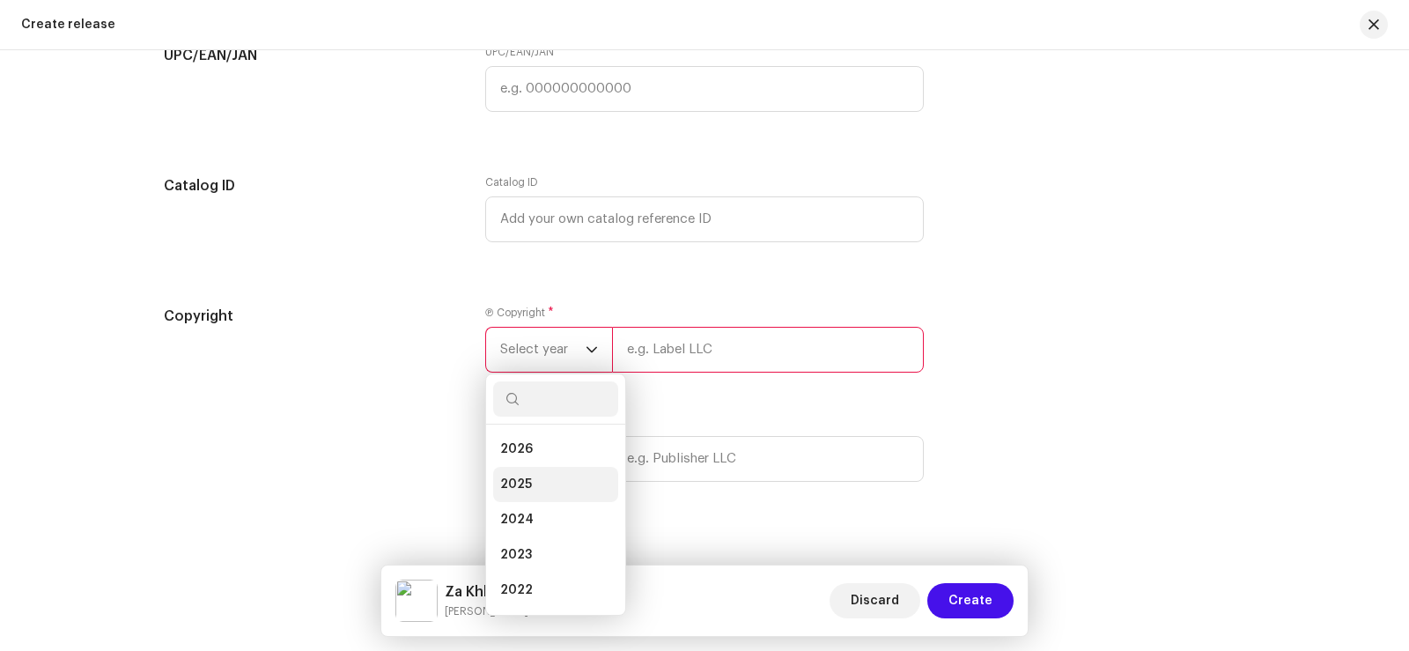
click at [534, 480] on li "2025" at bounding box center [555, 484] width 125 height 35
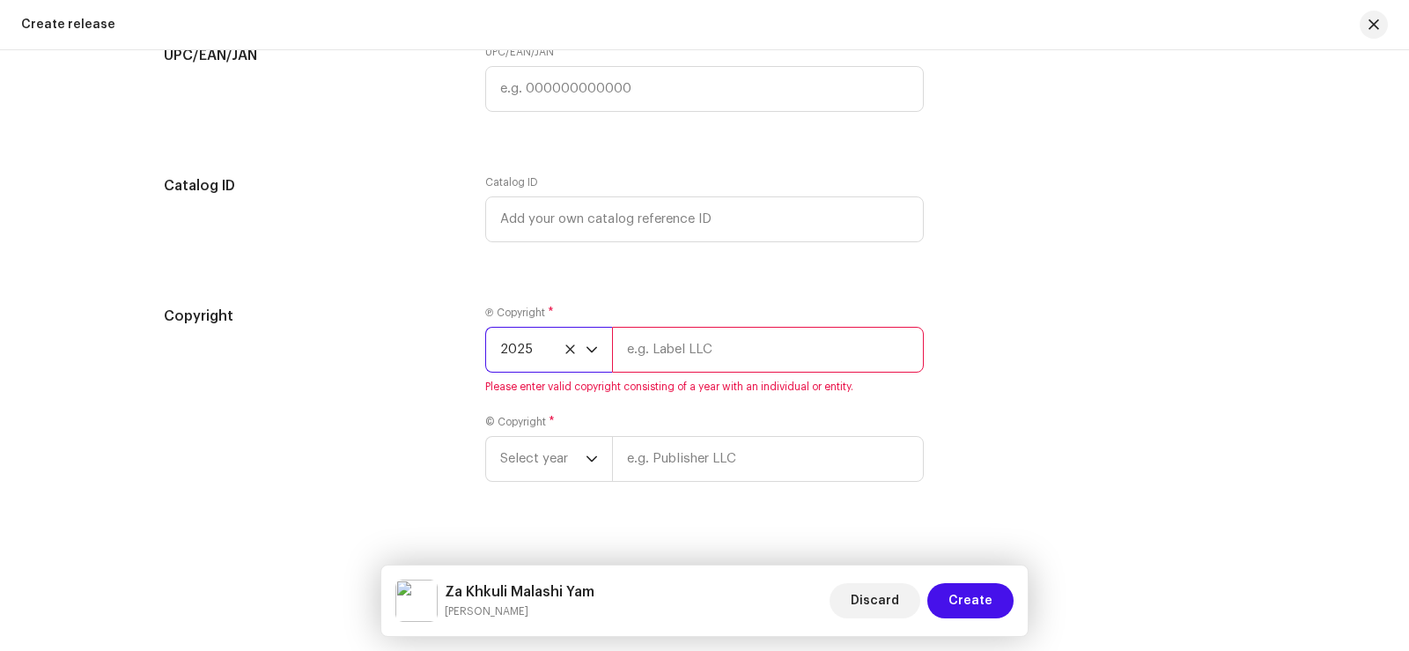
click at [686, 345] on input "text" at bounding box center [768, 350] width 312 height 46
type input "Sadabahar Music"
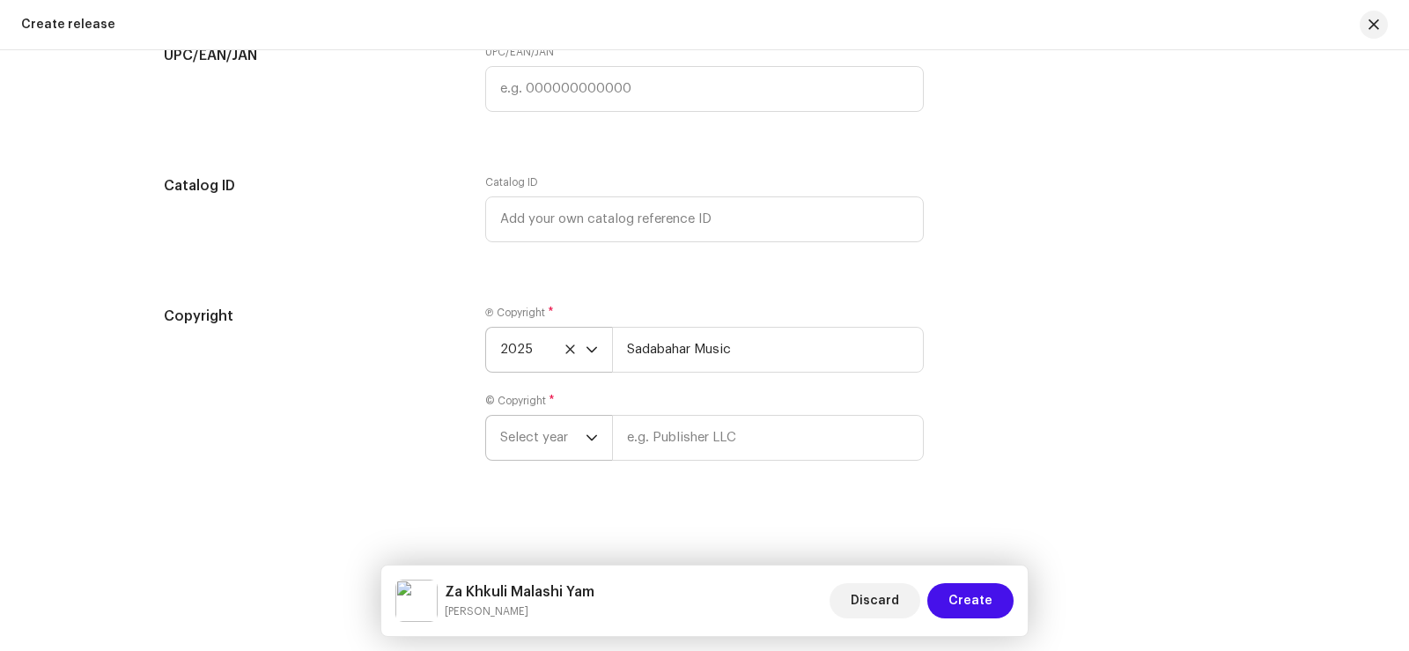
click at [544, 440] on span "Select year" at bounding box center [542, 438] width 85 height 44
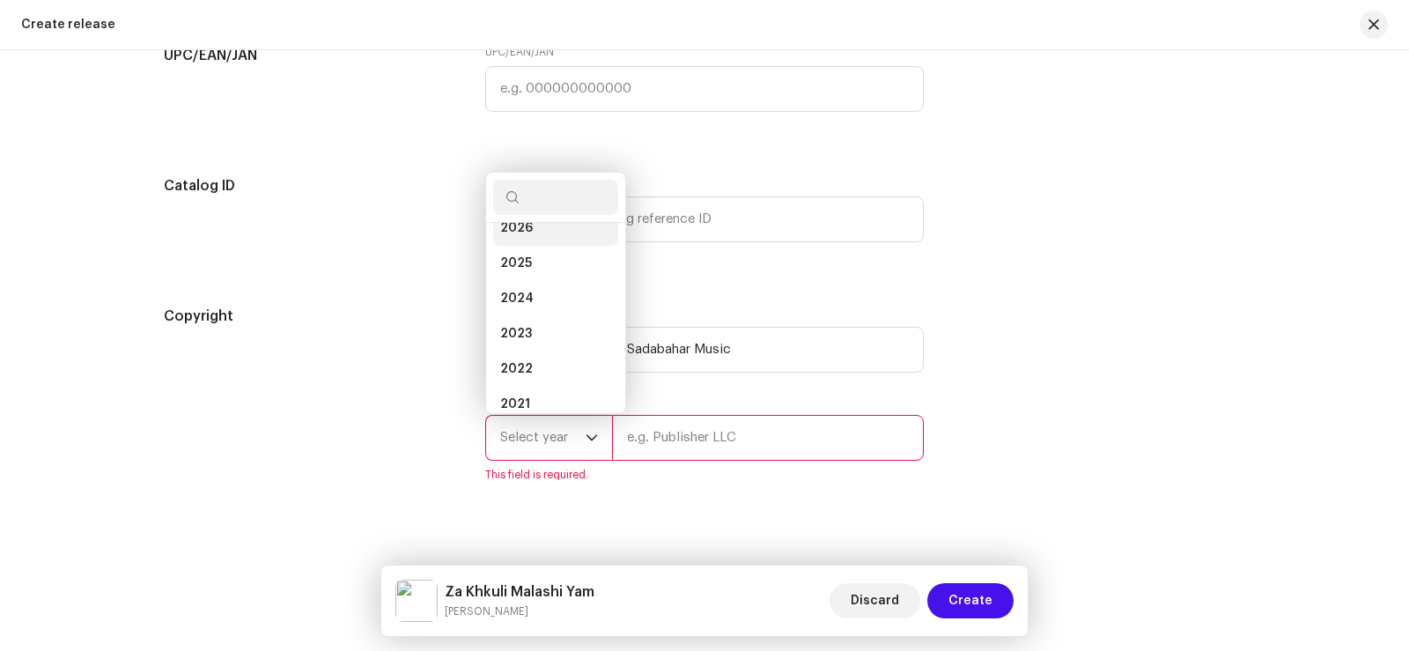
scroll to position [0, 0]
click at [534, 278] on li "2025" at bounding box center [555, 282] width 125 height 35
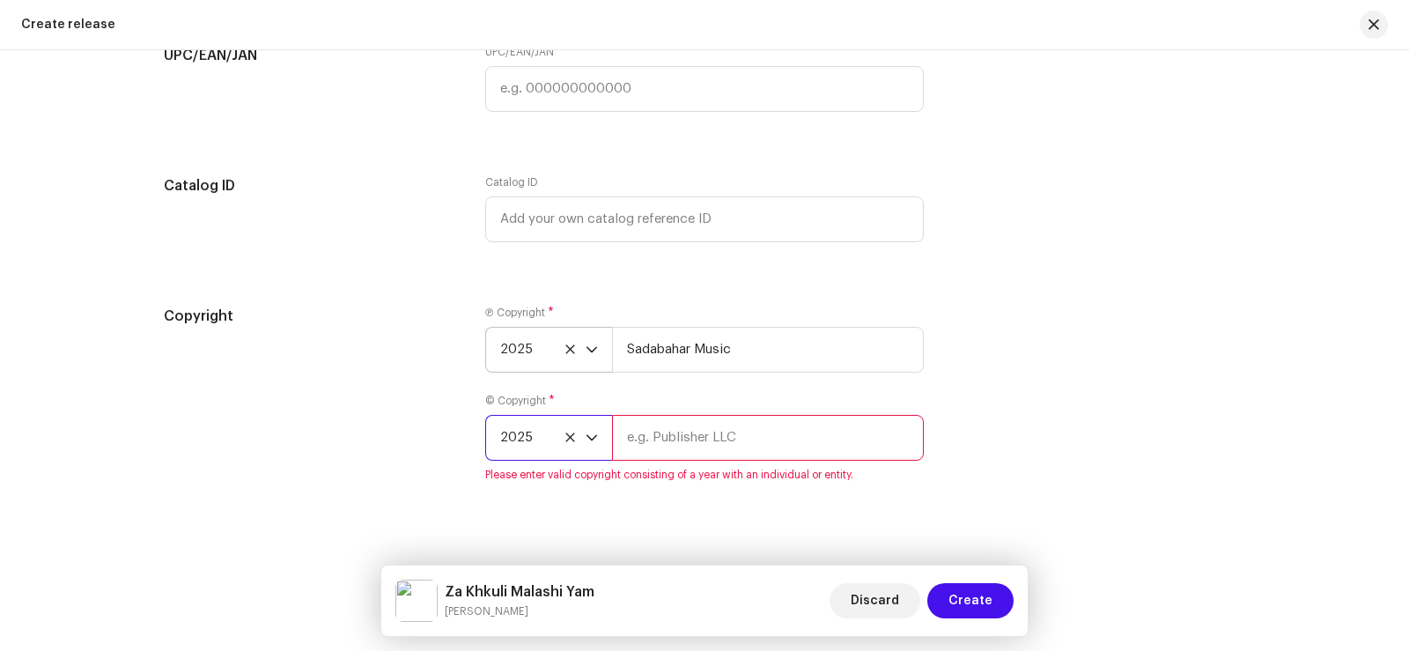
click at [664, 434] on input "text" at bounding box center [768, 438] width 312 height 46
type input "Sadabahar Music"
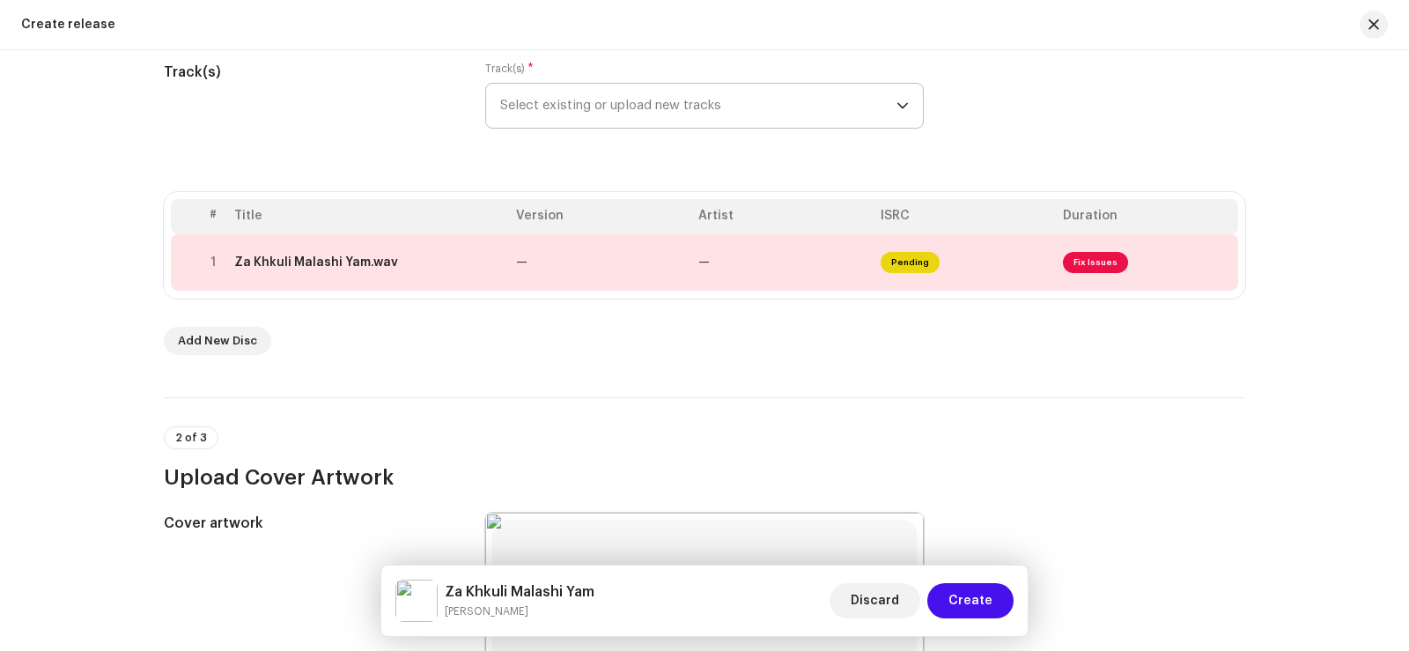
scroll to position [171, 0]
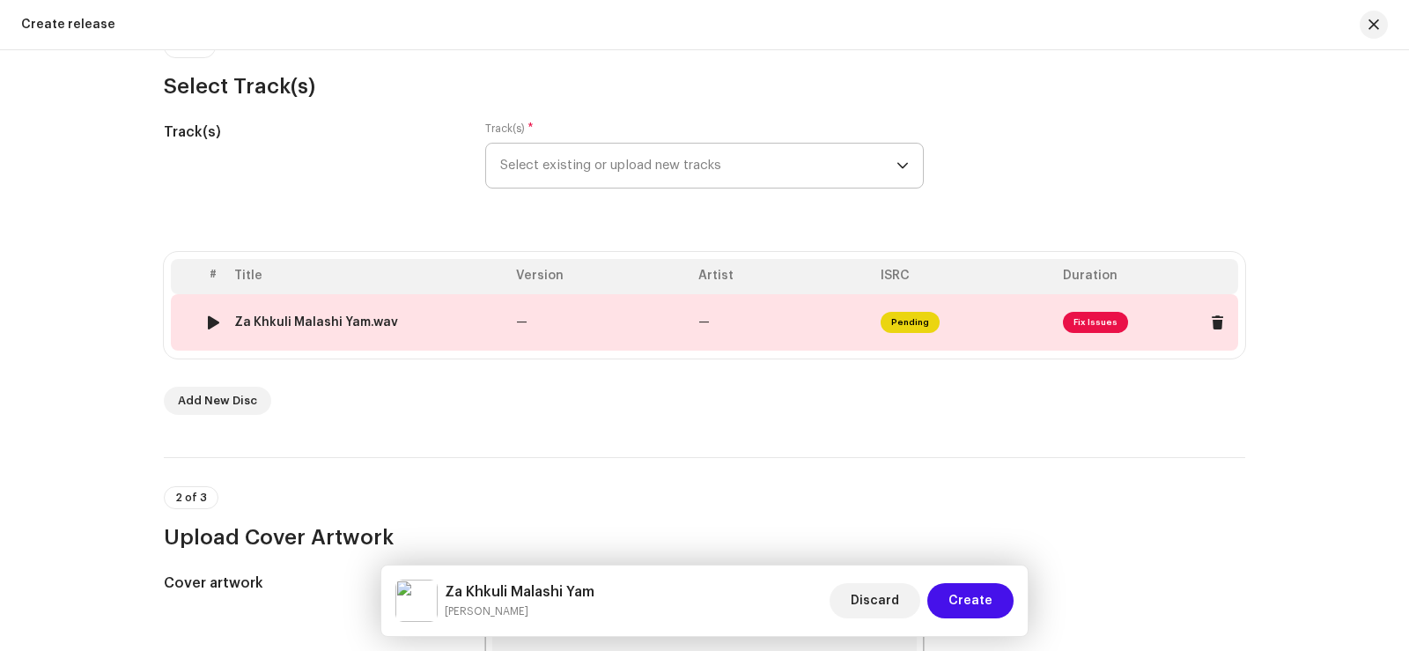
click at [618, 319] on td "—" at bounding box center [600, 322] width 182 height 56
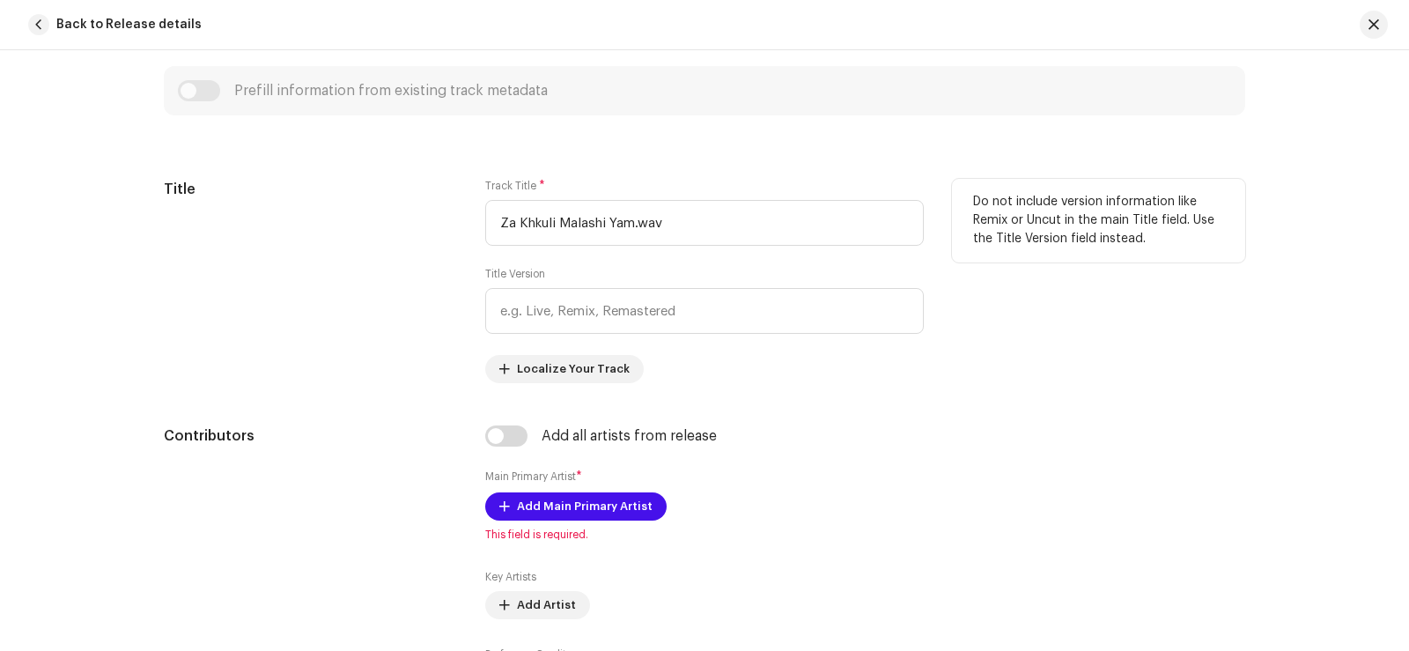
scroll to position [704, 0]
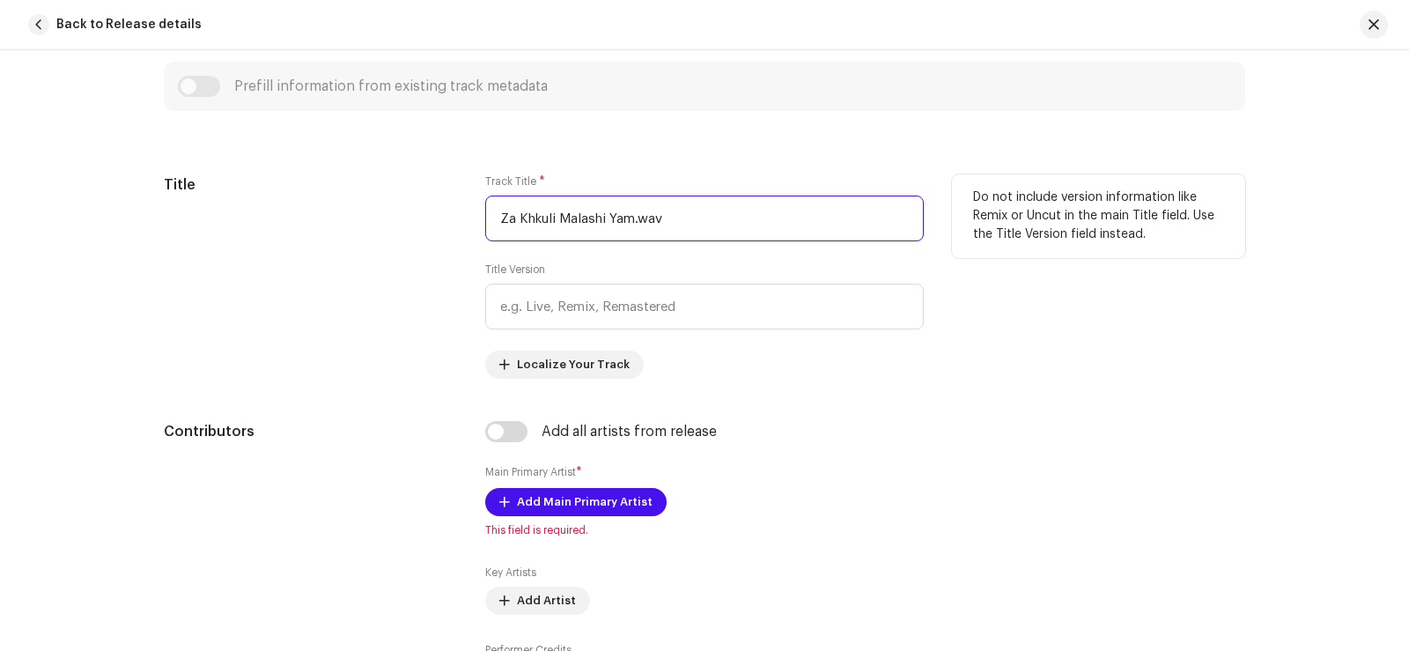
click at [674, 220] on input "Za Khkuli Malashi Yam.wav" at bounding box center [704, 218] width 438 height 46
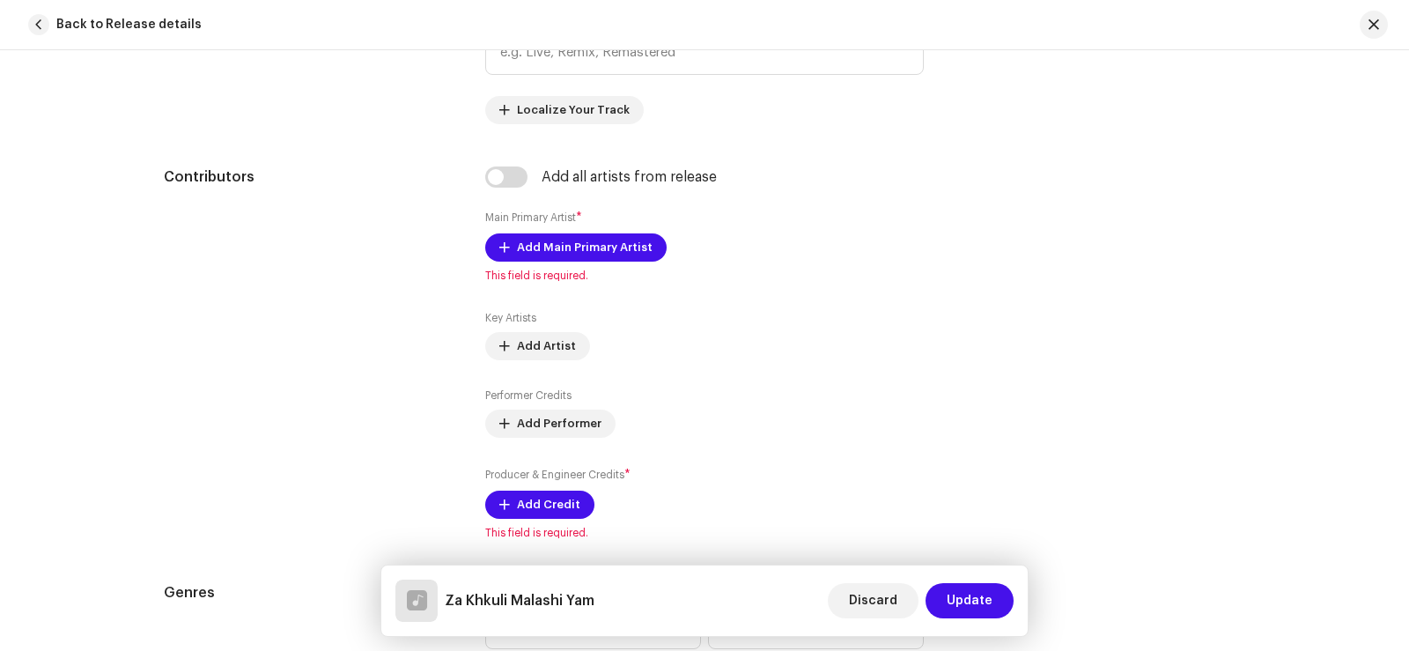
scroll to position [969, 0]
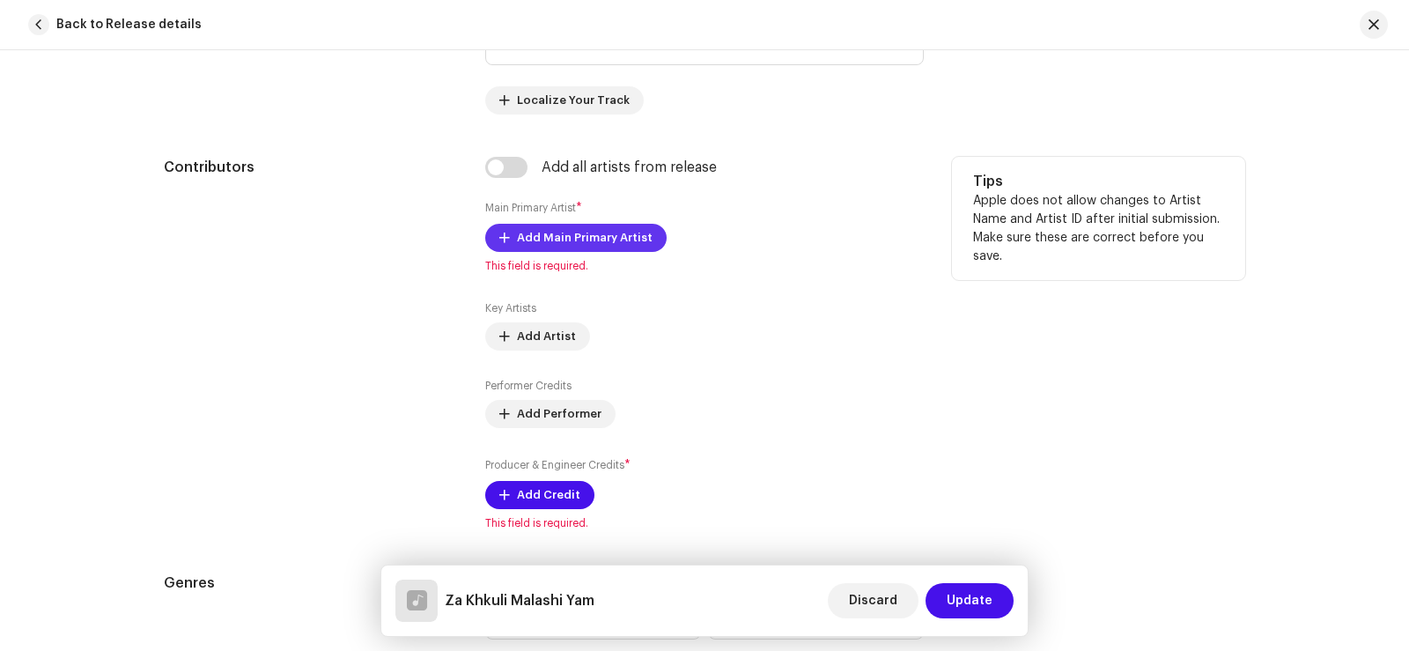
type input "Za Khkuli Malashi Yam"
click at [582, 240] on span "Add Main Primary Artist" at bounding box center [585, 237] width 136 height 35
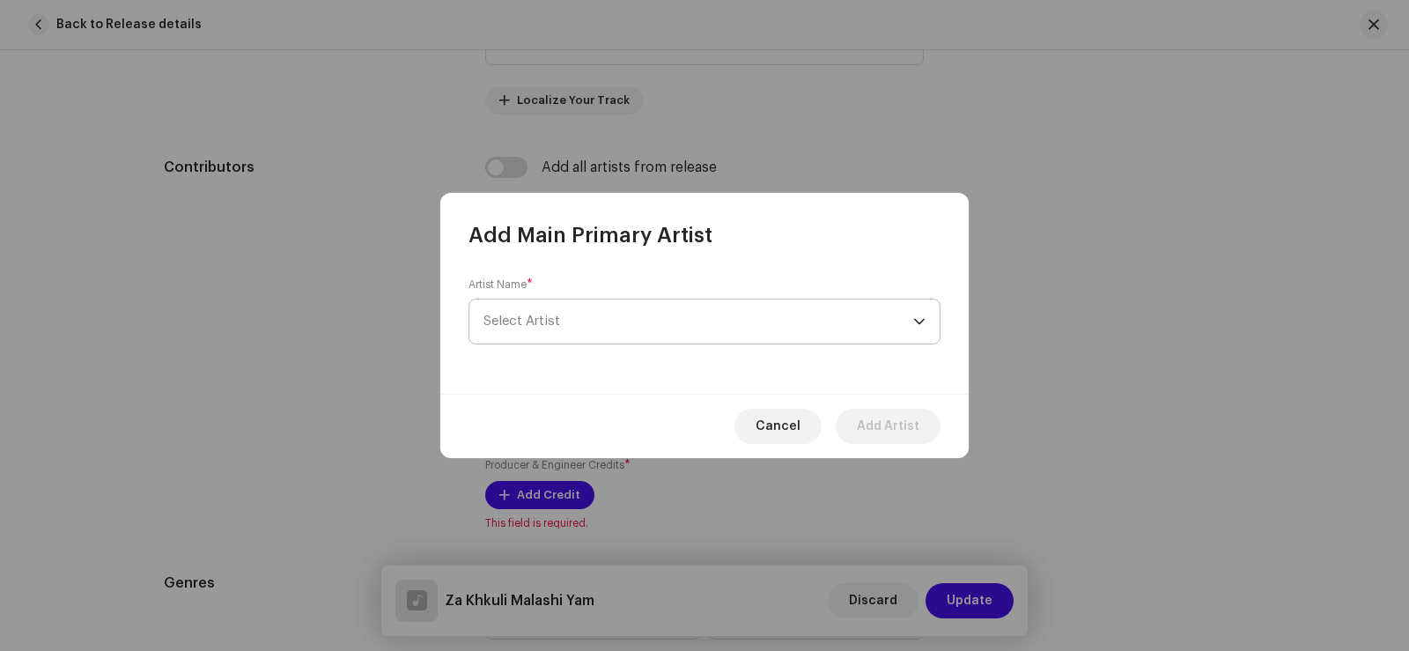
click at [556, 314] on span "Select Artist" at bounding box center [521, 320] width 77 height 13
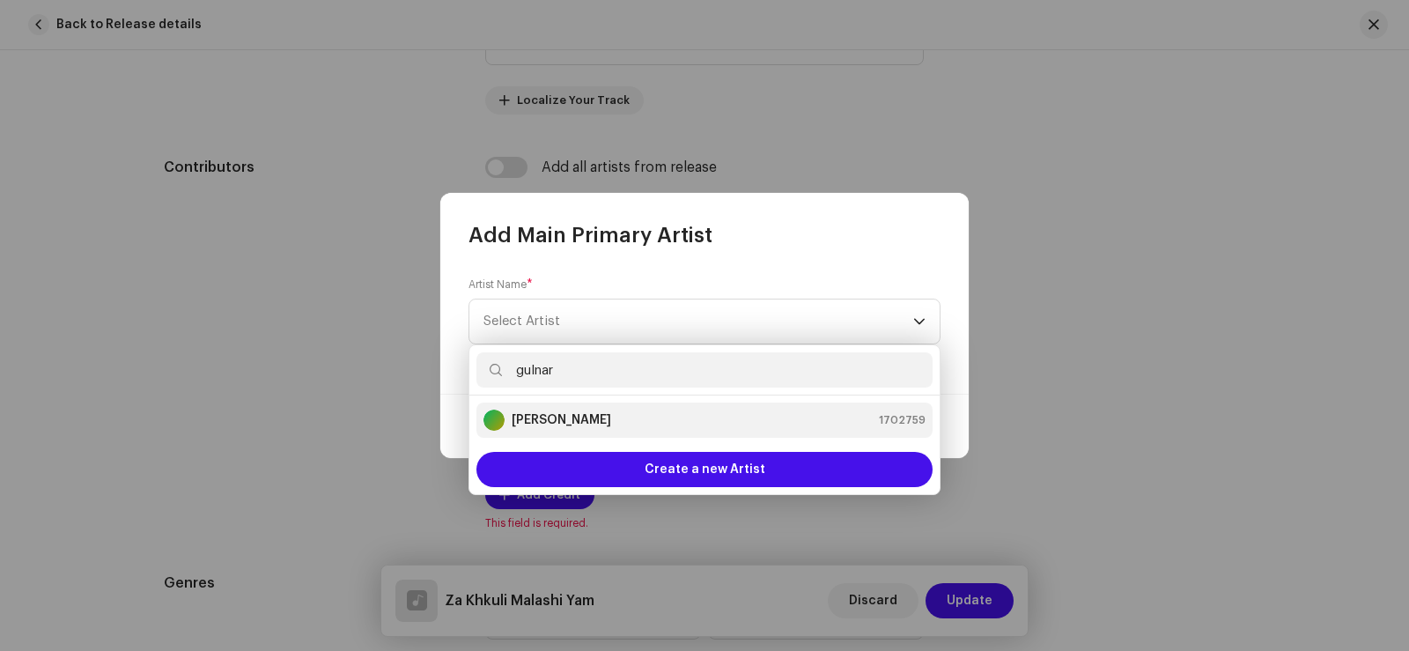
type input "gulnar"
click at [563, 417] on strong "[PERSON_NAME]" at bounding box center [561, 420] width 99 height 18
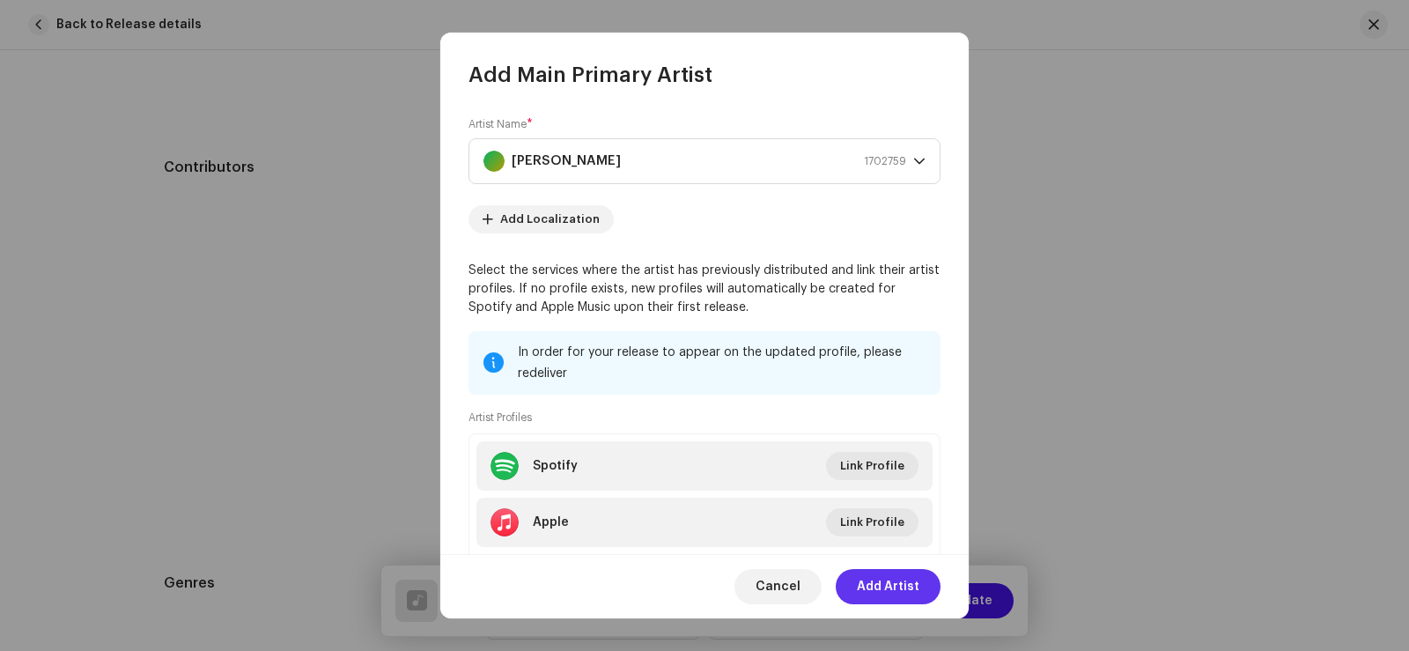
click at [887, 578] on span "Add Artist" at bounding box center [888, 586] width 63 height 35
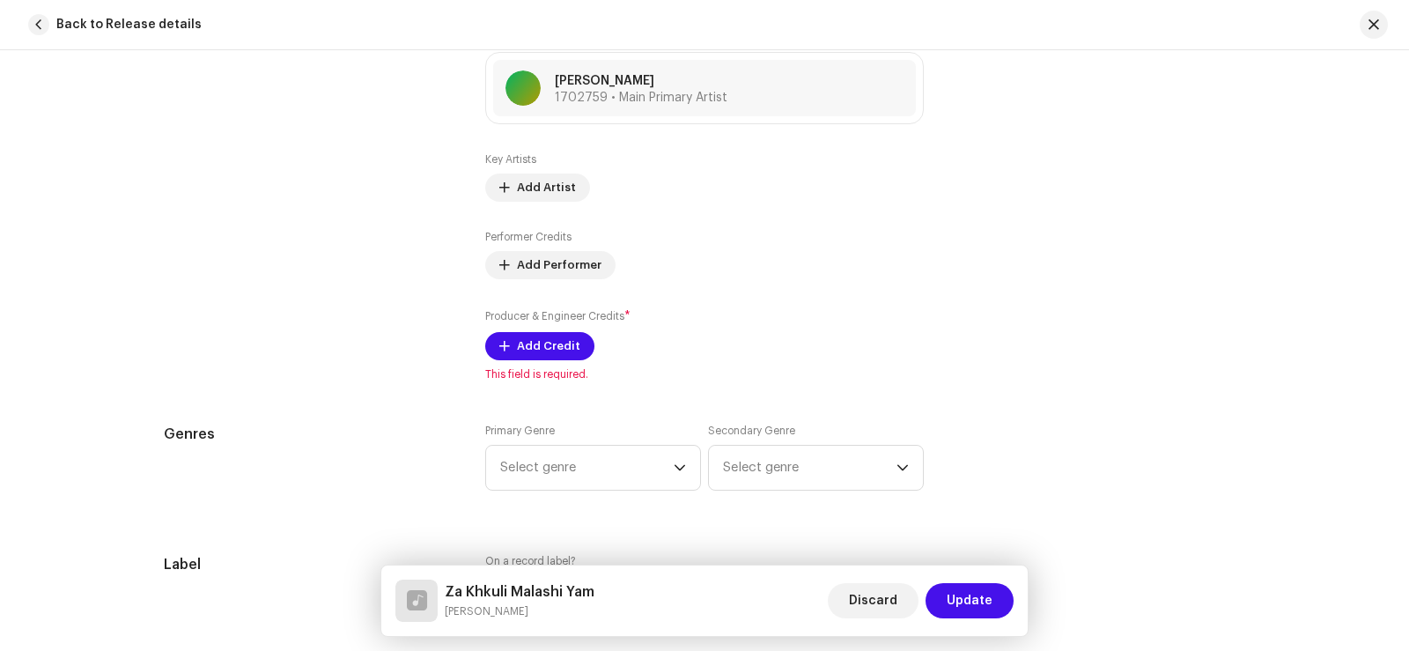
scroll to position [1145, 0]
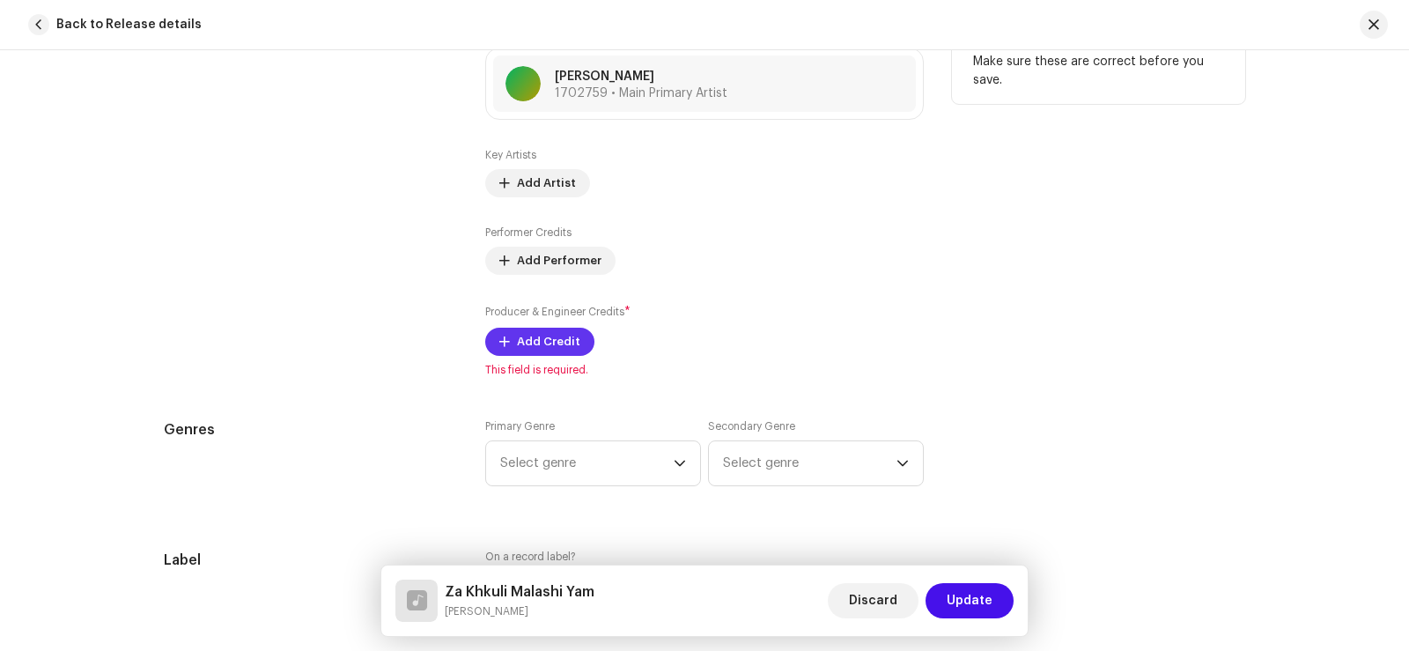
click at [532, 337] on span "Add Credit" at bounding box center [548, 341] width 63 height 35
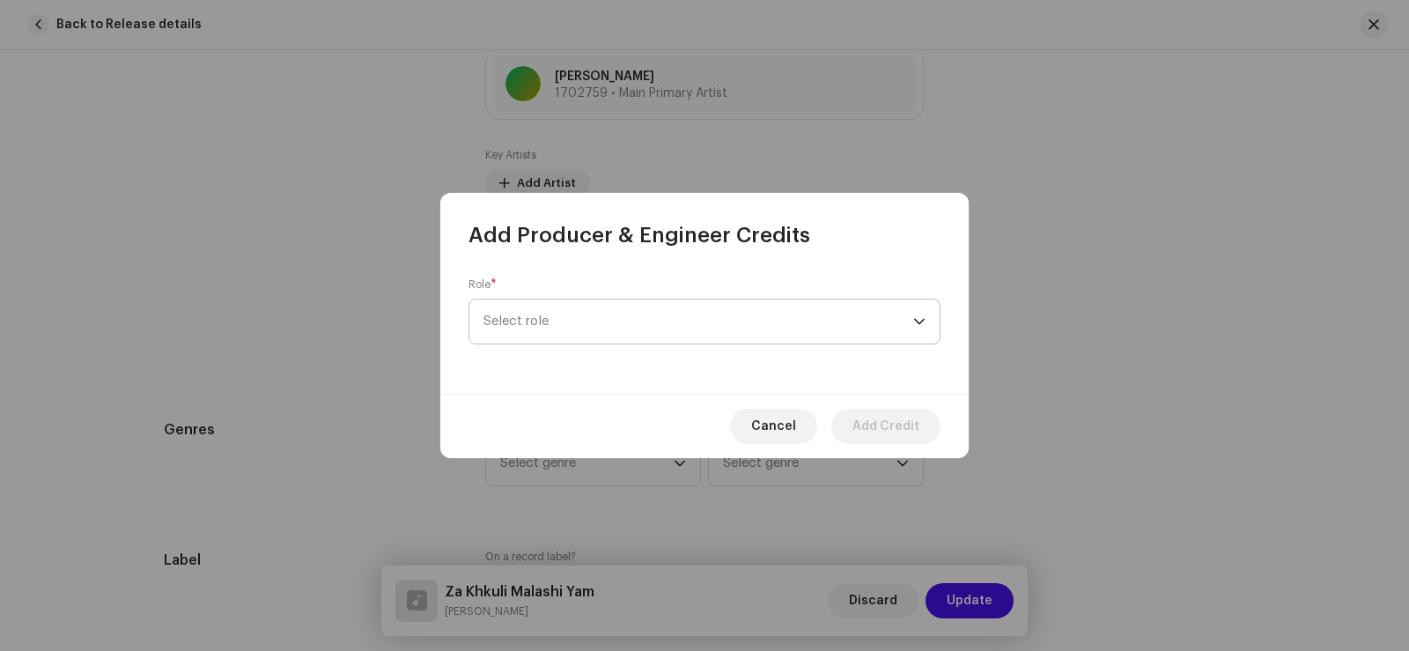
click at [535, 319] on span "Select role" at bounding box center [698, 321] width 430 height 44
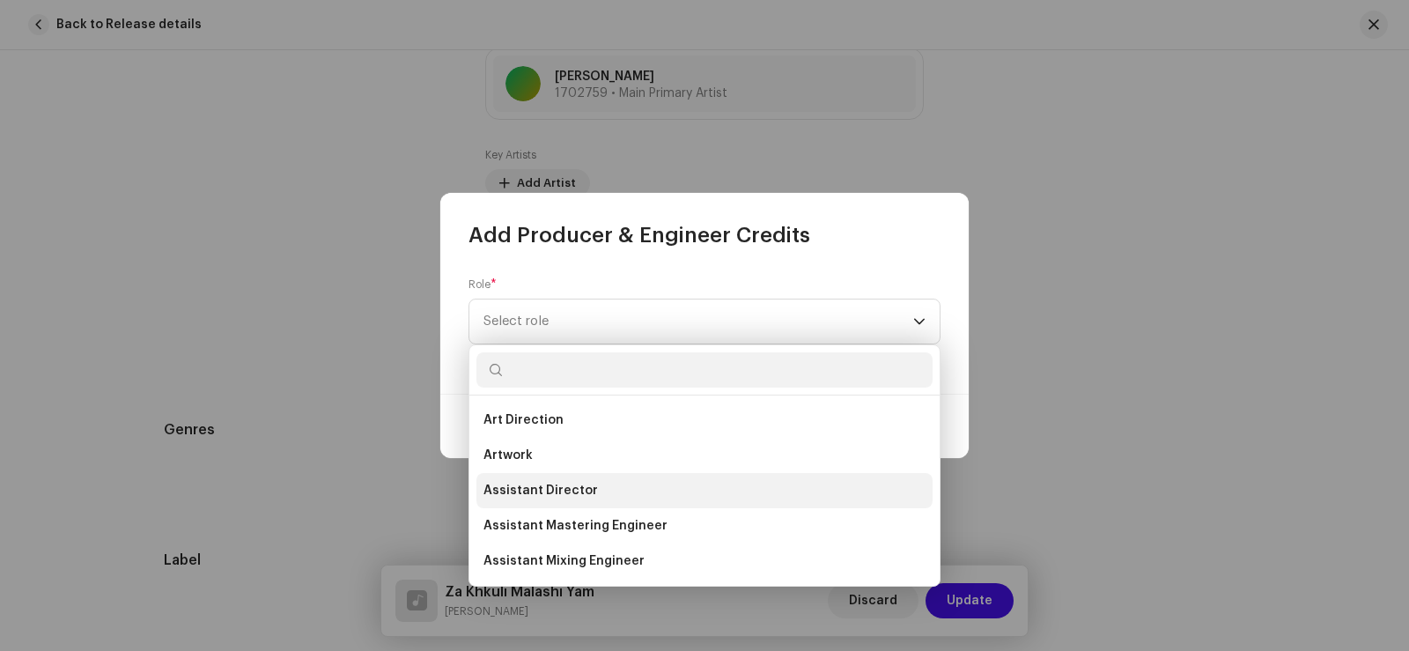
click at [560, 493] on span "Assistant Director" at bounding box center [540, 491] width 114 height 18
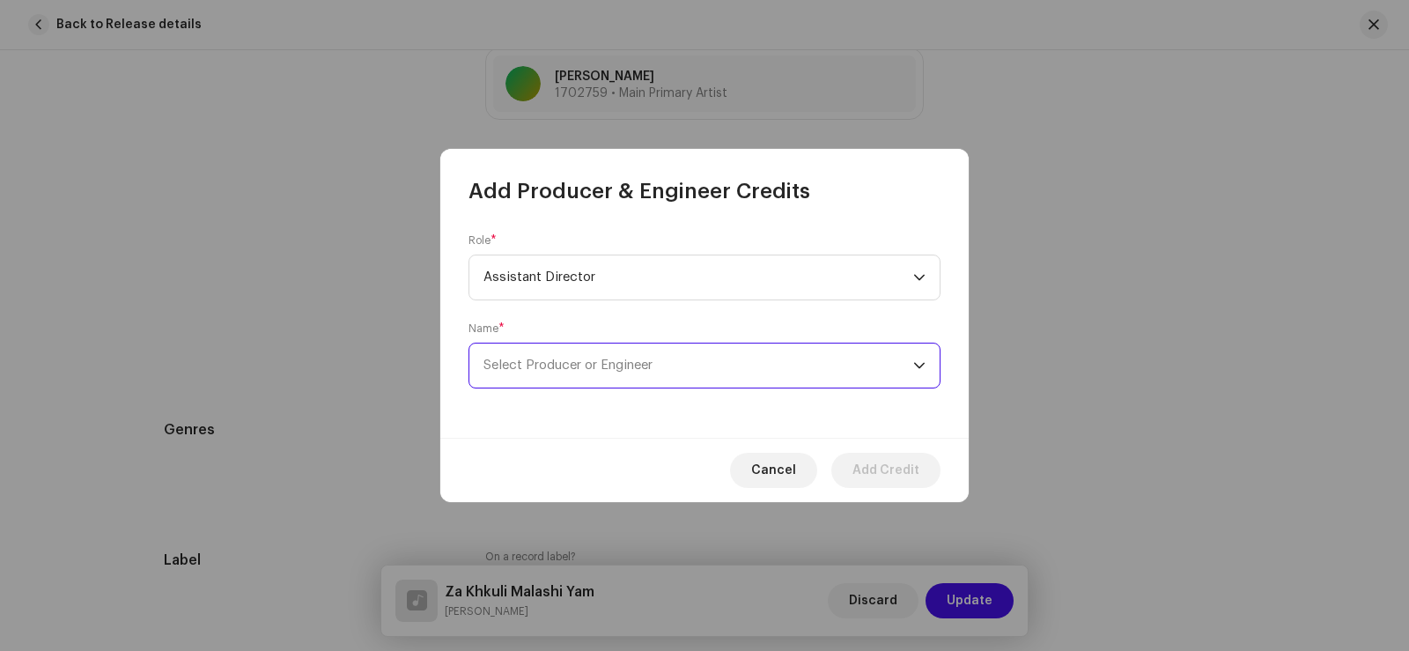
click at [536, 358] on span "Select Producer or Engineer" at bounding box center [567, 364] width 169 height 13
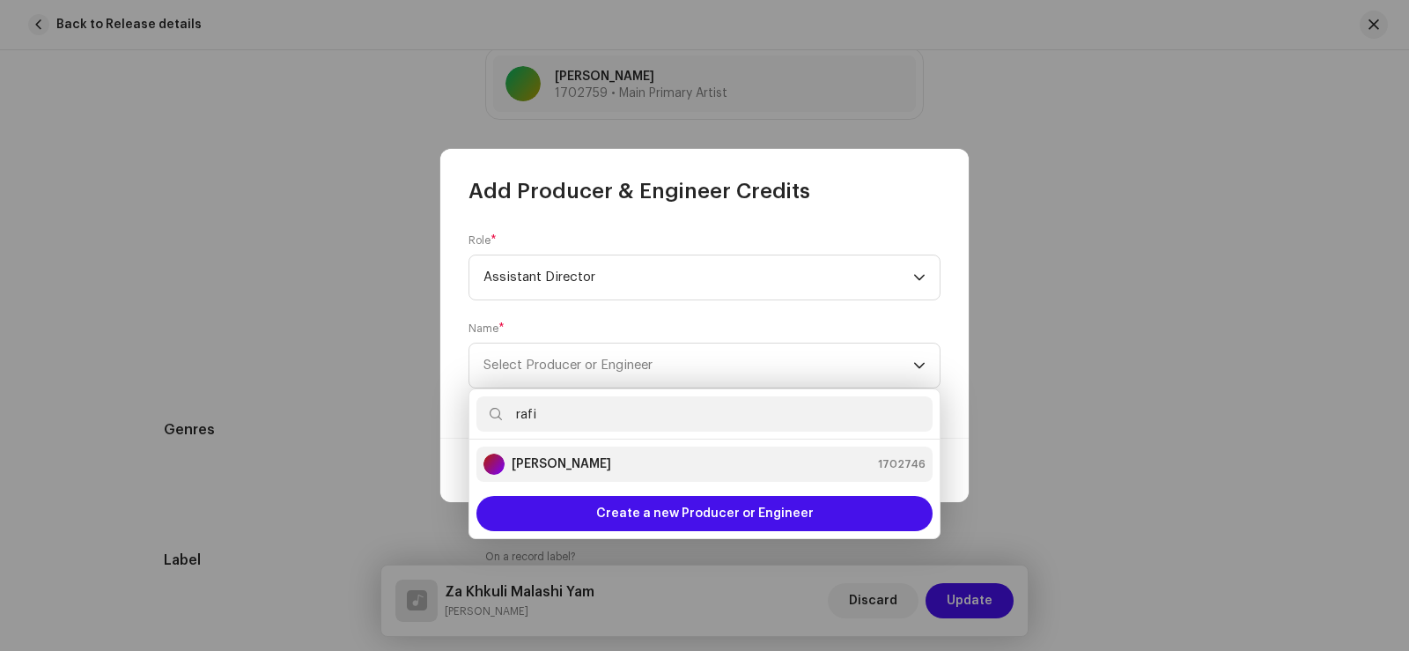
type input "rafi"
click at [580, 460] on strong "[PERSON_NAME]" at bounding box center [561, 464] width 99 height 18
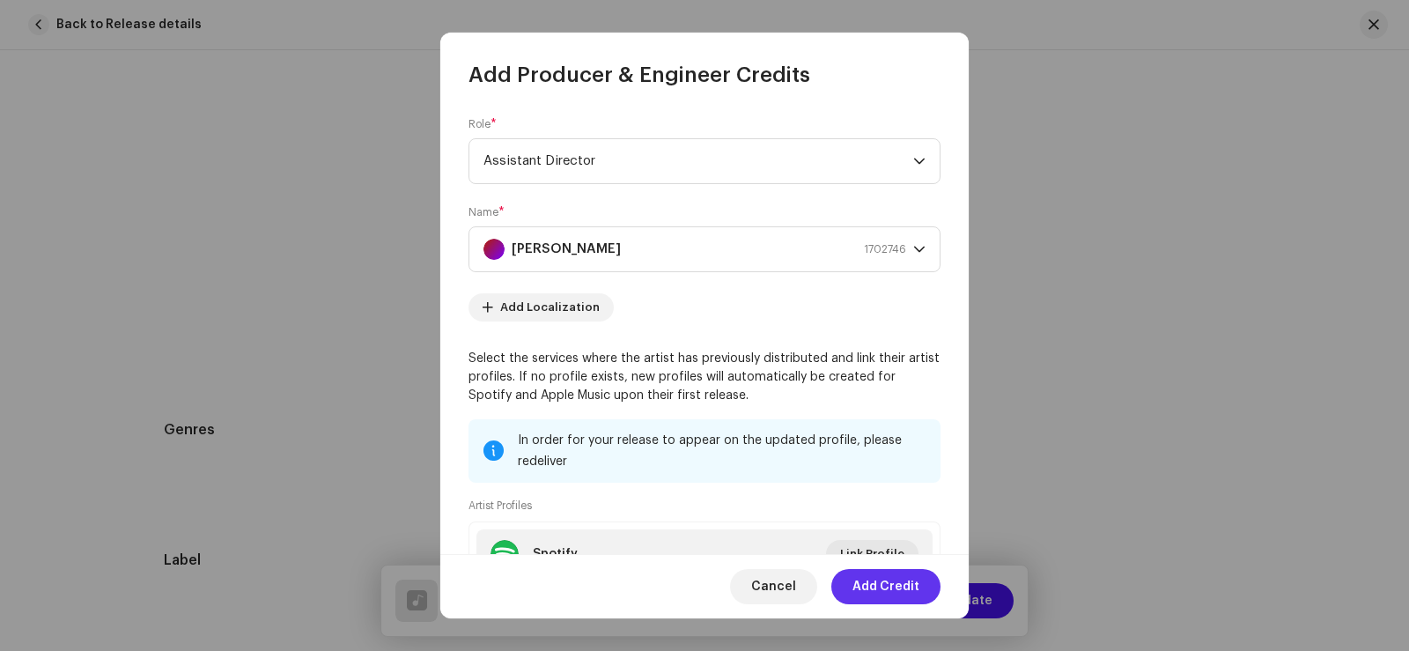
click at [903, 589] on span "Add Credit" at bounding box center [885, 586] width 67 height 35
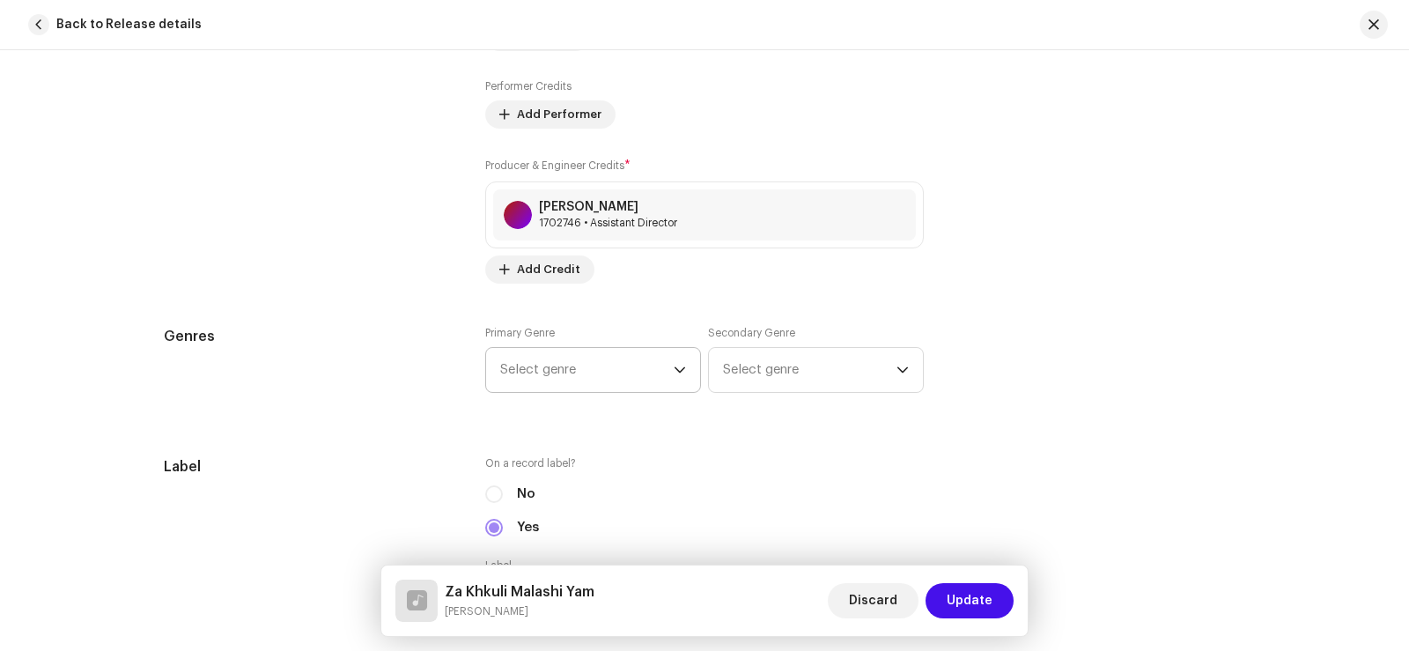
scroll to position [1321, 0]
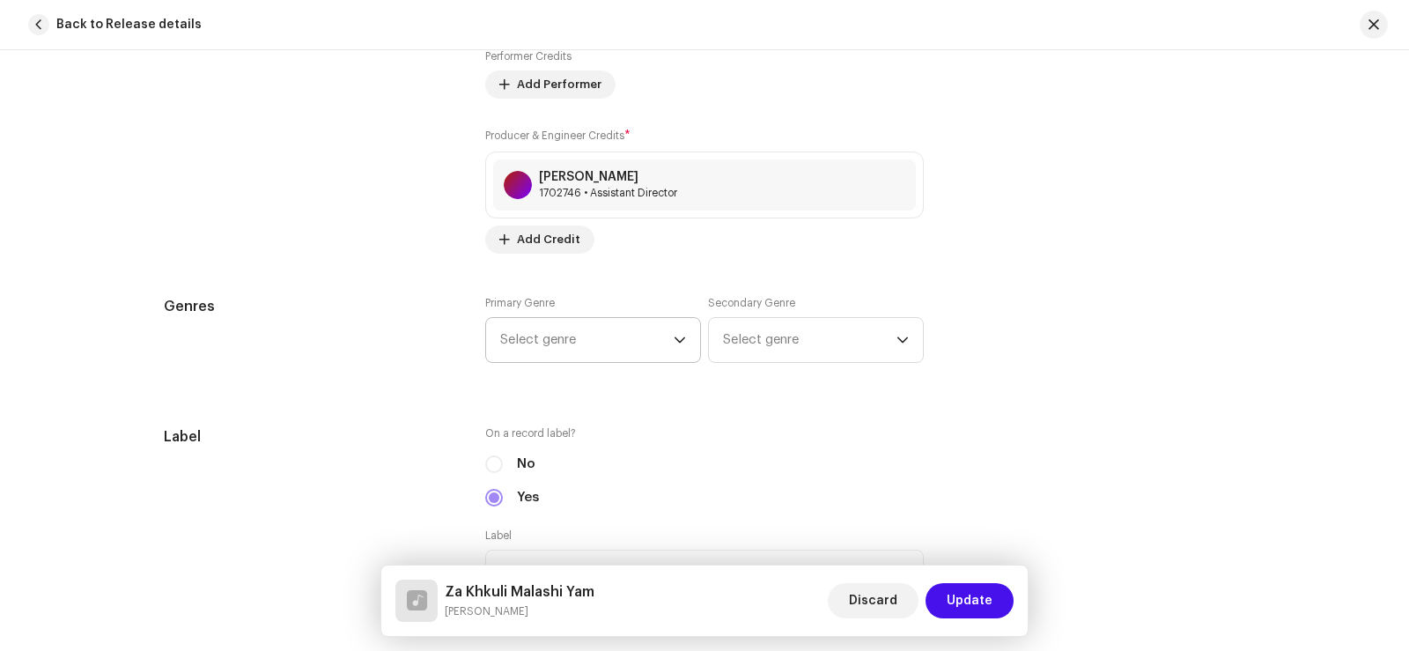
click at [584, 340] on span "Select genre" at bounding box center [586, 340] width 173 height 44
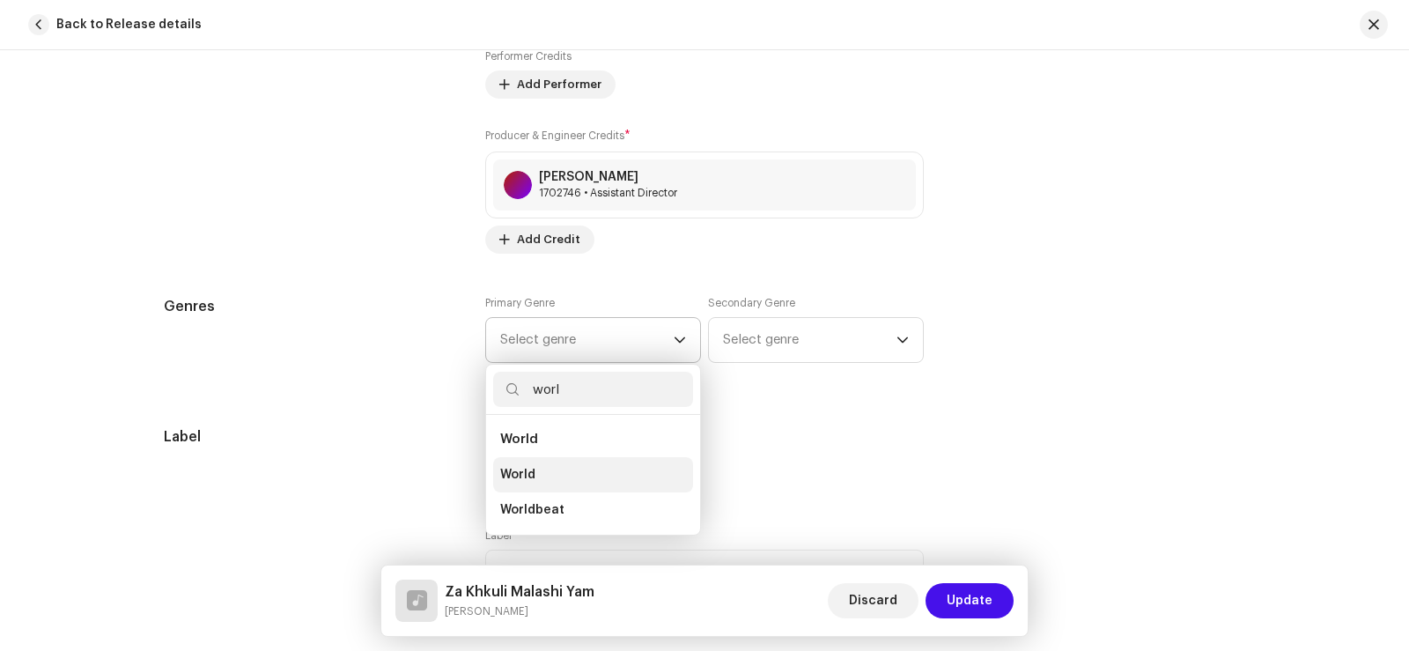
type input "worl"
drag, startPoint x: 568, startPoint y: 480, endPoint x: 636, endPoint y: 402, distance: 103.0
click at [571, 479] on li "World" at bounding box center [593, 474] width 200 height 35
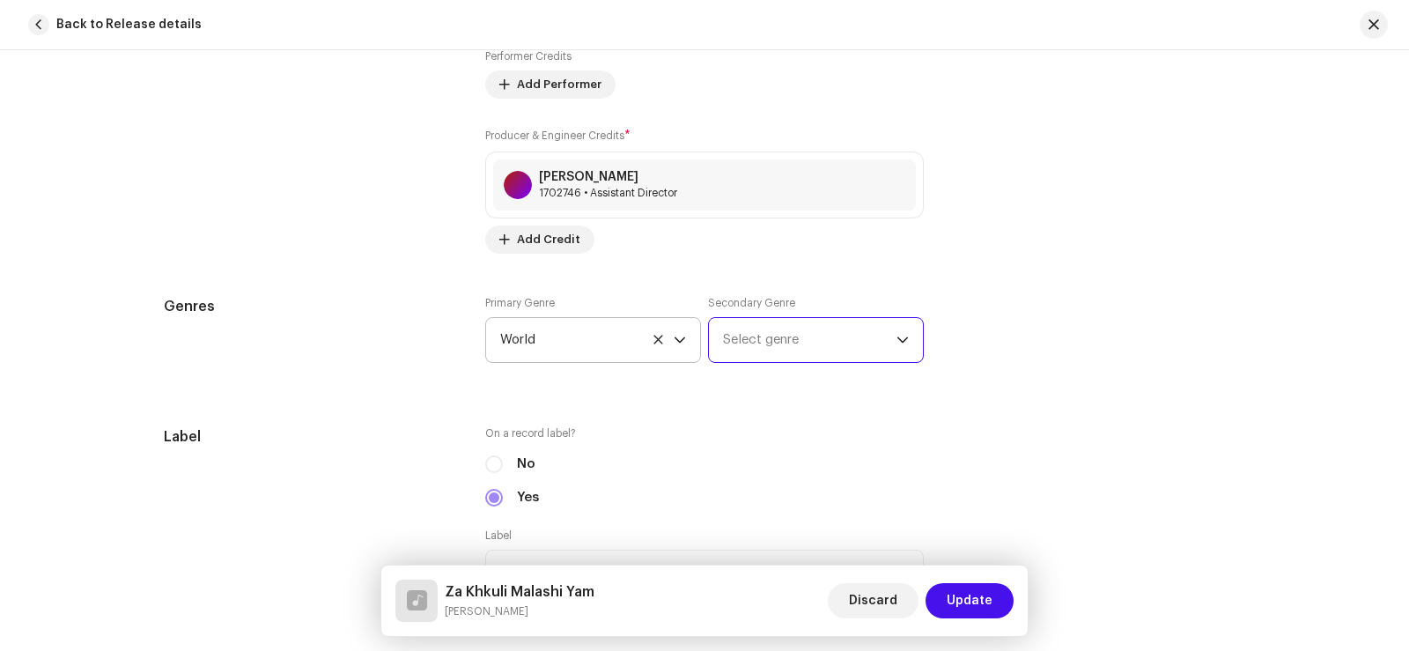
click at [751, 345] on span "Select genre" at bounding box center [809, 340] width 173 height 44
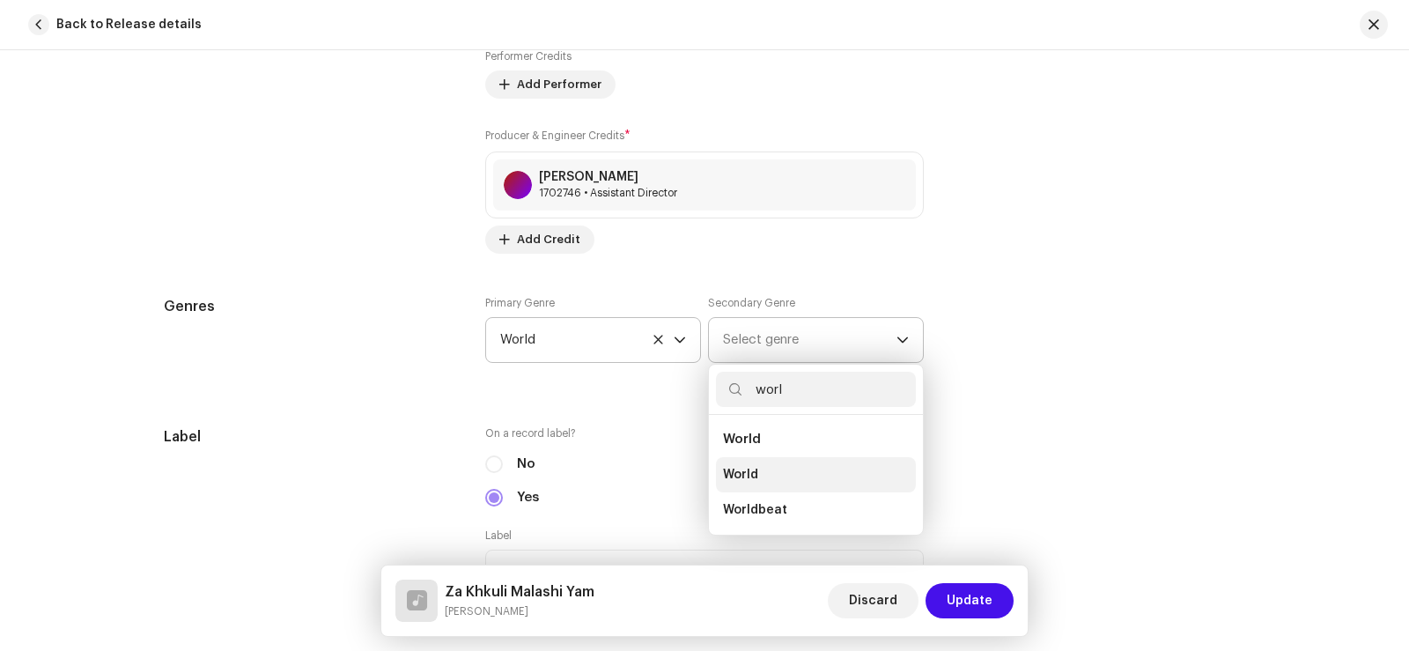
type input "worl"
click at [772, 477] on li "World" at bounding box center [816, 474] width 200 height 35
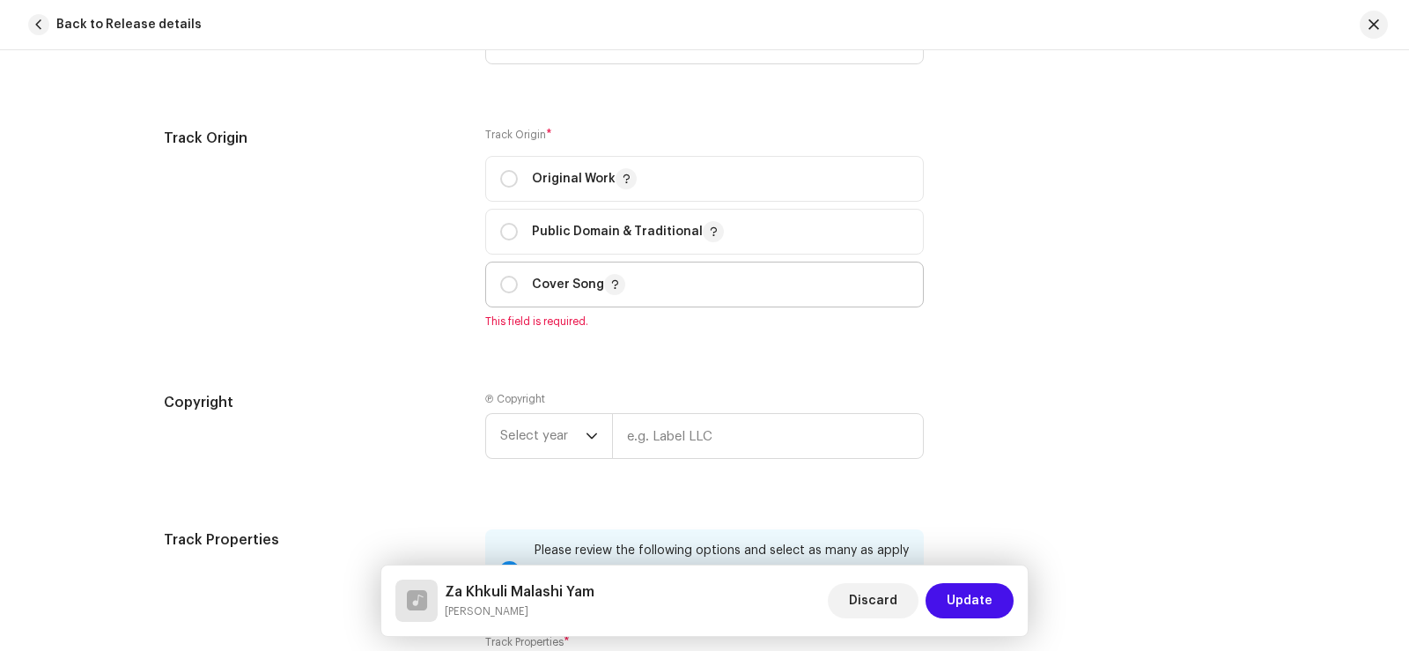
scroll to position [2113, 0]
drag, startPoint x: 506, startPoint y: 179, endPoint x: 743, endPoint y: 208, distance: 238.6
click at [507, 179] on input "radio" at bounding box center [509, 178] width 18 height 18
radio input "true"
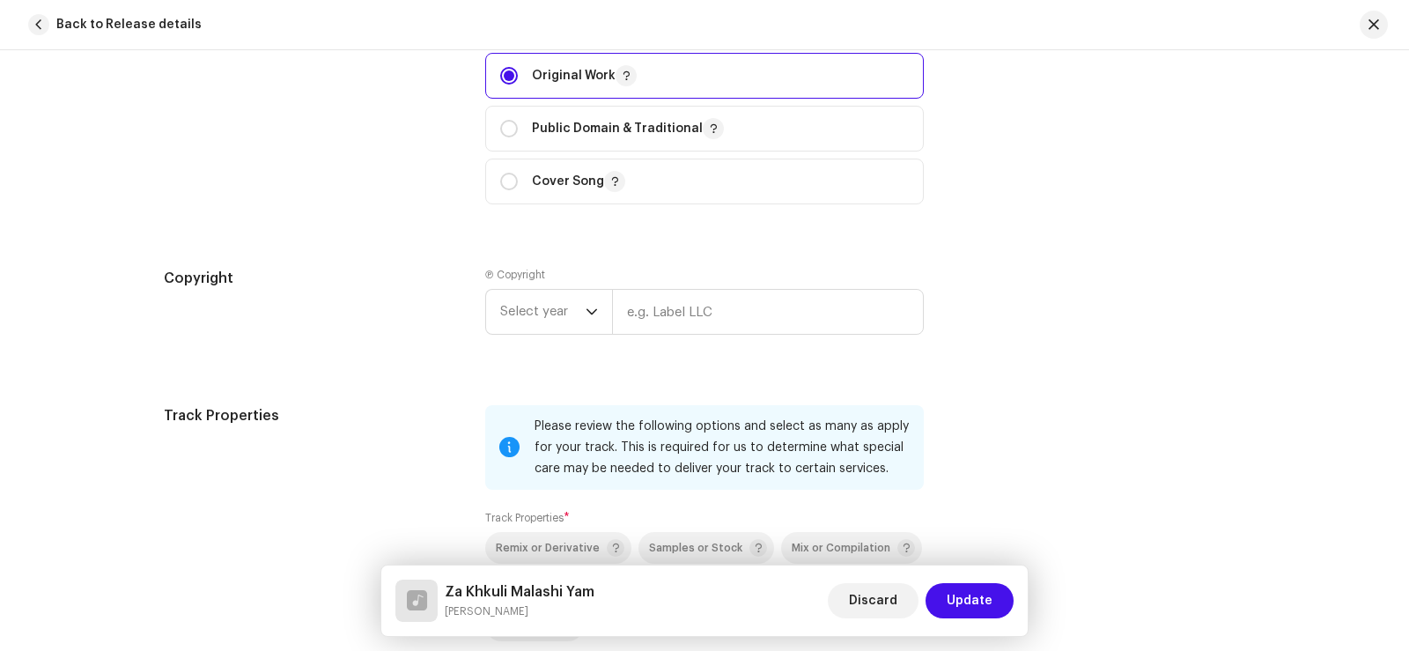
scroll to position [2377, 0]
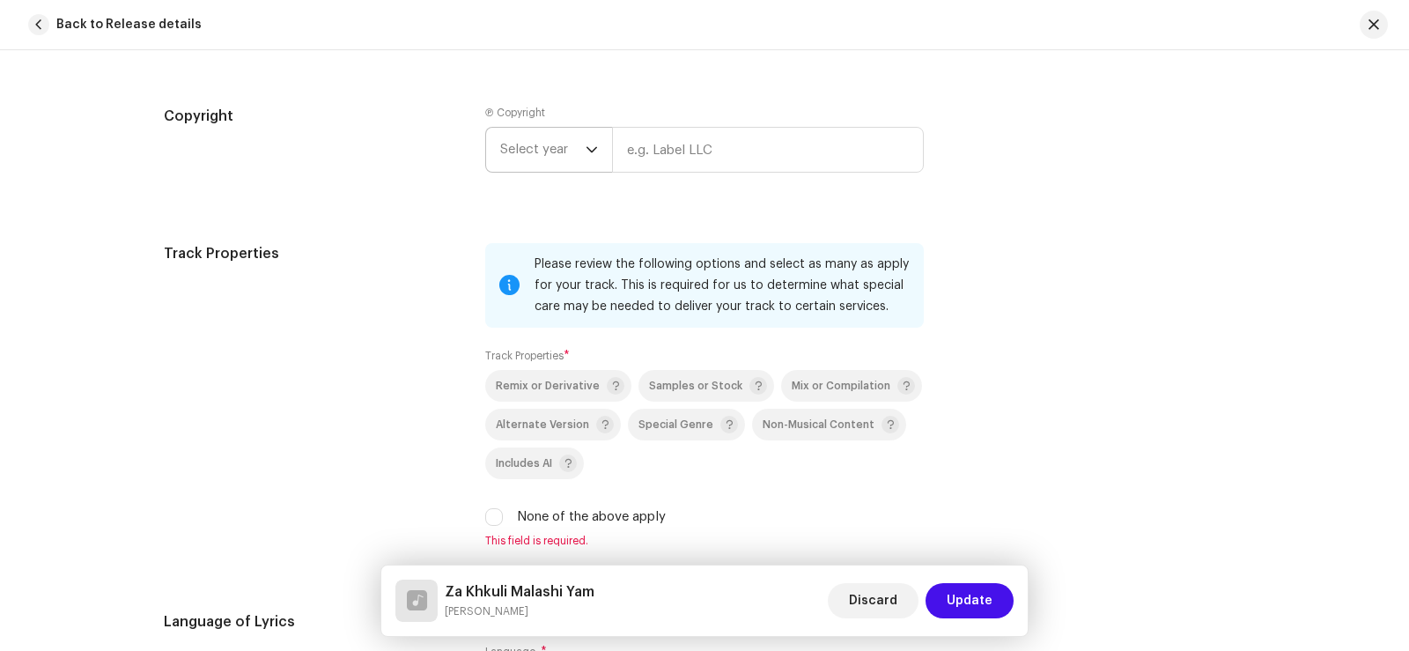
click at [531, 134] on span "Select year" at bounding box center [542, 150] width 85 height 44
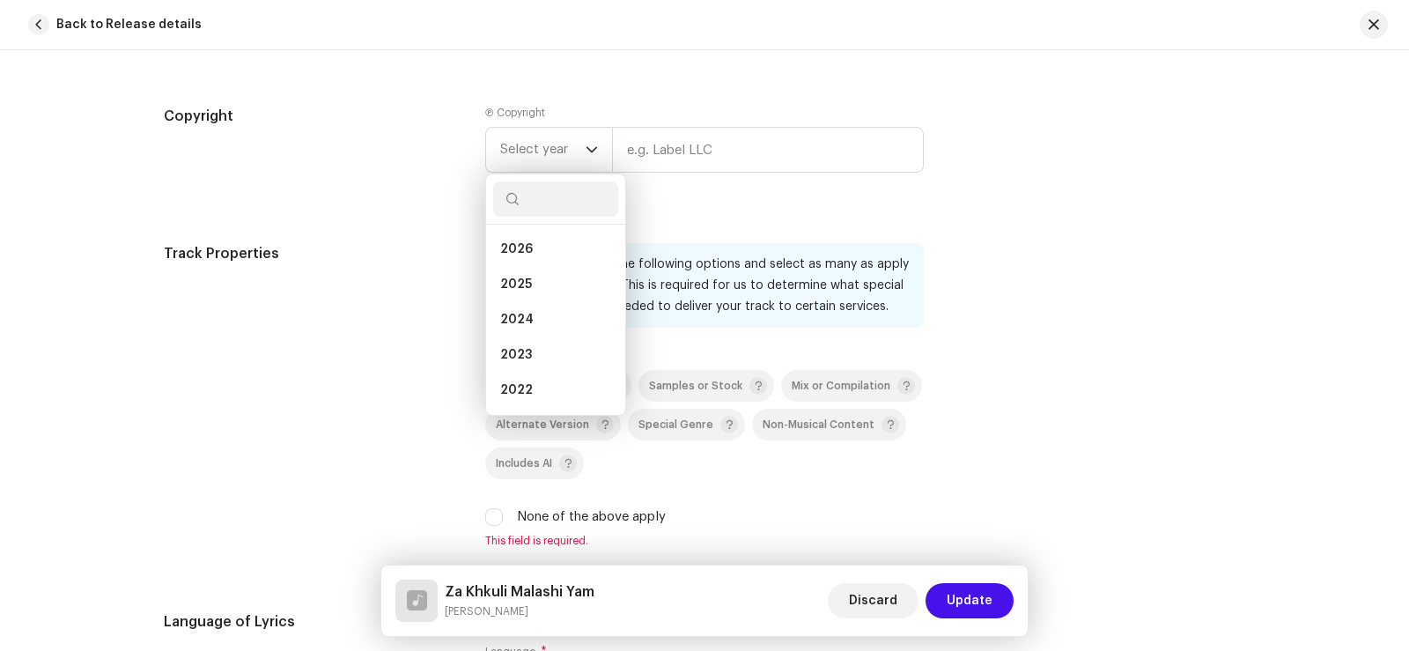
drag, startPoint x: 542, startPoint y: 294, endPoint x: 582, endPoint y: 255, distance: 56.0
click at [542, 293] on li "2025" at bounding box center [555, 284] width 125 height 35
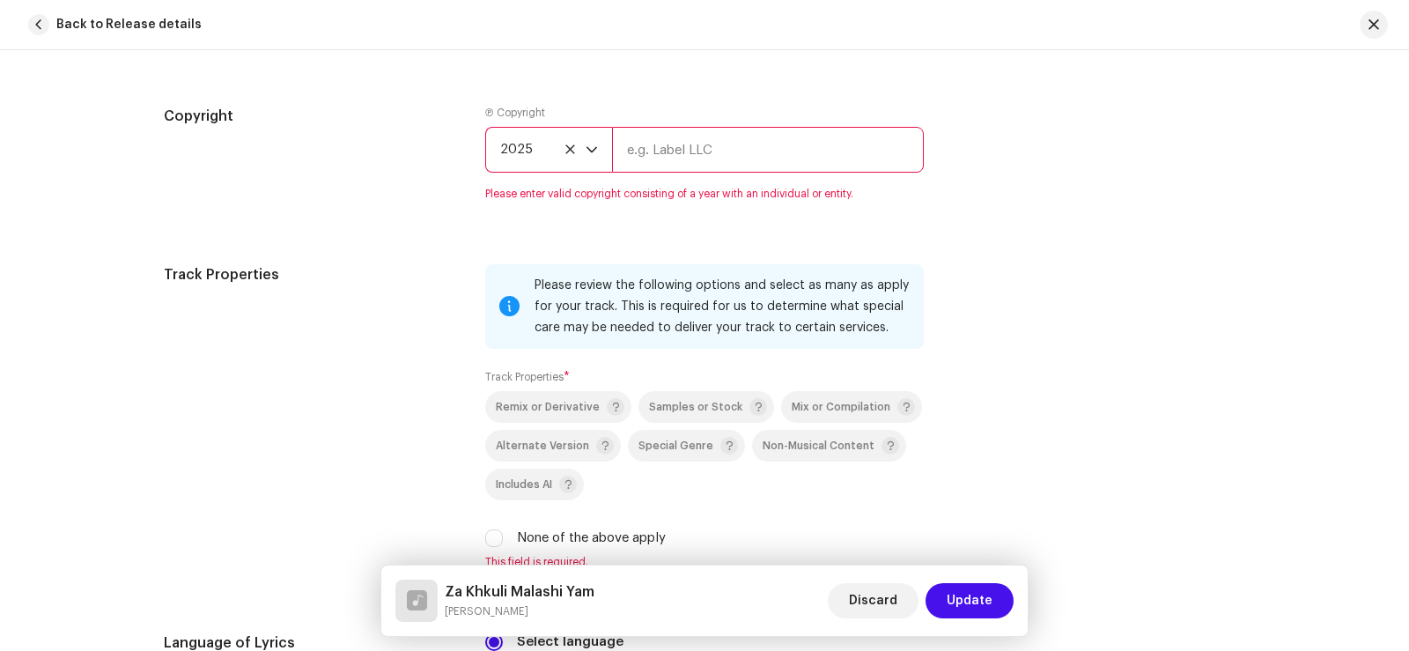
click at [700, 154] on input "text" at bounding box center [768, 150] width 312 height 46
type input "Sadabahar Music"
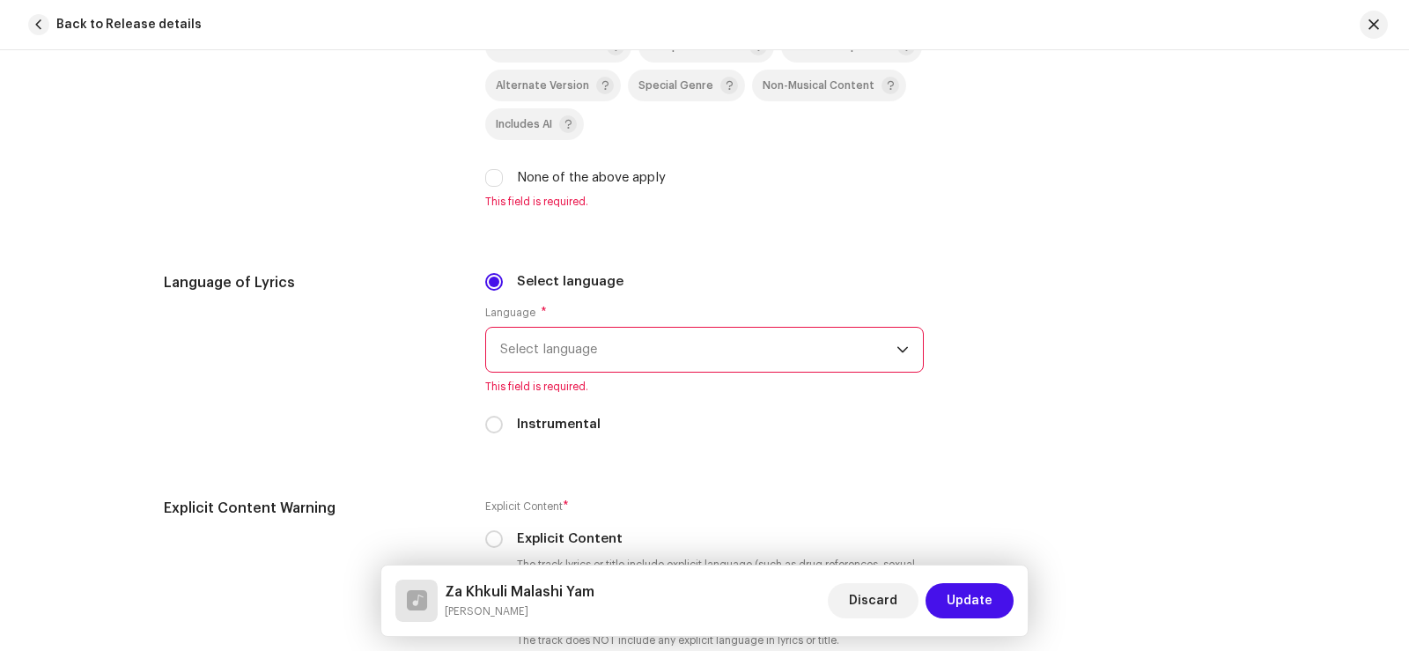
scroll to position [2818, 0]
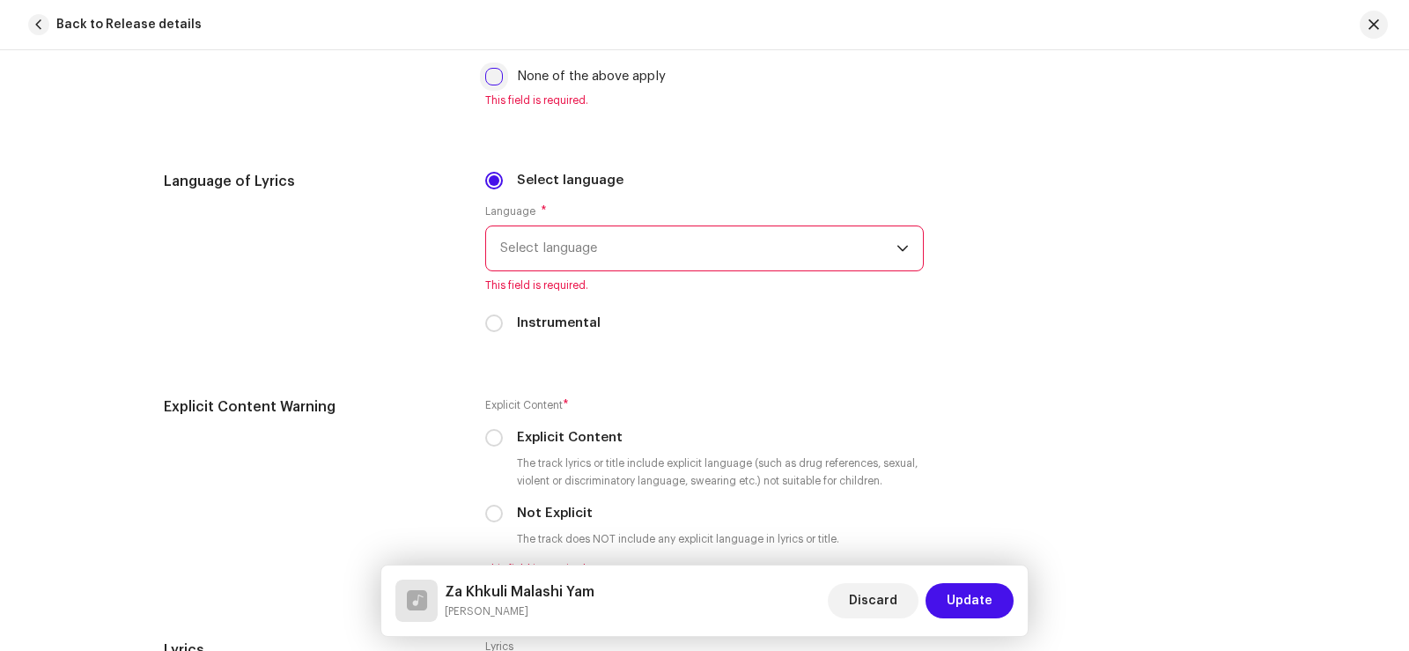
click at [497, 82] on input "None of the above apply" at bounding box center [494, 77] width 18 height 18
checkbox input "true"
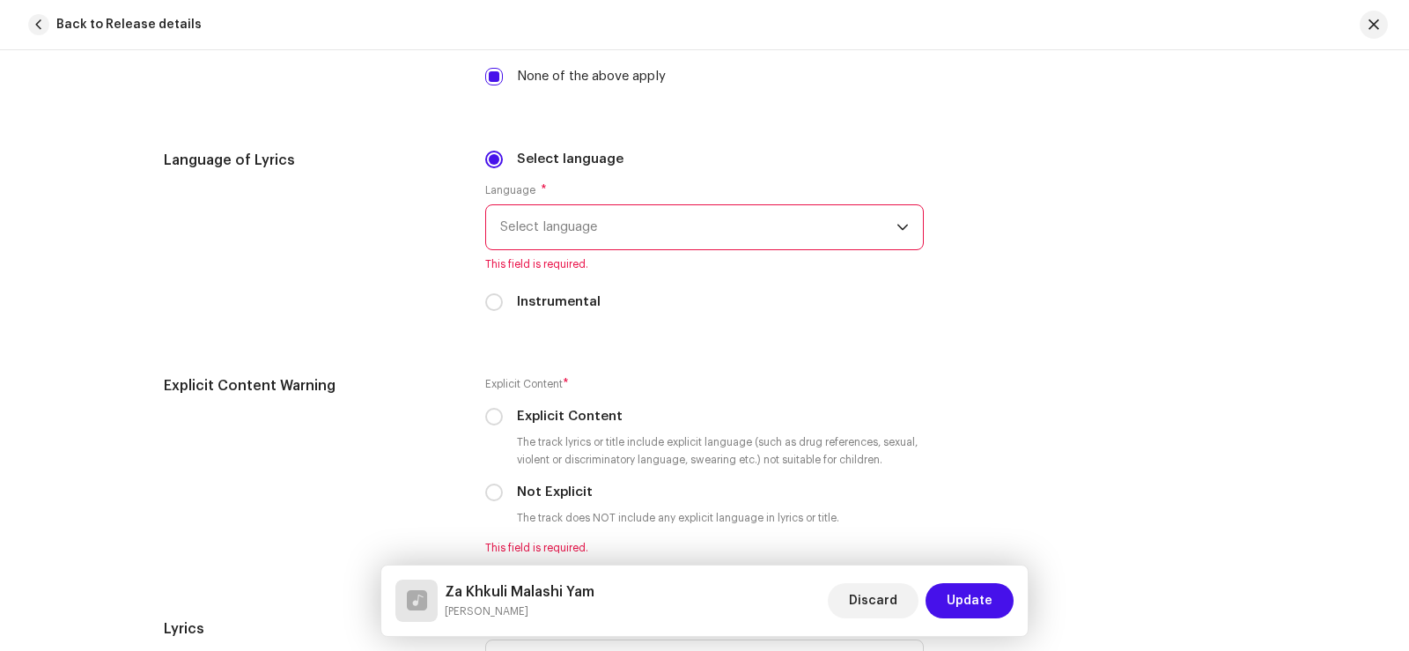
click at [581, 232] on span "Select language" at bounding box center [698, 227] width 396 height 44
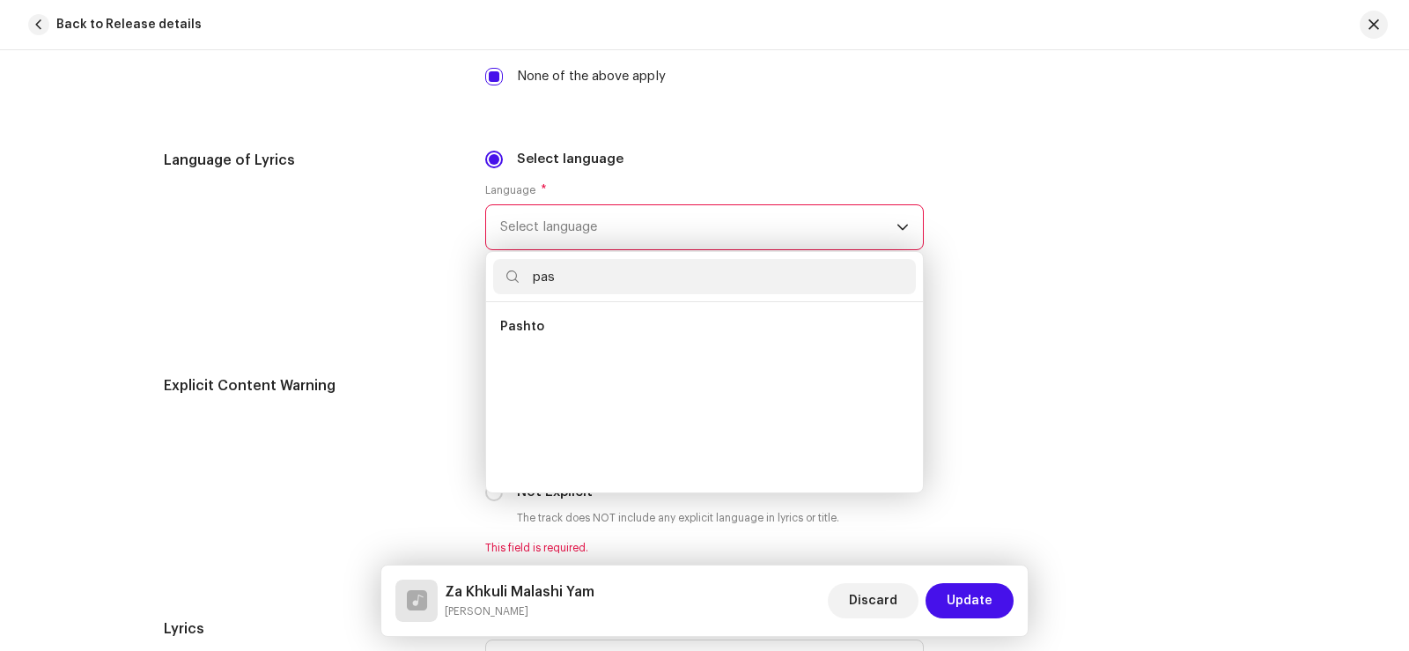
scroll to position [0, 0]
type input "pas"
click at [582, 331] on li "Pashto" at bounding box center [704, 326] width 423 height 35
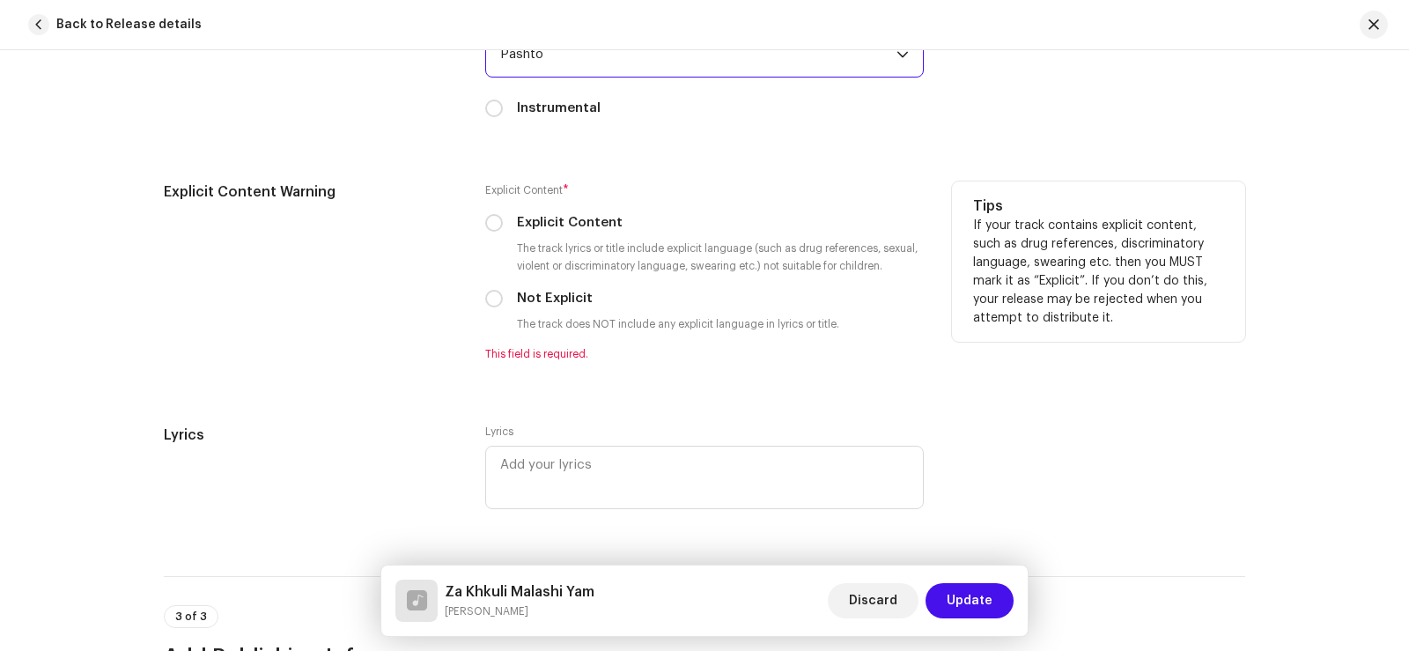
scroll to position [2994, 0]
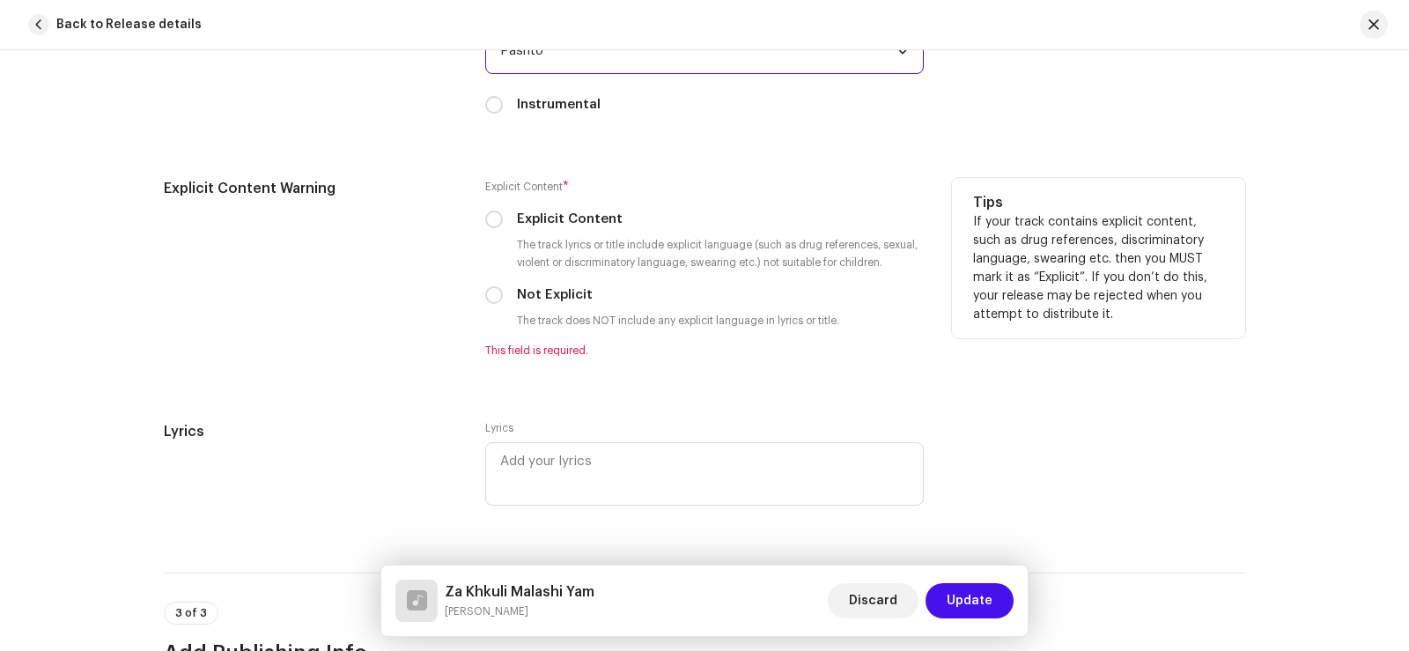
drag, startPoint x: 492, startPoint y: 223, endPoint x: 516, endPoint y: 221, distance: 23.8
click at [492, 222] on input "Explicit Content" at bounding box center [494, 219] width 18 height 18
radio input "true"
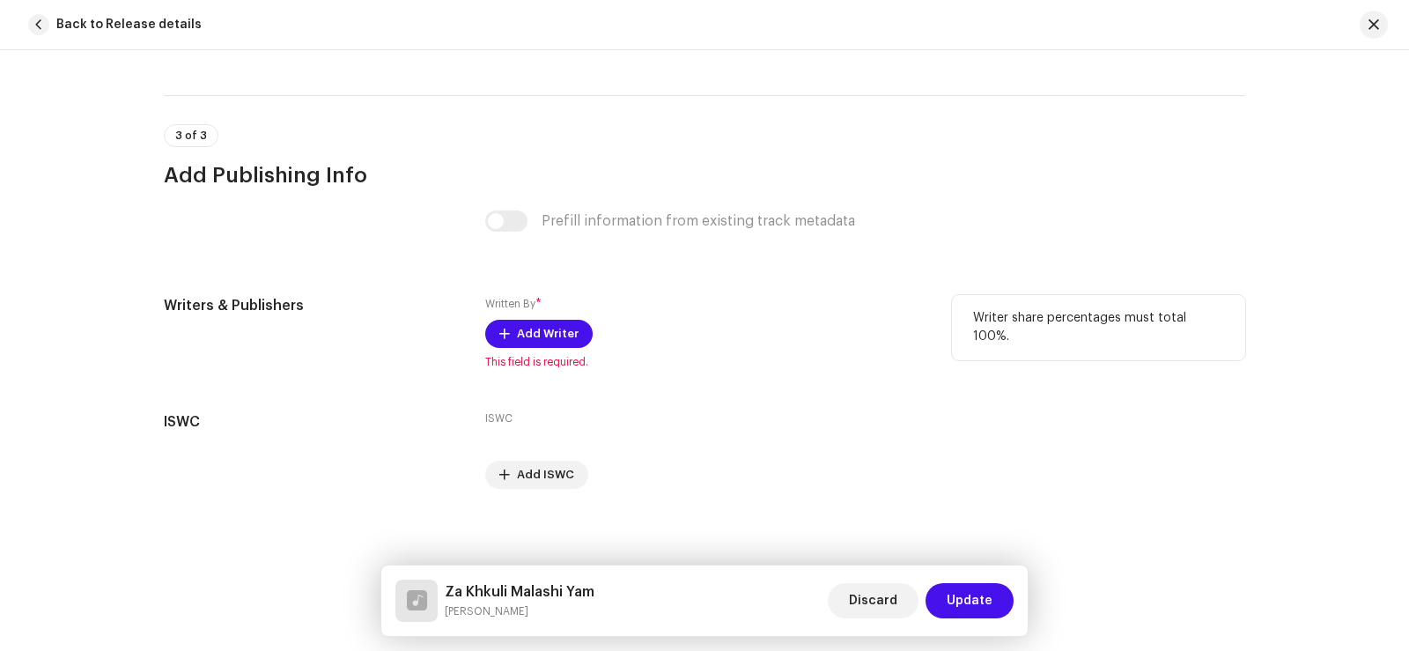
scroll to position [3457, 0]
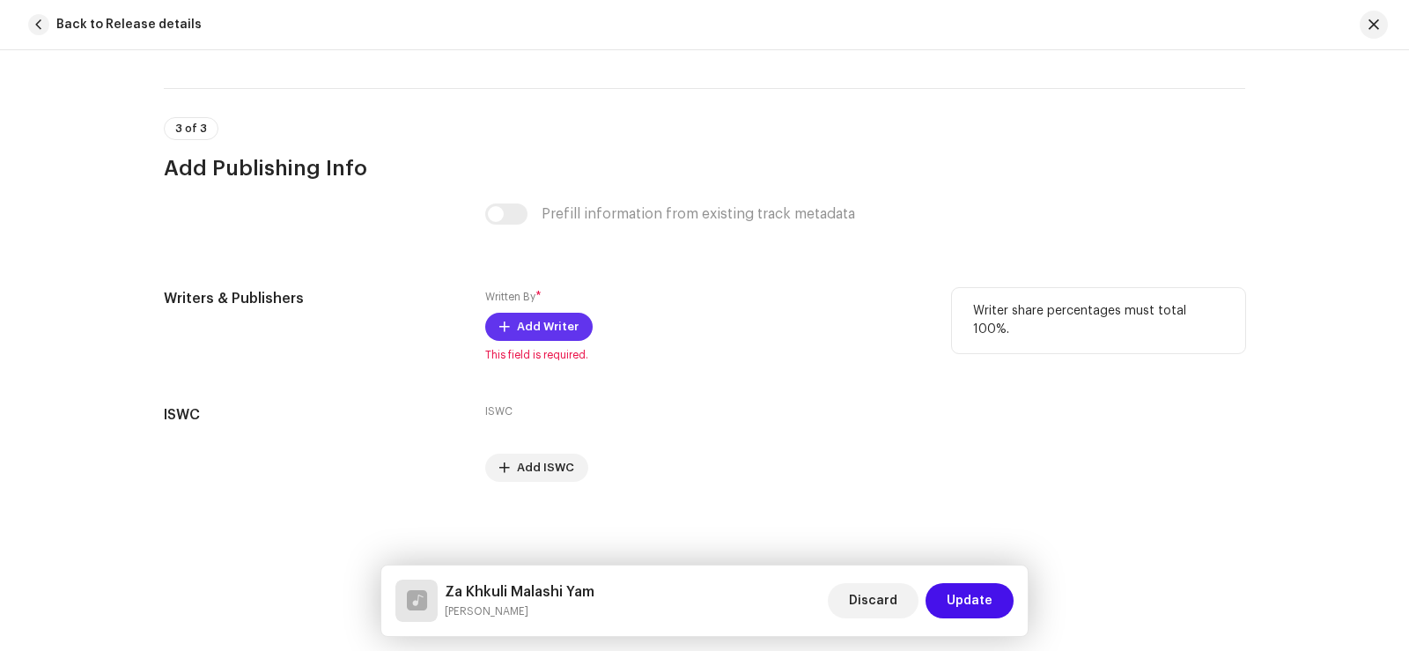
click at [535, 318] on span "Add Writer" at bounding box center [548, 326] width 62 height 35
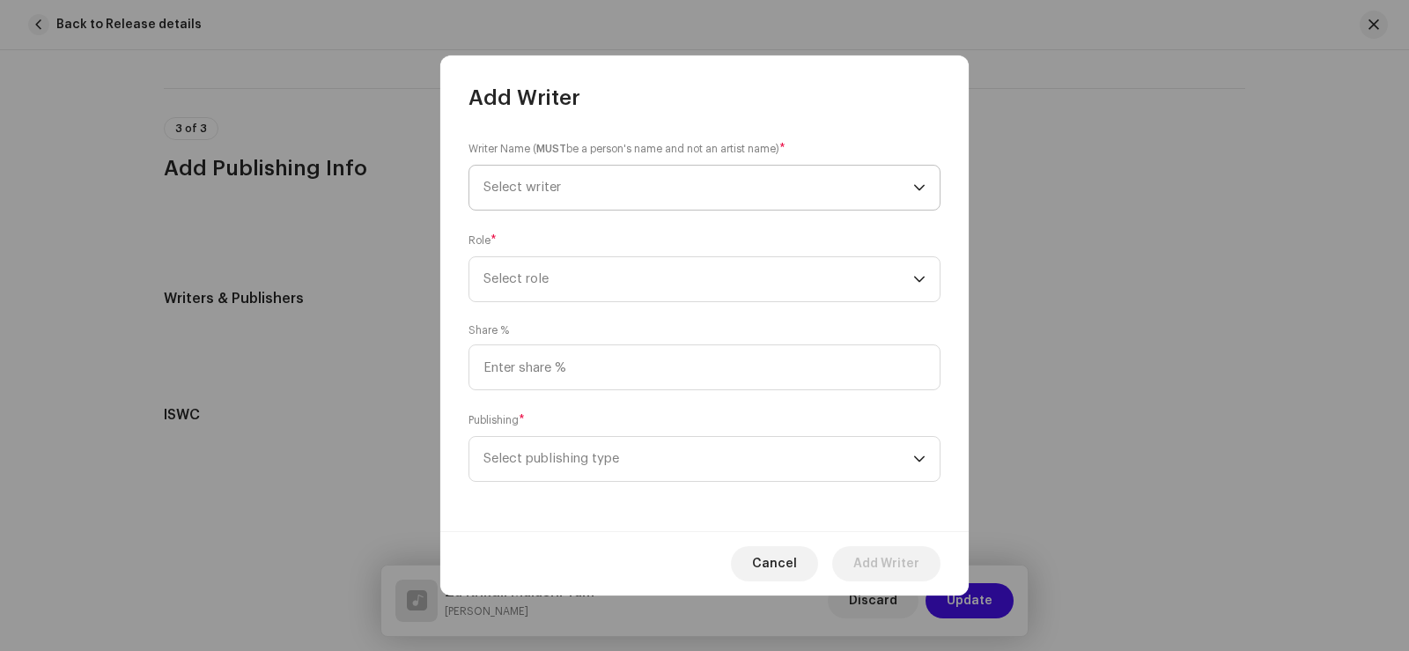
click at [547, 193] on span "Select writer" at bounding box center [521, 187] width 77 height 13
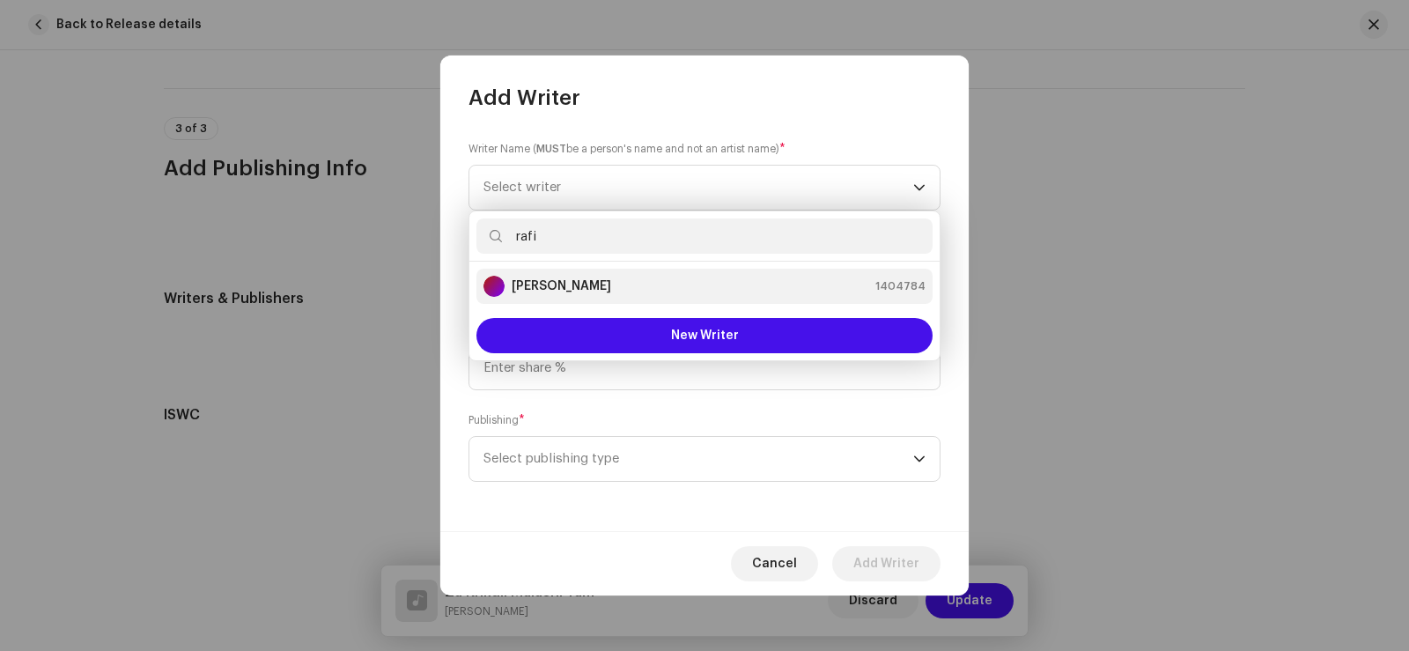
type input "rafi"
click at [581, 275] on li "[PERSON_NAME] 1404784" at bounding box center [704, 286] width 456 height 35
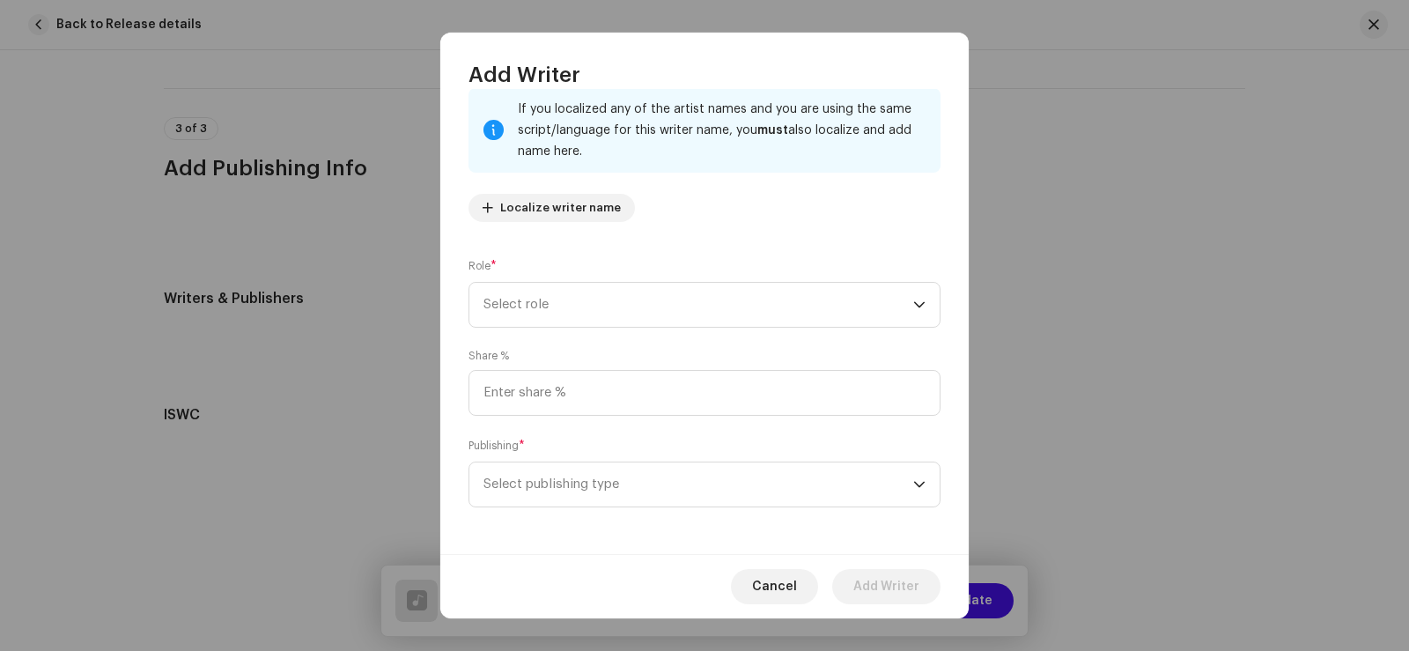
scroll to position [116, 0]
click at [545, 305] on span "Select role" at bounding box center [698, 302] width 430 height 44
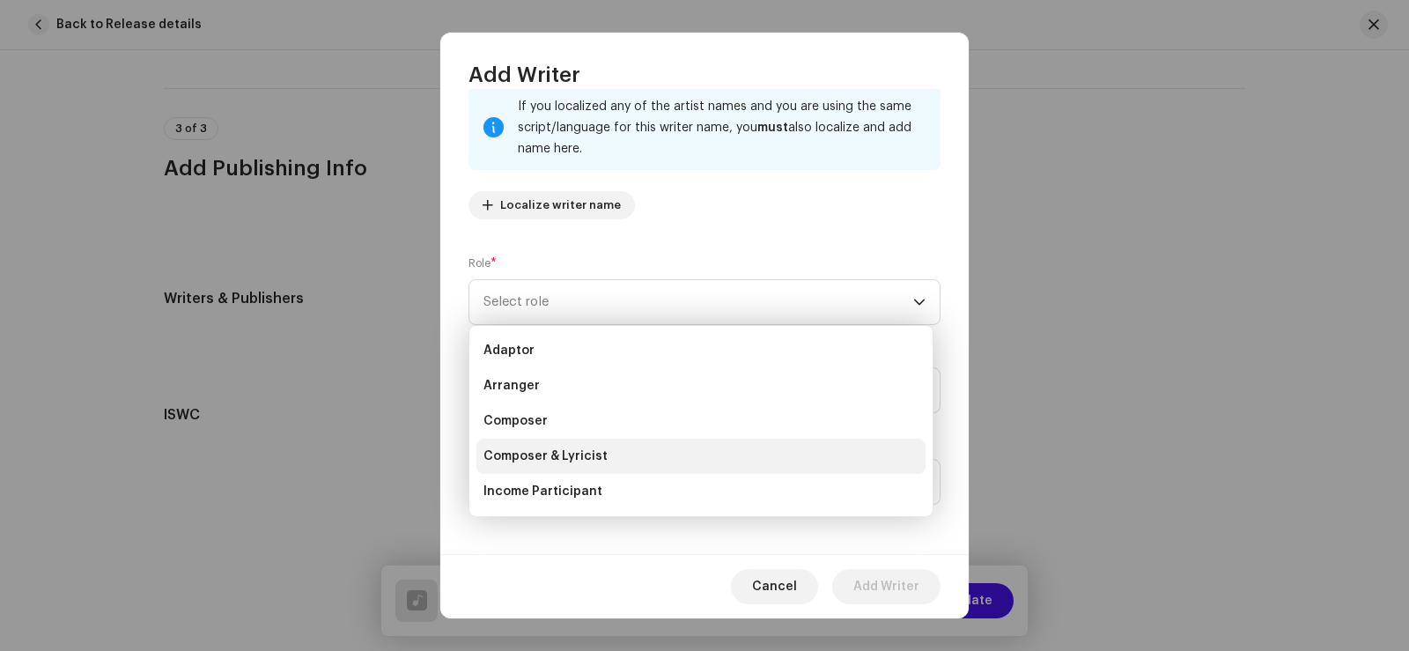
click at [595, 453] on span "Composer & Lyricist" at bounding box center [545, 456] width 124 height 18
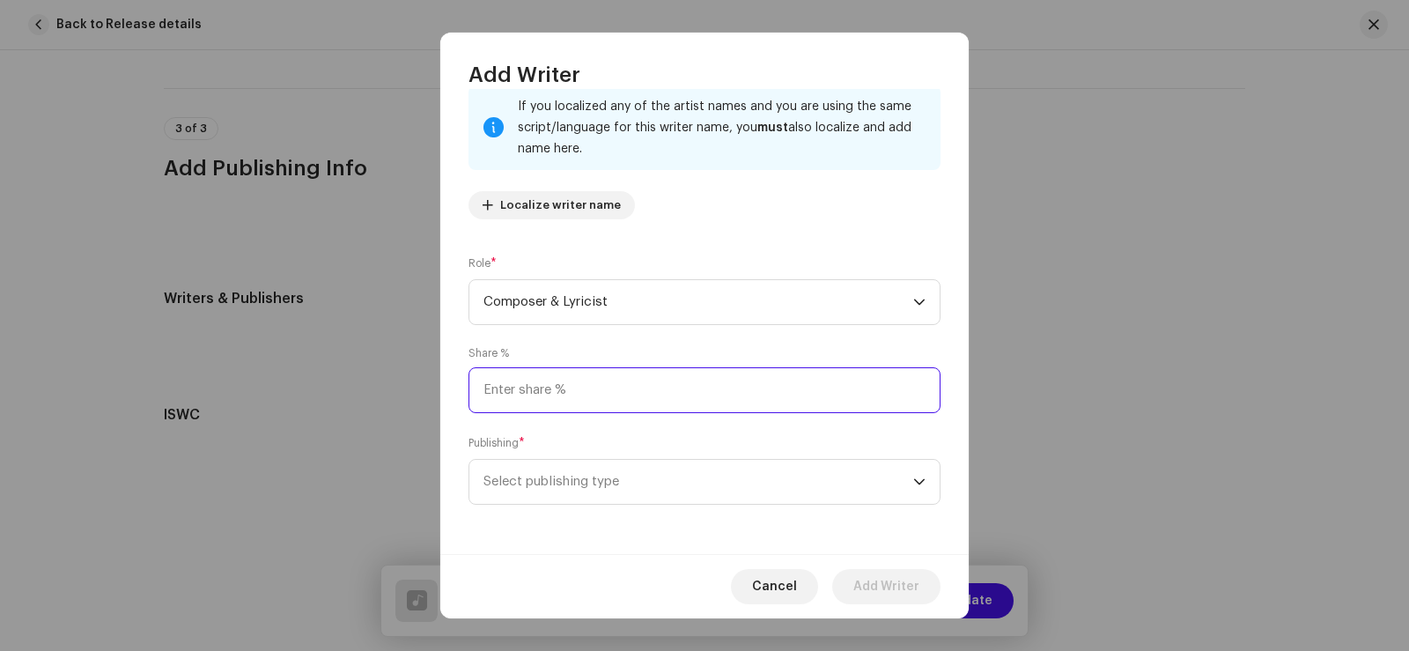
click at [520, 389] on input at bounding box center [704, 390] width 472 height 46
type input "100.00"
click at [577, 478] on span "Select publishing type" at bounding box center [698, 482] width 430 height 44
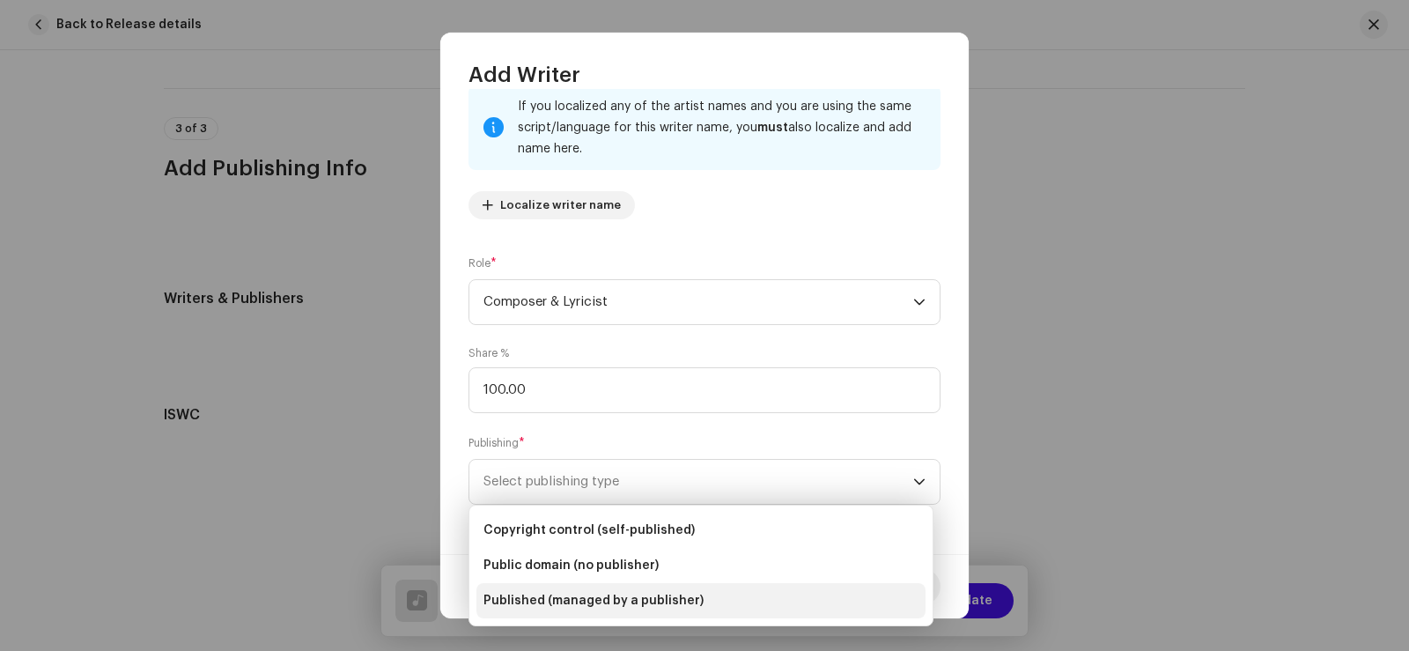
click at [568, 602] on span "Published (managed by a publisher)" at bounding box center [593, 601] width 220 height 18
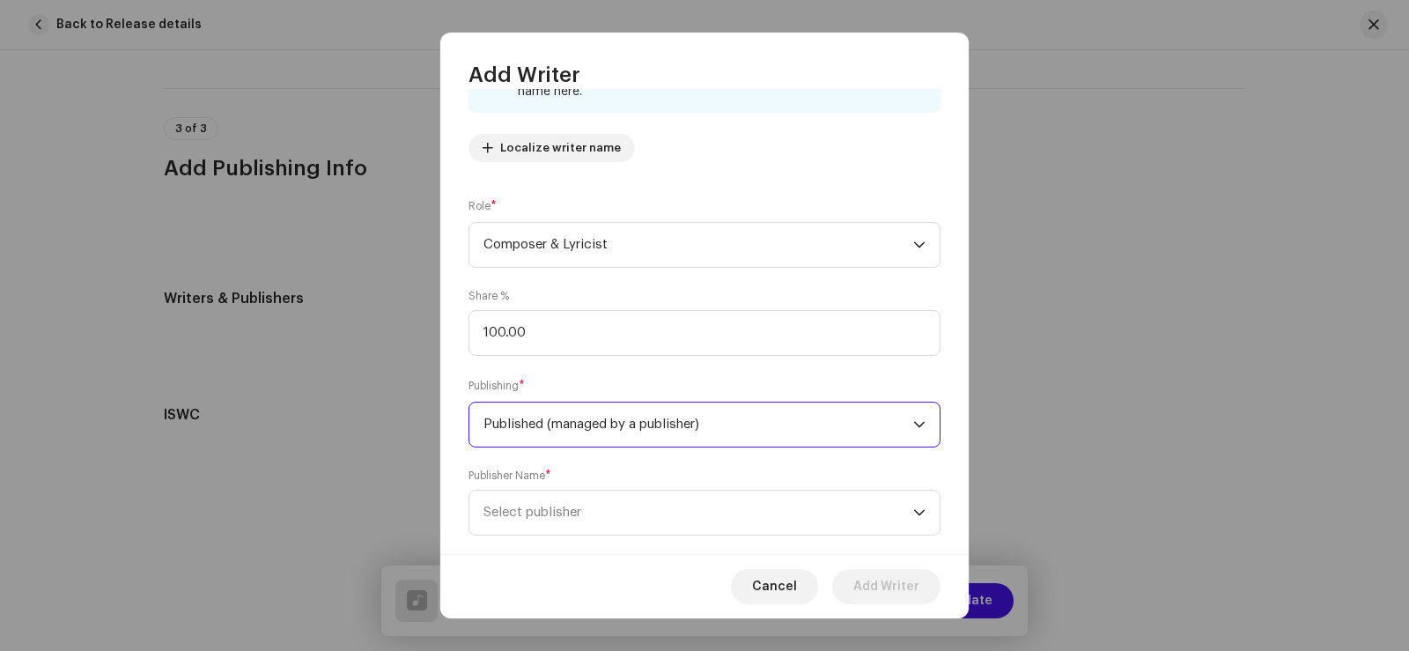
scroll to position [204, 0]
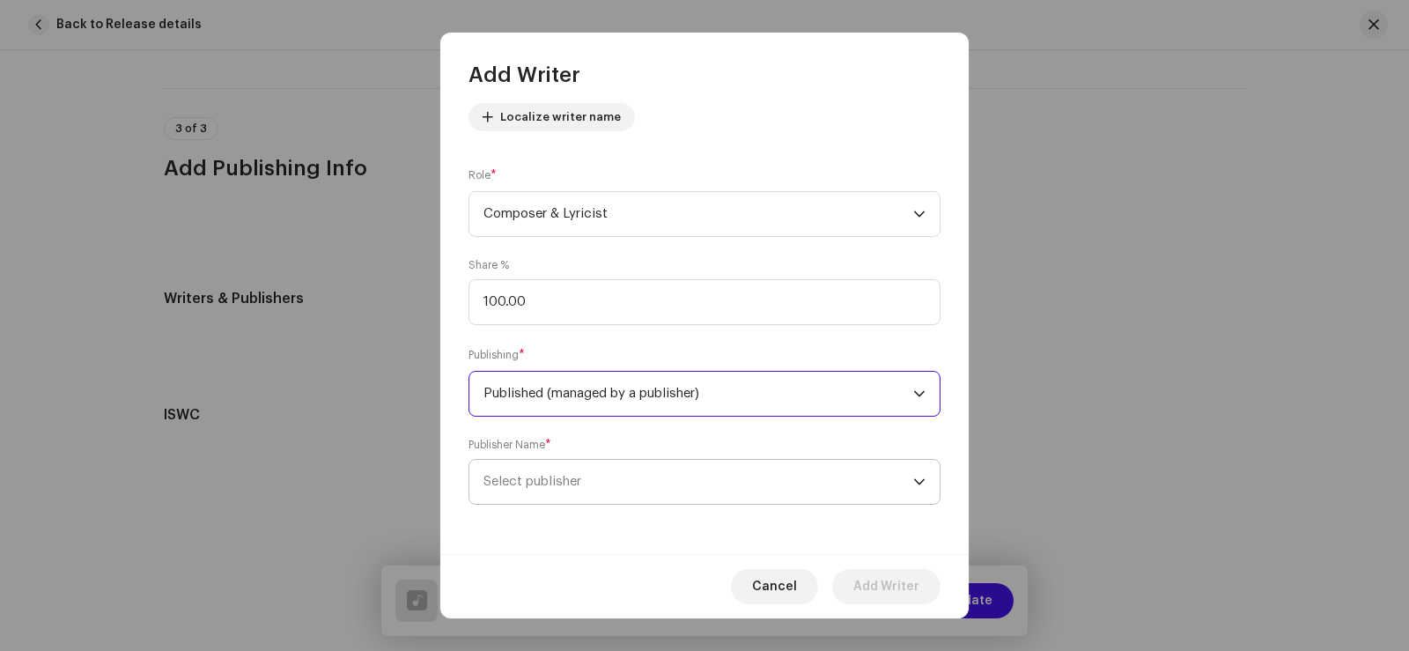
click at [561, 480] on span "Select publisher" at bounding box center [532, 481] width 98 height 13
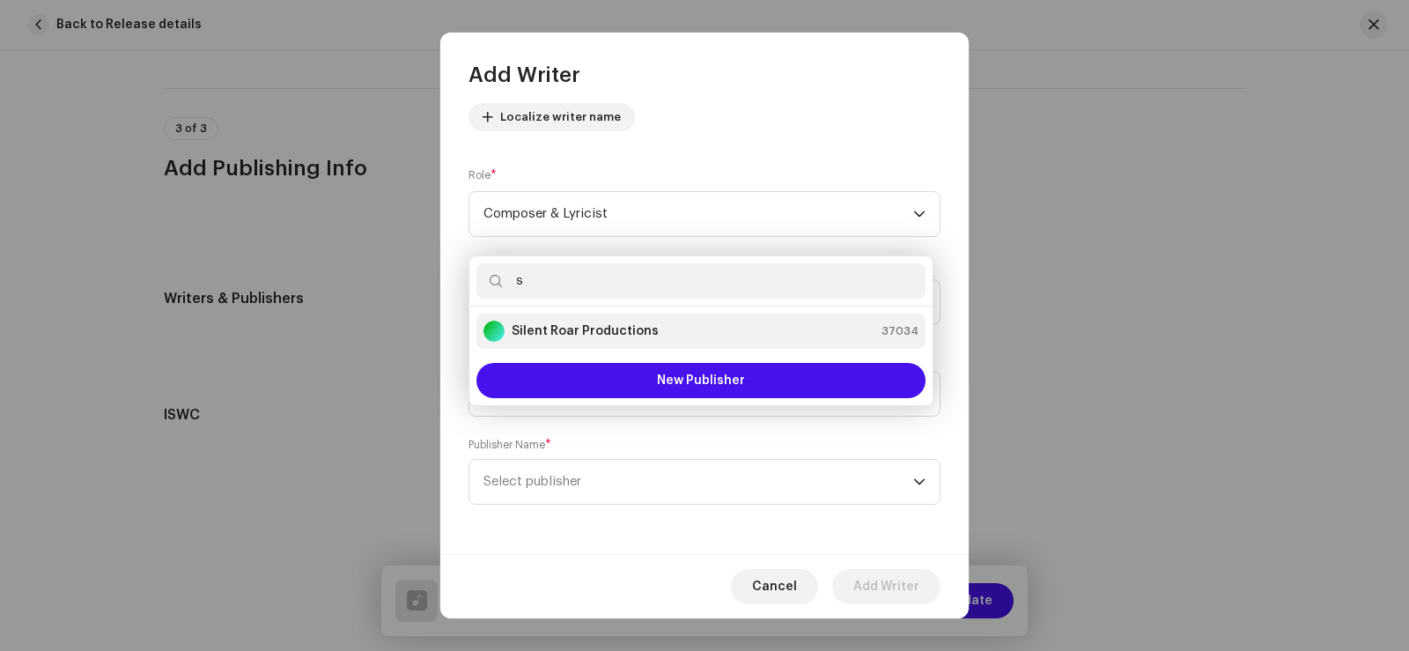
type input "s"
click at [568, 329] on strong "Silent Roar Productions" at bounding box center [585, 331] width 147 height 18
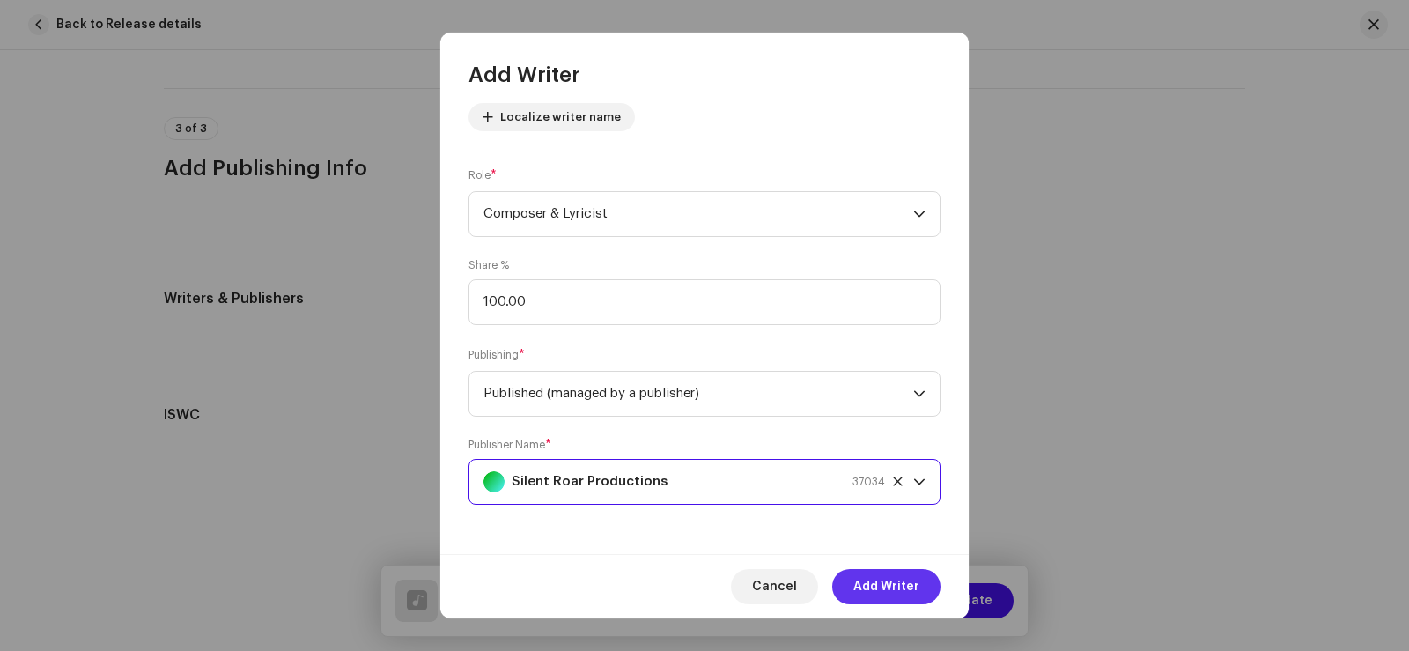
click at [888, 579] on span "Add Writer" at bounding box center [886, 586] width 66 height 35
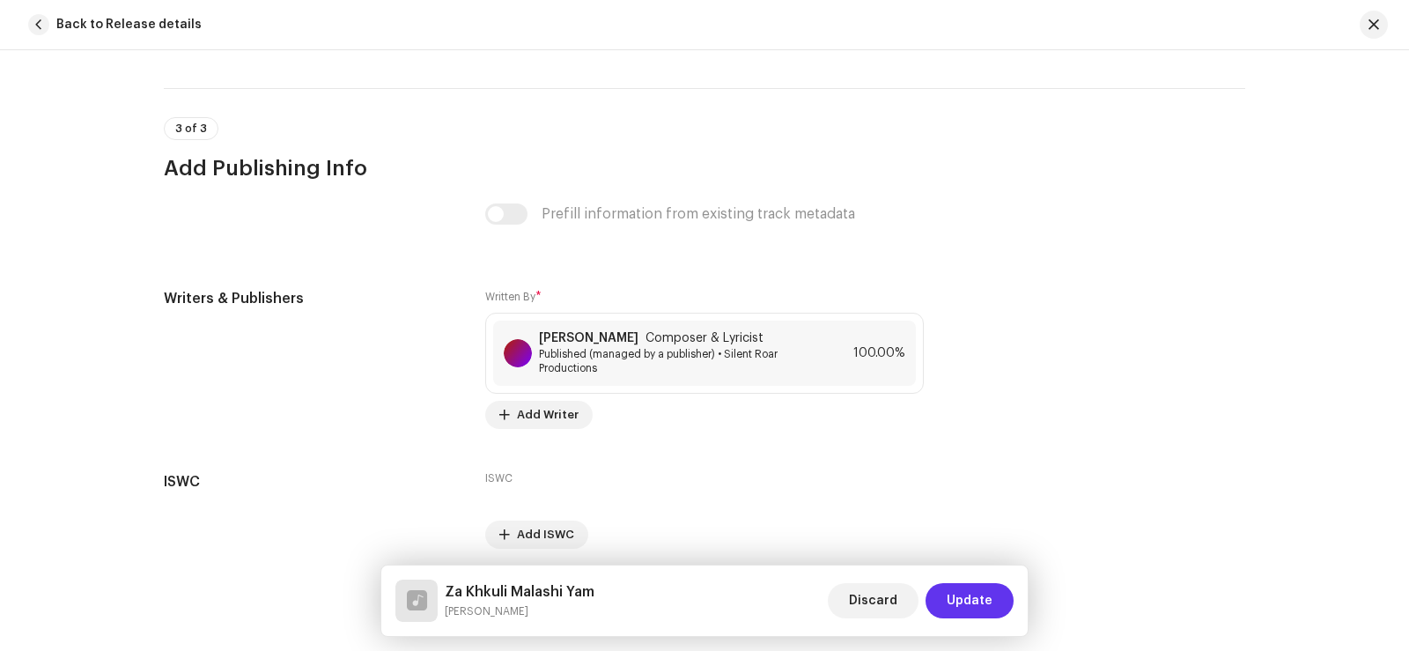
drag, startPoint x: 966, startPoint y: 600, endPoint x: 979, endPoint y: 598, distance: 13.3
click at [968, 600] on span "Update" at bounding box center [970, 600] width 46 height 35
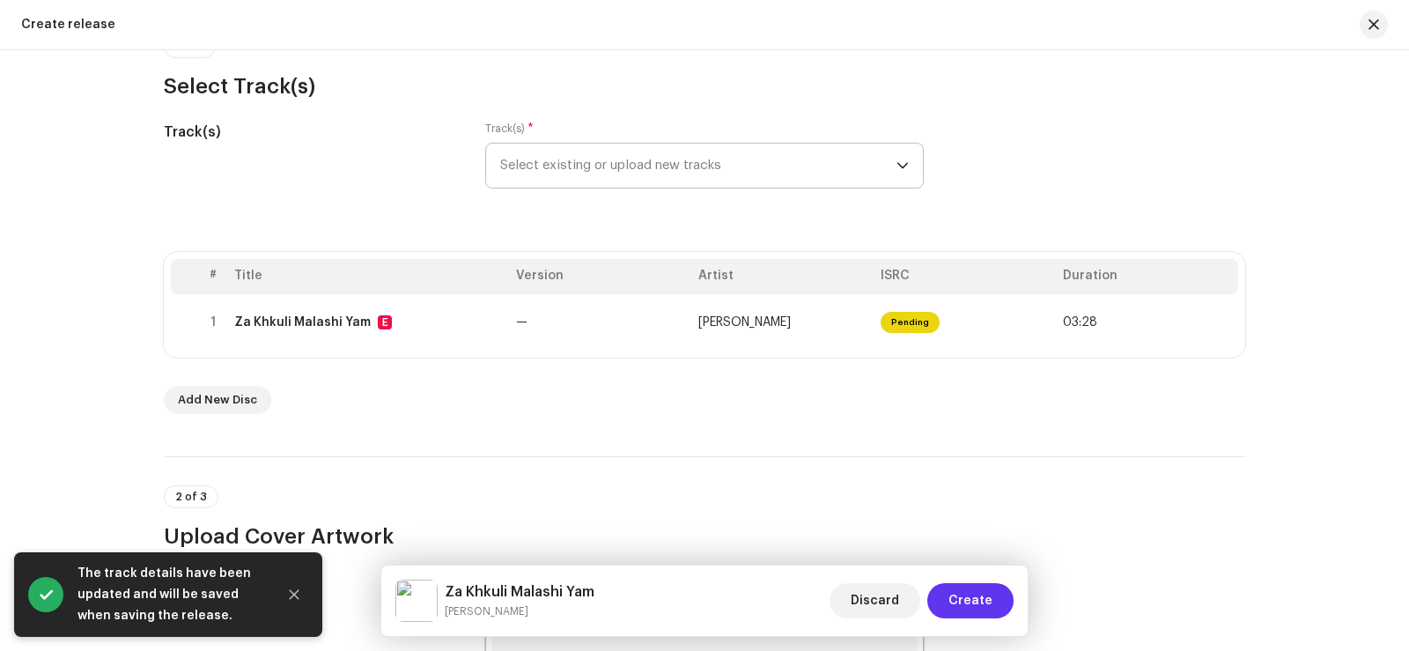
click at [983, 597] on span "Create" at bounding box center [970, 600] width 44 height 35
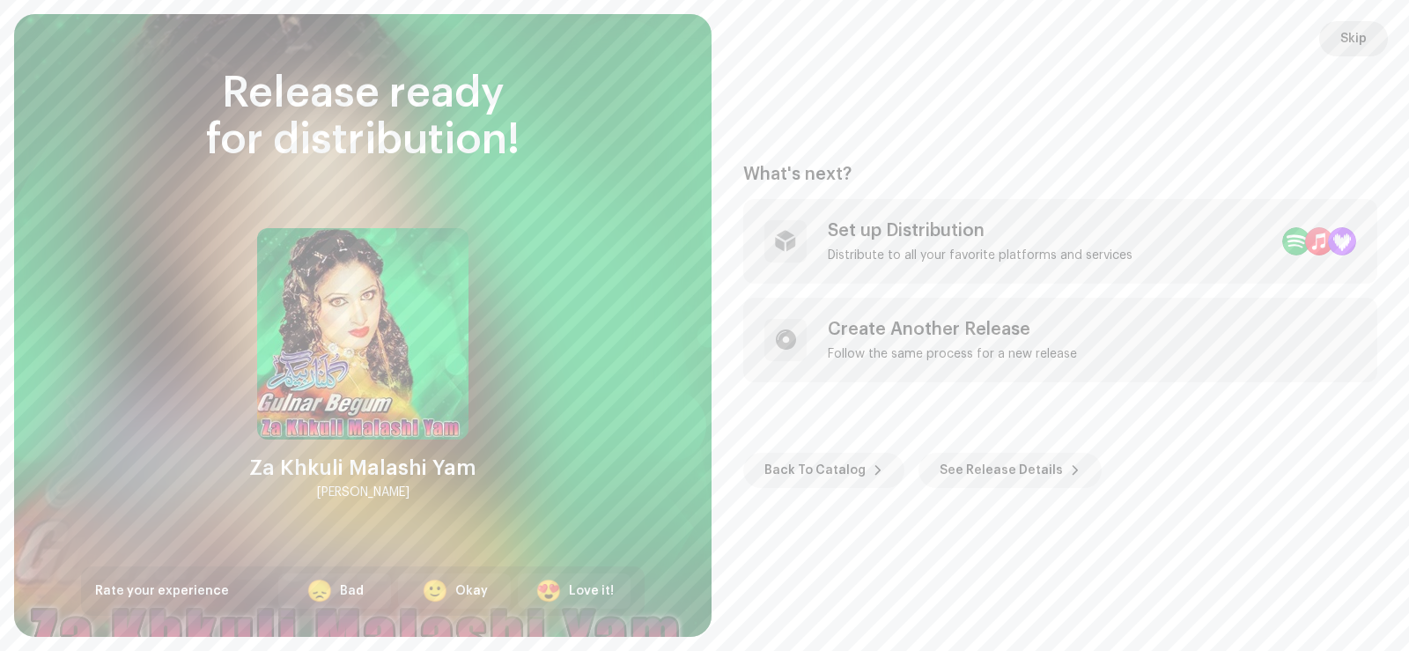
click at [1341, 46] on span "Skip" at bounding box center [1353, 38] width 26 height 35
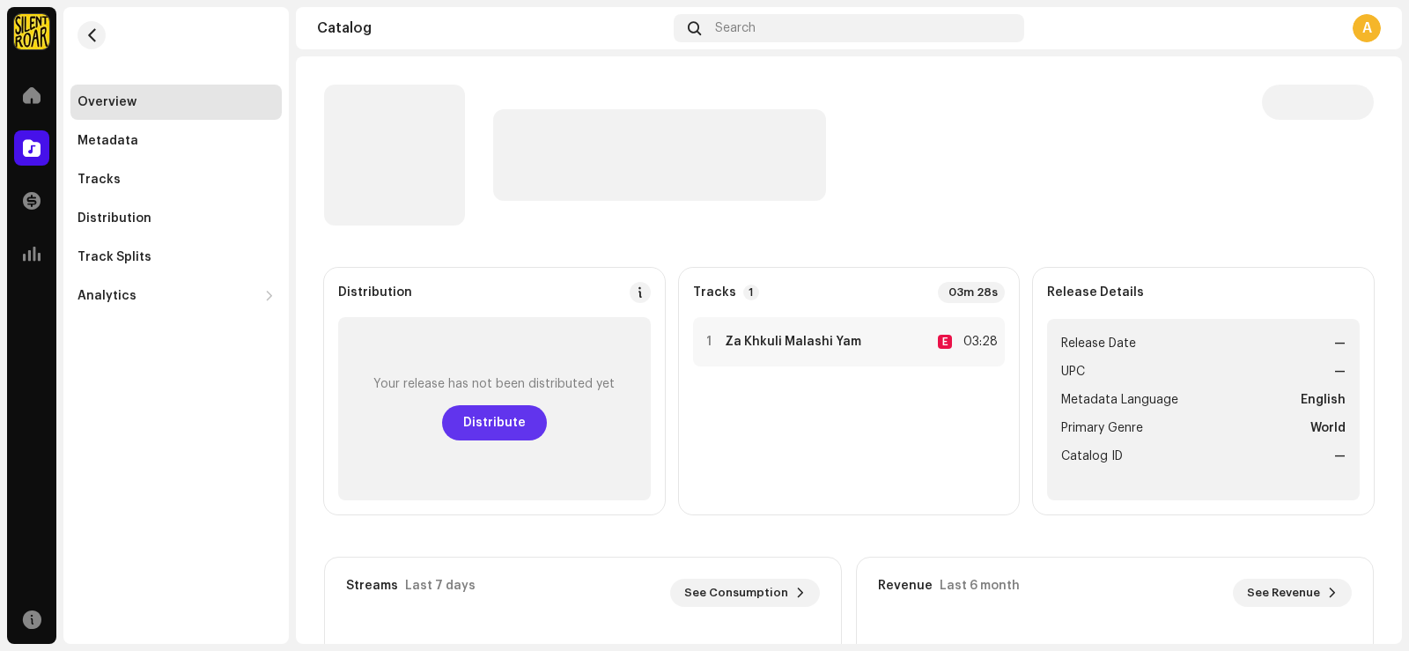
click at [494, 414] on span "Distribute" at bounding box center [494, 422] width 63 height 35
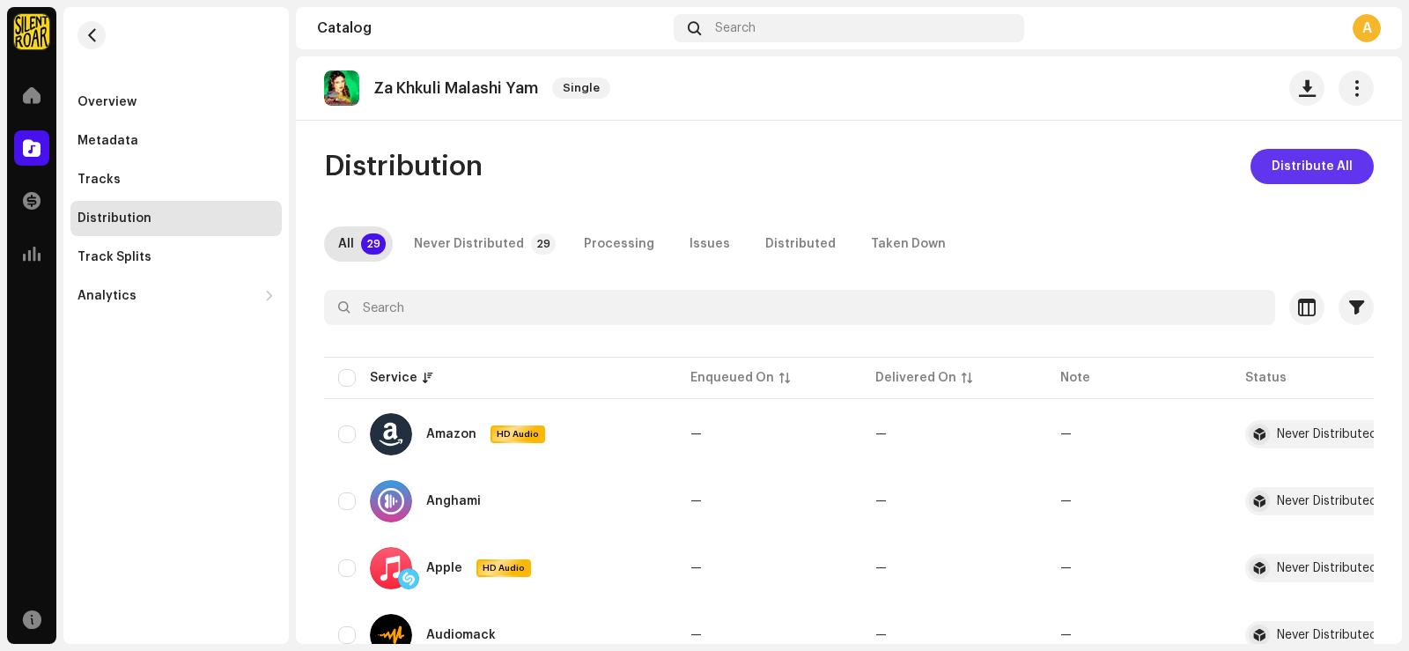
click at [1308, 163] on span "Distribute All" at bounding box center [1311, 166] width 81 height 35
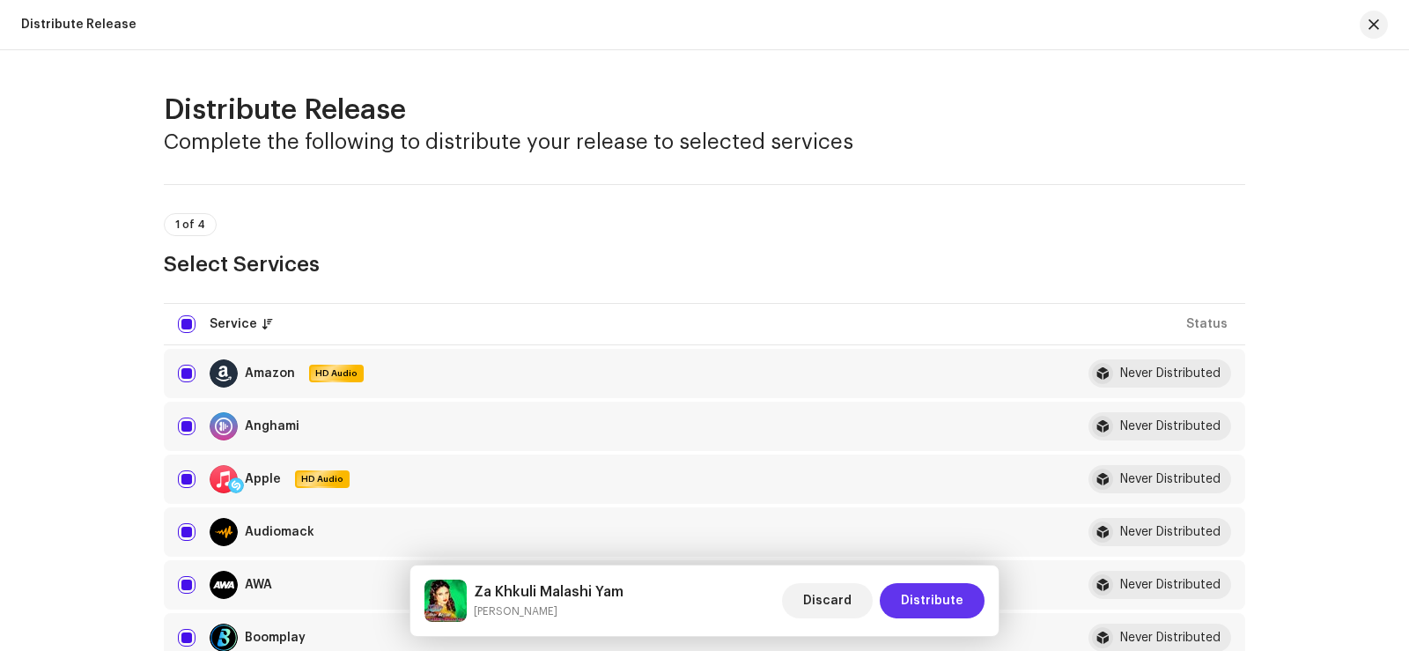
click at [925, 607] on span "Distribute" at bounding box center [932, 600] width 63 height 35
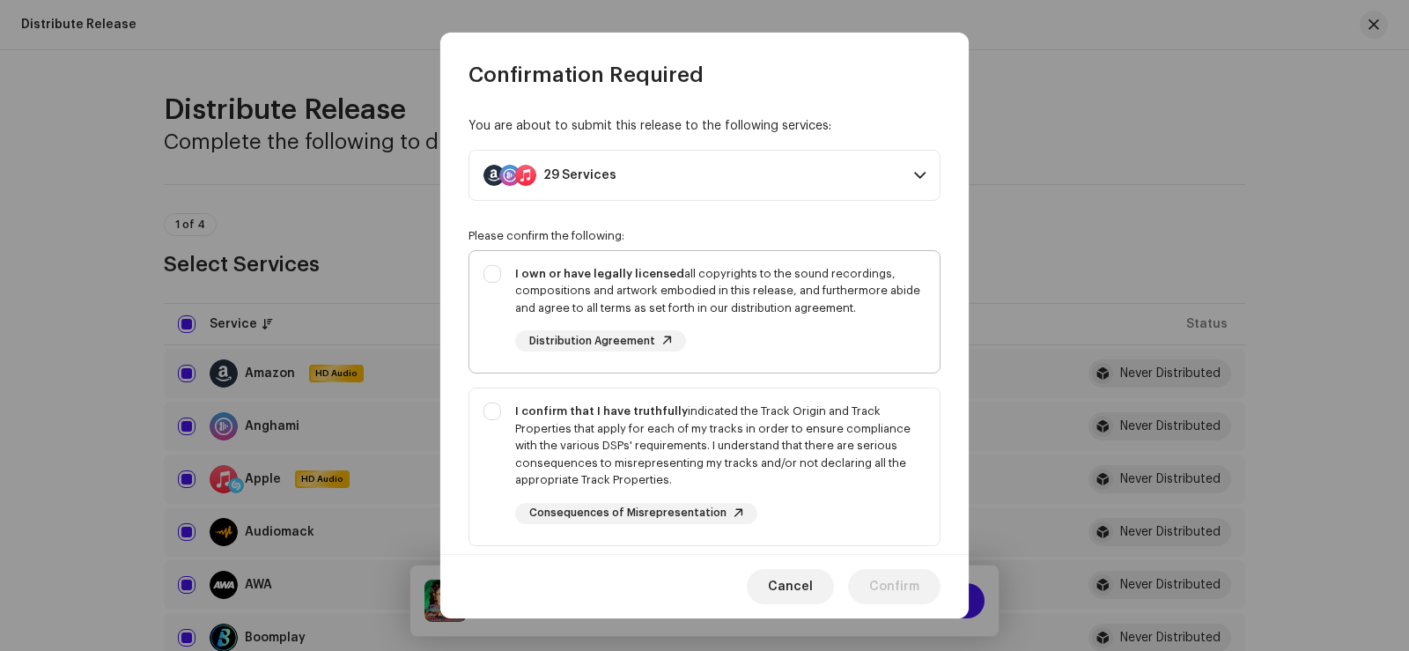
click at [486, 275] on div "I own or have legally licensed all copyrights to the sound recordings, composit…" at bounding box center [704, 308] width 470 height 115
checkbox input "true"
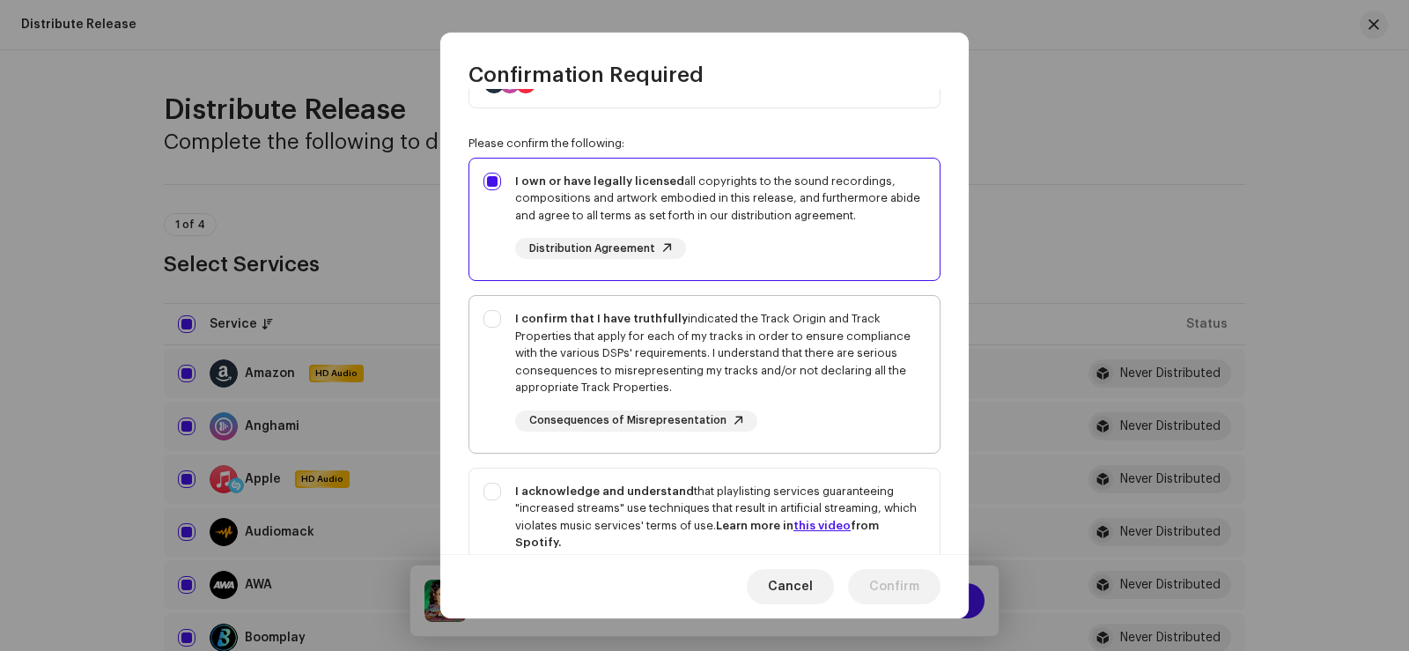
scroll to position [176, 0]
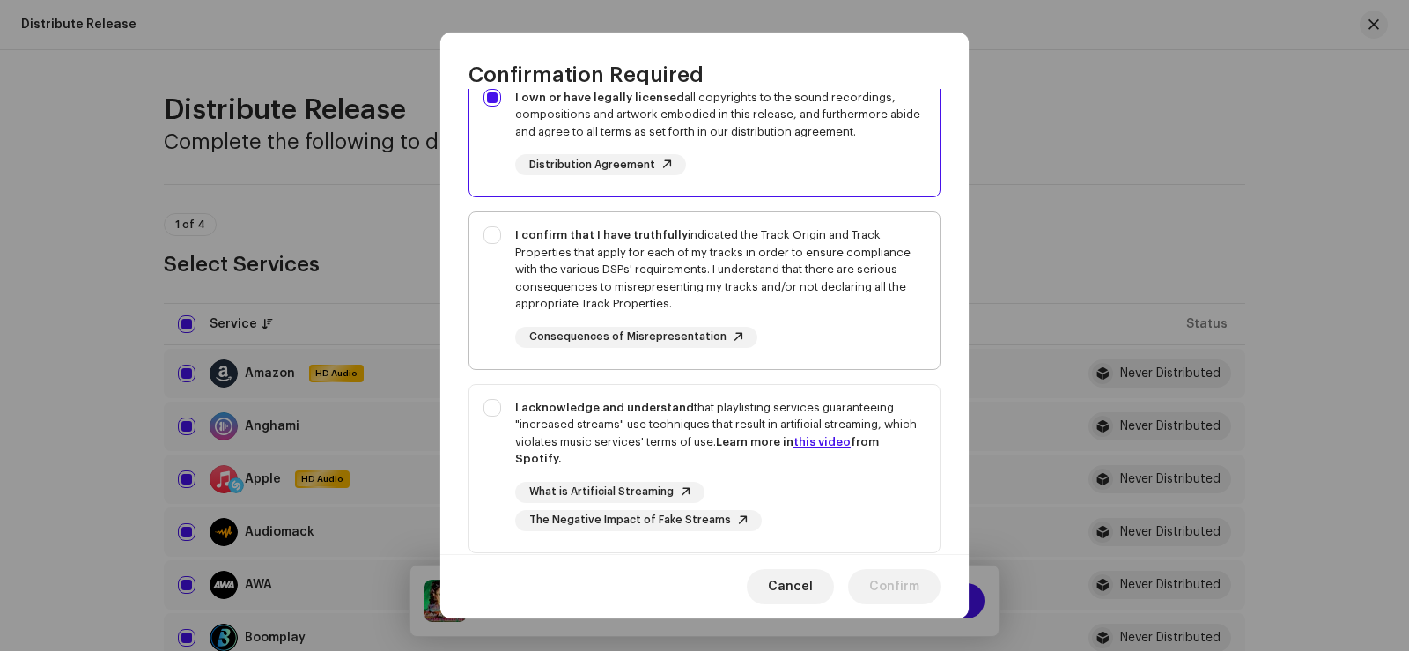
drag, startPoint x: 483, startPoint y: 236, endPoint x: 505, endPoint y: 274, distance: 43.8
click at [483, 236] on div "I confirm that I have truthfully indicated the Track Origin and Track Propertie…" at bounding box center [704, 287] width 470 height 150
checkbox input "true"
click at [497, 407] on div "I acknowledge and understand that playlisting services guaranteeing "increased …" at bounding box center [704, 465] width 470 height 160
checkbox input "true"
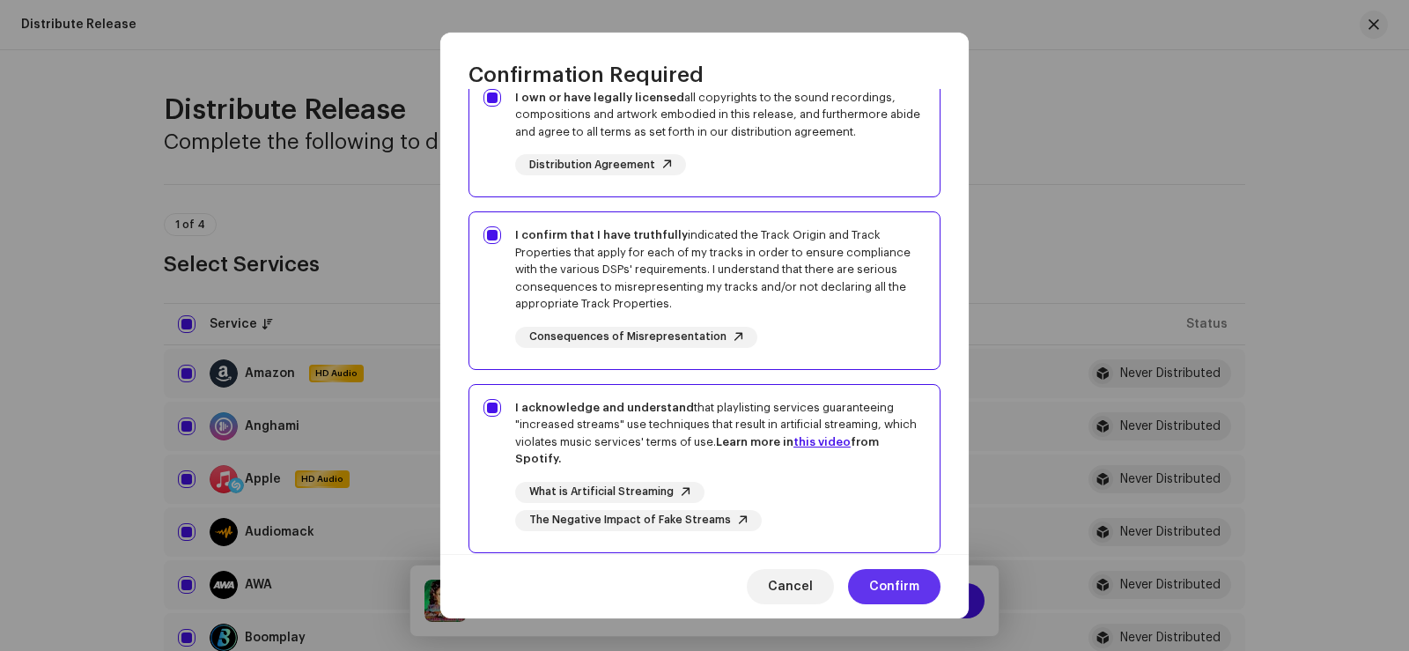
click at [878, 585] on span "Confirm" at bounding box center [894, 586] width 50 height 35
